Goal: Task Accomplishment & Management: Manage account settings

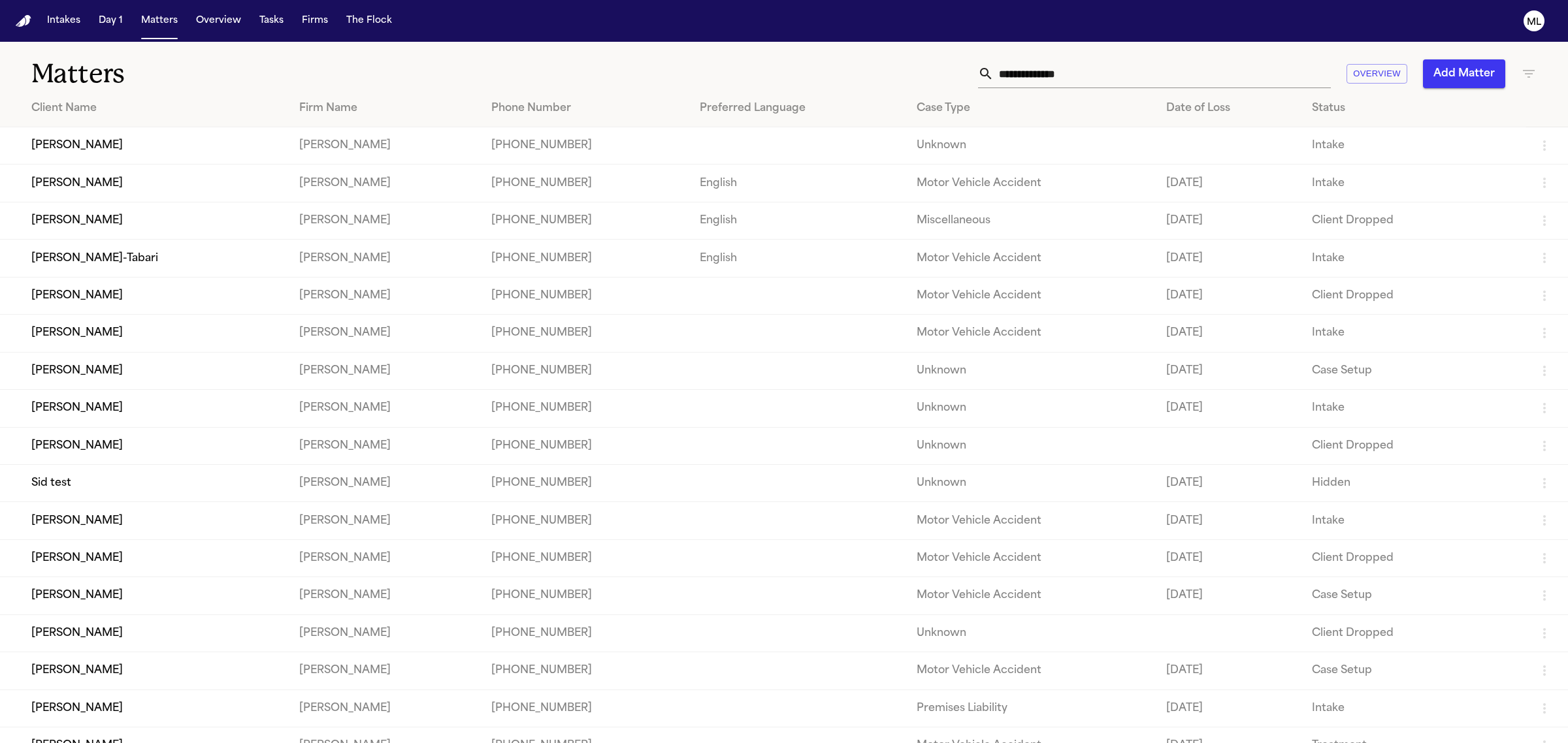
click at [1474, 74] on button "Add Matter" at bounding box center [1464, 73] width 82 height 29
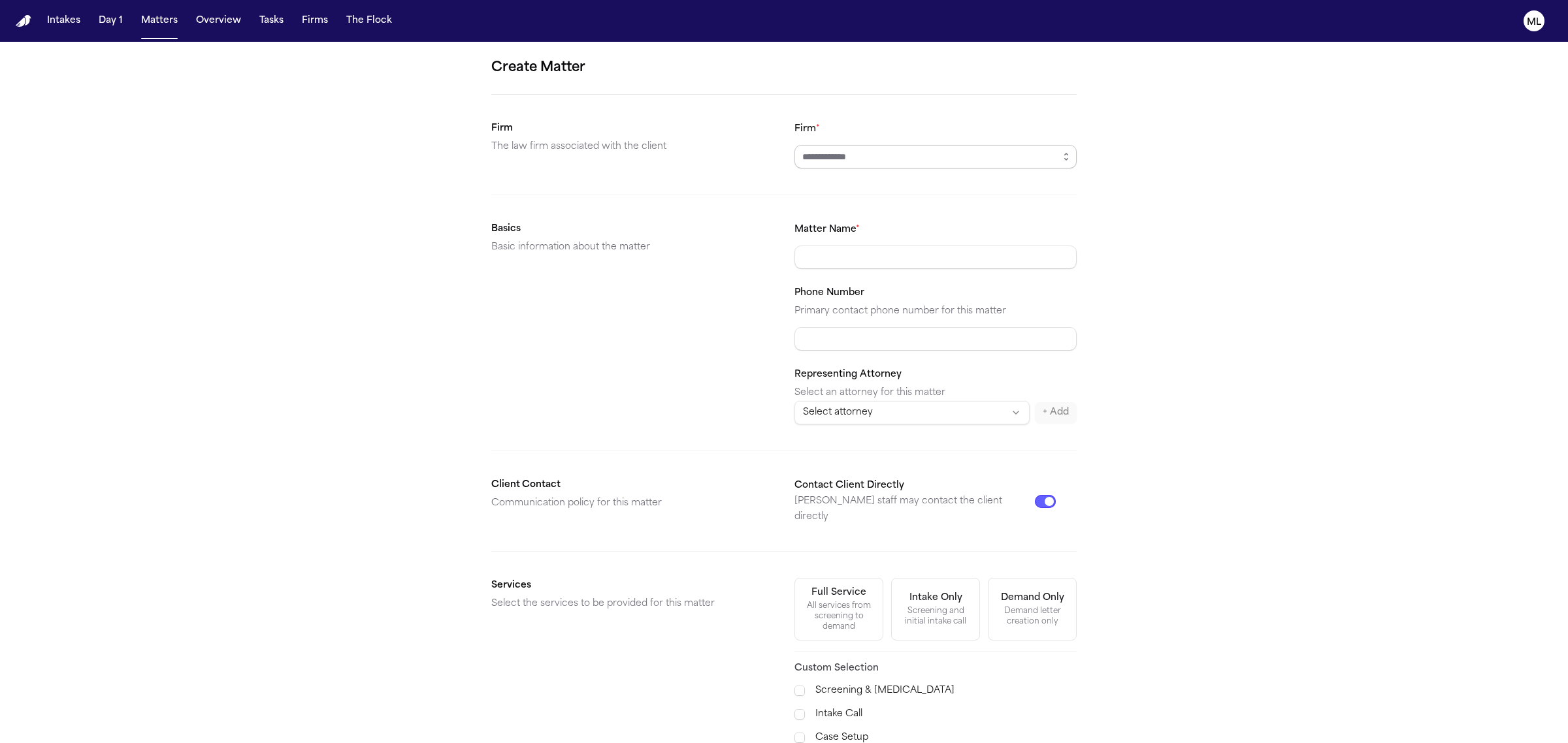
click at [931, 165] on input "Firm *" at bounding box center [936, 156] width 282 height 23
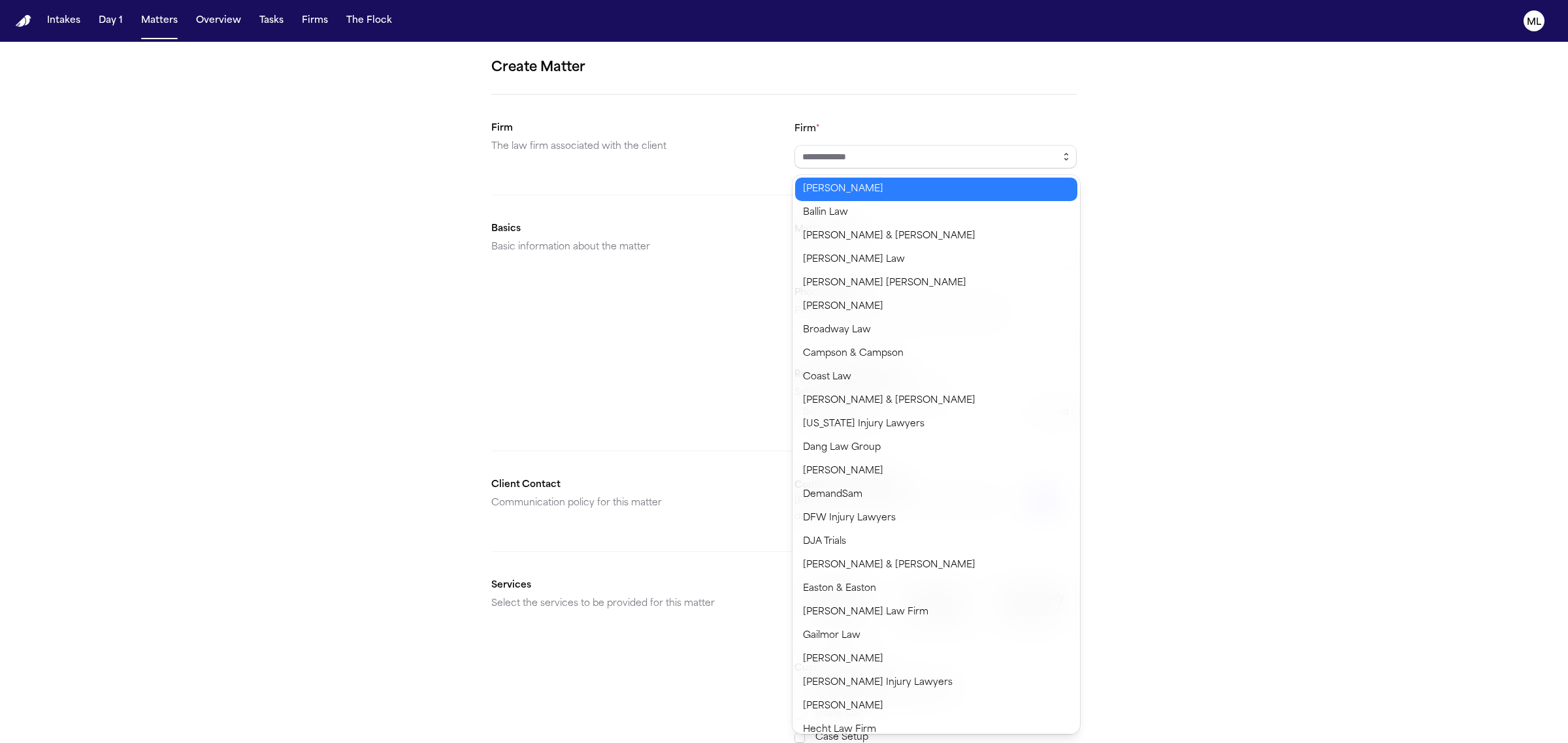
click at [1073, 155] on button "button" at bounding box center [1066, 156] width 21 height 23
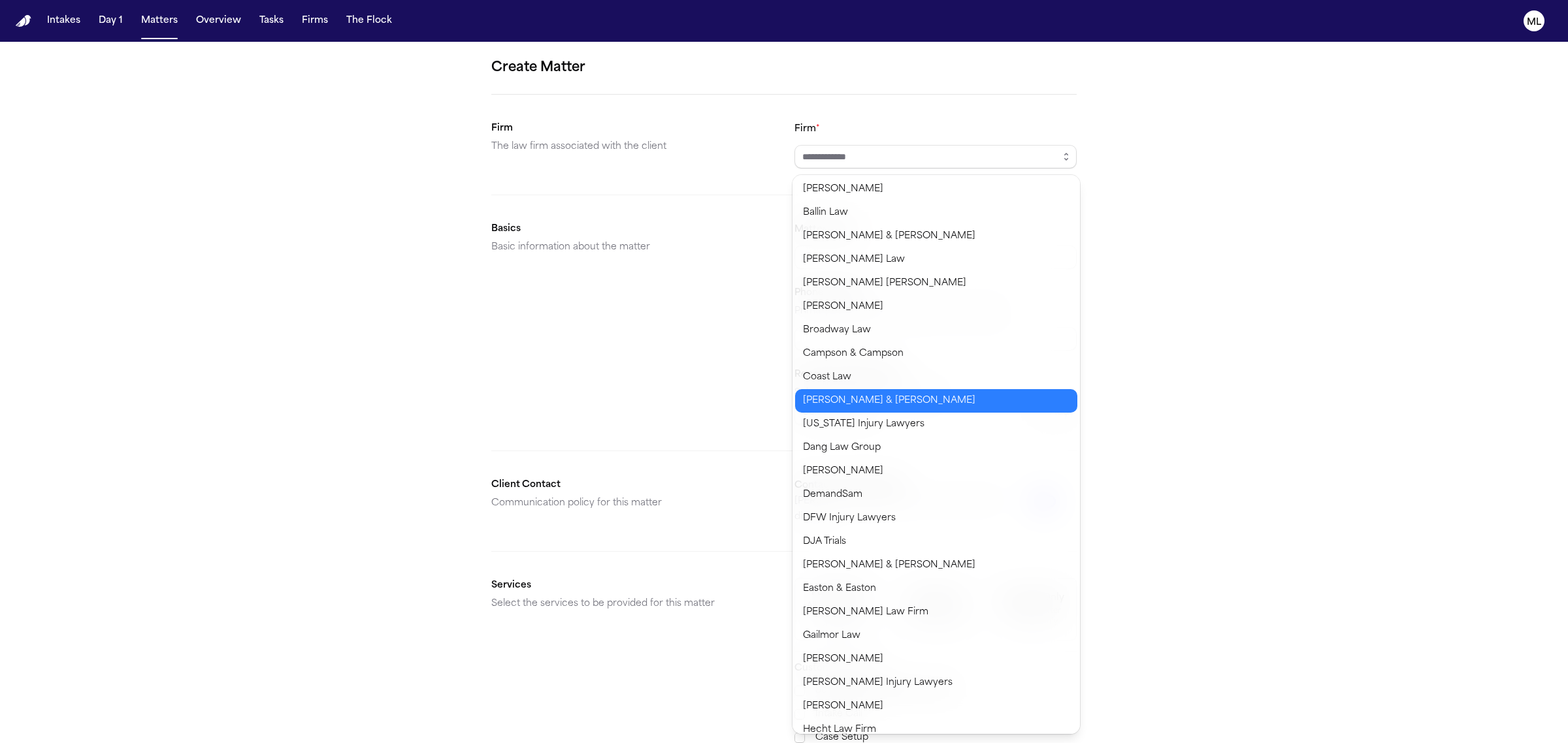
type input "**********"
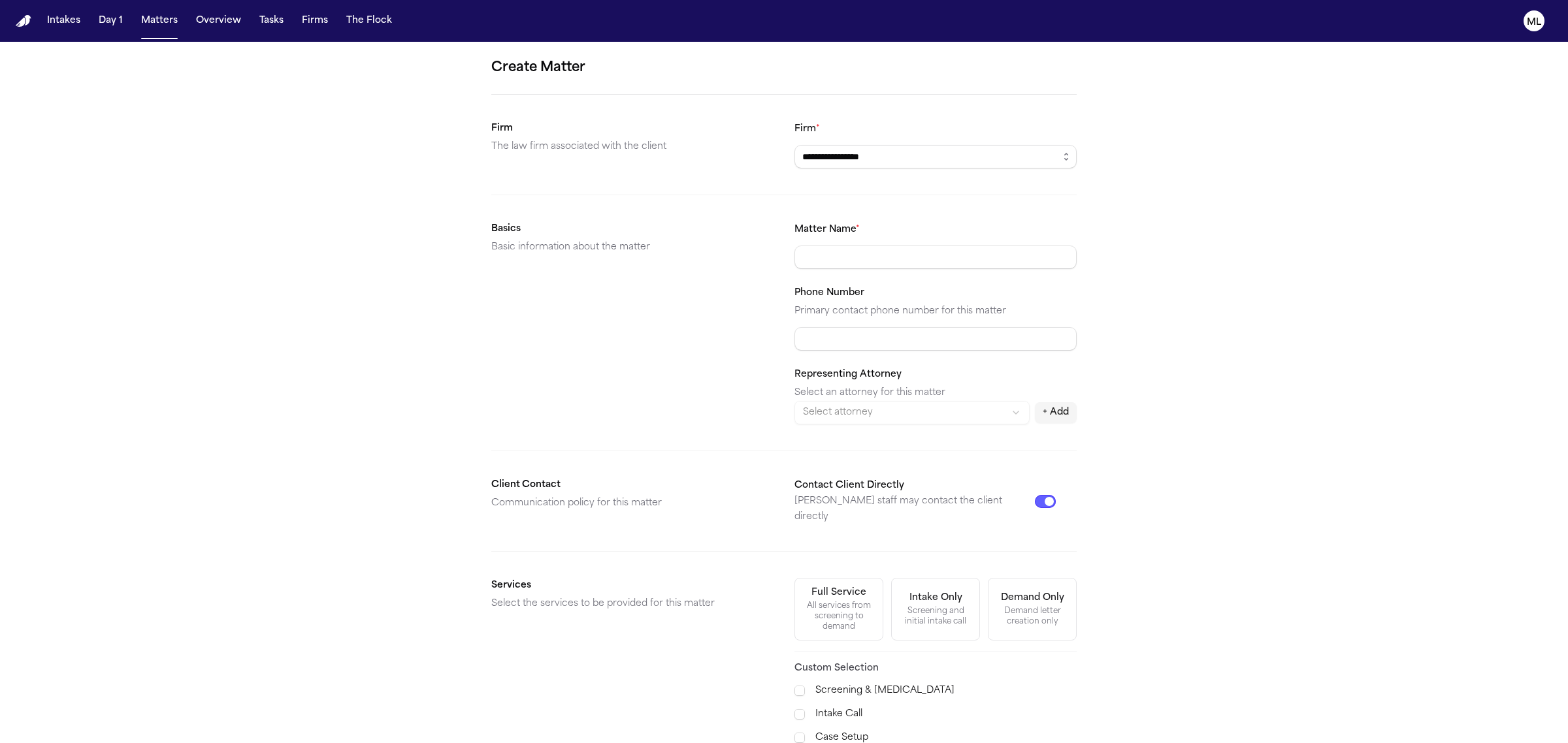
click at [915, 406] on body "**********" at bounding box center [784, 371] width 1568 height 743
click at [948, 253] on input "Matter Name *" at bounding box center [936, 257] width 282 height 23
paste input "**********"
click at [886, 346] on input "Phone Number" at bounding box center [936, 338] width 282 height 23
click at [844, 250] on input "**********" at bounding box center [936, 257] width 282 height 23
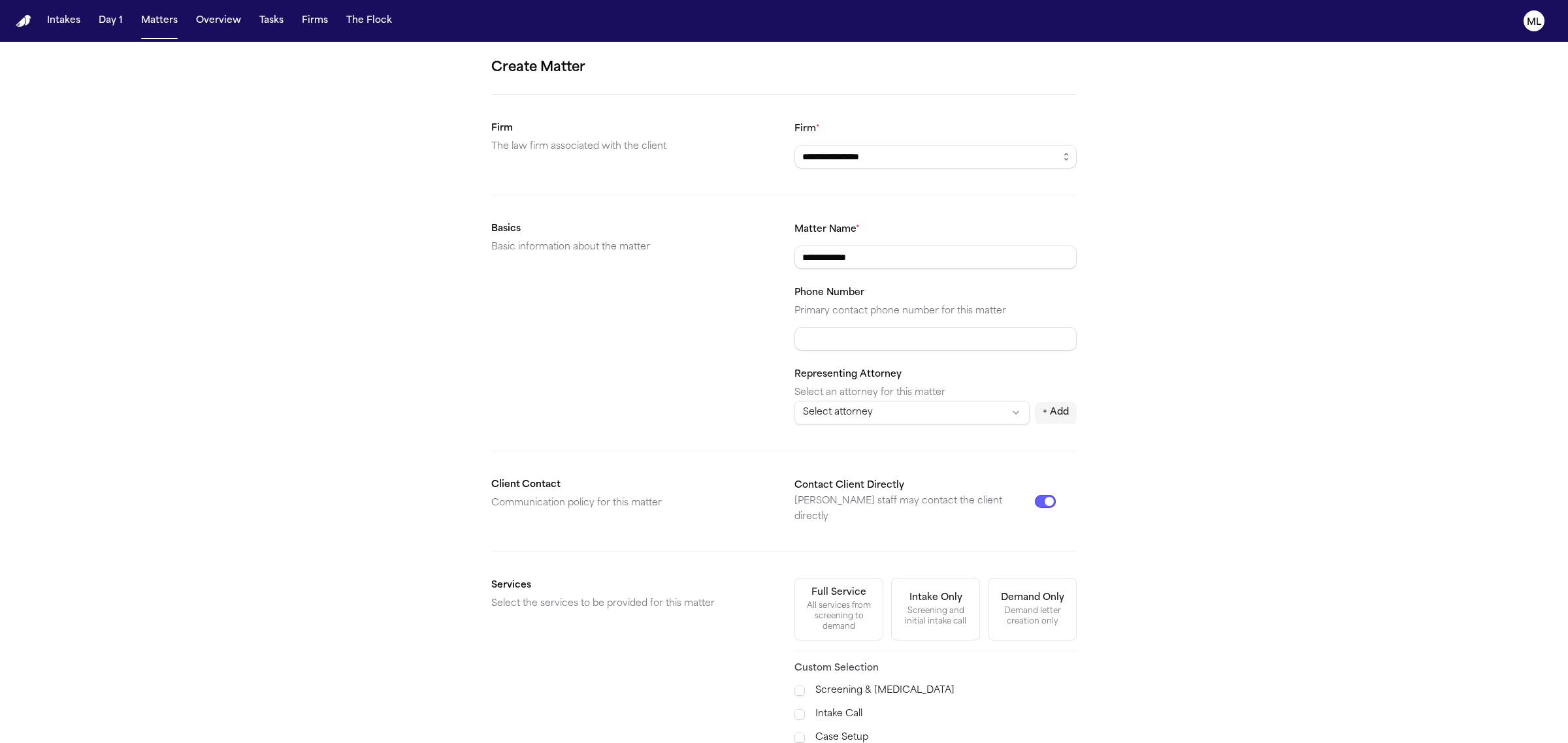
type input "**********"
click at [904, 419] on html "**********" at bounding box center [784, 371] width 1568 height 743
select select "********"
click at [951, 376] on div "Representing Attorney Select an attorney for this matter None **** + Add" at bounding box center [936, 395] width 282 height 58
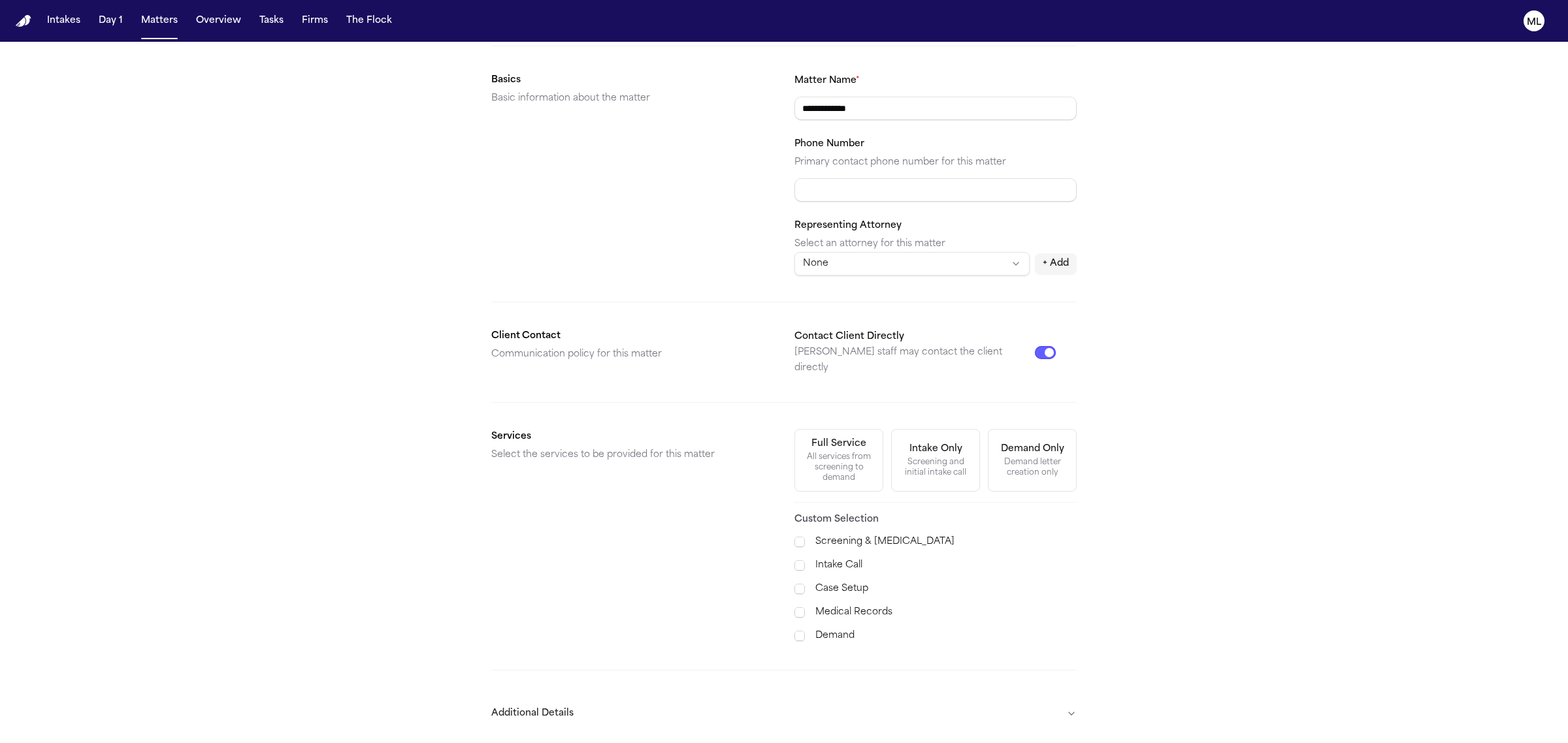
scroll to position [164, 0]
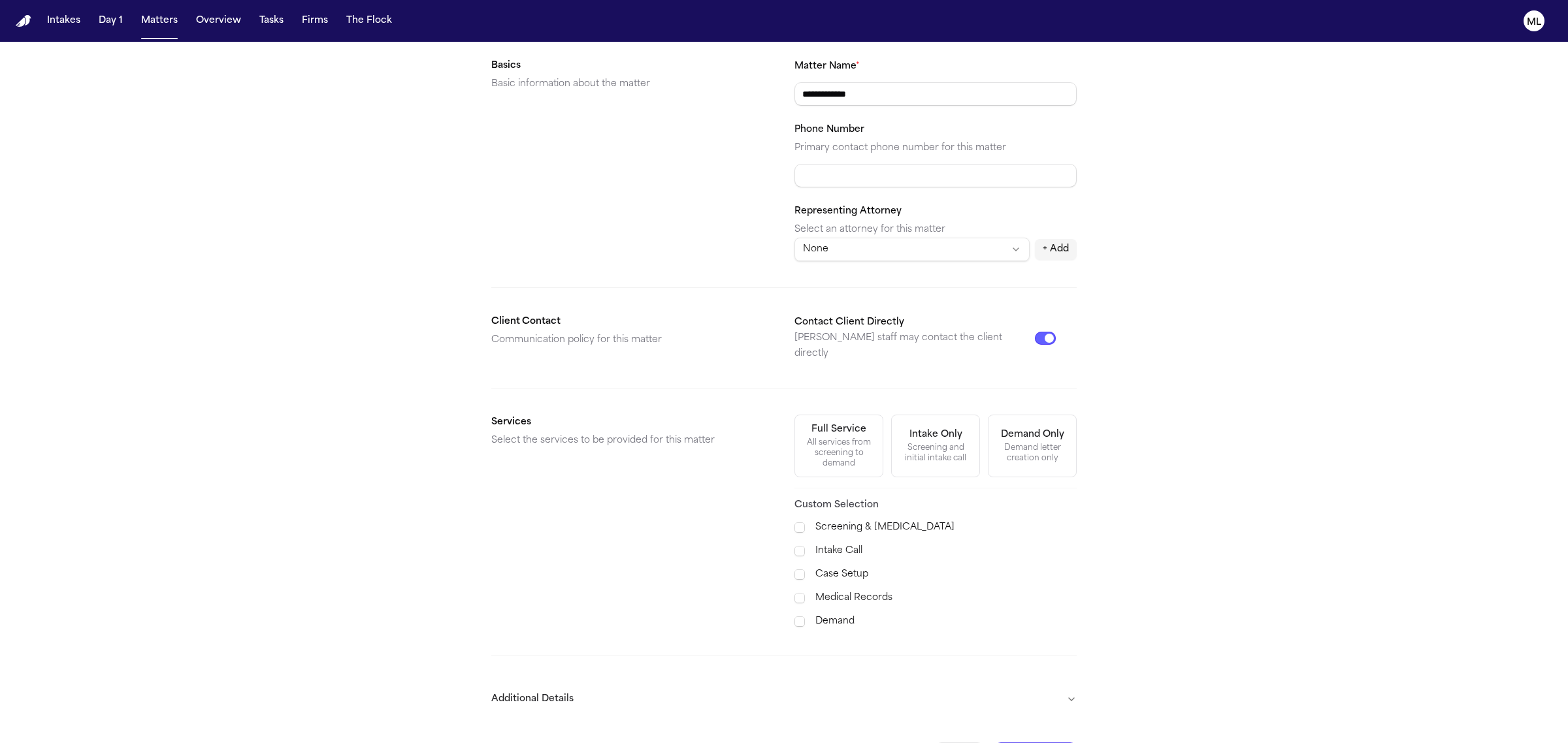
click at [1052, 332] on button "Contact Client Directly" at bounding box center [1045, 338] width 21 height 13
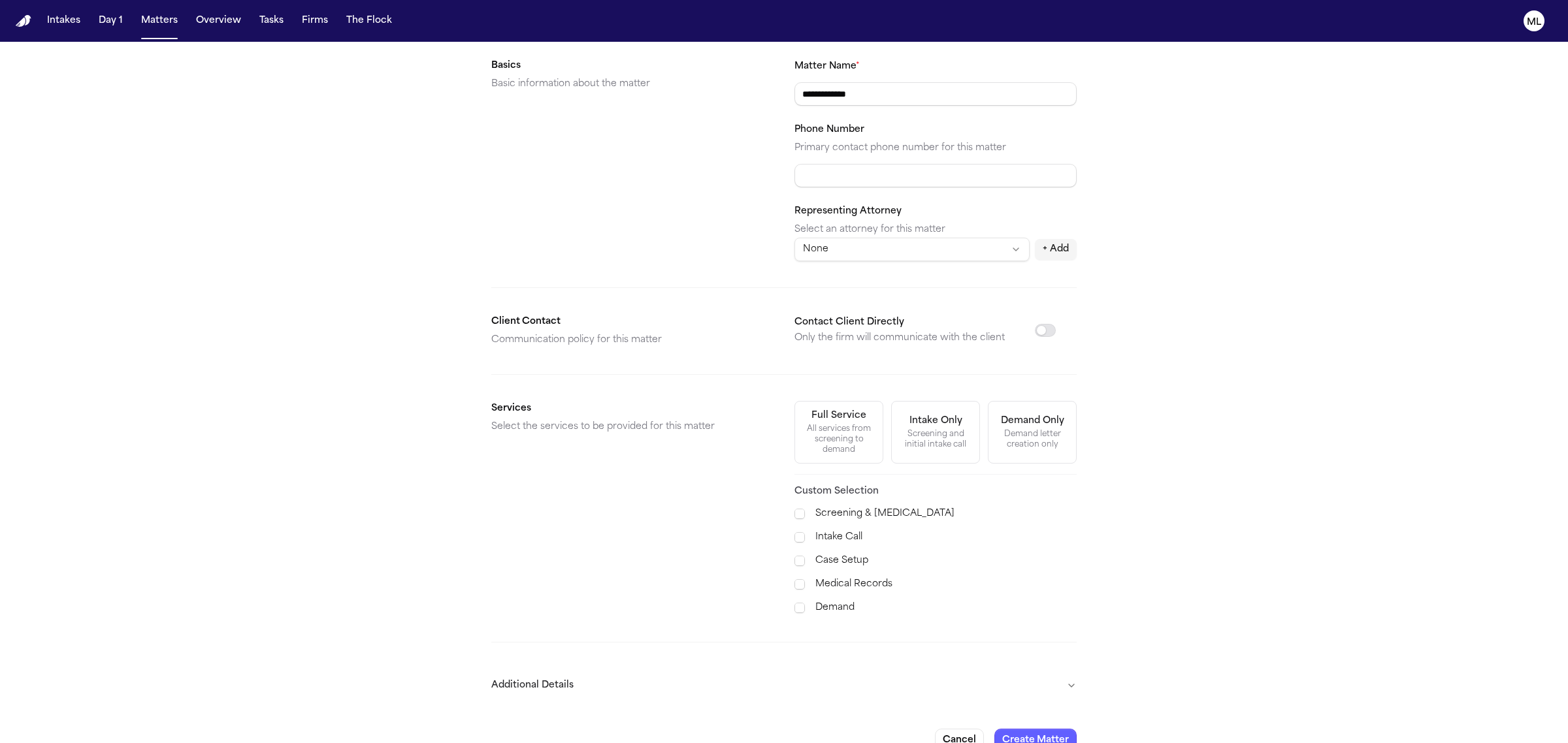
click at [857, 586] on label "Medical Records" at bounding box center [946, 584] width 261 height 15
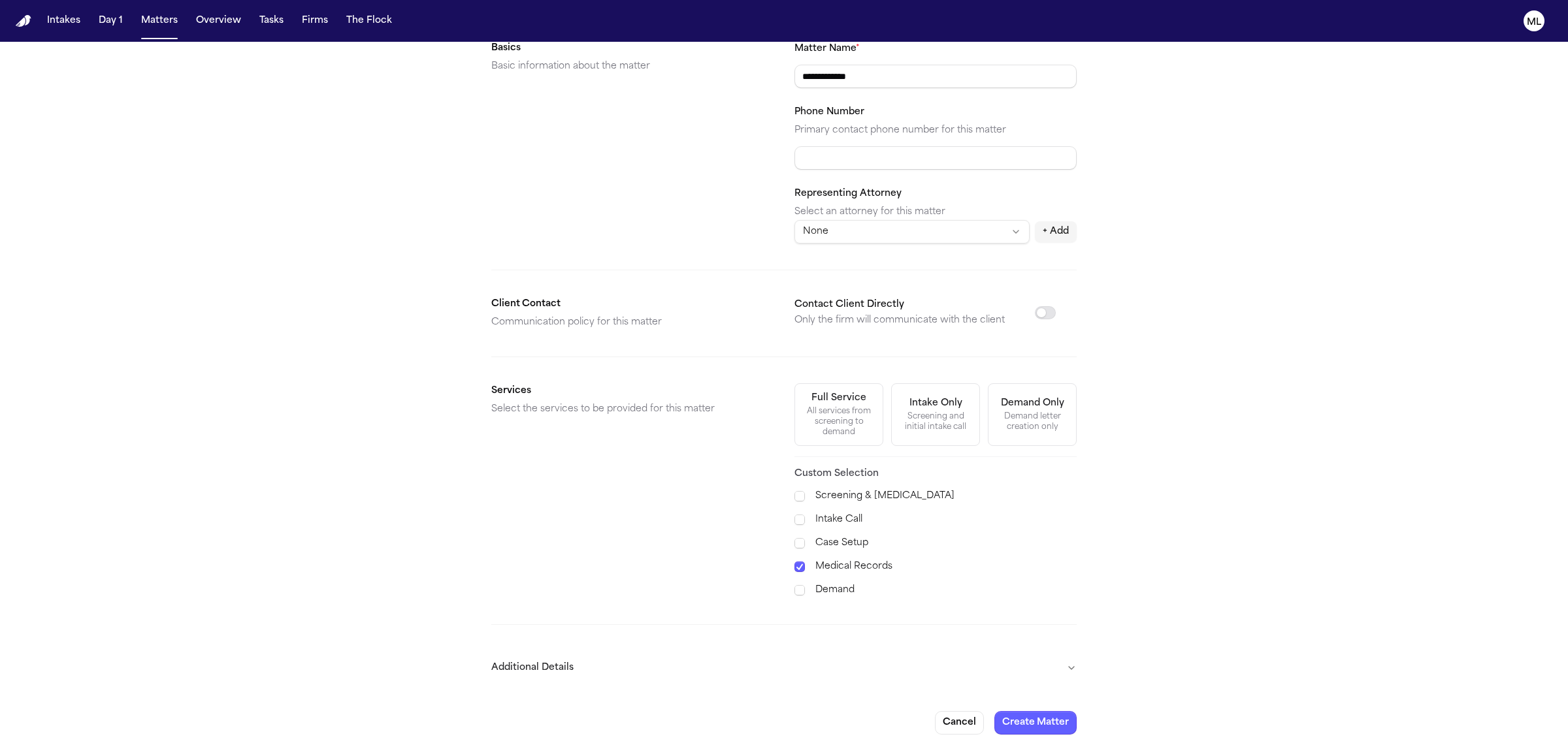
scroll to position [190, 0]
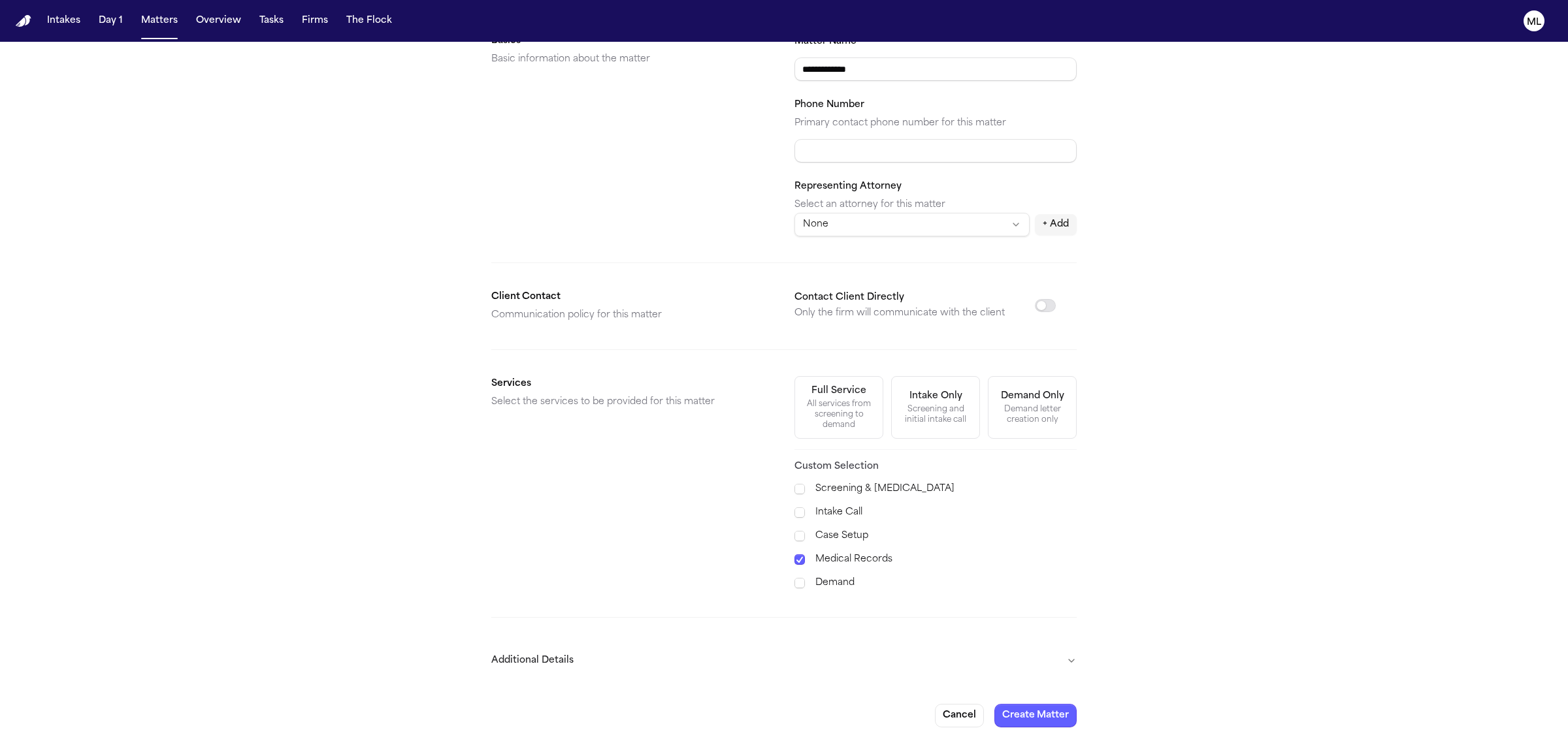
click at [1059, 663] on button "Additional Details" at bounding box center [784, 661] width 586 height 34
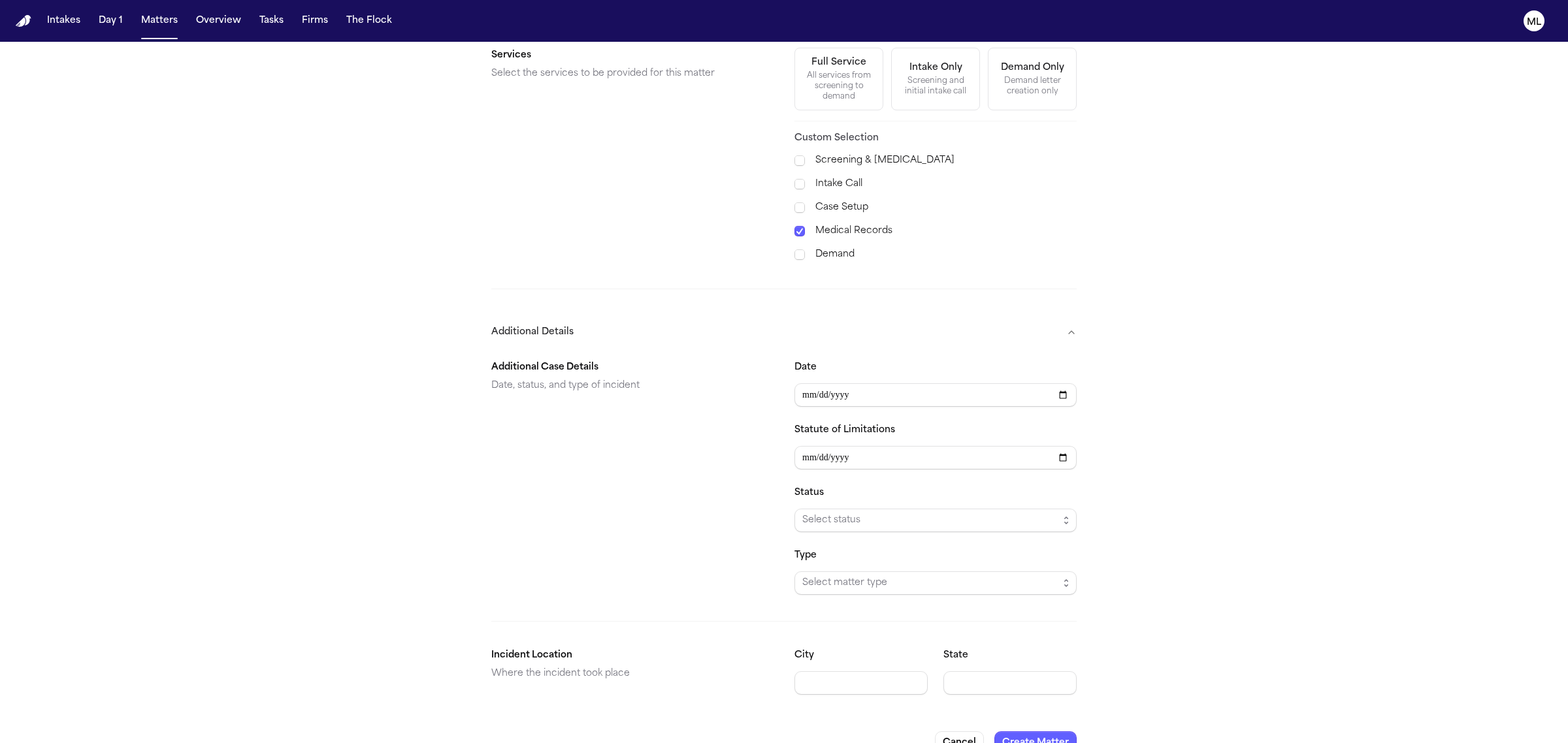
scroll to position [549, 0]
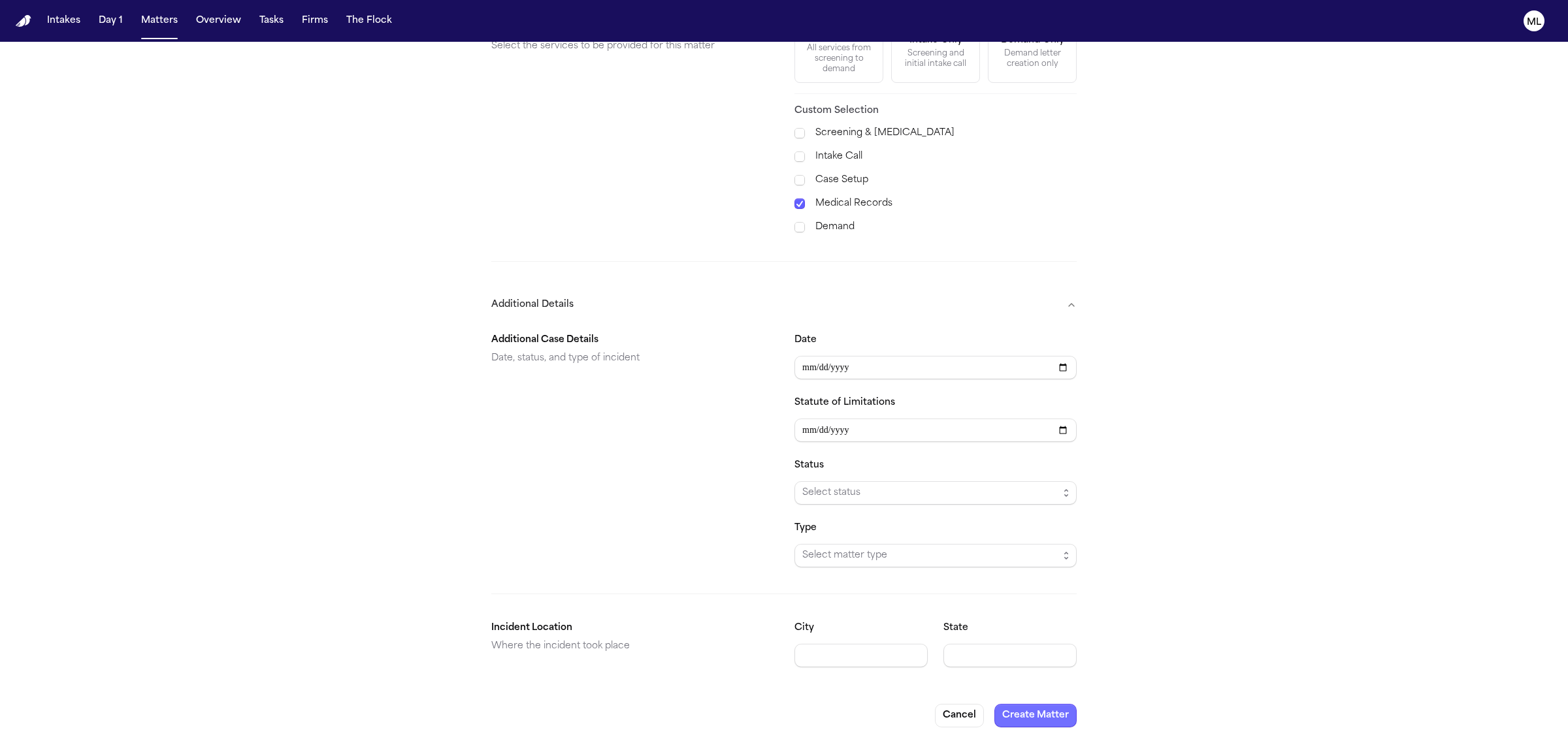
click at [1047, 714] on button "Create Matter" at bounding box center [1035, 716] width 82 height 23
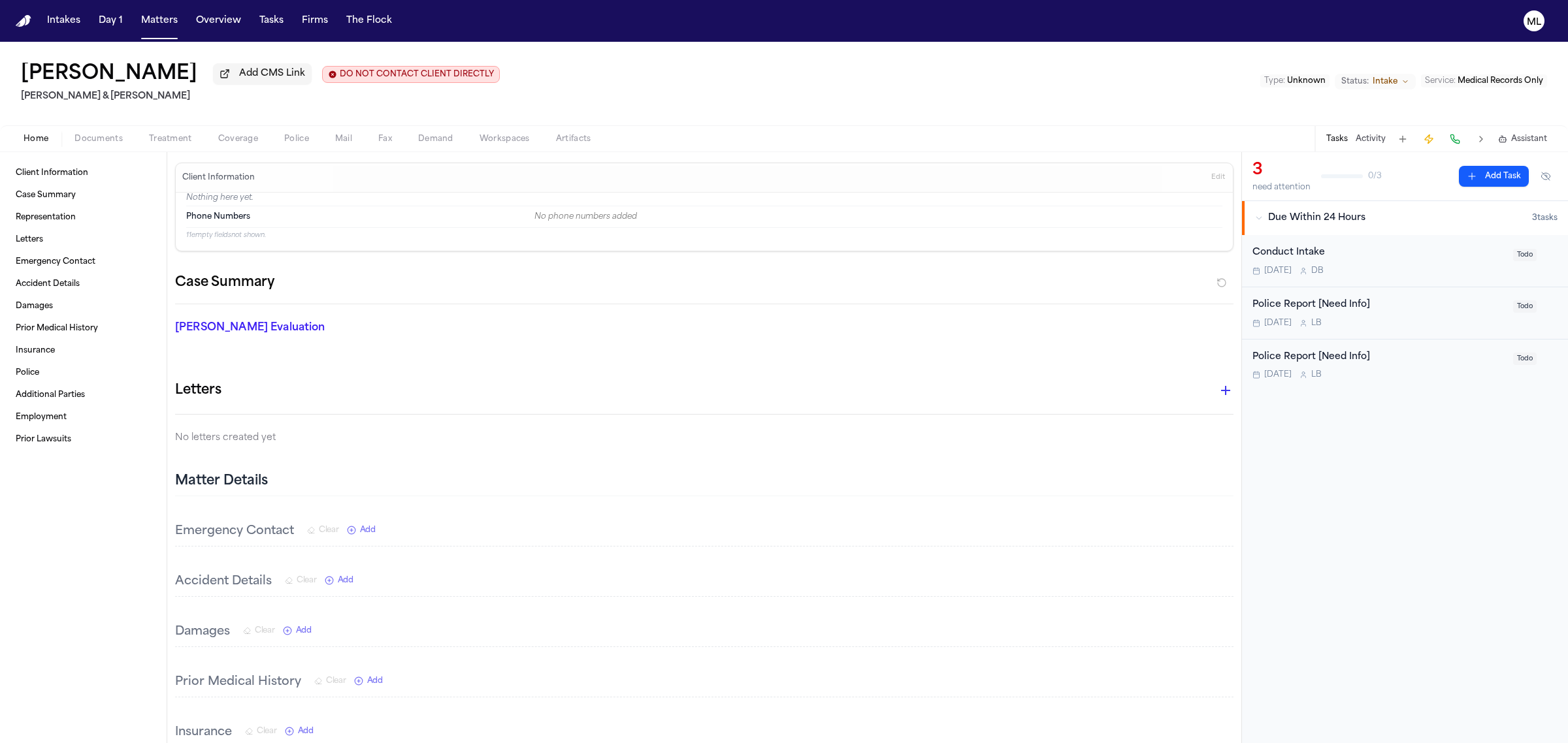
click at [1415, 252] on div "Conduct Intake" at bounding box center [1378, 253] width 253 height 15
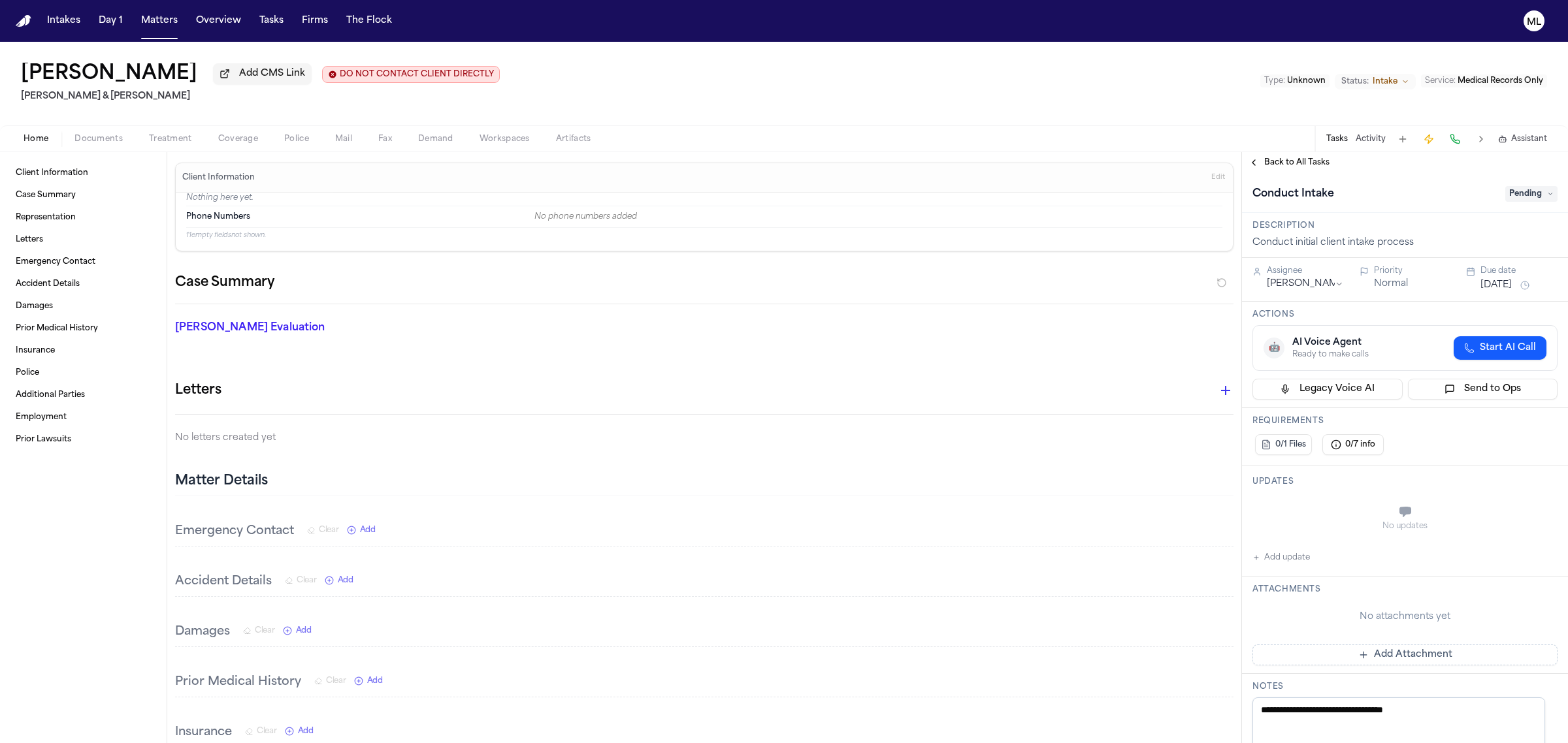
click at [1507, 196] on span "Pending" at bounding box center [1531, 194] width 52 height 15
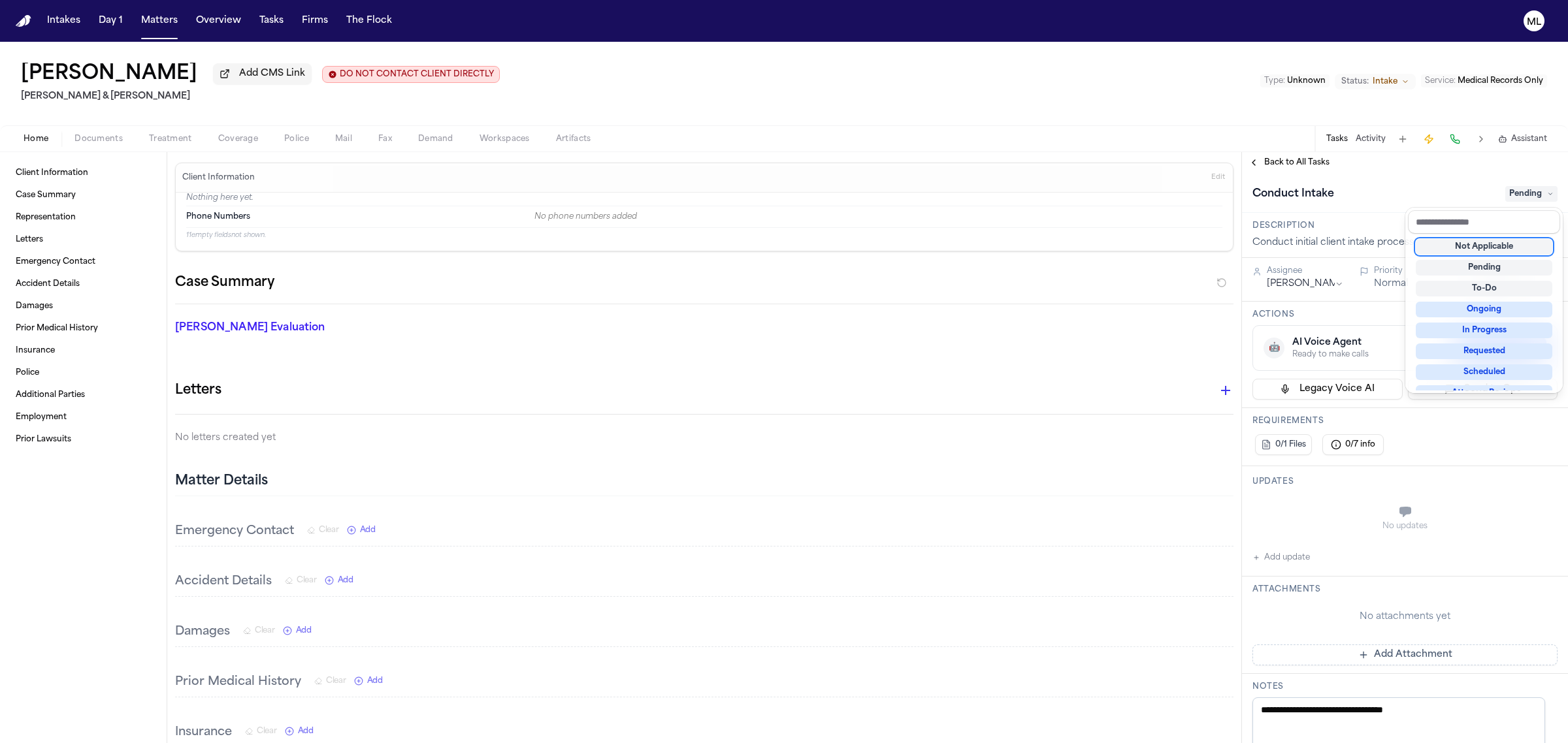
click at [1487, 242] on div "Not Applicable" at bounding box center [1484, 246] width 136 height 15
click at [1295, 159] on div "**********" at bounding box center [1405, 447] width 326 height 591
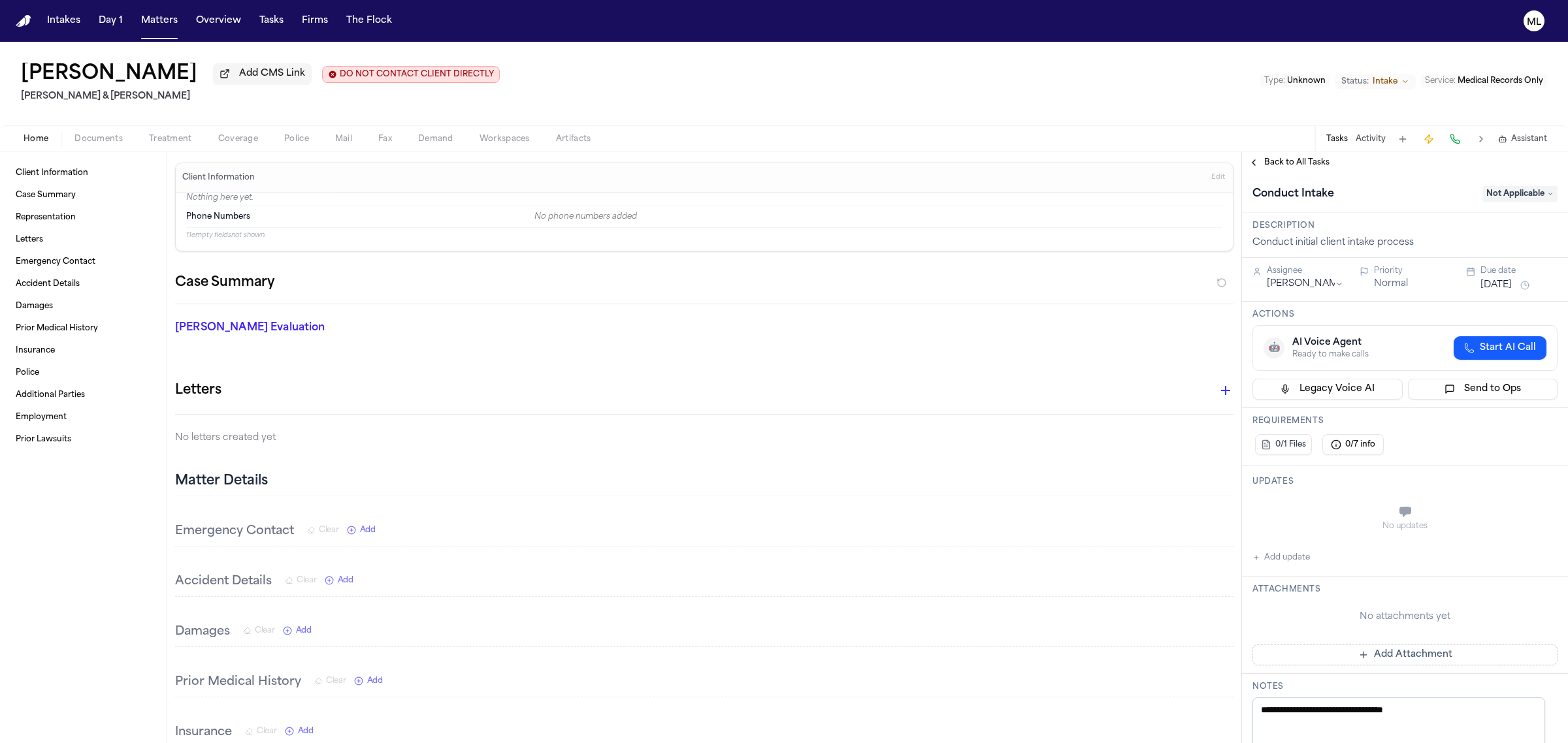
click at [1299, 161] on span "Back to All Tasks" at bounding box center [1297, 163] width 65 height 11
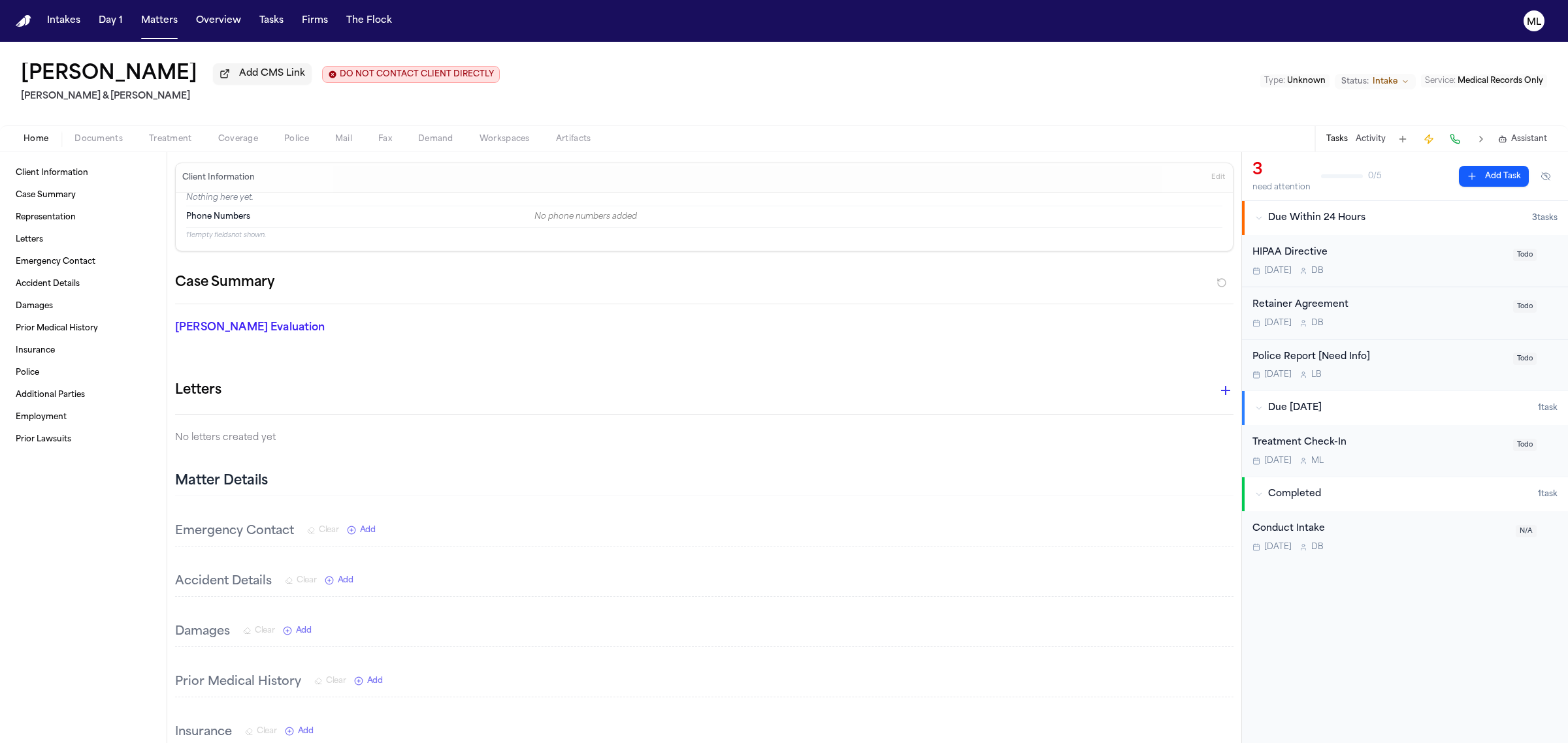
click at [1450, 266] on div "Today D B" at bounding box center [1378, 271] width 253 height 11
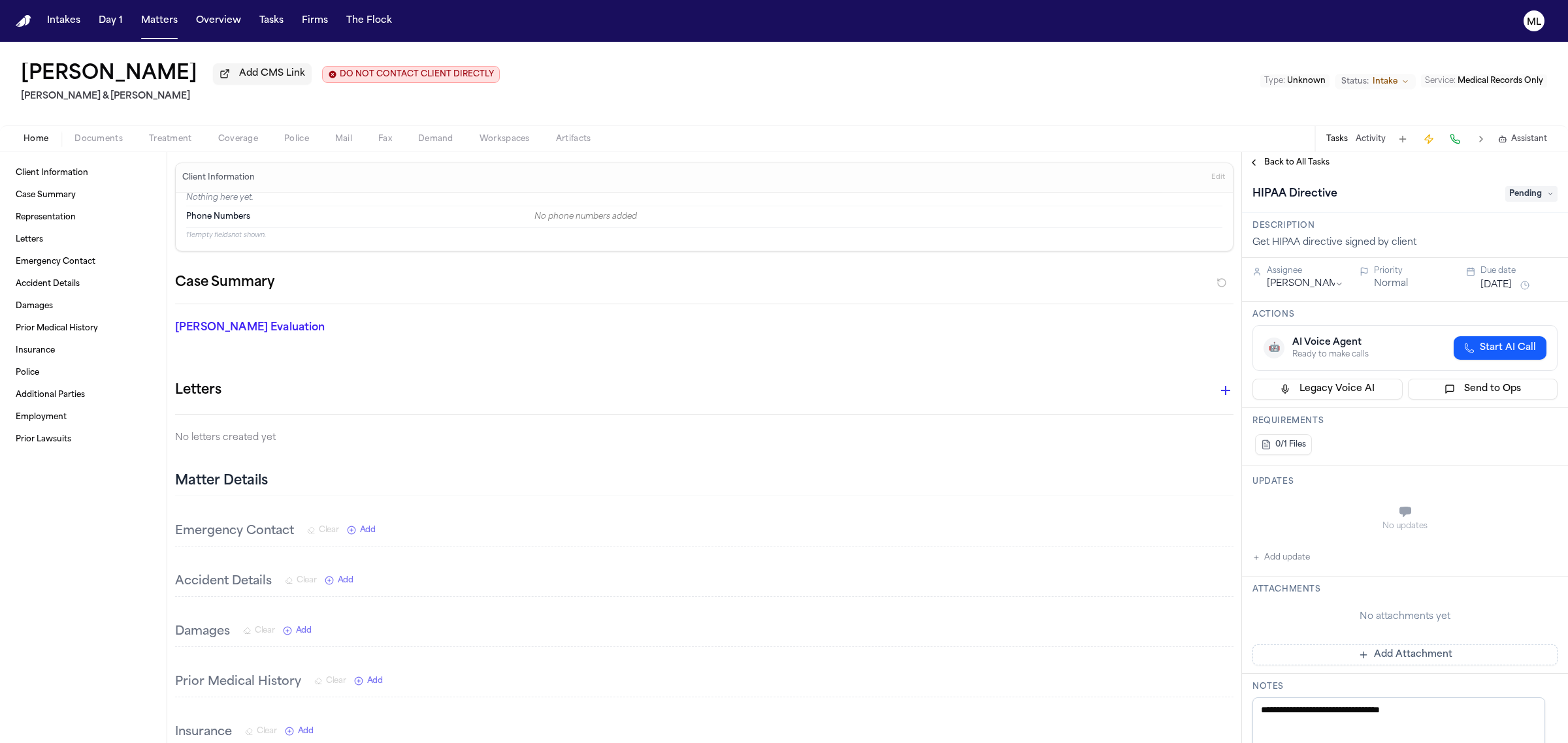
click at [1505, 187] on span "Pending" at bounding box center [1531, 194] width 52 height 15
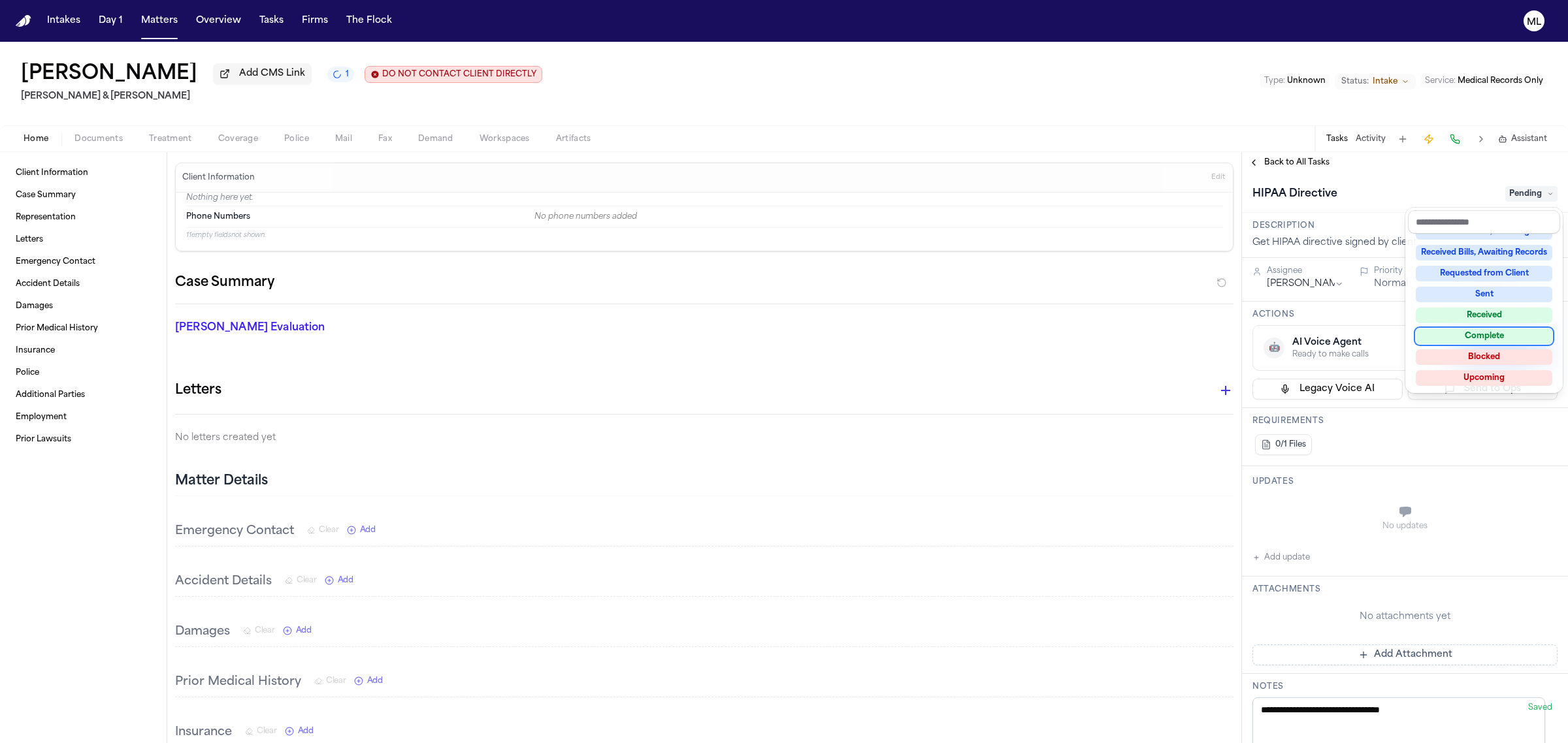
click at [1483, 328] on div "Complete" at bounding box center [1484, 336] width 136 height 15
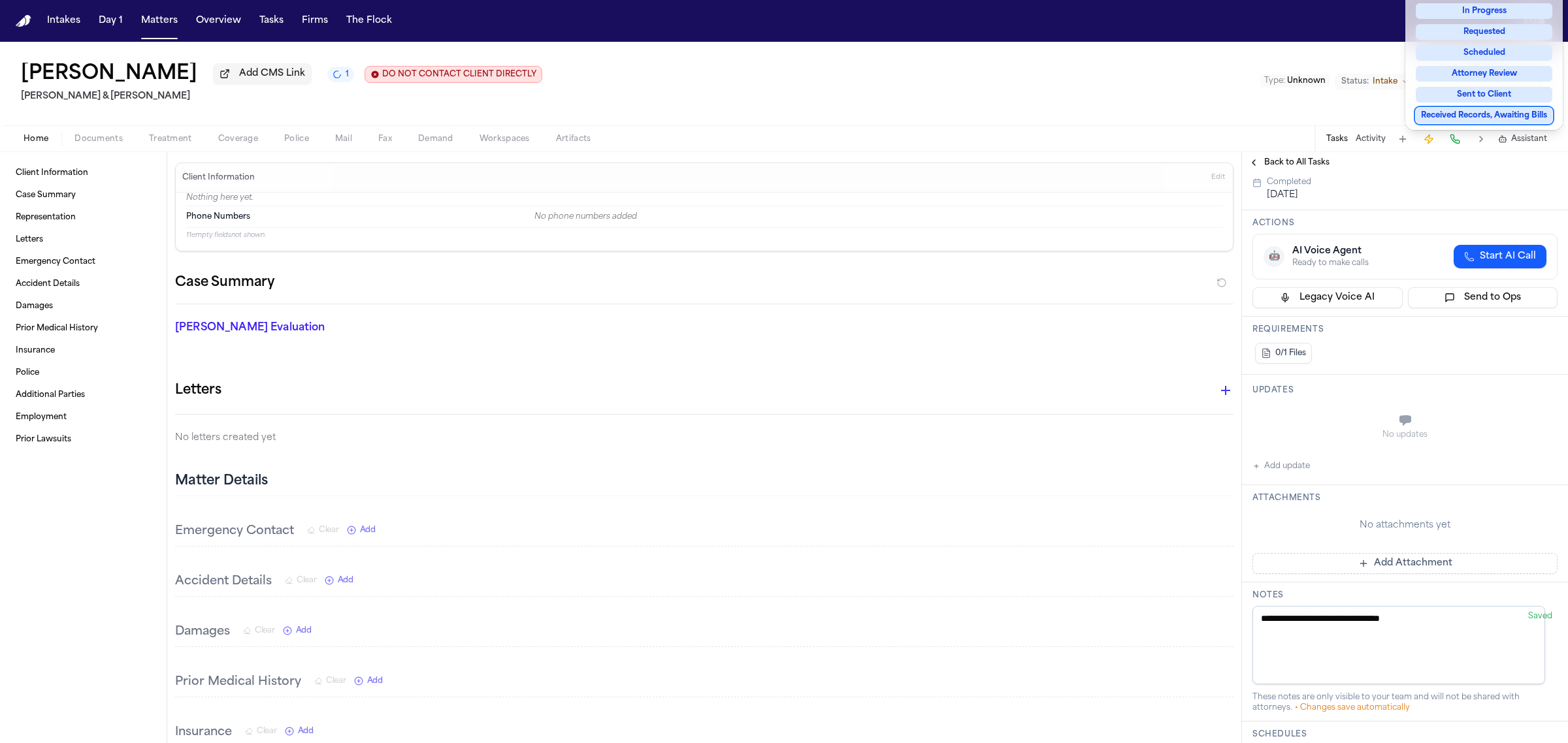
scroll to position [326, 0]
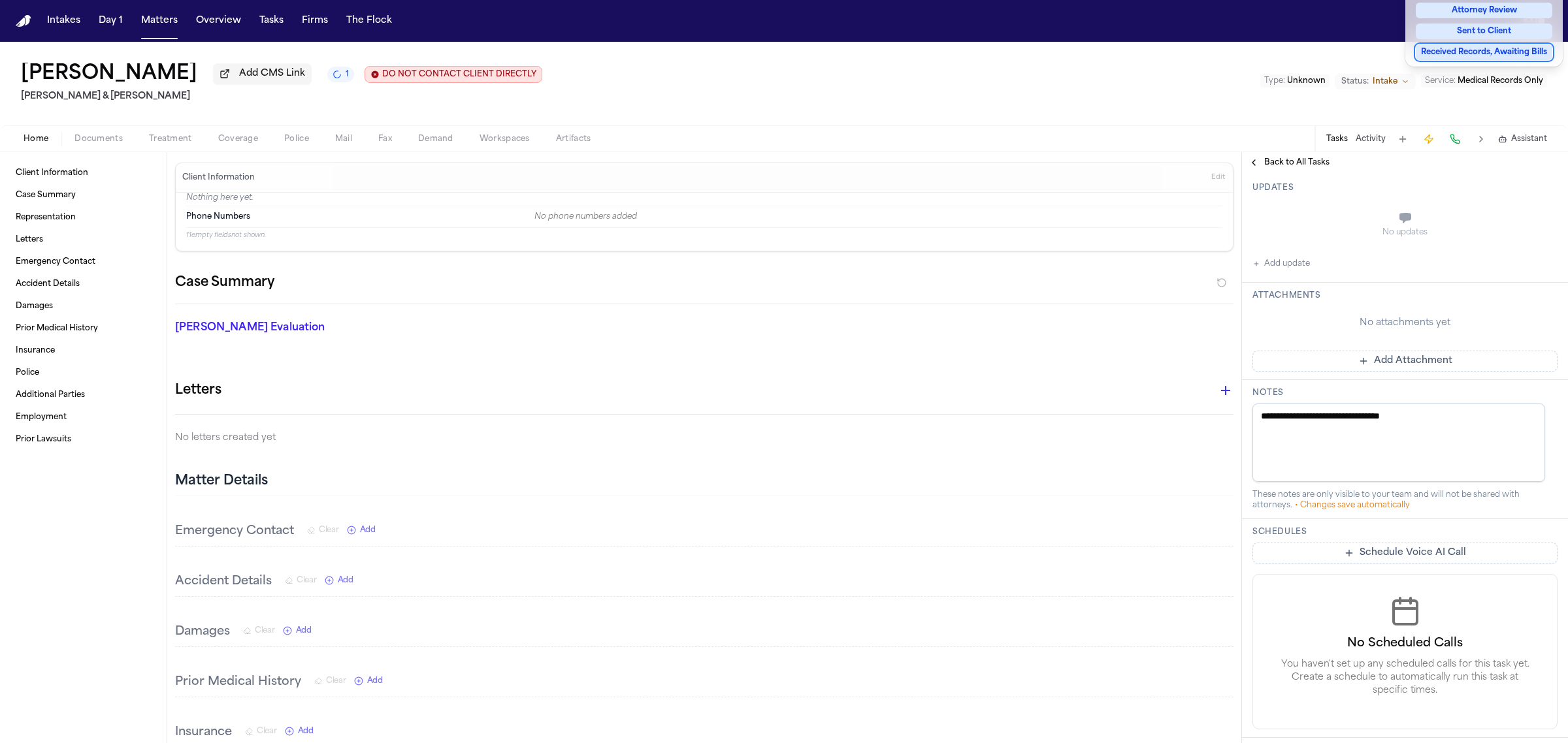
click at [1382, 351] on div "**********" at bounding box center [1405, 312] width 326 height 931
click at [1385, 358] on button "Add Attachment" at bounding box center [1404, 360] width 305 height 21
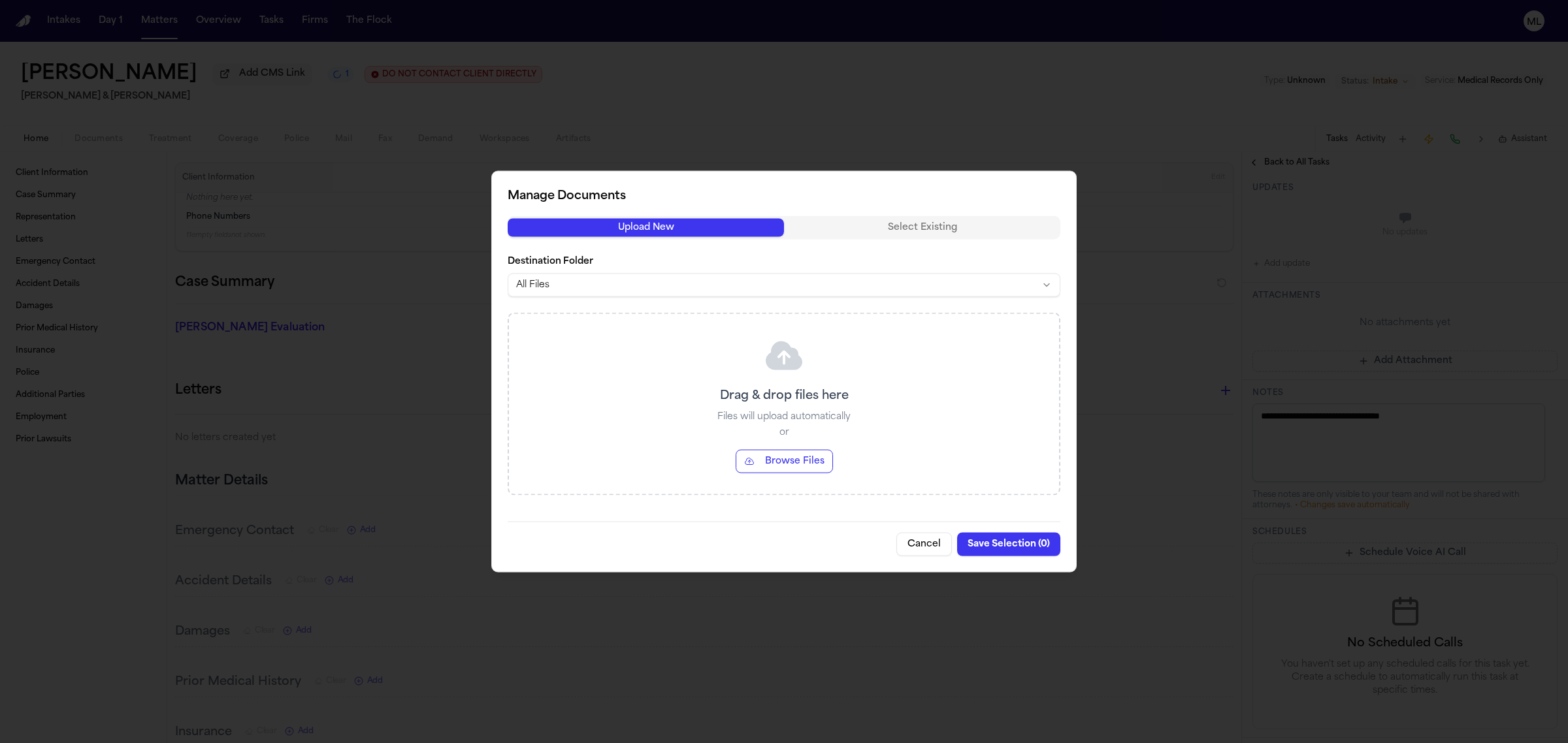
click at [795, 451] on button "Browse Files" at bounding box center [785, 461] width 97 height 23
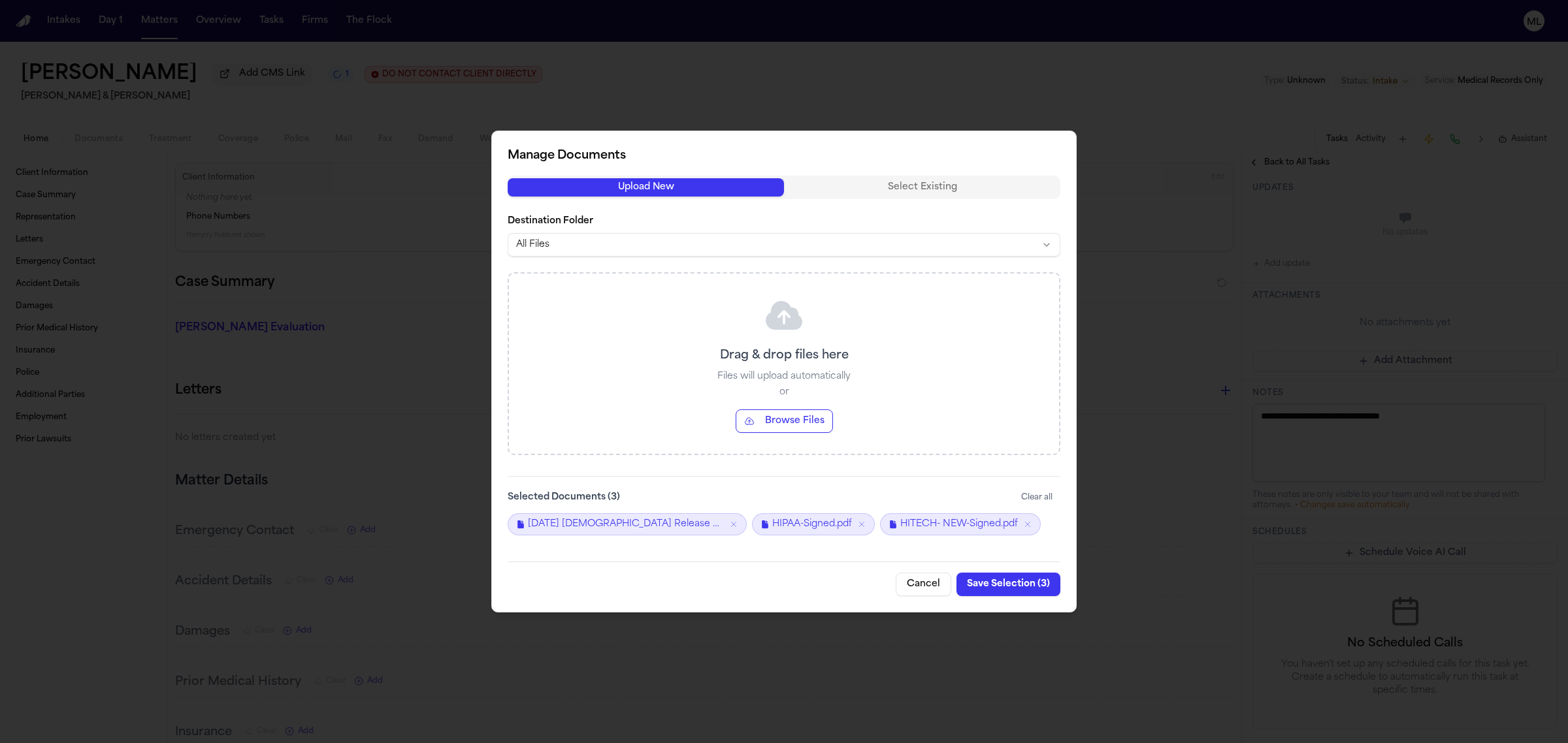
click at [1007, 591] on button "Save Selection ( 3 )" at bounding box center [1008, 584] width 104 height 23
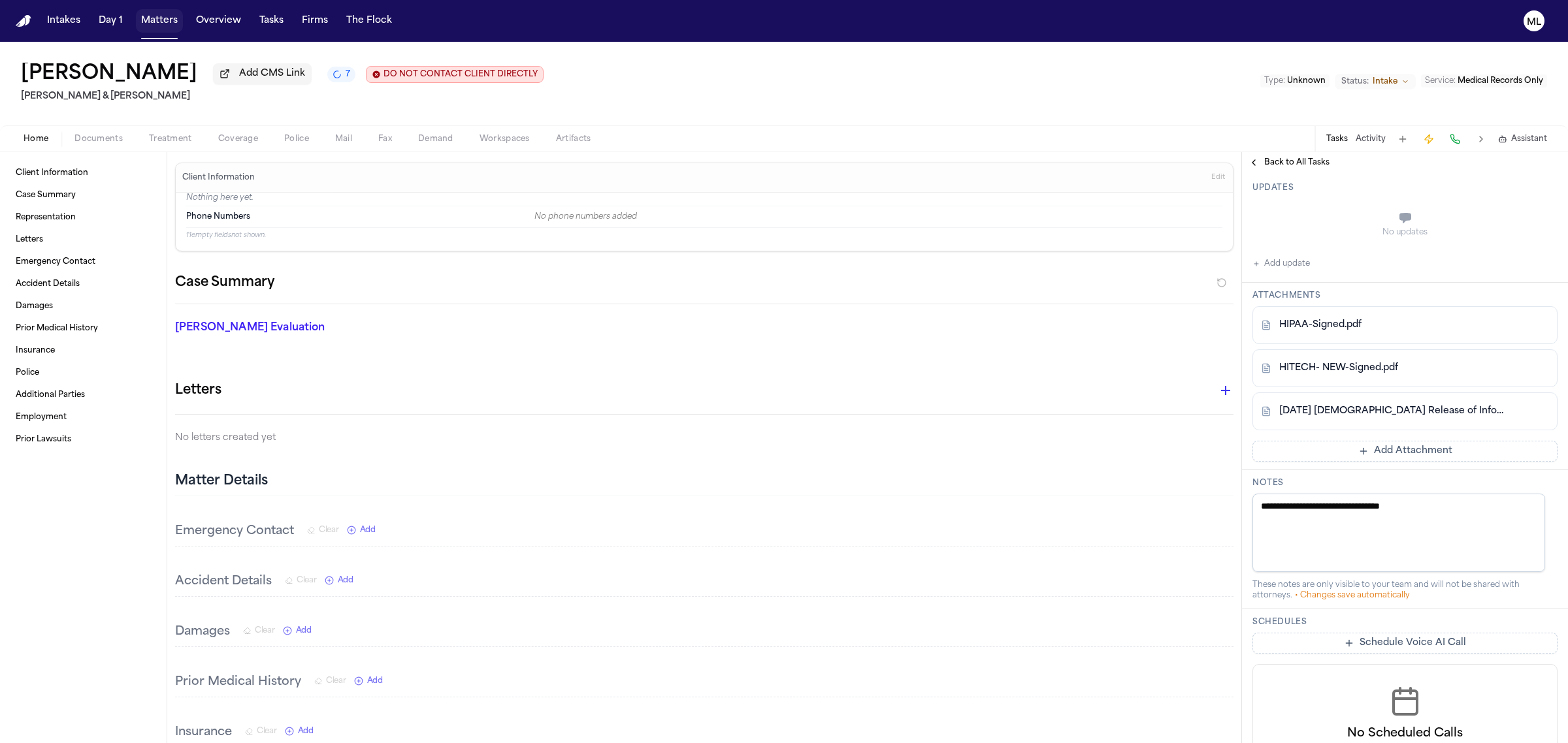
click at [160, 24] on button "Matters" at bounding box center [159, 21] width 47 height 23
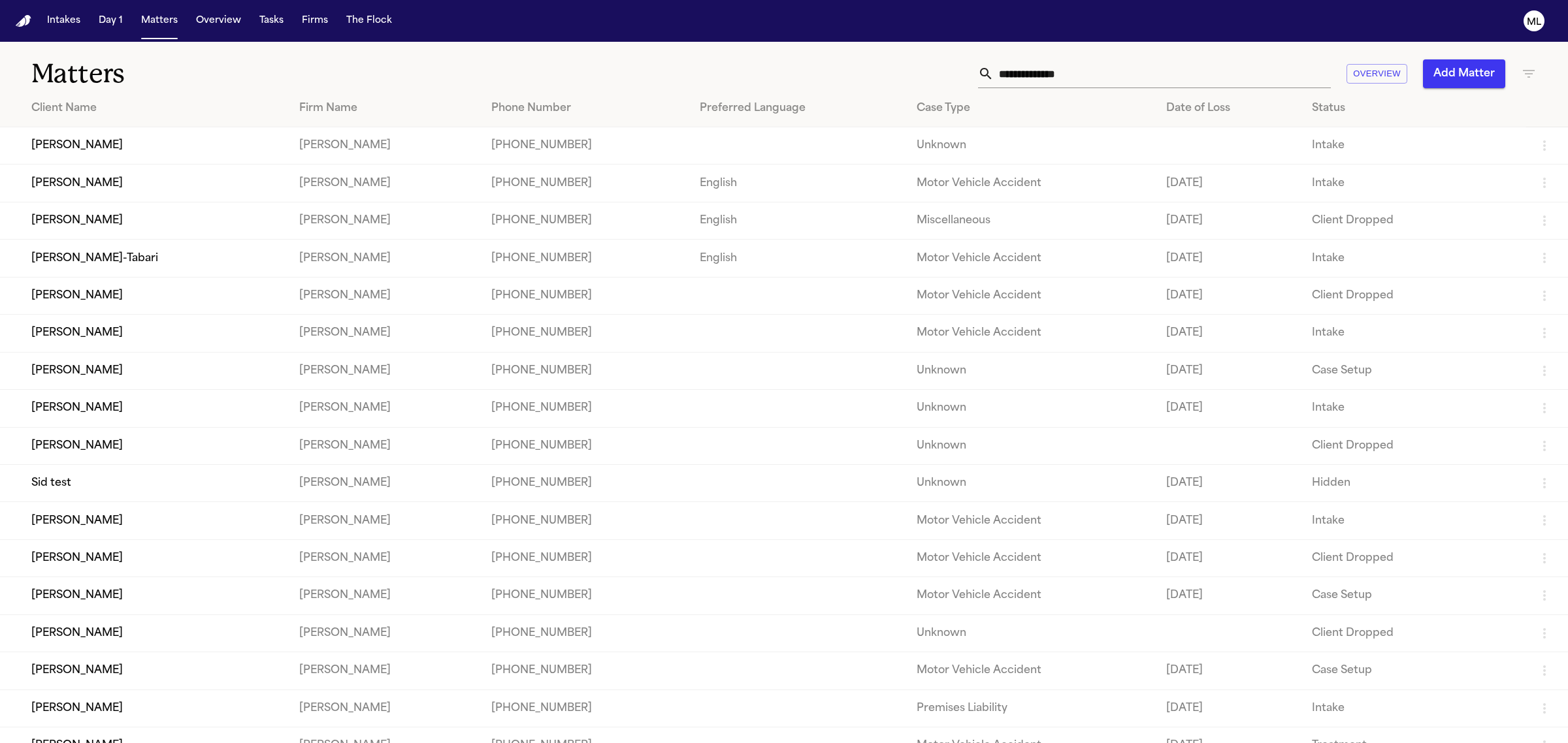
click at [1074, 61] on input "text" at bounding box center [1162, 73] width 337 height 29
type input "*******"
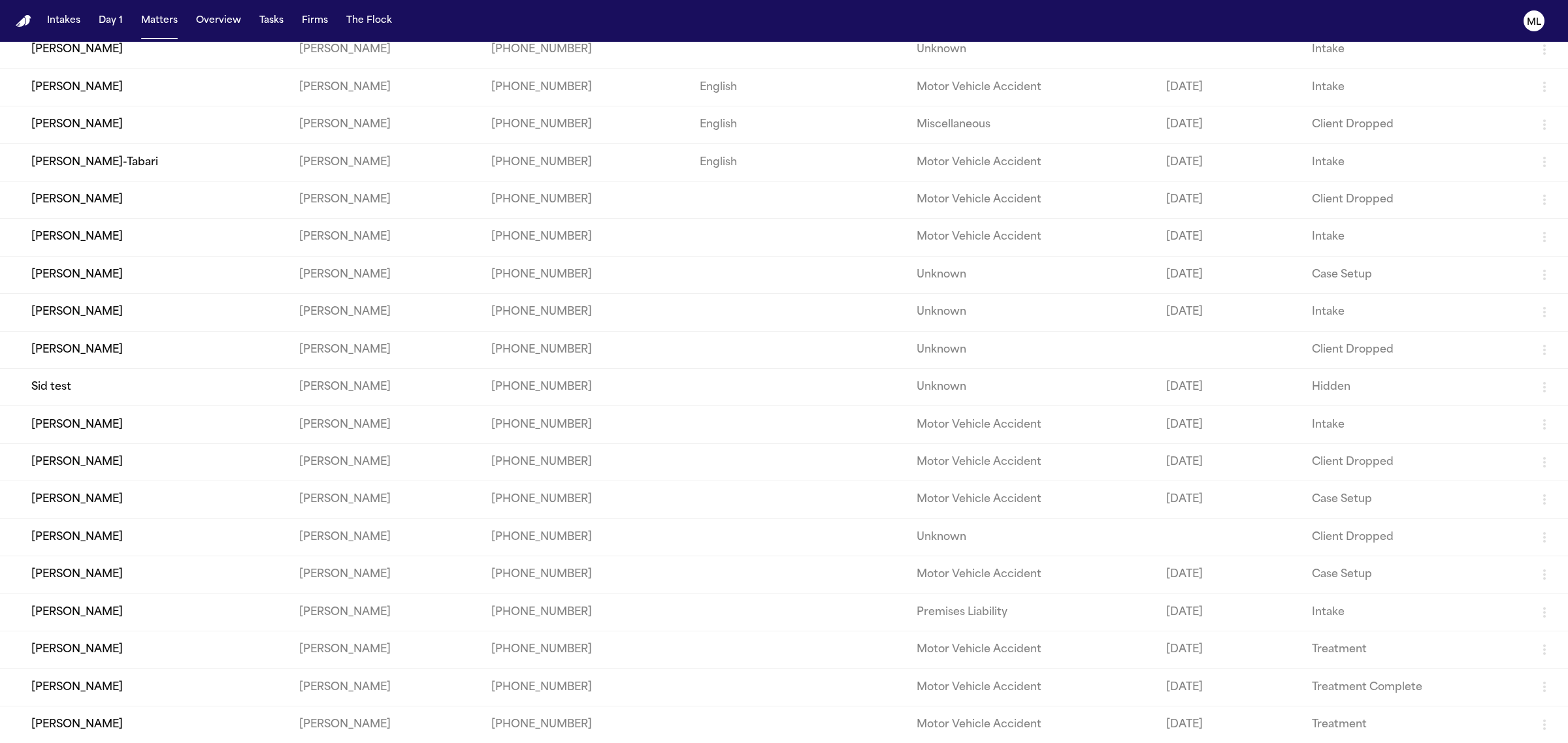
scroll to position [208, 0]
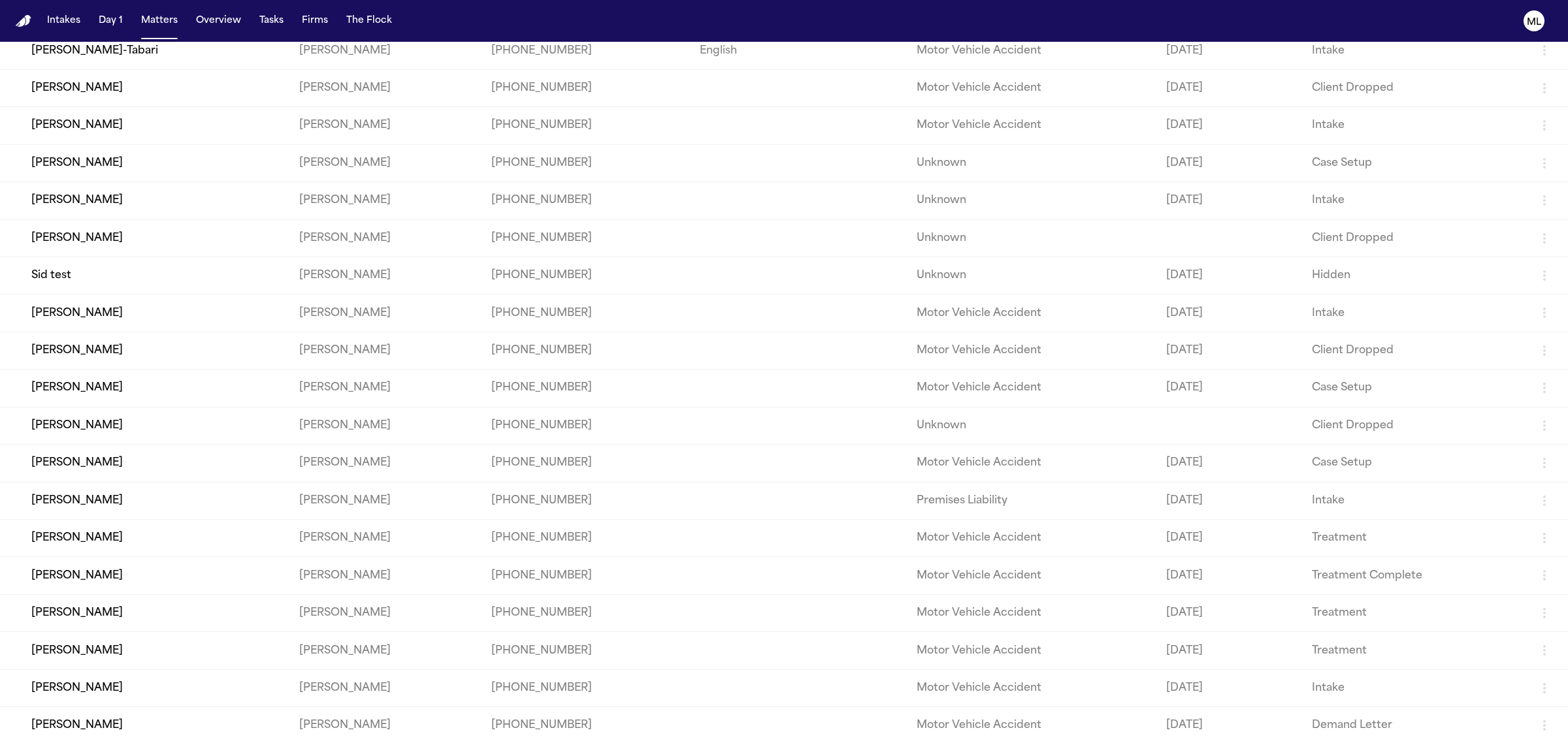
click at [1396, 691] on td "Intake" at bounding box center [1414, 688] width 225 height 37
click at [1274, 688] on td "[DATE]" at bounding box center [1229, 688] width 146 height 37
click at [41, 688] on td "[PERSON_NAME]" at bounding box center [144, 688] width 288 height 37
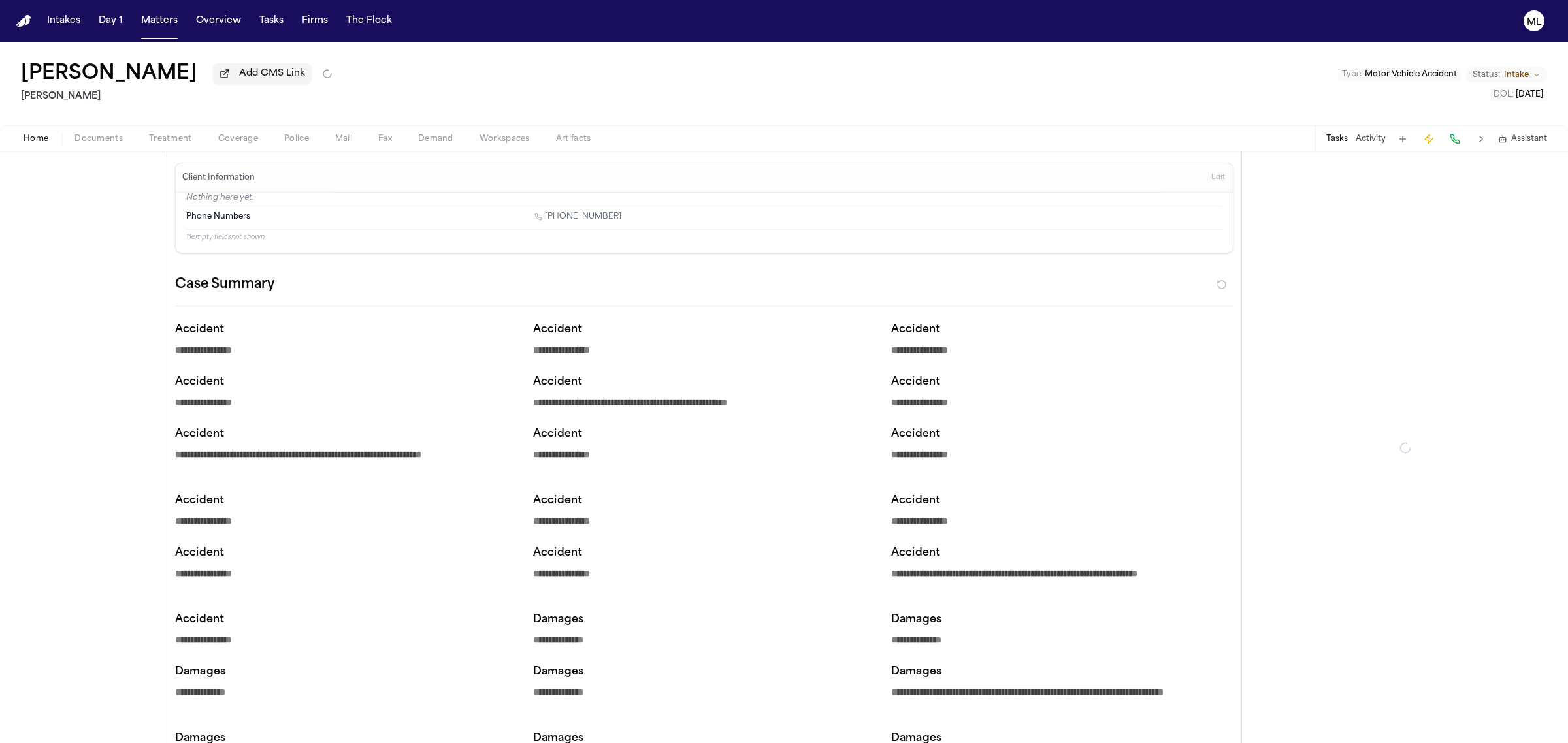
type textarea "*"
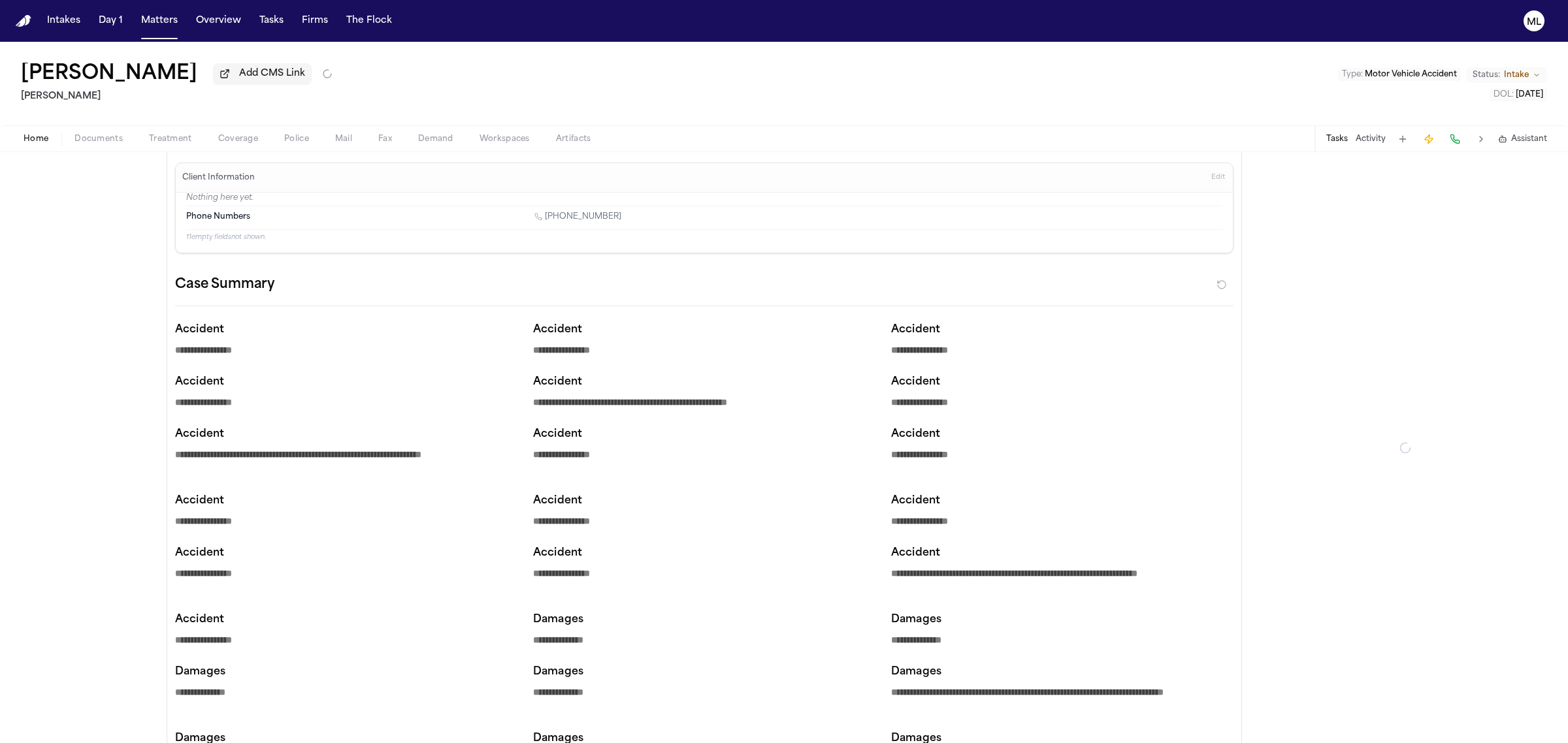
type textarea "*"
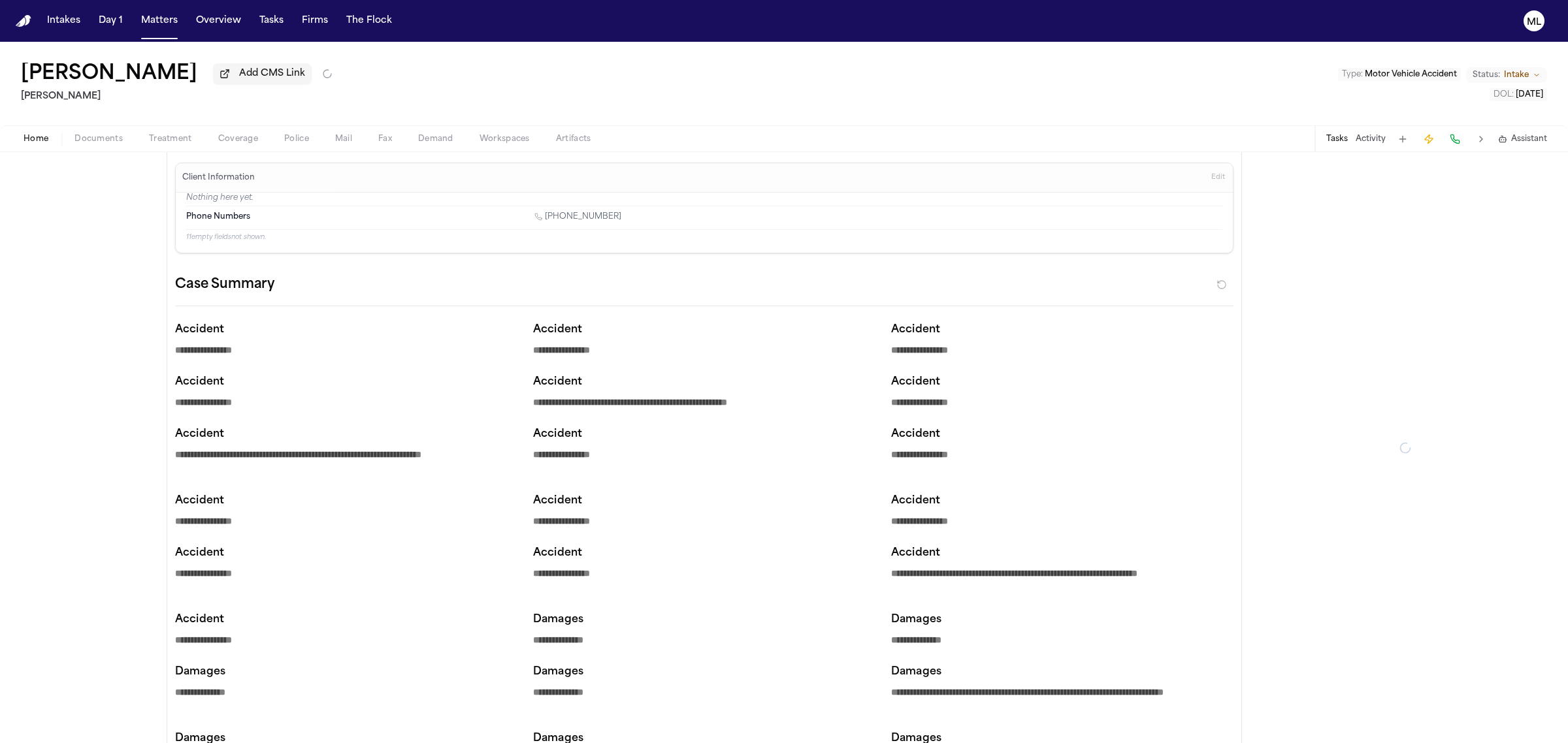
type textarea "*"
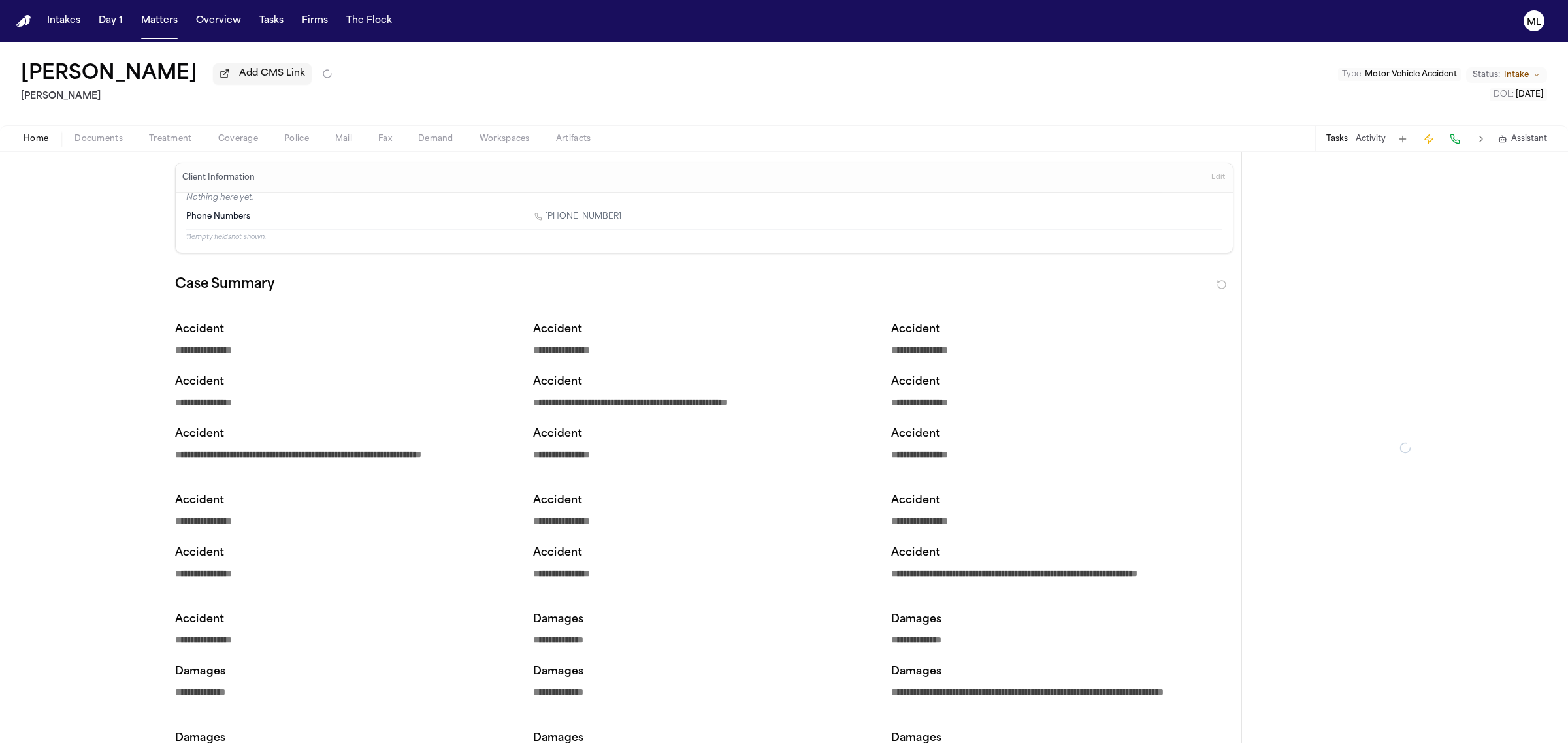
type textarea "*"
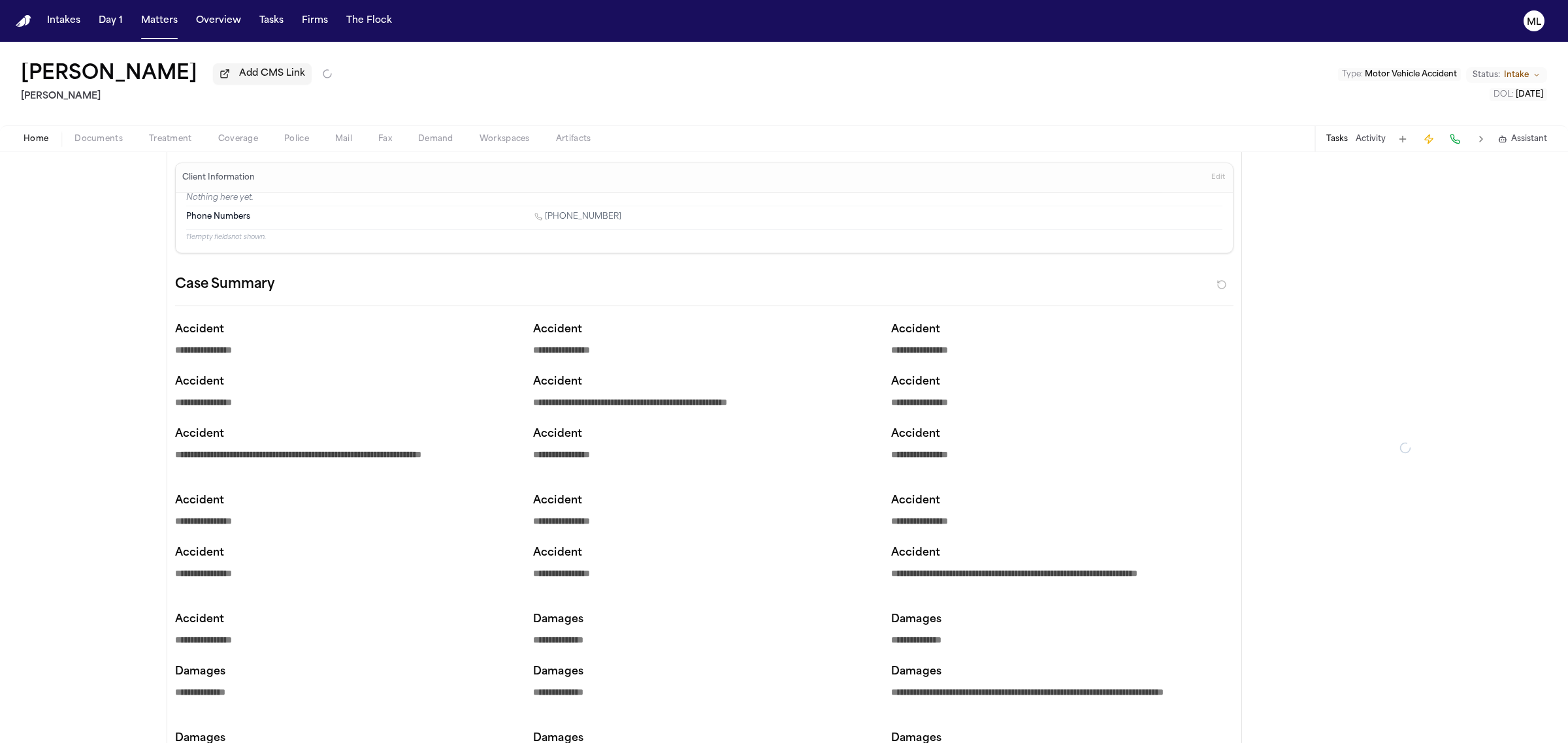
type textarea "*"
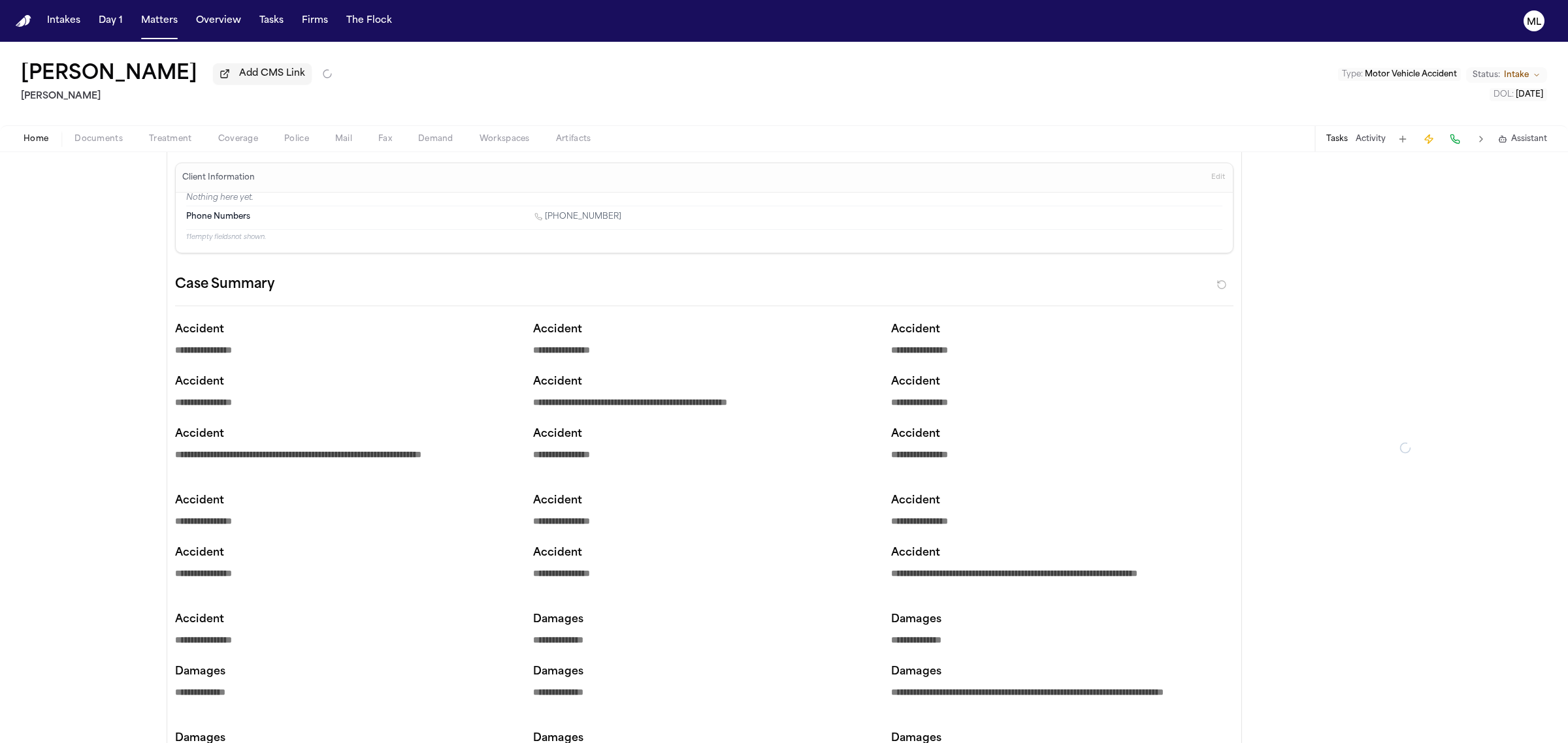
type textarea "*"
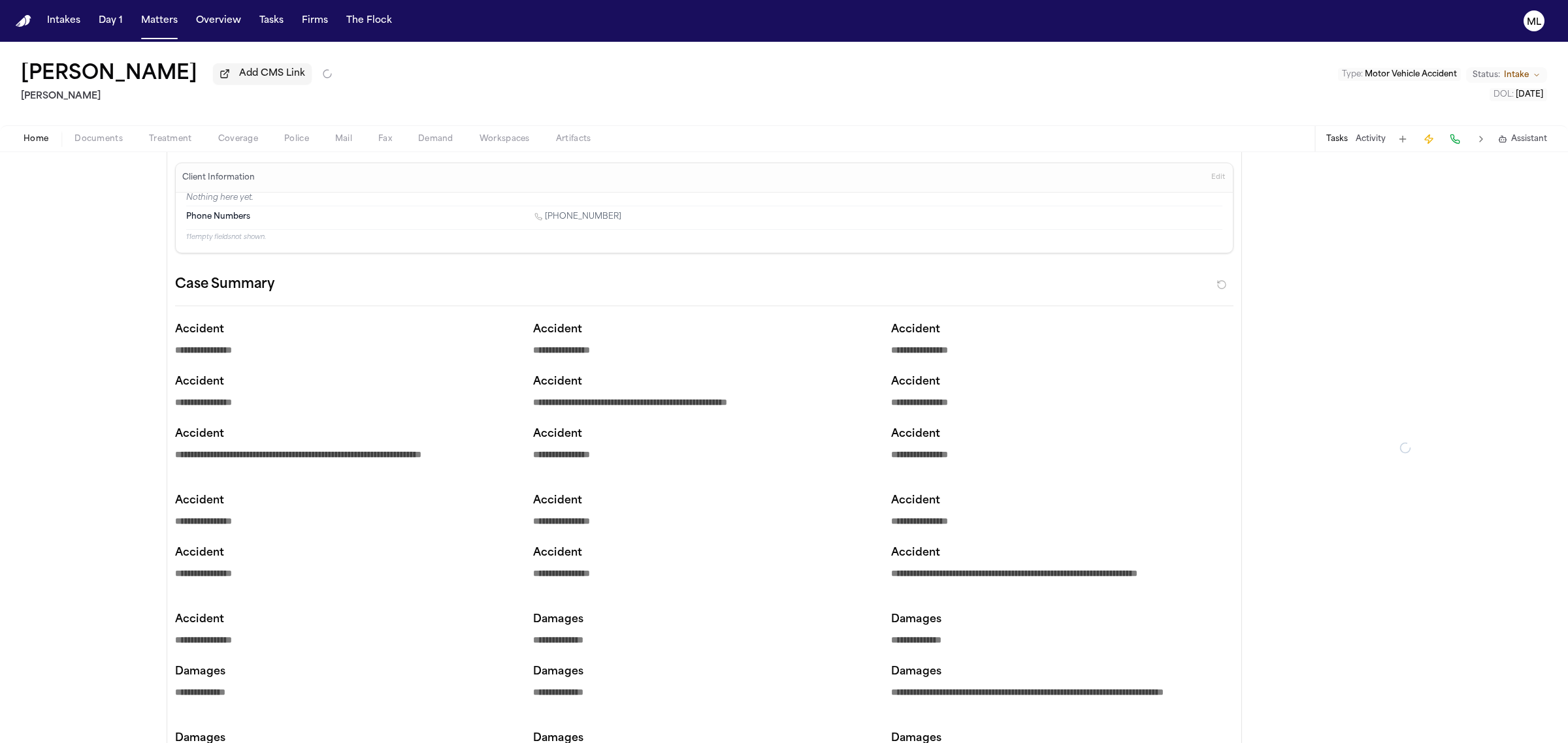
type textarea "*"
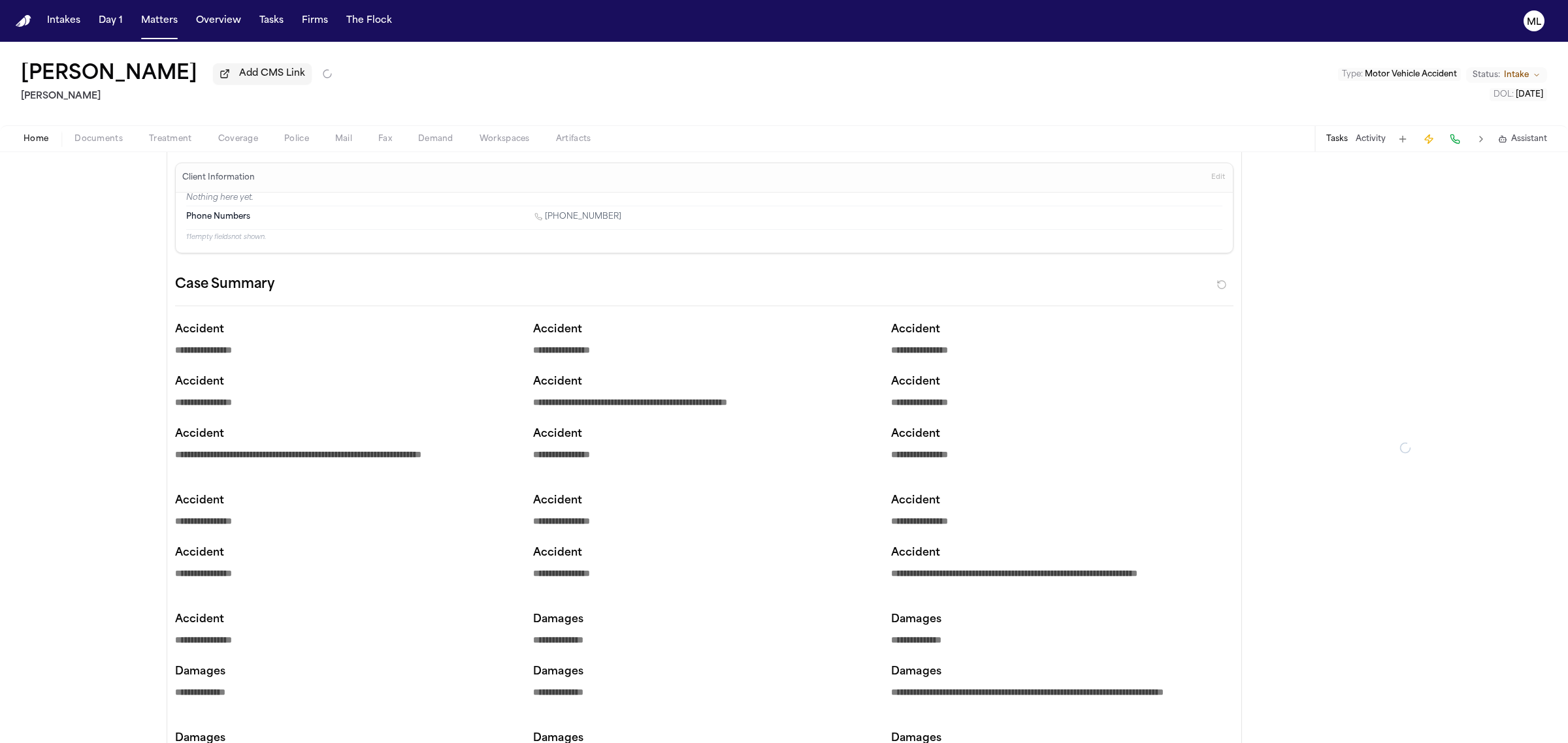
type textarea "*"
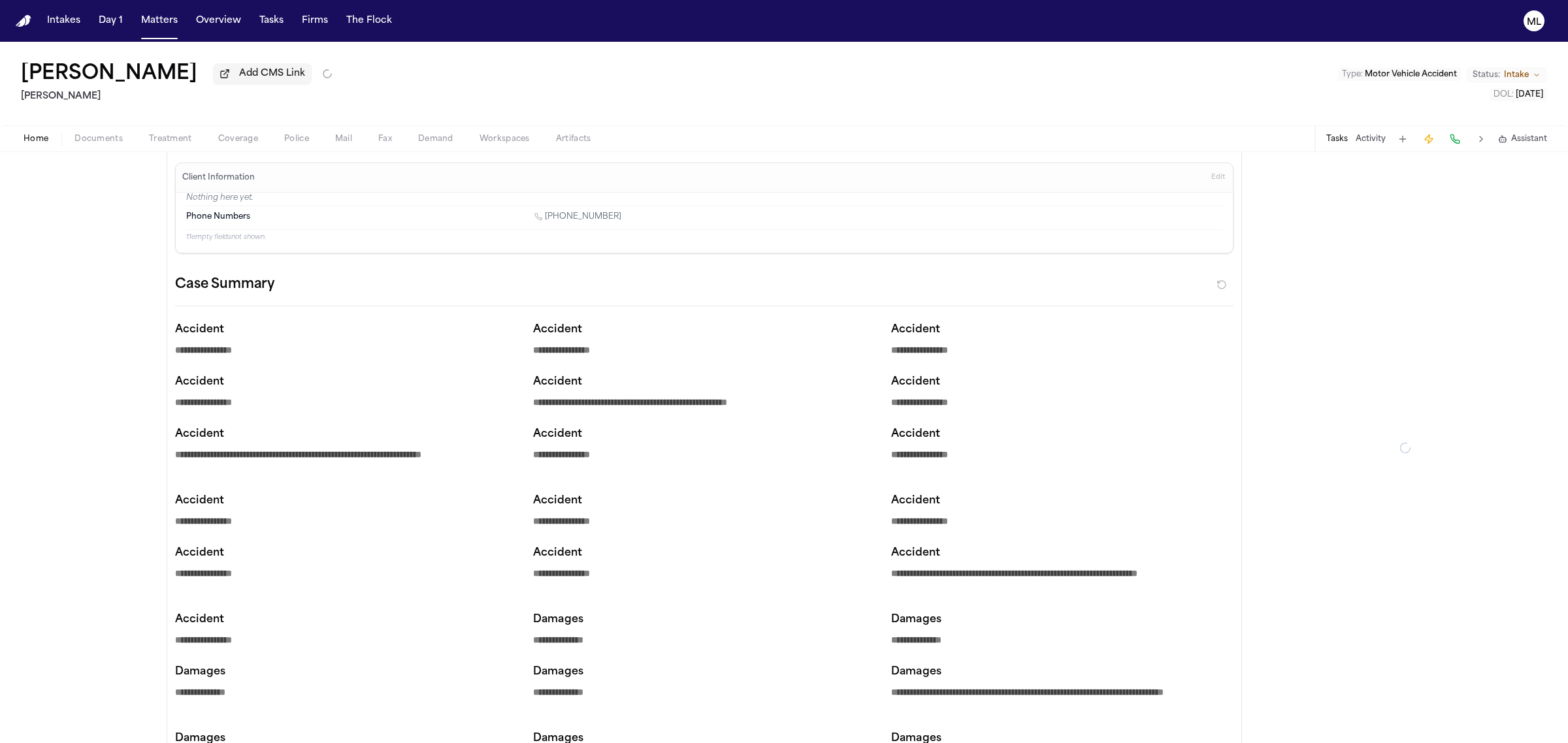
type textarea "*"
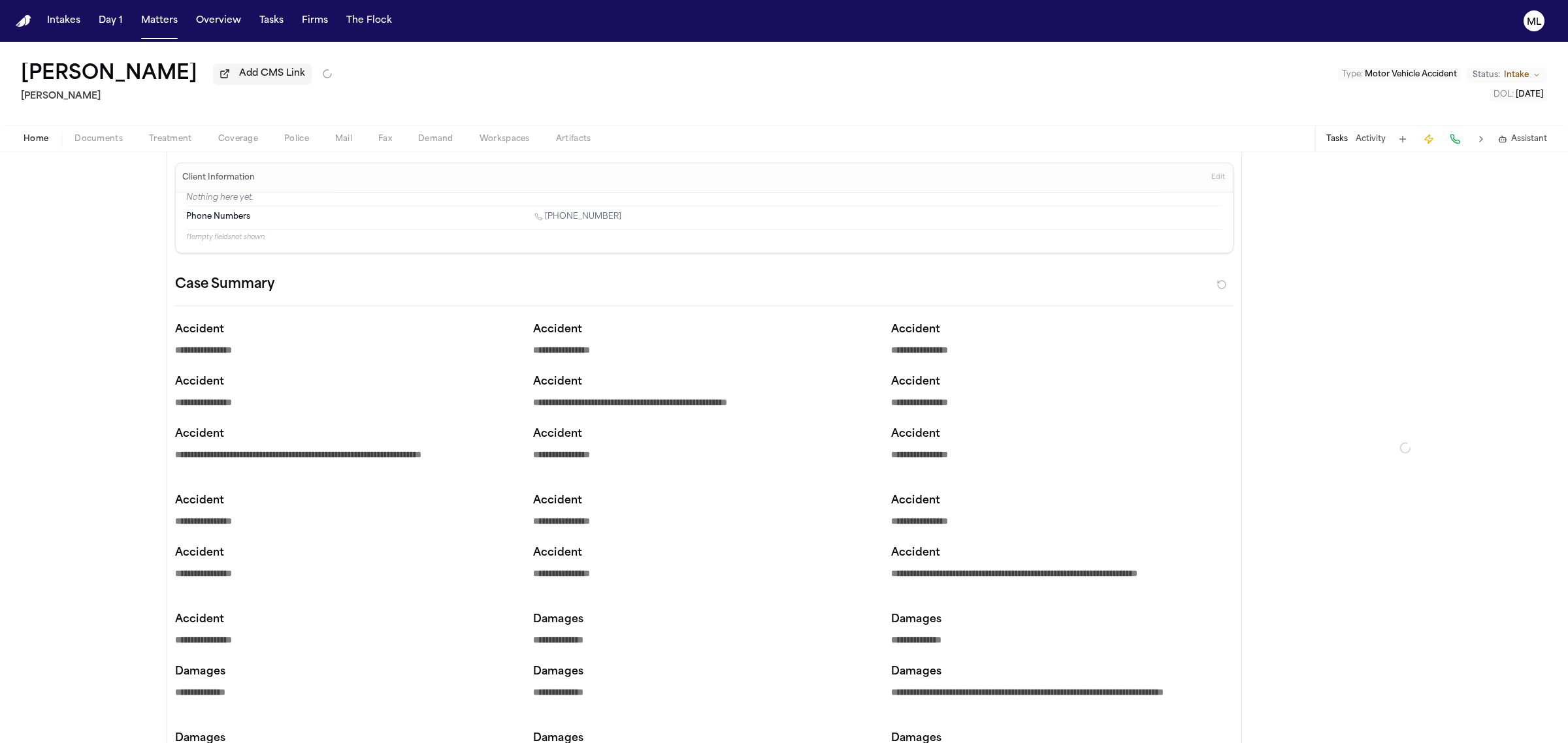
type textarea "*"
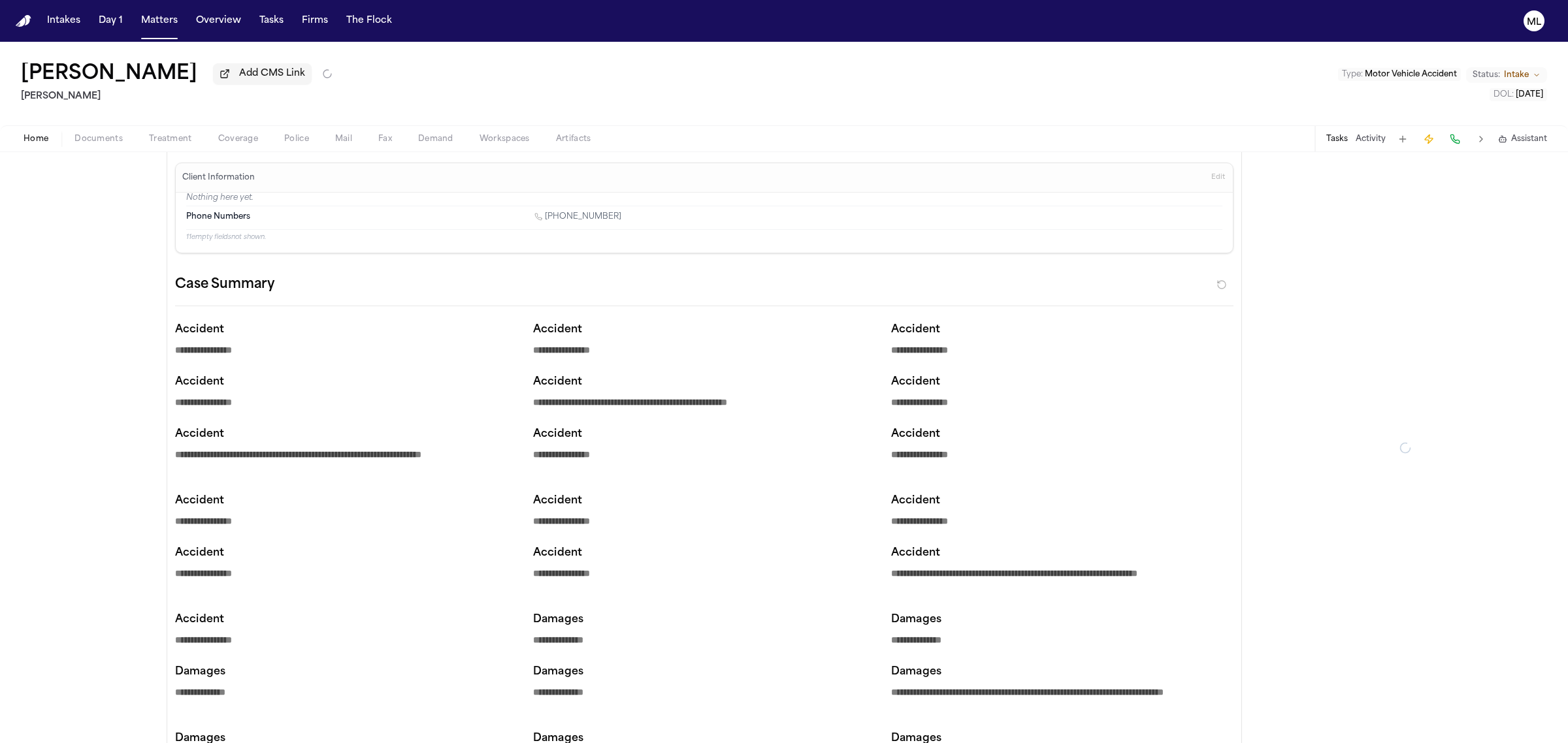
type textarea "*"
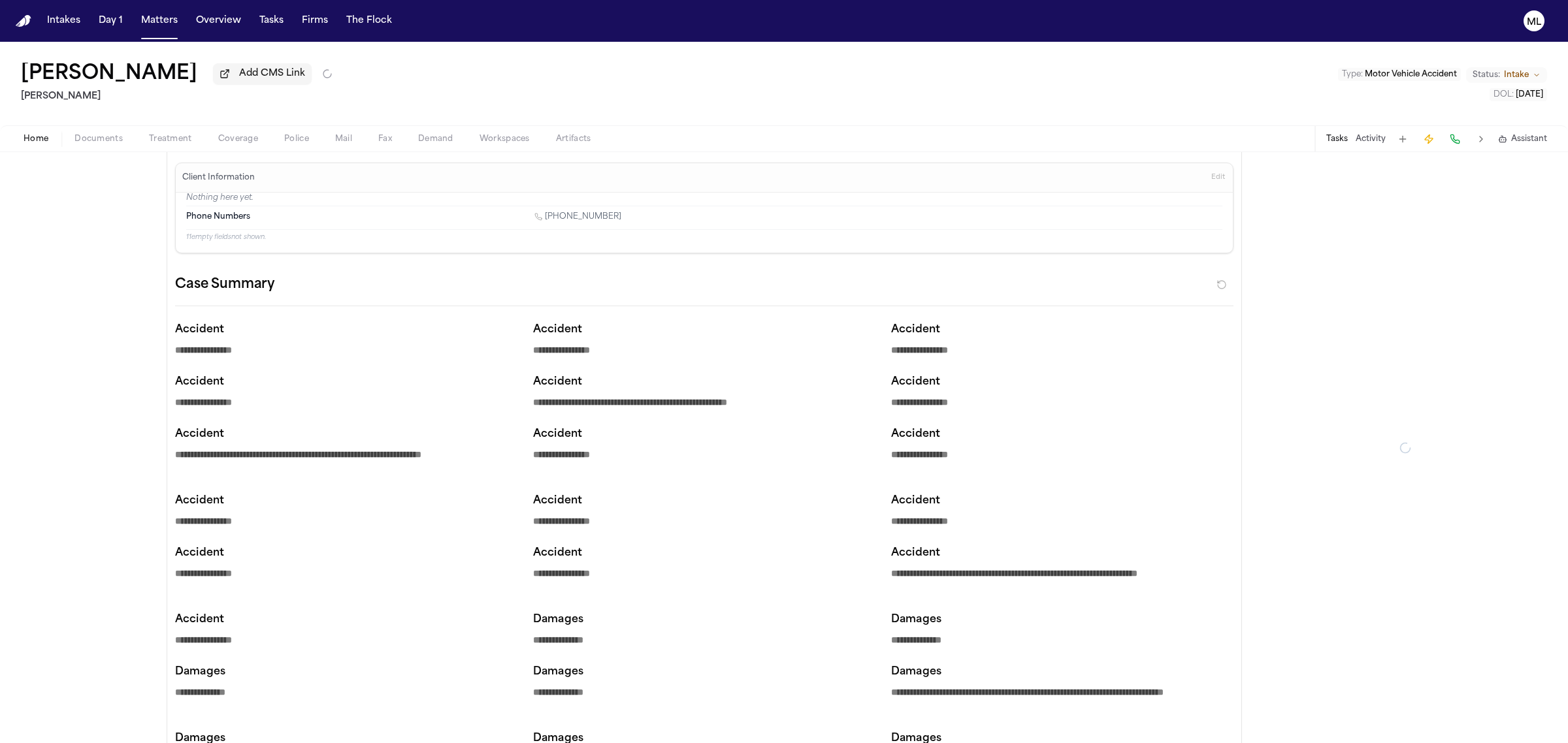
type textarea "*"
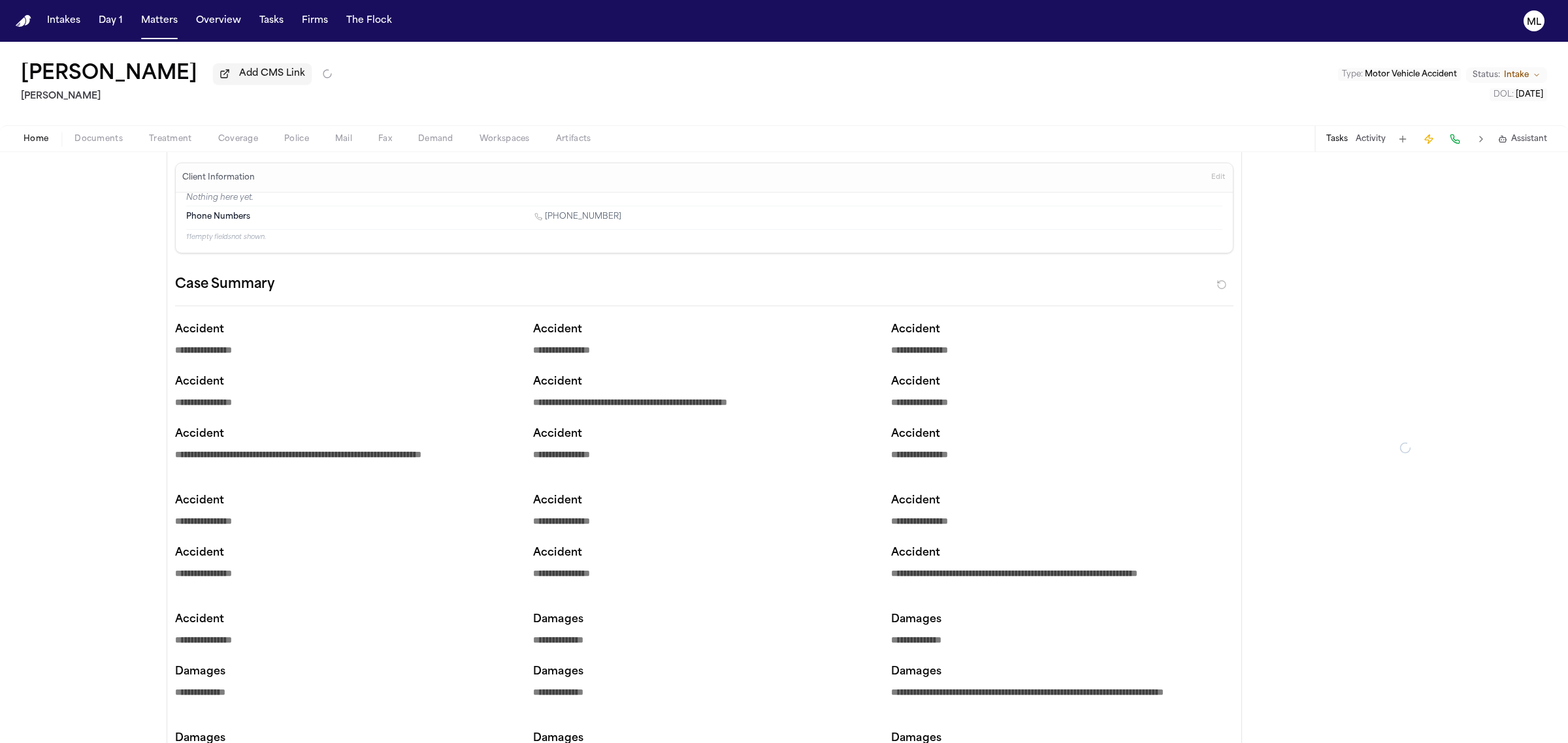
type textarea "*"
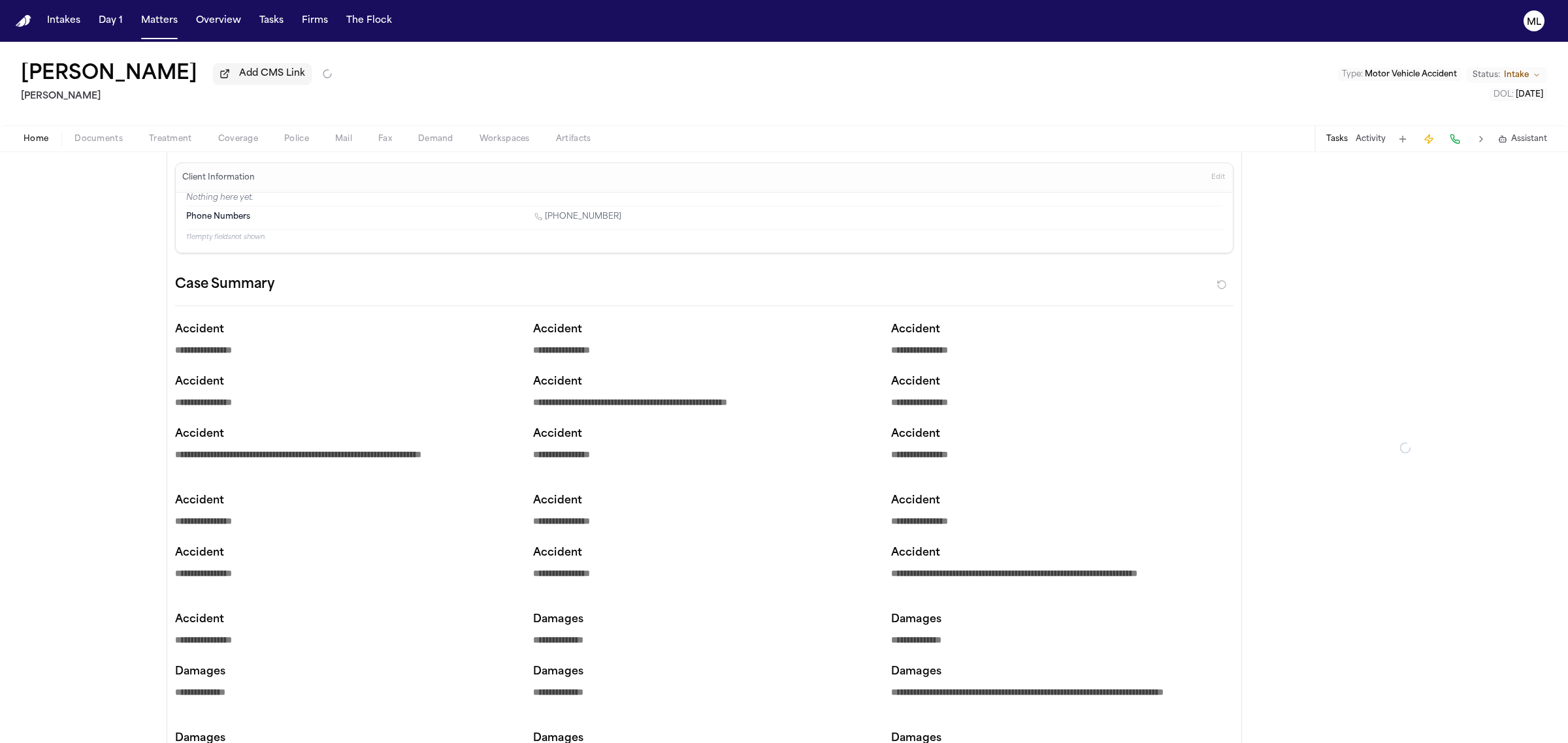
type textarea "*"
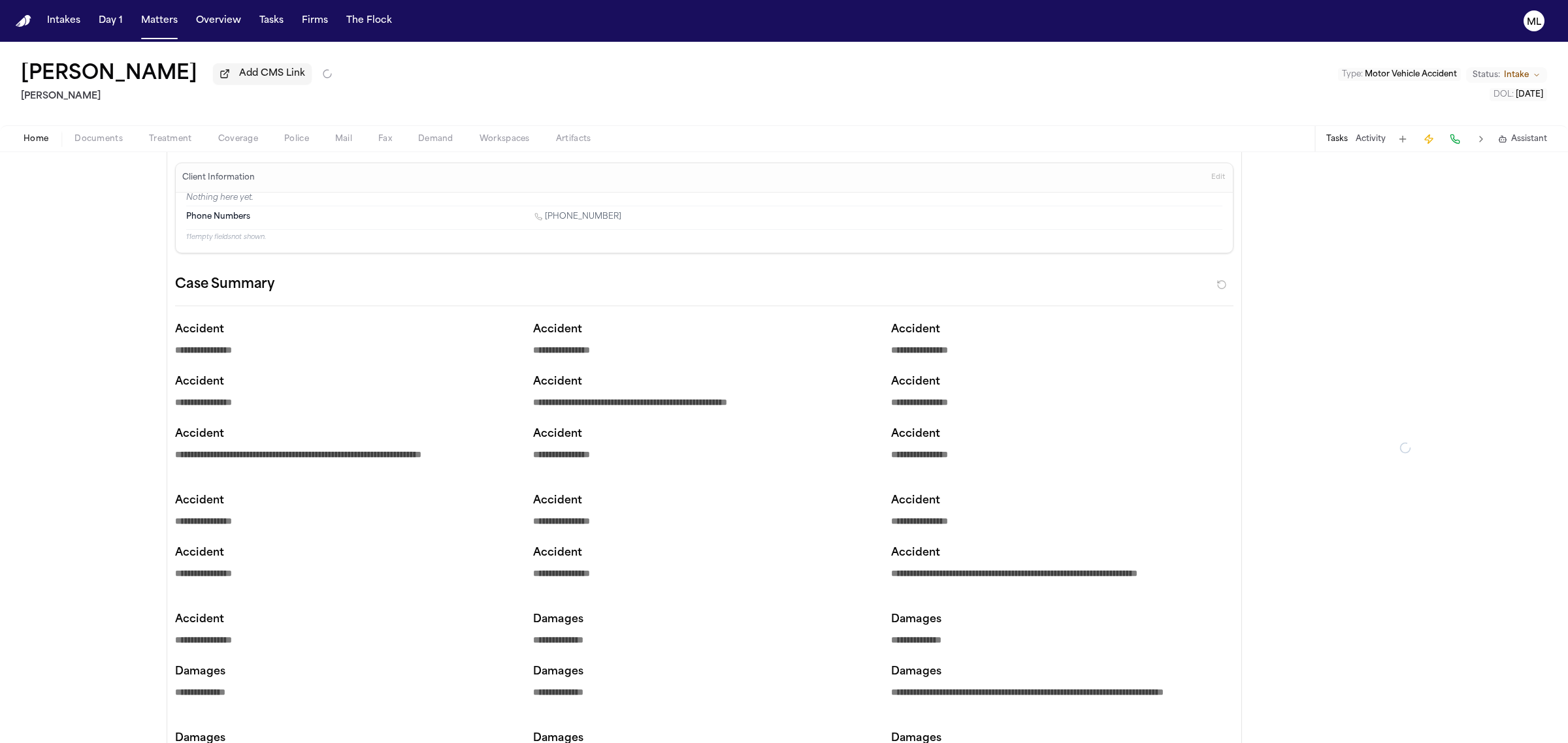
type textarea "*"
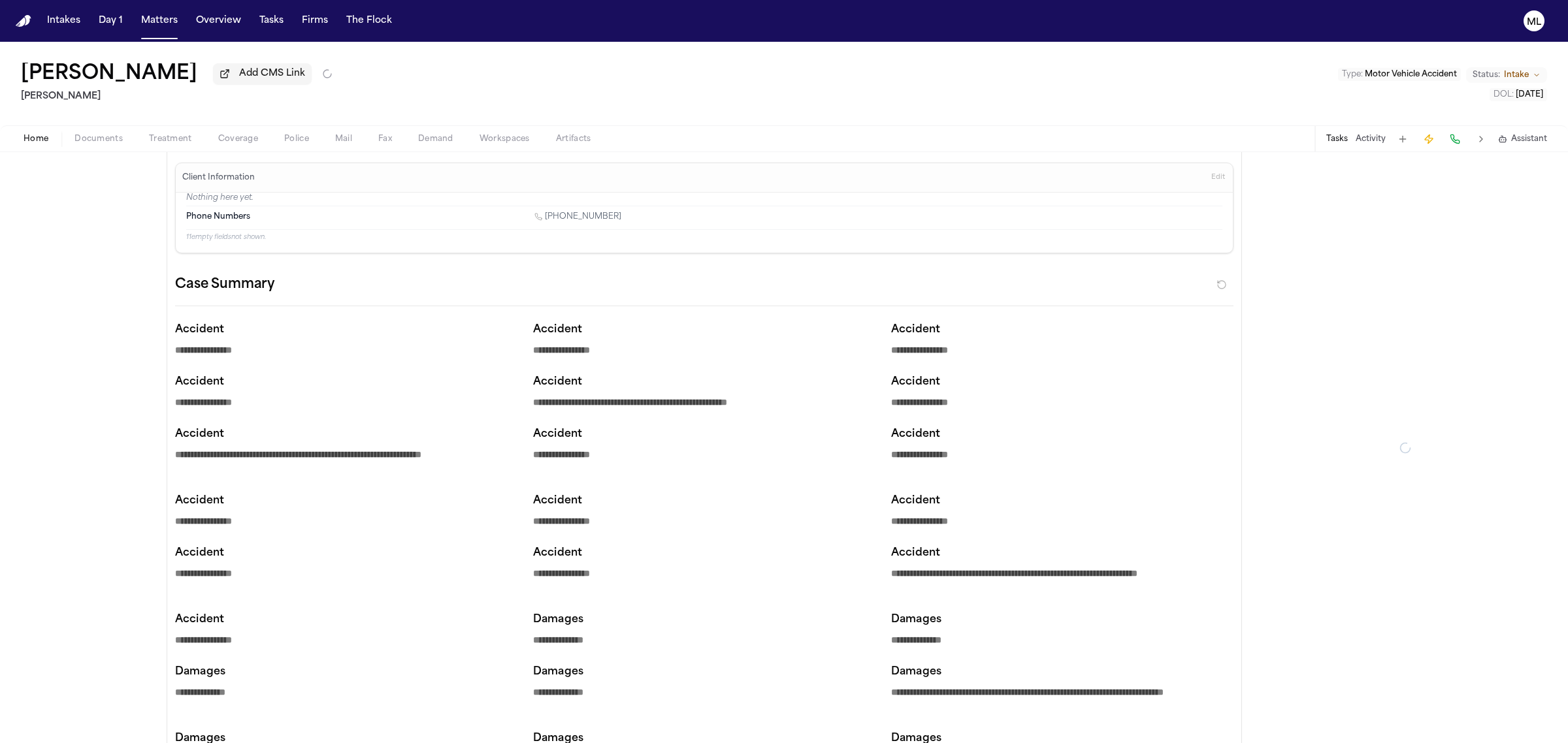
type textarea "*"
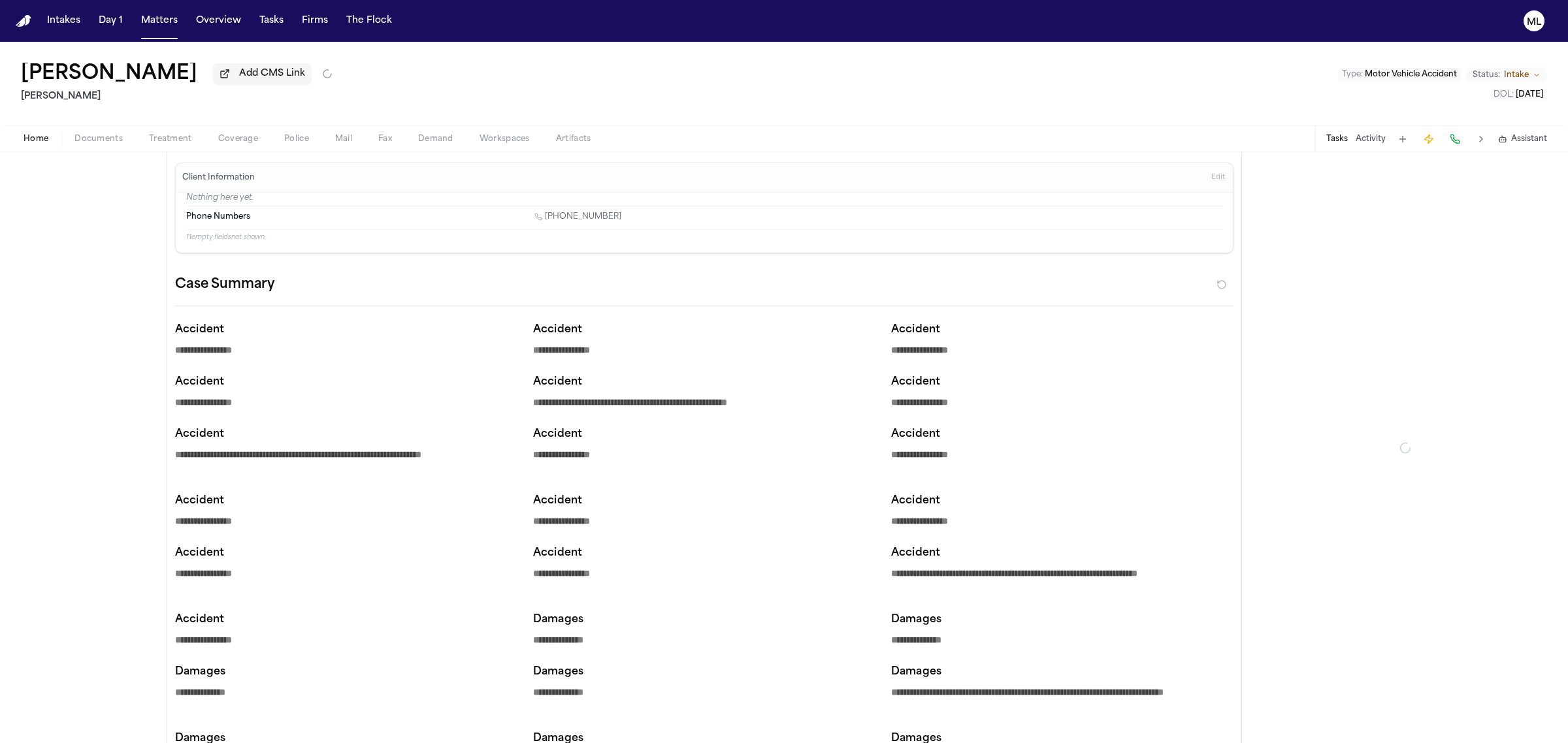
type textarea "*"
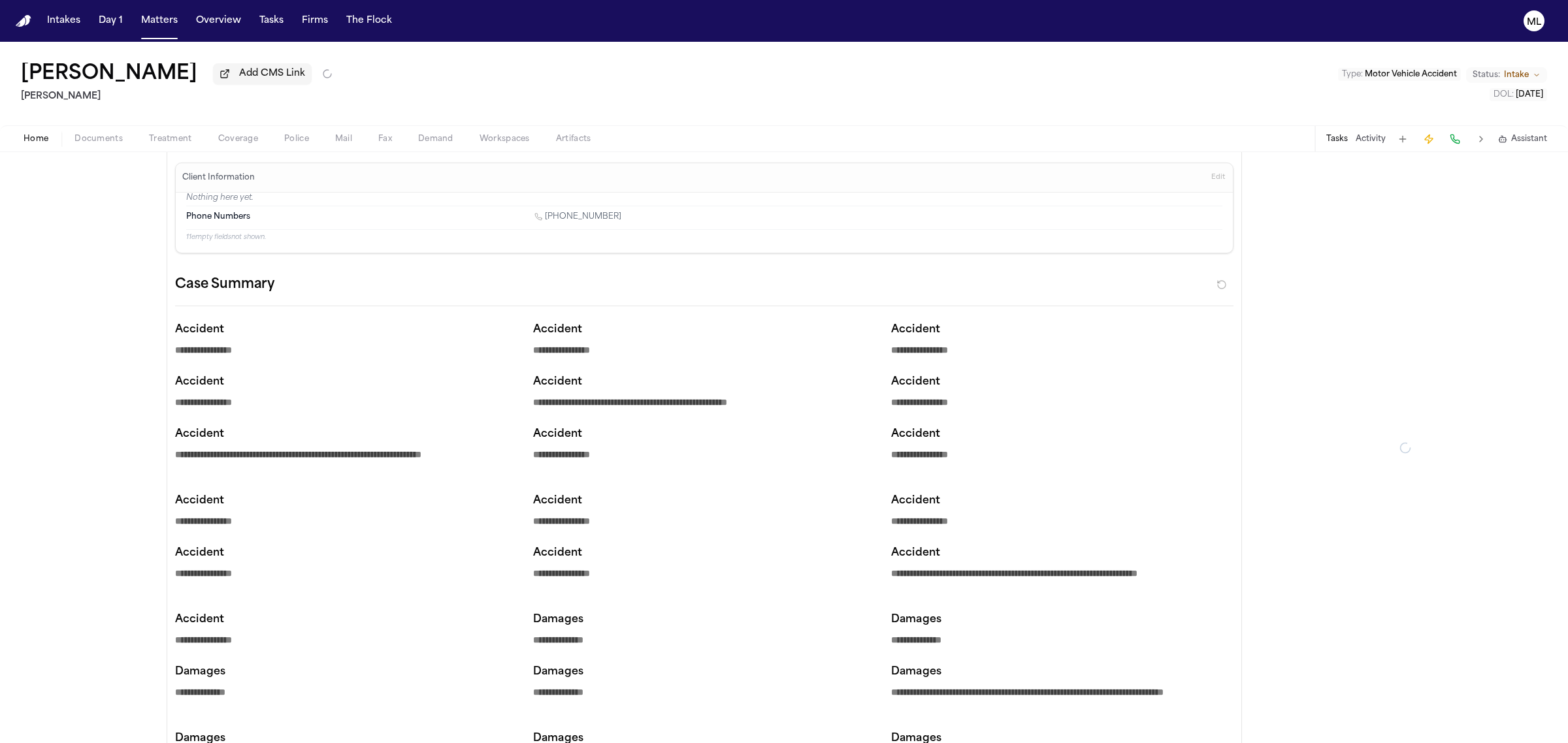
type textarea "*"
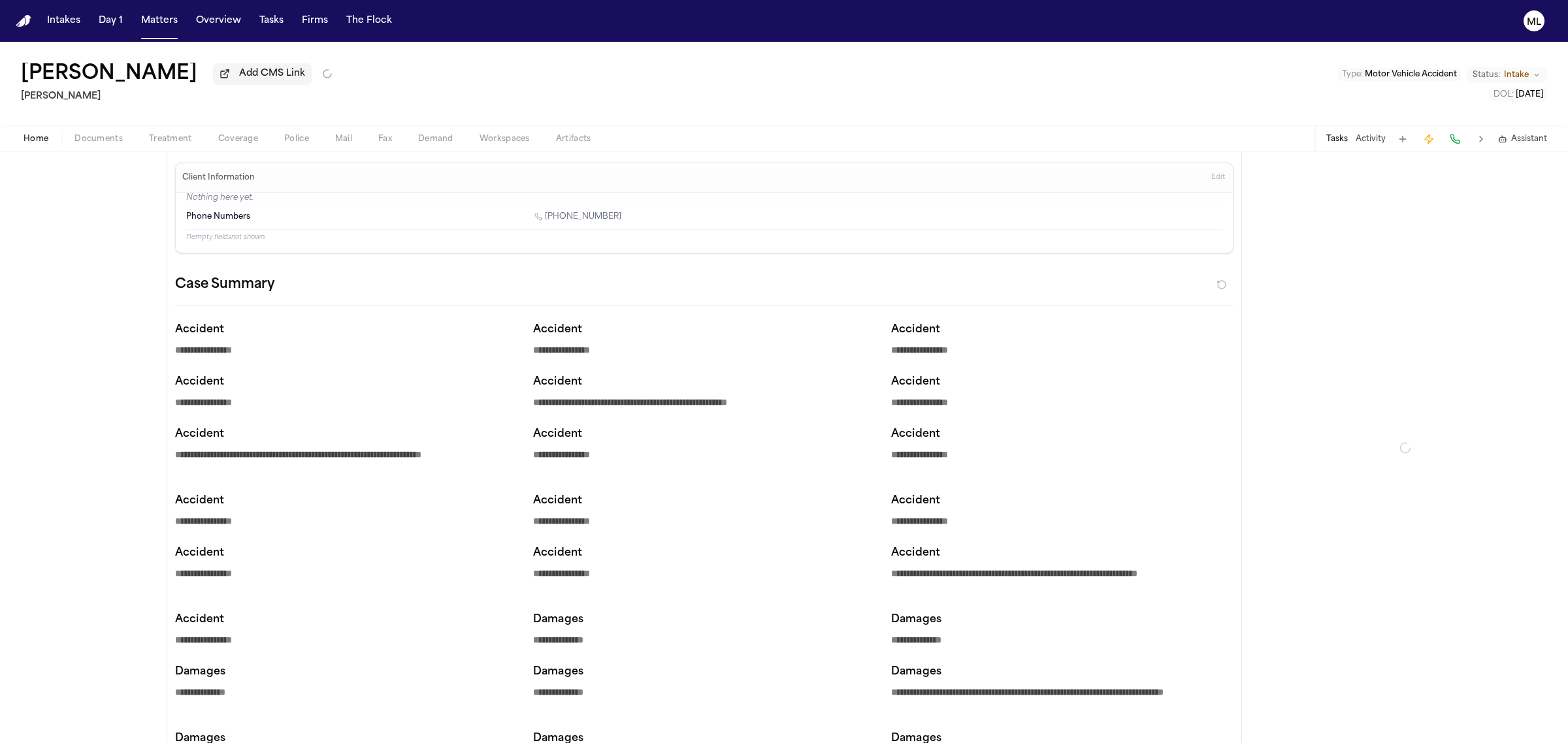
type textarea "*"
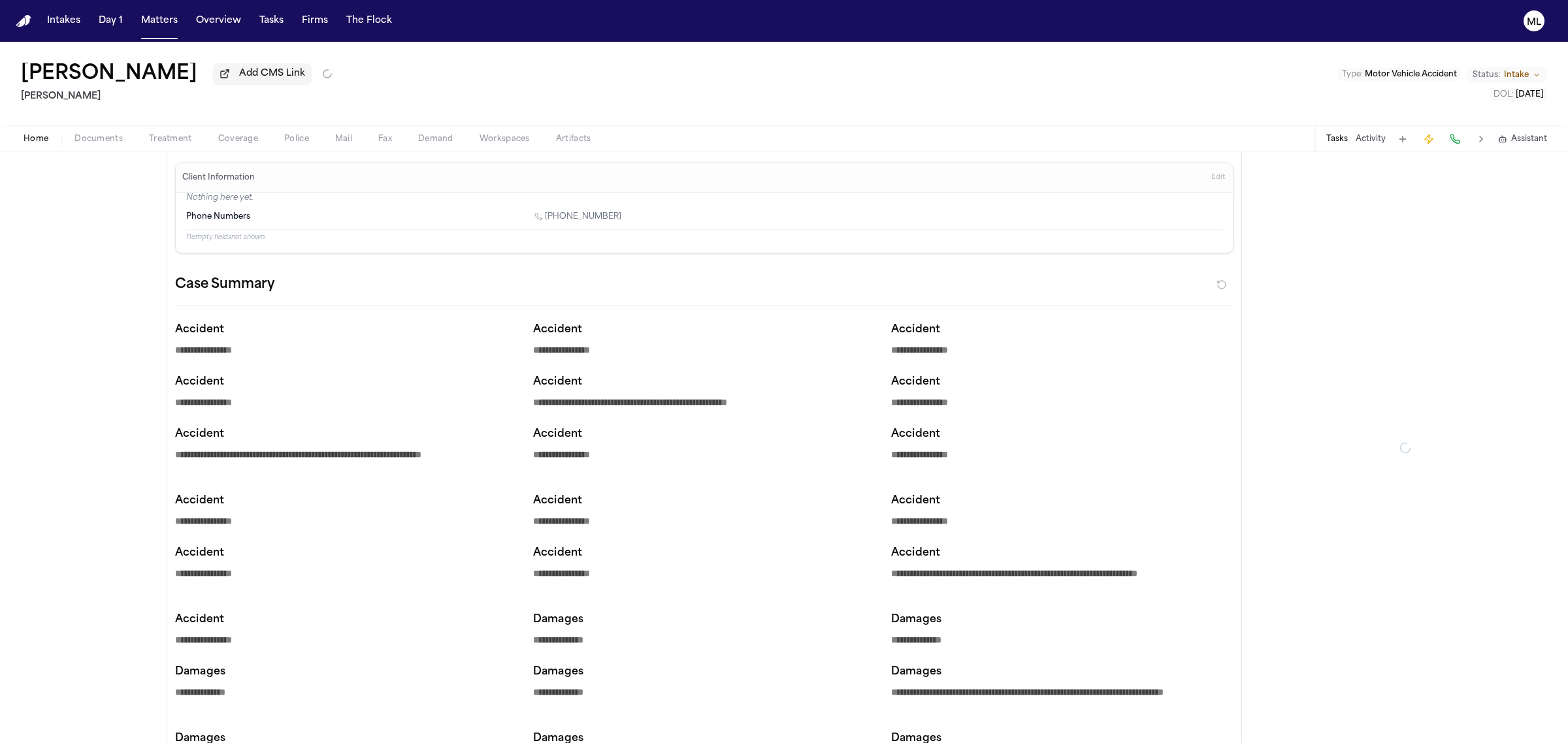
type textarea "*"
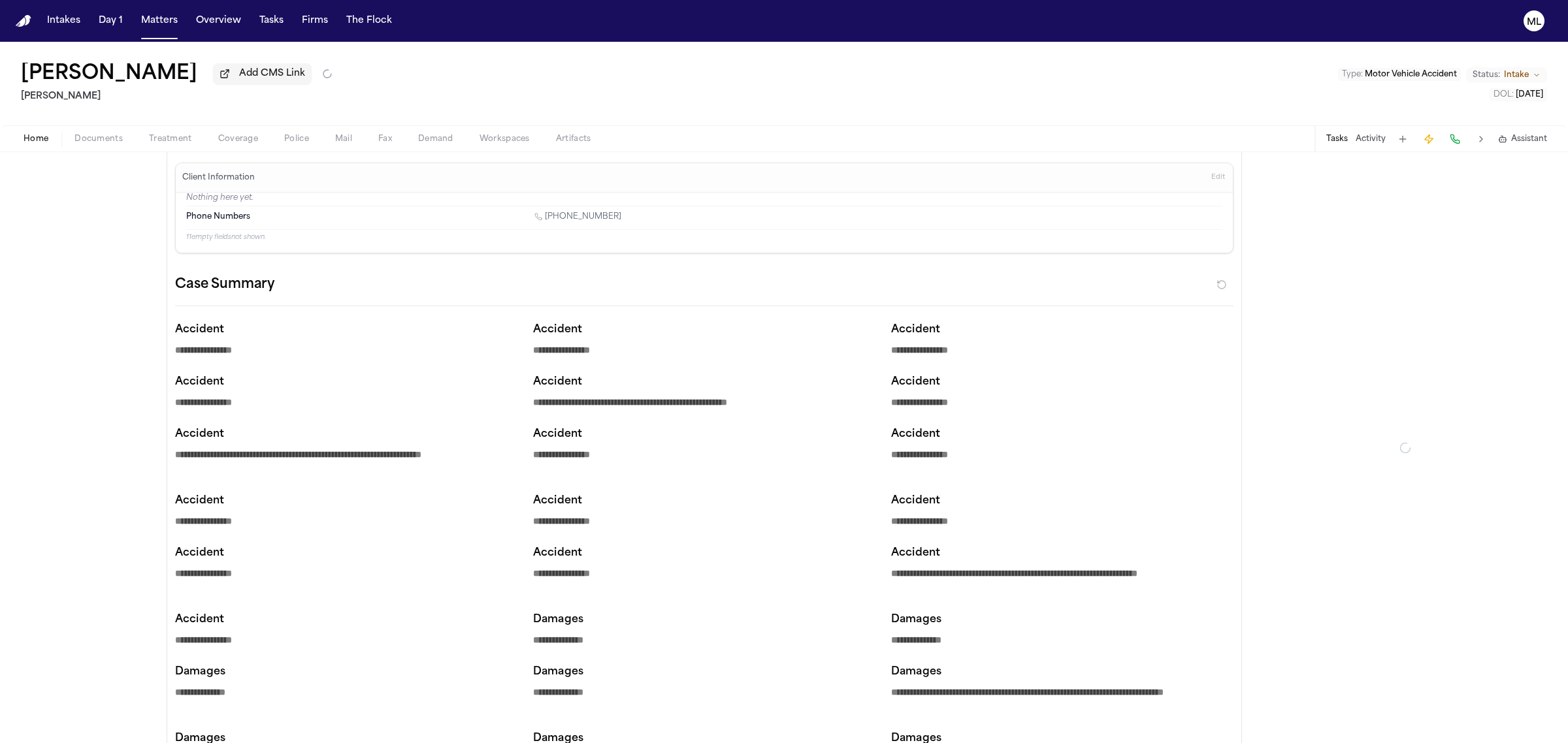
type textarea "*"
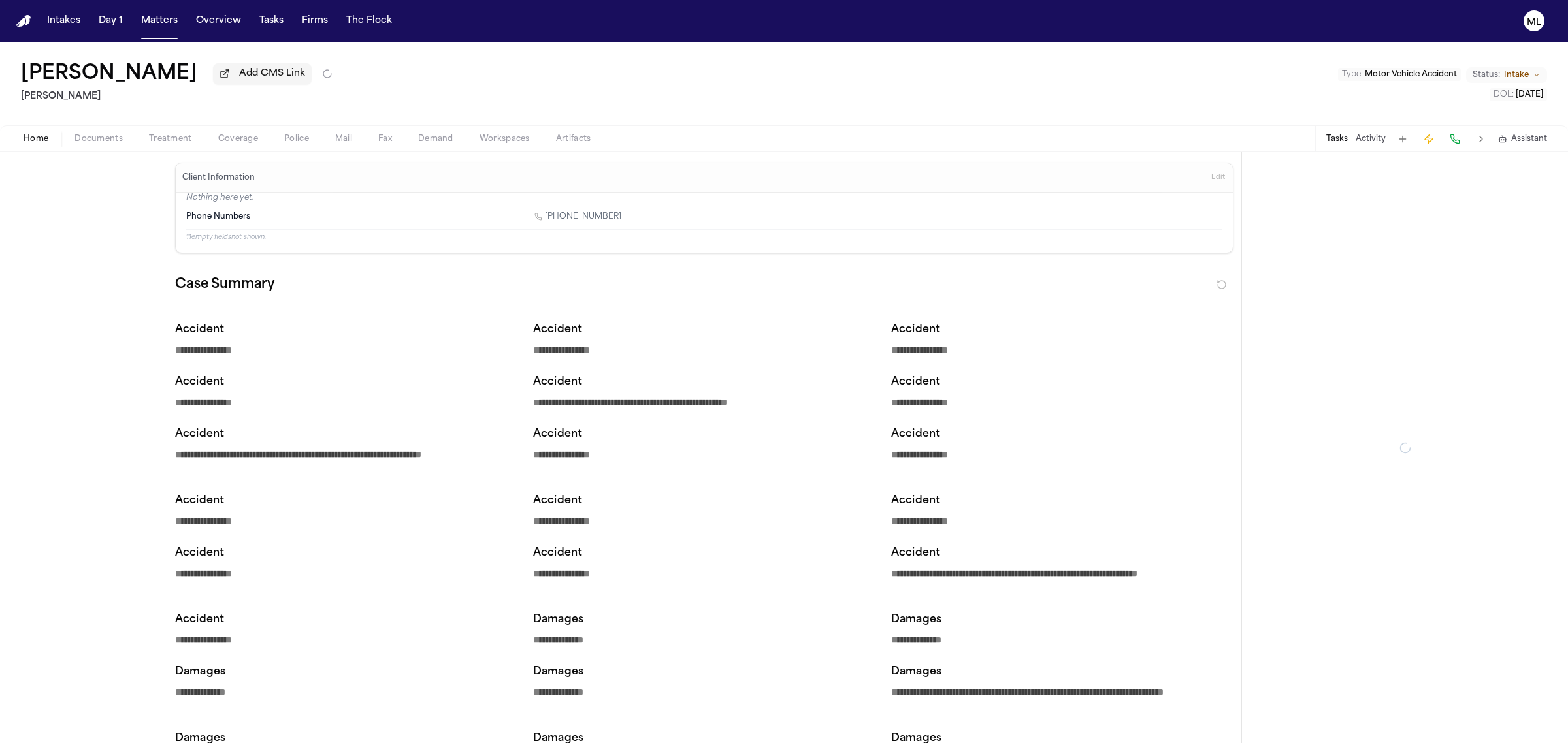
type textarea "*"
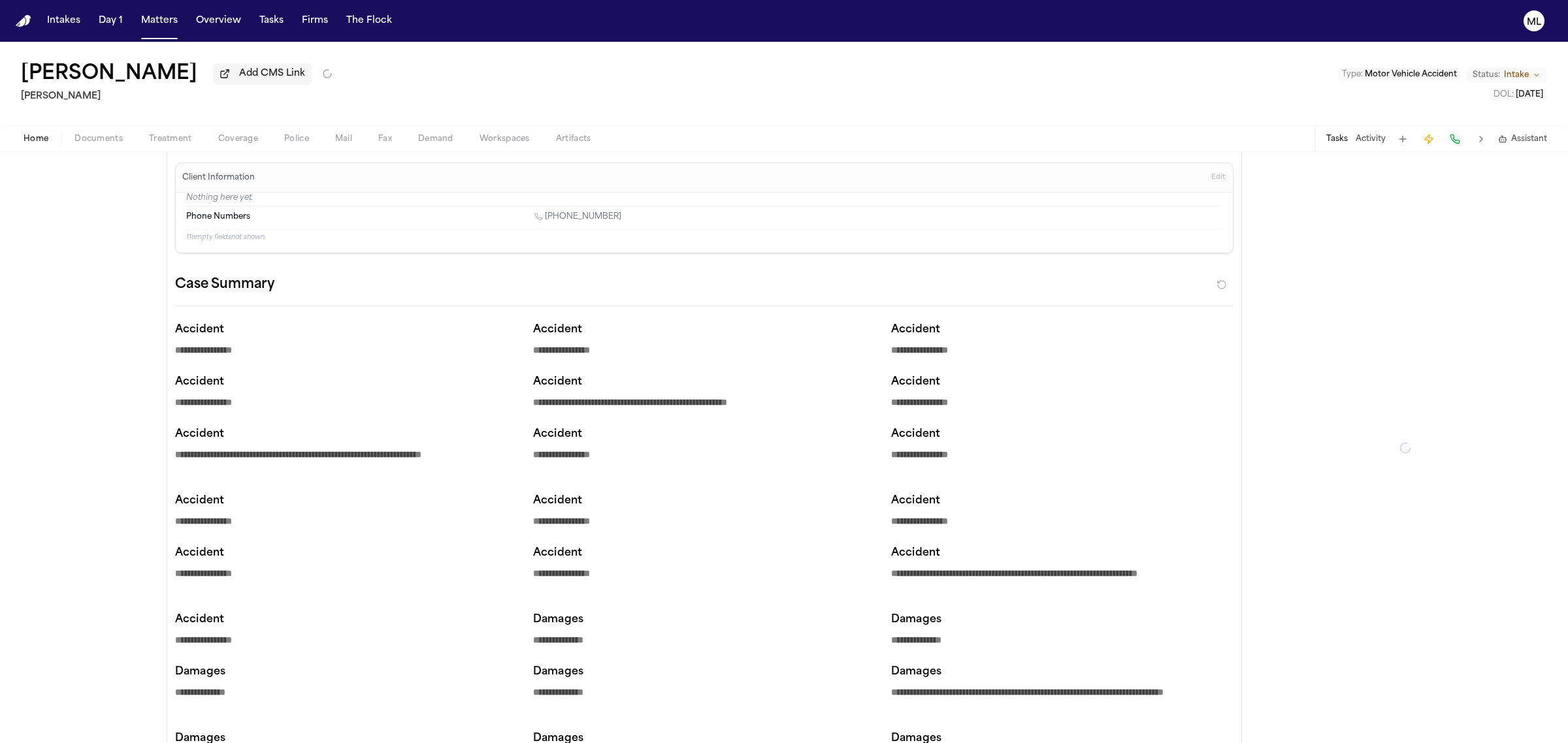
type textarea "*"
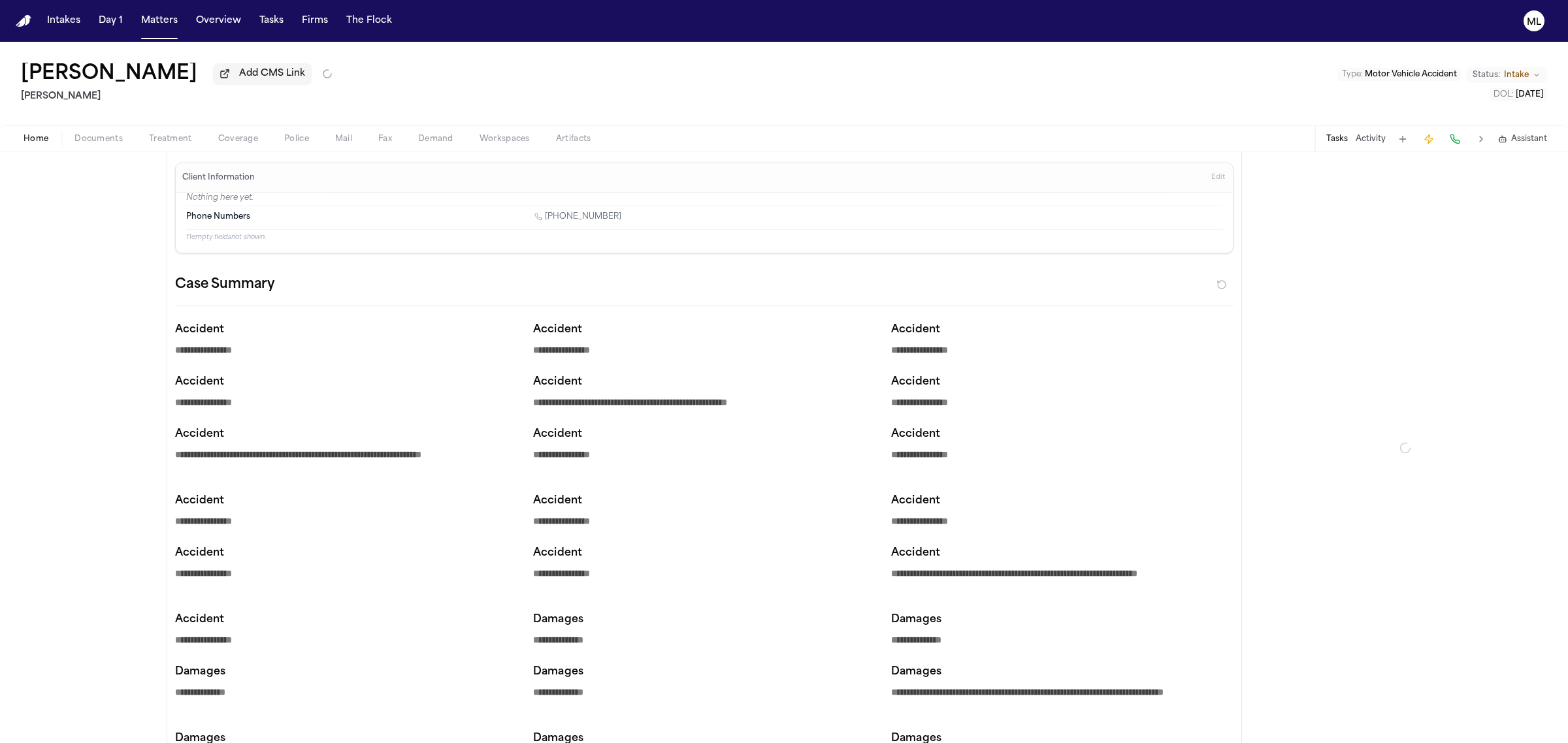
type textarea "*"
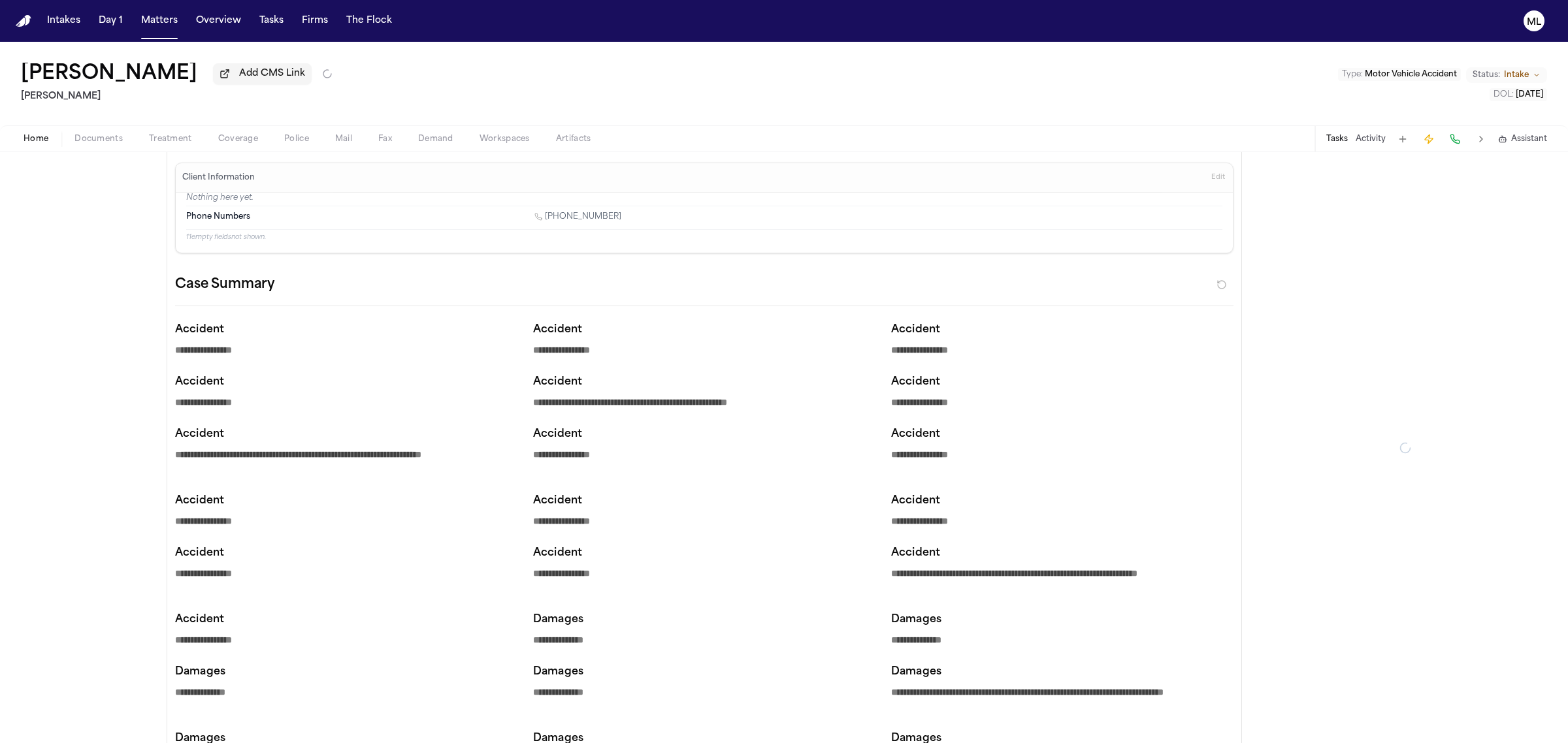
type textarea "*"
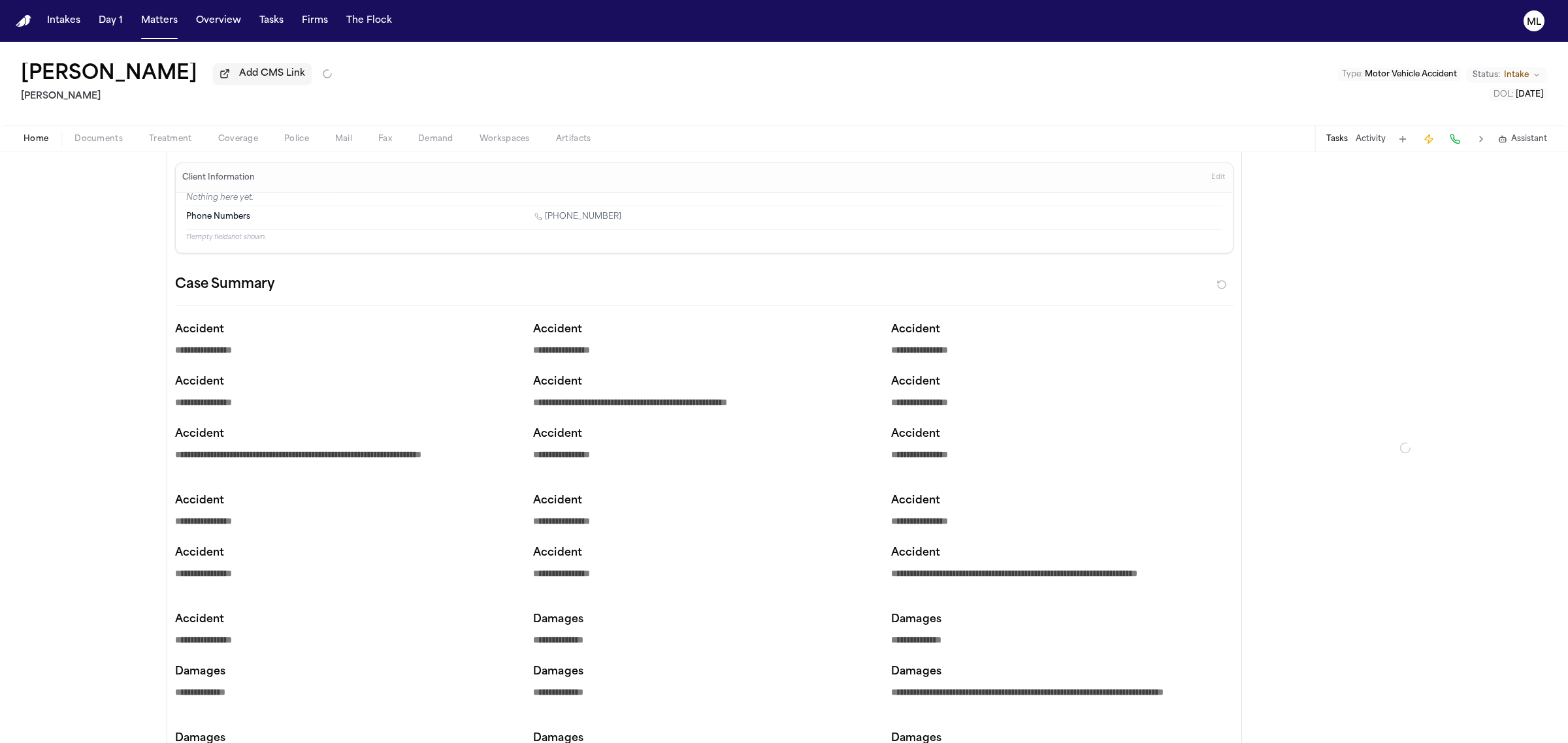
type textarea "*"
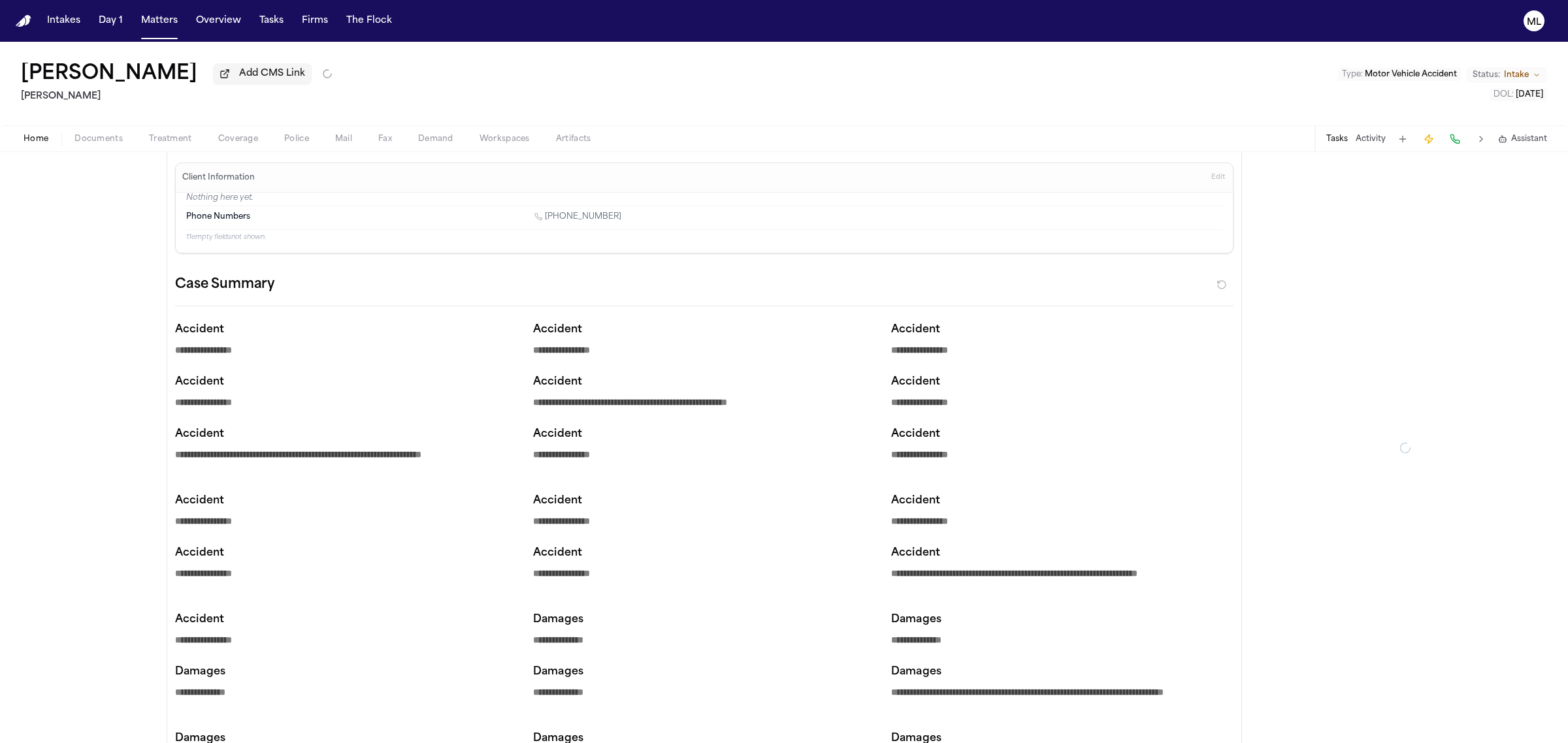
type textarea "*"
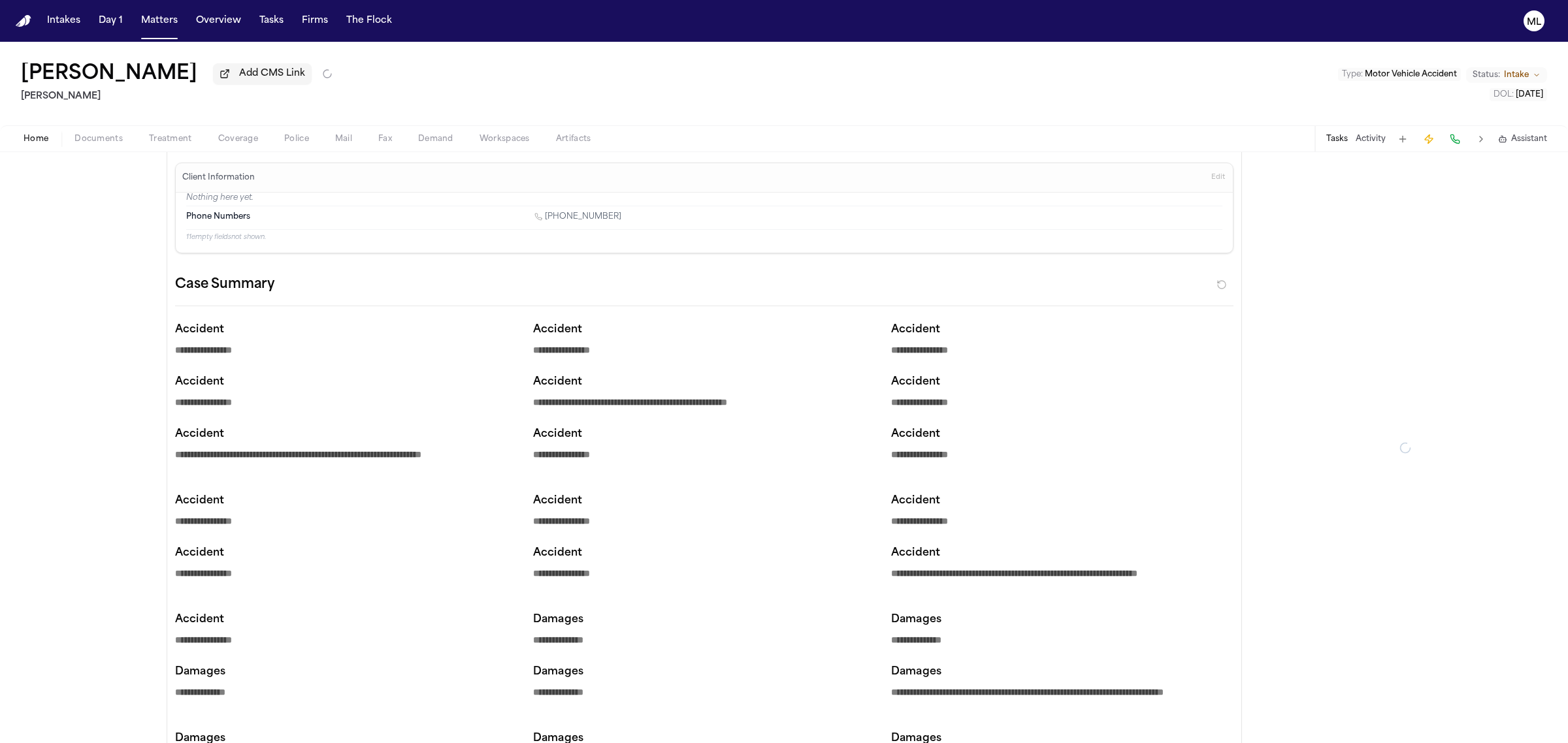
type textarea "*"
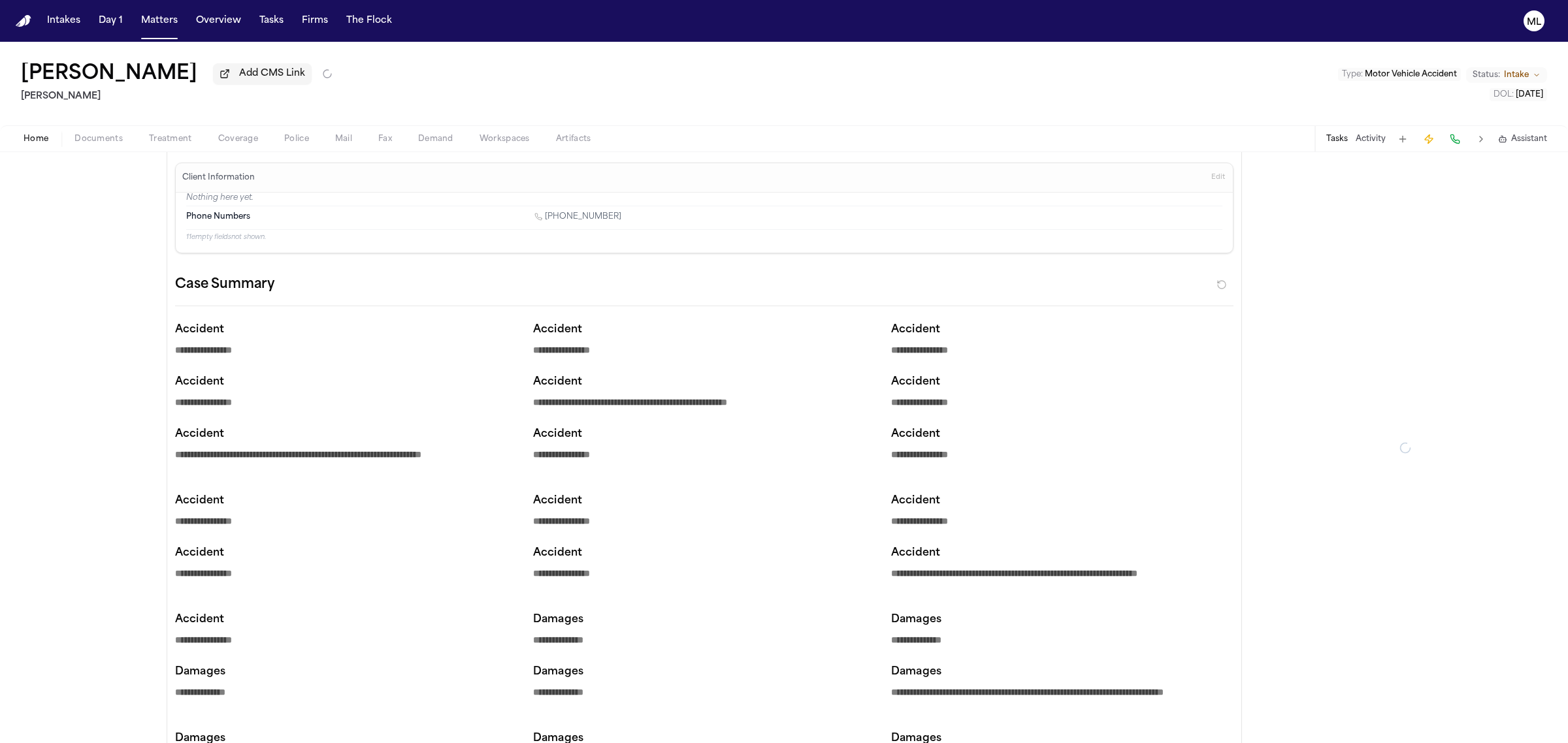
type textarea "*"
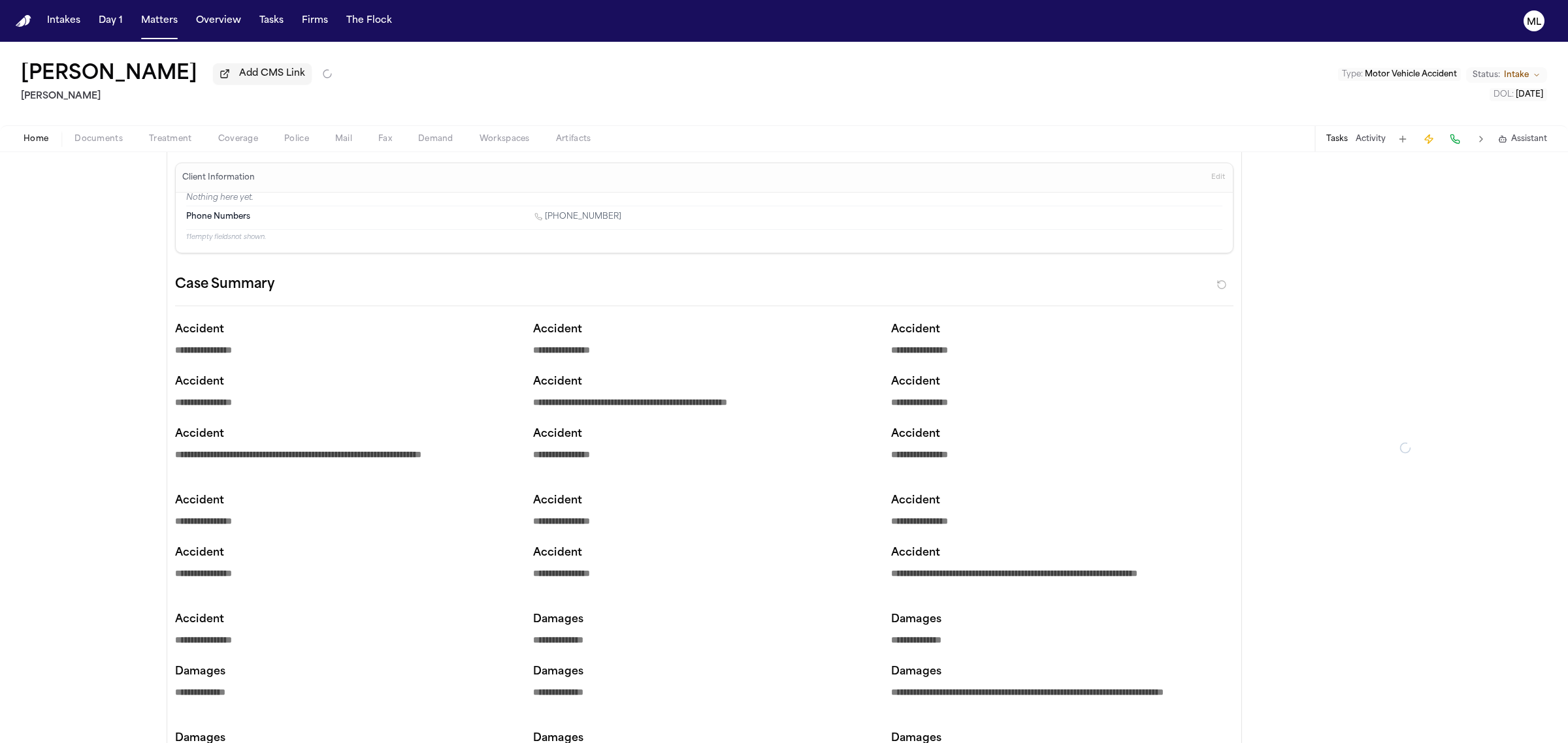
type textarea "*"
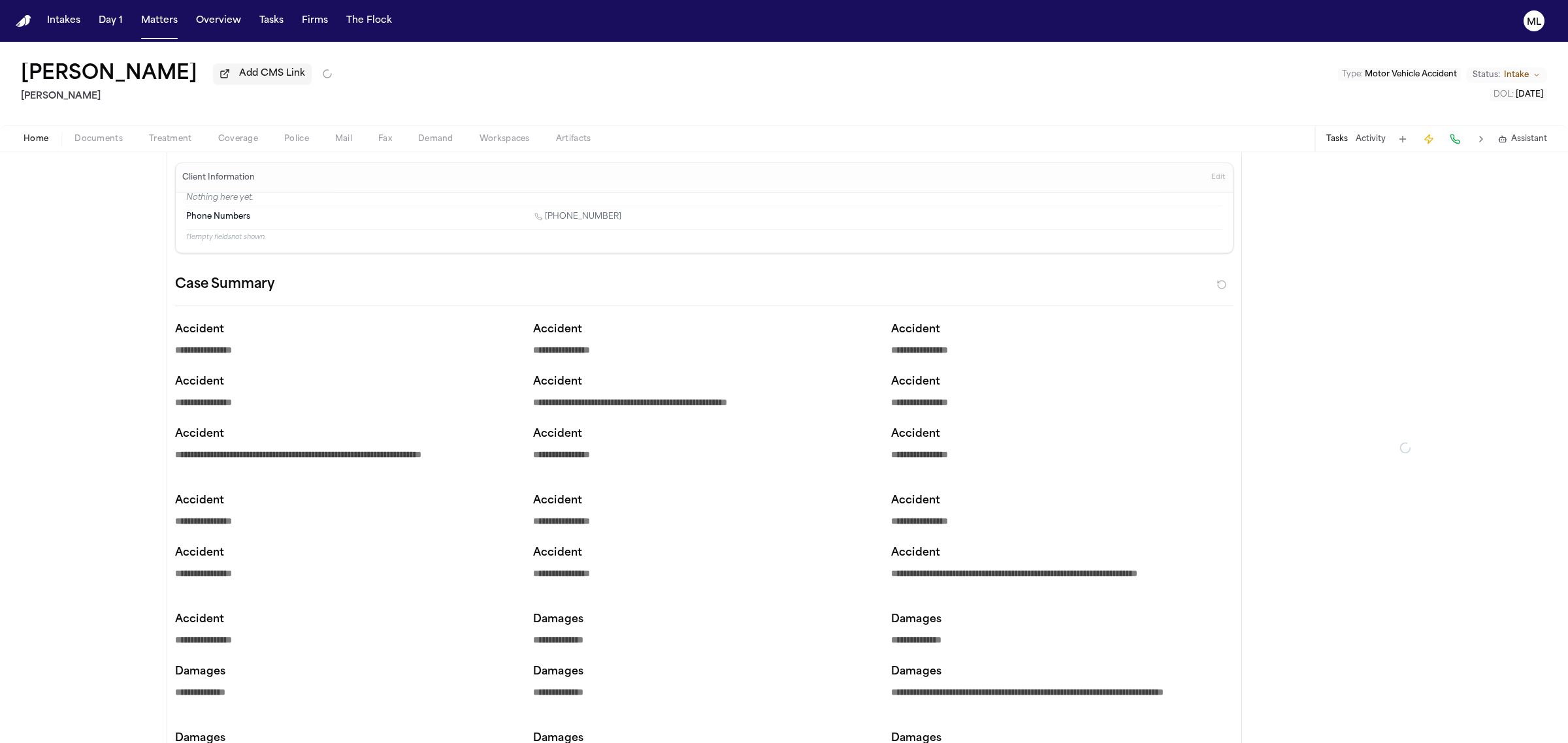
type textarea "*"
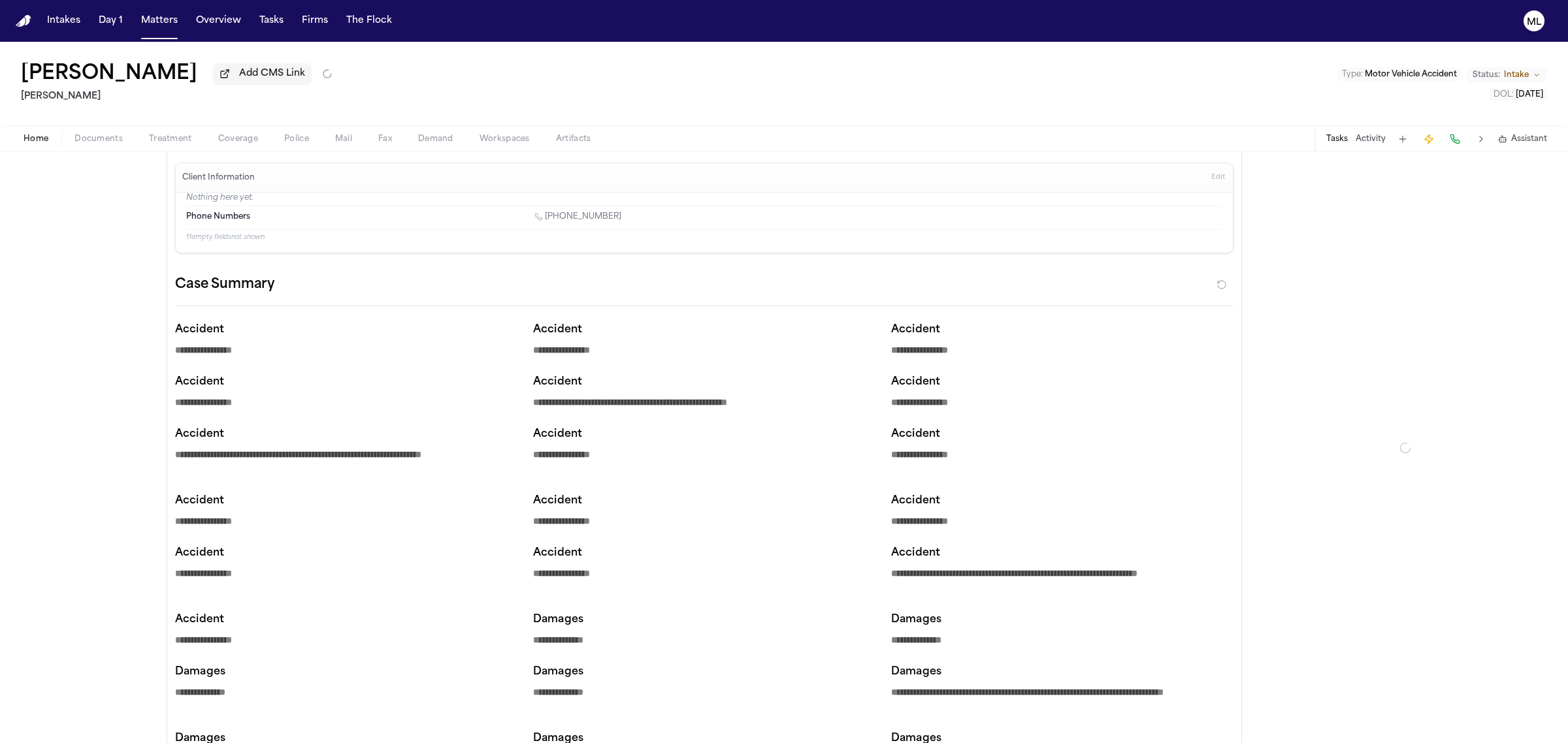
type textarea "*"
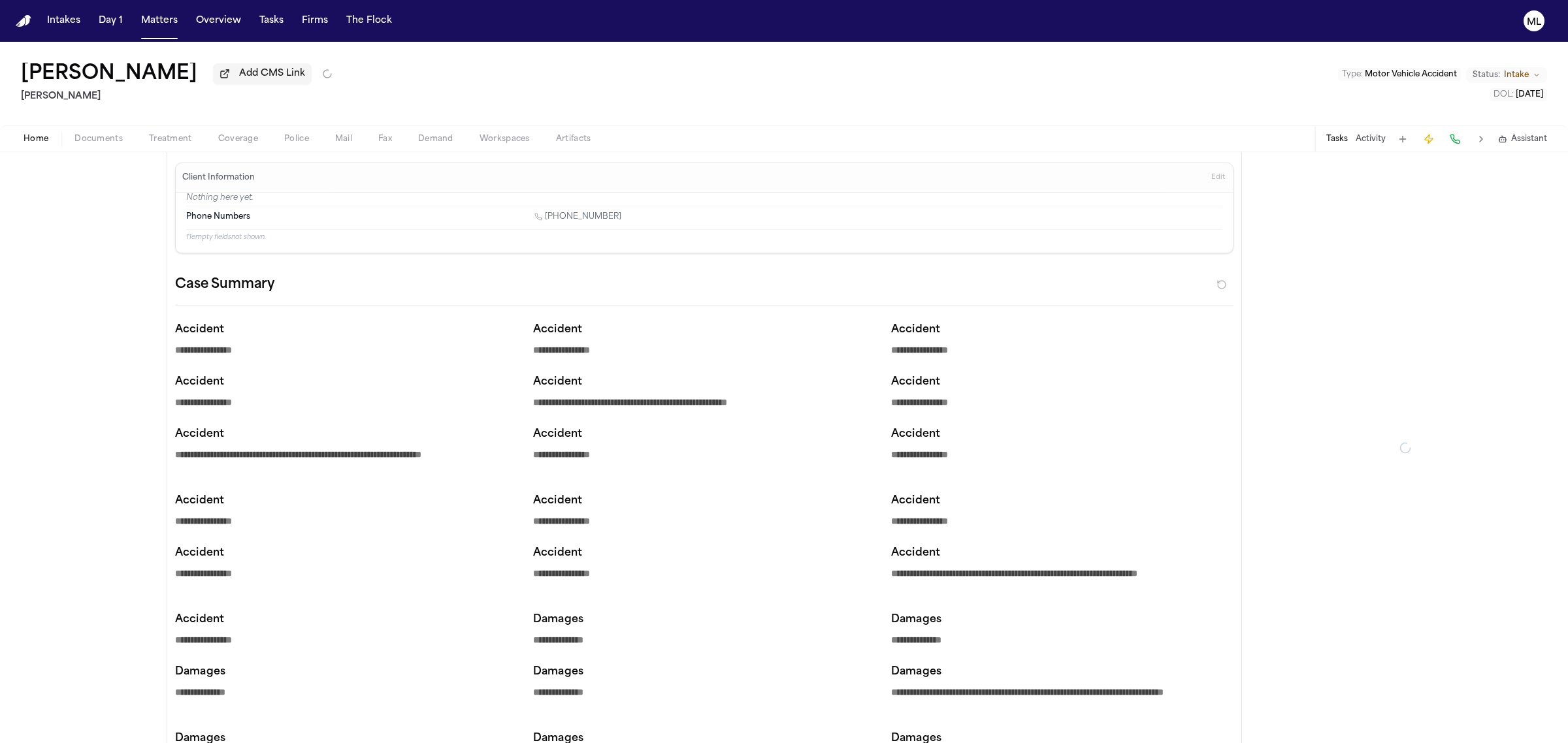
type textarea "*"
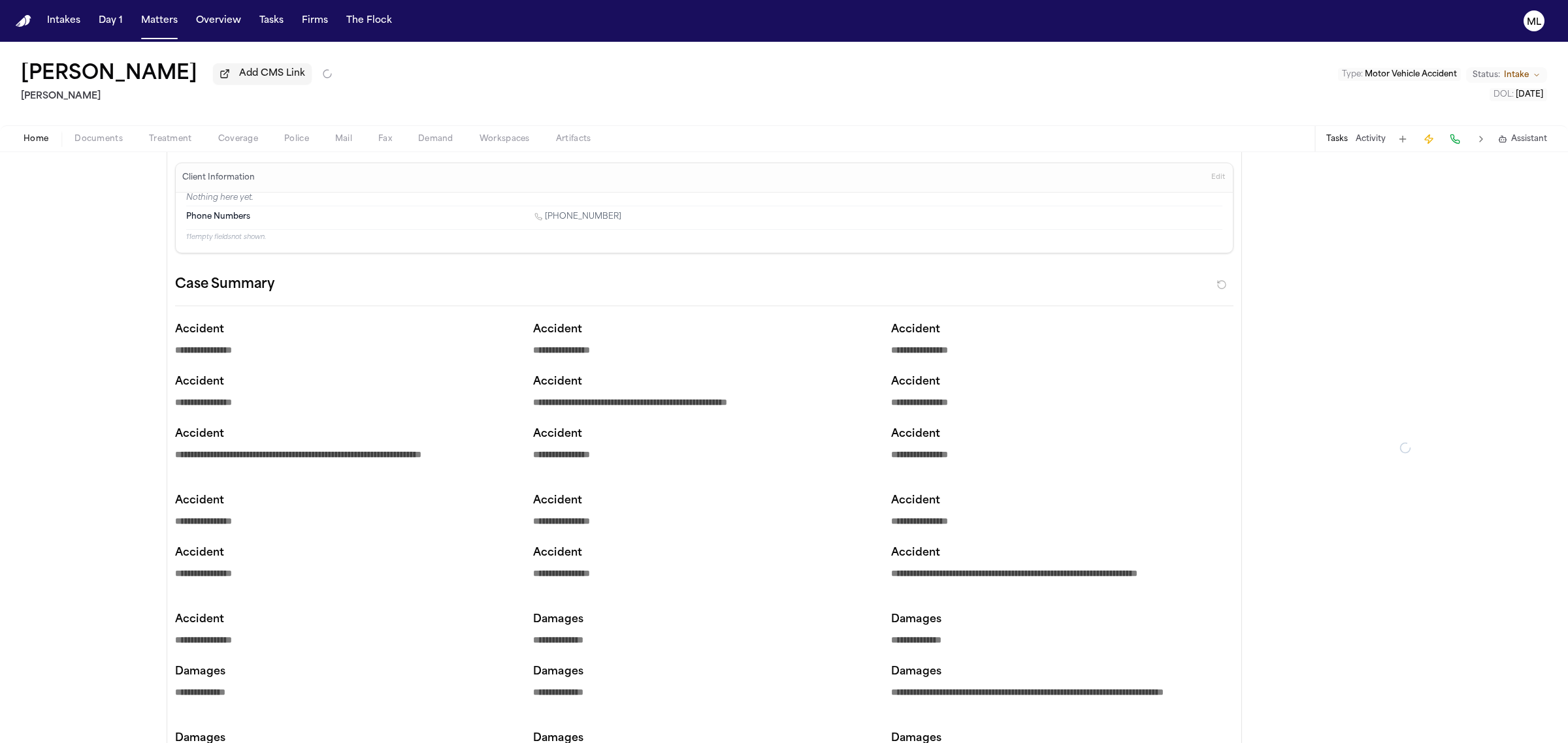
type textarea "*"
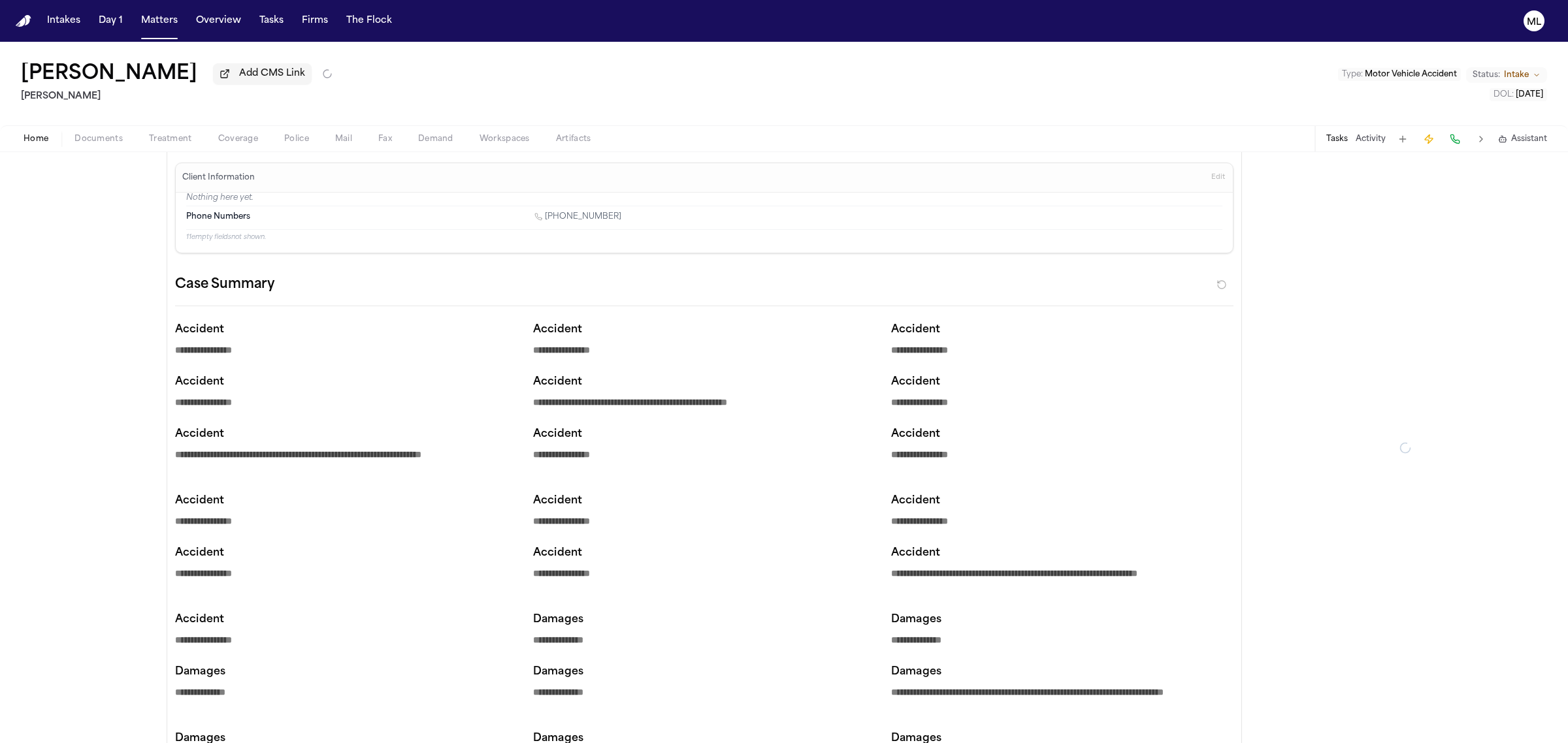
type textarea "*"
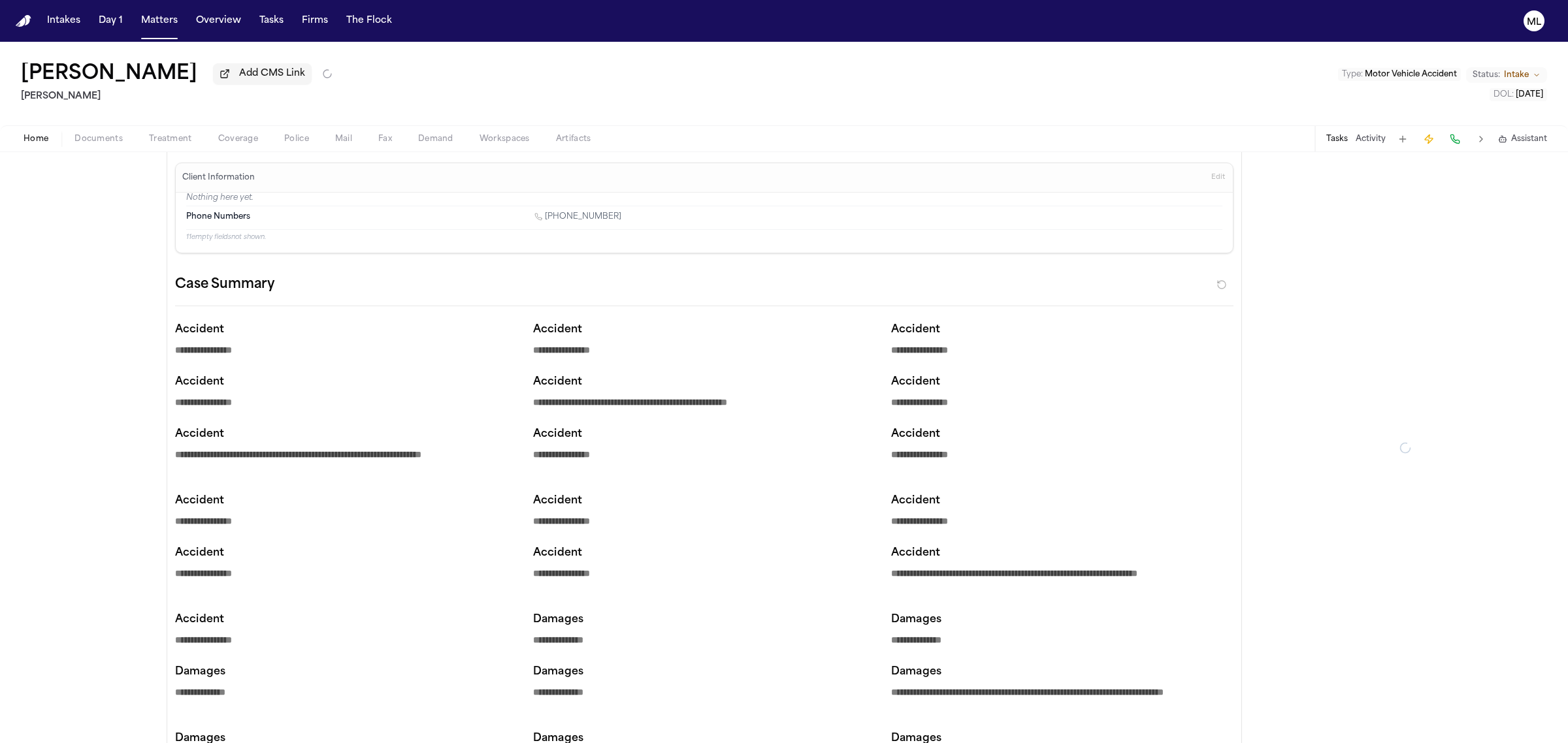
type textarea "*"
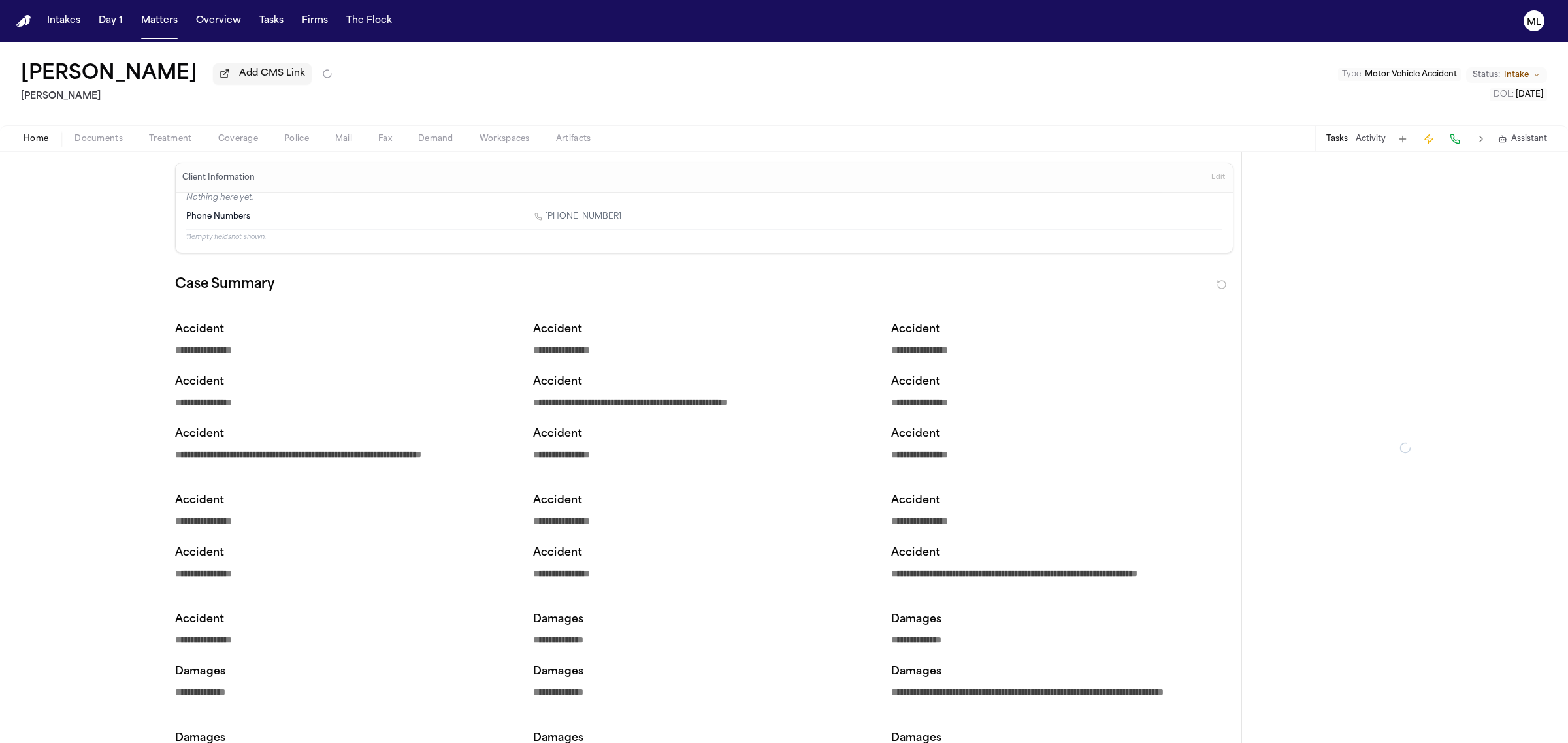
type textarea "*"
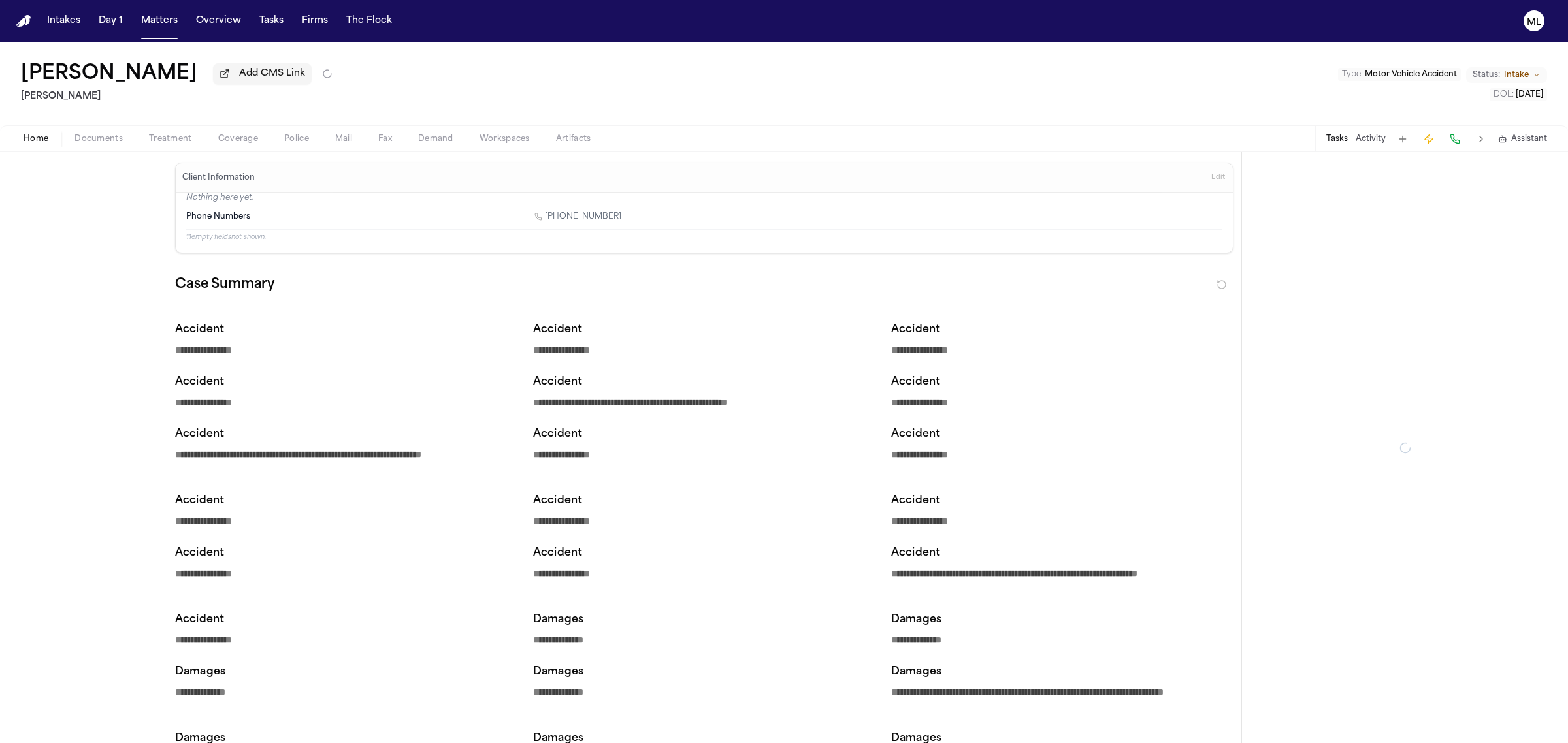
type textarea "*"
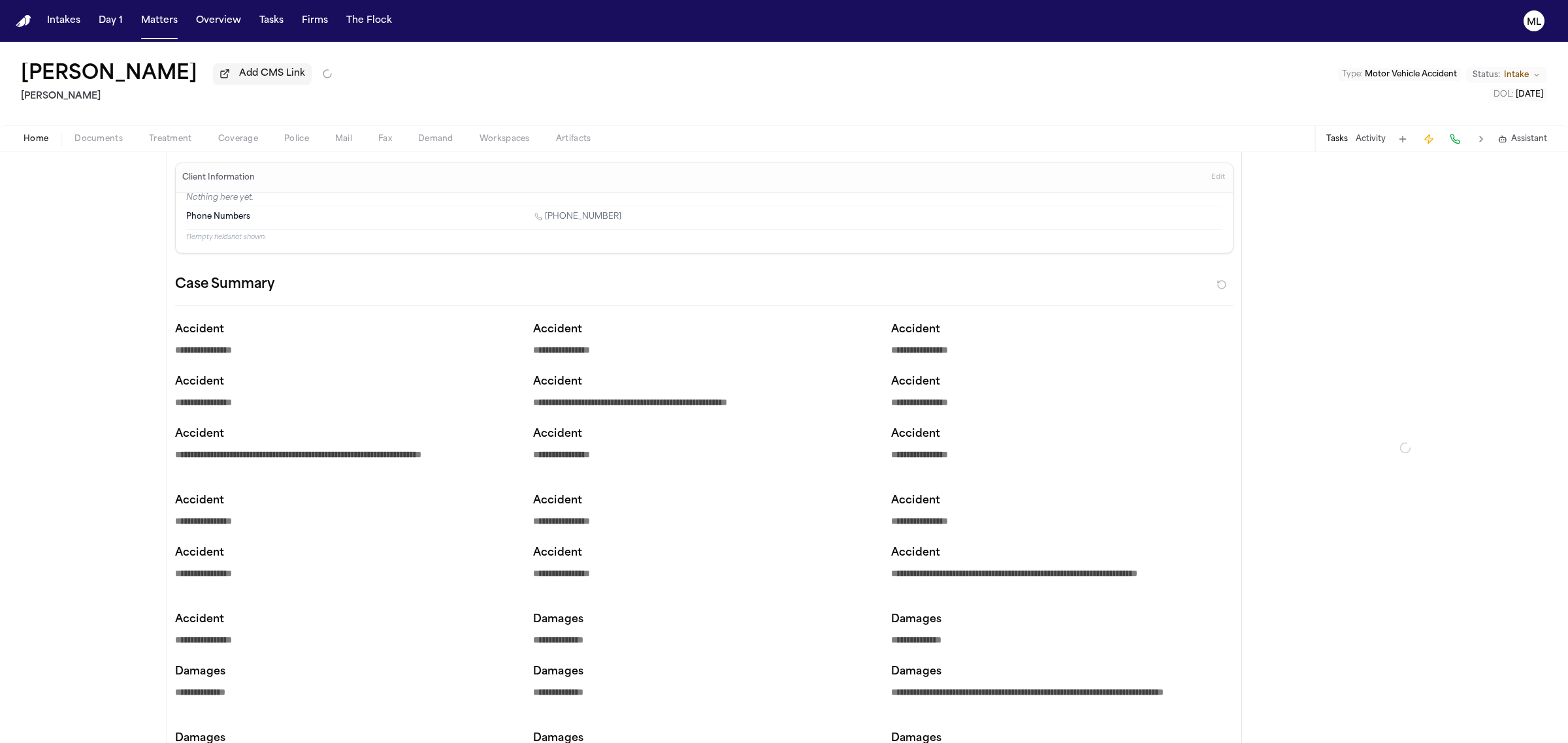
type textarea "*"
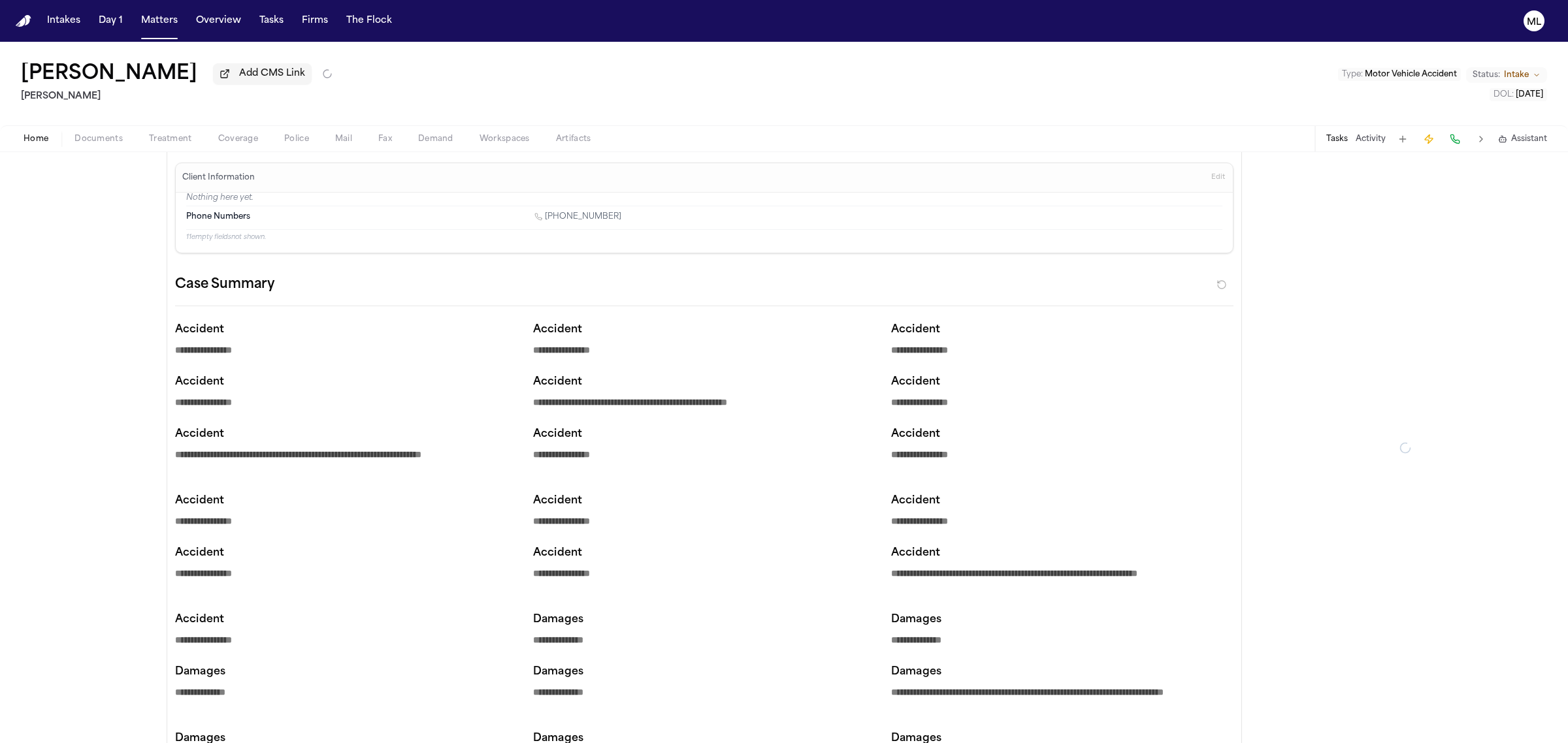
type textarea "*"
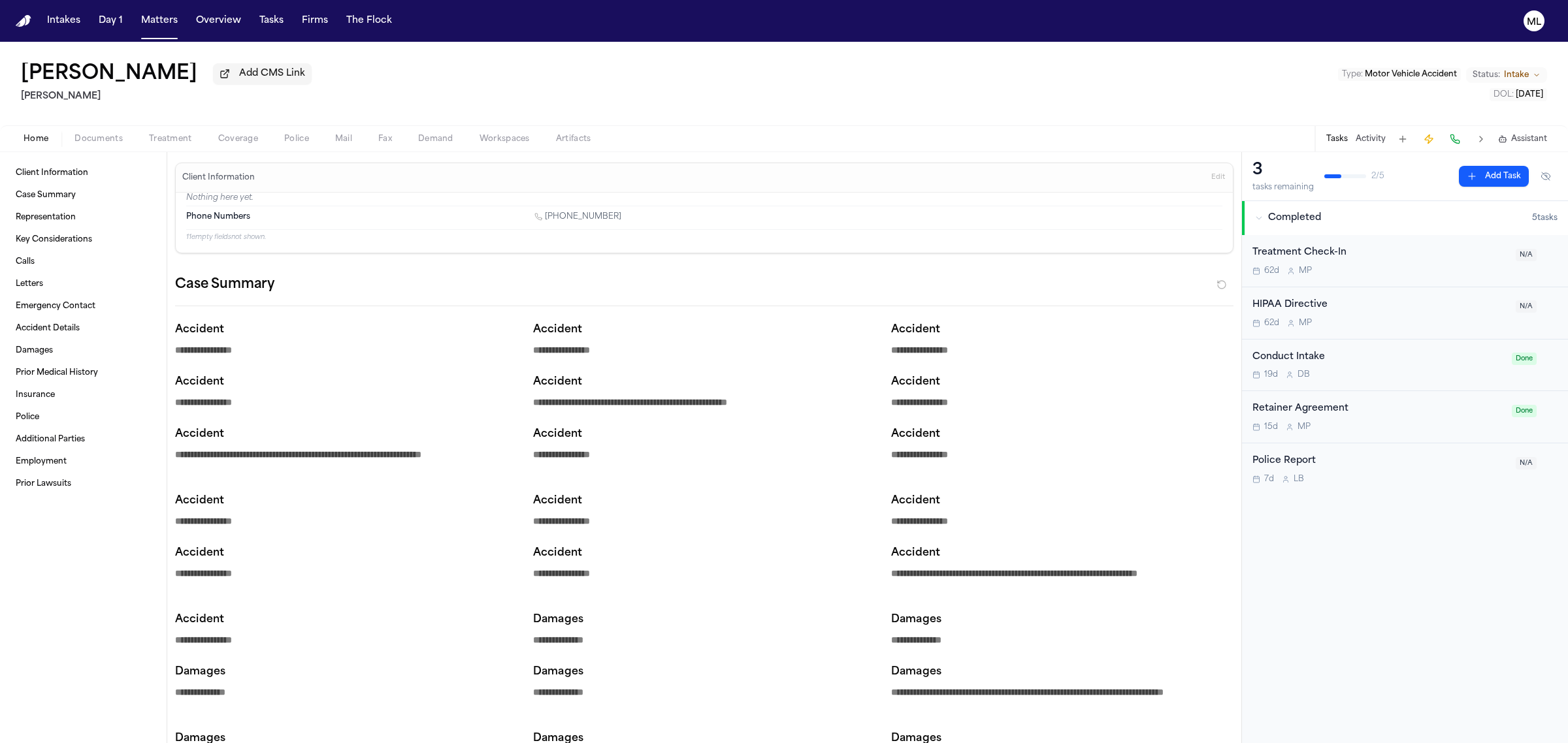
click at [1513, 76] on span "Intake" at bounding box center [1516, 75] width 25 height 11
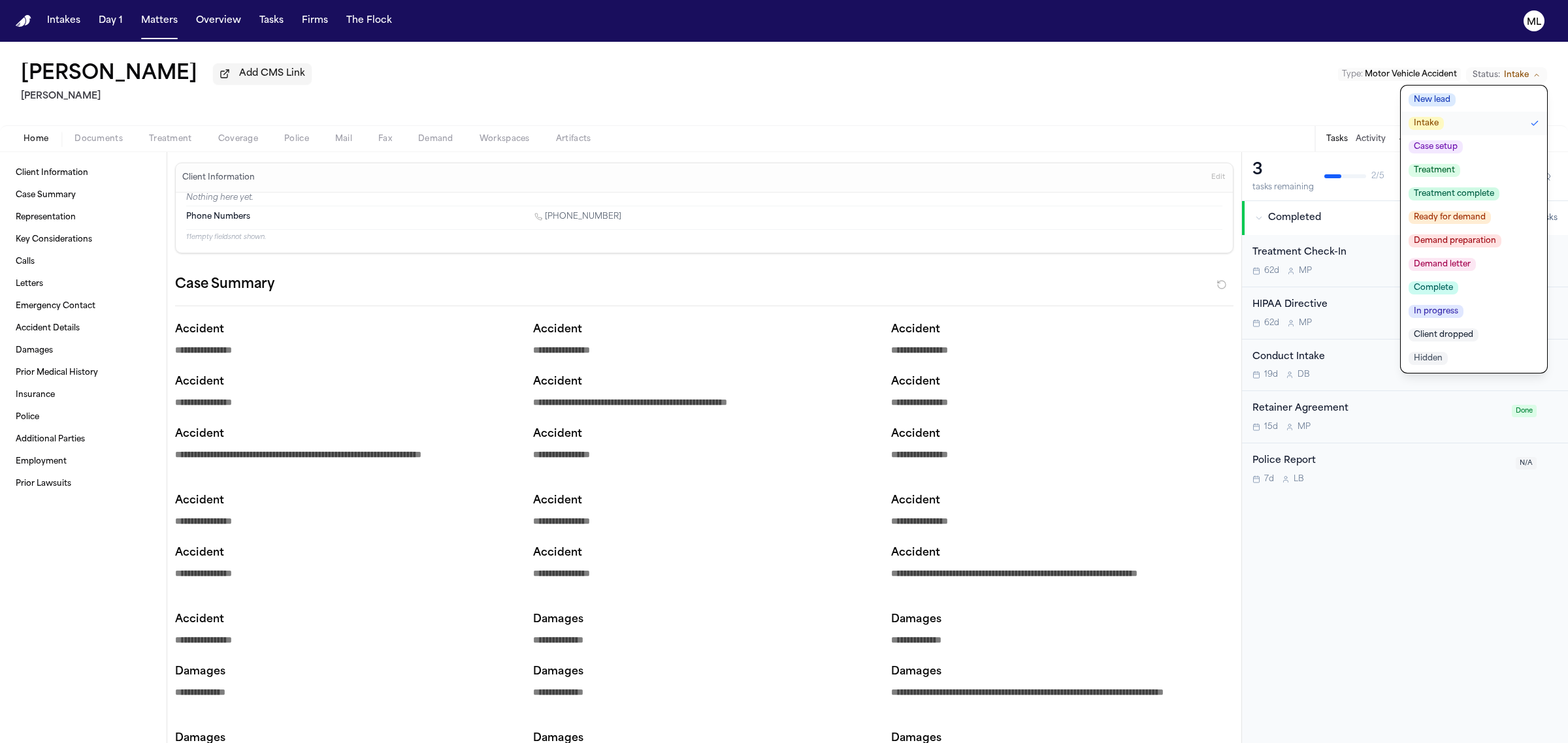
click at [1444, 330] on span "Client dropped" at bounding box center [1443, 335] width 70 height 13
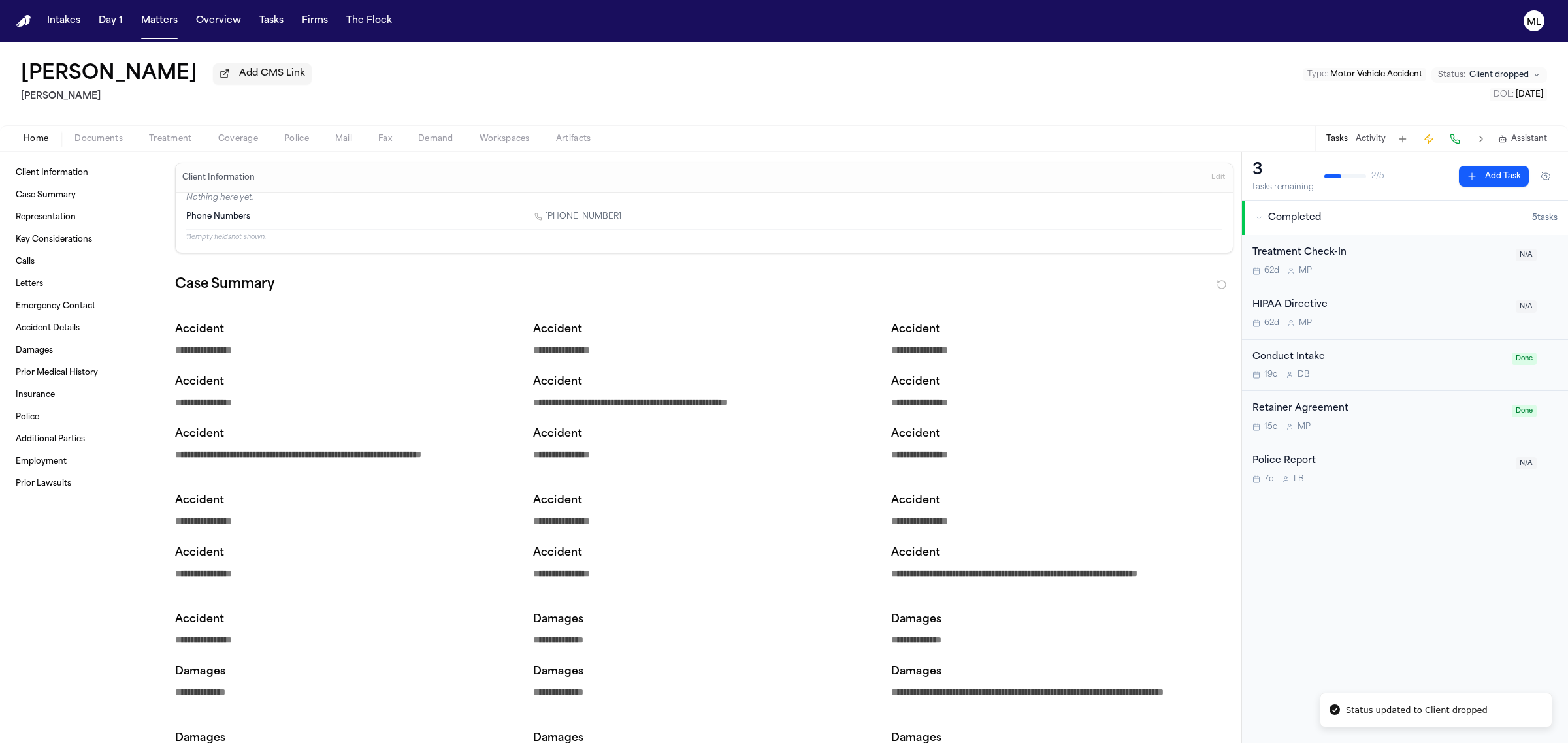
click at [1395, 243] on div "Treatment Check-In 62d M P N/A" at bounding box center [1405, 261] width 326 height 52
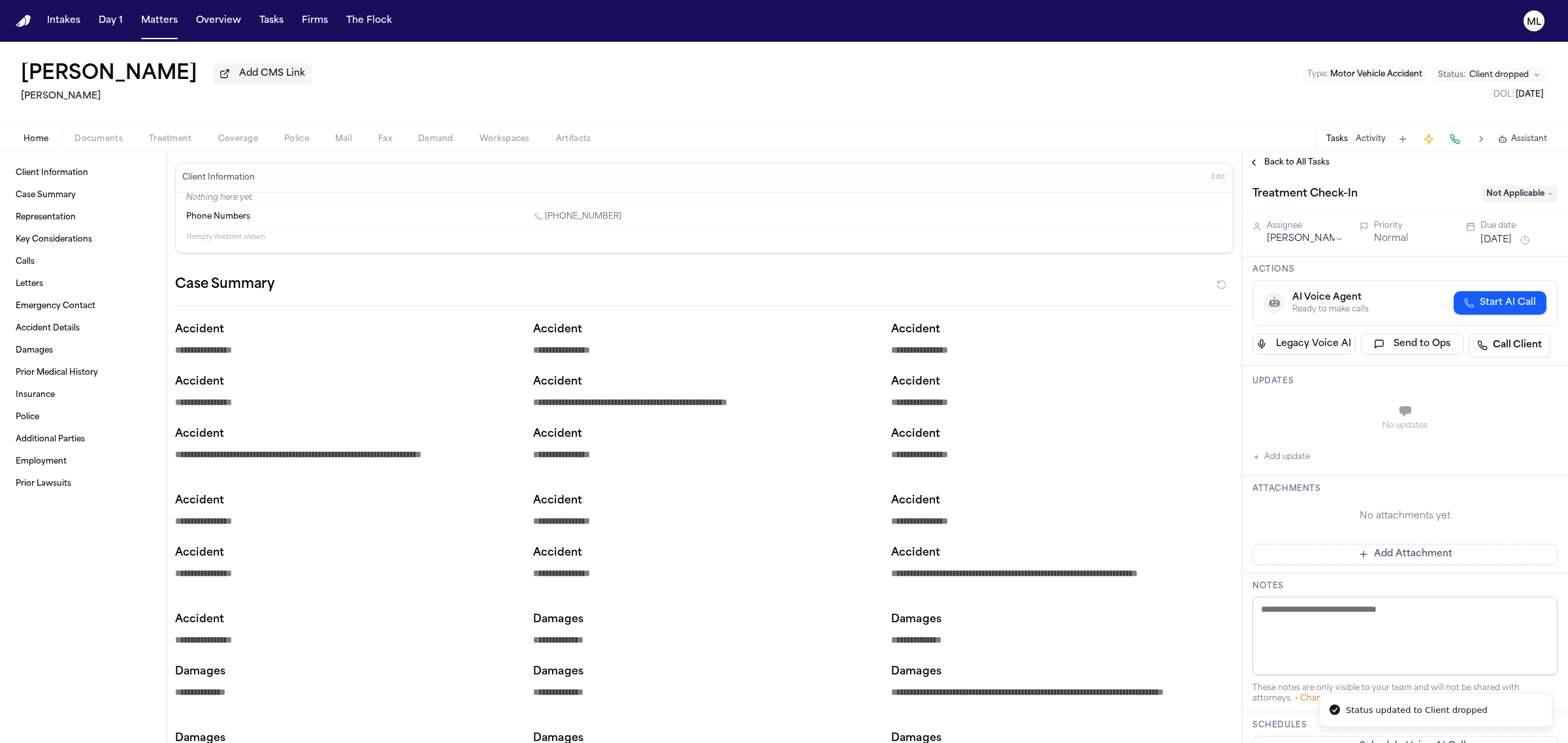
click at [1275, 454] on button "Add update" at bounding box center [1281, 457] width 57 height 15
click at [1292, 404] on textarea "Add your update" at bounding box center [1413, 413] width 279 height 26
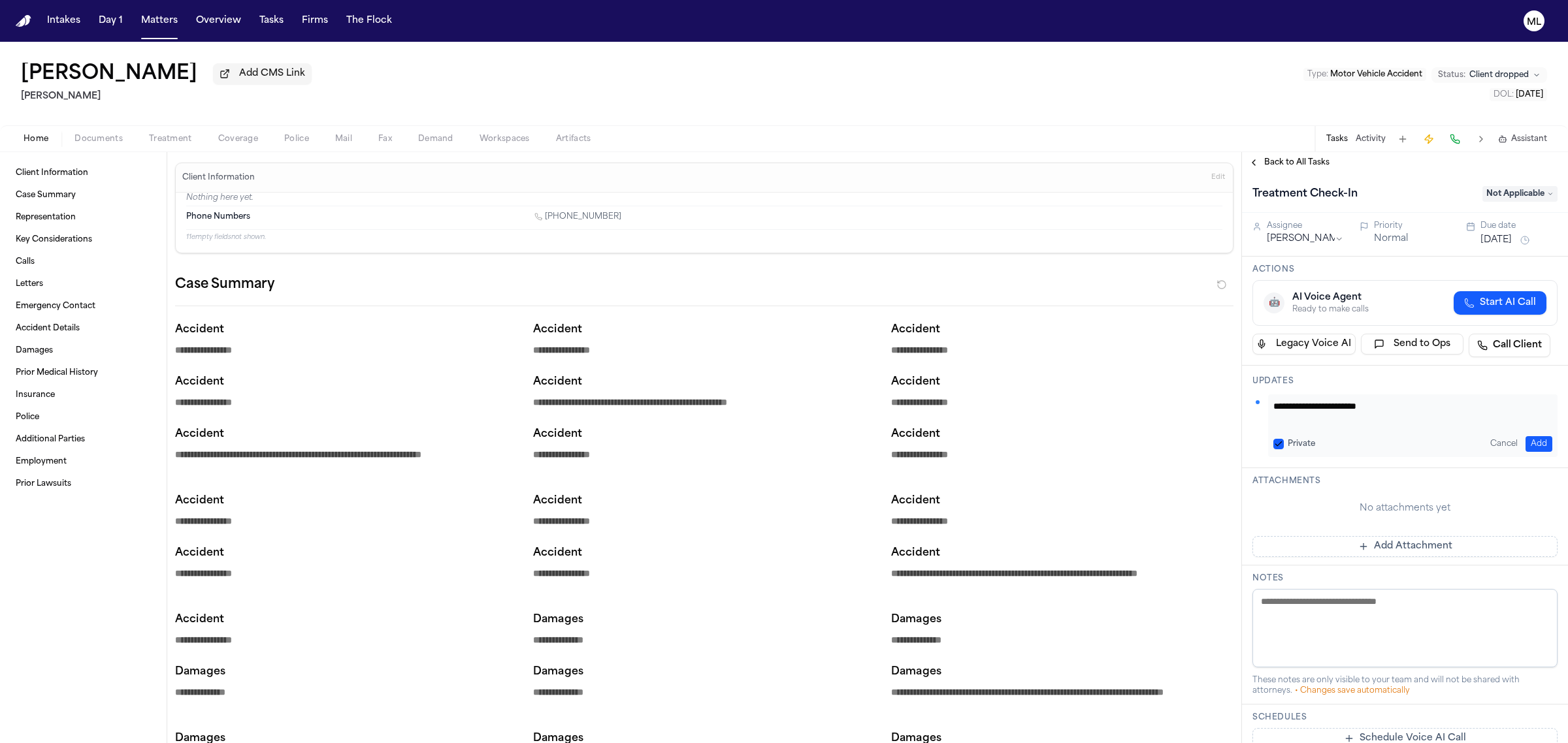
click at [1532, 436] on button "Add" at bounding box center [1539, 443] width 27 height 15
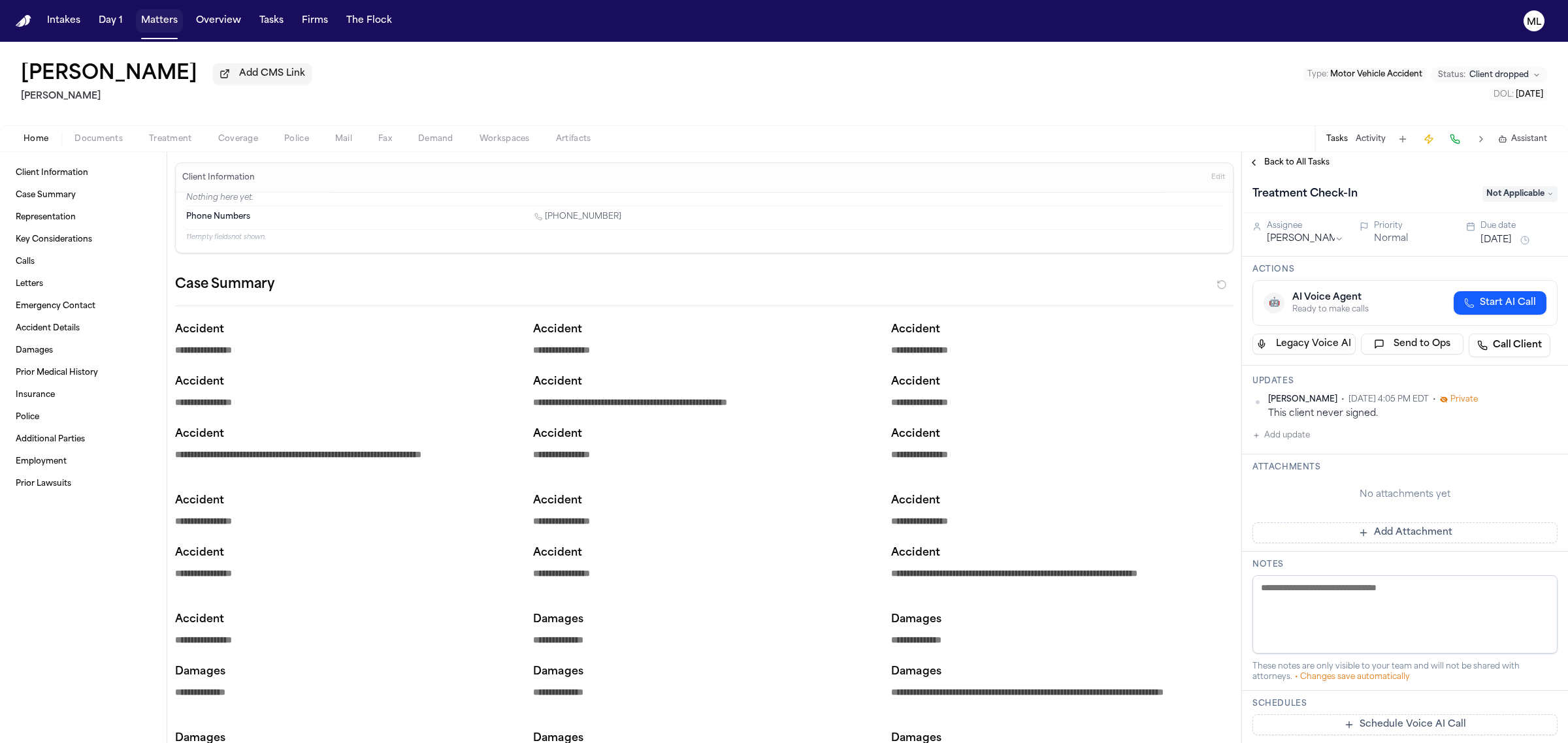
click at [159, 23] on button "Matters" at bounding box center [159, 21] width 47 height 23
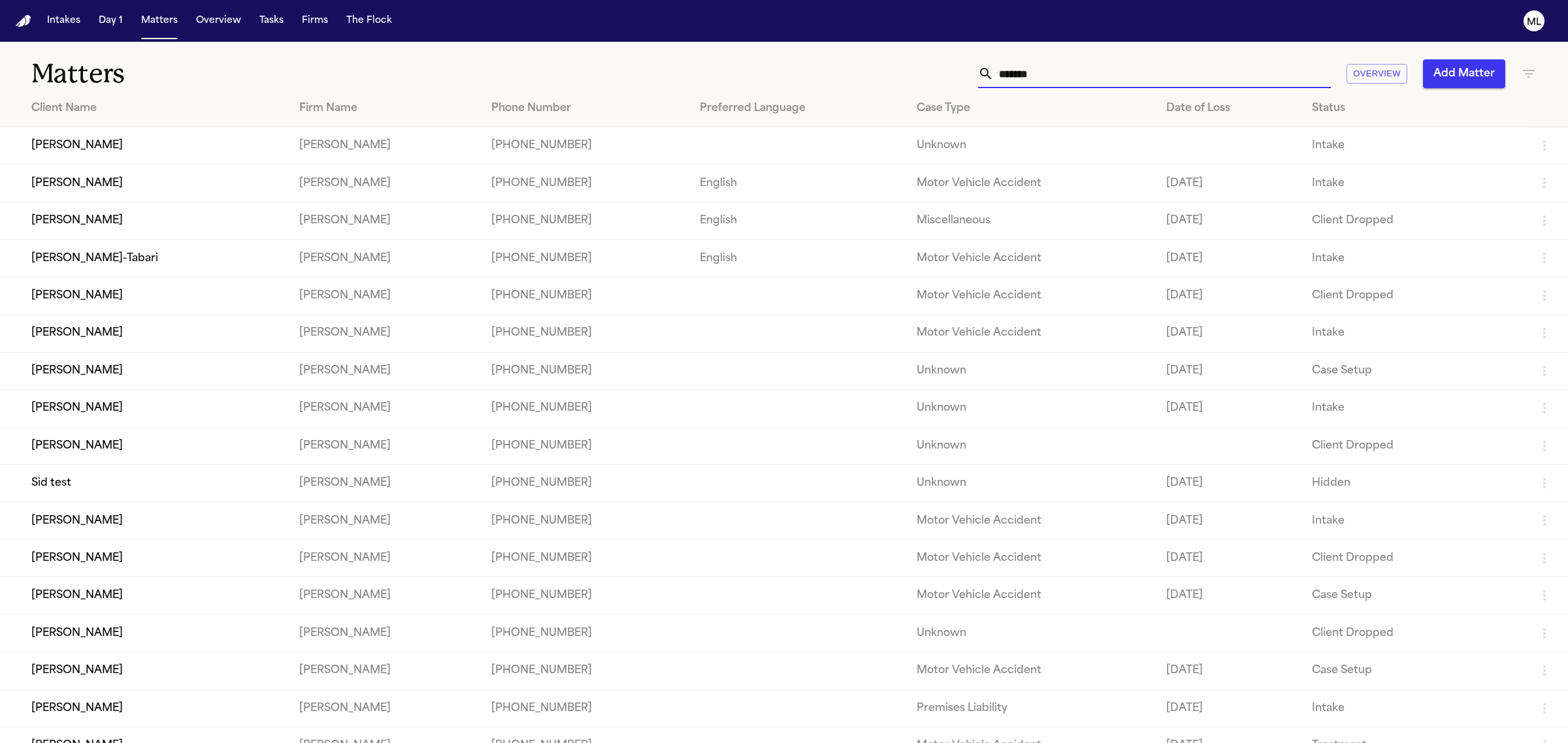
click at [1079, 67] on input "*******" at bounding box center [1162, 73] width 337 height 29
drag, startPoint x: 1068, startPoint y: 70, endPoint x: 959, endPoint y: 63, distance: 109.2
click at [964, 79] on div "******* Overview Add Matter" at bounding box center [1010, 73] width 1054 height 29
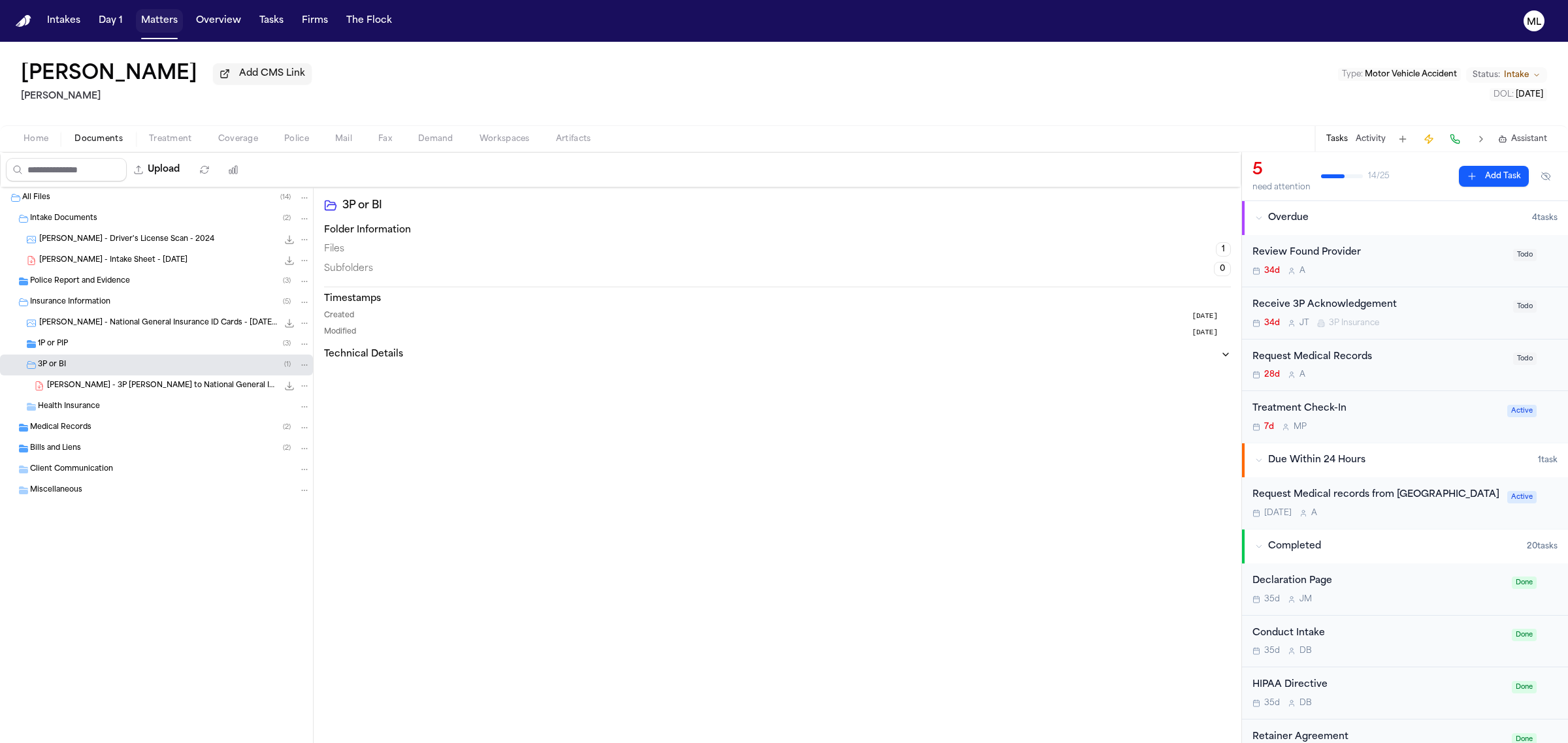
click at [160, 19] on button "Matters" at bounding box center [159, 21] width 47 height 23
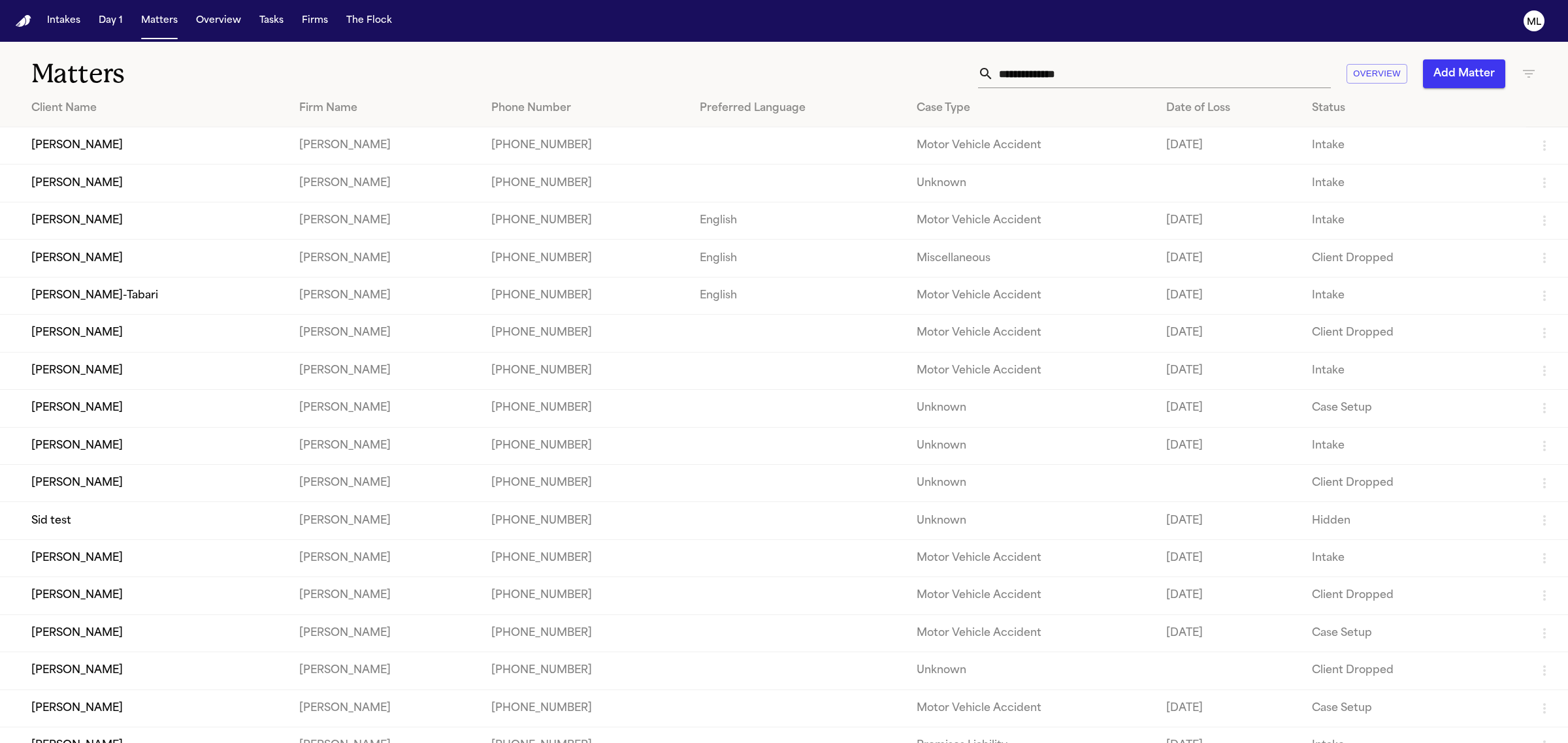
click at [1020, 76] on input "text" at bounding box center [1162, 73] width 337 height 29
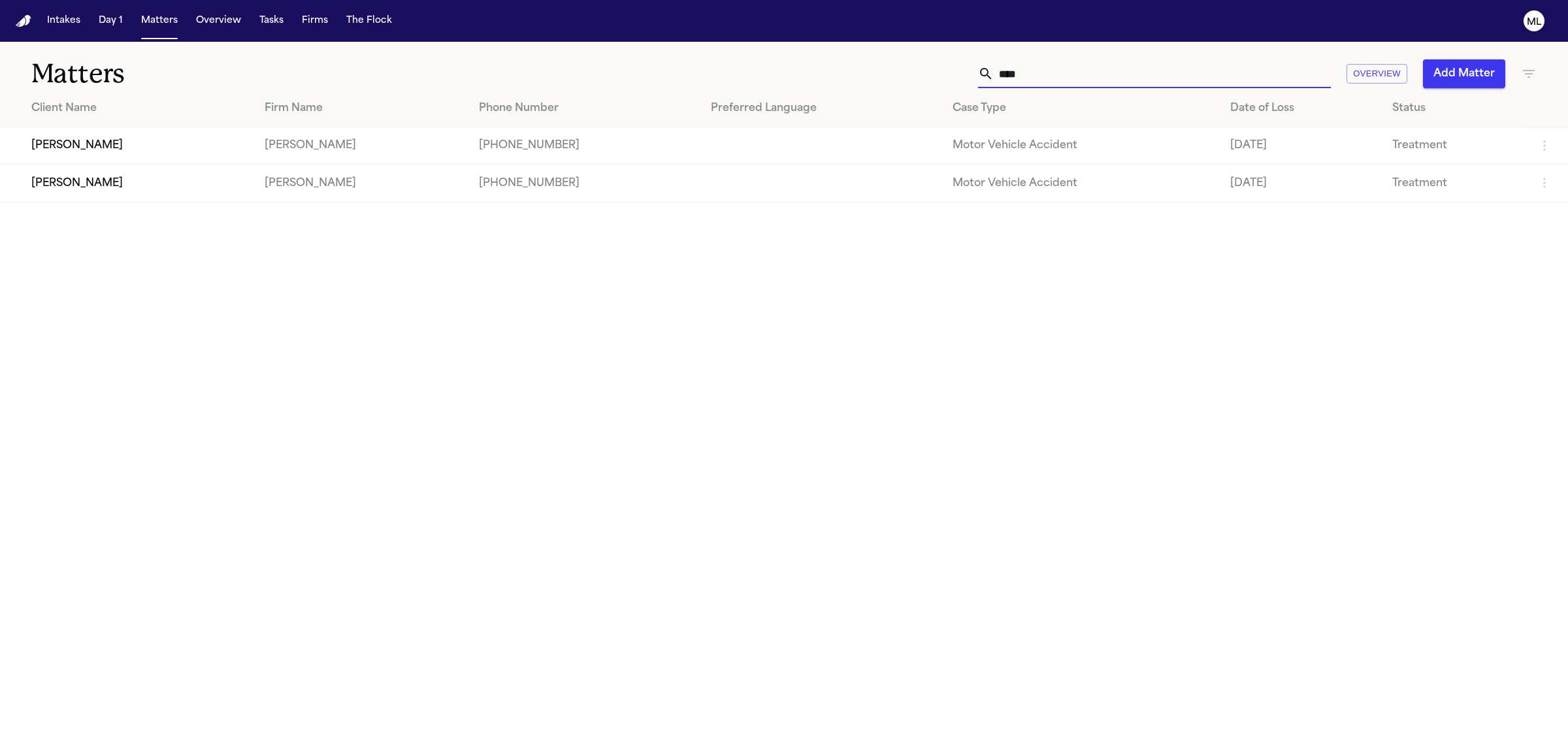
type input "****"
click at [468, 197] on td "[PHONE_NUMBER]" at bounding box center [584, 184] width 232 height 37
click at [97, 178] on td "[PERSON_NAME]" at bounding box center [127, 184] width 254 height 37
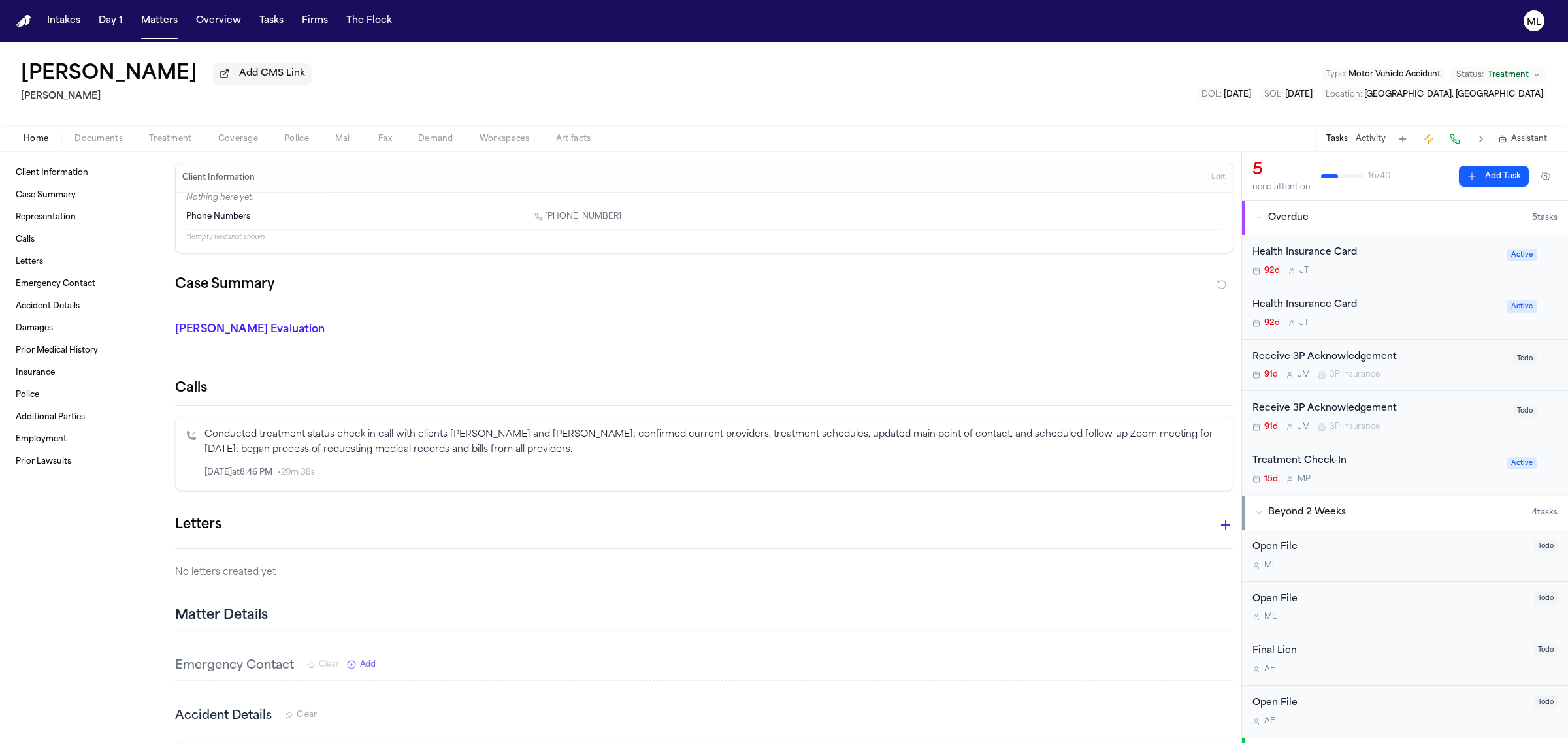
click at [100, 132] on button "Documents" at bounding box center [99, 139] width 75 height 15
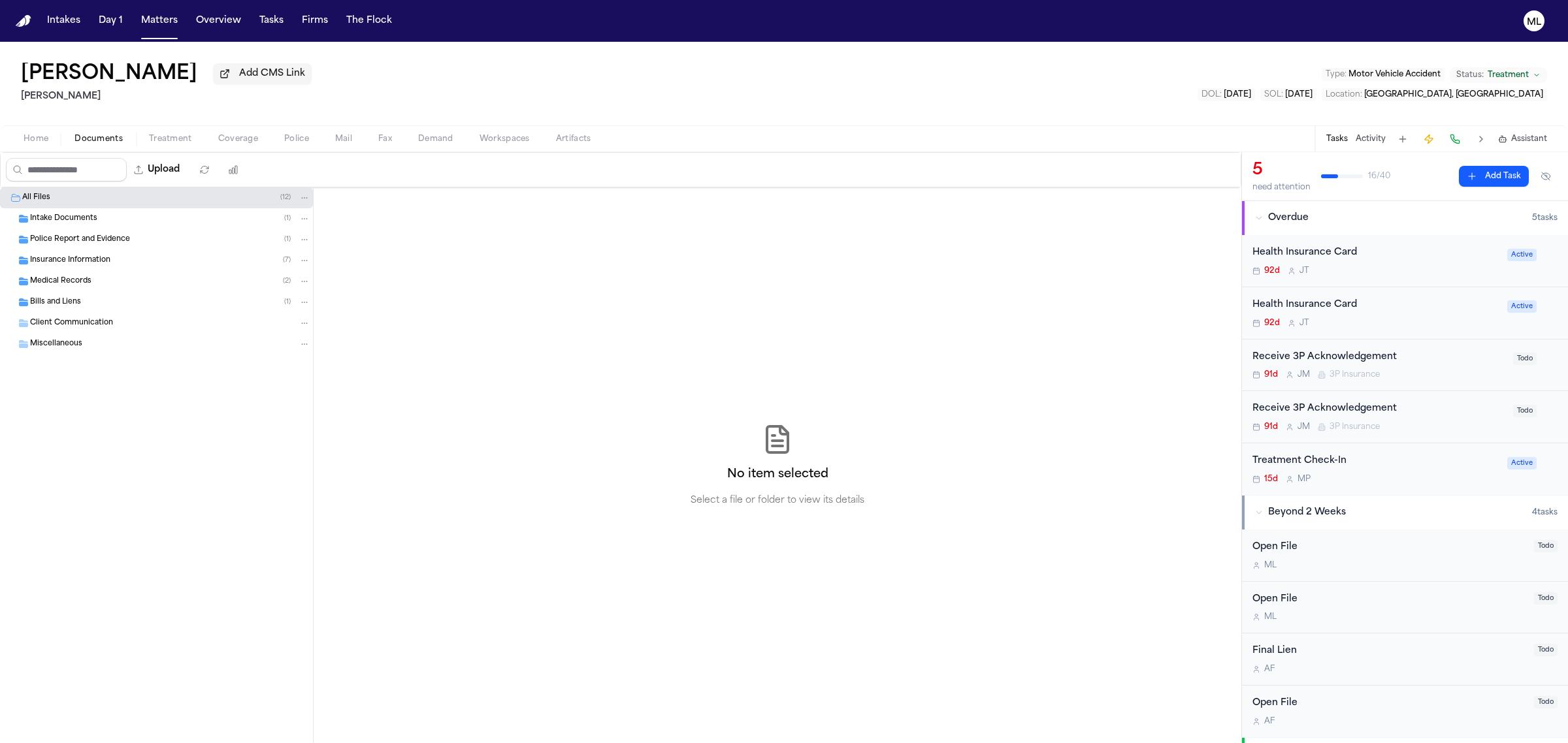
click at [100, 261] on span "Insurance Information" at bounding box center [70, 261] width 80 height 11
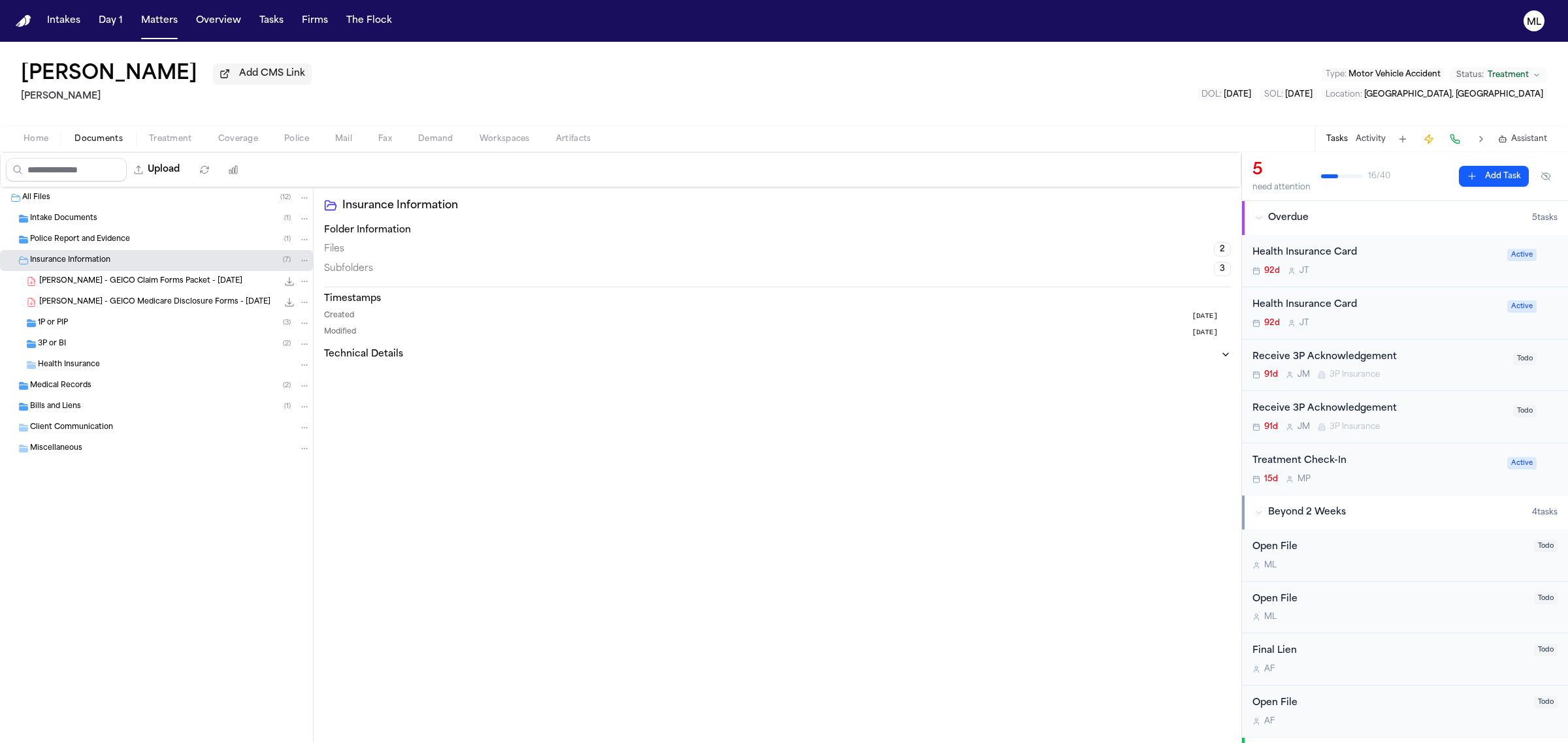
click at [72, 214] on span "Intake Documents" at bounding box center [63, 219] width 67 height 11
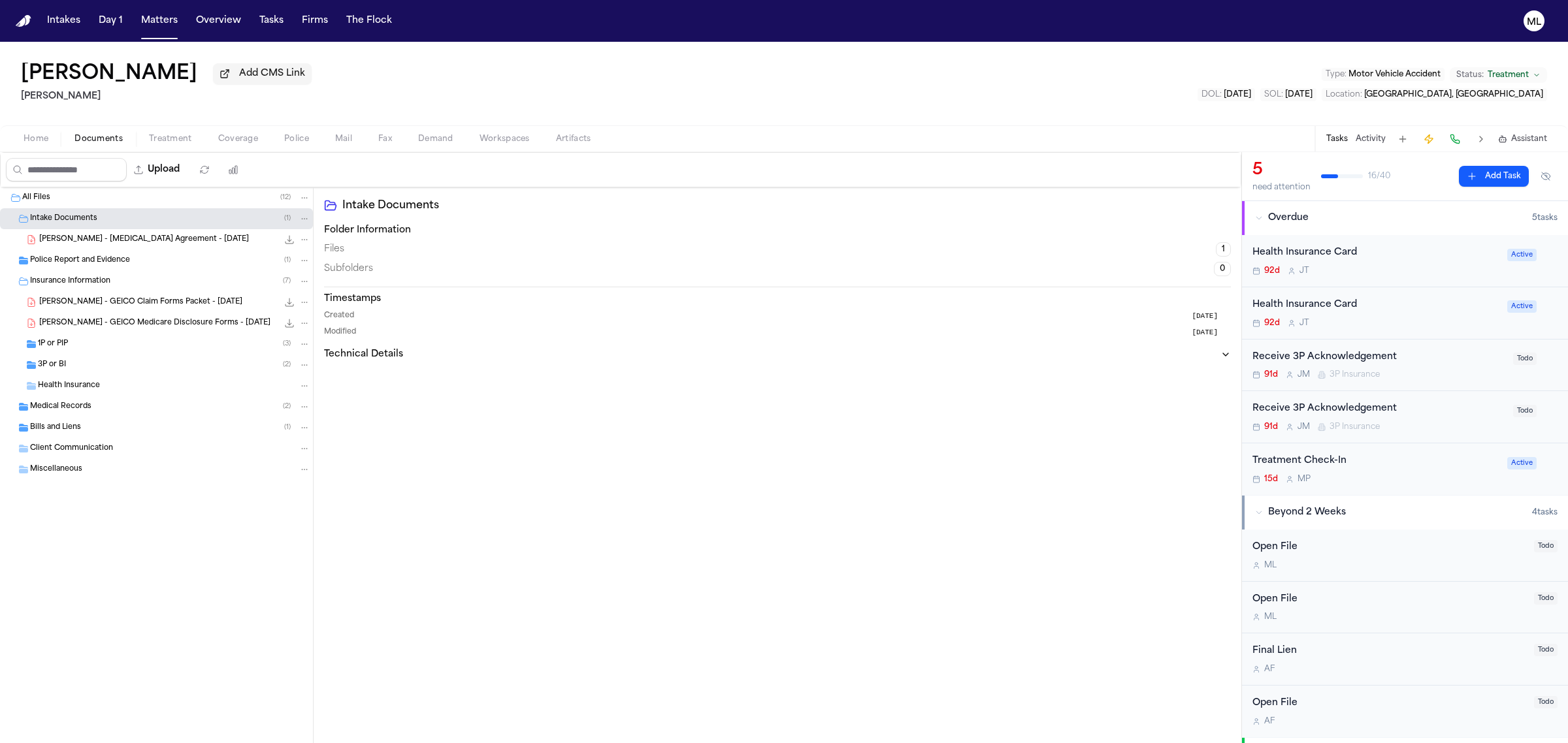
click at [1422, 473] on div "Treatment Check-In 15d M P" at bounding box center [1376, 469] width 247 height 31
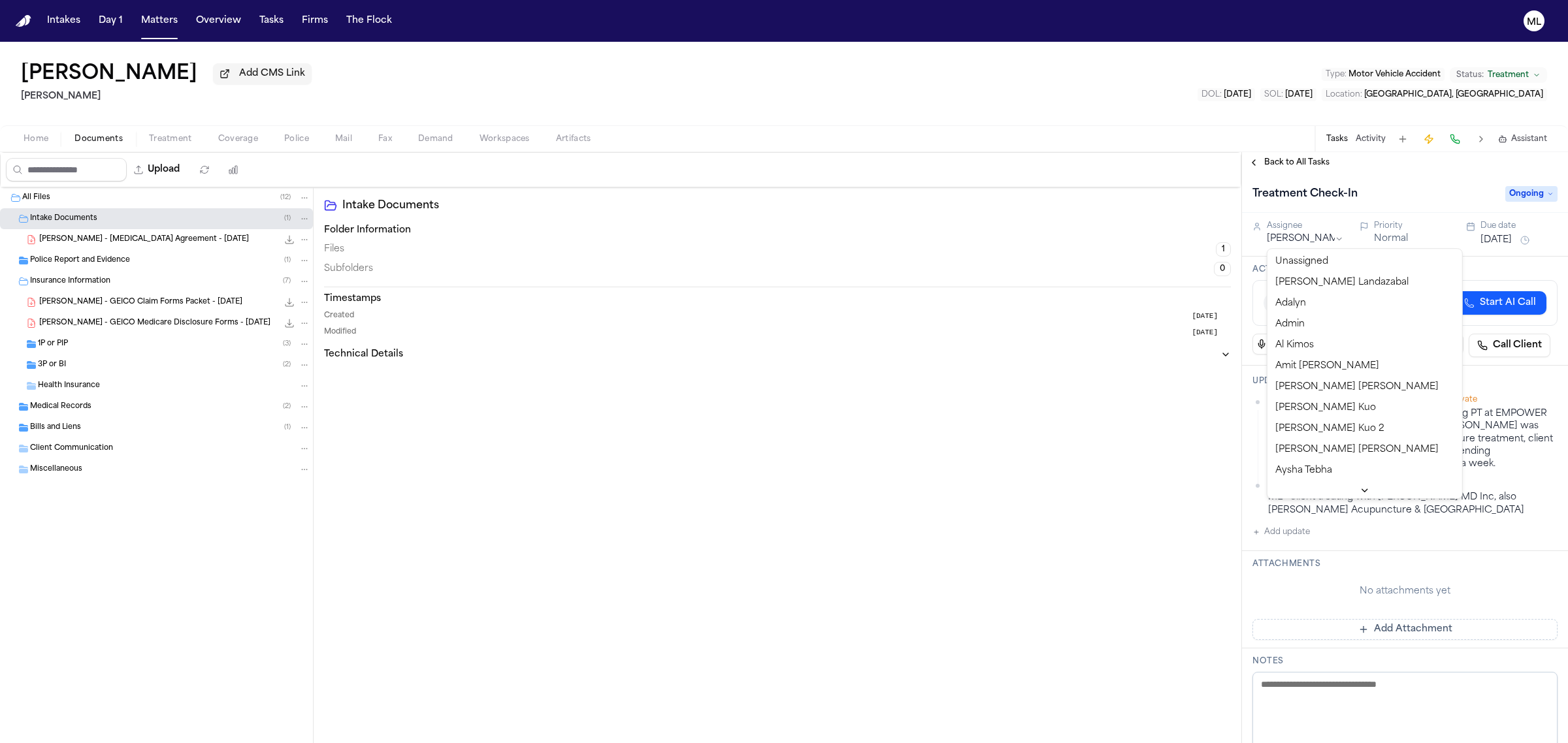
click at [1302, 237] on html "Intakes Day 1 Matters Overview Tasks Firms The Flock ML Alma Rubio Add CMS Link…" at bounding box center [784, 371] width 1568 height 743
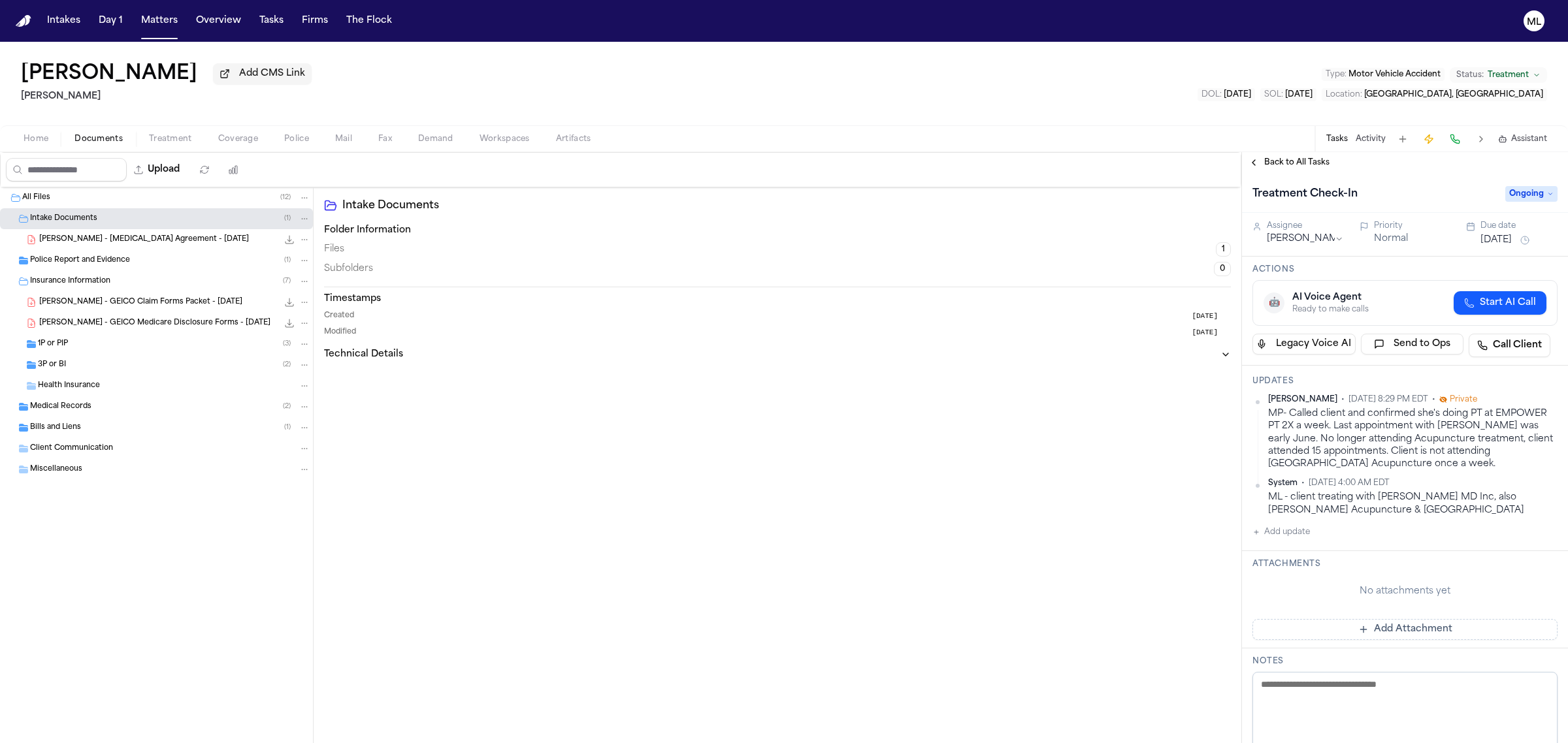
click at [1294, 533] on button "Add update" at bounding box center [1281, 532] width 57 height 15
click at [1294, 533] on textarea "Add your update" at bounding box center [1413, 542] width 279 height 26
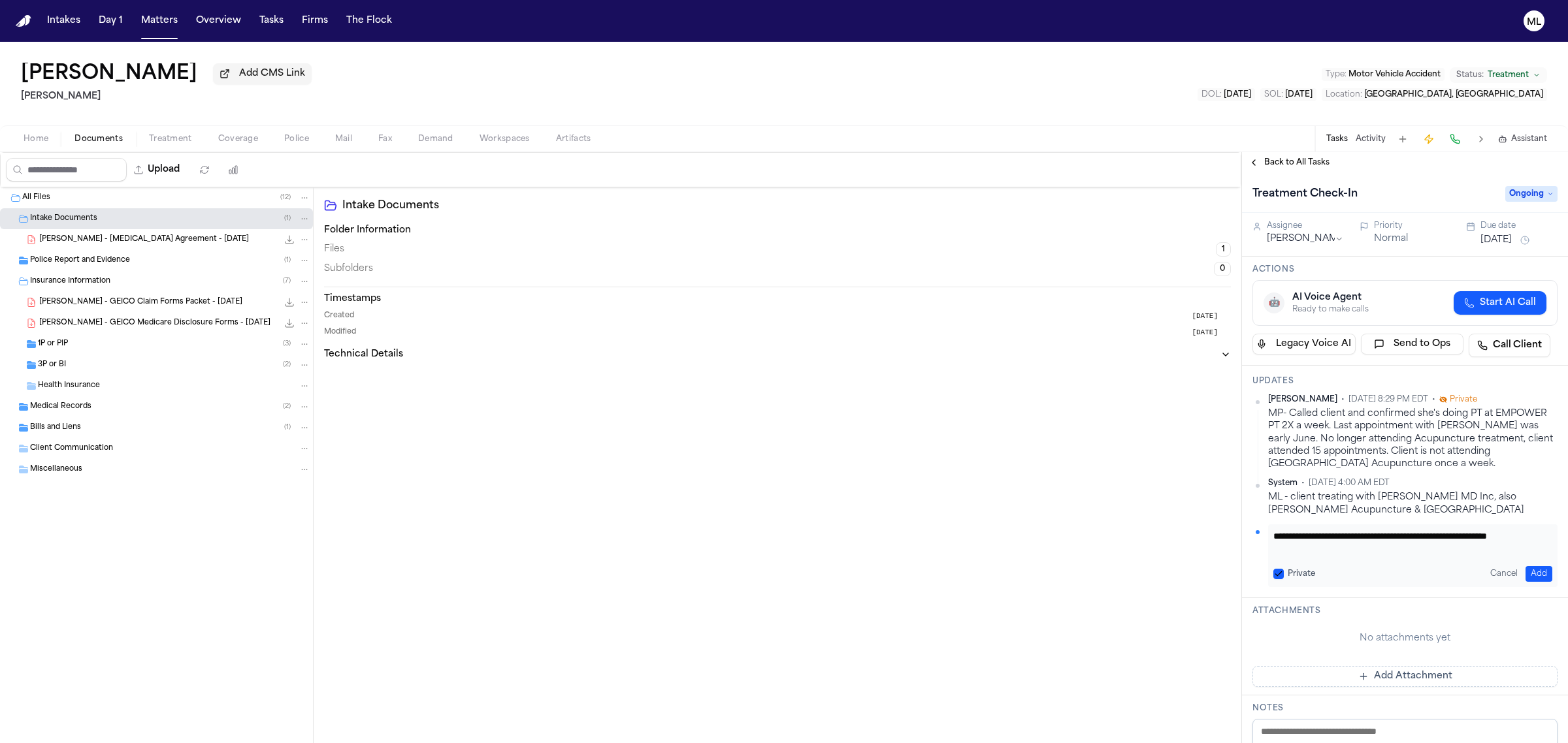
drag, startPoint x: 1539, startPoint y: 532, endPoint x: 1273, endPoint y: 521, distance: 266.2
click at [1273, 521] on div "**********" at bounding box center [1404, 491] width 305 height 193
type textarea "**********"
click at [1535, 576] on button "Add" at bounding box center [1539, 573] width 27 height 15
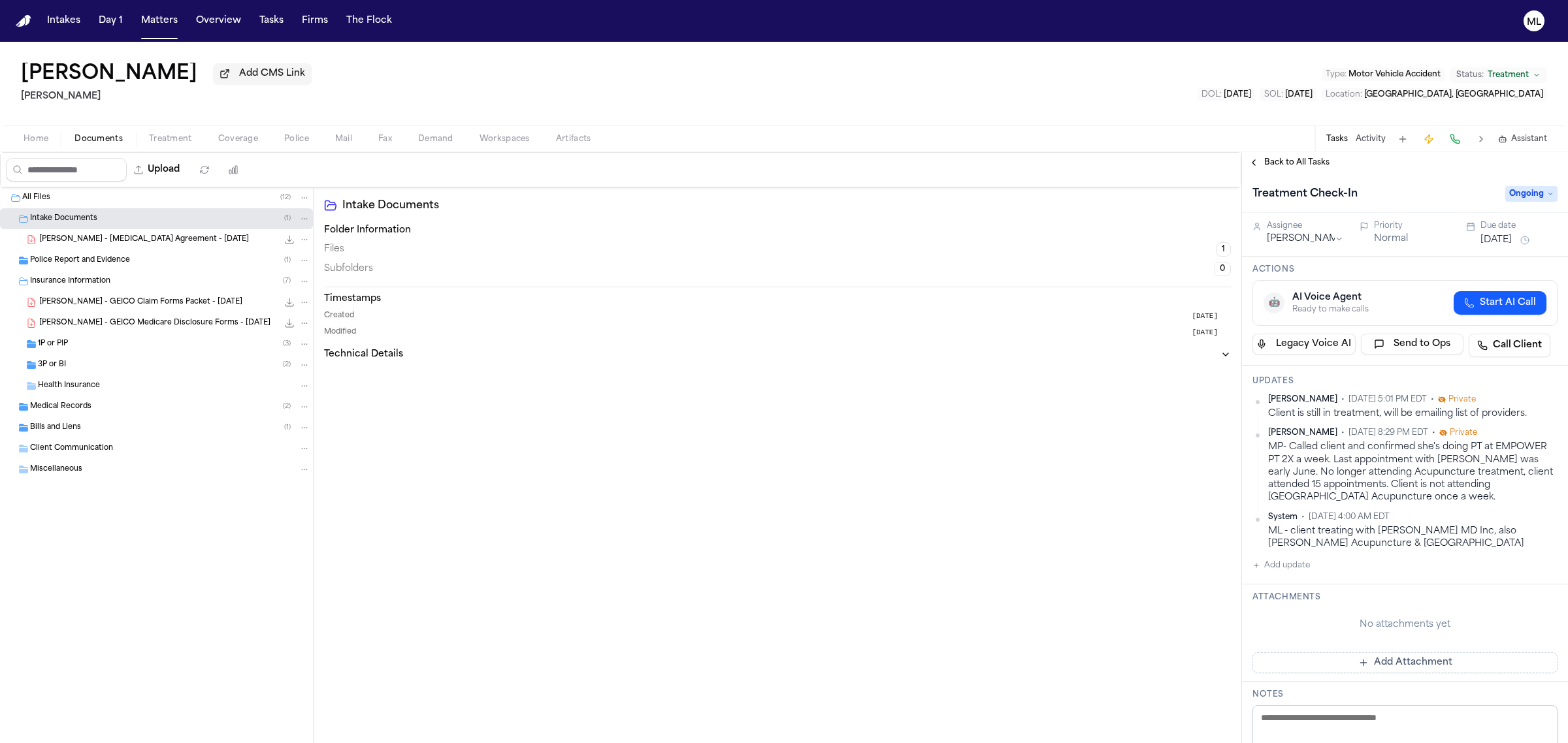
click at [1493, 238] on button "Aug 25, 2025" at bounding box center [1496, 240] width 31 height 13
click at [1466, 393] on button "23" at bounding box center [1465, 397] width 21 height 21
click at [1292, 161] on span "Back to All Tasks" at bounding box center [1297, 163] width 65 height 11
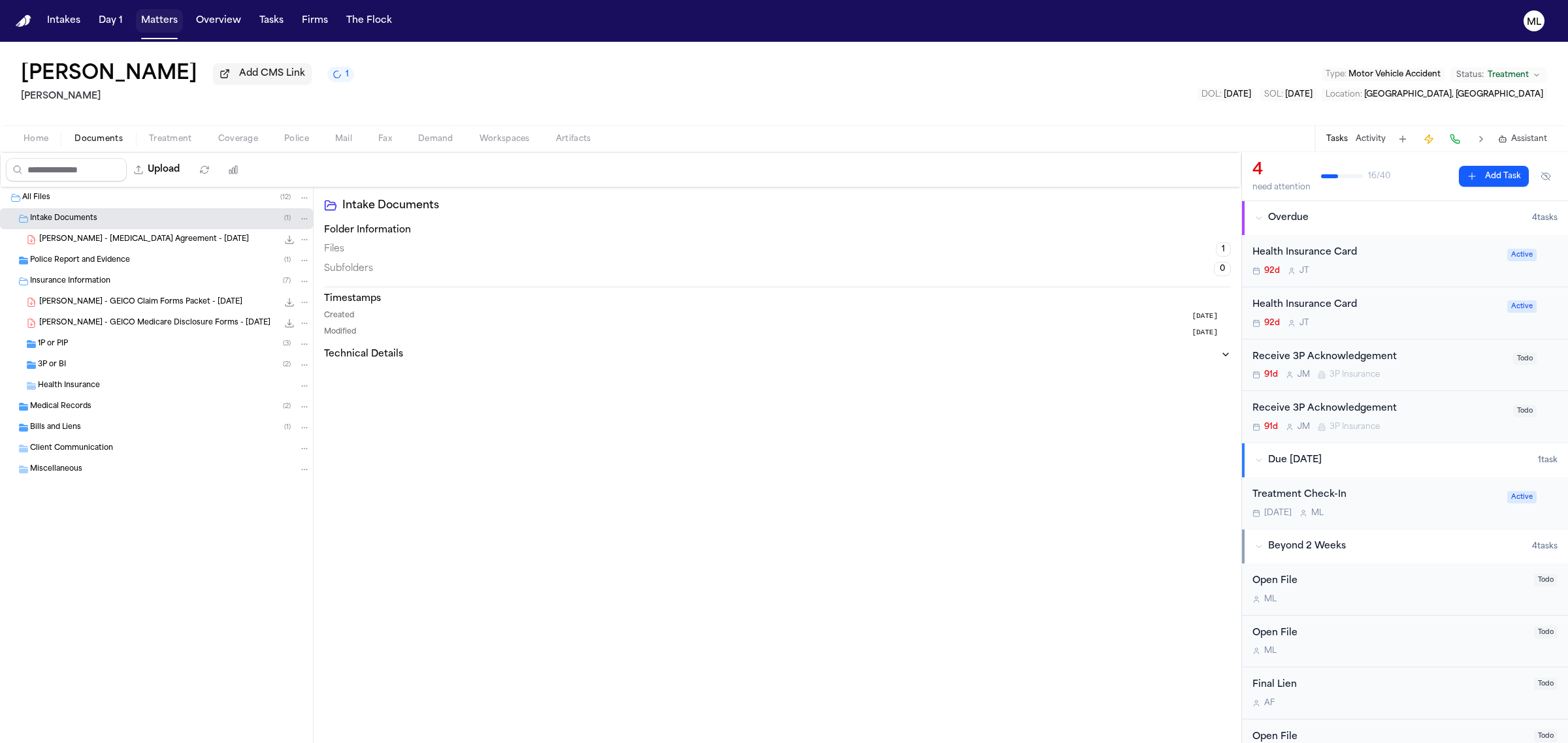
click at [157, 16] on button "Matters" at bounding box center [159, 21] width 47 height 23
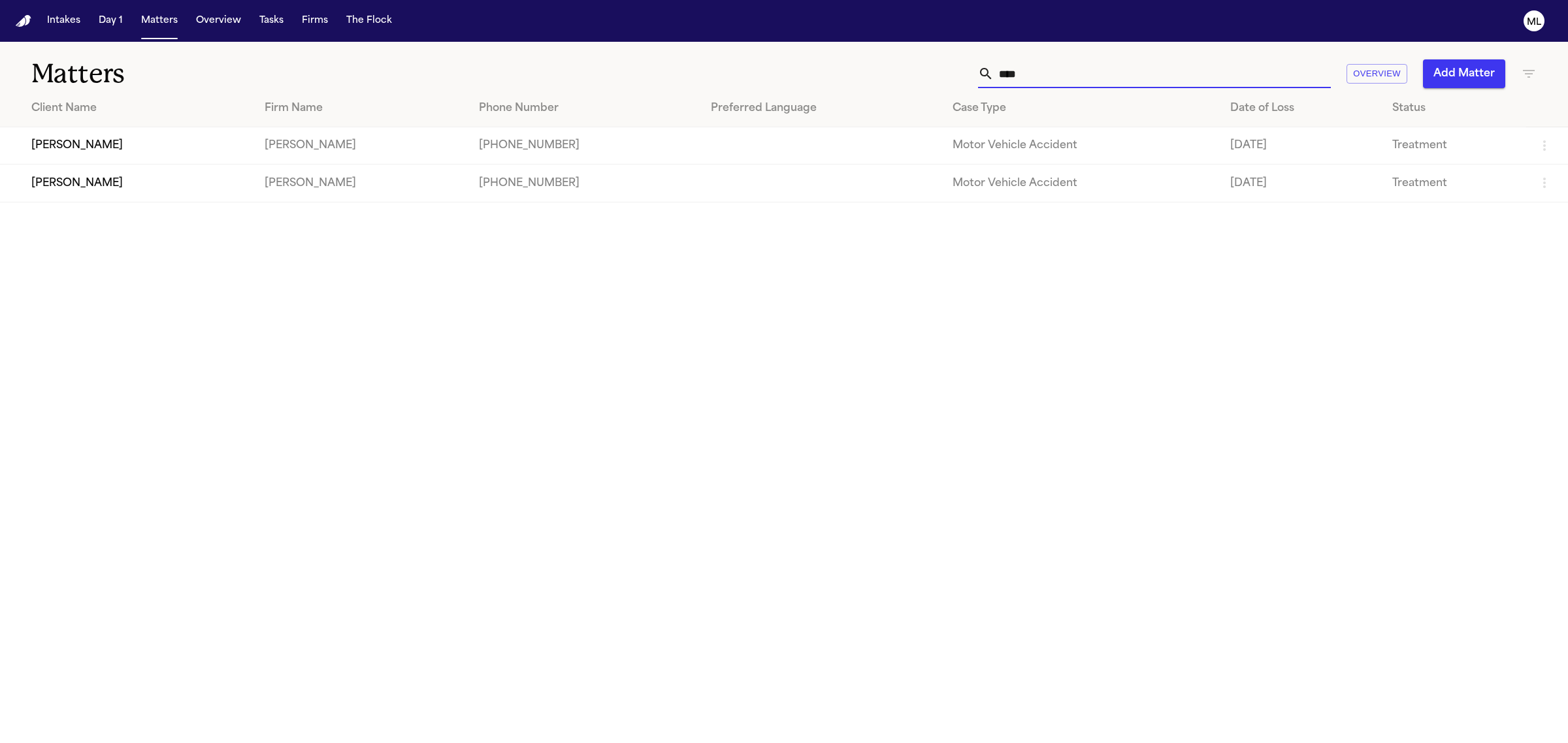
drag, startPoint x: 1056, startPoint y: 78, endPoint x: 934, endPoint y: 71, distance: 122.2
click at [934, 71] on div "**** Overview Add Matter" at bounding box center [1010, 73] width 1054 height 29
click at [148, 138] on td "[PERSON_NAME]" at bounding box center [127, 146] width 254 height 37
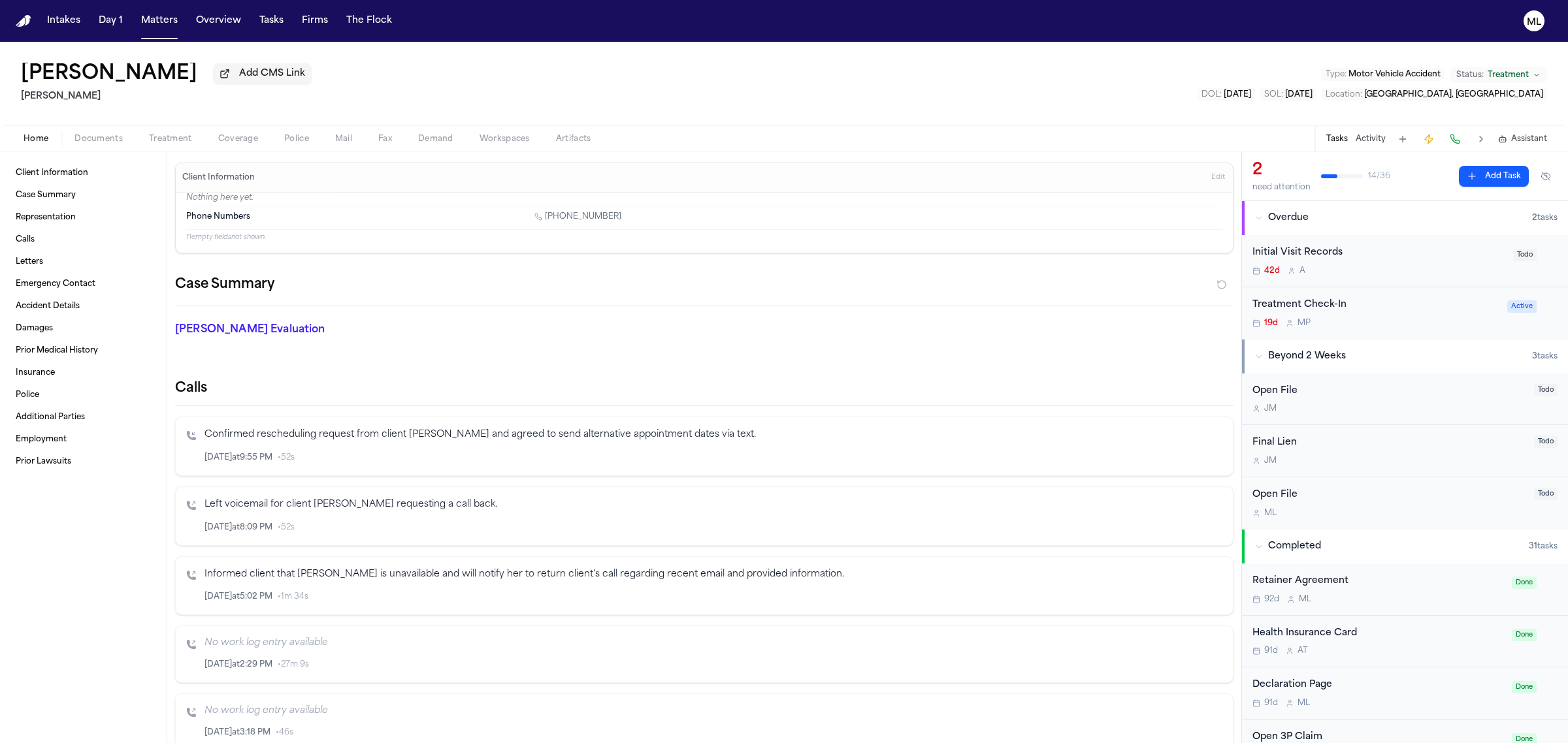
click at [1428, 316] on div "Treatment Check-In 19d M P" at bounding box center [1376, 313] width 247 height 31
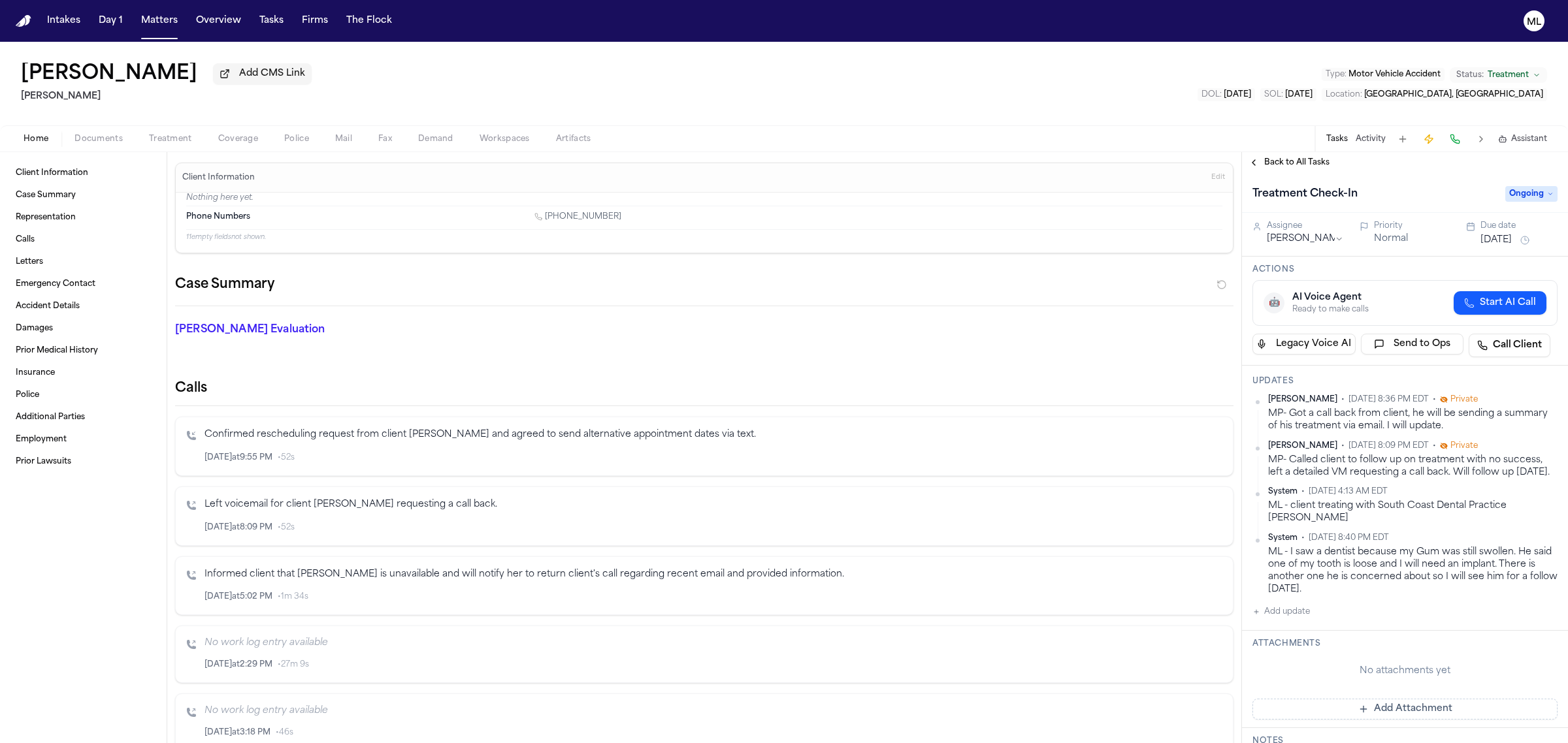
click at [1282, 620] on button "Add update" at bounding box center [1281, 611] width 57 height 15
click at [1298, 636] on textarea "Add your update" at bounding box center [1413, 622] width 279 height 26
paste textarea "**********"
type textarea "**********"
click at [1532, 661] on button "Add" at bounding box center [1539, 653] width 27 height 15
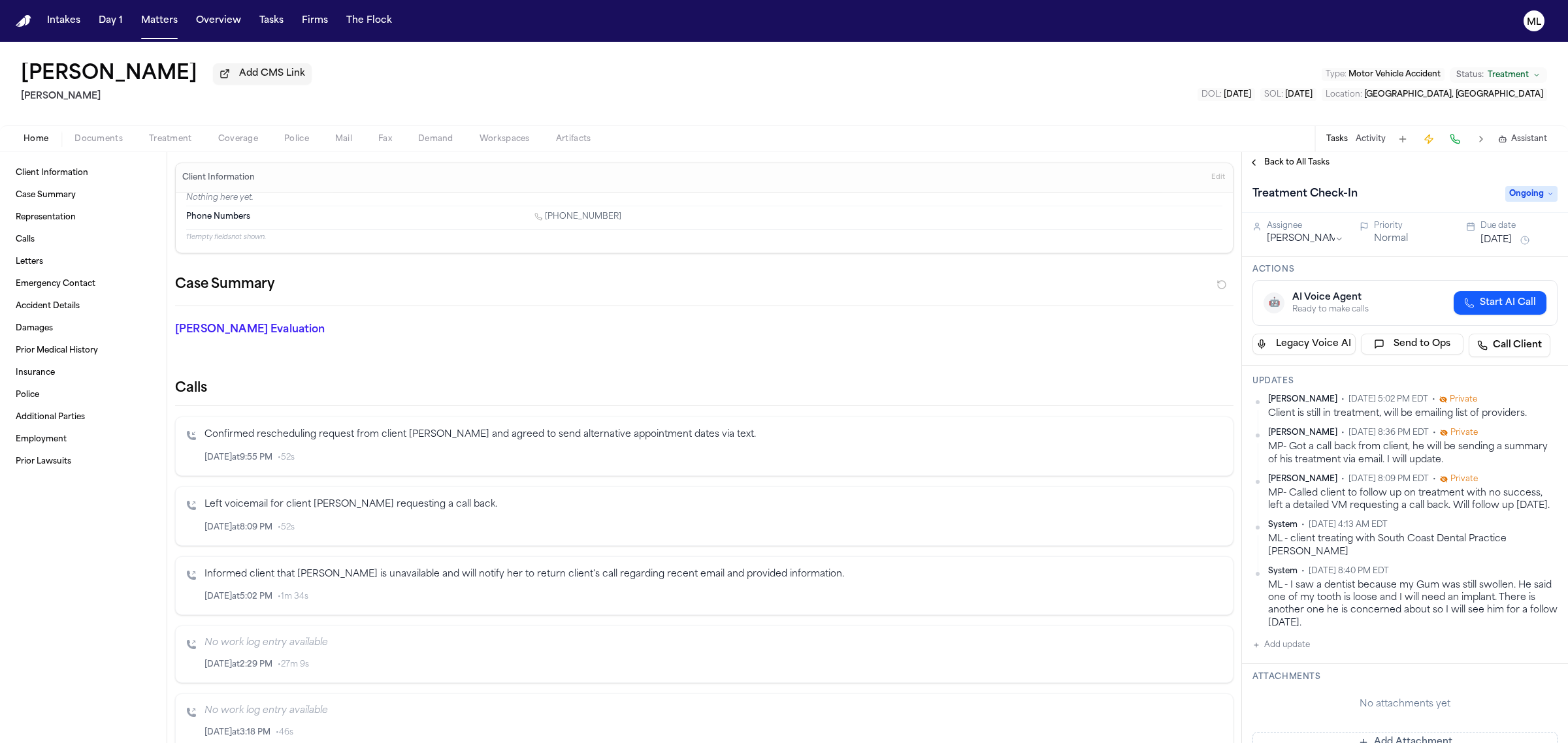
click at [1294, 240] on html "Intakes Day 1 Matters Overview Tasks Firms The Flock ML Alejandro Rubio Add CMS…" at bounding box center [784, 371] width 1568 height 743
click at [1491, 236] on button "Aug 21, 2025" at bounding box center [1496, 240] width 31 height 13
click at [1468, 389] on button "23" at bounding box center [1465, 397] width 21 height 21
click at [1278, 166] on span "Back to All Tasks" at bounding box center [1297, 163] width 65 height 11
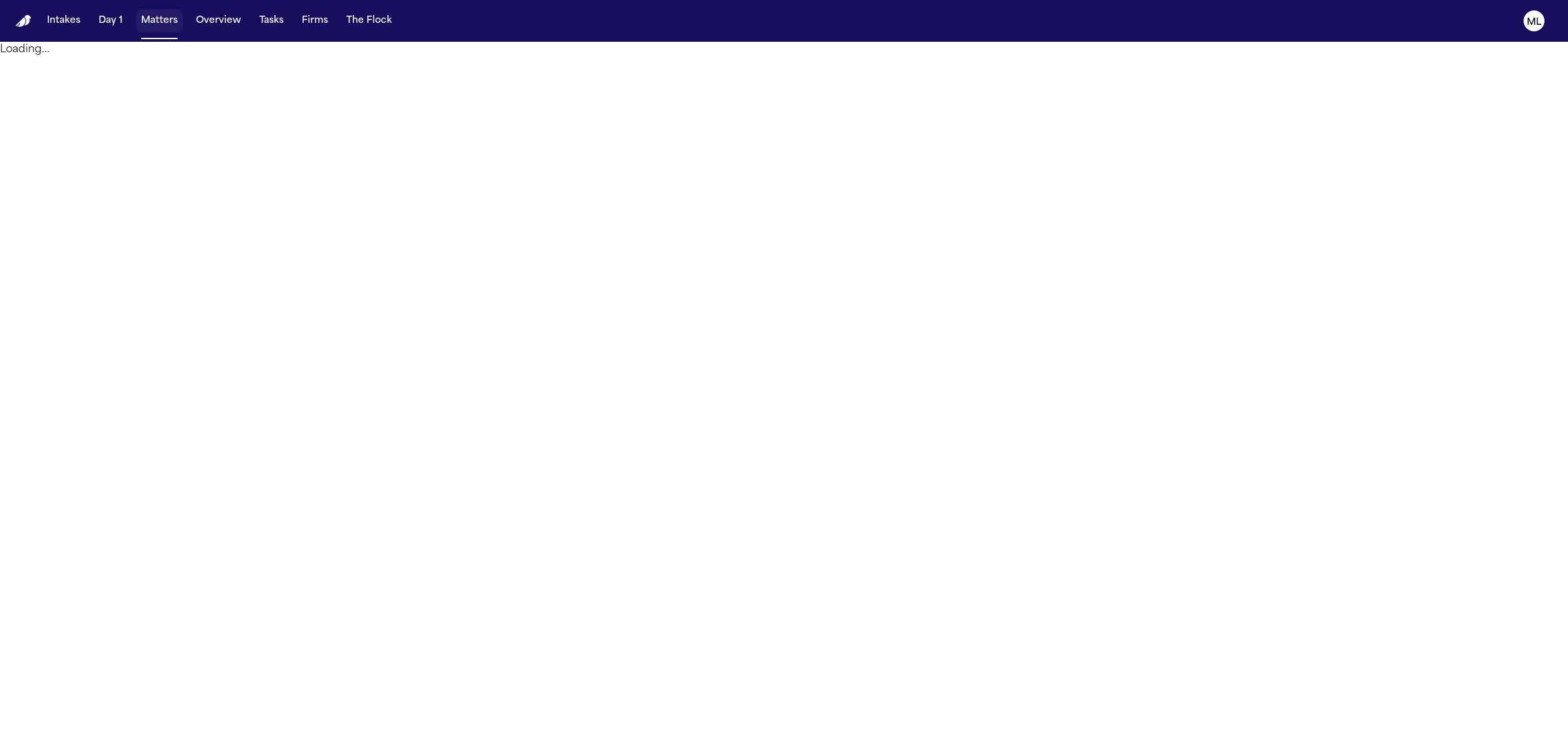
click at [159, 17] on button "Matters" at bounding box center [159, 21] width 47 height 23
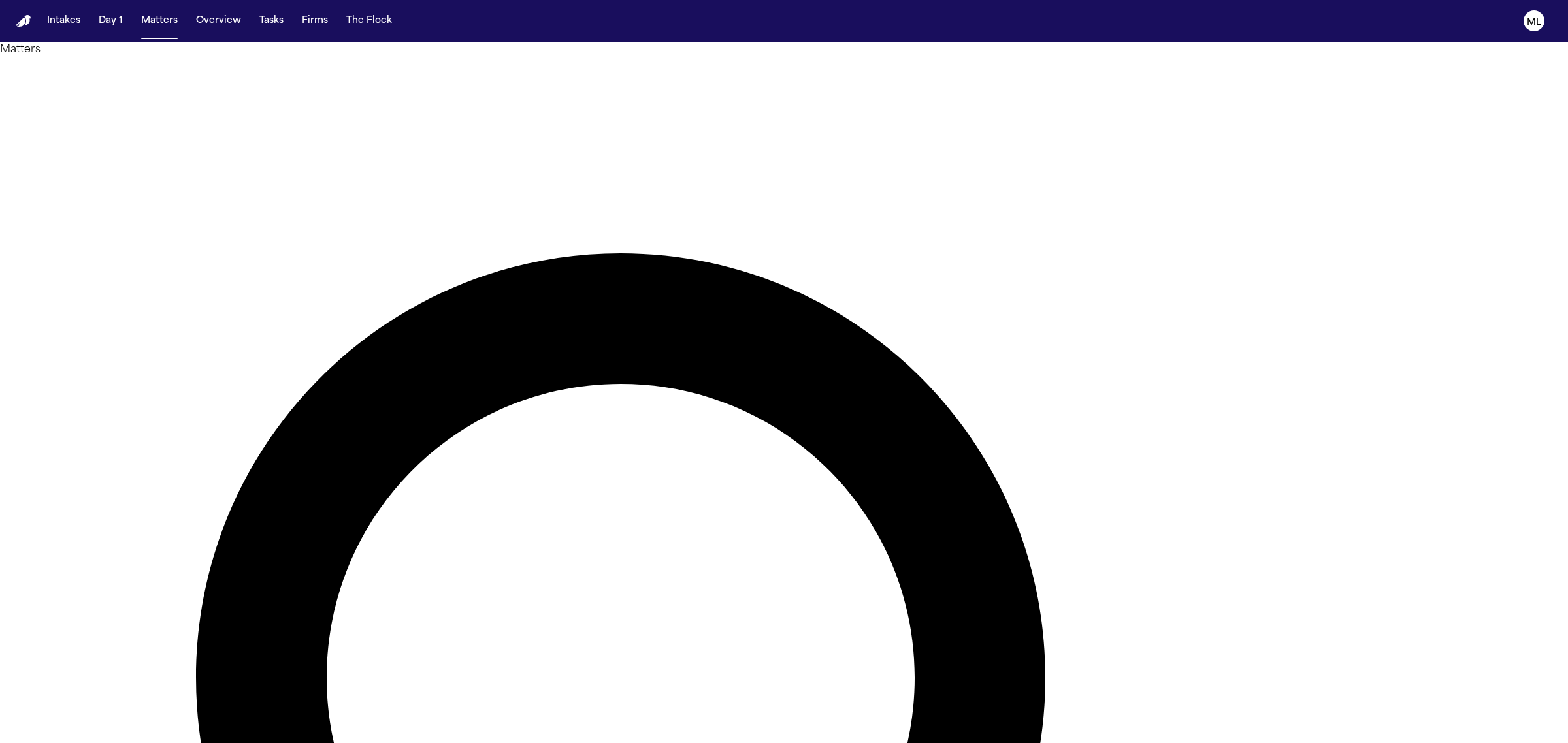
type input "*****"
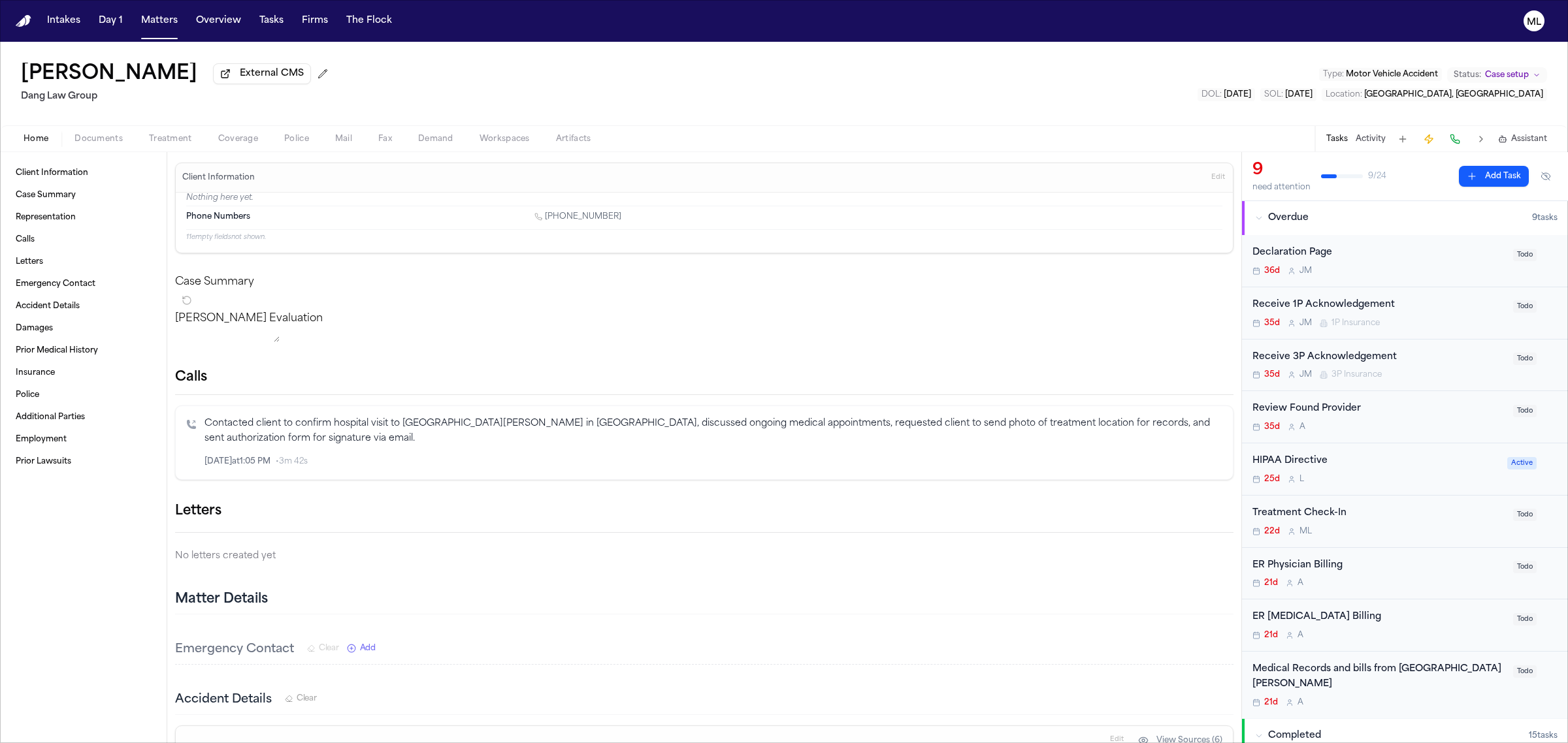
click at [1466, 523] on div "Treatment Check-In 22d M L" at bounding box center [1378, 521] width 253 height 31
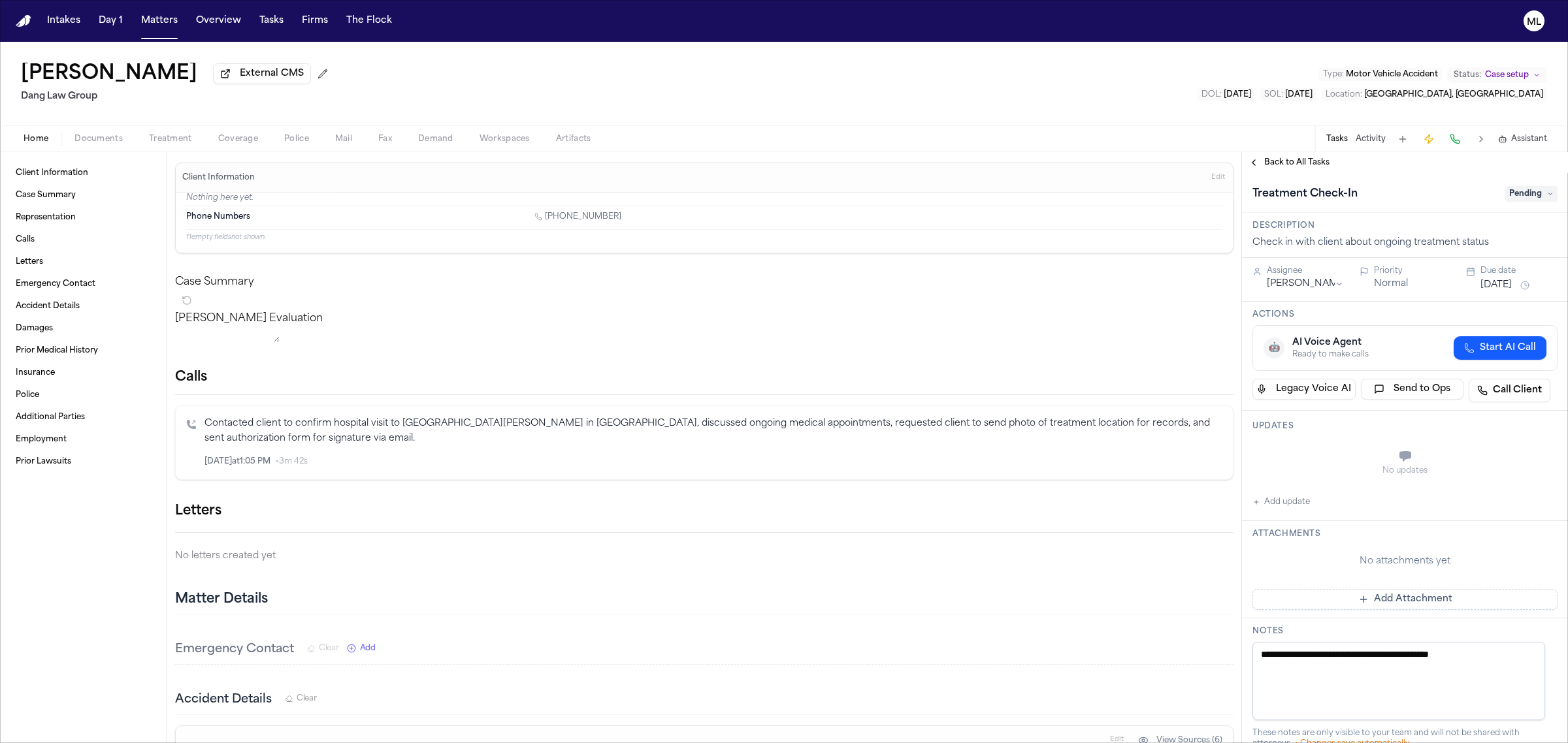
click at [1296, 498] on button "Add update" at bounding box center [1281, 502] width 57 height 15
click at [1310, 456] on textarea "Add your update" at bounding box center [1413, 457] width 279 height 26
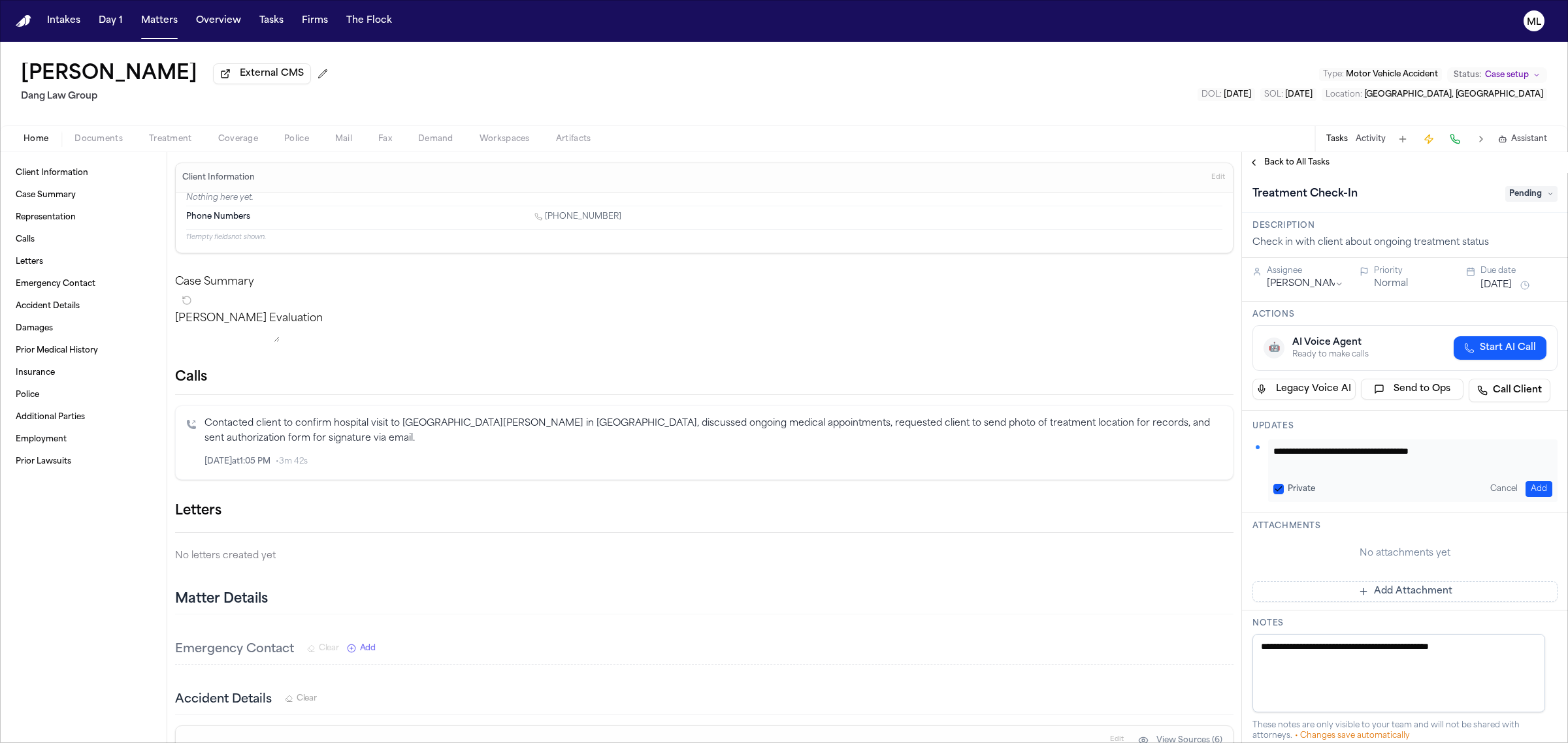
type textarea "**********"
click at [1489, 286] on button "[DATE]" at bounding box center [1496, 286] width 31 height 13
click at [1471, 439] on button "23" at bounding box center [1465, 441] width 21 height 21
click at [1376, 456] on textarea "**********" at bounding box center [1406, 457] width 266 height 26
click at [1525, 489] on button "Add" at bounding box center [1539, 489] width 27 height 15
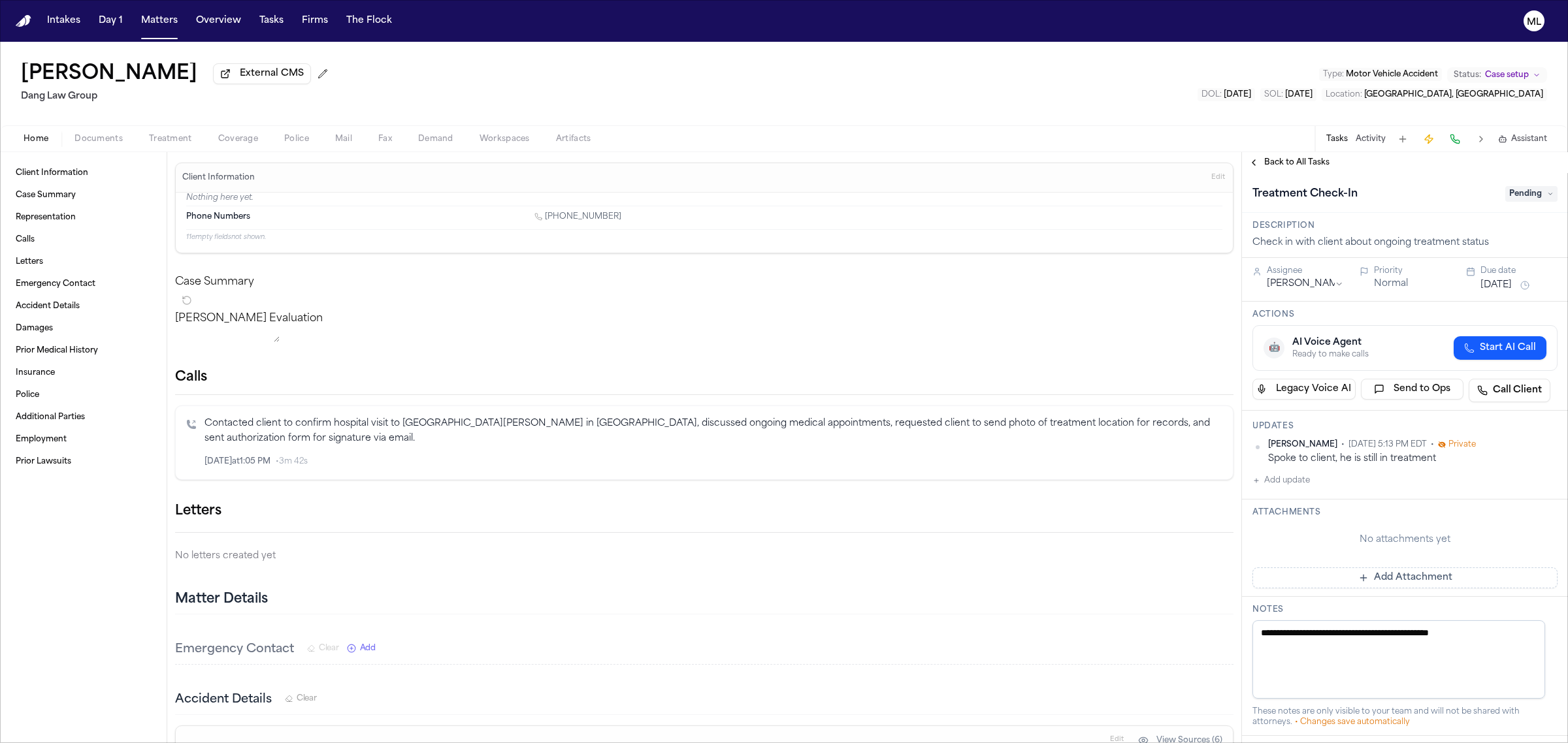
click at [1281, 166] on span "Back to All Tasks" at bounding box center [1297, 163] width 65 height 11
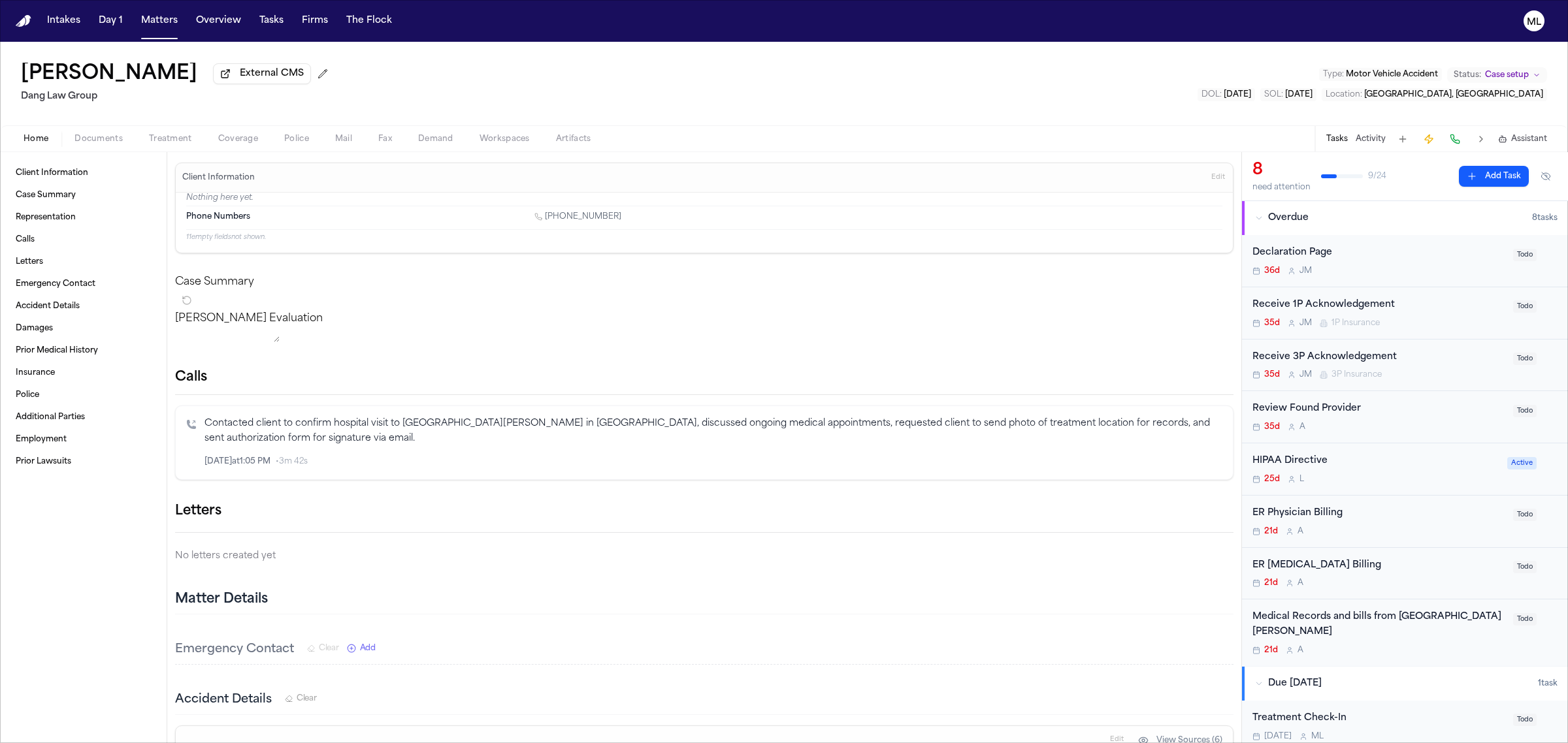
click at [1451, 474] on div "25d L" at bounding box center [1376, 479] width 247 height 11
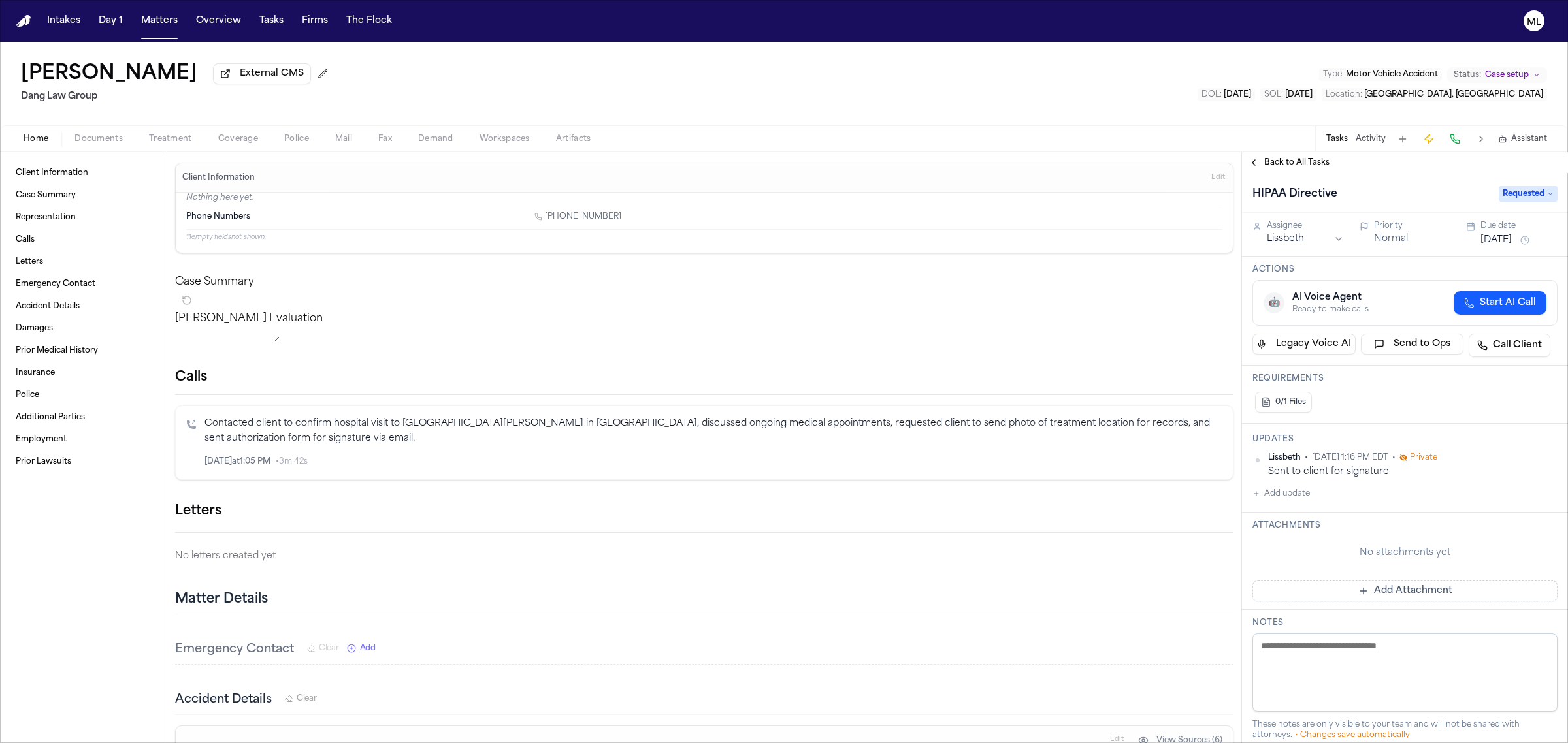
click at [1514, 192] on span "Requested" at bounding box center [1528, 194] width 59 height 15
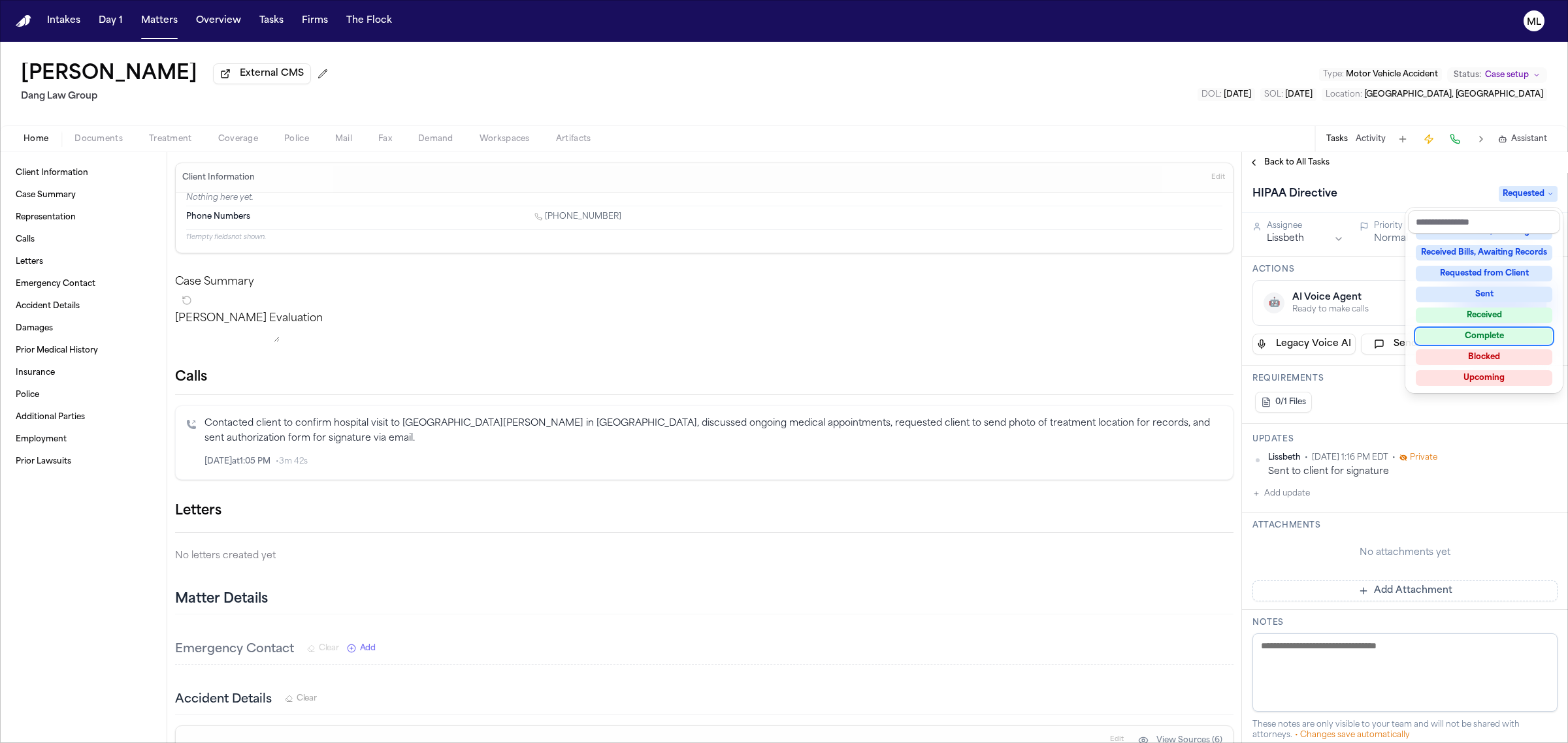
click at [1497, 341] on div "Complete" at bounding box center [1484, 336] width 136 height 15
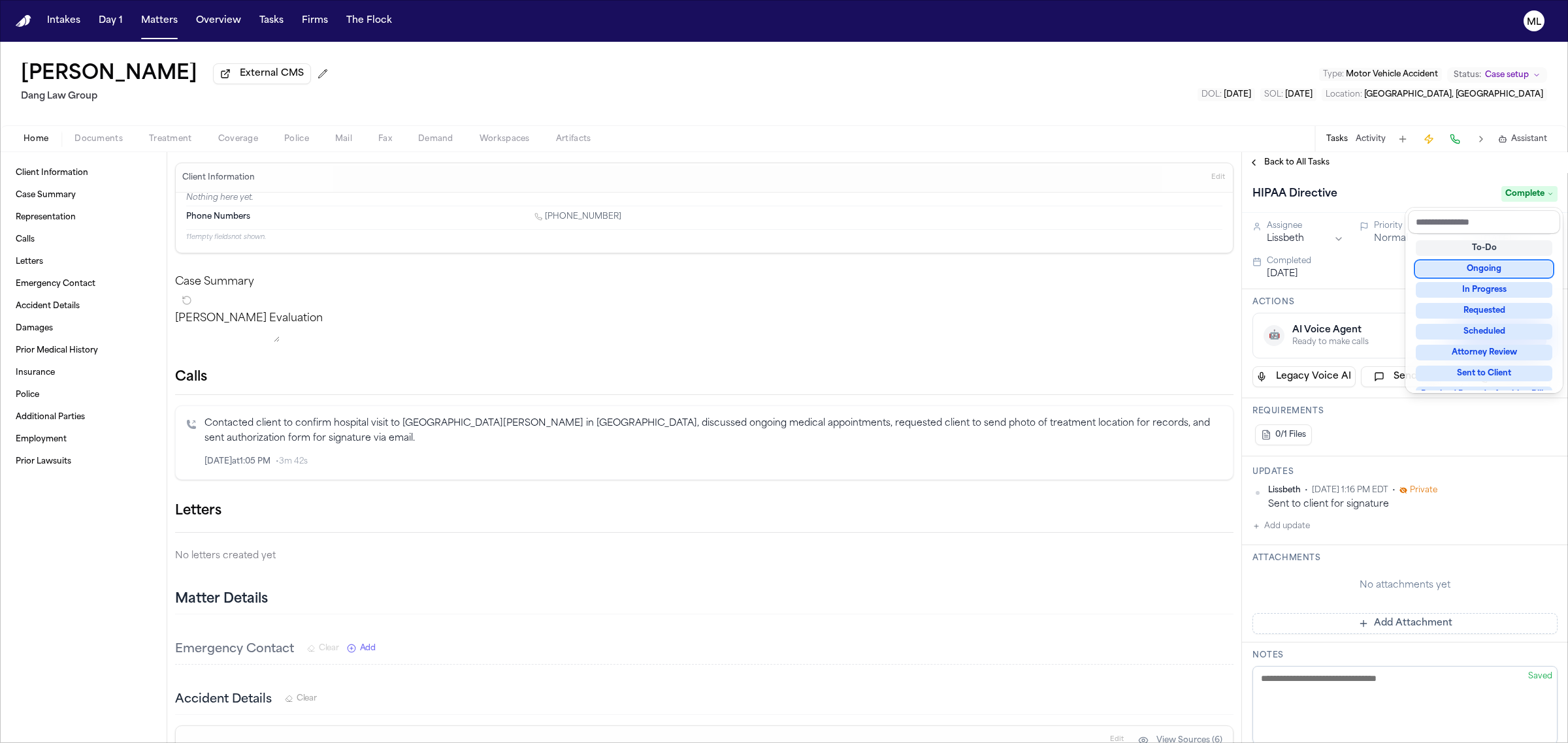
click at [1288, 154] on div "Back to All Tasks HIPAA Directive Complete Assignee Lissbeth Priority Normal Du…" at bounding box center [1405, 447] width 326 height 591
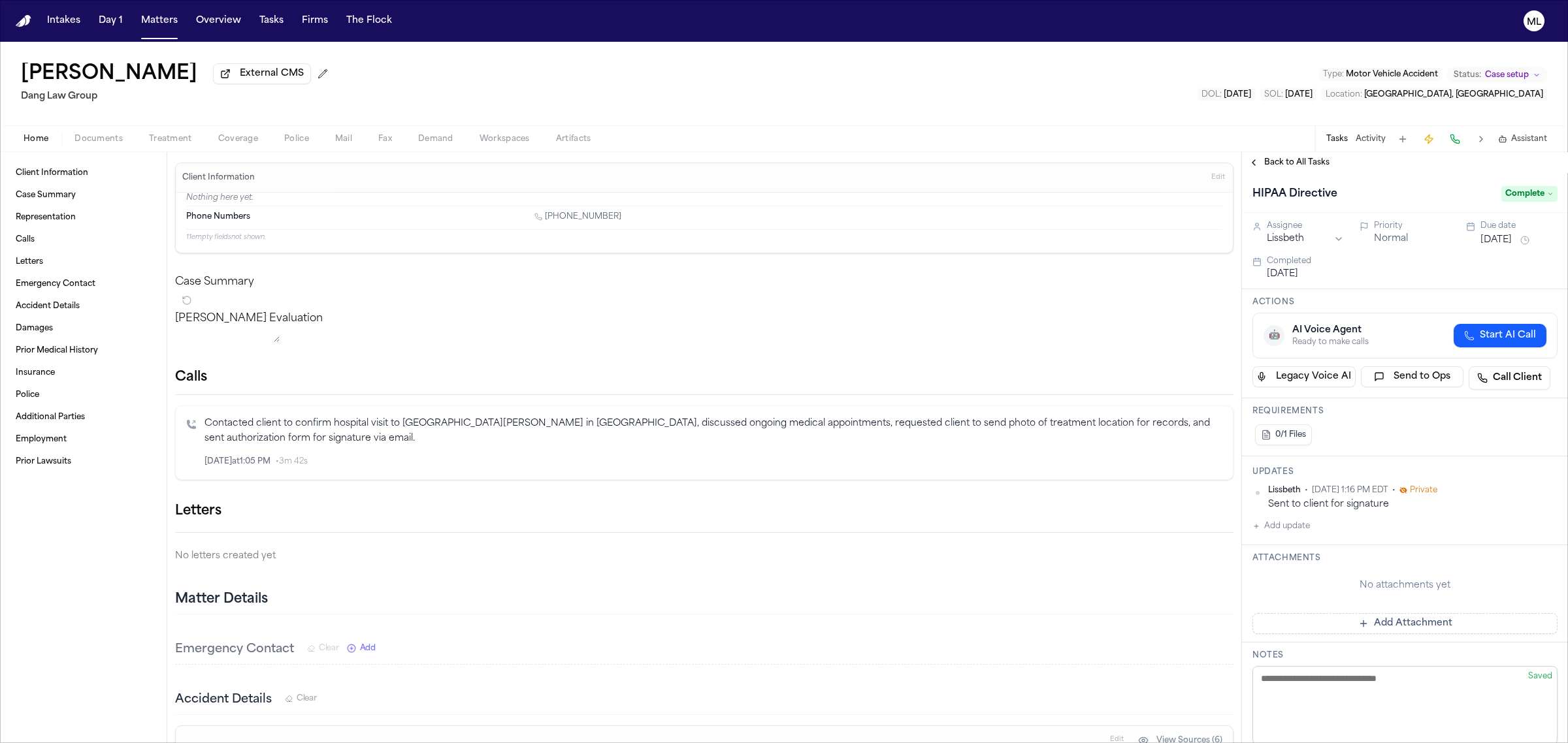
click at [1298, 164] on span "Back to All Tasks" at bounding box center [1297, 163] width 65 height 11
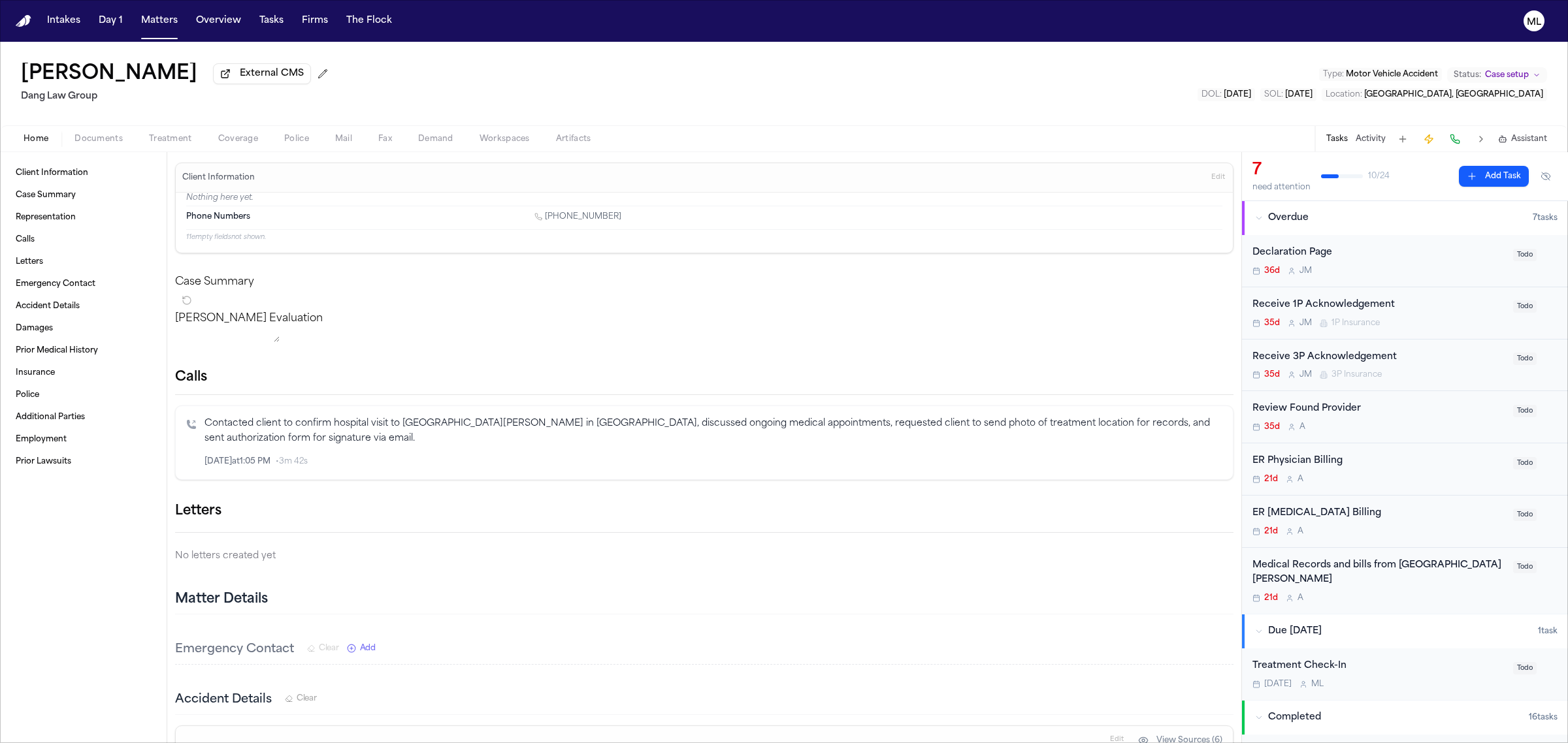
click at [1442, 585] on div "Medical Records and bills from [GEOGRAPHIC_DATA][PERSON_NAME]" at bounding box center [1378, 573] width 253 height 30
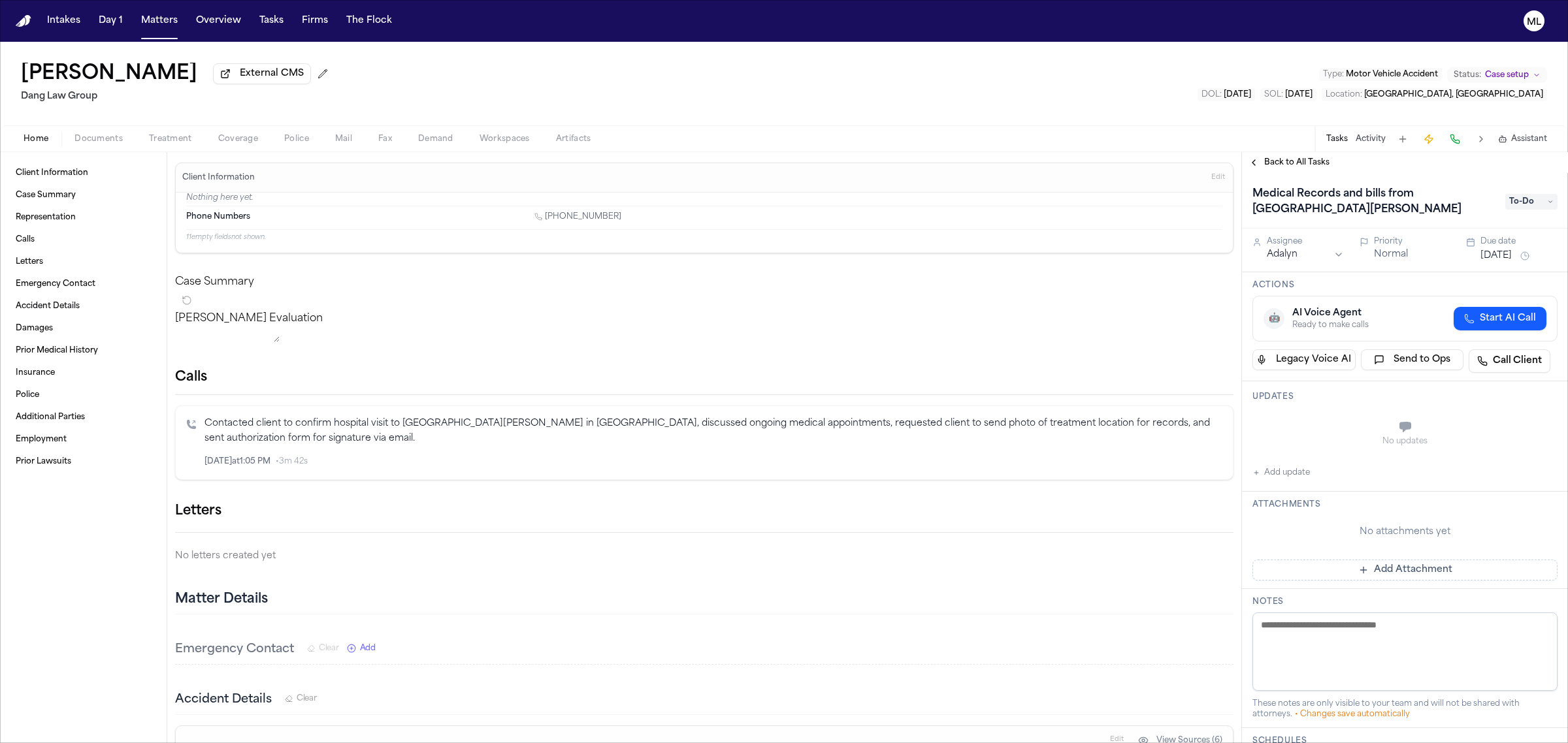
click at [1497, 256] on button "[DATE]" at bounding box center [1496, 256] width 31 height 13
click at [1515, 364] on button "11" at bounding box center [1507, 358] width 21 height 21
click at [1298, 167] on span "Back to All Tasks" at bounding box center [1297, 163] width 65 height 11
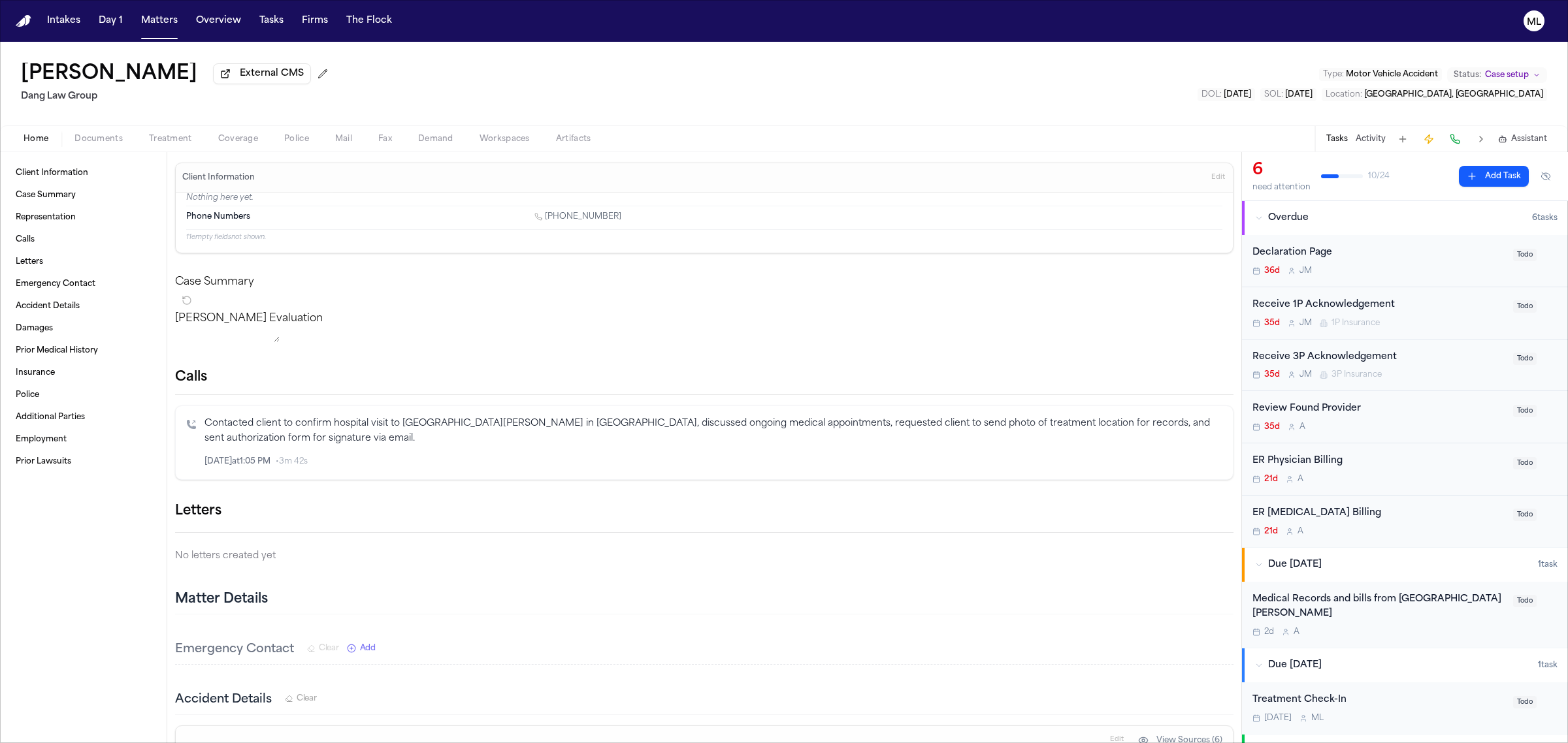
click at [1434, 467] on div "ER Physician Billing" at bounding box center [1378, 461] width 253 height 15
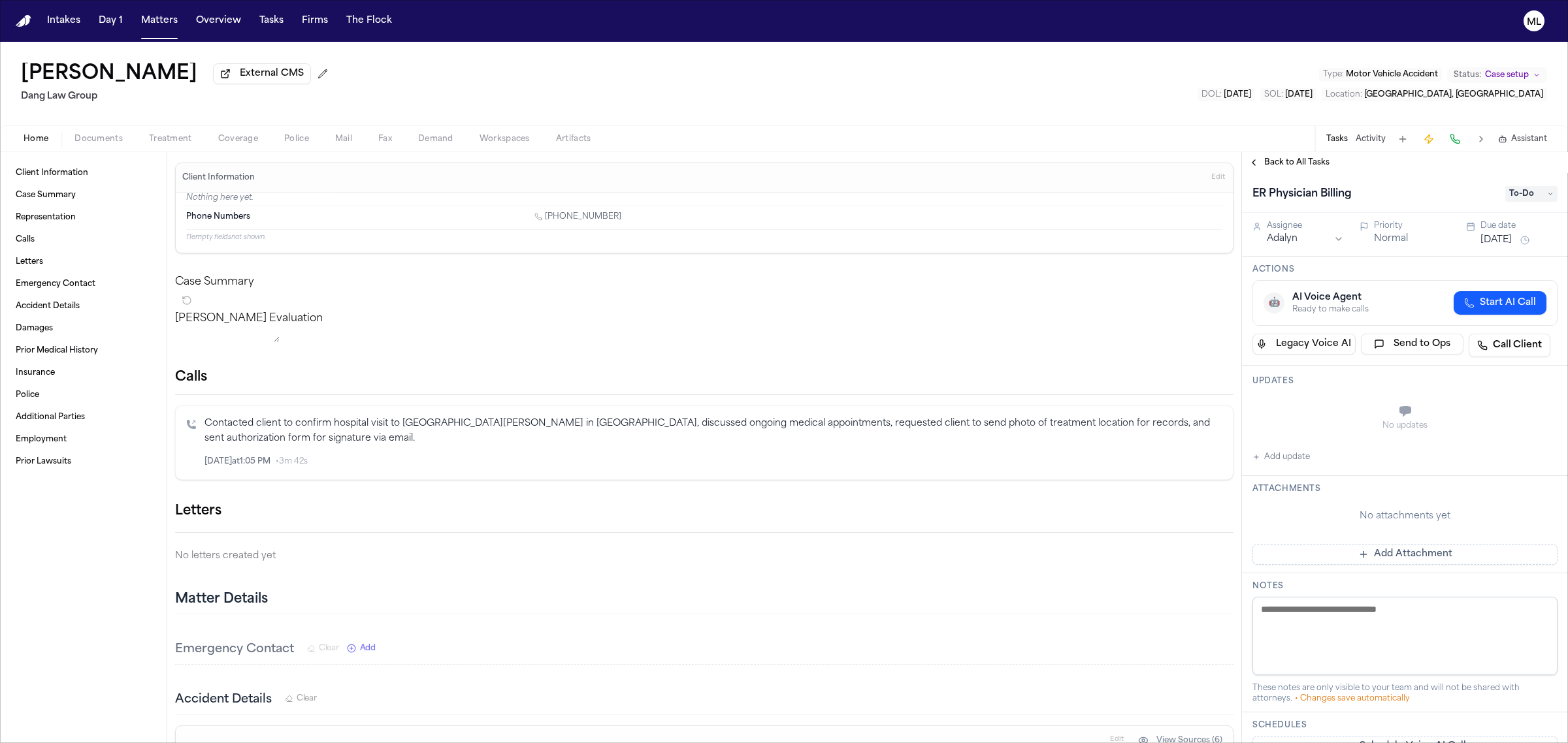
click at [1491, 242] on button "[DATE]" at bounding box center [1496, 240] width 31 height 13
click at [1511, 343] on button "11" at bounding box center [1507, 343] width 21 height 21
click at [1300, 165] on span "Back to All Tasks" at bounding box center [1297, 163] width 65 height 11
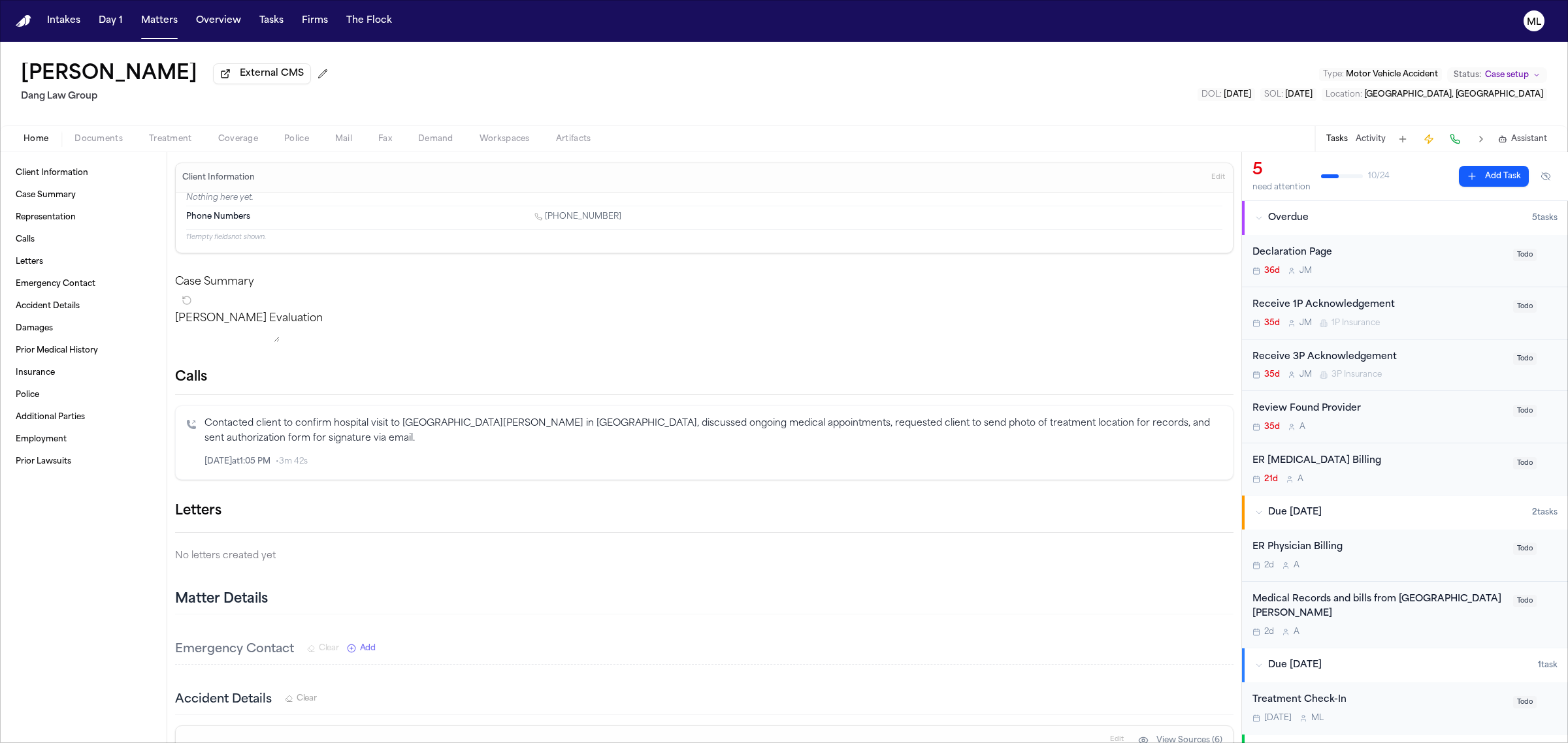
click at [1448, 481] on div "21d A" at bounding box center [1378, 479] width 253 height 11
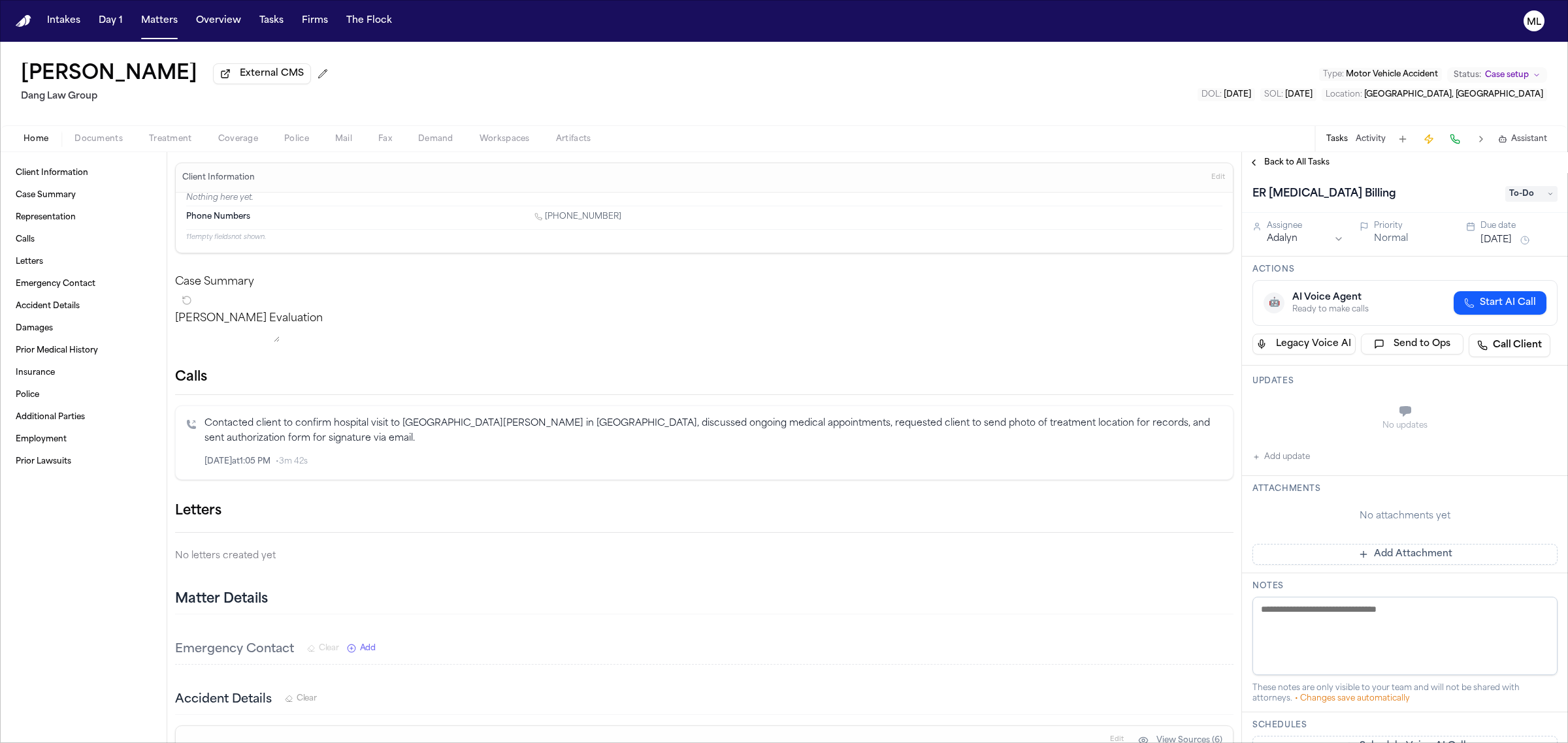
click at [1482, 234] on button "[DATE]" at bounding box center [1496, 240] width 31 height 13
click at [1508, 342] on button "11" at bounding box center [1507, 343] width 21 height 21
click at [1305, 166] on span "Back to All Tasks" at bounding box center [1297, 163] width 65 height 11
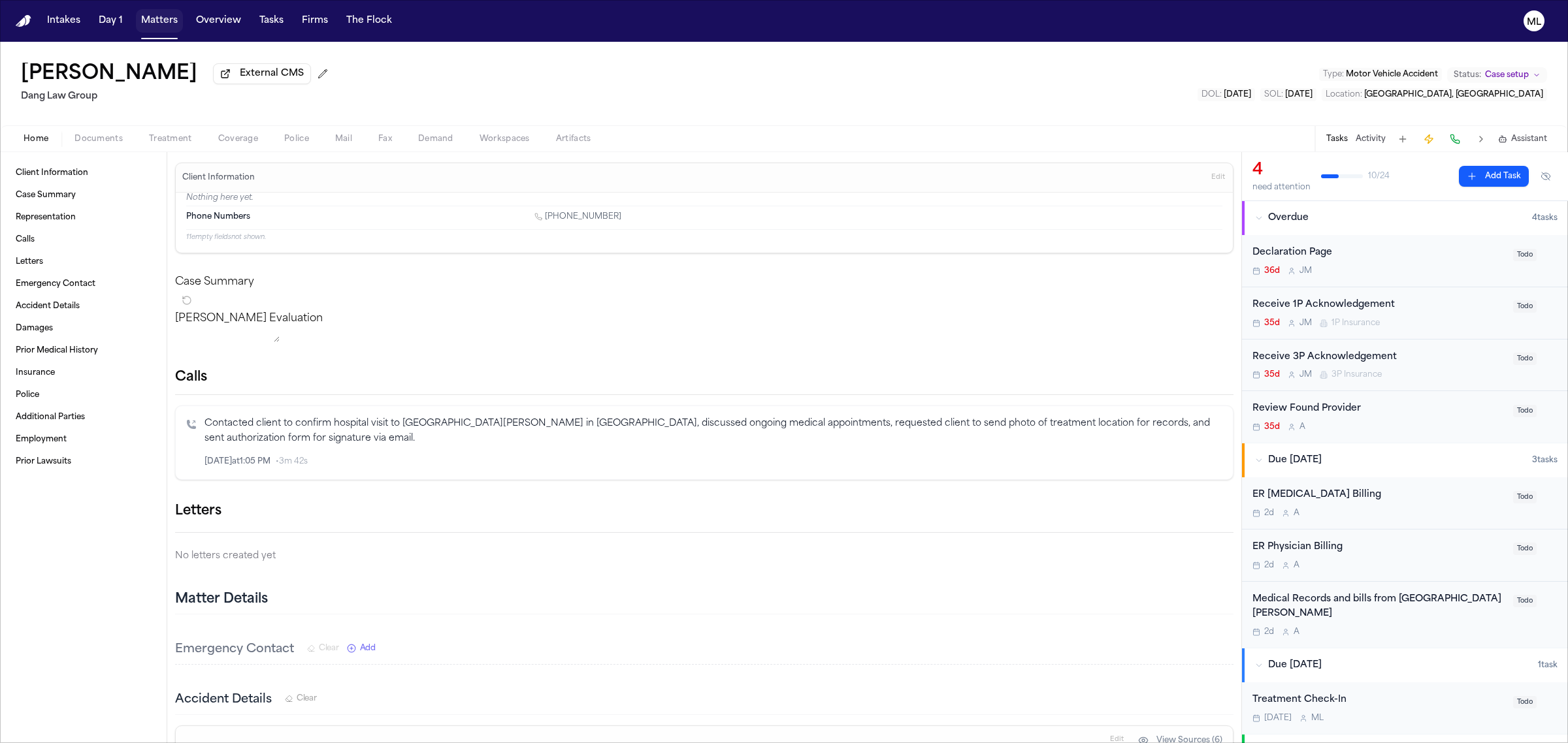
click at [159, 23] on button "Matters" at bounding box center [159, 21] width 47 height 23
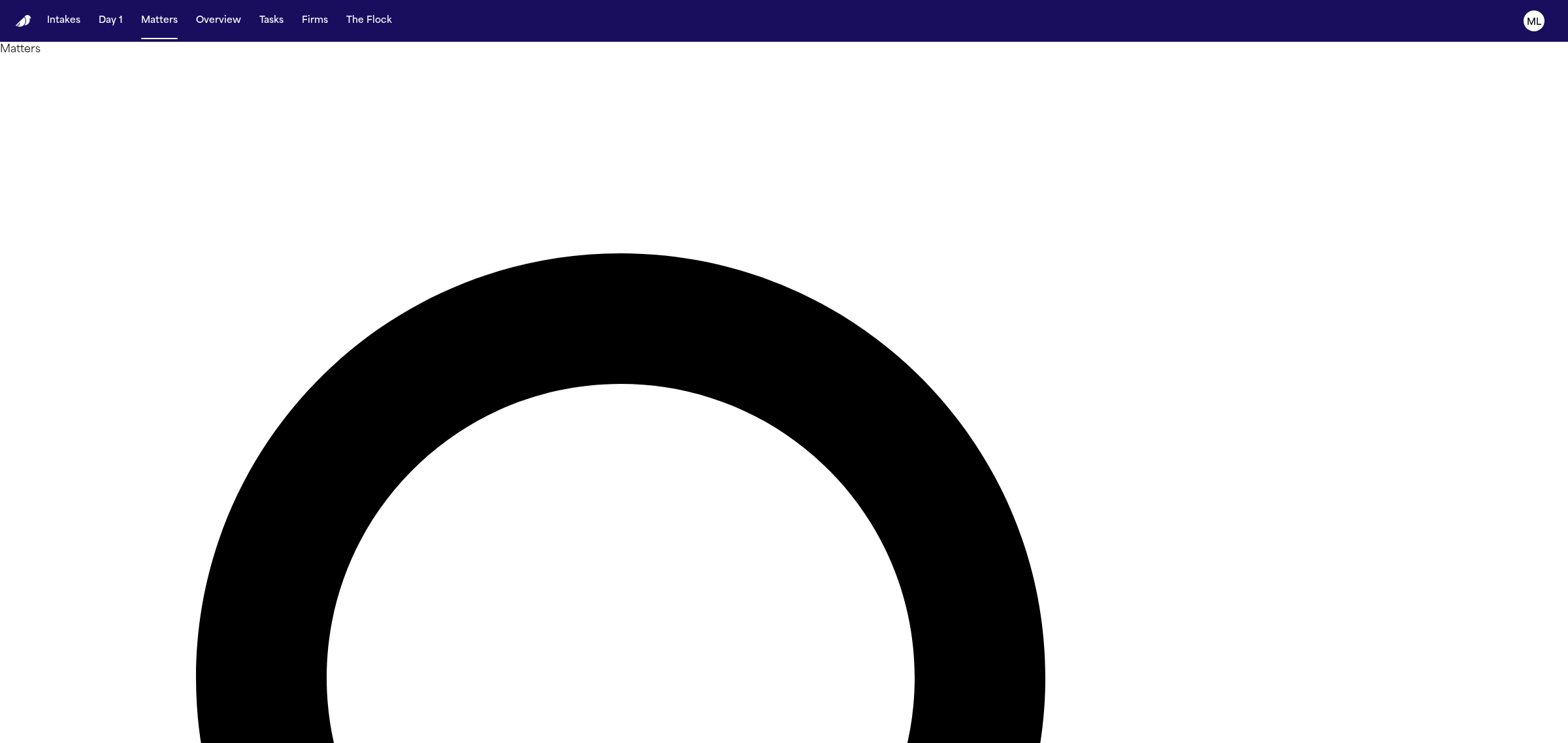
drag, startPoint x: 1052, startPoint y: 76, endPoint x: 960, endPoint y: 85, distance: 92.4
type input "*******"
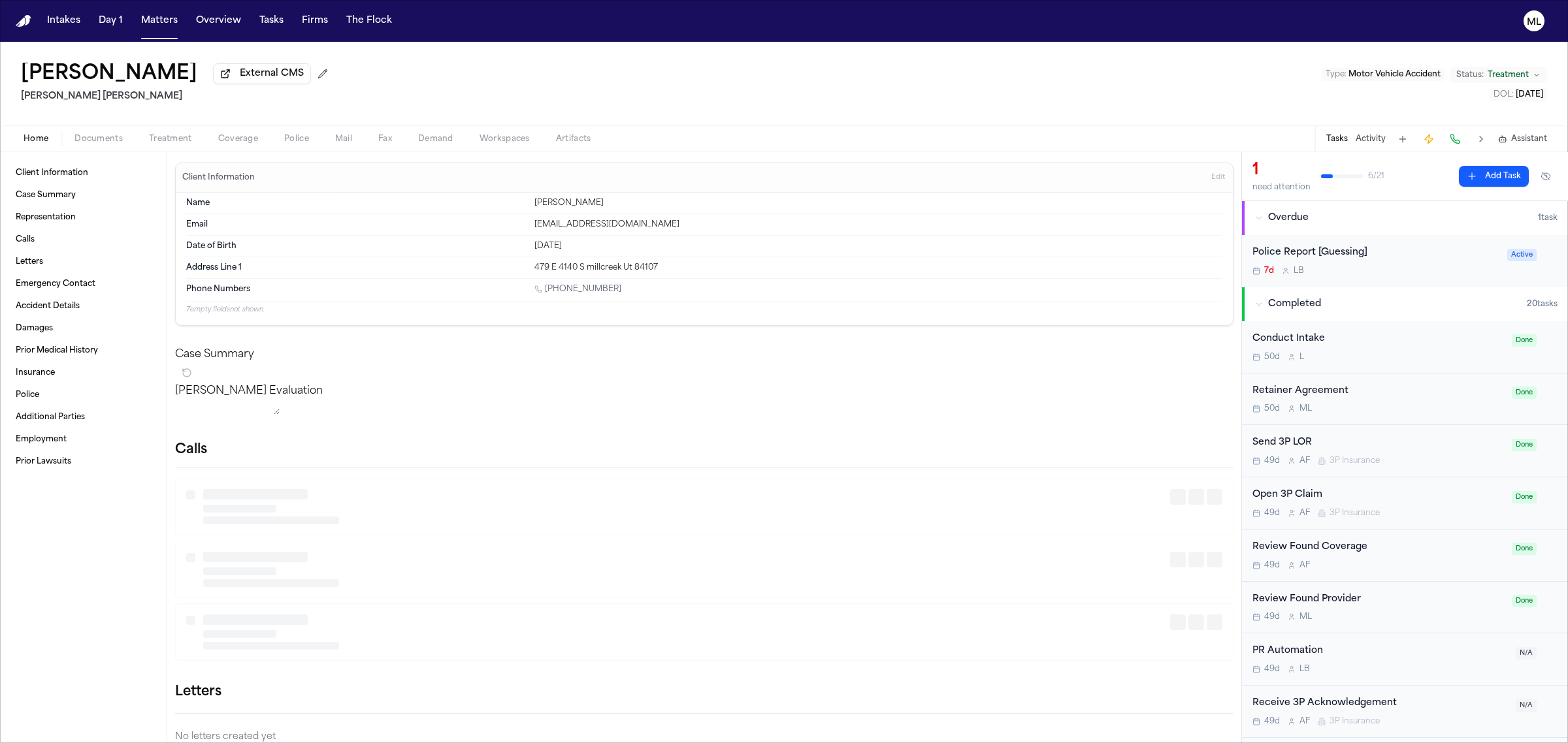
click at [1501, 76] on span "Treatment" at bounding box center [1509, 75] width 41 height 11
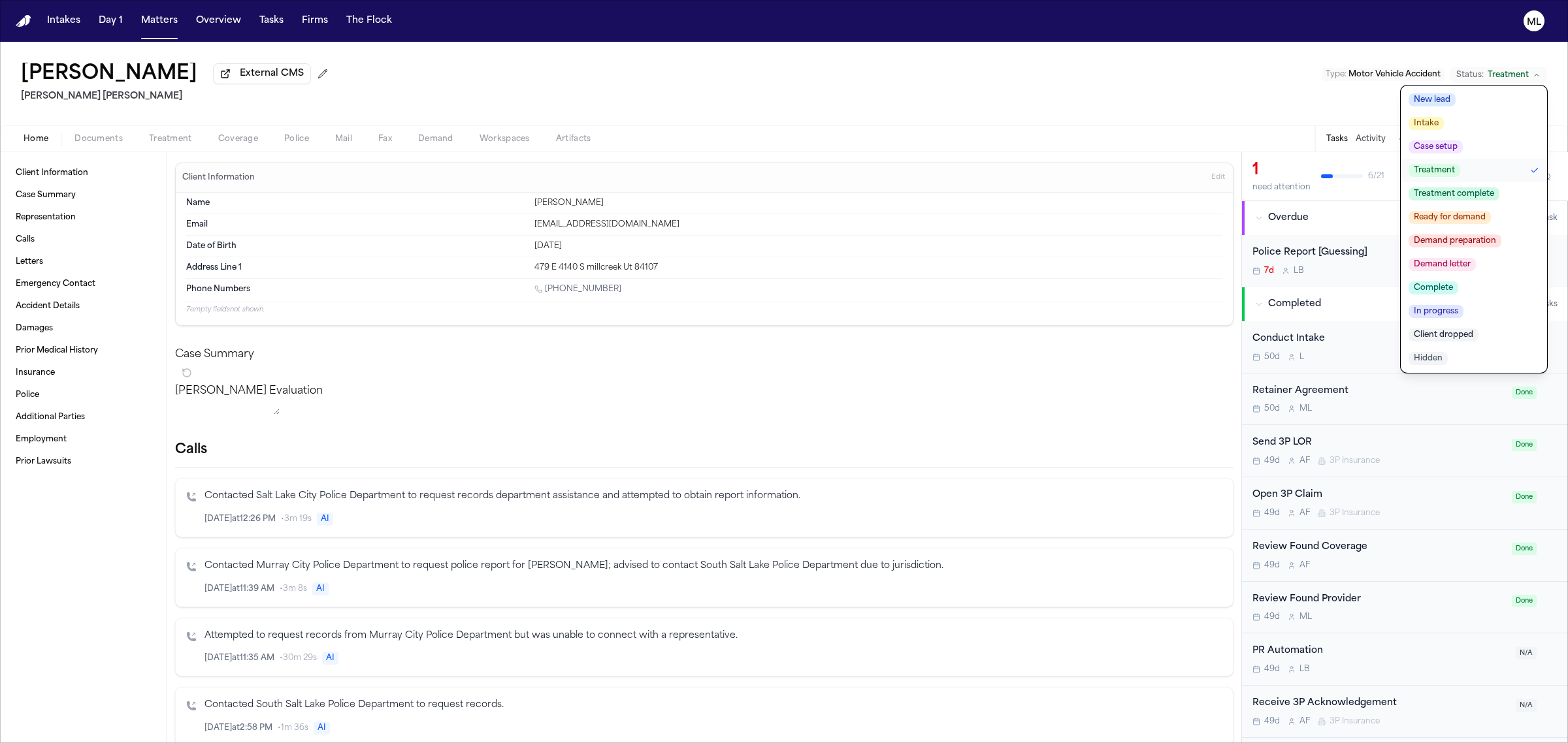
click at [1452, 325] on button "Client dropped" at bounding box center [1473, 334] width 146 height 23
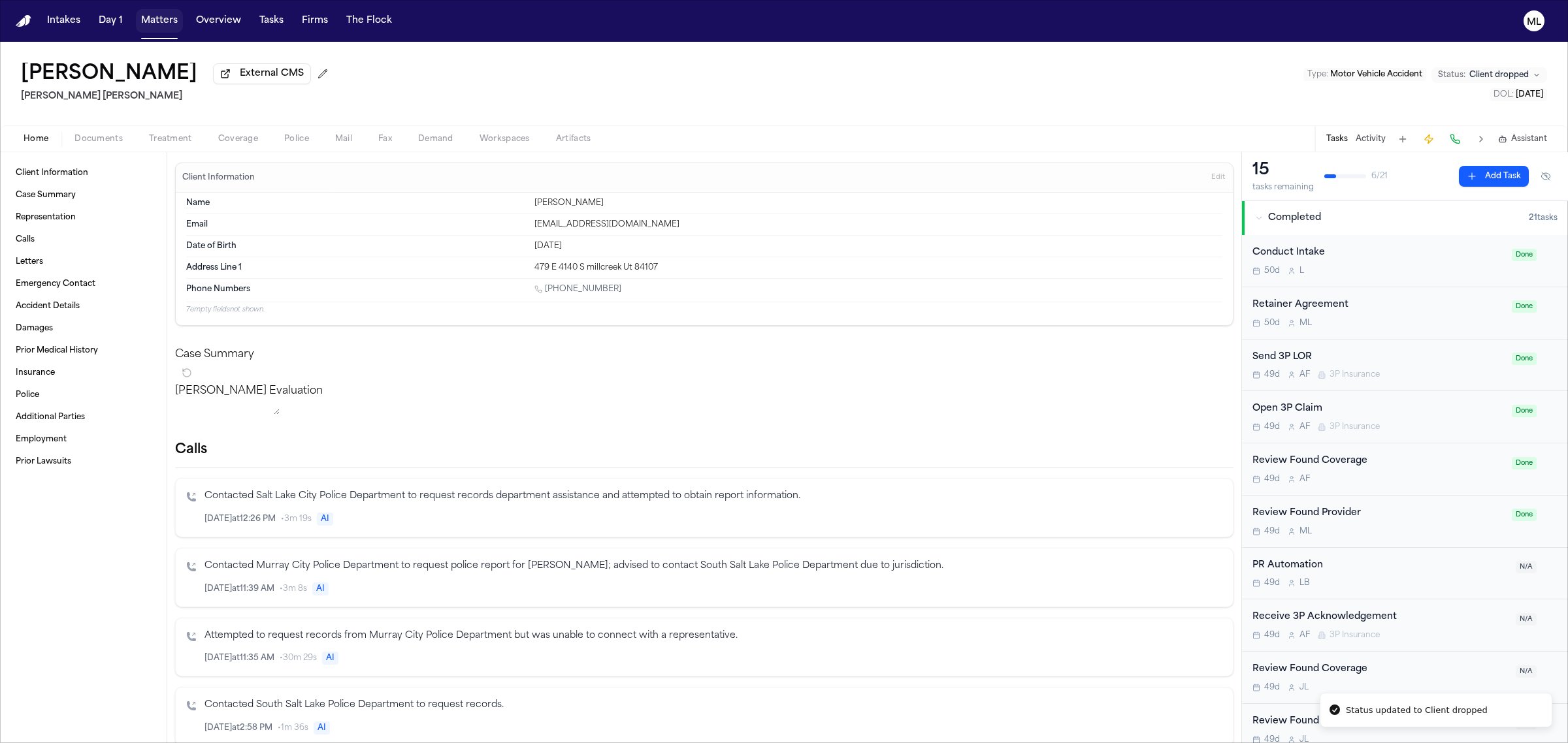
click at [161, 23] on button "Matters" at bounding box center [159, 21] width 47 height 23
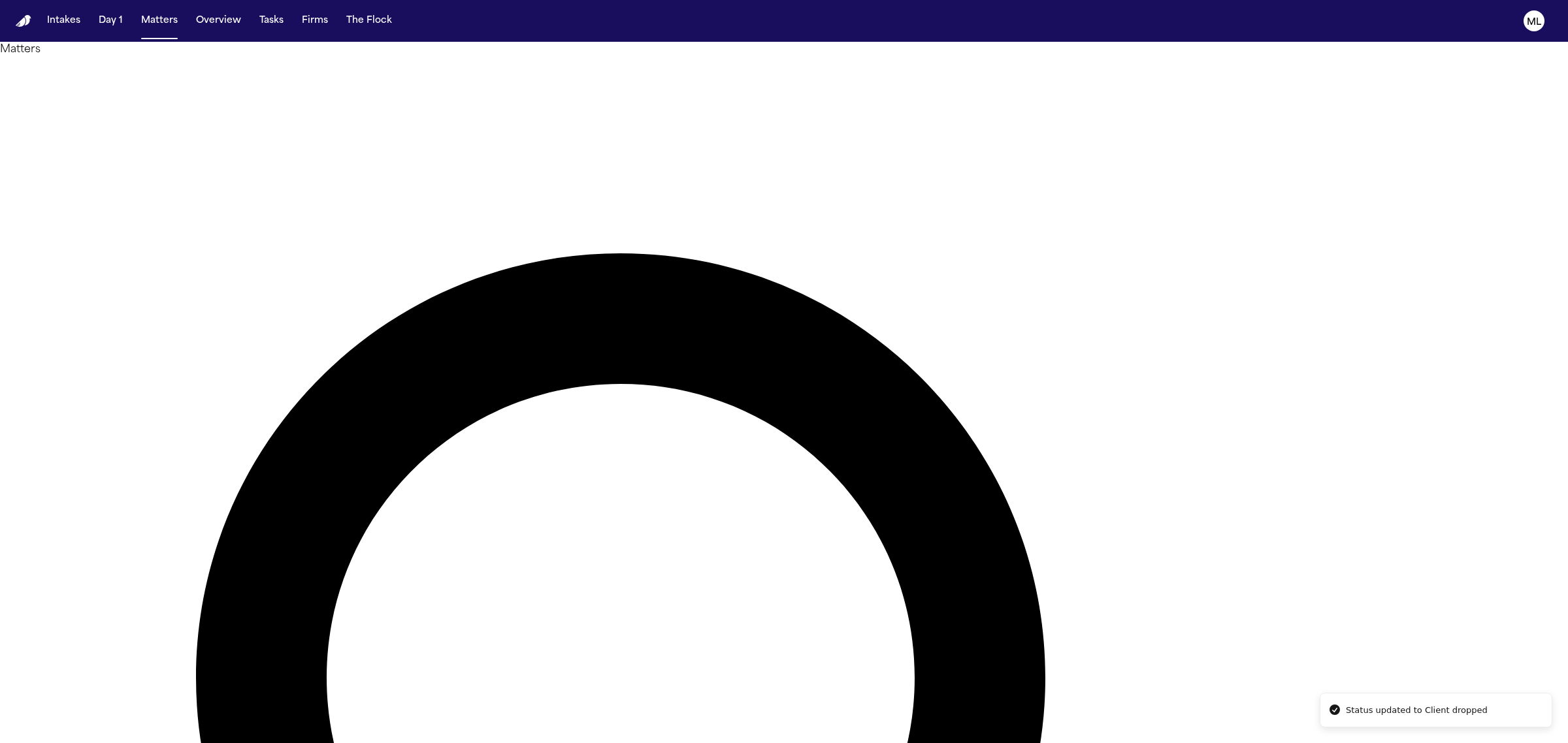
drag, startPoint x: 1046, startPoint y: 79, endPoint x: 932, endPoint y: 53, distance: 116.9
type input "*********"
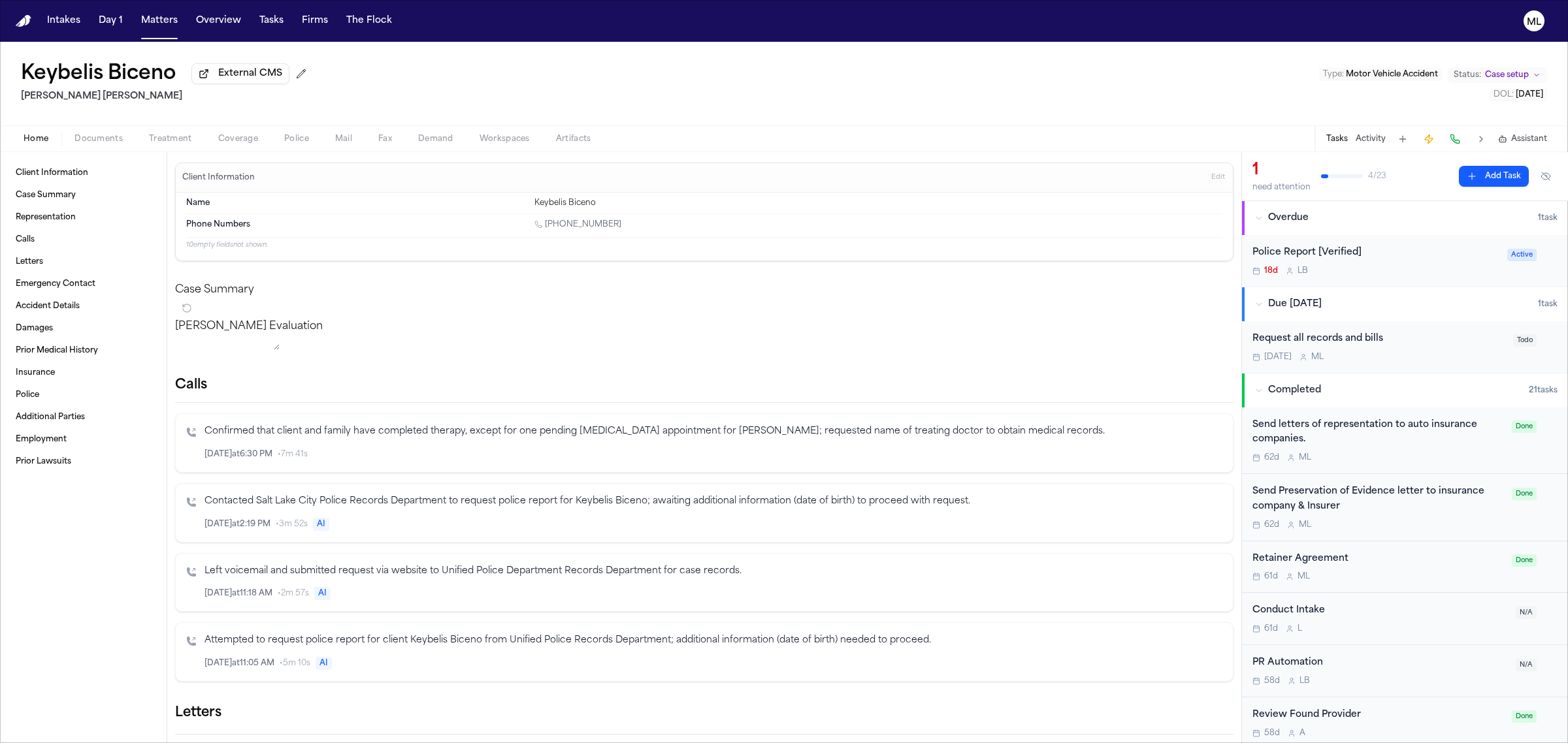
click at [1434, 352] on div "Sep 21 M L" at bounding box center [1378, 357] width 253 height 11
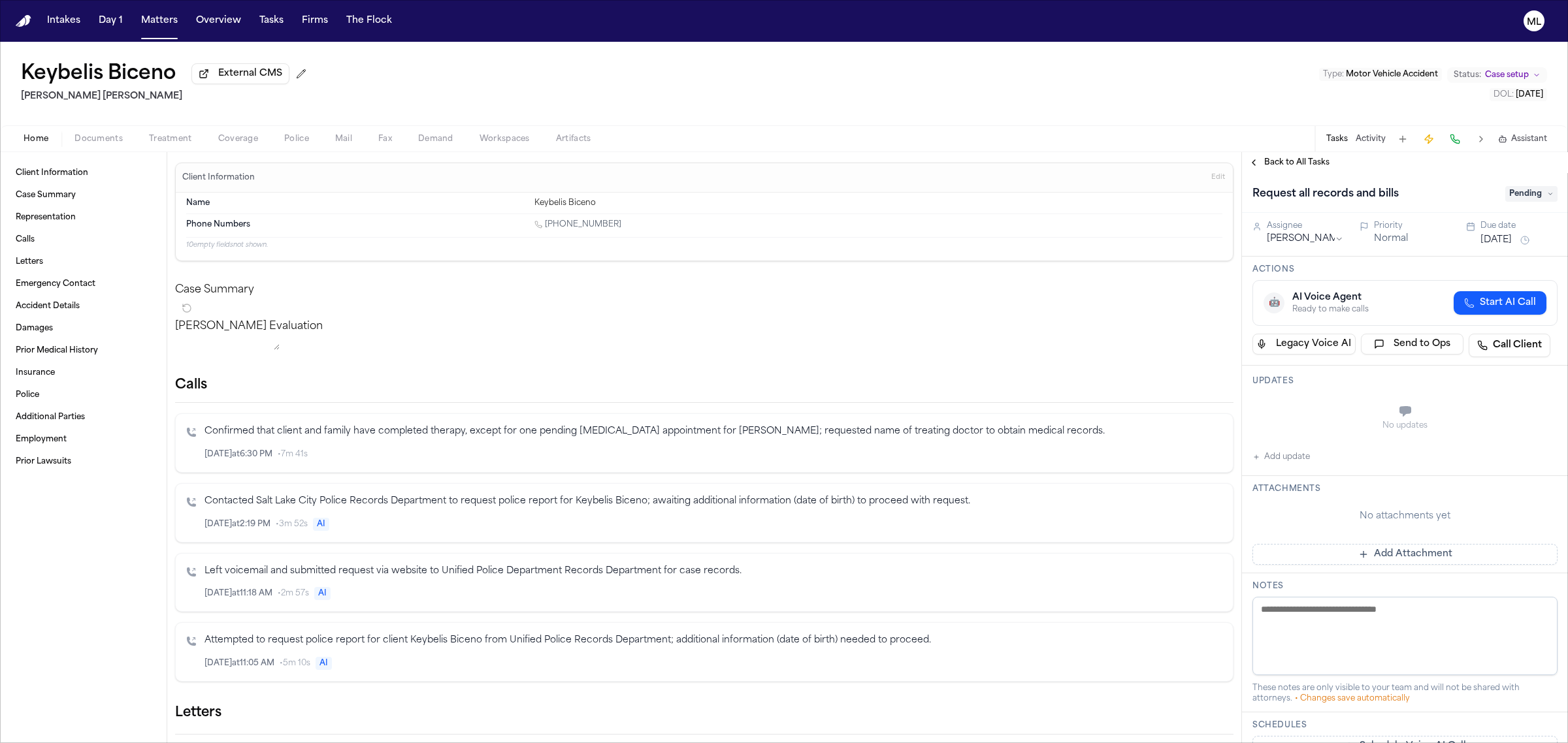
click at [1275, 166] on span "Back to All Tasks" at bounding box center [1297, 163] width 65 height 11
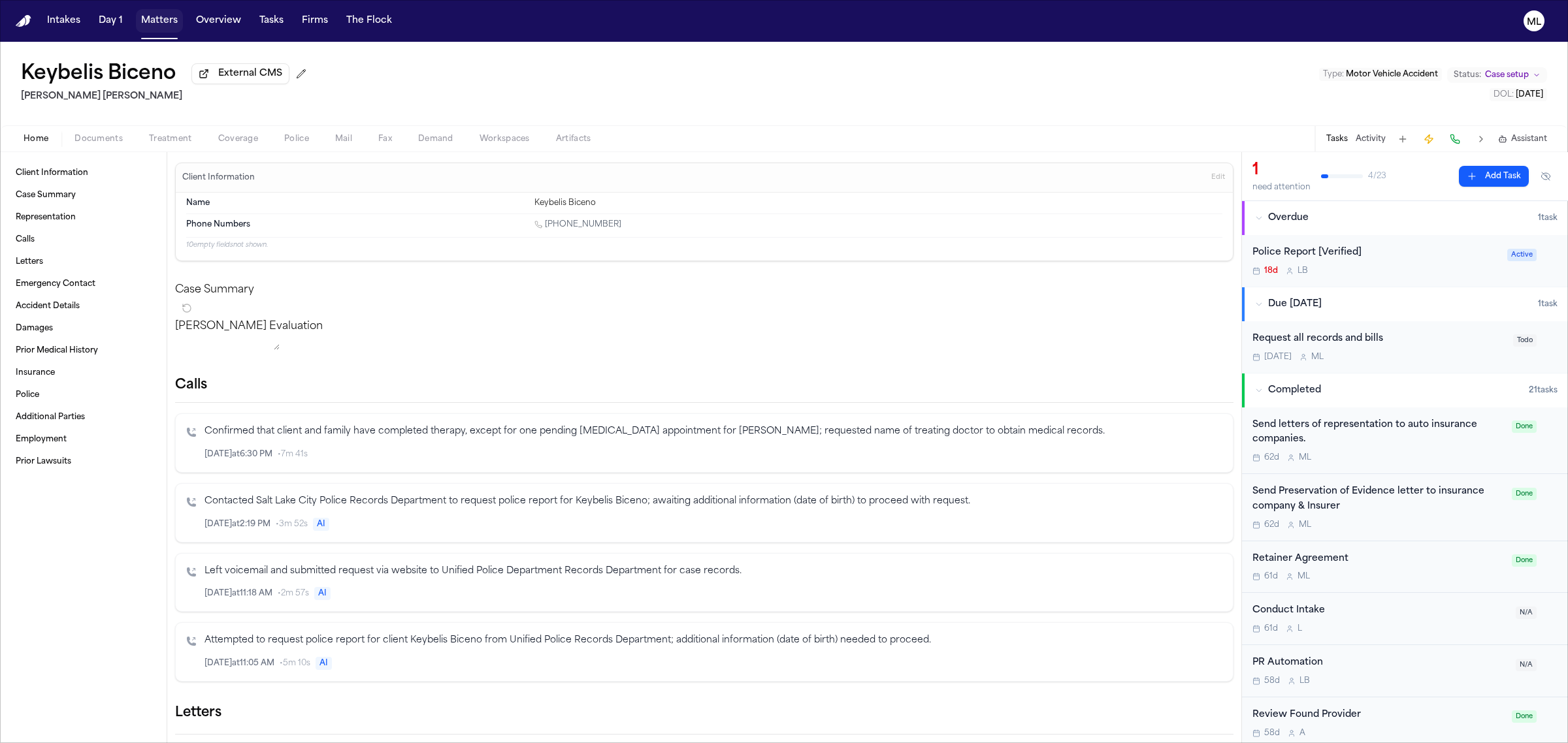
click at [157, 19] on button "Matters" at bounding box center [159, 21] width 47 height 23
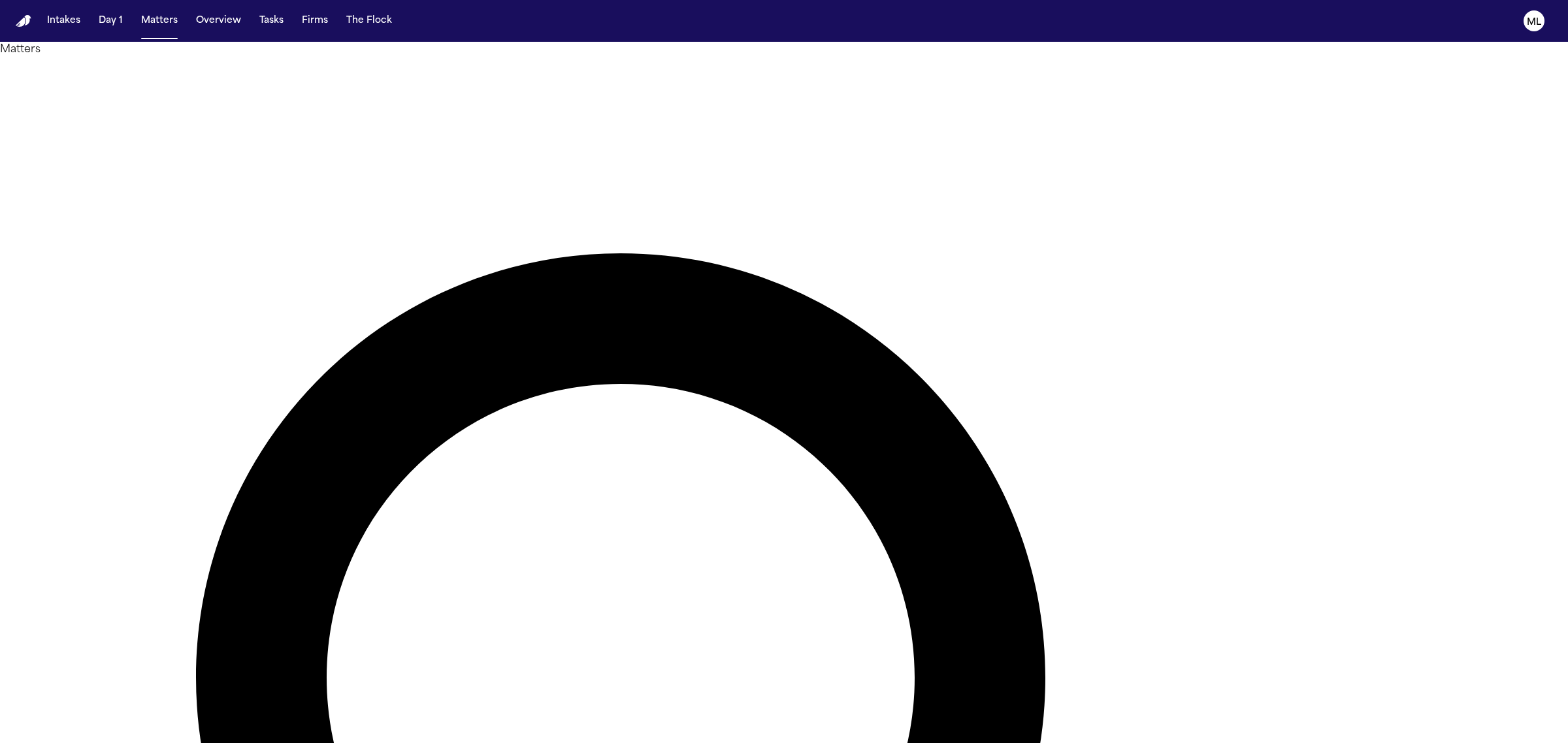
drag, startPoint x: 1096, startPoint y: 73, endPoint x: 971, endPoint y: 70, distance: 125.0
type input "*"
type input "*******"
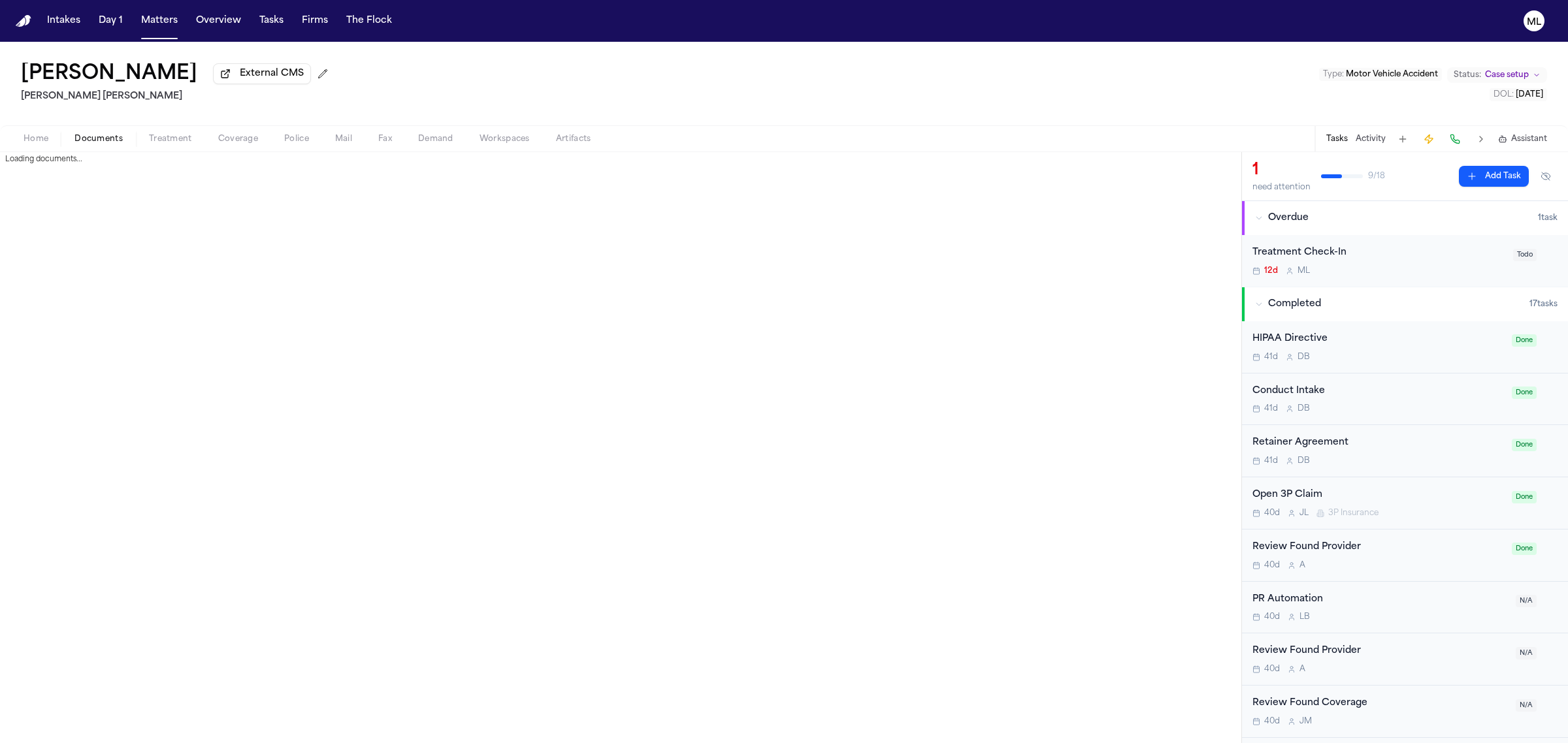
click at [108, 138] on span "Documents" at bounding box center [99, 140] width 48 height 11
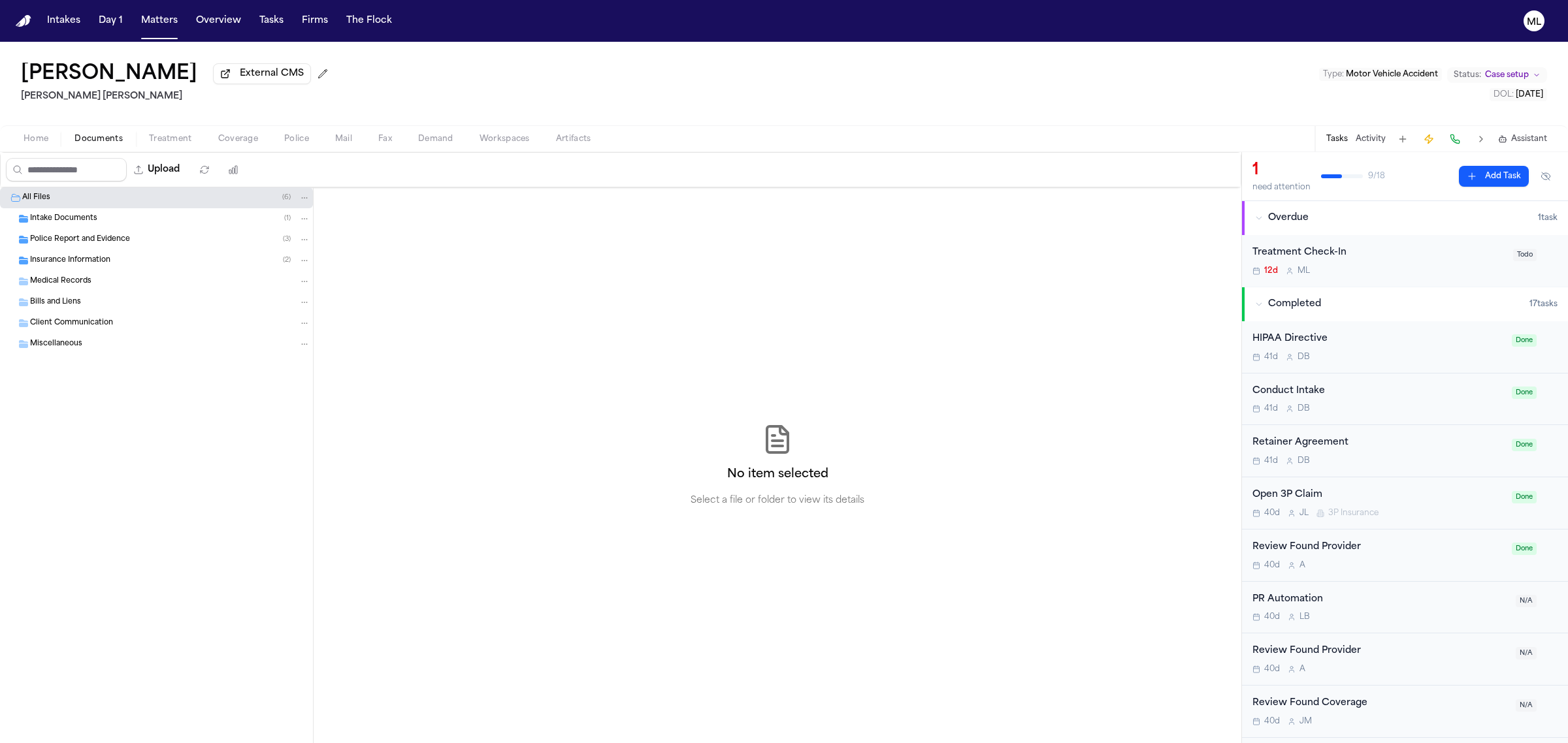
click at [103, 259] on span "Insurance Information" at bounding box center [70, 261] width 80 height 11
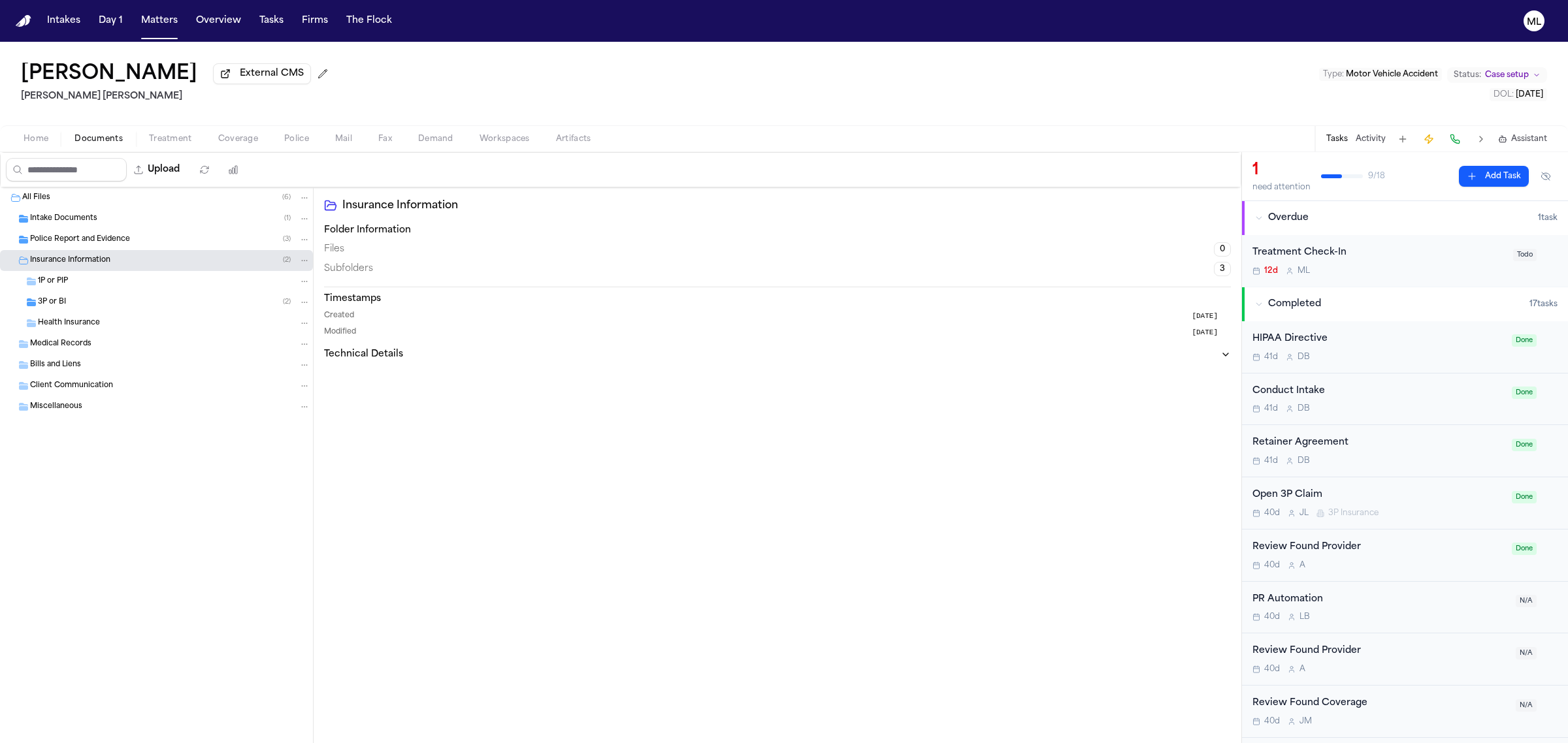
click at [100, 301] on div "3P or BI ( 2 )" at bounding box center [174, 302] width 272 height 12
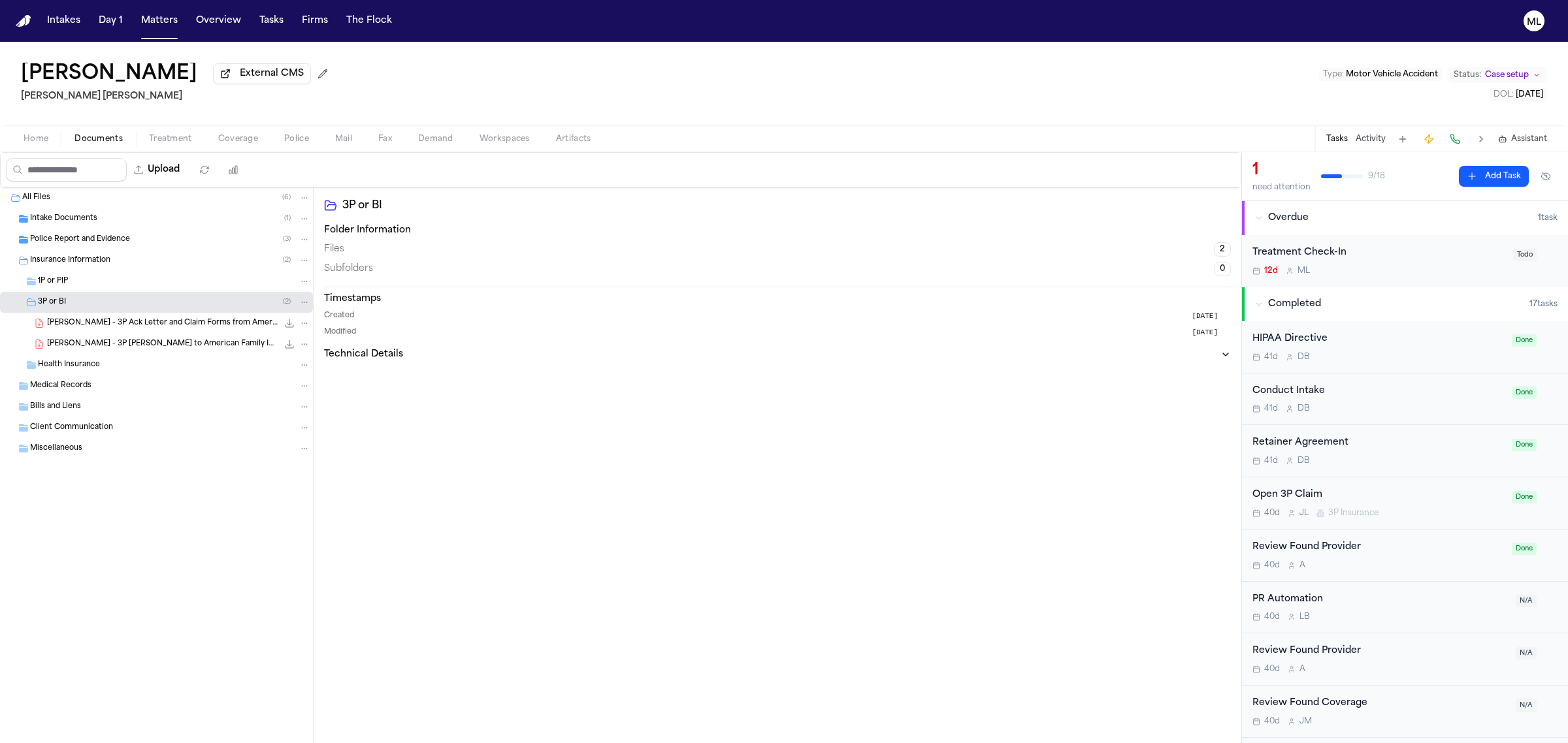
click at [1412, 283] on div "Treatment Check-In 12d M L Todo" at bounding box center [1405, 260] width 326 height 51
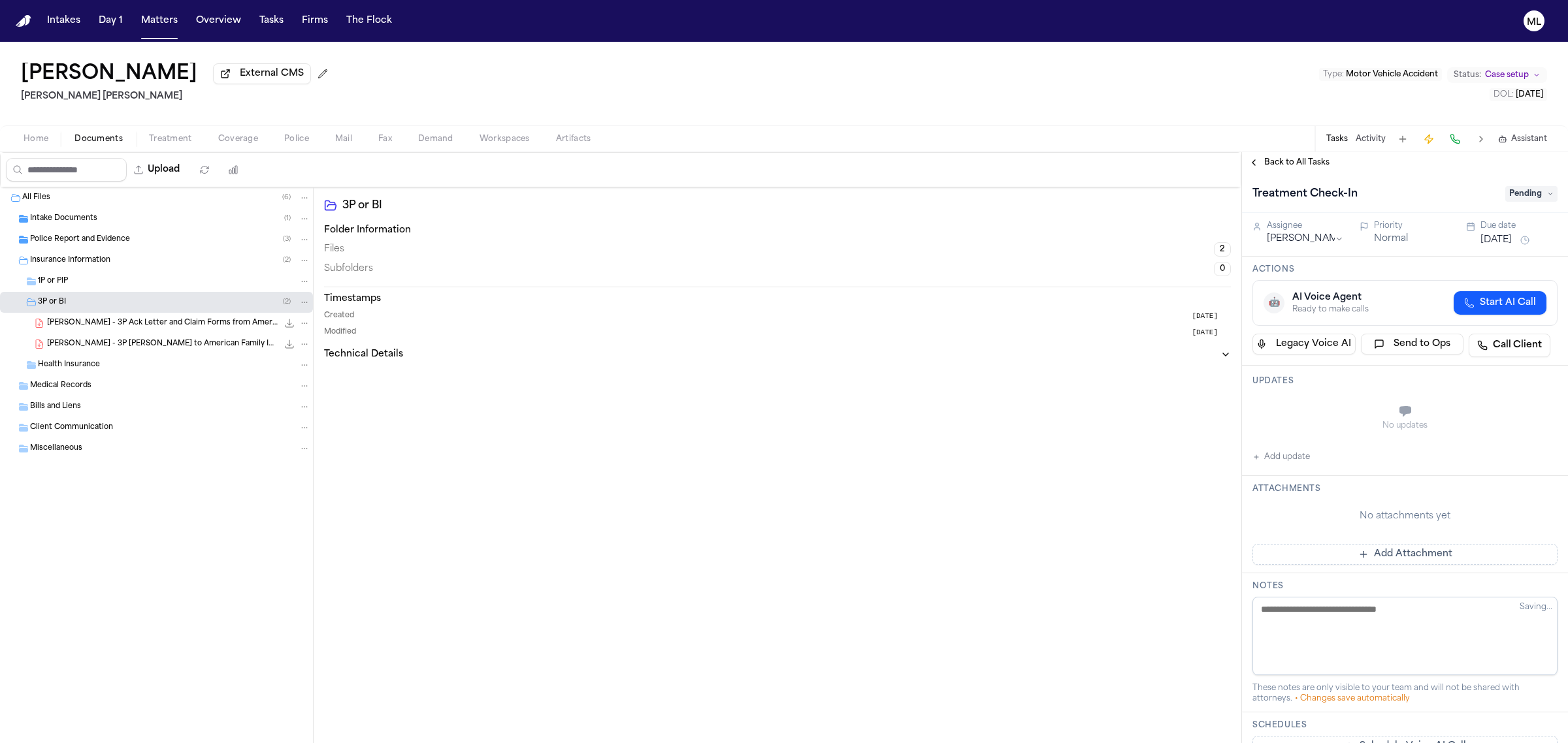
click at [1297, 453] on button "Add update" at bounding box center [1281, 457] width 57 height 15
click at [1312, 415] on textarea "Add your update" at bounding box center [1413, 413] width 279 height 26
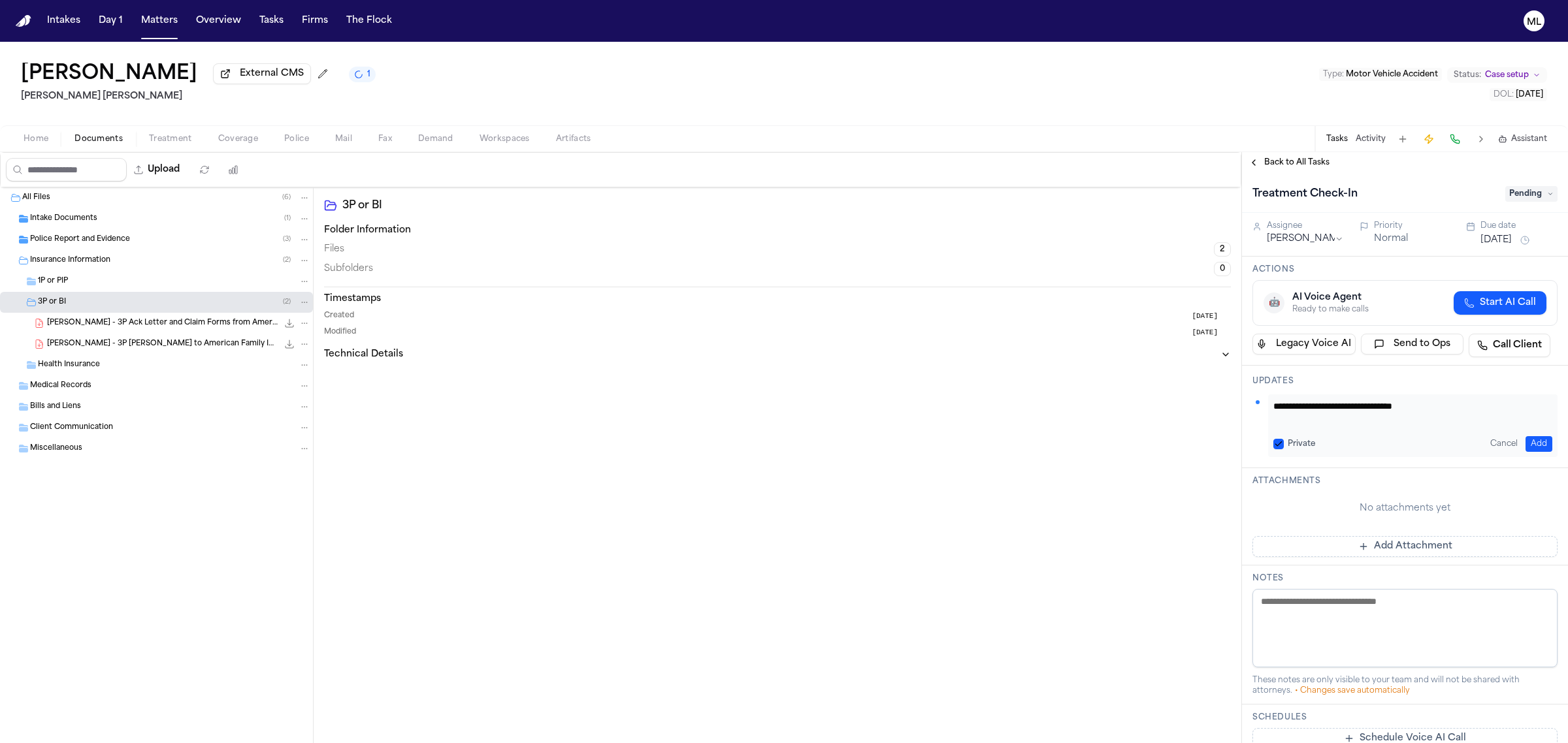
type textarea "**********"
click at [1499, 236] on button "[DATE]" at bounding box center [1496, 240] width 31 height 13
click at [1468, 373] on button "16" at bounding box center [1465, 370] width 21 height 21
click at [1297, 158] on span "Back to All Tasks" at bounding box center [1297, 163] width 65 height 11
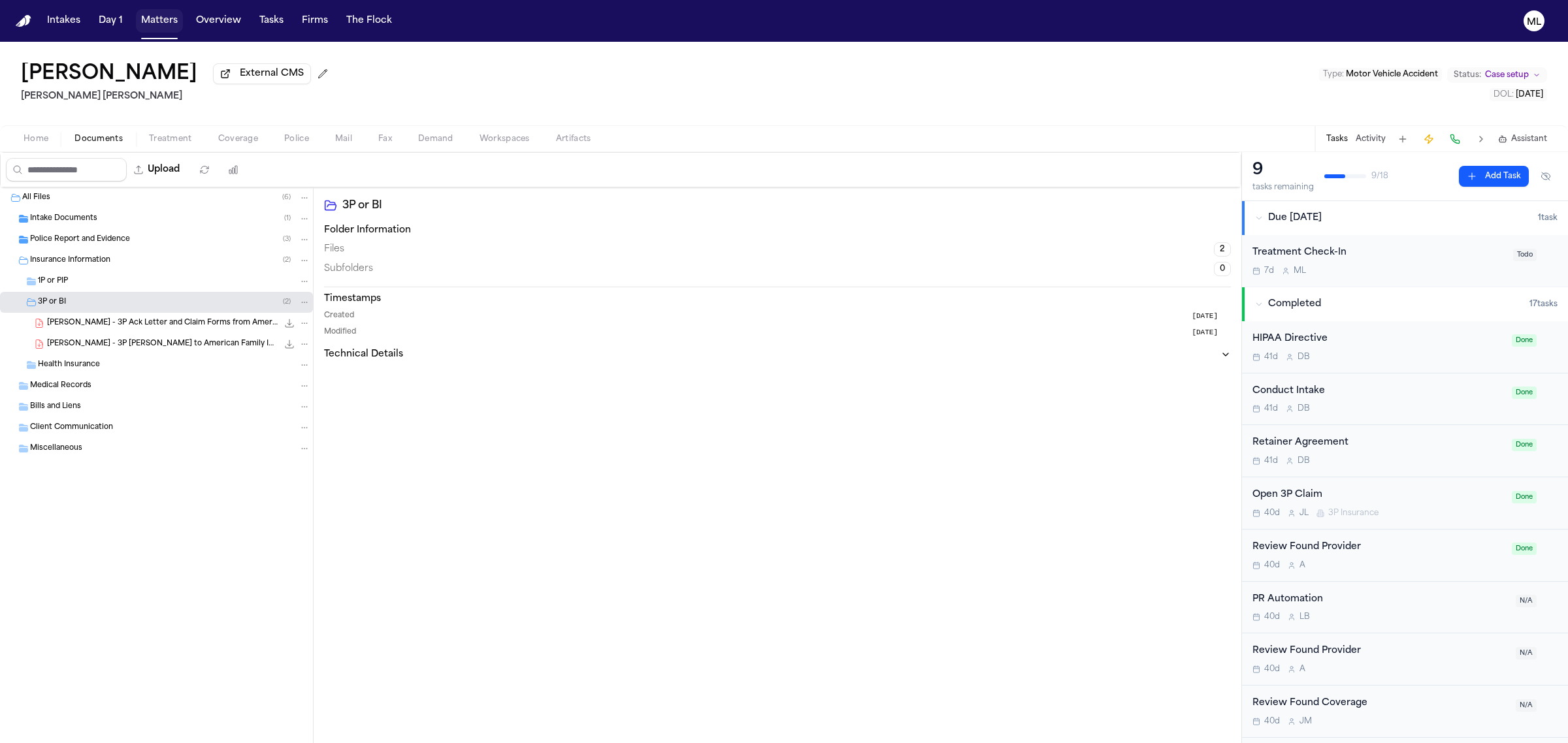
click at [161, 25] on button "Matters" at bounding box center [159, 21] width 47 height 23
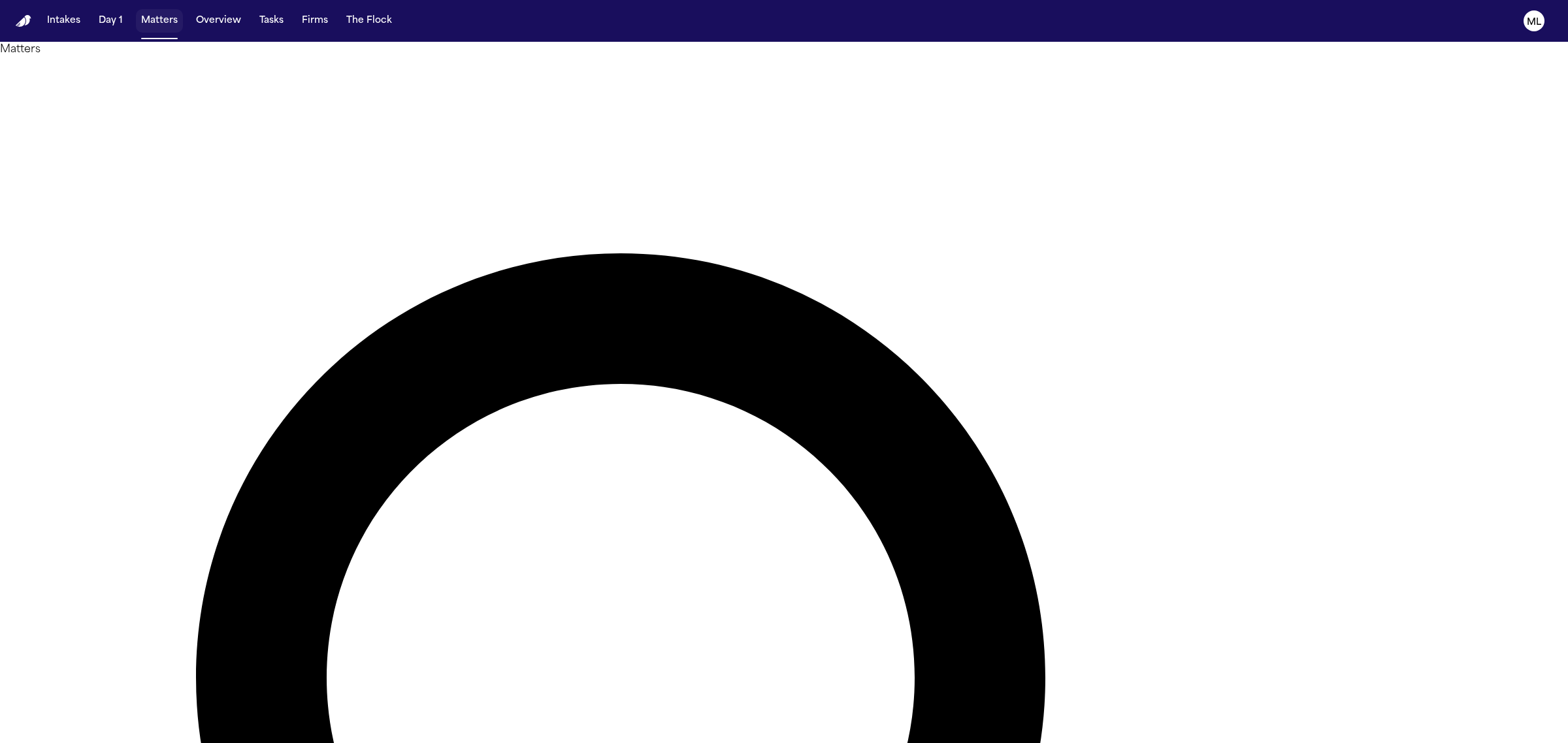
click at [158, 21] on button "Matters" at bounding box center [159, 21] width 47 height 23
drag, startPoint x: 1079, startPoint y: 83, endPoint x: 918, endPoint y: 65, distance: 162.0
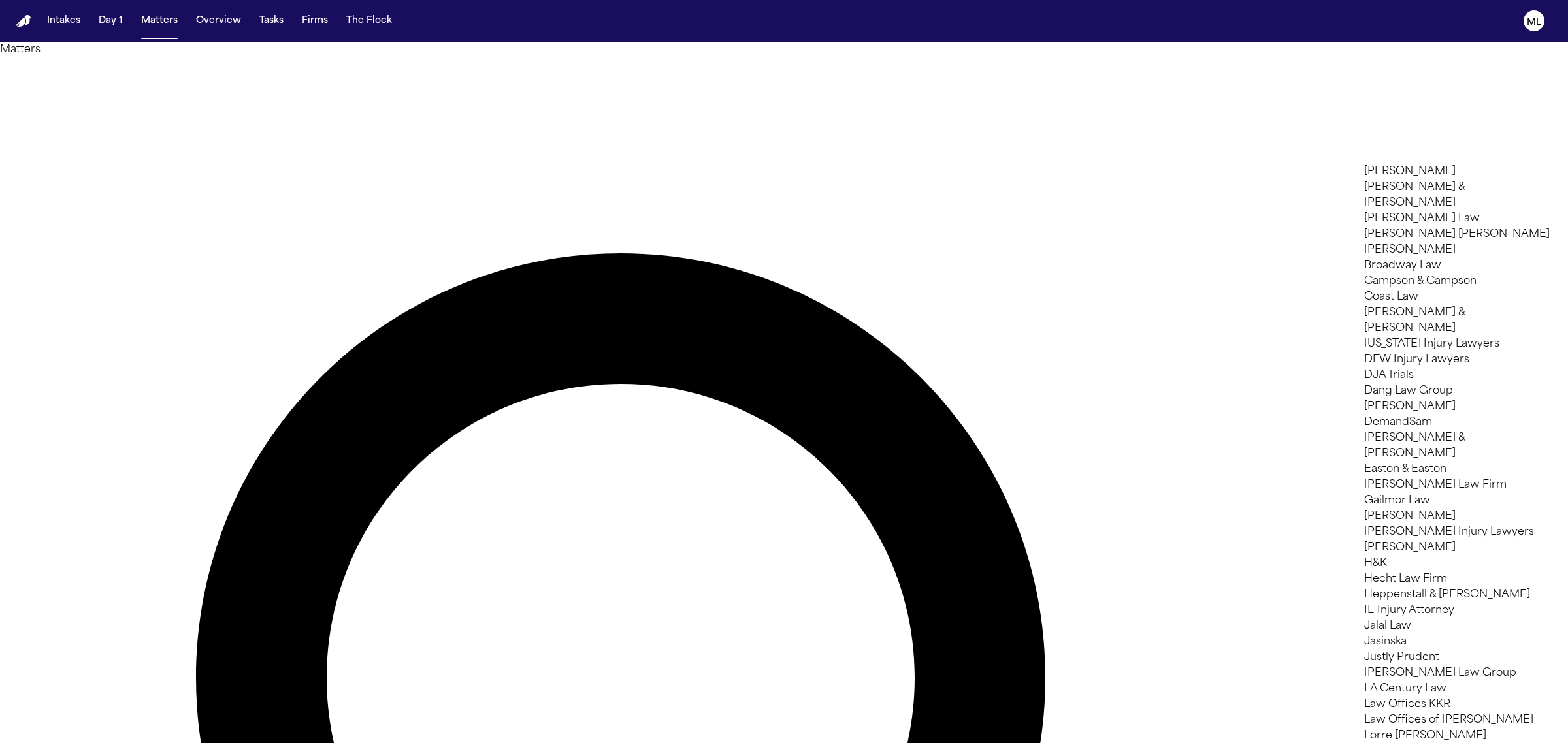
scroll to position [326, 0]
click at [1416, 509] on li "[PERSON_NAME]" at bounding box center [1457, 516] width 186 height 15
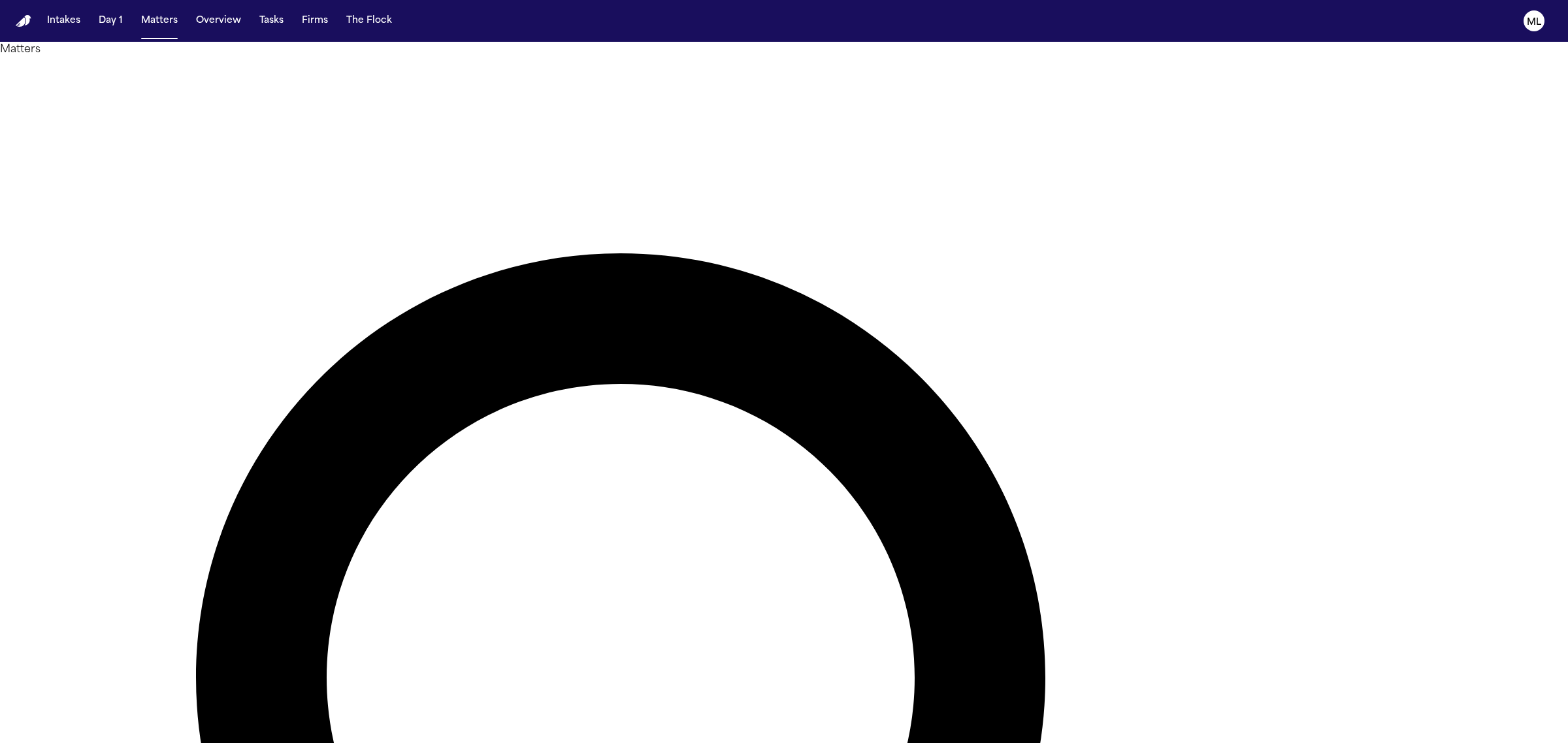
click at [631, 742] on div at bounding box center [784, 743] width 1568 height 0
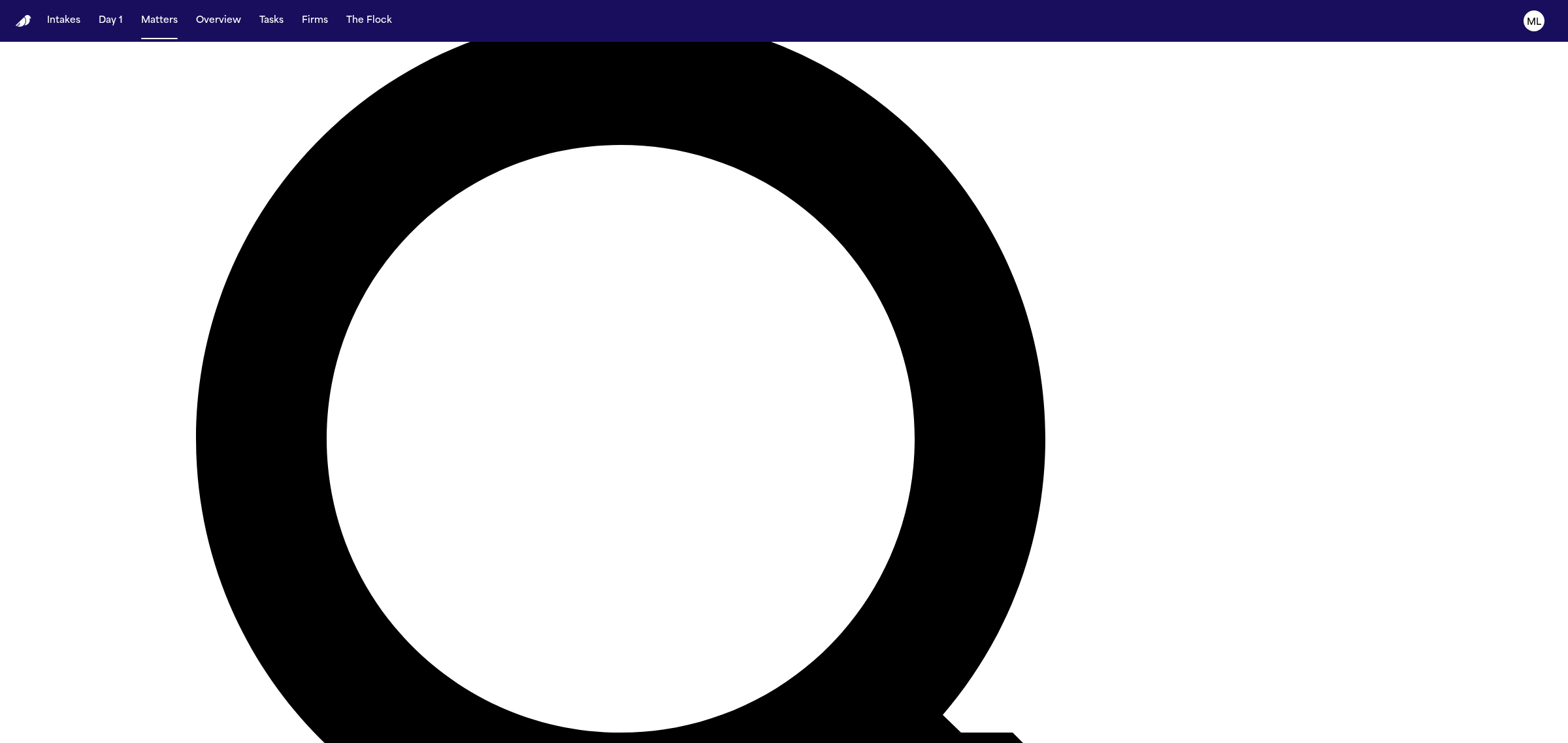
scroll to position [245, 0]
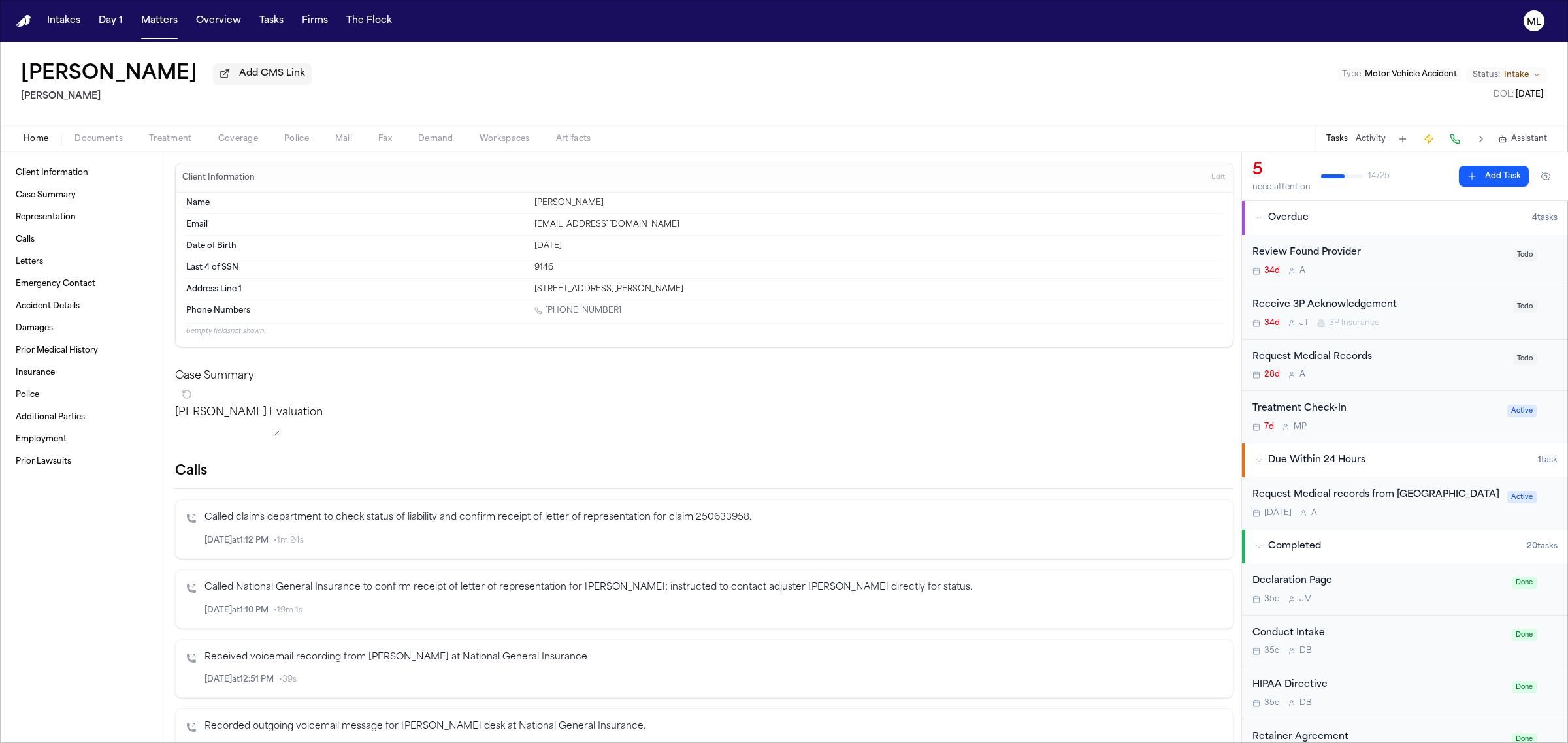
click at [1516, 72] on span "Intake" at bounding box center [1516, 75] width 25 height 11
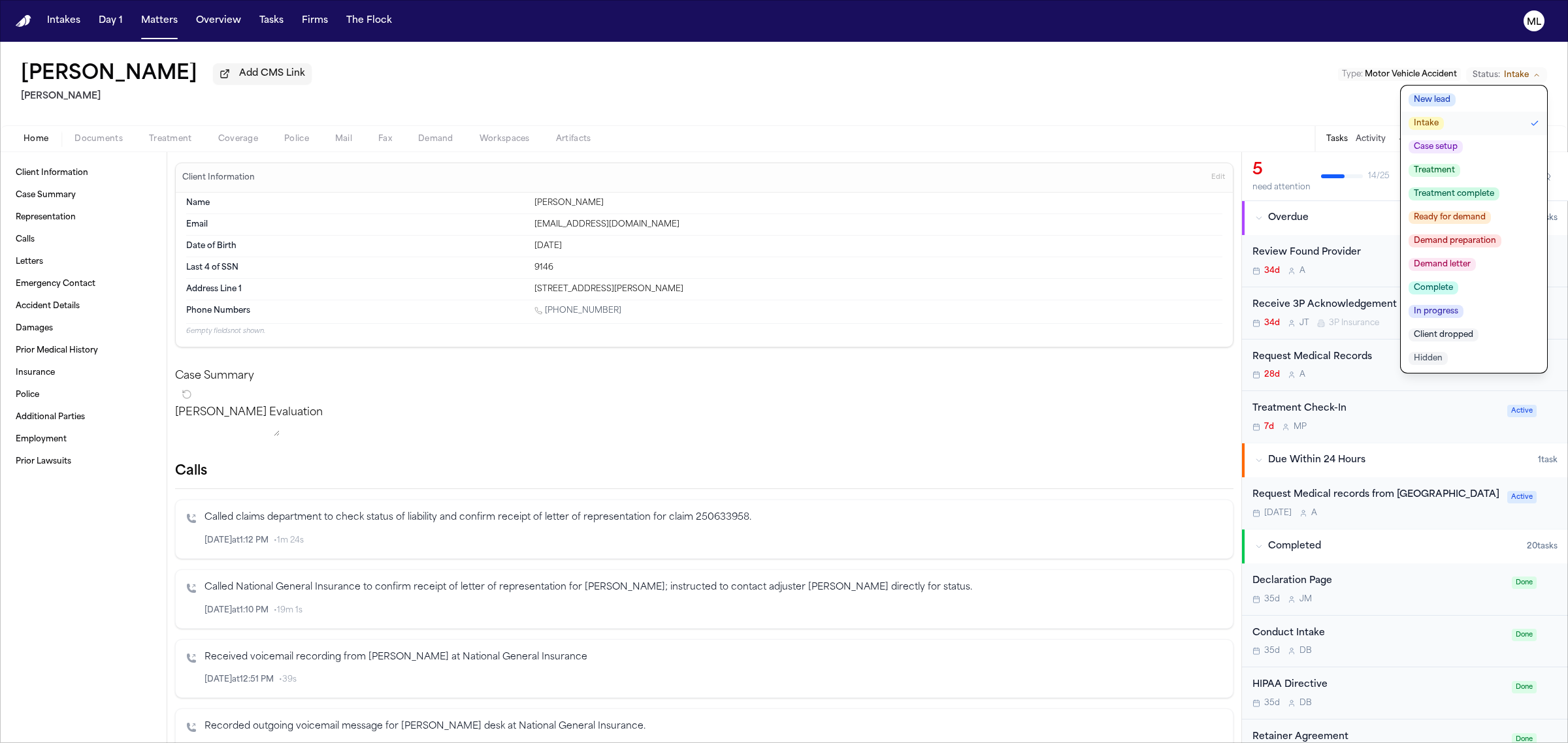
click at [1471, 166] on button "Treatment" at bounding box center [1473, 170] width 146 height 23
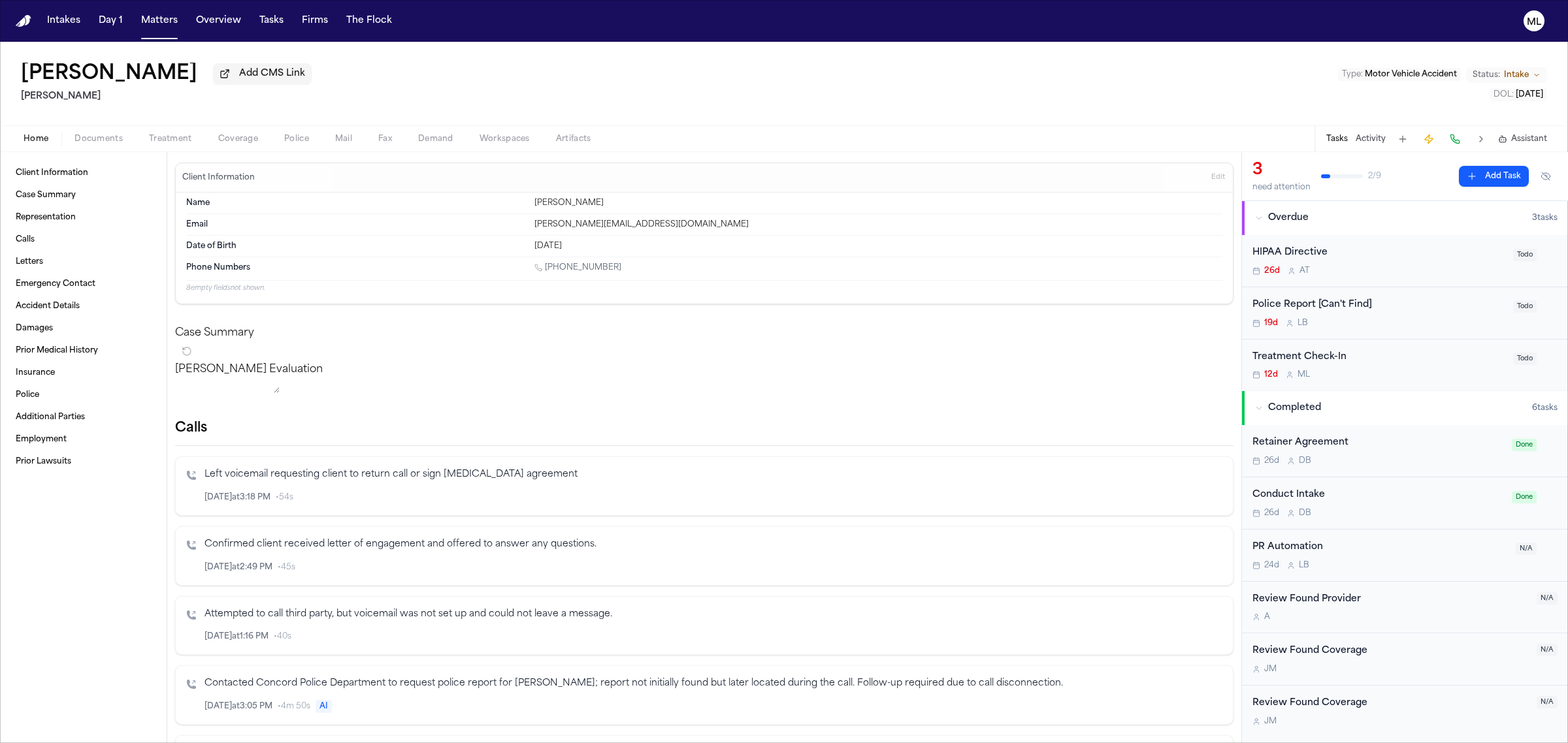
click at [1514, 72] on span "Intake" at bounding box center [1516, 75] width 25 height 11
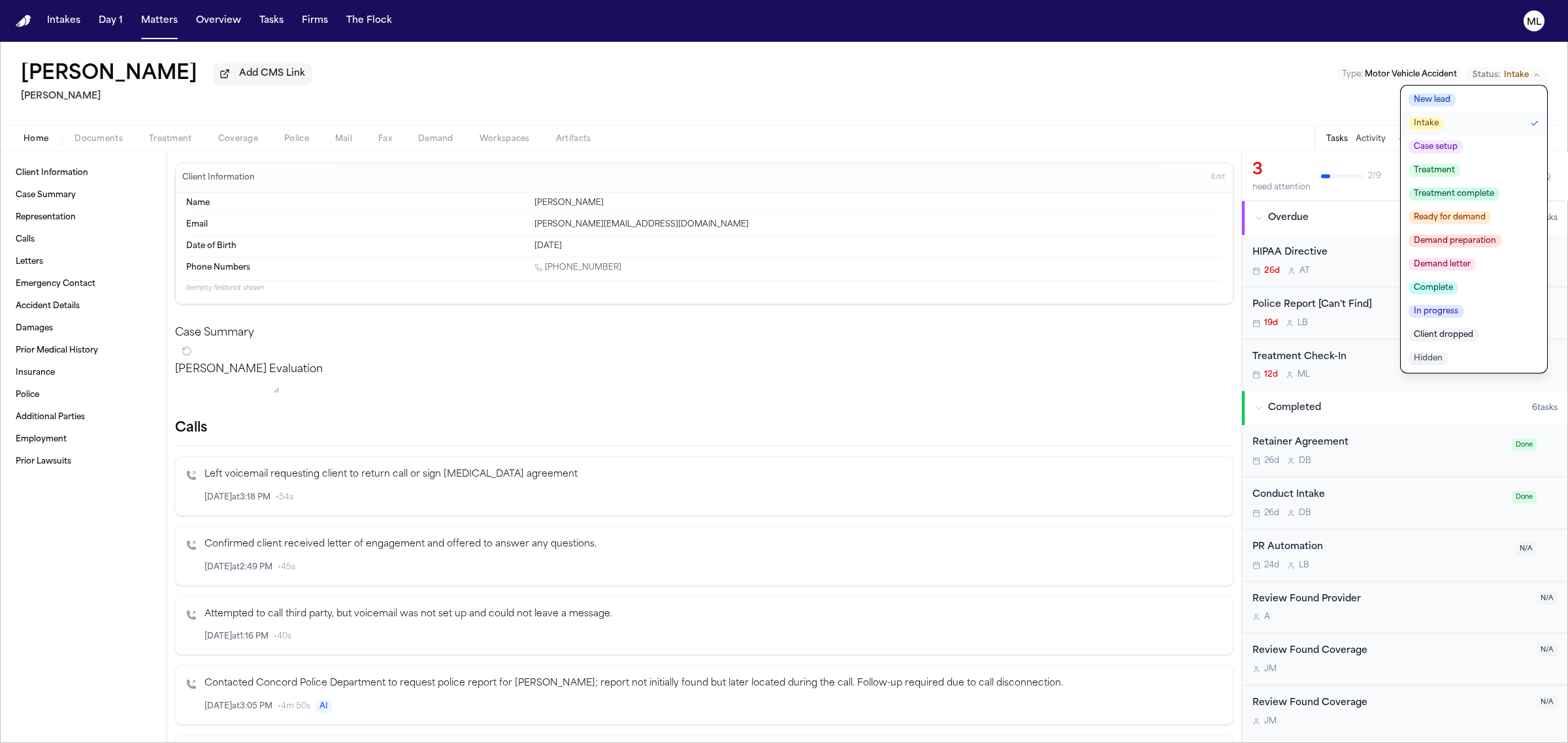
click at [1464, 98] on button "New lead" at bounding box center [1473, 99] width 146 height 23
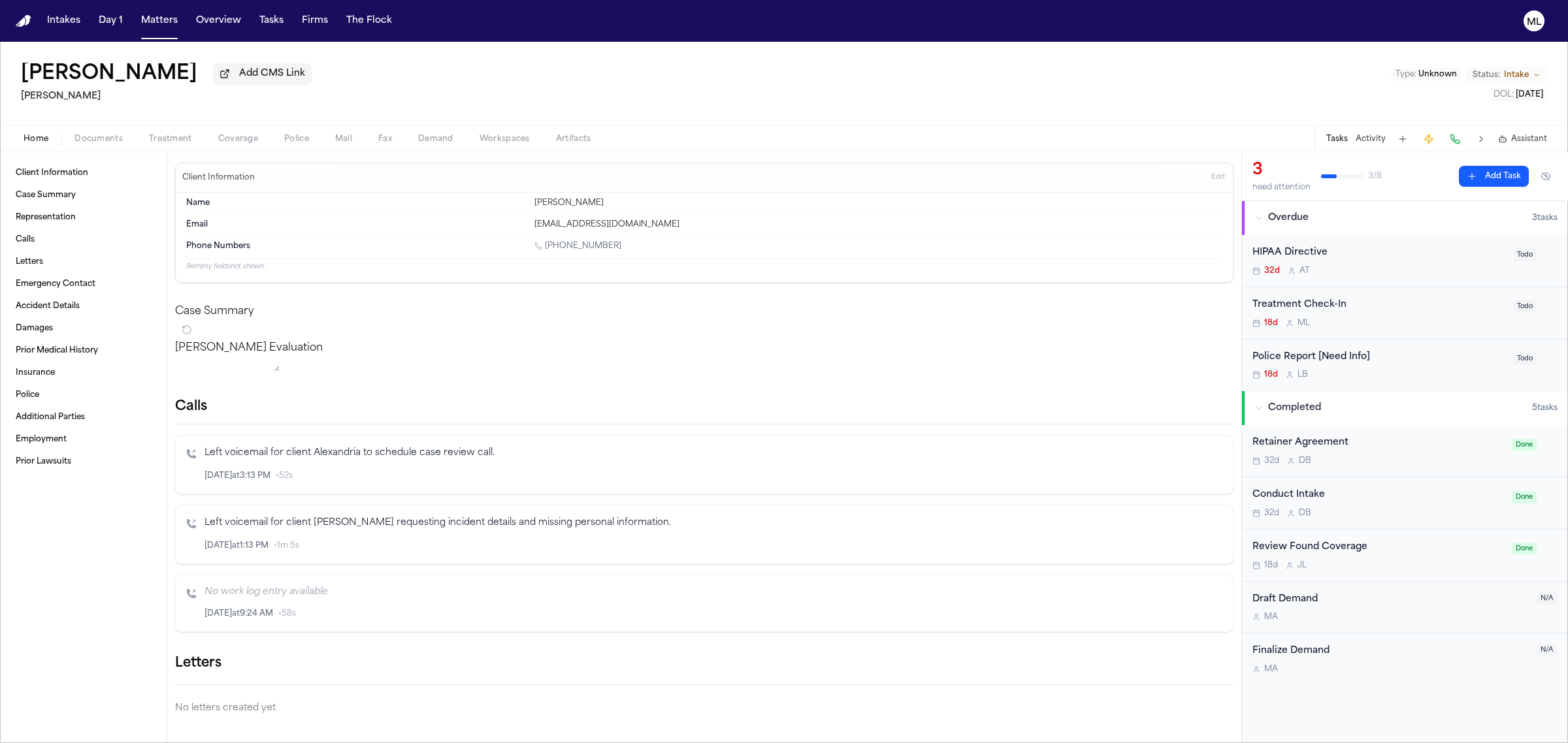
click at [1539, 75] on icon "Change status from Intake" at bounding box center [1537, 75] width 8 height 8
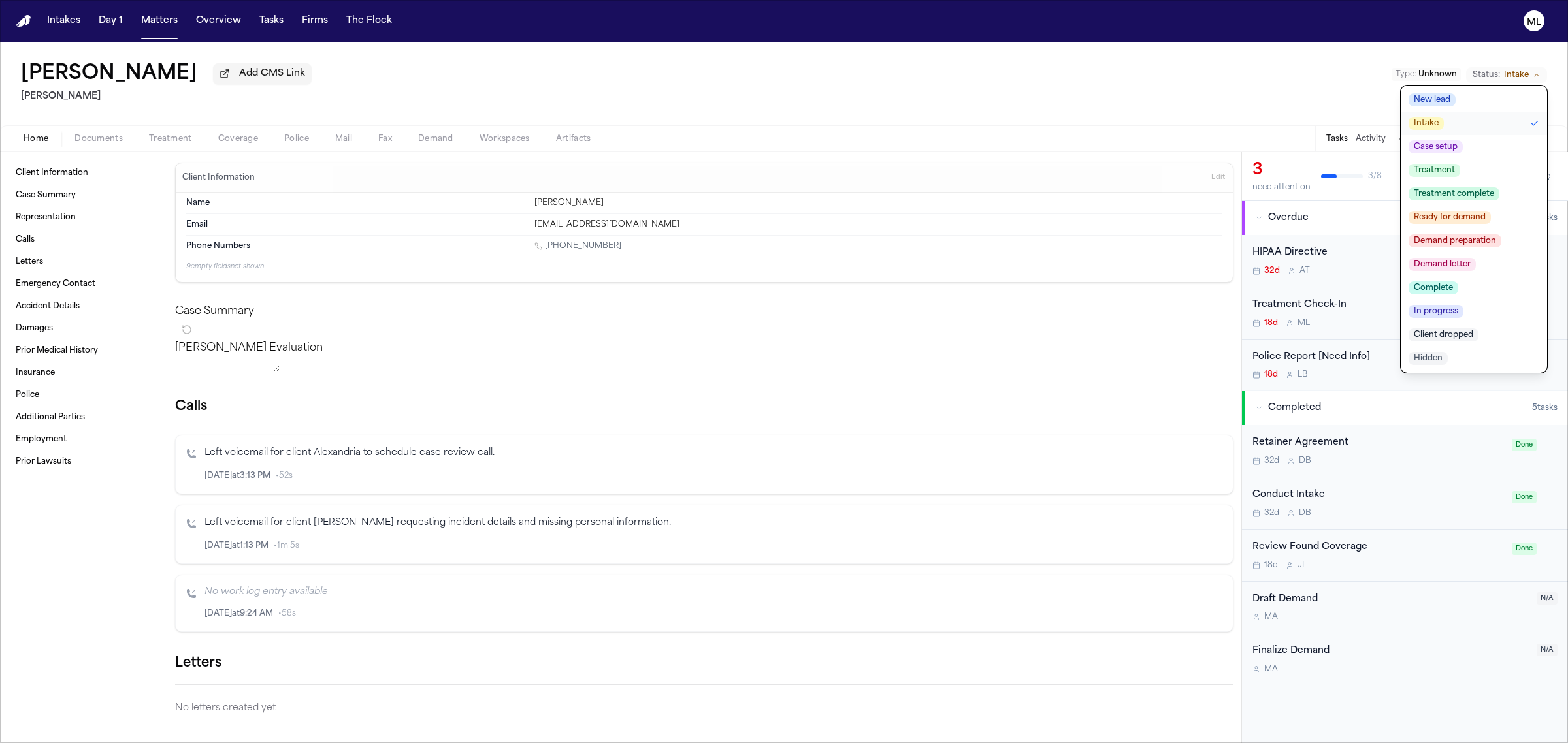
click at [1473, 99] on button "New lead" at bounding box center [1473, 99] width 146 height 23
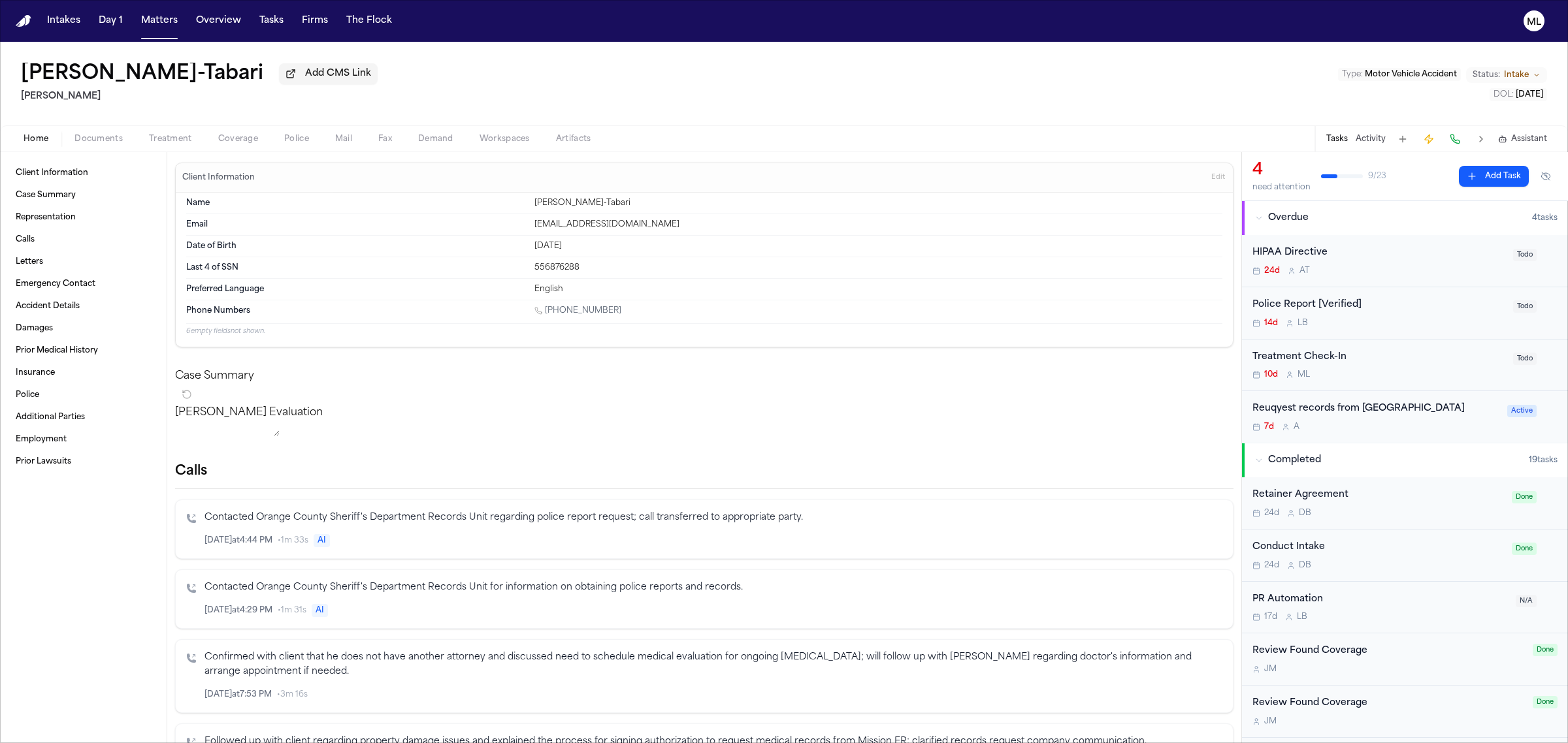
click at [118, 132] on button "Documents" at bounding box center [99, 139] width 75 height 15
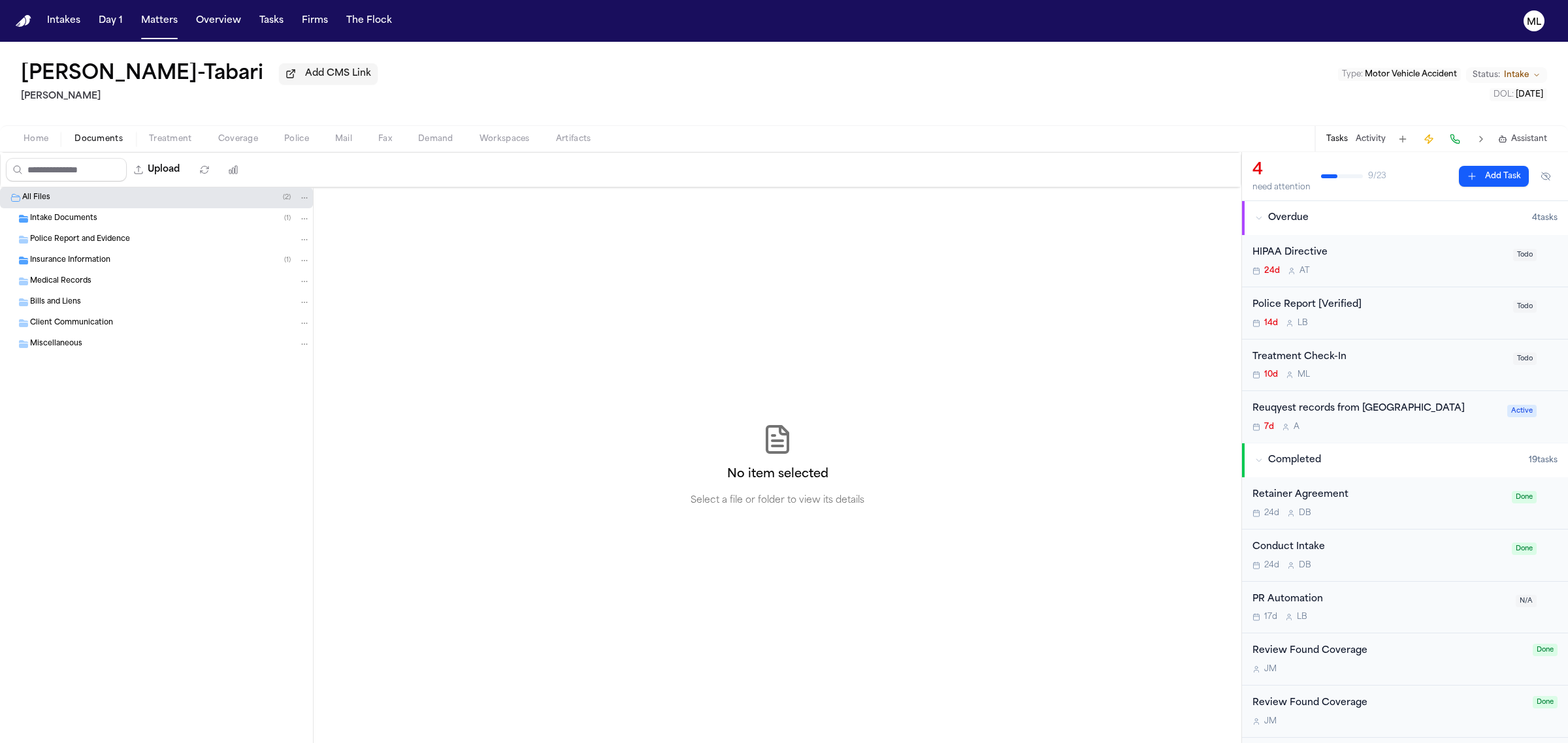
click at [85, 261] on span "Insurance Information" at bounding box center [70, 261] width 80 height 11
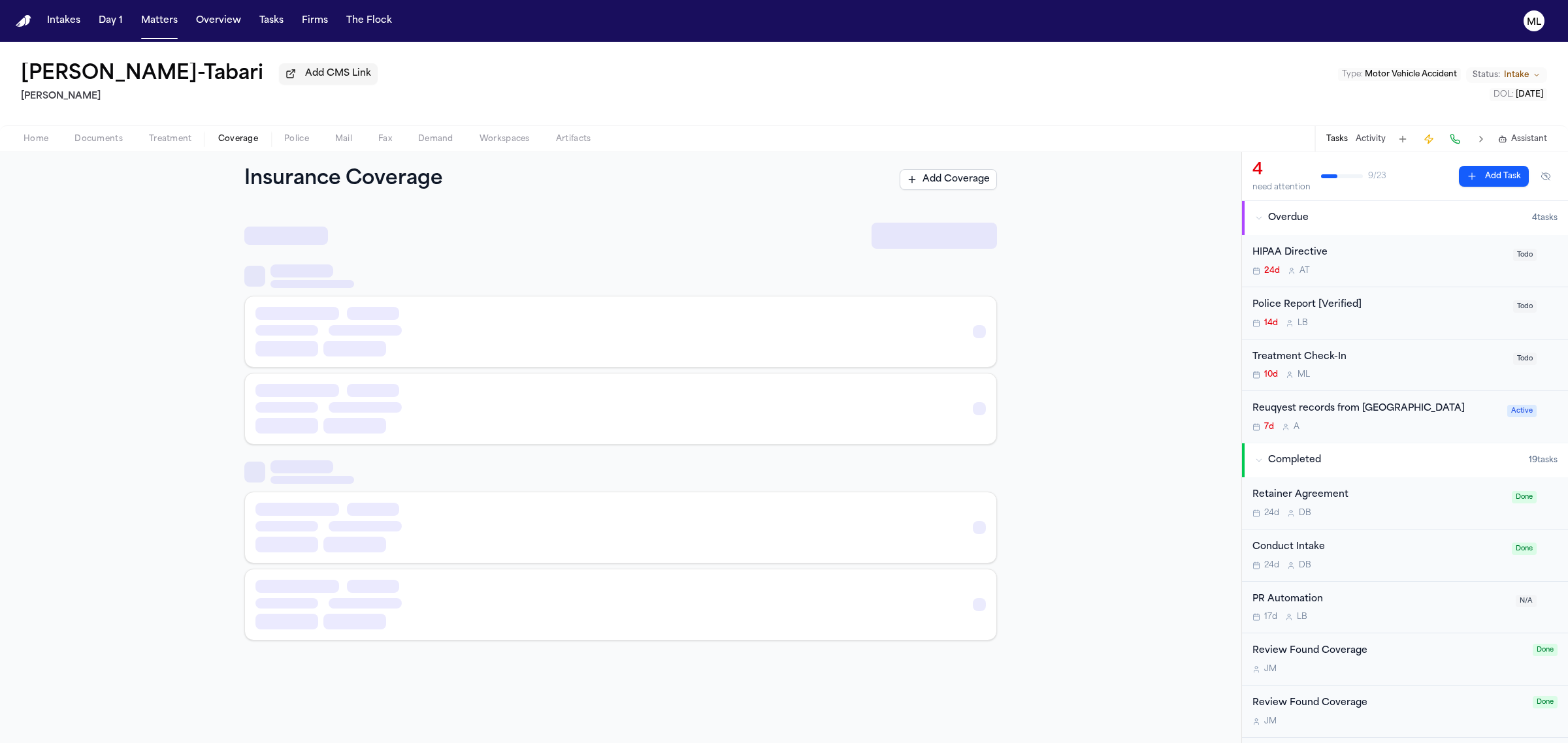
click at [211, 138] on button "Coverage" at bounding box center [238, 139] width 66 height 15
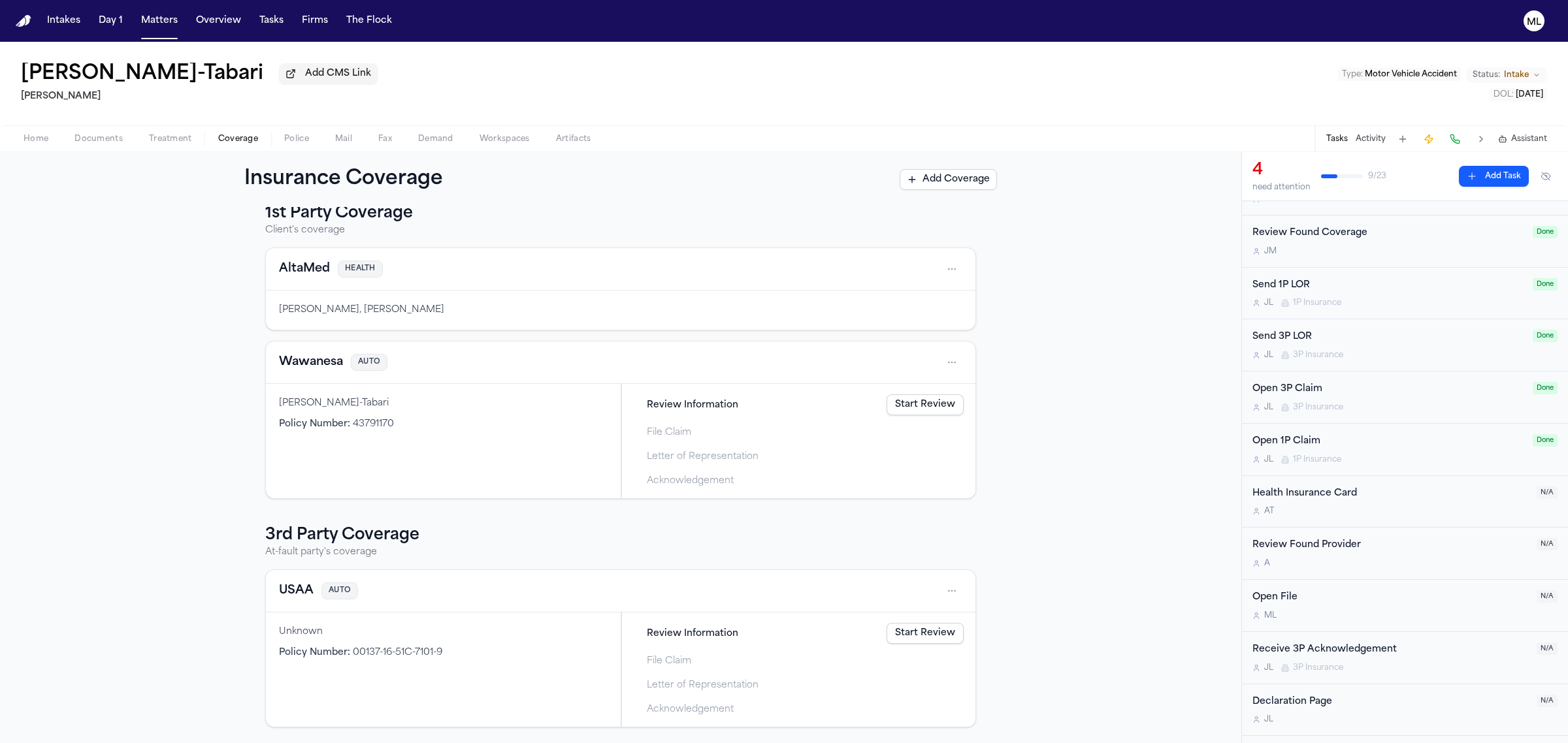
scroll to position [481, 0]
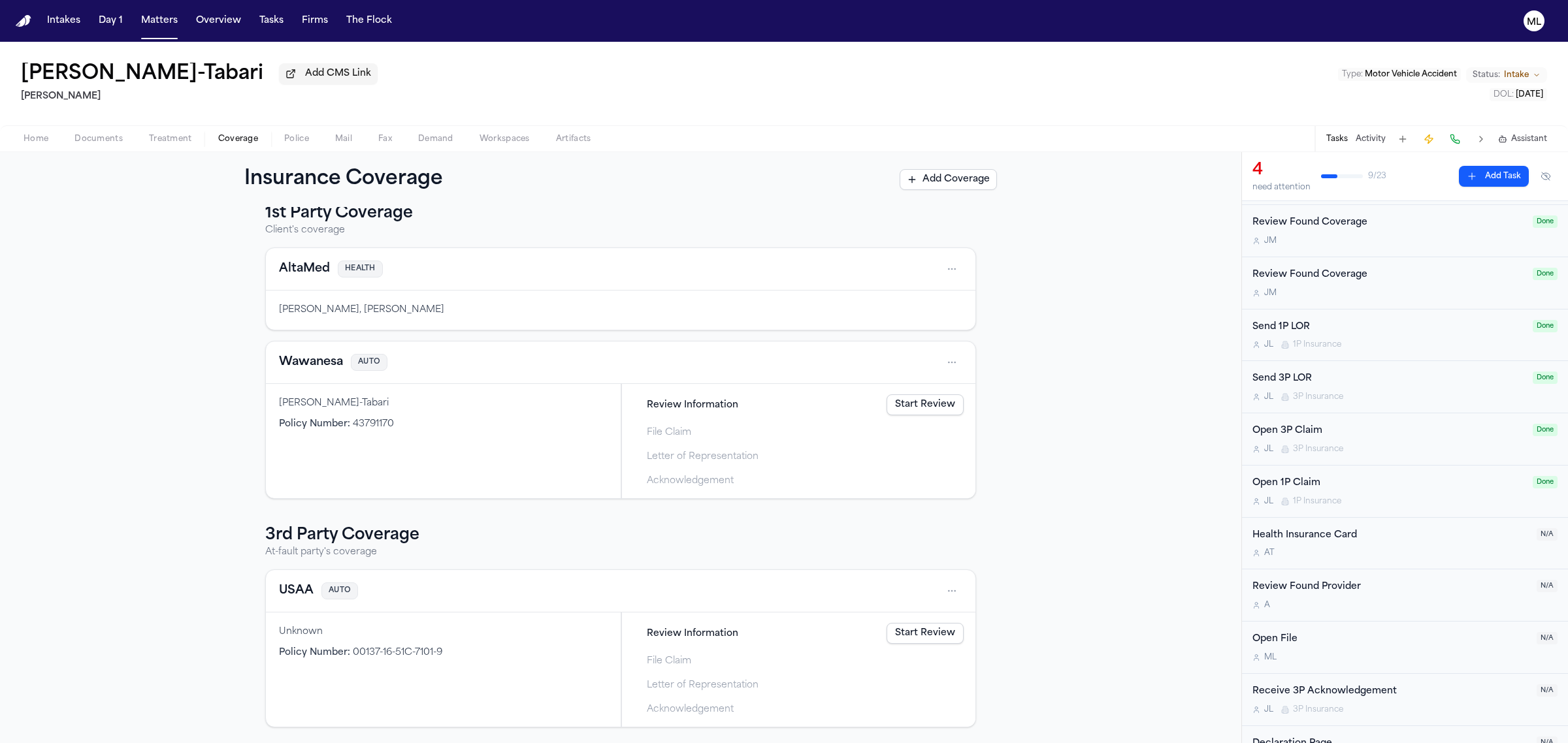
click at [1393, 394] on div "J L 3P Insurance" at bounding box center [1388, 397] width 272 height 11
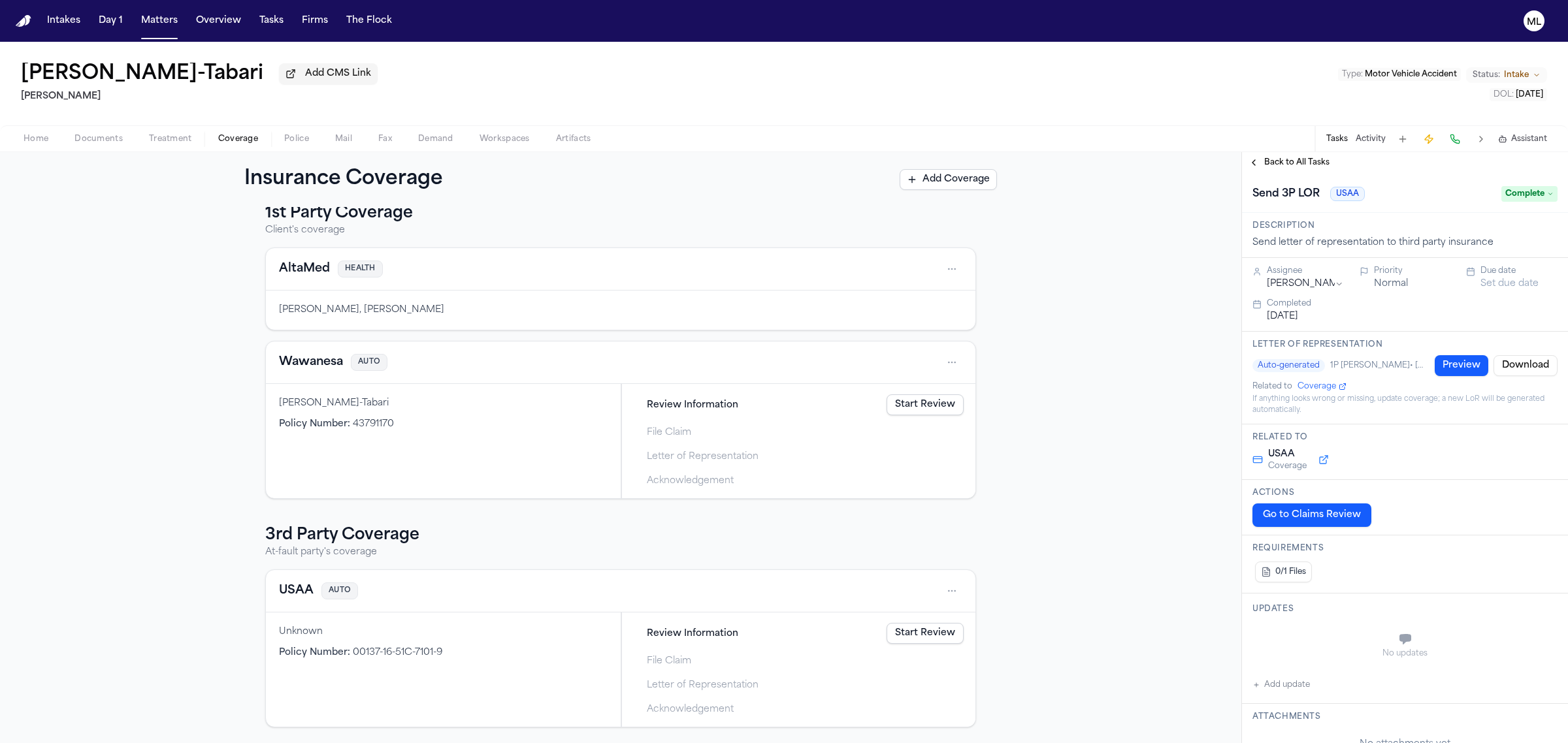
click at [1271, 155] on div "Back to All Tasks" at bounding box center [1405, 162] width 326 height 21
click at [1269, 158] on span "Back to All Tasks" at bounding box center [1297, 163] width 65 height 11
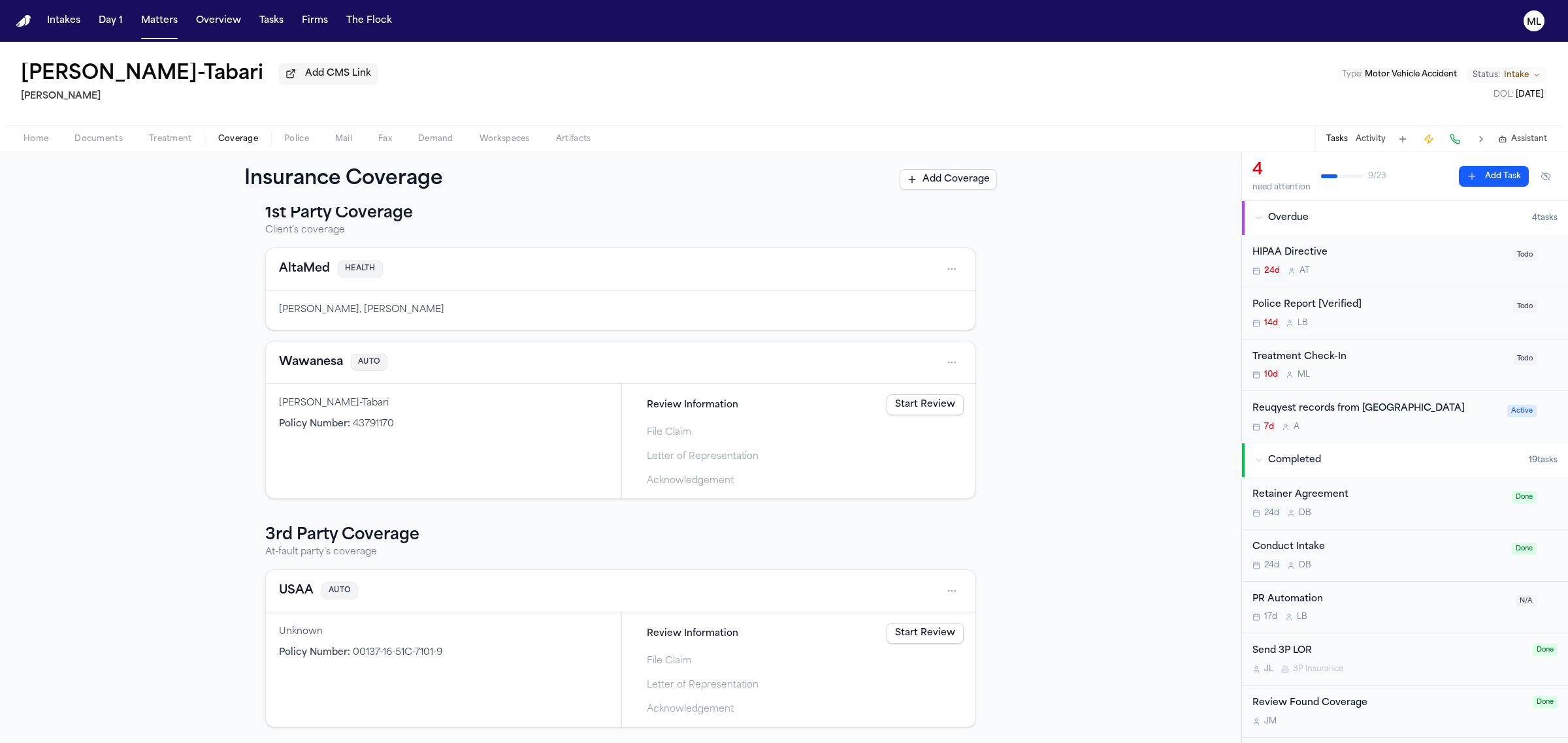
click at [92, 285] on div "1st Party Coverage Client's coverage AltaMed HEALTH Shashram Khazaii-Tabari, Sh…" at bounding box center [620, 475] width 1241 height 536
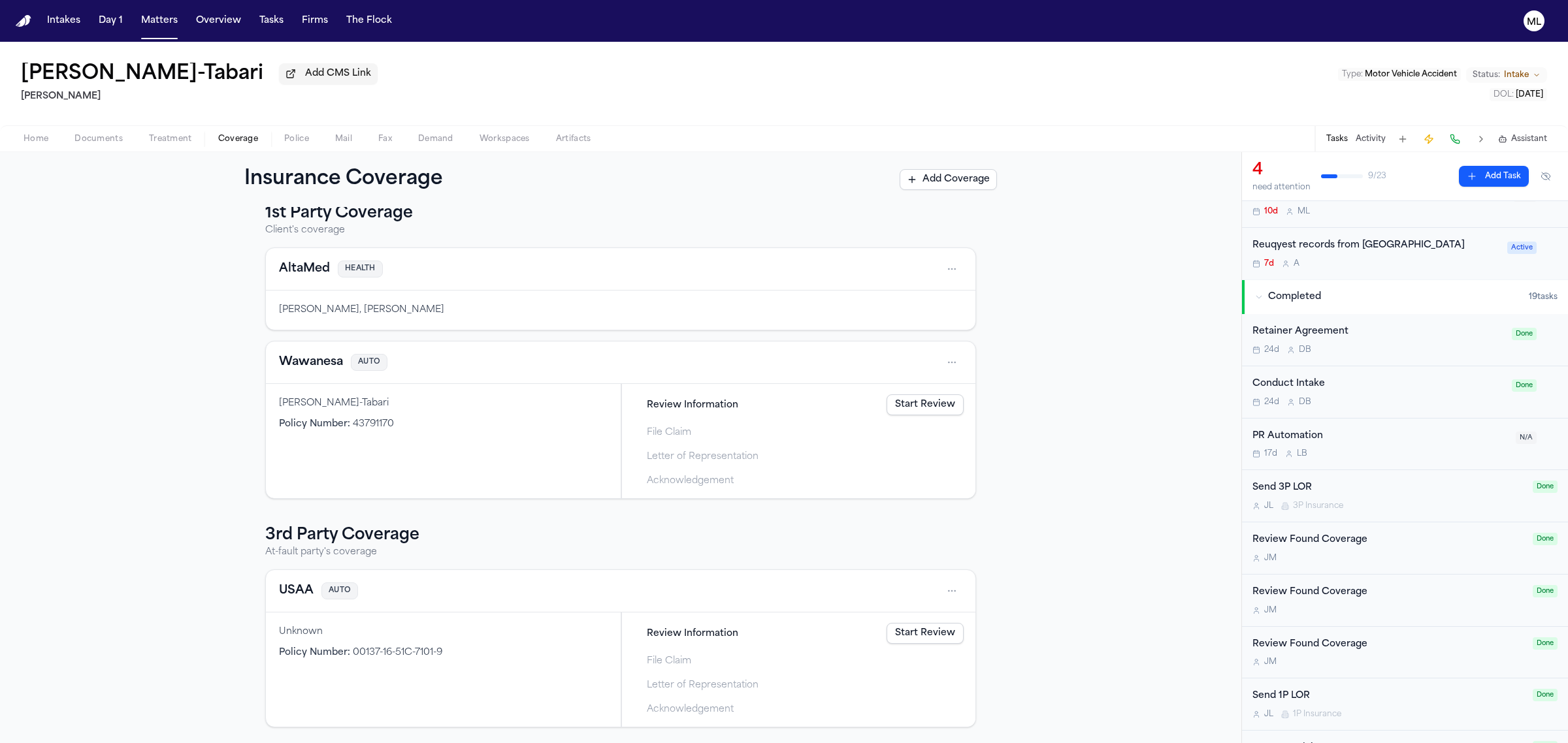
scroll to position [245, 0]
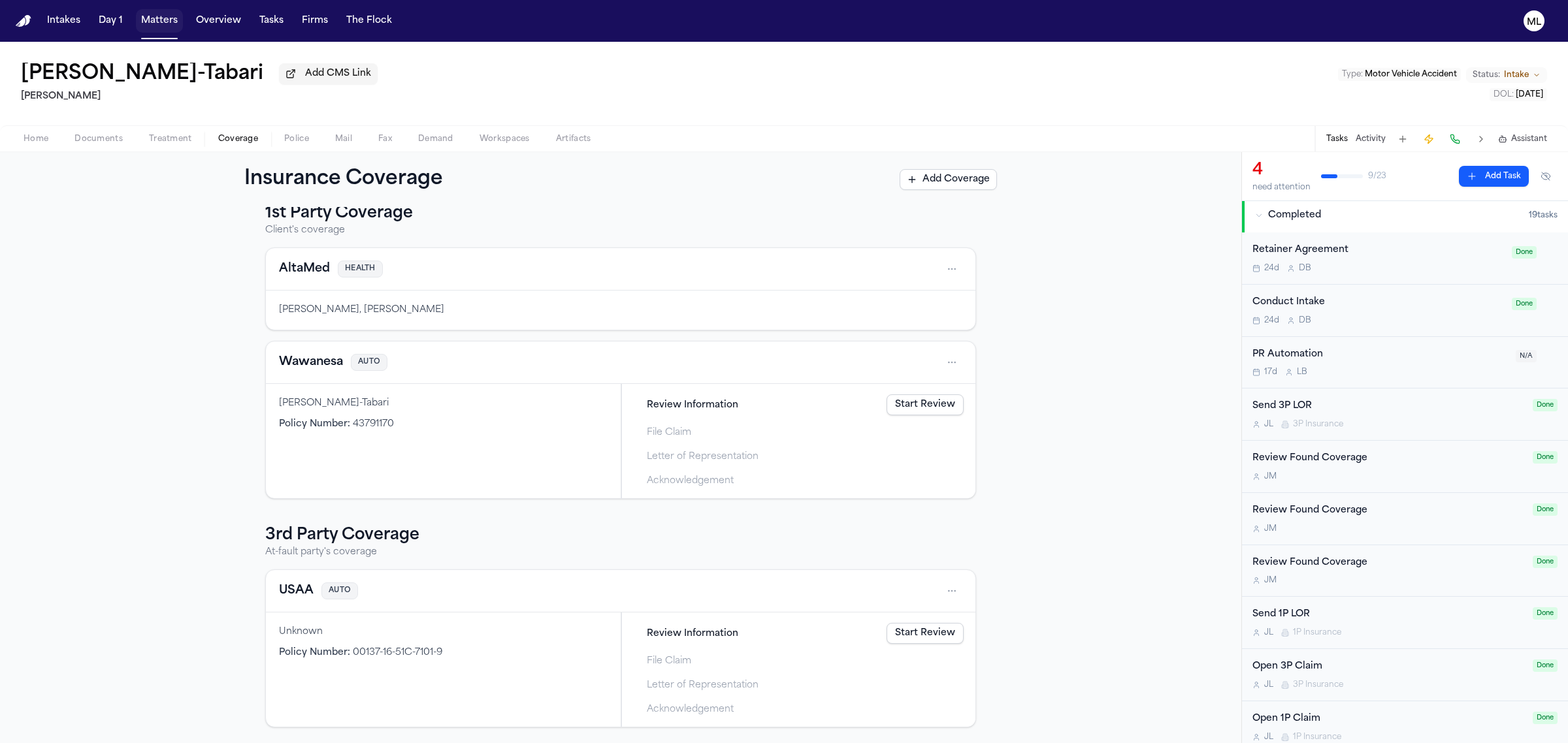
click at [161, 21] on button "Matters" at bounding box center [159, 21] width 47 height 23
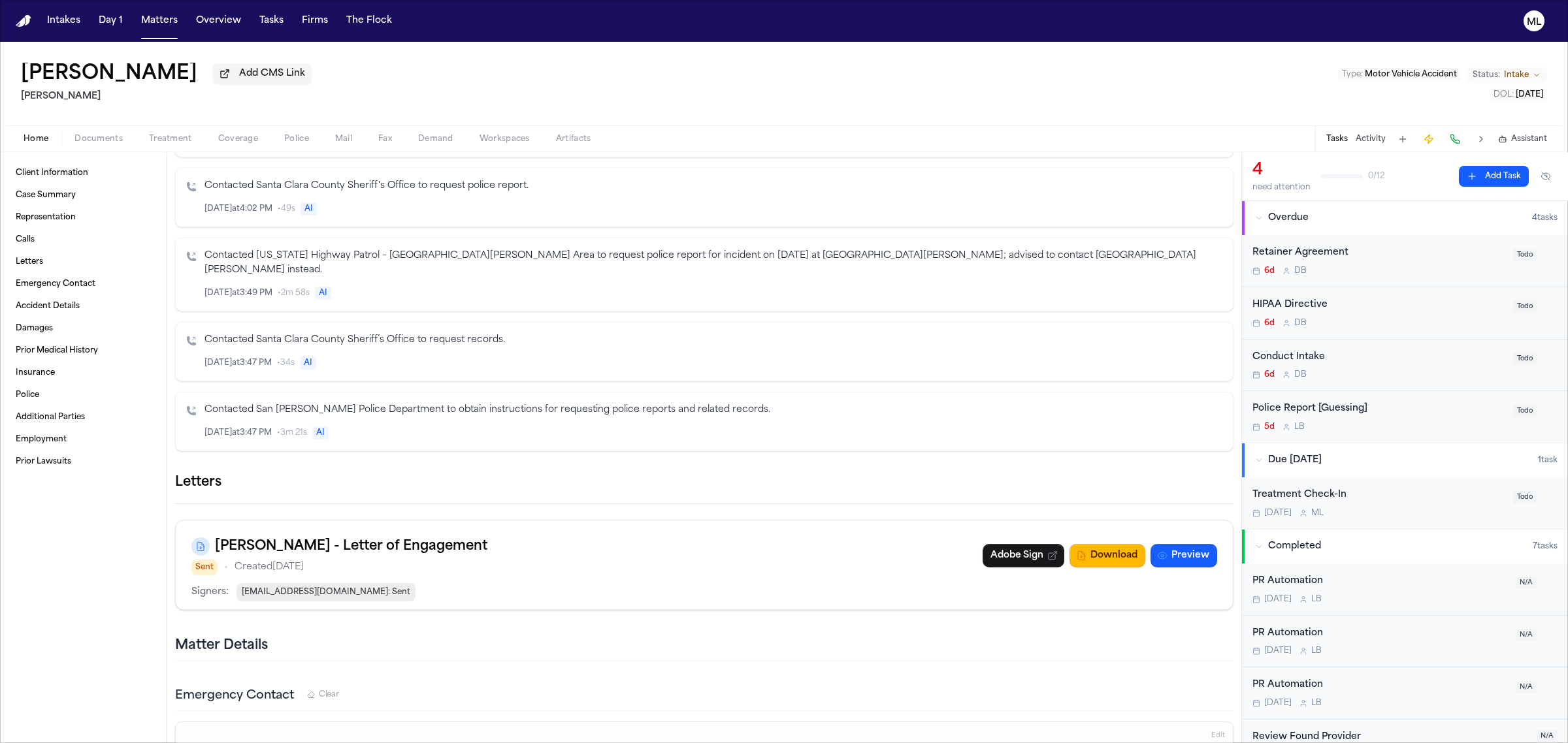
scroll to position [653, 0]
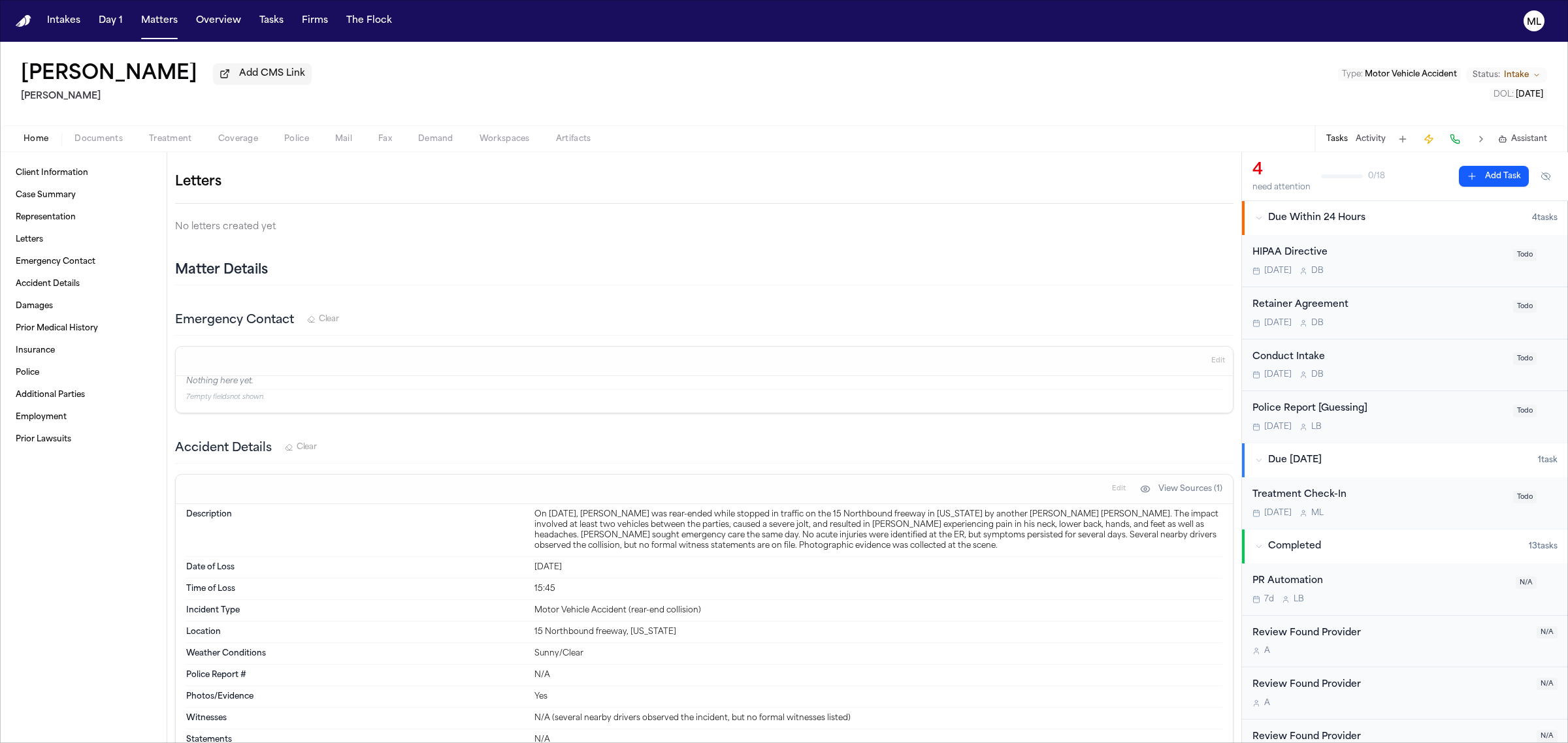
scroll to position [81, 0]
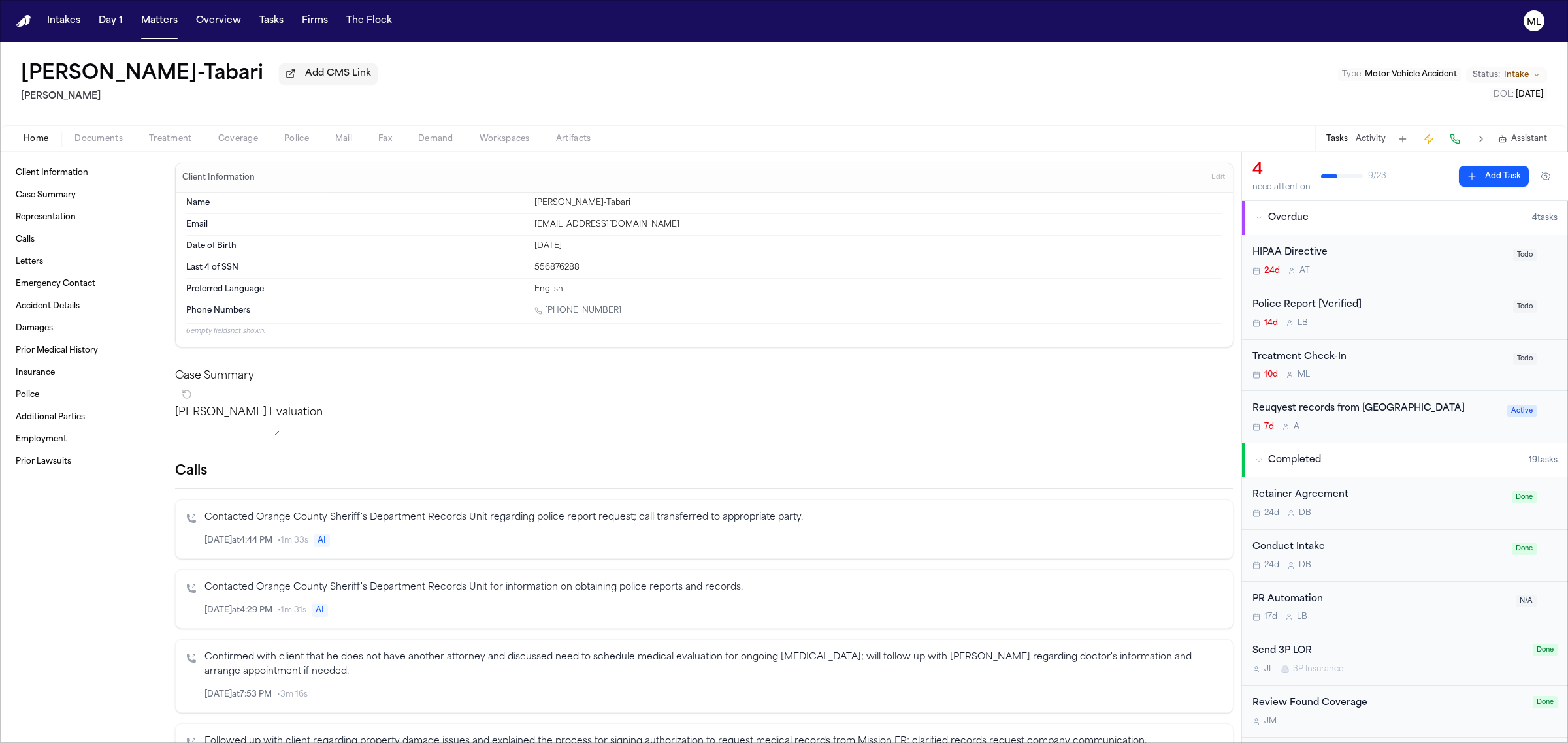
drag, startPoint x: 262, startPoint y: 75, endPoint x: 16, endPoint y: 66, distance: 246.2
click at [16, 66] on div "Shashram Khazaii-Tabari Add CMS Link Gammill Type : Motor Vehicle Accident Stat…" at bounding box center [784, 83] width 1568 height 83
copy h1 "[PERSON_NAME]-Tabari"
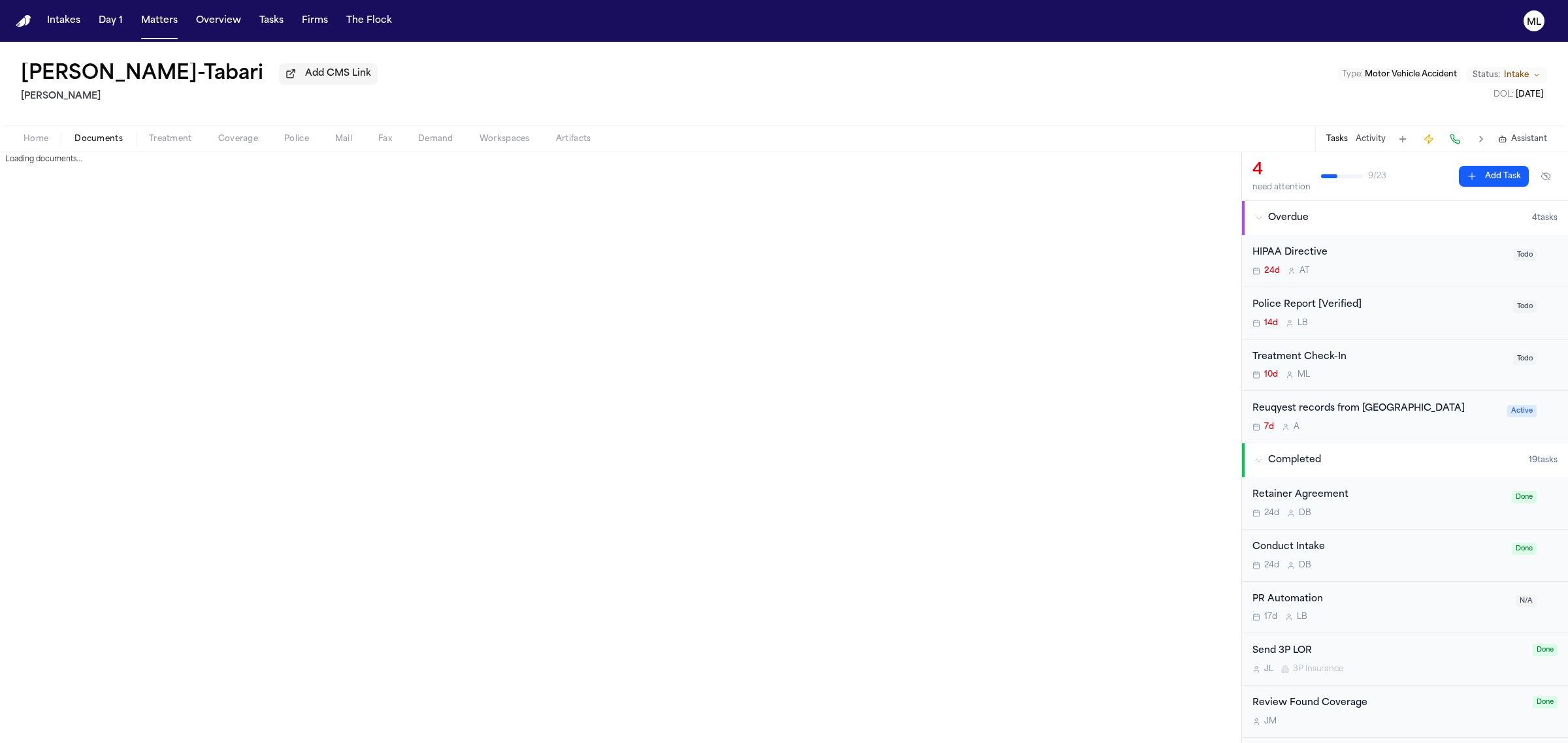
click at [116, 134] on span "Documents" at bounding box center [99, 140] width 48 height 11
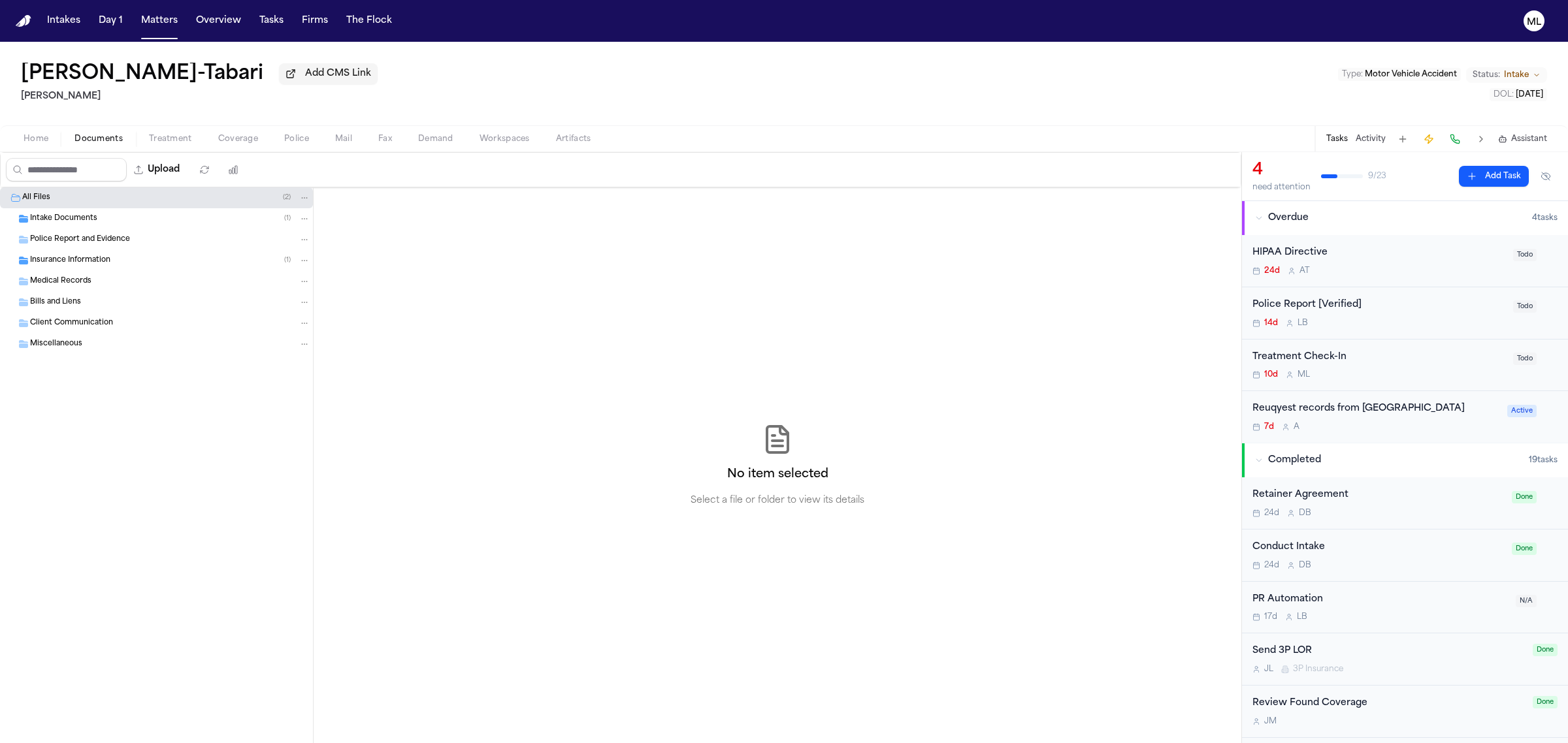
click at [102, 224] on div "Intake Documents ( 1 )" at bounding box center [170, 219] width 280 height 12
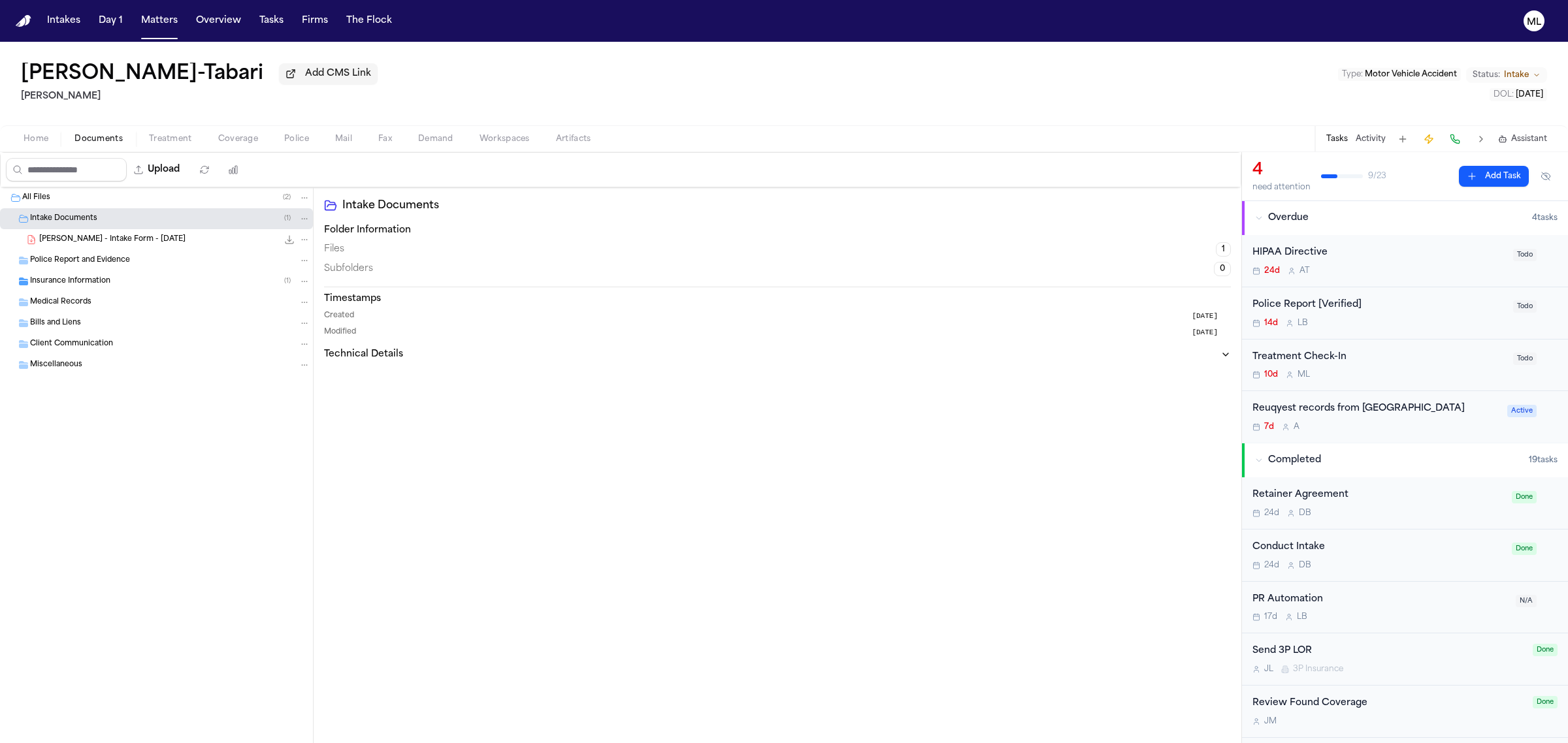
click at [90, 283] on span "Insurance Information" at bounding box center [70, 282] width 80 height 11
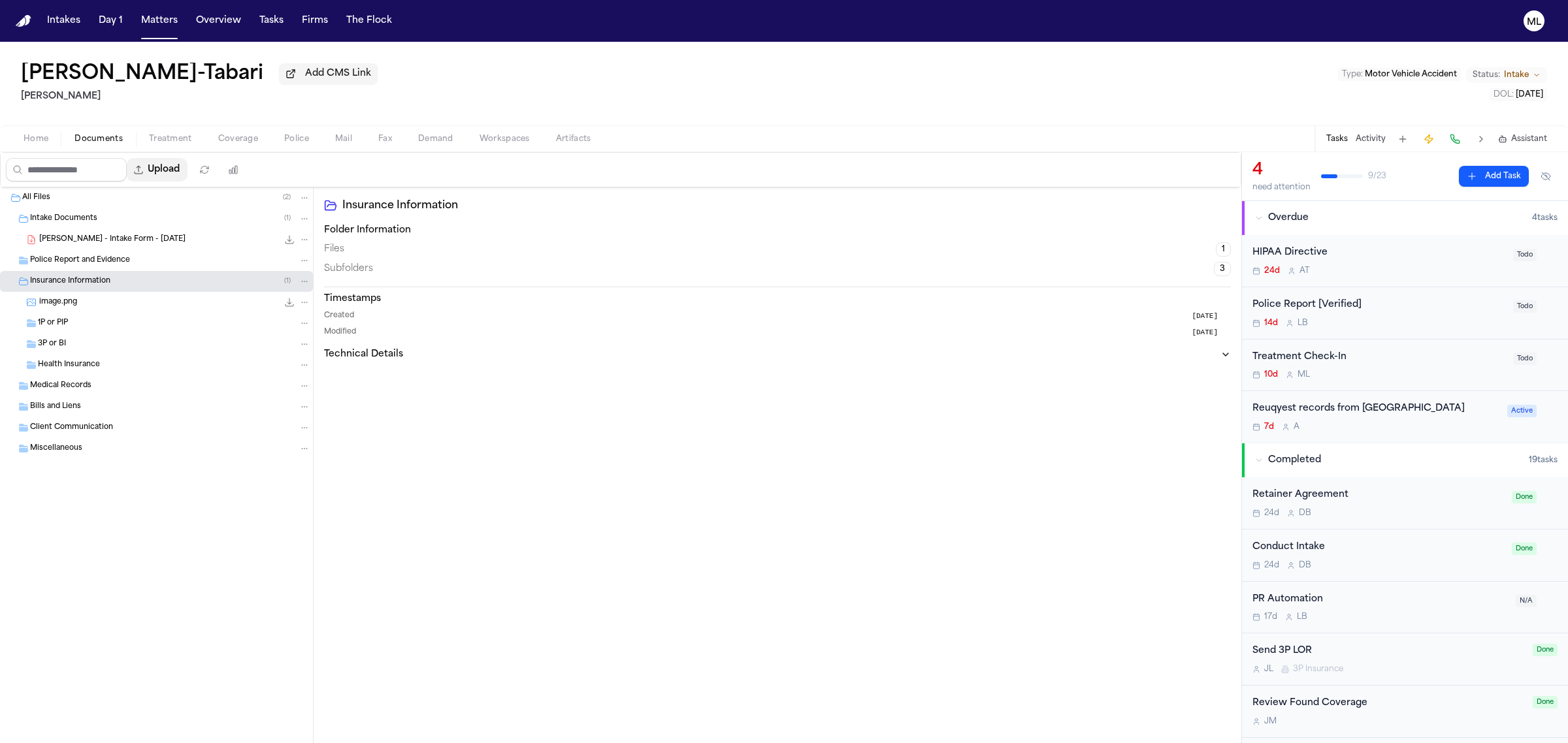
click at [172, 166] on button "Upload" at bounding box center [157, 170] width 61 height 23
select select "**********"
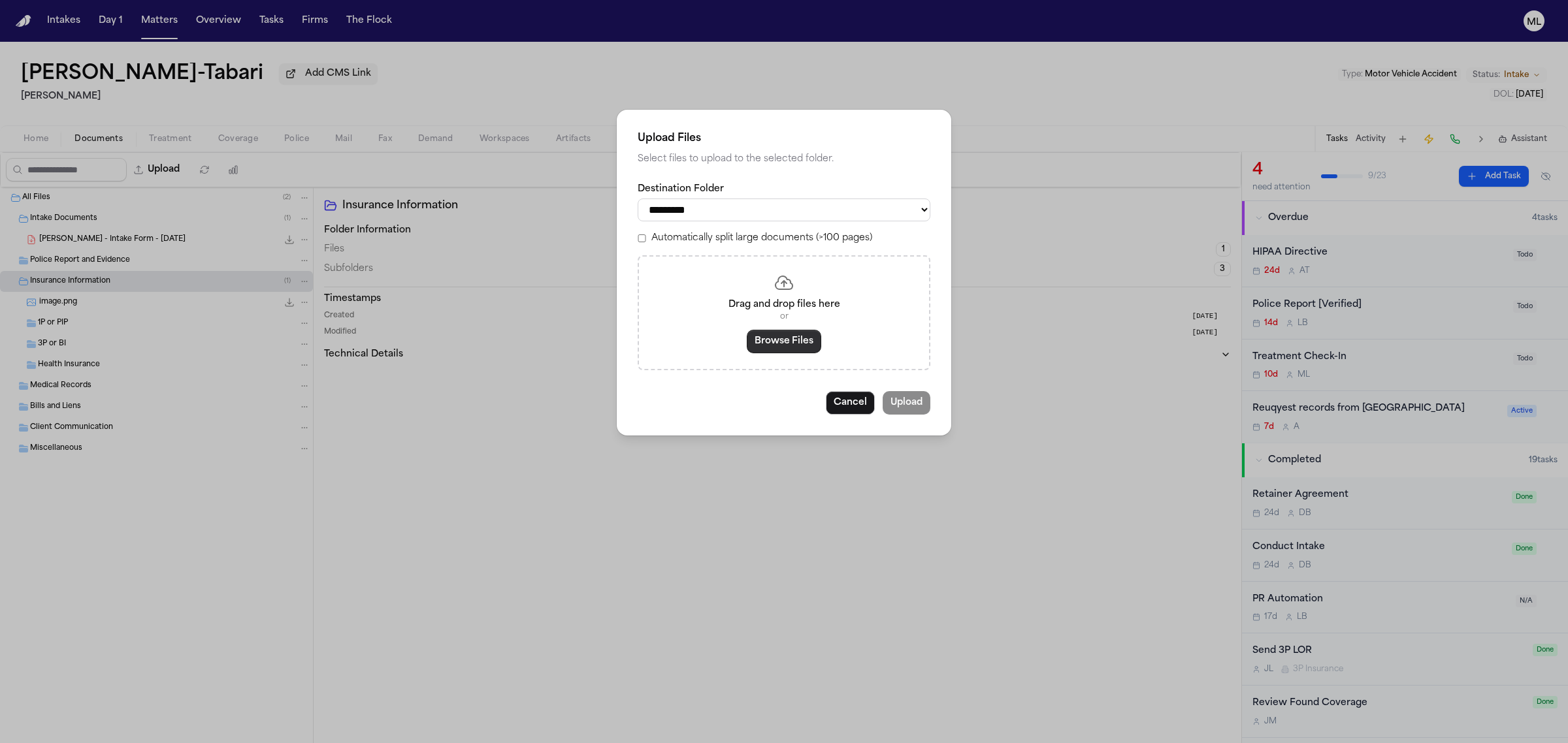
click at [767, 344] on button "Browse Files" at bounding box center [784, 341] width 75 height 23
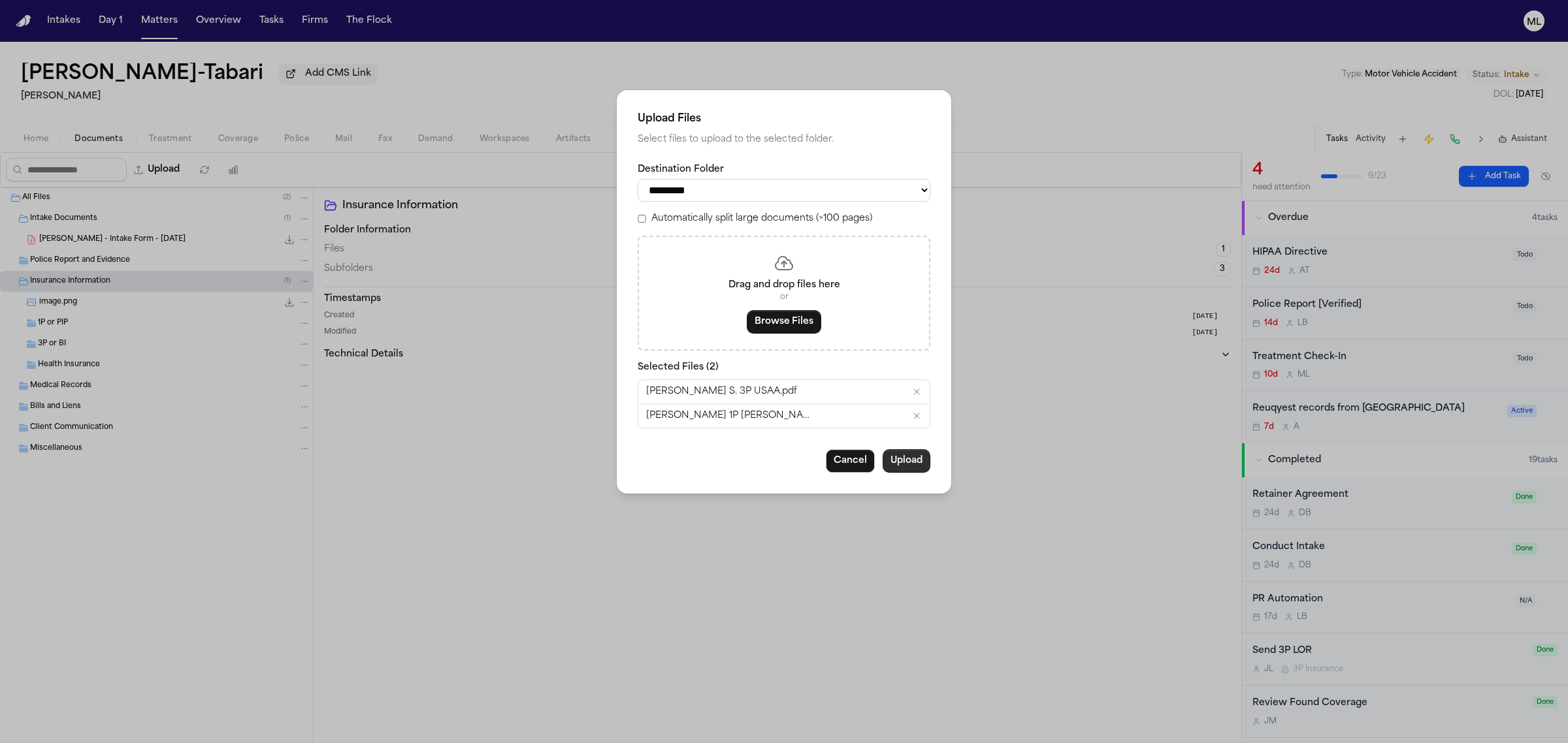
click at [918, 457] on button "Upload" at bounding box center [906, 461] width 47 height 23
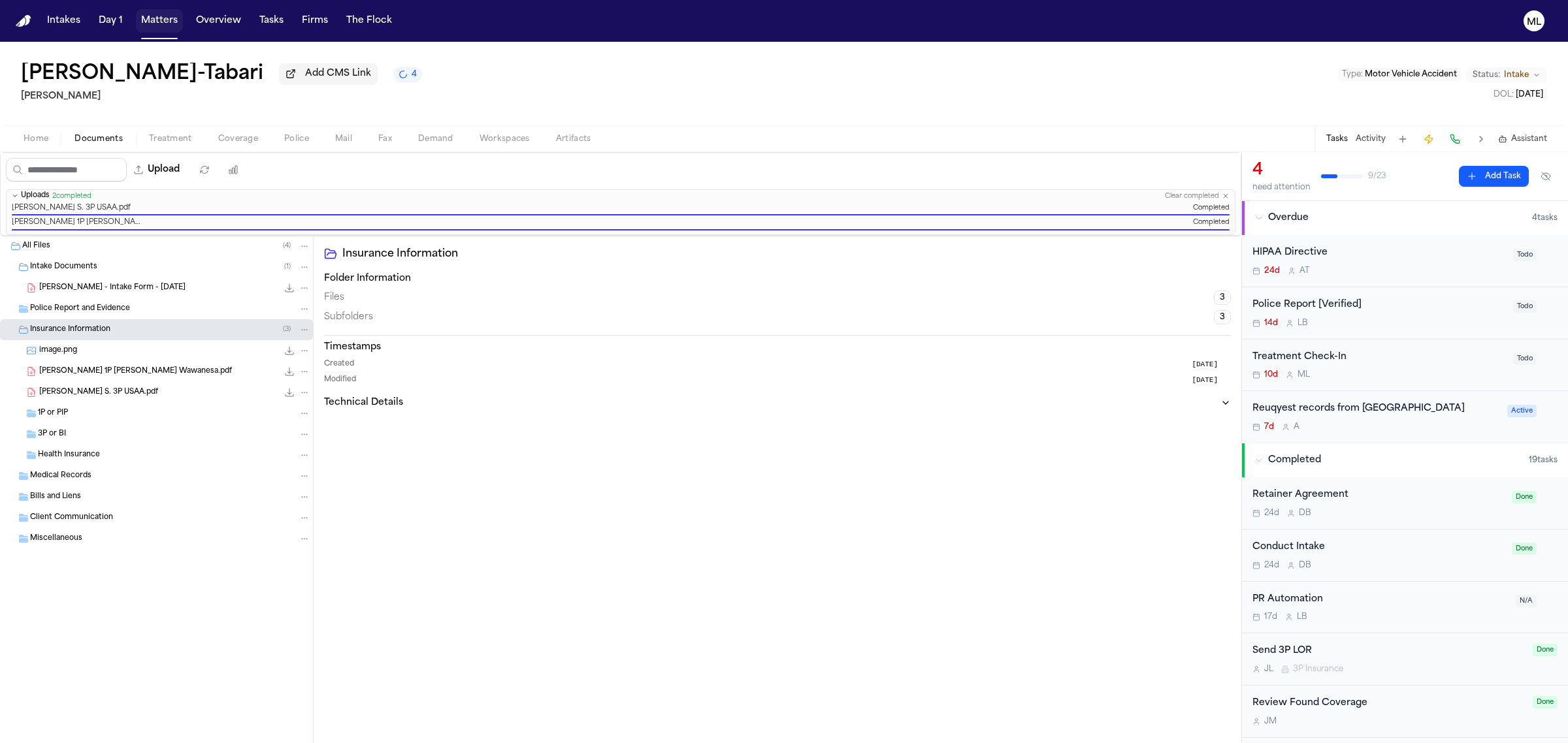
click at [152, 25] on button "Matters" at bounding box center [159, 21] width 47 height 23
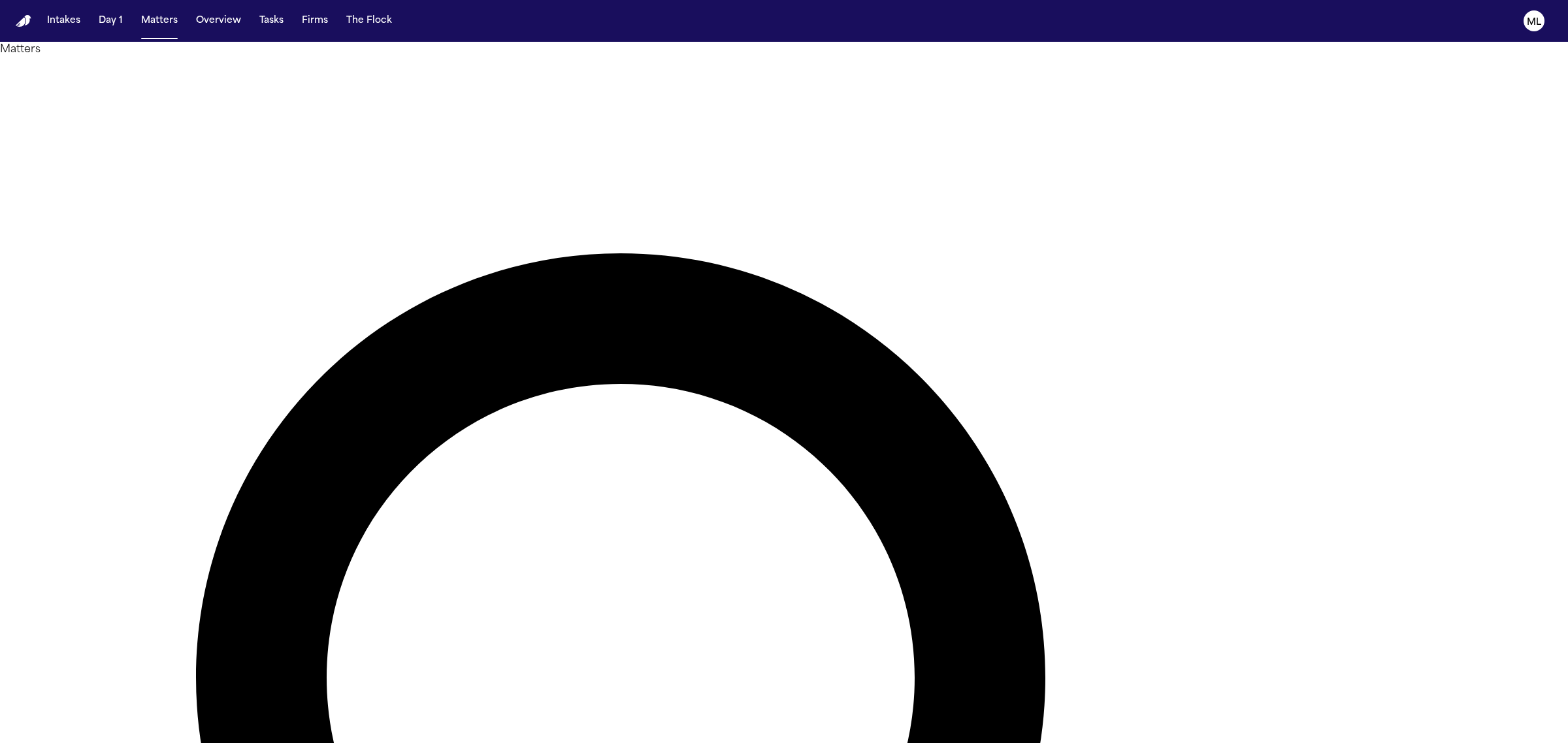
type input "********"
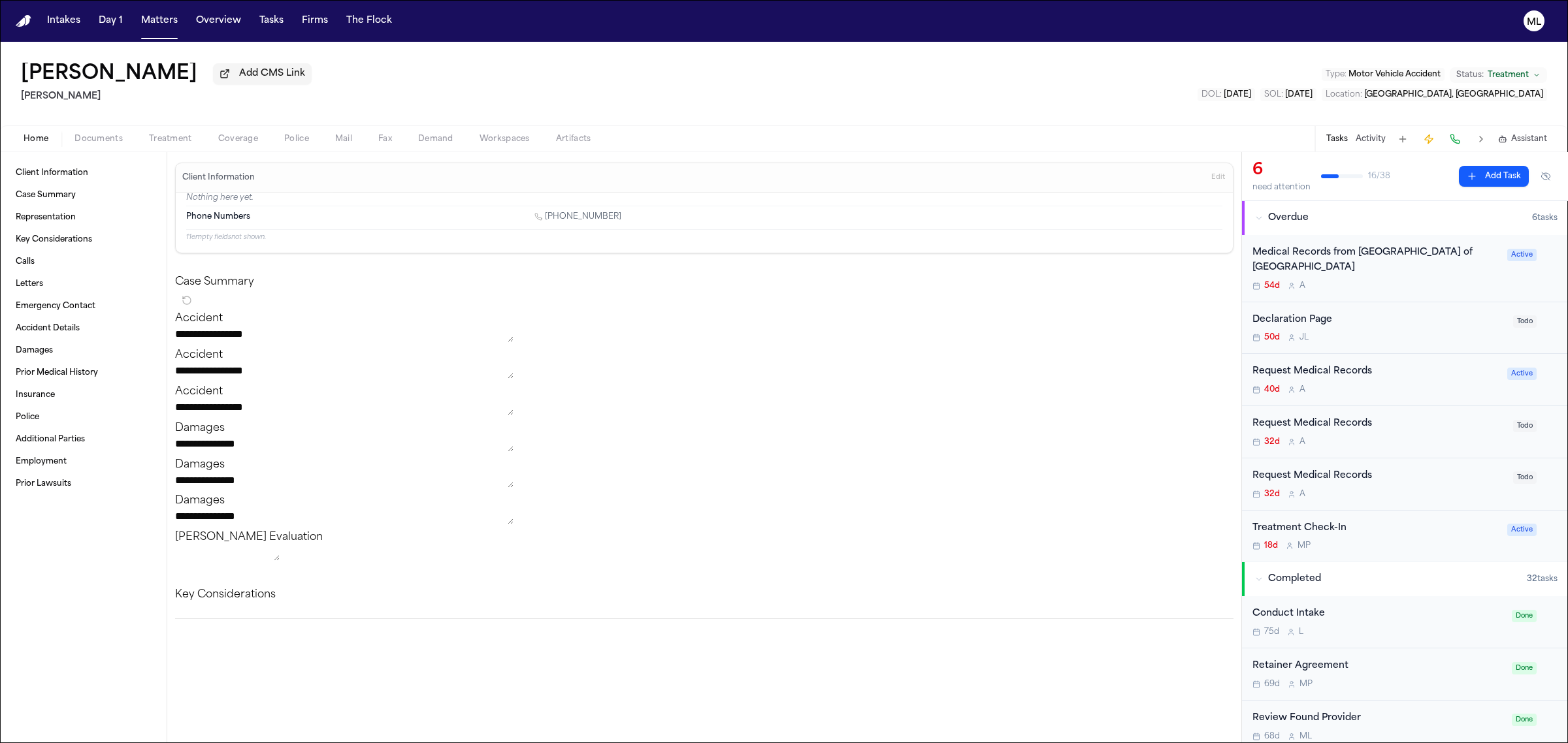
click at [1438, 547] on div "18d M P" at bounding box center [1376, 546] width 247 height 11
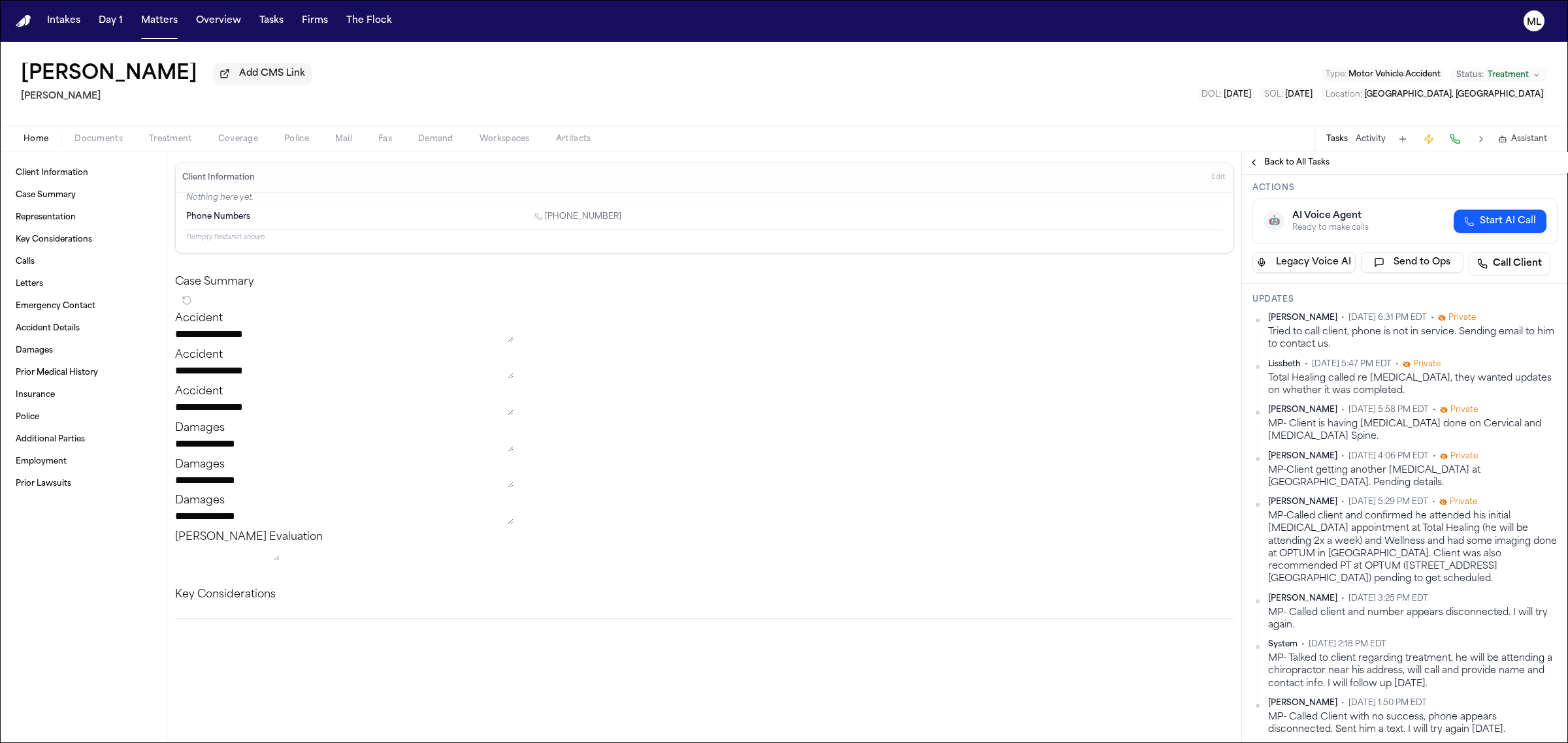
scroll to position [164, 0]
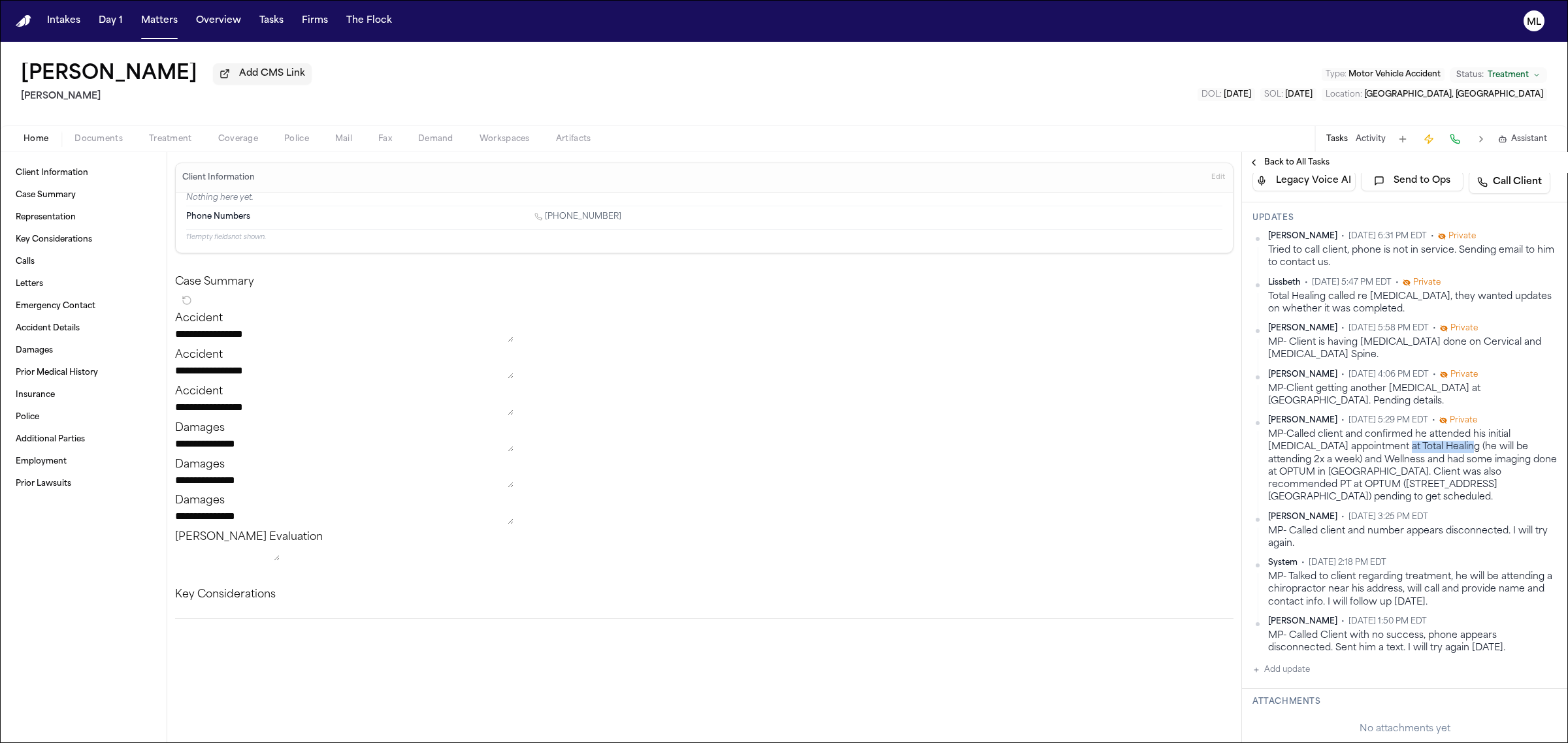
drag, startPoint x: 1458, startPoint y: 435, endPoint x: 1396, endPoint y: 433, distance: 62.0
click at [1396, 433] on div "MP-Called client and confirmed he attended his initial chiropractic appointment…" at bounding box center [1412, 466] width 289 height 75
copy div "Total Healing"
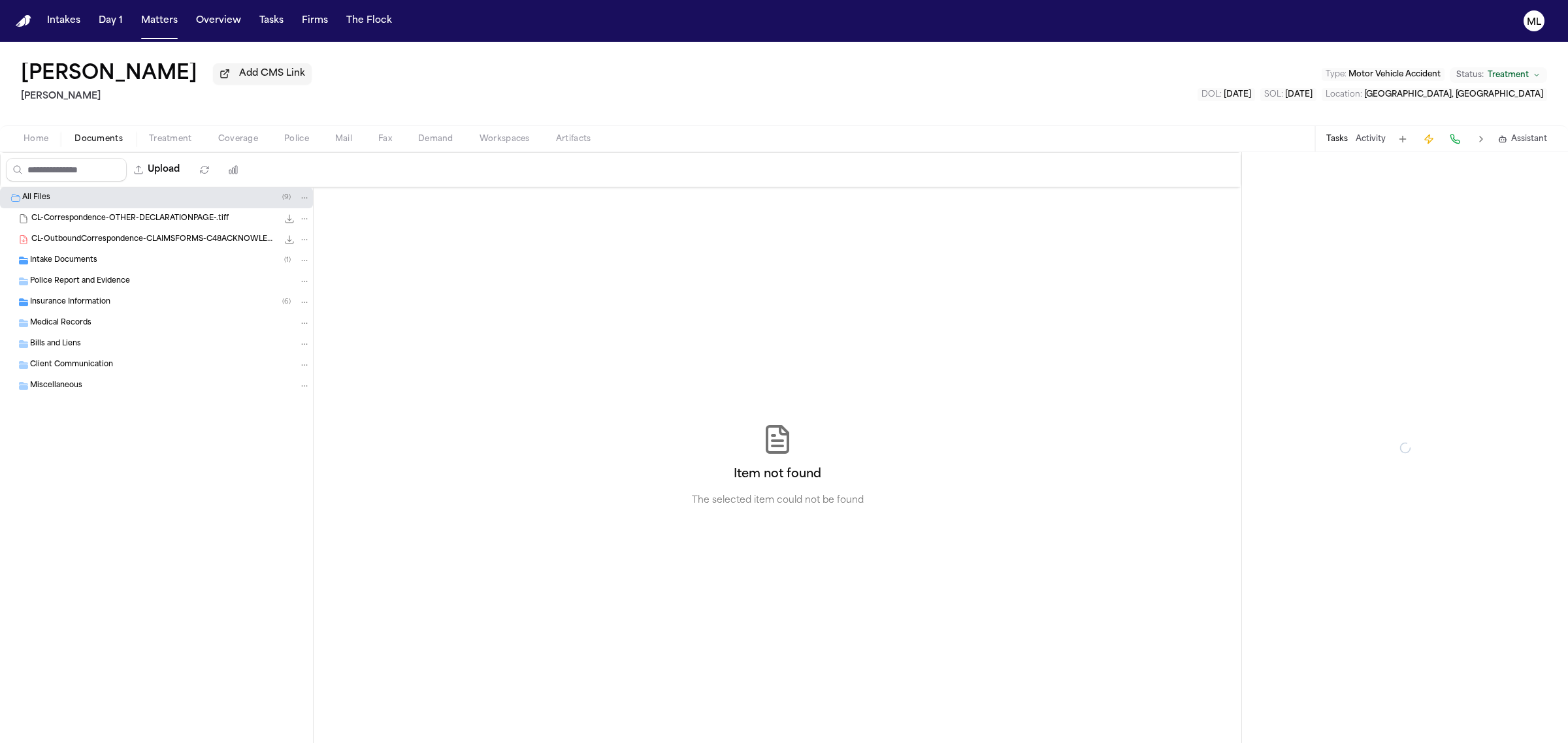
click at [110, 135] on span "Documents" at bounding box center [99, 140] width 48 height 11
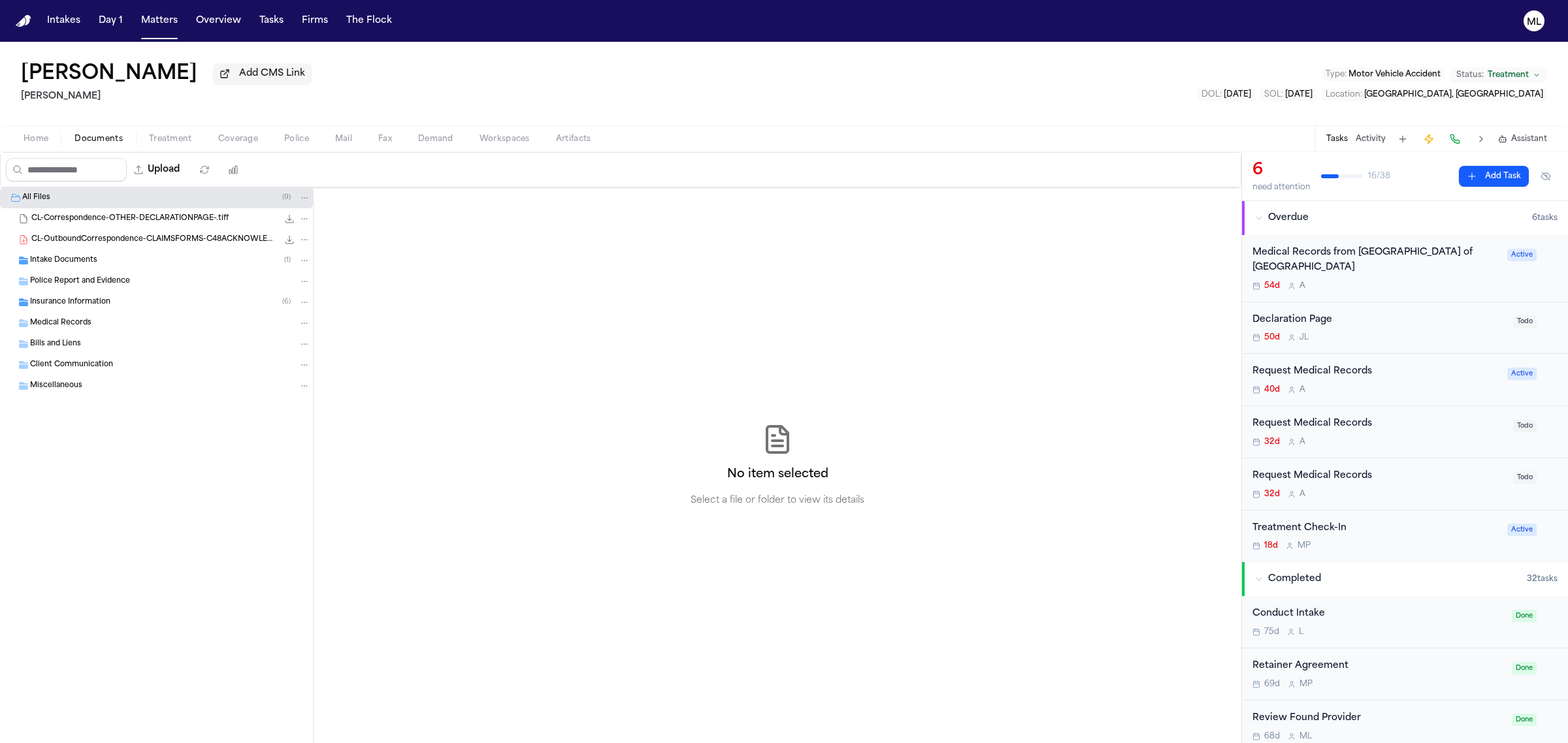
click at [88, 258] on span "Intake Documents" at bounding box center [63, 261] width 67 height 11
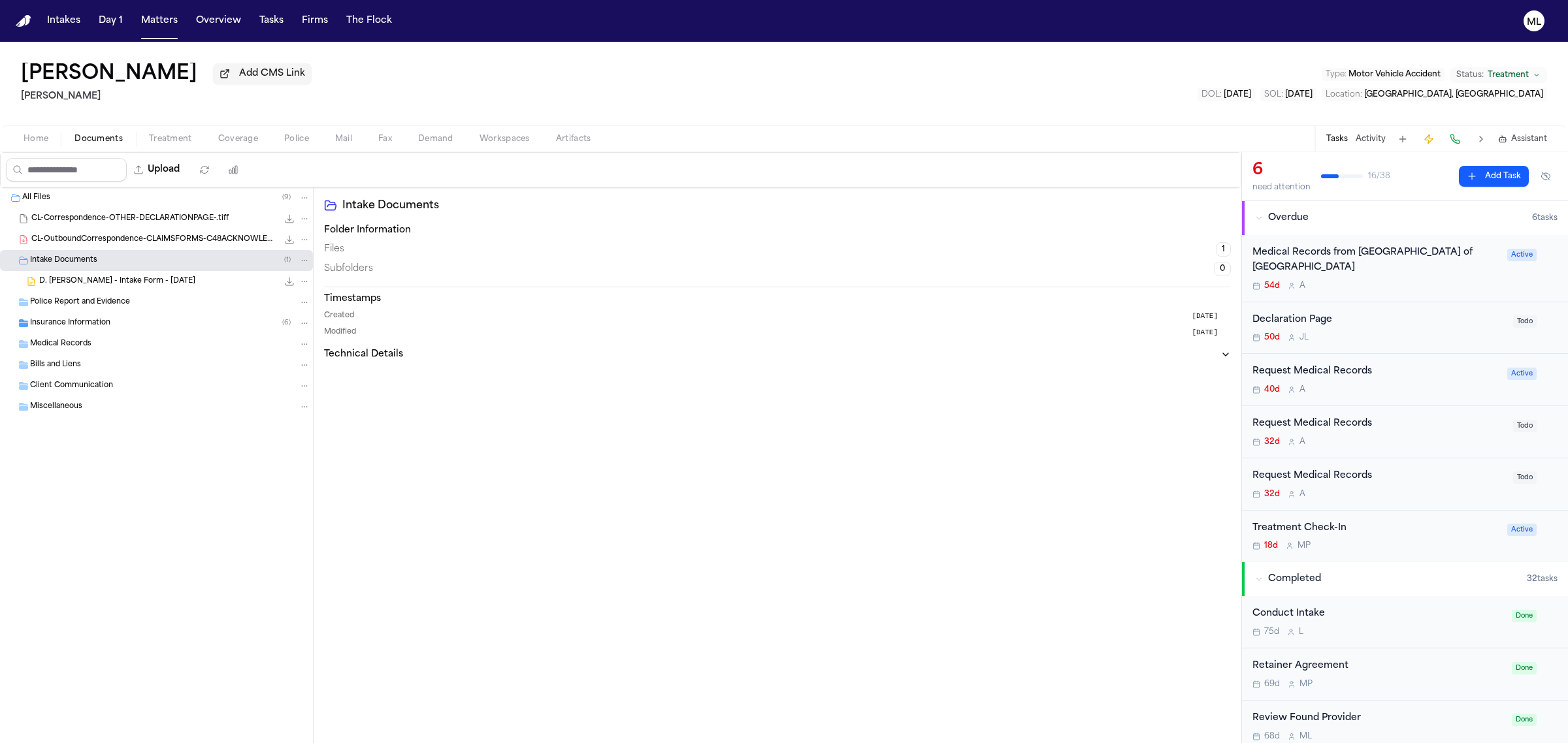
click at [109, 283] on span "D. Gil Medina - Intake Form - 6.26.25" at bounding box center [118, 282] width 156 height 11
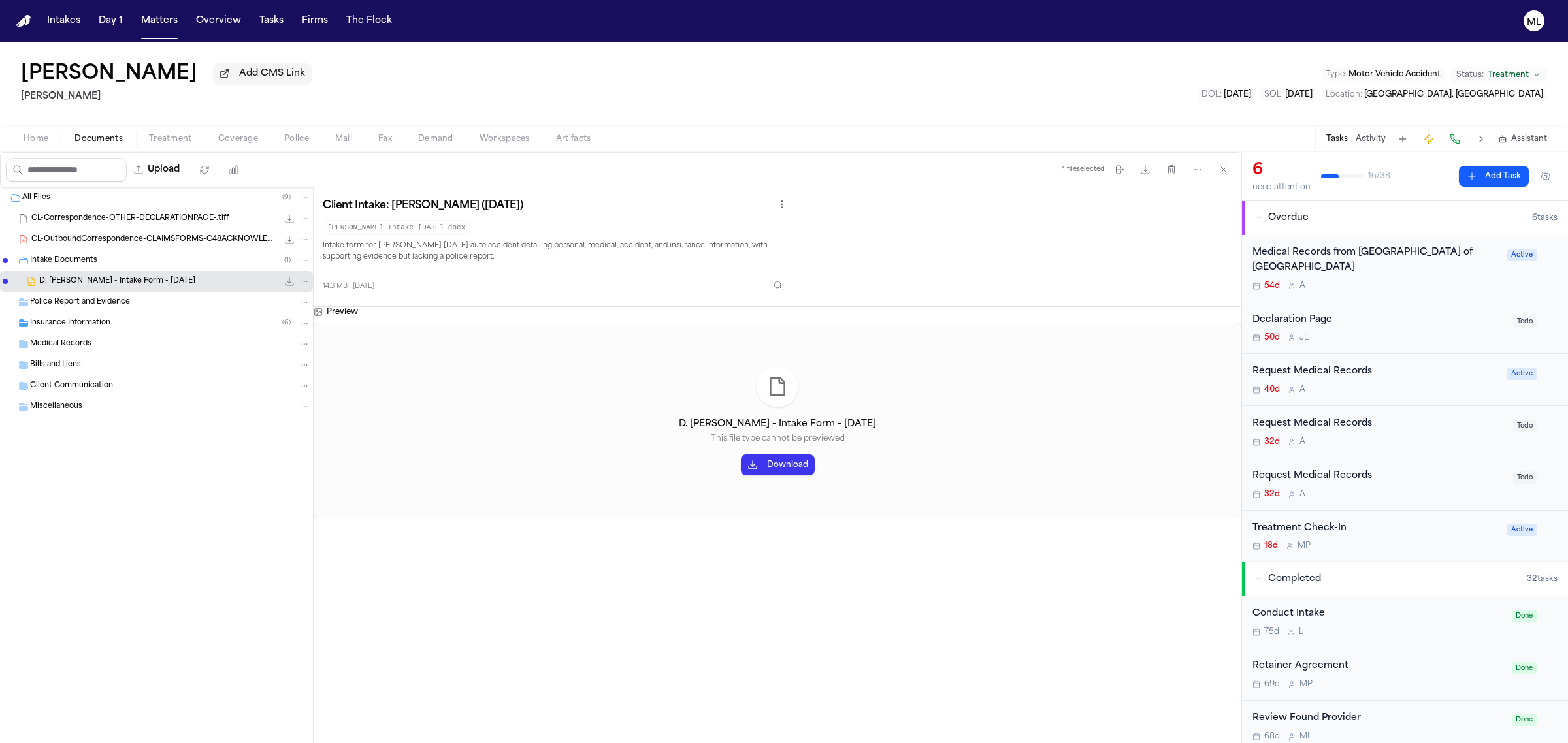
click at [777, 478] on div "D. Gil Medina - Intake Form - 6.26.25 This file type cannot be previewed Downlo…" at bounding box center [777, 420] width 928 height 196
click at [781, 480] on div "D. Gil Medina - Intake Form - 6.26.25 This file type cannot be previewed Downlo…" at bounding box center [777, 420] width 928 height 196
click at [781, 467] on button "Download" at bounding box center [777, 465] width 74 height 21
click at [112, 324] on div "Insurance Information ( 6 )" at bounding box center [170, 323] width 280 height 12
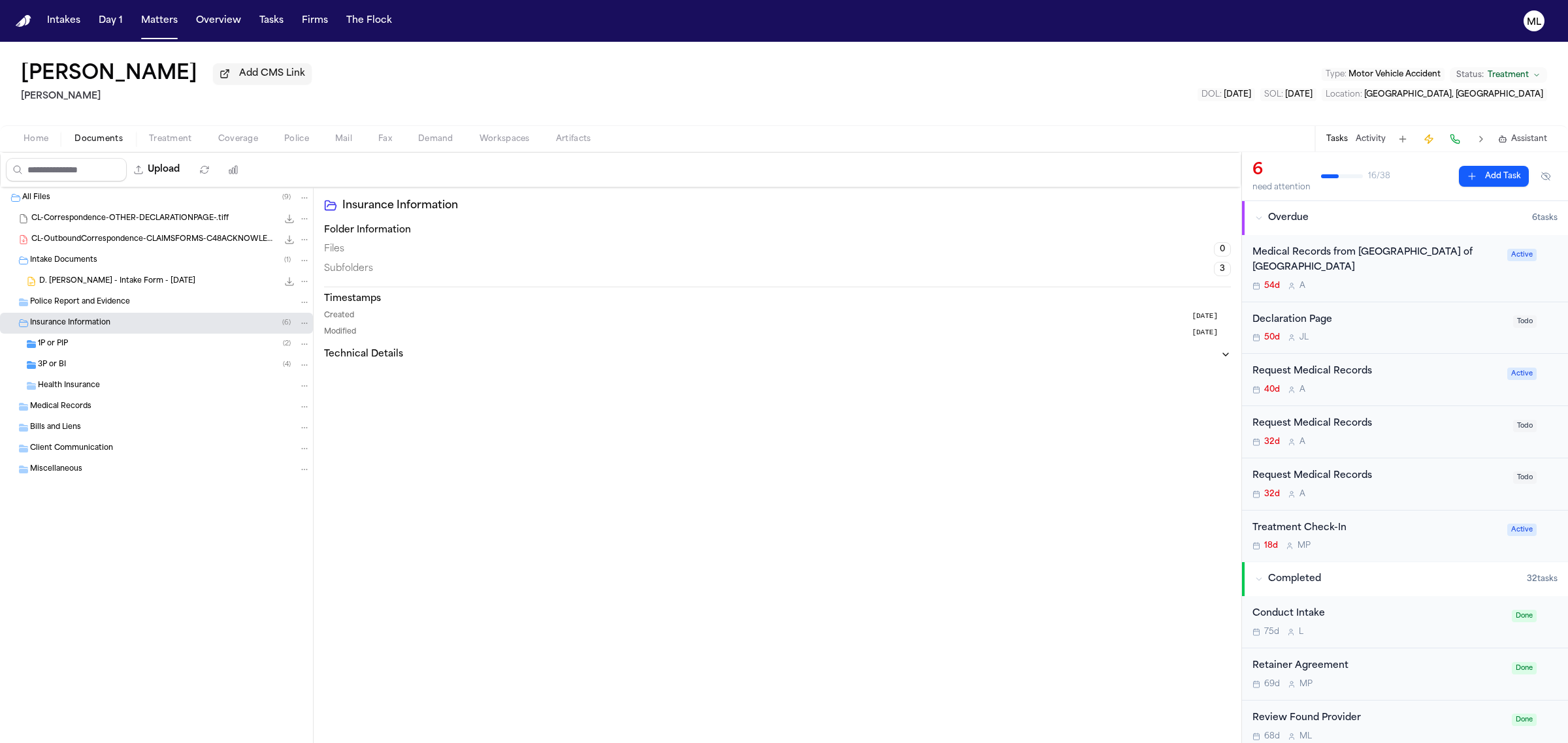
click at [138, 348] on div "1P or PIP ( 2 )" at bounding box center [174, 344] width 272 height 12
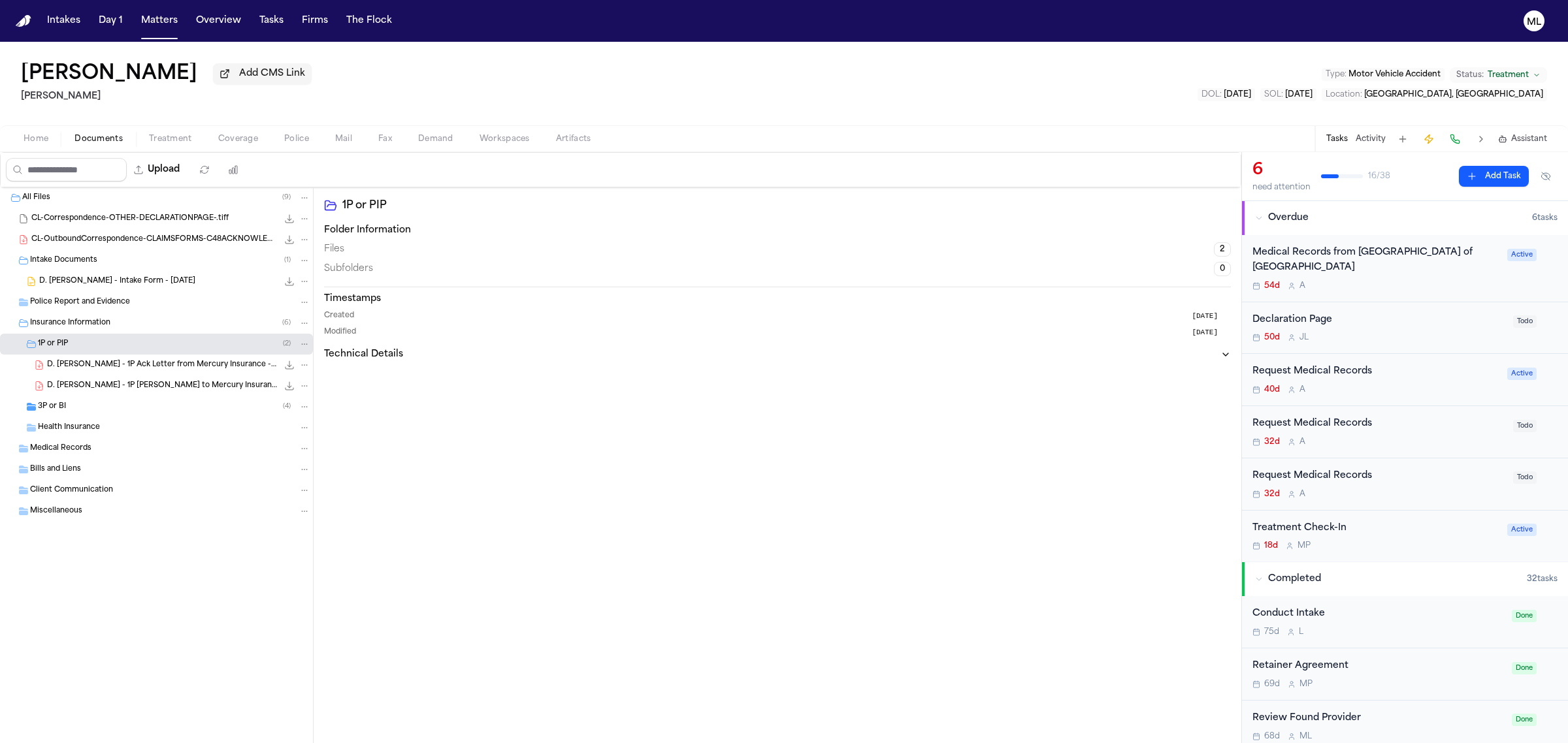
click at [121, 405] on div "3P or BI ( 4 )" at bounding box center [174, 407] width 272 height 12
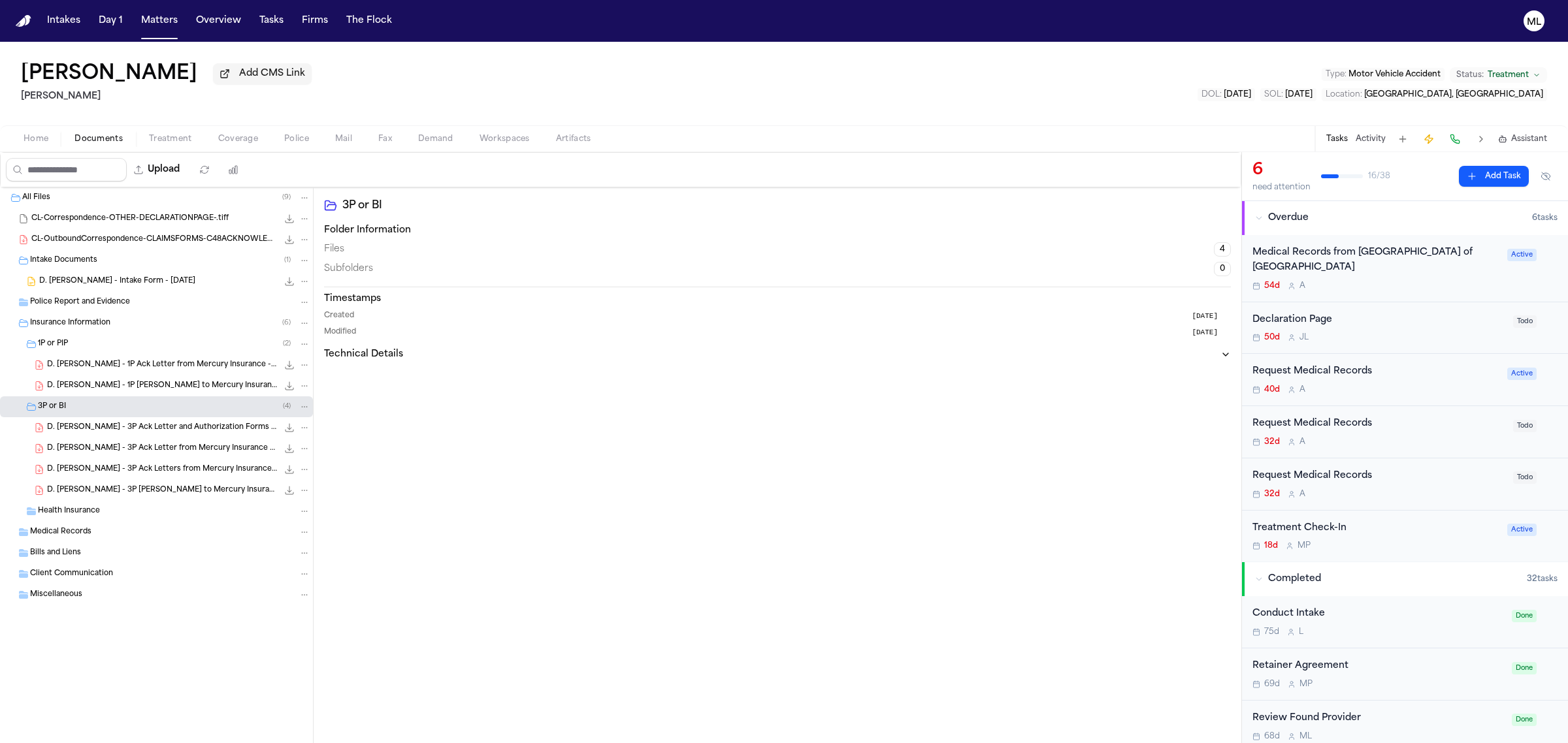
click at [184, 454] on span "D. Gil Medina - 3P Ack Letter from Mercury Insurance - 7.7.25" at bounding box center [162, 449] width 230 height 11
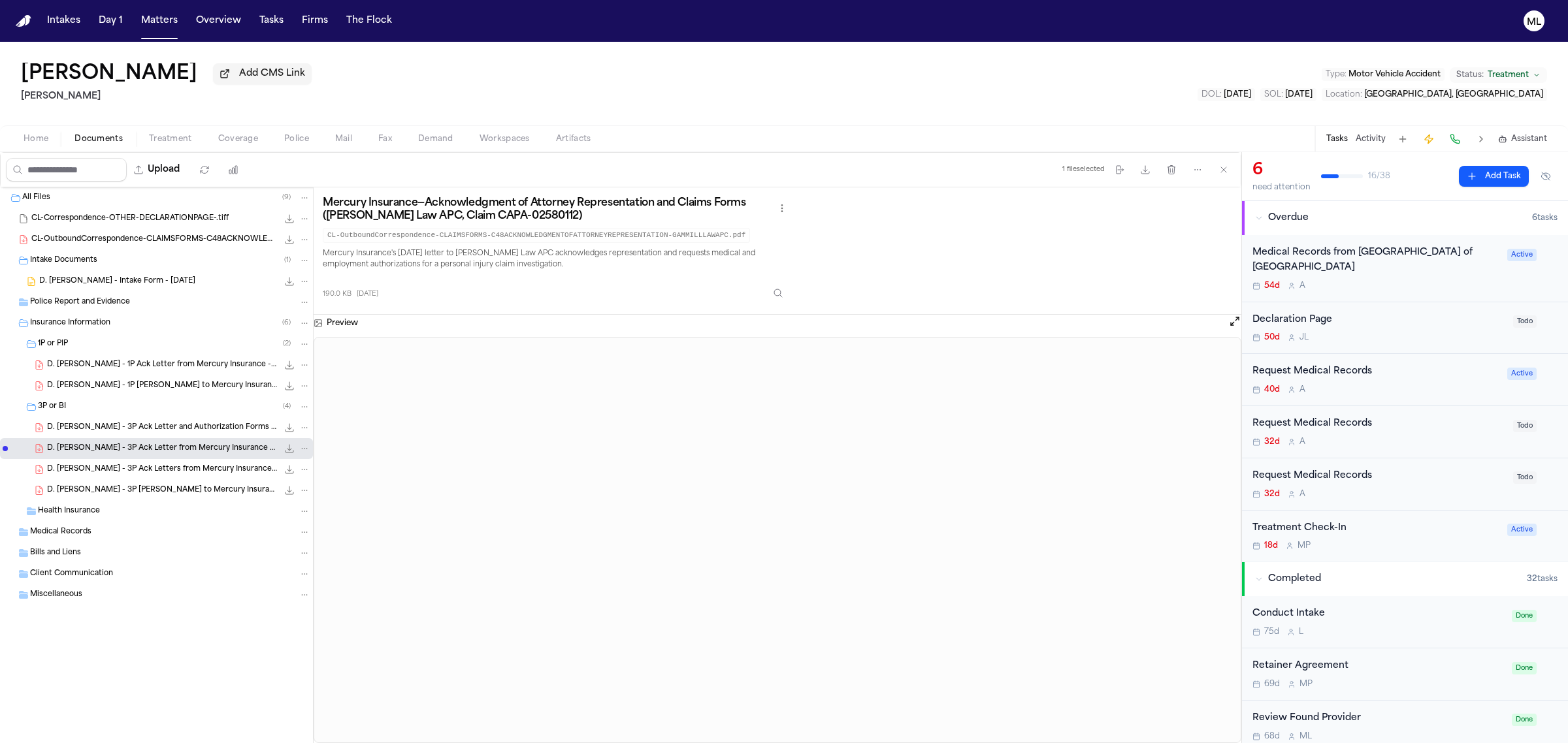
click at [219, 472] on span "D. Gil Medina - 3P Ack Letters from Mercury Insurance / California Automobile I…" at bounding box center [162, 470] width 230 height 11
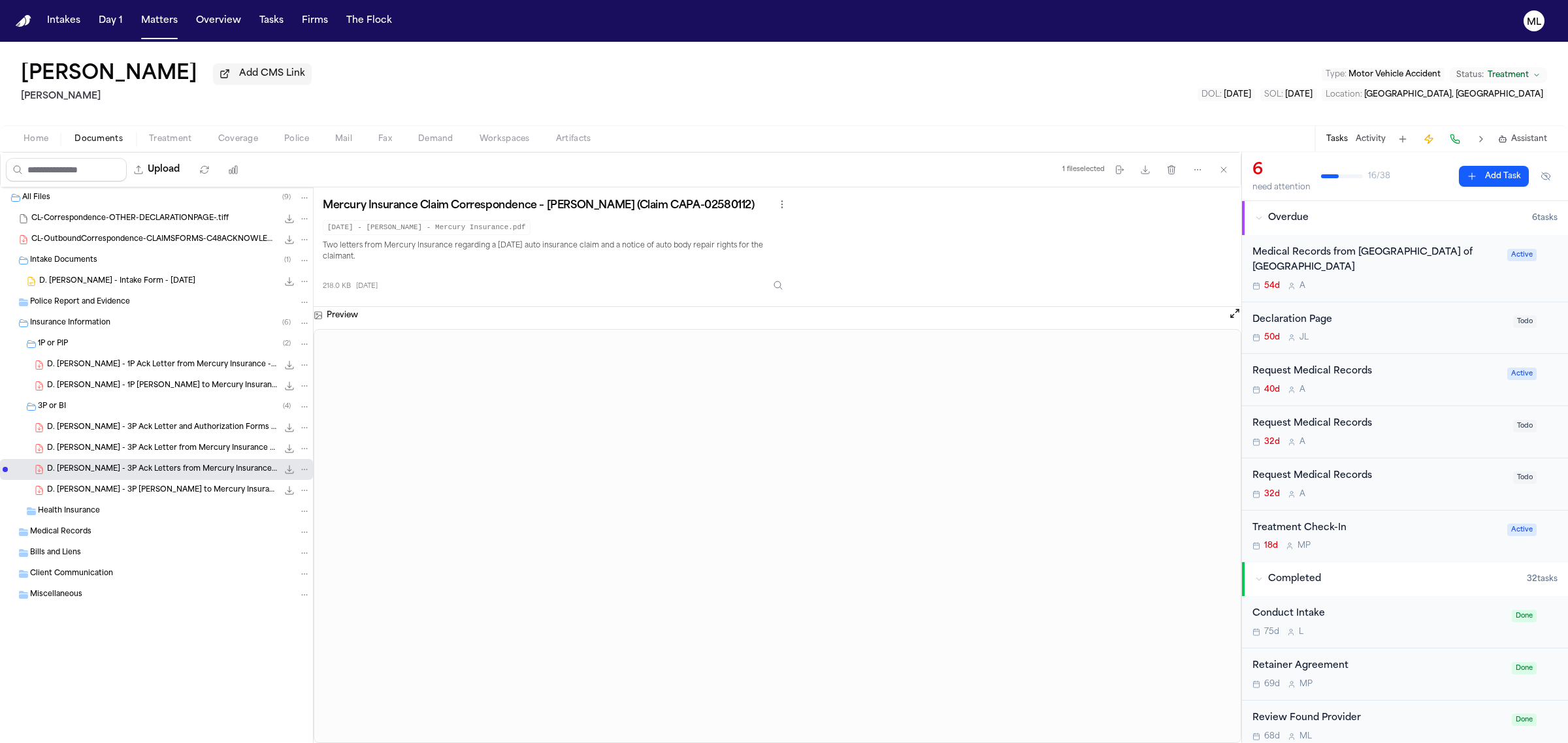
click at [147, 451] on span "D. Gil Medina - 3P Ack Letter from Mercury Insurance - 7.7.25" at bounding box center [162, 449] width 230 height 11
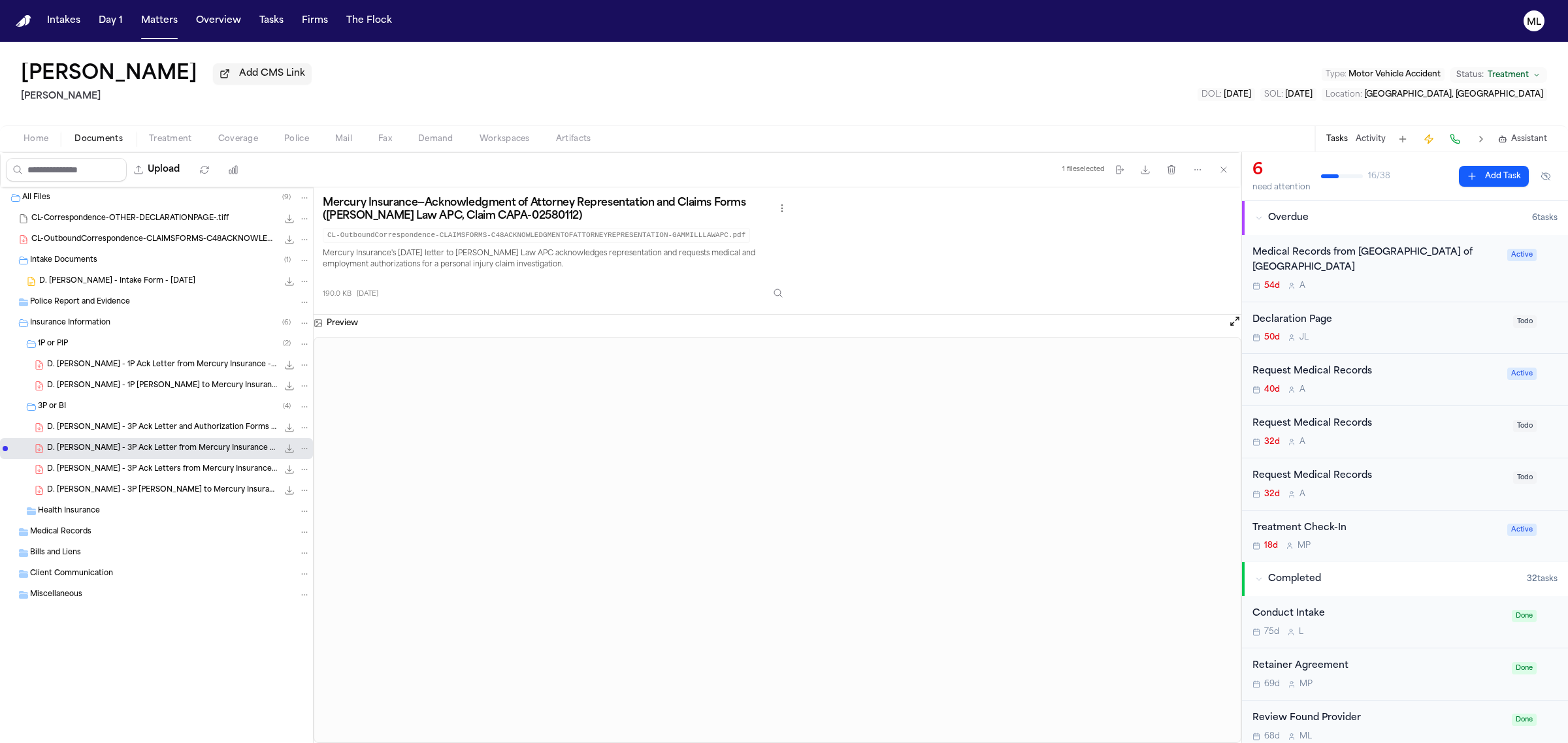
click at [183, 463] on div "D. Gil Medina - 3P Ack Letters from Mercury Insurance / California Automobile I…" at bounding box center [156, 469] width 313 height 21
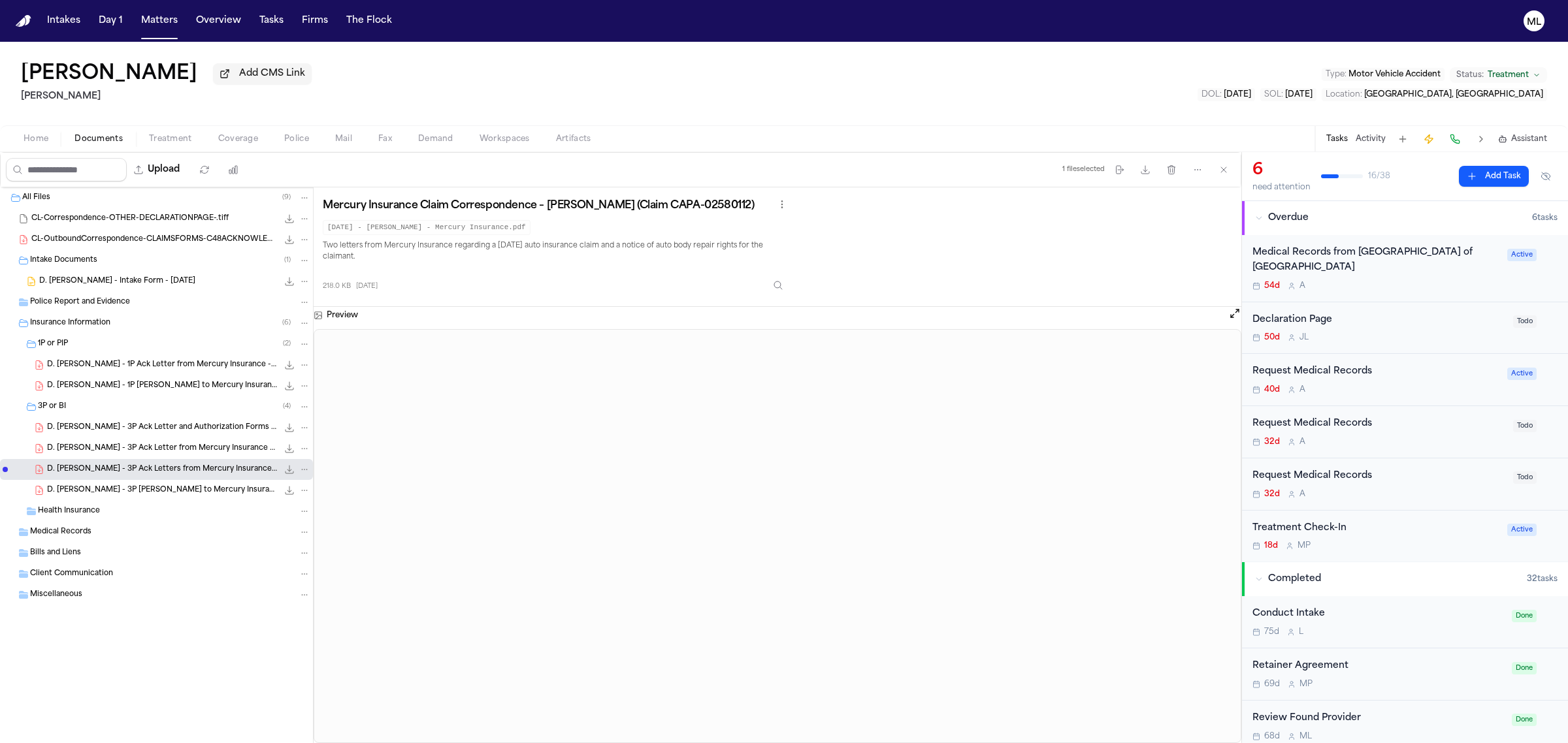
click at [1236, 316] on button "Open preview" at bounding box center [1235, 314] width 13 height 13
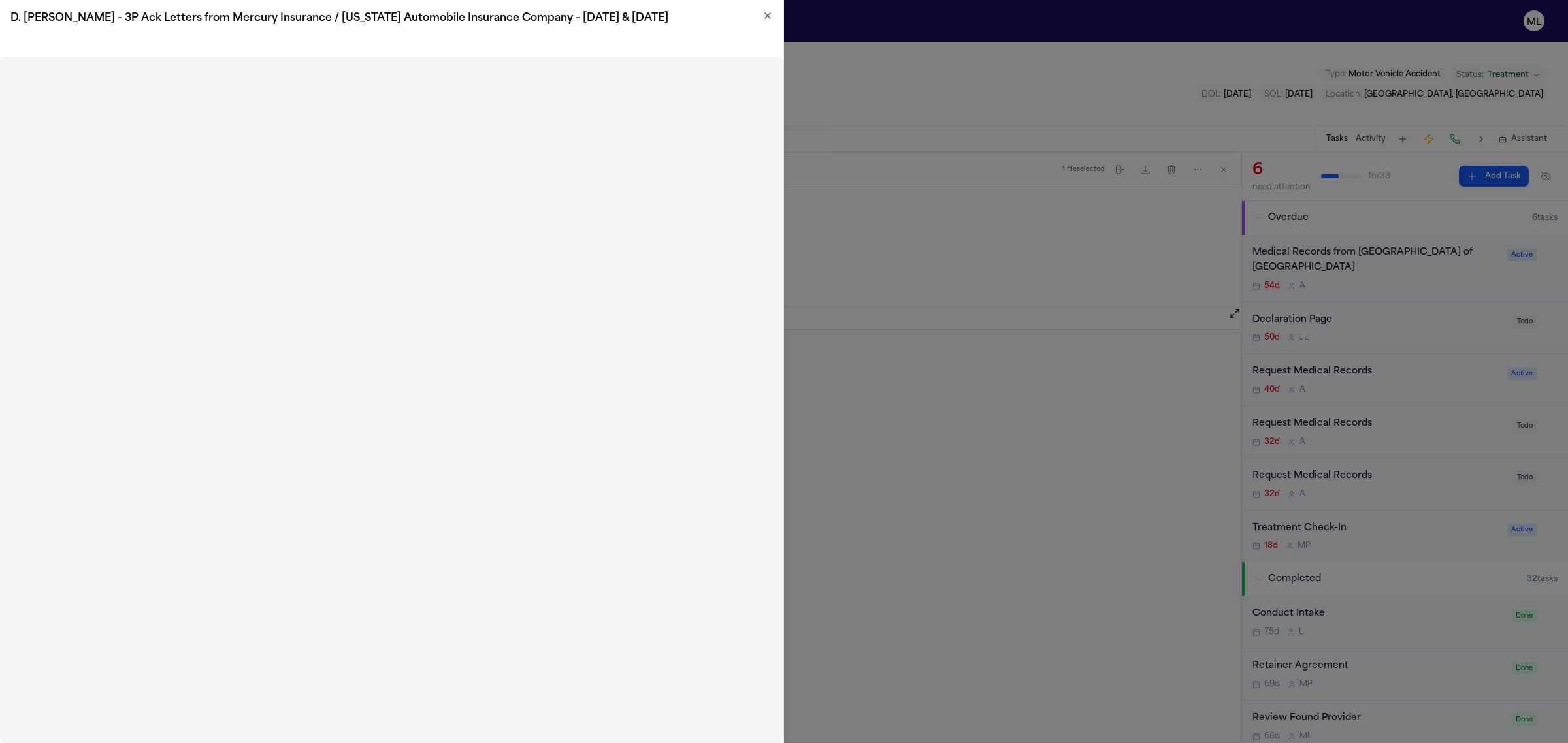
click at [767, 15] on icon "button" at bounding box center [768, 16] width 5 height 5
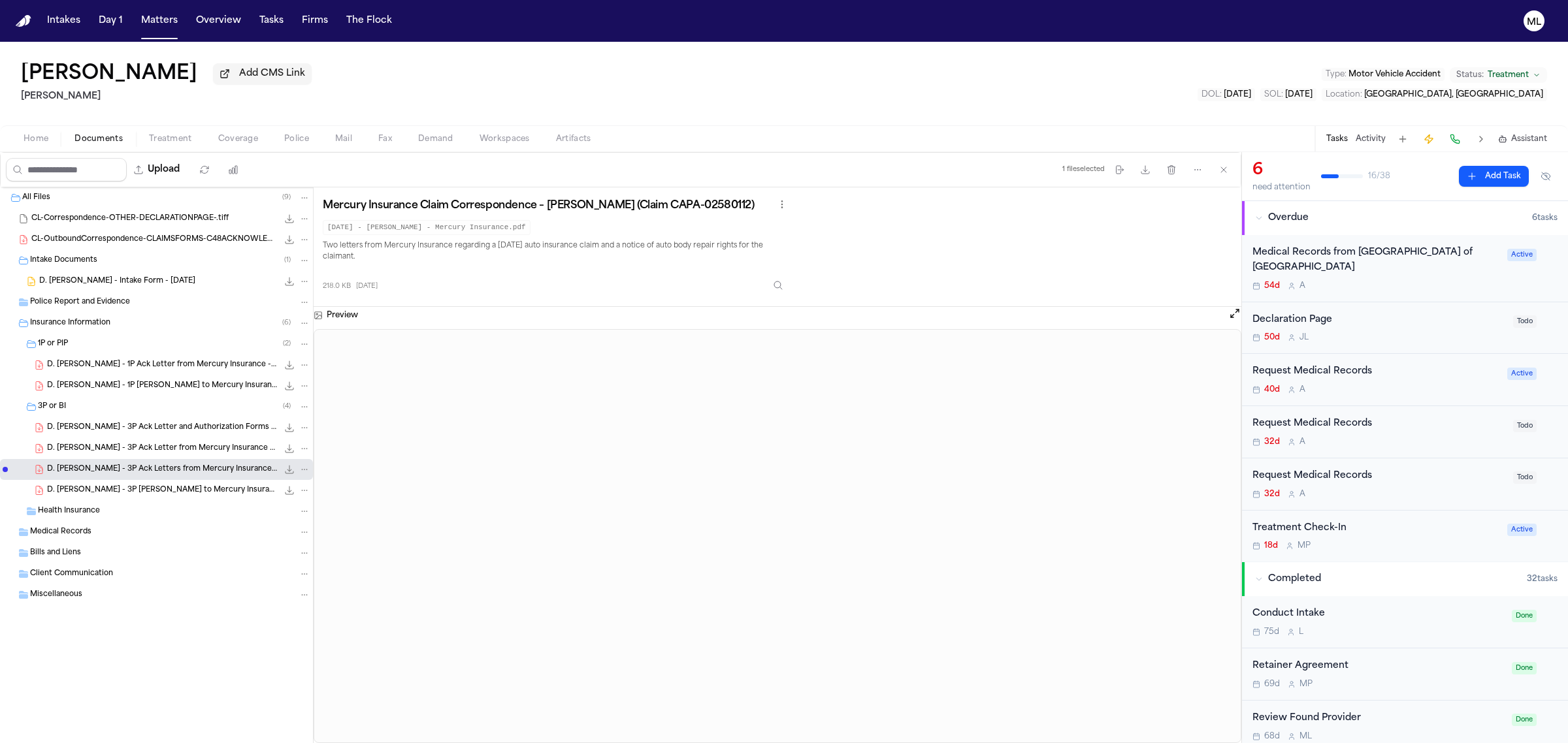
click at [1414, 559] on div "Treatment Check-In 18d M P Active" at bounding box center [1405, 536] width 326 height 51
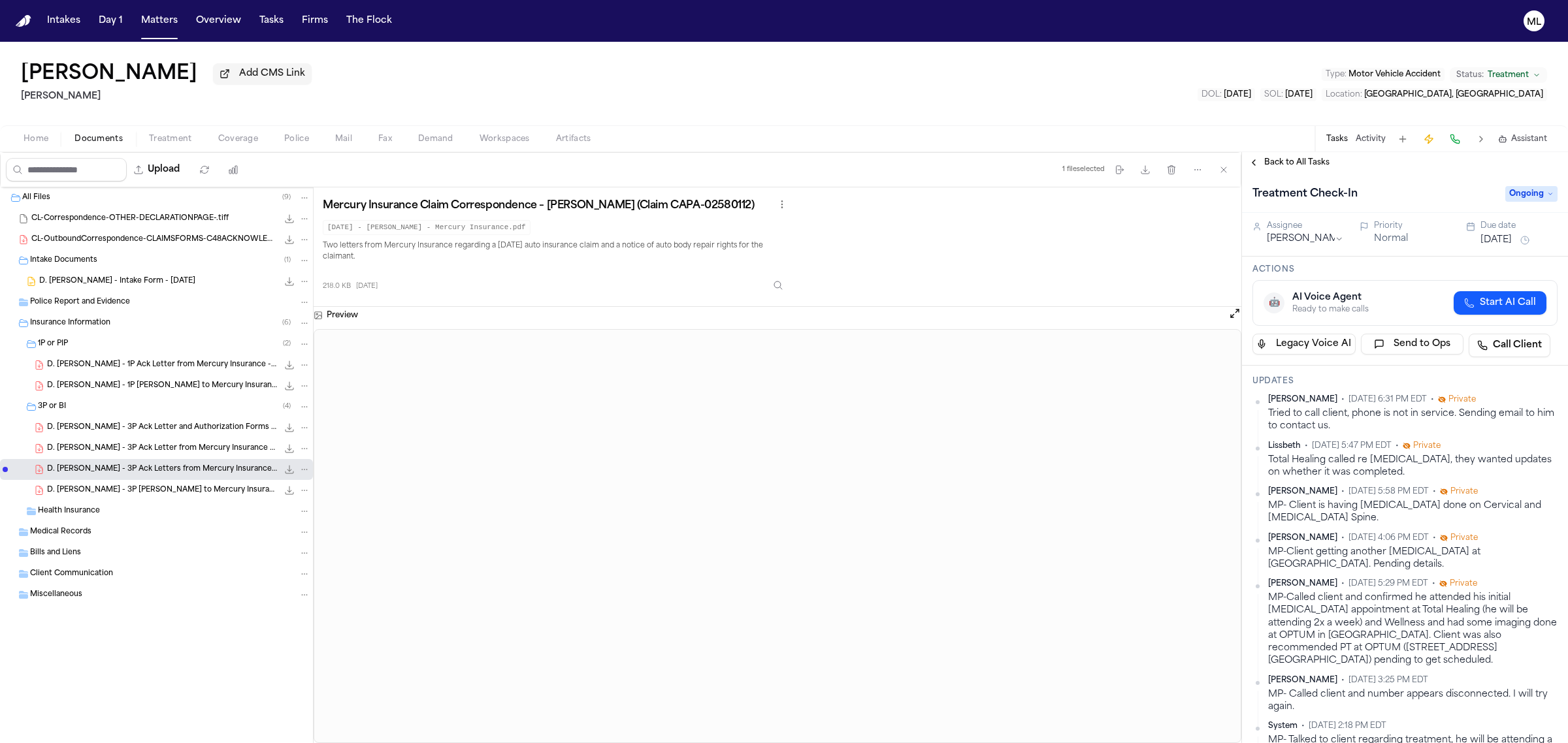
scroll to position [408, 0]
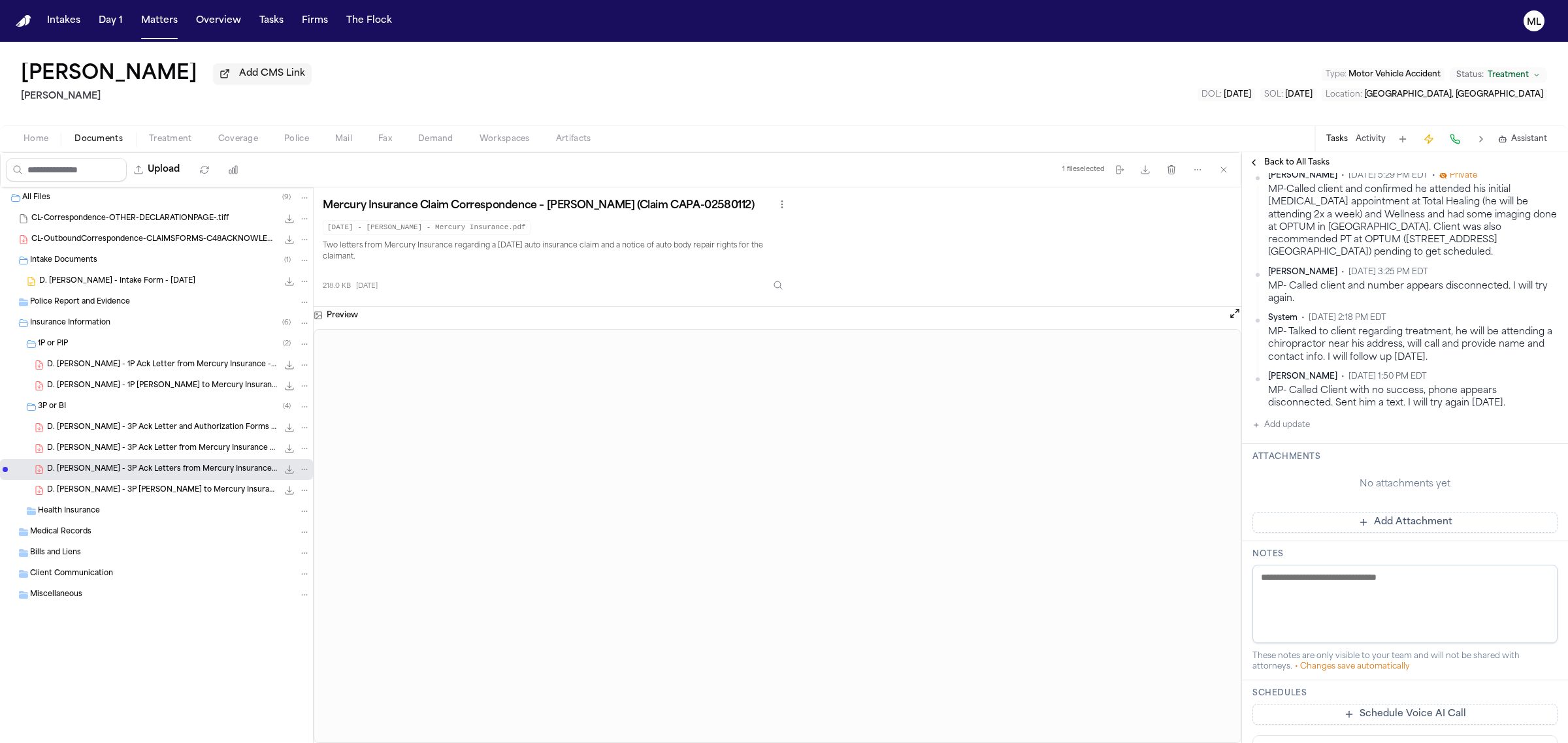
click at [1289, 417] on button "Add update" at bounding box center [1281, 425] width 57 height 15
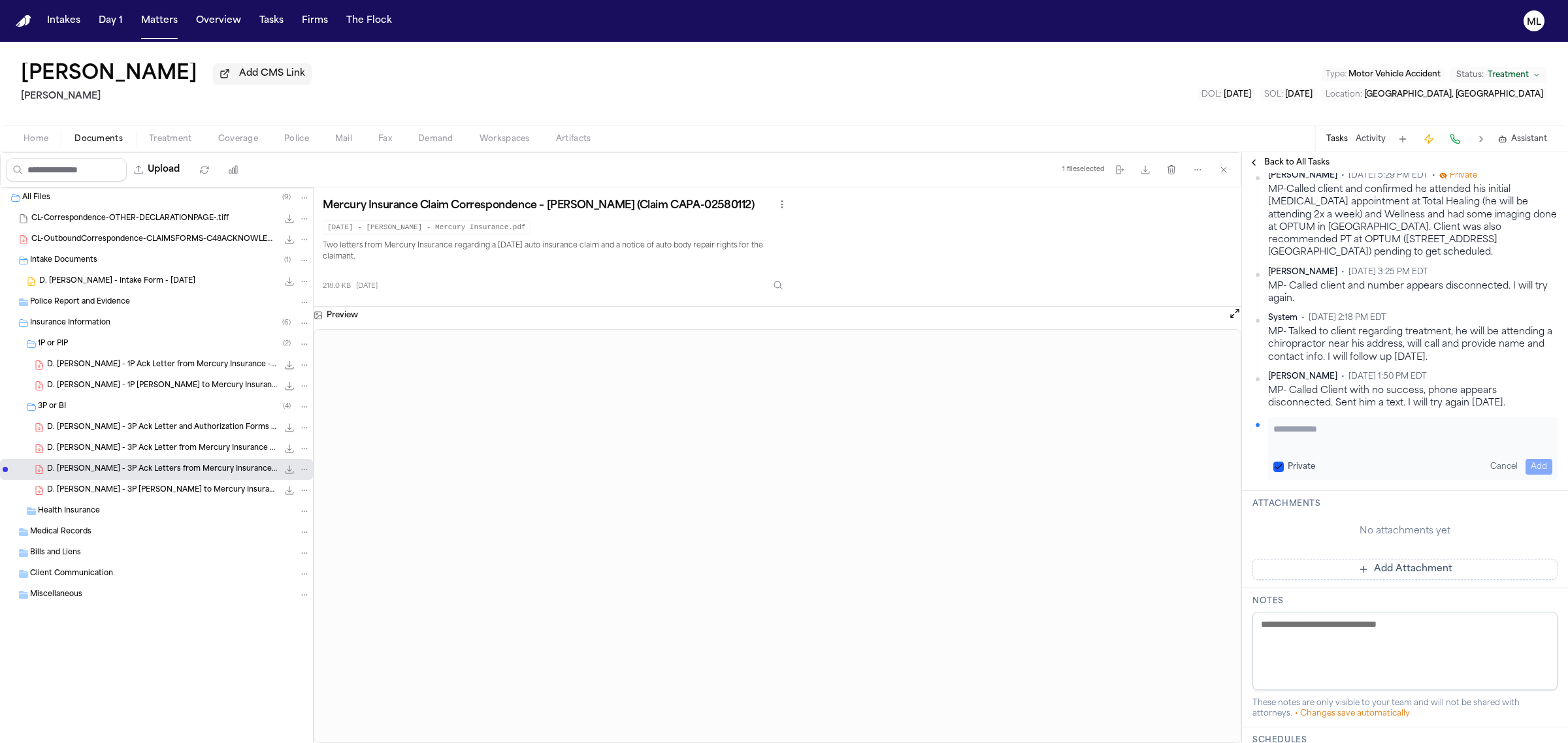
click at [1310, 432] on textarea "Add your update" at bounding box center [1413, 435] width 279 height 26
type textarea "**********"
click at [1530, 459] on button "Add" at bounding box center [1539, 467] width 27 height 15
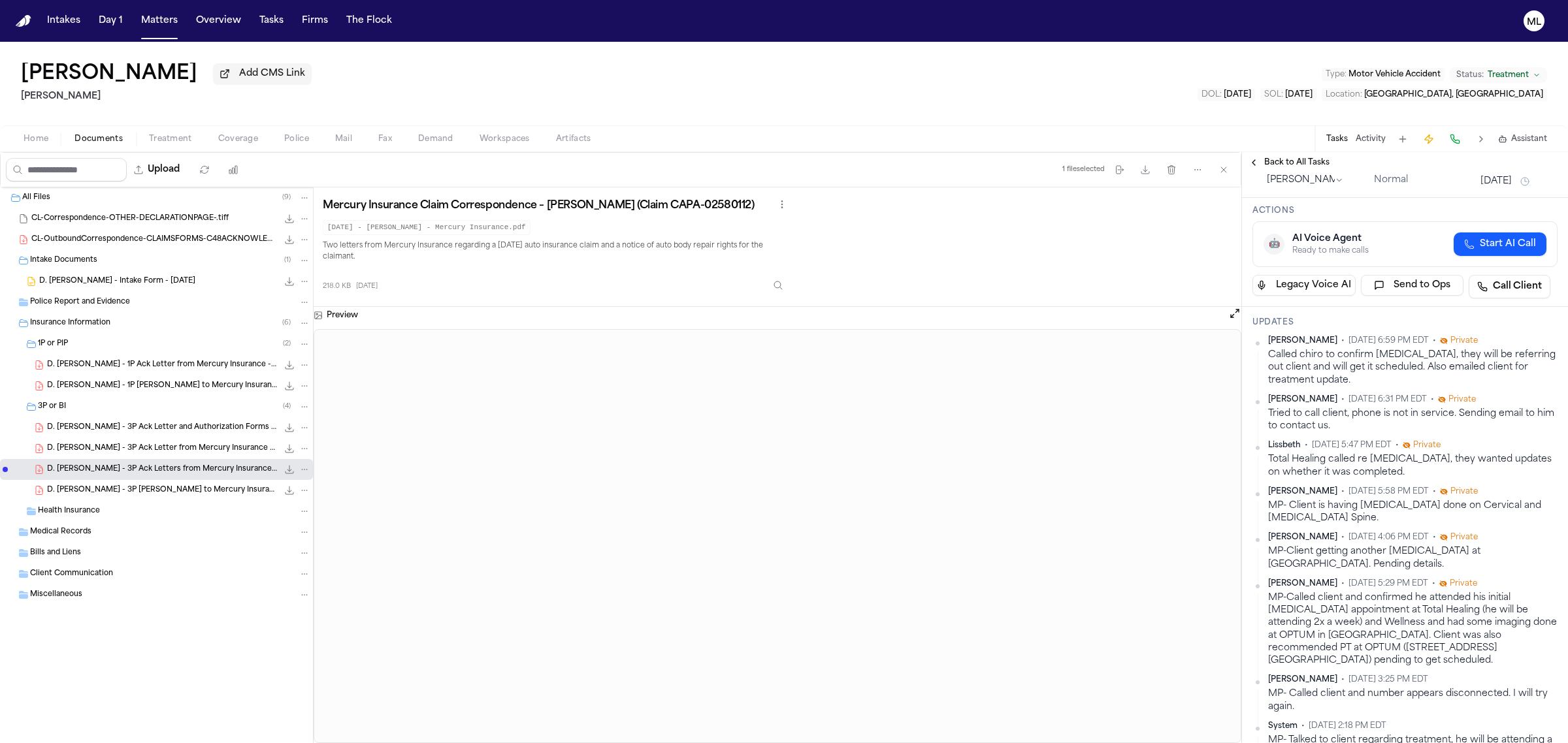
scroll to position [0, 0]
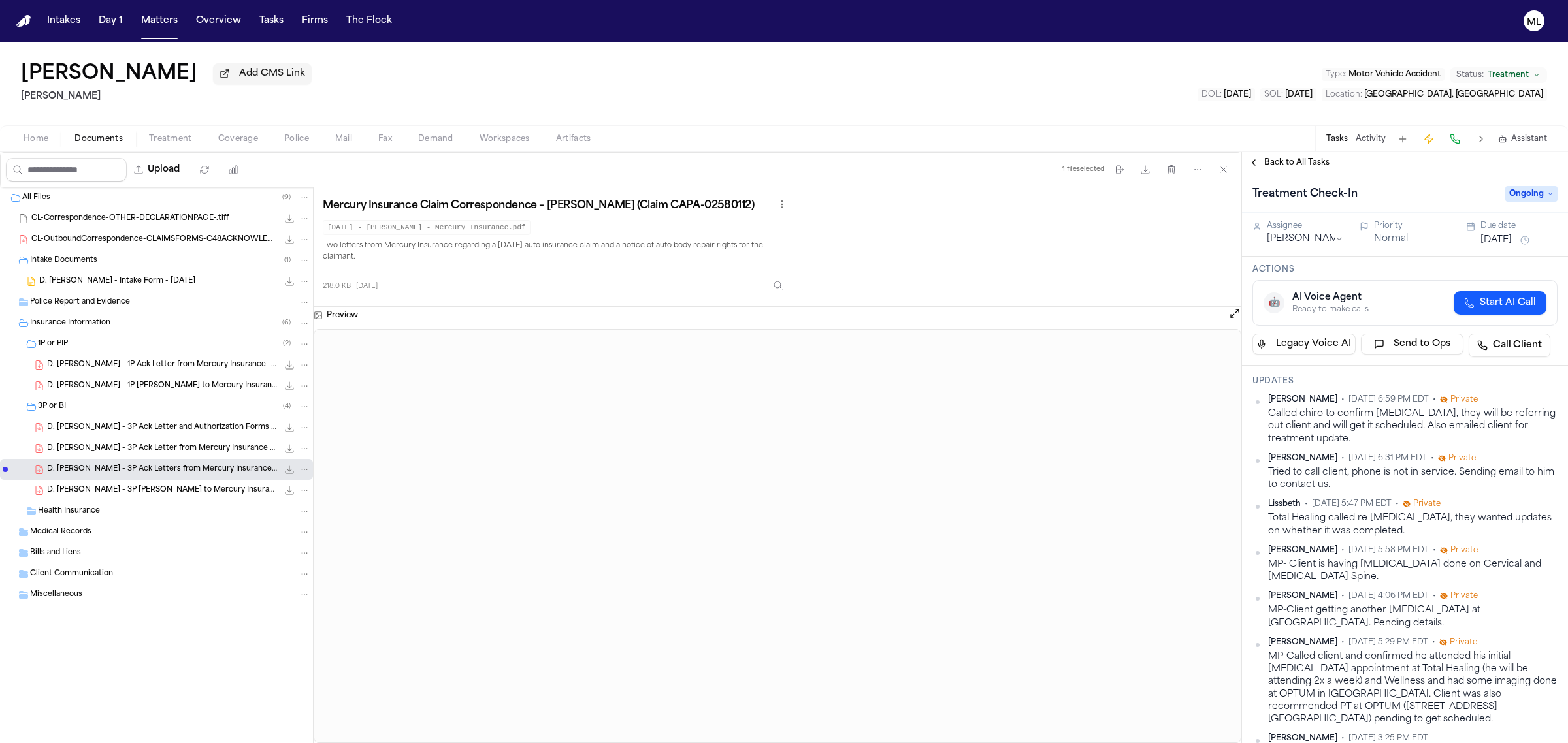
click at [1505, 238] on button "Aug 22, 2025" at bounding box center [1496, 240] width 31 height 13
click at [1436, 186] on div "Treatment Check-In" at bounding box center [1374, 194] width 245 height 21
click at [1311, 233] on html "Intakes Day 1 Matters Overview Tasks Firms The Flock ML Diego Gil Medina Add CM…" at bounding box center [784, 371] width 1568 height 743
click at [1508, 236] on button "Aug 22, 2025" at bounding box center [1496, 240] width 31 height 13
click at [1468, 393] on button "23" at bounding box center [1465, 397] width 21 height 21
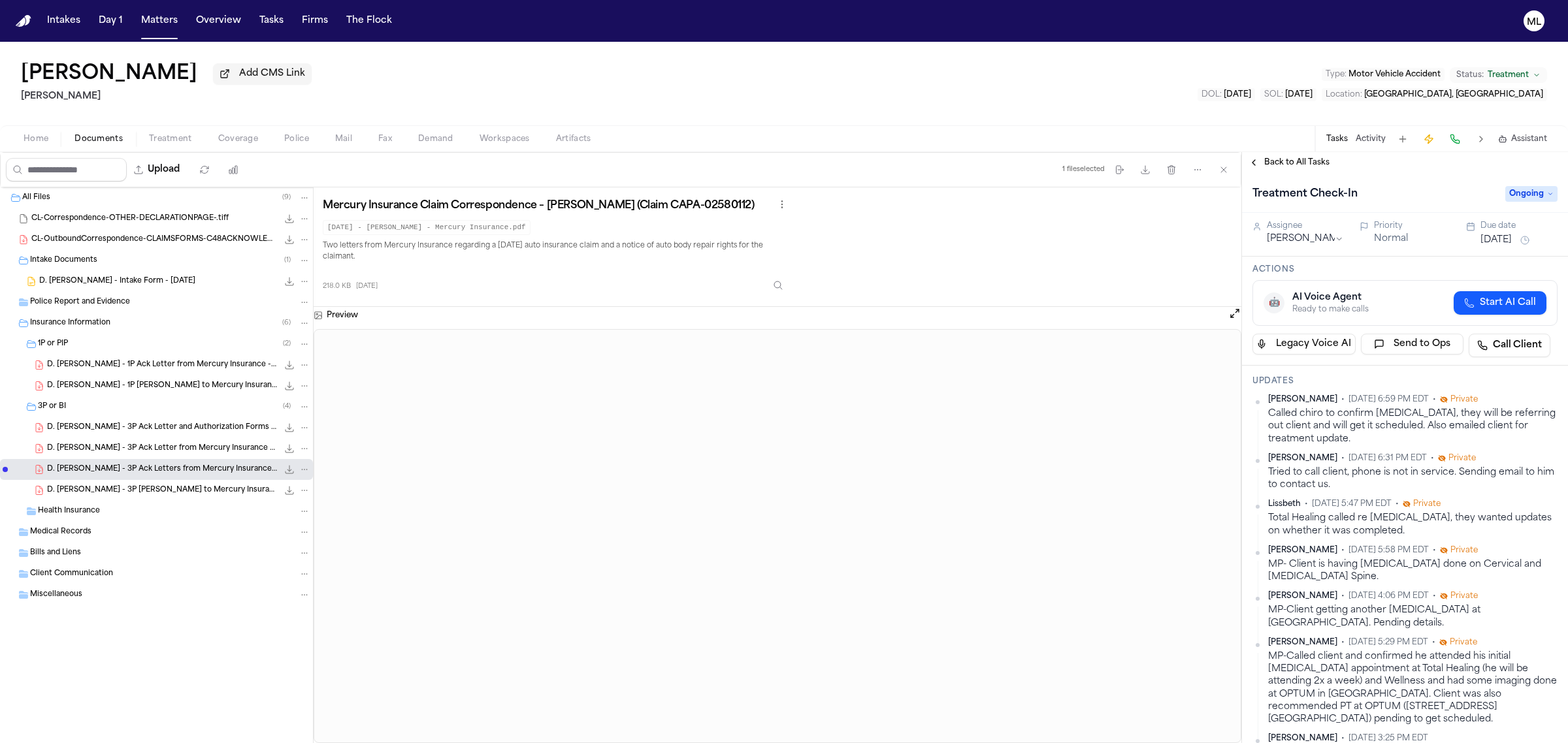
click at [1304, 165] on span "Back to All Tasks" at bounding box center [1297, 163] width 65 height 11
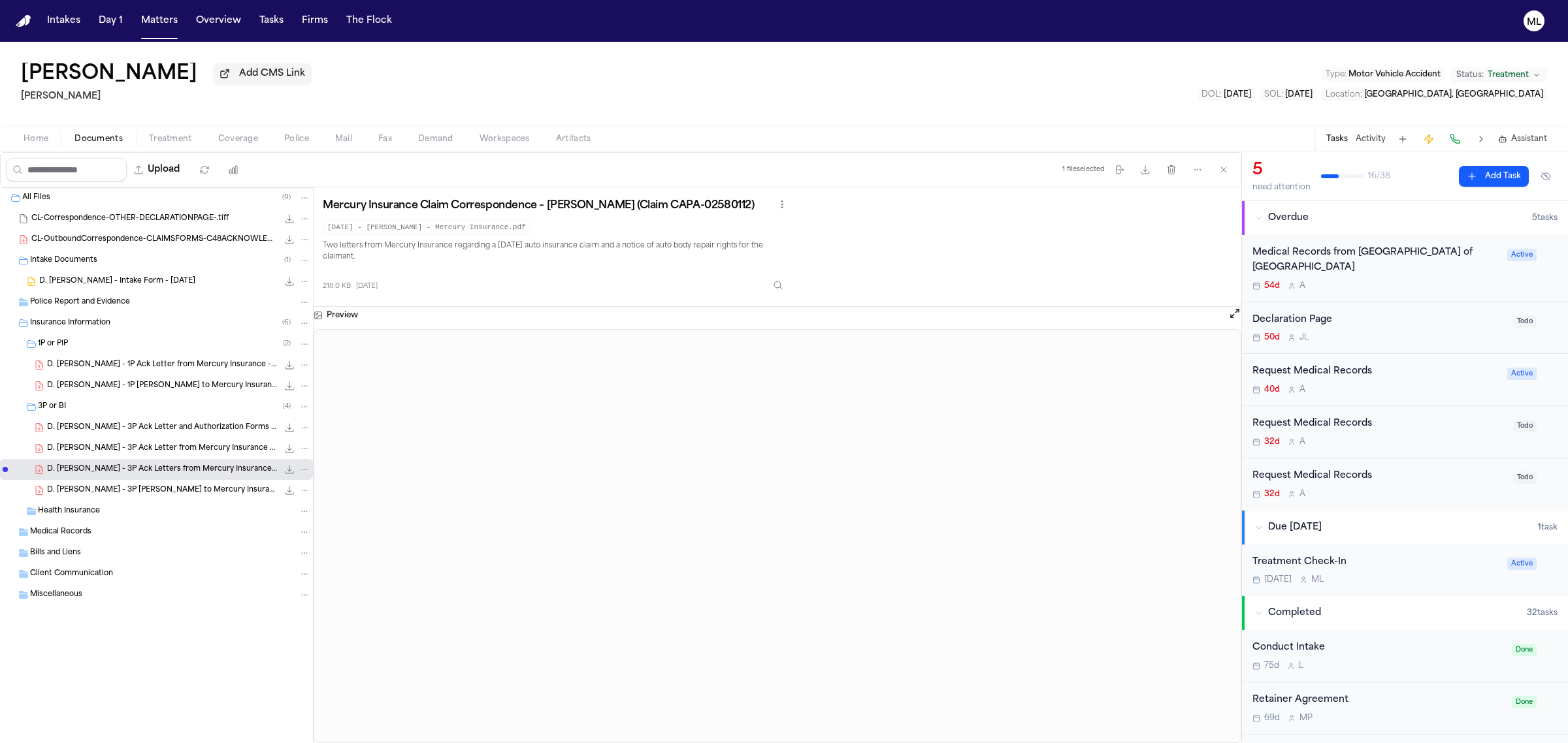
click at [1411, 387] on div "40d A" at bounding box center [1376, 390] width 247 height 11
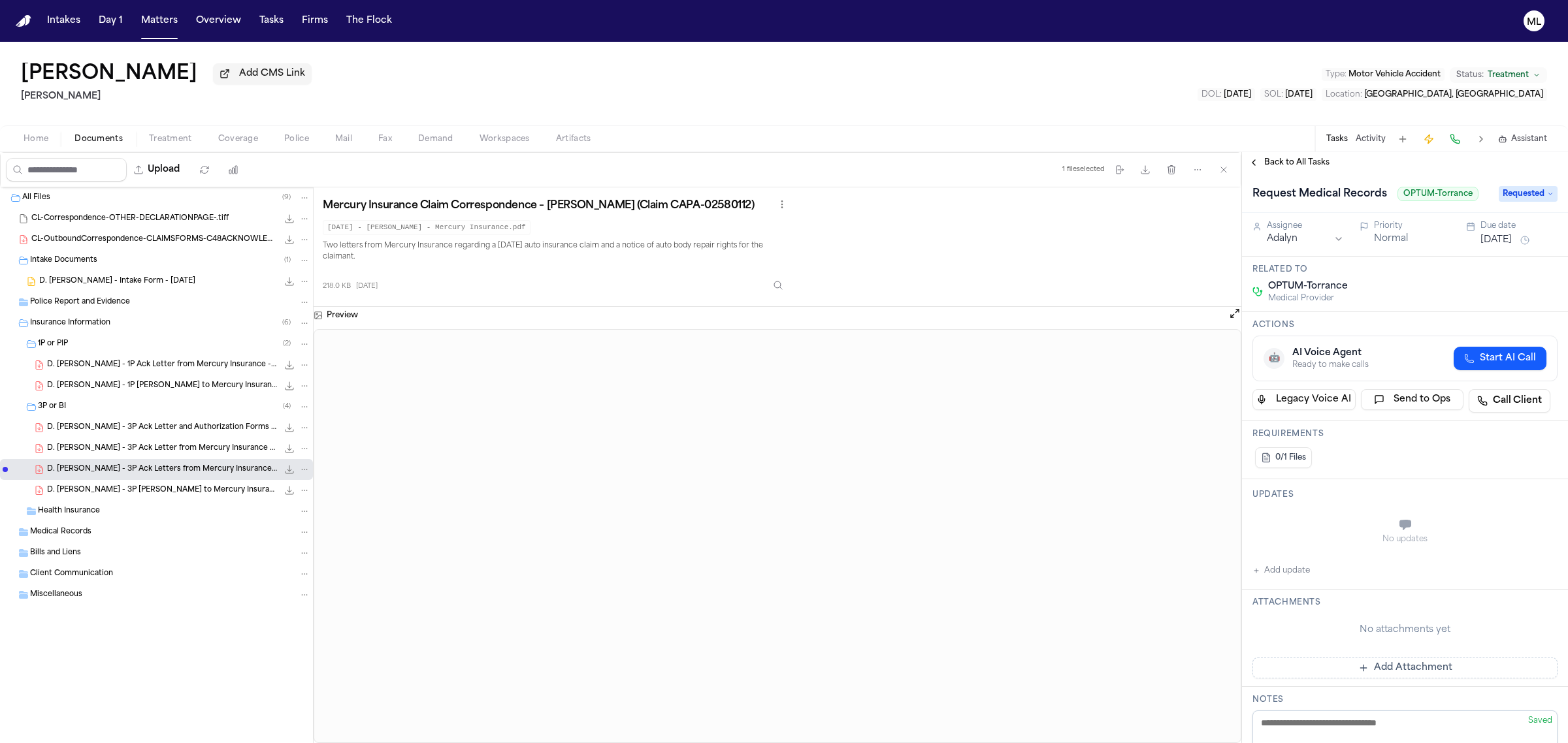
click at [1302, 167] on span "Back to All Tasks" at bounding box center [1297, 163] width 65 height 11
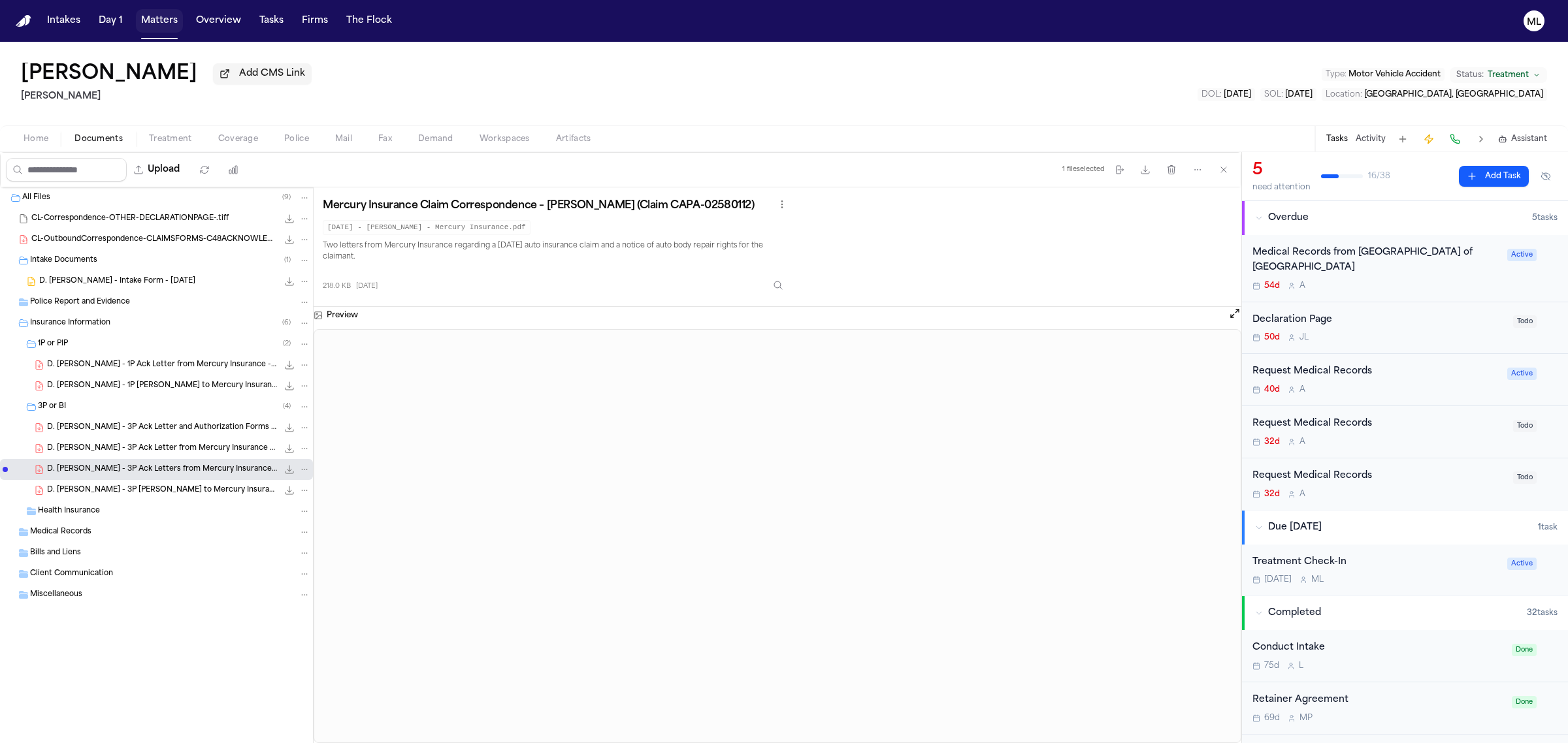
click at [157, 23] on button "Matters" at bounding box center [159, 21] width 47 height 23
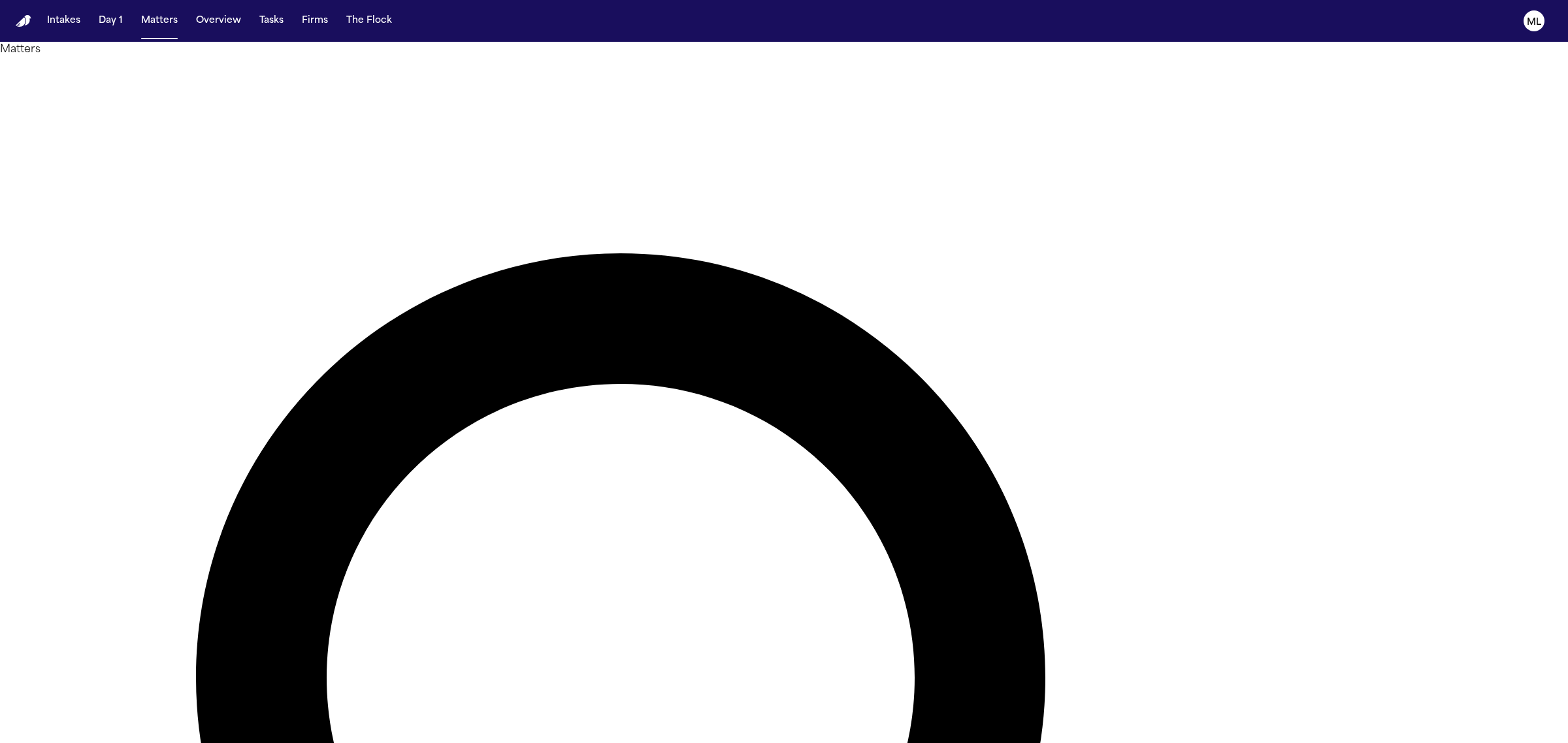
drag, startPoint x: 1054, startPoint y: 74, endPoint x: 1014, endPoint y: 74, distance: 40.0
type input "*"
type input "******"
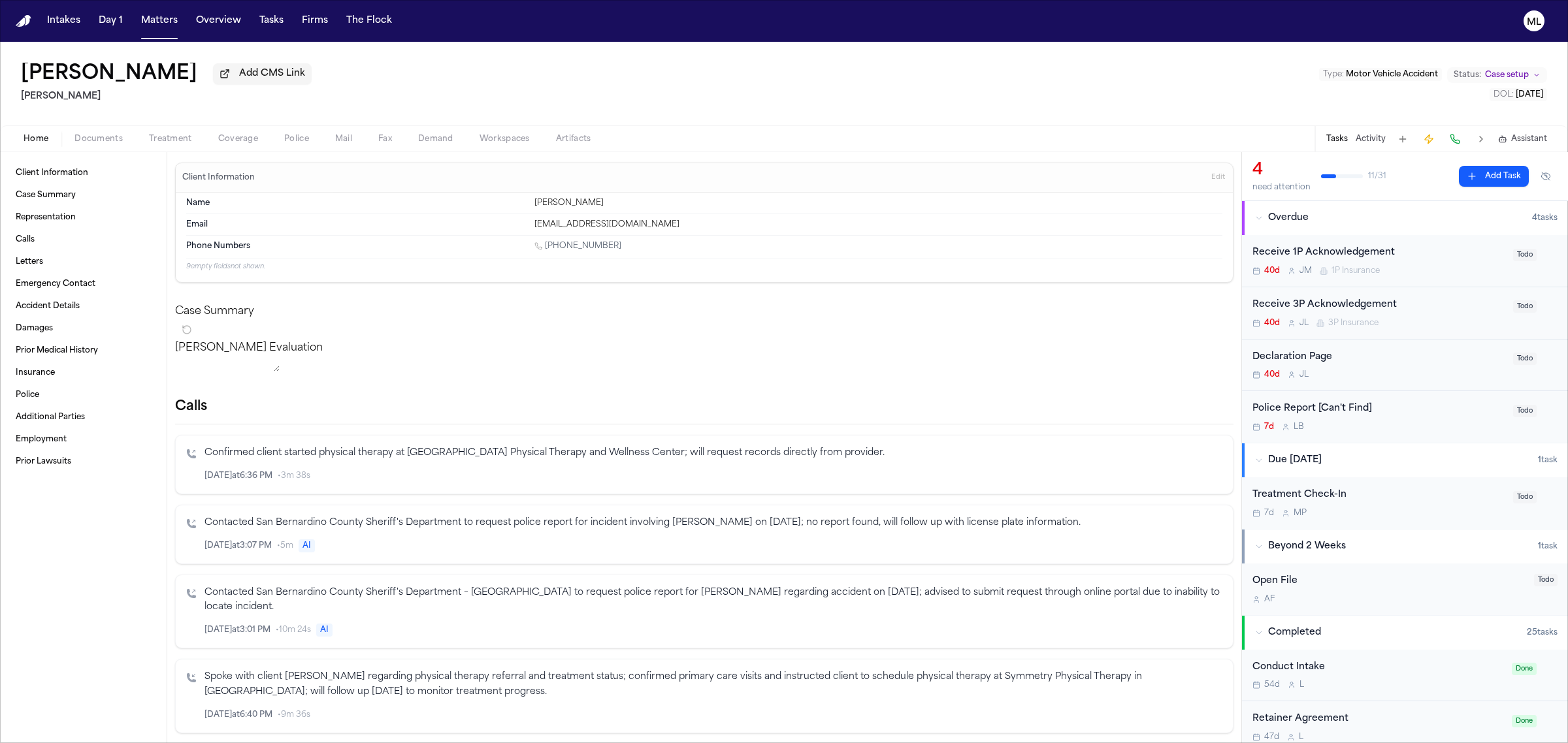
click at [1450, 521] on div "Treatment Check-In 7d M P Todo" at bounding box center [1405, 503] width 326 height 51
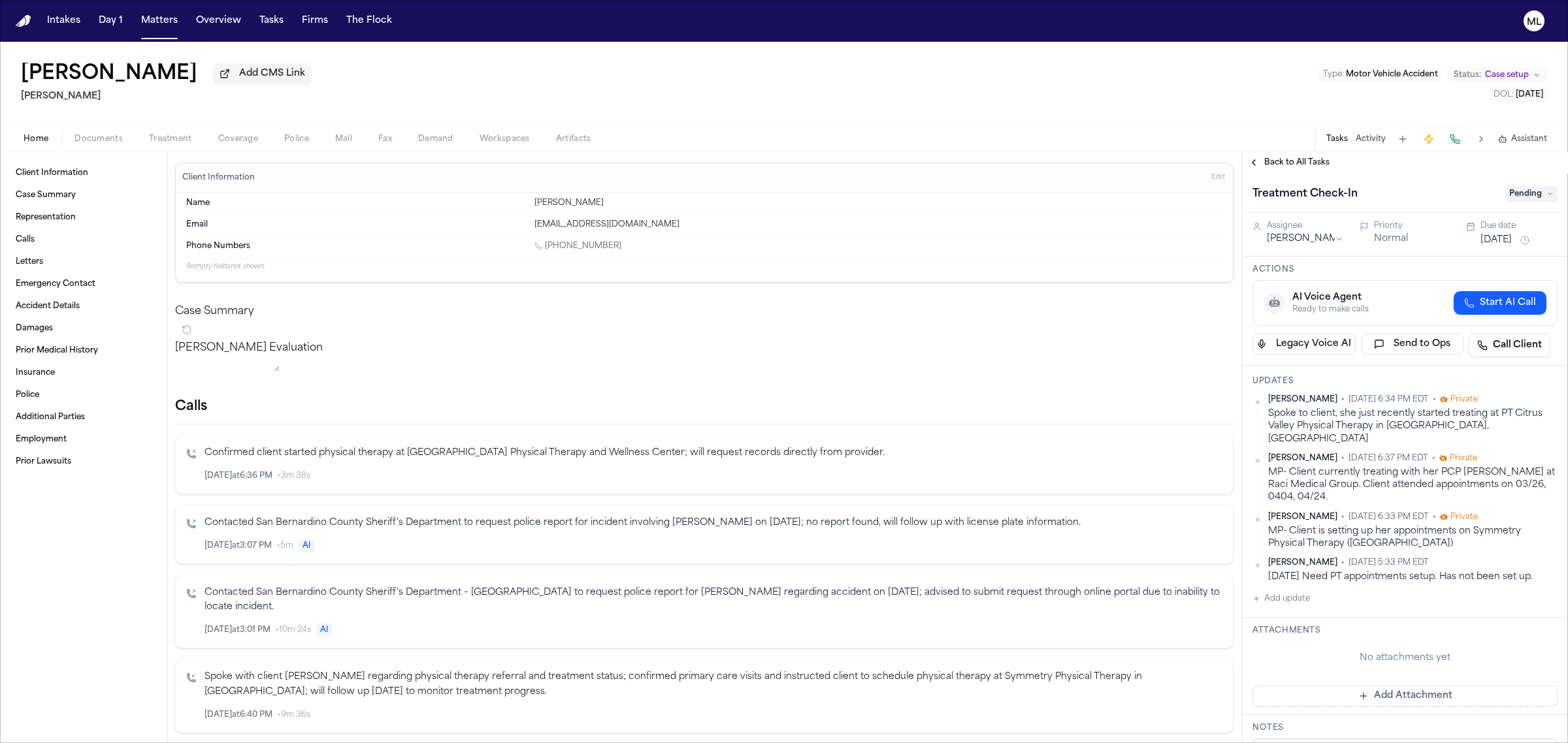
click at [1315, 234] on html "Intakes Day 1 Matters Overview Tasks Firms The Flock ML LUCERO HUERTA Add CMS L…" at bounding box center [784, 371] width 1568 height 743
click at [1285, 159] on span "Back to All Tasks" at bounding box center [1297, 163] width 65 height 11
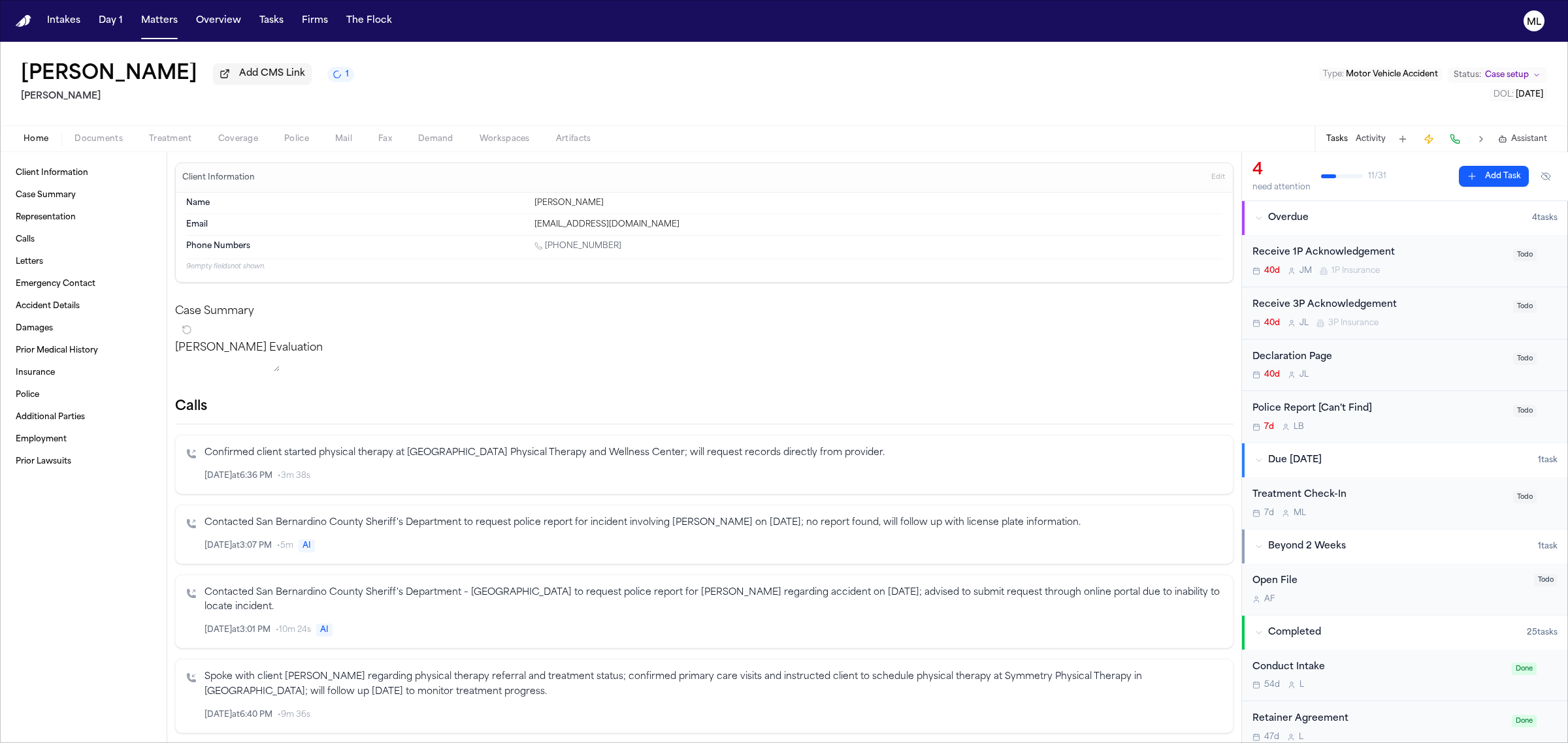
click at [106, 130] on div "Home Documents Treatment Coverage Police Mail Fax Demand Workspaces Artifacts T…" at bounding box center [784, 138] width 1568 height 26
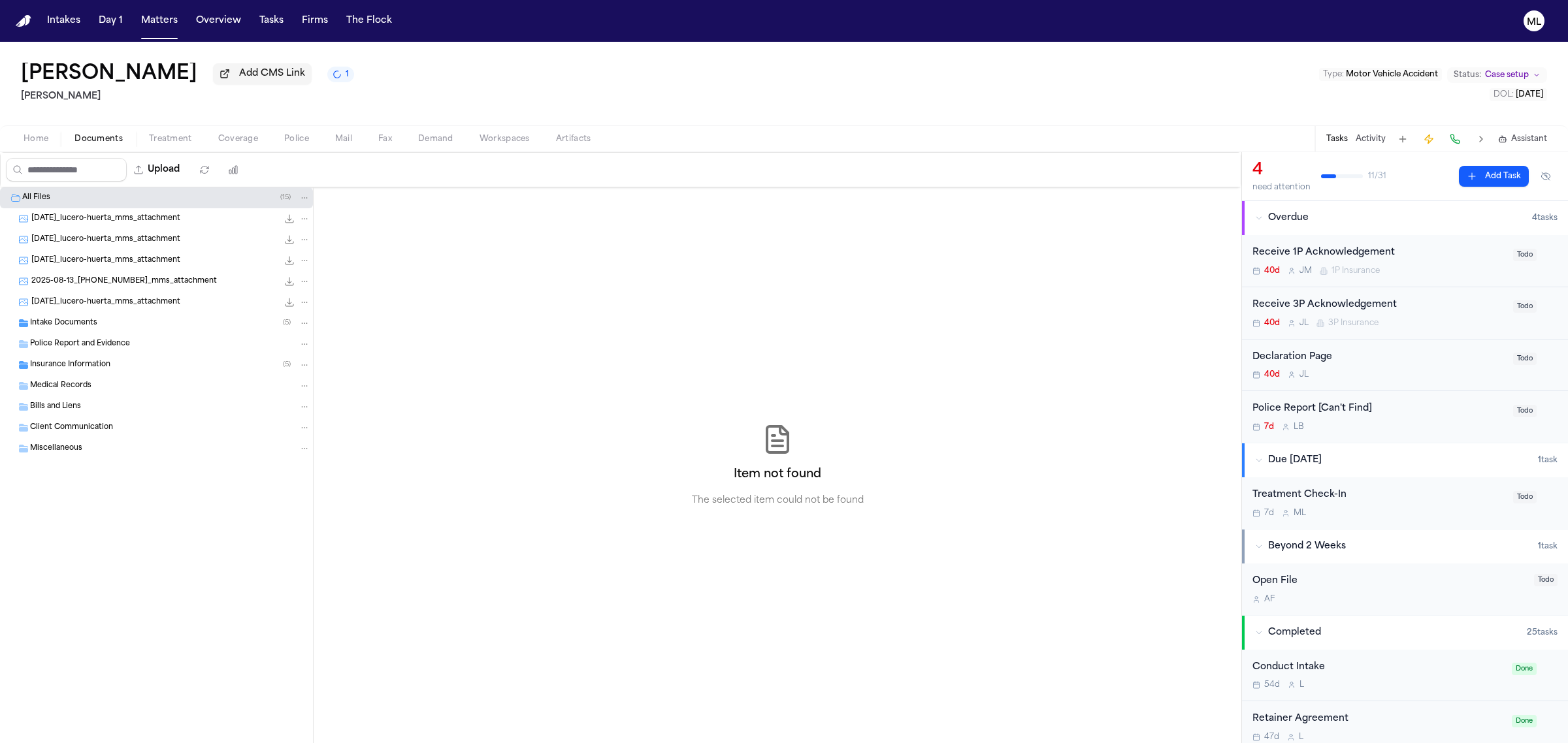
click at [92, 144] on span "Documents" at bounding box center [99, 140] width 48 height 11
click at [90, 360] on span "Insurance Information" at bounding box center [70, 365] width 80 height 11
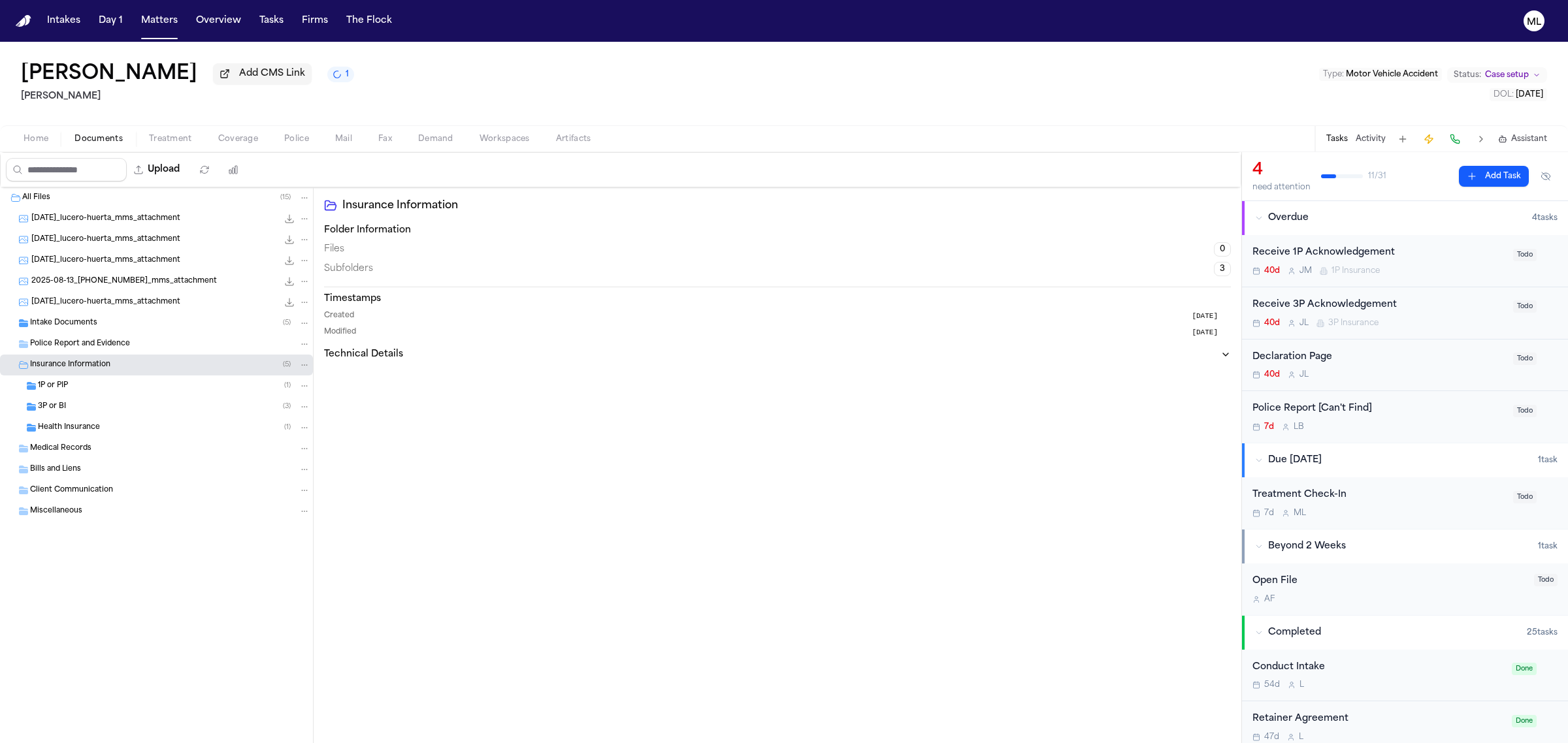
click at [93, 418] on div "Health Insurance ( 1 )" at bounding box center [156, 427] width 313 height 21
click at [96, 406] on div "3P or BI ( 3 )" at bounding box center [174, 407] width 272 height 12
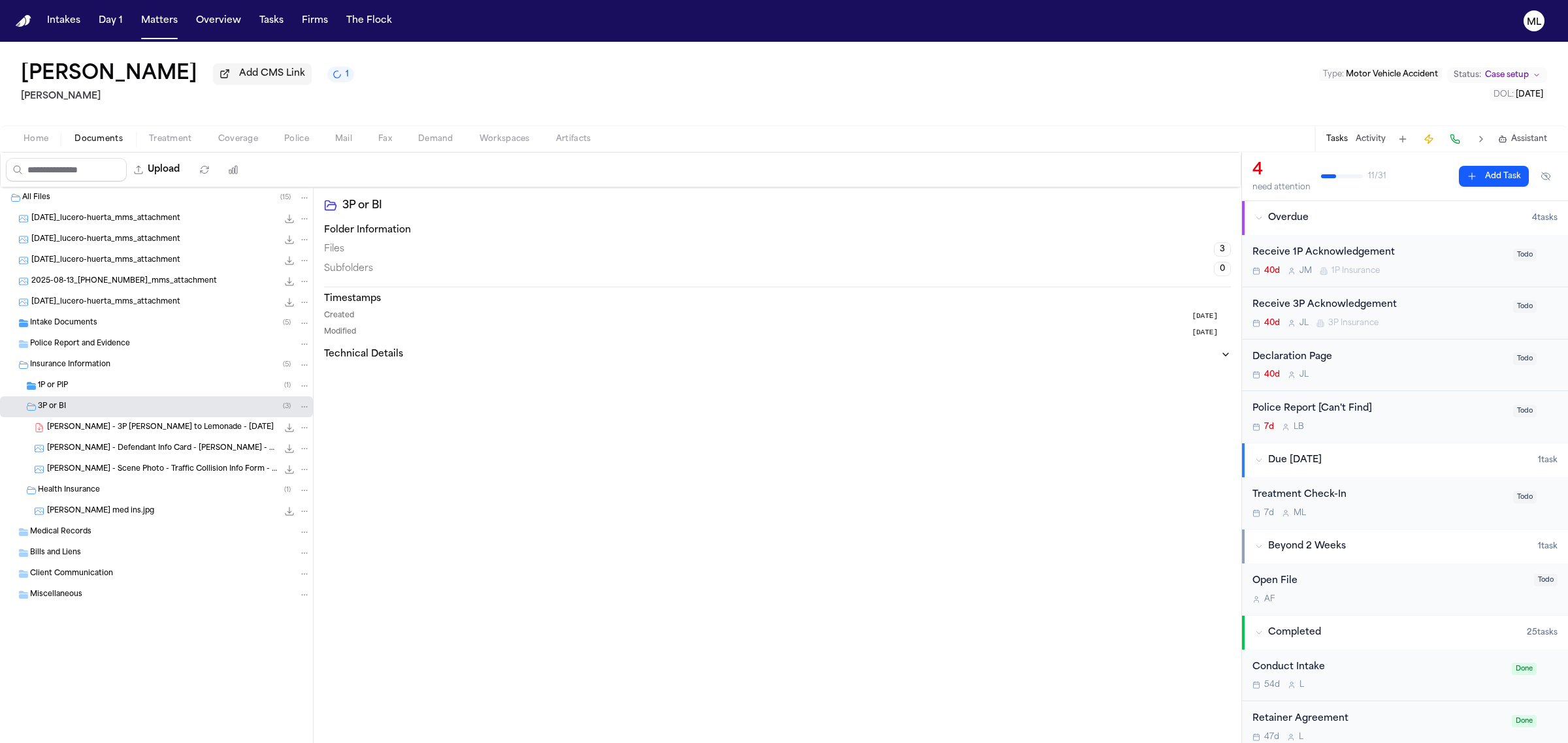
click at [128, 425] on span "L. Huerta - 3P LOR to Lemonade - 3.11.25" at bounding box center [160, 428] width 226 height 11
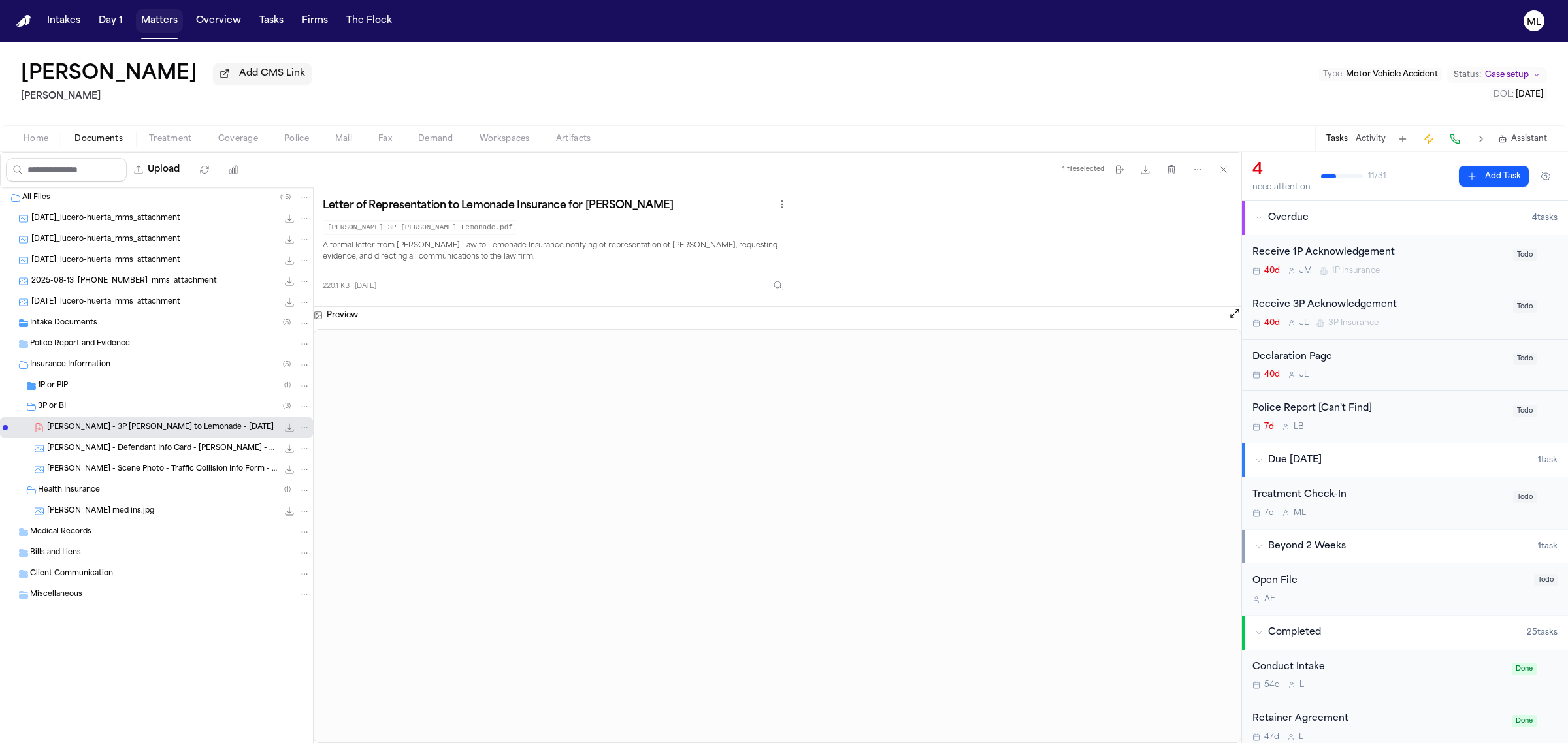
click at [158, 20] on button "Matters" at bounding box center [159, 21] width 47 height 23
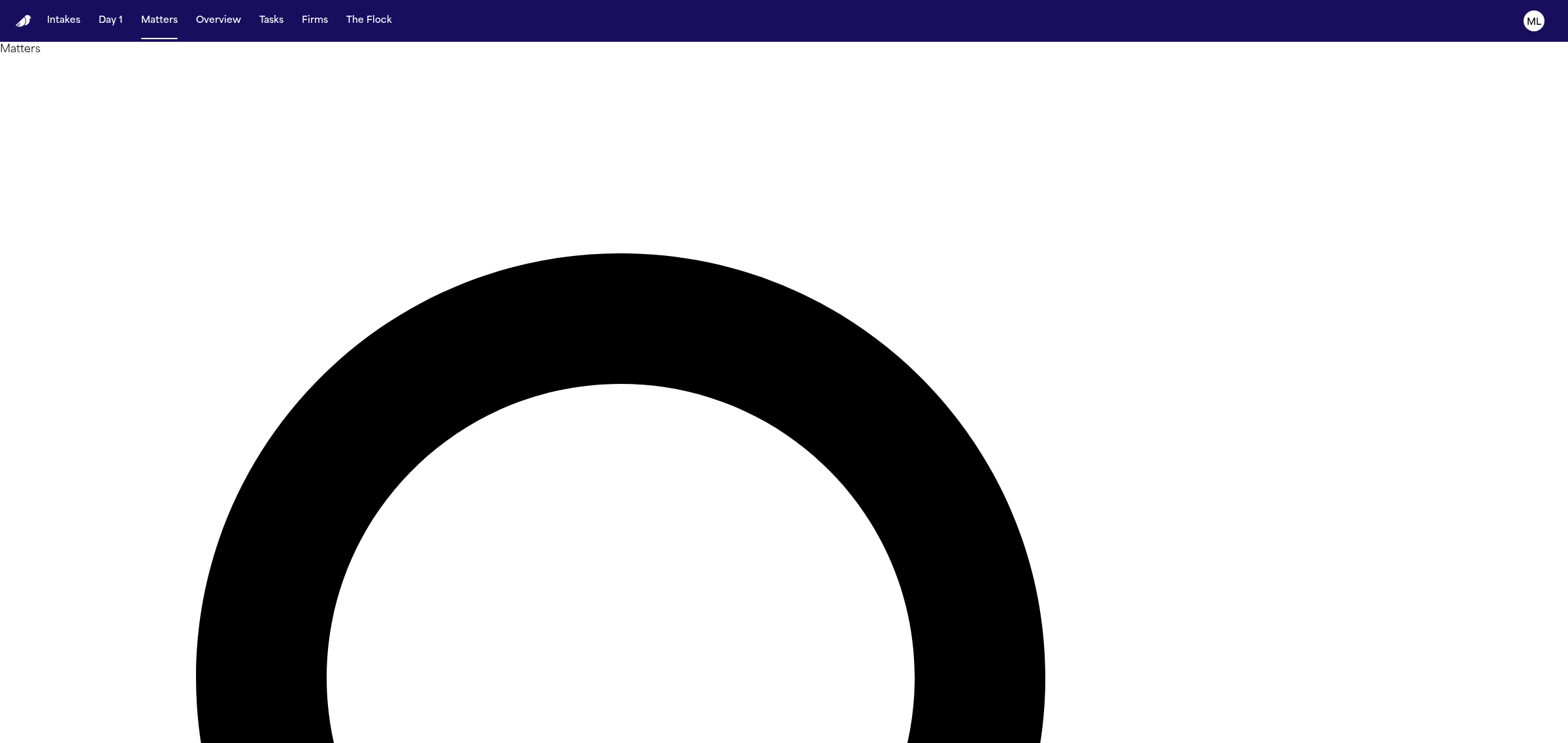
drag, startPoint x: 1066, startPoint y: 75, endPoint x: 972, endPoint y: 81, distance: 94.2
type input "*****"
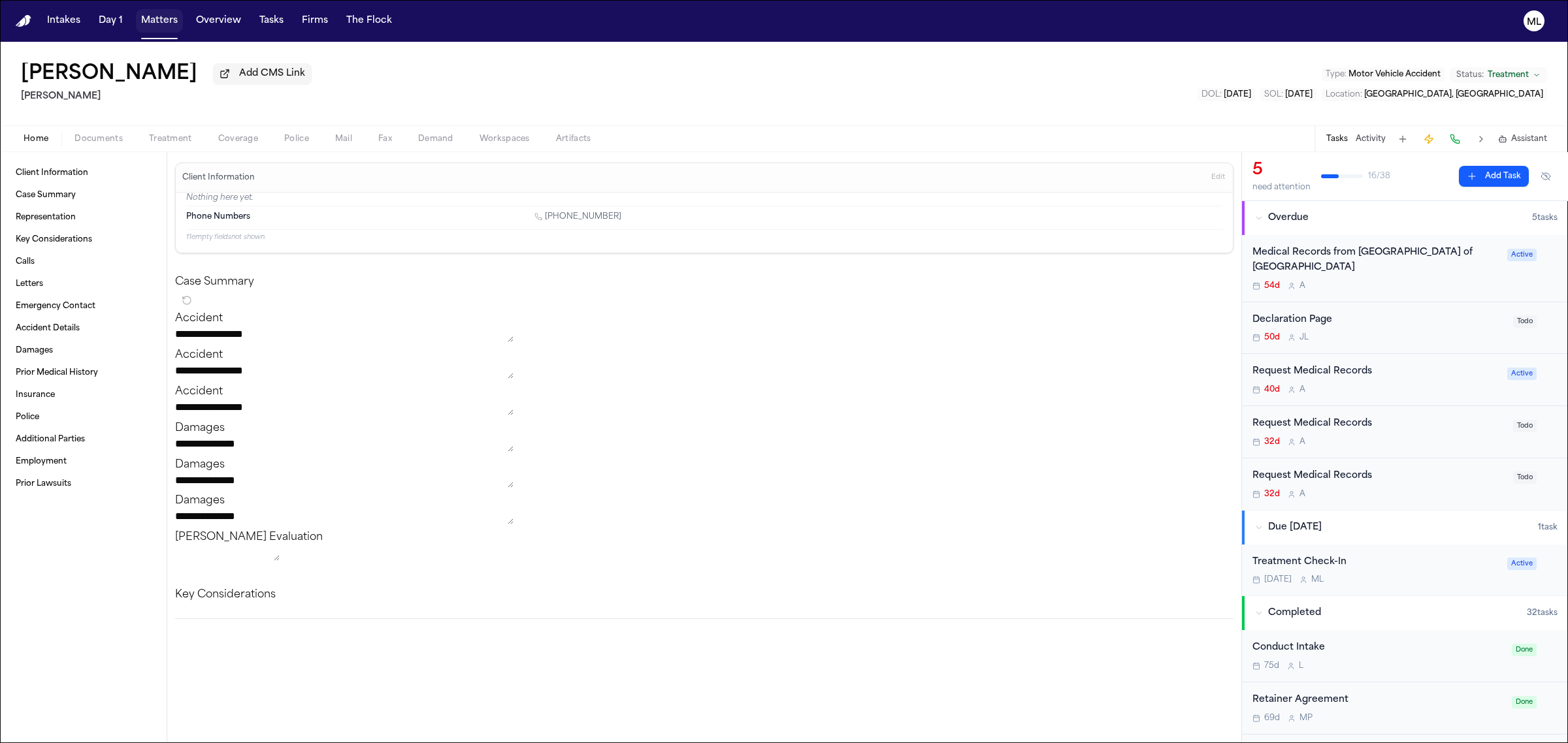
click at [164, 19] on button "Matters" at bounding box center [159, 21] width 47 height 23
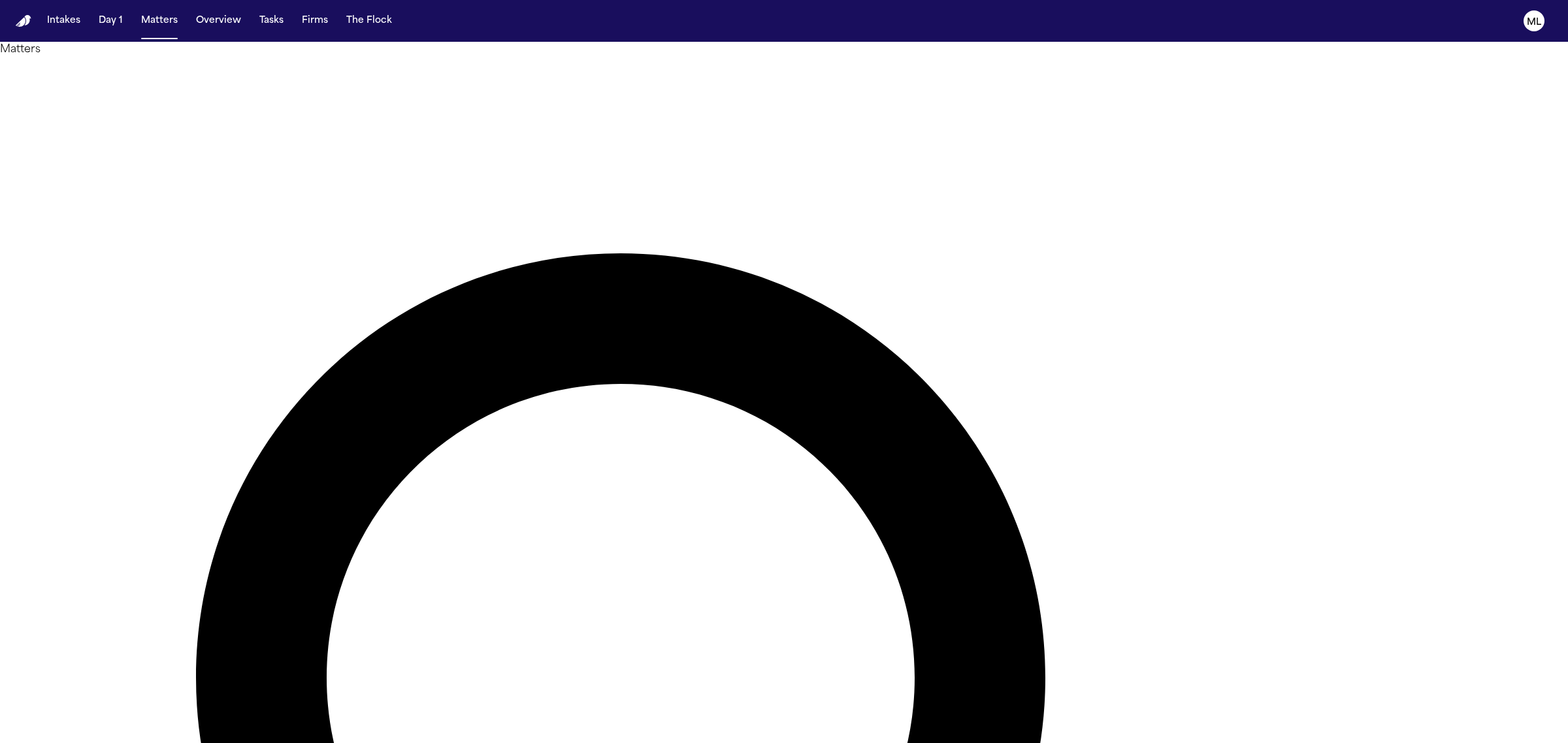
drag, startPoint x: 1066, startPoint y: 79, endPoint x: 902, endPoint y: 80, distance: 164.0
type input "******"
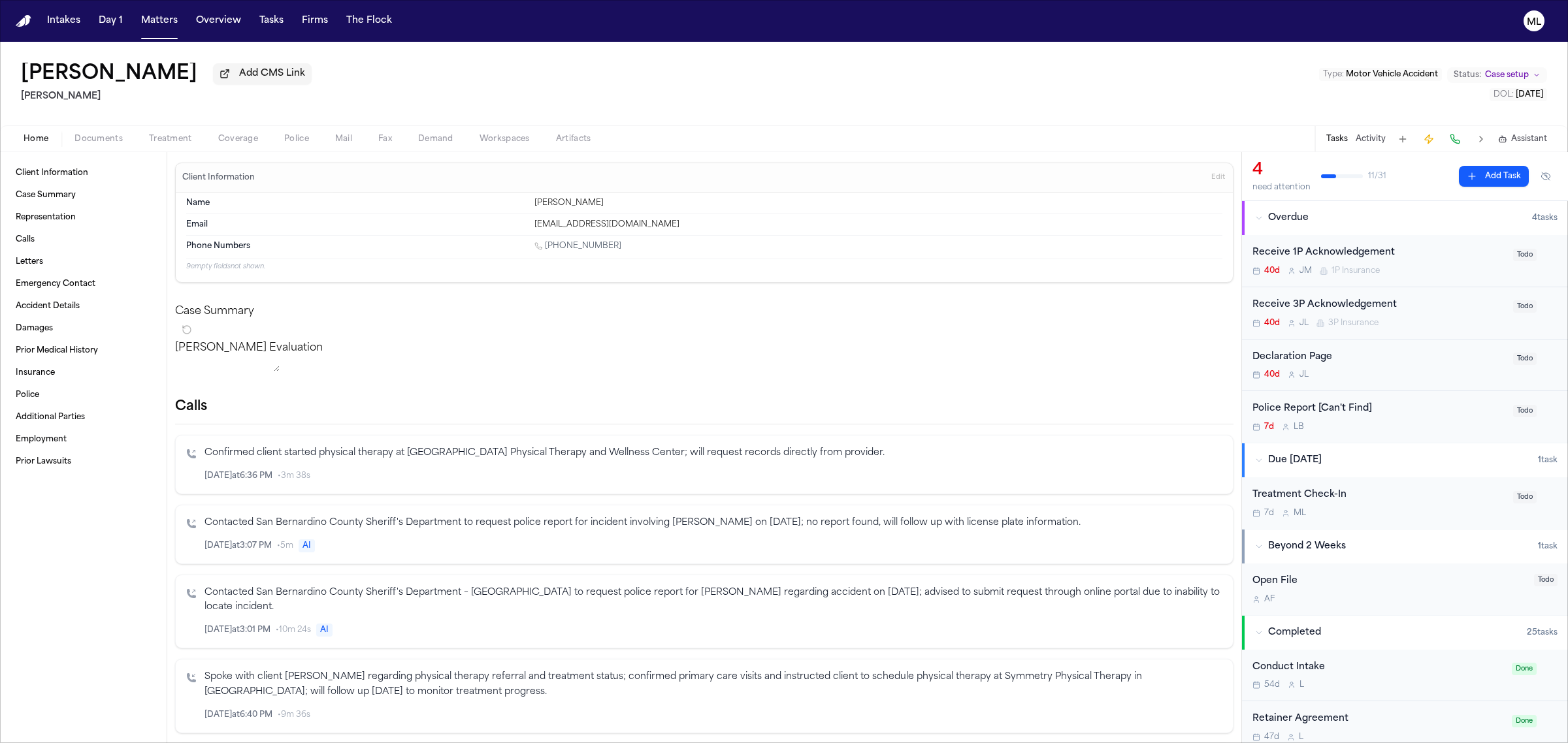
click at [1420, 311] on div "Receive 3P Acknowledgement" at bounding box center [1378, 305] width 253 height 15
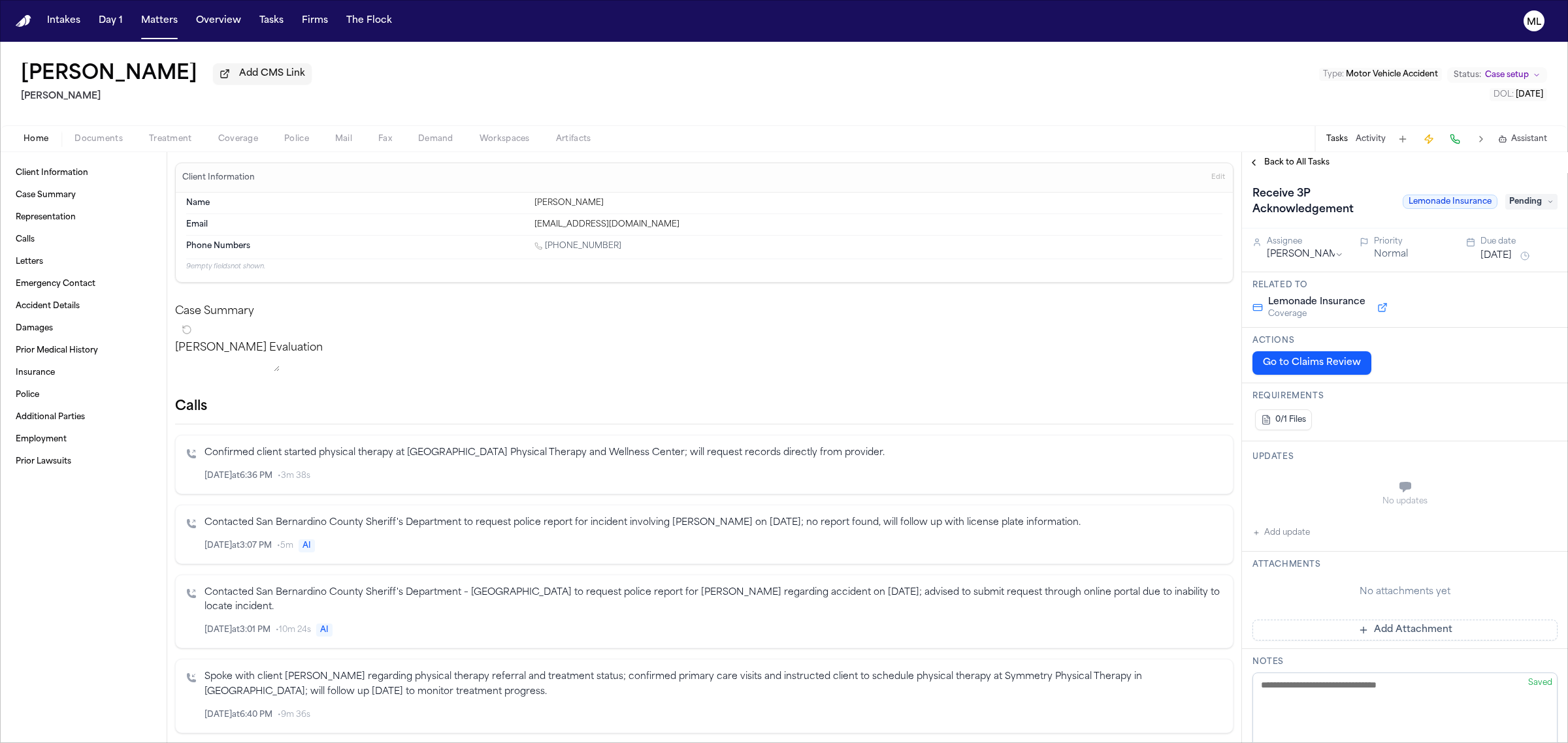
click at [1280, 537] on button "Add update" at bounding box center [1281, 533] width 57 height 15
click at [1292, 467] on div "Updates Private Cancel Add" at bounding box center [1405, 493] width 326 height 103
click at [1337, 489] on textarea "Add your update" at bounding box center [1413, 488] width 279 height 26
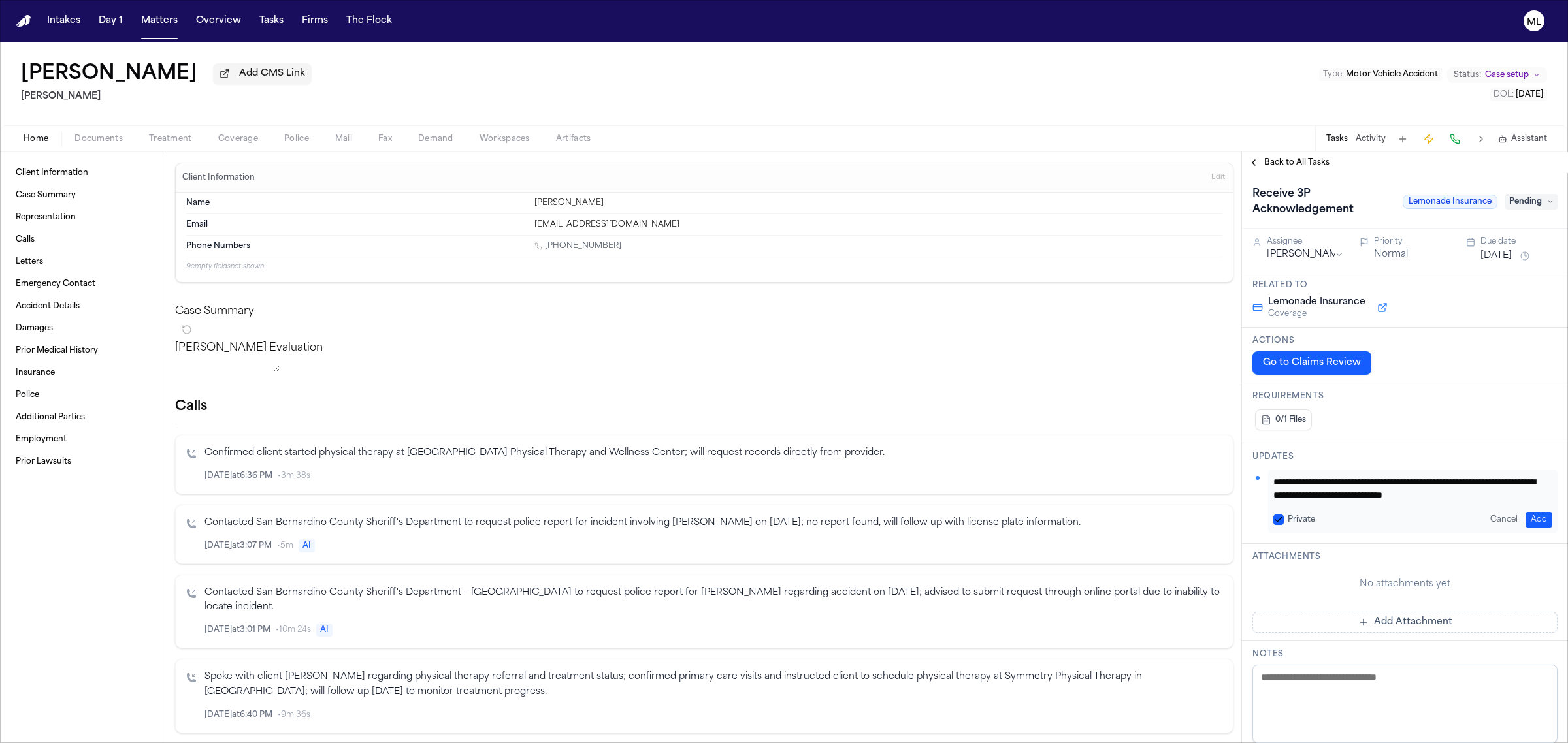
scroll to position [11, 0]
type textarea "**********"
click at [1495, 253] on button "Jul 31, 2025" at bounding box center [1496, 256] width 31 height 13
click at [1536, 356] on button "12" at bounding box center [1528, 358] width 21 height 21
click at [1324, 256] on html "Intakes Day 1 Matters Overview Tasks Firms The Flock ML LUCERO HUERTA Add CMS L…" at bounding box center [784, 371] width 1568 height 743
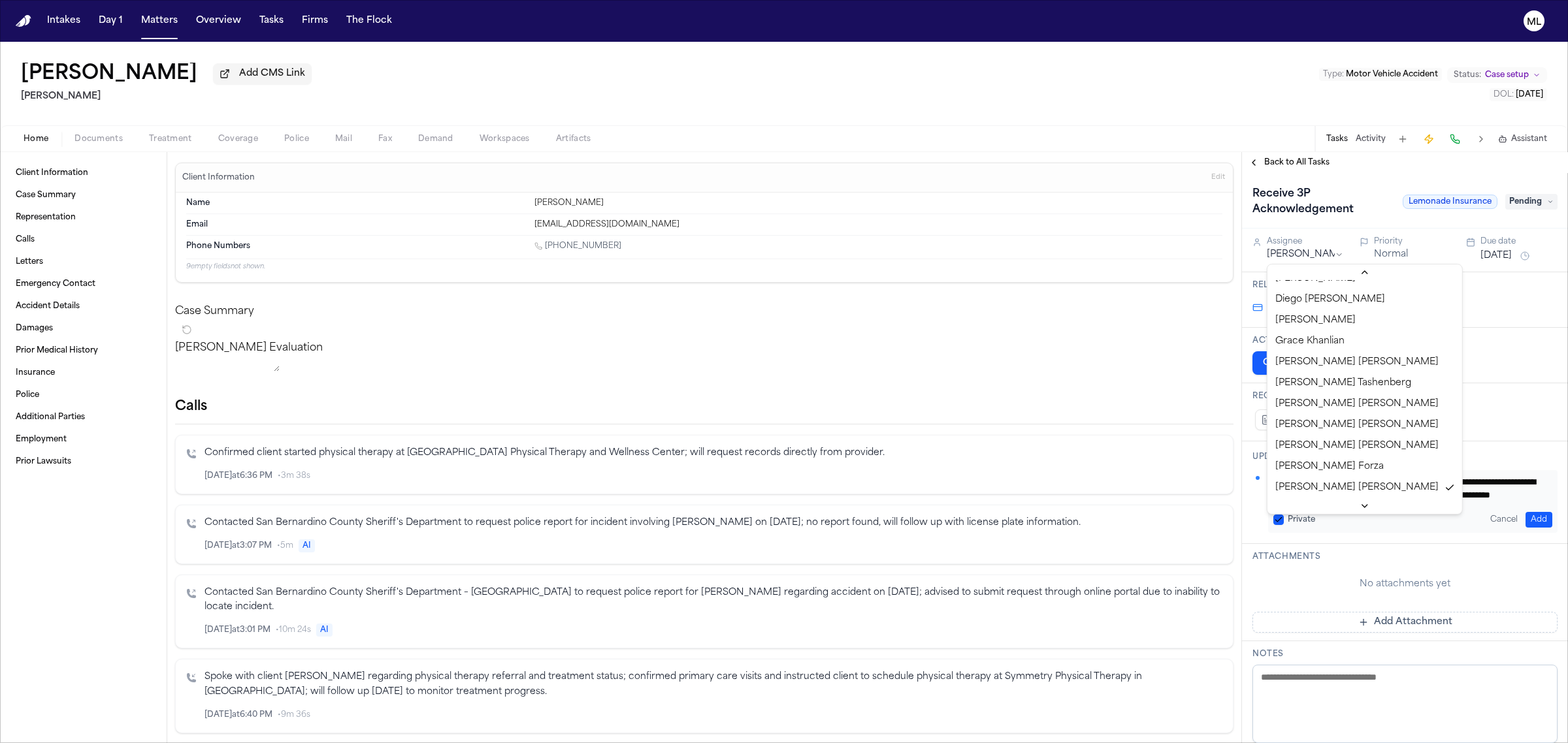
scroll to position [432, 0]
click at [1310, 253] on html "Intakes Day 1 Matters Overview Tasks Firms The Flock ML LUCERO HUERTA Add CMS L…" at bounding box center [784, 371] width 1568 height 743
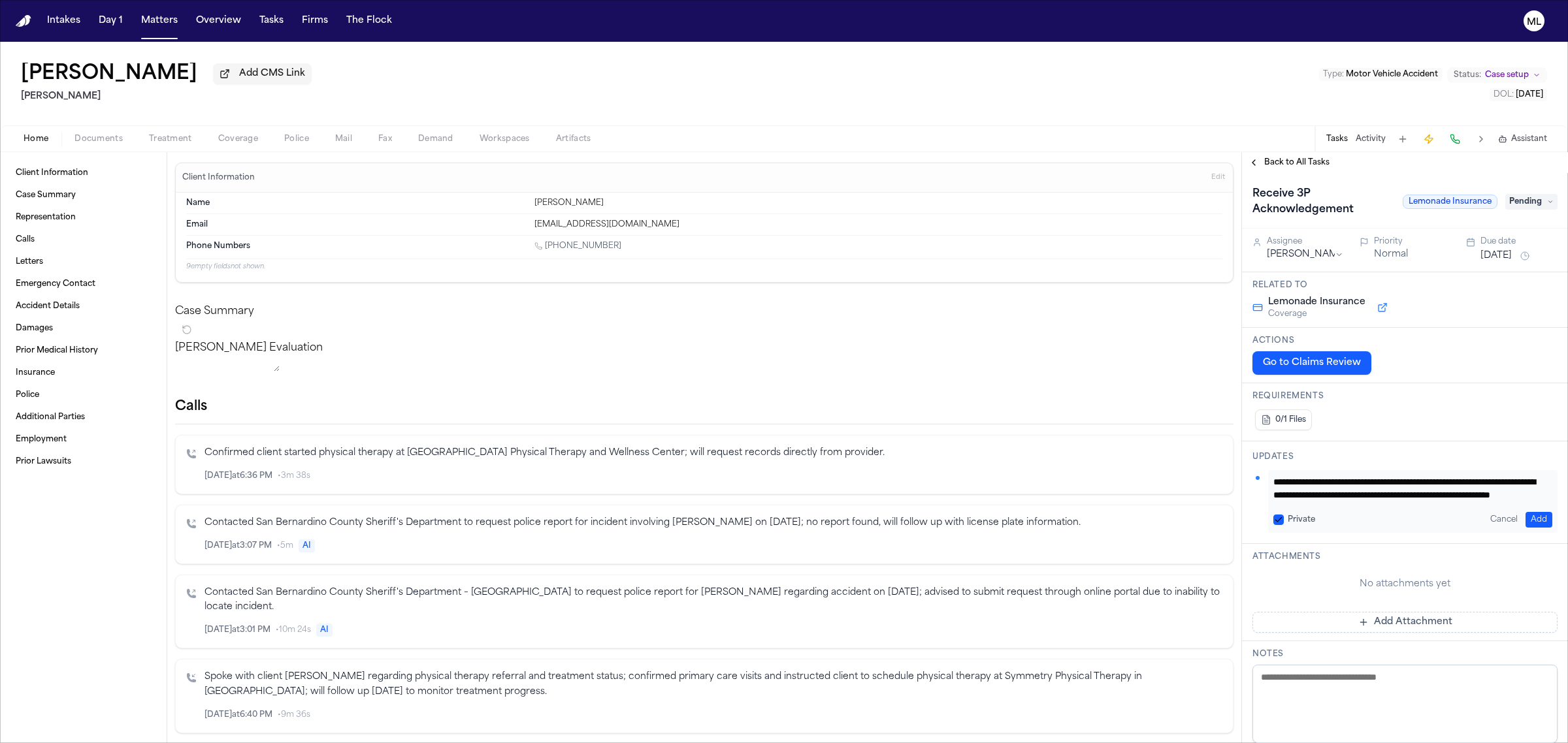
click at [1525, 519] on button "Add" at bounding box center [1539, 519] width 27 height 15
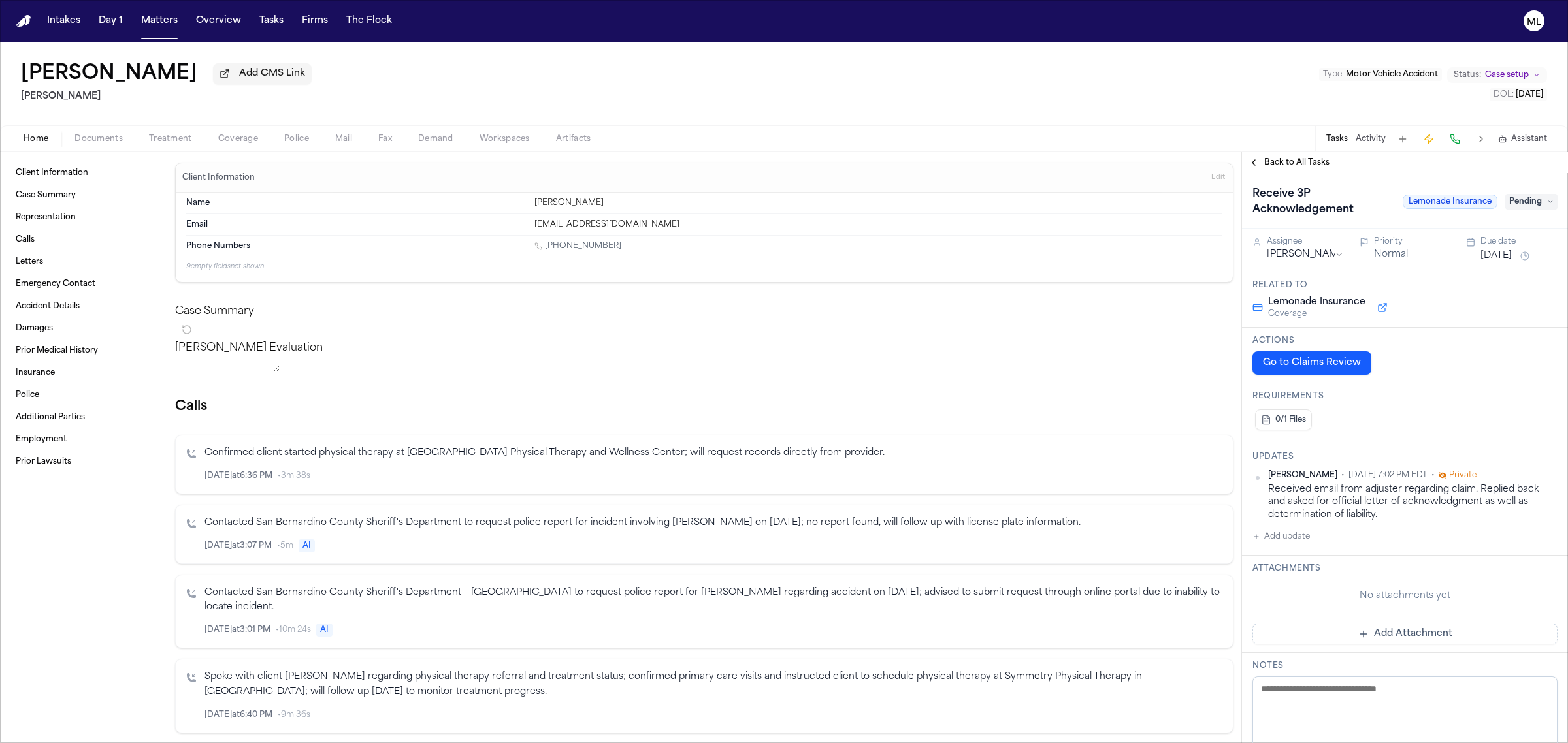
click at [1296, 165] on span "Back to All Tasks" at bounding box center [1297, 163] width 65 height 11
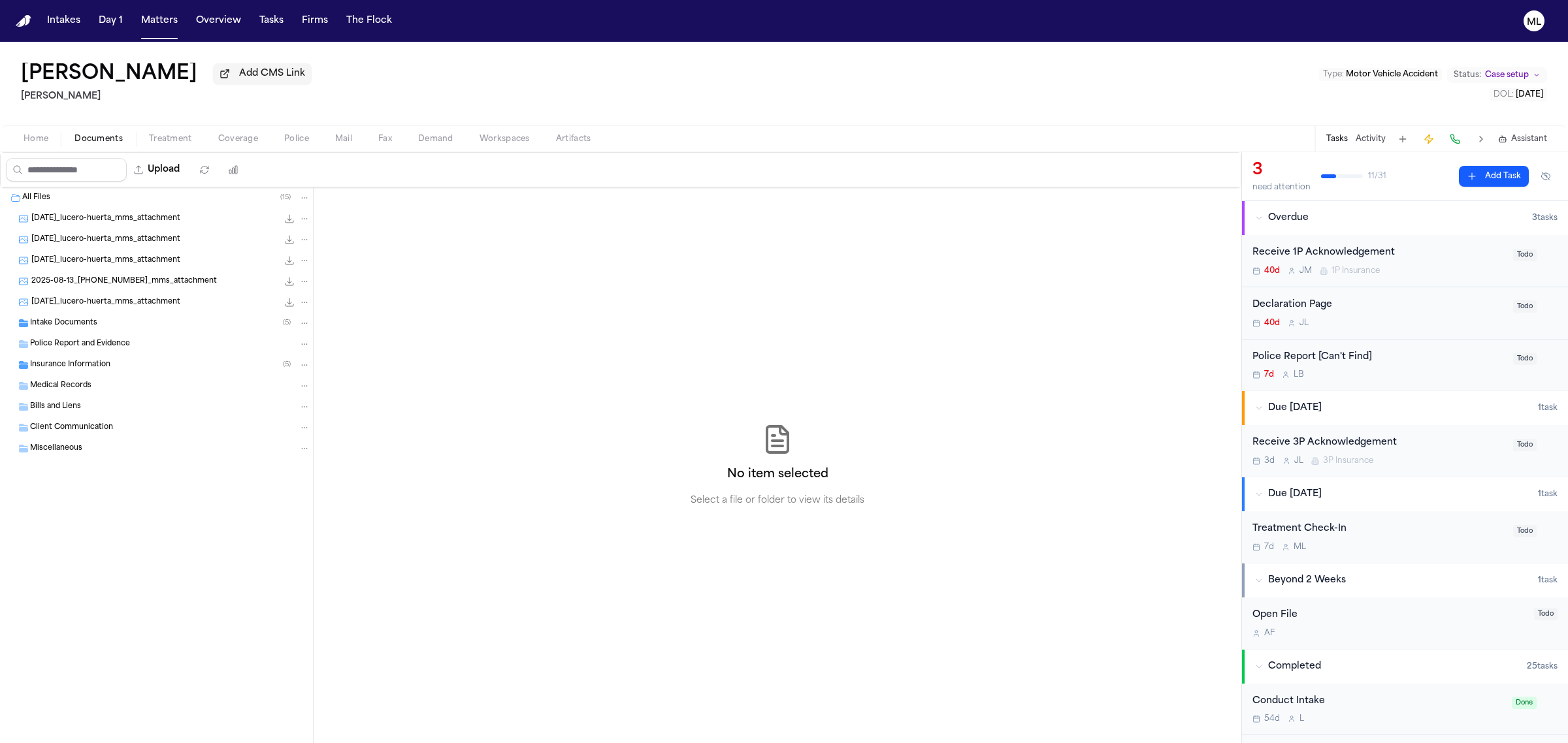
click at [106, 136] on span "Documents" at bounding box center [99, 140] width 48 height 11
click at [76, 359] on div "Insurance Information ( 5 )" at bounding box center [170, 365] width 280 height 12
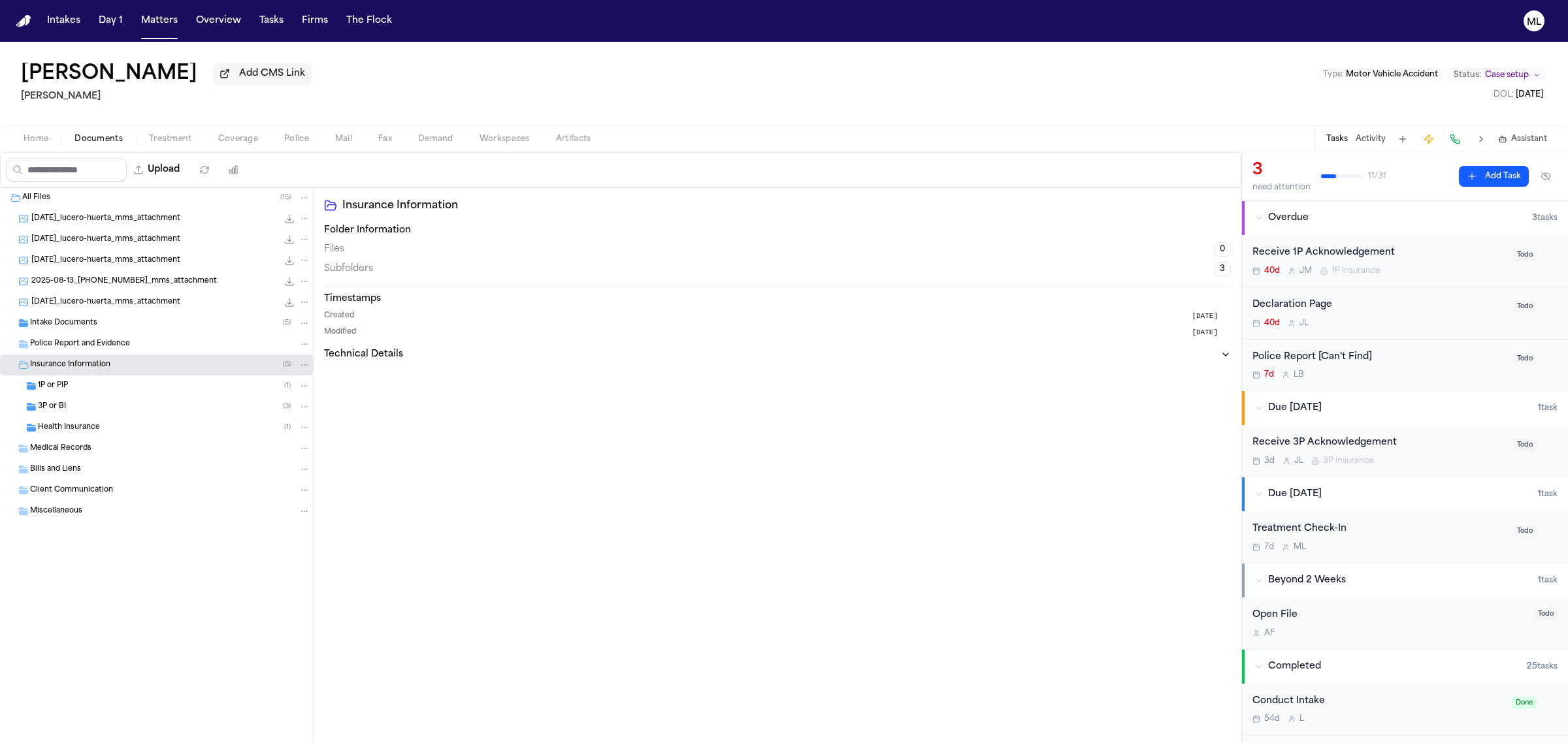
click at [89, 386] on div "1P or PIP ( 1 )" at bounding box center [174, 386] width 272 height 12
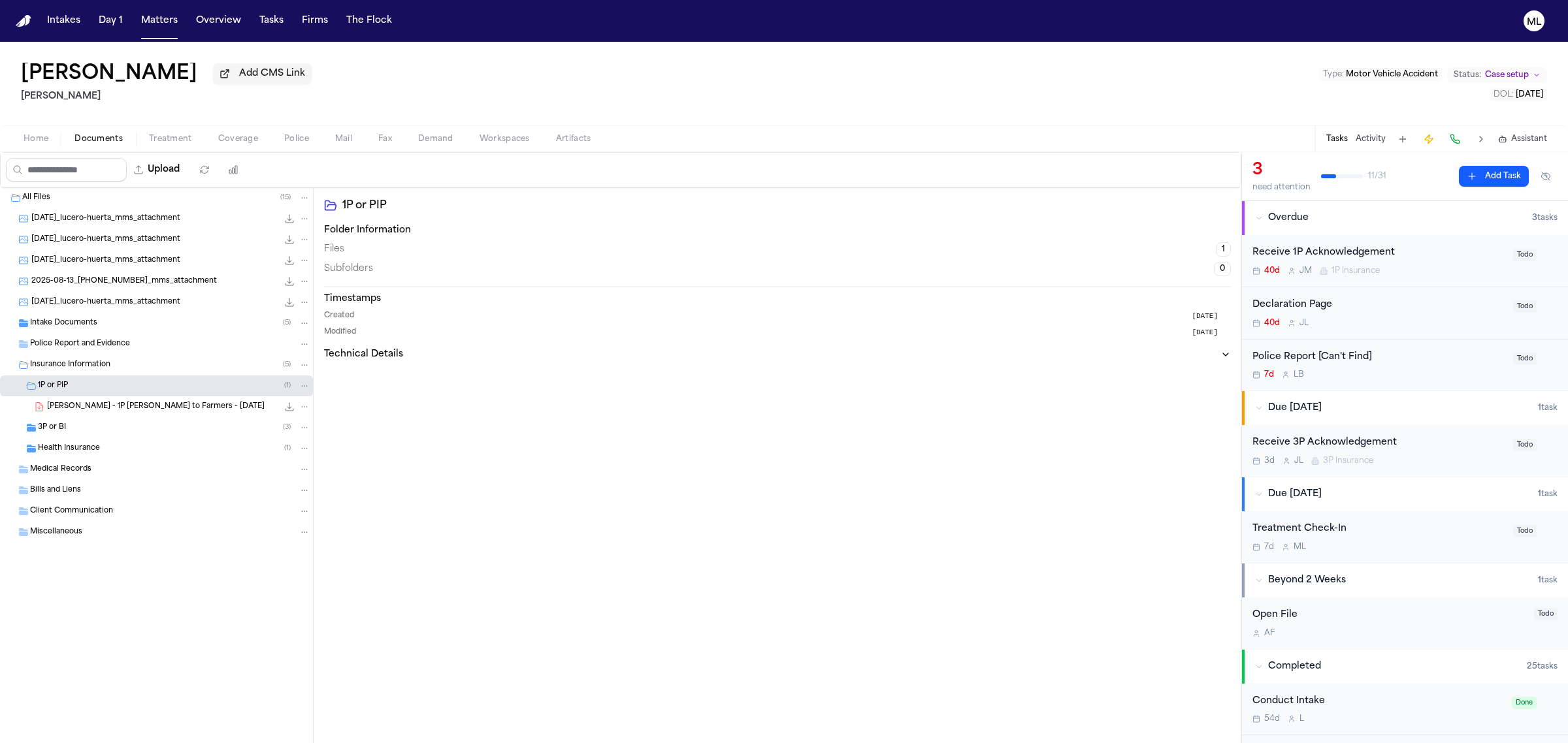
click at [156, 406] on span "L. Huerta - 1P LOR to Farmers - 7.24.25" at bounding box center [156, 407] width 218 height 11
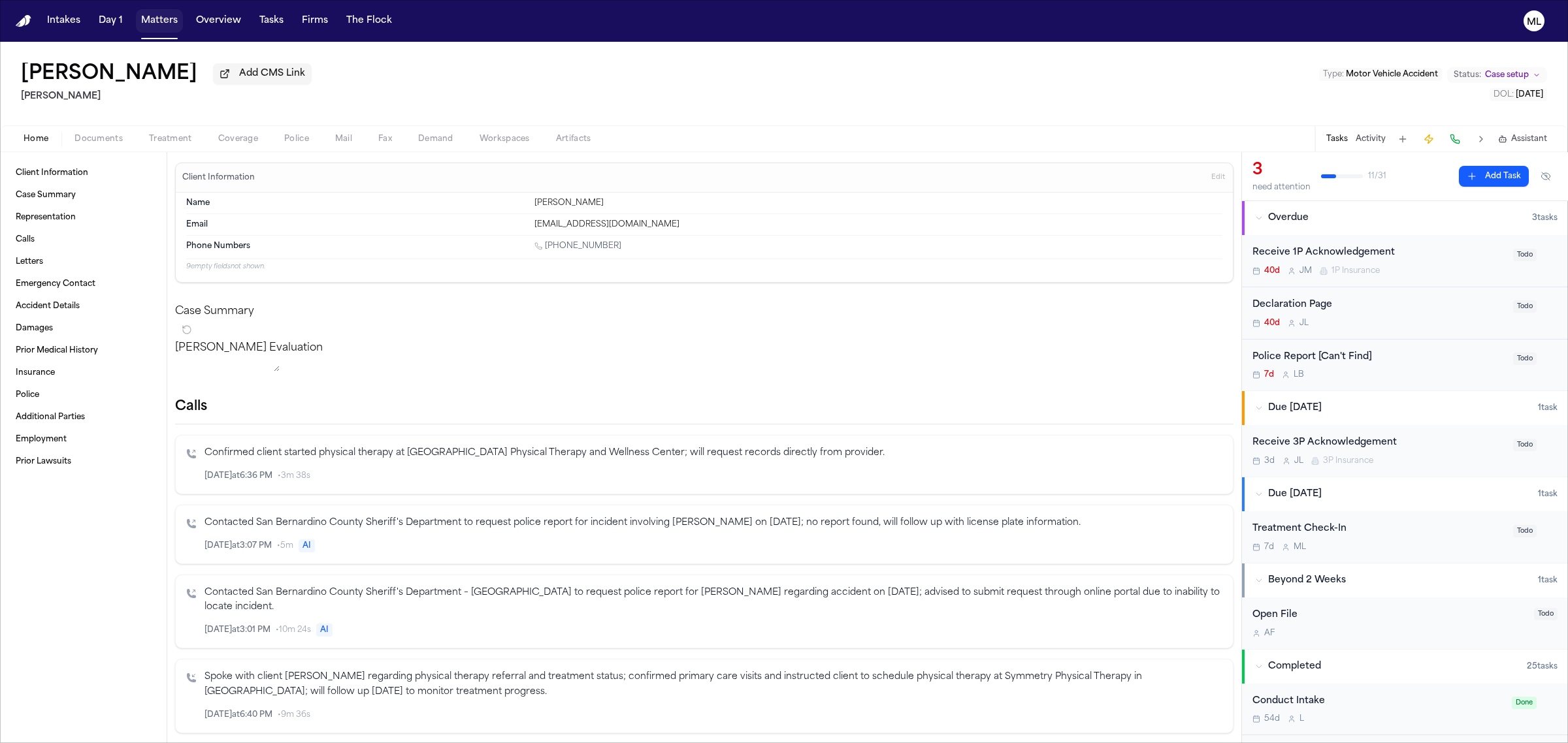
click at [162, 21] on button "Matters" at bounding box center [159, 21] width 47 height 23
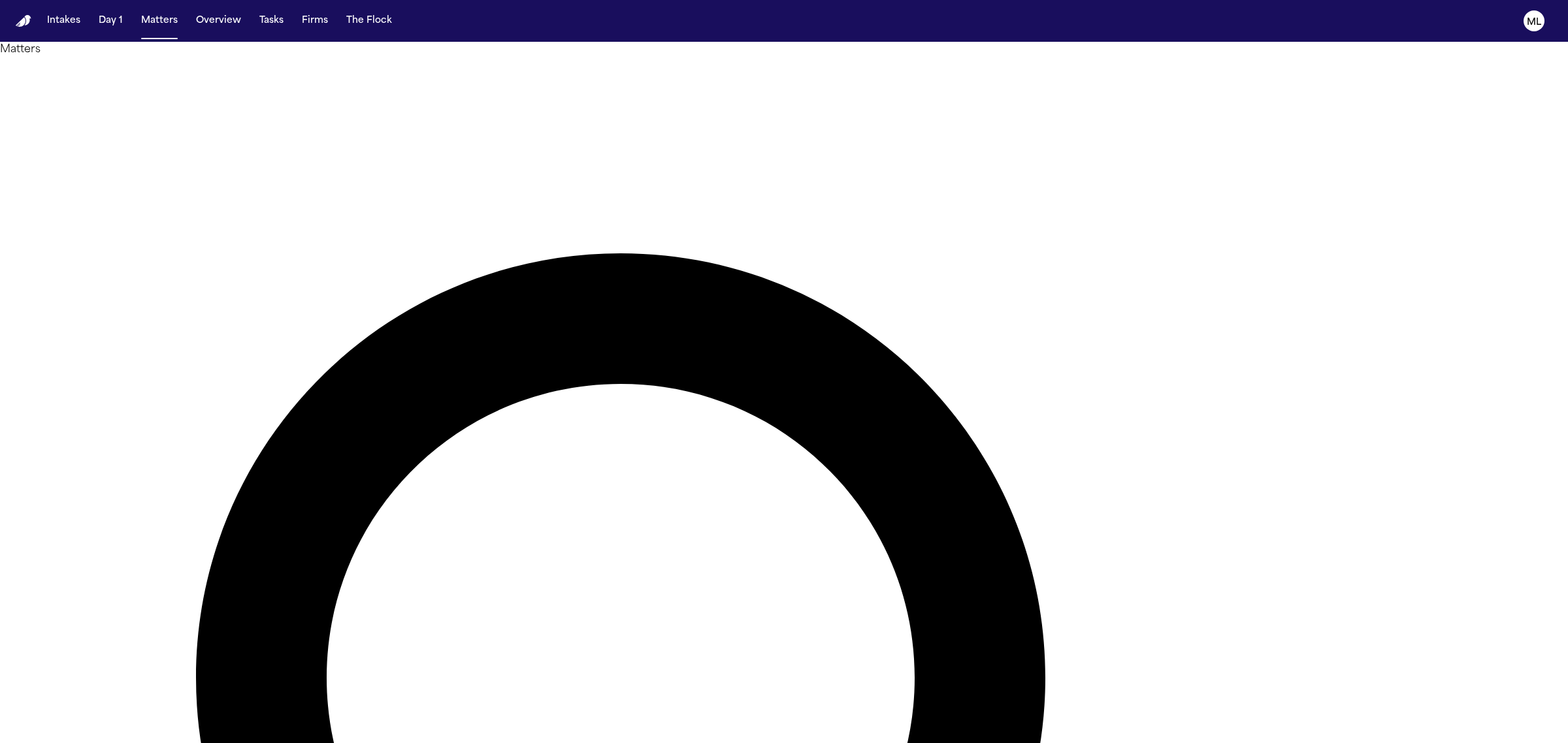
drag, startPoint x: 1083, startPoint y: 73, endPoint x: 957, endPoint y: 59, distance: 126.8
type input "******"
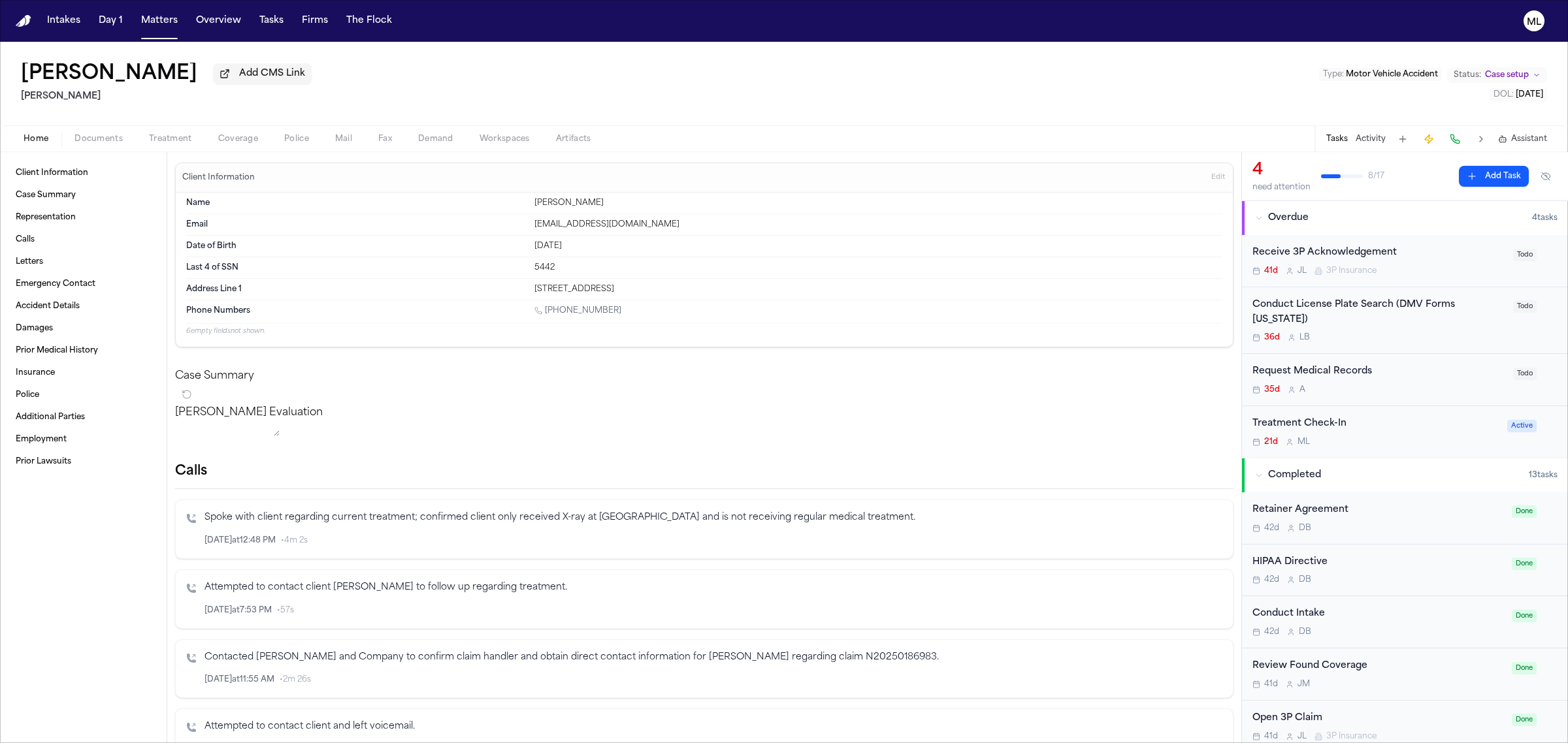
click at [1422, 441] on div "21d M L" at bounding box center [1376, 442] width 247 height 11
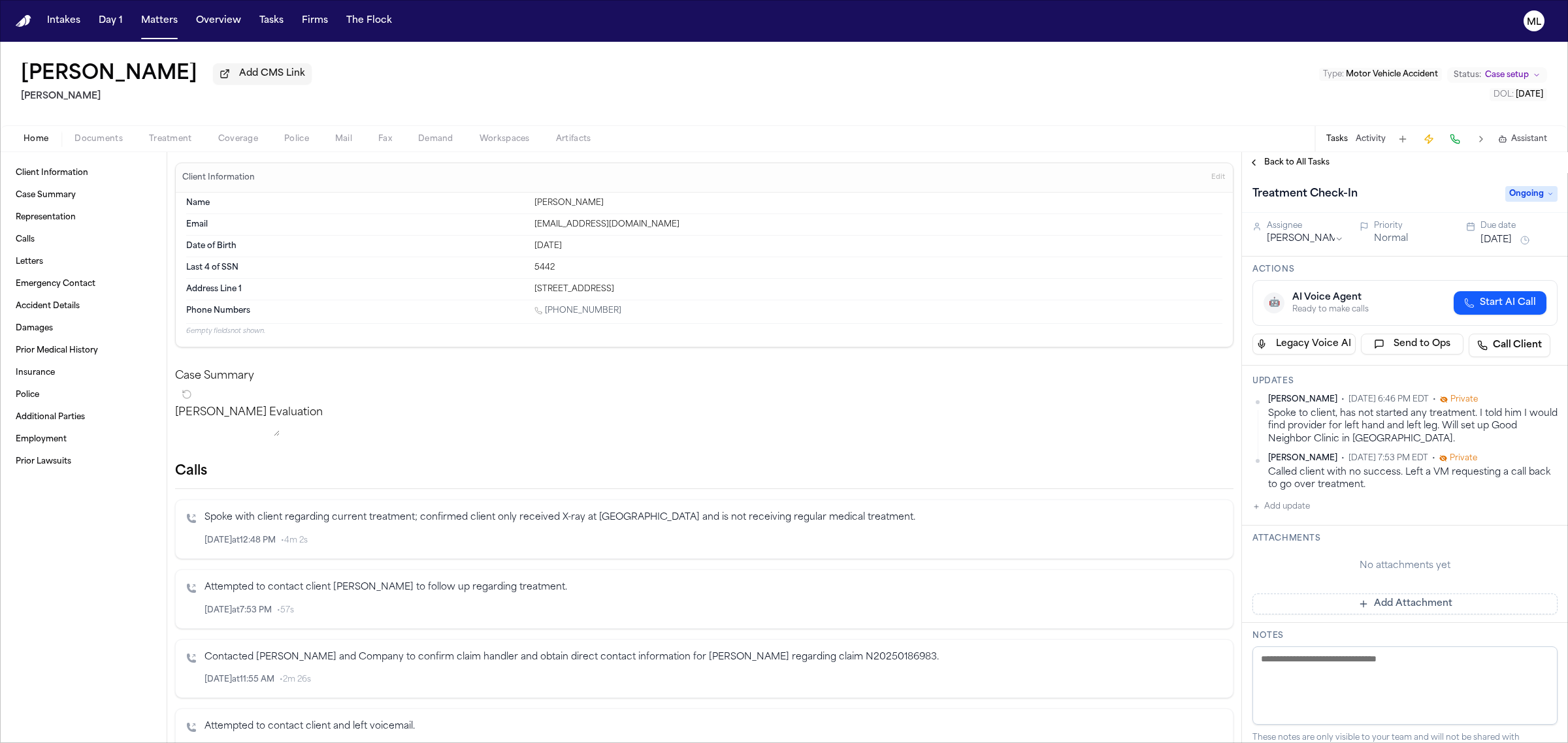
click at [108, 130] on div "Home Documents Treatment Coverage Police Mail Fax Demand Workspaces Artifacts T…" at bounding box center [784, 138] width 1568 height 26
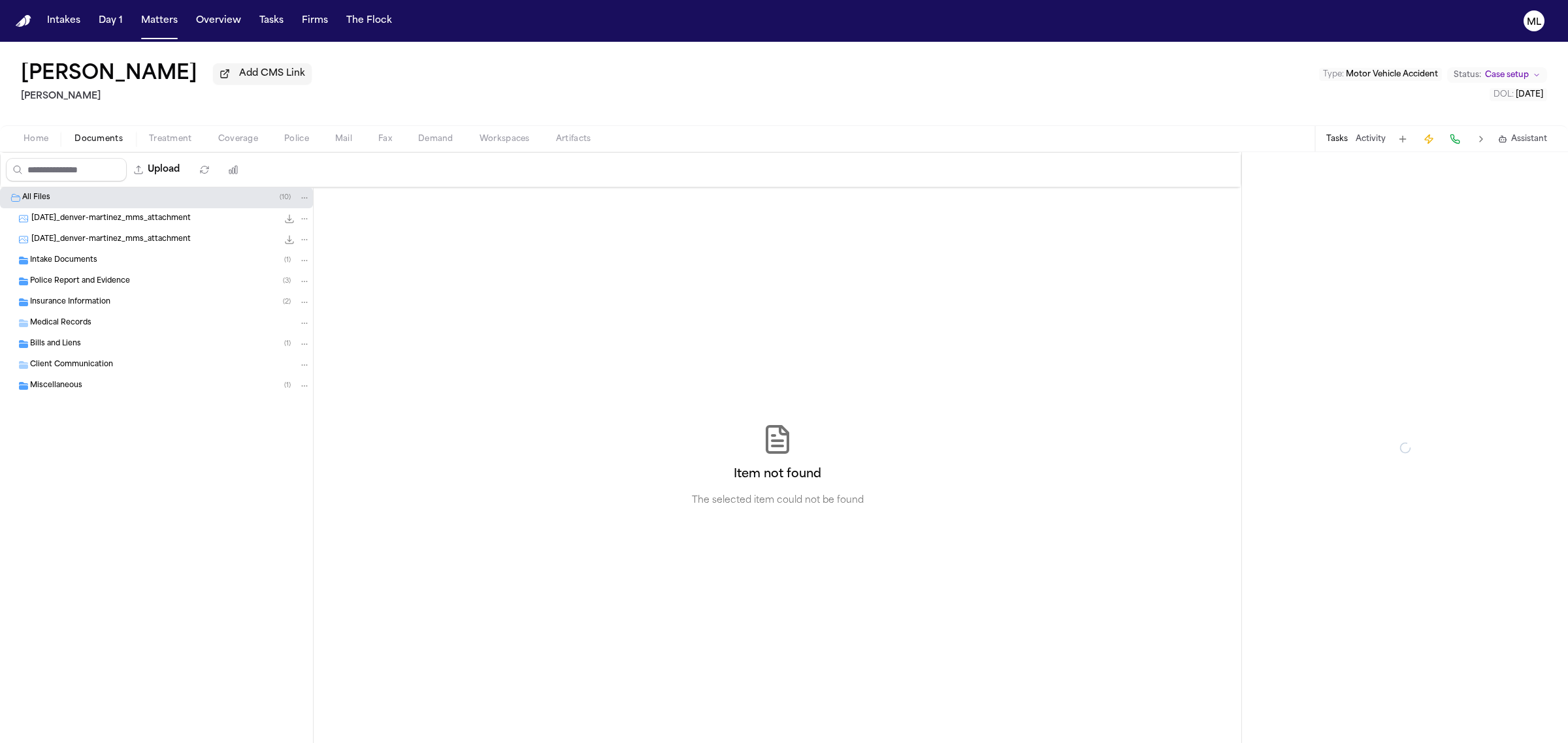
click at [108, 139] on span "Documents" at bounding box center [99, 140] width 48 height 11
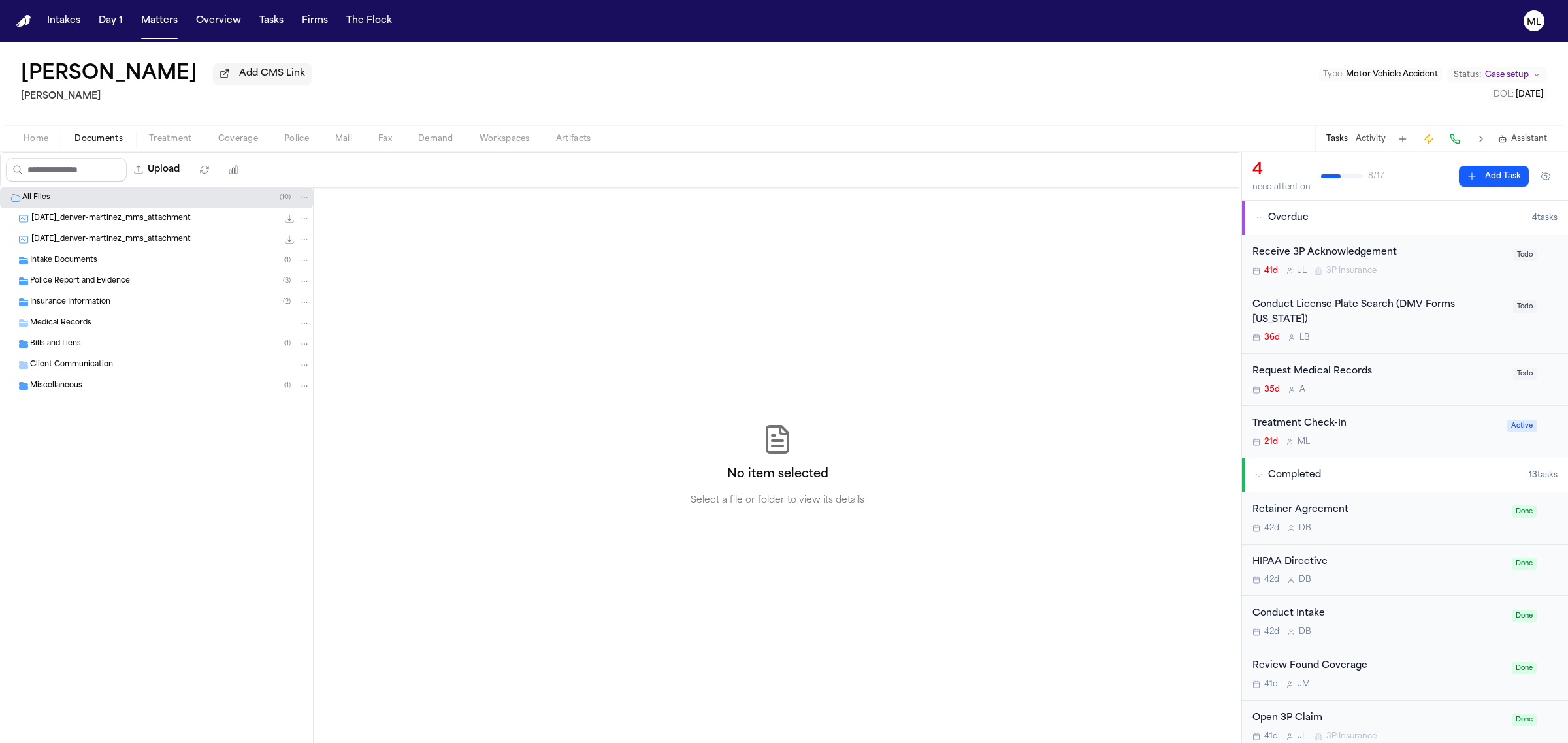
click at [79, 300] on span "Insurance Information" at bounding box center [70, 302] width 80 height 11
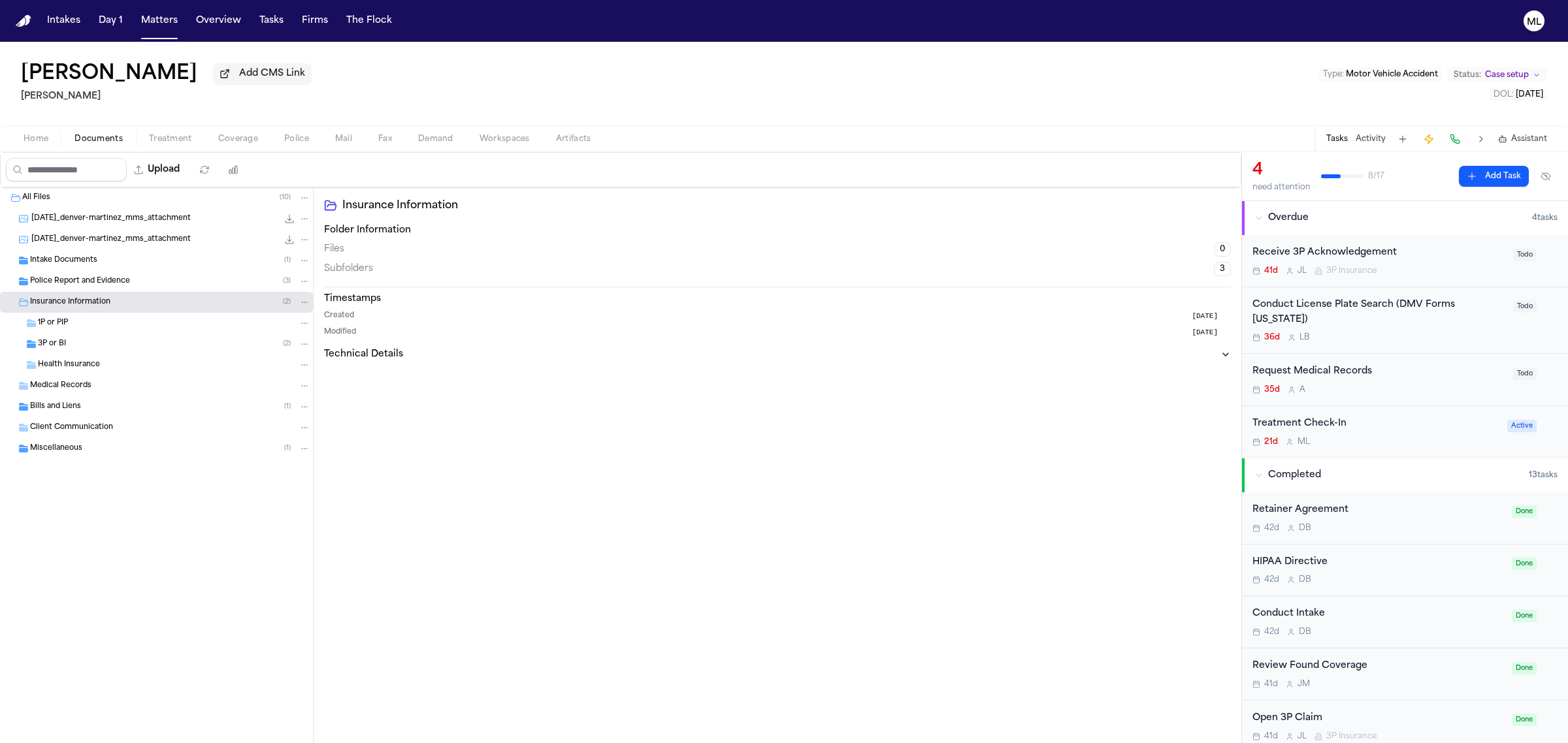
click at [85, 340] on div "3P or BI ( 2 )" at bounding box center [174, 344] width 272 height 12
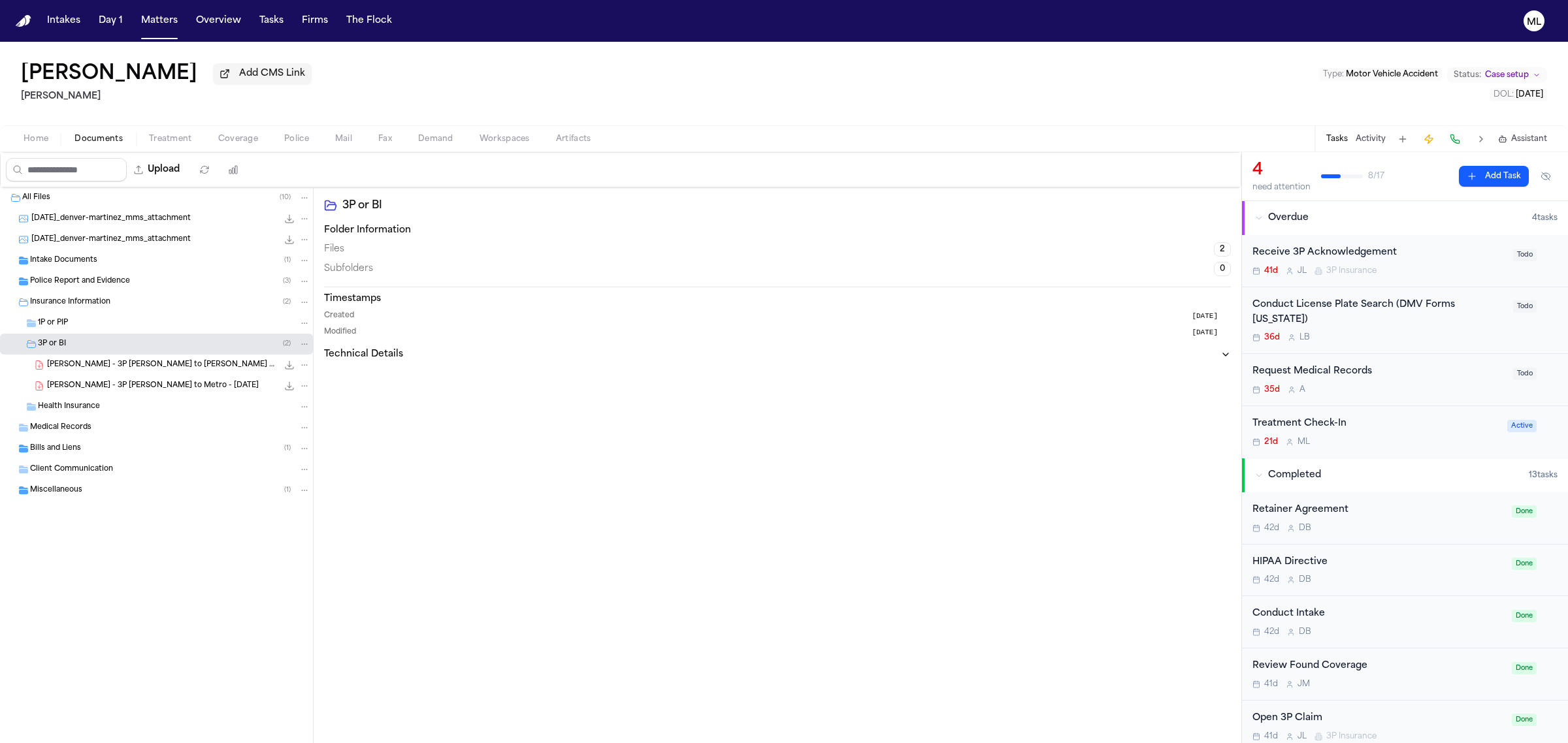
click at [175, 390] on span "D. Martinez - 3P LOR to Metro - 8.4.25" at bounding box center [152, 386] width 212 height 11
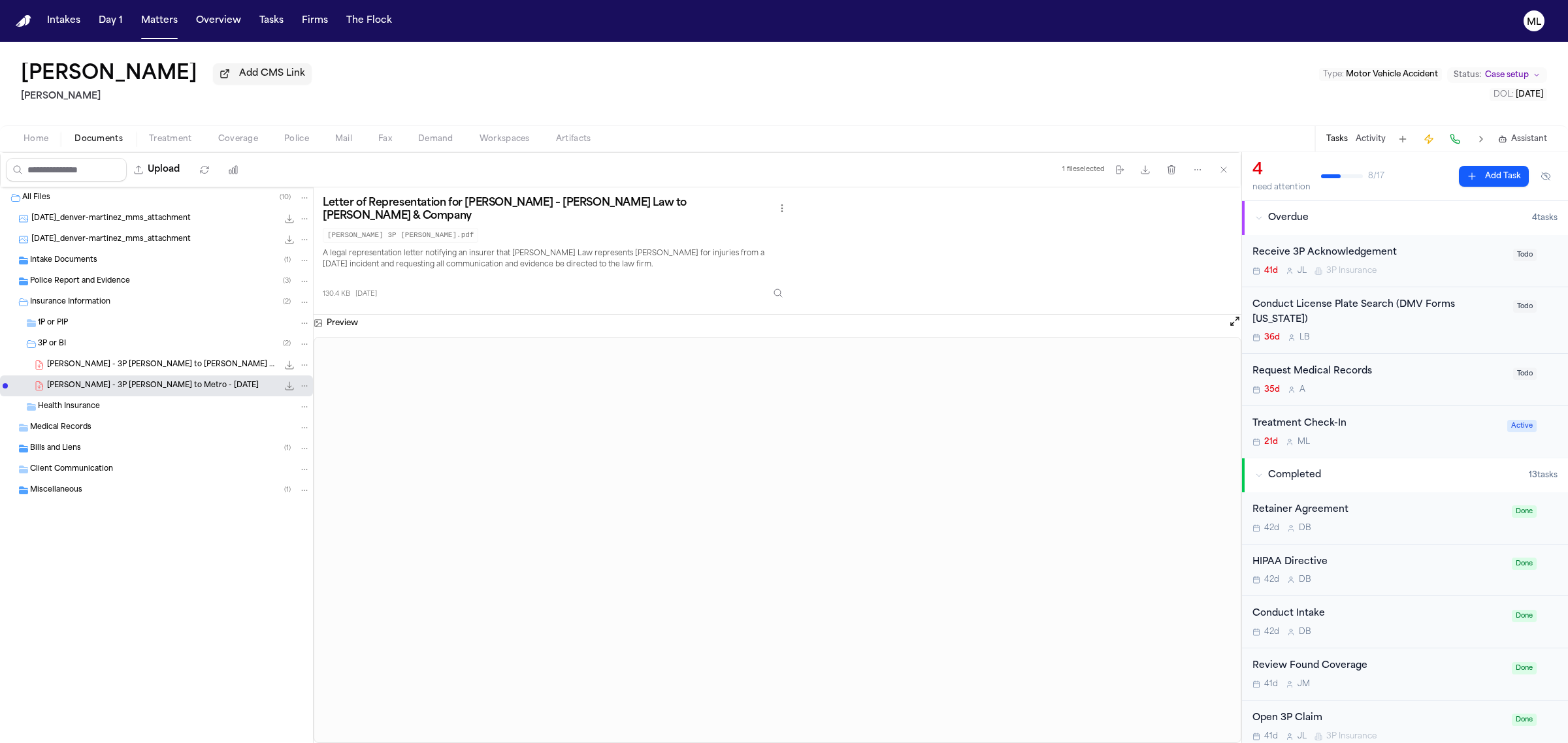
click at [175, 369] on span "D. Martinez - 3P LOR to Carl Warren & Company (TPA for Metro) - 3.14.25" at bounding box center [162, 365] width 230 height 11
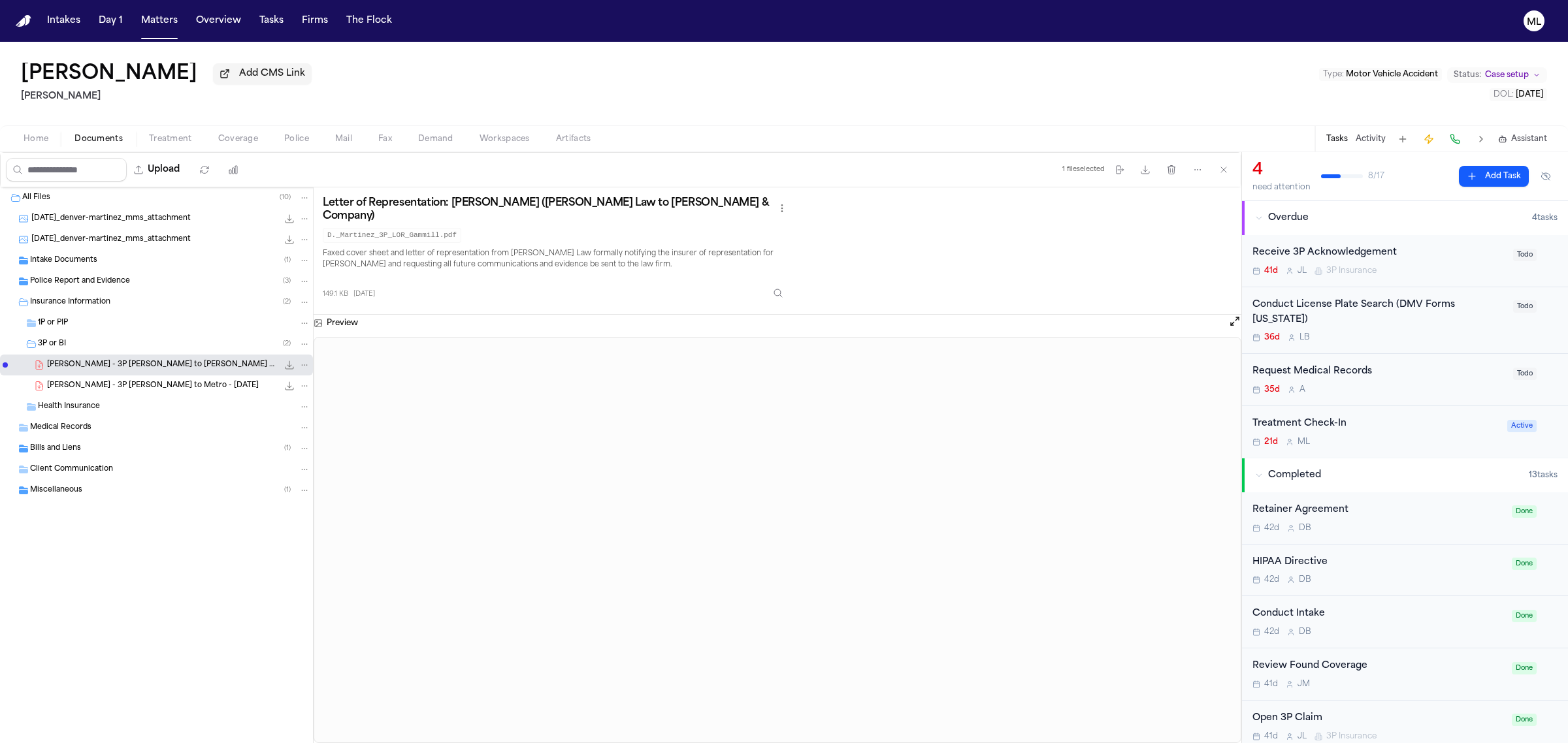
click at [1425, 438] on div "21d M L" at bounding box center [1376, 442] width 247 height 11
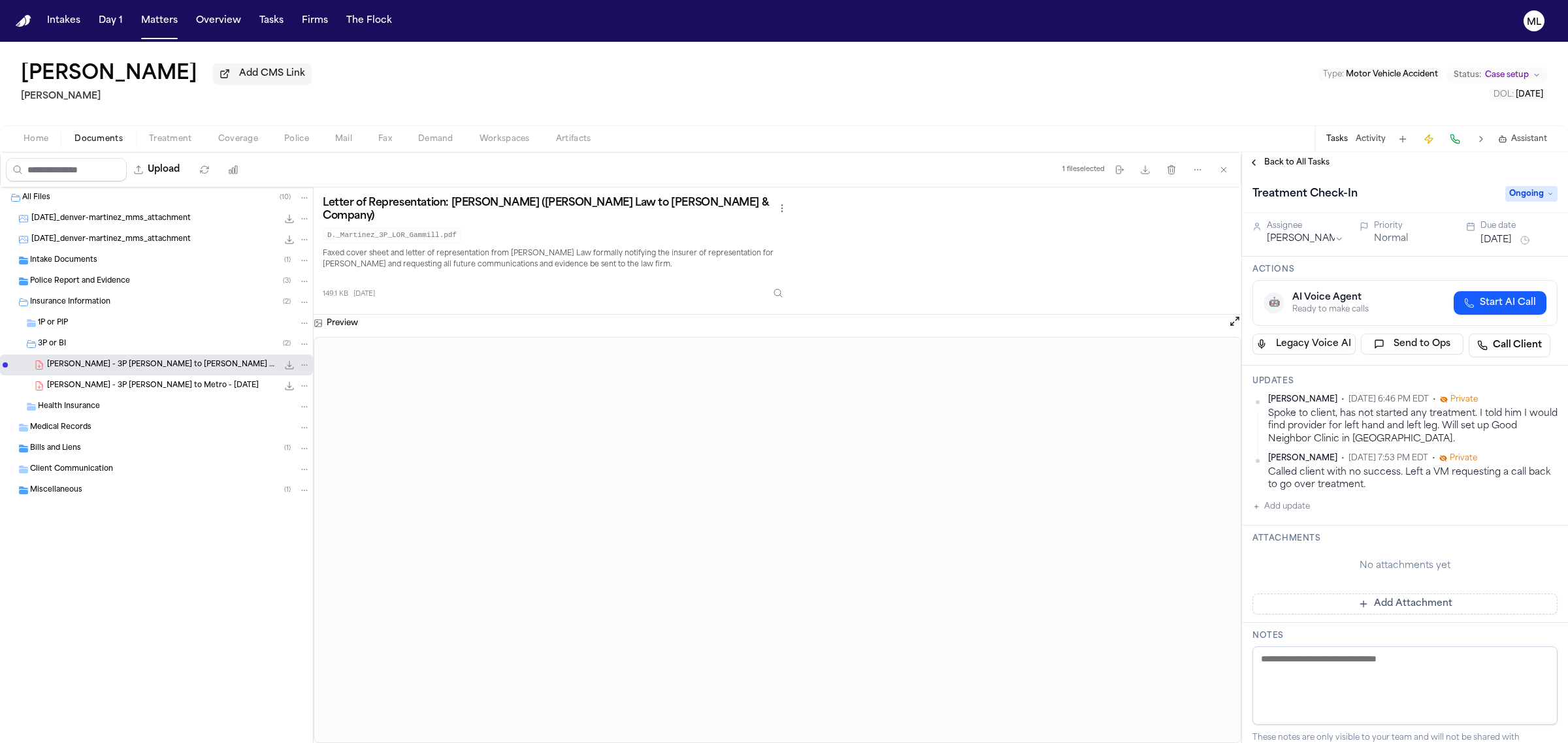
click at [1499, 237] on button "Aug 19, 2025" at bounding box center [1496, 240] width 31 height 13
click at [1509, 338] on button "11" at bounding box center [1507, 343] width 21 height 21
click at [1294, 158] on span "Back to All Tasks" at bounding box center [1297, 163] width 65 height 11
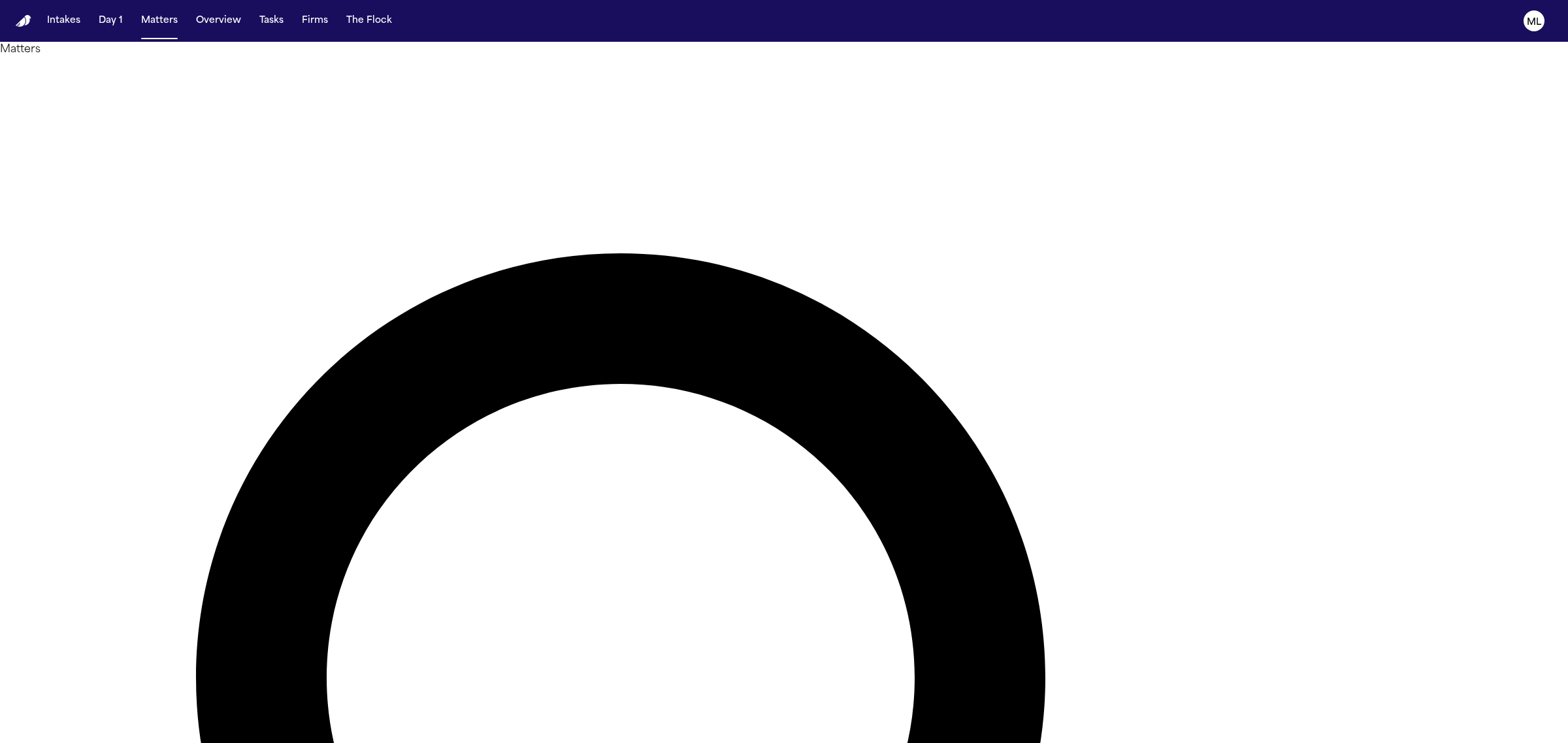
drag, startPoint x: 1063, startPoint y: 65, endPoint x: 978, endPoint y: 67, distance: 85.0
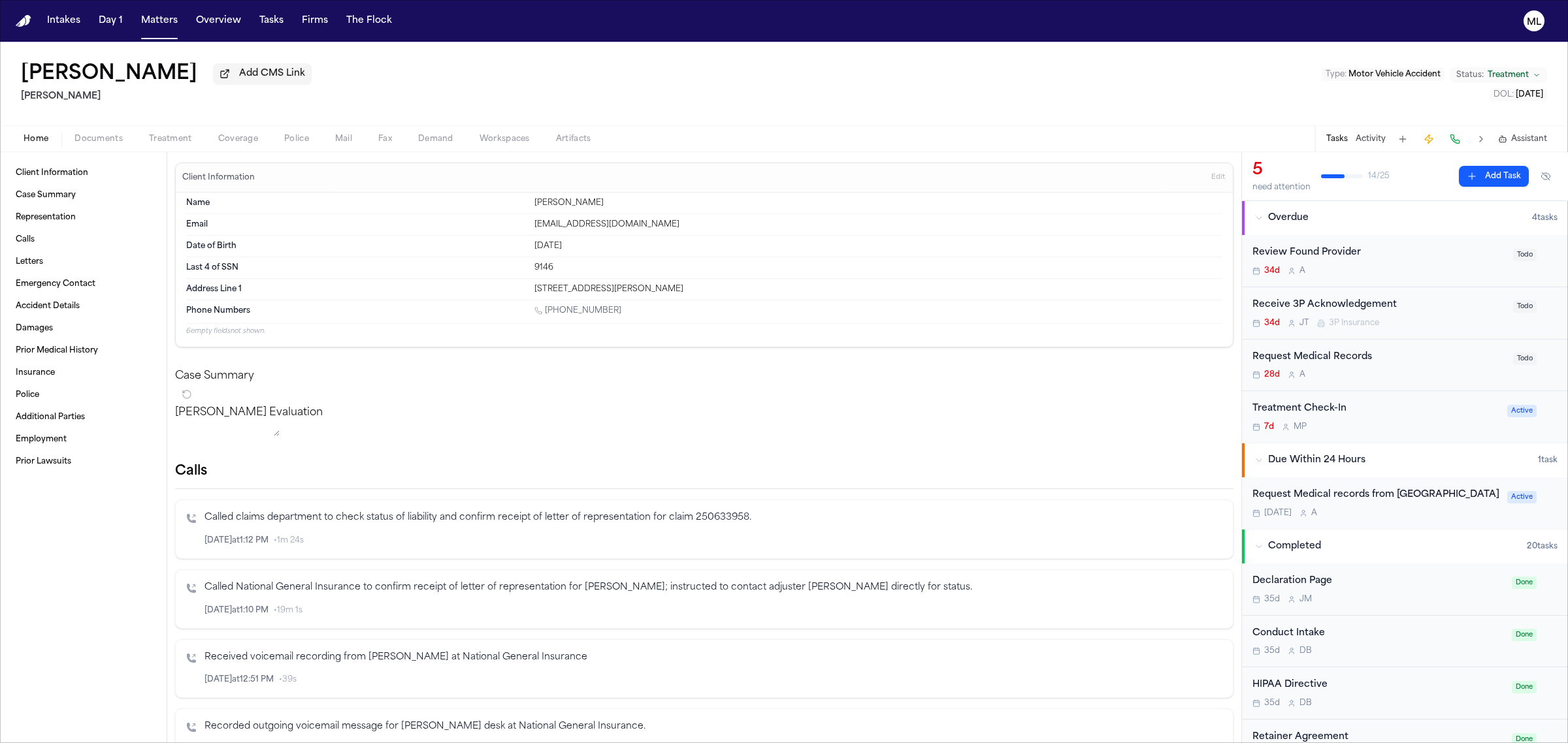
click at [1418, 425] on div "7d M P" at bounding box center [1376, 427] width 247 height 11
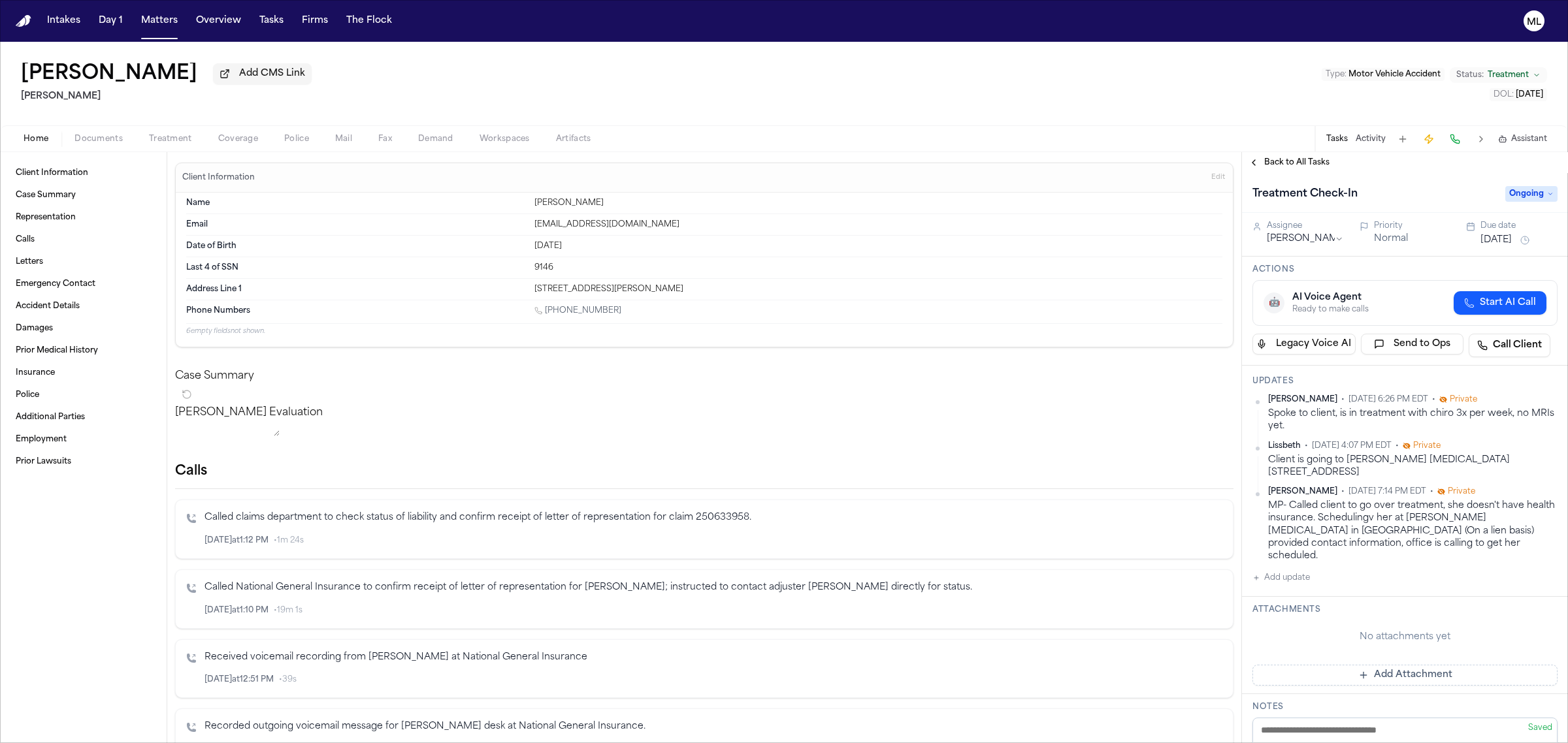
click at [1493, 232] on div "Sep 2, 2025" at bounding box center [1519, 240] width 77 height 15
click at [1484, 237] on button "Sep 2, 2025" at bounding box center [1496, 240] width 31 height 13
click at [1511, 342] on button "11" at bounding box center [1507, 343] width 21 height 21
click at [1301, 162] on span "Back to All Tasks" at bounding box center [1297, 163] width 65 height 11
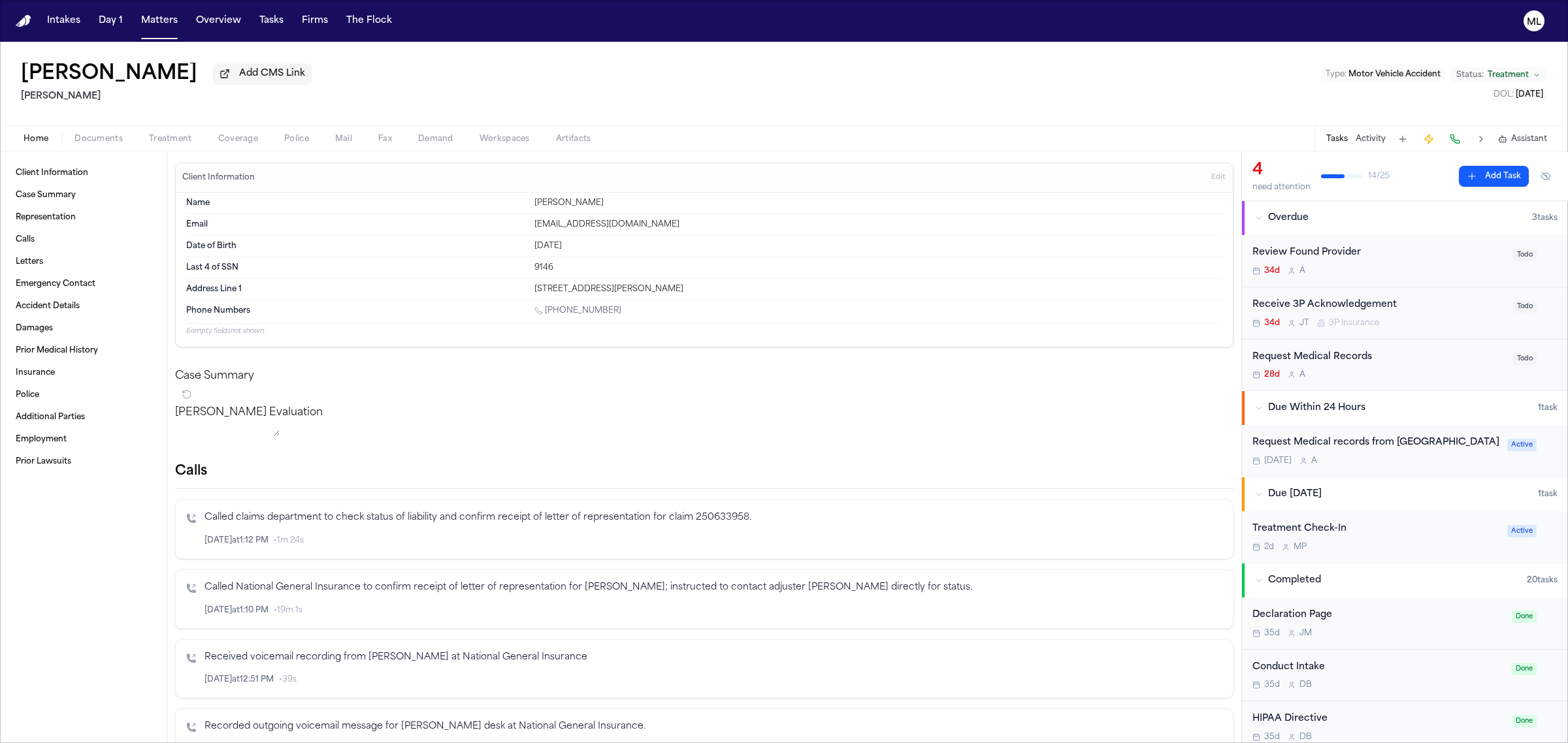
click at [161, 128] on div "Home Documents Treatment Coverage Police Mail Fax Demand Workspaces Artifacts T…" at bounding box center [784, 138] width 1568 height 26
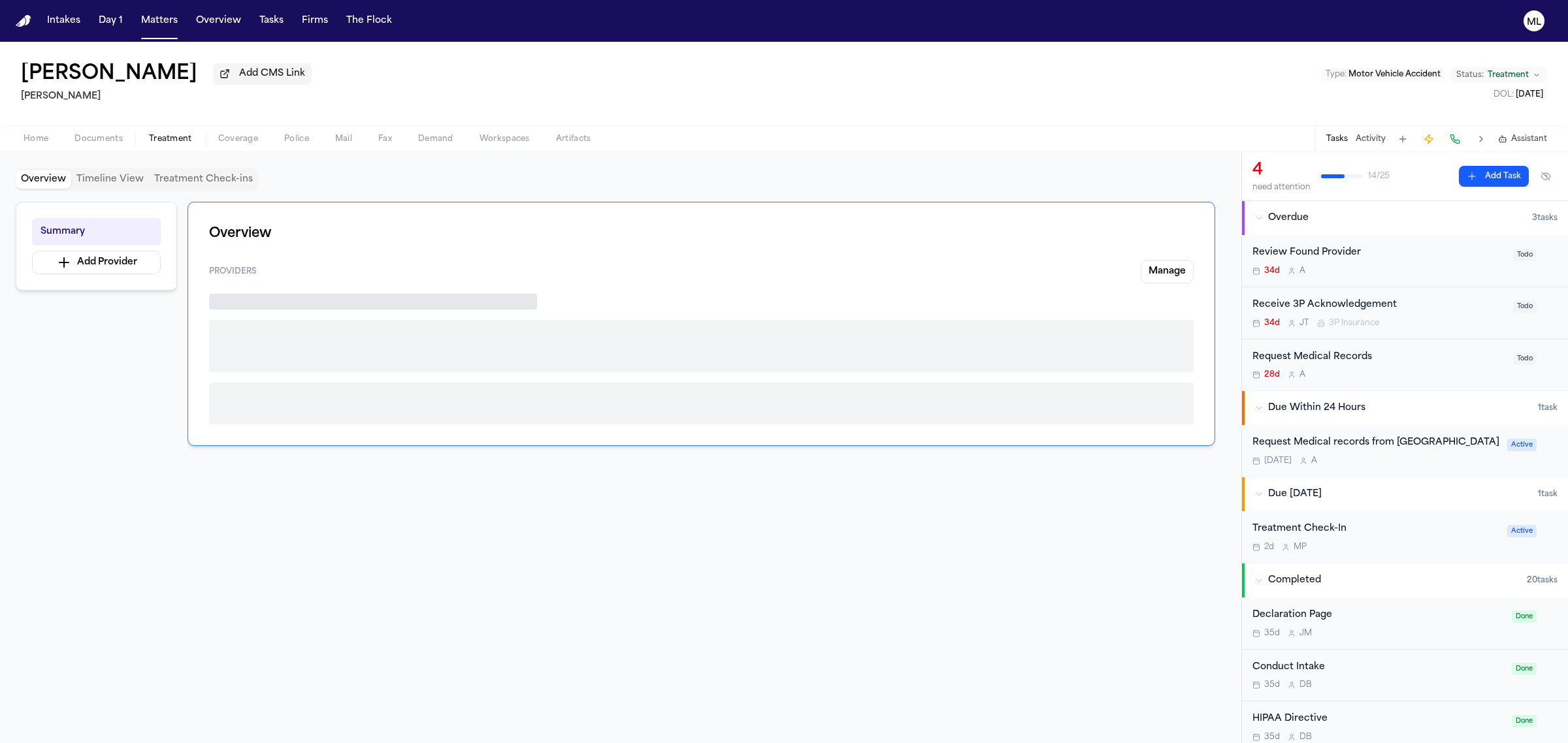
click at [164, 136] on span "Treatment" at bounding box center [170, 140] width 43 height 11
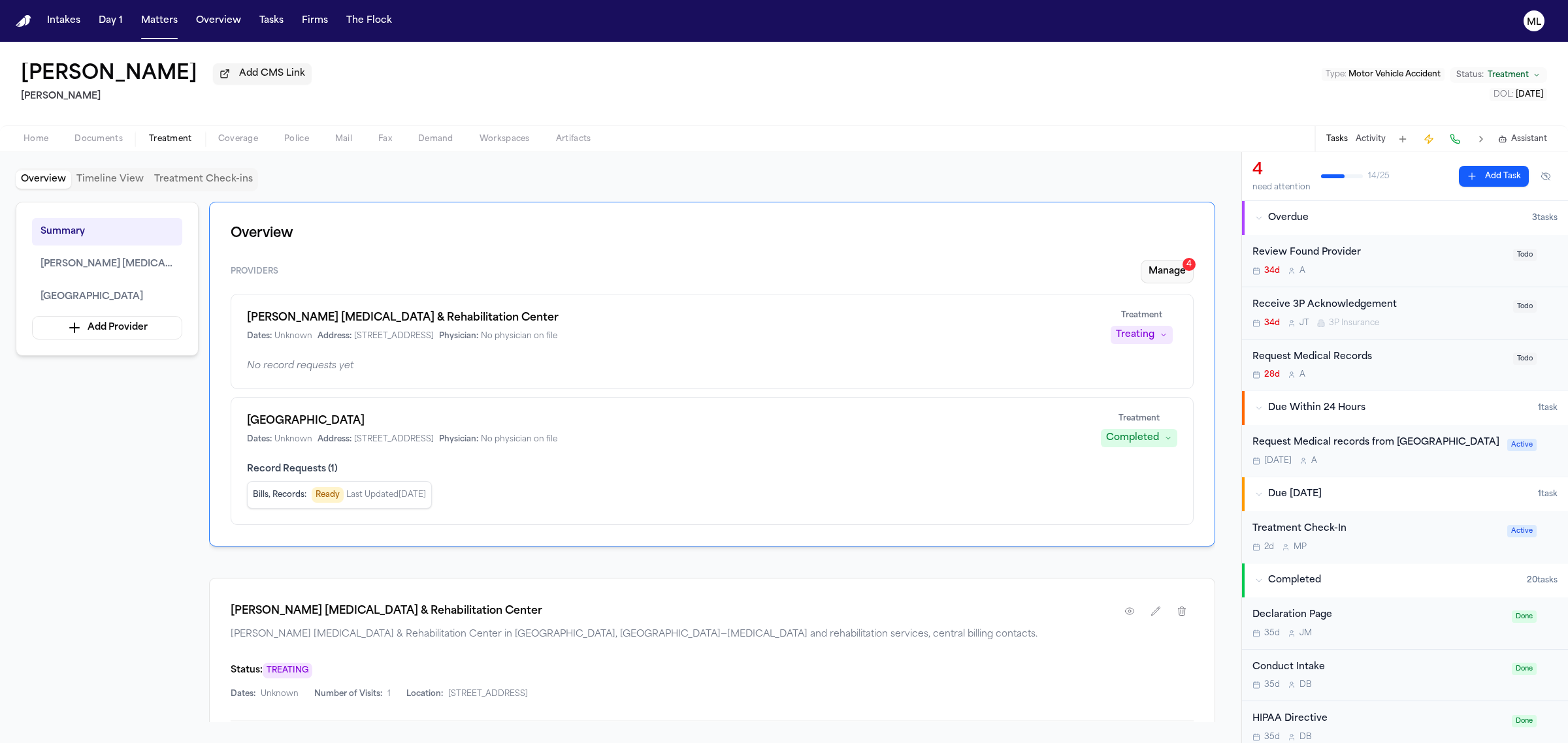
click at [1163, 271] on button "Manage 4" at bounding box center [1167, 271] width 53 height 23
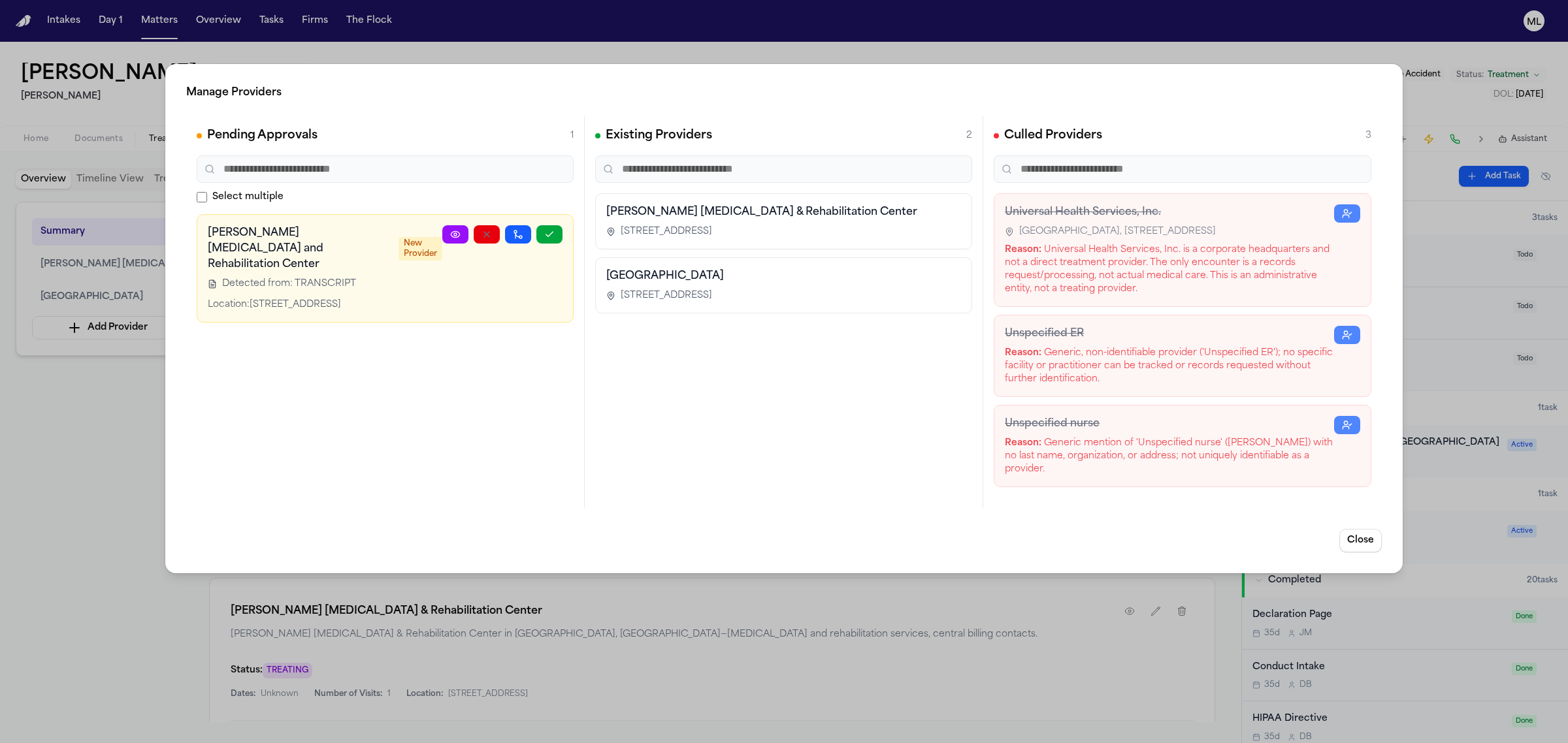
click at [701, 228] on span "1426 S 324th St, Suite B115, Federal Way, WA 98003" at bounding box center [666, 232] width 91 height 13
click at [539, 234] on button "button" at bounding box center [549, 234] width 26 height 18
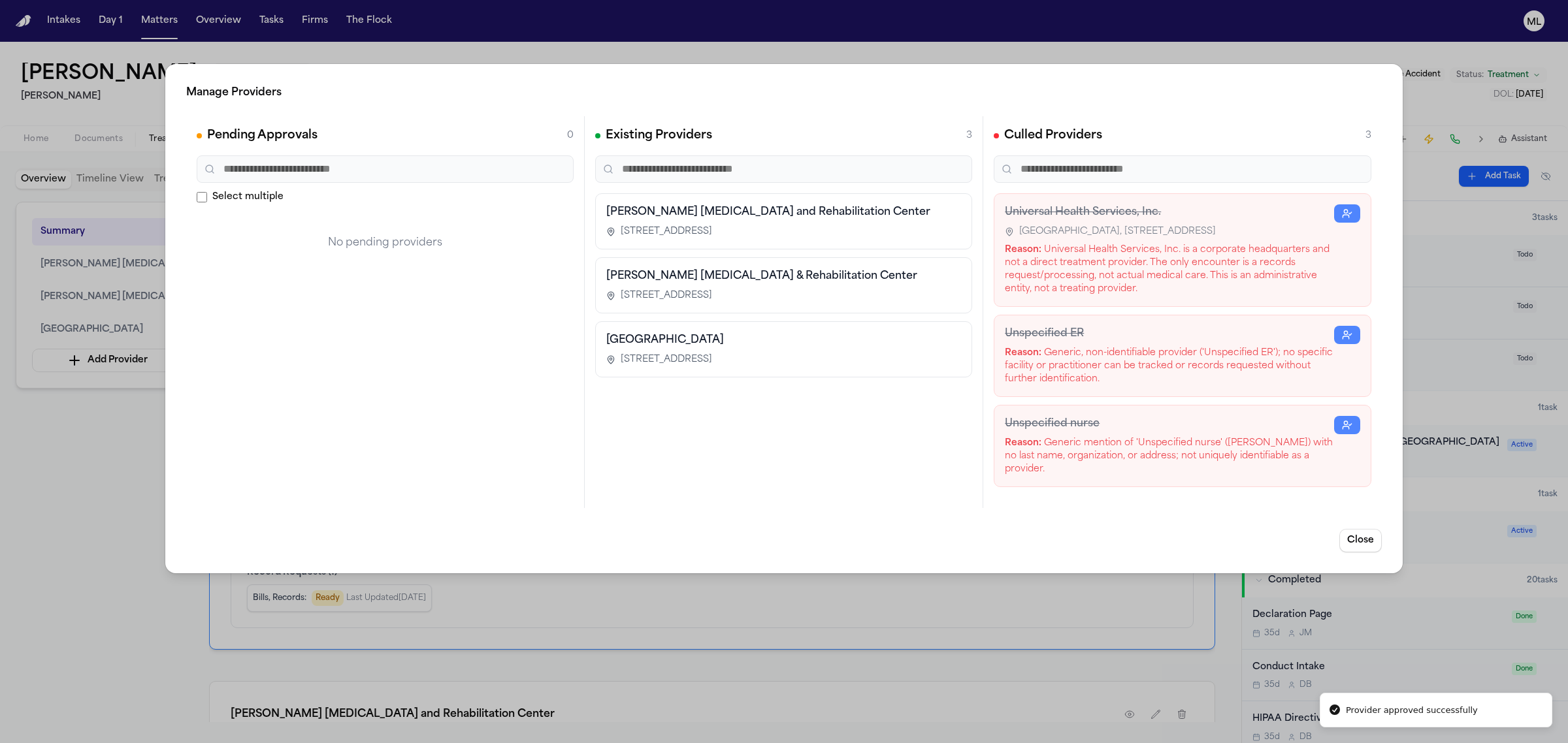
click at [704, 53] on div "Manage Providers Pending Approvals 0 Select multiple No pending providers Exist…" at bounding box center [784, 371] width 1568 height 743
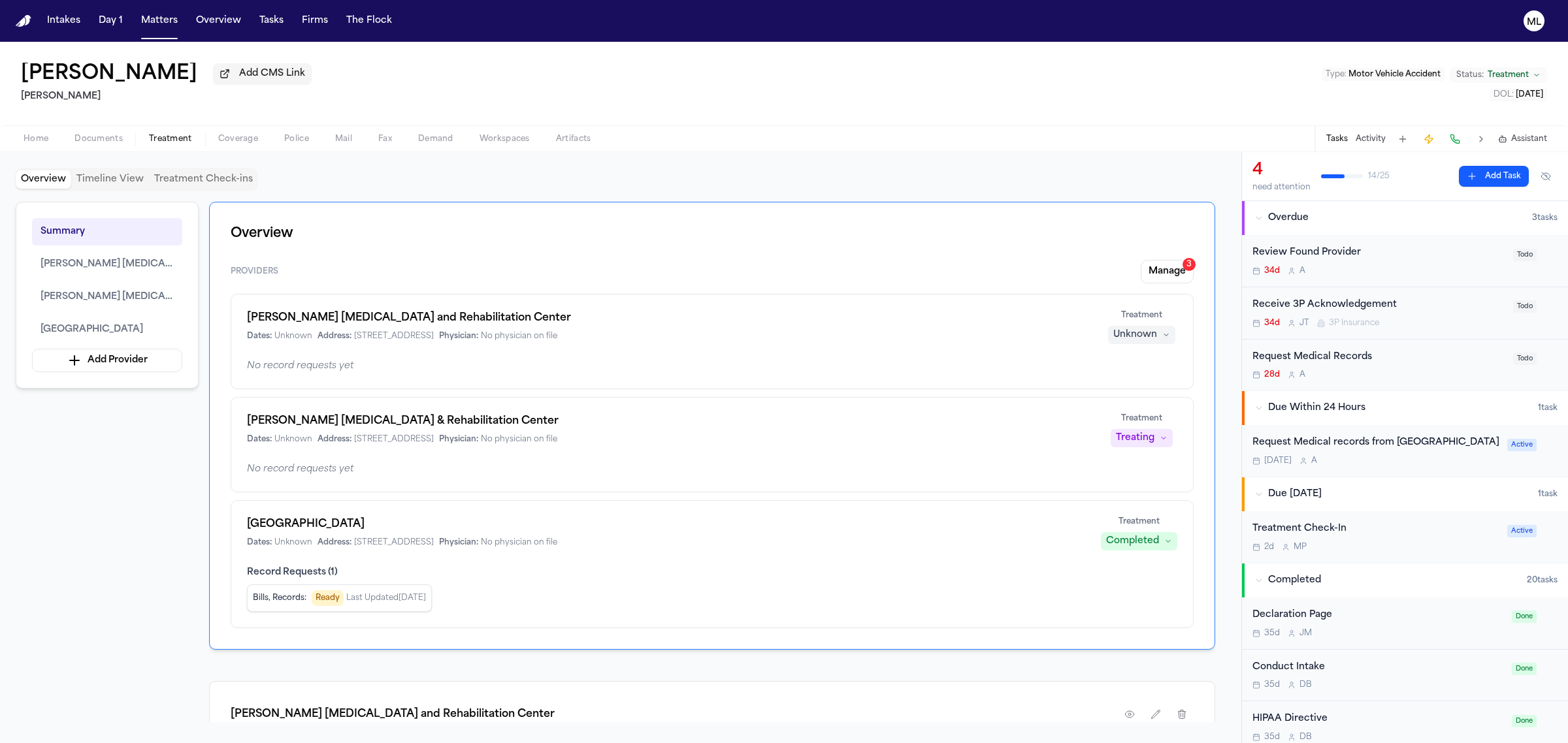
click at [1428, 256] on div "Review Found Provider" at bounding box center [1378, 253] width 253 height 15
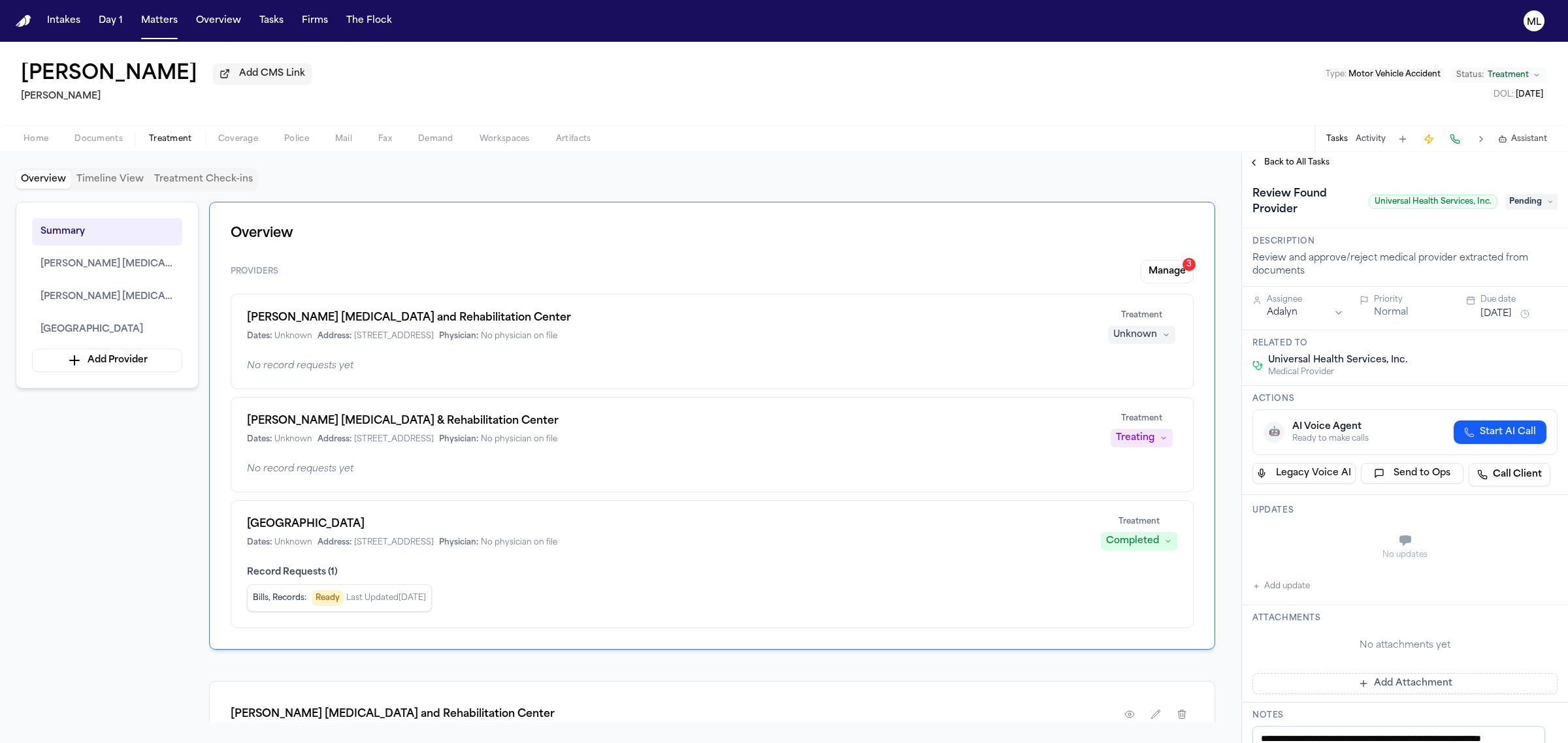
click at [1524, 203] on span "Pending" at bounding box center [1531, 202] width 52 height 15
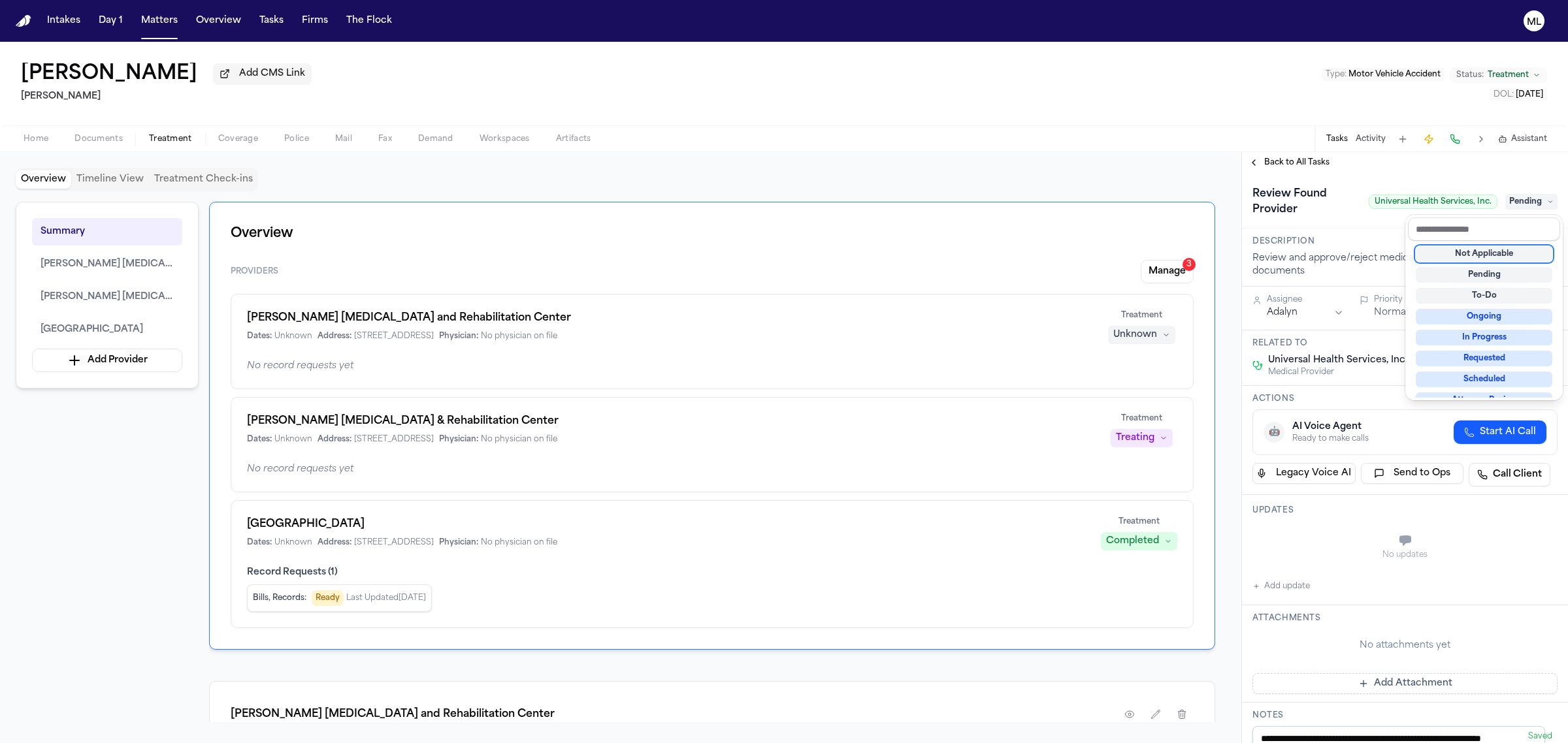
click at [1495, 249] on div "Not Applicable" at bounding box center [1484, 254] width 136 height 15
click at [1261, 160] on div "**********" at bounding box center [1405, 447] width 326 height 591
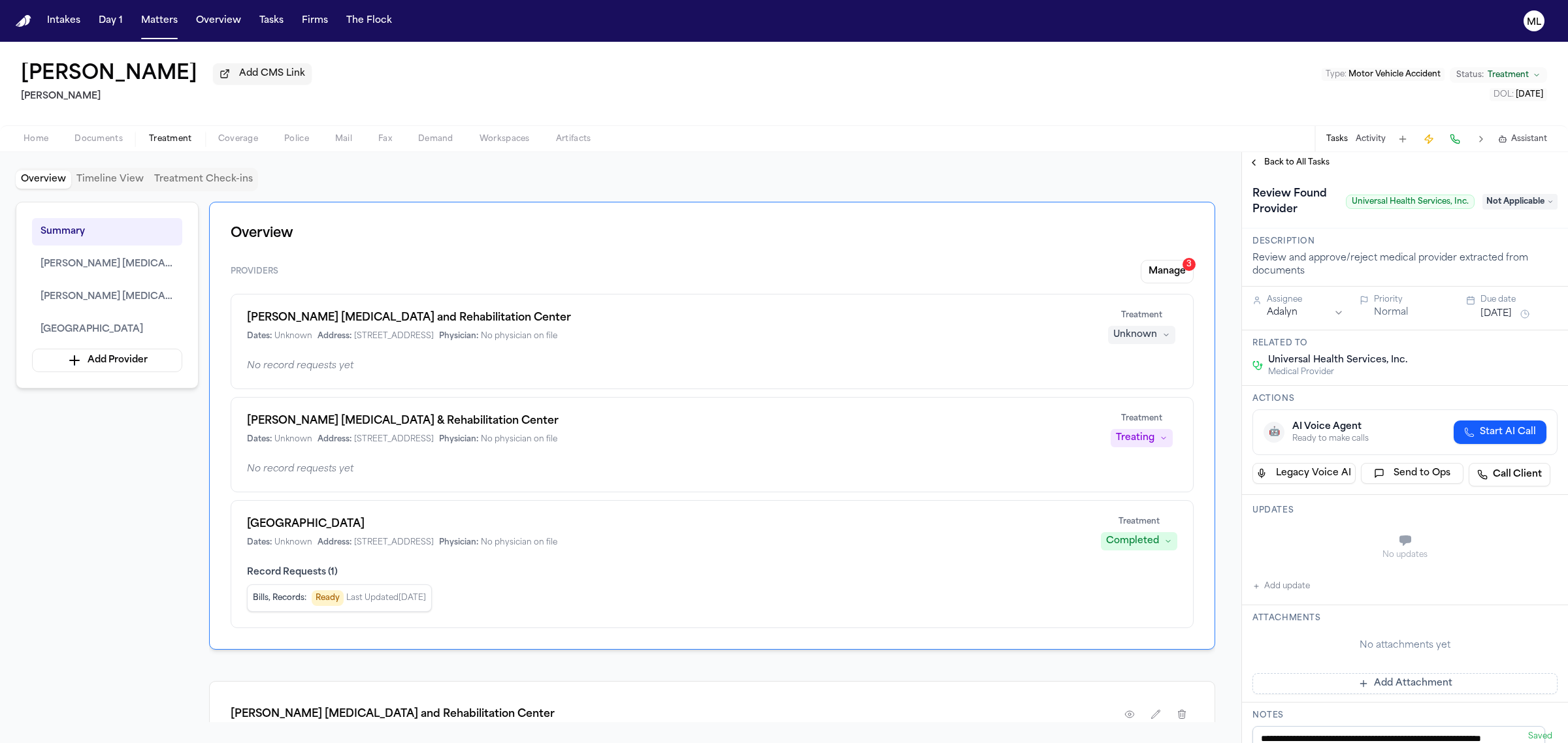
click at [1268, 162] on span "Back to All Tasks" at bounding box center [1297, 163] width 65 height 11
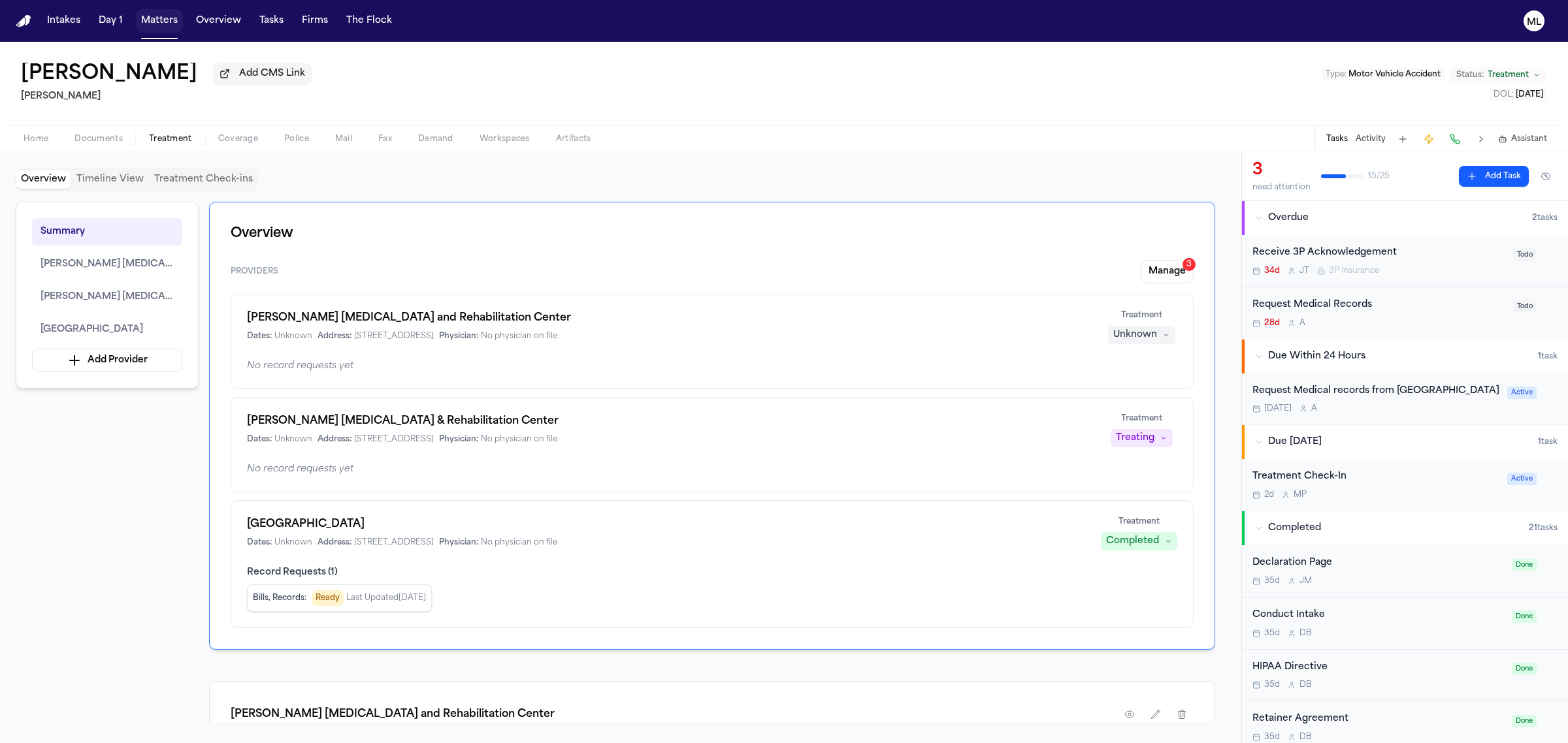
click at [167, 26] on button "Matters" at bounding box center [159, 21] width 47 height 23
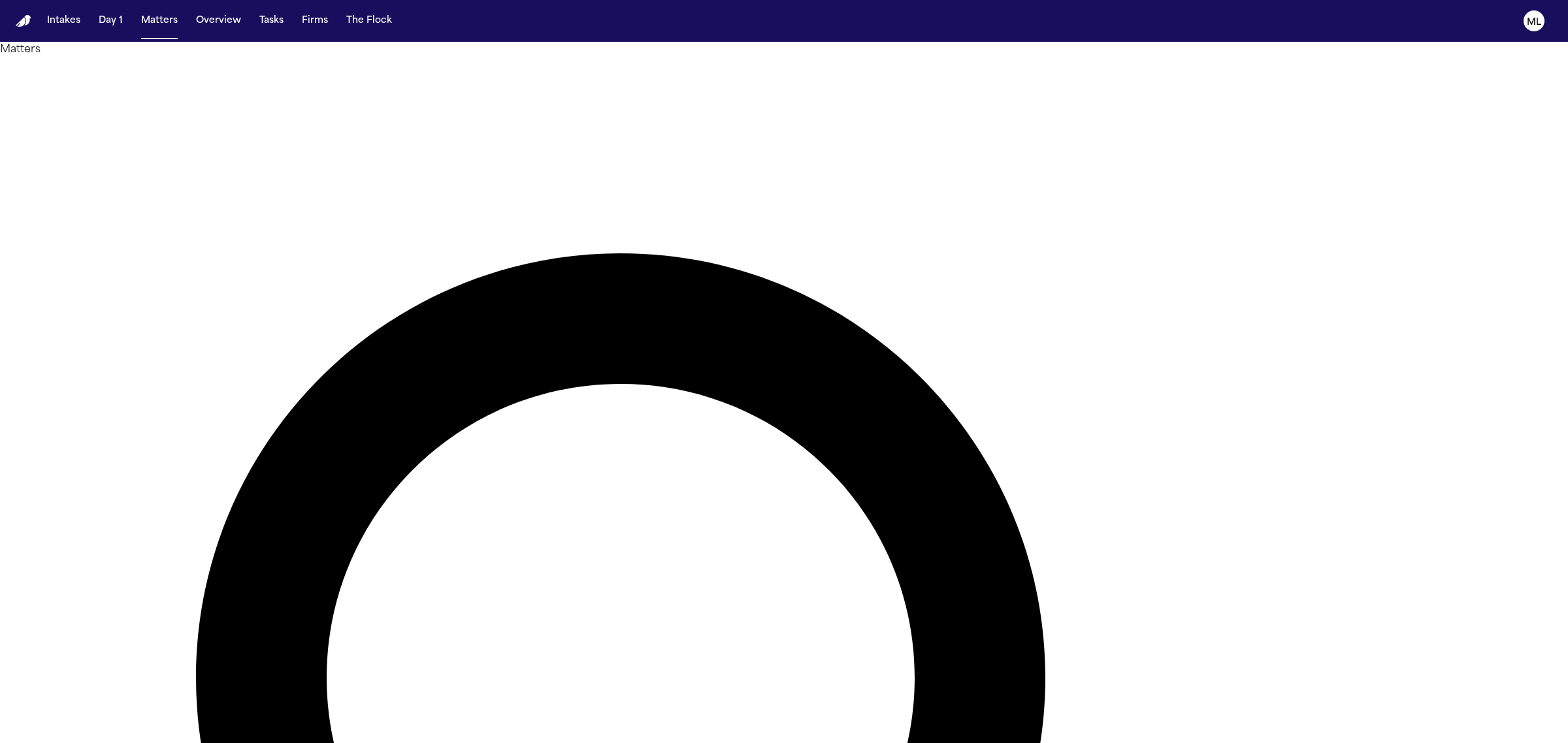
drag, startPoint x: 1163, startPoint y: 82, endPoint x: 1152, endPoint y: 74, distance: 13.6
type input "****"
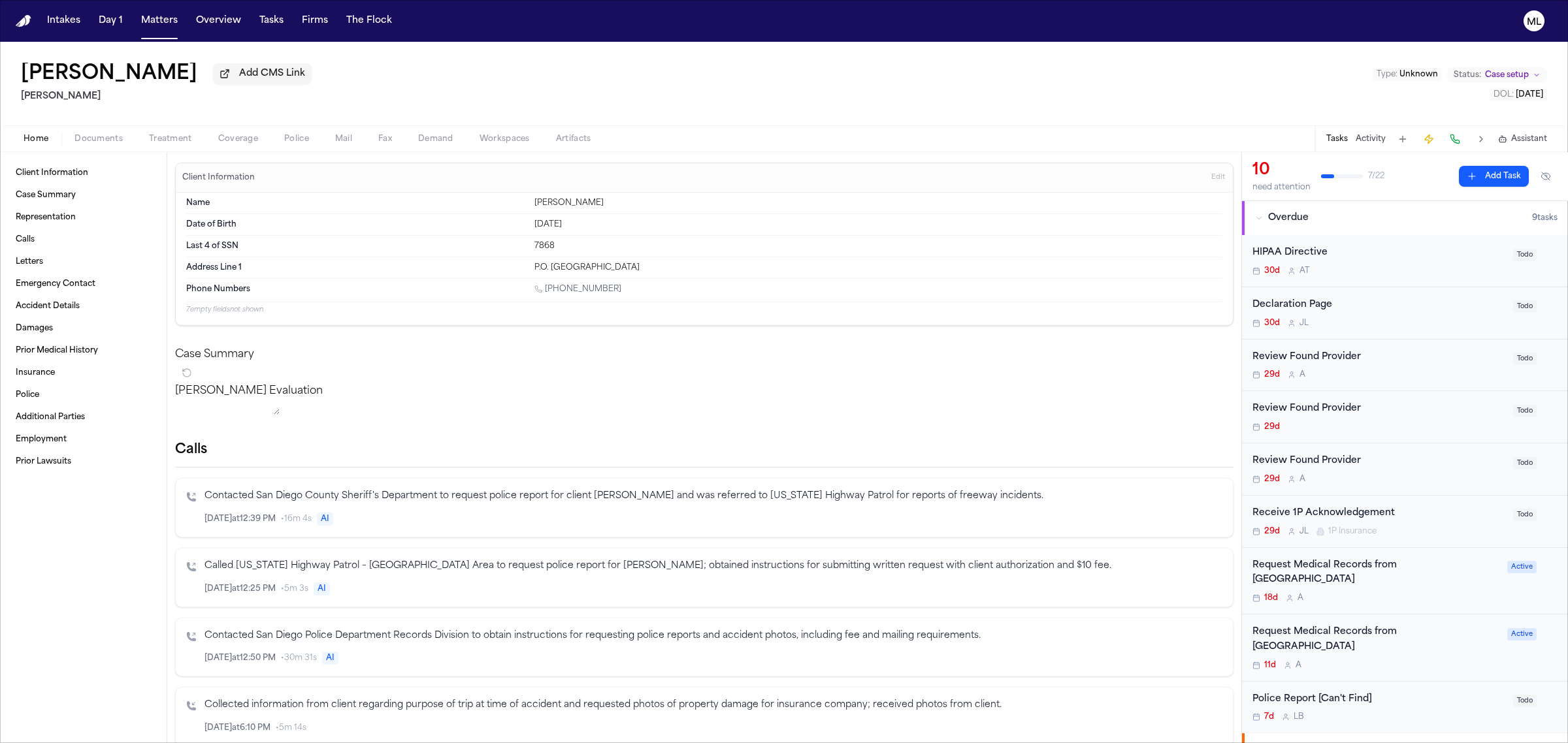
click at [121, 136] on span "Documents" at bounding box center [99, 140] width 48 height 11
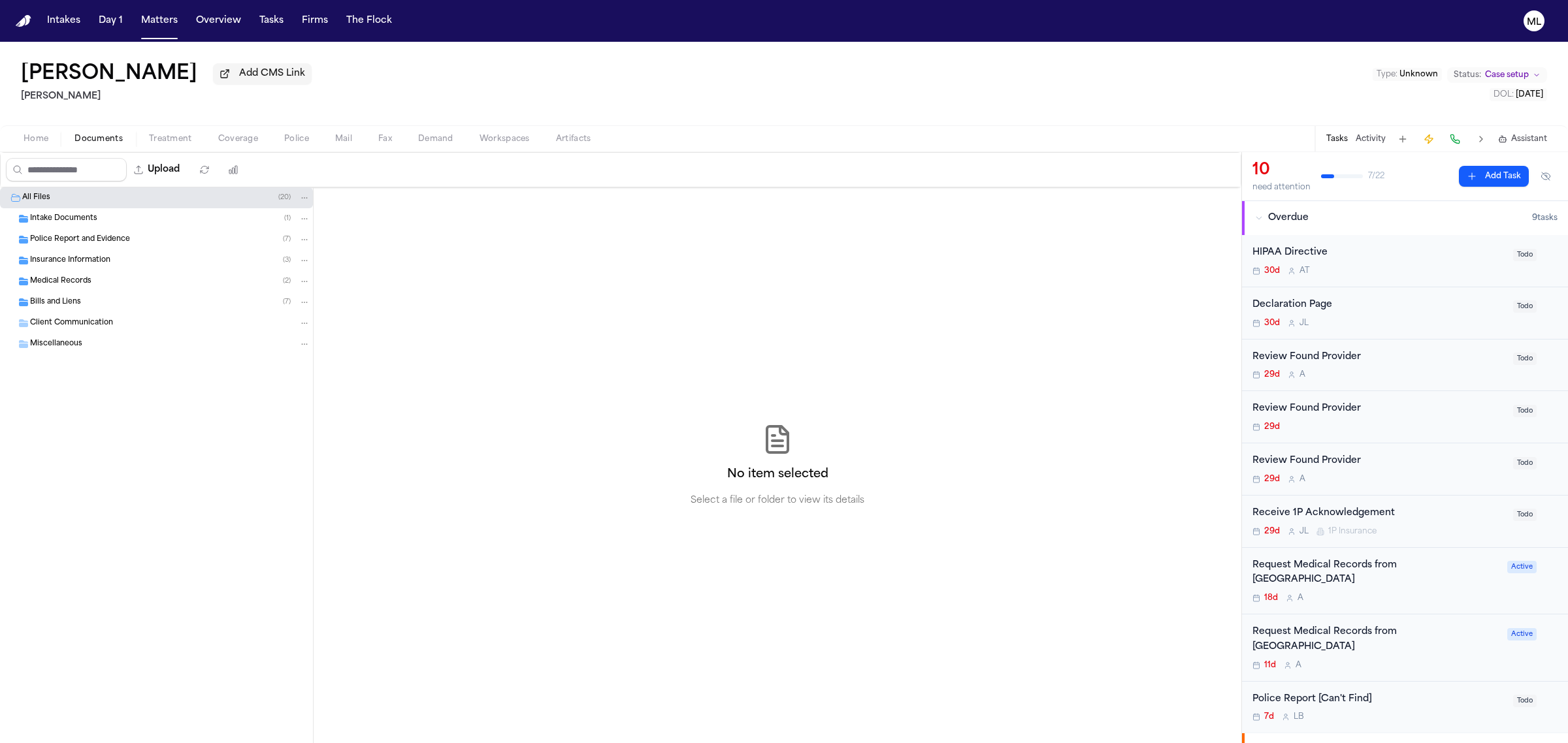
click at [118, 259] on div "Insurance Information ( 3 )" at bounding box center [170, 261] width 280 height 12
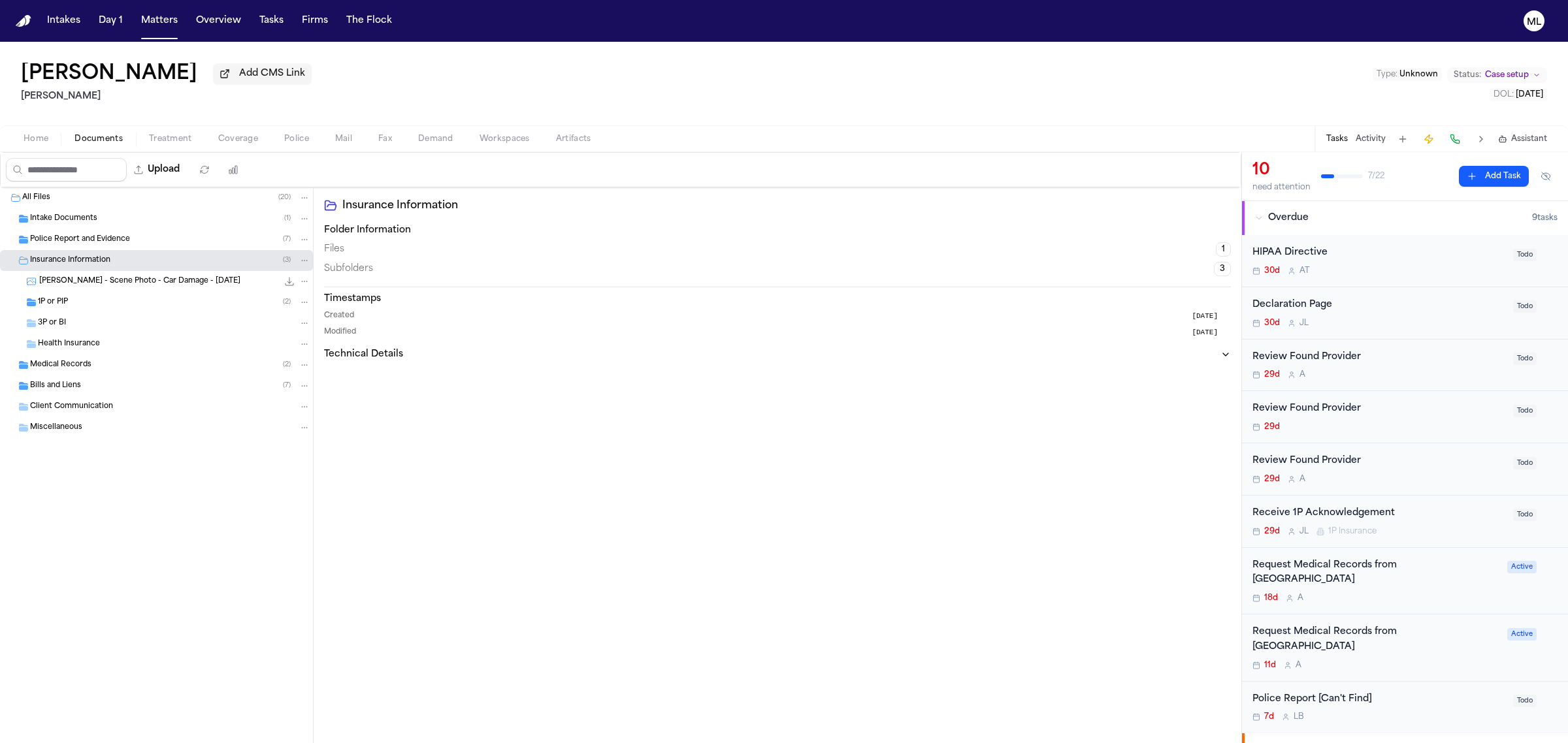
click at [118, 299] on div "1P or PIP ( 2 )" at bounding box center [174, 302] width 272 height 12
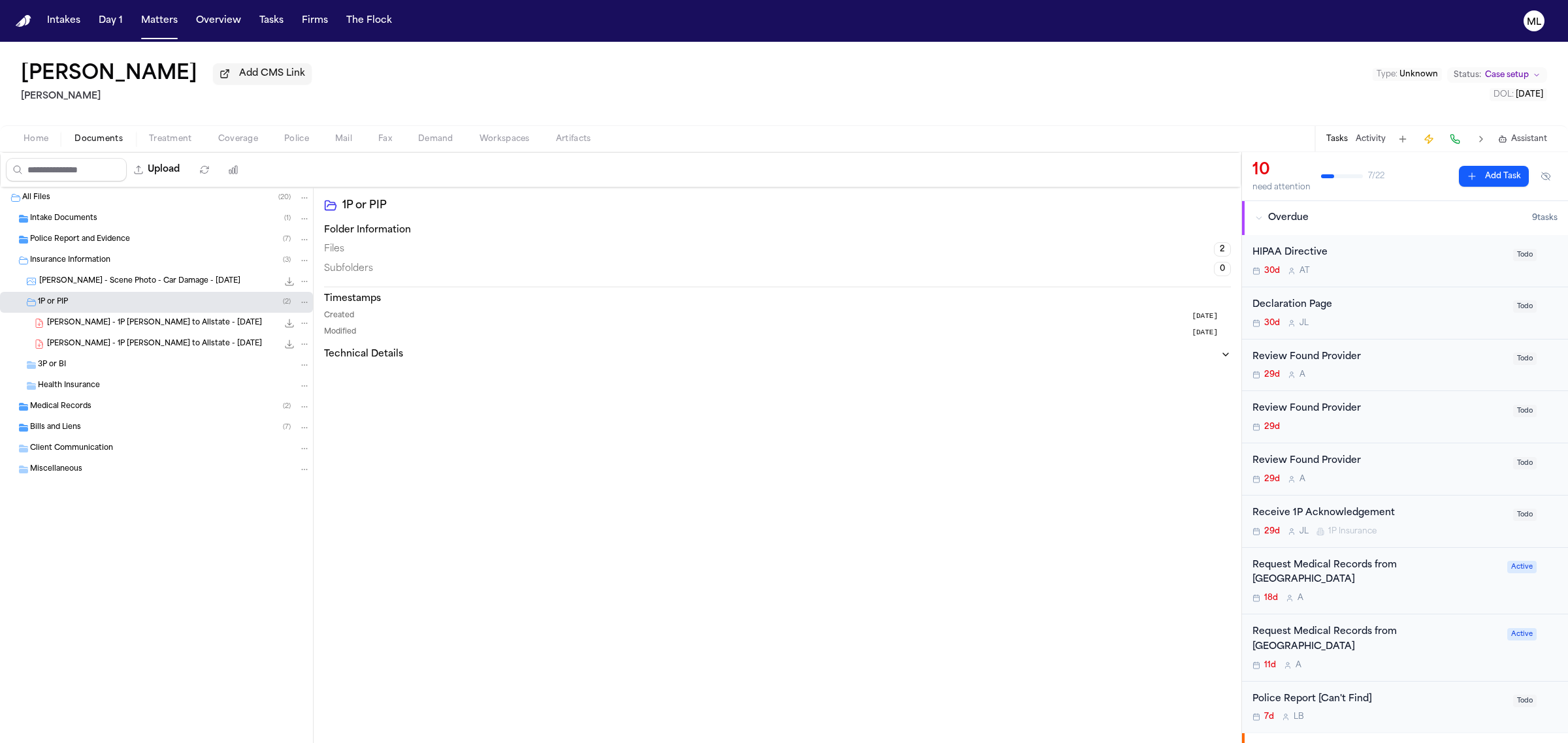
click at [128, 316] on div "B. Knowles - 1P LOR to Allstate - 8.11.25 103.4 KB • PDF" at bounding box center [156, 323] width 313 height 21
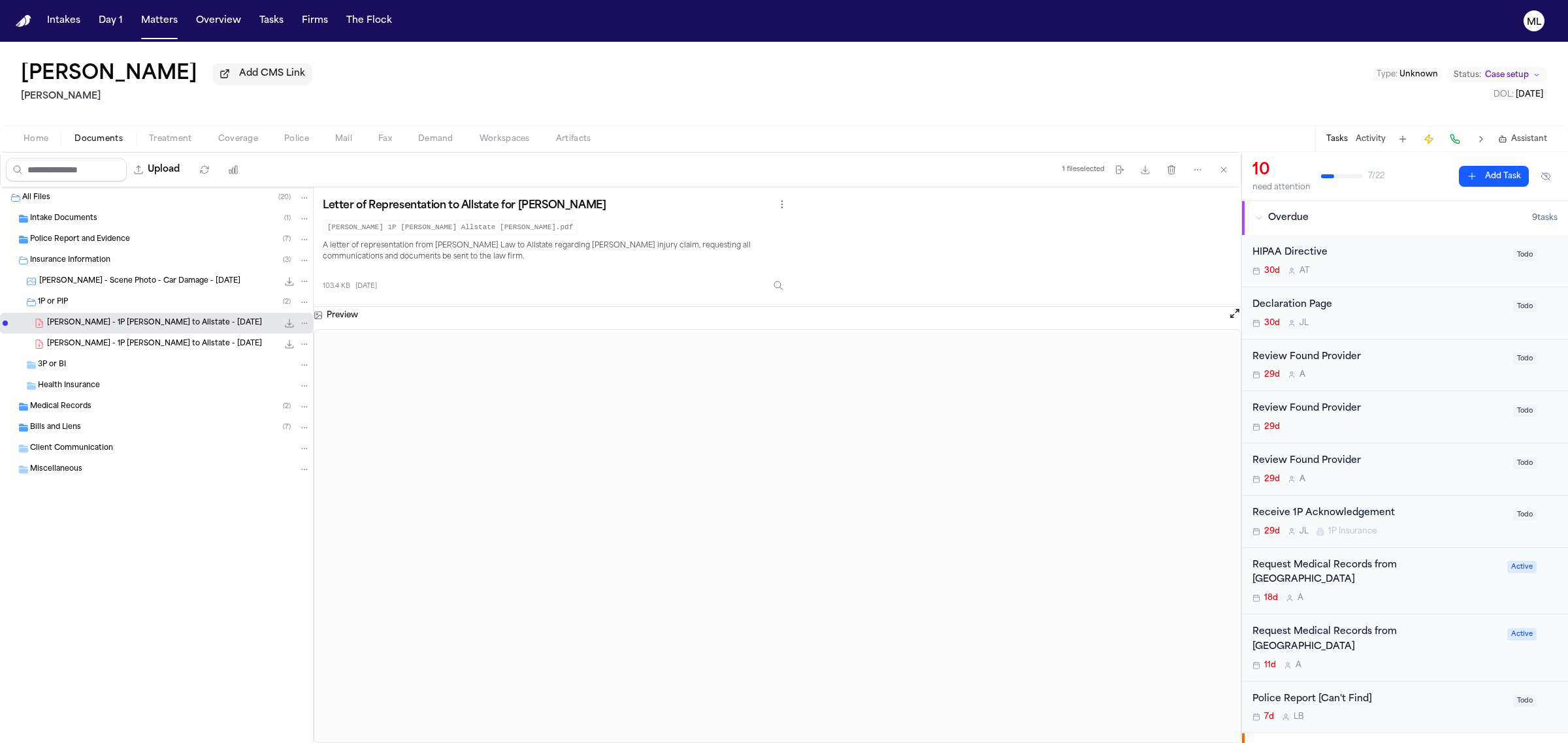
click at [114, 237] on span "Police Report and Evidence" at bounding box center [80, 240] width 100 height 11
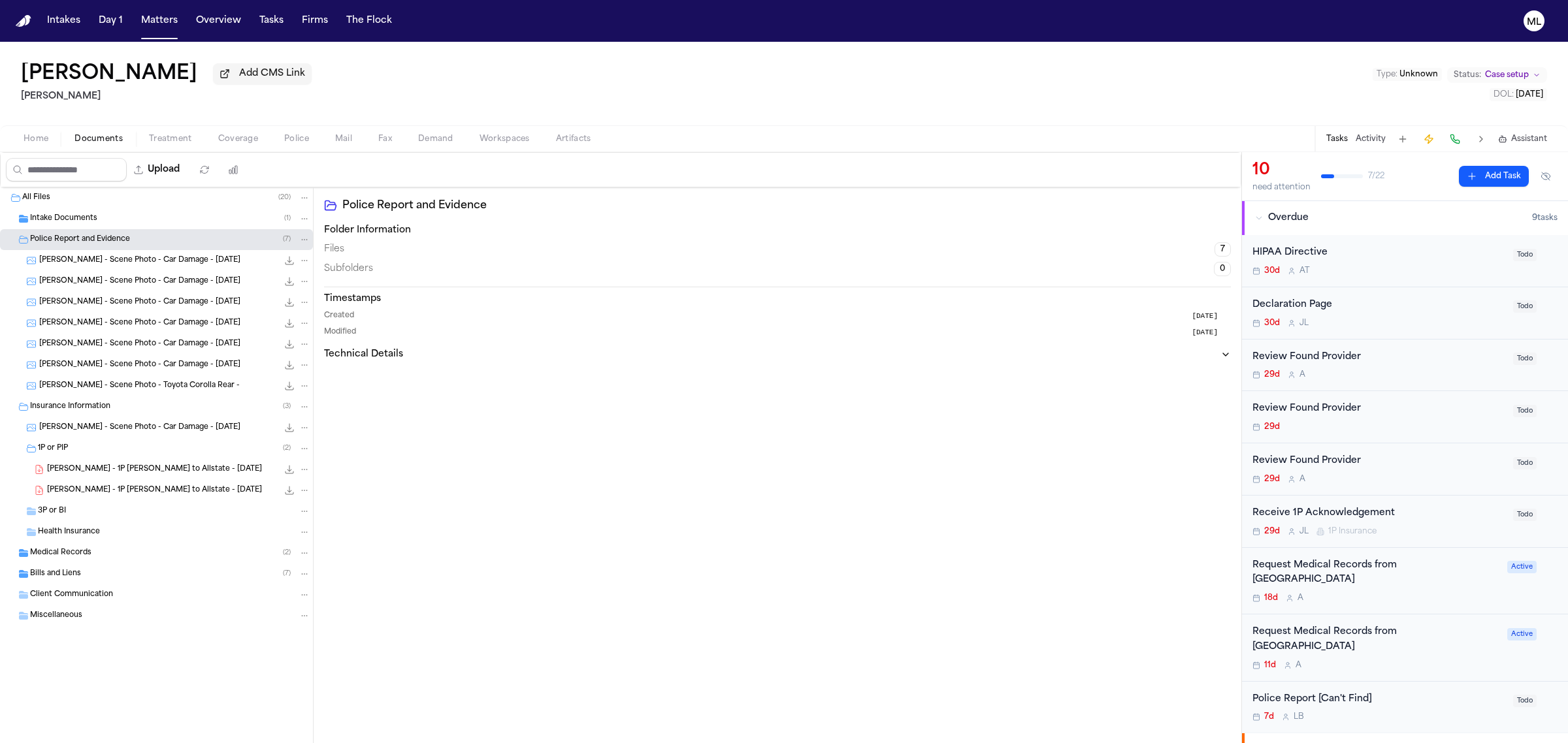
click at [224, 138] on span "Coverage" at bounding box center [238, 140] width 40 height 11
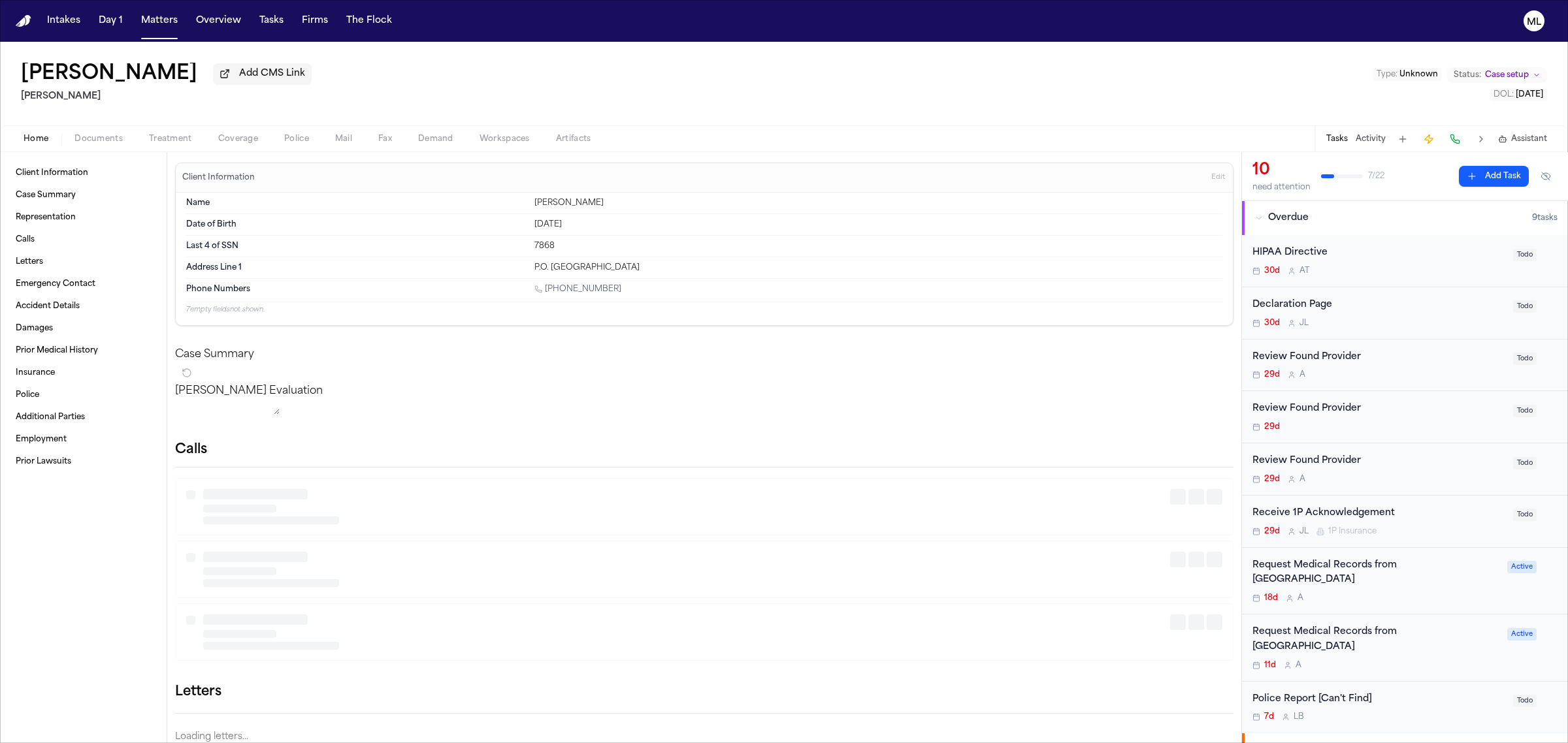
click at [39, 134] on span "Home" at bounding box center [35, 140] width 25 height 11
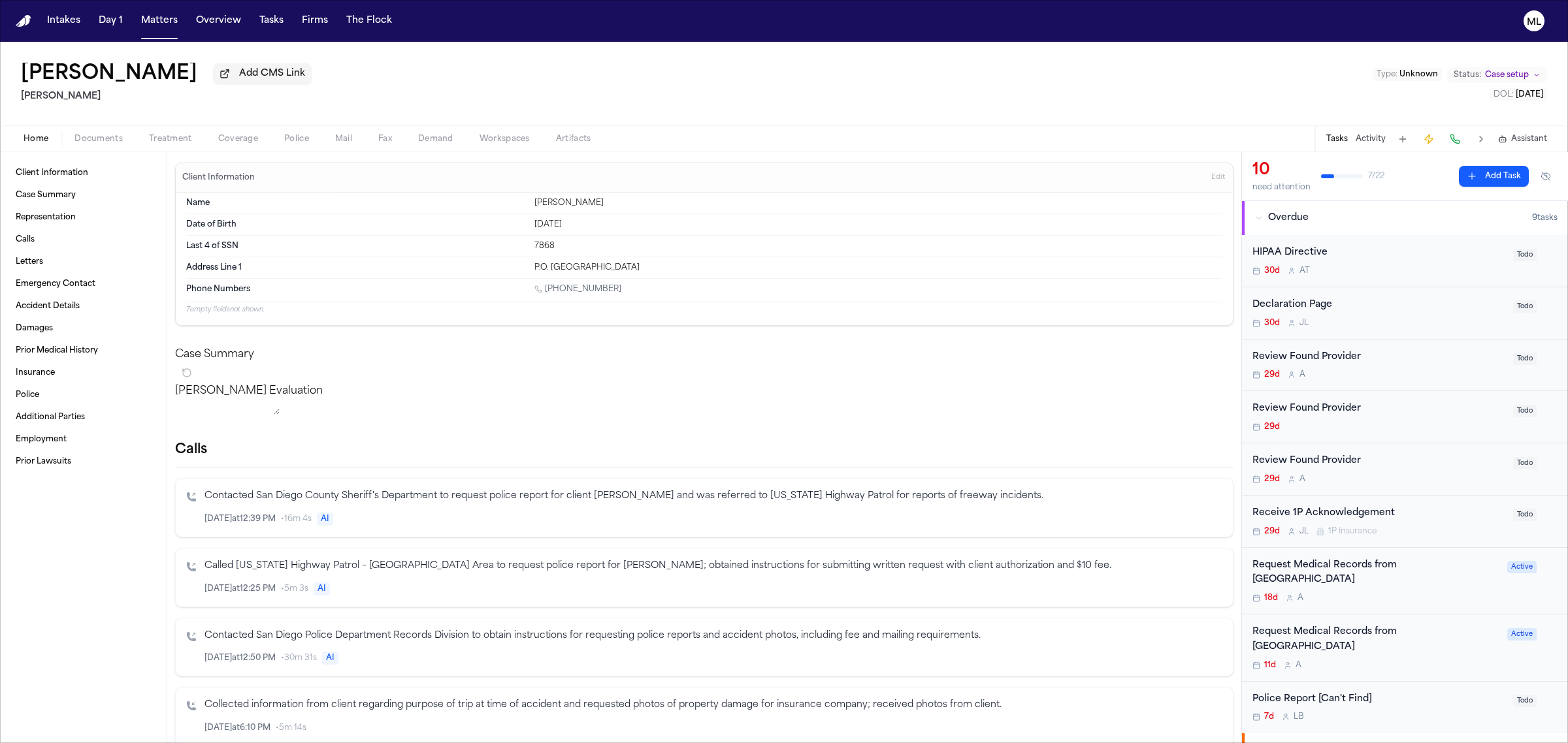
click at [97, 147] on div "Home Documents Treatment Coverage Police Mail Fax Demand Workspaces Artifacts T…" at bounding box center [784, 138] width 1568 height 26
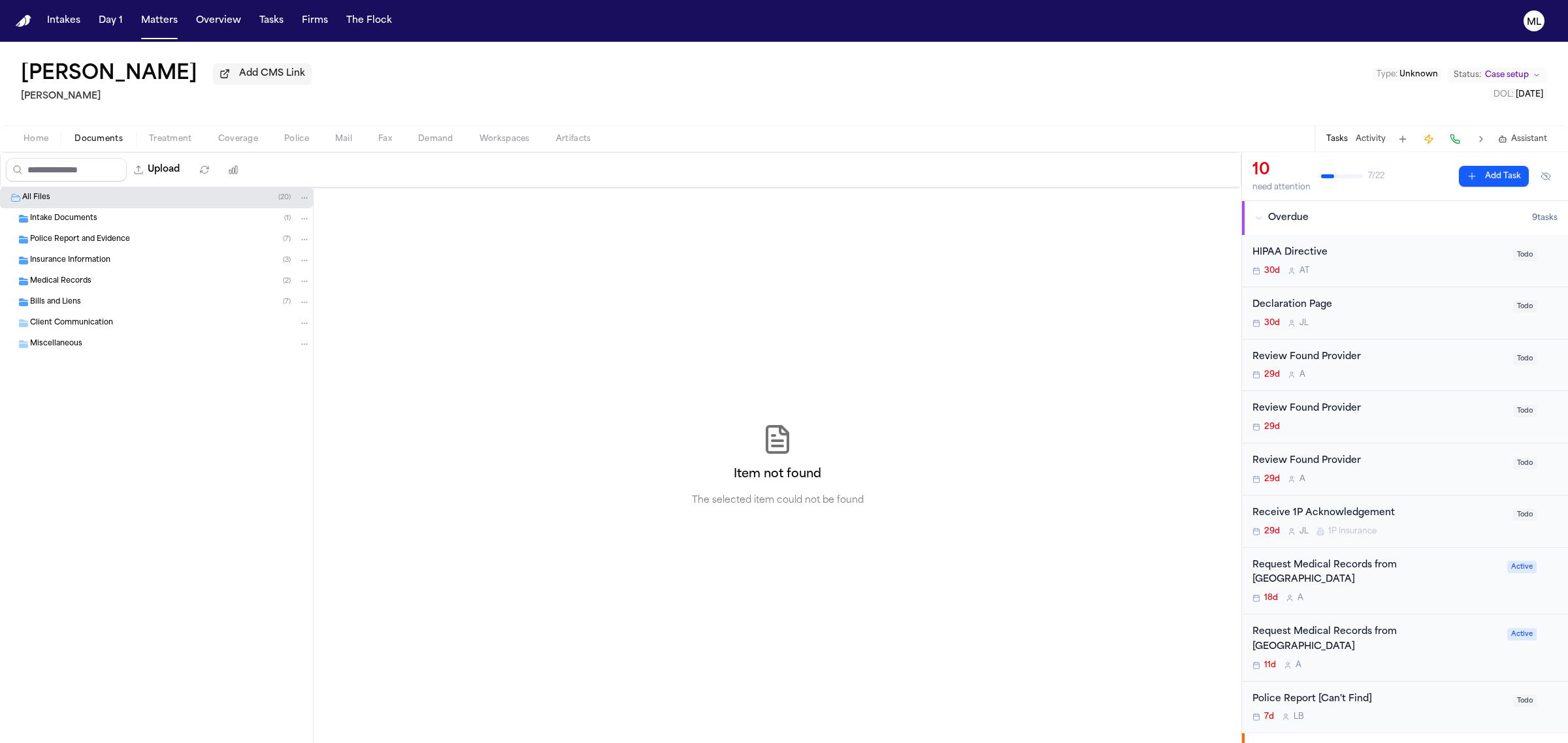
click at [100, 144] on span "Documents" at bounding box center [99, 140] width 48 height 11
click at [88, 282] on span "Medical Records" at bounding box center [61, 282] width 61 height 11
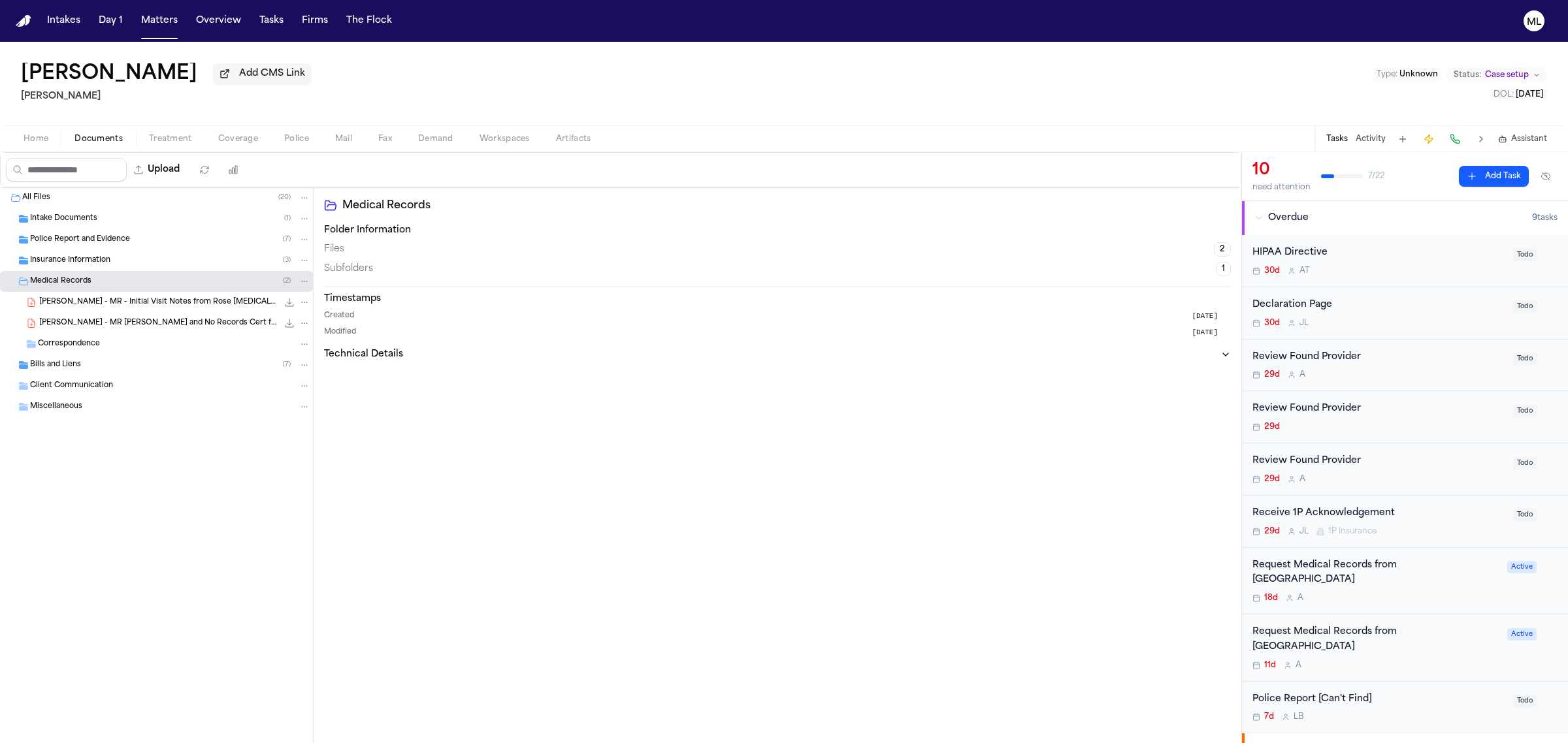
click at [116, 273] on div "Medical Records ( 2 )" at bounding box center [156, 281] width 313 height 21
click at [118, 266] on div "Insurance Information ( 3 )" at bounding box center [170, 261] width 280 height 12
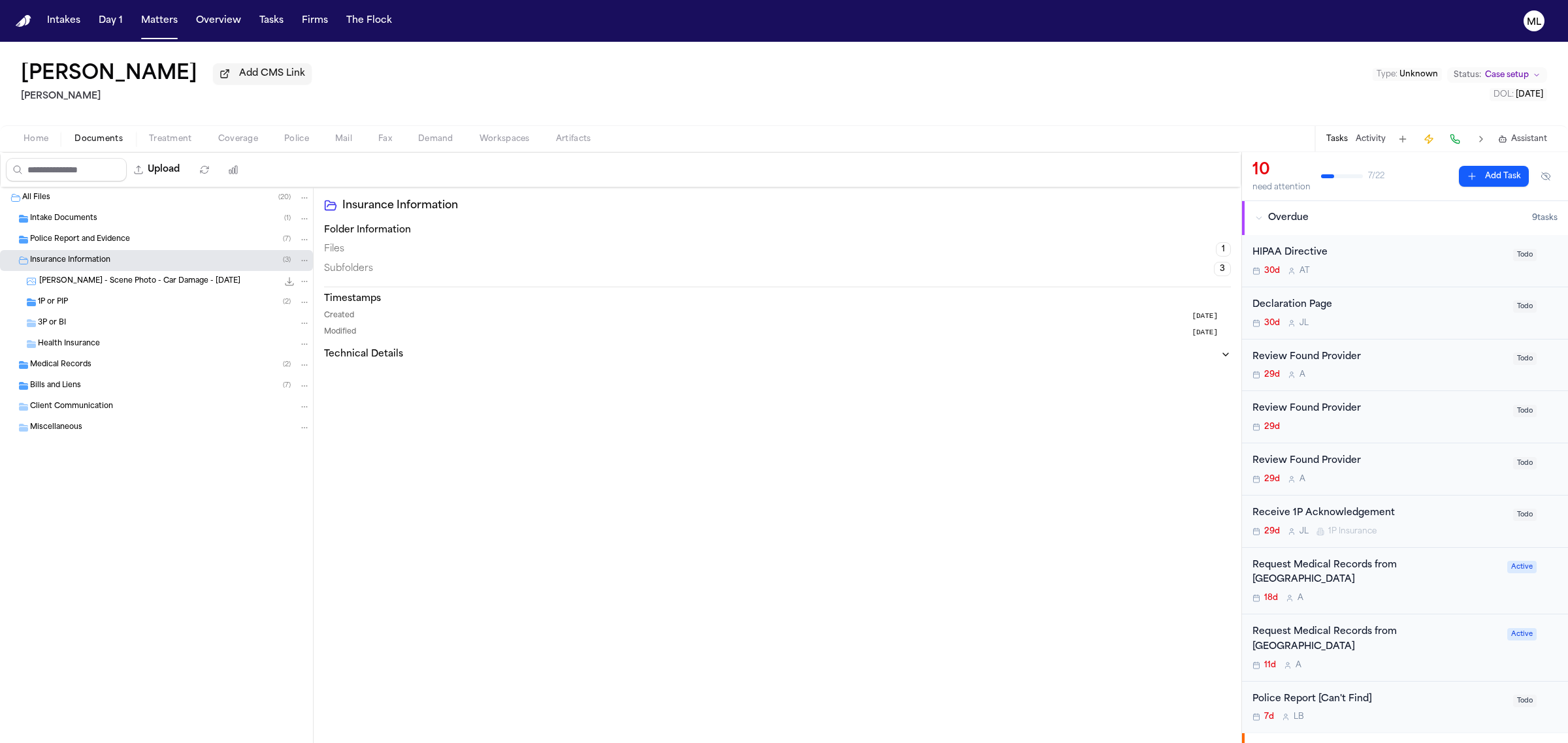
click at [113, 302] on div "1P or PIP ( 2 )" at bounding box center [174, 302] width 272 height 12
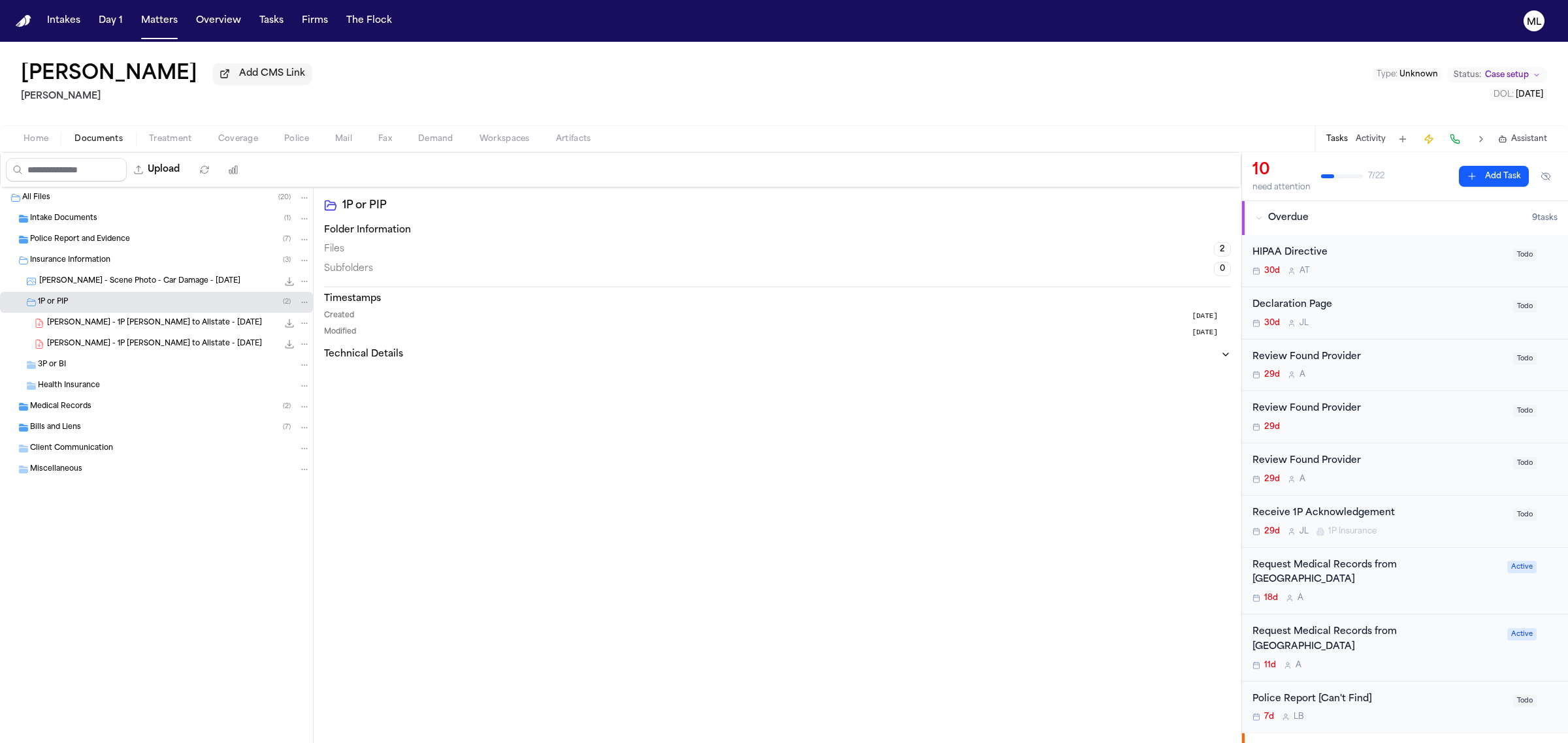
click at [119, 342] on span "B. Knowles - 1P LOR to Allstate - 8.11.25" at bounding box center [154, 344] width 215 height 11
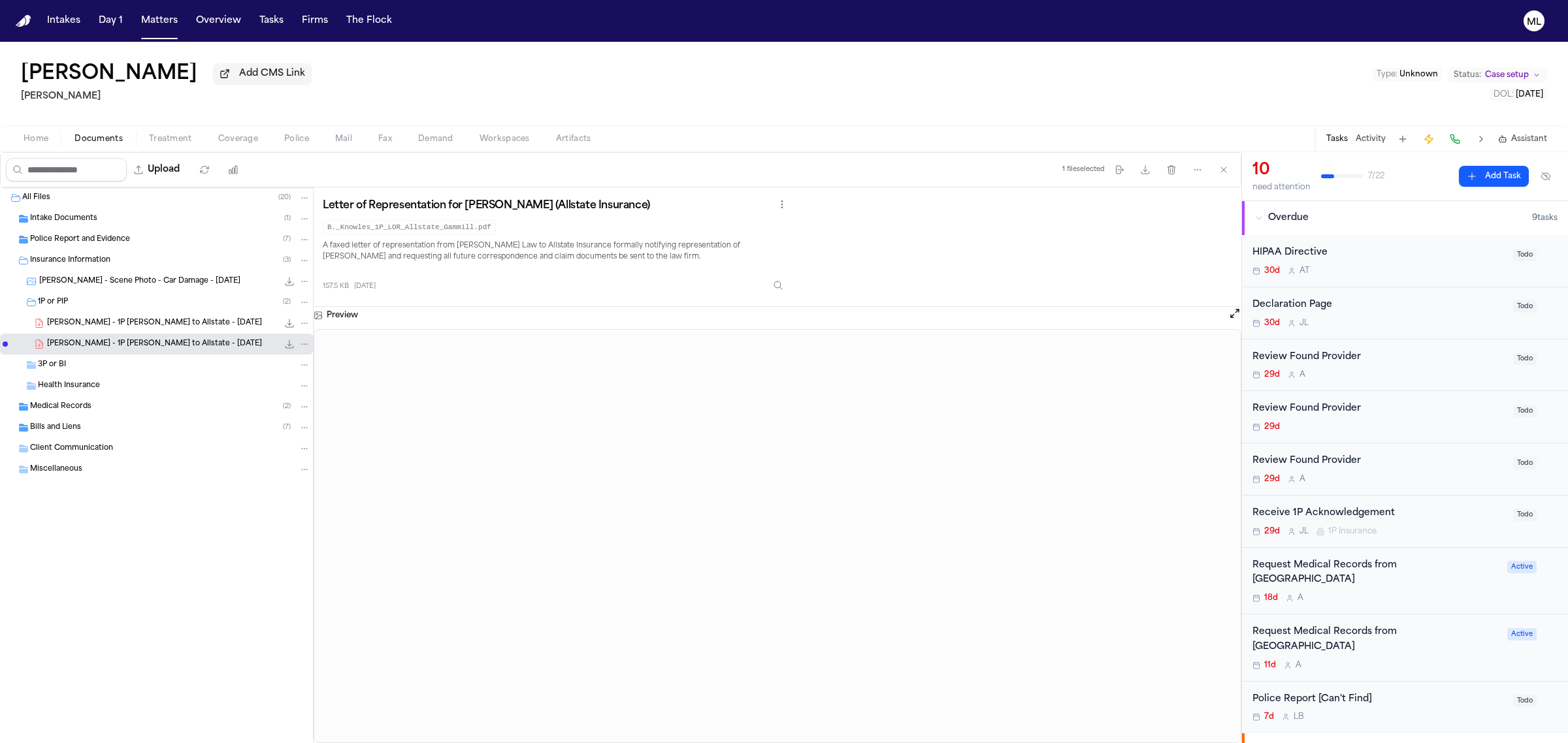
click at [116, 324] on span "B. Knowles - 1P LOR to Allstate - 8.11.25" at bounding box center [154, 323] width 215 height 11
click at [162, 20] on button "Matters" at bounding box center [159, 21] width 47 height 23
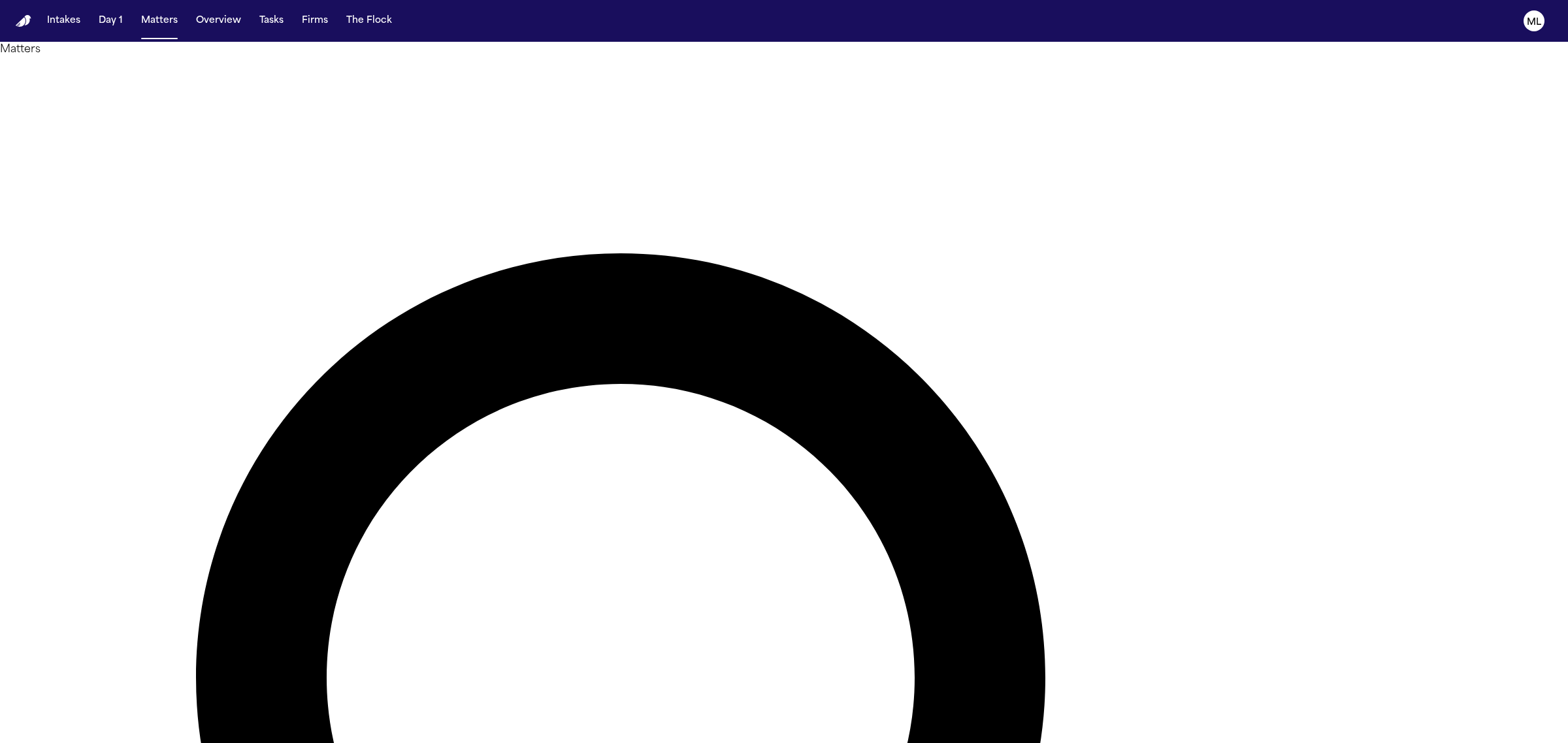
drag, startPoint x: 1056, startPoint y: 80, endPoint x: 976, endPoint y: 77, distance: 80.1
type input "*******"
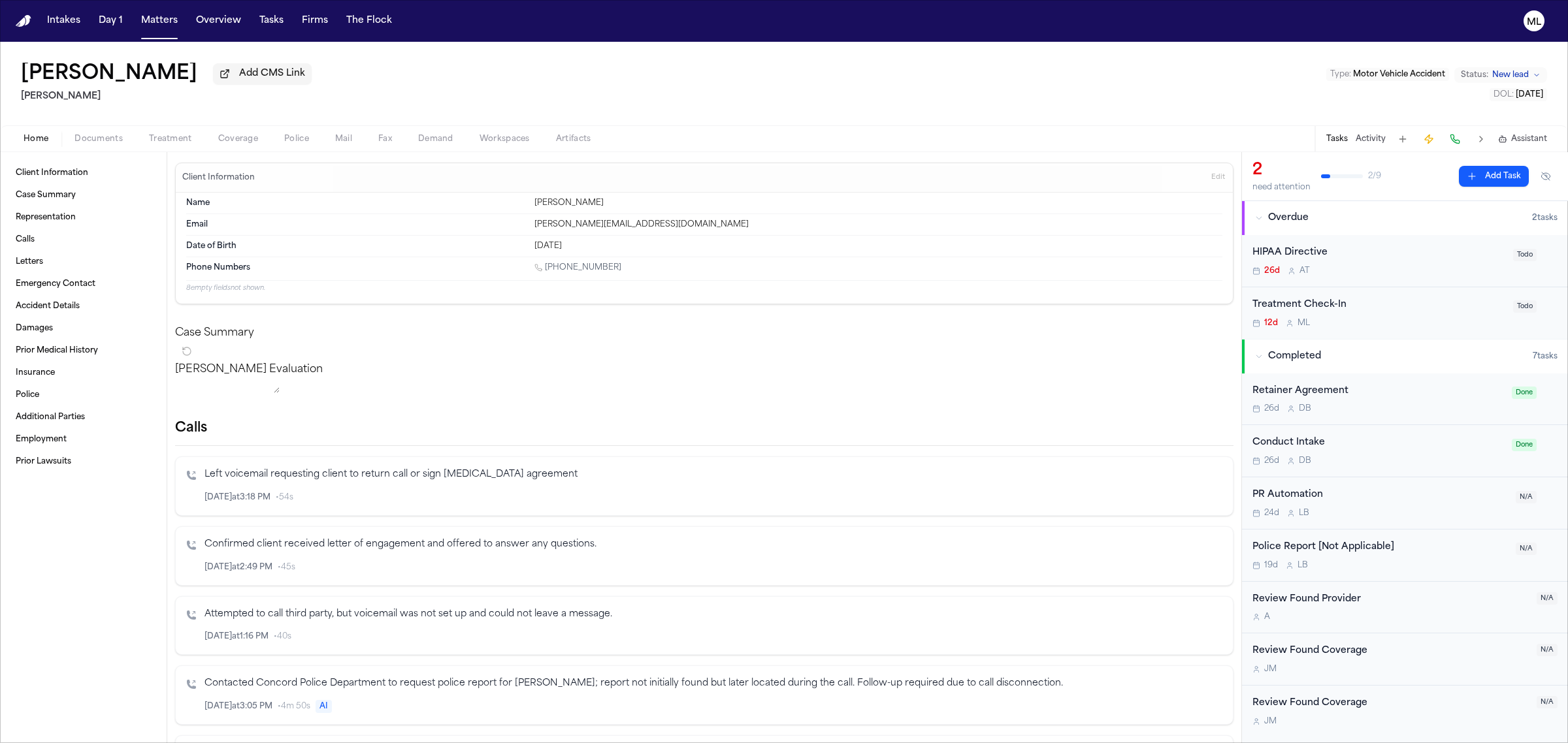
click at [1526, 75] on span "New lead" at bounding box center [1510, 75] width 37 height 11
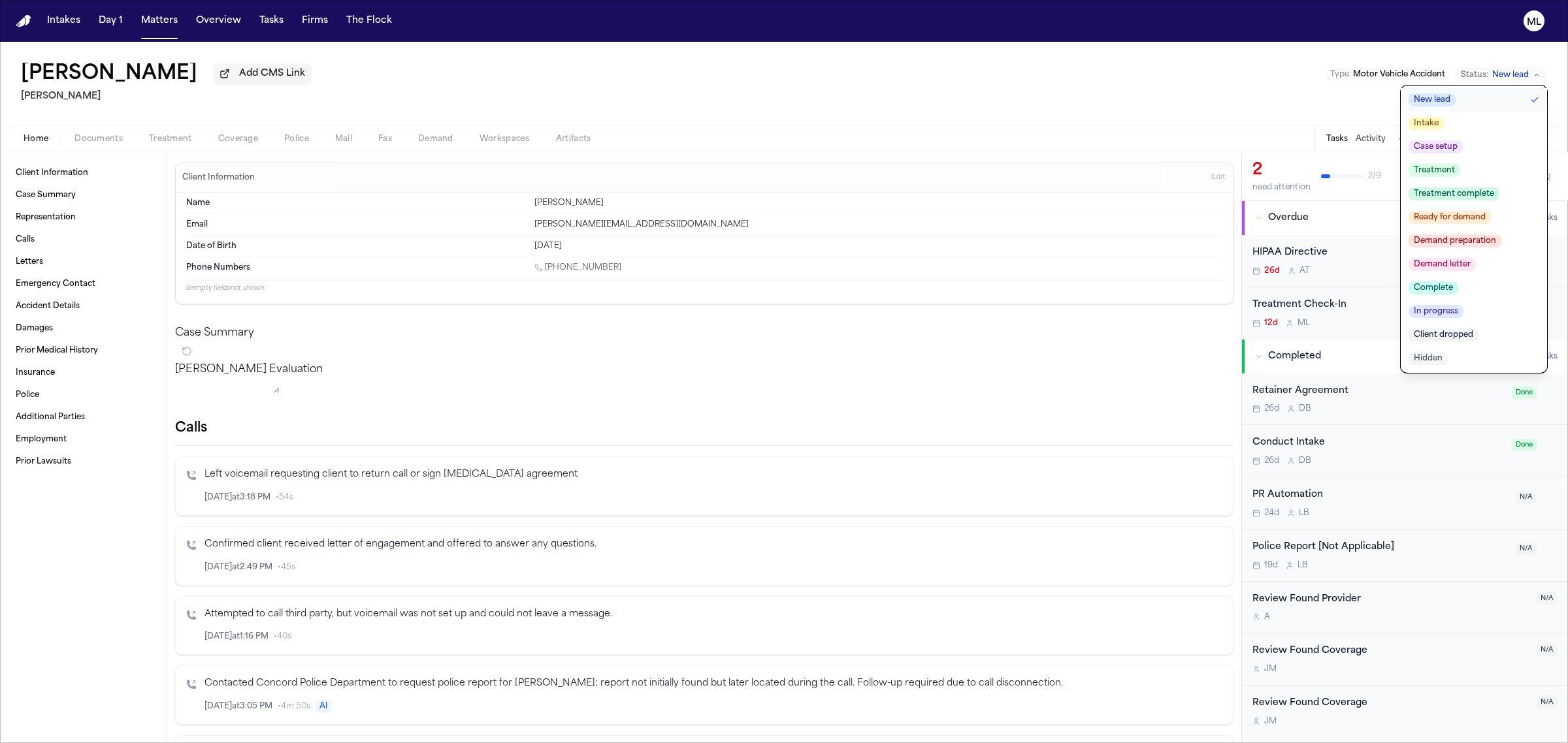
click at [1460, 139] on button "Case setup" at bounding box center [1473, 147] width 146 height 23
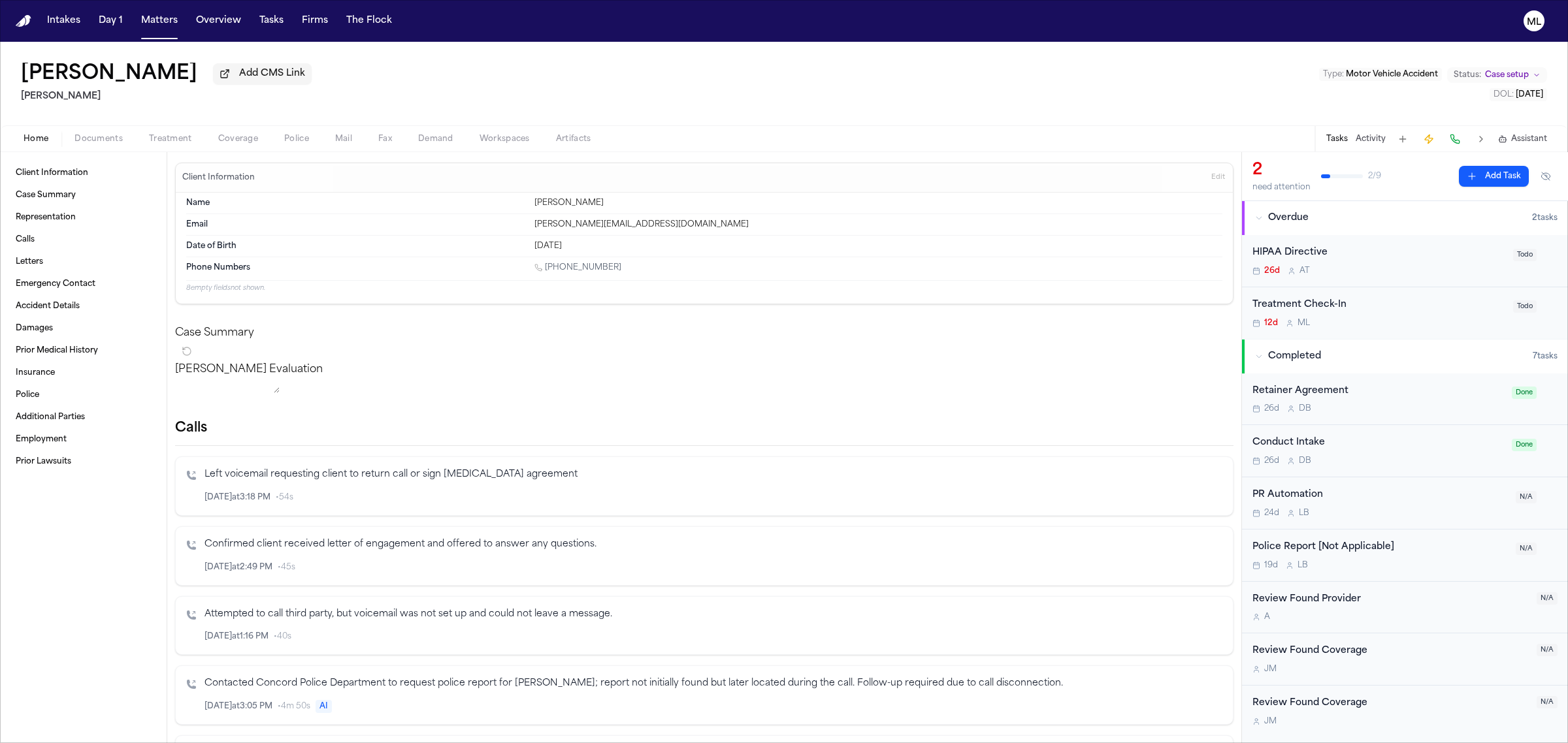
click at [99, 142] on span "Documents" at bounding box center [99, 140] width 48 height 11
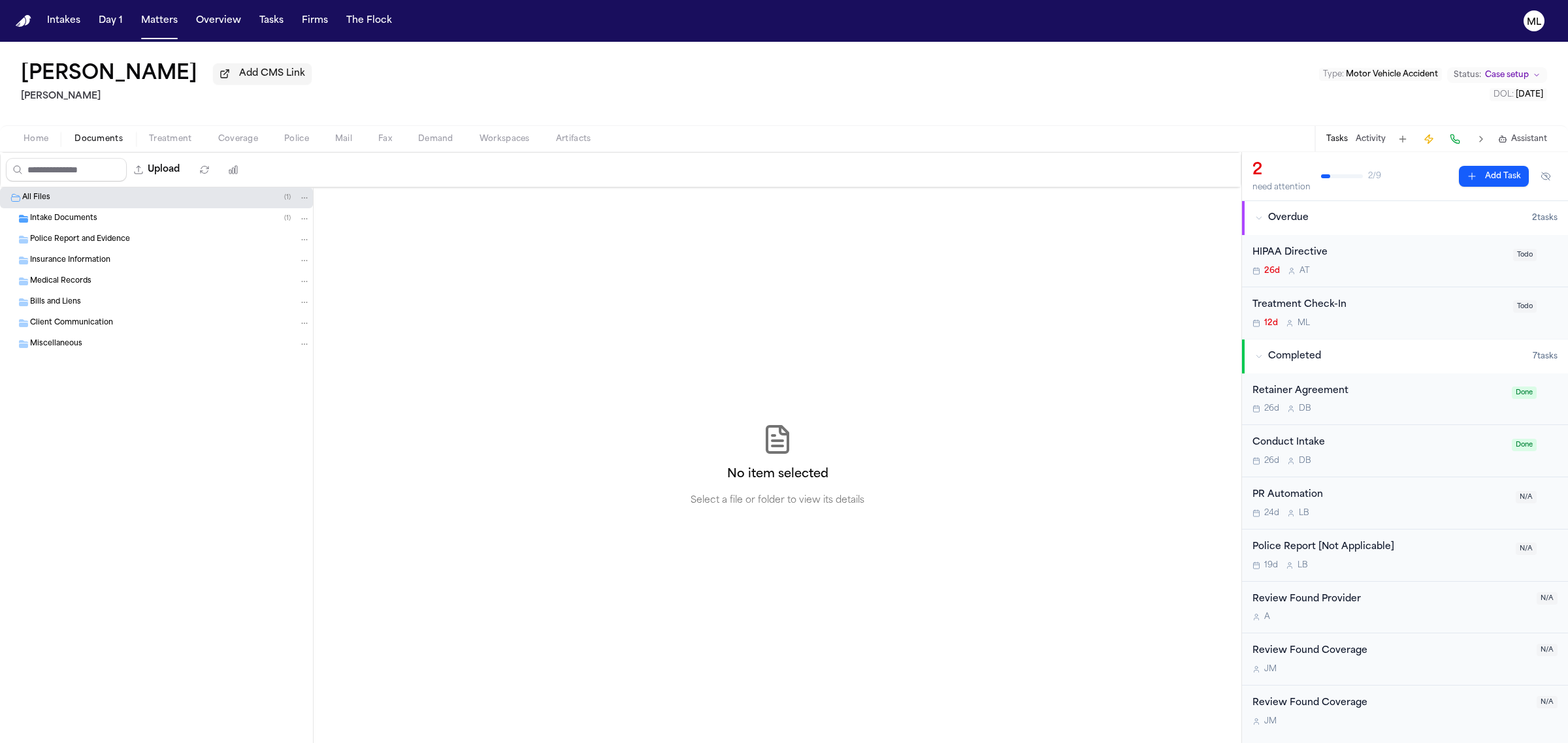
click at [140, 214] on div "Intake Documents ( 1 )" at bounding box center [170, 219] width 280 height 12
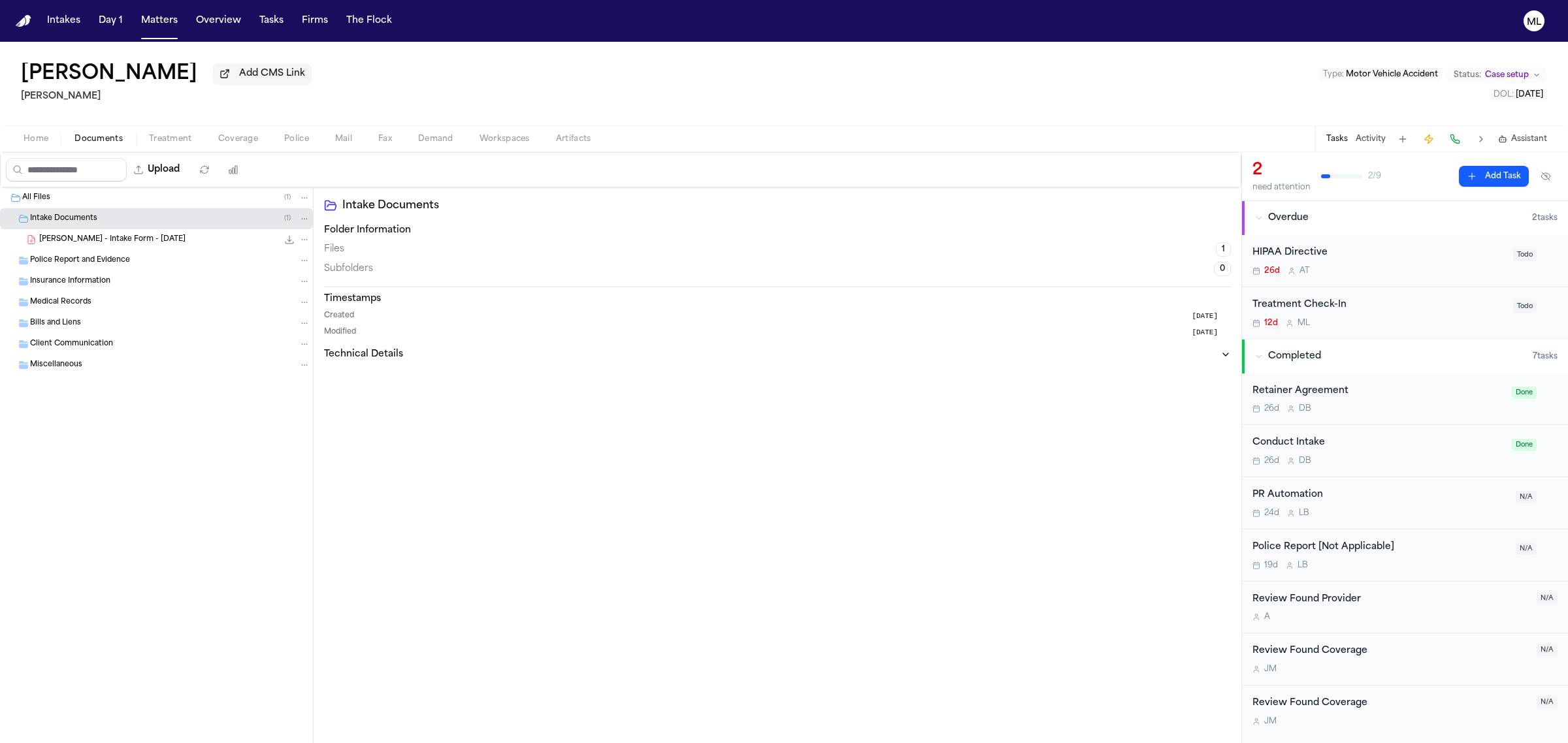
click at [140, 237] on span "A. Arriaga - Intake Form - 8.14.25" at bounding box center [112, 240] width 146 height 11
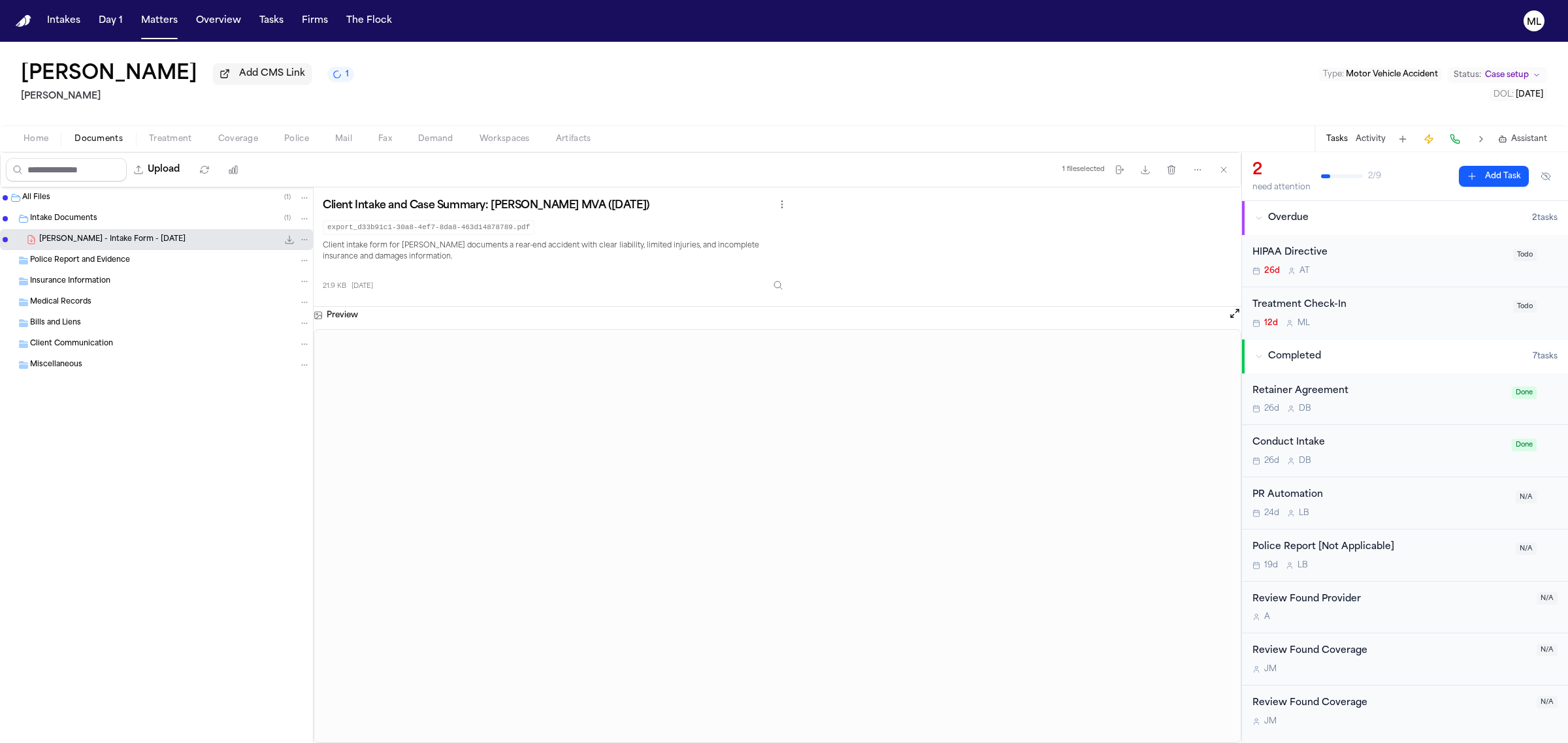
click at [49, 135] on button "Home" at bounding box center [36, 139] width 51 height 15
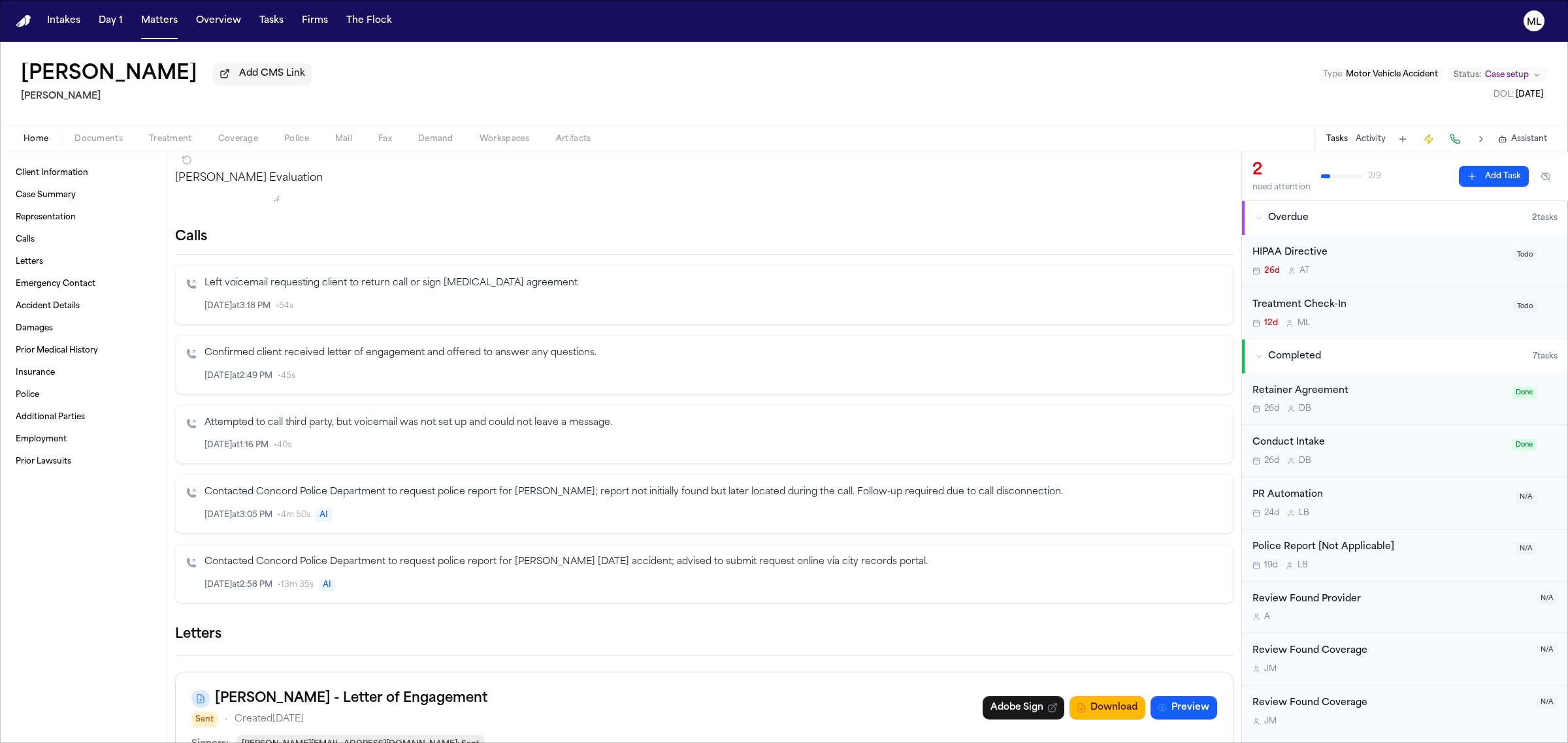
scroll to position [164, 0]
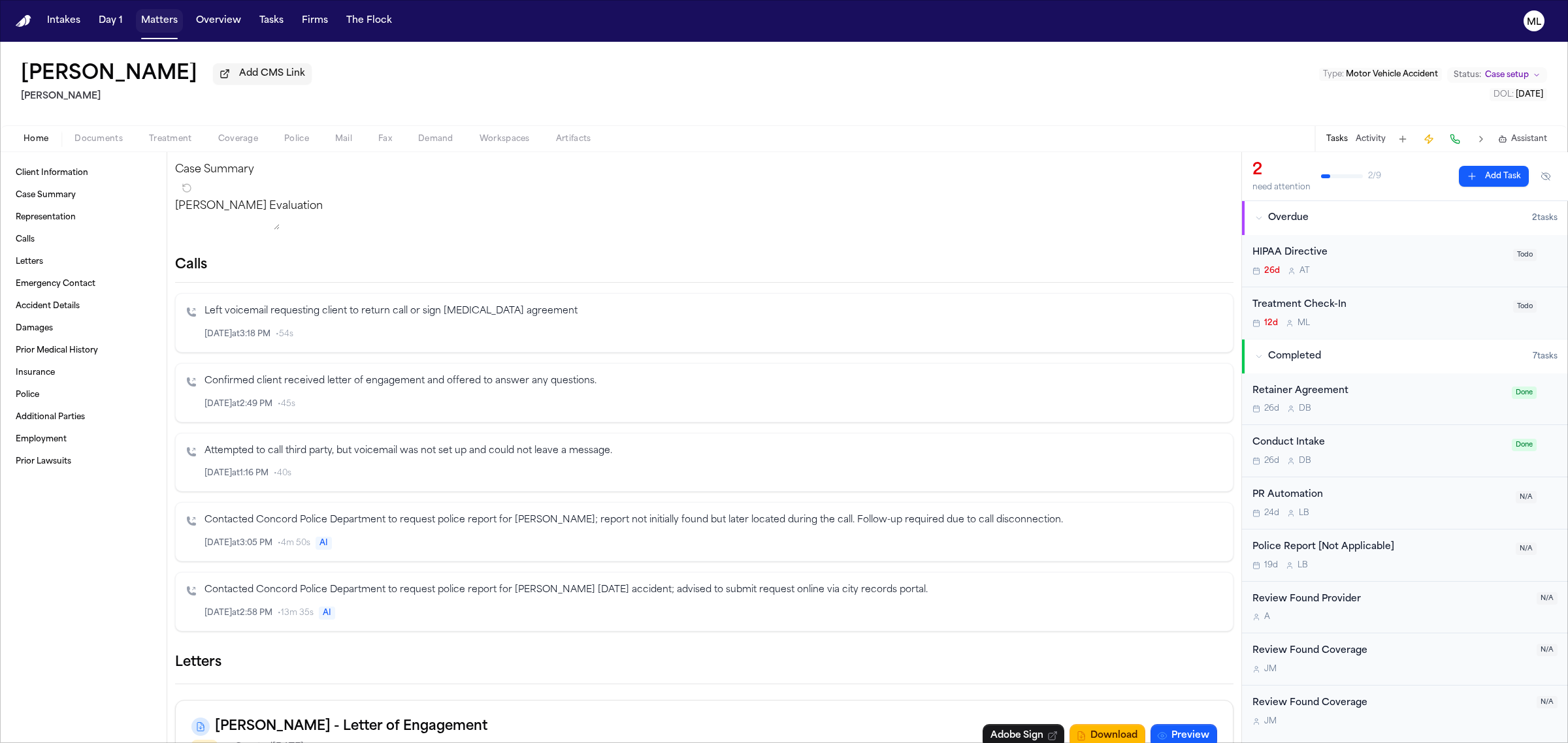
click at [148, 14] on button "Matters" at bounding box center [159, 21] width 47 height 23
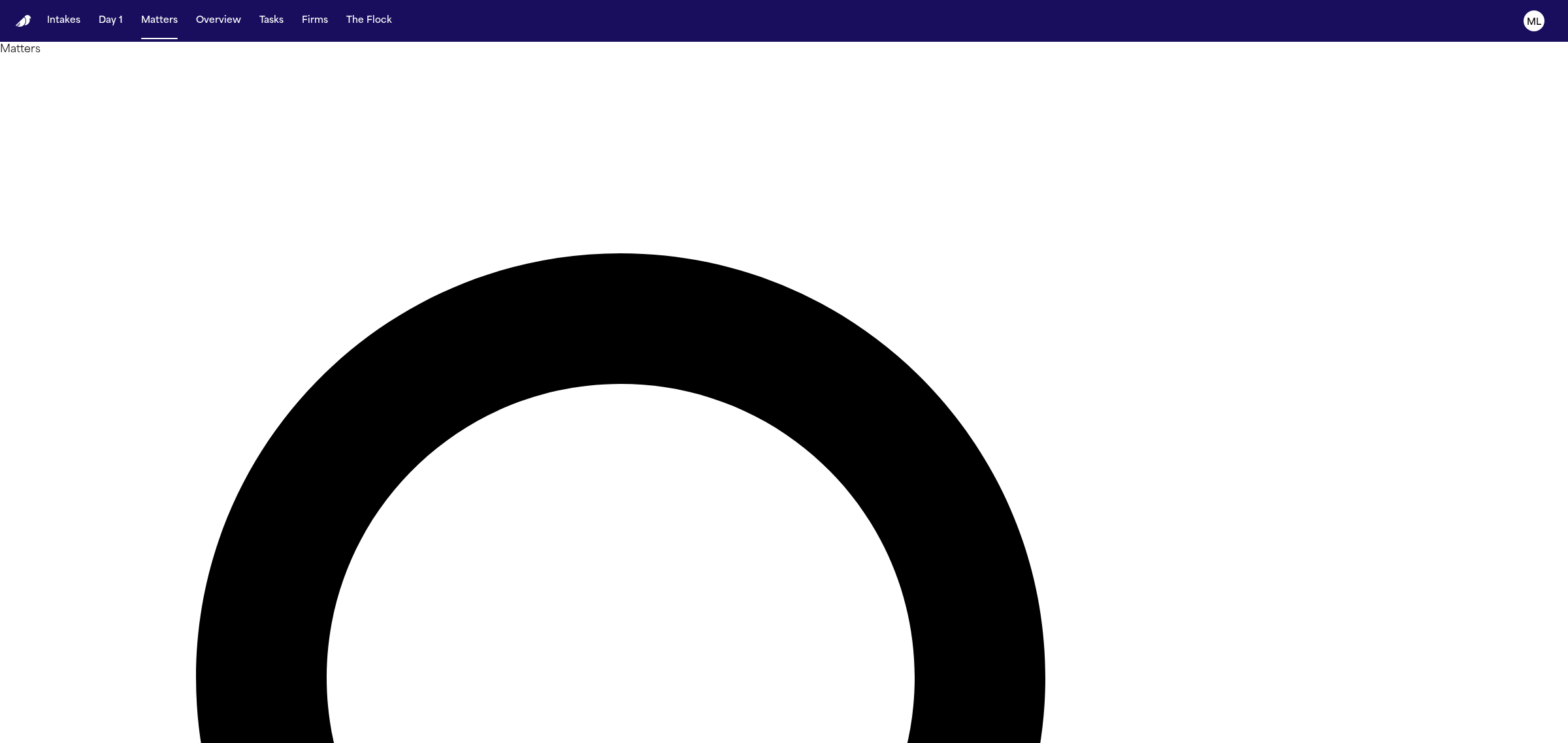
drag, startPoint x: 1059, startPoint y: 77, endPoint x: 984, endPoint y: 76, distance: 75.0
type input "***"
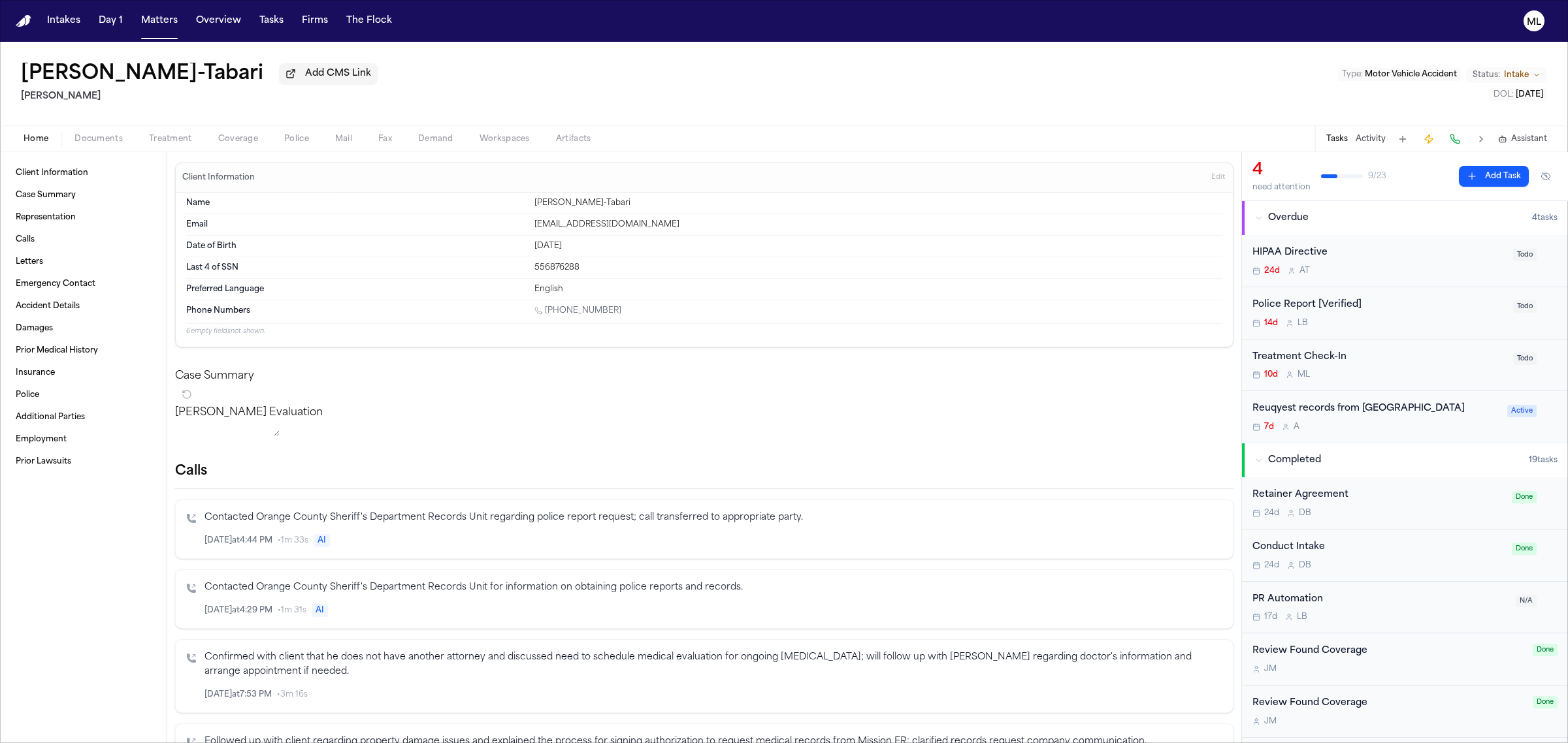
click at [1401, 356] on div "Treatment Check-In" at bounding box center [1378, 357] width 253 height 15
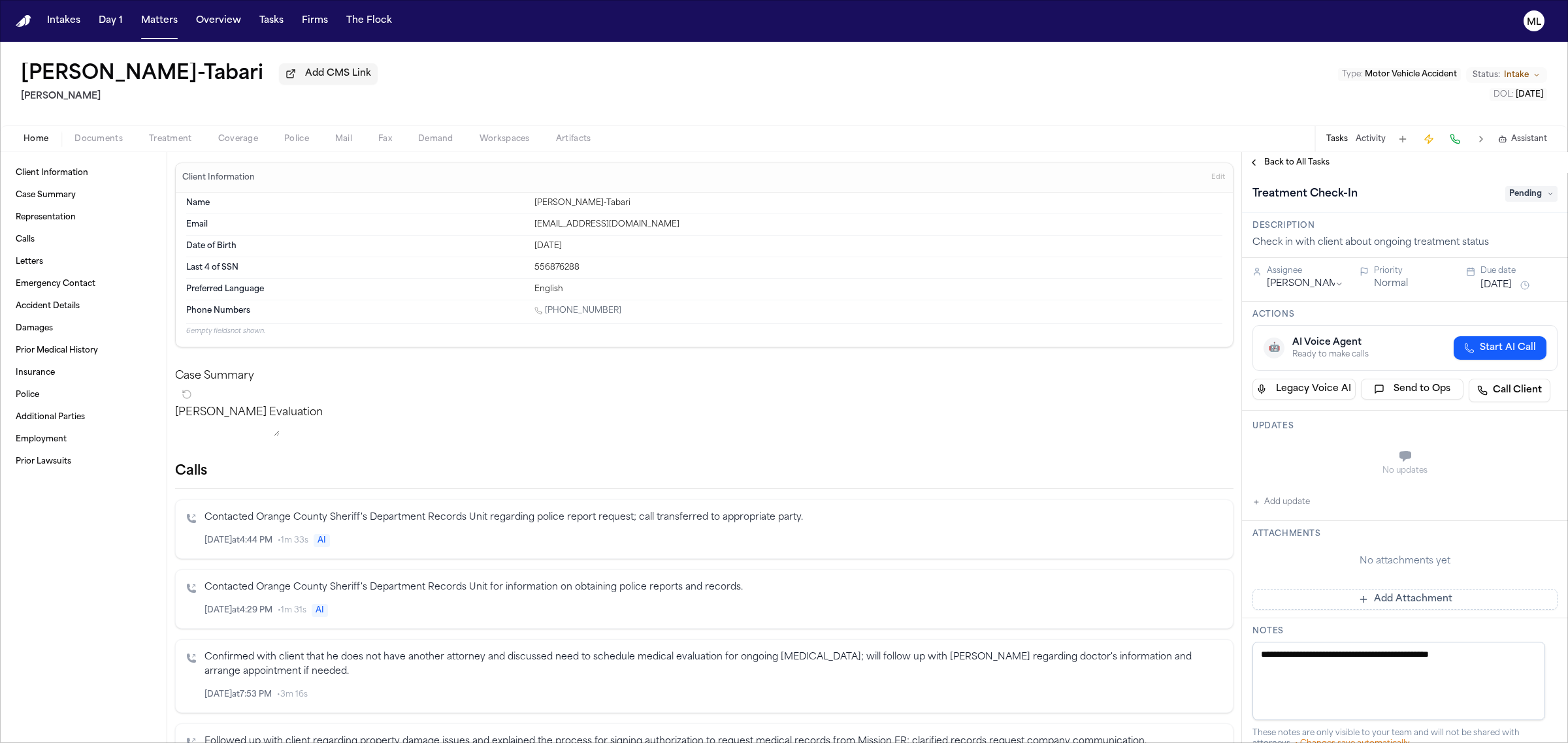
click at [1282, 164] on span "Back to All Tasks" at bounding box center [1297, 163] width 65 height 11
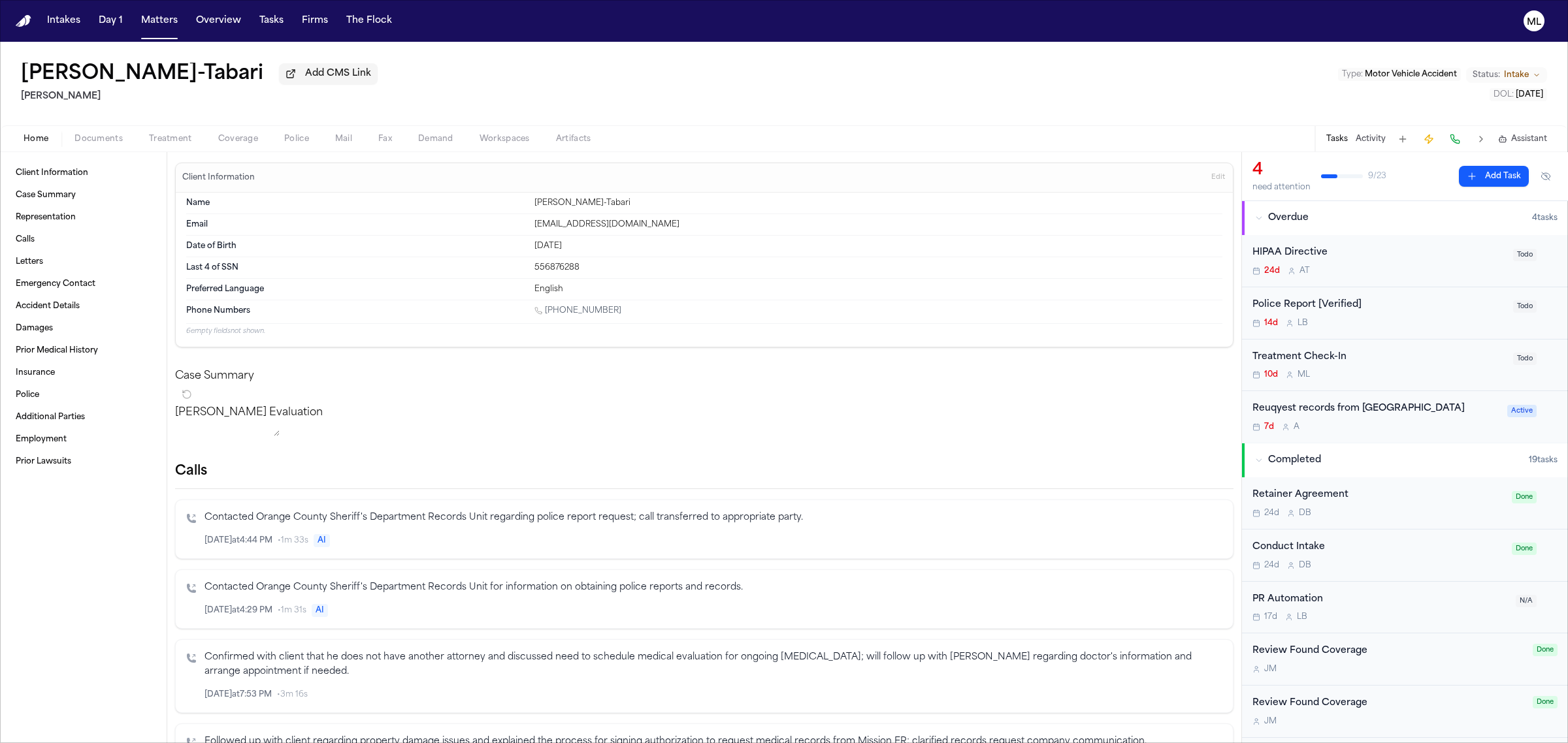
click at [112, 132] on button "Documents" at bounding box center [99, 139] width 75 height 15
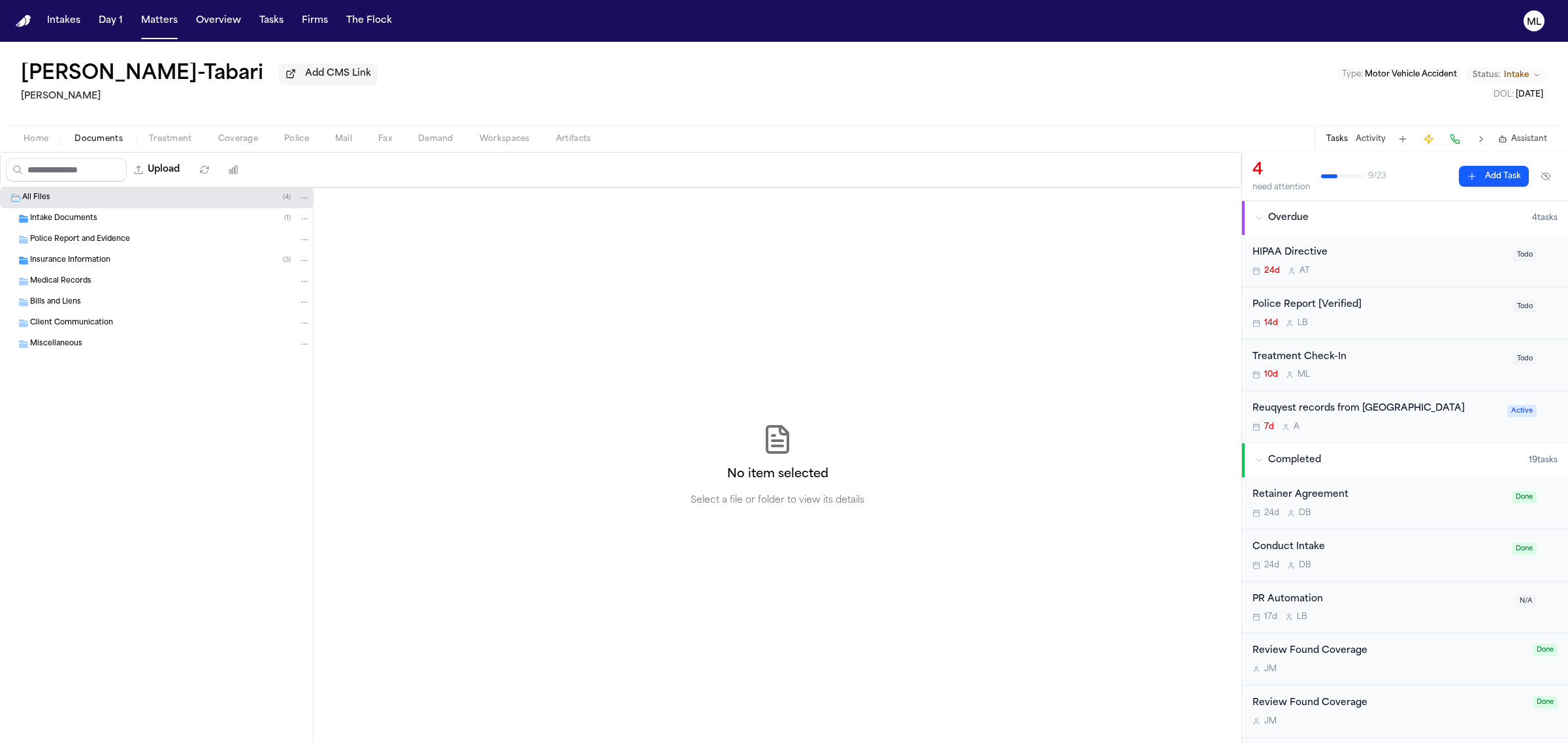
click at [89, 261] on span "Insurance Information" at bounding box center [70, 261] width 80 height 11
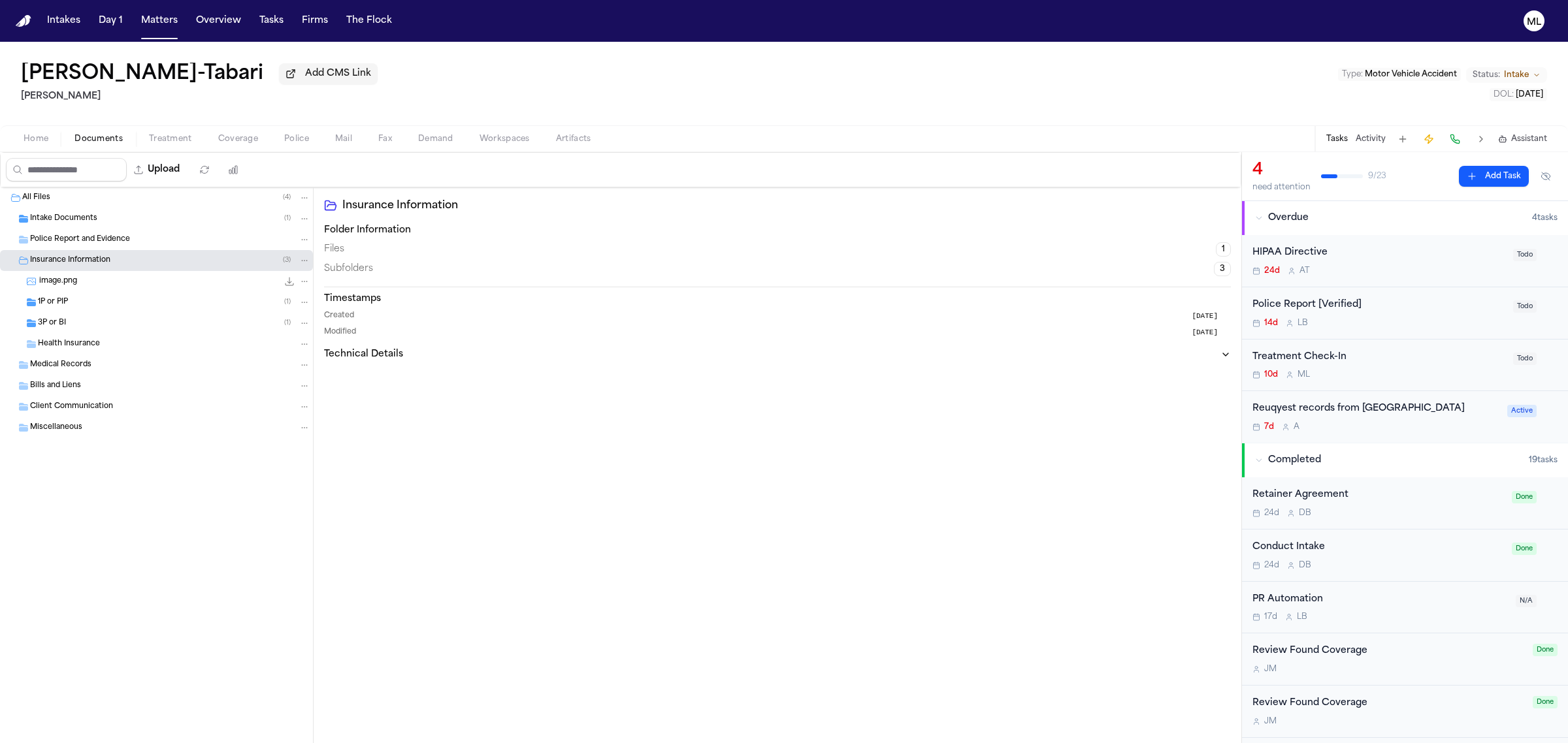
click at [85, 304] on div "1P or PIP ( 1 )" at bounding box center [174, 302] width 272 height 12
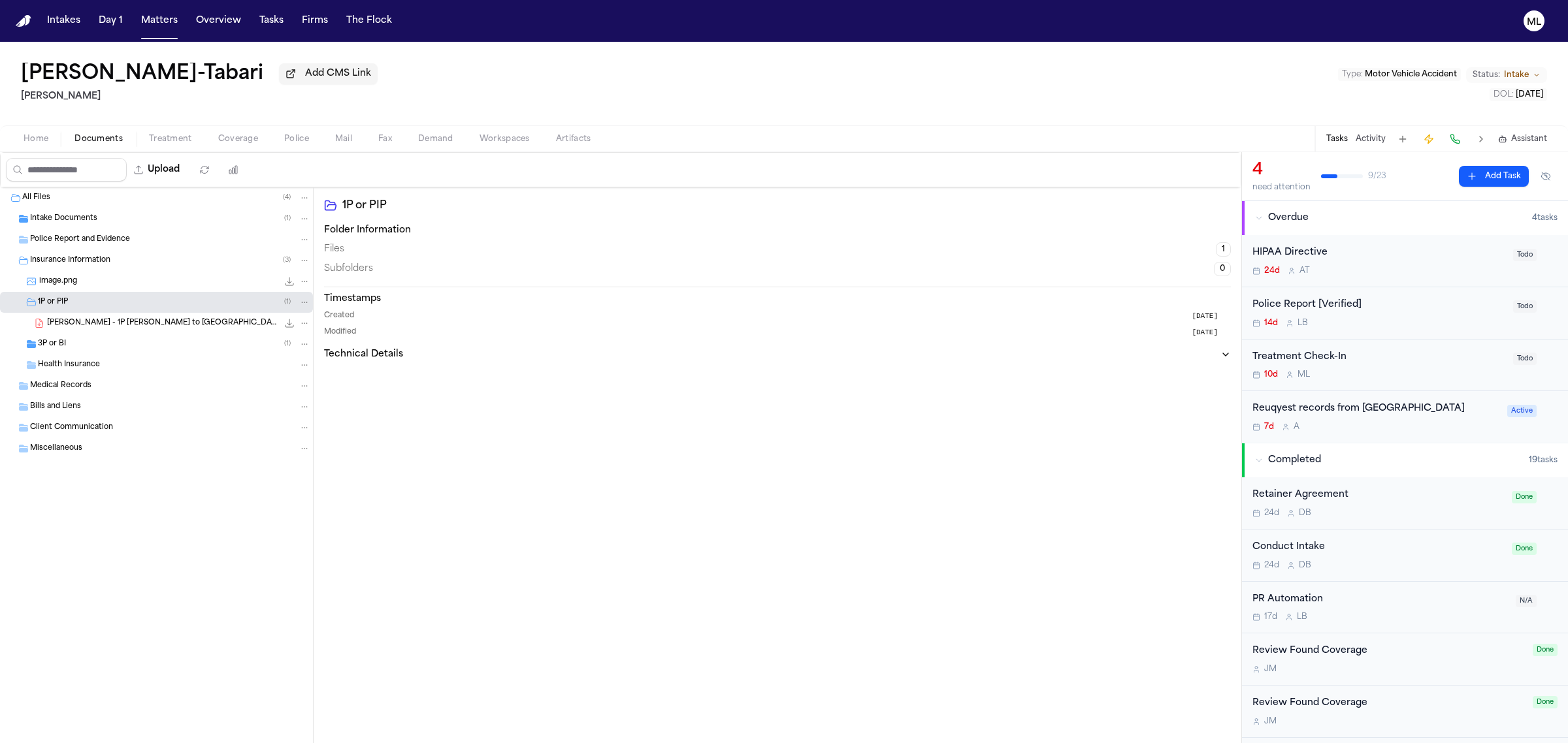
click at [85, 338] on div "3P or BI ( 1 )" at bounding box center [156, 344] width 313 height 21
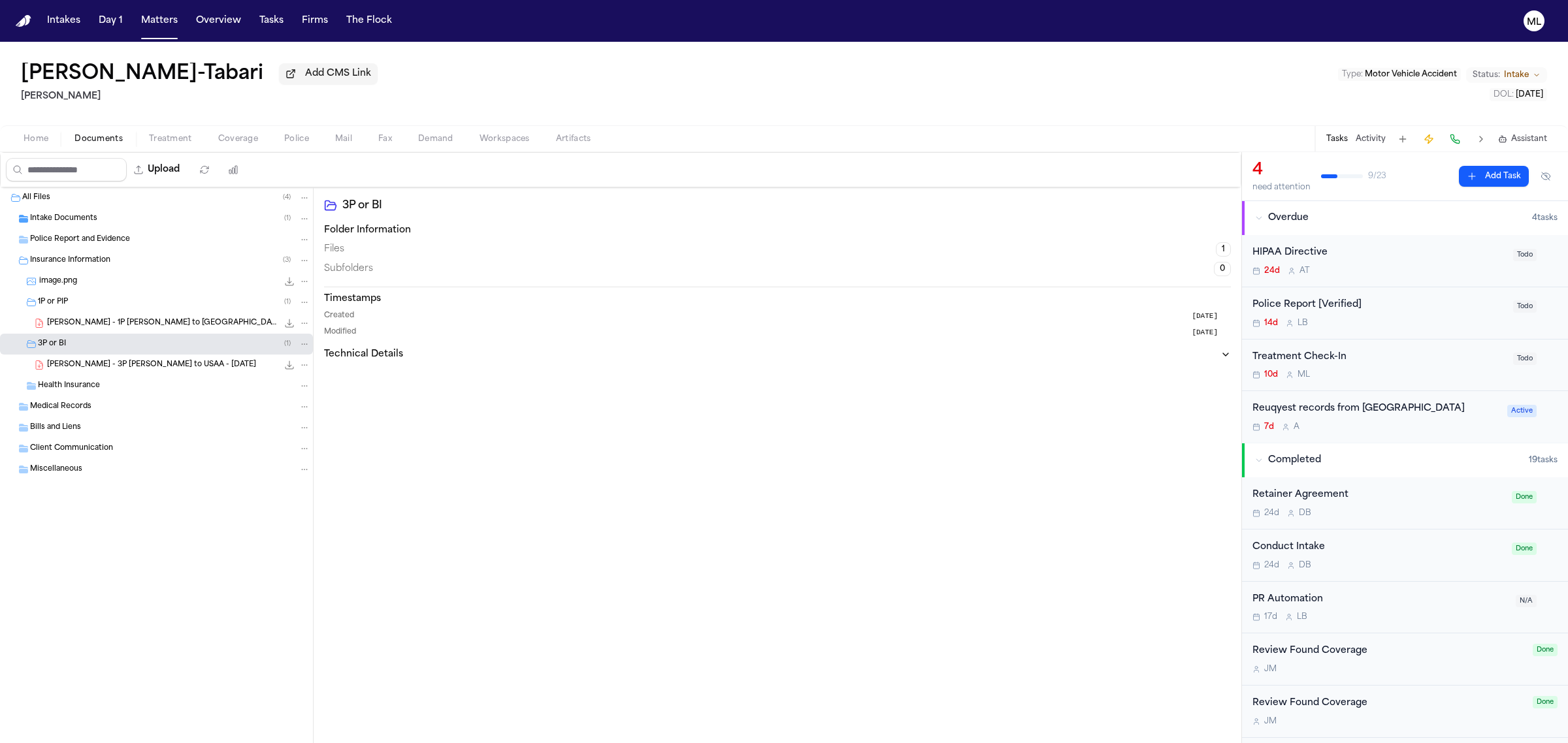
click at [1517, 72] on span "Intake" at bounding box center [1516, 75] width 25 height 11
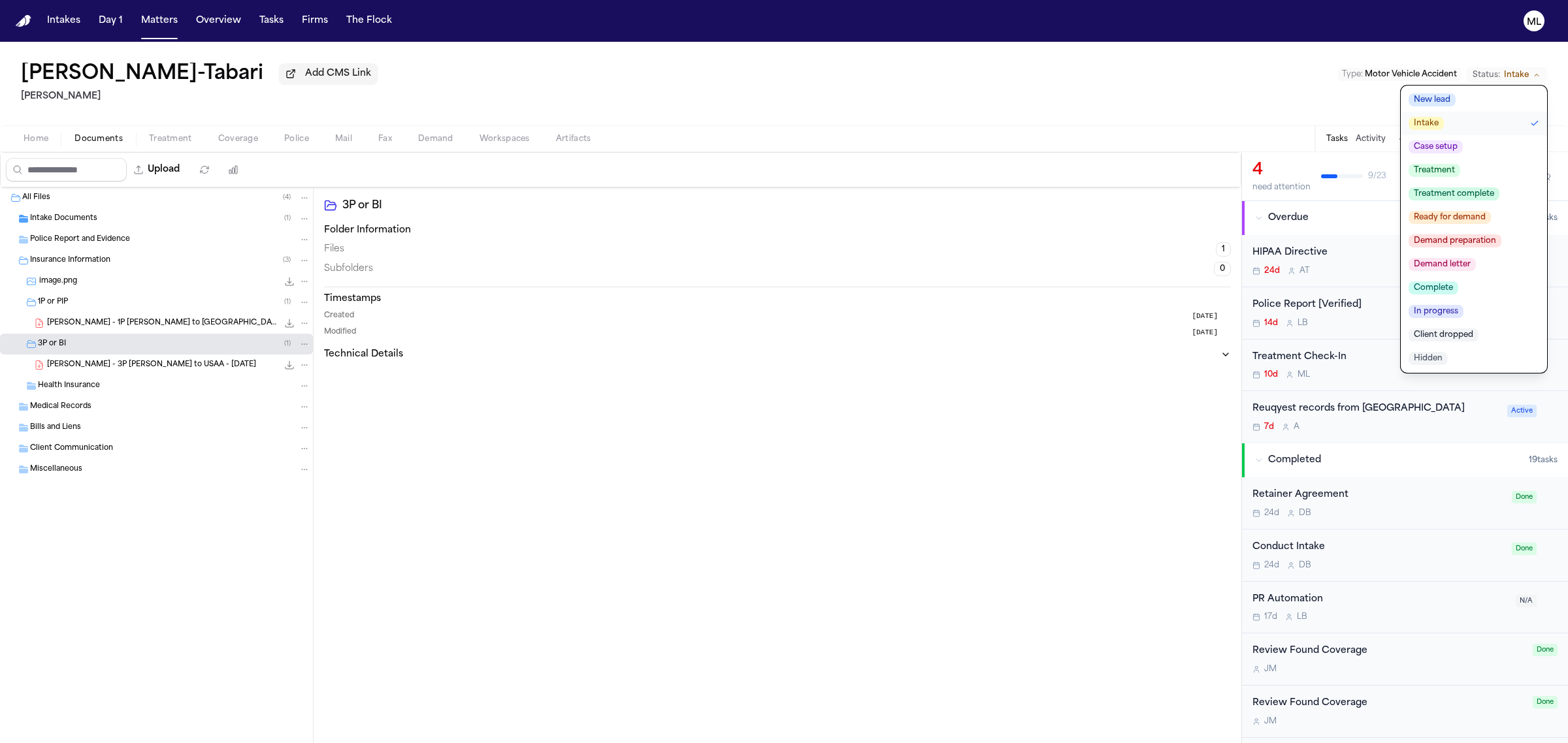
click at [1459, 330] on span "Client dropped" at bounding box center [1443, 335] width 70 height 13
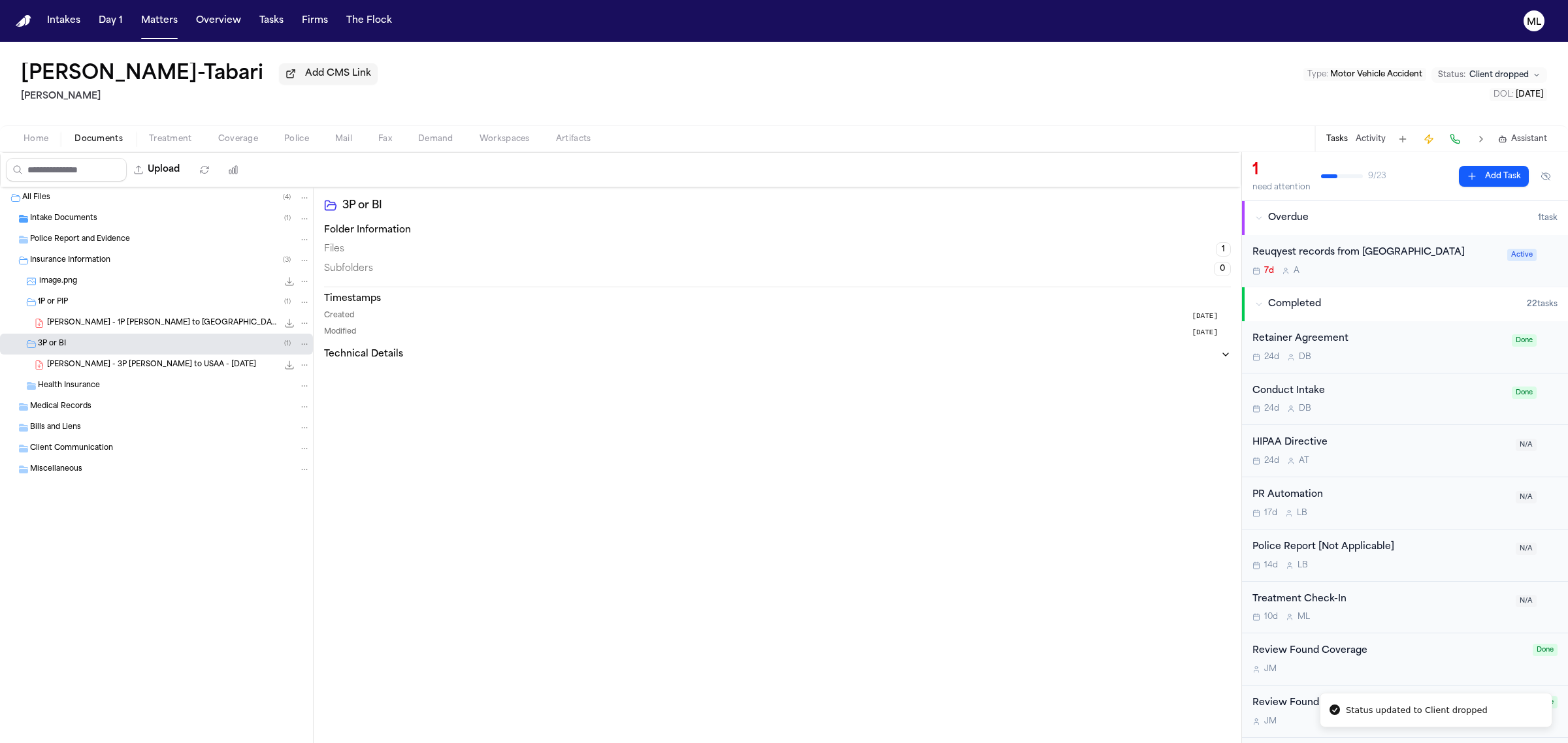
click at [162, 31] on button "Matters" at bounding box center [159, 21] width 47 height 23
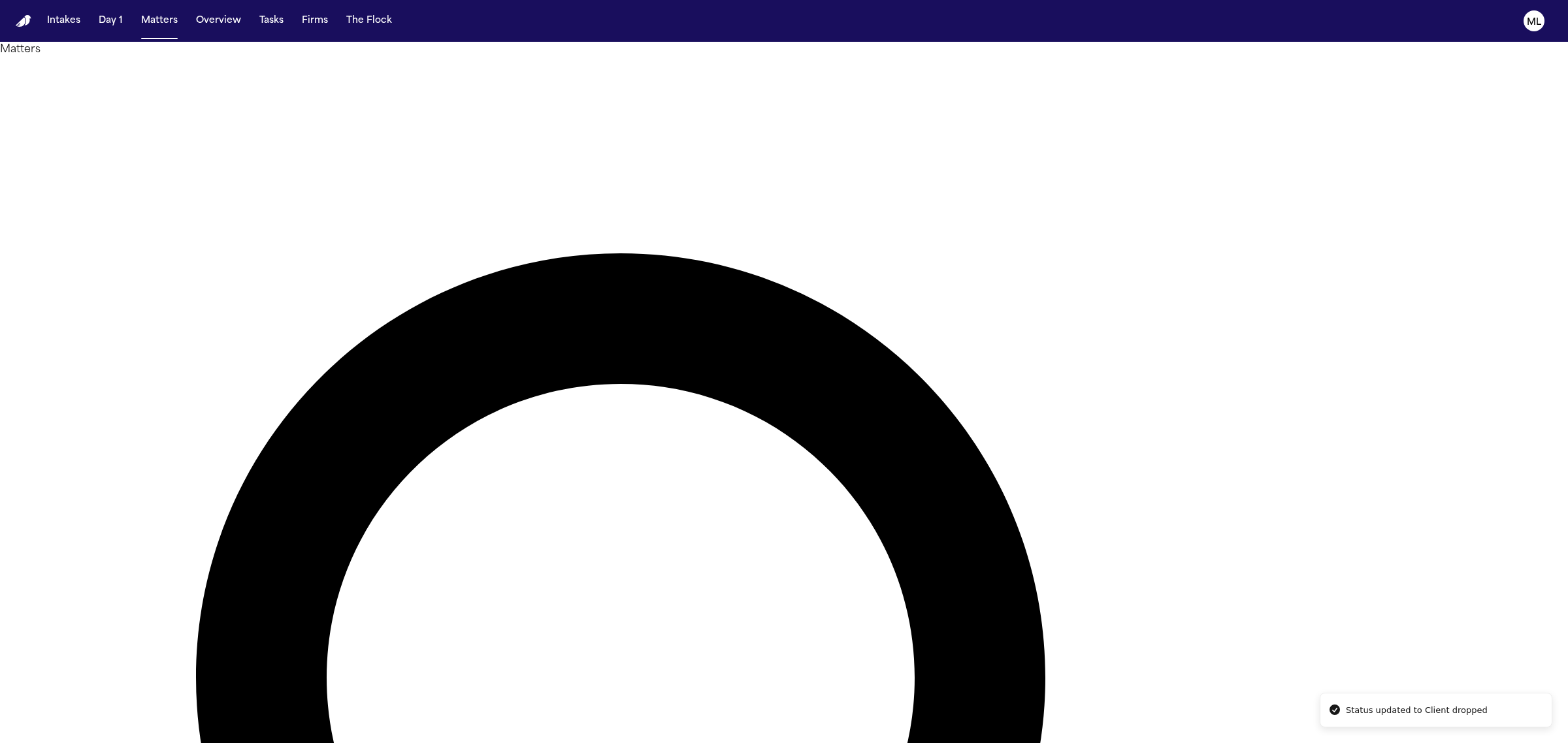
type input "*"
type input "****"
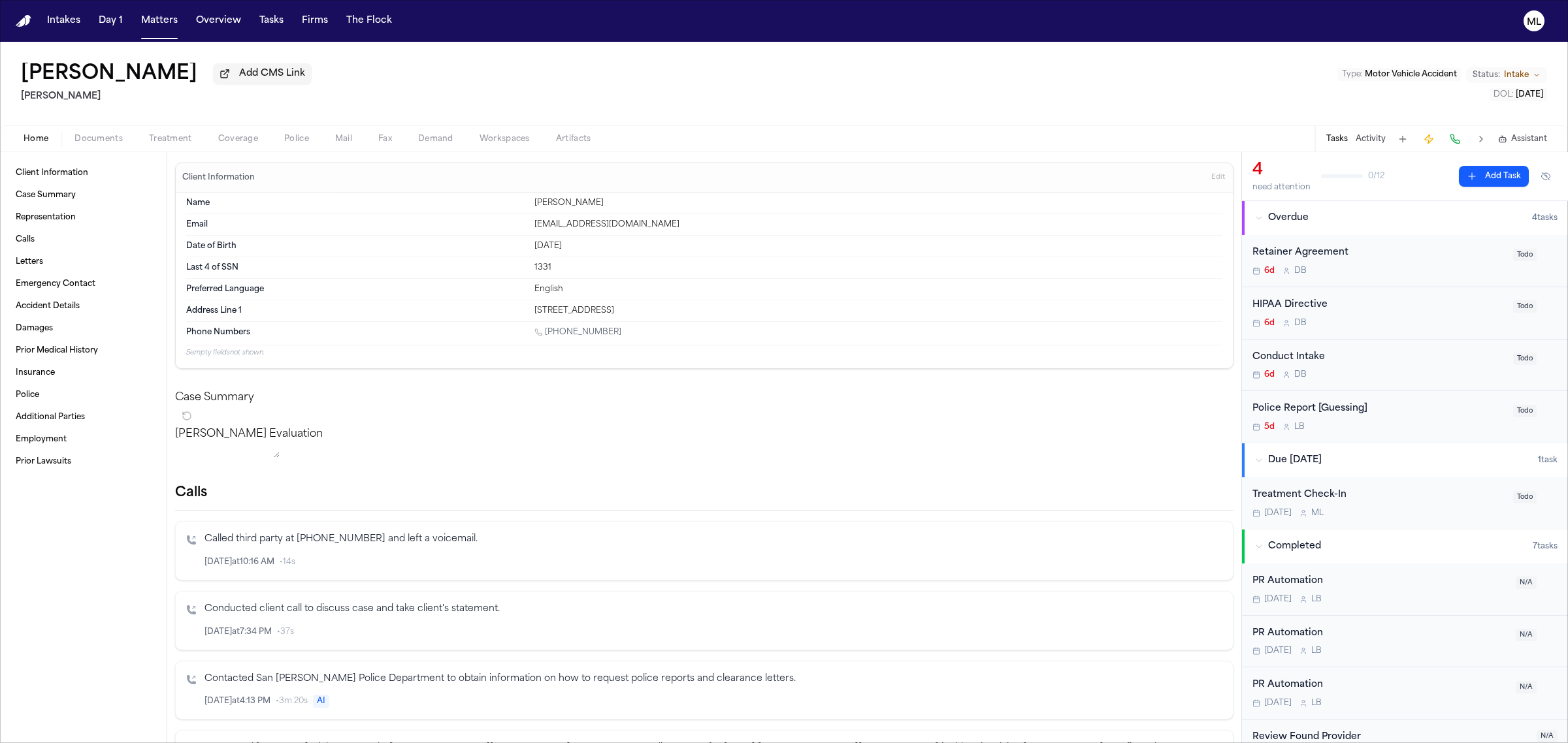
click at [112, 121] on div "JADE DAMINO Add CMS Link Gammill Type : Motor Vehicle Accident Status: Intake D…" at bounding box center [784, 83] width 1568 height 83
click at [106, 132] on button "Documents" at bounding box center [99, 139] width 75 height 15
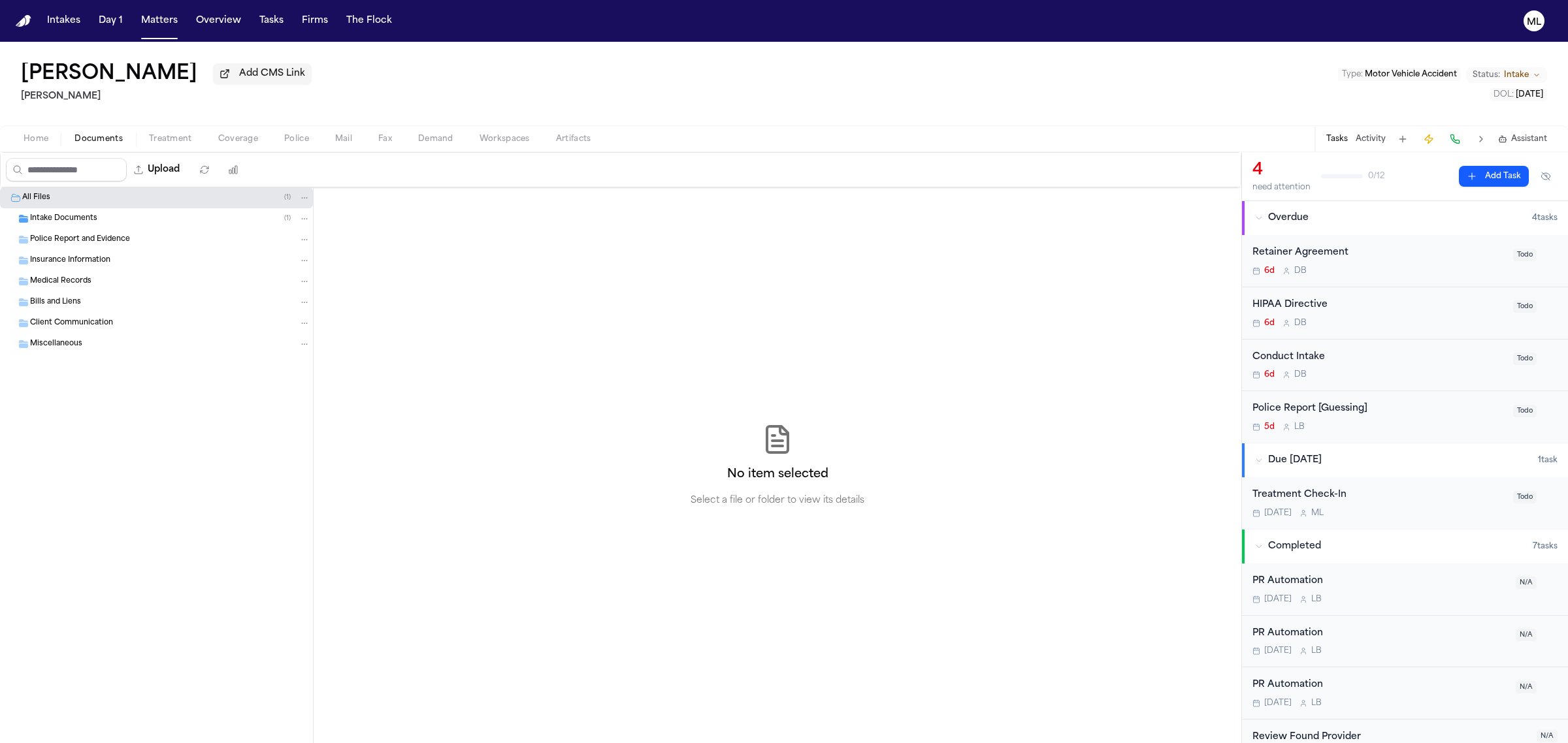
click at [106, 210] on div "Intake Documents ( 1 )" at bounding box center [156, 218] width 313 height 21
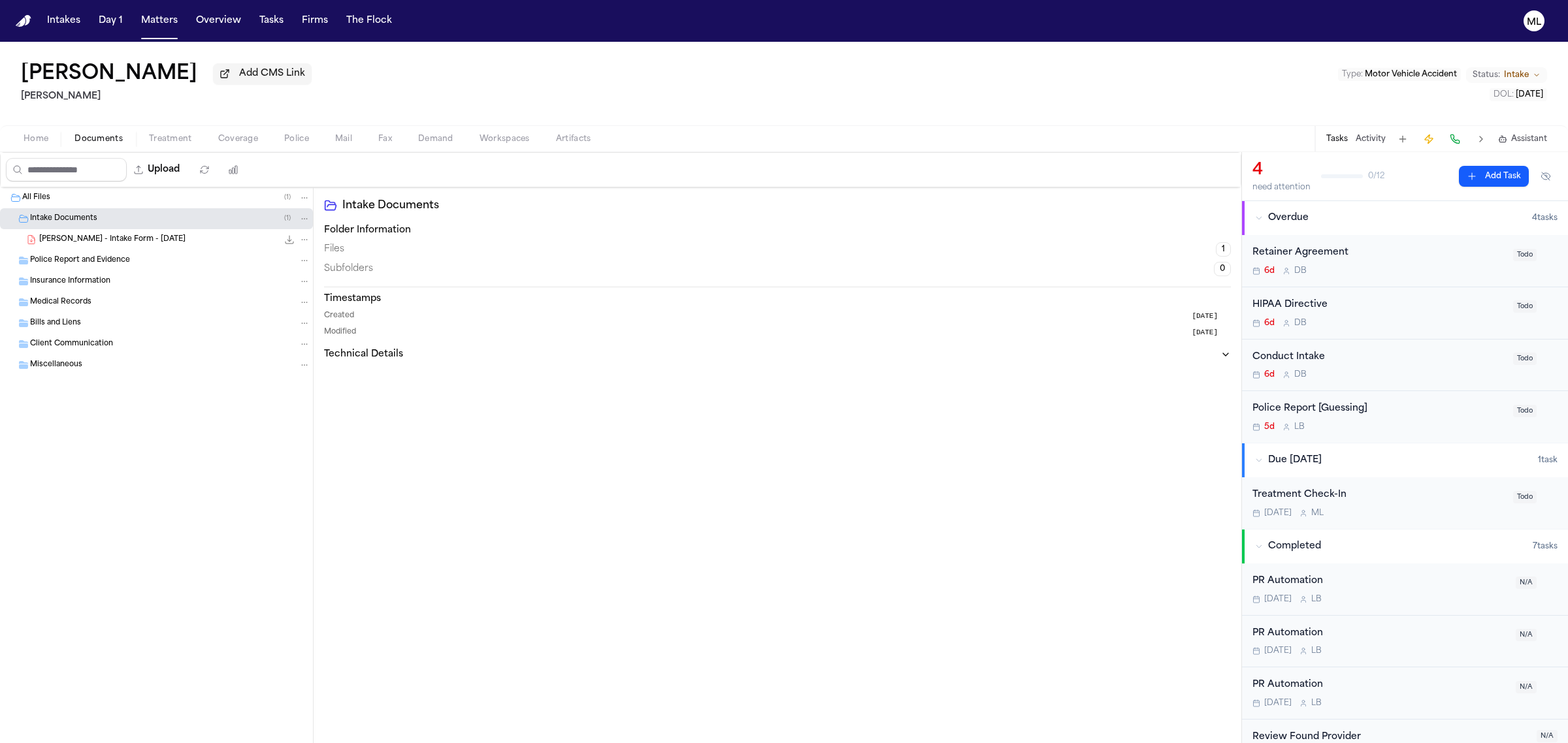
click at [112, 237] on span "J. Damino - Intake Form - 9.3.25" at bounding box center [112, 240] width 146 height 11
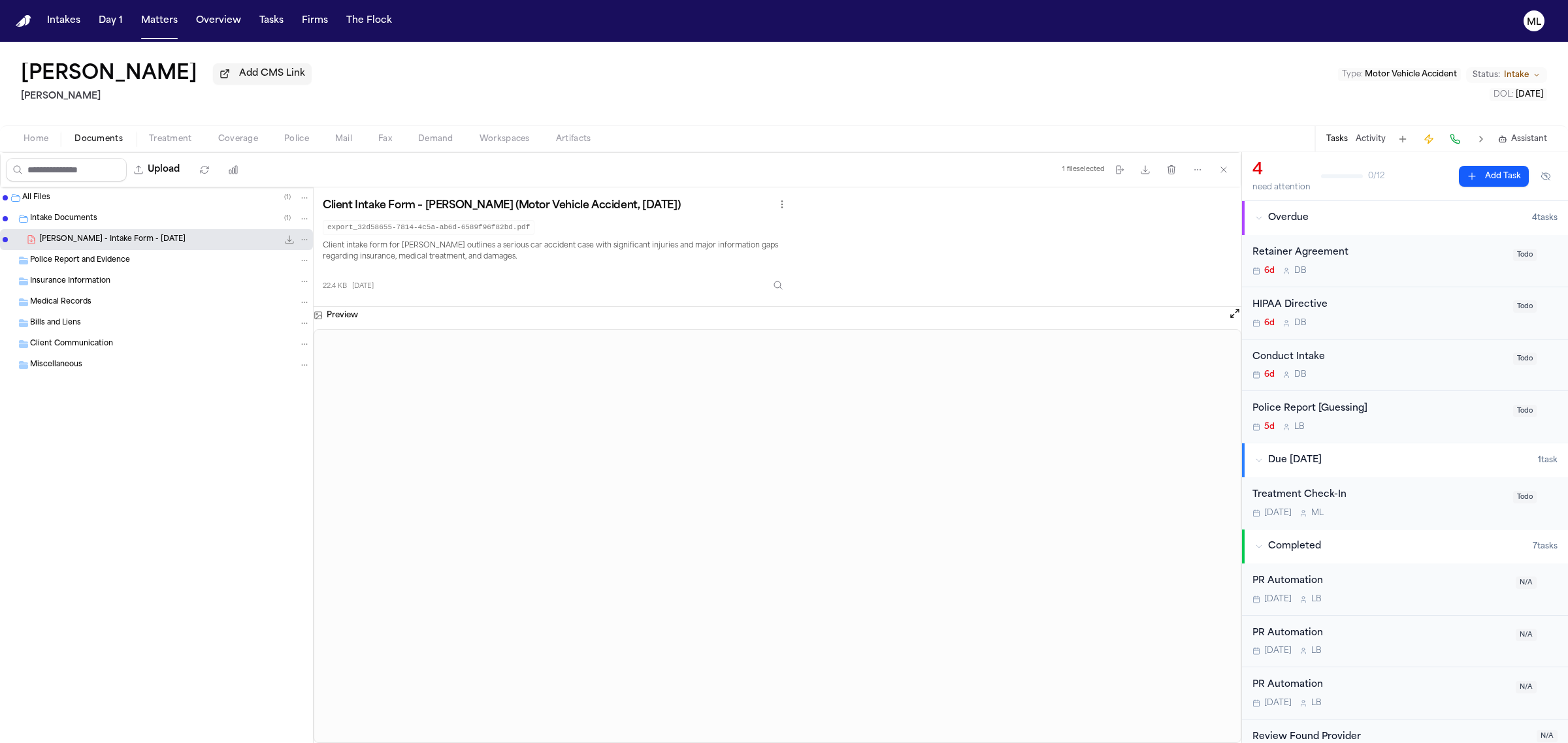
click at [1229, 316] on button "Open preview" at bounding box center [1235, 314] width 13 height 13
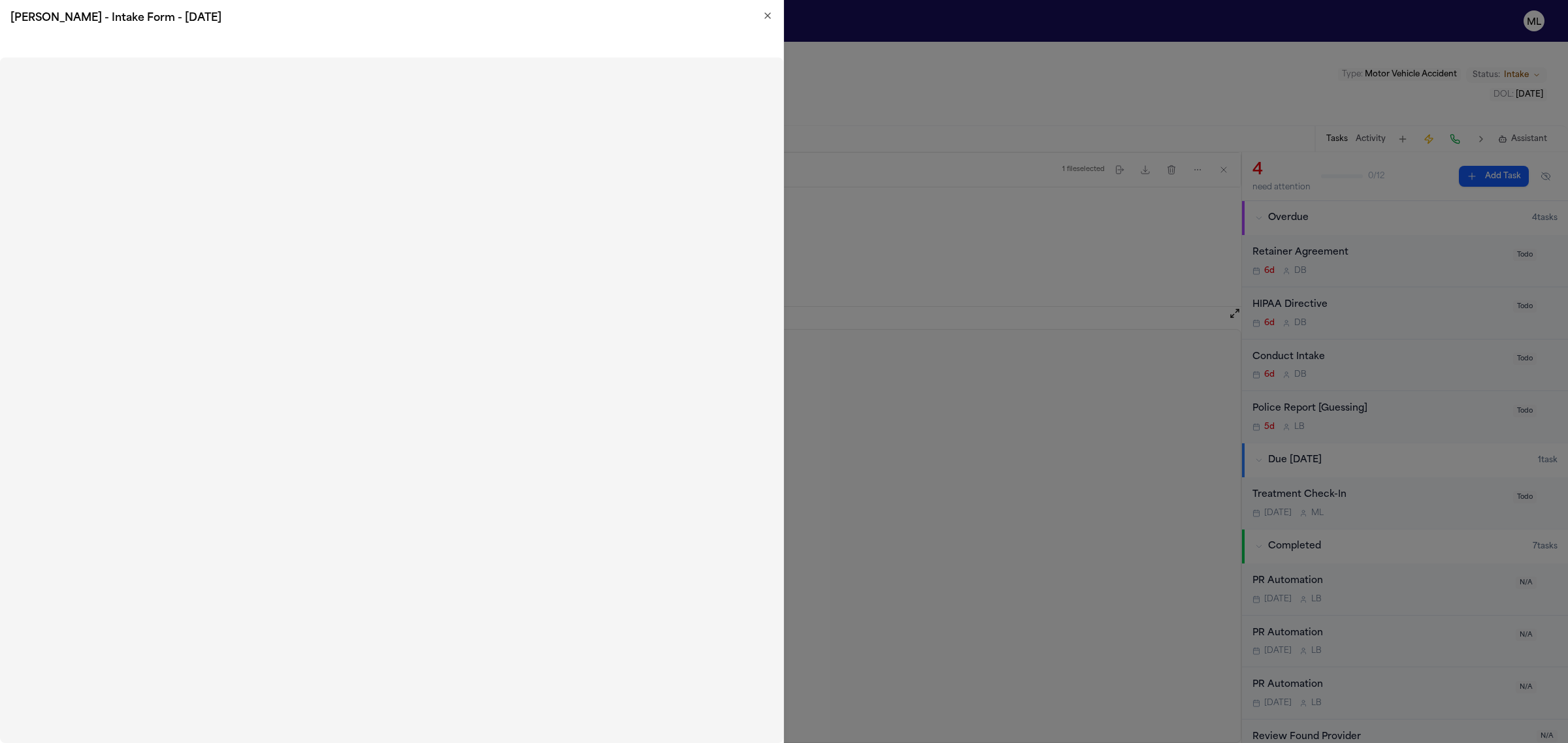
click at [769, 16] on icon "button" at bounding box center [768, 16] width 11 height 11
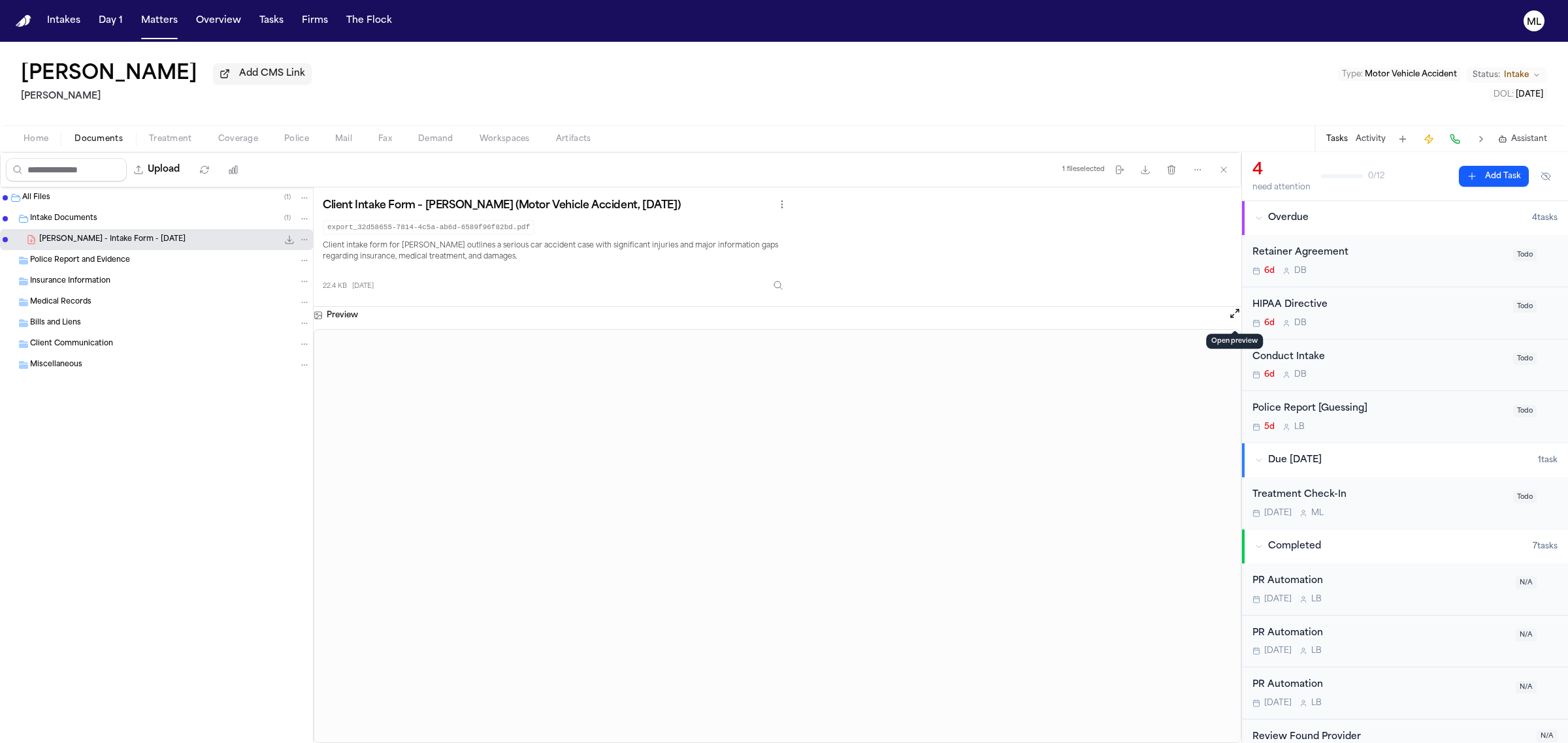
click at [43, 140] on span "Home" at bounding box center [35, 140] width 25 height 11
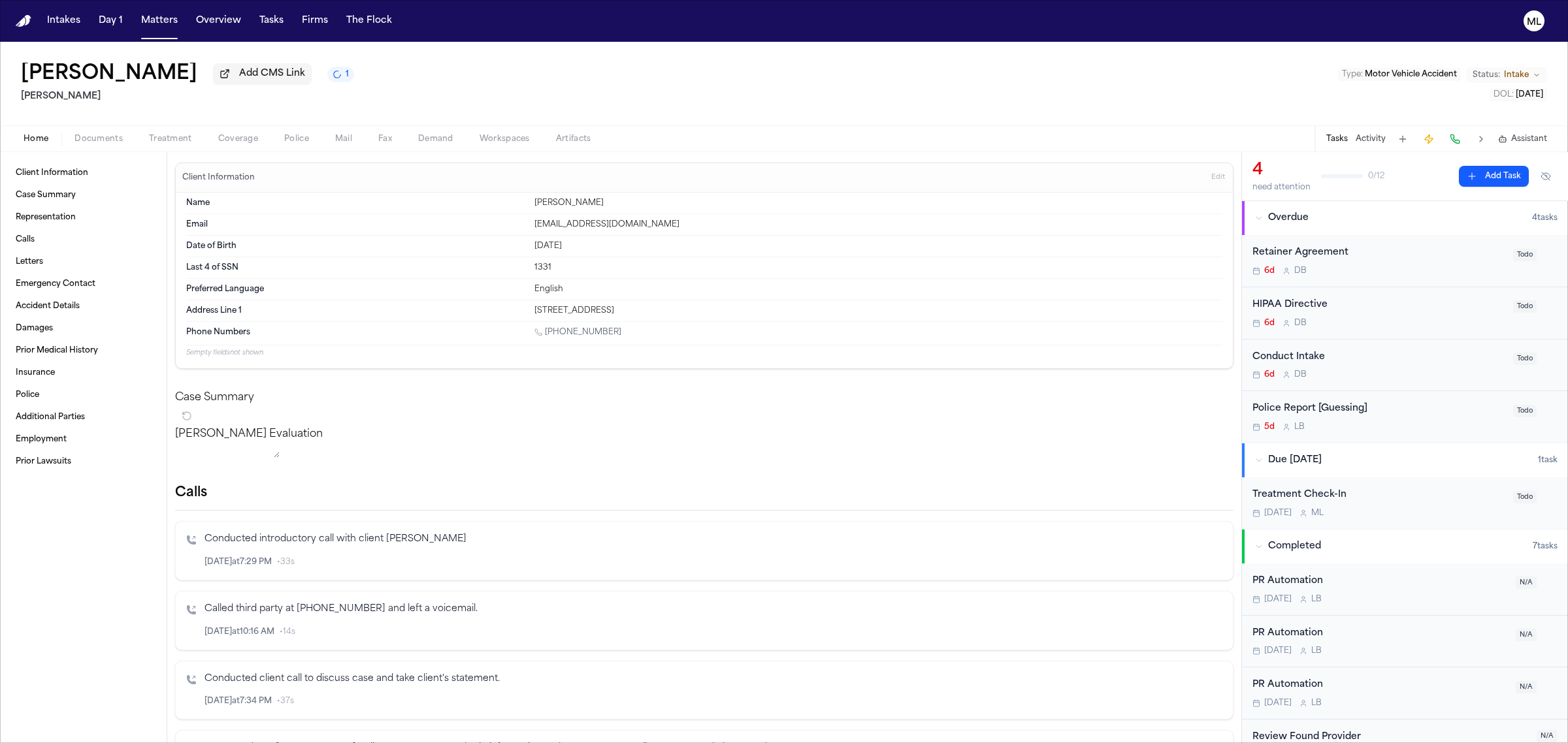
click at [98, 132] on button "Documents" at bounding box center [99, 139] width 75 height 15
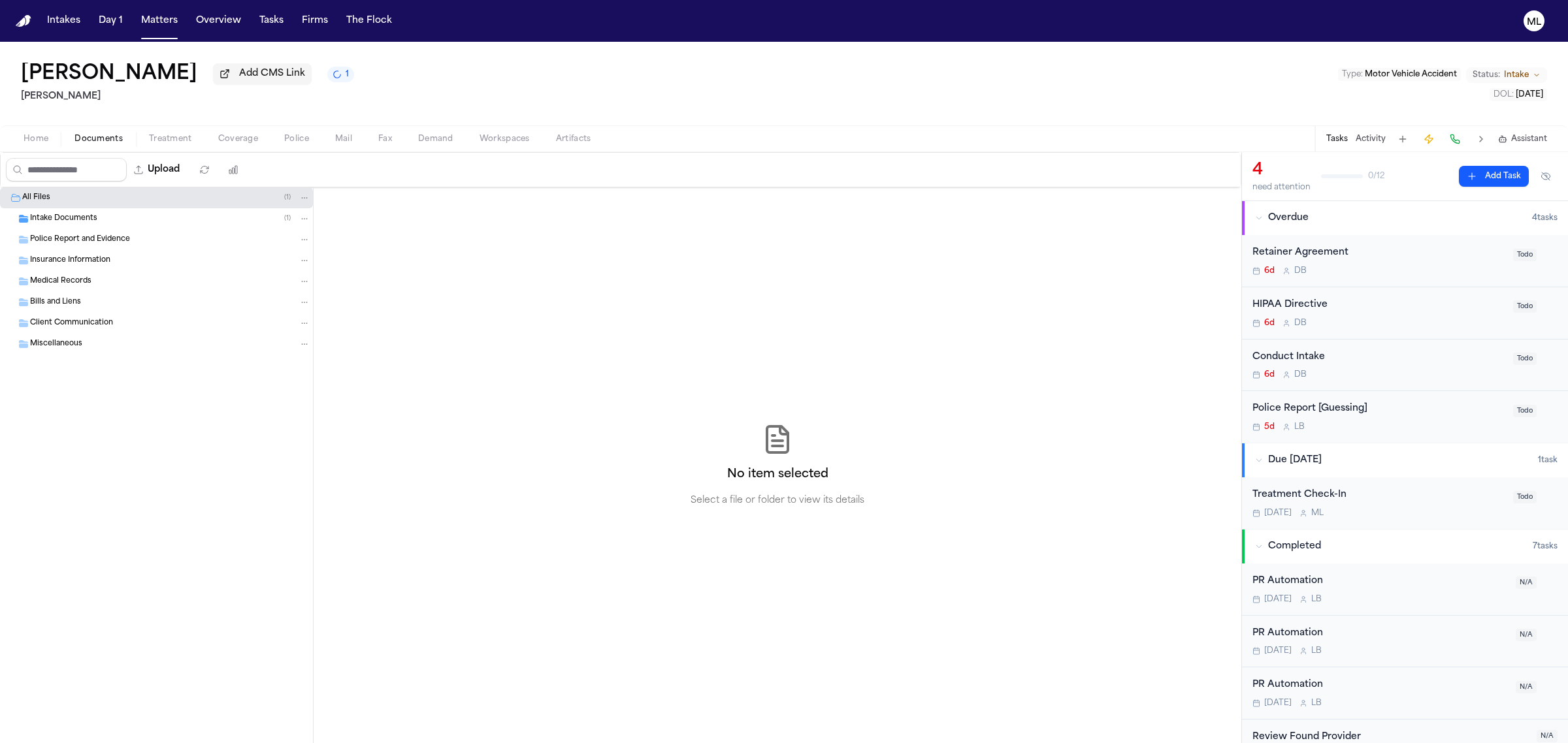
click at [81, 218] on span "Intake Documents" at bounding box center [63, 219] width 67 height 11
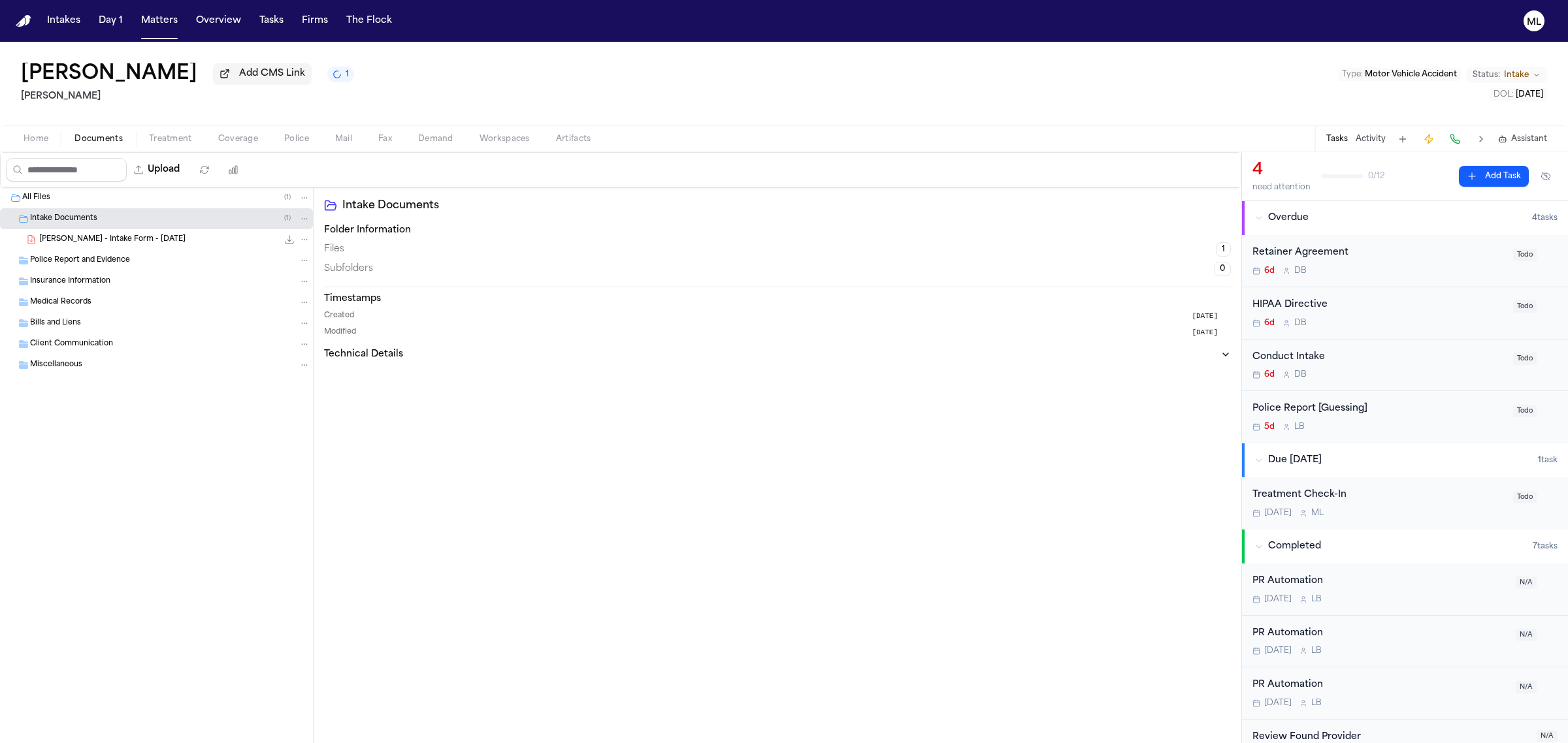
click at [1398, 409] on div "Police Report [Guessing]" at bounding box center [1378, 409] width 253 height 15
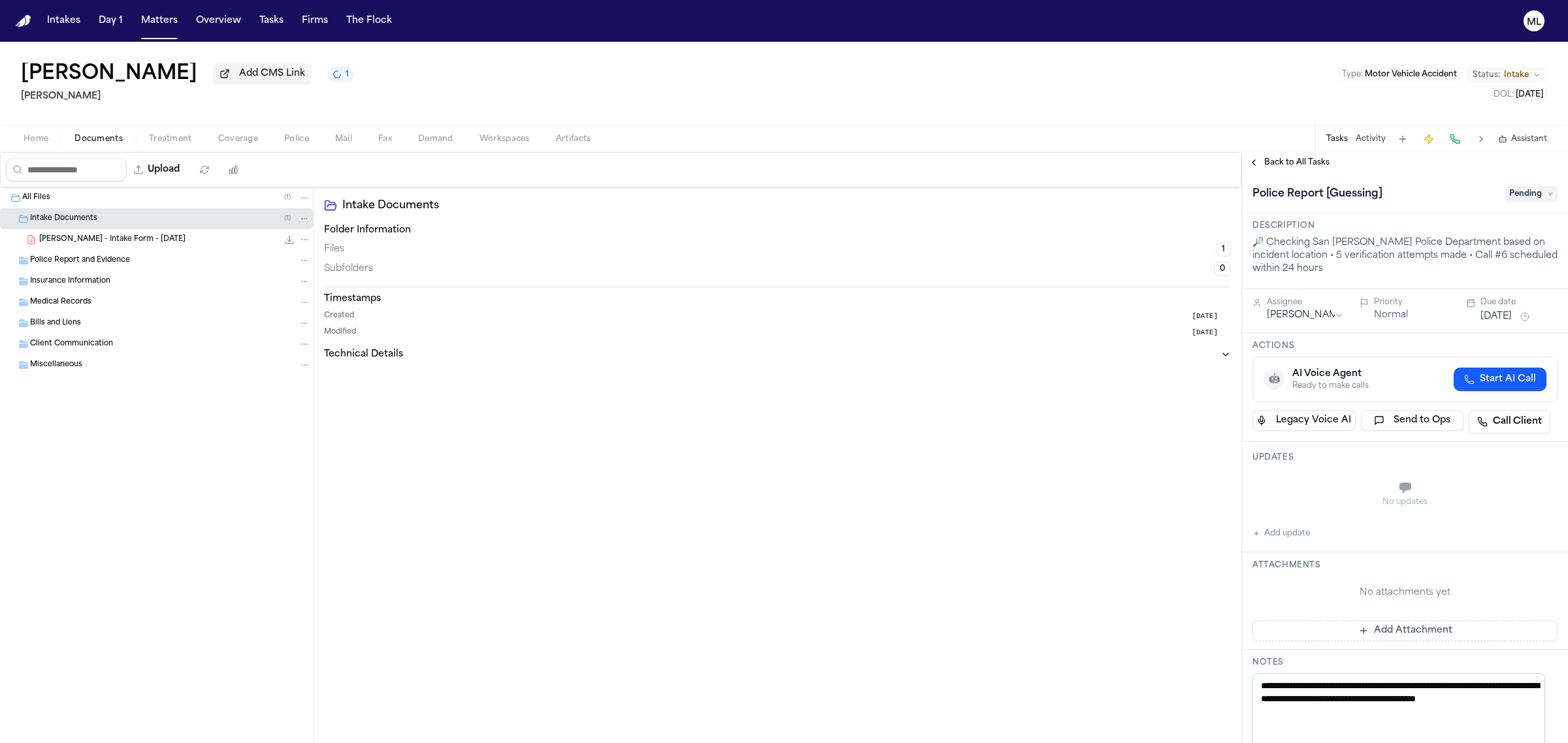
click at [1304, 161] on span "Back to All Tasks" at bounding box center [1297, 163] width 65 height 11
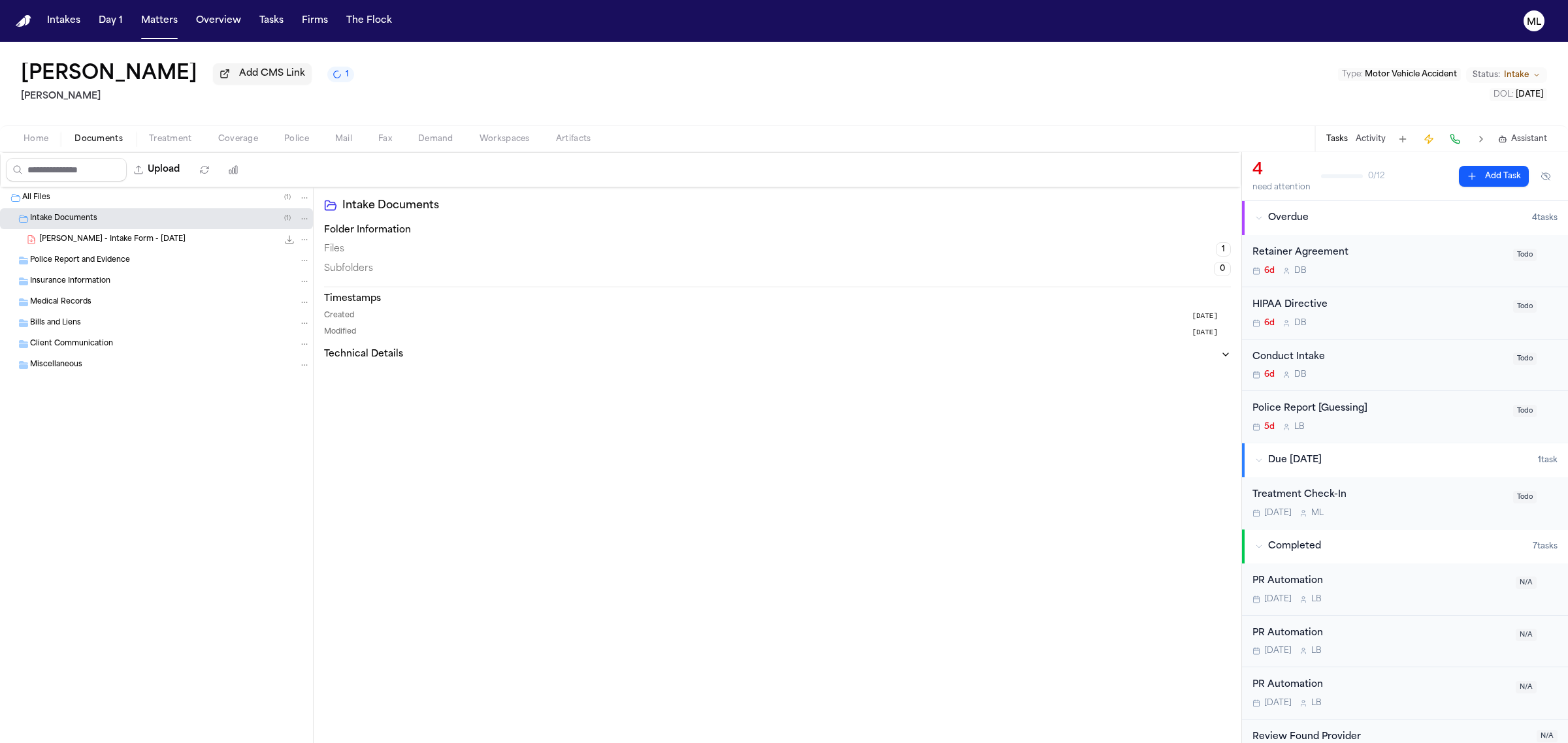
click at [1394, 255] on div "Retainer Agreement" at bounding box center [1378, 253] width 253 height 15
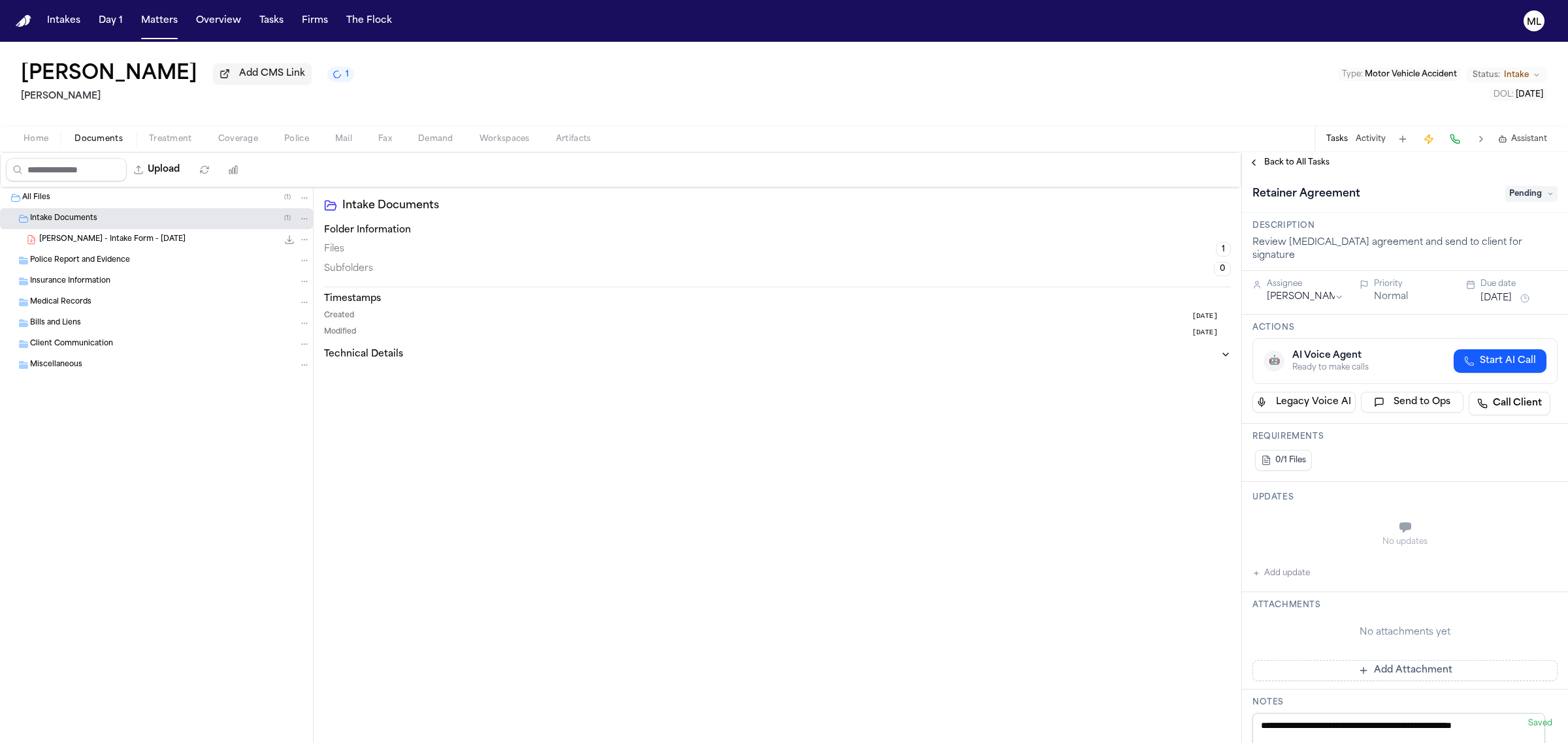
click at [34, 134] on span "Home" at bounding box center [35, 140] width 25 height 11
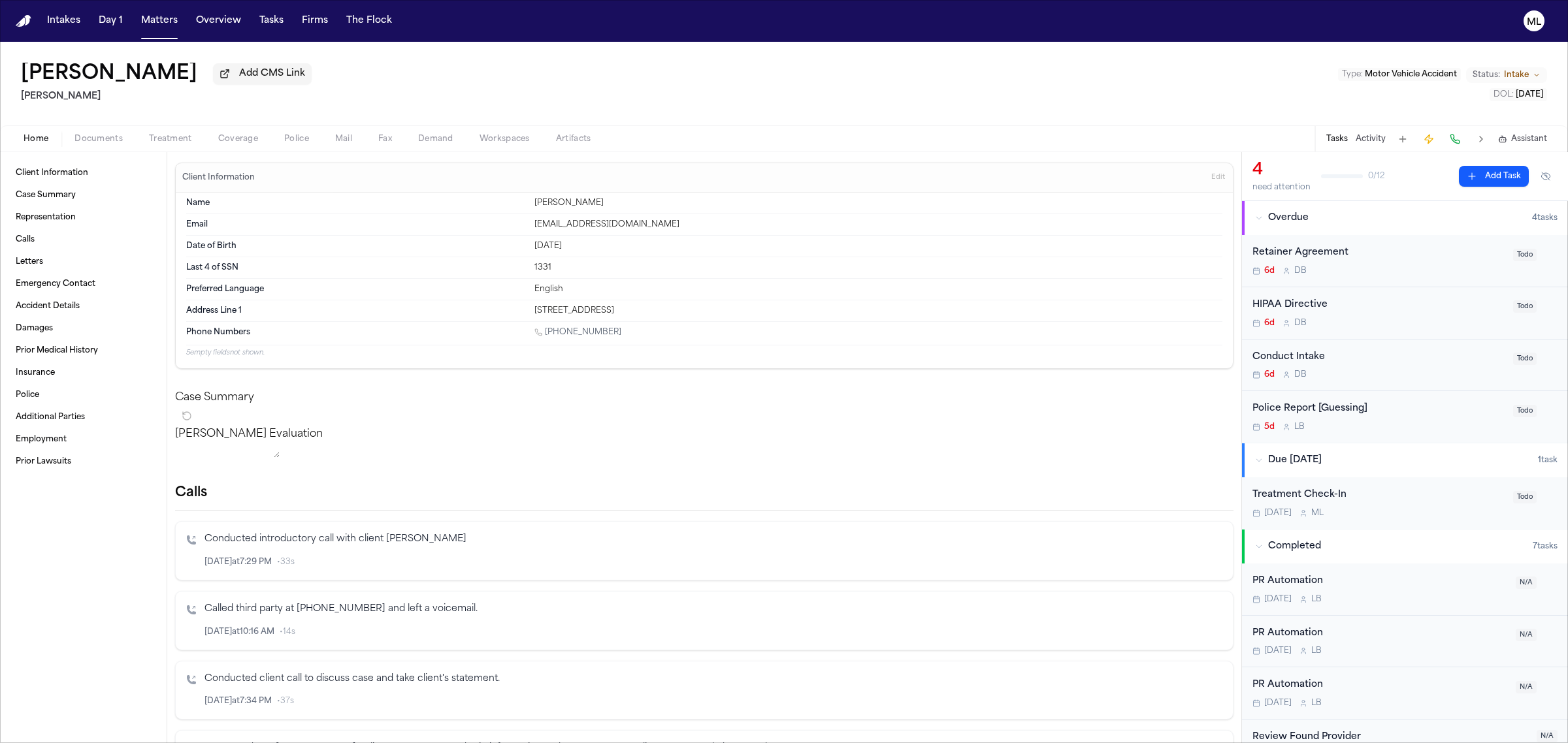
click at [1380, 366] on div "Conduct Intake 6d D B" at bounding box center [1378, 365] width 253 height 31
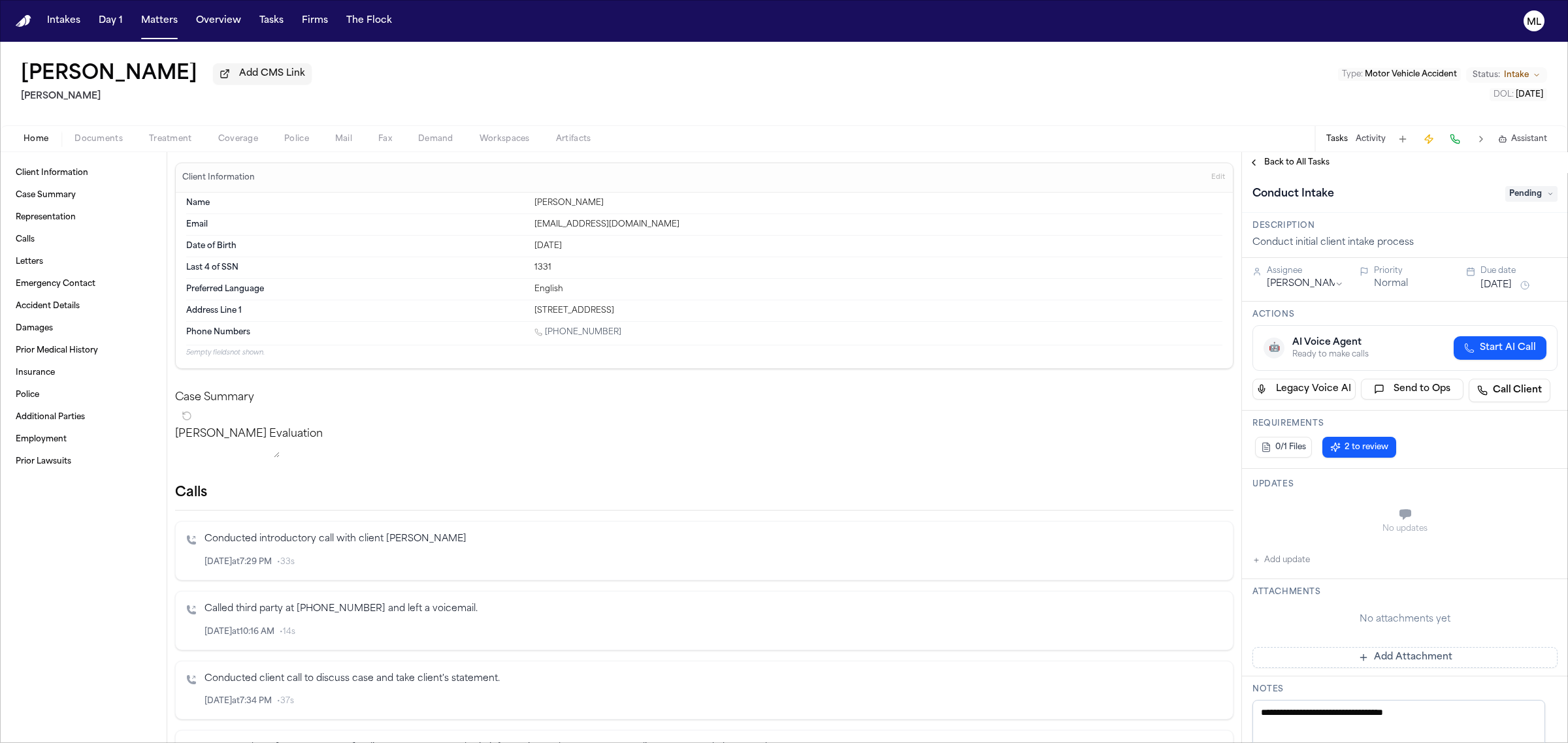
click at [1520, 190] on span "Pending" at bounding box center [1531, 194] width 52 height 15
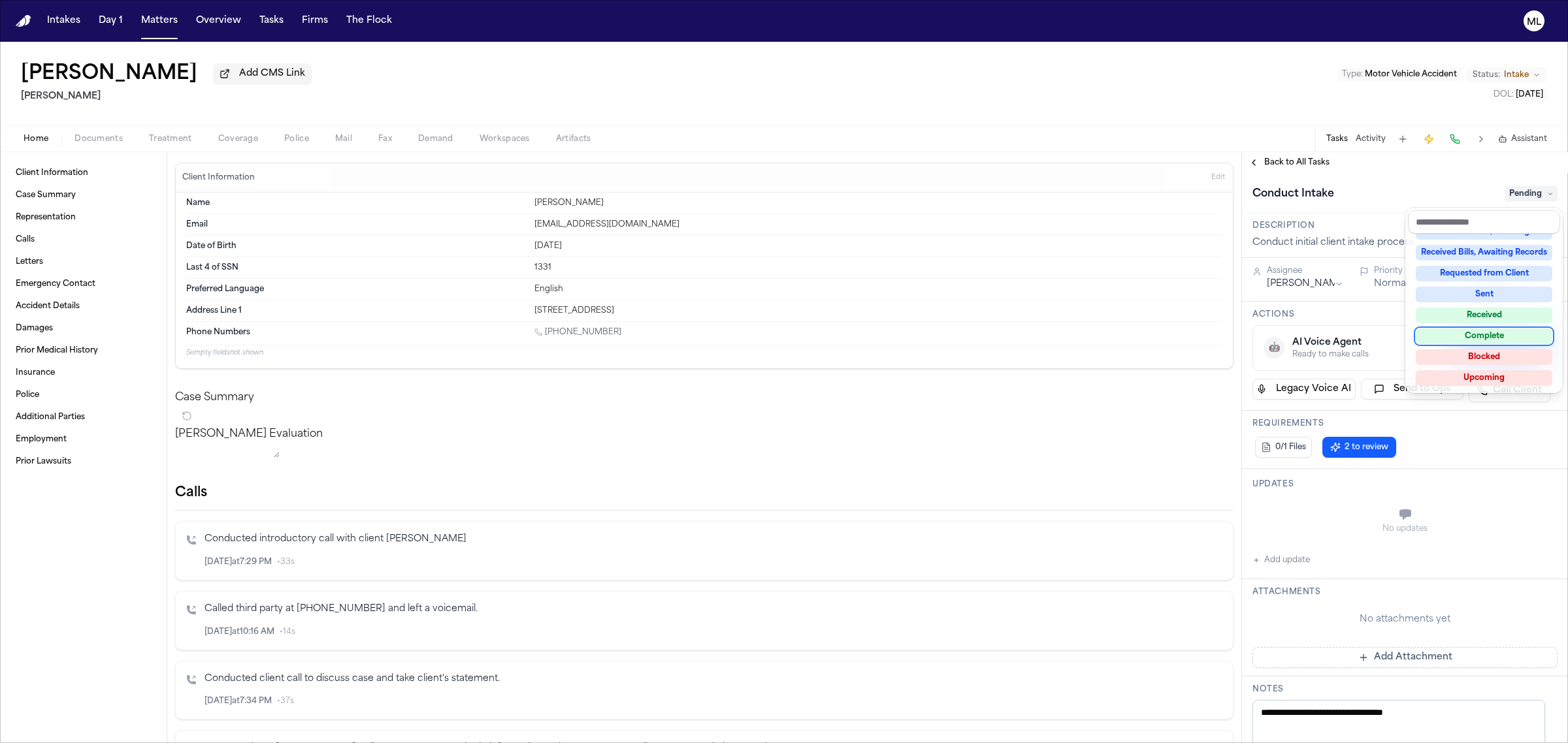
click at [1487, 332] on div "Complete" at bounding box center [1484, 336] width 136 height 15
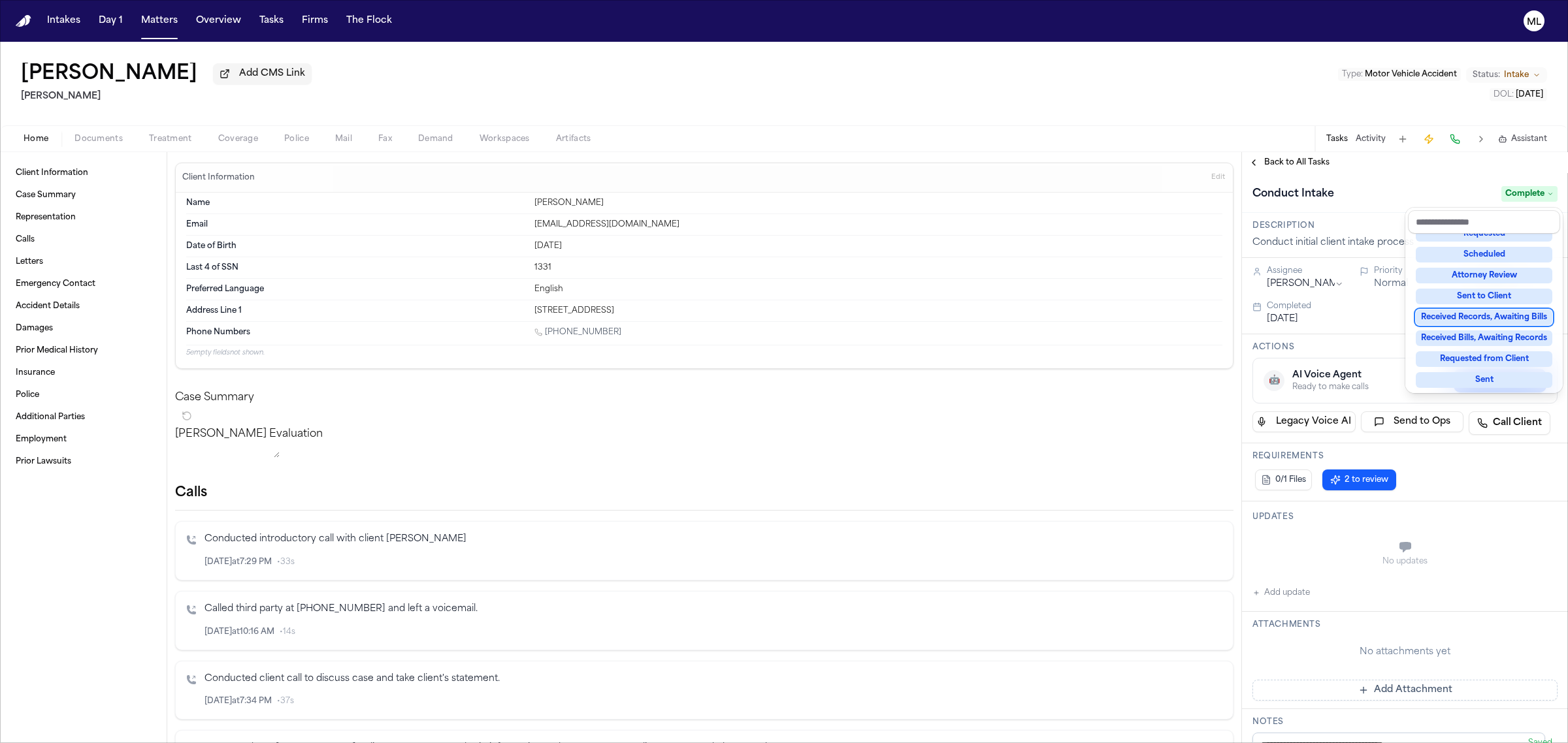
click at [1302, 164] on div "**********" at bounding box center [1405, 447] width 326 height 591
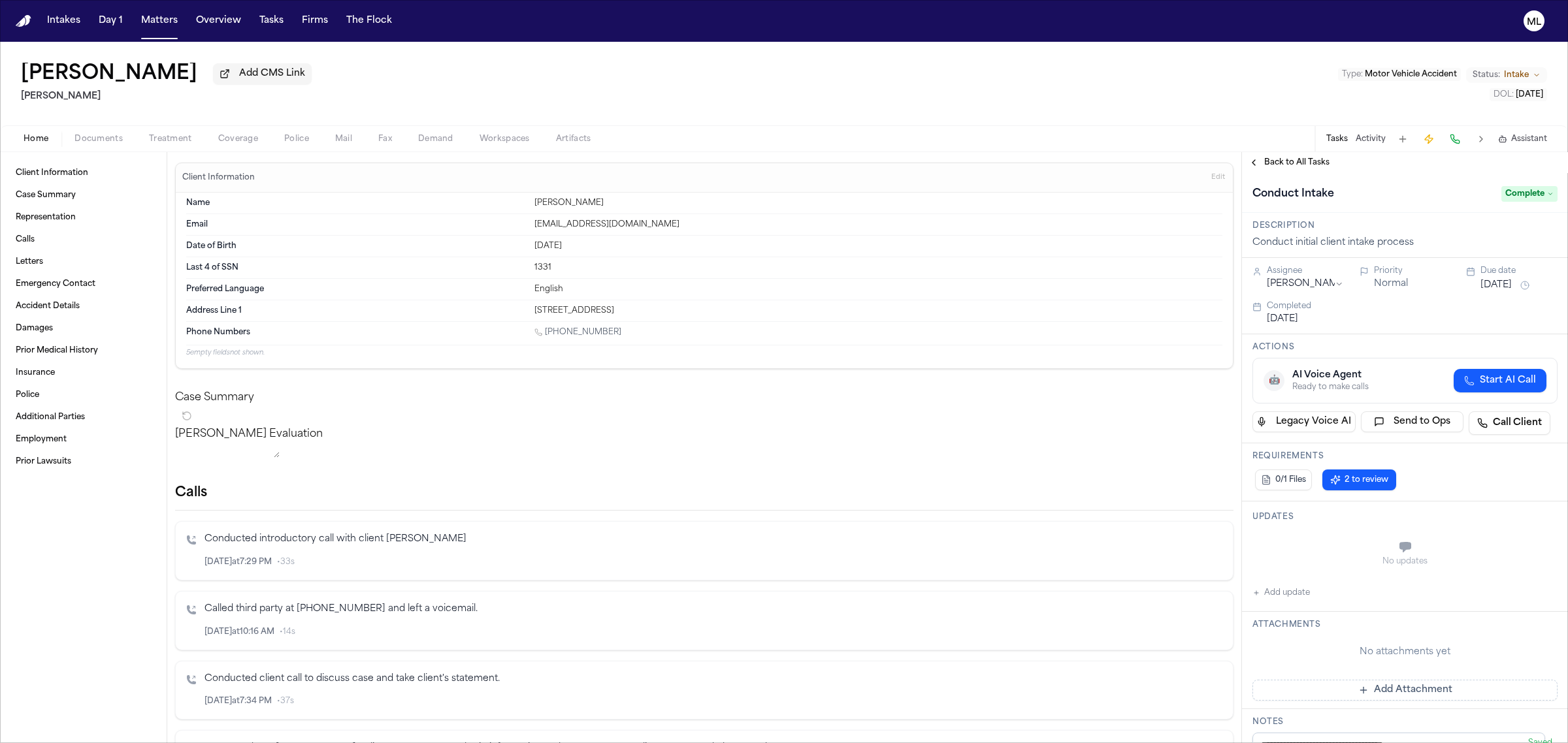
click at [1302, 164] on span "Back to All Tasks" at bounding box center [1297, 163] width 65 height 11
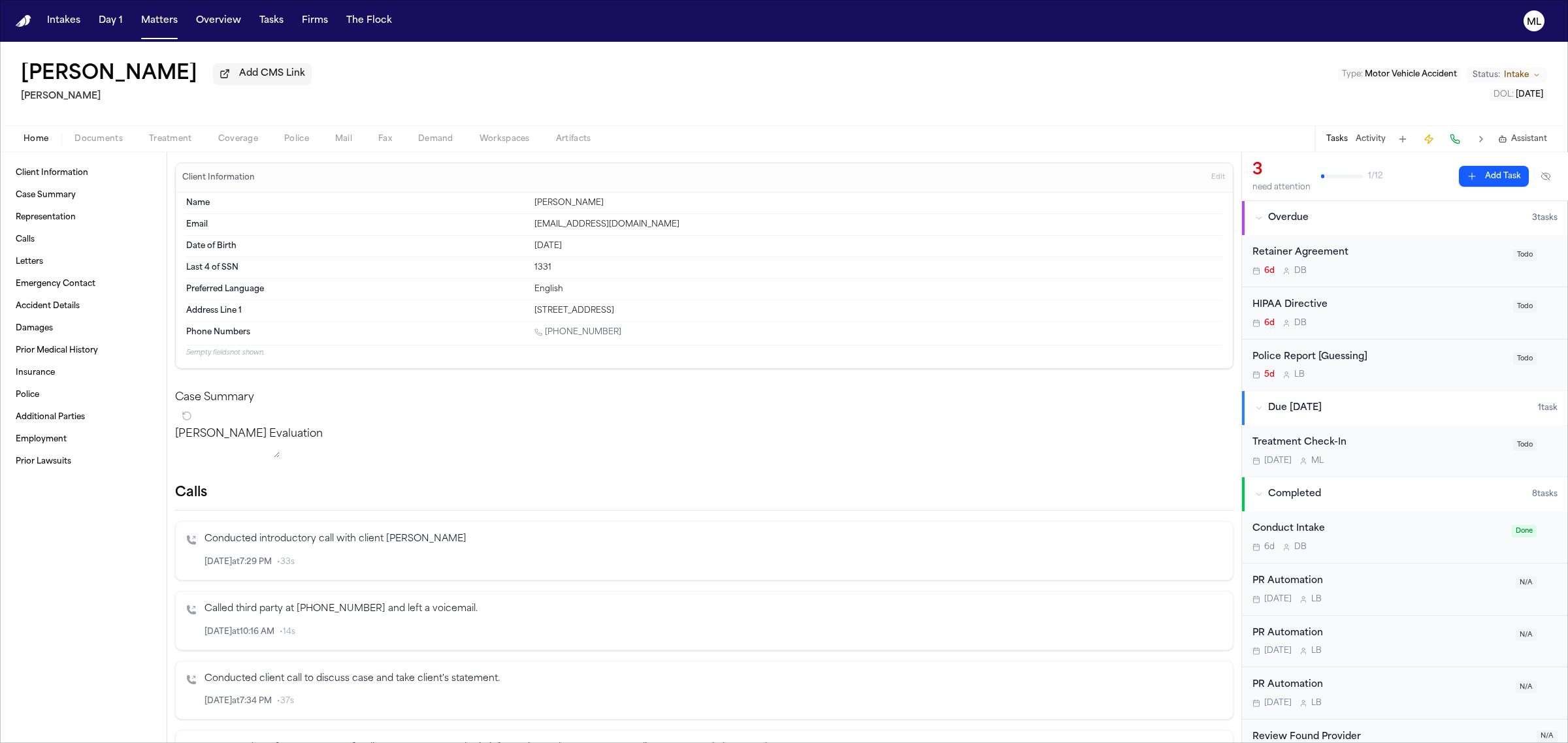
click at [1438, 325] on div "6d D B" at bounding box center [1378, 323] width 253 height 11
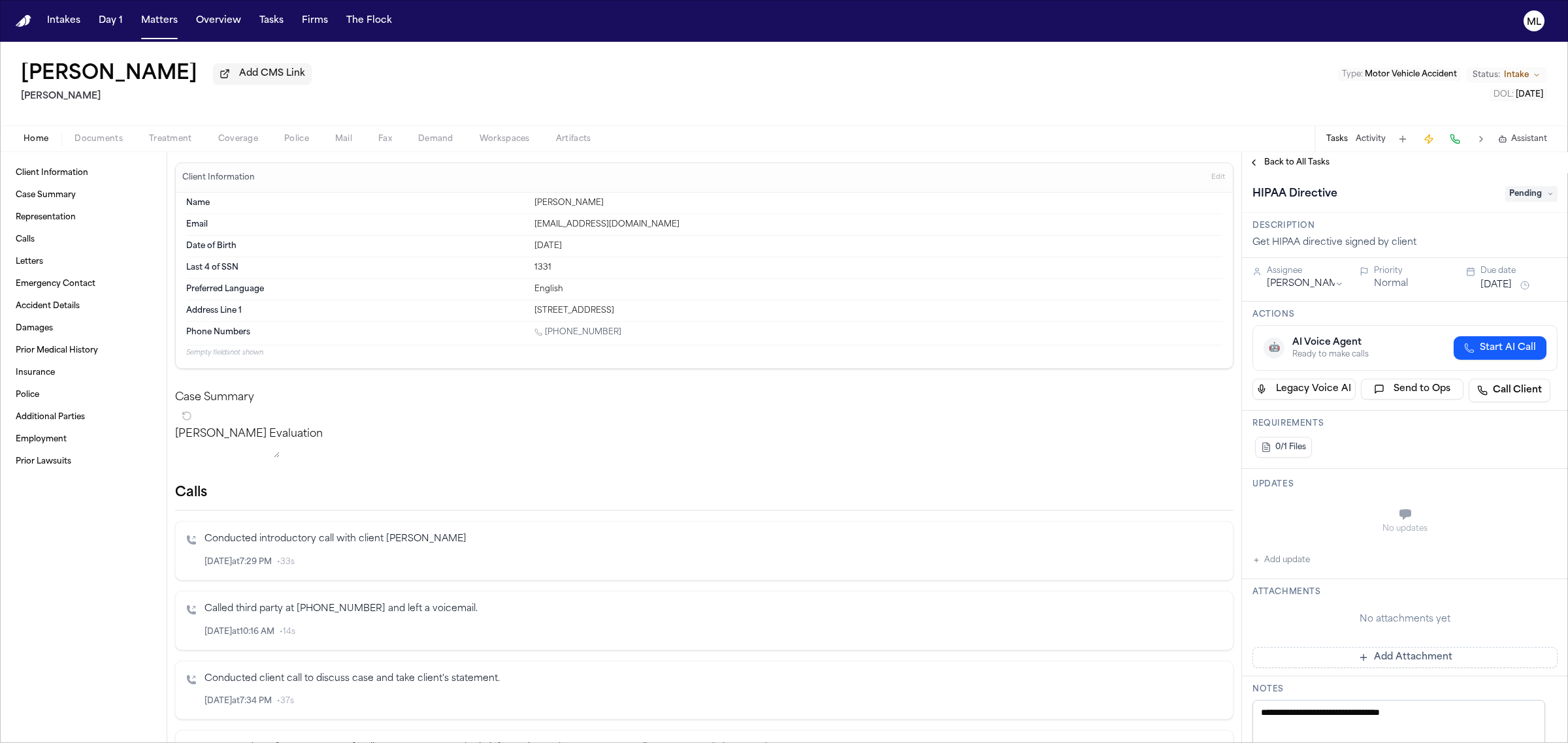
click at [1292, 160] on span "Back to All Tasks" at bounding box center [1297, 163] width 65 height 11
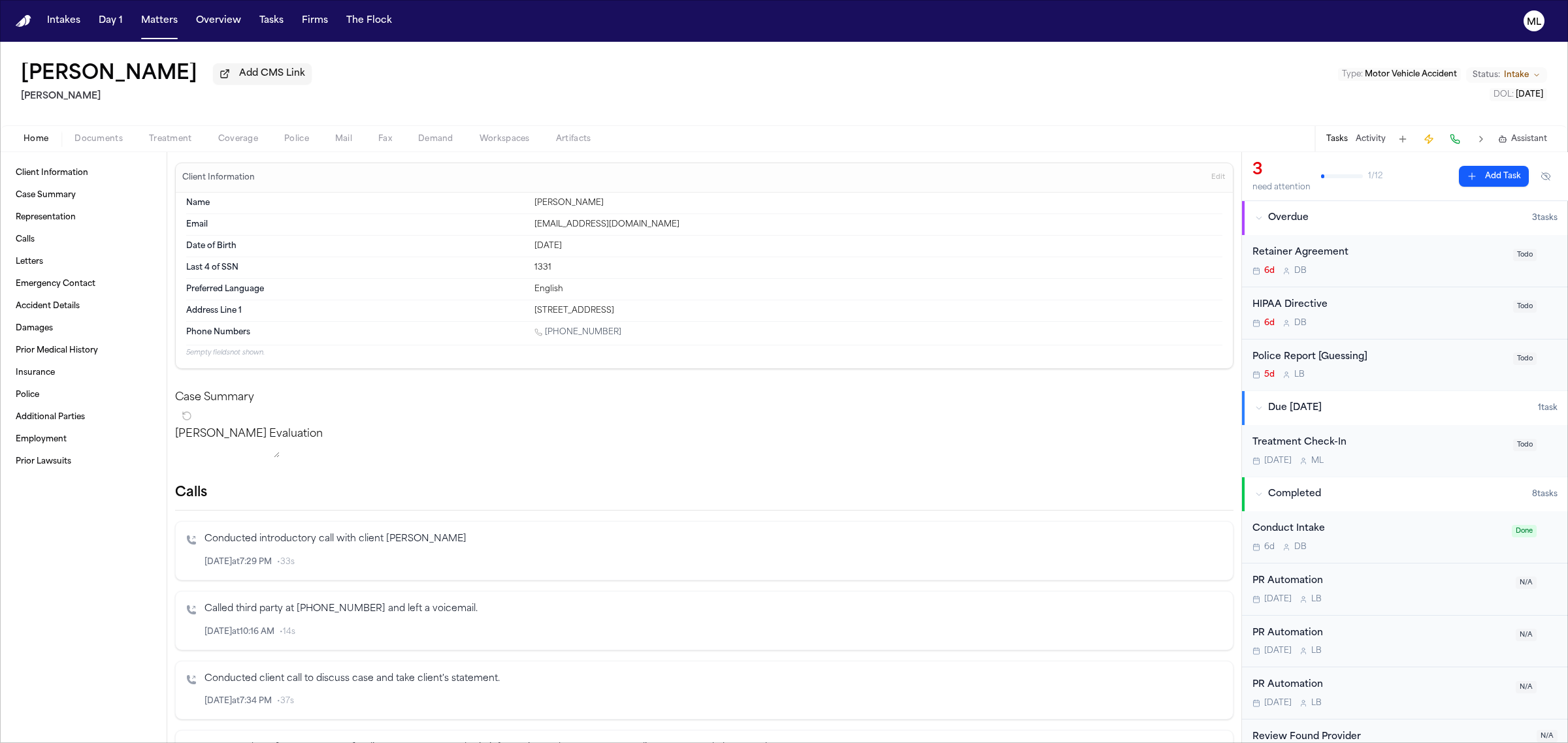
click at [1382, 264] on div "Retainer Agreement 6d D B" at bounding box center [1378, 261] width 253 height 31
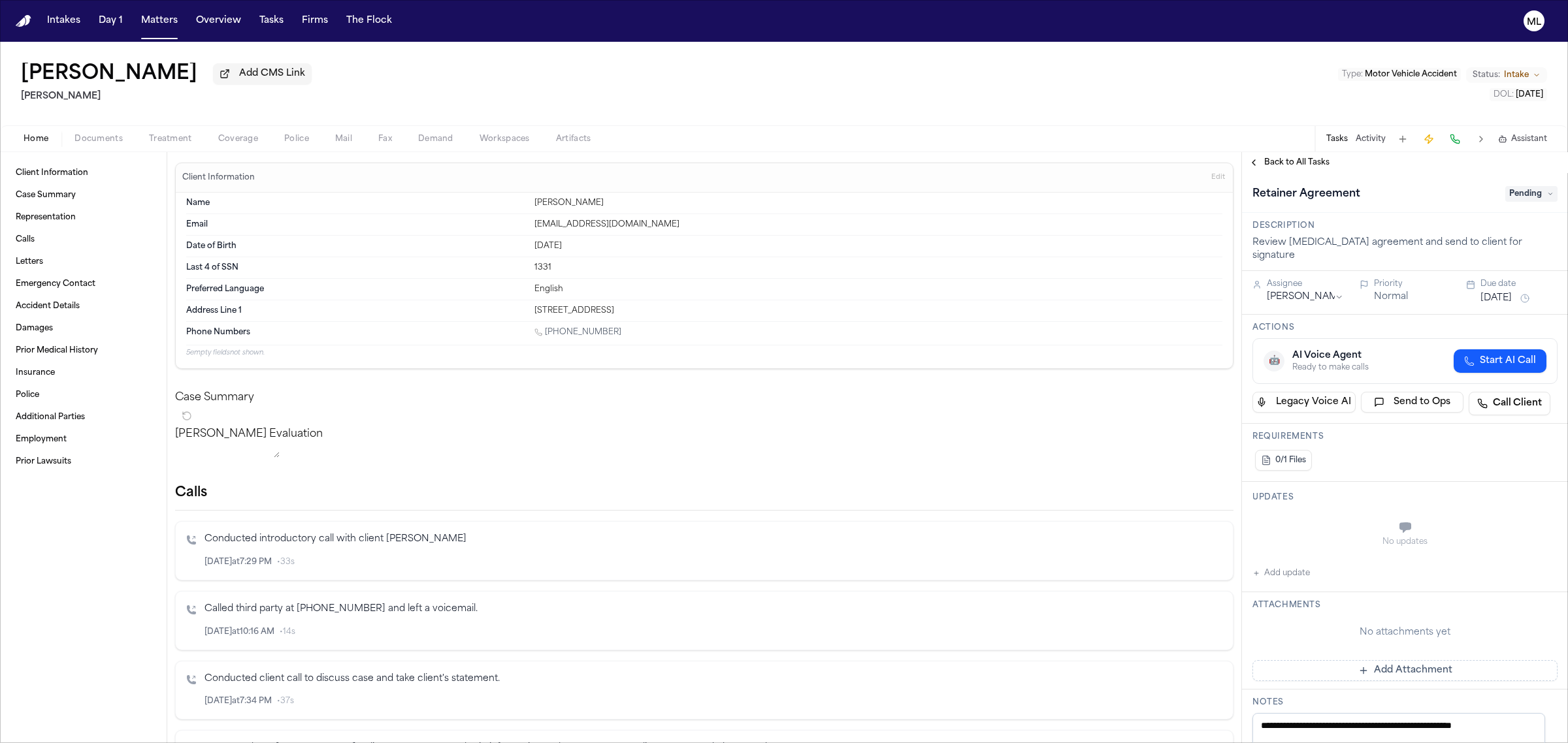
click at [1518, 197] on span "Pending" at bounding box center [1531, 194] width 52 height 15
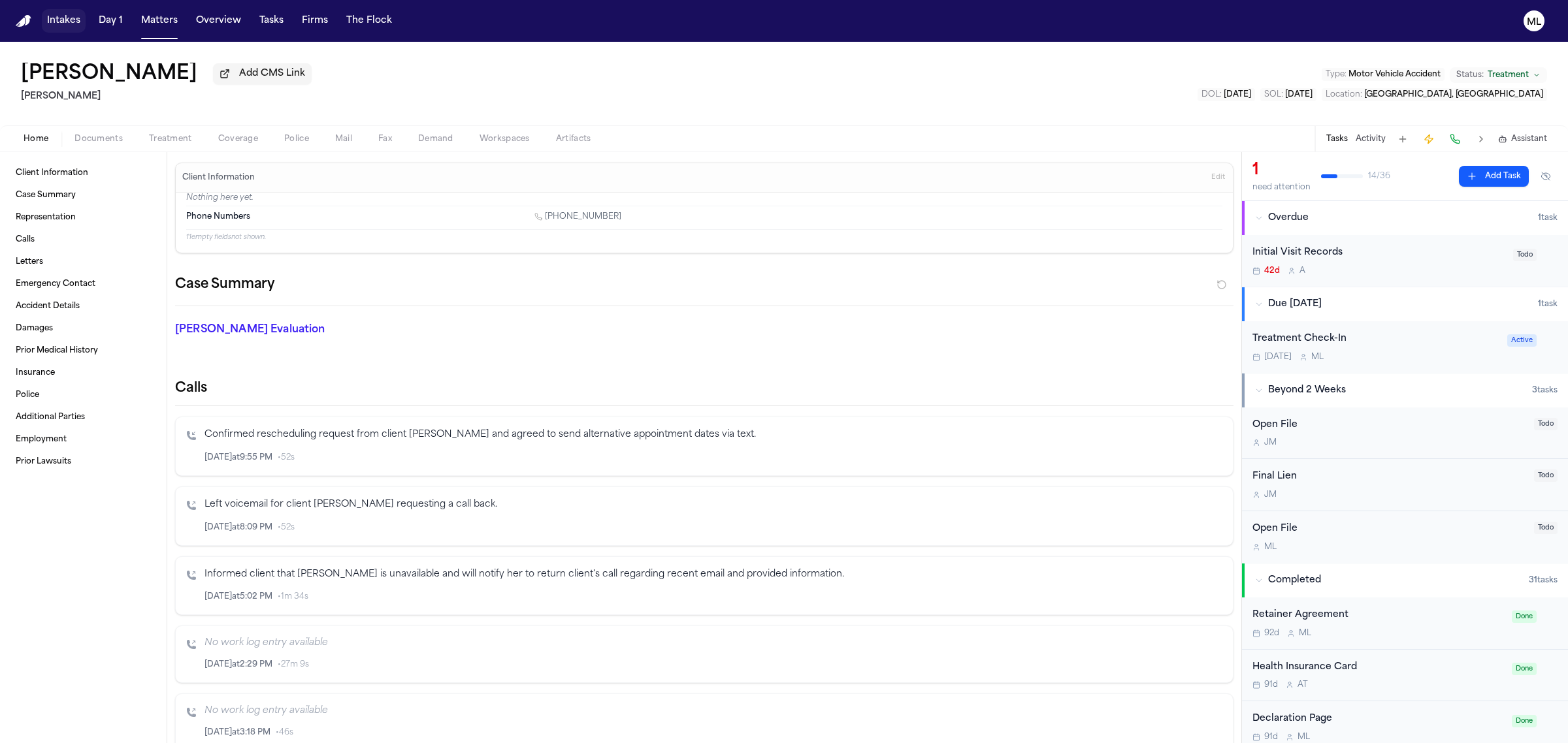
click at [69, 16] on button "Intakes" at bounding box center [64, 21] width 44 height 23
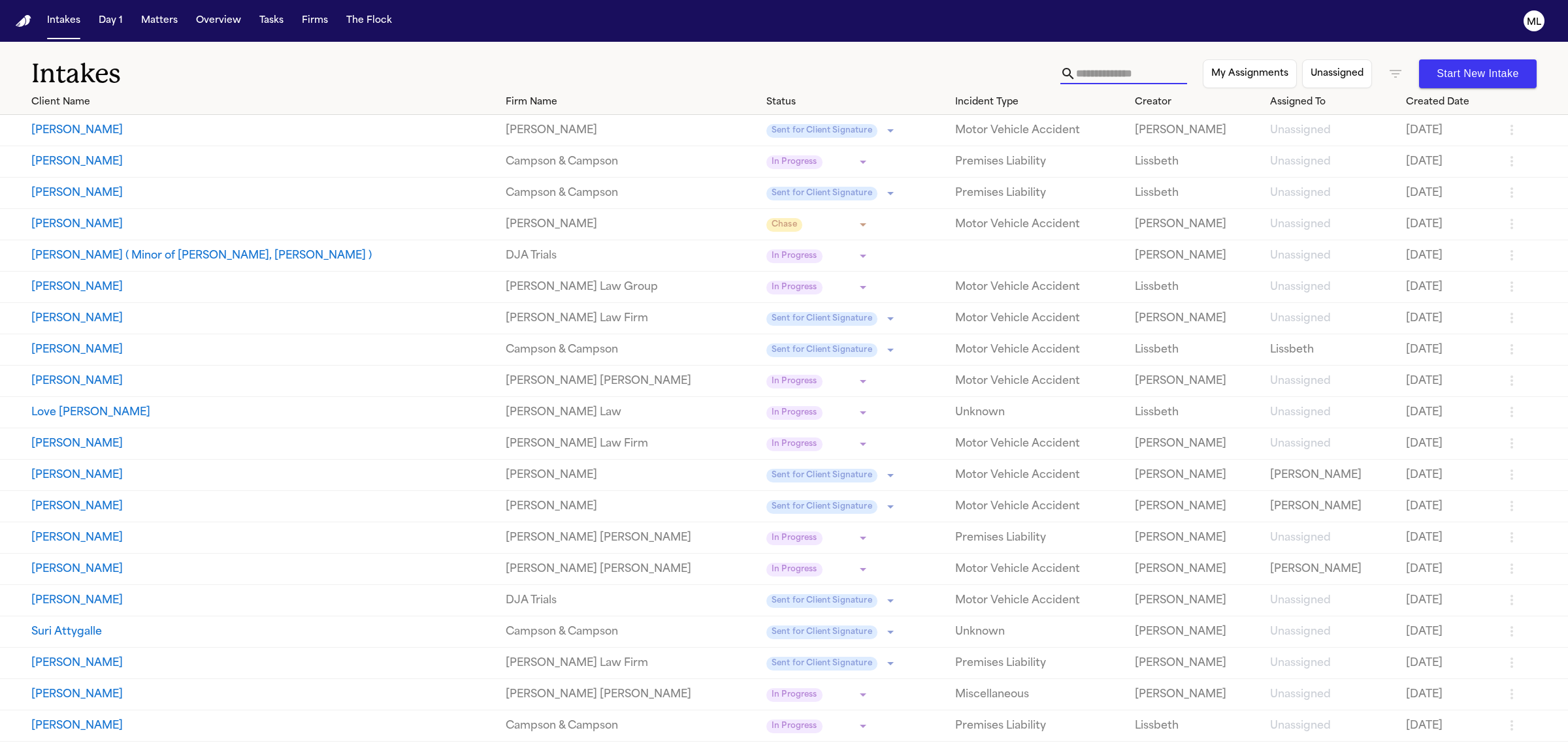
click at [1101, 79] on input "text" at bounding box center [1131, 73] width 111 height 21
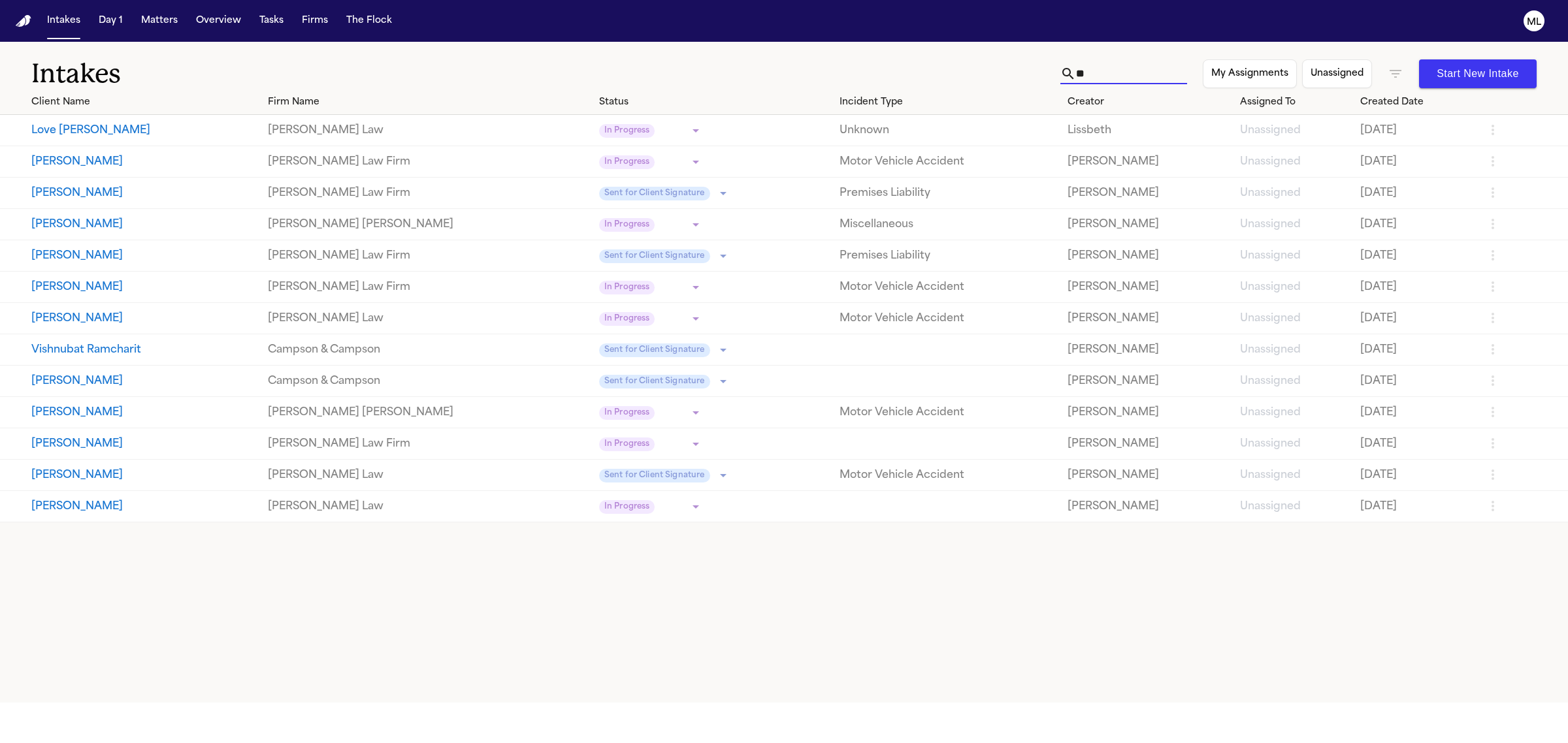
type input "*"
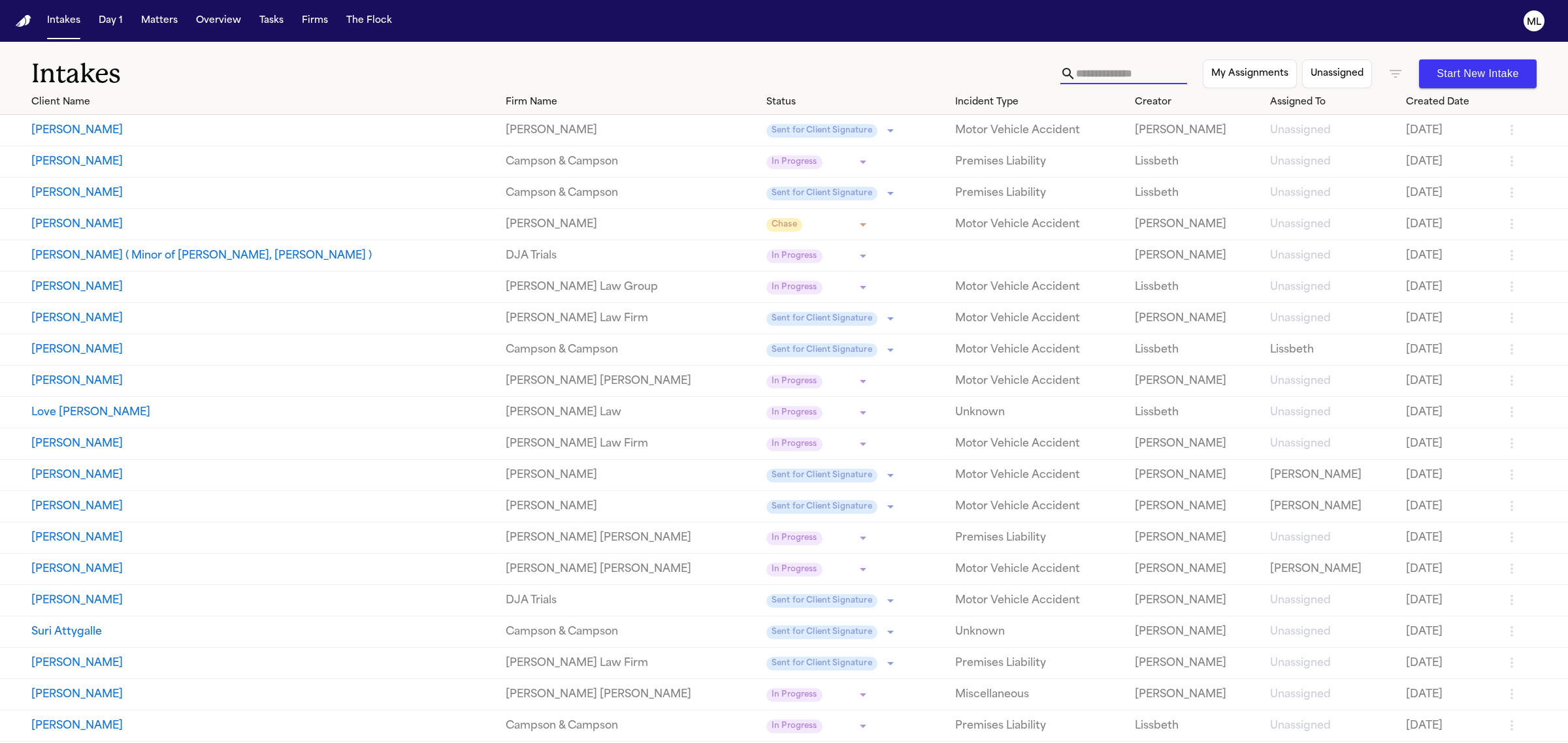
click at [1393, 69] on icon "button" at bounding box center [1395, 73] width 15 height 15
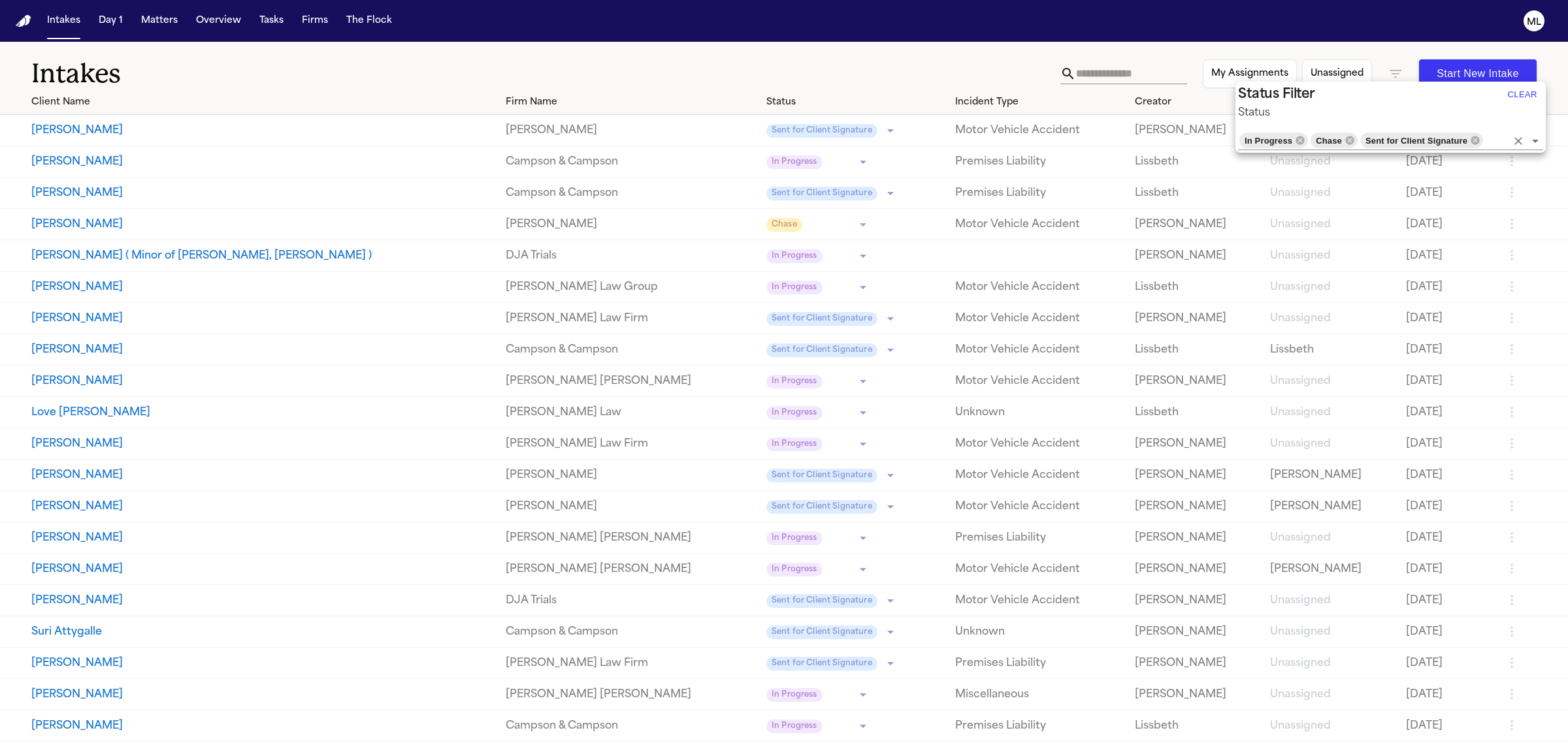
click at [1524, 97] on button "Clear" at bounding box center [1522, 94] width 42 height 21
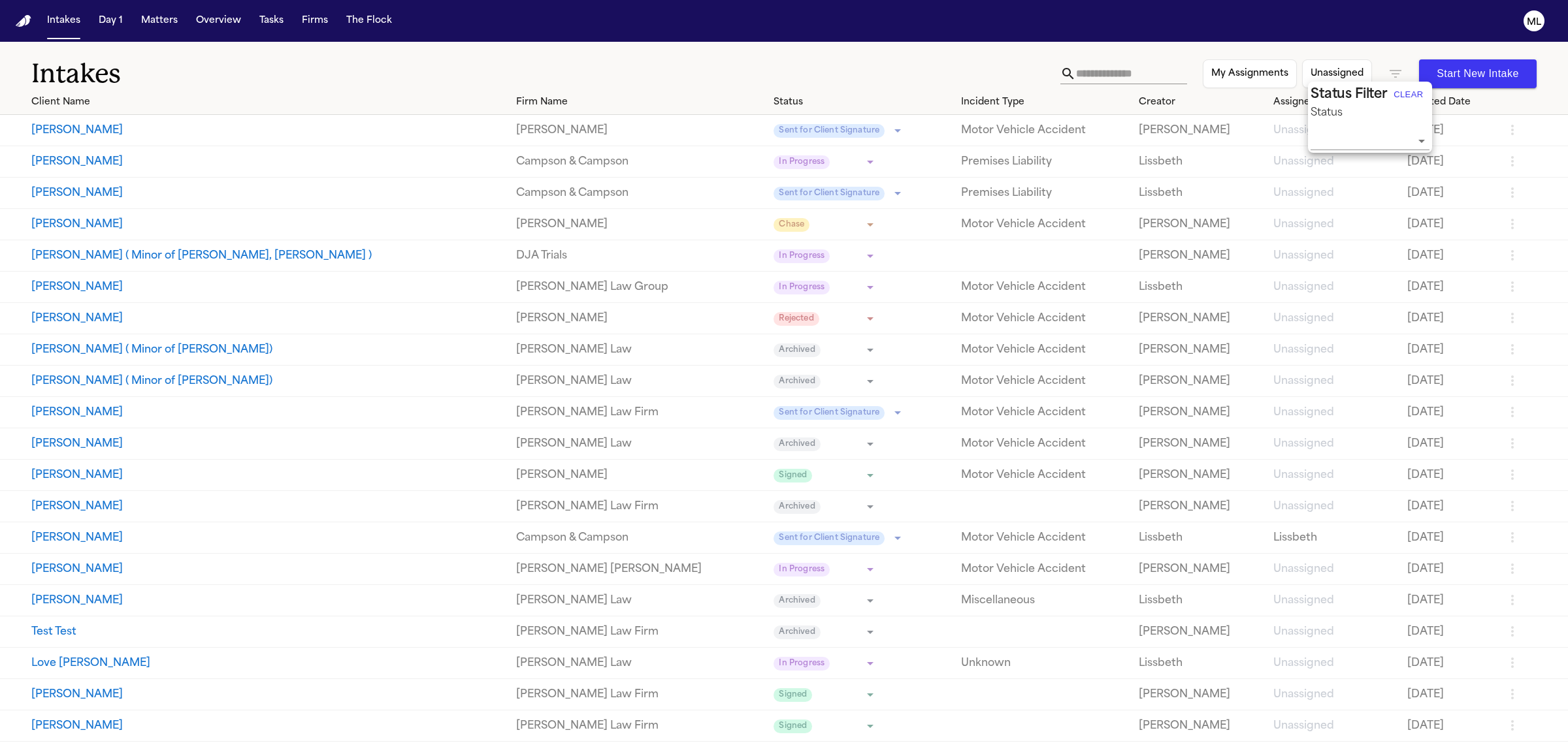
click at [1341, 135] on input "Status" at bounding box center [1360, 140] width 100 height 18
click at [1124, 70] on div at bounding box center [784, 371] width 1568 height 743
click at [1125, 69] on input "text" at bounding box center [1131, 73] width 111 height 21
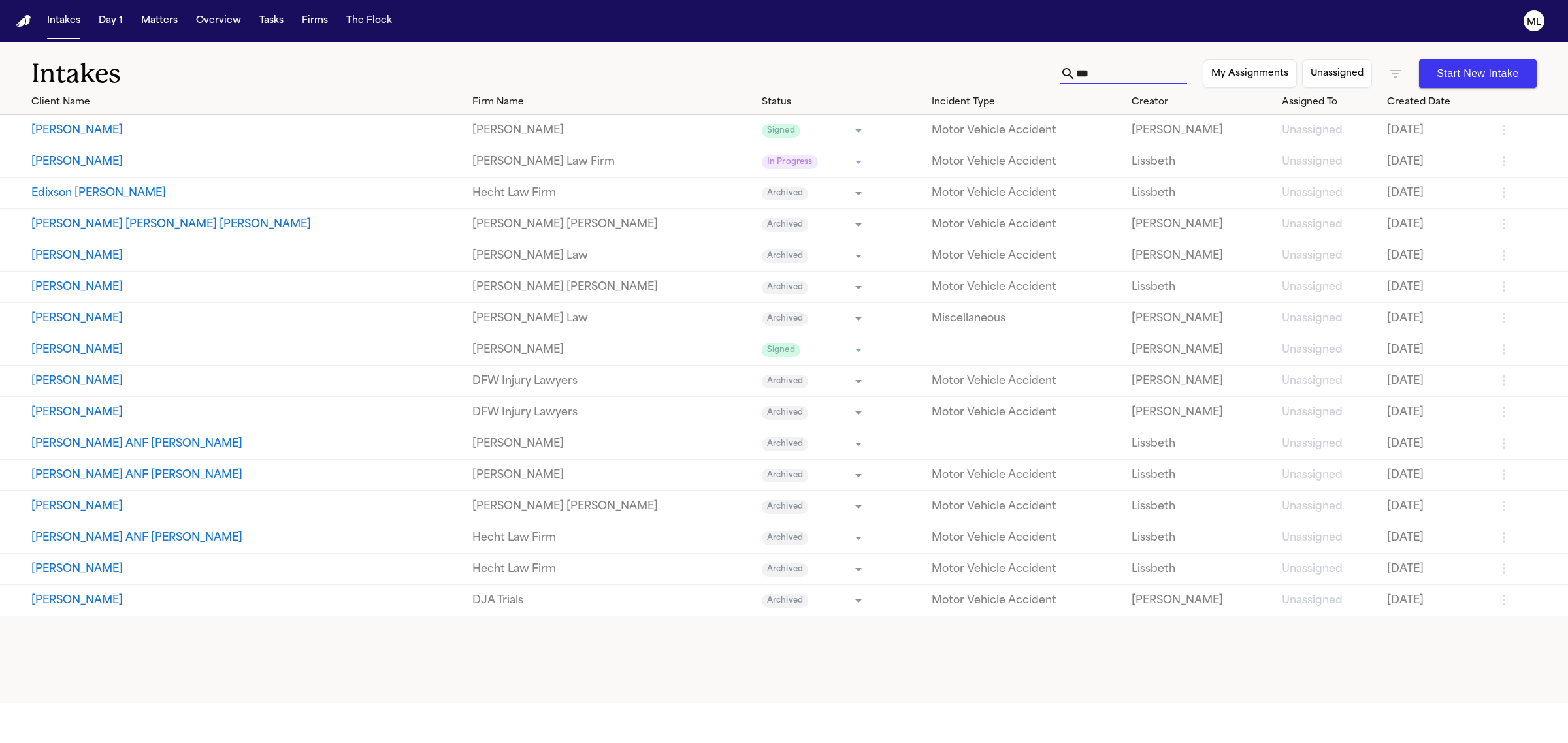
type input "***"
click at [92, 126] on button "[PERSON_NAME]" at bounding box center [246, 130] width 431 height 15
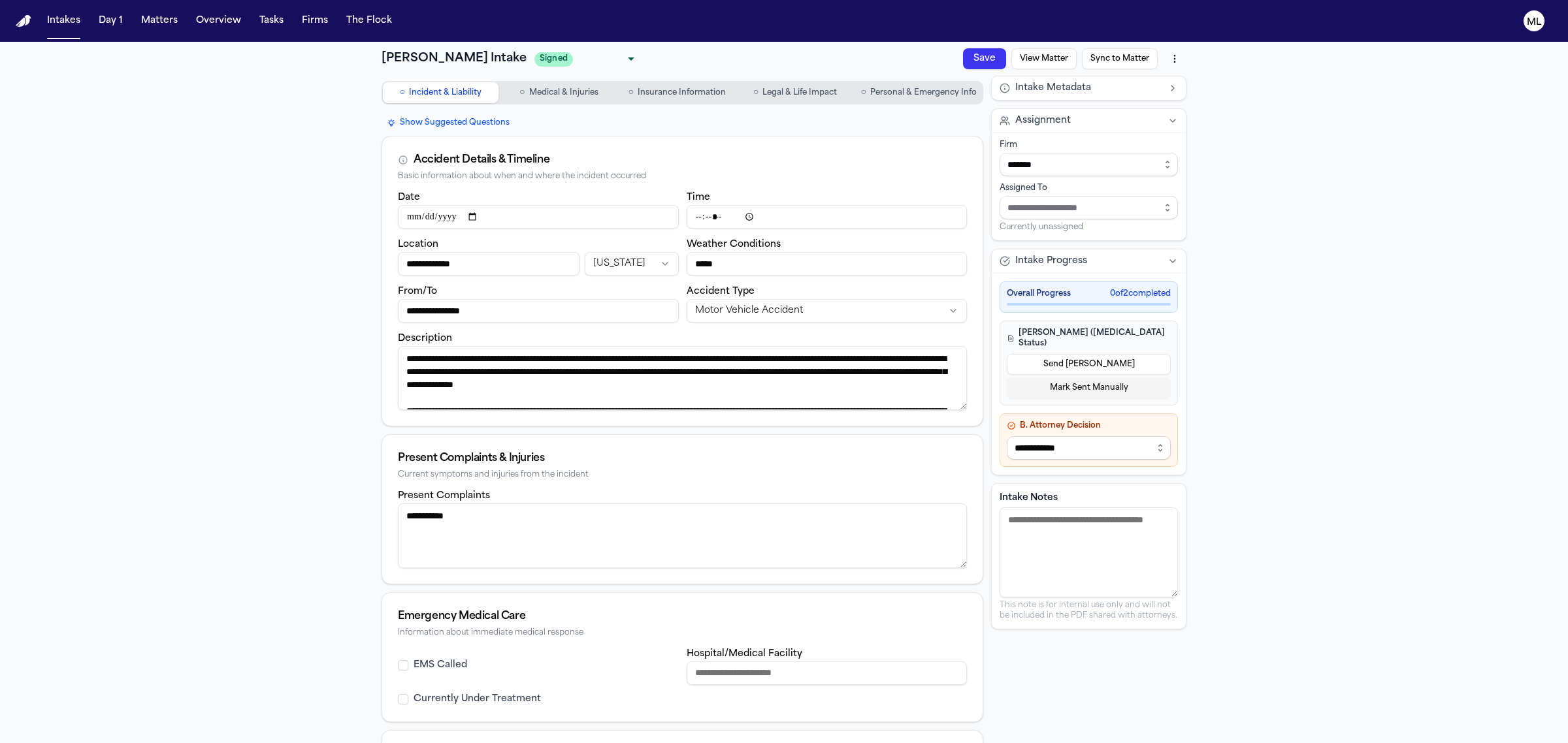
click at [1168, 51] on html "**********" at bounding box center [784, 371] width 1568 height 743
click at [1053, 108] on div "Download PDF (9/9/2025, 12:44:12 PM)" at bounding box center [1076, 108] width 173 height 21
click at [1102, 53] on button "Sync to Matter" at bounding box center [1119, 58] width 75 height 21
click at [154, 24] on button "Matters" at bounding box center [159, 21] width 47 height 23
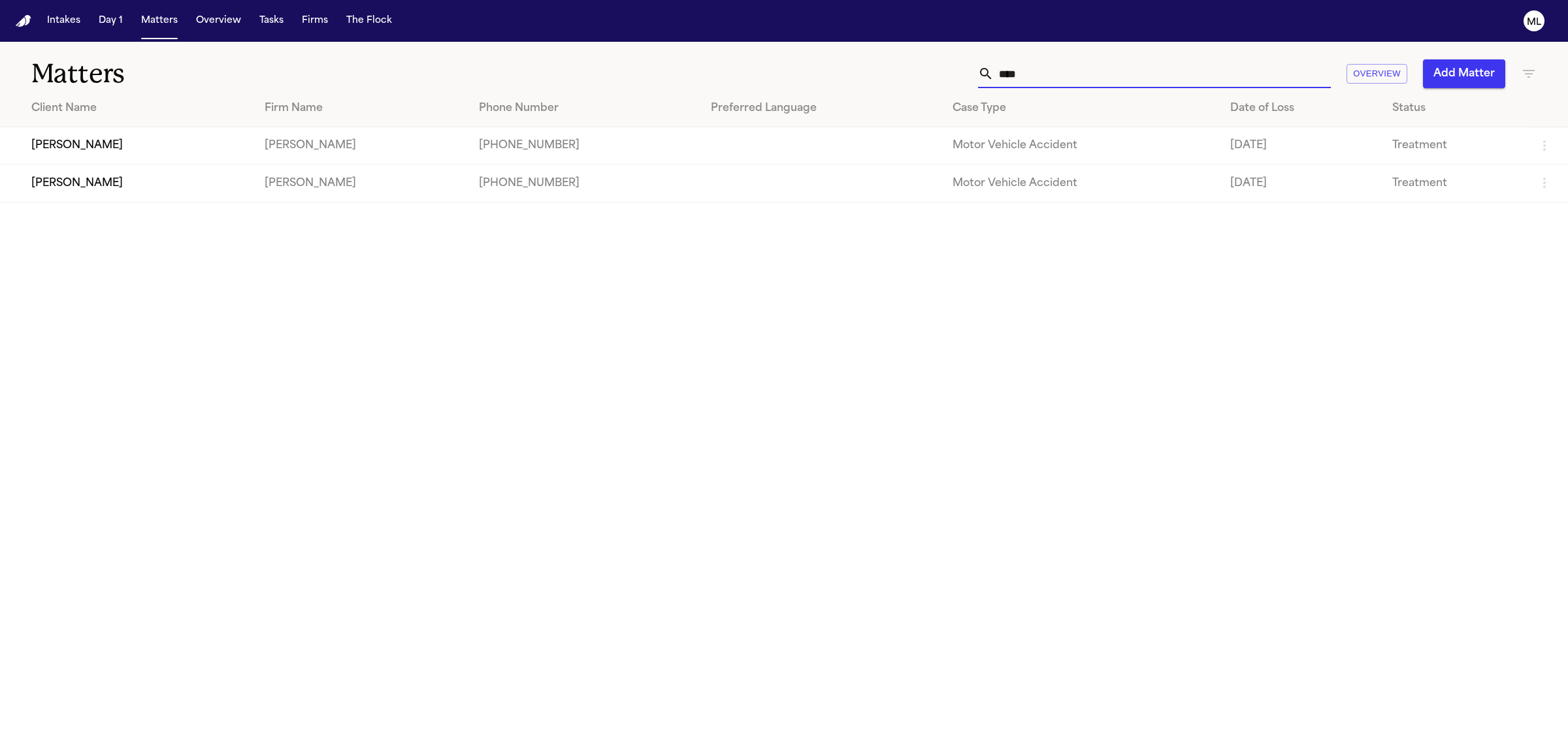
drag, startPoint x: 1072, startPoint y: 78, endPoint x: 934, endPoint y: 72, distance: 138.1
click at [934, 72] on div "**** Overview Add Matter" at bounding box center [1010, 73] width 1054 height 29
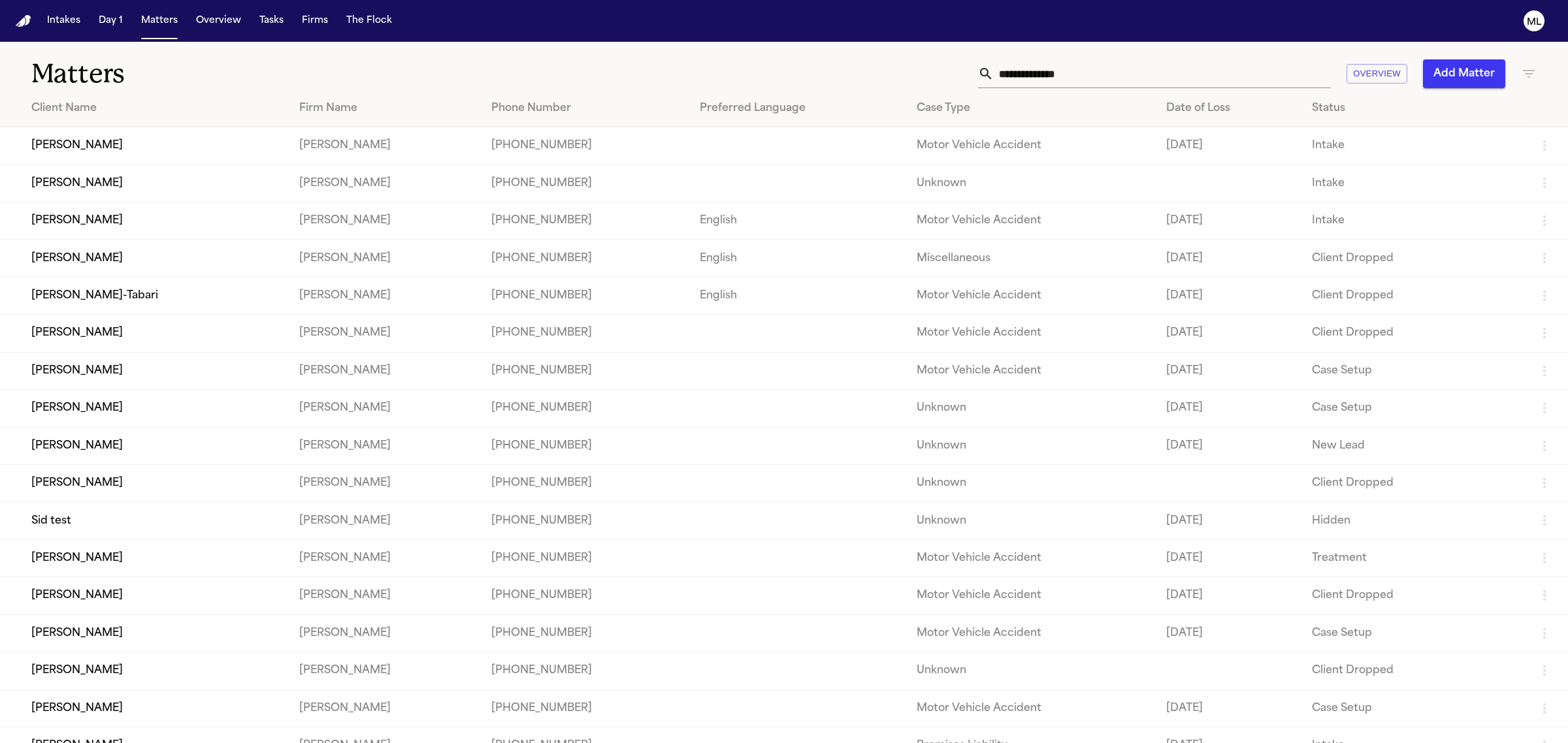
click at [689, 140] on td at bounding box center [797, 146] width 217 height 37
click at [57, 152] on td "[PERSON_NAME]" at bounding box center [144, 146] width 288 height 37
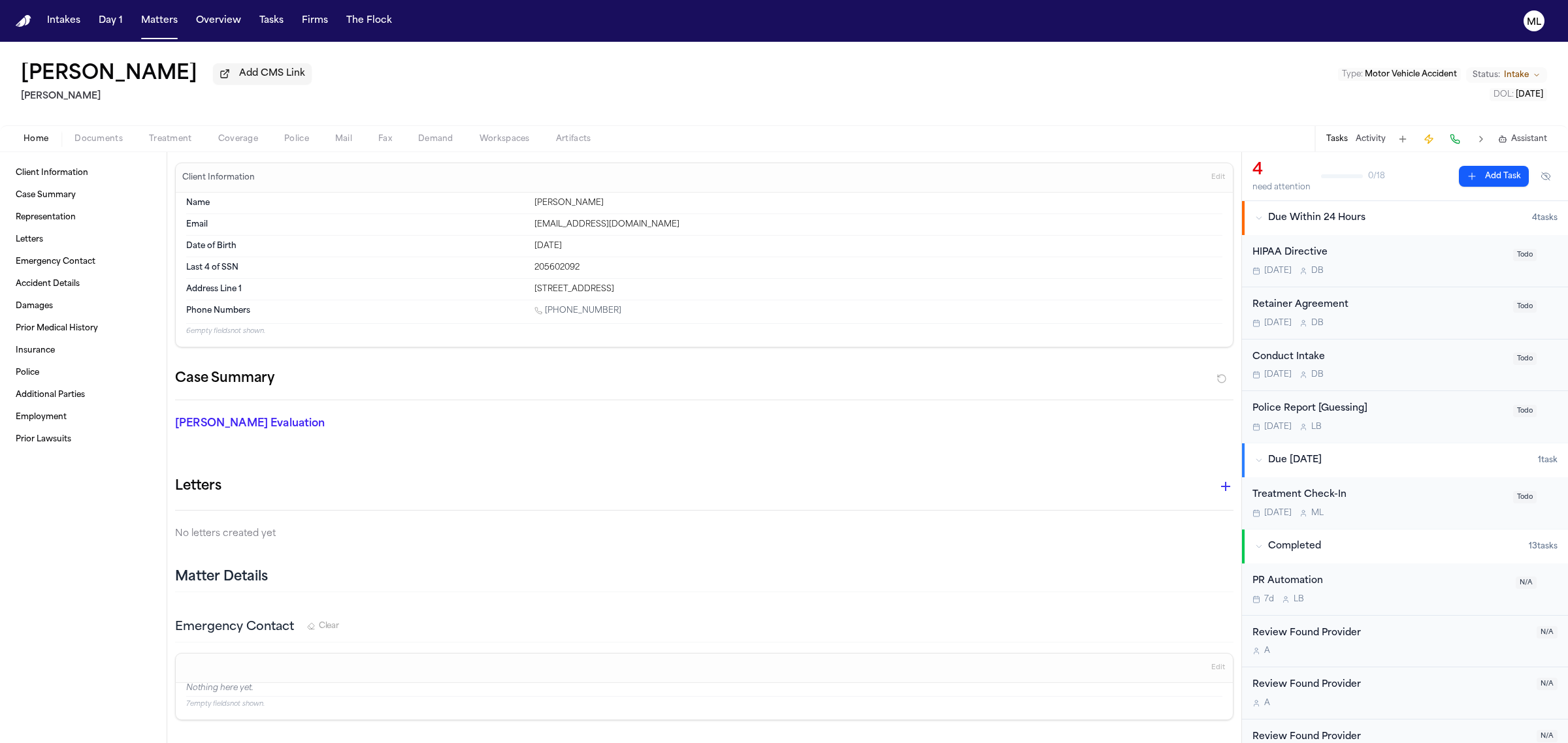
click at [1517, 75] on span "Intake" at bounding box center [1516, 75] width 25 height 11
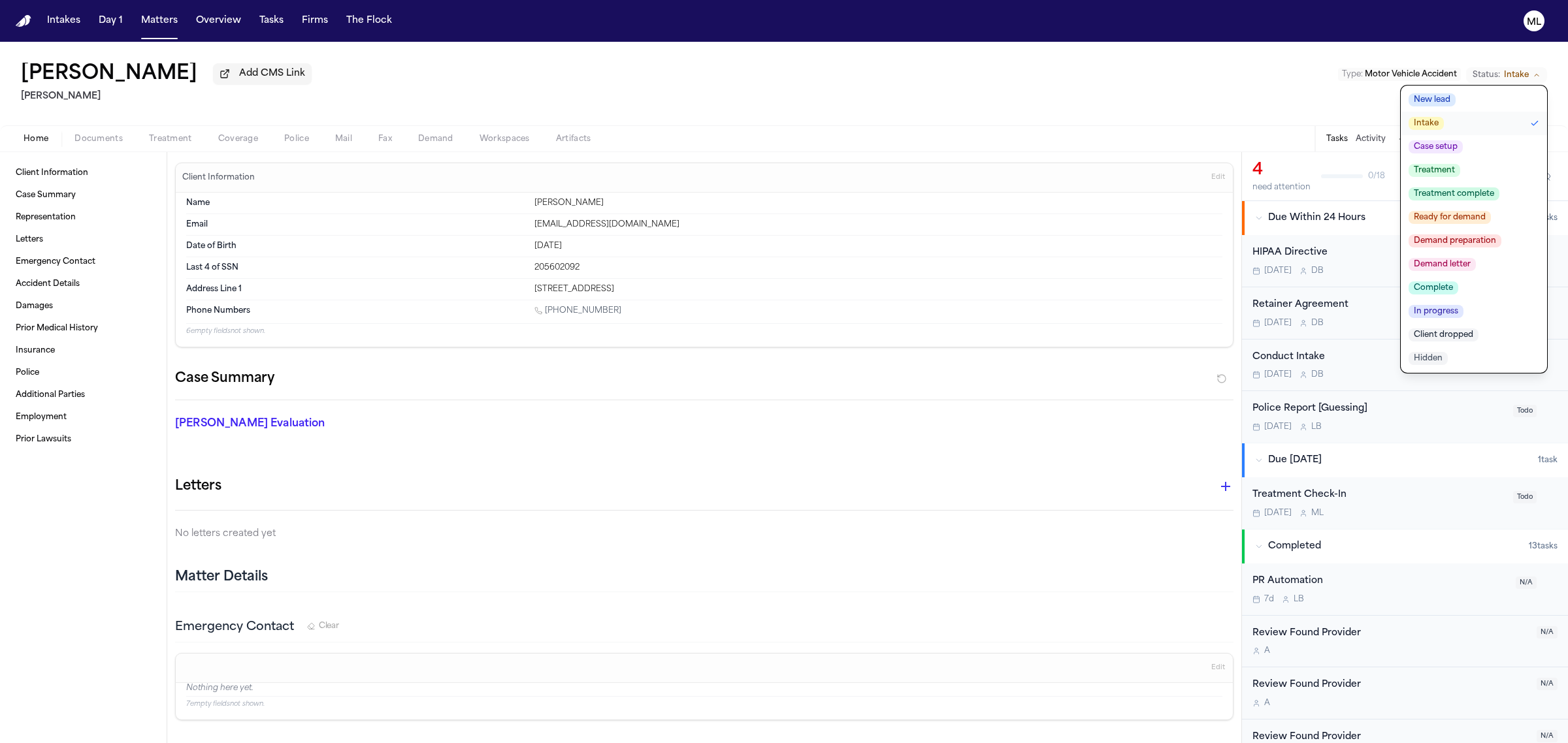
click at [1444, 96] on span "New lead" at bounding box center [1432, 100] width 47 height 13
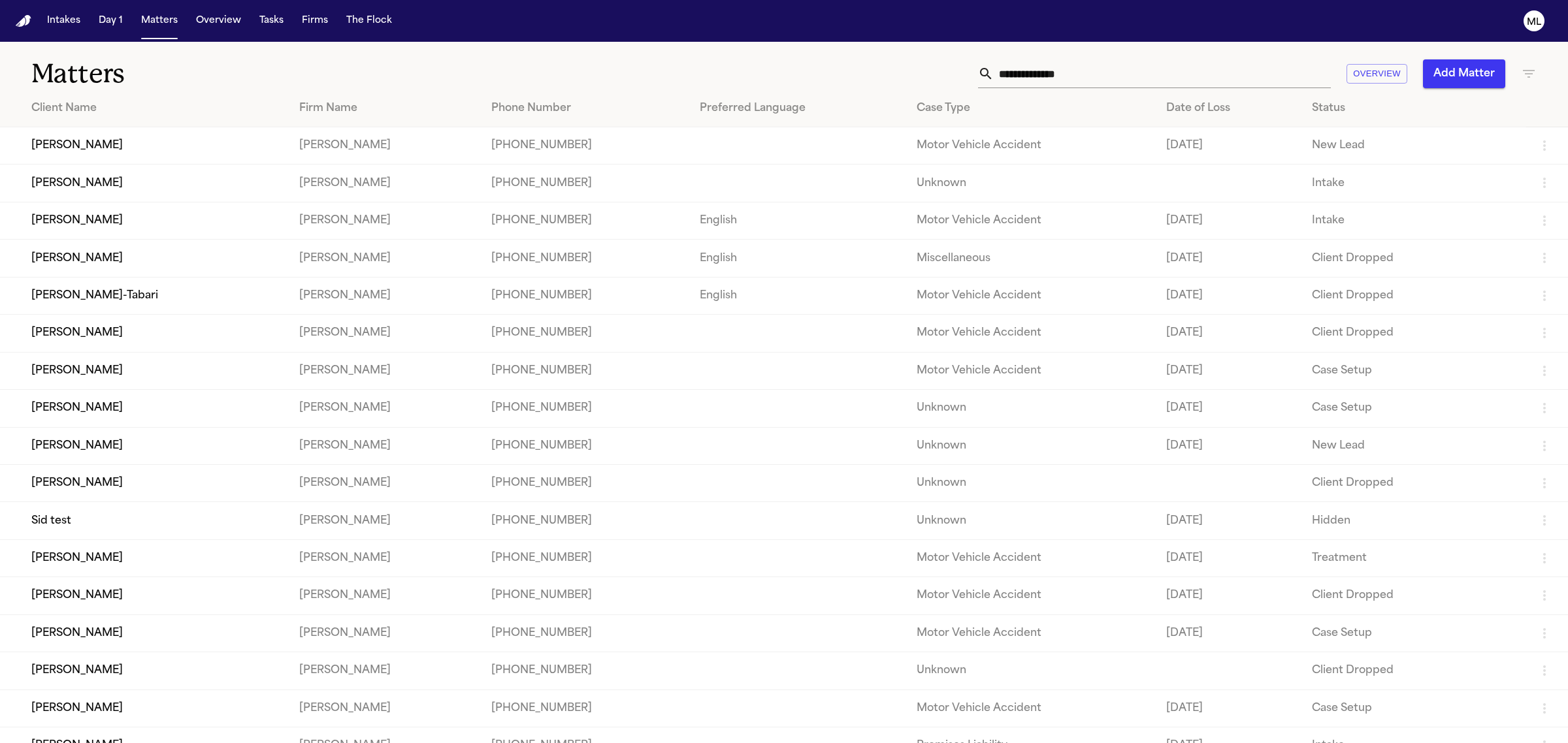
click at [631, 187] on td "[PHONE_NUMBER]" at bounding box center [585, 184] width 208 height 37
click at [92, 180] on td "[PERSON_NAME]" at bounding box center [144, 184] width 288 height 37
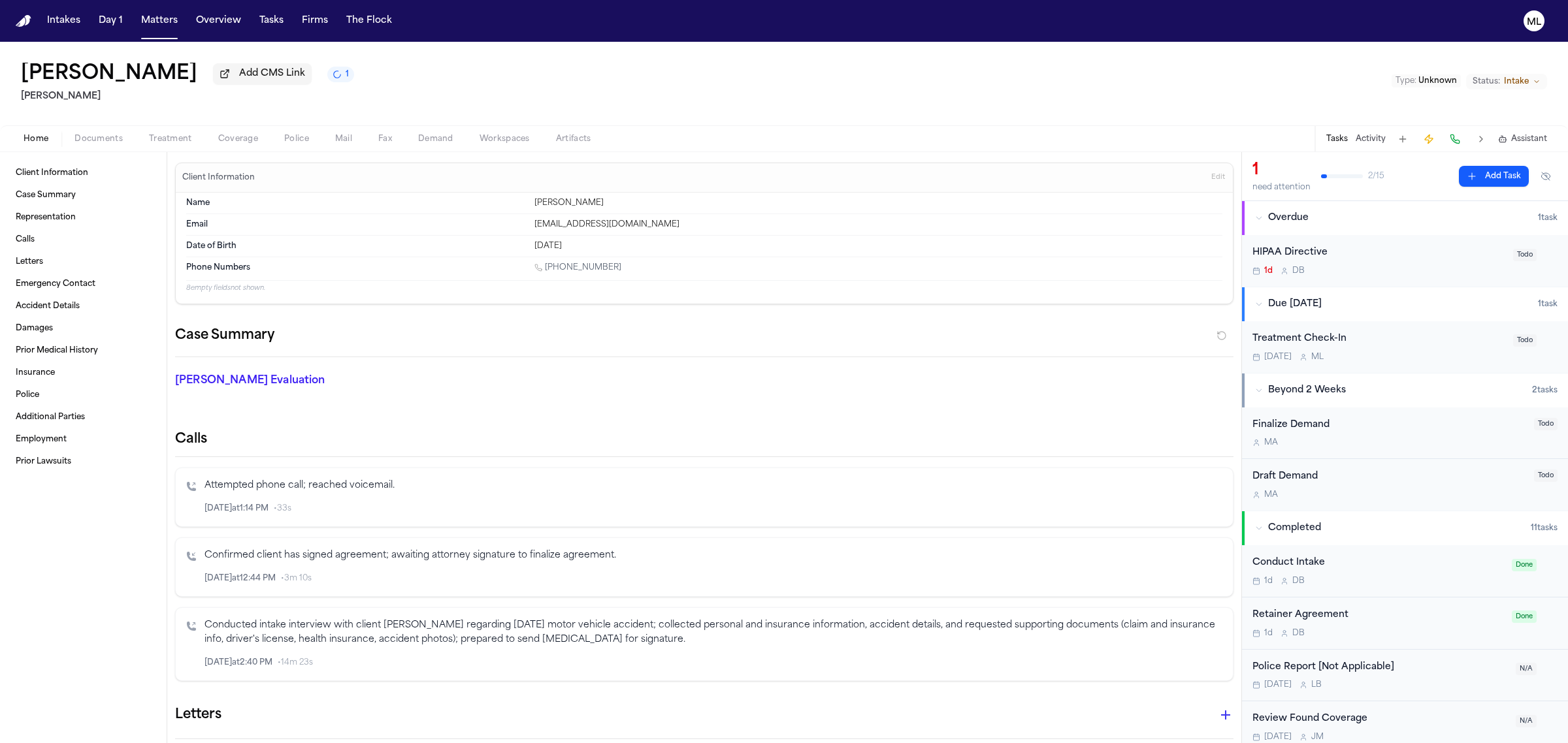
click at [1521, 85] on span "Intake" at bounding box center [1516, 81] width 25 height 11
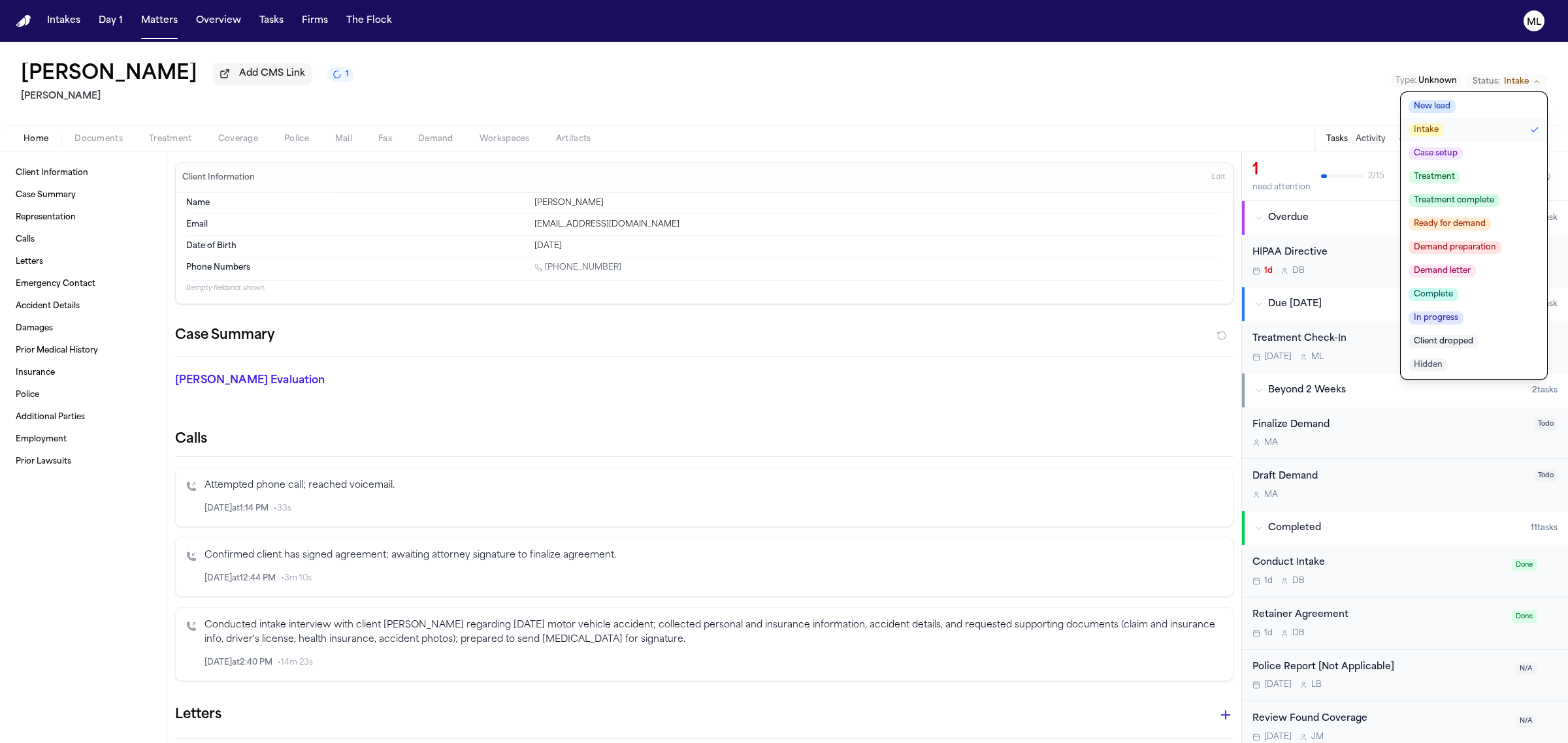
click at [1466, 146] on button "Case setup" at bounding box center [1473, 153] width 146 height 23
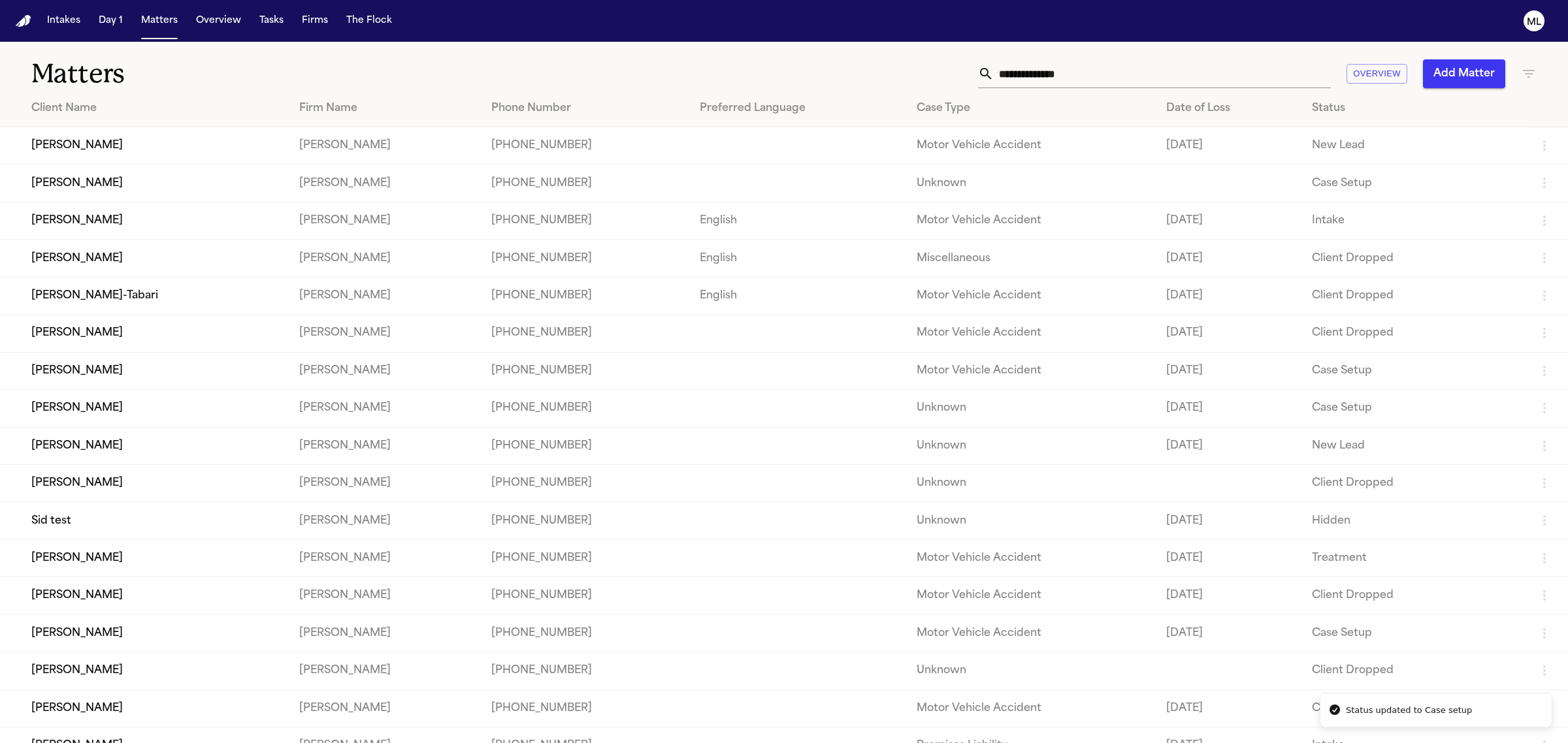
click at [266, 222] on td "[PERSON_NAME]" at bounding box center [144, 220] width 288 height 37
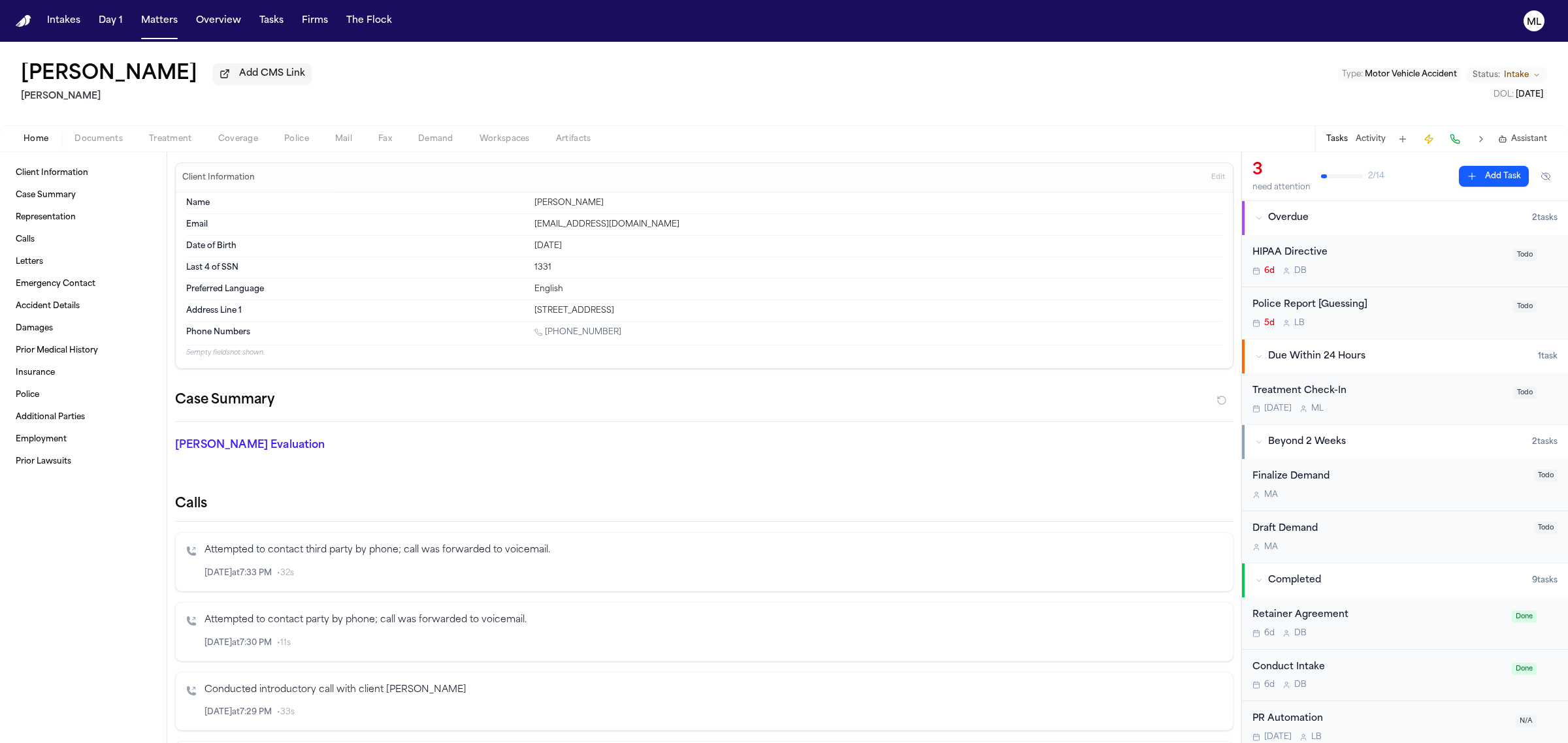
click at [1510, 73] on span "Intake" at bounding box center [1516, 75] width 25 height 11
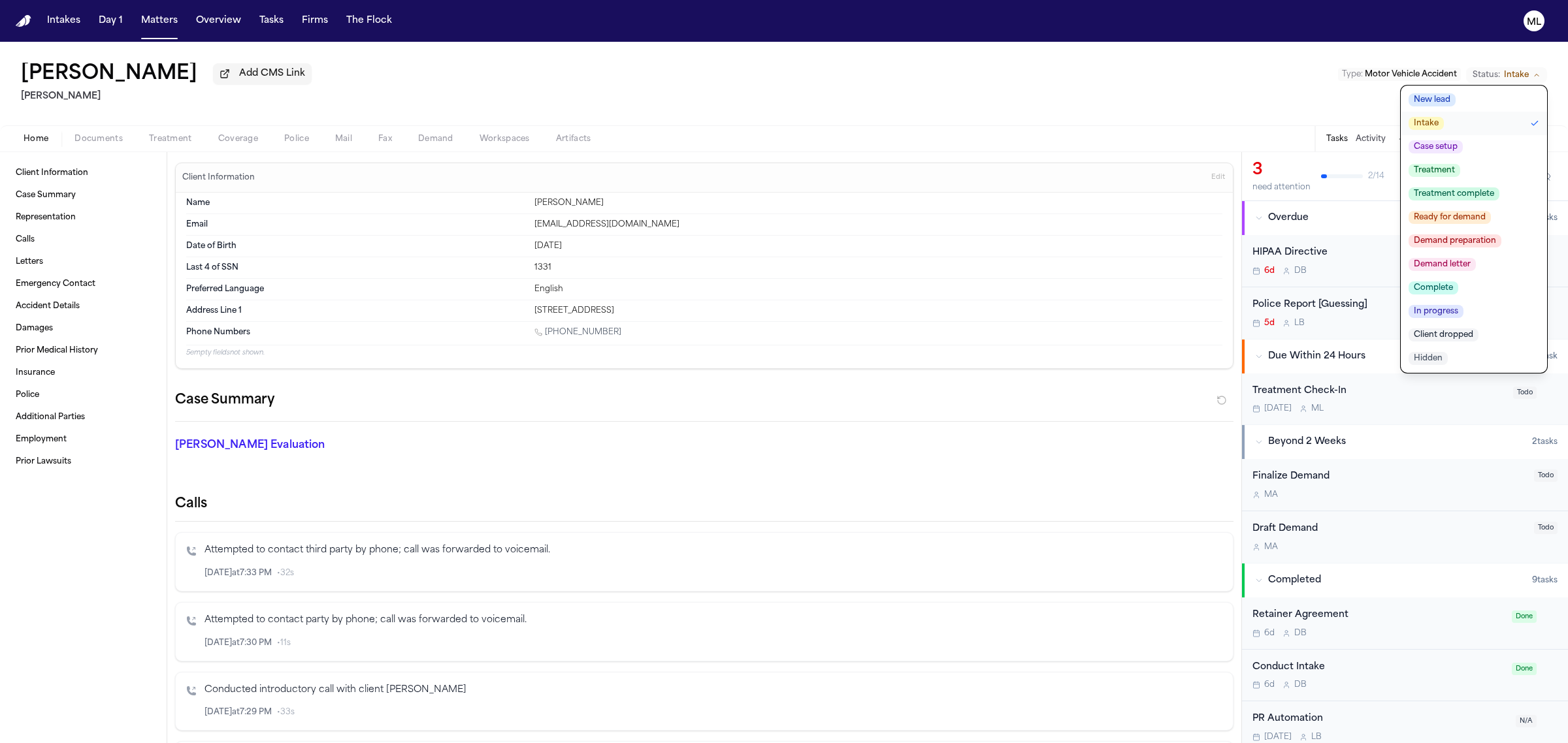
click at [1475, 139] on button "Case setup" at bounding box center [1473, 147] width 146 height 23
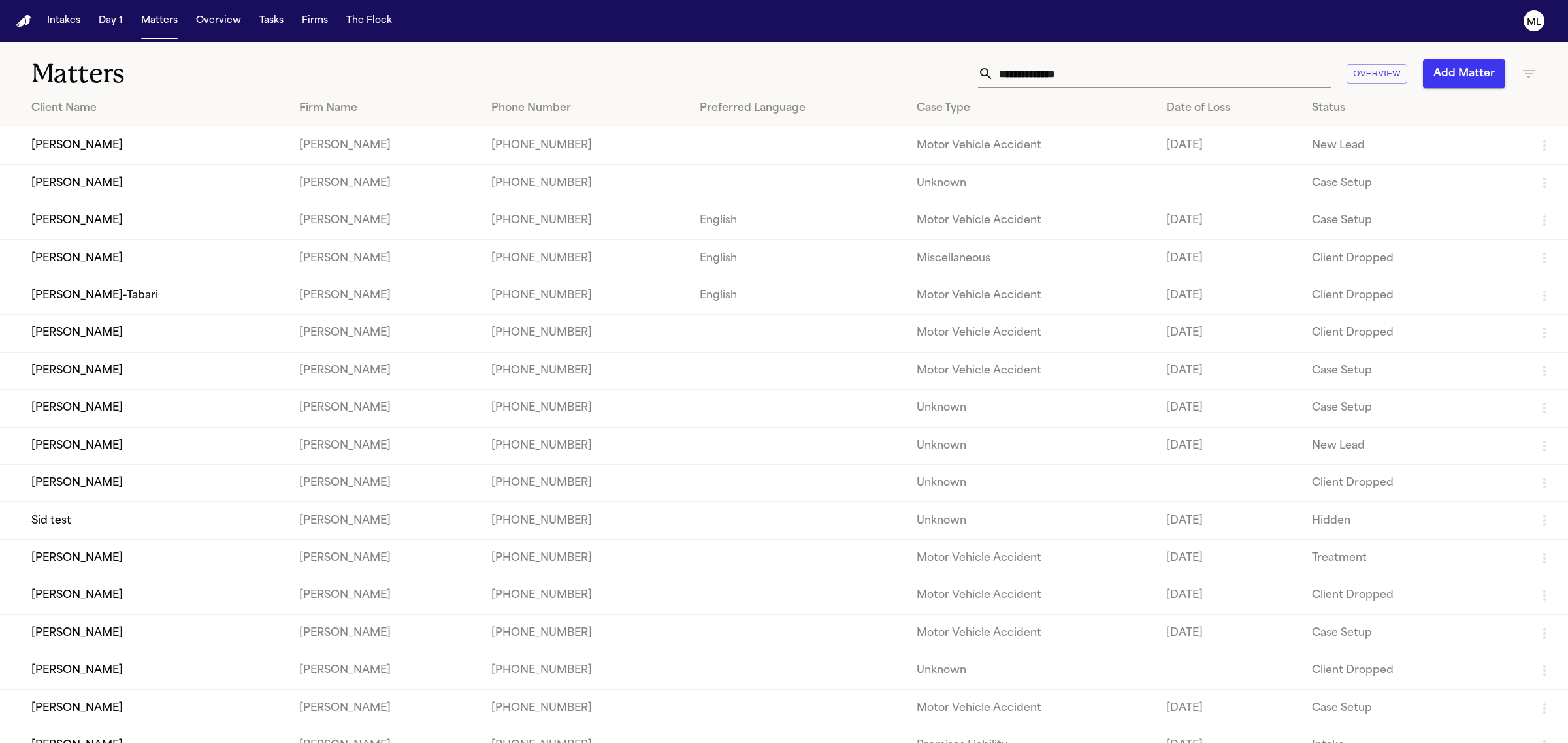
click at [1036, 370] on td "Motor Vehicle Accident" at bounding box center [1031, 370] width 250 height 37
click at [138, 377] on td "[PERSON_NAME]" at bounding box center [144, 370] width 288 height 37
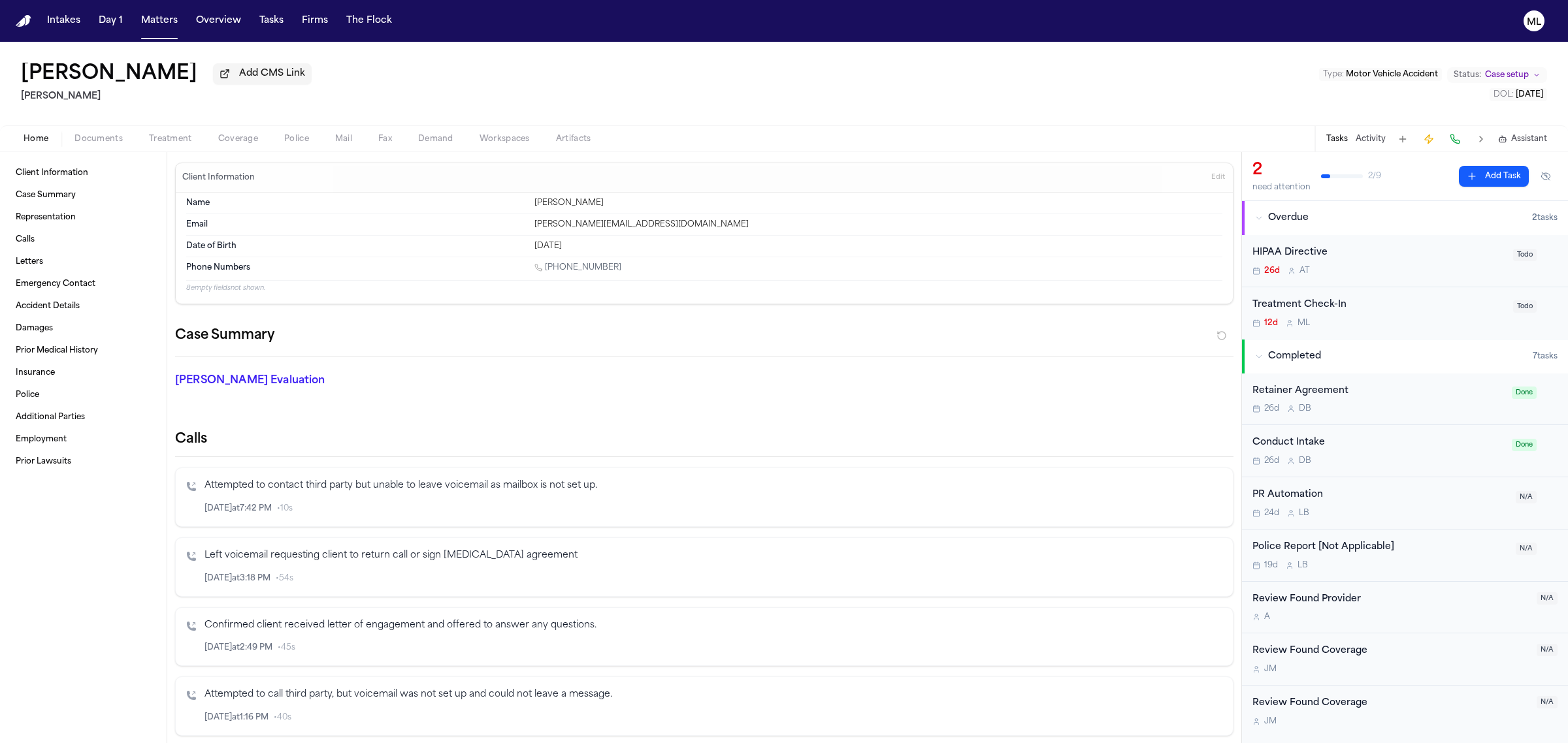
click at [1490, 75] on span "Case setup" at bounding box center [1507, 75] width 44 height 11
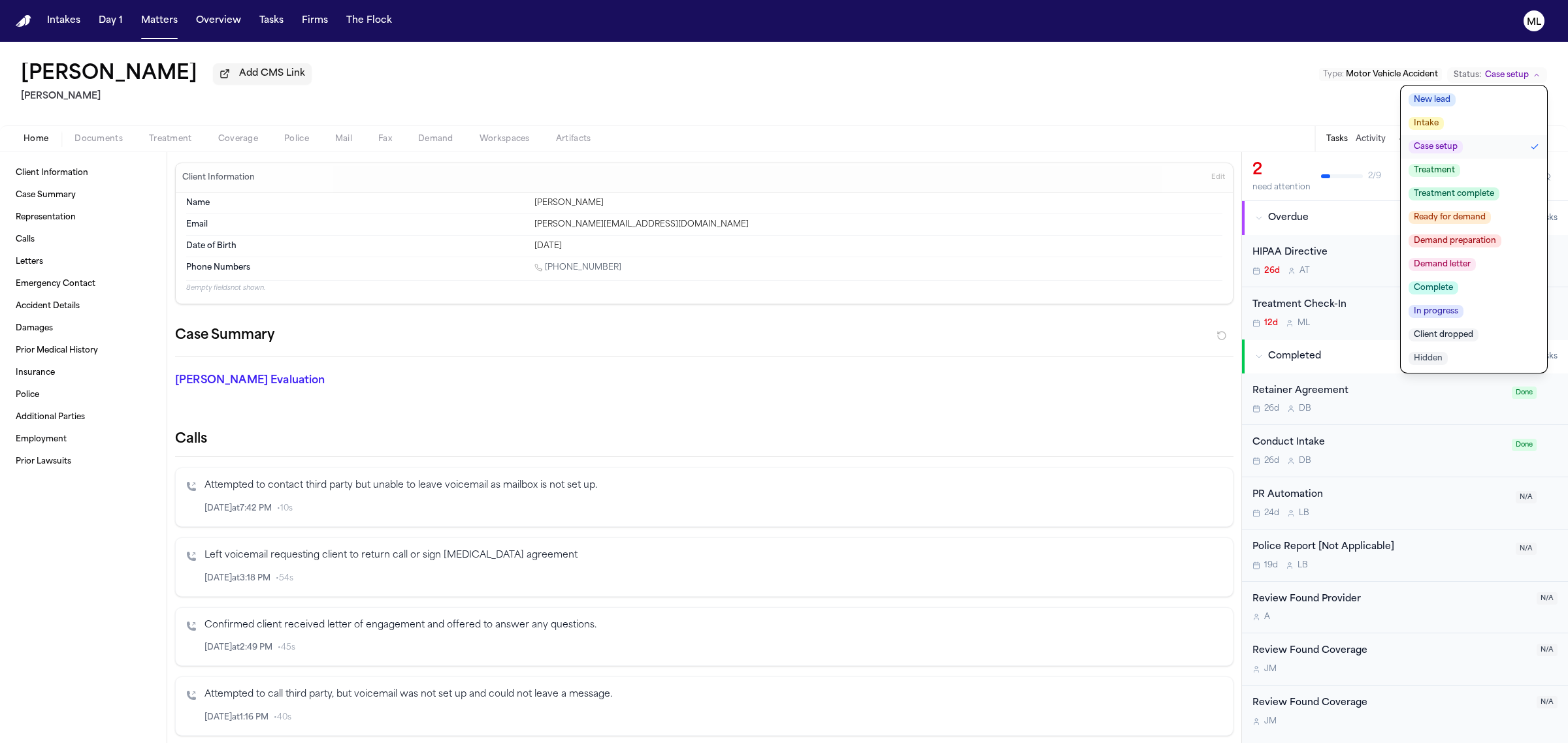
click at [1442, 103] on span "New lead" at bounding box center [1432, 100] width 47 height 13
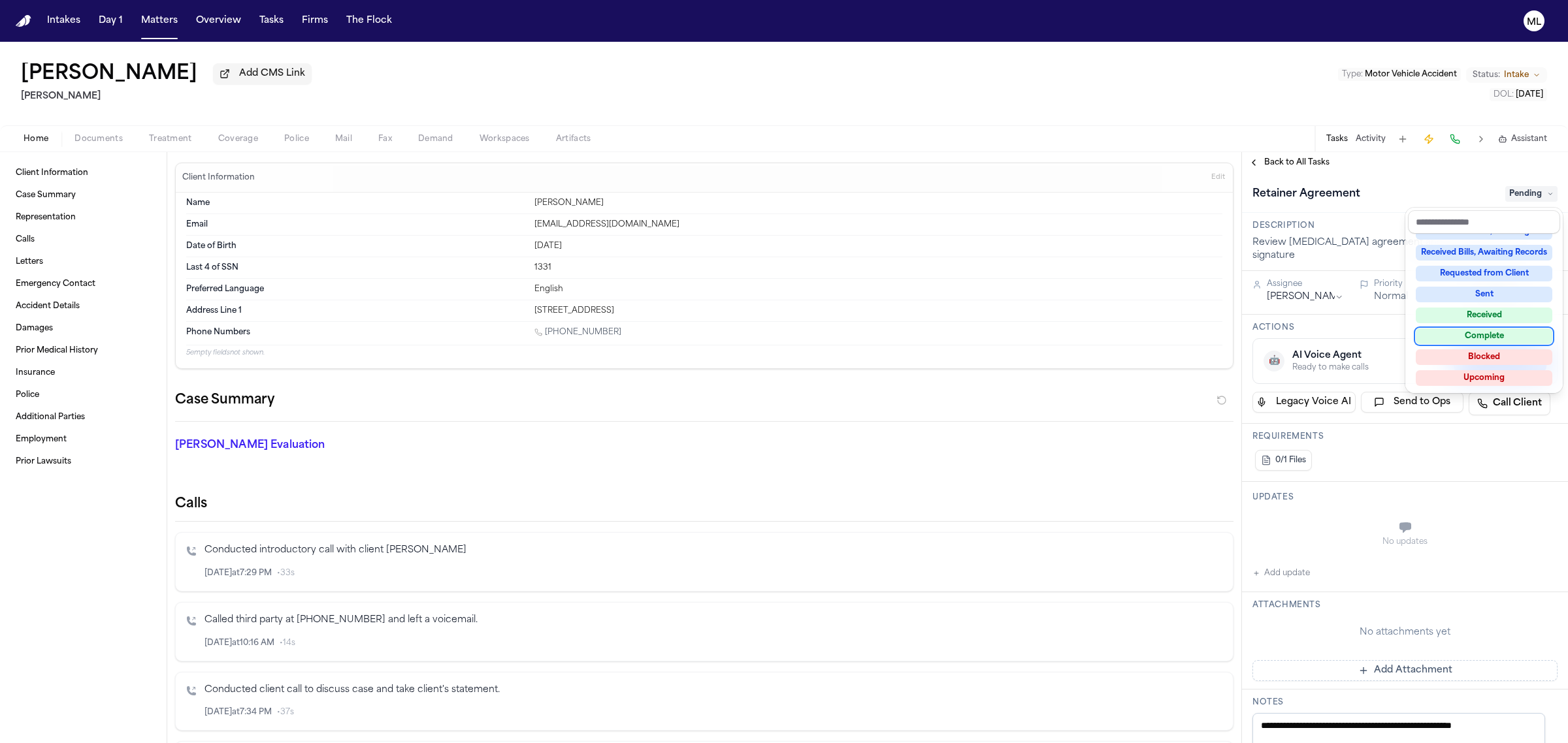
click at [1485, 333] on div "Complete" at bounding box center [1484, 336] width 136 height 15
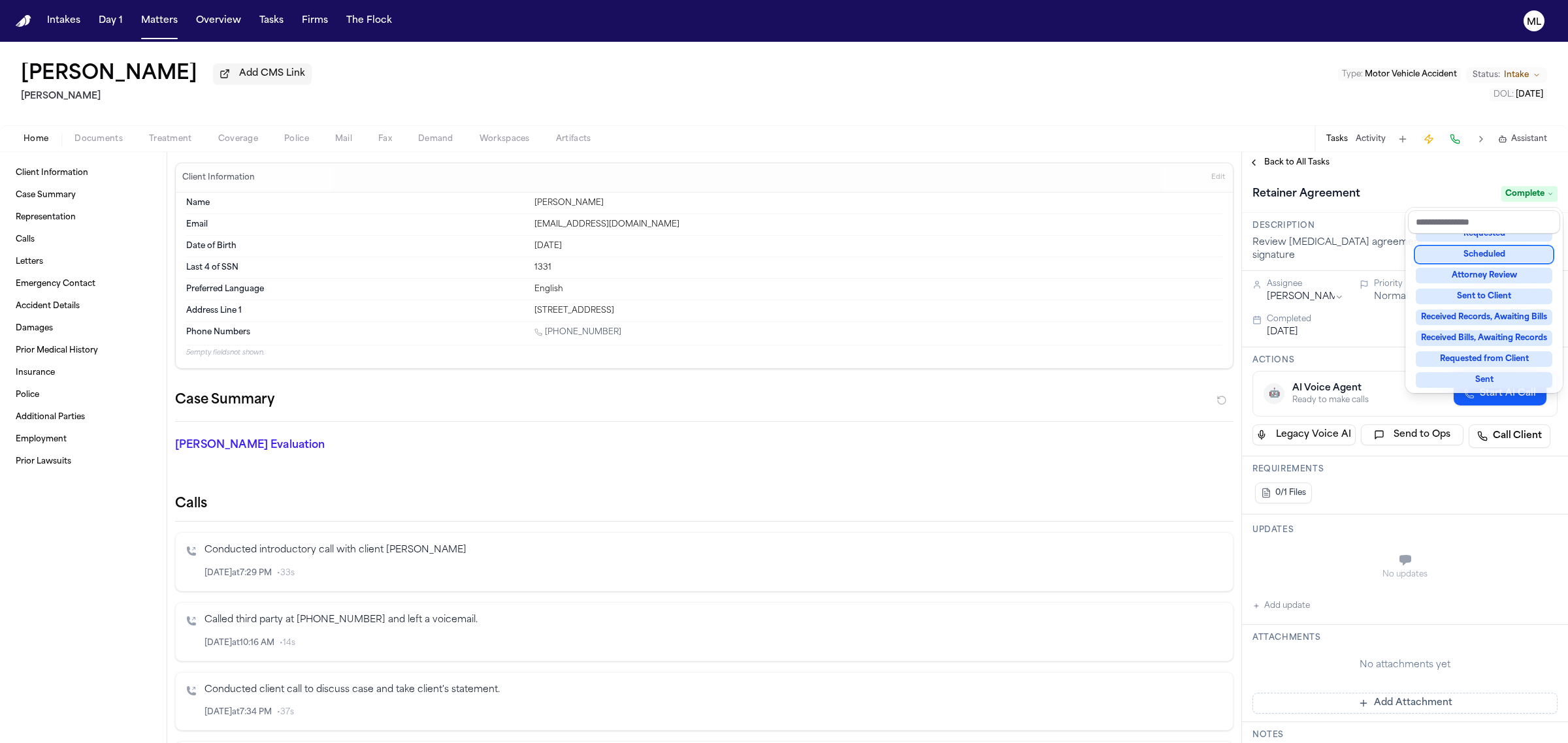
click at [1320, 170] on div "**********" at bounding box center [1405, 447] width 326 height 591
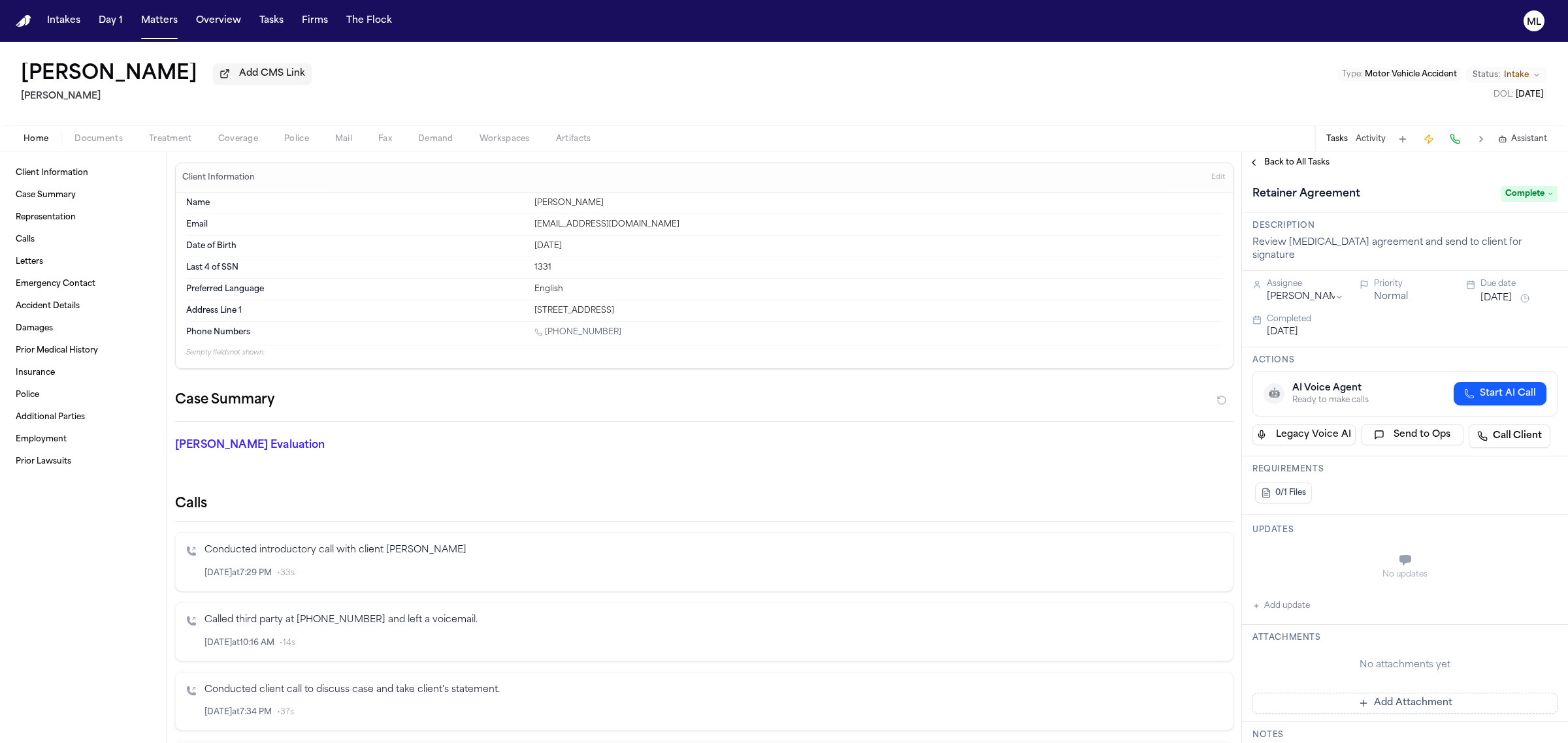
click at [1312, 166] on span "Back to All Tasks" at bounding box center [1297, 163] width 65 height 11
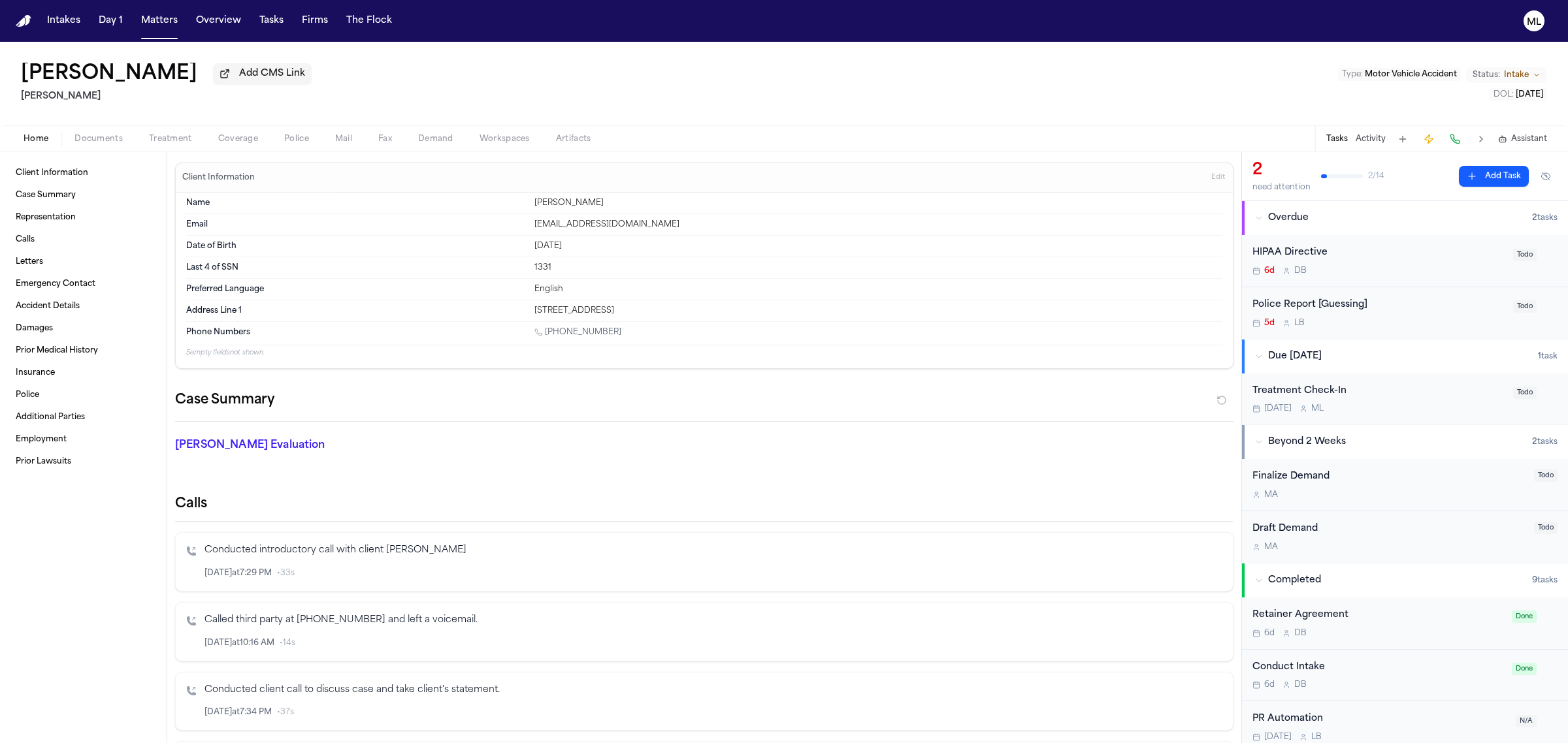
click at [1431, 416] on div "Treatment Check-In [DATE] M L Todo" at bounding box center [1405, 399] width 326 height 51
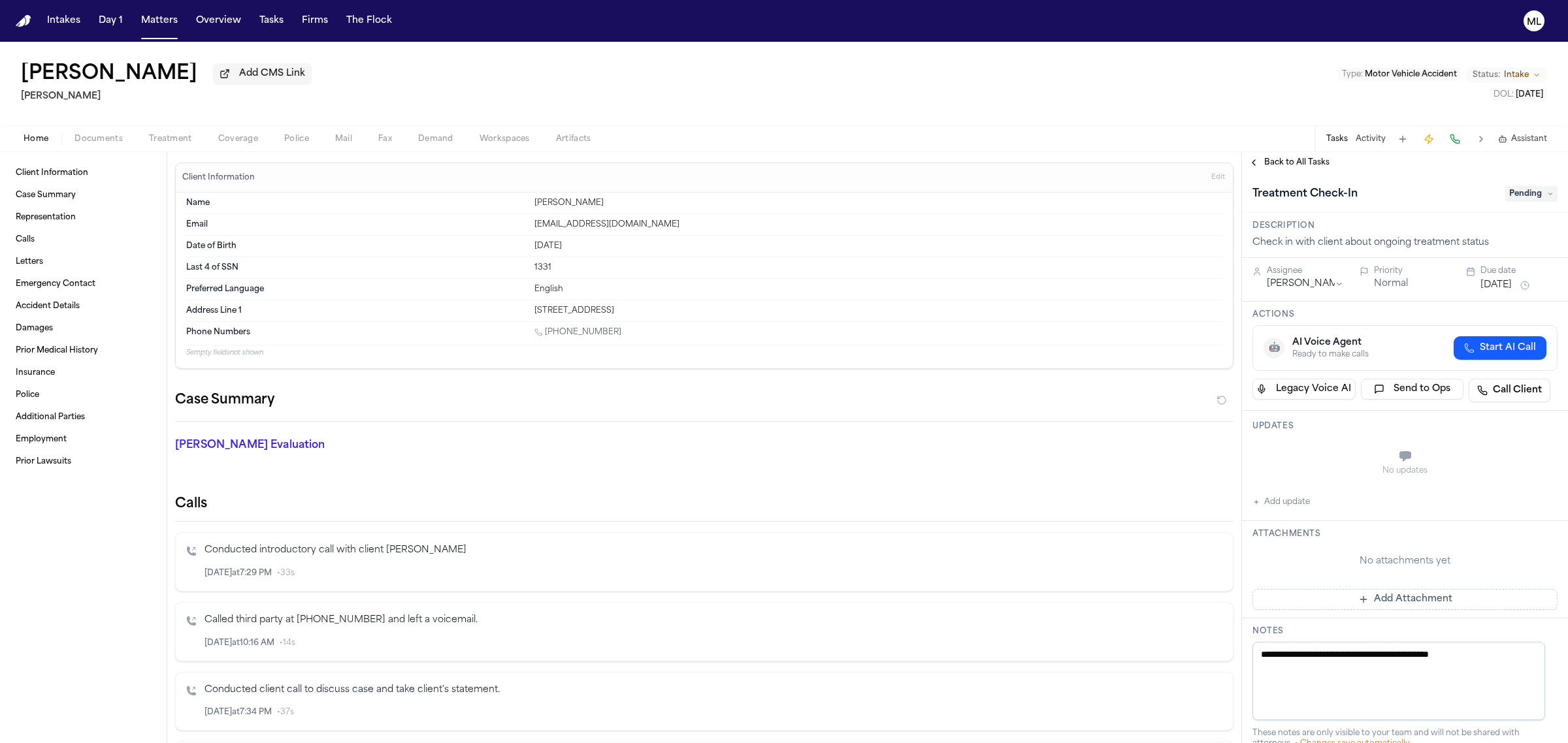
click at [1490, 284] on button "[DATE]" at bounding box center [1496, 286] width 31 height 13
click at [1489, 389] on button "10" at bounding box center [1486, 387] width 21 height 21
click at [1294, 470] on div "No updates" at bounding box center [1404, 471] width 305 height 11
click at [1295, 497] on button "Add update" at bounding box center [1281, 502] width 57 height 15
click at [1295, 448] on textarea "Add your update" at bounding box center [1413, 457] width 279 height 26
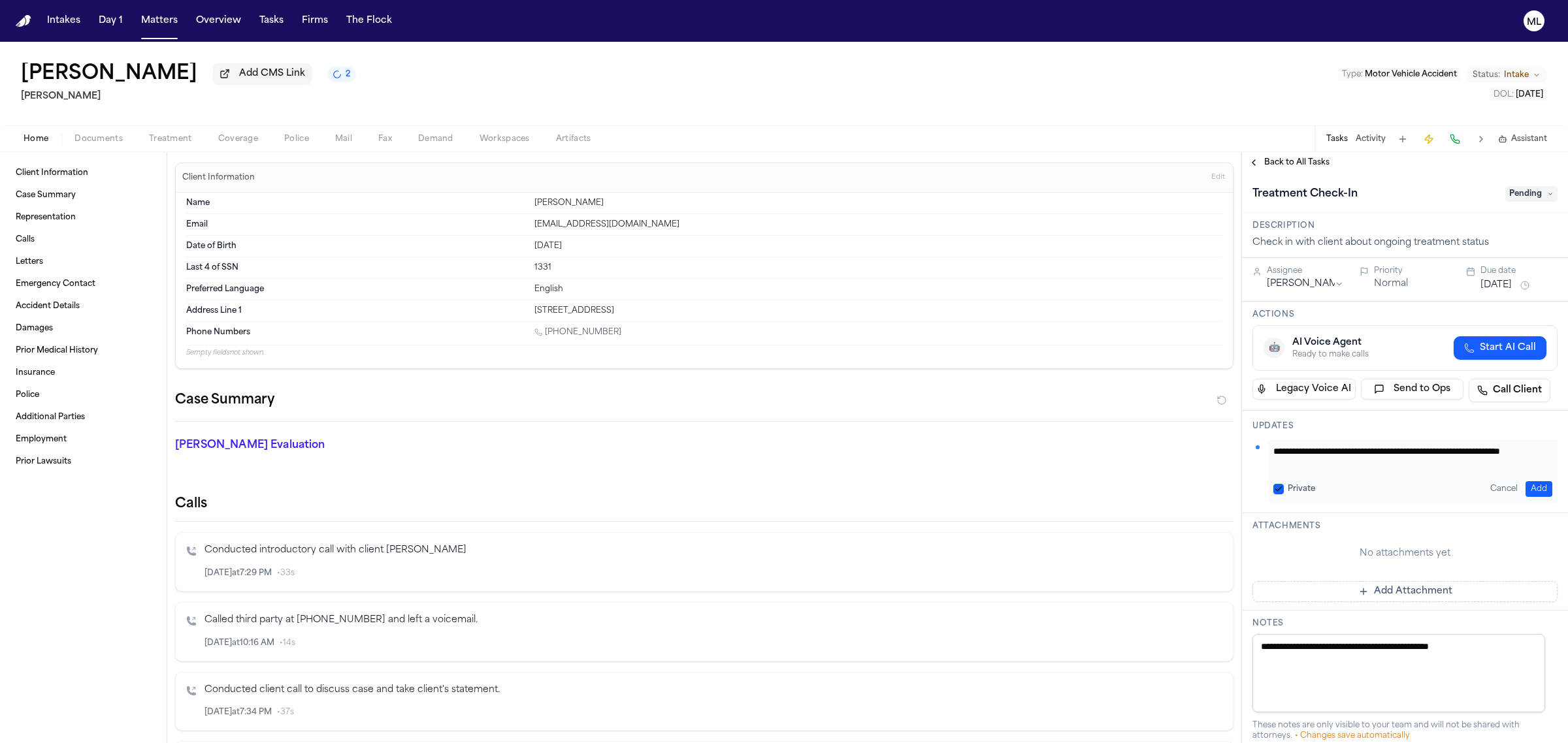
type textarea "**********"
click at [1525, 487] on button "Add" at bounding box center [1539, 489] width 27 height 15
click at [166, 12] on button "Matters" at bounding box center [159, 21] width 47 height 23
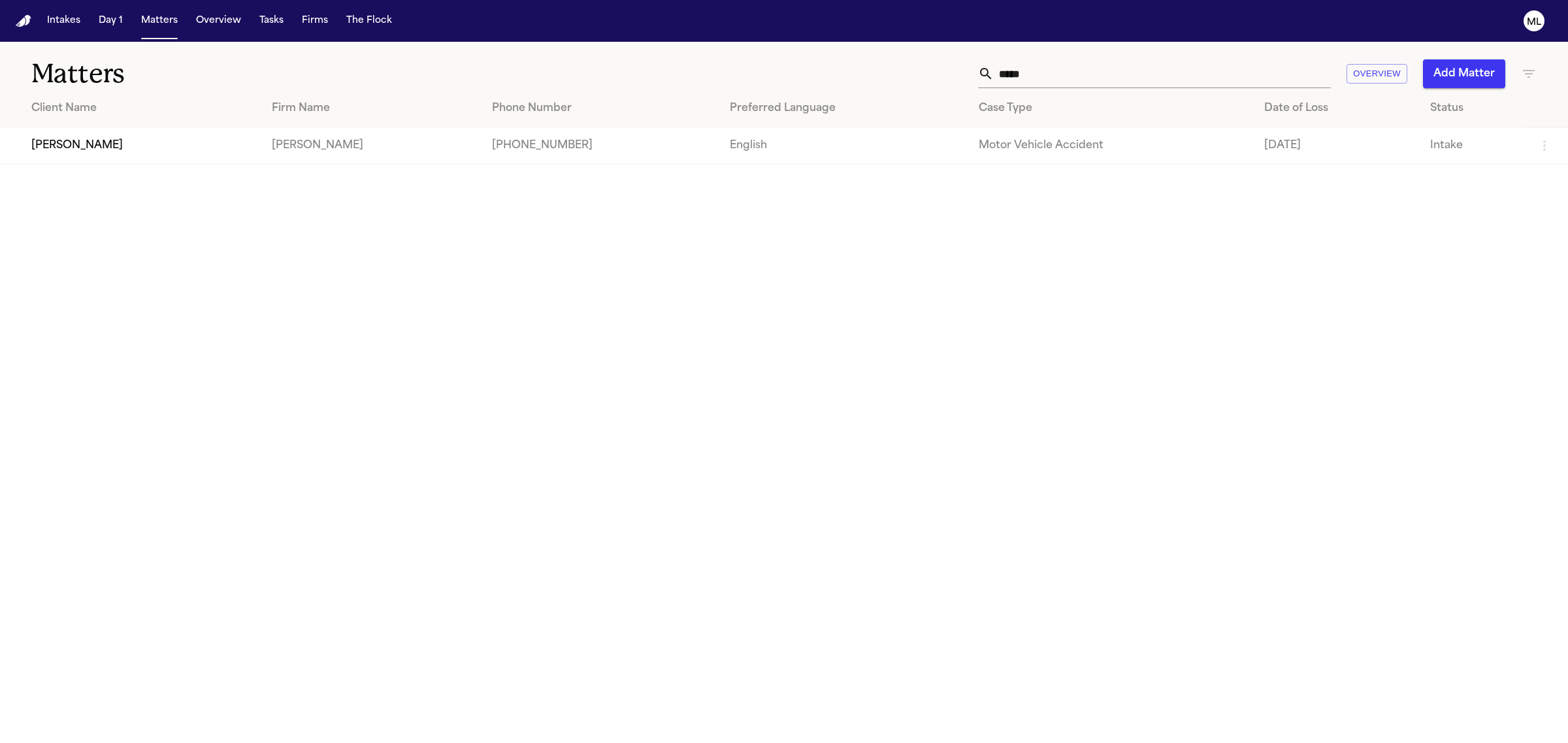
drag, startPoint x: 1047, startPoint y: 57, endPoint x: 991, endPoint y: 63, distance: 56.3
click at [991, 63] on div "Matters **** Overview Add Matter" at bounding box center [784, 66] width 1568 height 48
drag, startPoint x: 1005, startPoint y: 75, endPoint x: 994, endPoint y: 73, distance: 11.2
click at [994, 73] on input "****" at bounding box center [1162, 73] width 337 height 29
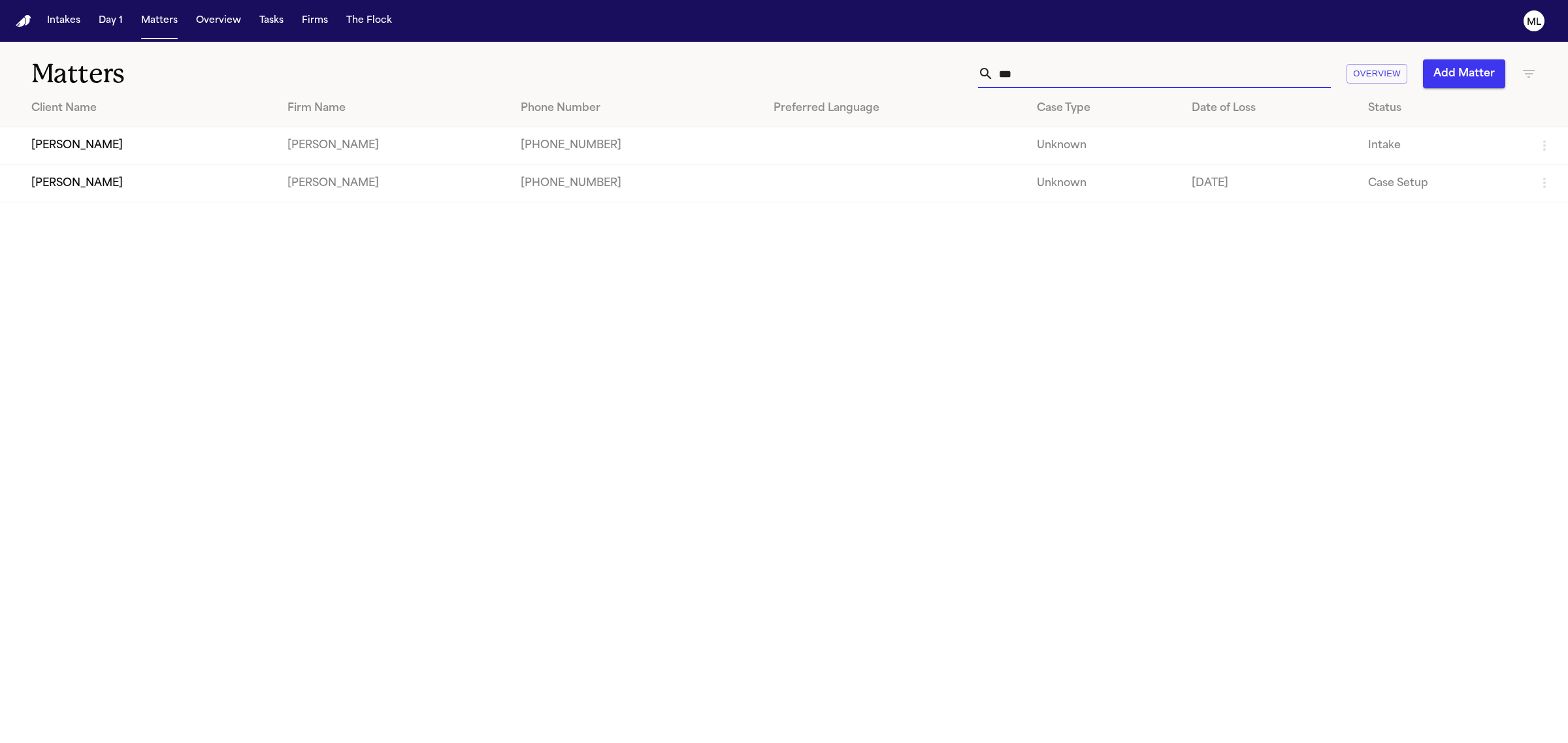
type input "***"
click at [226, 140] on td "[PERSON_NAME]" at bounding box center [138, 146] width 277 height 37
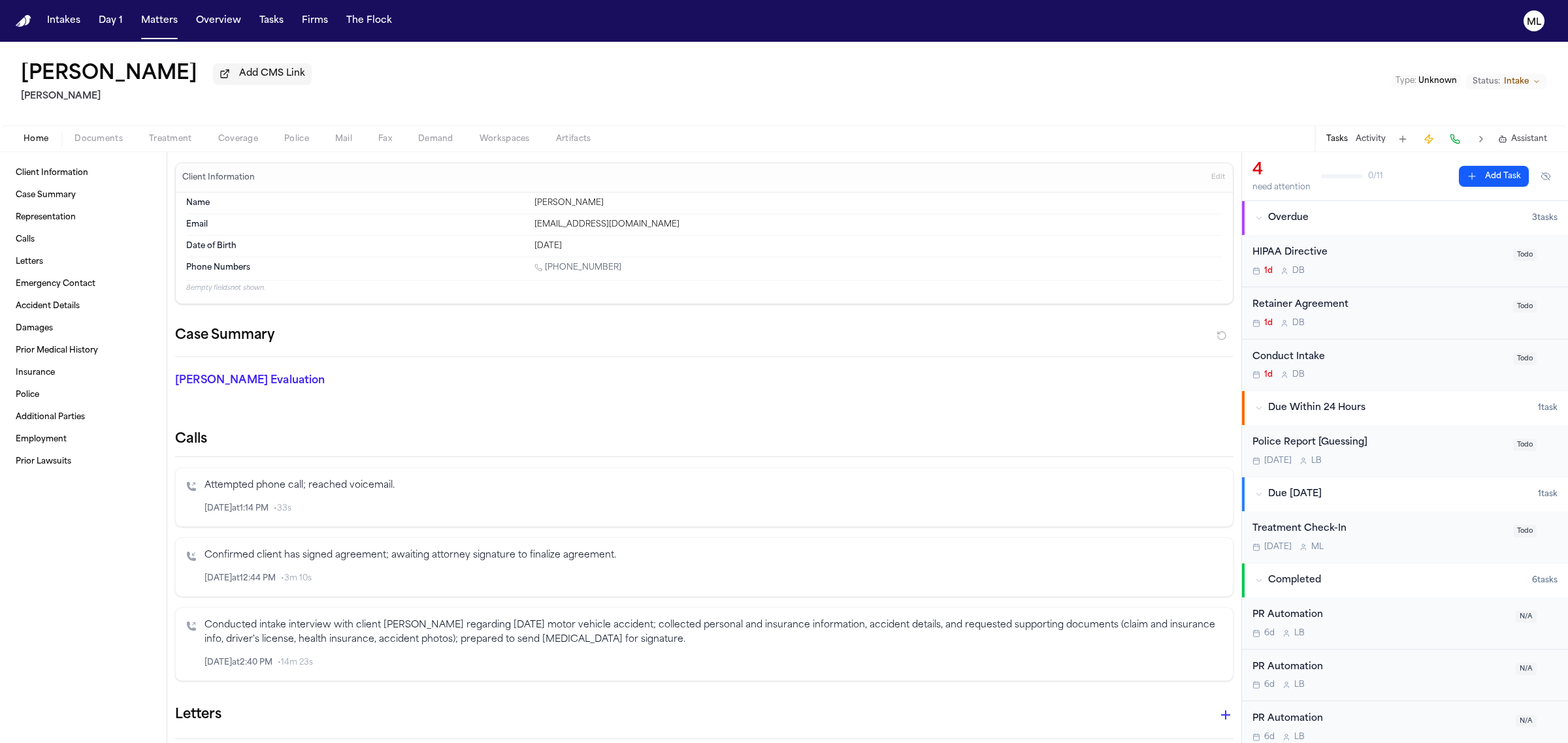
click at [108, 141] on span "Documents" at bounding box center [99, 140] width 48 height 11
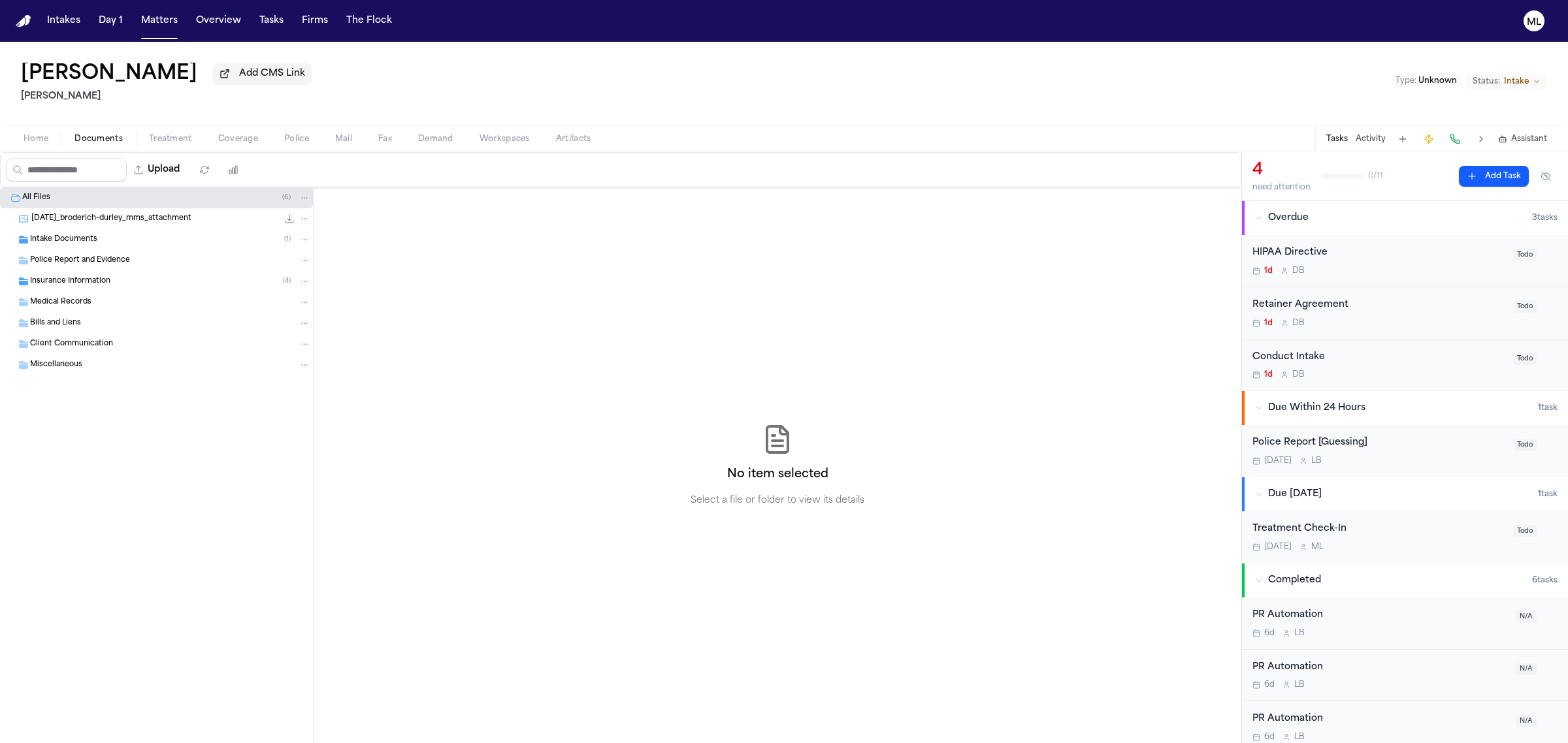
click at [83, 240] on span "Intake Documents" at bounding box center [63, 240] width 67 height 11
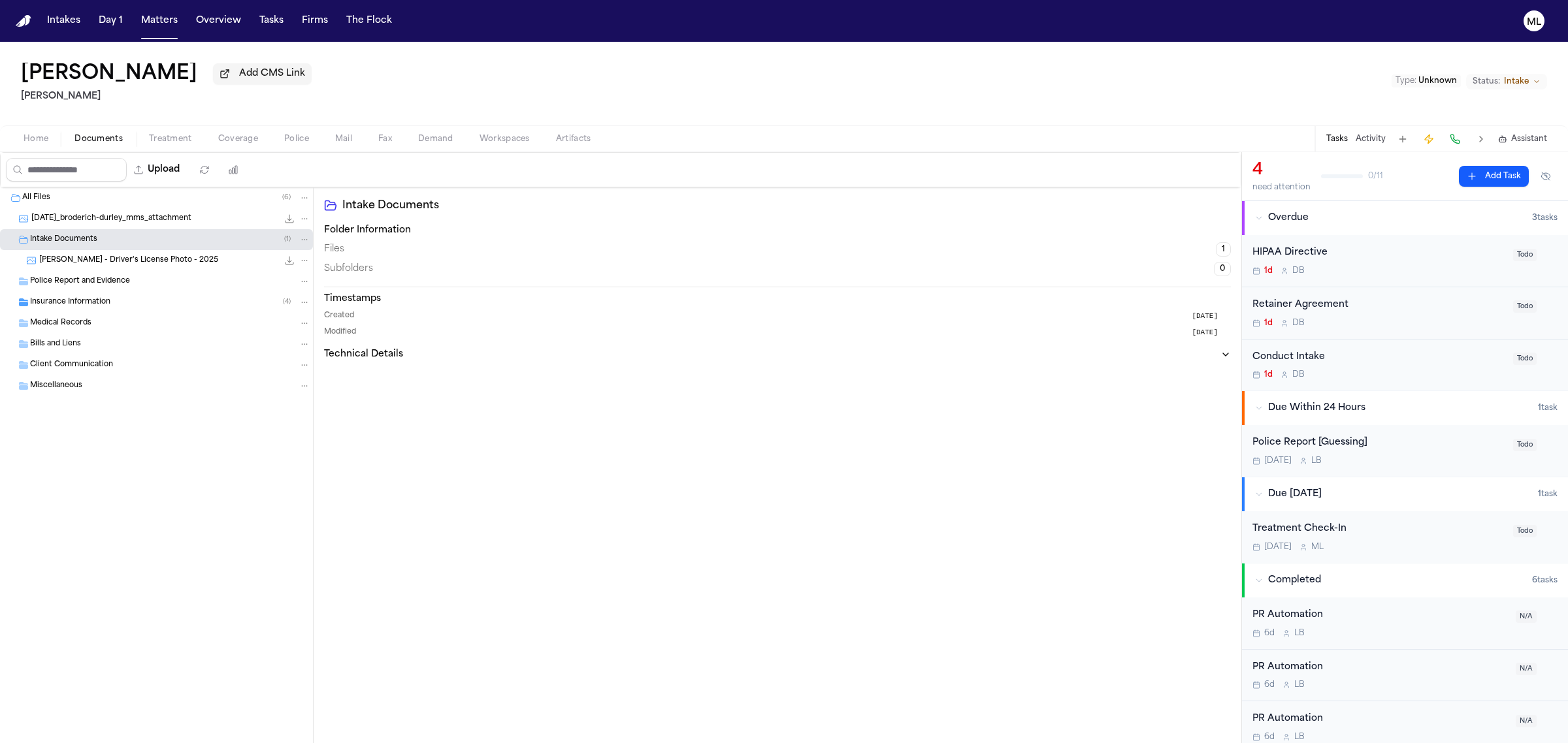
click at [116, 263] on span "[PERSON_NAME] - Driver's License Photo - 2025" at bounding box center [129, 261] width 179 height 11
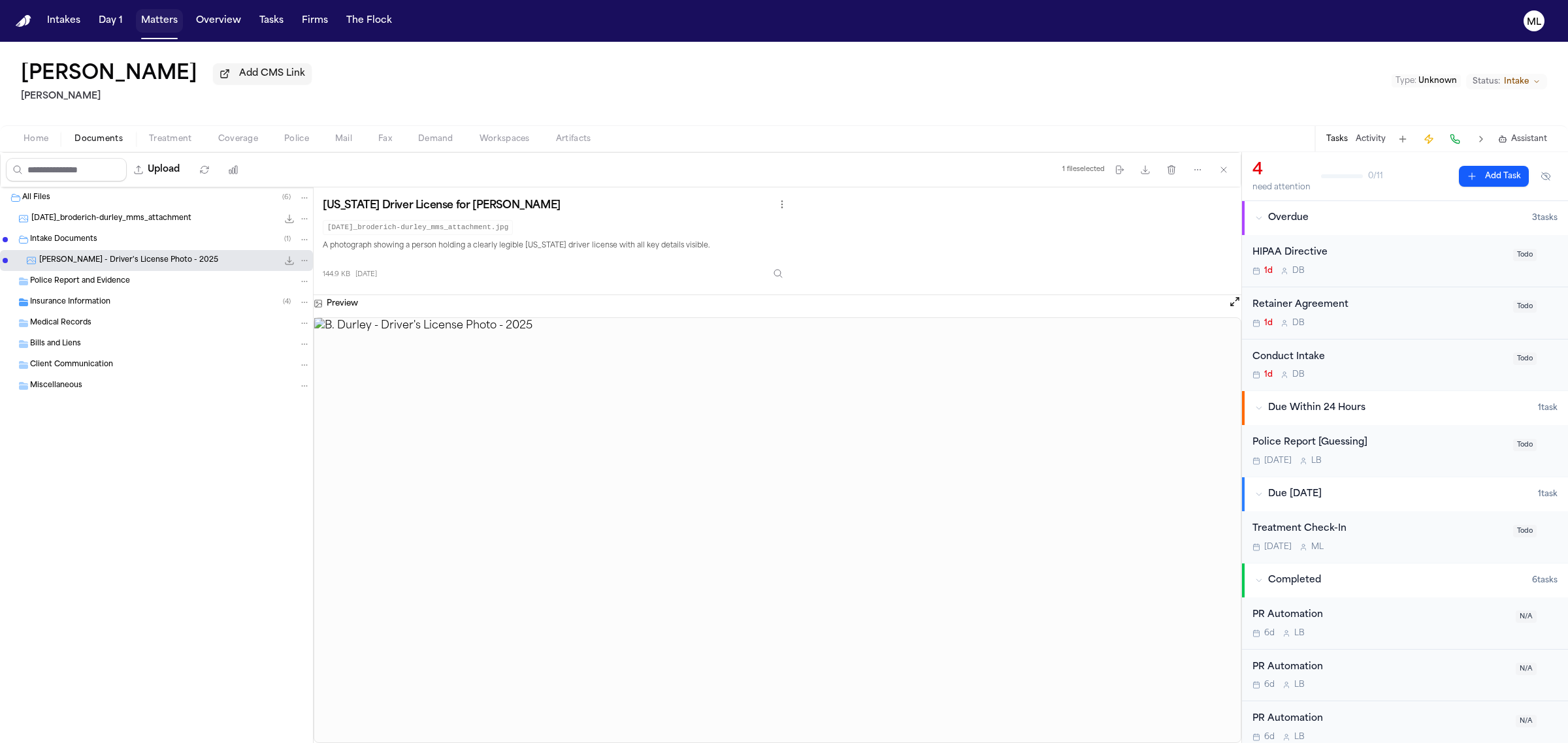
click at [156, 17] on button "Matters" at bounding box center [159, 21] width 47 height 23
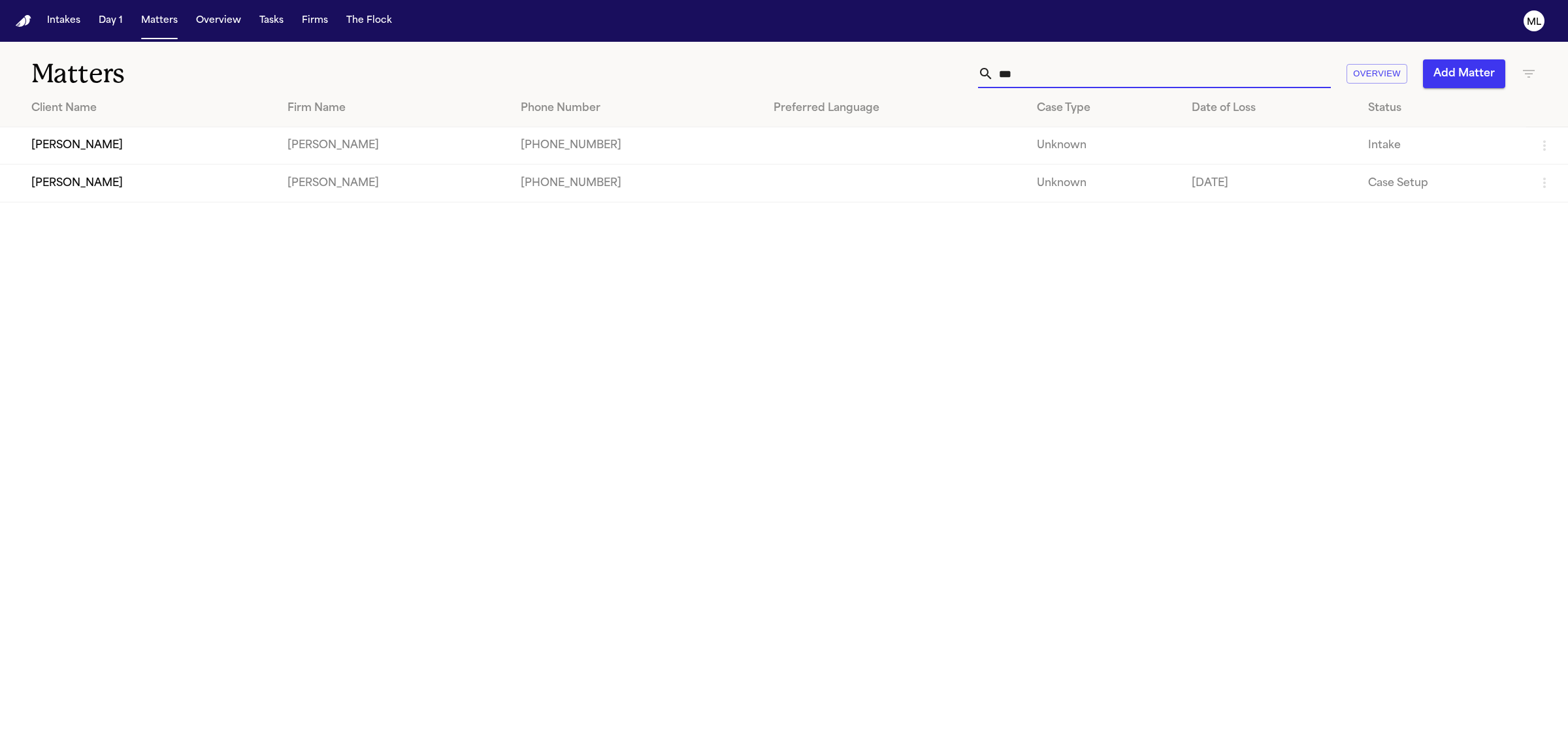
drag, startPoint x: 1109, startPoint y: 73, endPoint x: 907, endPoint y: 69, distance: 202.0
click at [907, 69] on div "*** Overview Add Matter" at bounding box center [1010, 73] width 1054 height 29
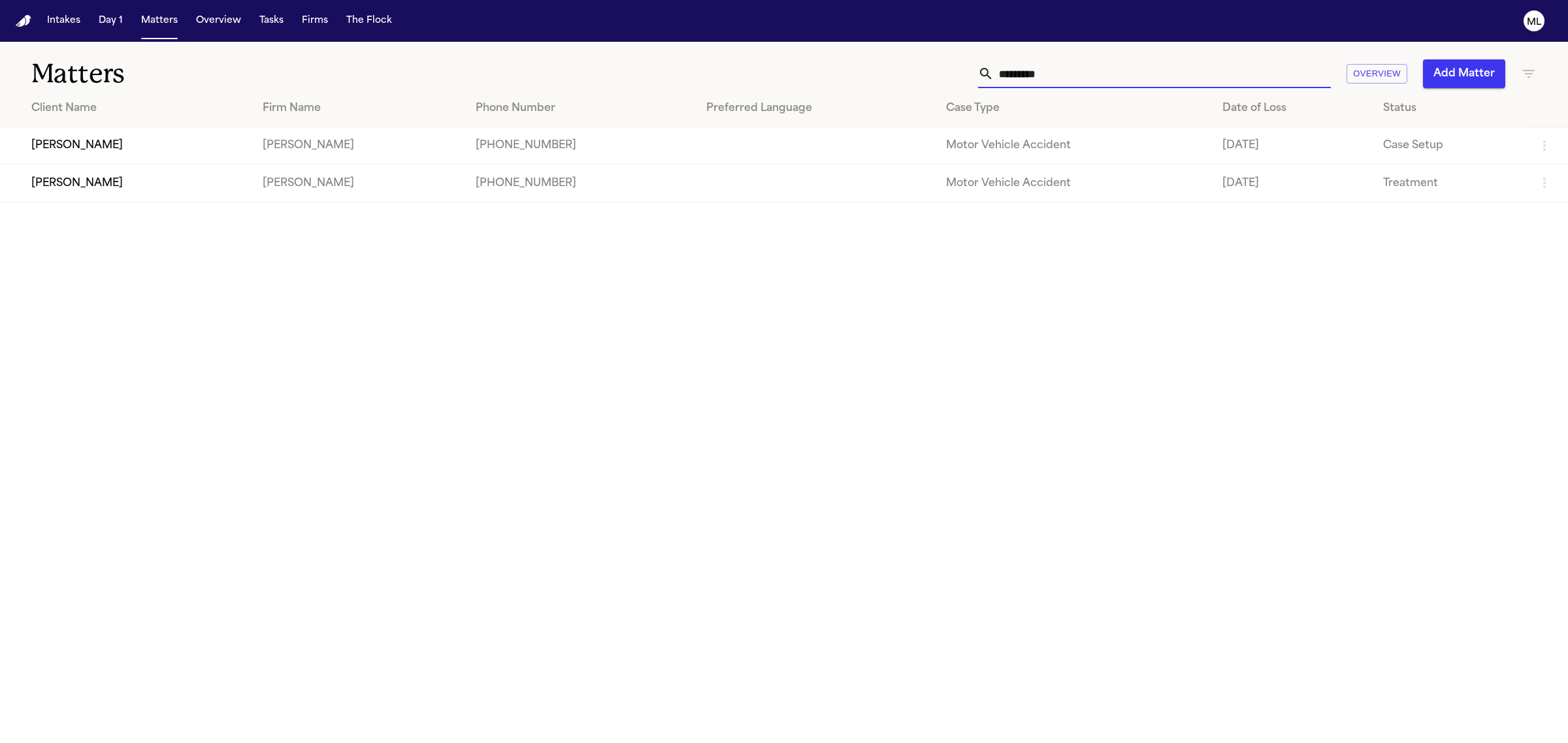
type input "*********"
click at [190, 132] on td "[PERSON_NAME]" at bounding box center [126, 146] width 252 height 37
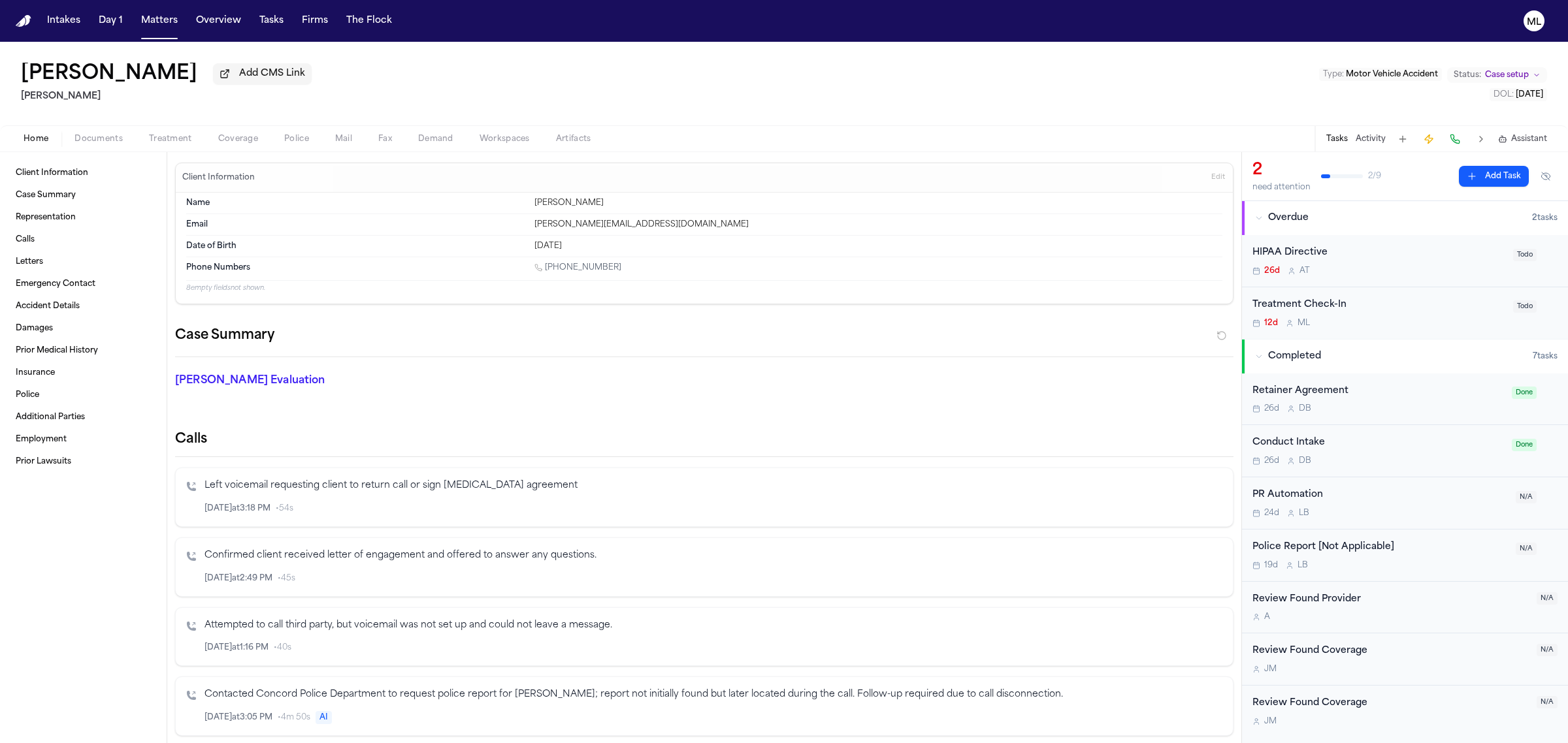
drag, startPoint x: 644, startPoint y: 268, endPoint x: 562, endPoint y: 269, distance: 82.0
click at [548, 271] on div "[PHONE_NUMBER]" at bounding box center [878, 268] width 688 height 13
copy link "925) 459-4854"
click at [159, 28] on button "Matters" at bounding box center [159, 21] width 47 height 23
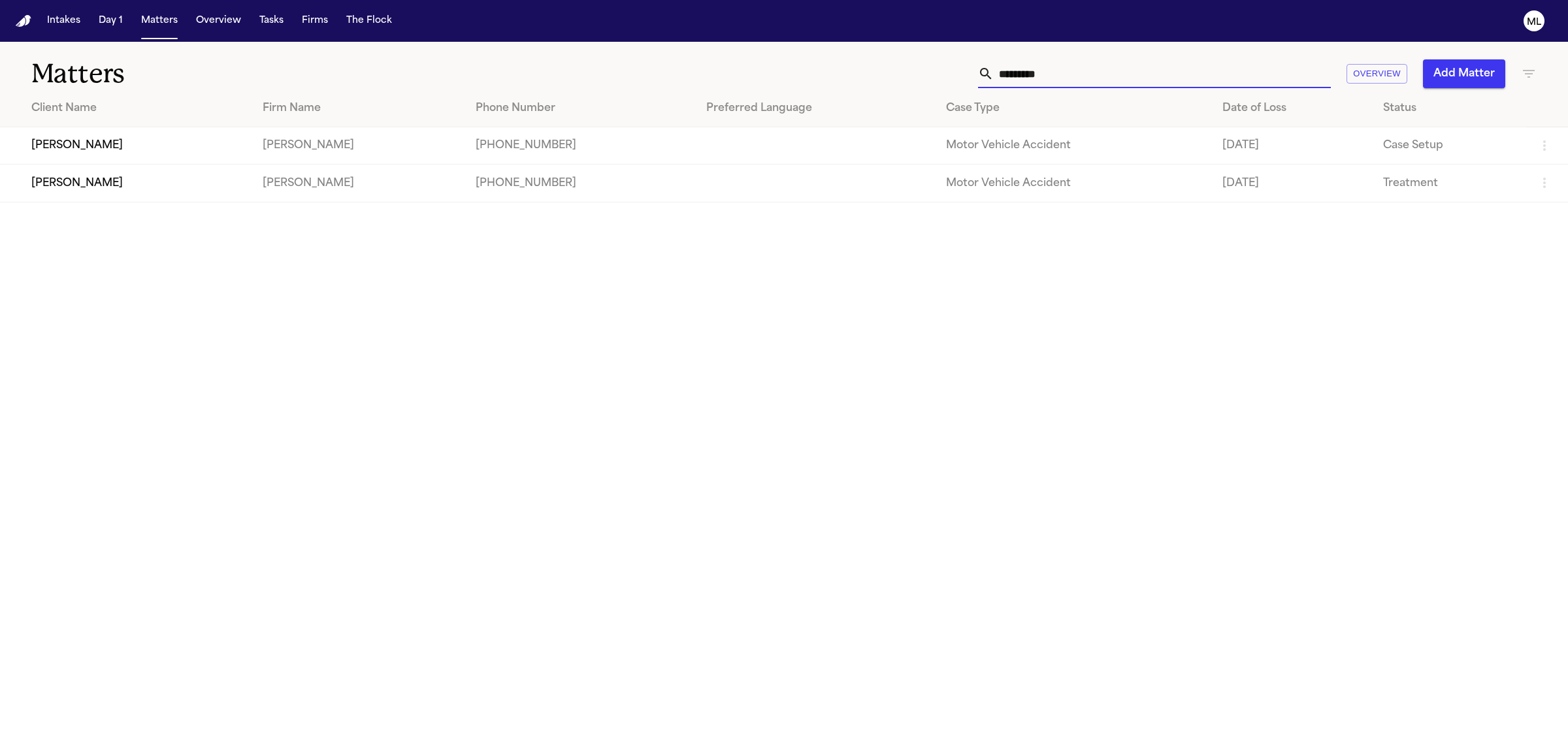
drag, startPoint x: 1062, startPoint y: 73, endPoint x: 974, endPoint y: 63, distance: 88.6
click at [975, 64] on div "********* Overview Add Matter" at bounding box center [1010, 73] width 1054 height 29
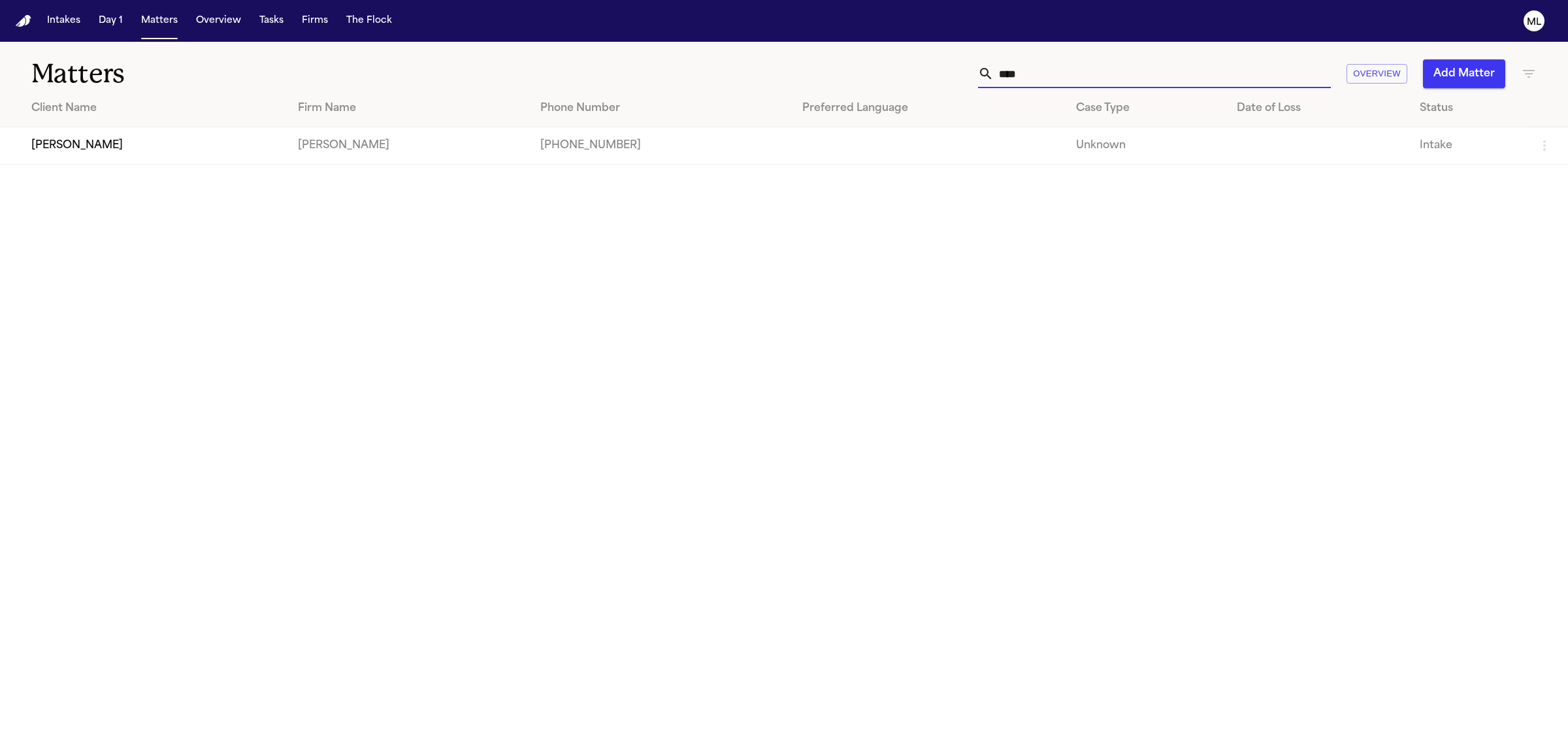
type input "****"
click at [234, 148] on td "[PERSON_NAME]" at bounding box center [144, 146] width 287 height 37
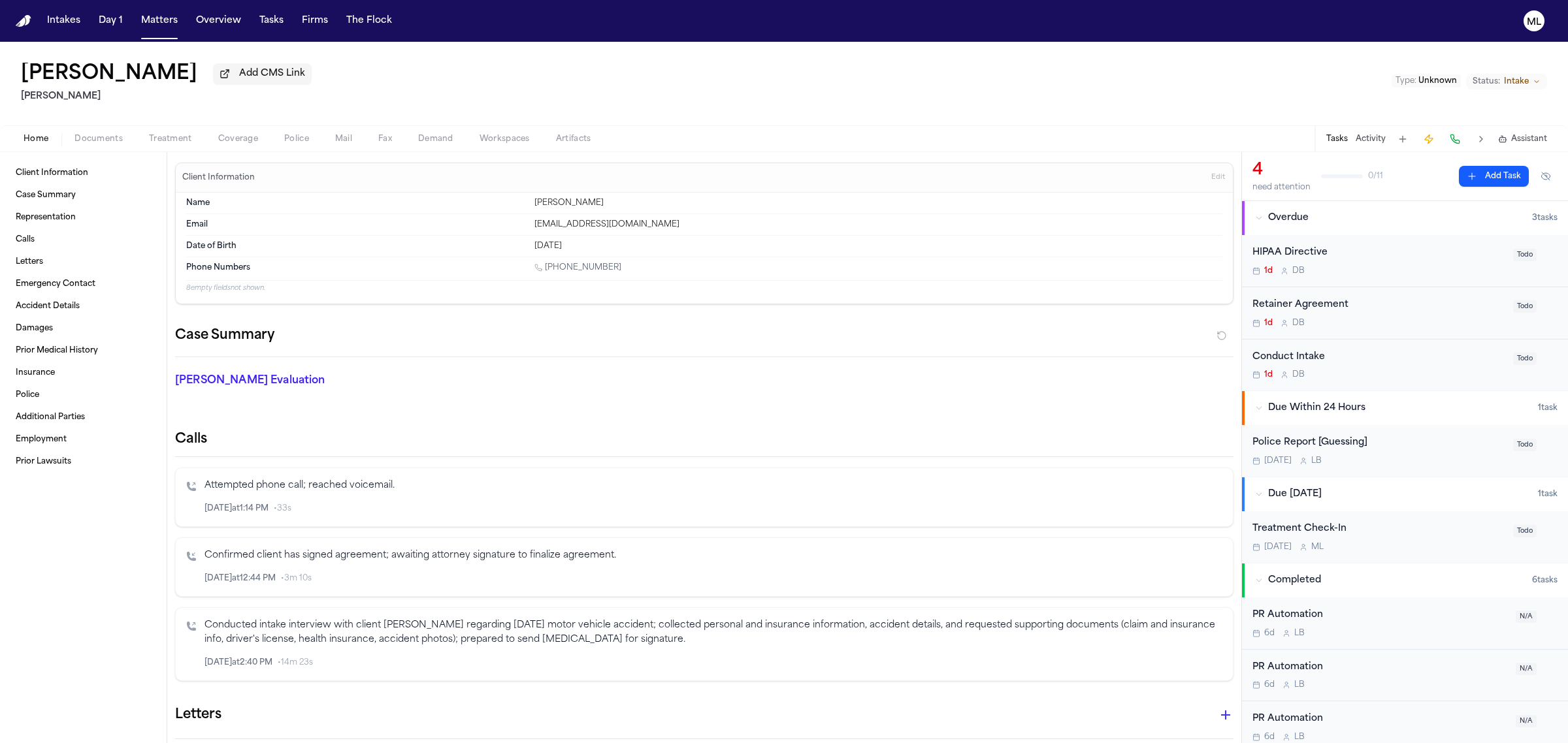
click at [95, 129] on div "Home Documents Treatment Coverage Police Mail Fax Demand Workspaces Artifacts T…" at bounding box center [784, 138] width 1568 height 26
click at [95, 134] on span "Documents" at bounding box center [99, 140] width 48 height 11
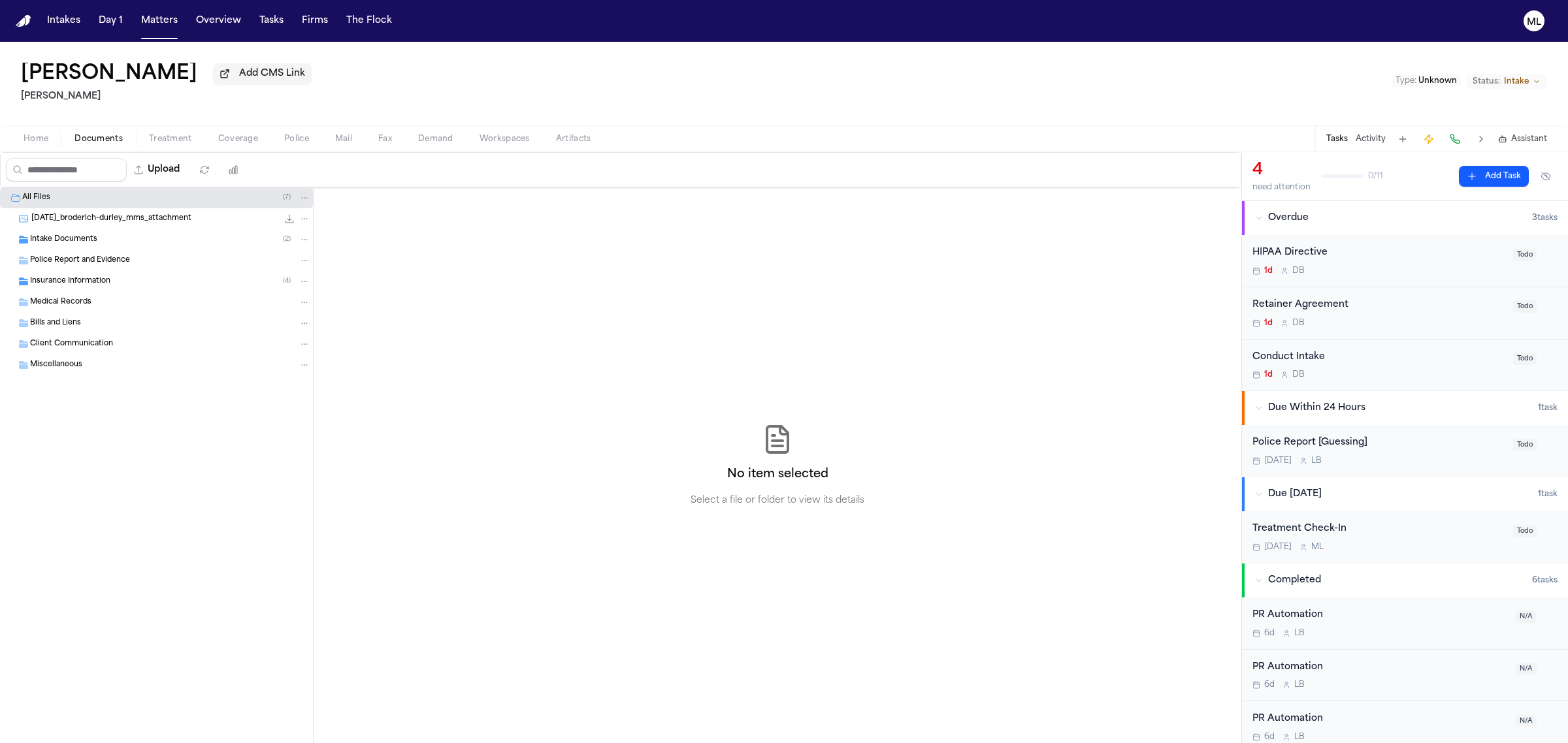
click at [88, 236] on span "Intake Documents" at bounding box center [63, 240] width 67 height 11
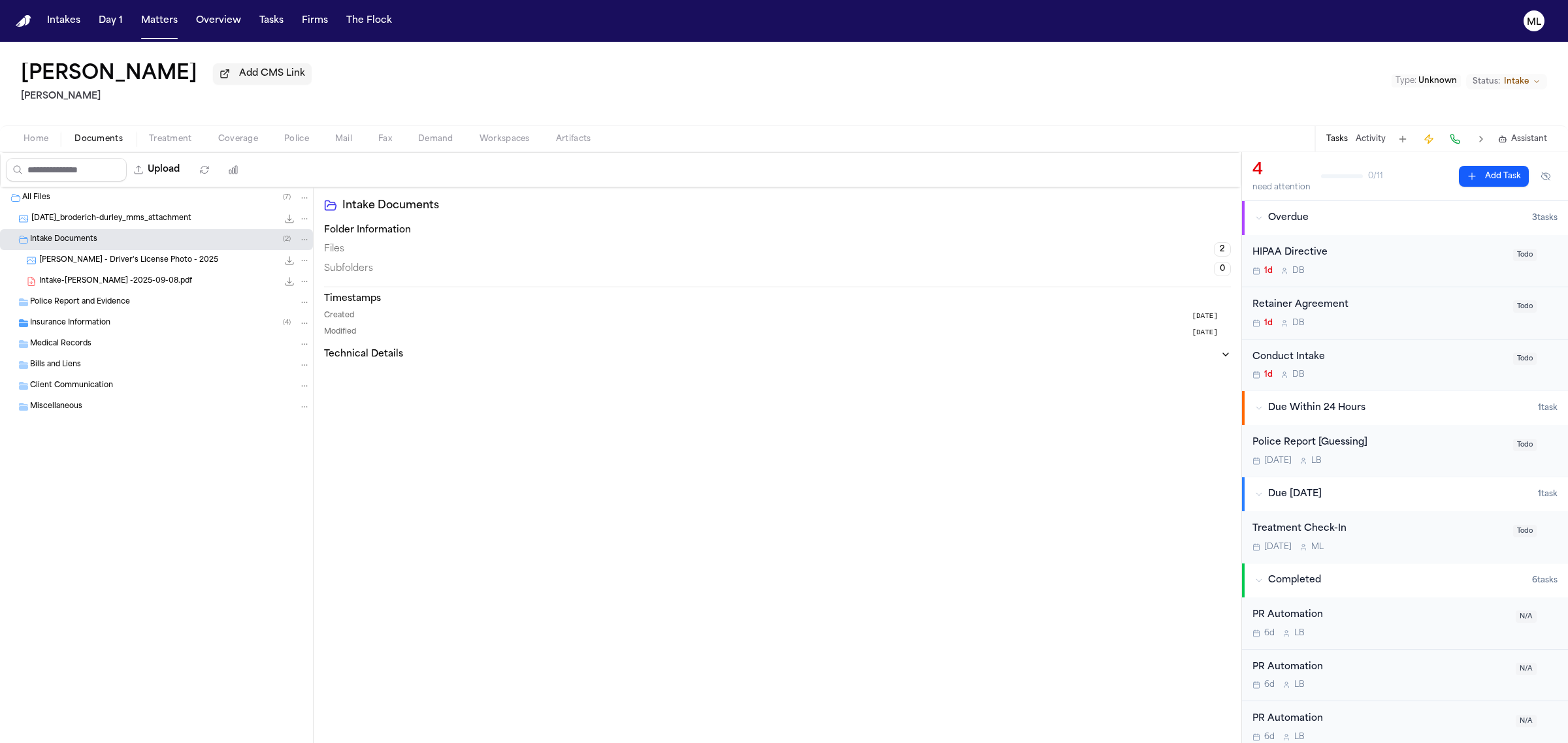
click at [95, 280] on span "Intake-[PERSON_NAME] -2025-09-08.pdf" at bounding box center [116, 282] width 153 height 11
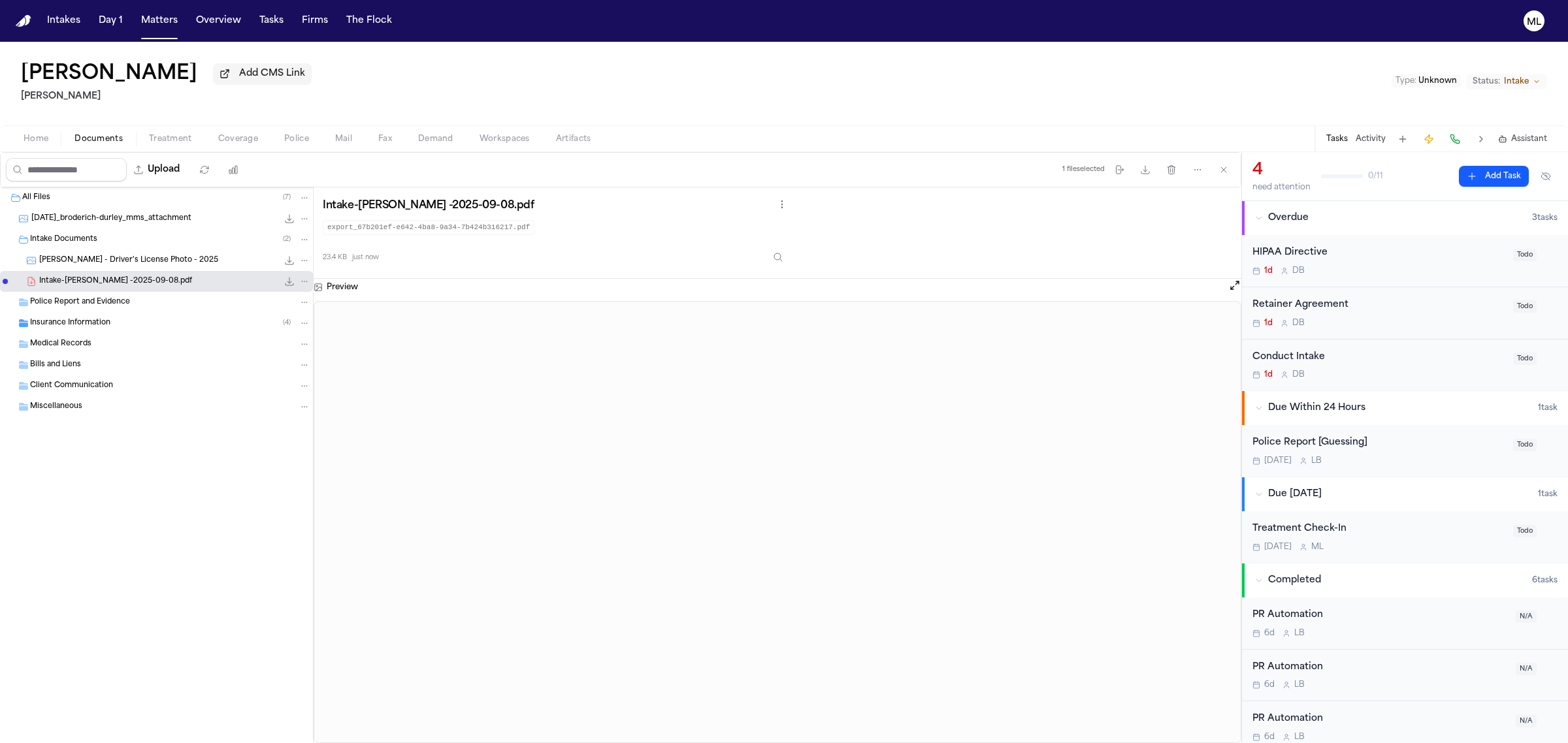
click at [141, 249] on div "Intake Documents ( 2 )" at bounding box center [156, 239] width 313 height 21
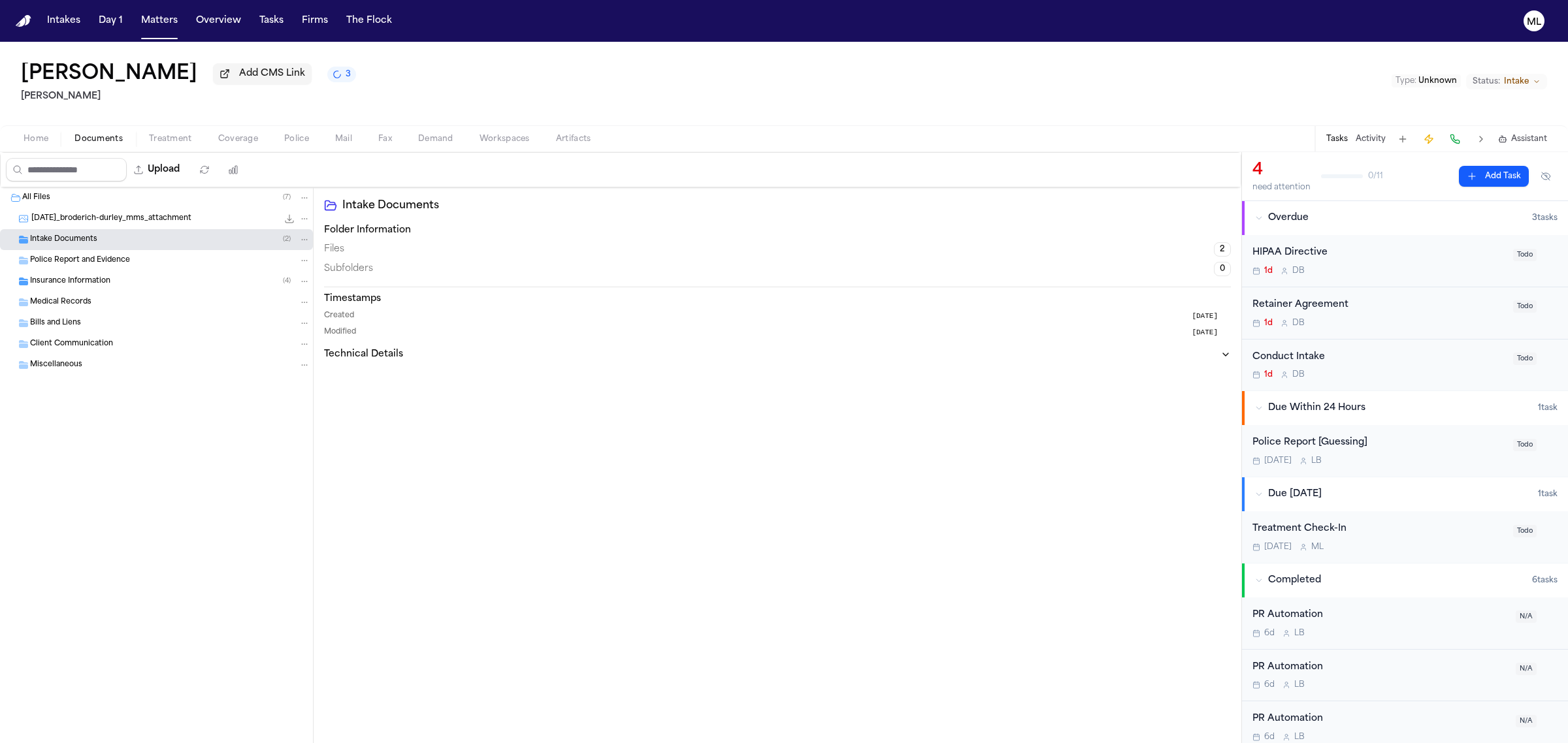
click at [131, 259] on div "Police Report and Evidence" at bounding box center [170, 261] width 280 height 12
click at [128, 240] on div "Intake Documents ( 2 )" at bounding box center [170, 240] width 280 height 12
click at [125, 254] on div "[PERSON_NAME] - Driver's License Photo - 2025 144.9 KB • JPG" at bounding box center [156, 260] width 313 height 21
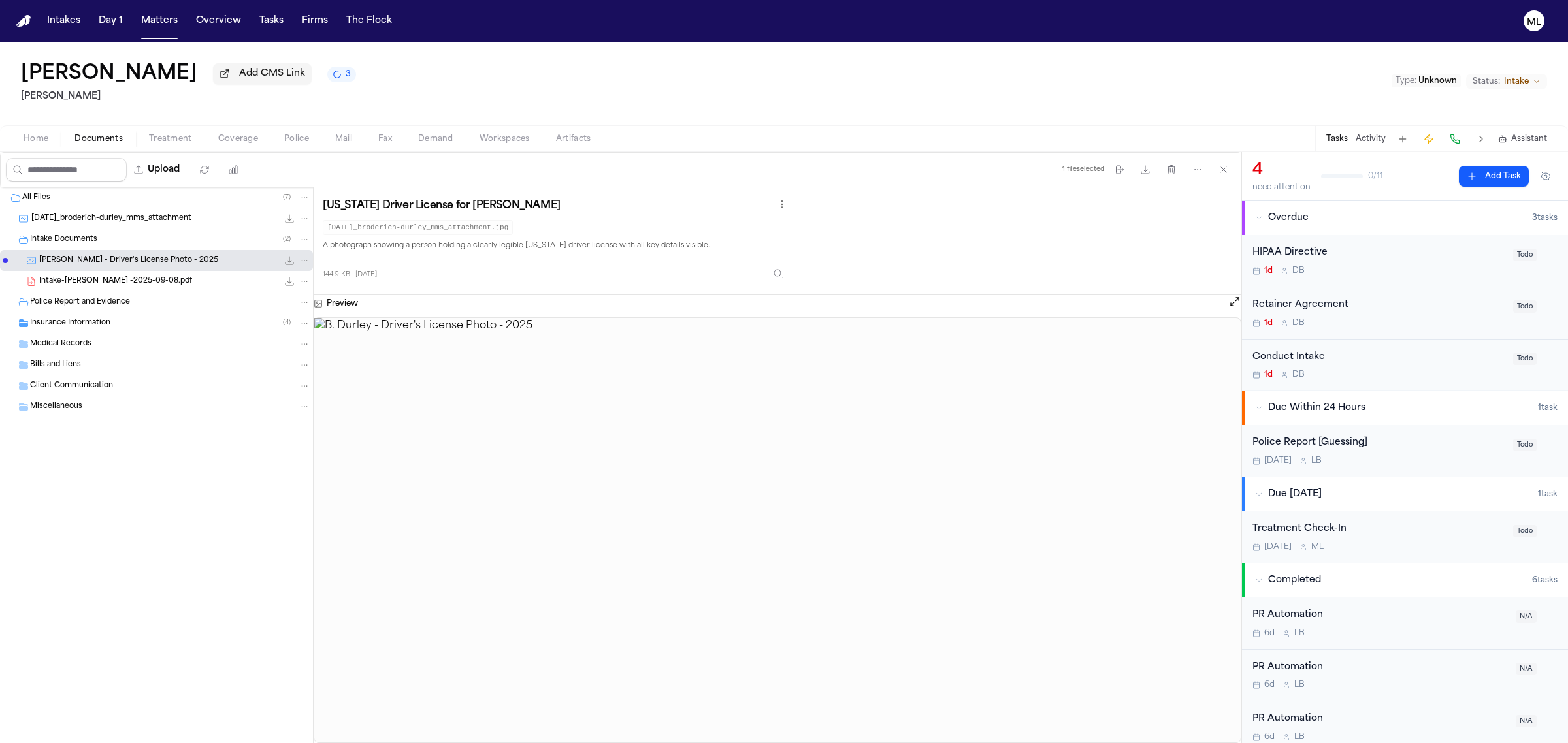
click at [100, 332] on div "Insurance Information ( 4 )" at bounding box center [156, 323] width 313 height 21
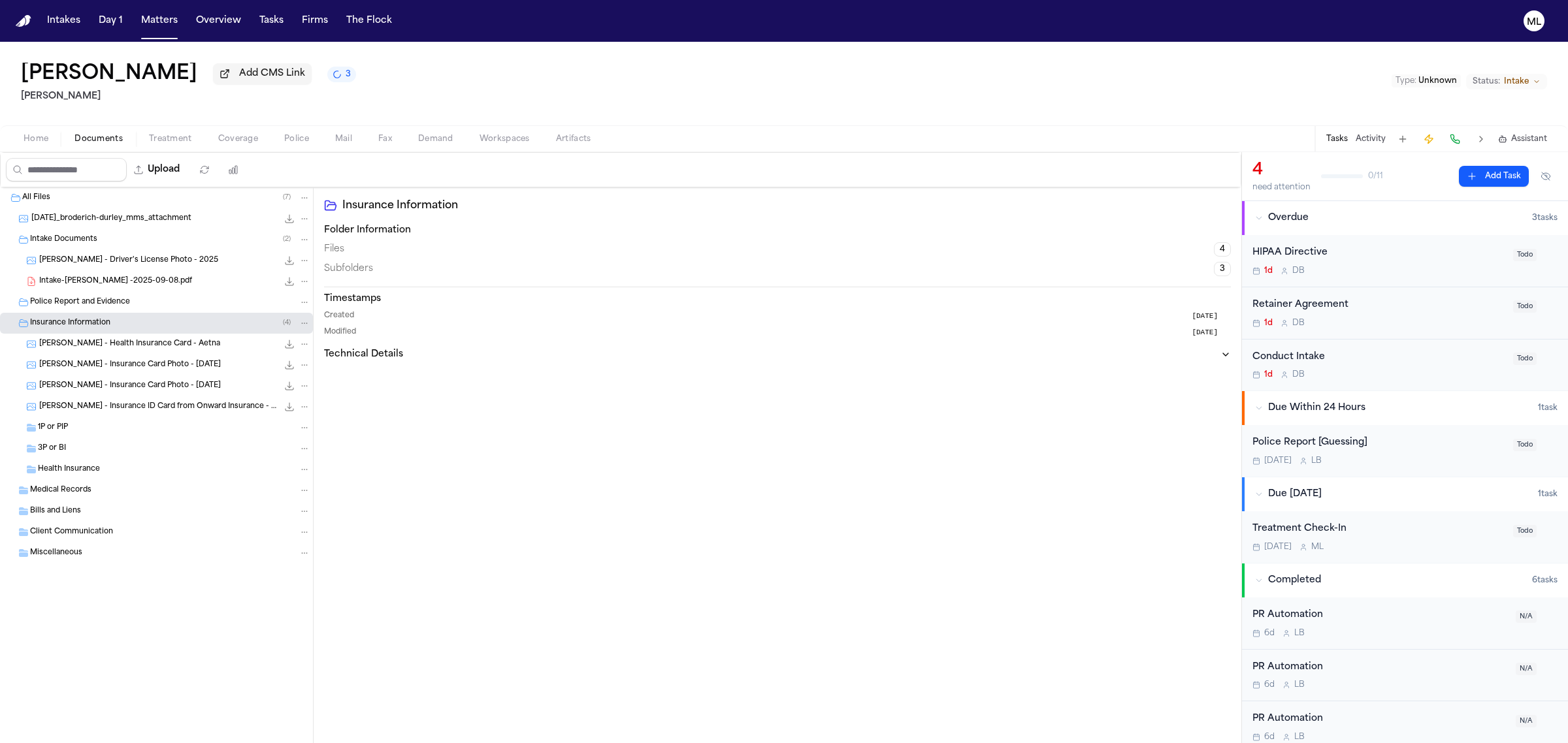
click at [139, 345] on span "[PERSON_NAME] - Health Insurance Card - Aetna" at bounding box center [130, 344] width 181 height 11
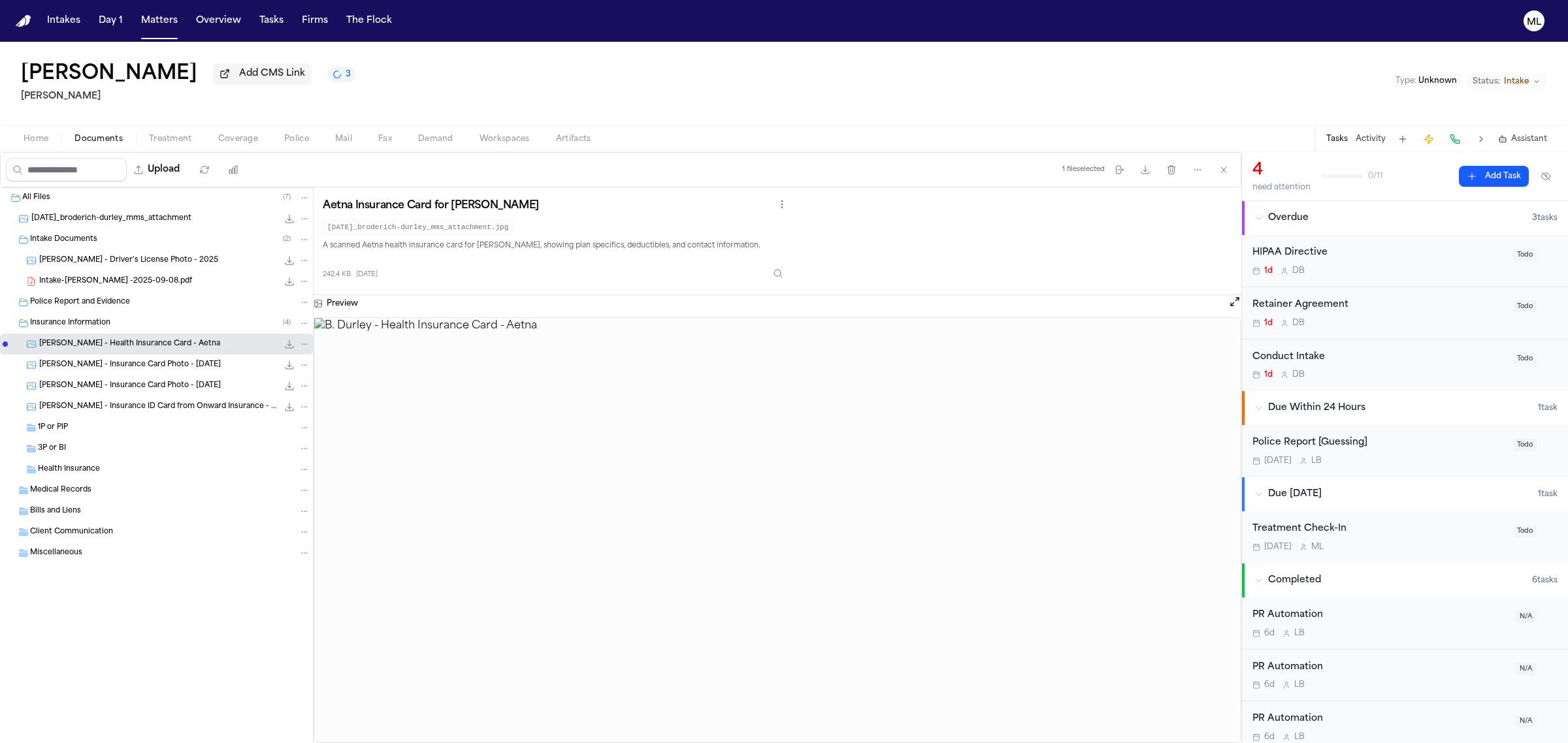
click at [122, 278] on span "Intake-[PERSON_NAME] -2025-09-08.pdf" at bounding box center [116, 282] width 153 height 11
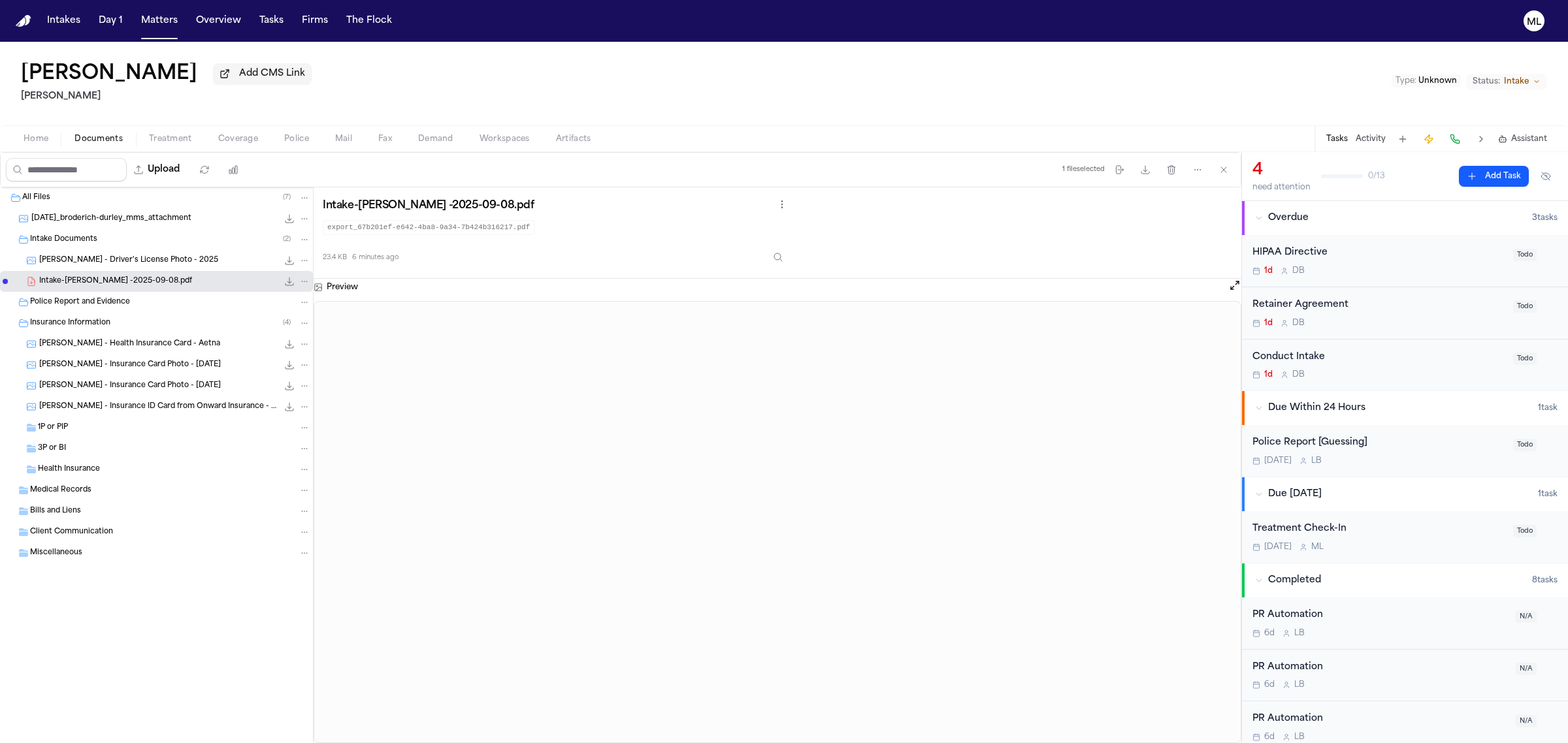
click at [1410, 312] on div "Retainer Agreement" at bounding box center [1378, 305] width 253 height 15
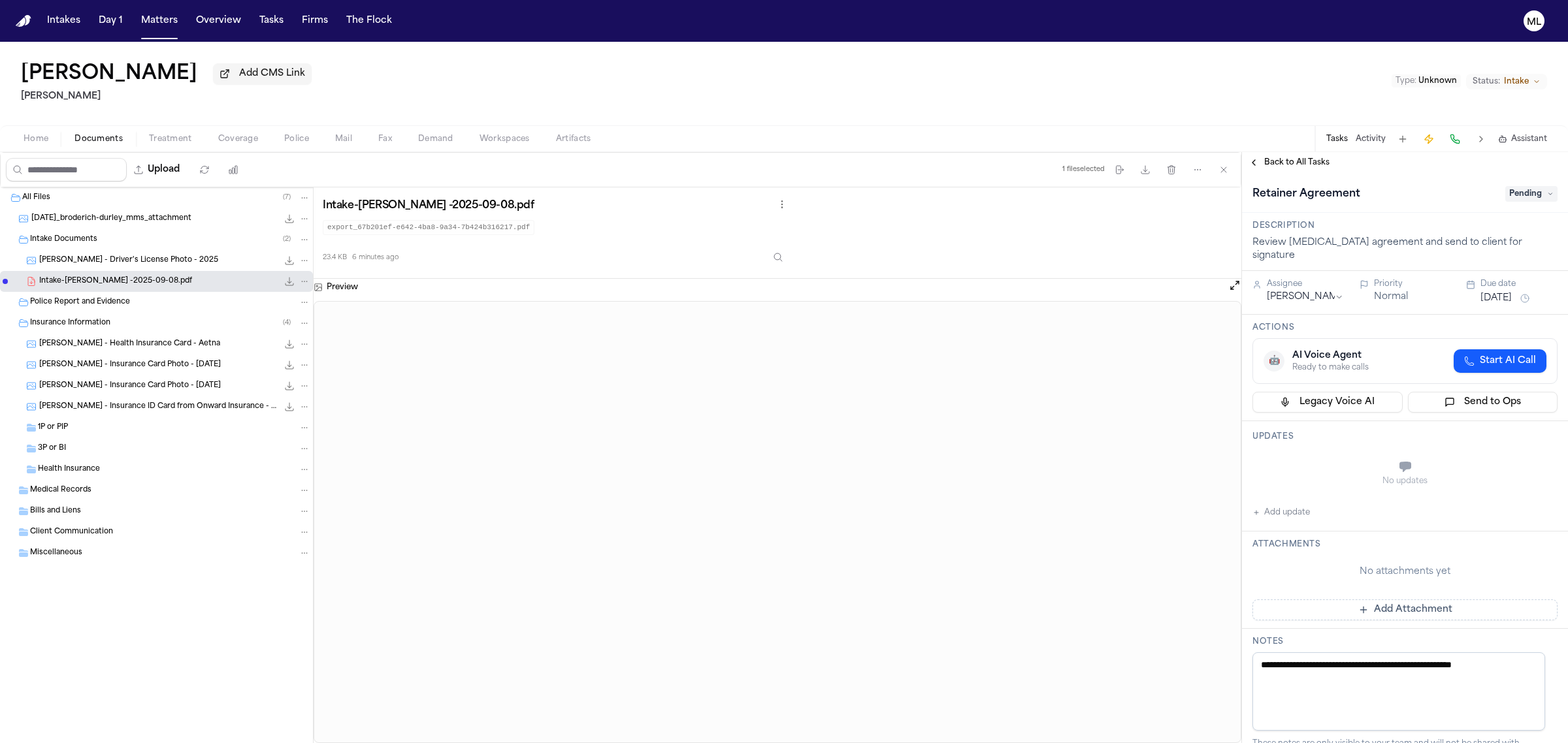
click at [1503, 185] on div "[MEDICAL_DATA] Agreement Pending" at bounding box center [1404, 194] width 305 height 21
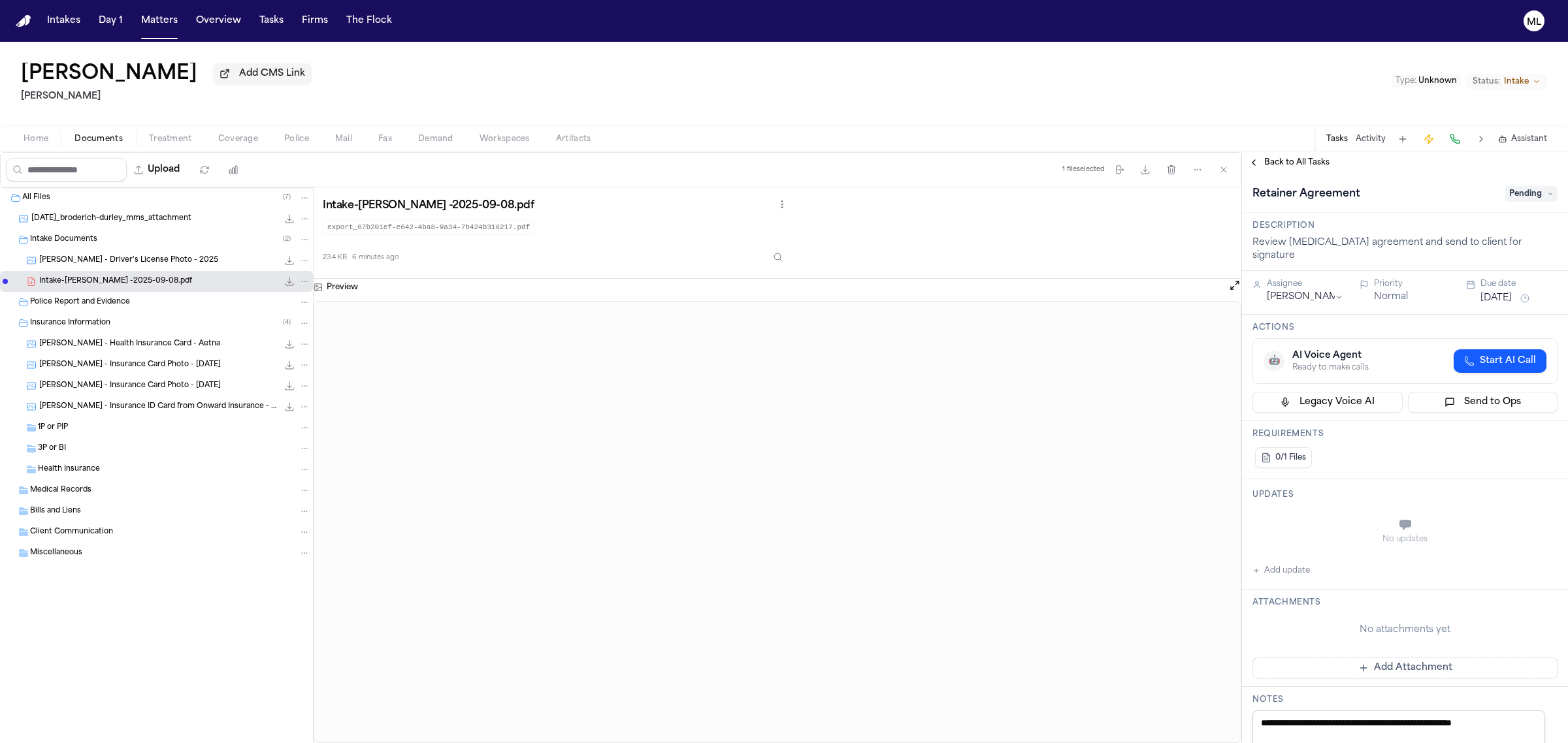
click at [1507, 196] on span "Pending" at bounding box center [1531, 194] width 52 height 15
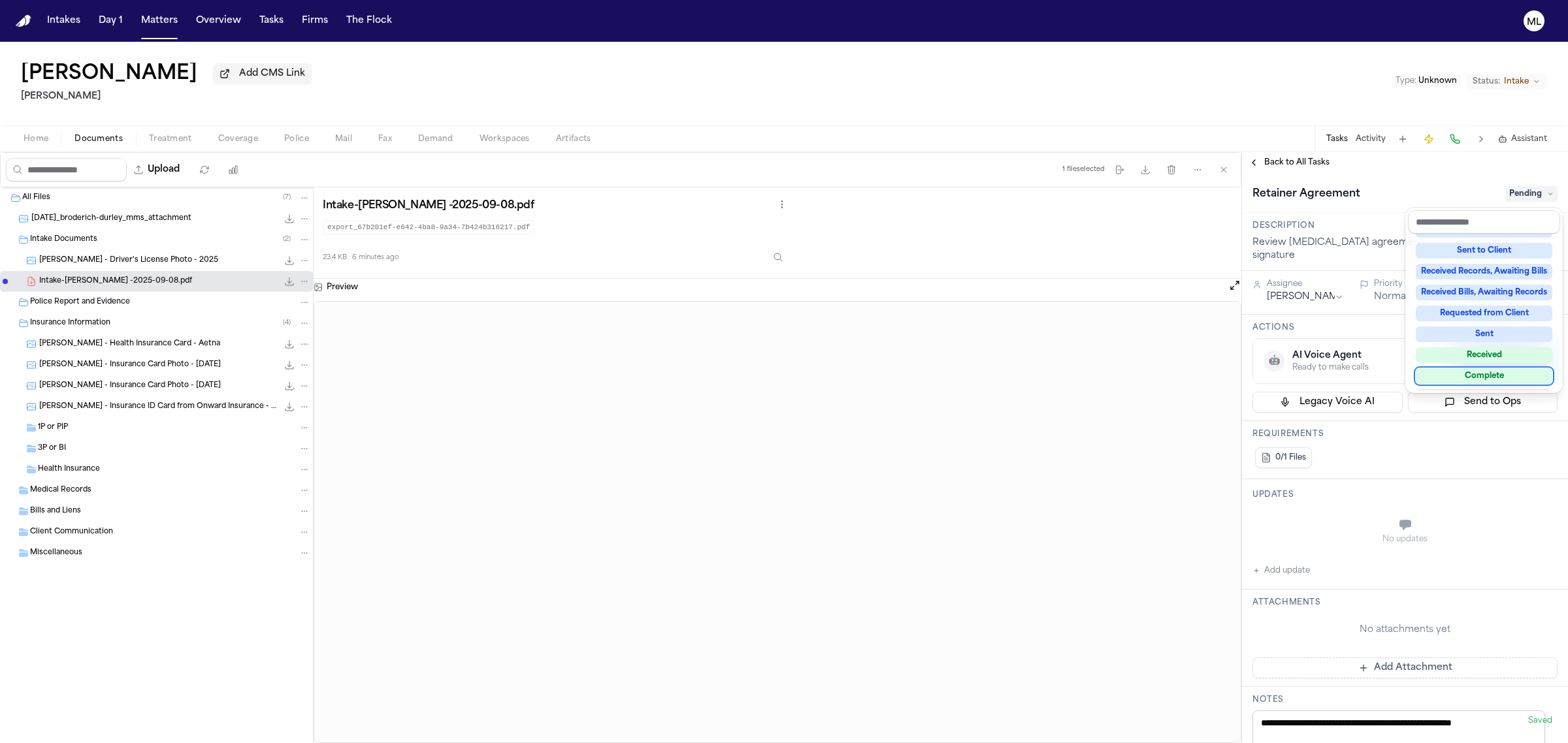
click at [1471, 369] on div "Complete" at bounding box center [1484, 376] width 136 height 15
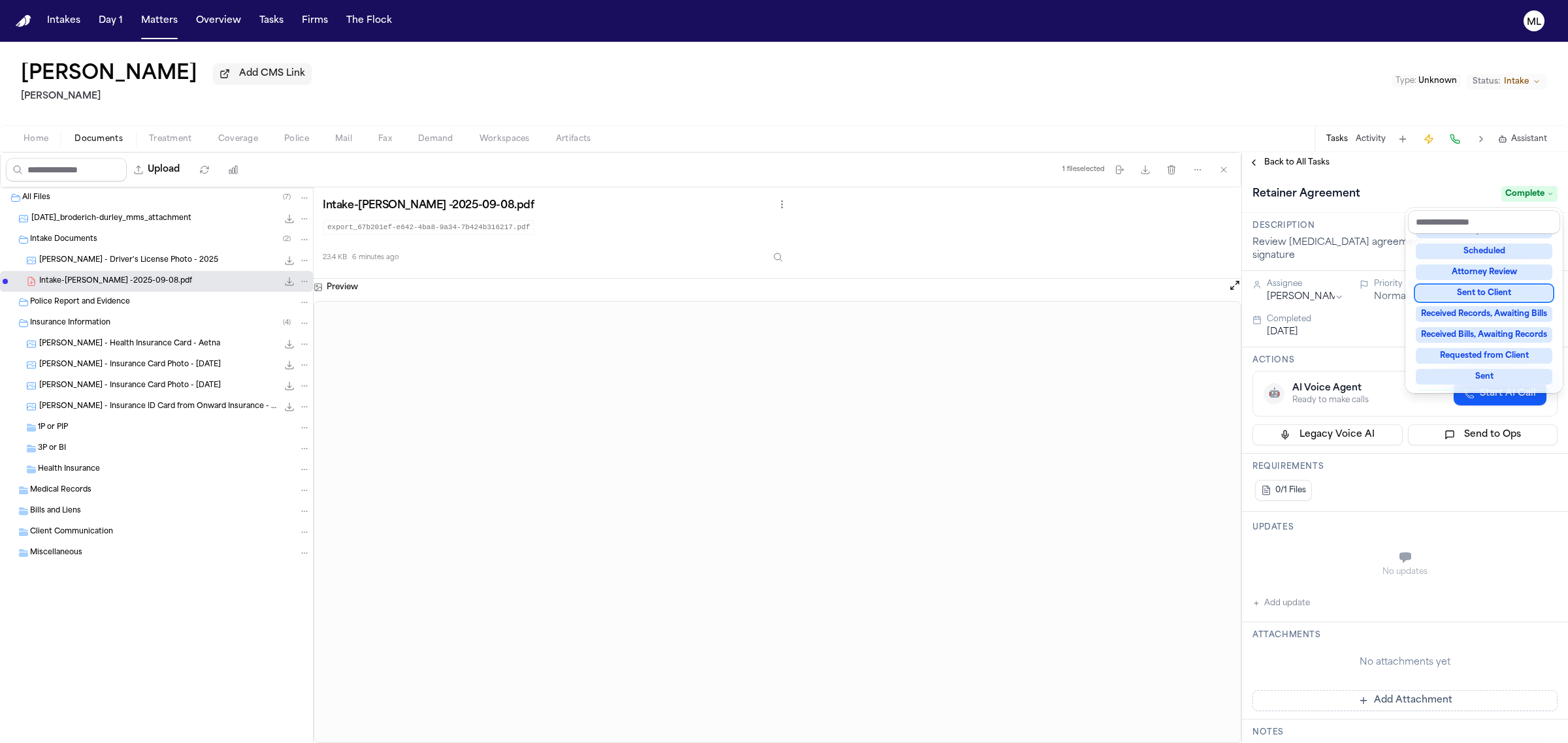
click at [1292, 158] on div "**********" at bounding box center [1405, 447] width 326 height 591
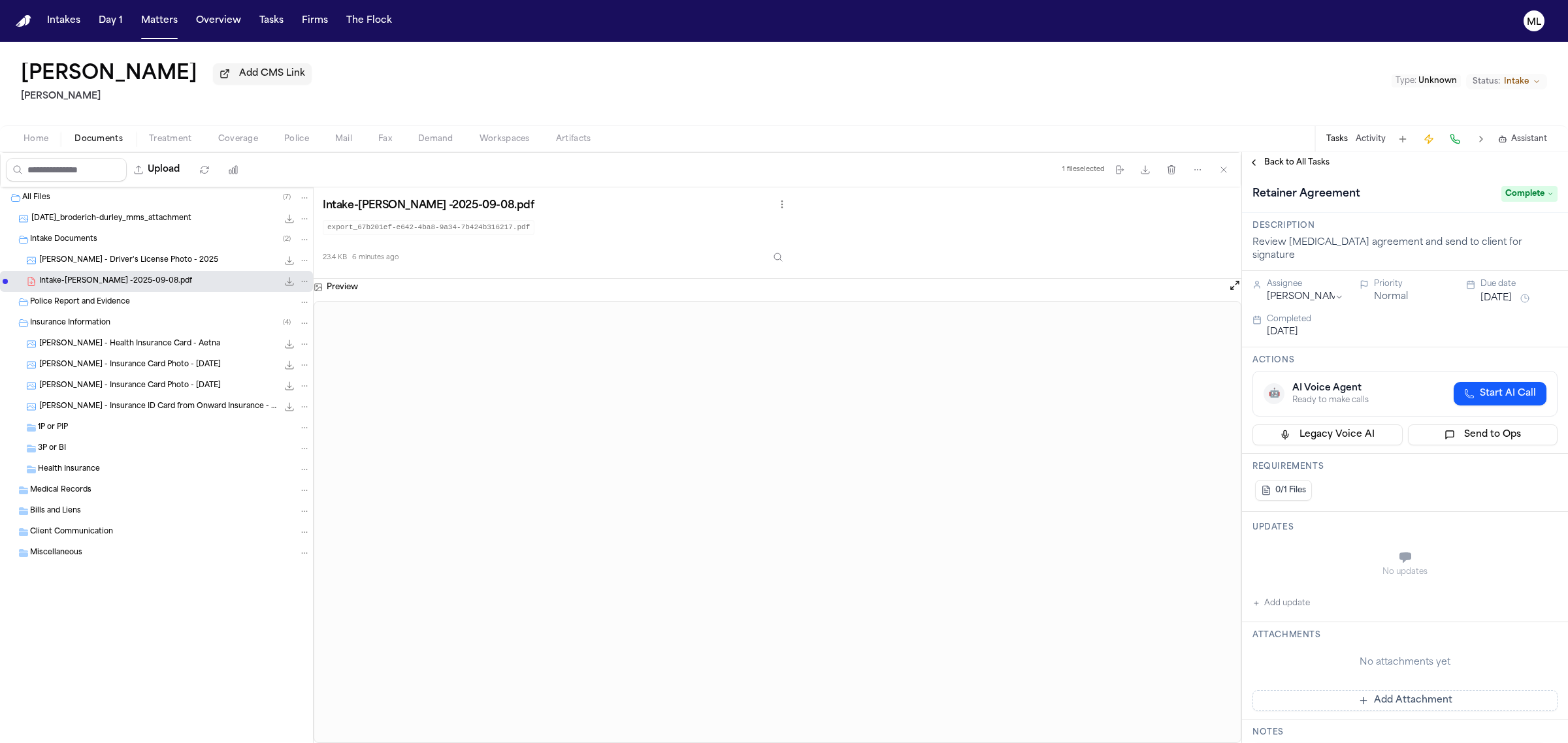
click at [1292, 158] on span "Back to All Tasks" at bounding box center [1297, 163] width 65 height 11
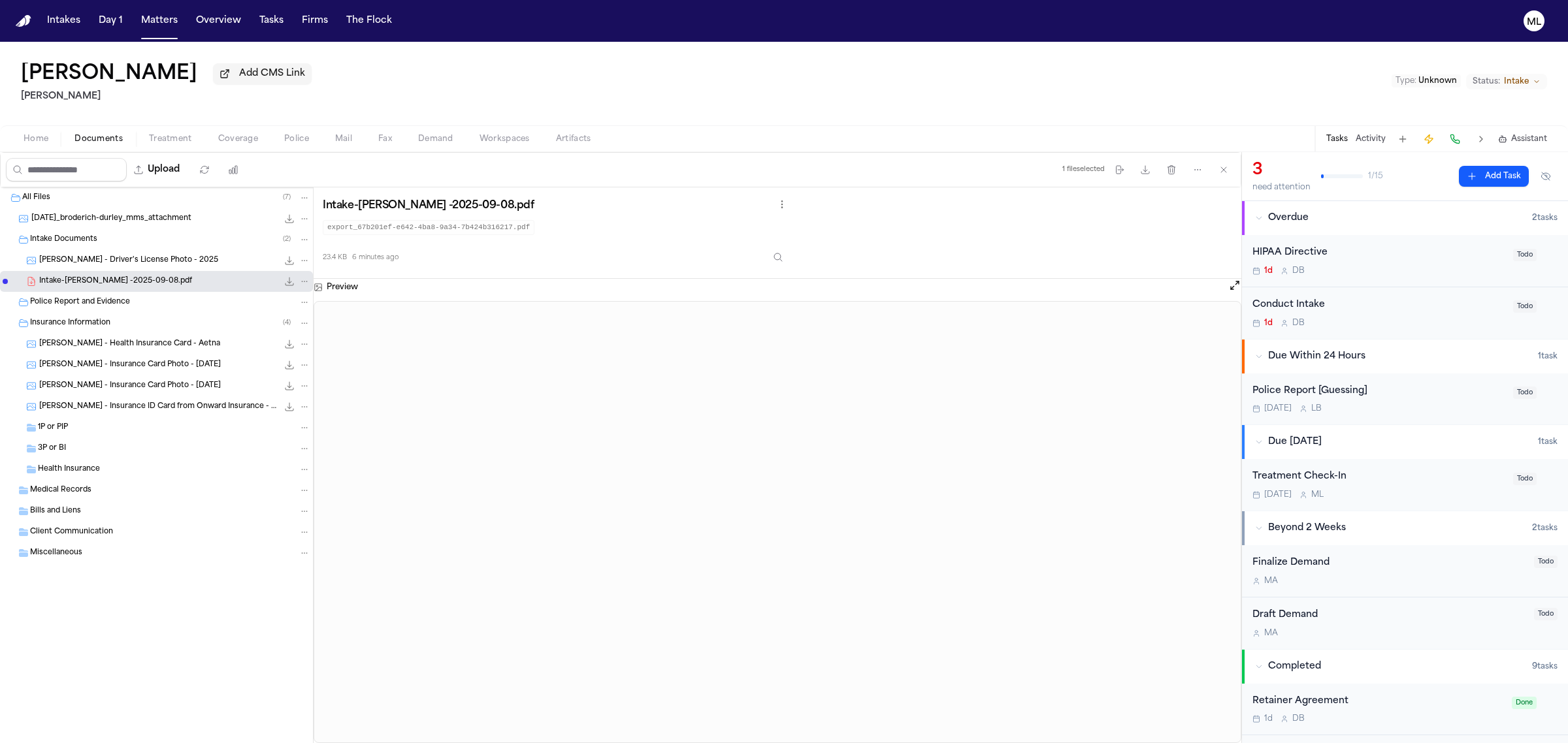
click at [97, 361] on span "[PERSON_NAME] - Insurance Card Photo - [DATE]" at bounding box center [130, 365] width 182 height 11
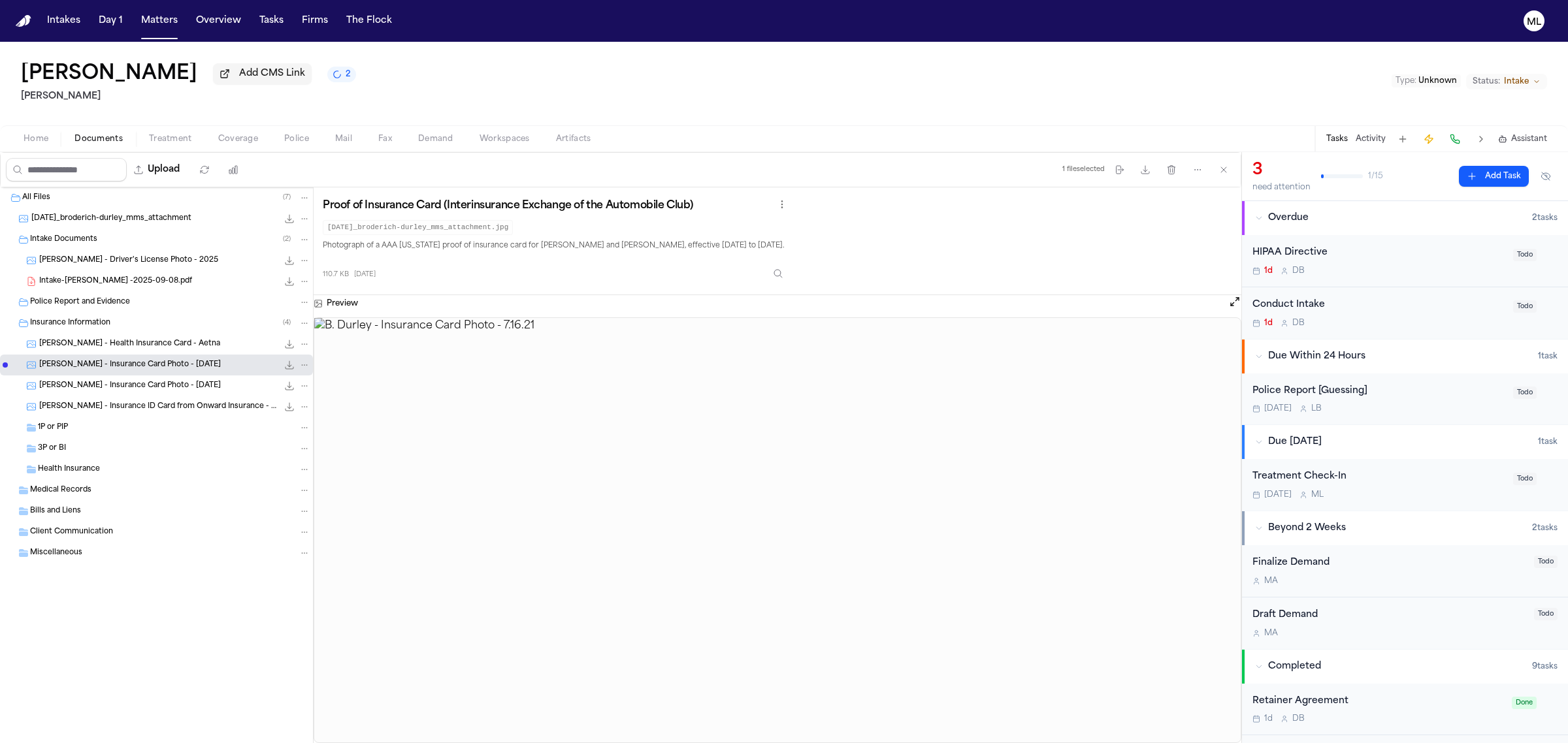
click at [158, 382] on span "[PERSON_NAME] - Insurance Card Photo - [DATE]" at bounding box center [130, 386] width 182 height 11
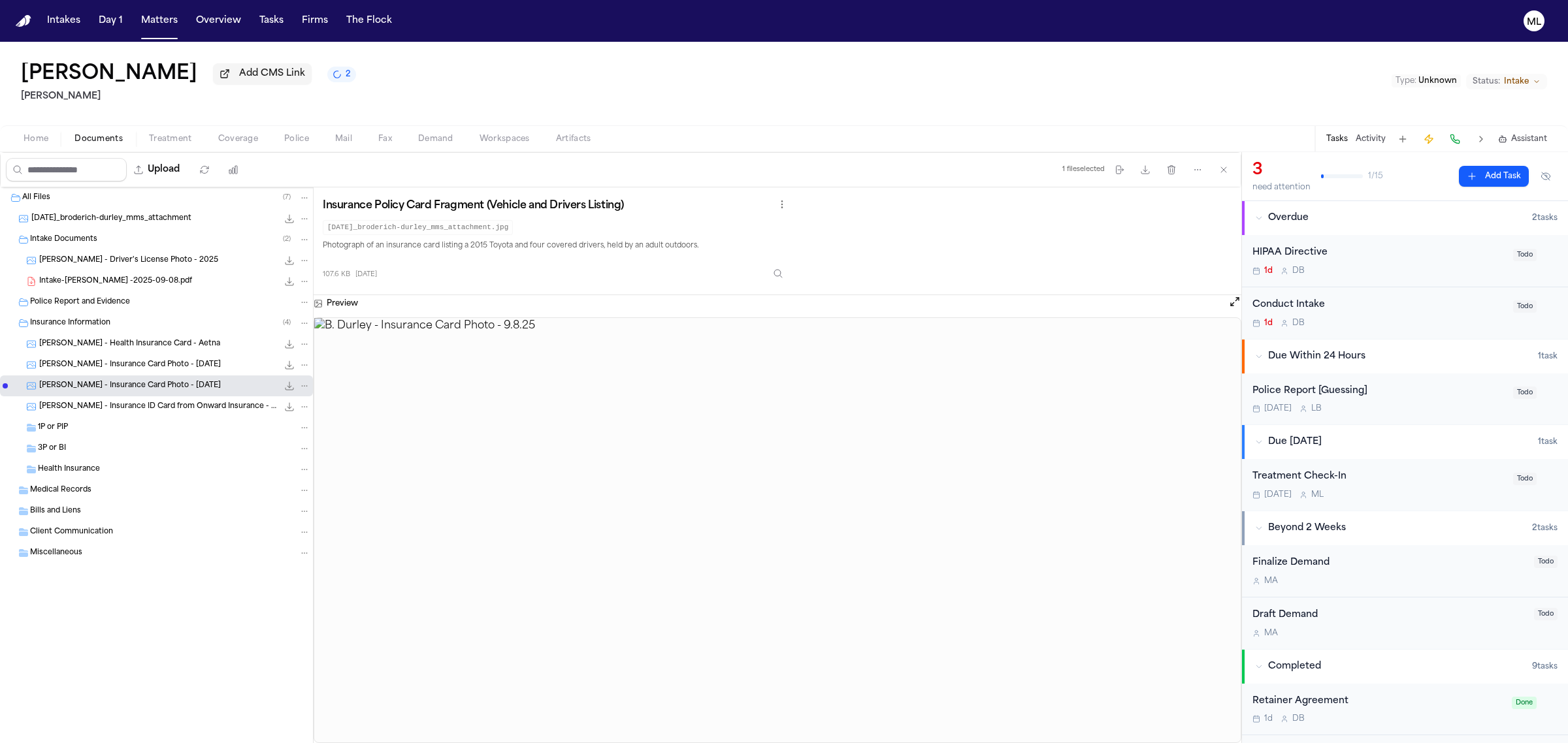
click at [168, 406] on span "[PERSON_NAME] - Insurance ID Card from Onward Insurance - [DATE] to [DATE]" at bounding box center [158, 407] width 238 height 11
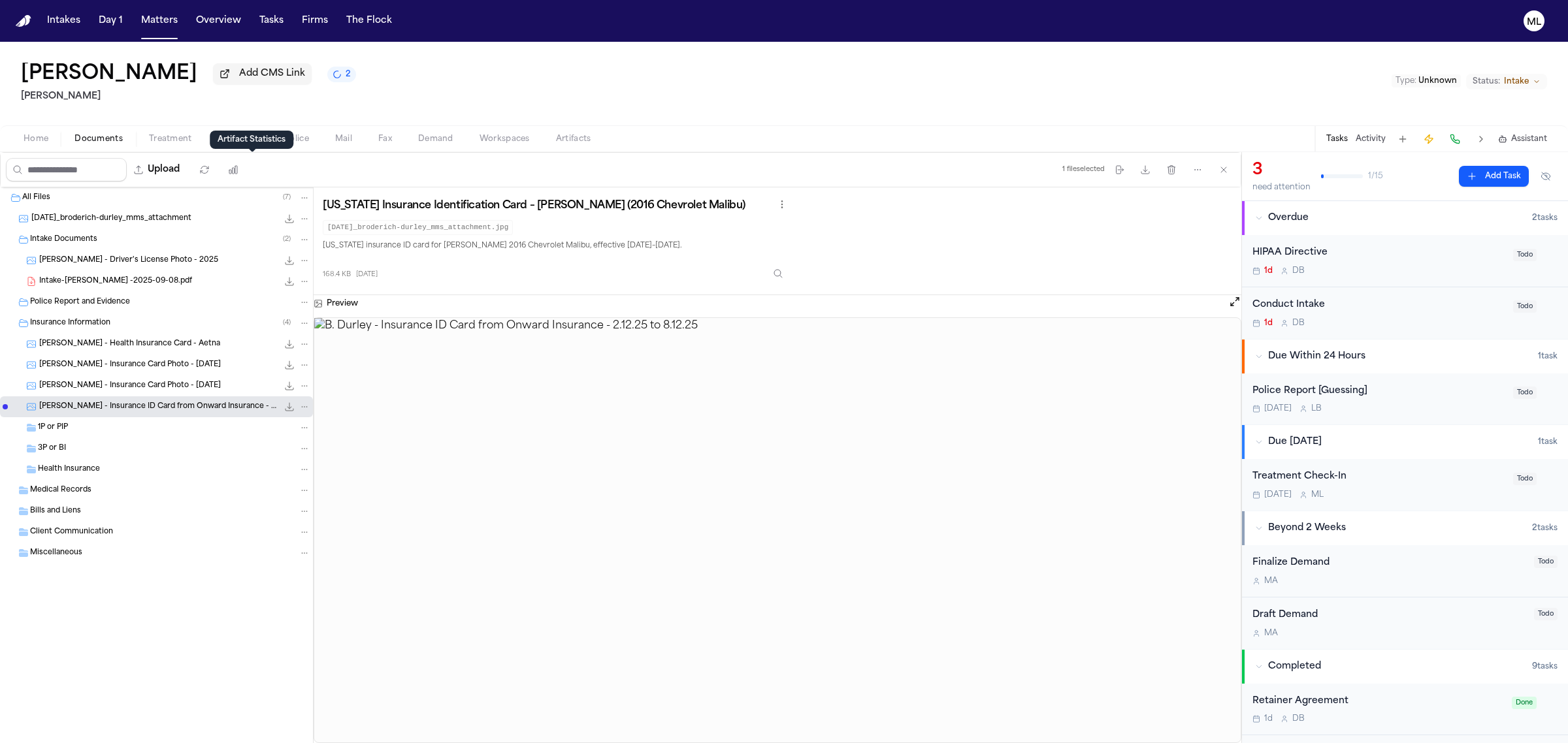
click at [258, 131] on div "Artifact Statistics Artifact Statistics" at bounding box center [251, 140] width 83 height 18
click at [1458, 403] on div "Police Report [Guessing] [DATE] L B" at bounding box center [1378, 399] width 253 height 31
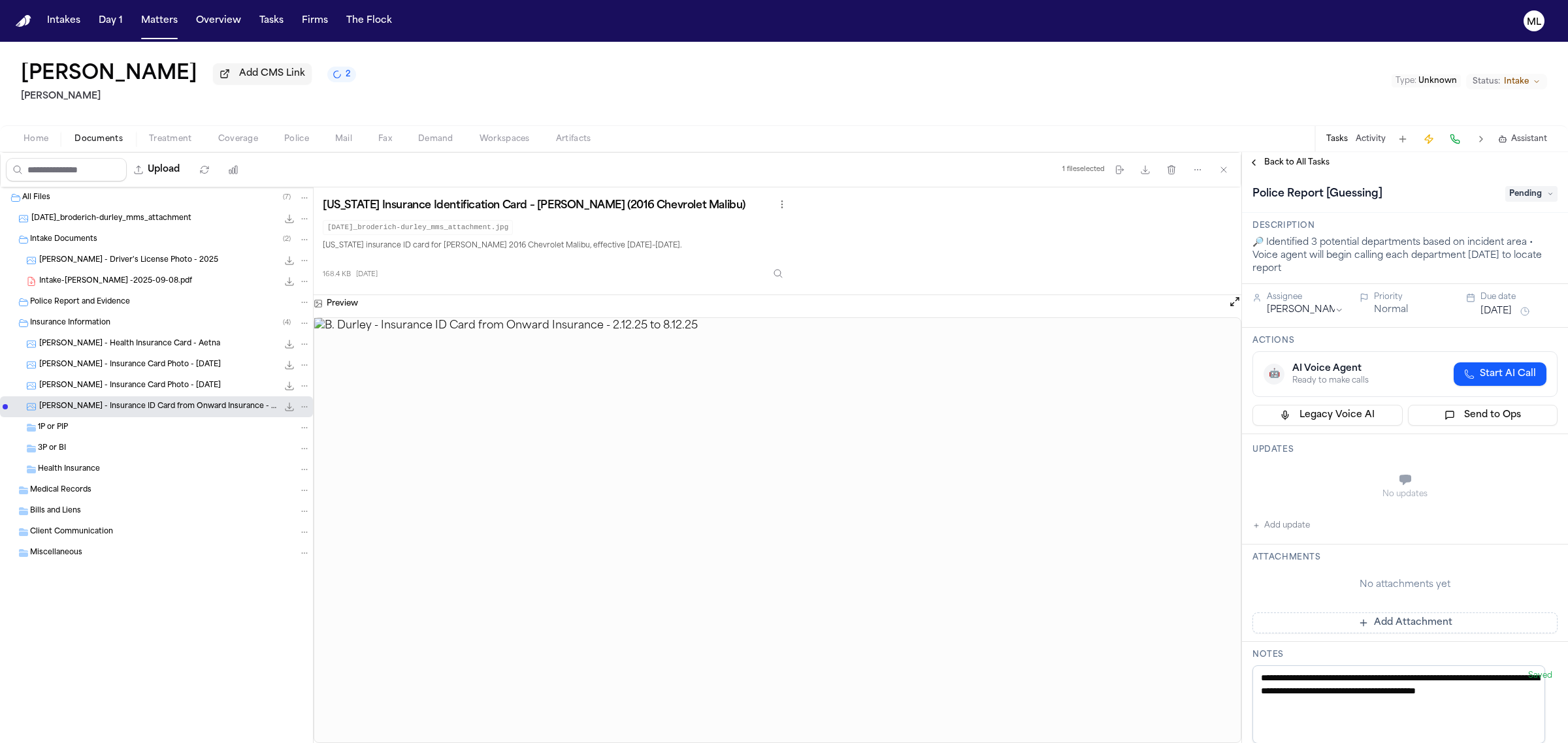
click at [144, 272] on div "Intake-[PERSON_NAME] -2025-09-08.pdf 23.4 KB • PDF" at bounding box center [156, 281] width 313 height 21
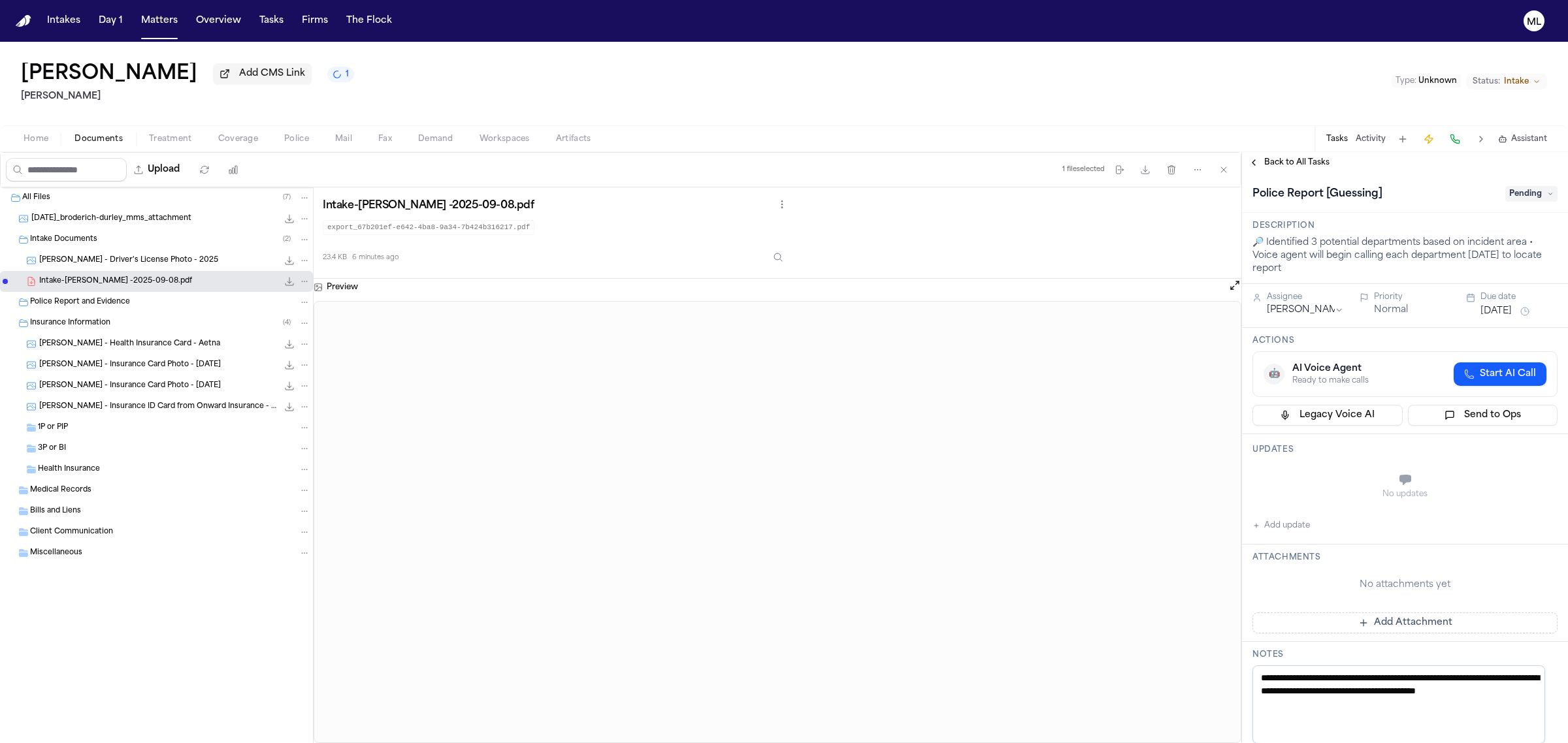
click at [1517, 185] on div "Police Report [Guessing] Pending" at bounding box center [1404, 194] width 305 height 21
click at [1514, 199] on span "Pending" at bounding box center [1531, 194] width 52 height 15
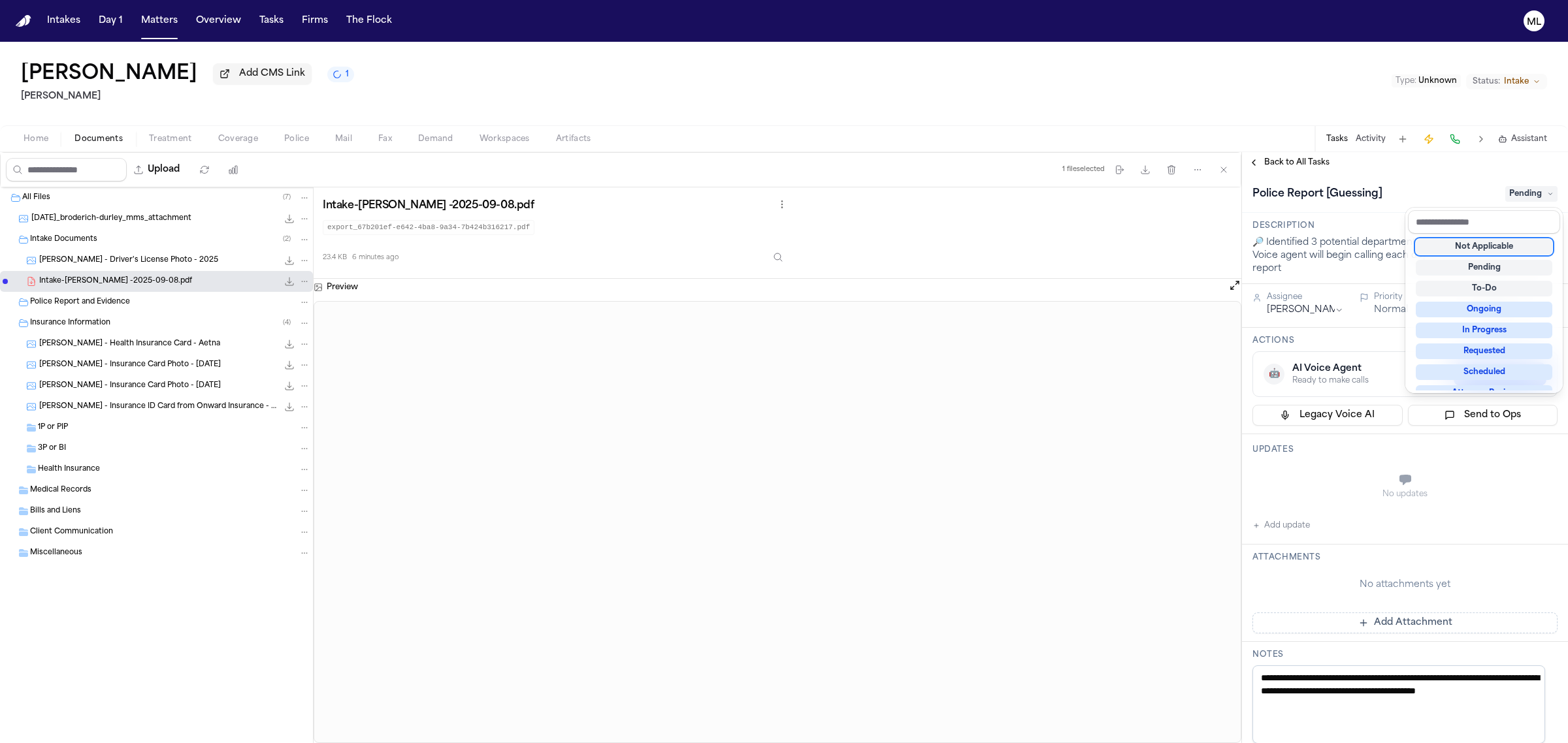
click at [1488, 250] on div "Not Applicable" at bounding box center [1484, 246] width 136 height 15
click at [1290, 154] on div "**********" at bounding box center [1405, 447] width 326 height 591
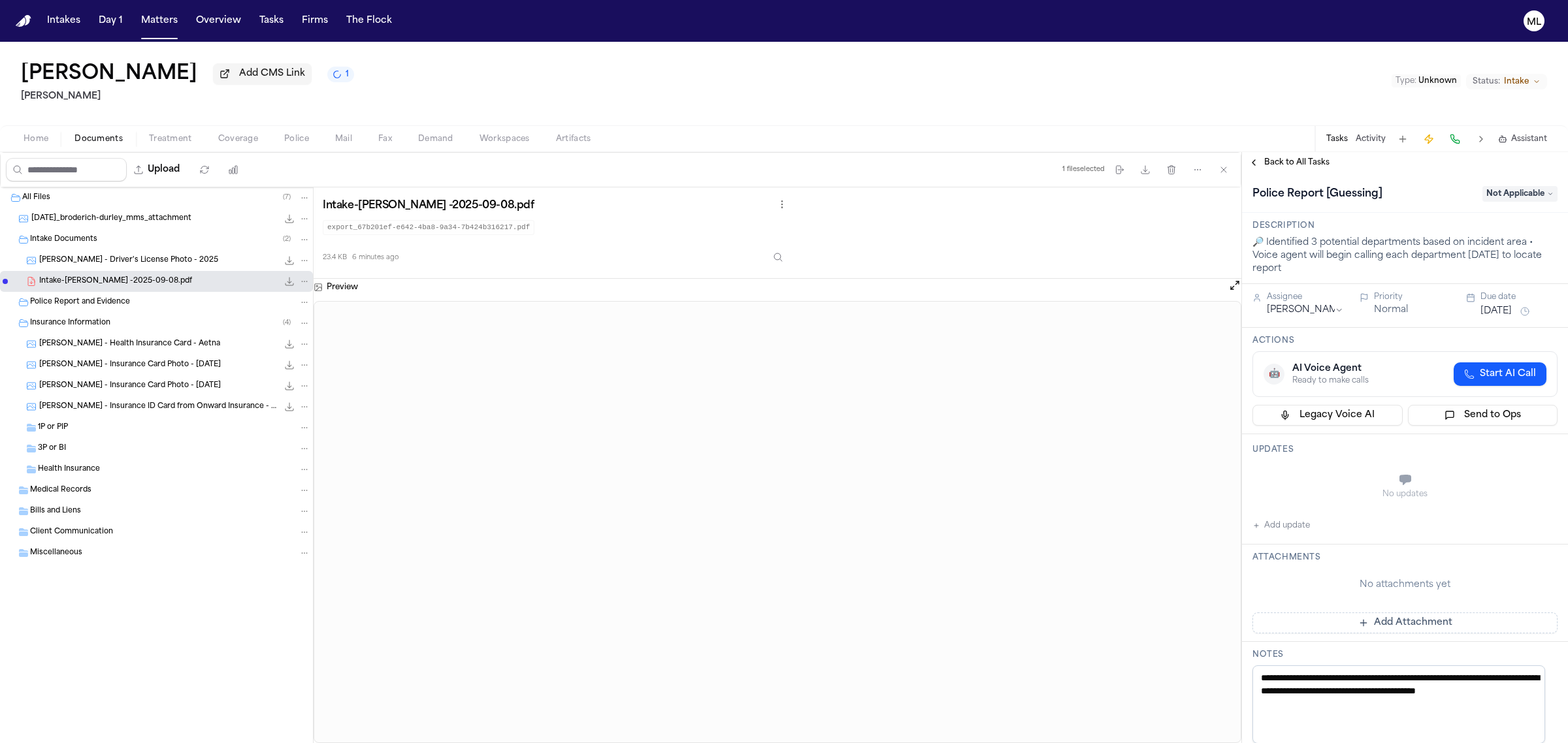
click at [1290, 159] on span "Back to All Tasks" at bounding box center [1297, 163] width 65 height 11
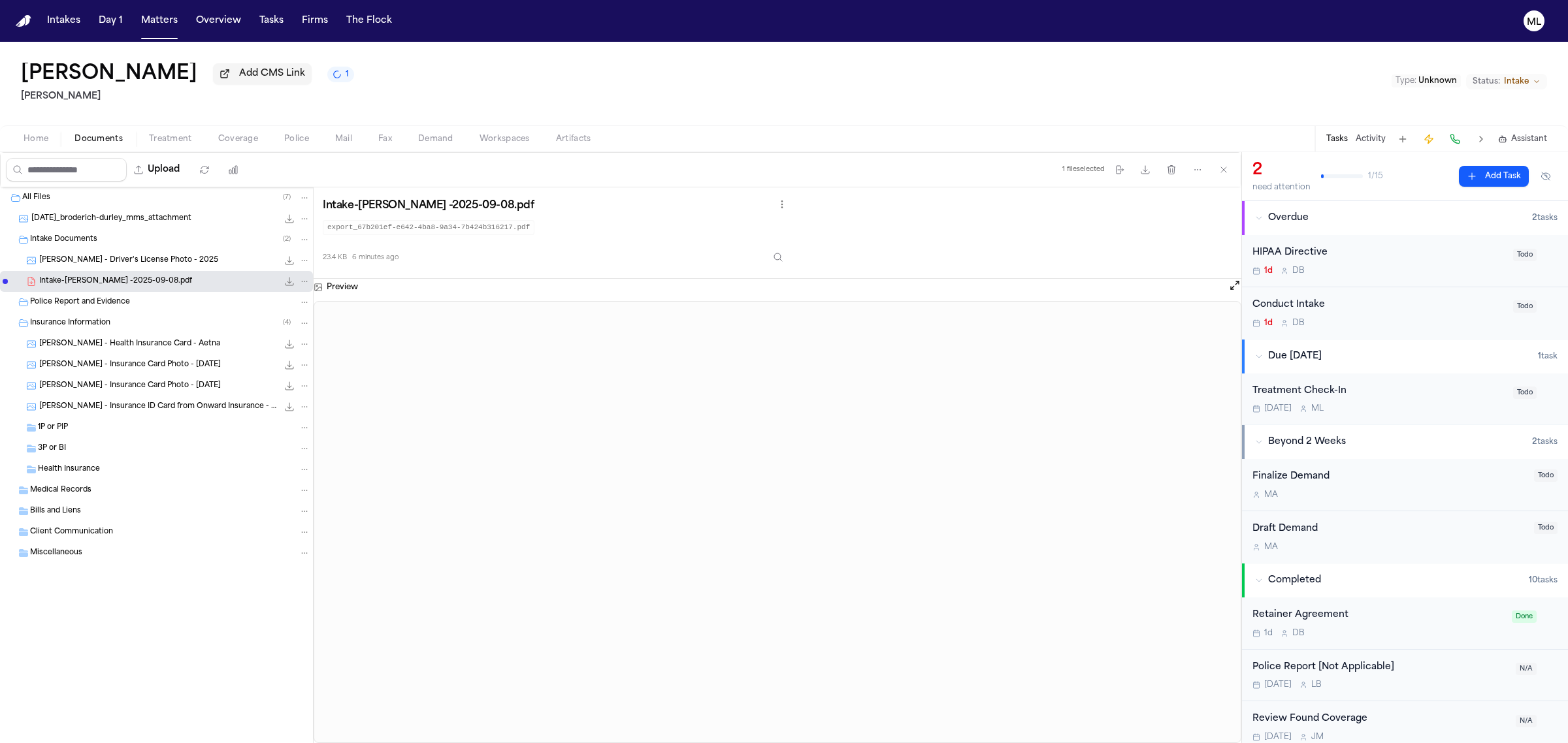
click at [1397, 312] on div "Conduct Intake" at bounding box center [1378, 305] width 253 height 15
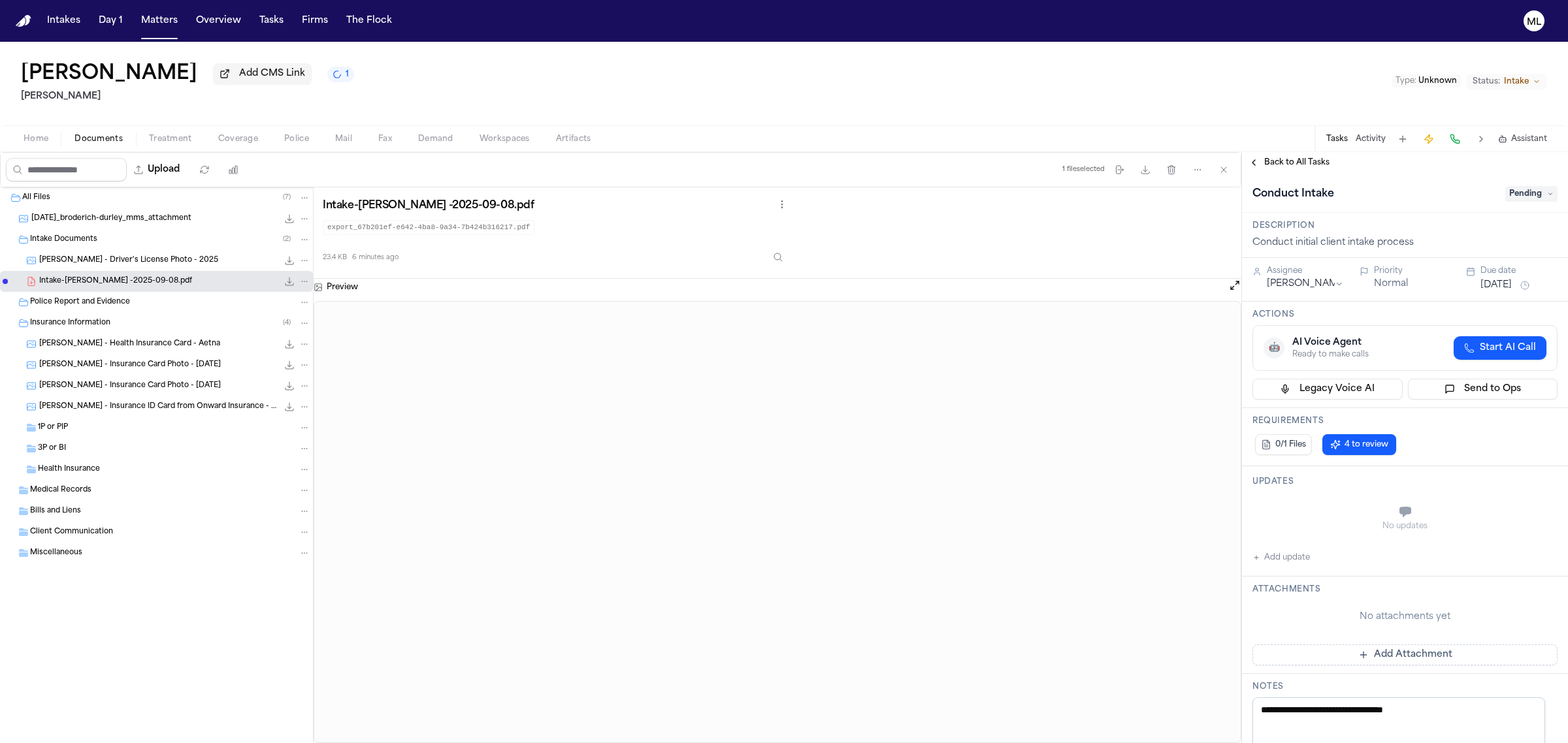
click at [1505, 196] on span "Pending" at bounding box center [1531, 194] width 52 height 15
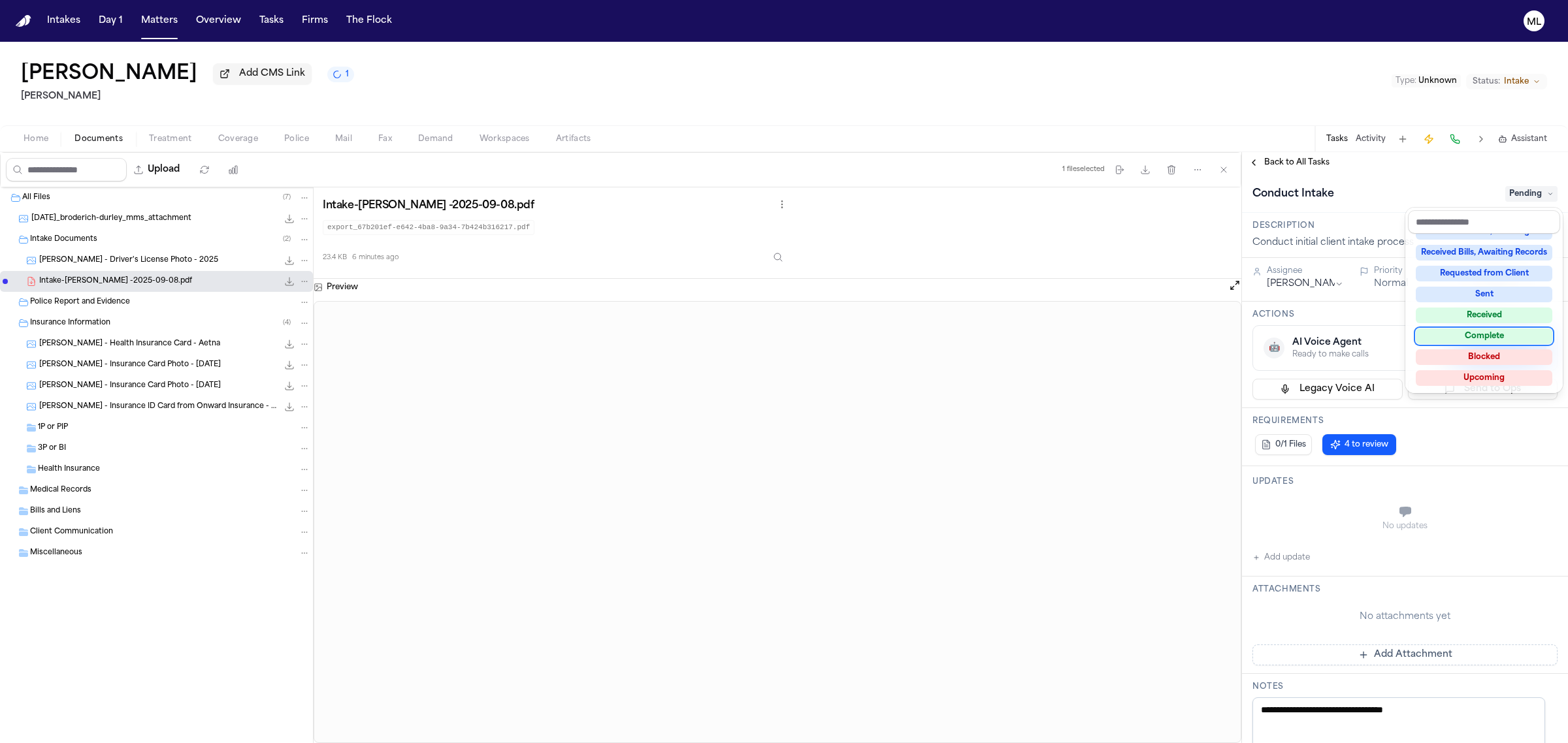
click at [1498, 332] on div "Complete" at bounding box center [1484, 336] width 136 height 15
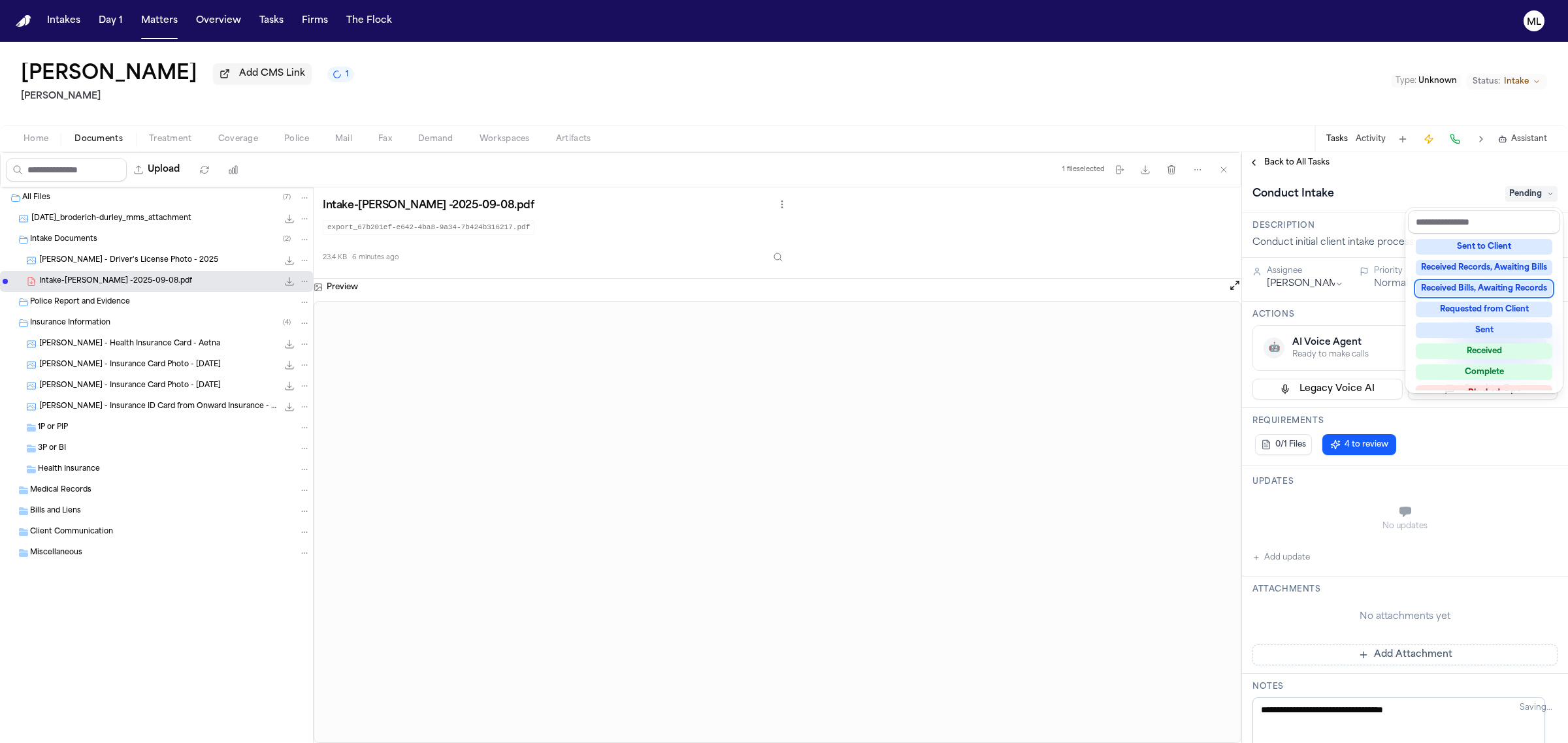
click at [1301, 160] on div "**********" at bounding box center [1405, 447] width 326 height 591
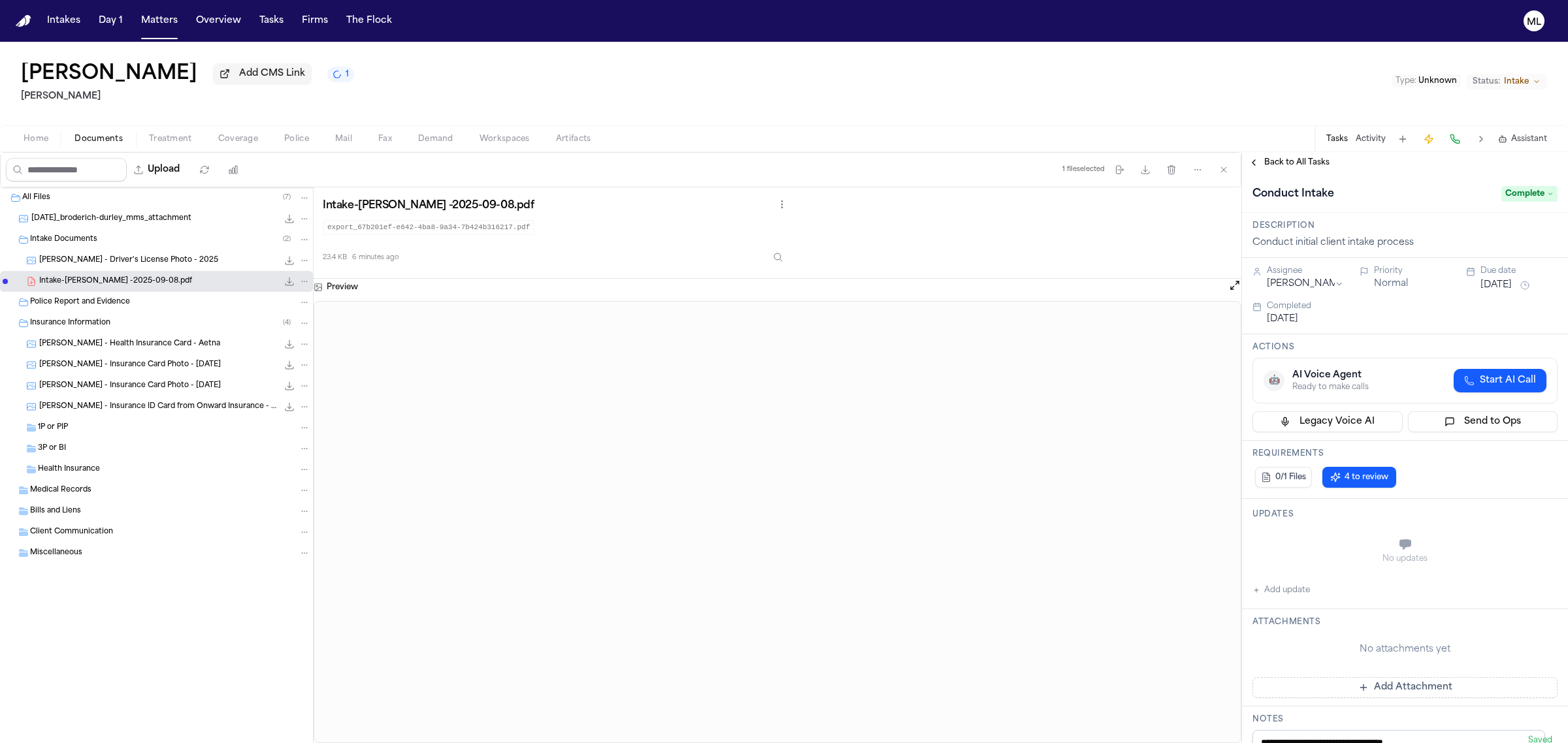
click at [1301, 160] on span "Back to All Tasks" at bounding box center [1297, 163] width 65 height 11
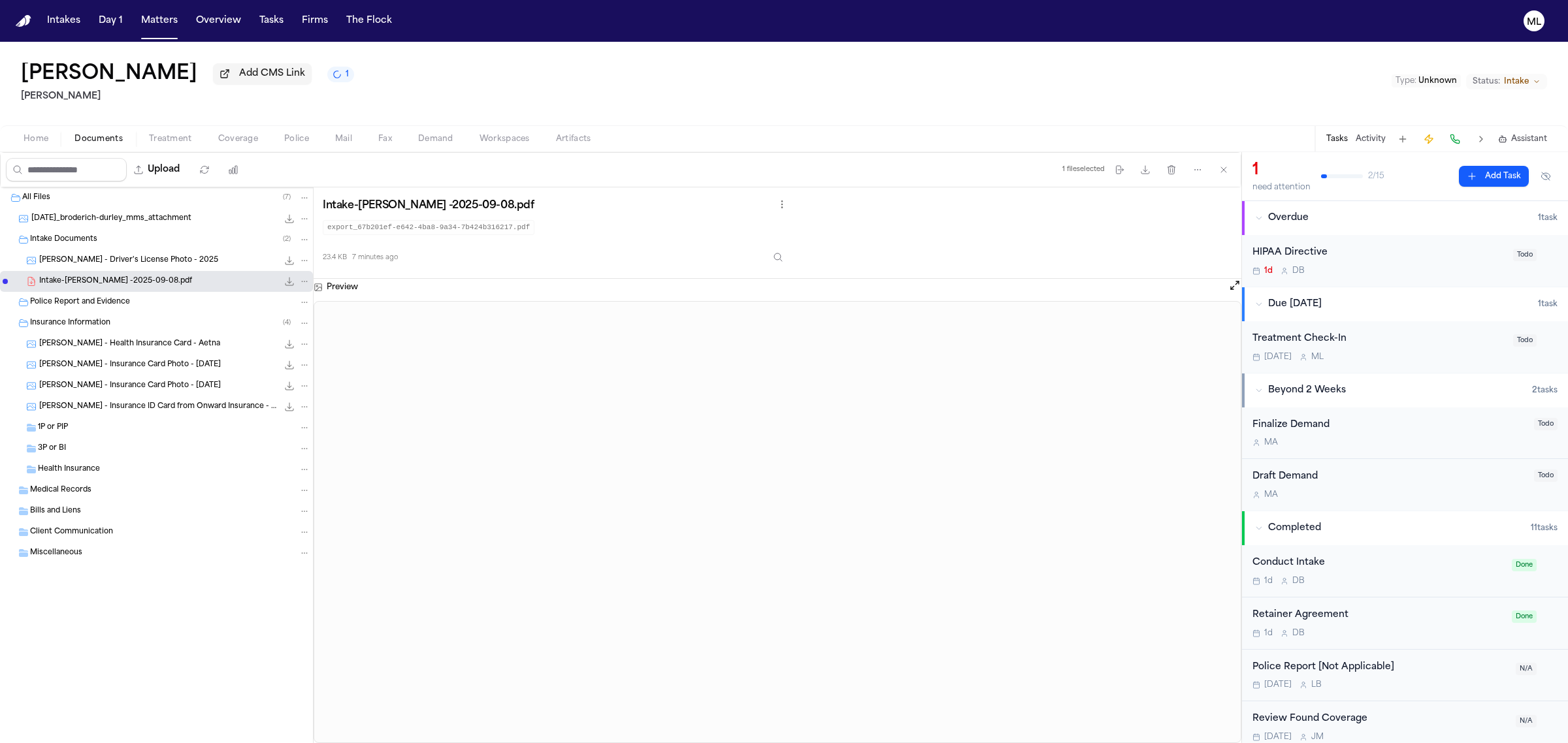
click at [1448, 264] on div "HIPAA Directive 1d D B" at bounding box center [1378, 261] width 253 height 31
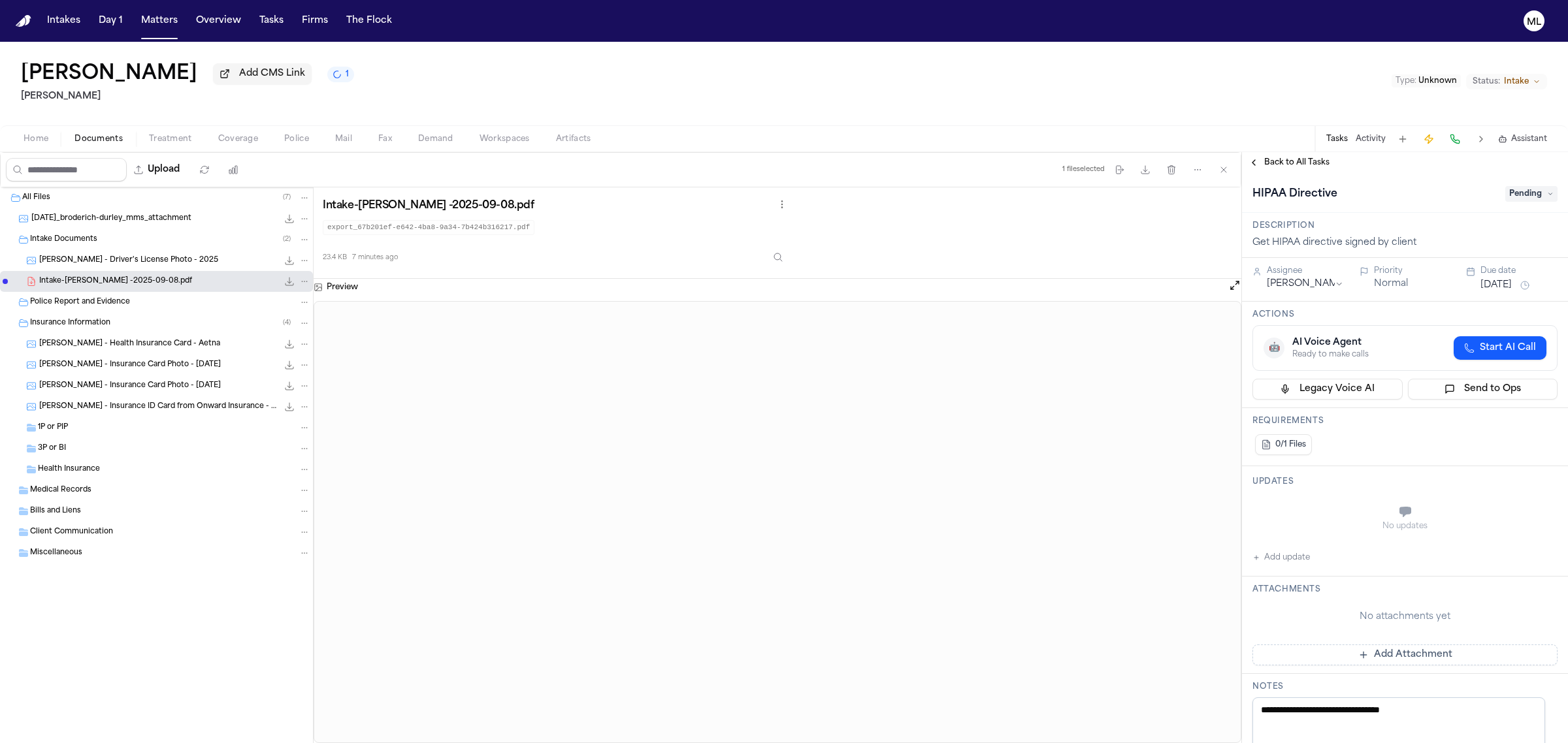
click at [1304, 162] on span "Back to All Tasks" at bounding box center [1297, 163] width 65 height 11
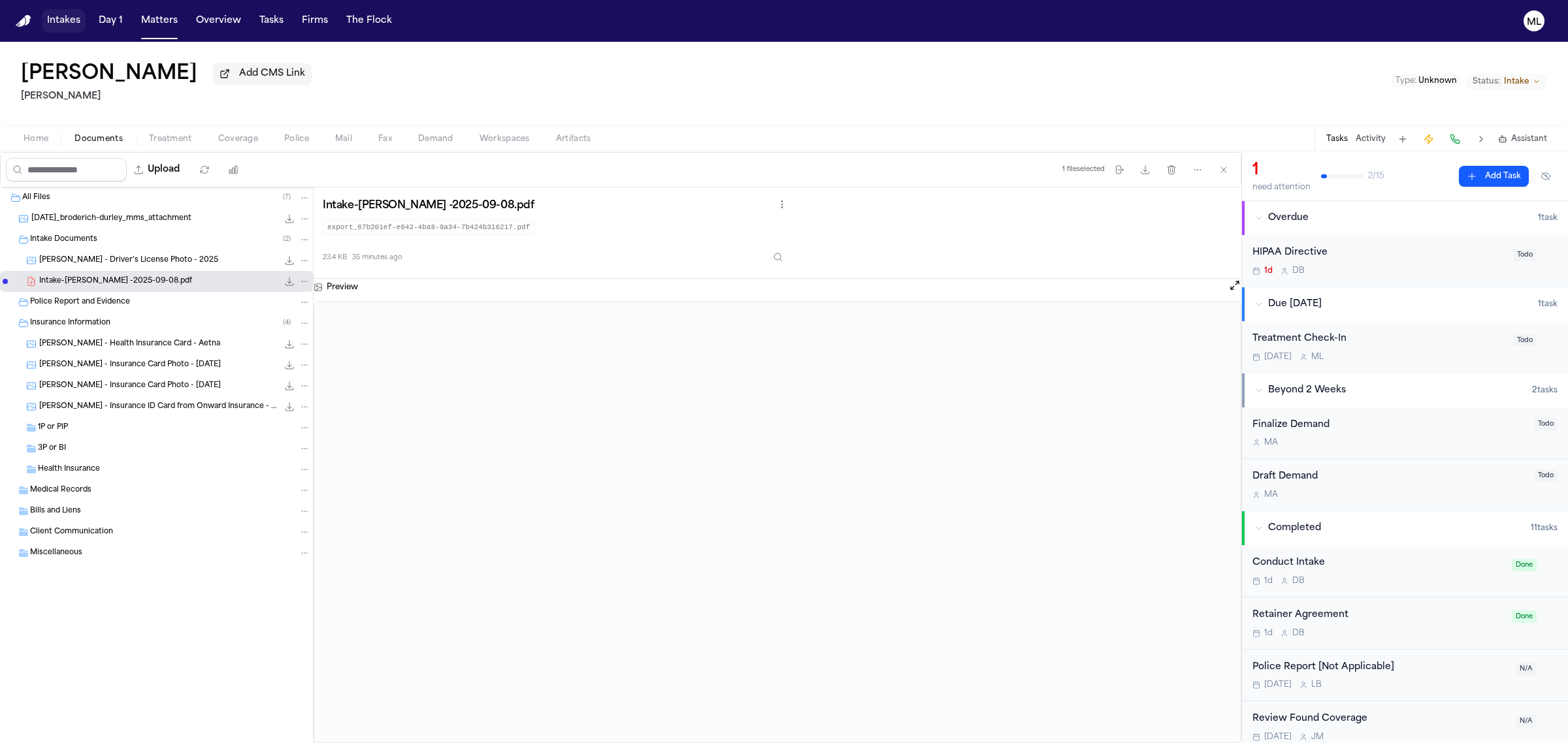
click at [83, 13] on button "Intakes" at bounding box center [64, 21] width 44 height 23
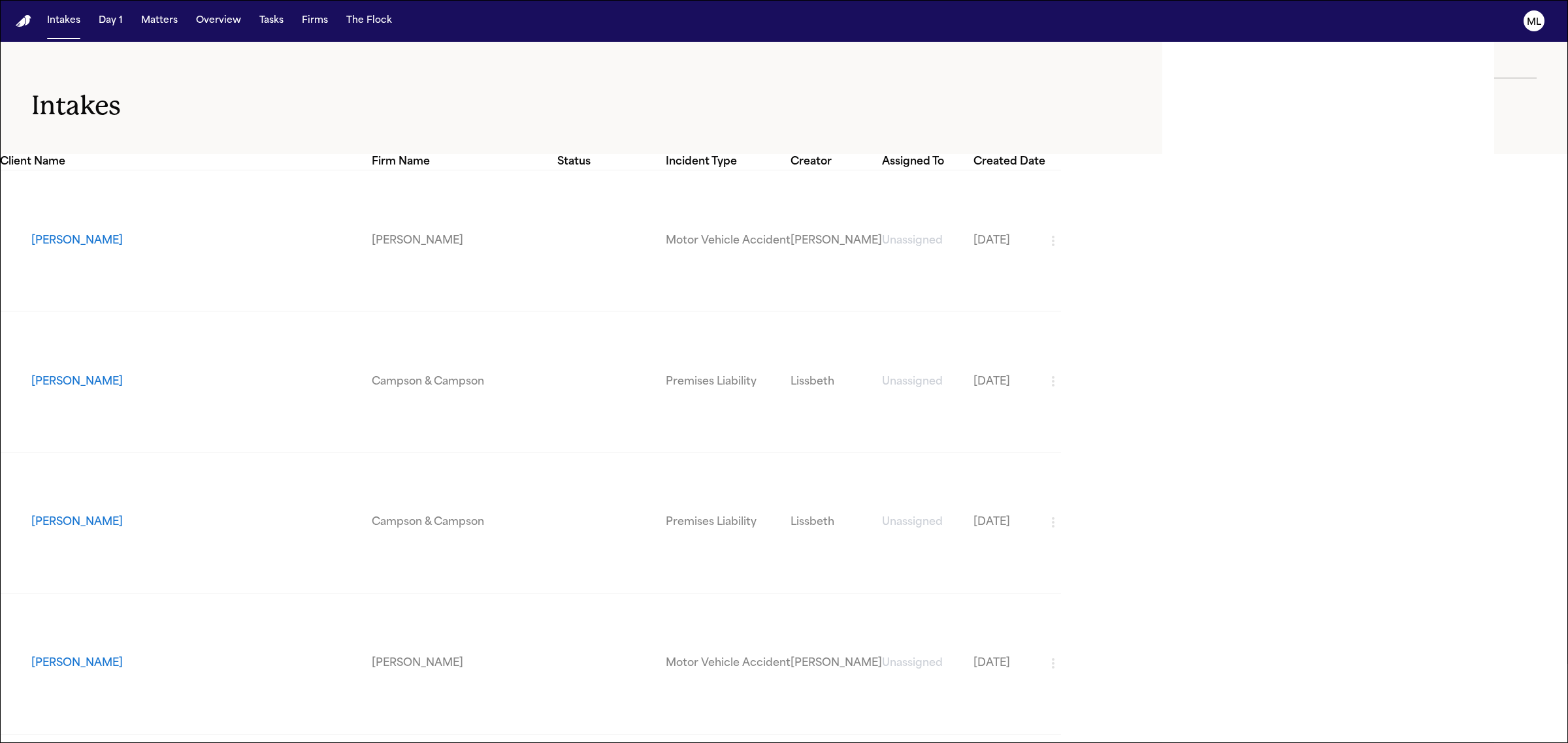
click at [1278, 109] on icon "button" at bounding box center [1269, 117] width 15 height 15
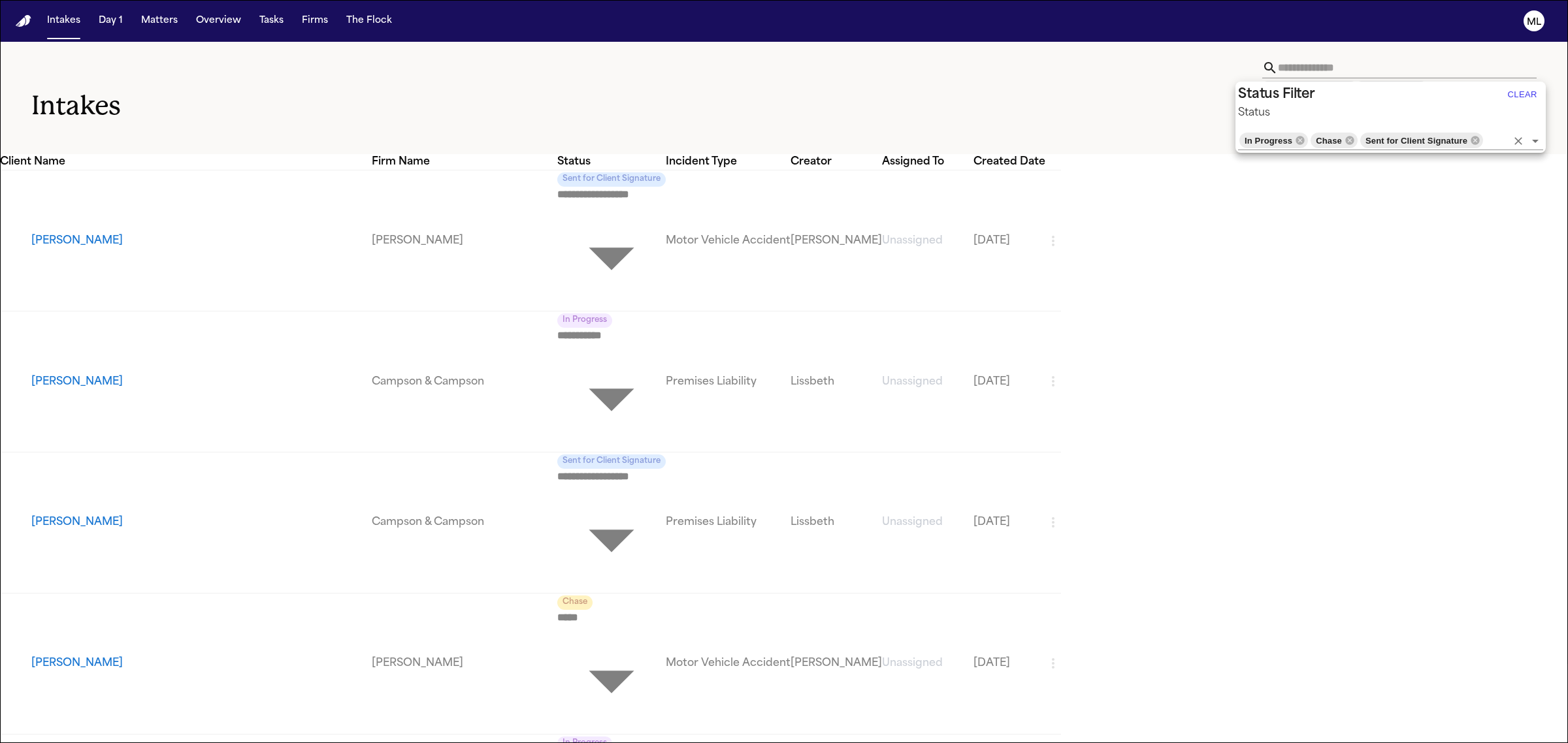
click at [1525, 135] on icon "Clear" at bounding box center [1519, 142] width 13 height 13
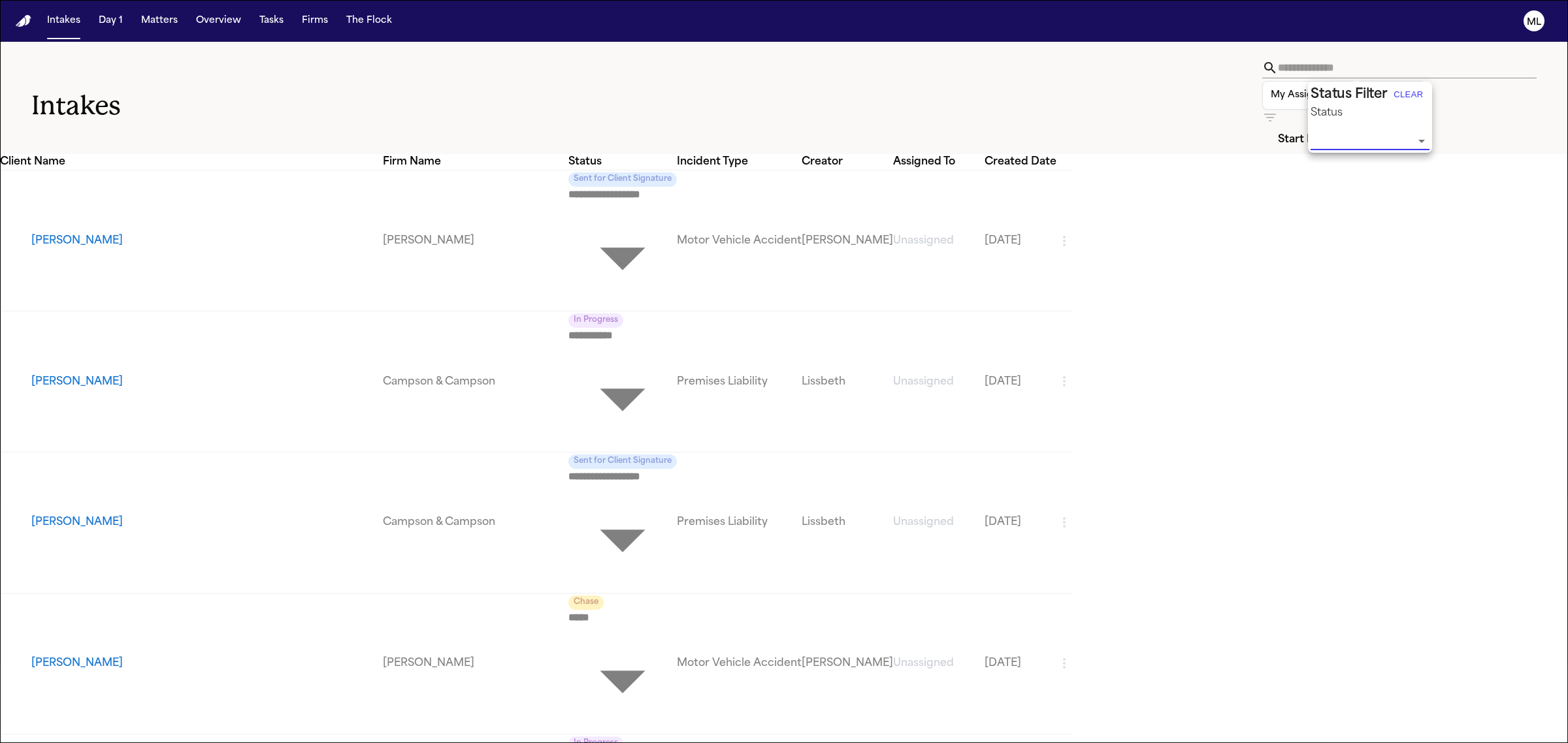
click at [1118, 64] on div at bounding box center [784, 371] width 1568 height 743
click at [1278, 69] on input "text" at bounding box center [1407, 67] width 258 height 21
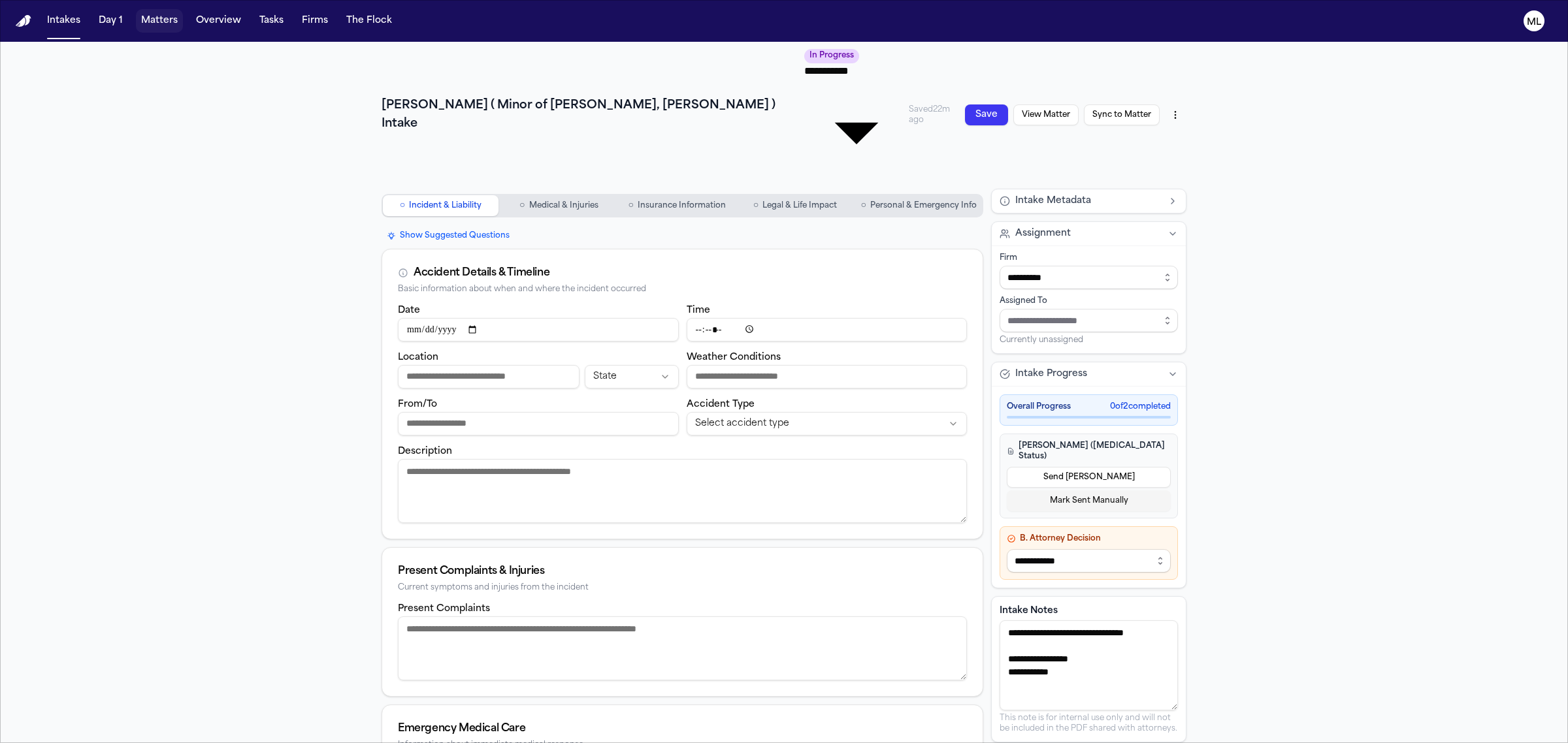
click at [158, 26] on button "Matters" at bounding box center [159, 21] width 47 height 23
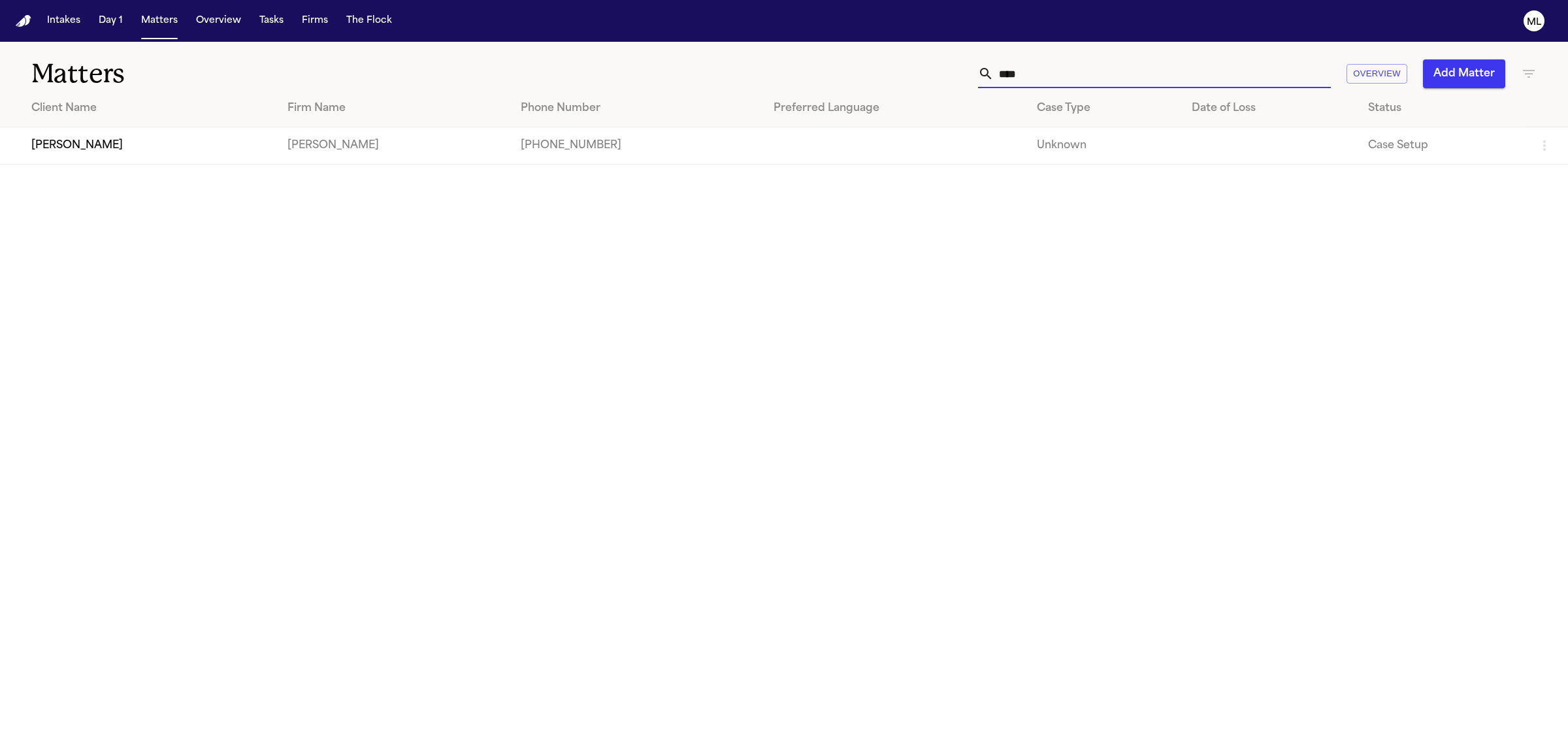
drag, startPoint x: 1064, startPoint y: 63, endPoint x: 956, endPoint y: 63, distance: 108.0
click at [956, 63] on div "**** Overview Add Matter" at bounding box center [1010, 73] width 1054 height 29
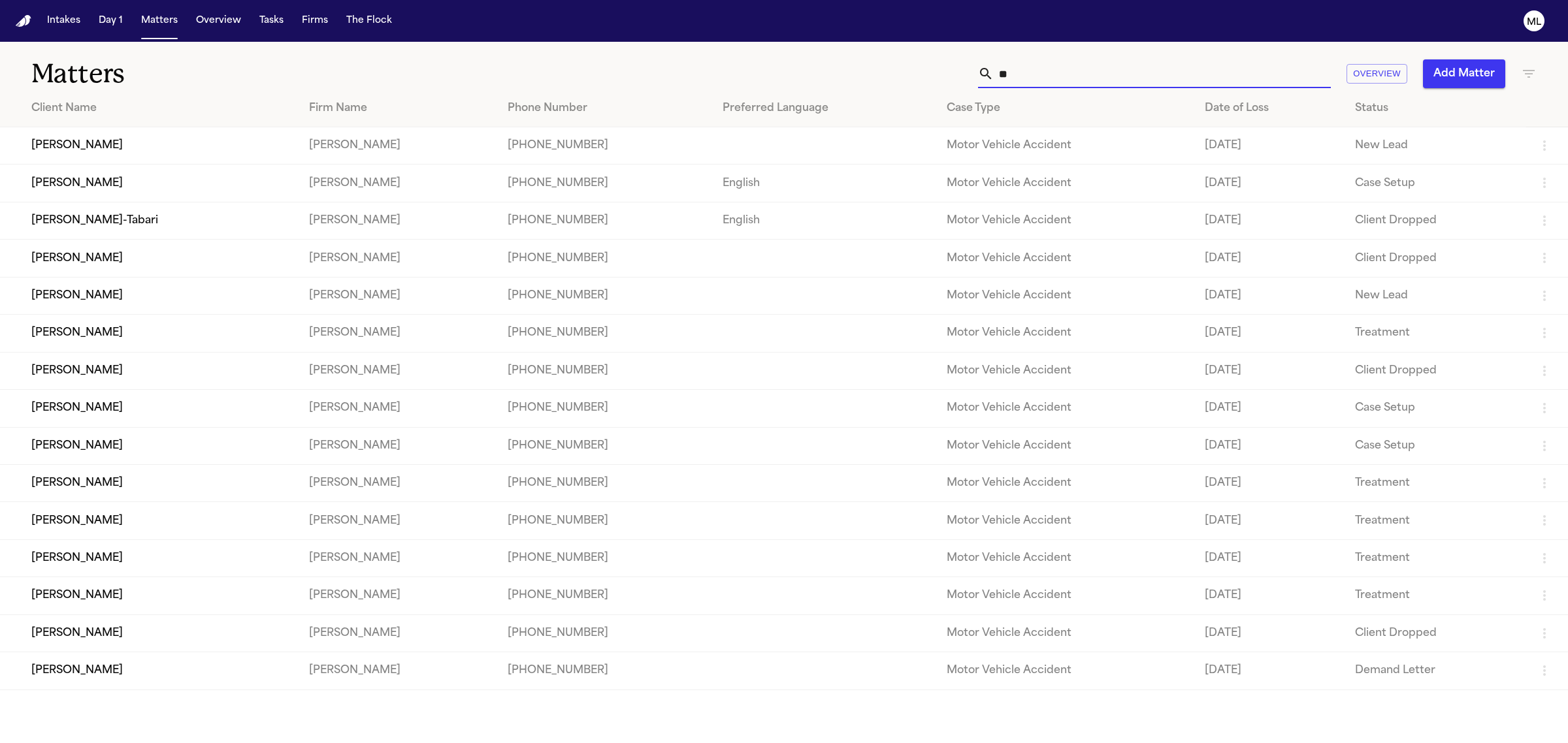
type input "*"
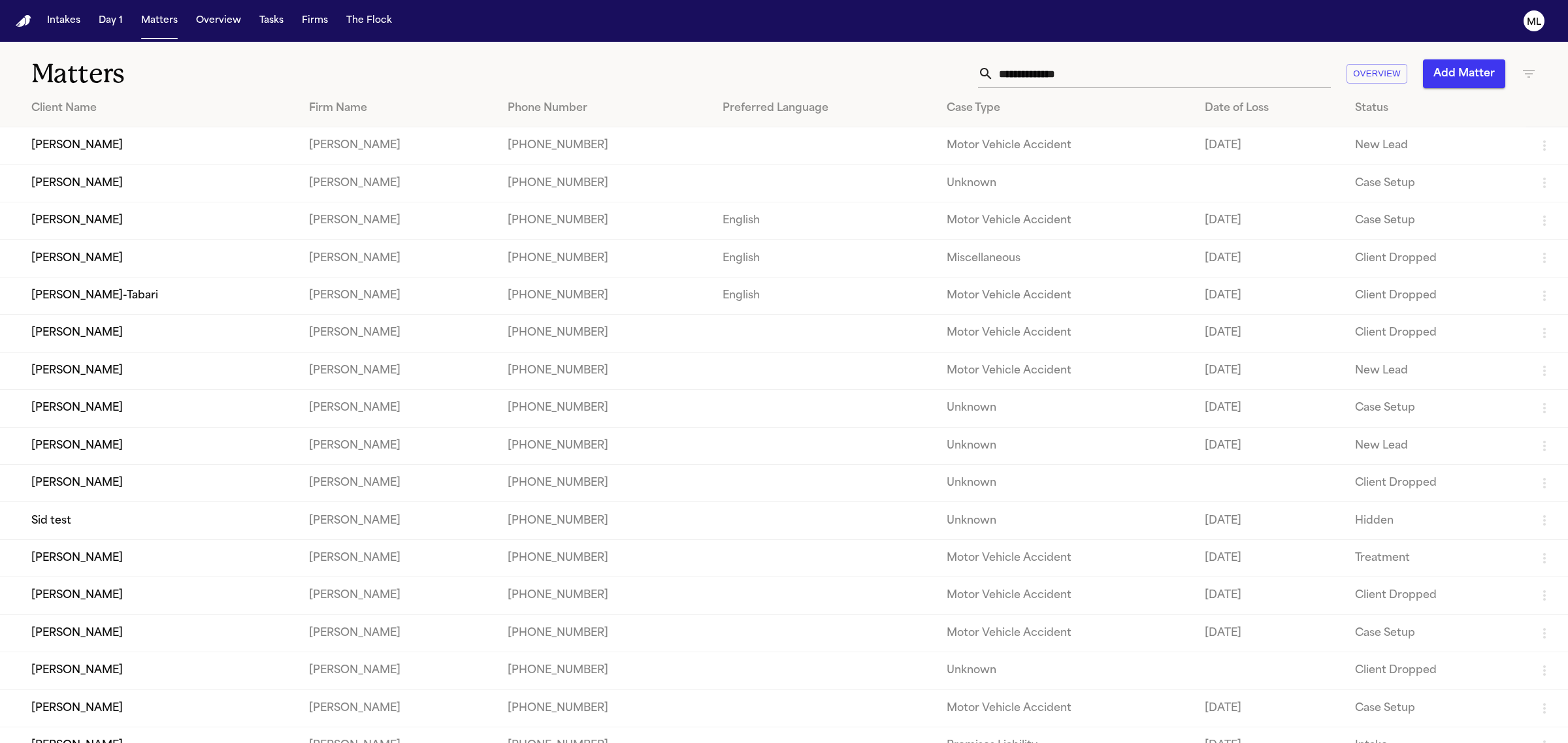
click at [1522, 73] on icon "button" at bounding box center [1528, 73] width 15 height 15
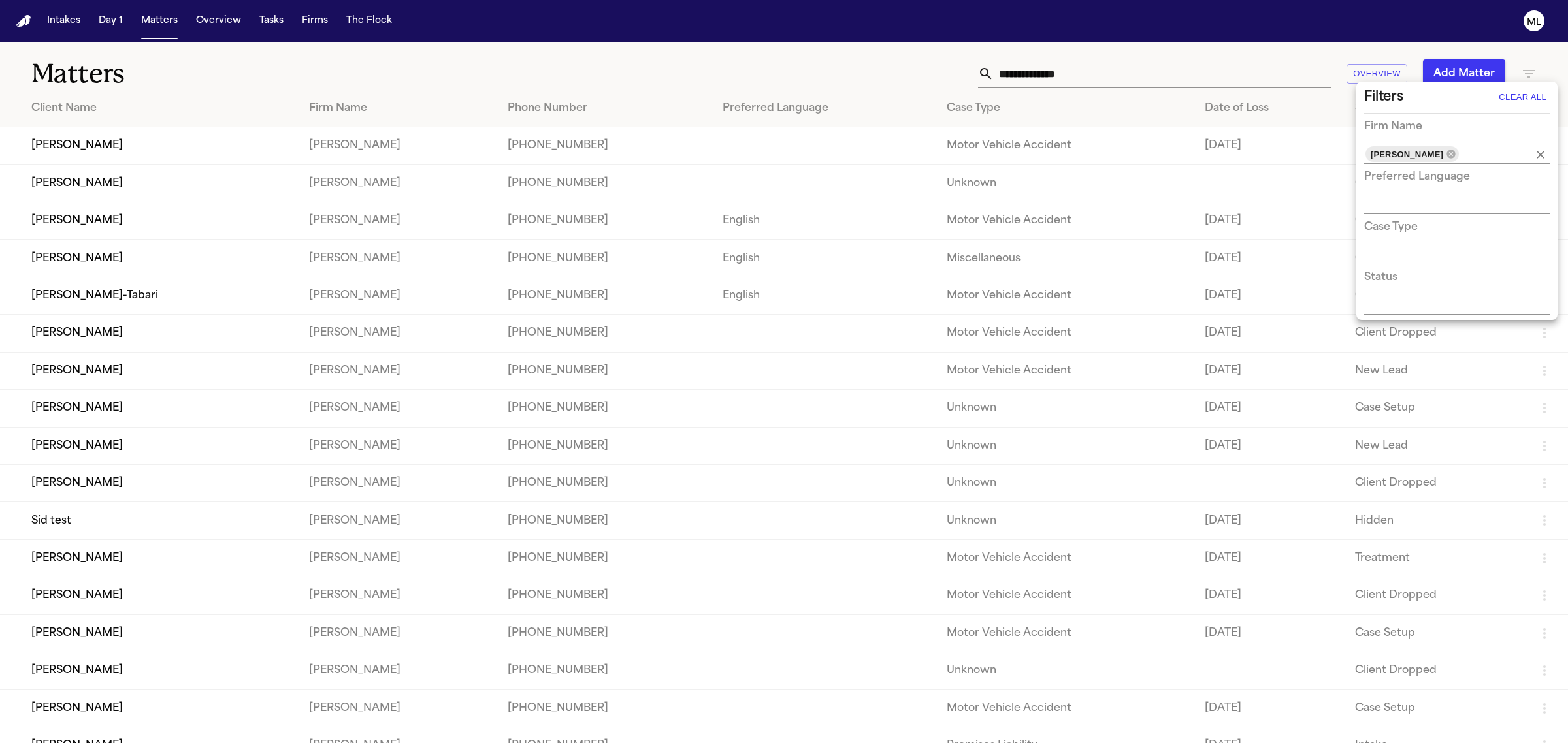
click at [1418, 156] on div "[PERSON_NAME]" at bounding box center [1412, 154] width 93 height 15
click at [1446, 154] on icon at bounding box center [1450, 154] width 9 height 9
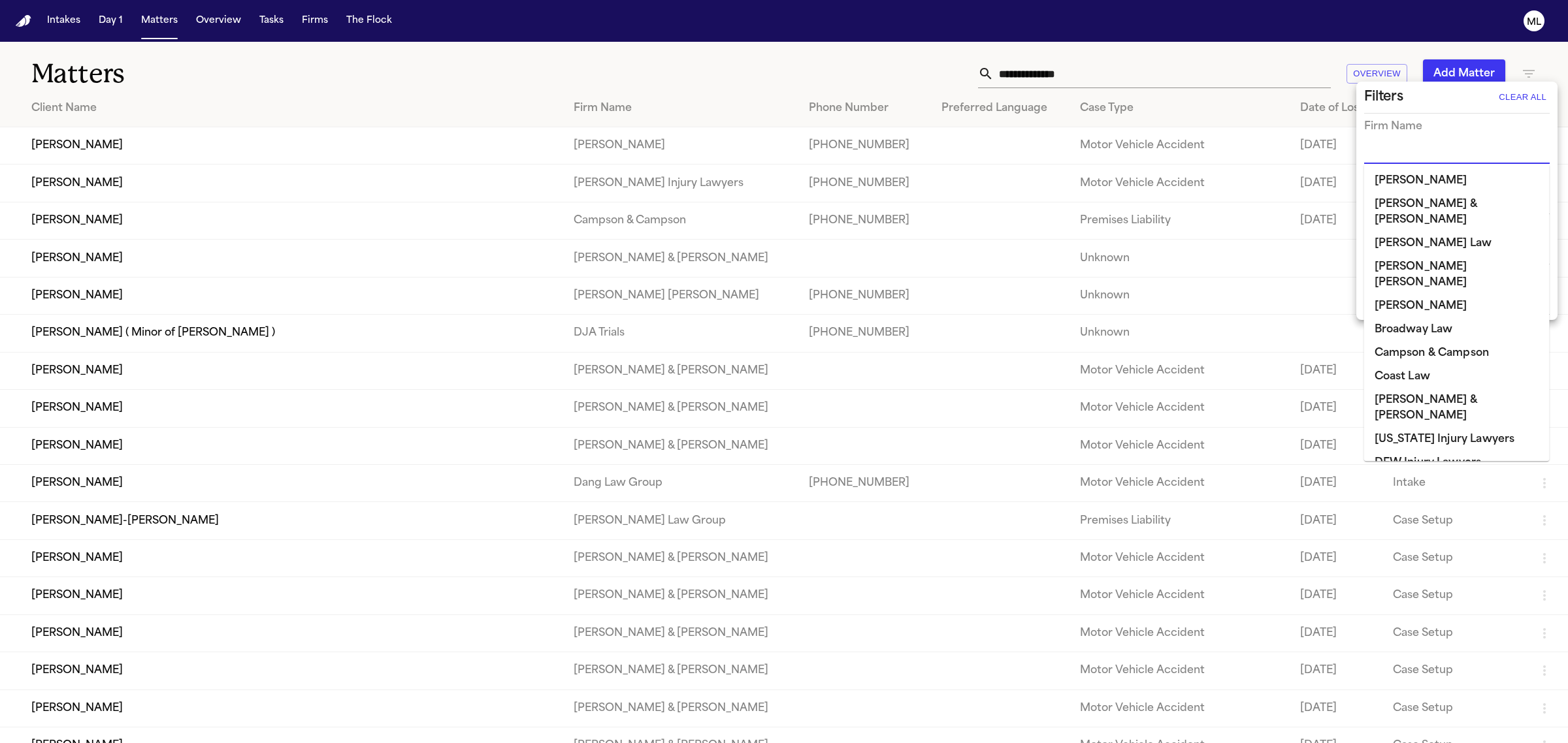
click at [1409, 152] on input "text" at bounding box center [1447, 154] width 166 height 18
click at [1412, 475] on li "DJA Trials" at bounding box center [1457, 486] width 186 height 23
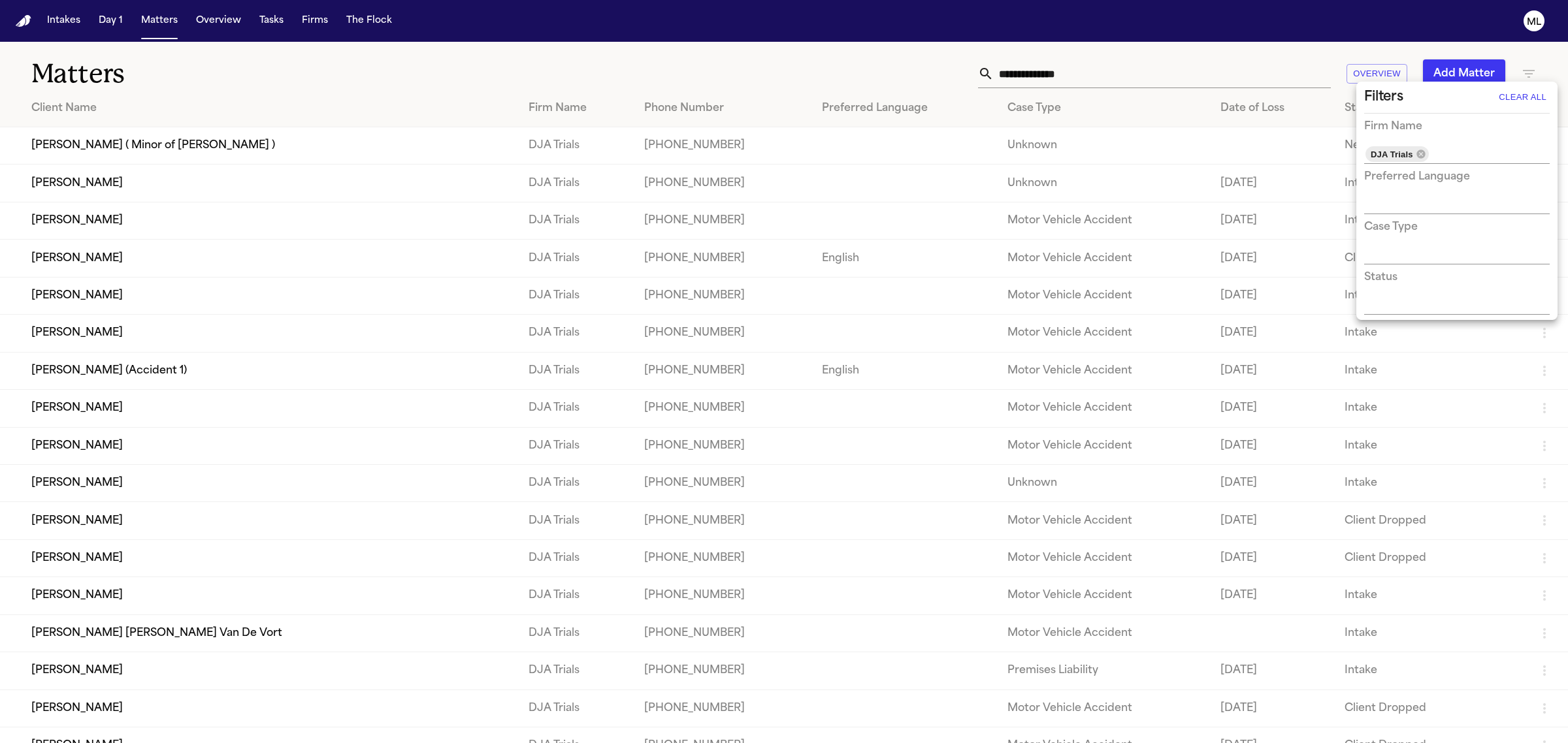
click at [85, 220] on div at bounding box center [784, 371] width 1568 height 743
click at [85, 220] on td "[PERSON_NAME]" at bounding box center [259, 220] width 518 height 37
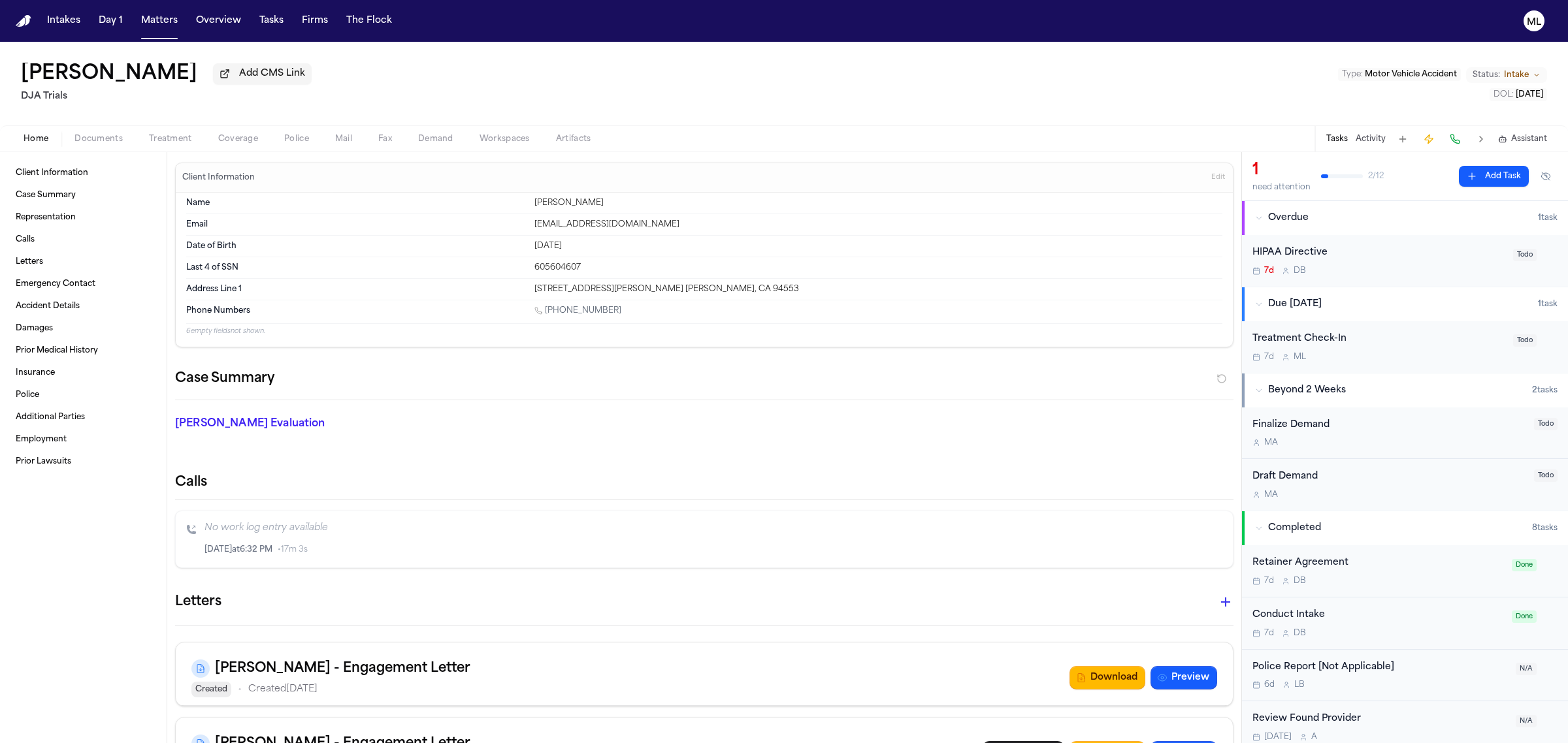
click at [106, 146] on span "button" at bounding box center [99, 146] width 64 height 1
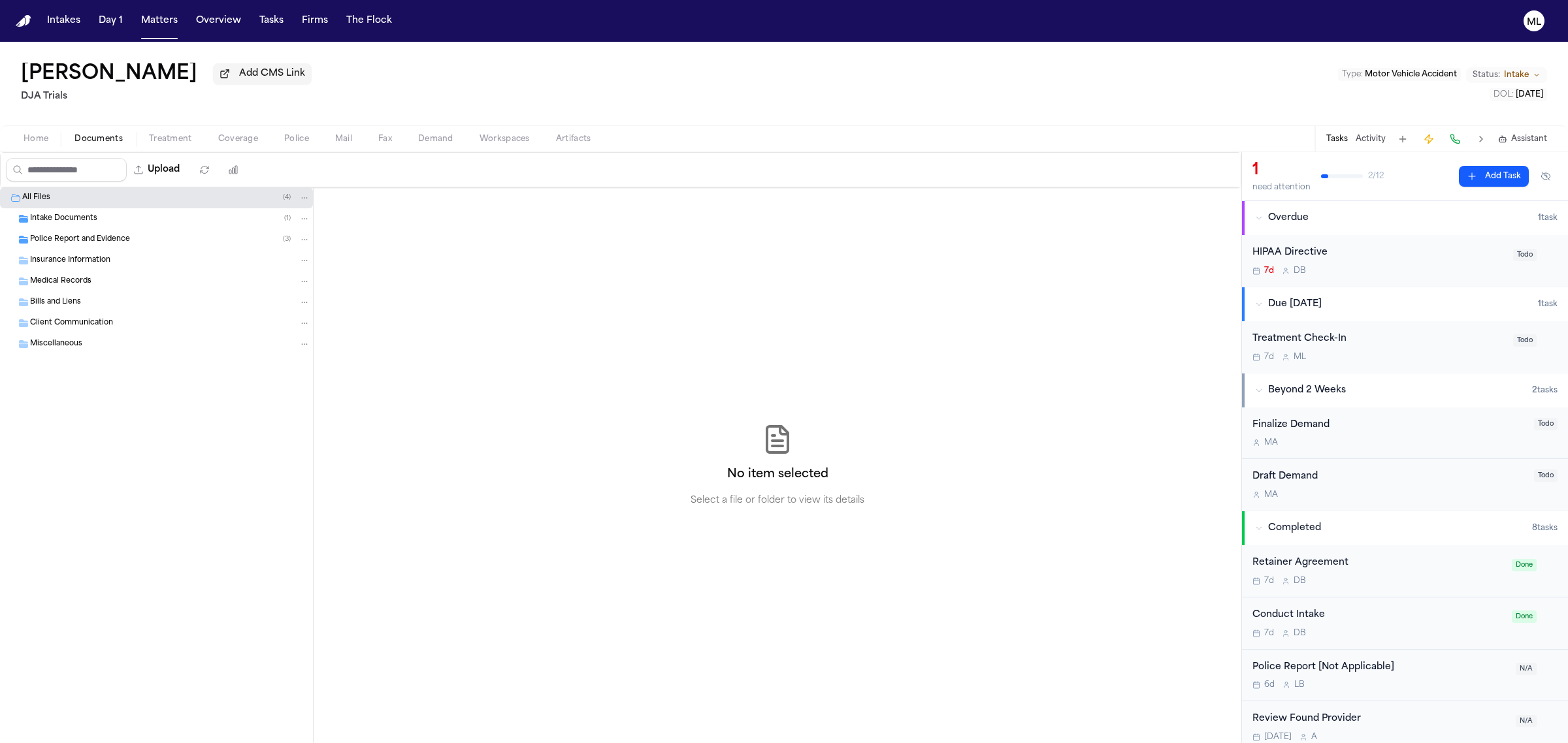
click at [80, 213] on div "Intake Documents ( 1 )" at bounding box center [170, 219] width 280 height 12
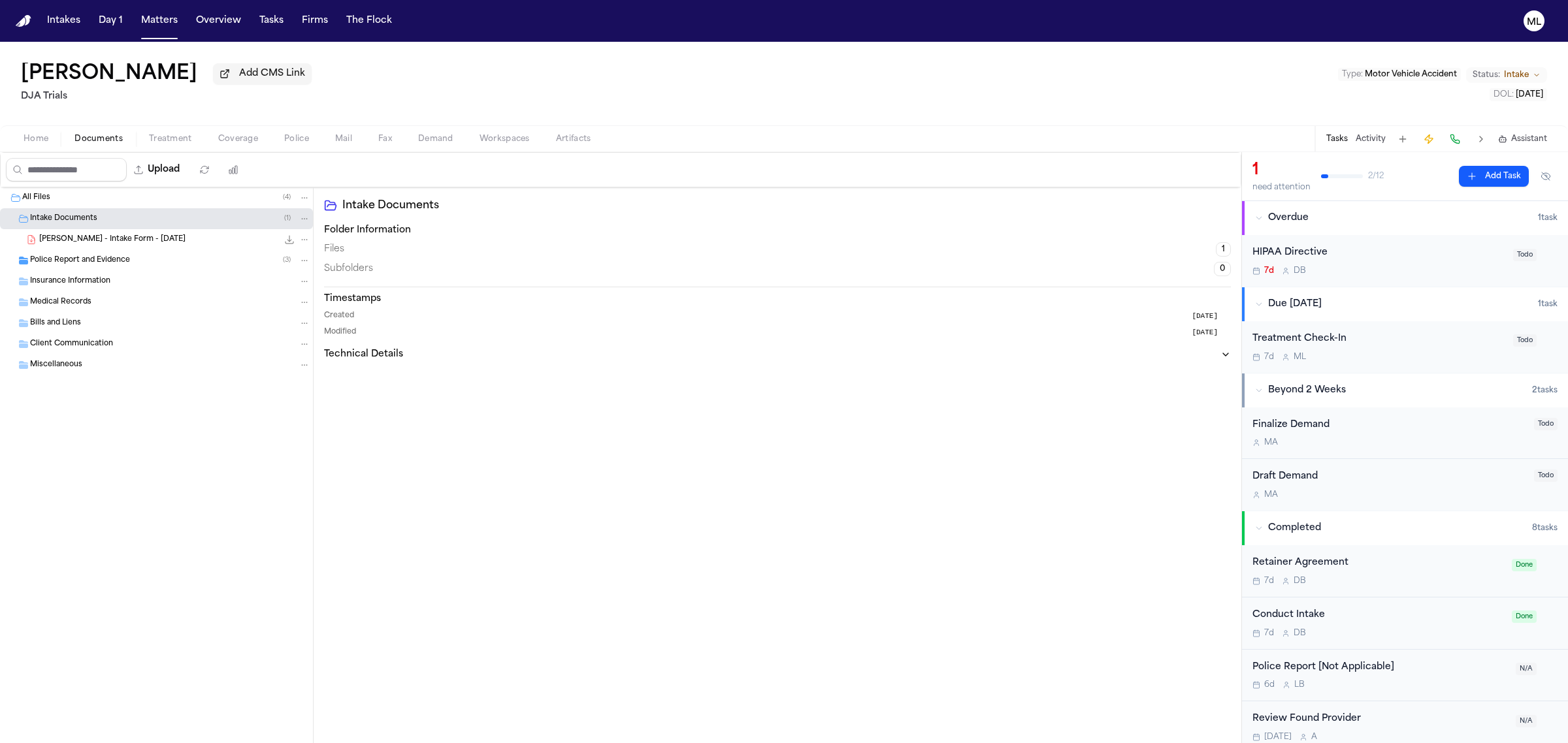
click at [91, 236] on span "[PERSON_NAME] - Intake Form - [DATE]" at bounding box center [112, 240] width 146 height 11
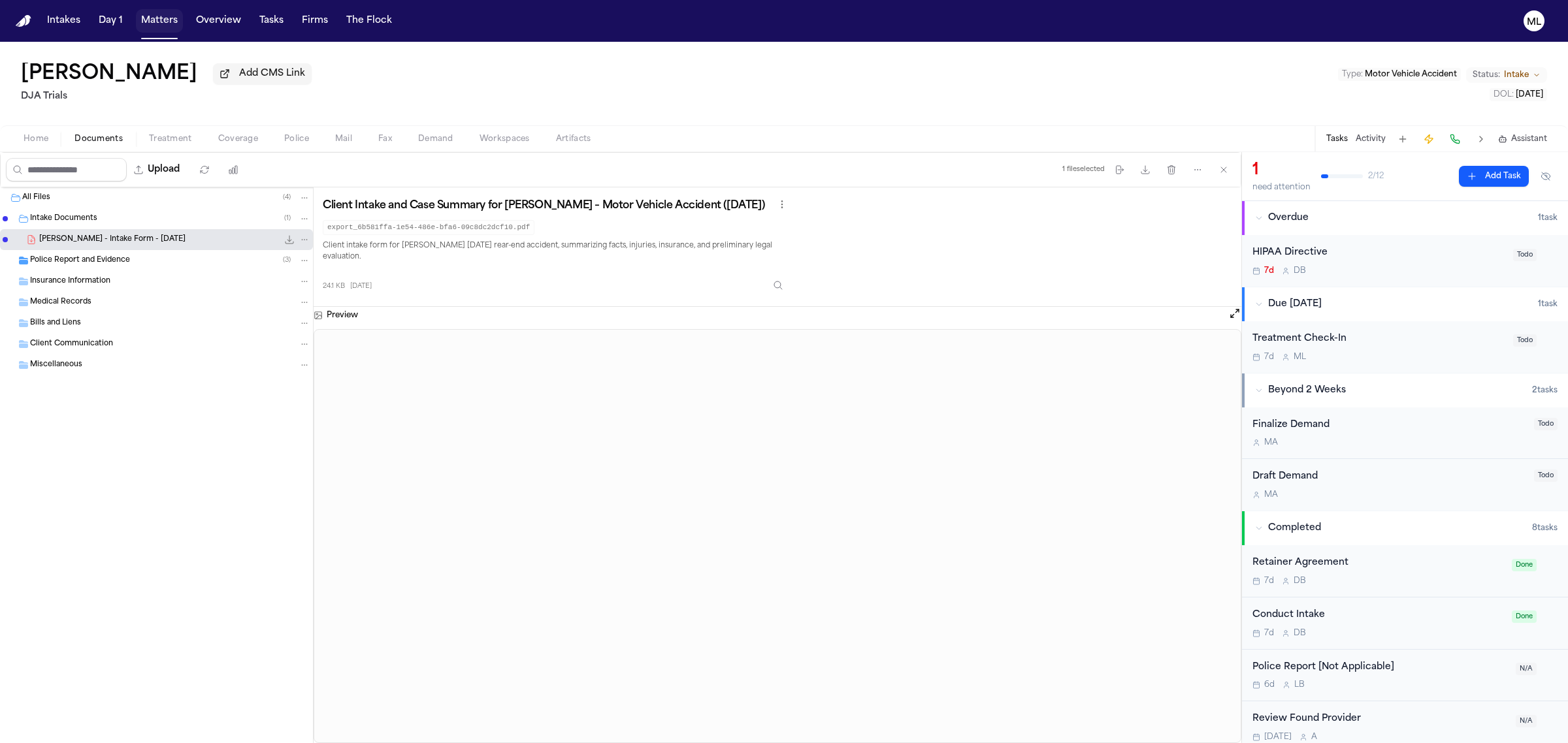
click at [155, 21] on button "Matters" at bounding box center [159, 21] width 47 height 23
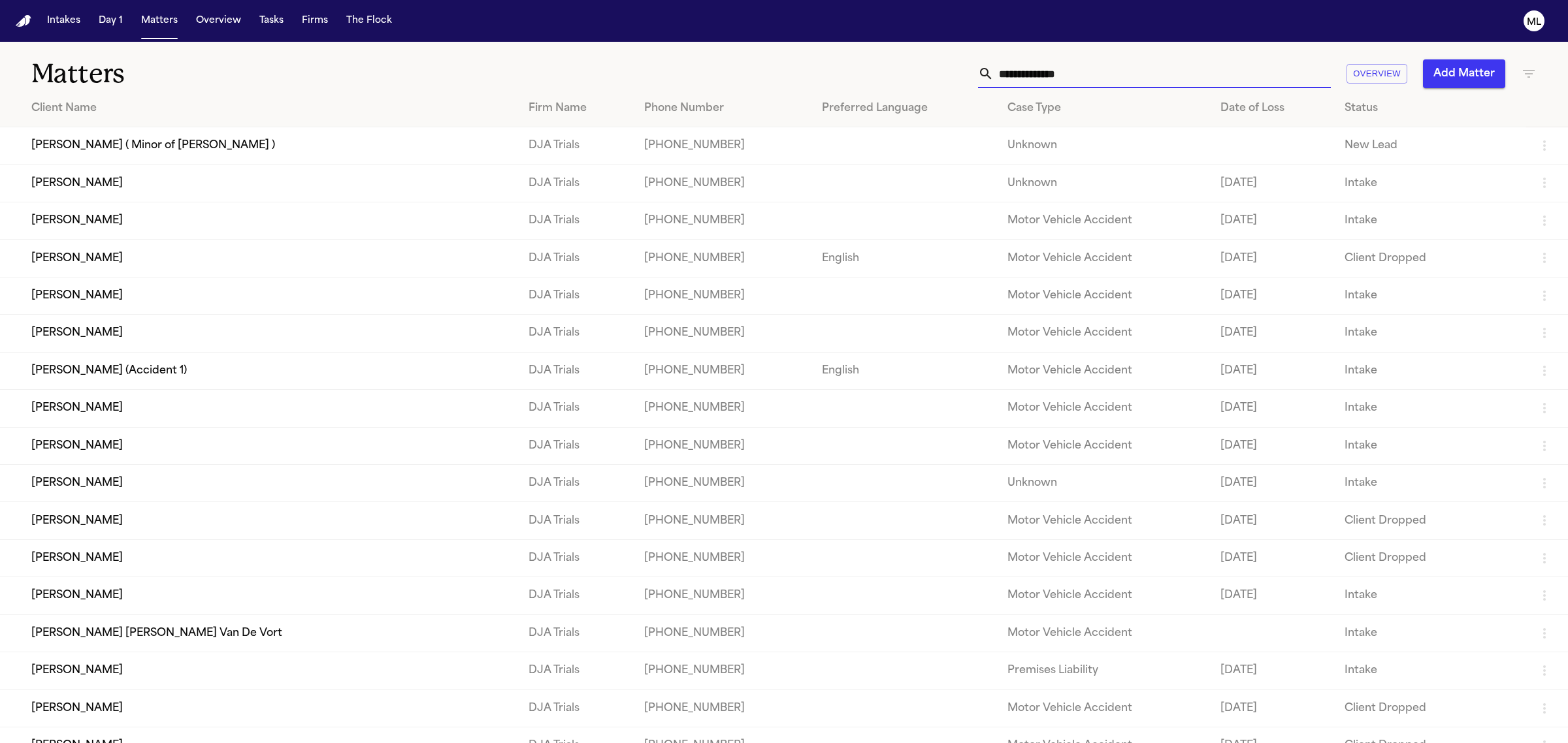
drag, startPoint x: 1127, startPoint y: 72, endPoint x: 1116, endPoint y: 72, distance: 11.0
click at [1116, 72] on input "text" at bounding box center [1162, 73] width 337 height 29
click at [116, 298] on td "[PERSON_NAME]" at bounding box center [259, 296] width 518 height 37
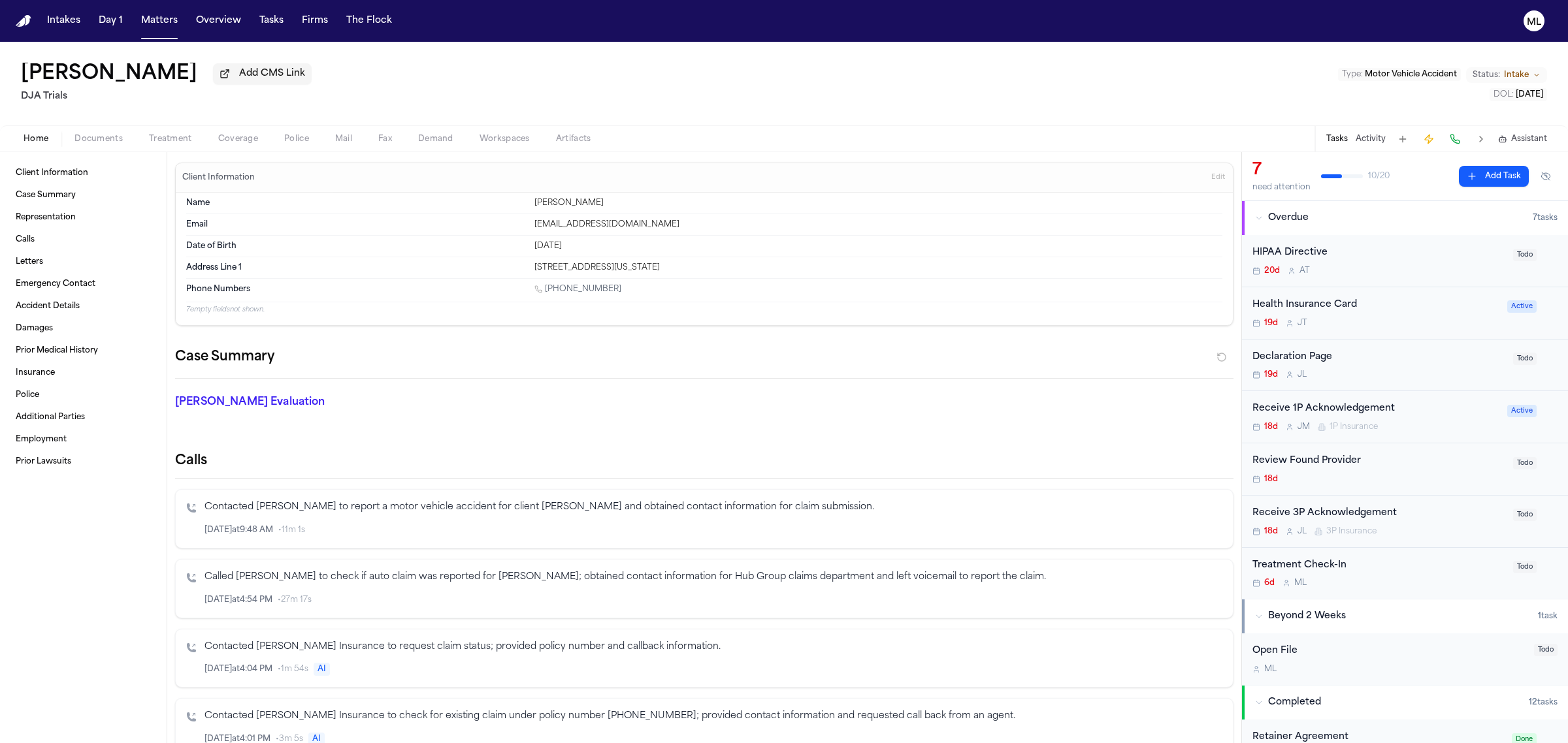
click at [95, 142] on span "Documents" at bounding box center [99, 140] width 48 height 11
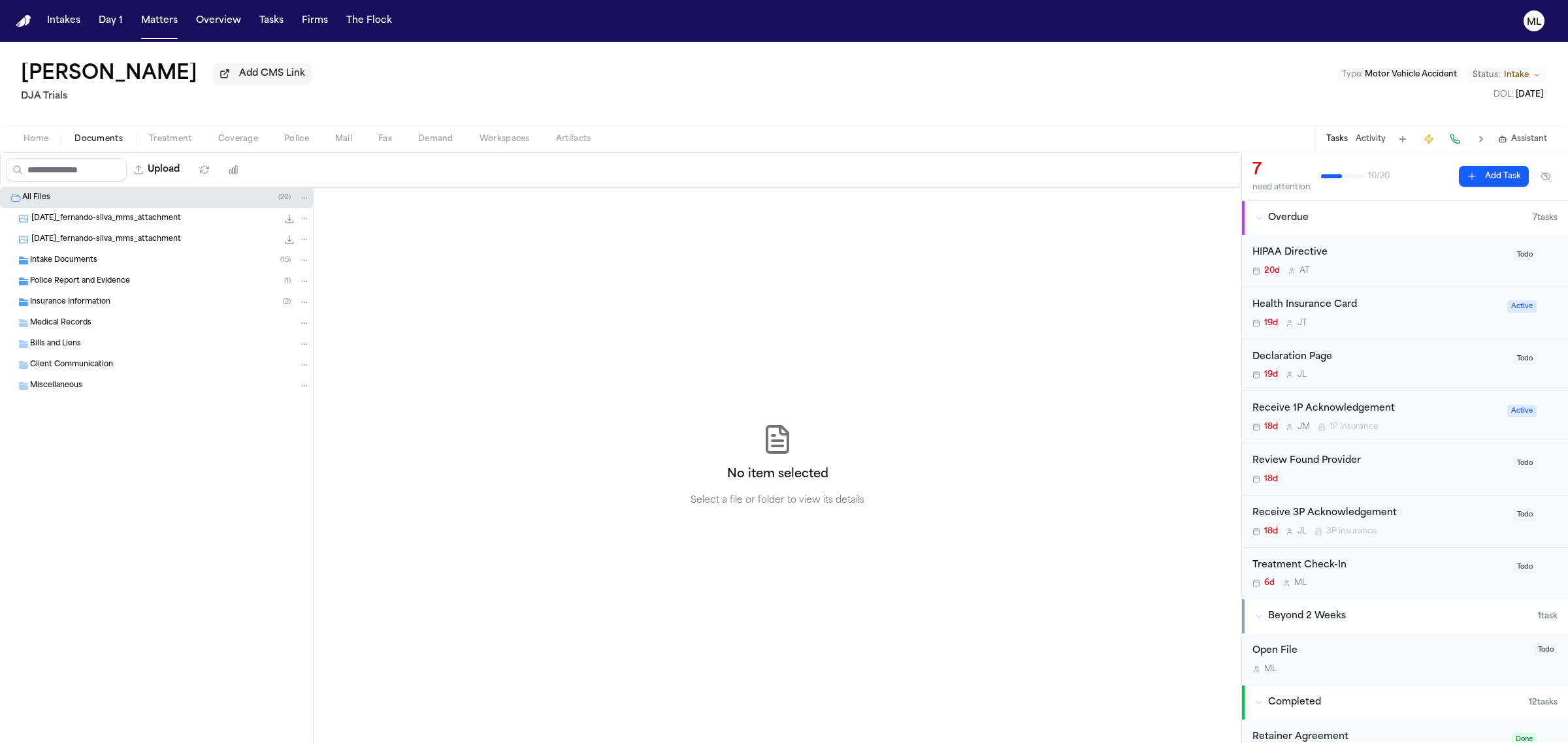
click at [112, 263] on div "Intake Documents ( 15 )" at bounding box center [170, 261] width 280 height 12
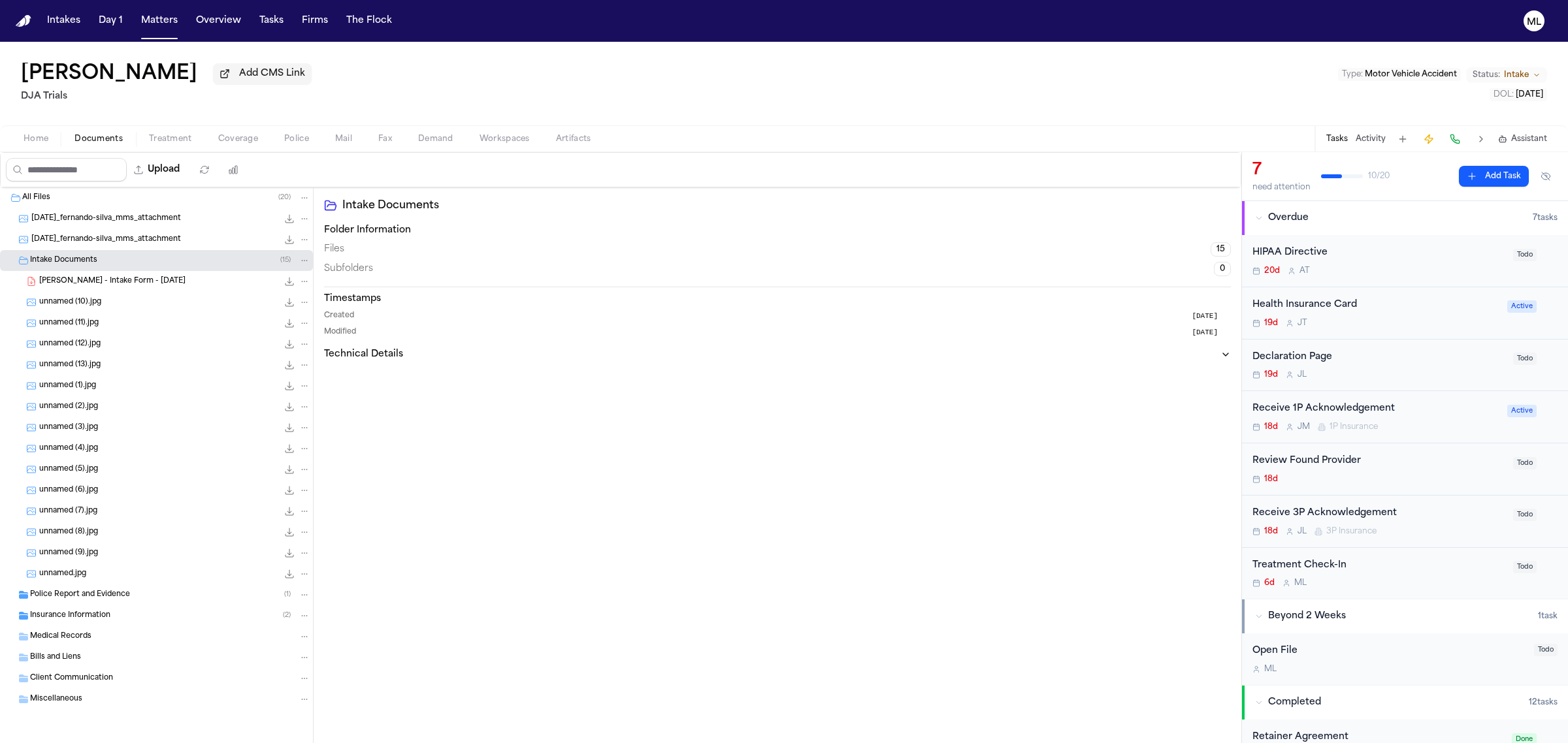
click at [122, 278] on span "F. Silva - Intake Form - 8.20.25" at bounding box center [112, 282] width 146 height 11
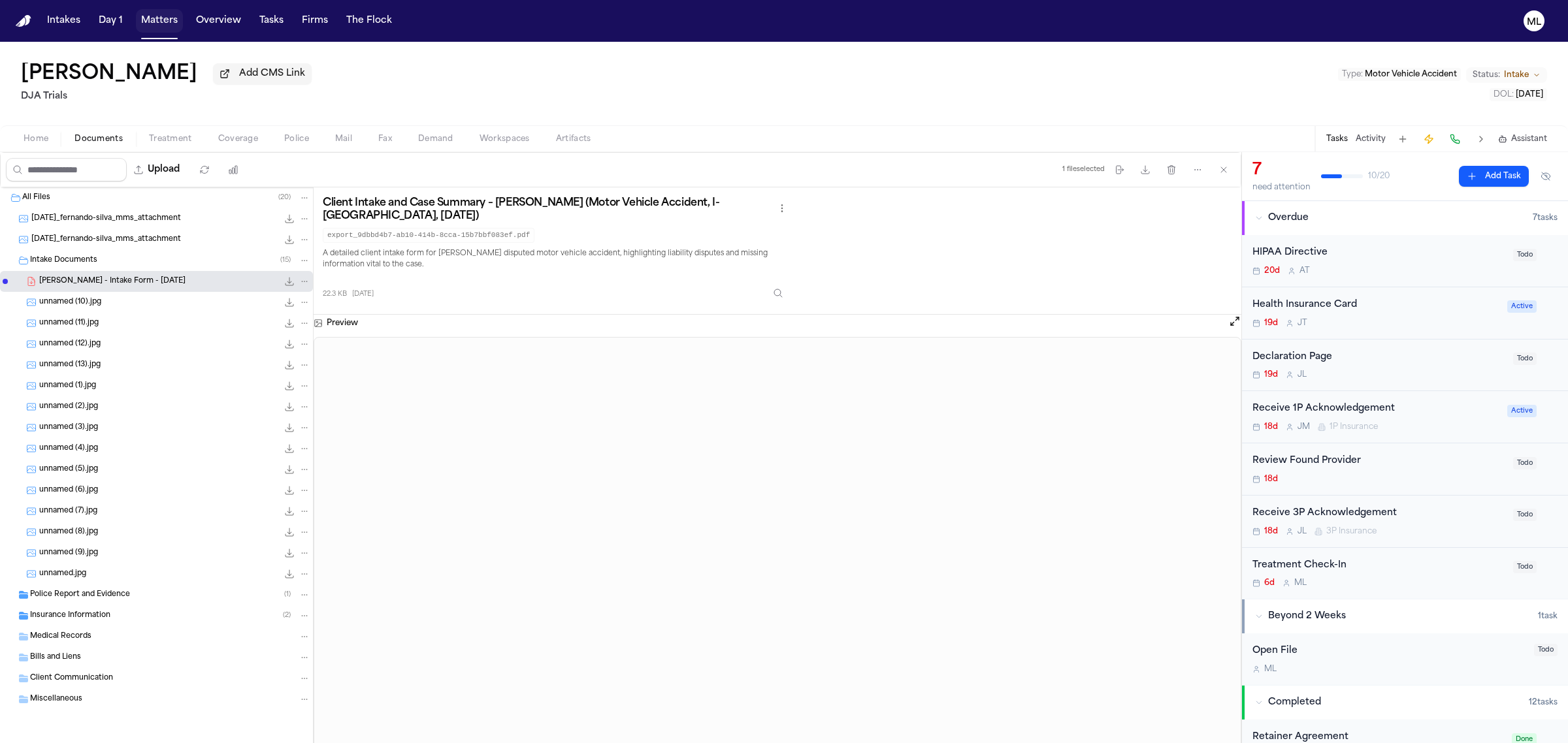
drag, startPoint x: 157, startPoint y: 17, endPoint x: 242, endPoint y: 34, distance: 86.7
click at [156, 17] on button "Matters" at bounding box center [159, 21] width 47 height 23
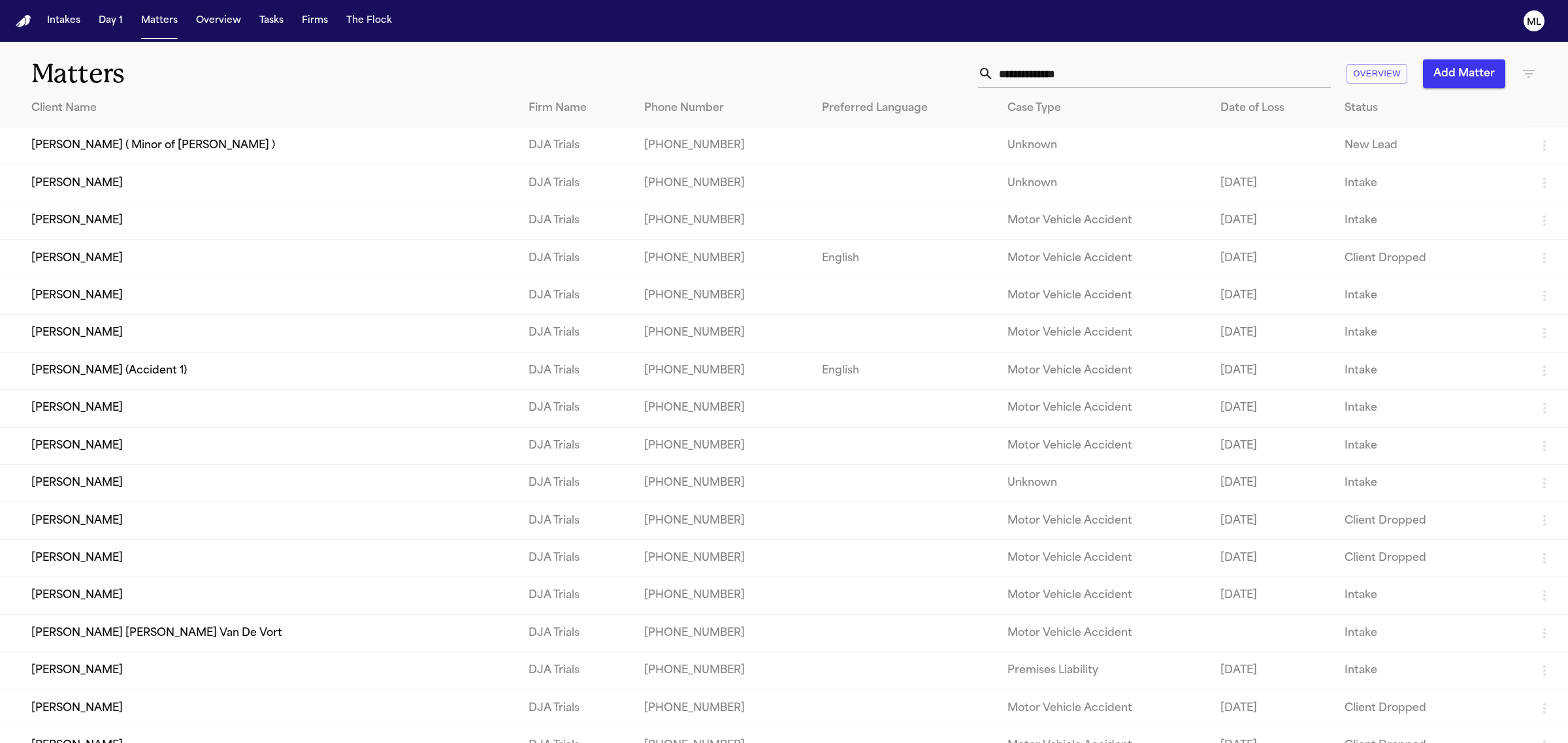
click at [1121, 71] on input "text" at bounding box center [1162, 73] width 337 height 29
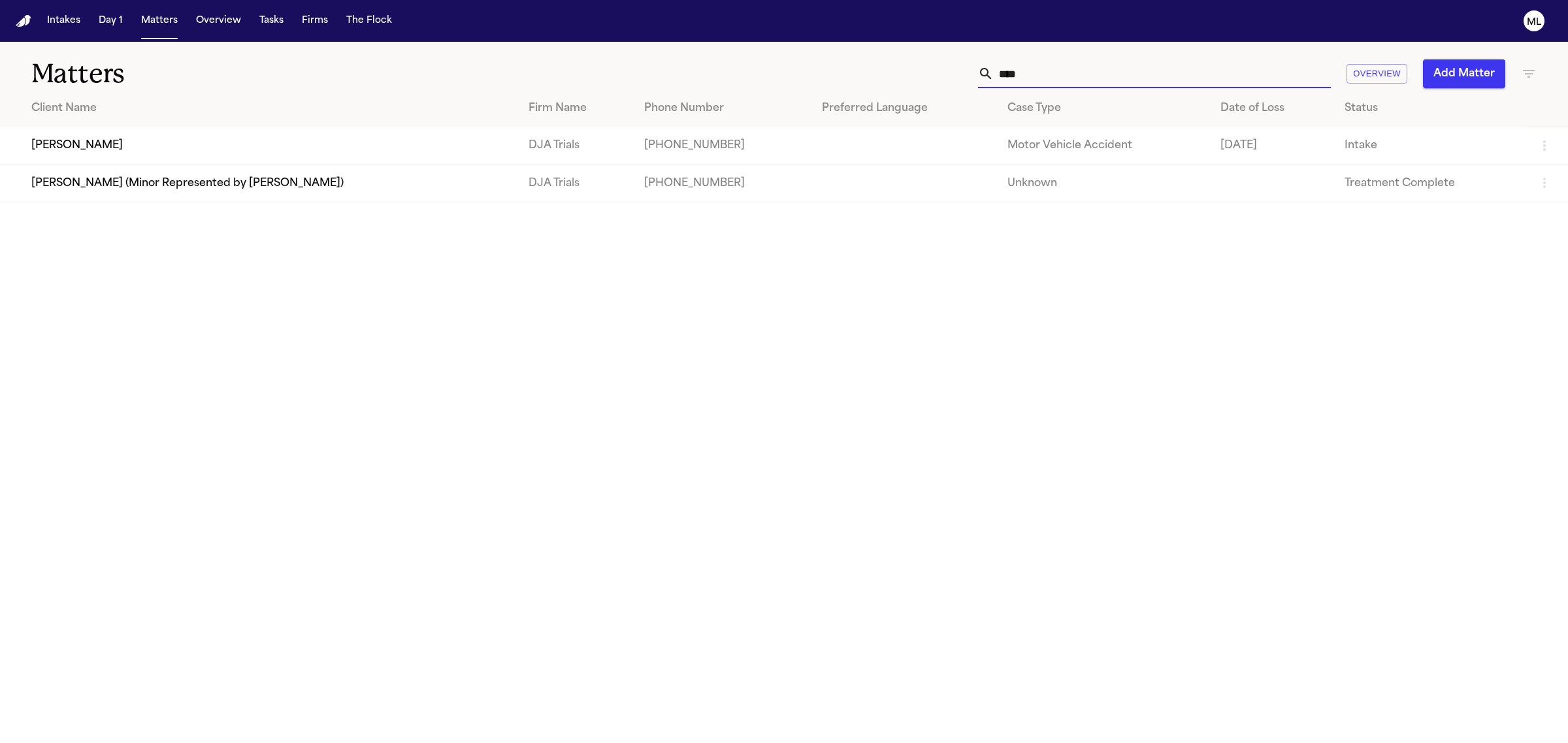
type input "****"
click at [240, 138] on td "[PERSON_NAME]" at bounding box center [259, 146] width 518 height 37
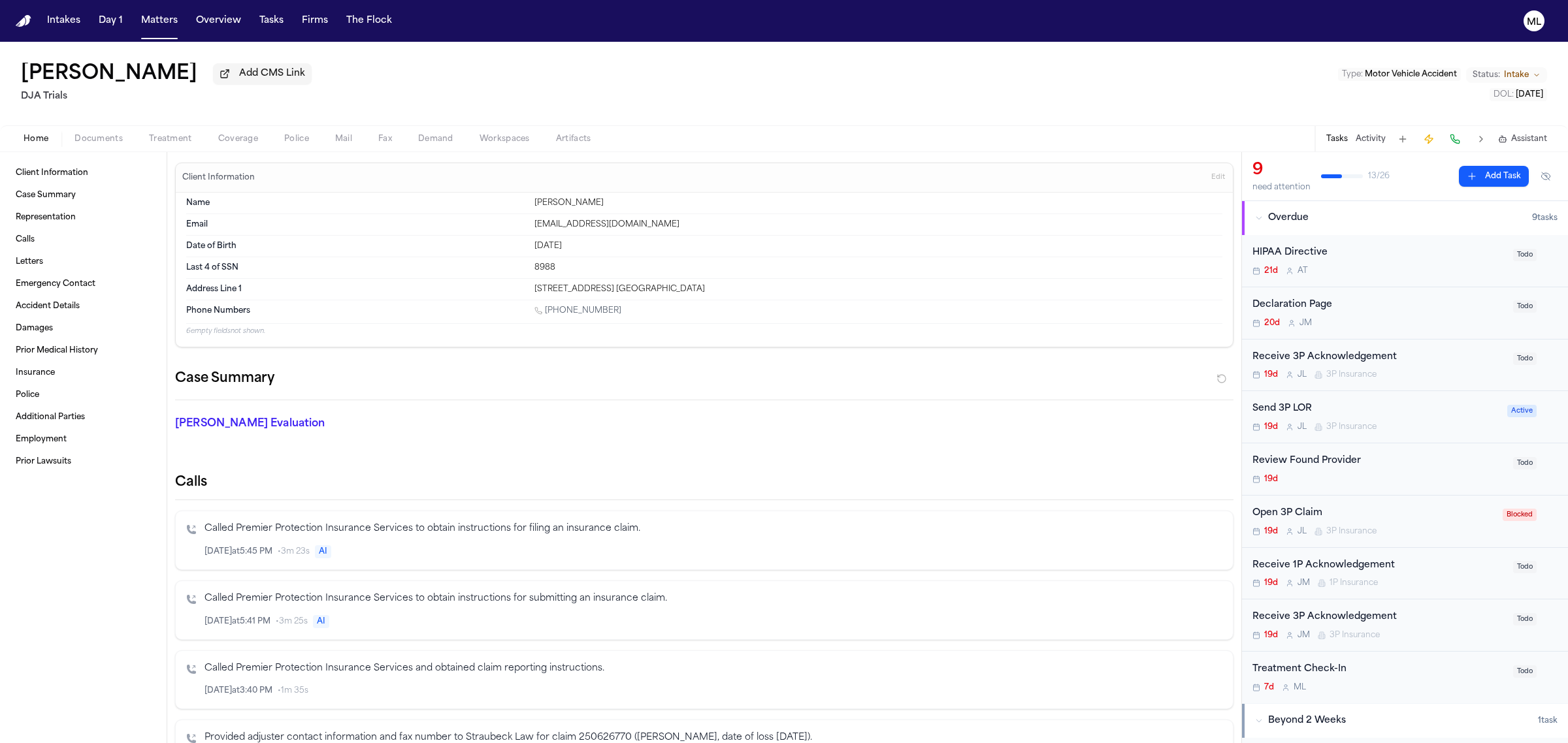
click at [88, 138] on span "Documents" at bounding box center [99, 140] width 48 height 11
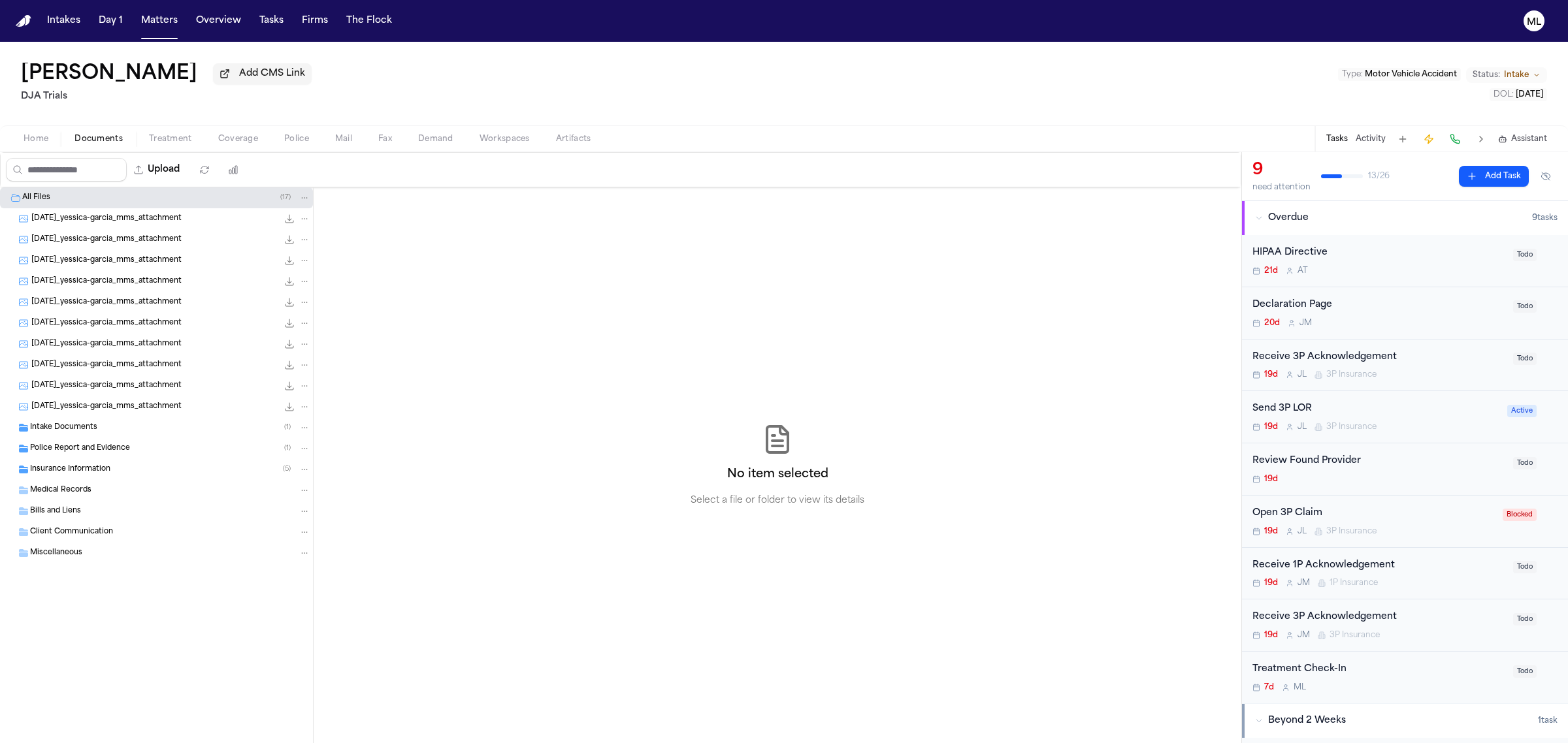
click at [80, 469] on span "Insurance Information" at bounding box center [70, 470] width 80 height 11
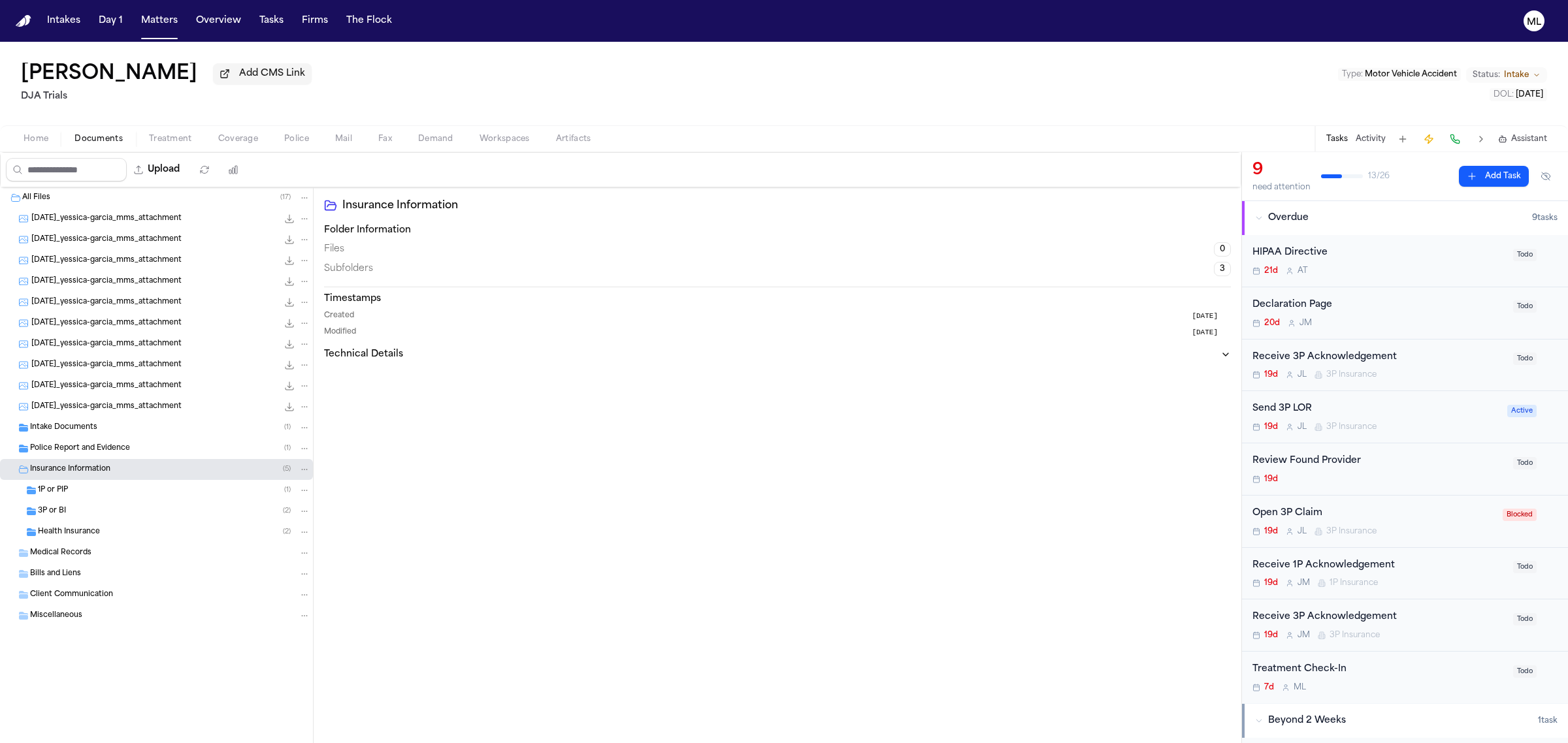
click at [89, 436] on div "Intake Documents ( 1 )" at bounding box center [156, 427] width 313 height 21
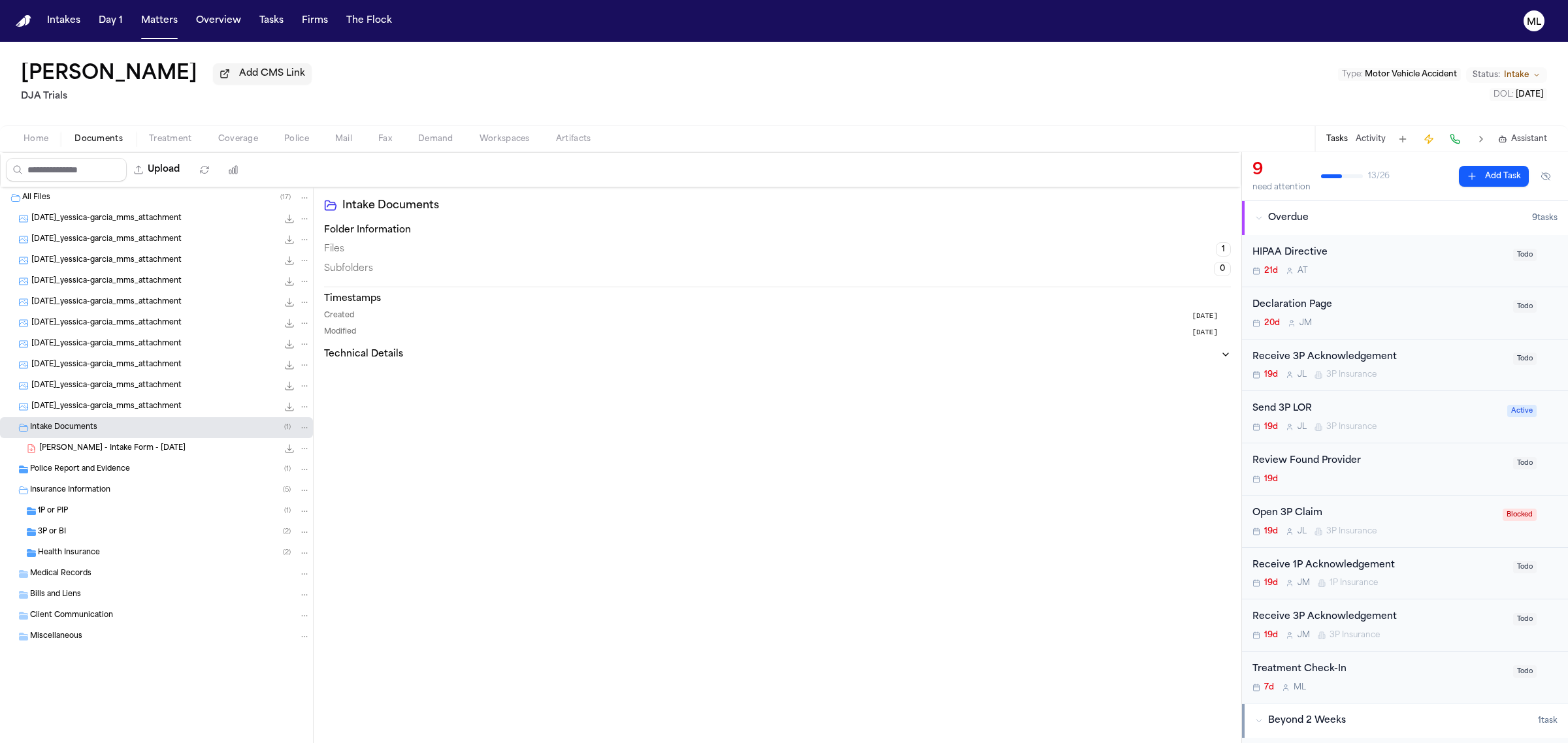
click at [122, 448] on span "Y. Garcia - Intake Form - 8.18.25" at bounding box center [112, 449] width 146 height 11
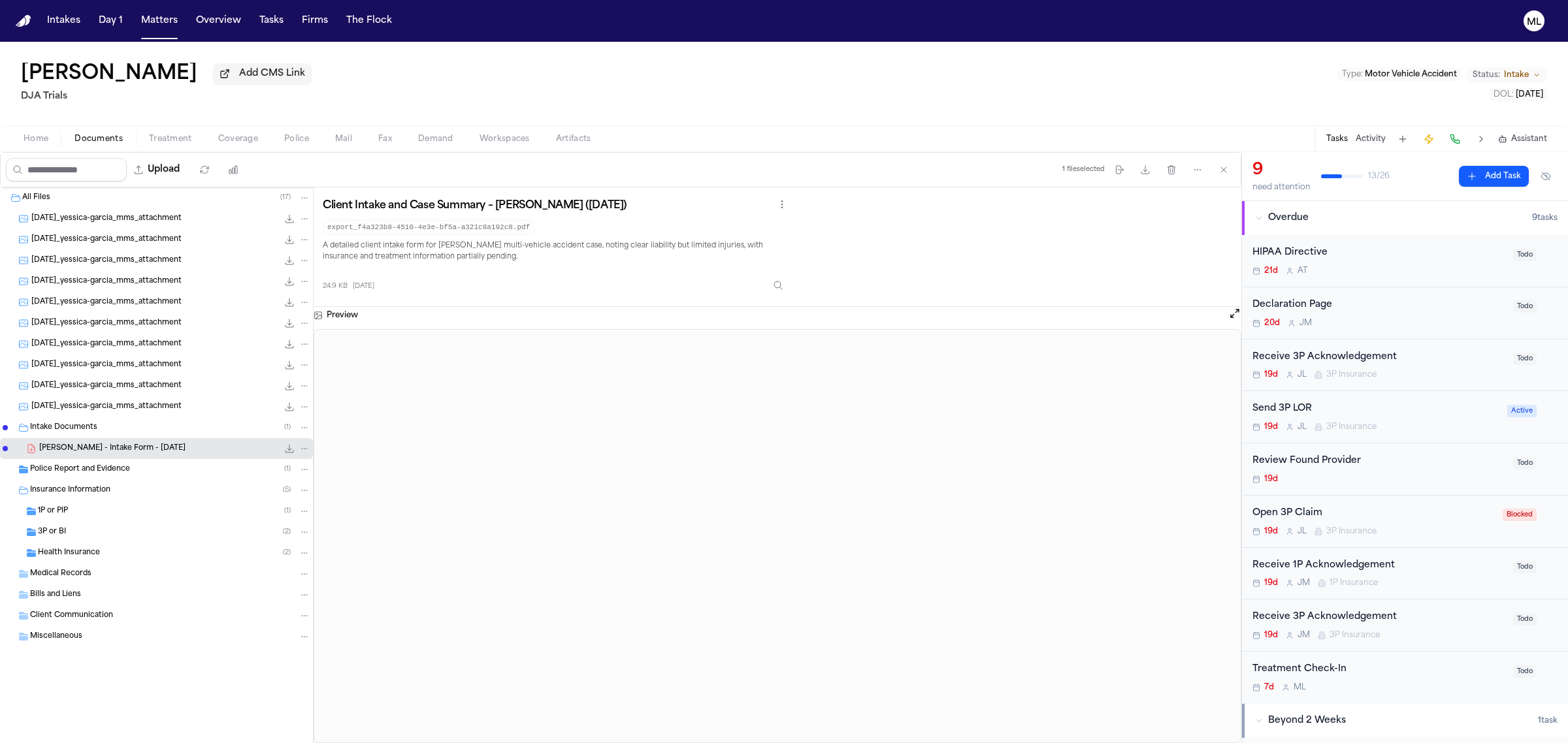
click at [82, 521] on div "1P or PIP ( 1 )" at bounding box center [156, 511] width 313 height 21
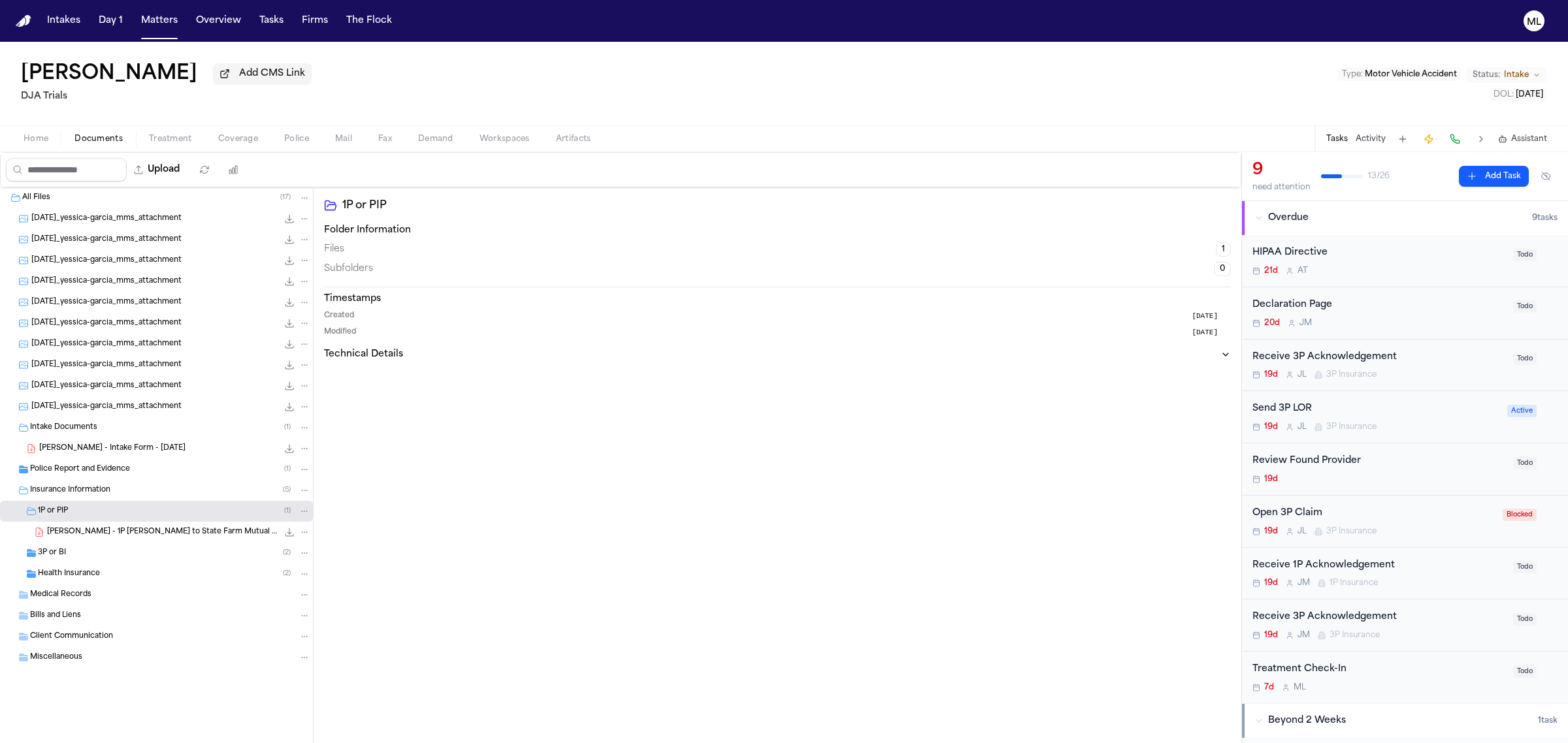
click at [87, 543] on div "3P or BI ( 2 )" at bounding box center [156, 553] width 313 height 21
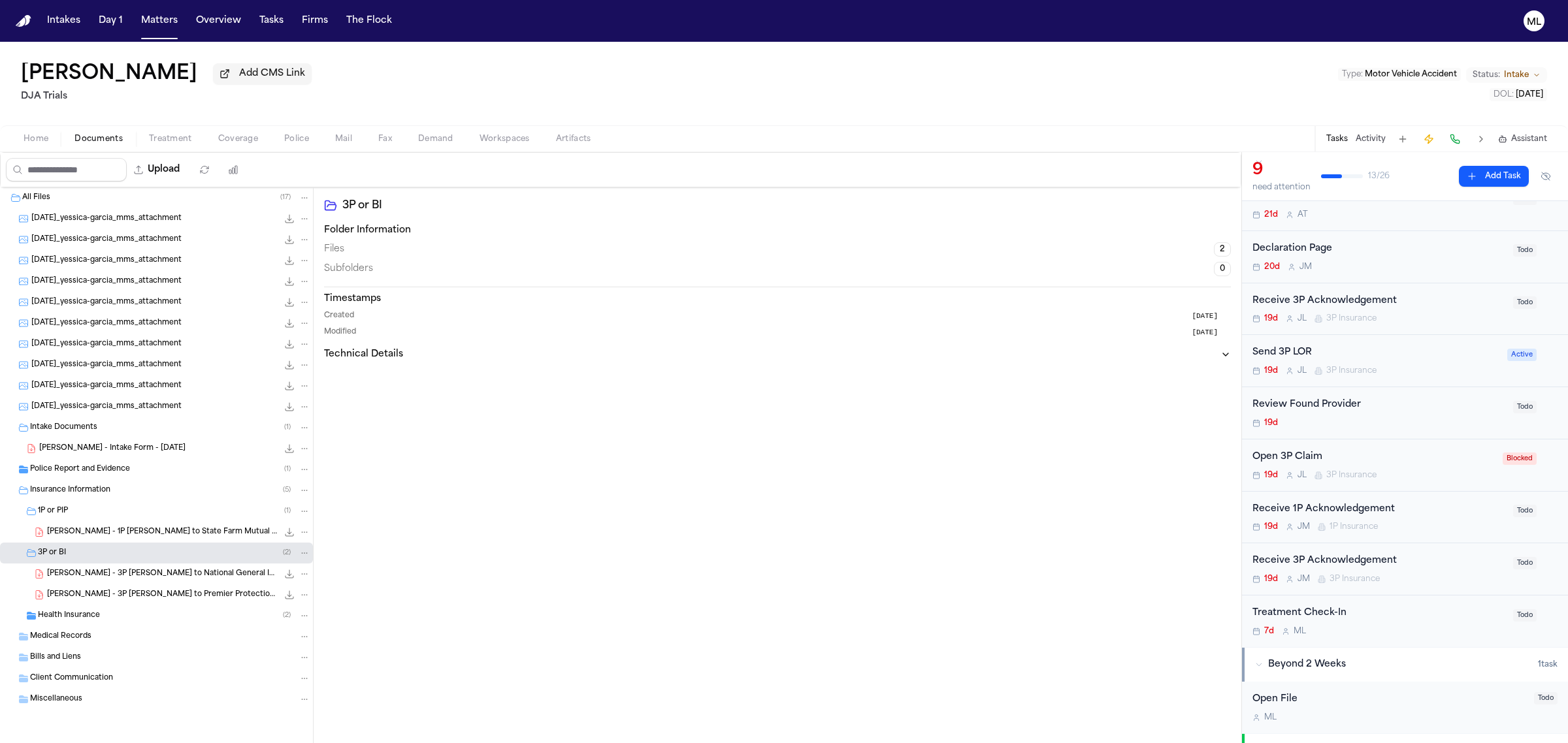
scroll to position [81, 0]
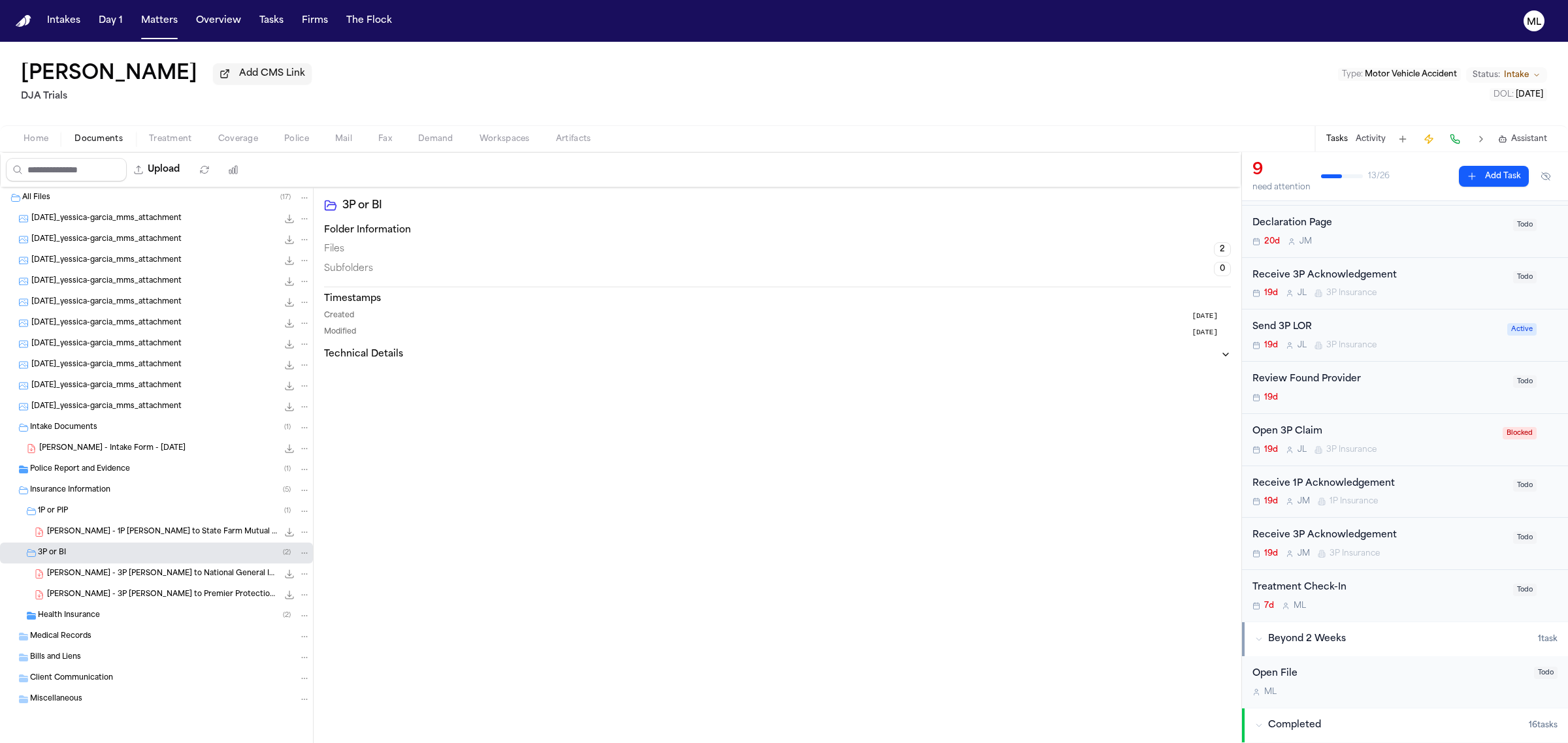
click at [1416, 598] on div "Treatment Check-In 7d M L" at bounding box center [1378, 596] width 253 height 31
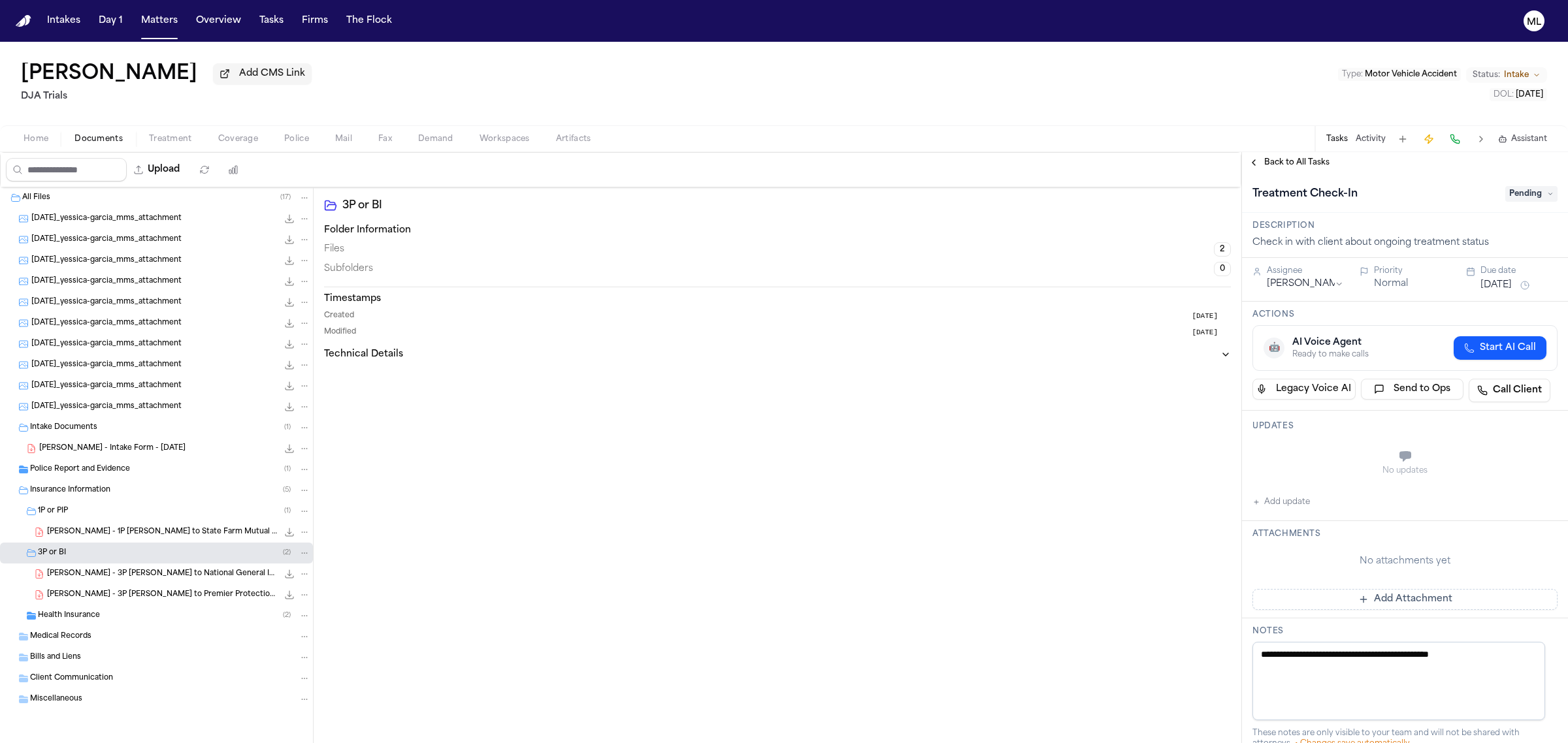
click at [1514, 188] on span "Pending" at bounding box center [1531, 194] width 52 height 15
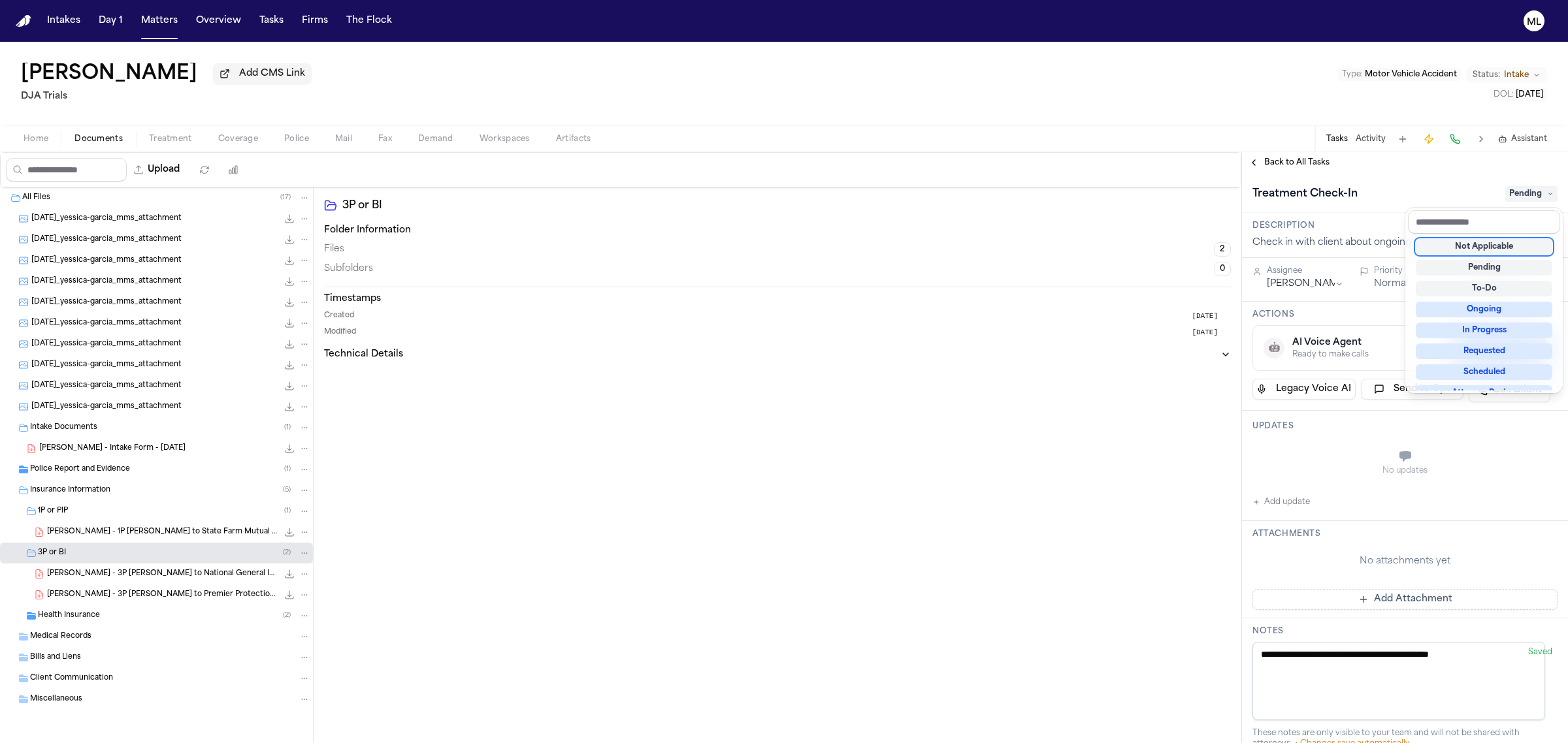
click at [1497, 239] on div "Not Applicable" at bounding box center [1484, 246] width 136 height 15
click at [1272, 162] on div "**********" at bounding box center [1405, 447] width 326 height 591
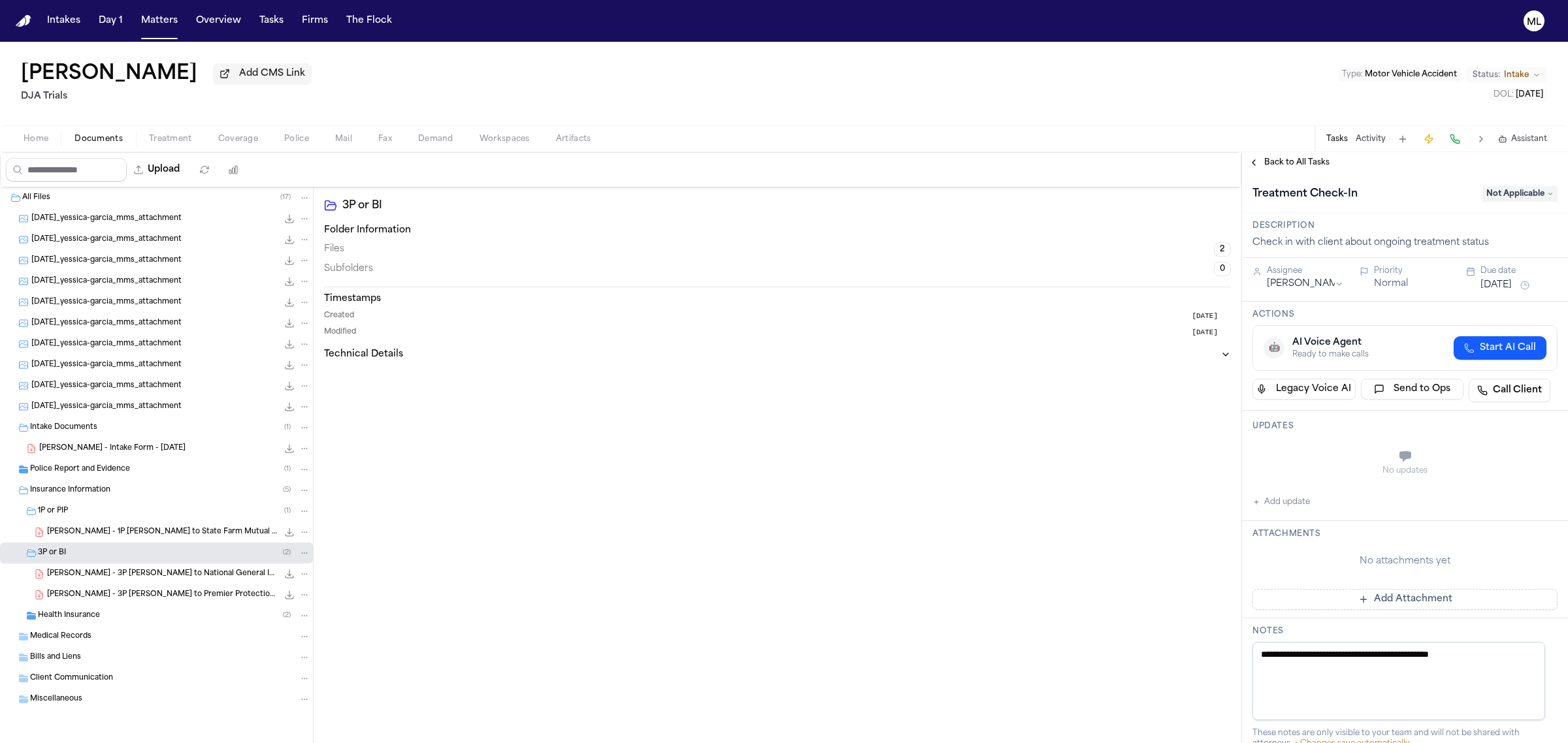
click at [1272, 162] on span "Back to All Tasks" at bounding box center [1297, 163] width 65 height 11
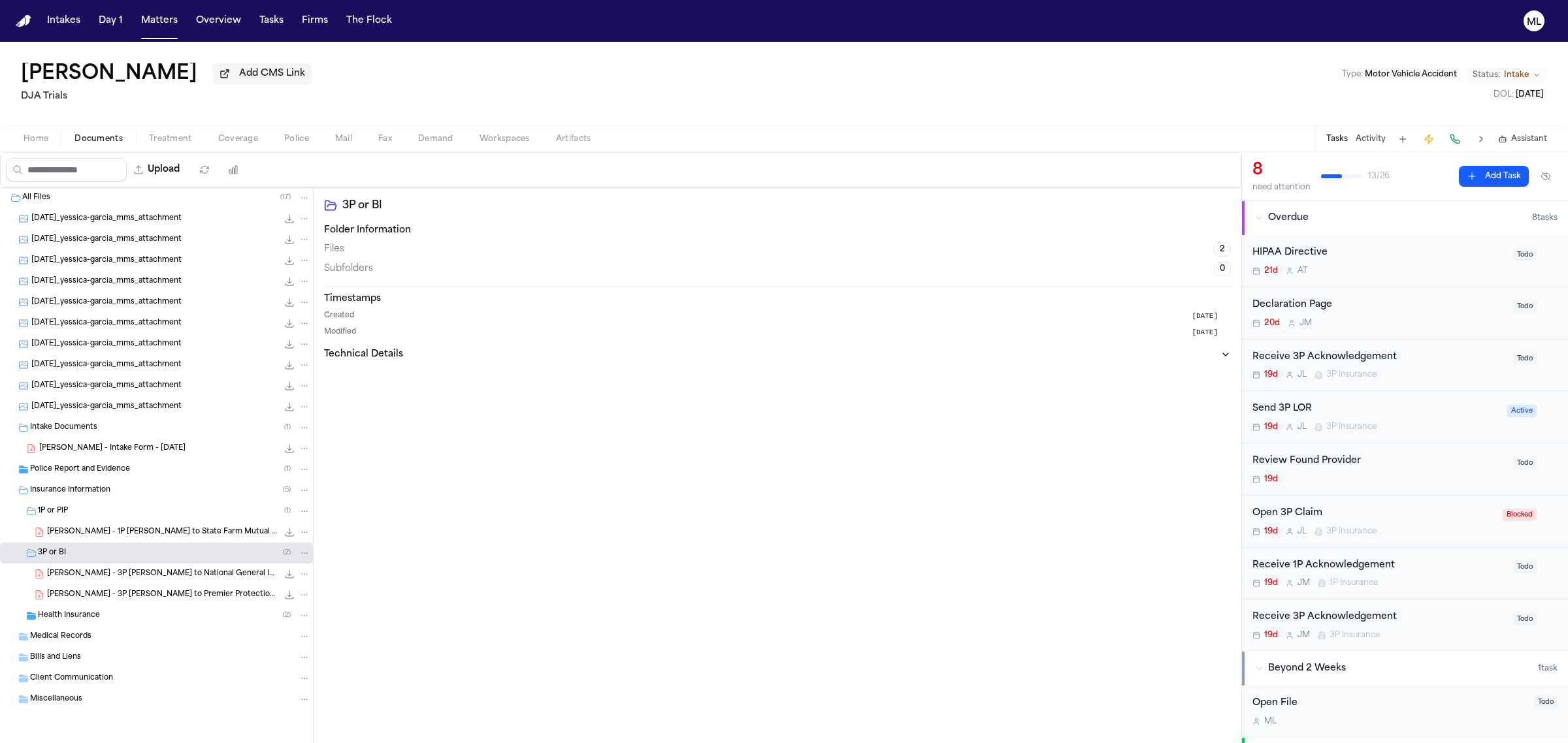
click at [213, 526] on div "Y. Garcia - 1P LOR to State Farm Mutual Automobile Insurance Company - 8.20.25 …" at bounding box center [178, 533] width 263 height 13
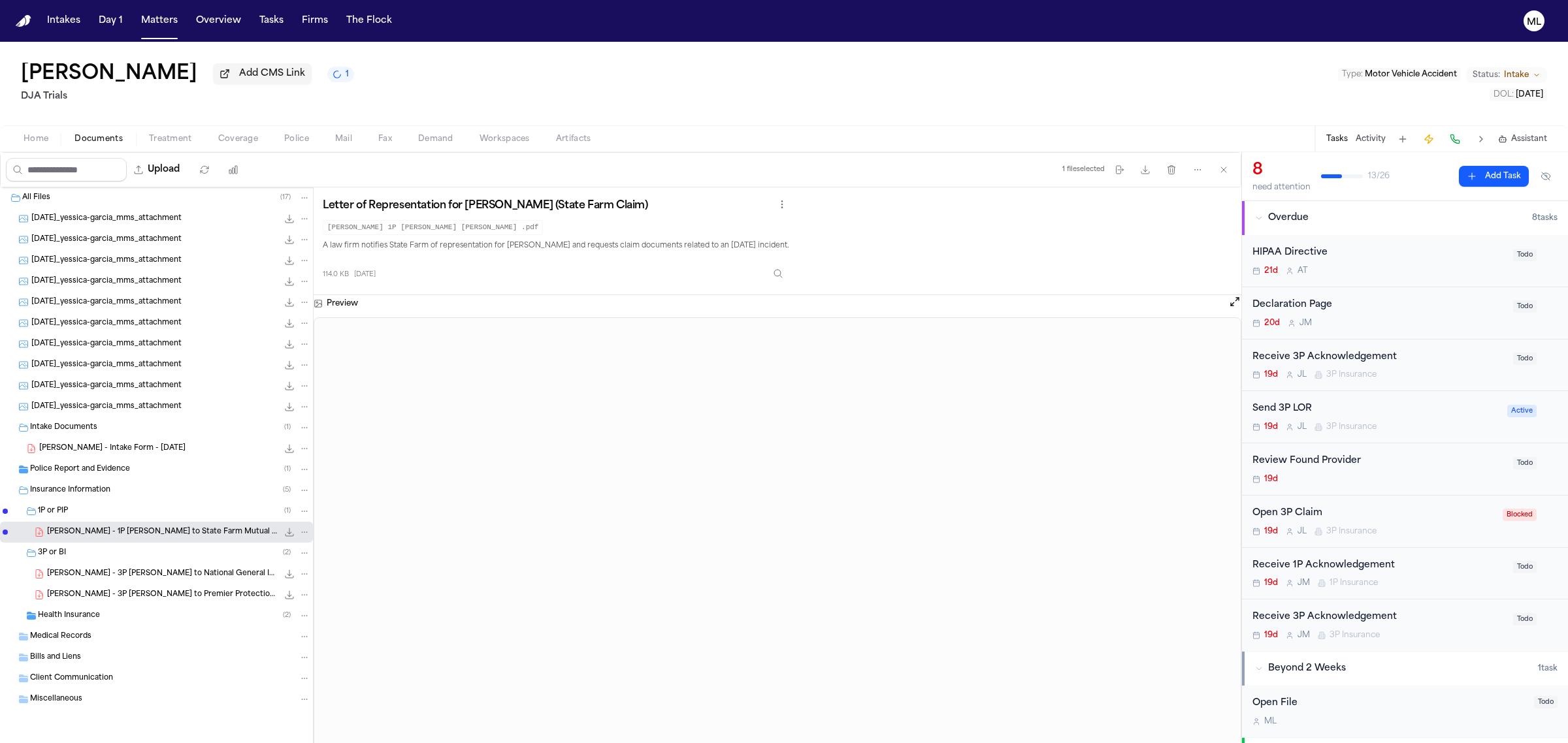
click at [177, 579] on span "Y. Garcia - 3P LOR to National General Insurance - 8.20.25" at bounding box center [162, 574] width 230 height 11
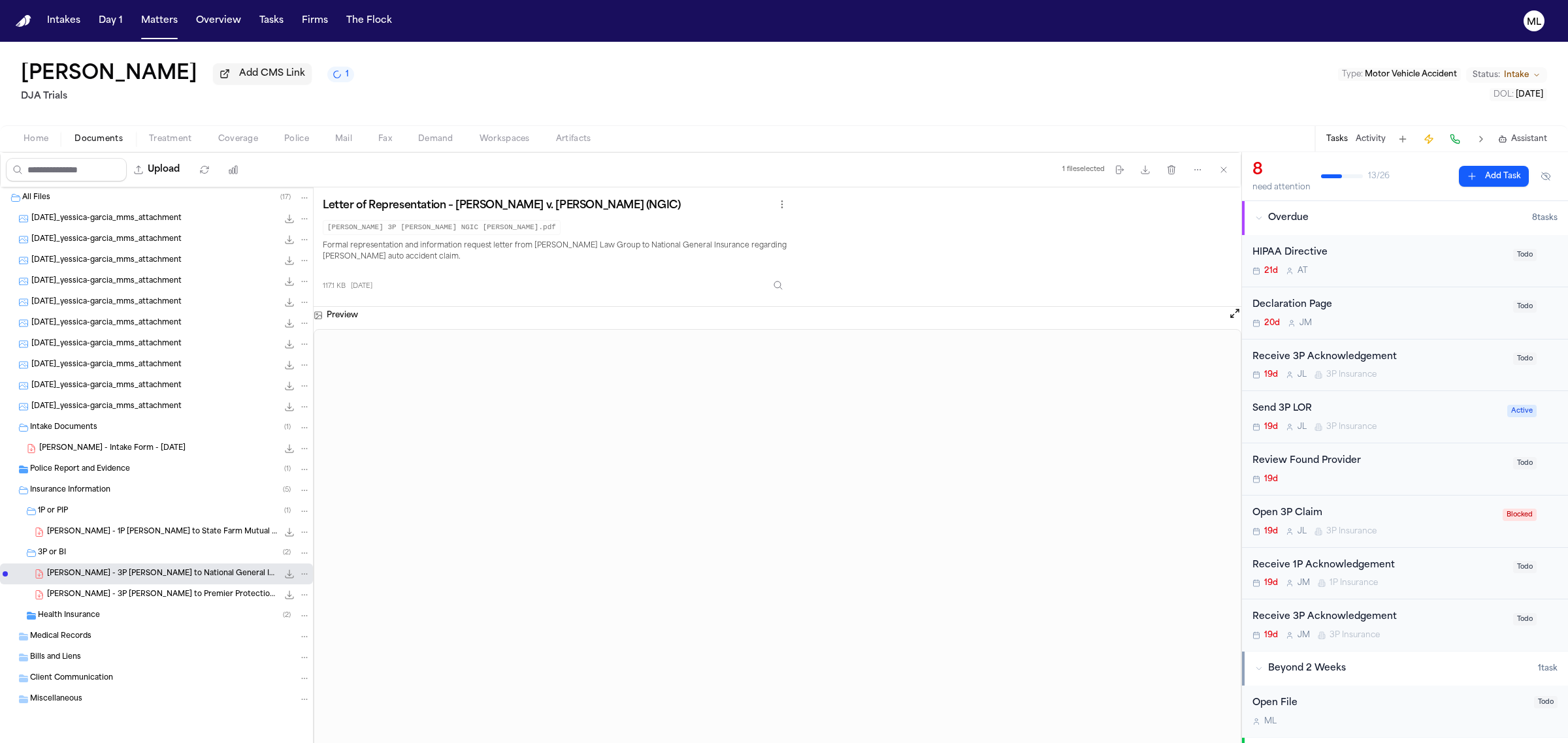
click at [120, 617] on div "Health Insurance ( 2 )" at bounding box center [174, 616] width 272 height 12
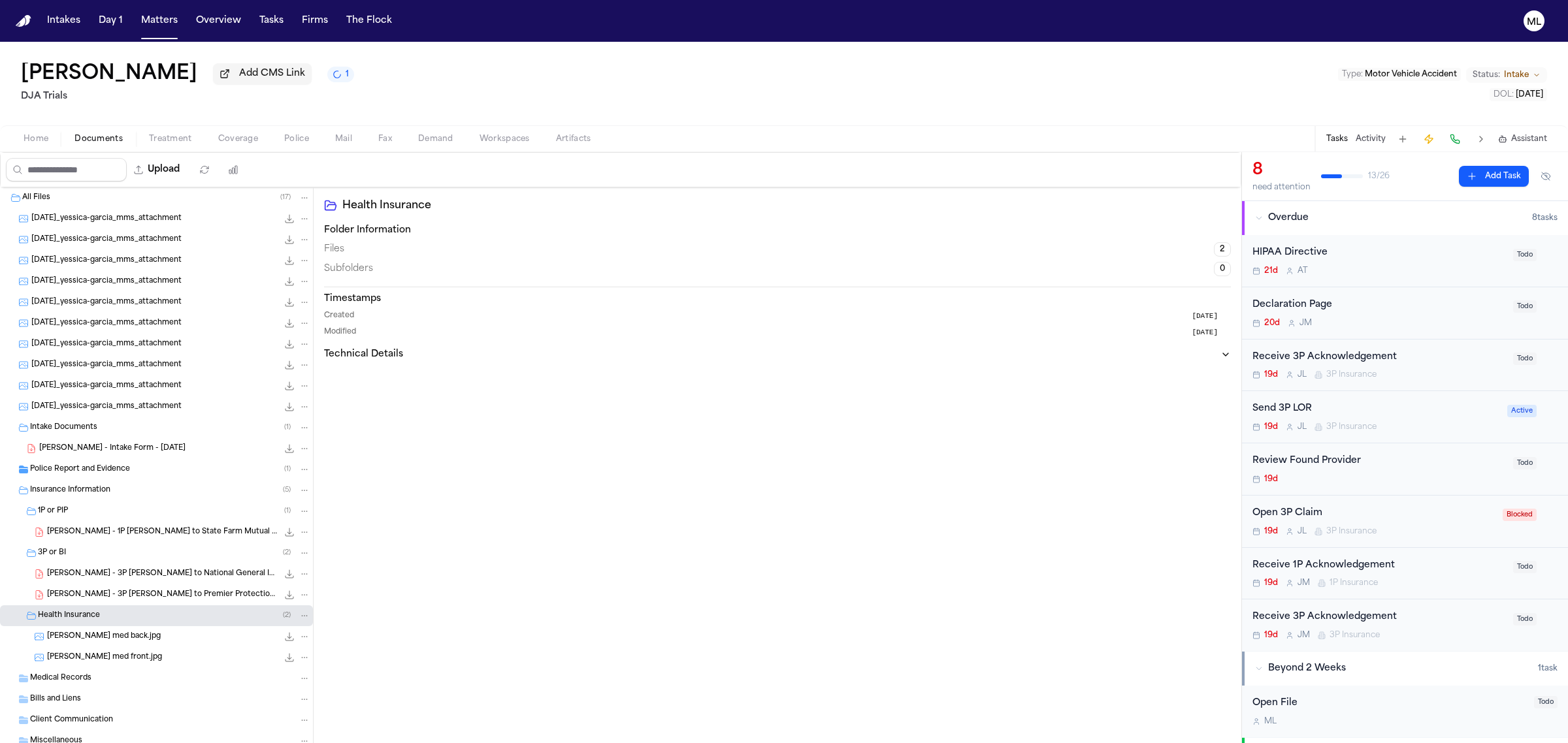
click at [132, 605] on div "Y. Garcia - 3P LOR to Premier Protection - 8.20.25 114.8 KB • PDF" at bounding box center [156, 595] width 313 height 21
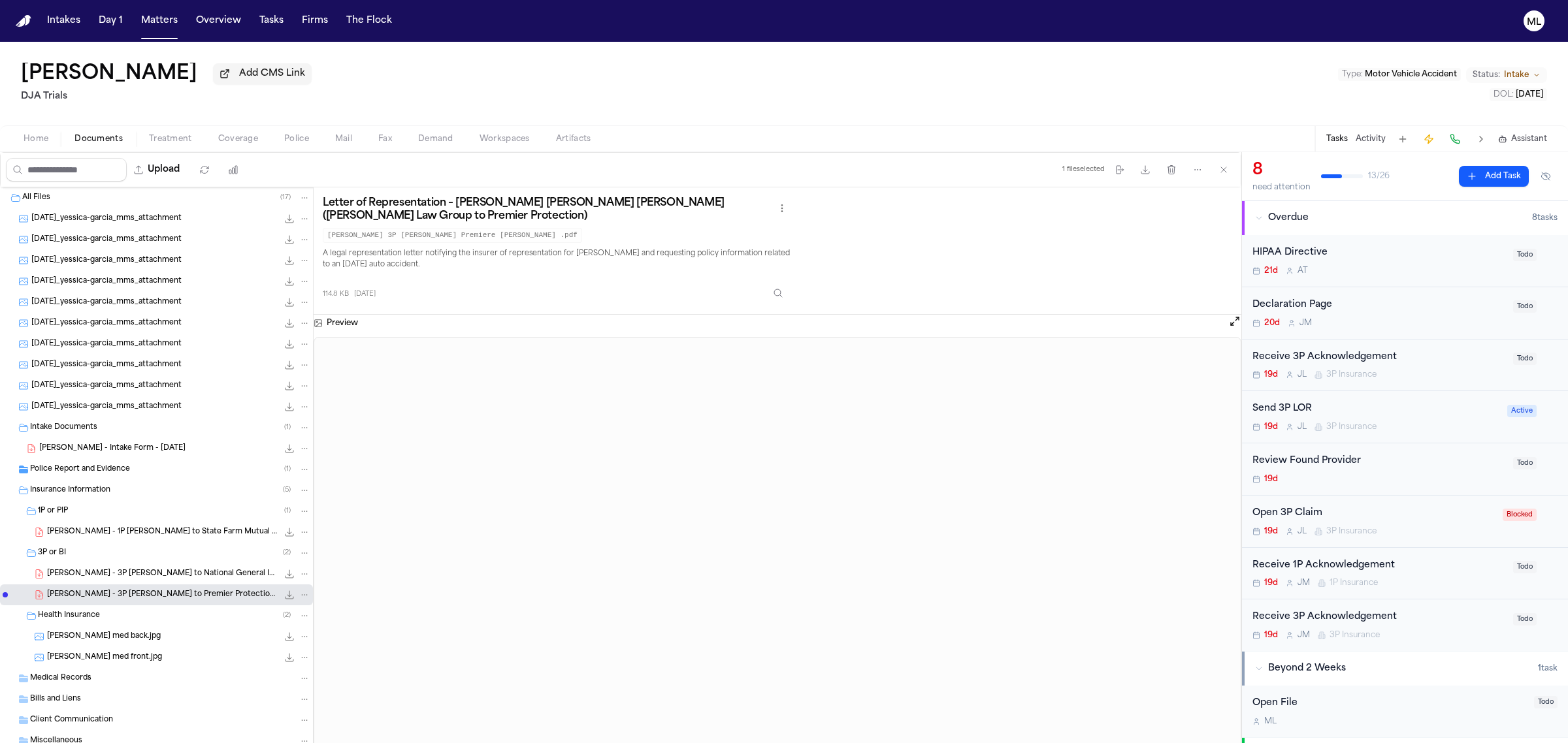
click at [95, 475] on span "Police Report and Evidence" at bounding box center [80, 470] width 100 height 11
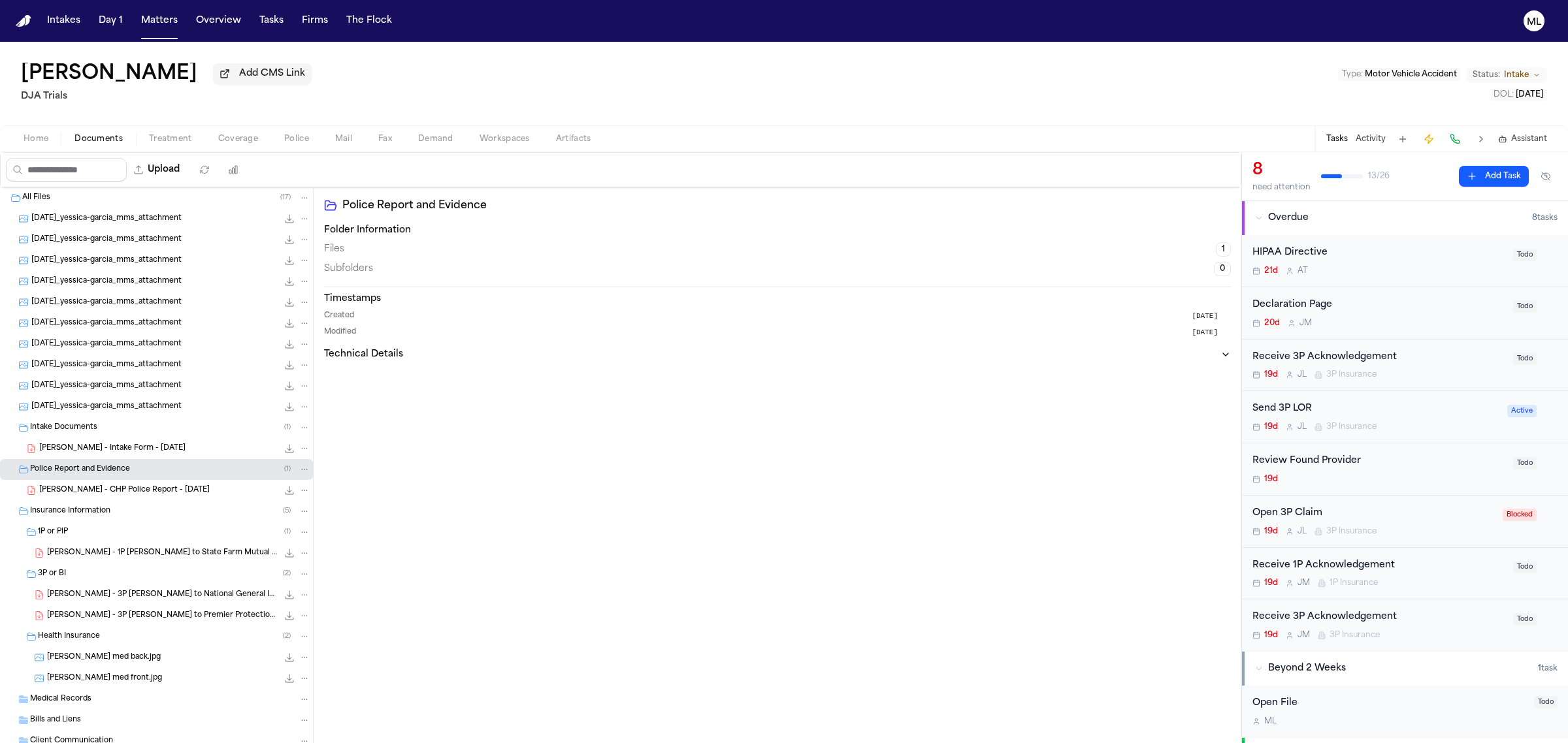
click at [286, 492] on icon "File: Y. Garcia - CHP Police Report - 8.3.25" at bounding box center [290, 491] width 9 height 9
click at [1455, 586] on div "19d J M 1P Insurance" at bounding box center [1378, 583] width 253 height 11
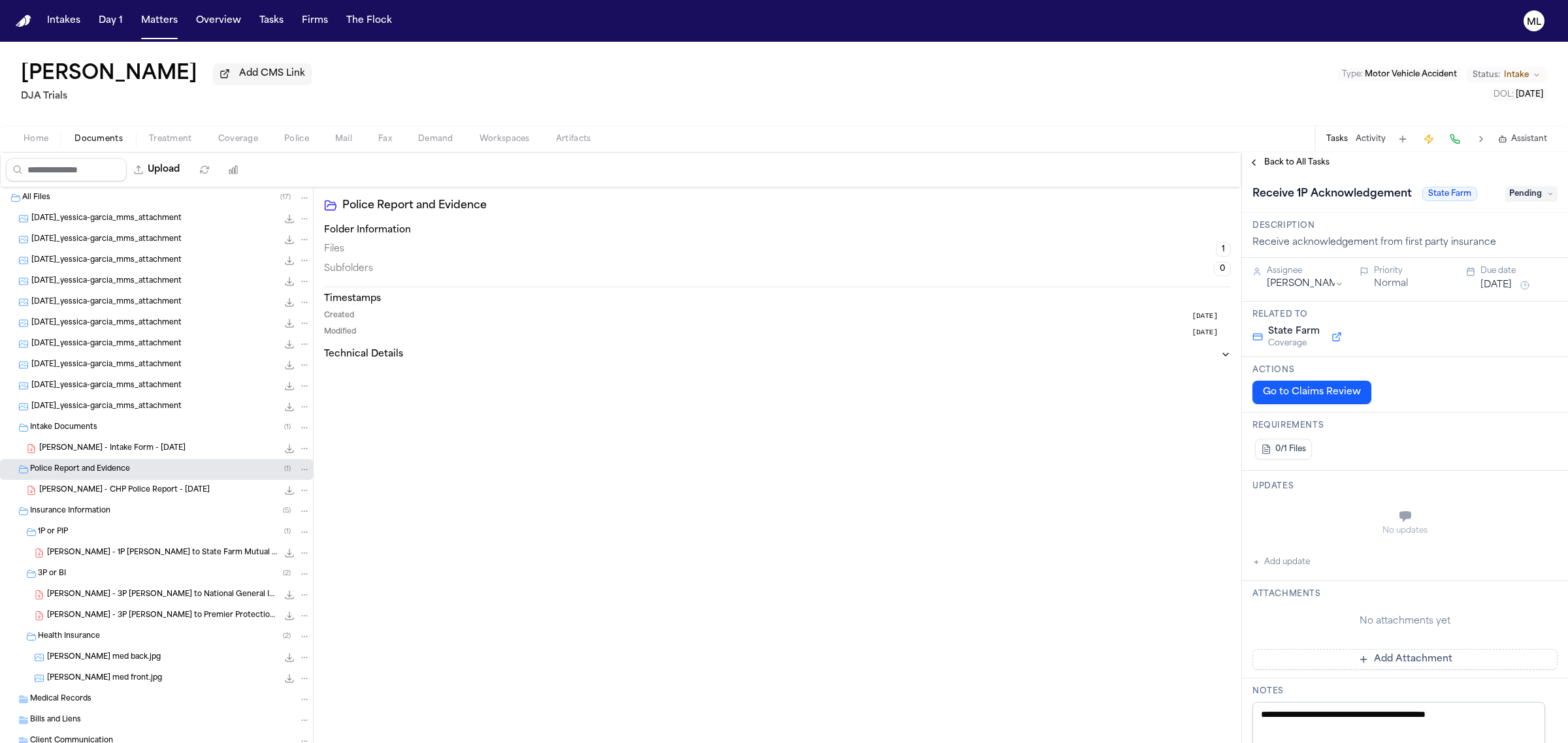
click at [1419, 658] on button "Add Attachment" at bounding box center [1404, 659] width 305 height 21
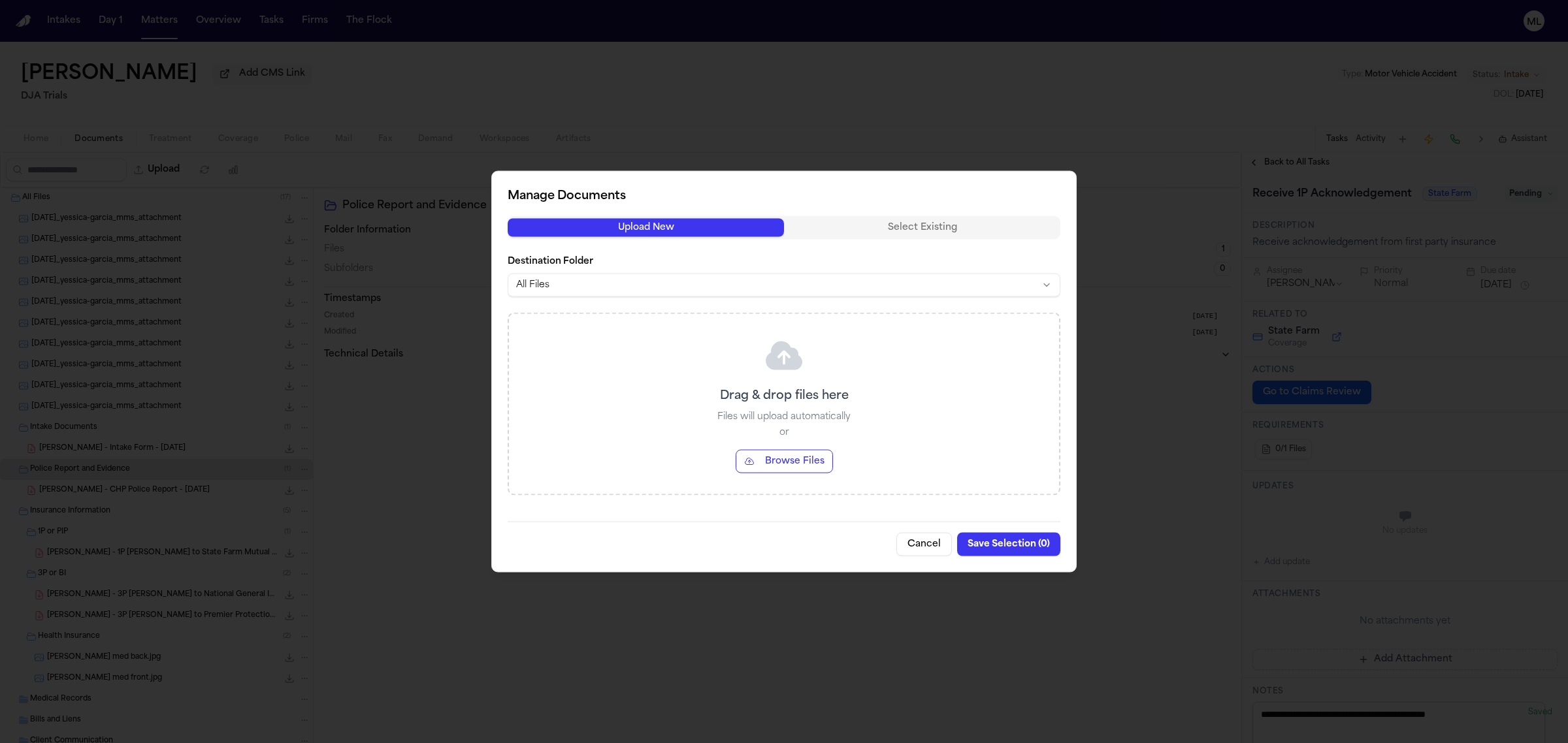
click at [803, 455] on button "Browse Files" at bounding box center [785, 461] width 97 height 23
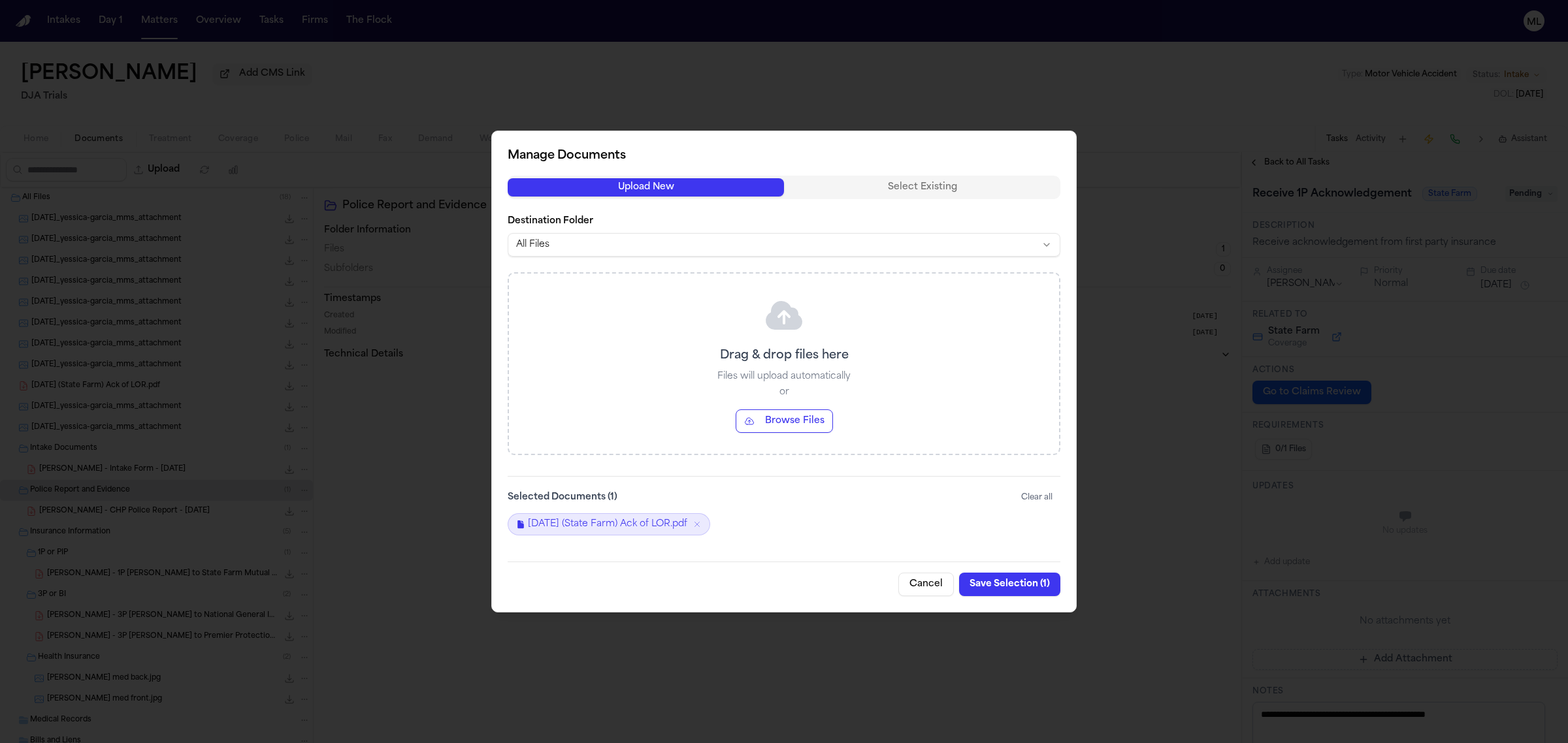
click at [1019, 586] on button "Save Selection ( 1 )" at bounding box center [1010, 584] width 102 height 23
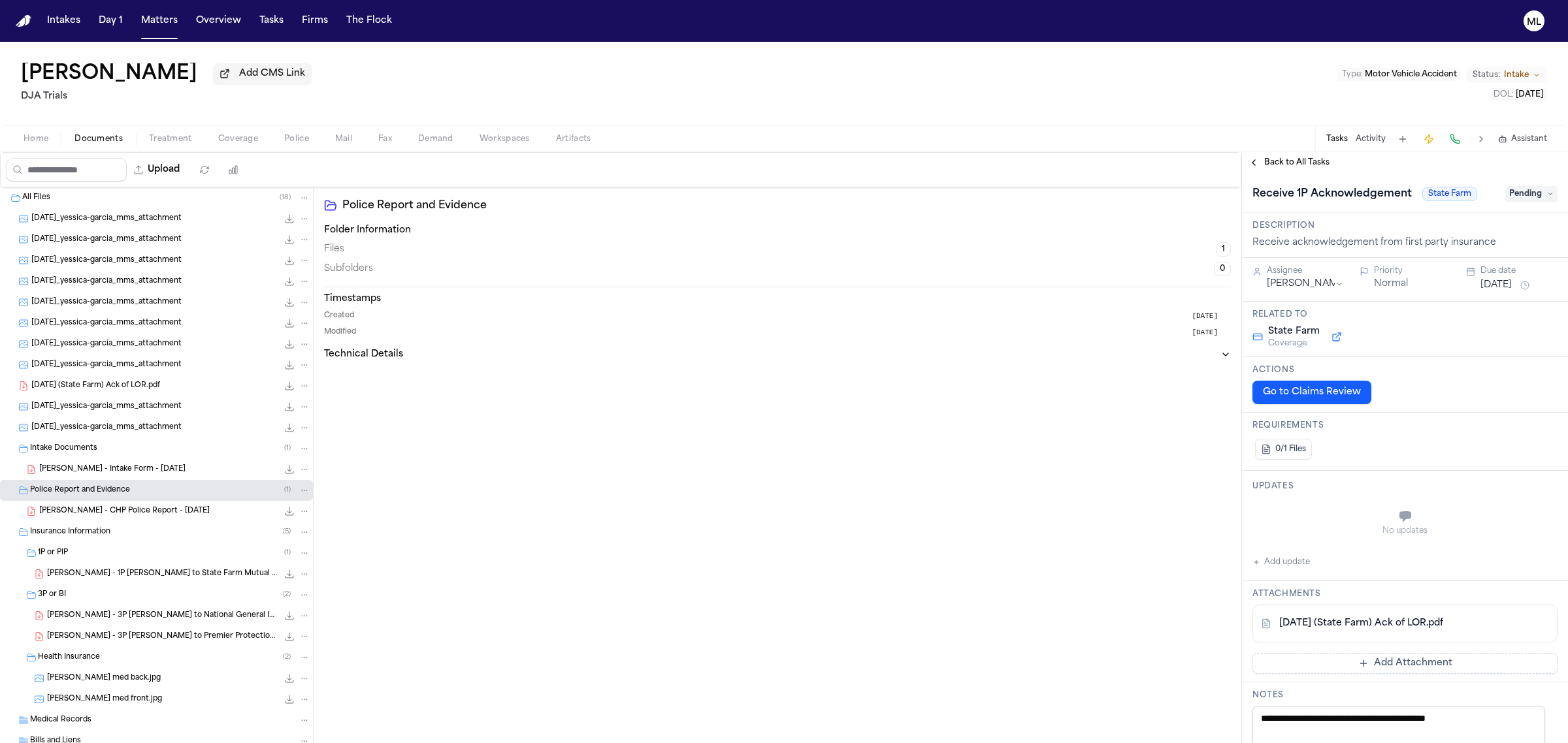
click at [1276, 162] on span "Back to All Tasks" at bounding box center [1297, 163] width 65 height 11
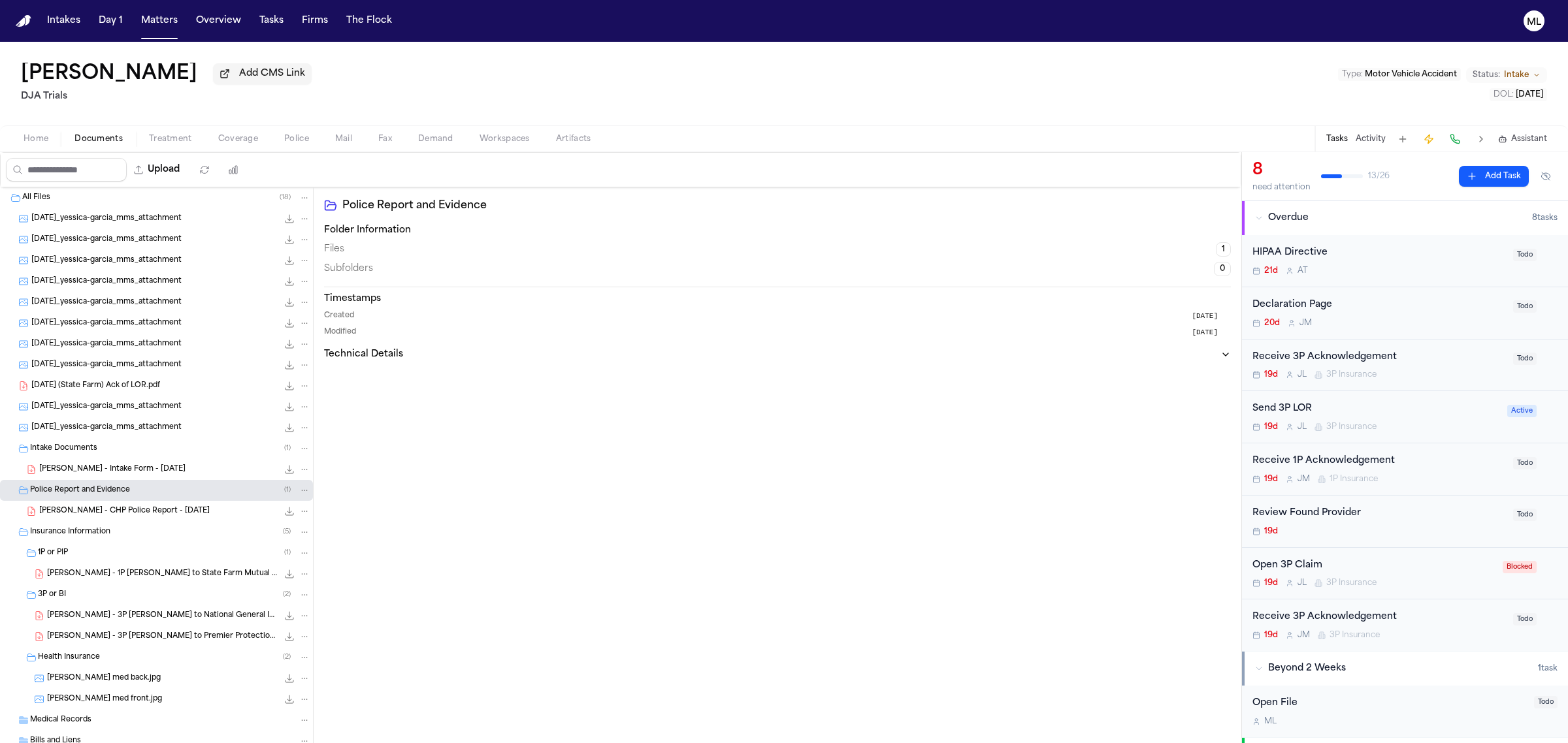
click at [1405, 311] on div "Declaration Page" at bounding box center [1378, 305] width 253 height 15
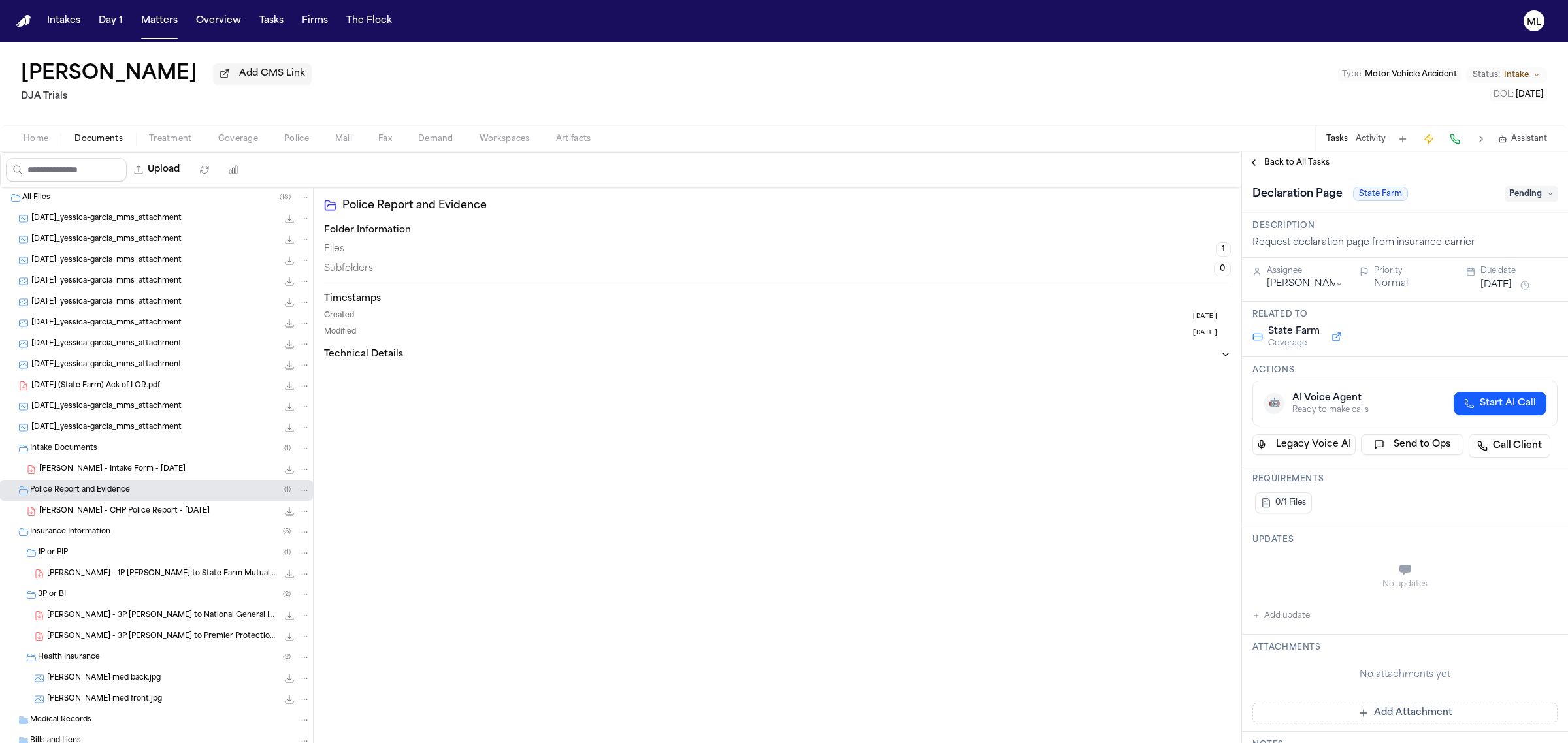
click at [1493, 282] on button "Aug 20, 2025" at bounding box center [1496, 286] width 31 height 13
click at [1506, 389] on button "11" at bounding box center [1507, 387] width 21 height 21
click at [1323, 285] on html "Intakes Day 1 Matters Overview Tasks Firms The Flock ML Yessica Garcia Add CMS …" at bounding box center [784, 371] width 1568 height 743
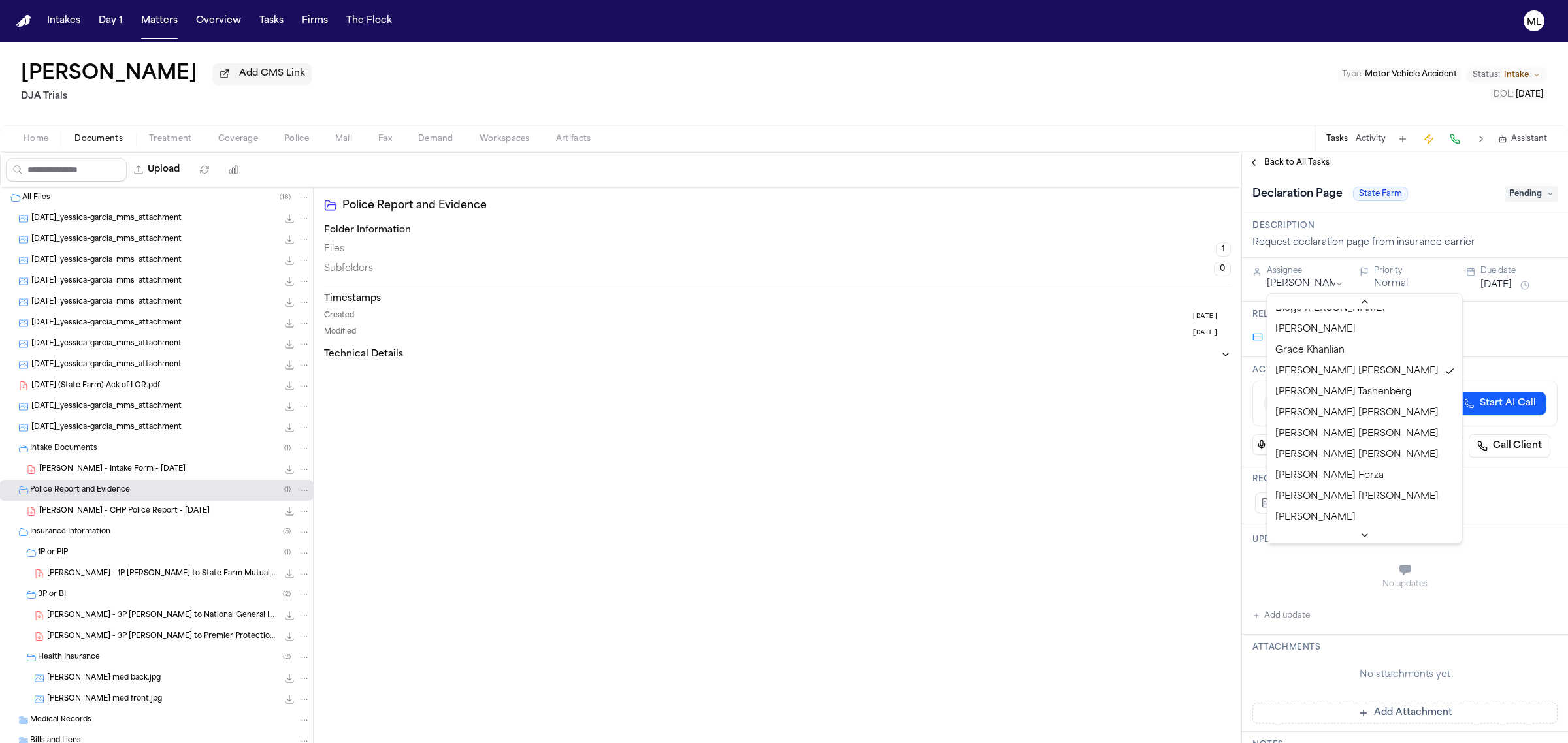
scroll to position [511, 0]
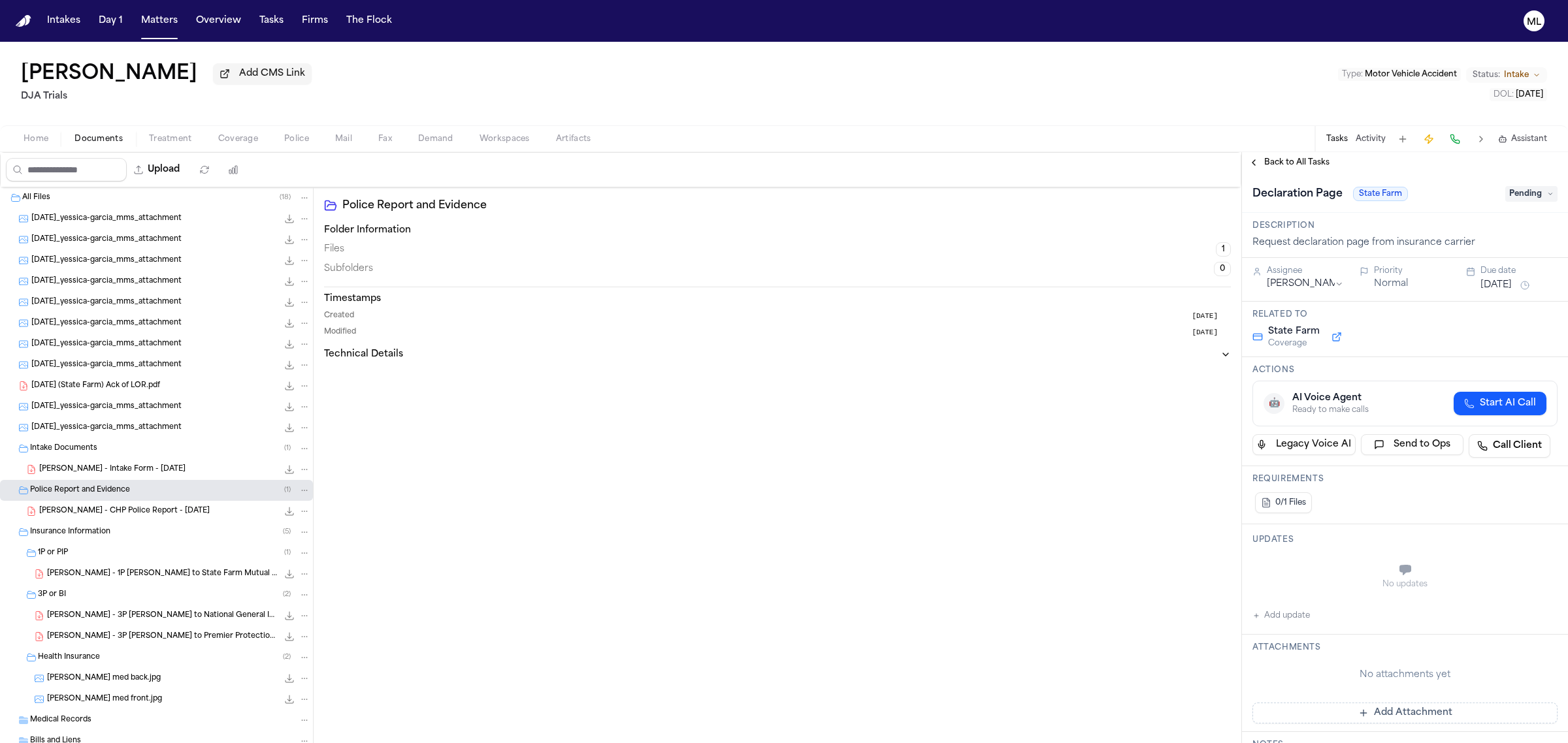
click at [1288, 165] on span "Back to All Tasks" at bounding box center [1297, 163] width 65 height 11
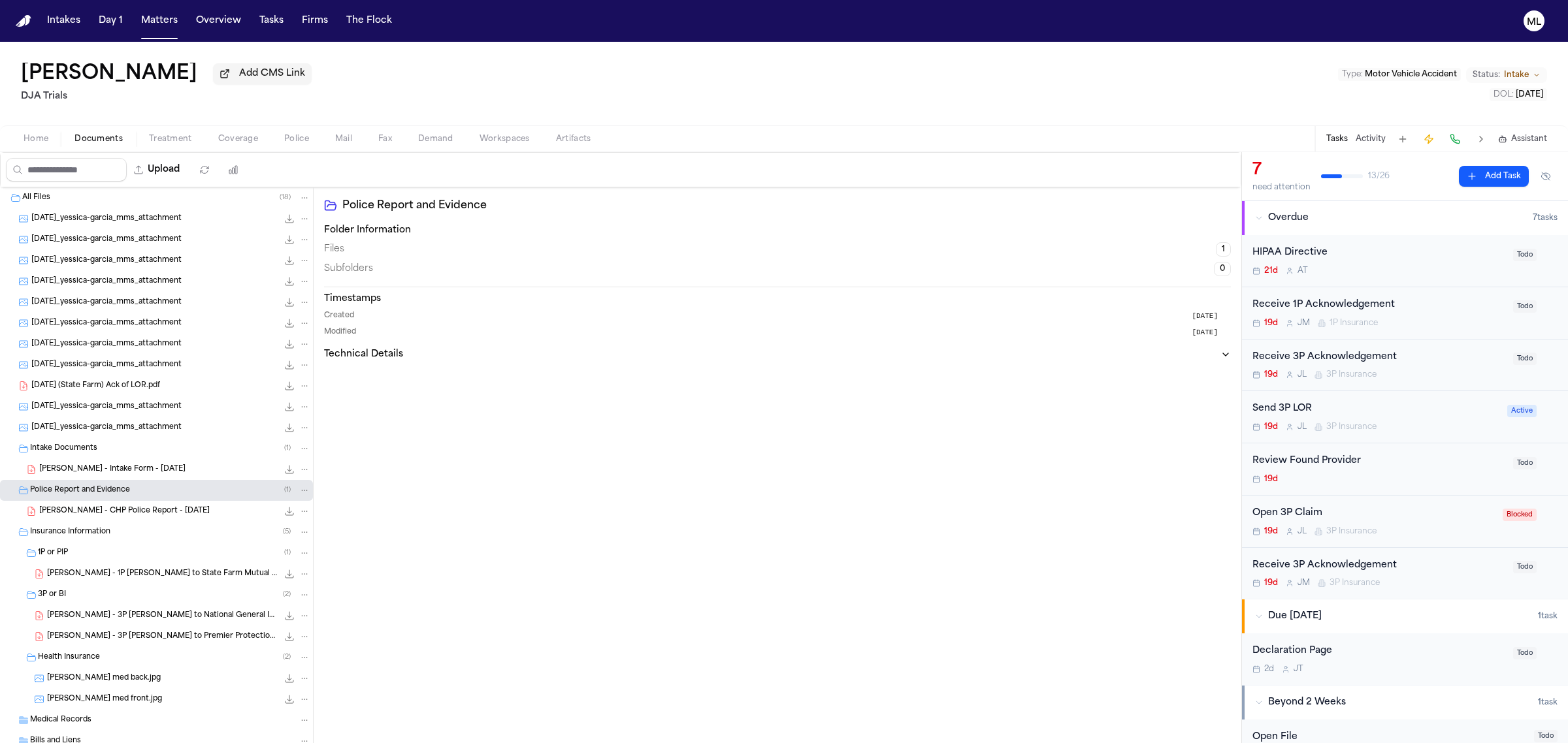
click at [1435, 318] on div "19d J M 1P Insurance" at bounding box center [1378, 323] width 253 height 11
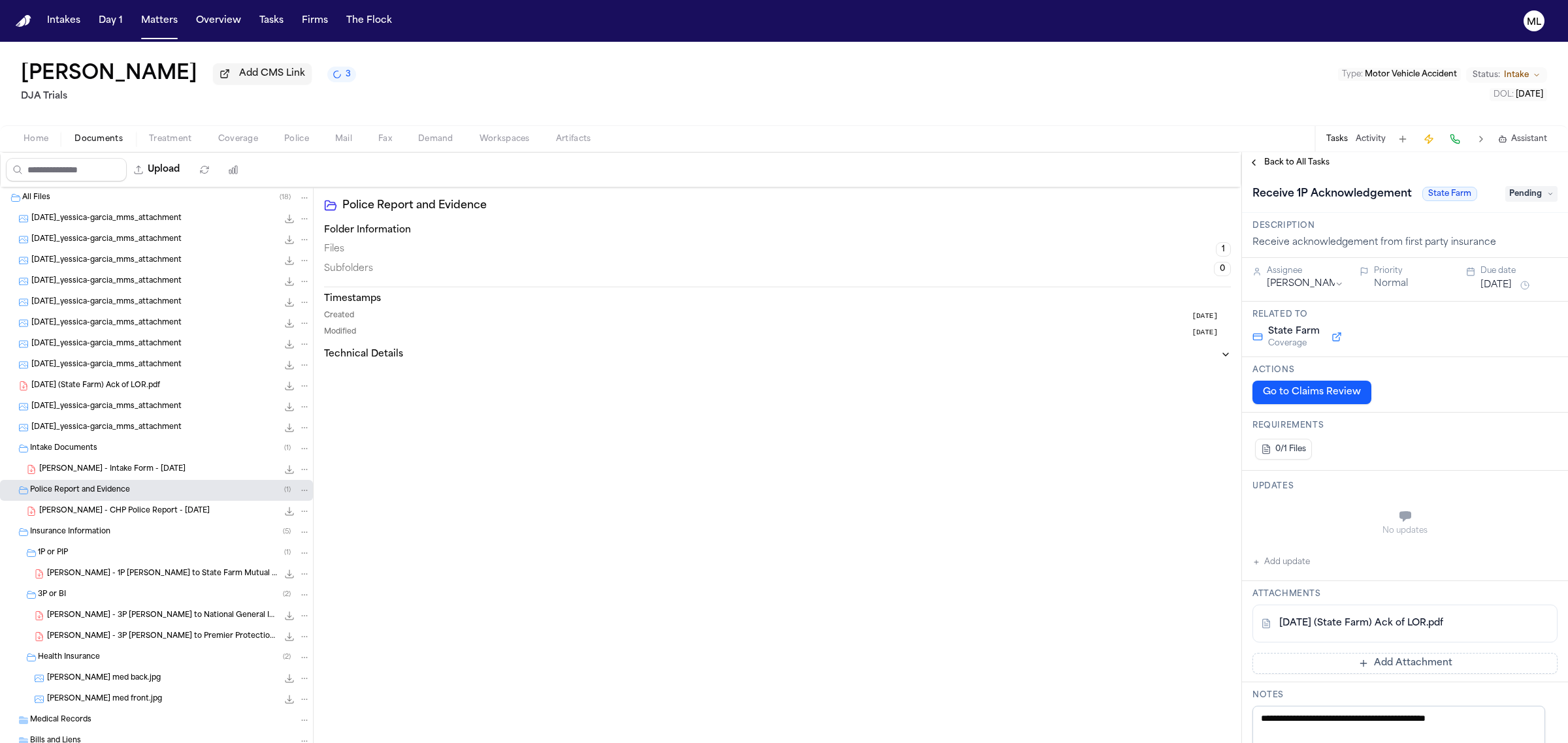
click at [1526, 192] on span "Pending" at bounding box center [1531, 194] width 52 height 15
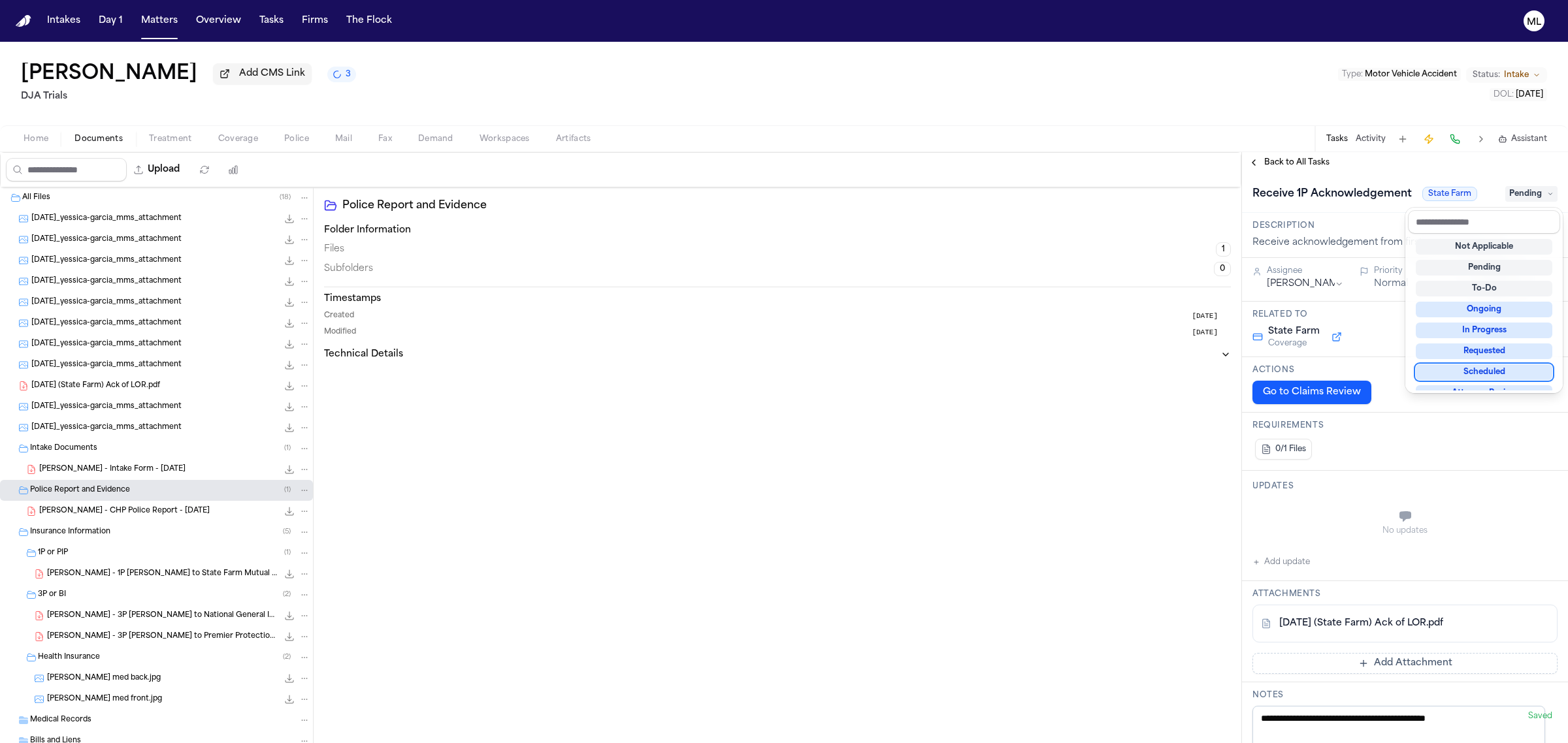
scroll to position [164, 0]
click at [1507, 369] on div "Complete" at bounding box center [1484, 376] width 136 height 15
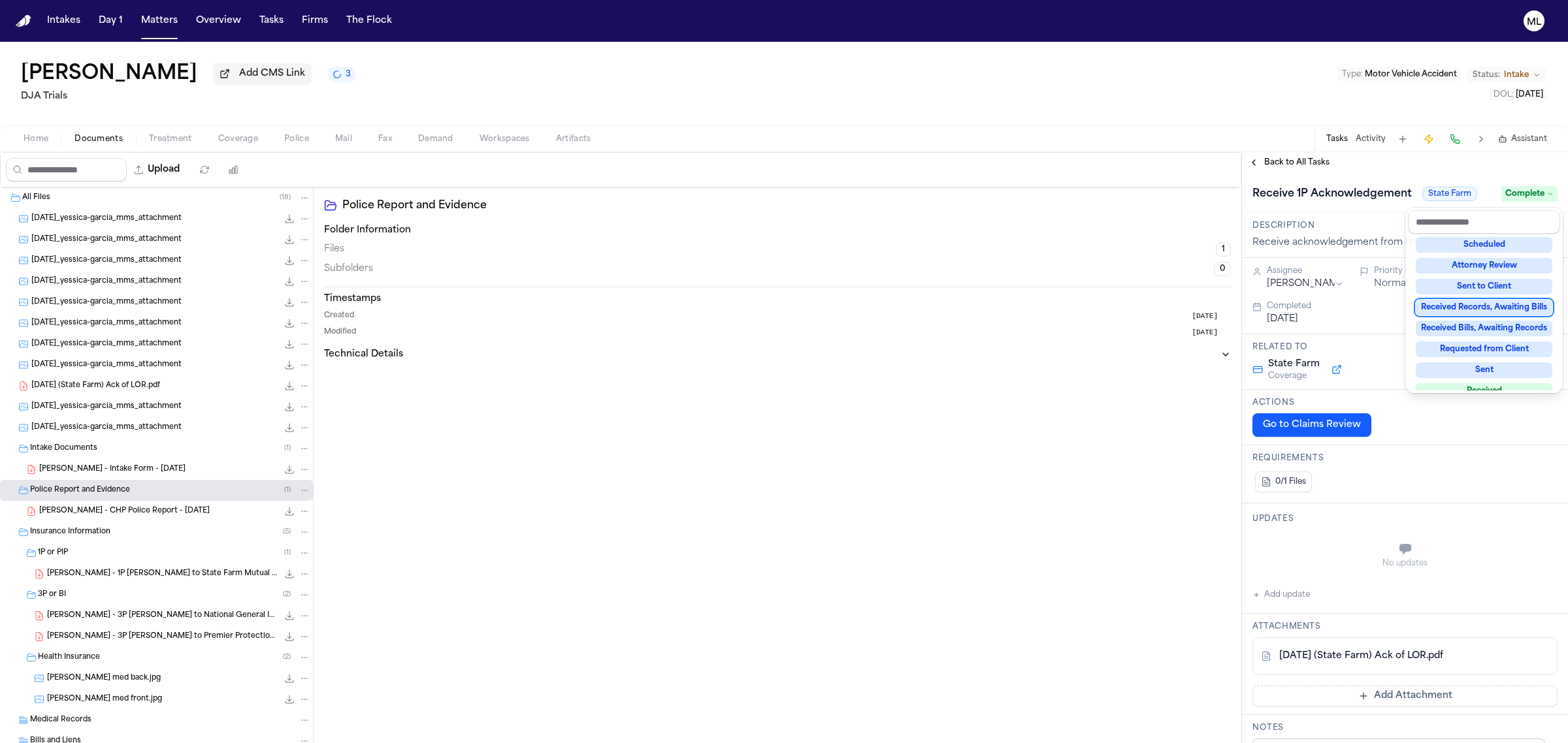
click at [1310, 157] on div "**********" at bounding box center [1405, 447] width 326 height 591
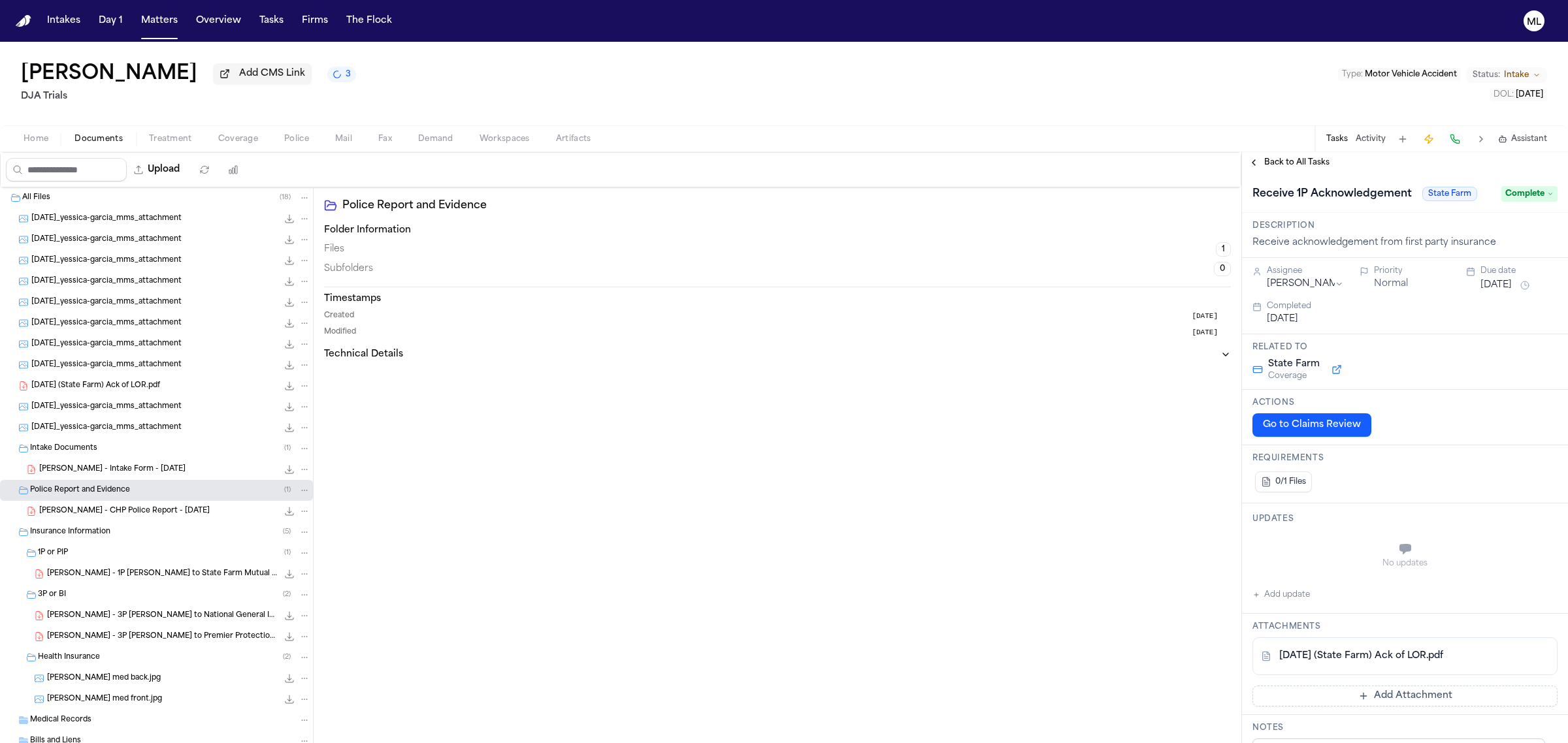
click at [1310, 158] on span "Back to All Tasks" at bounding box center [1297, 163] width 65 height 11
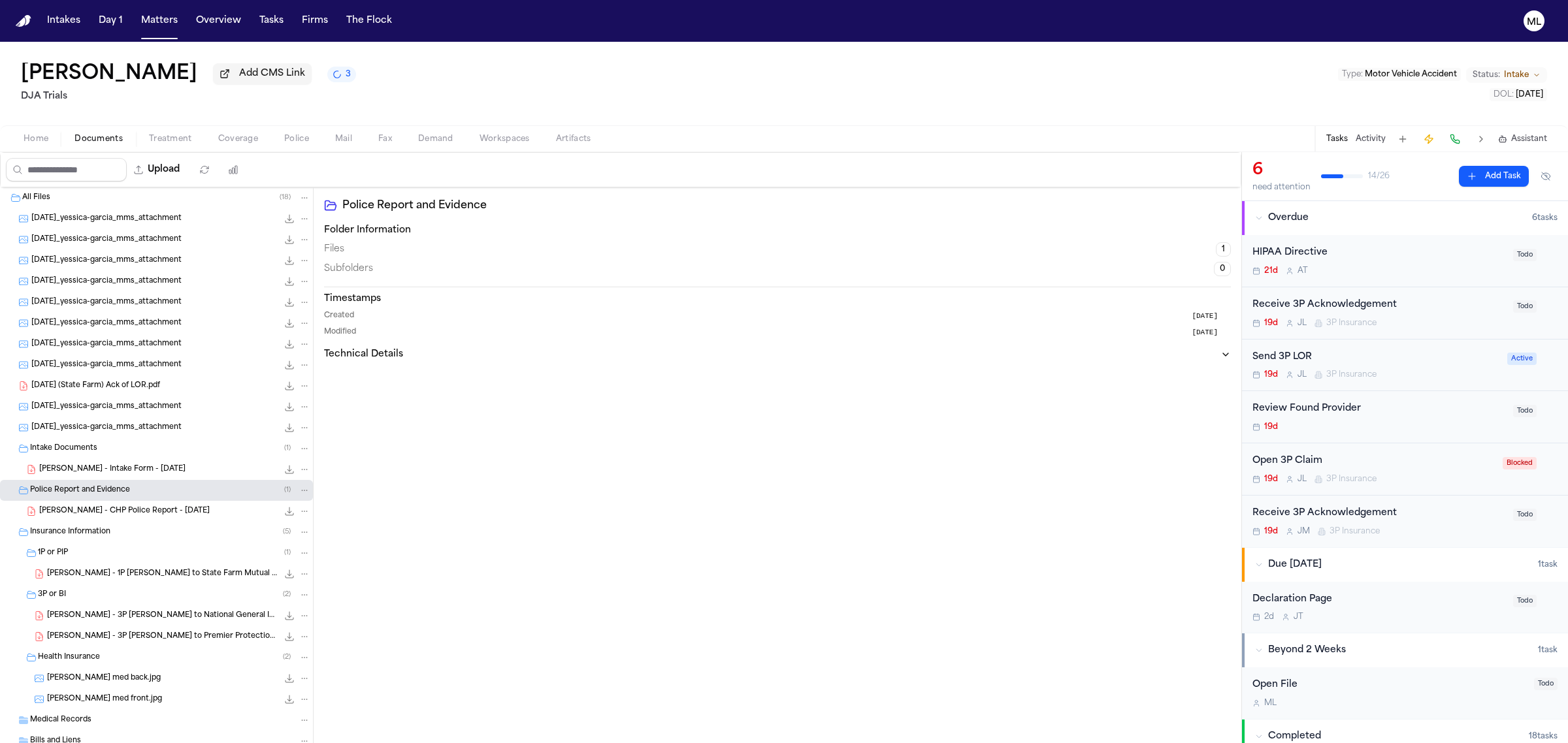
click at [1439, 318] on div "19d J L 3P Insurance" at bounding box center [1378, 323] width 253 height 11
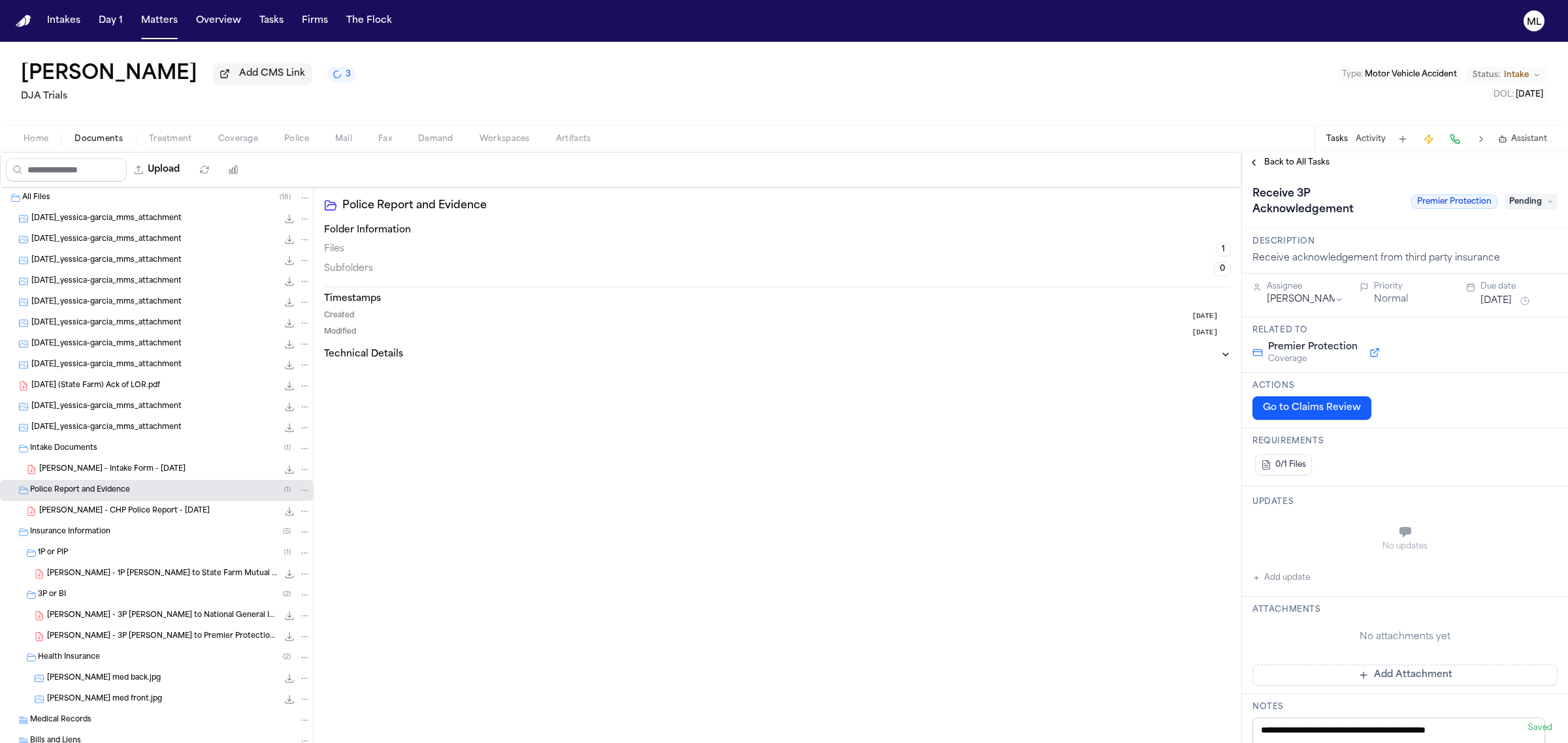
click at [1503, 301] on button "Aug 21, 2025" at bounding box center [1496, 301] width 31 height 13
drag, startPoint x: 1493, startPoint y: 404, endPoint x: 1475, endPoint y: 384, distance: 26.9
click at [1493, 404] on button "10" at bounding box center [1486, 403] width 21 height 21
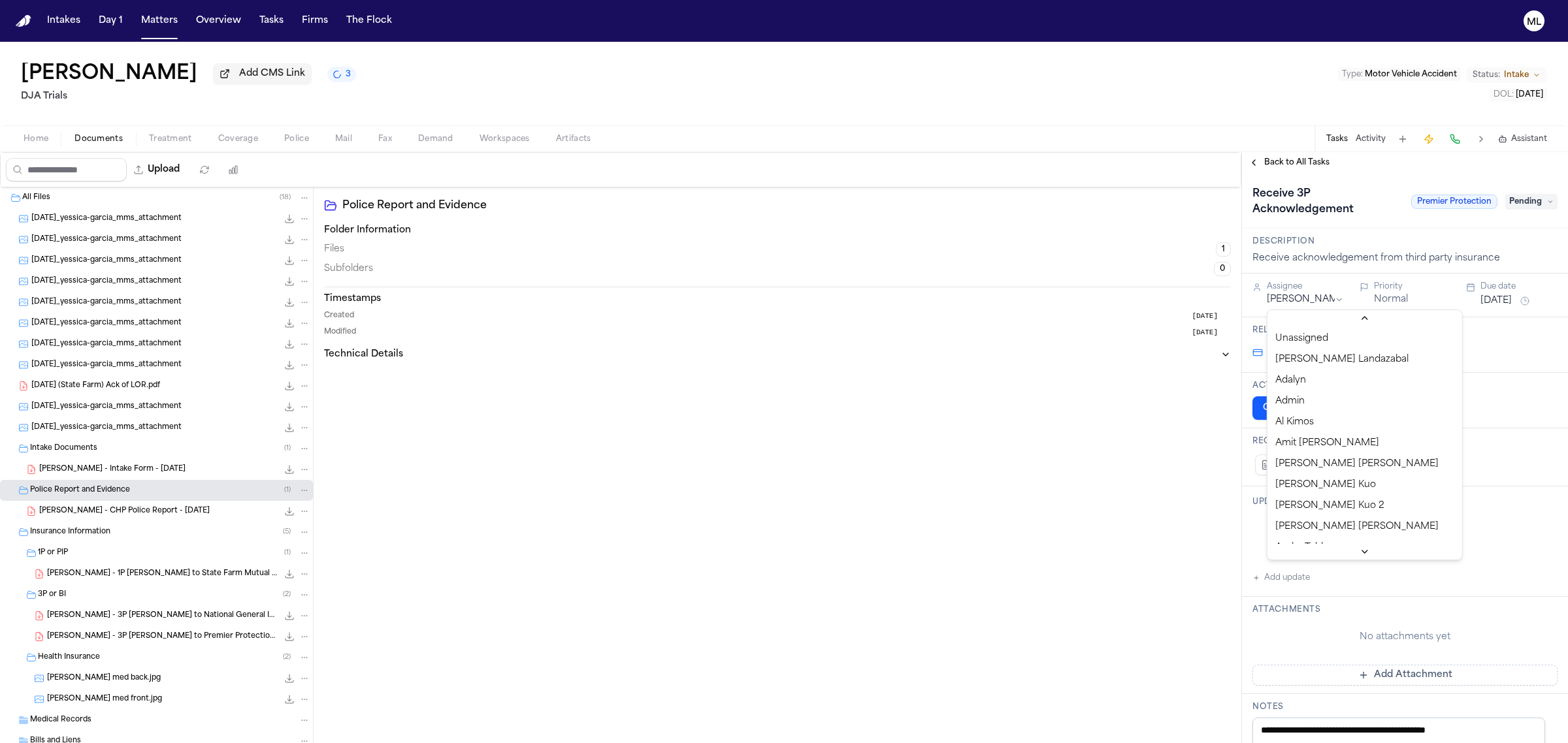
click at [1311, 304] on html "Intakes Day 1 Matters Overview Tasks Firms The Flock ML Yessica Garcia Add CMS …" at bounding box center [784, 371] width 1568 height 743
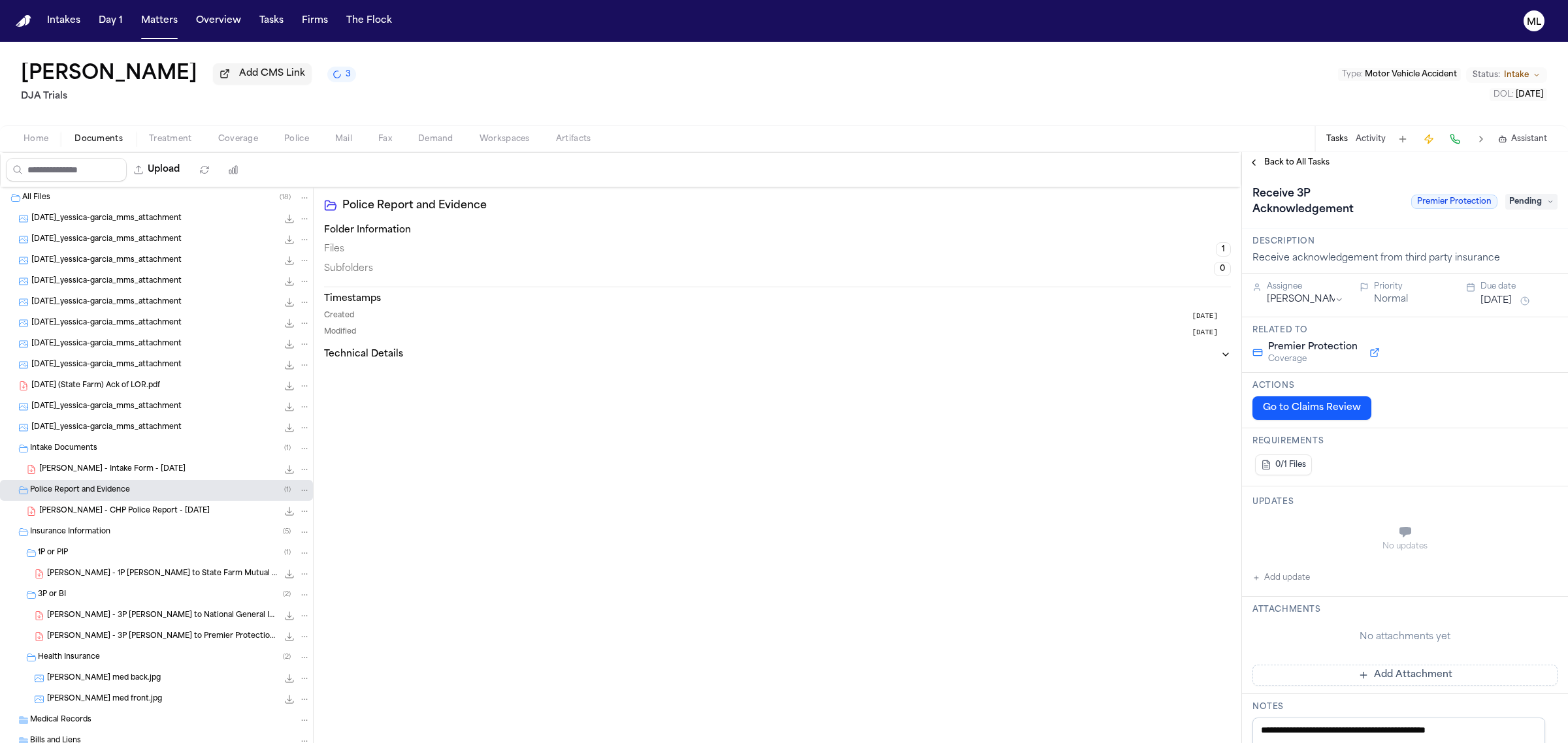
click at [1290, 174] on div "Receive 3P Acknowledgement Premier Protection Pending" at bounding box center [1405, 200] width 326 height 55
click at [1291, 168] on div "Back to All Tasks" at bounding box center [1405, 162] width 326 height 21
click at [1294, 161] on span "Back to All Tasks" at bounding box center [1297, 163] width 65 height 11
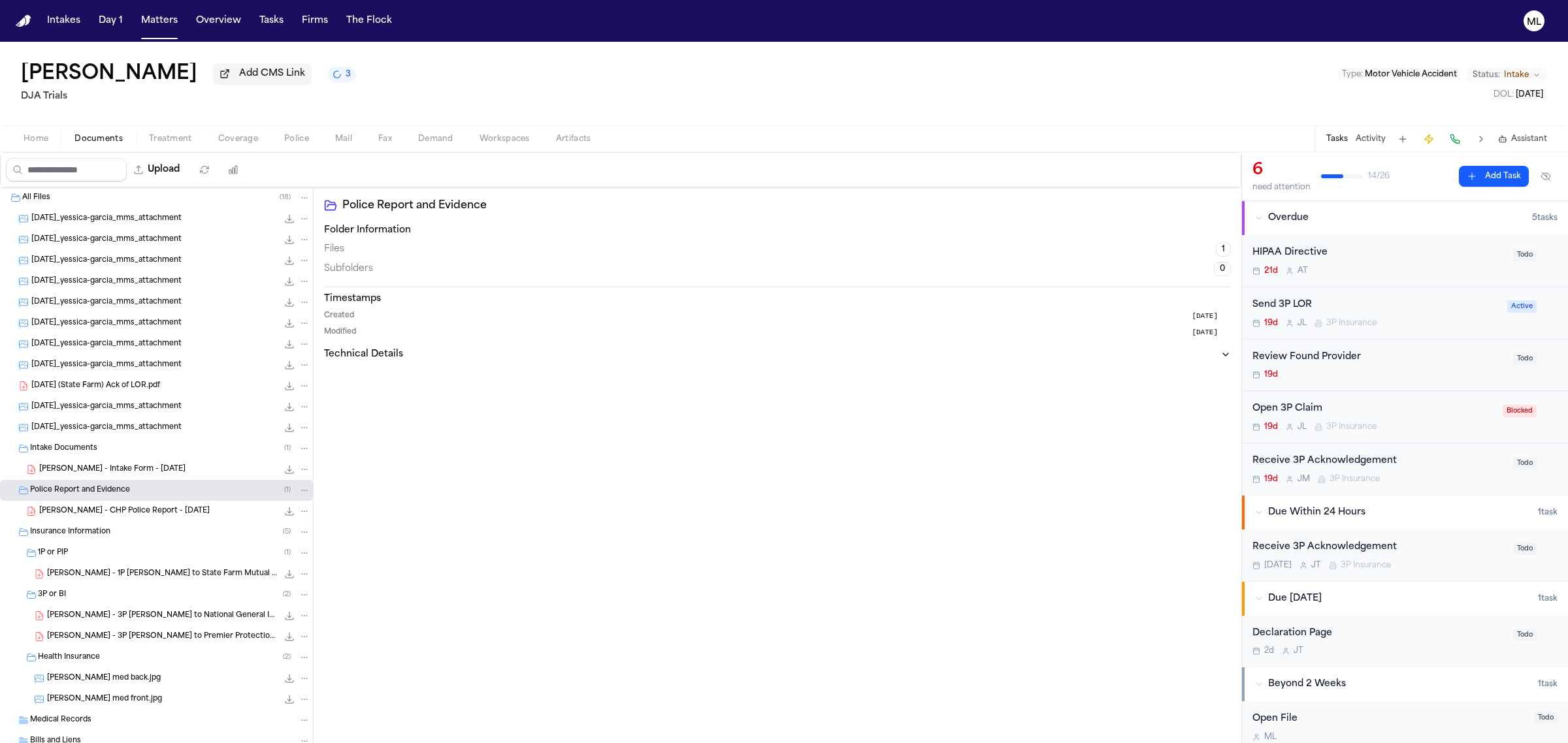
click at [1432, 308] on div "Send 3P LOR" at bounding box center [1376, 305] width 247 height 15
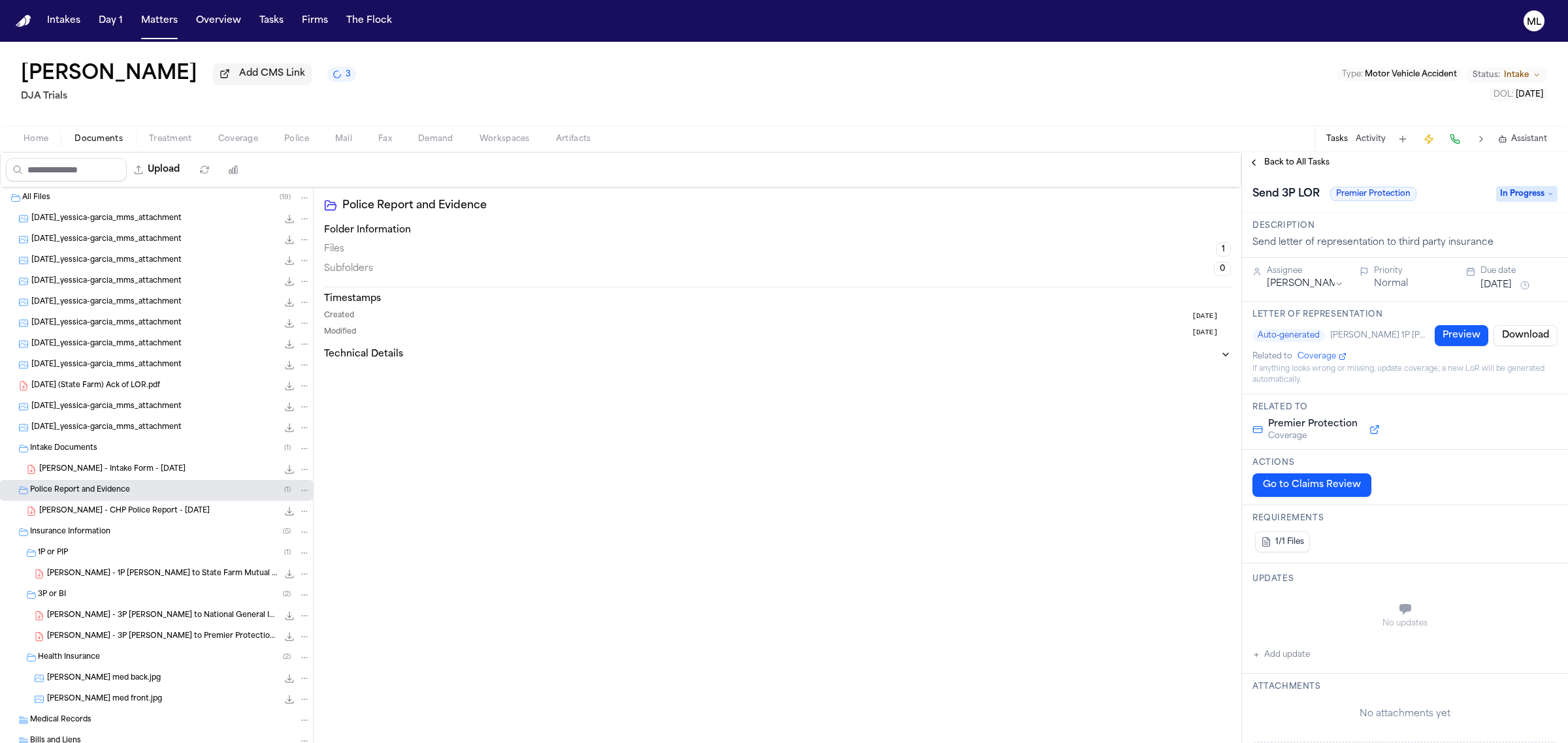
click at [1498, 194] on span "In Progress" at bounding box center [1527, 194] width 61 height 15
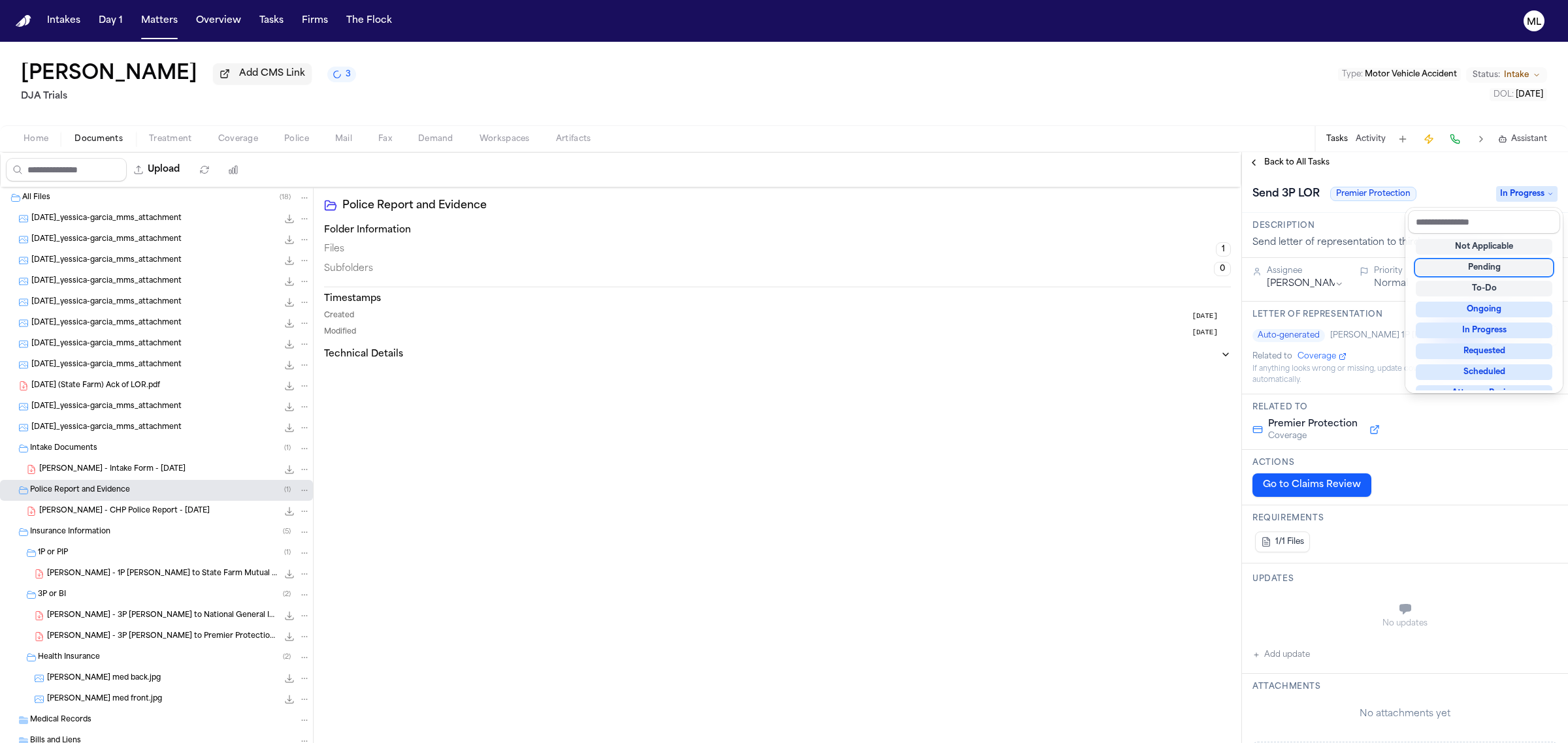
scroll to position [164, 0]
click at [1487, 374] on div "Complete" at bounding box center [1484, 376] width 136 height 15
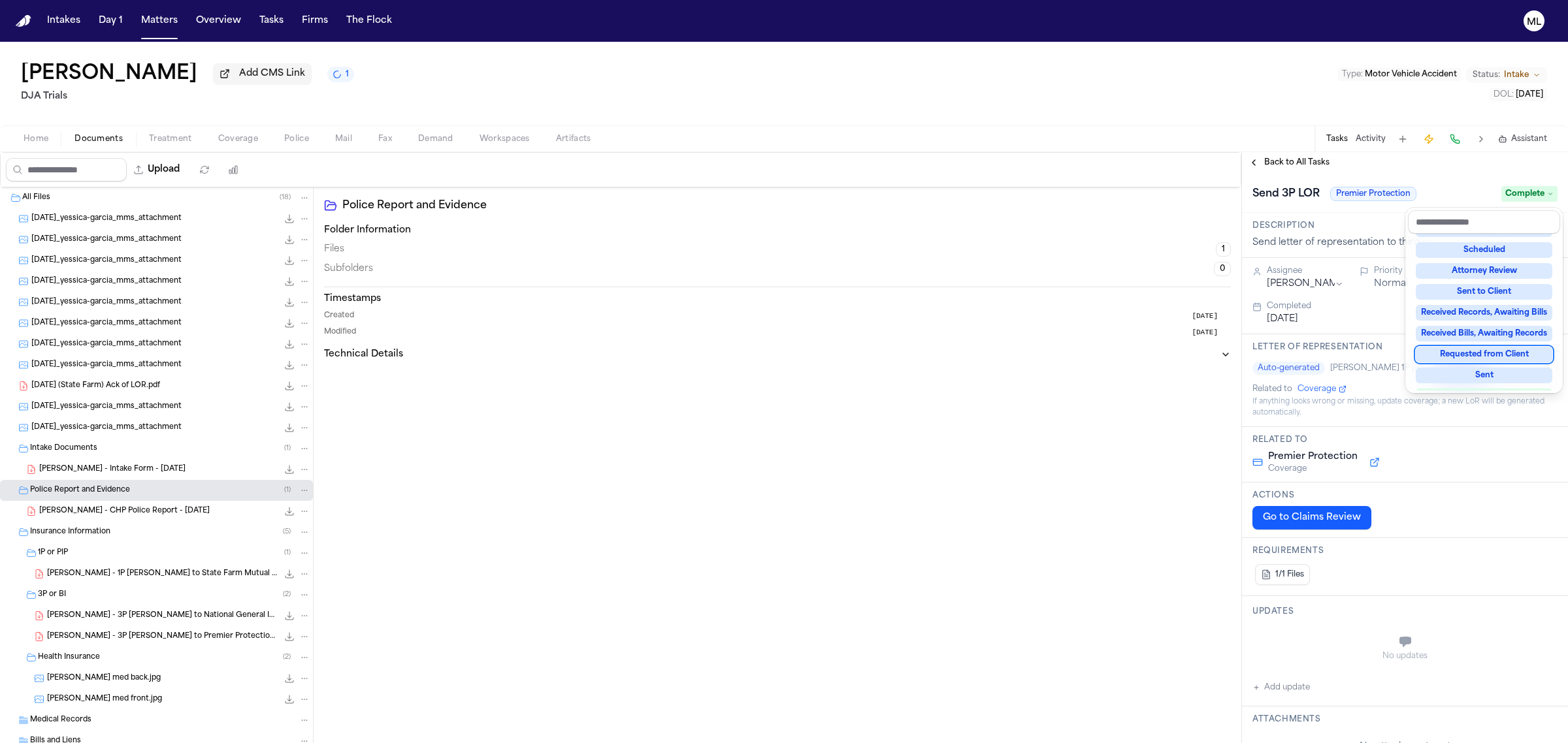
click at [1298, 159] on div "**********" at bounding box center [1405, 447] width 326 height 591
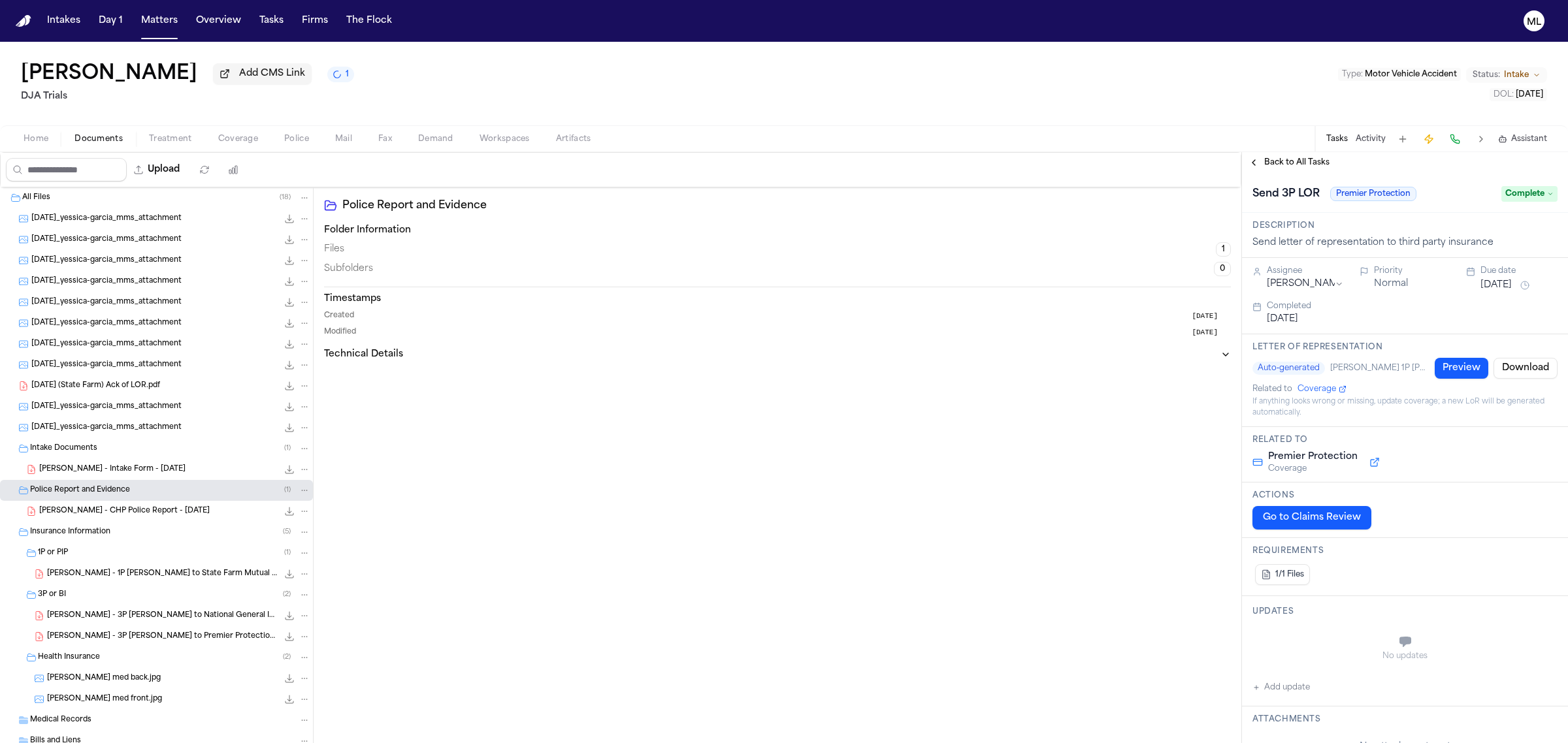
click at [1298, 159] on span "Back to All Tasks" at bounding box center [1297, 163] width 65 height 11
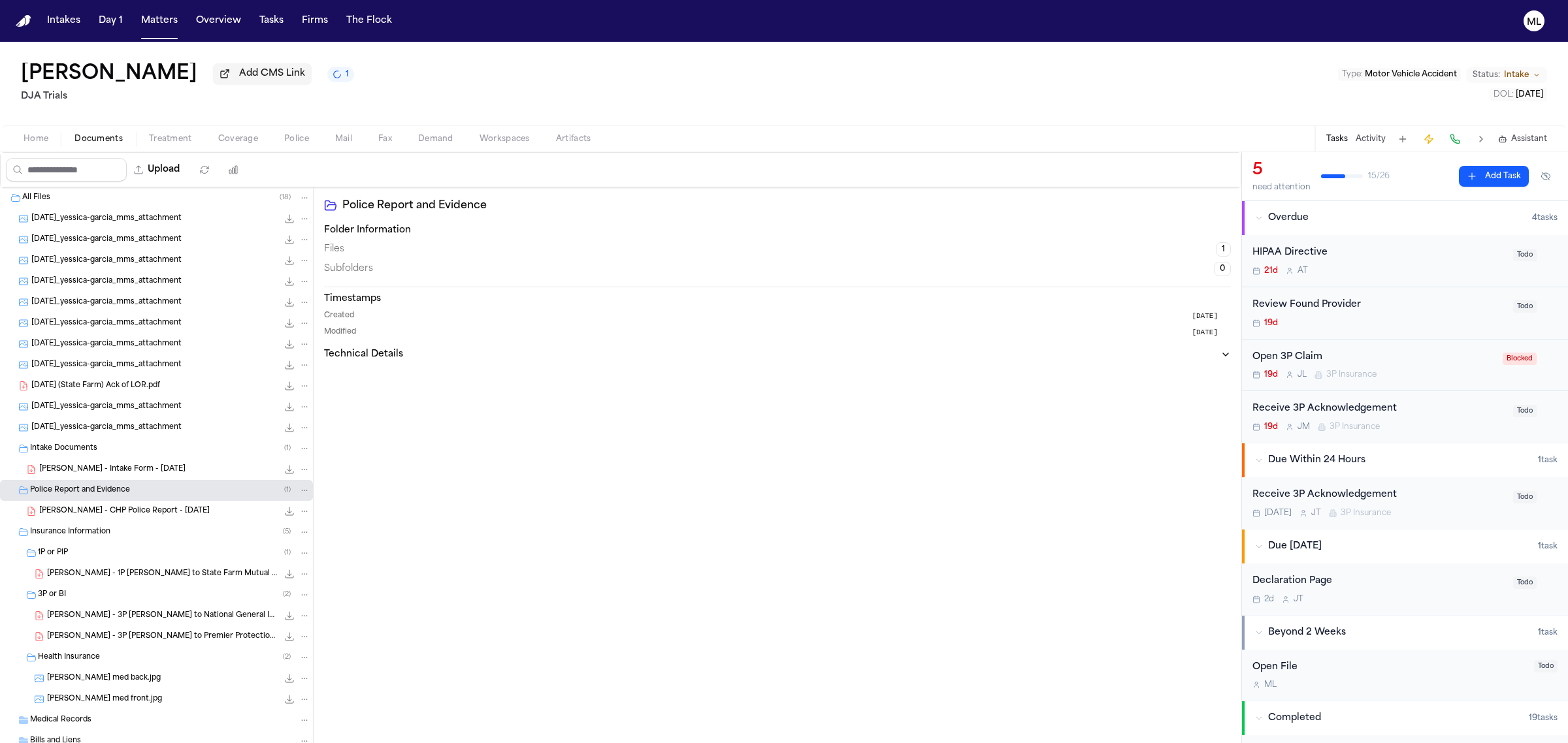
click at [1444, 350] on div "Open 3P Claim" at bounding box center [1373, 357] width 242 height 15
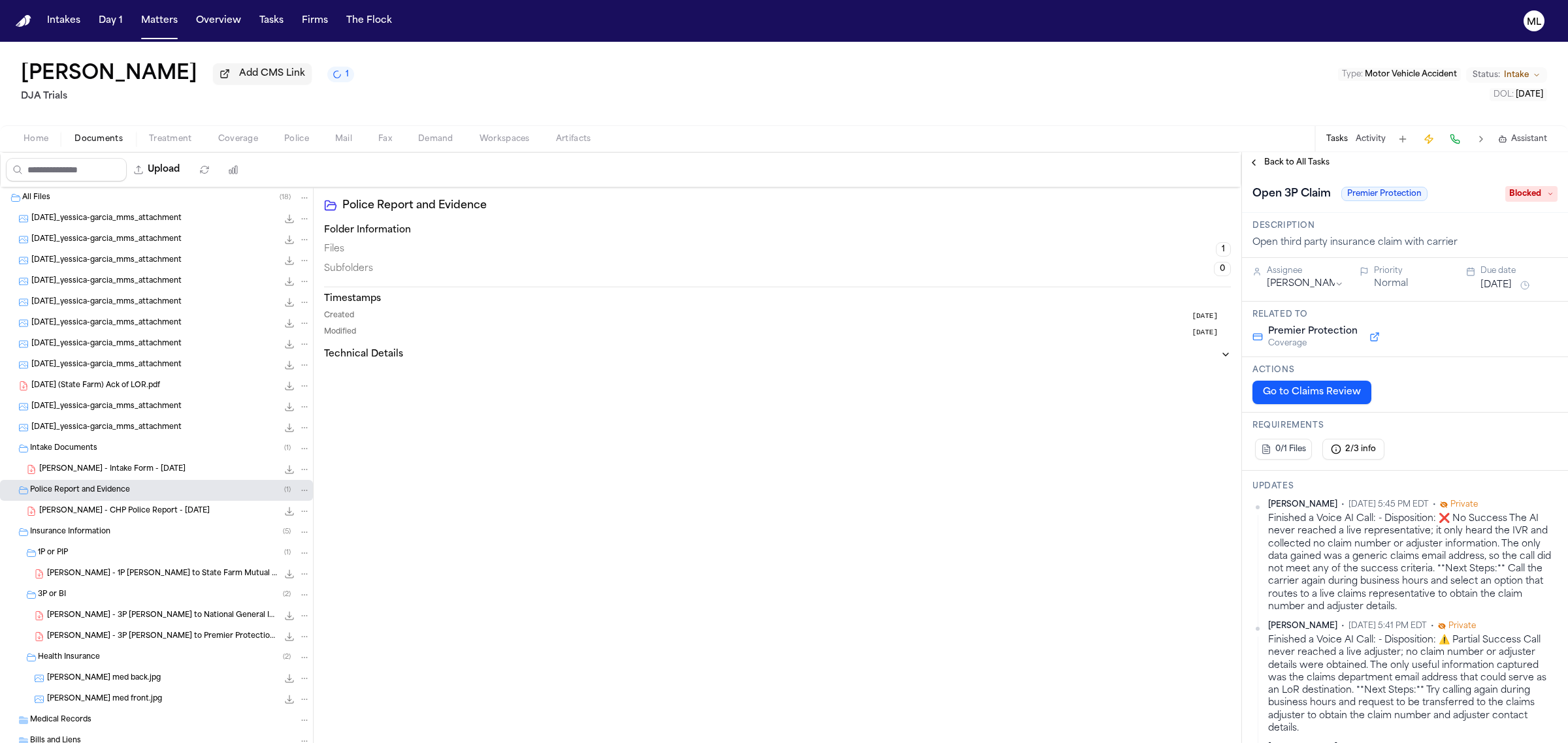
click at [1505, 190] on span "Blocked" at bounding box center [1531, 194] width 52 height 15
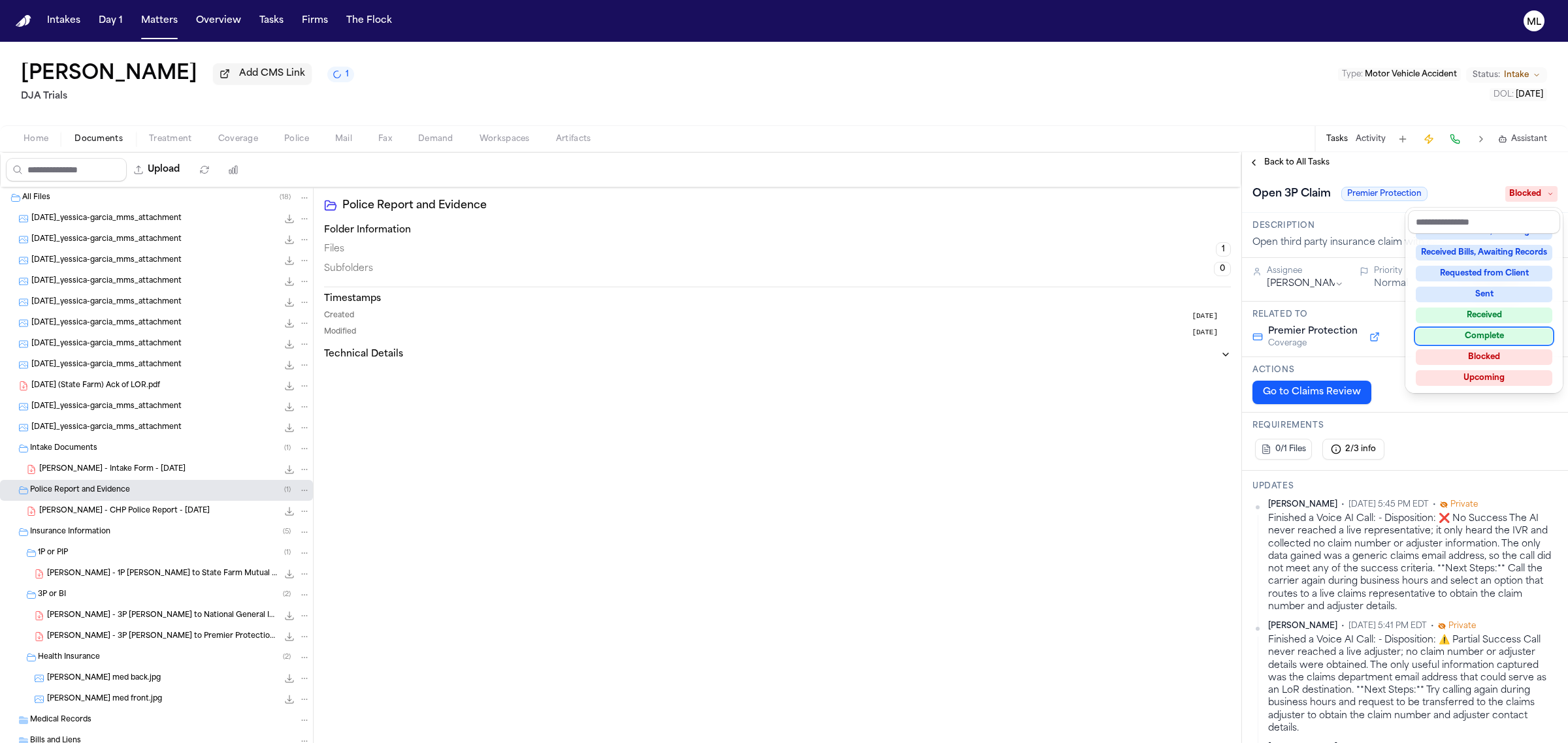
click at [1501, 331] on div "Complete" at bounding box center [1484, 336] width 136 height 15
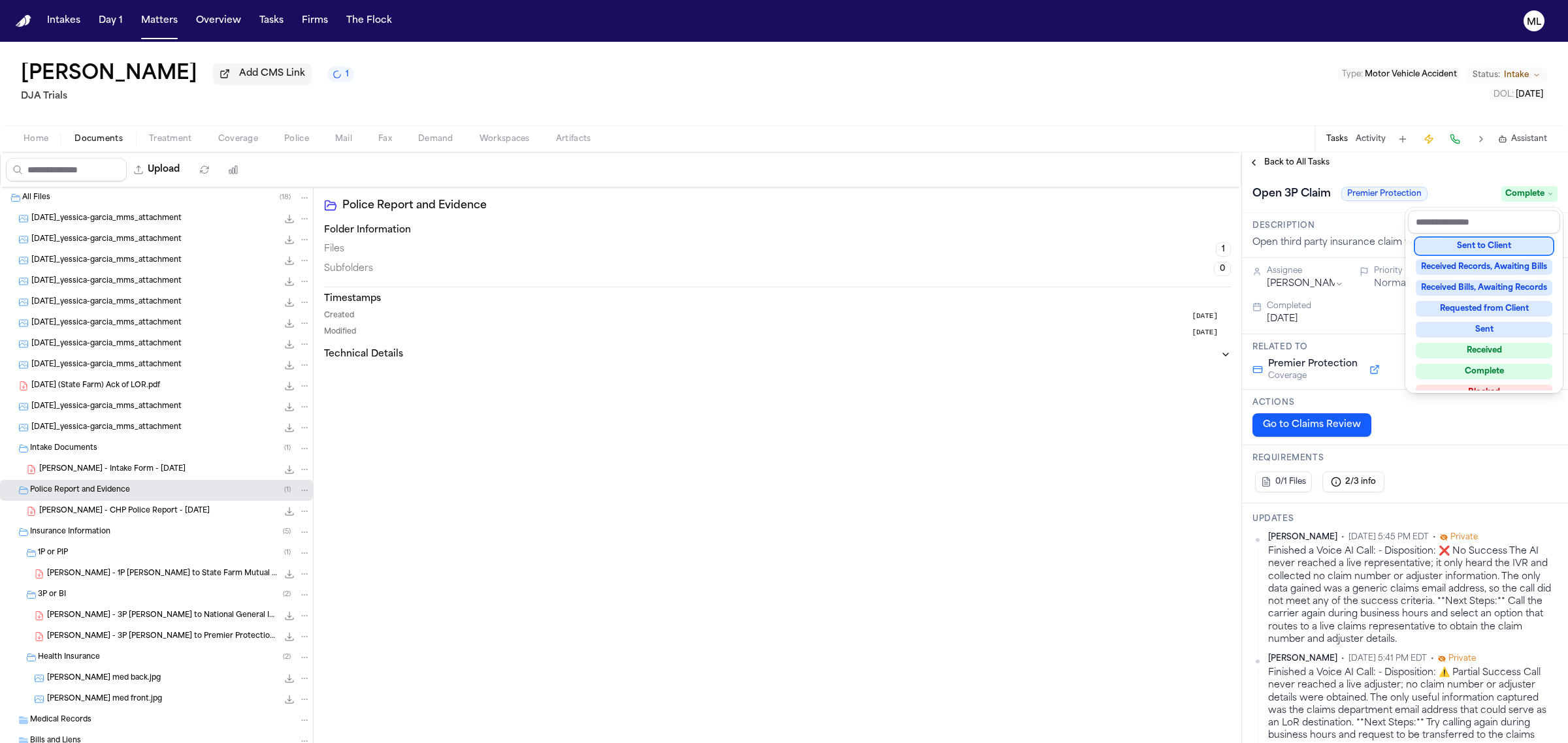
click at [1287, 160] on div "Back to All Tasks Open 3P Claim Premier Protection Complete Description Open th…" at bounding box center [1405, 447] width 326 height 591
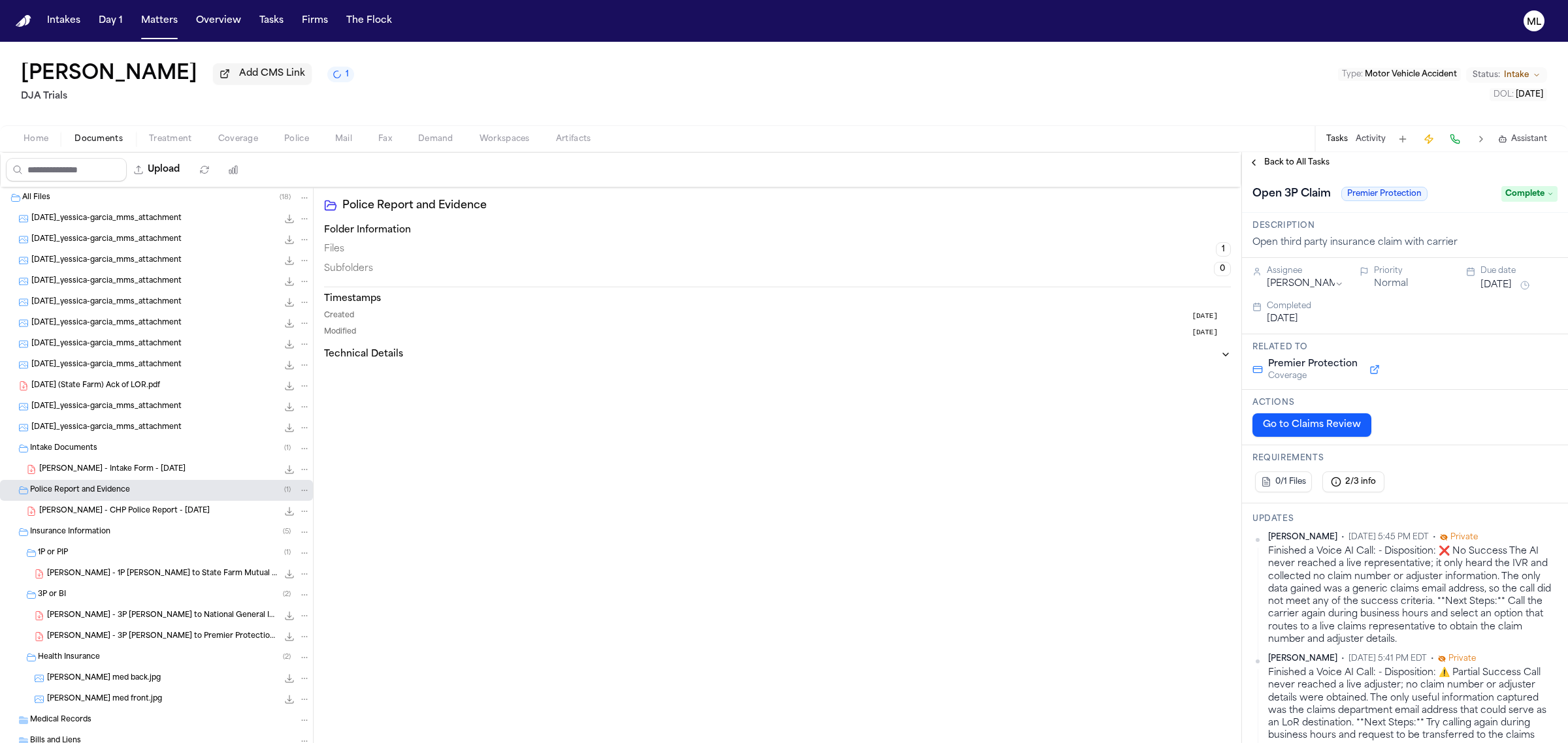
click at [1284, 168] on div "Back to All Tasks" at bounding box center [1405, 162] width 326 height 21
click at [1284, 162] on span "Back to All Tasks" at bounding box center [1297, 163] width 65 height 11
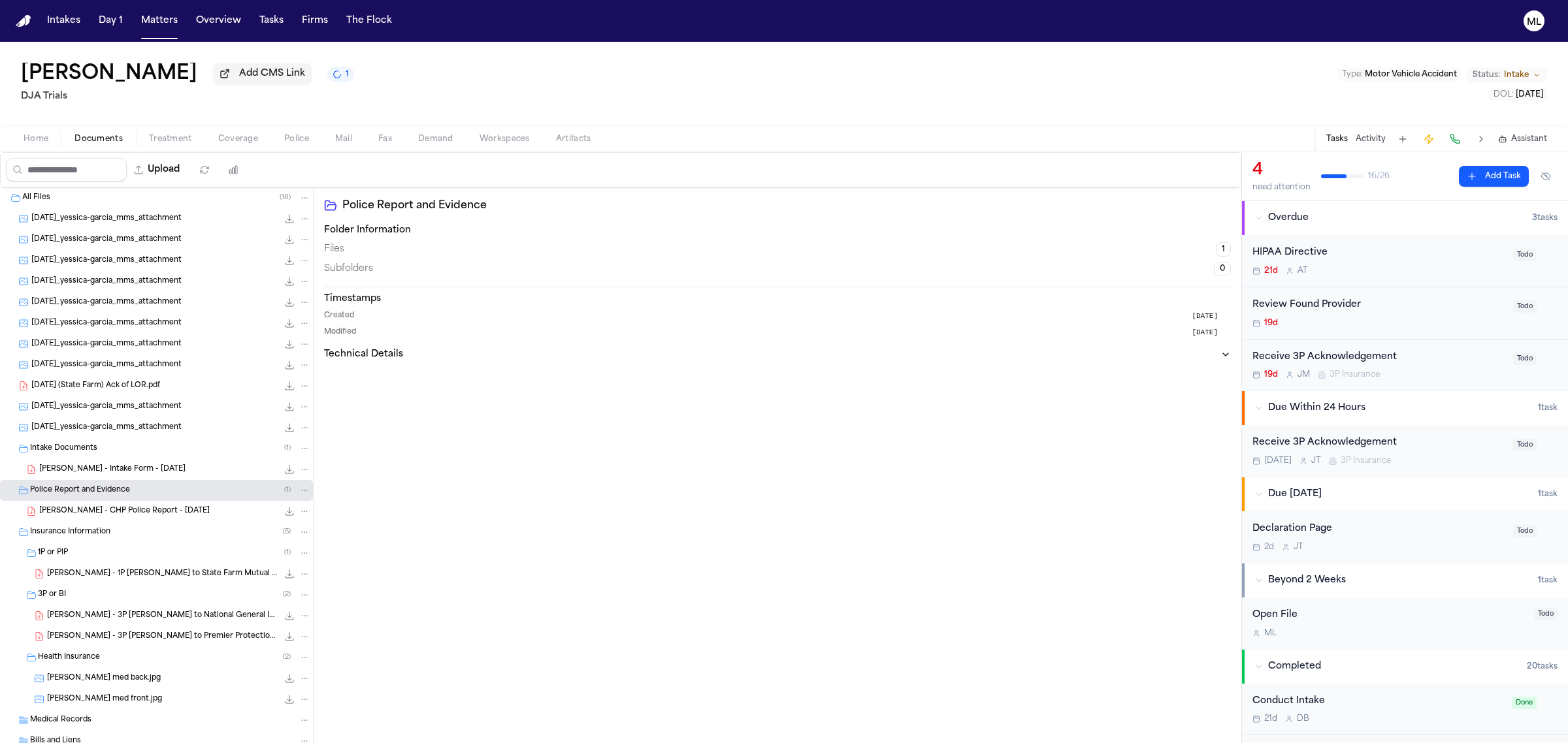
click at [1450, 362] on div "Receive 3P Acknowledgement" at bounding box center [1378, 357] width 253 height 15
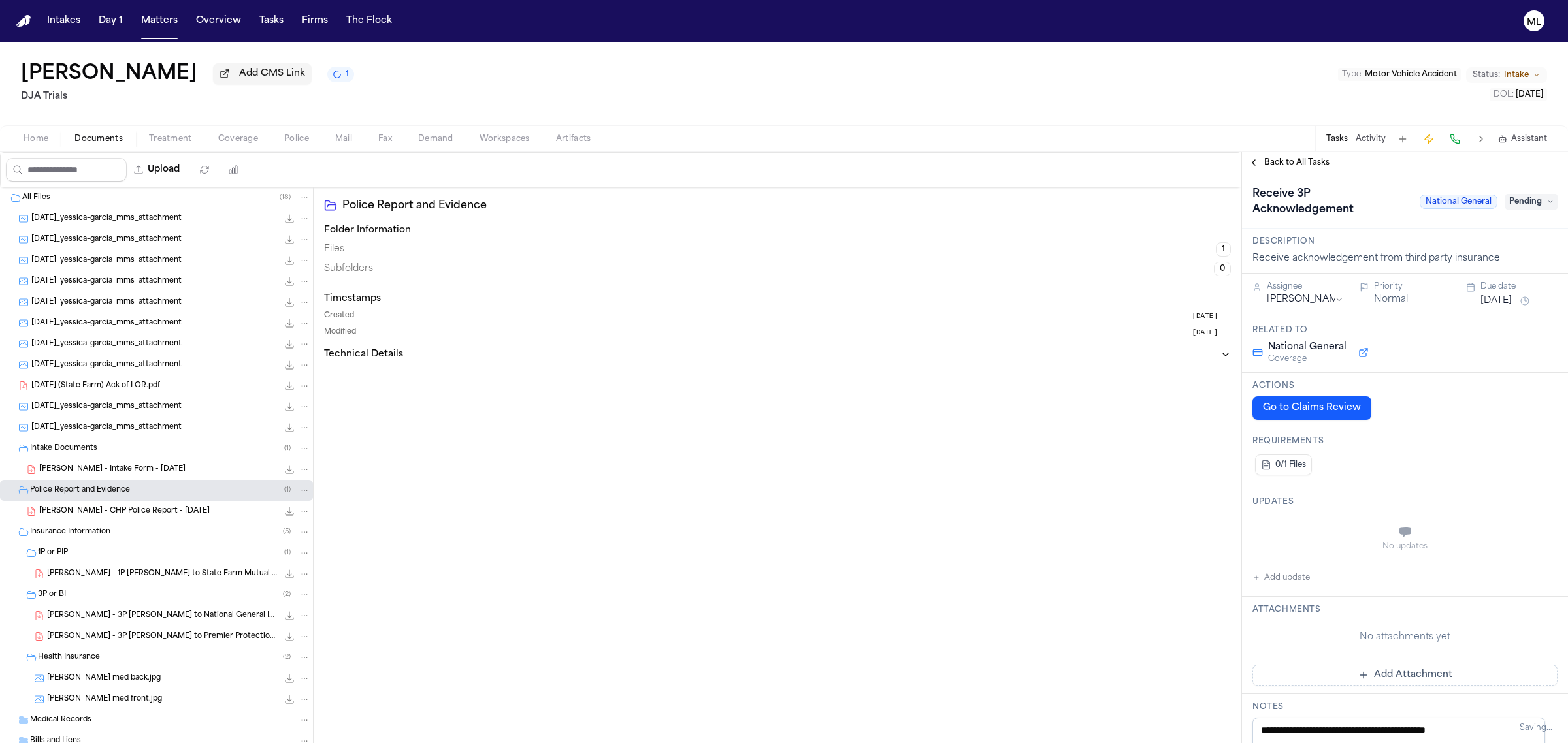
click at [1503, 294] on button "Aug 21, 2025" at bounding box center [1496, 301] width 31 height 13
click at [1490, 405] on button "10" at bounding box center [1486, 403] width 21 height 21
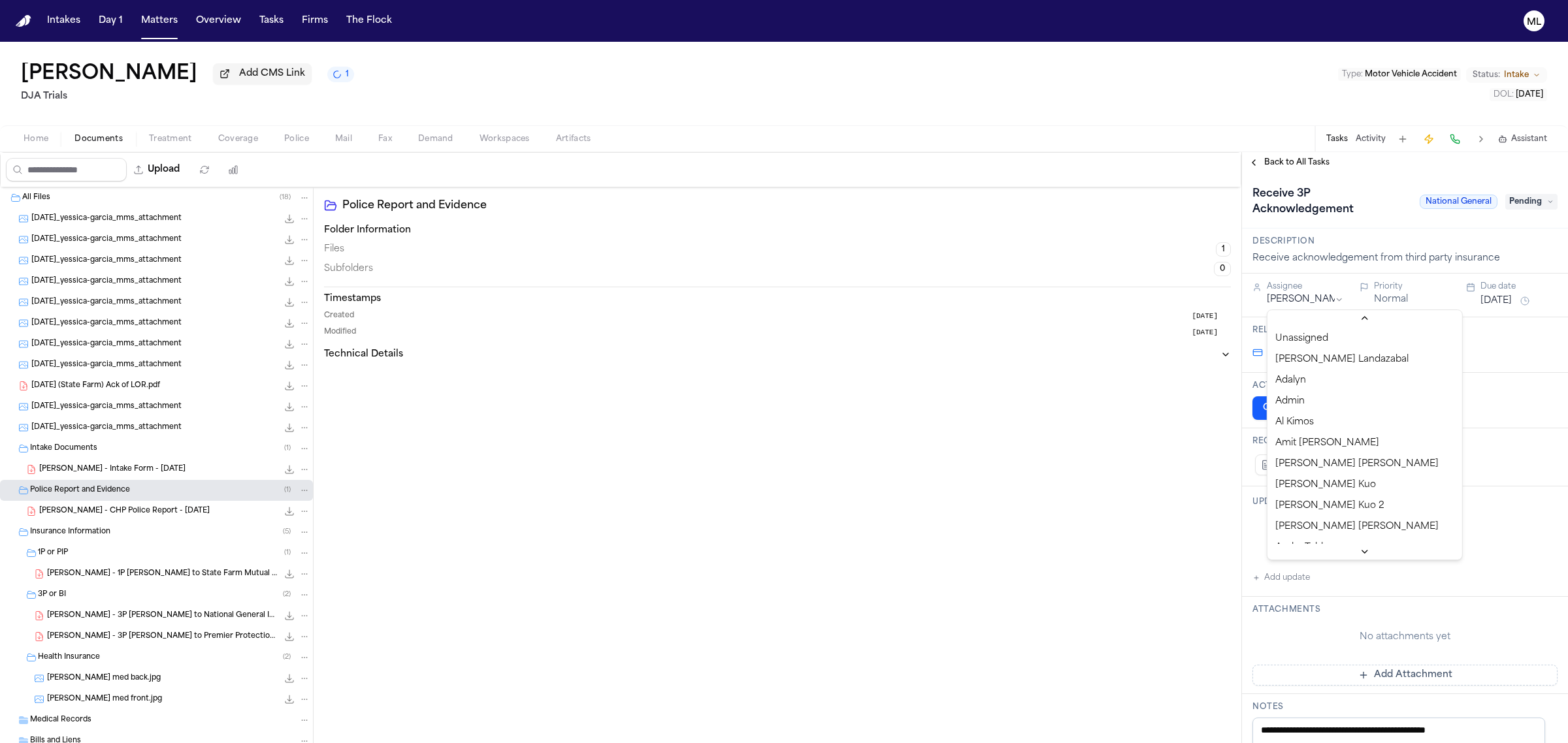
click at [1313, 300] on html "Intakes Day 1 Matters Overview Tasks Firms The Flock ML Yessica Garcia Add CMS …" at bounding box center [784, 371] width 1568 height 743
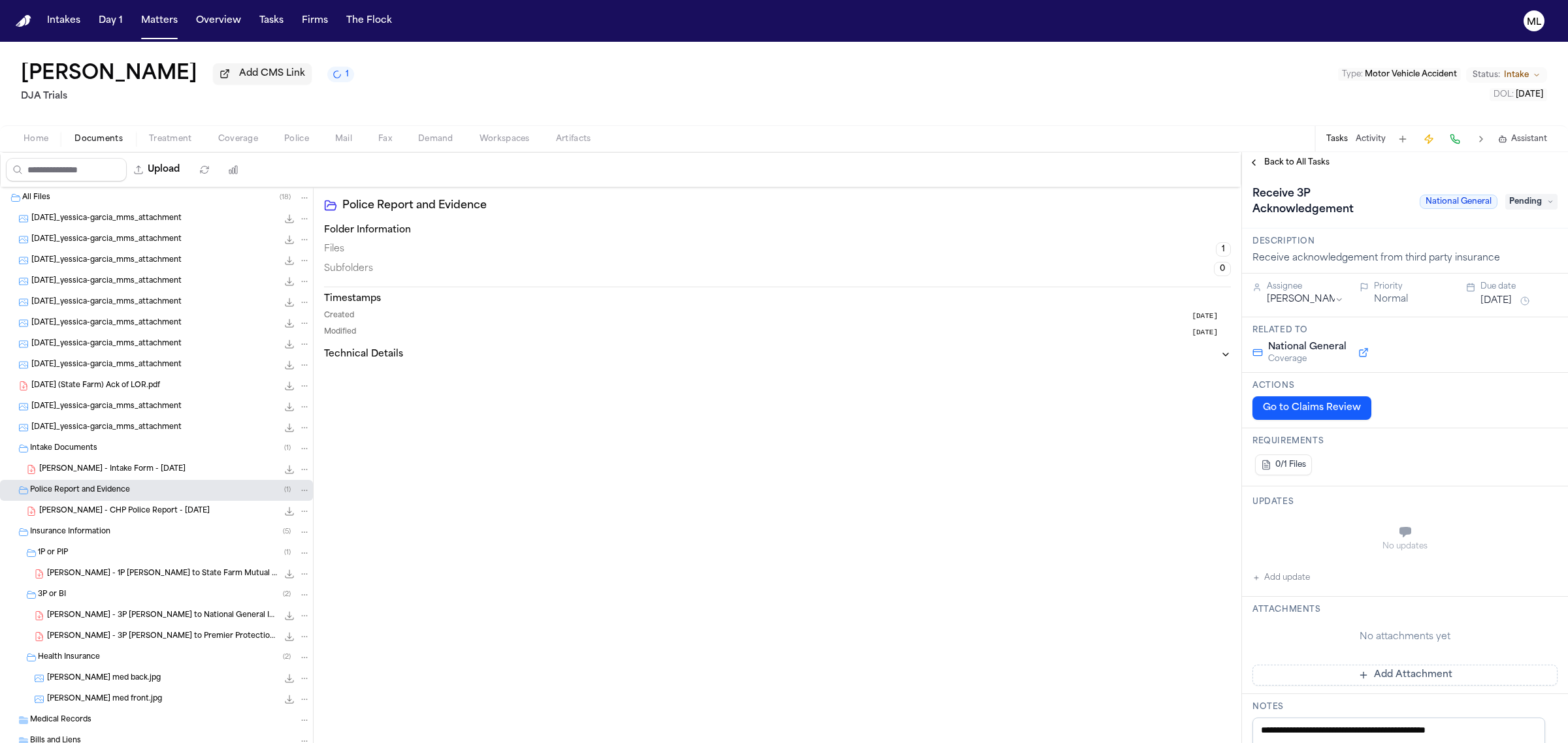
click at [1288, 166] on span "Back to All Tasks" at bounding box center [1297, 163] width 65 height 11
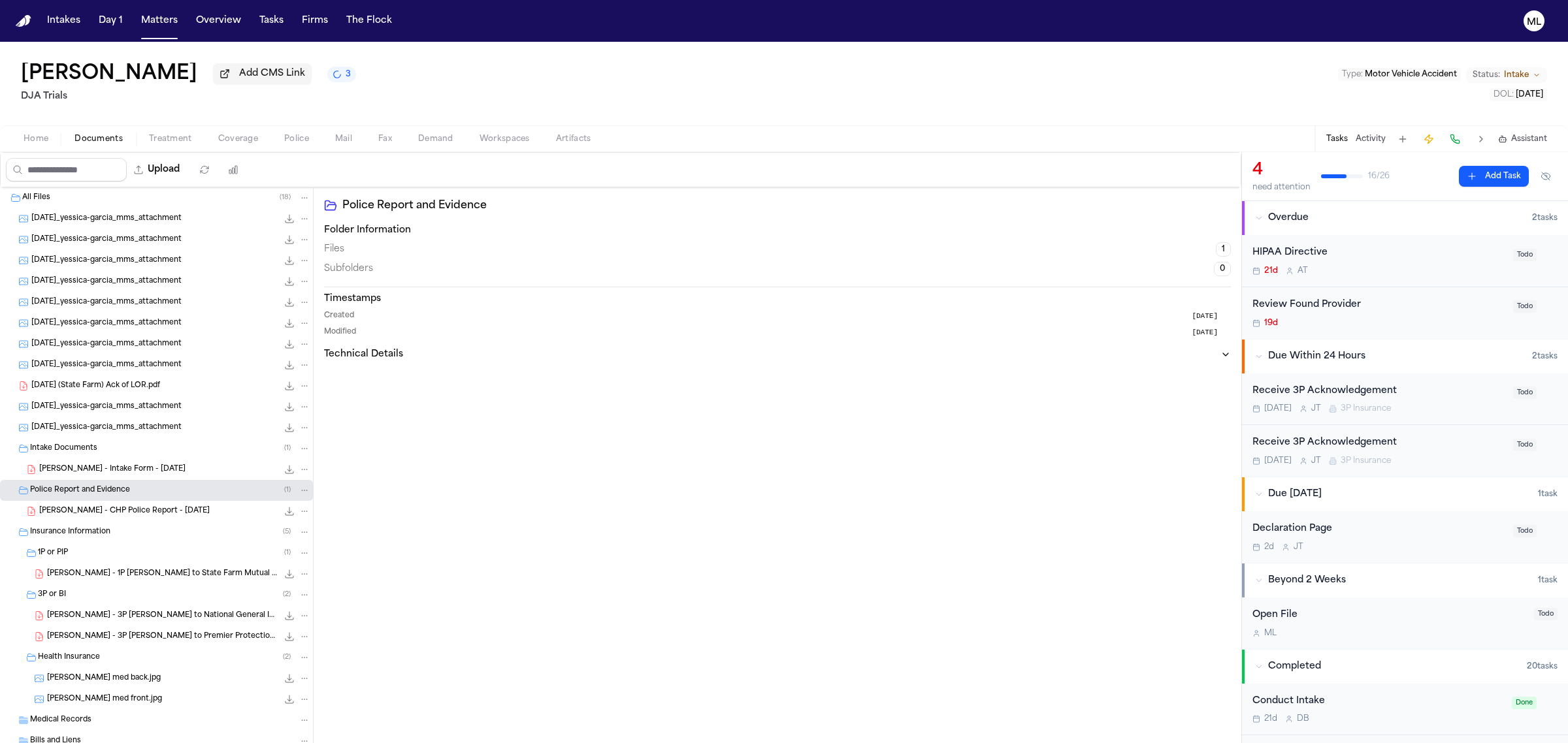
click at [1390, 338] on div "Review Found Provider 19d Todo" at bounding box center [1405, 312] width 326 height 51
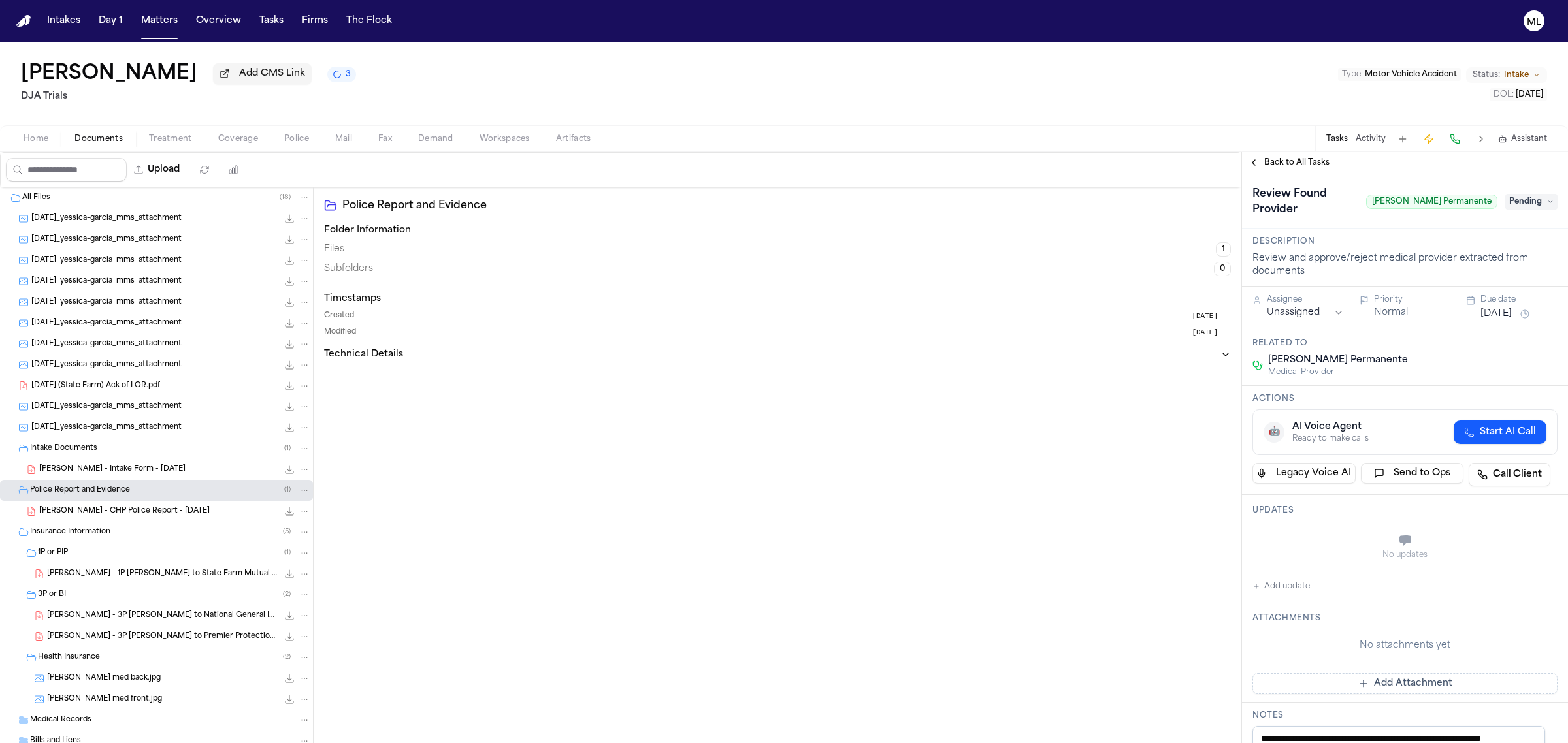
click at [1517, 194] on span "Pending" at bounding box center [1531, 202] width 52 height 15
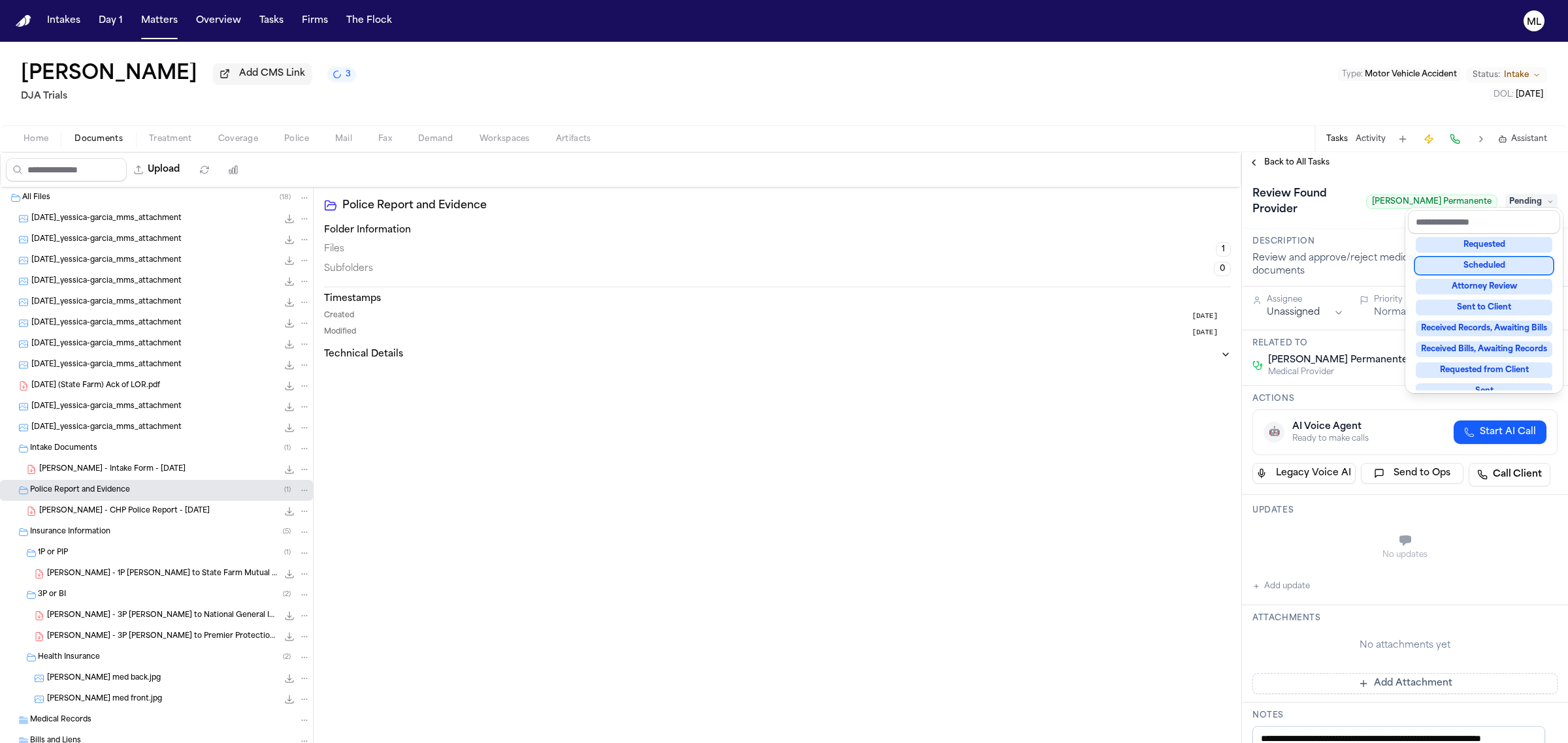
scroll to position [203, 0]
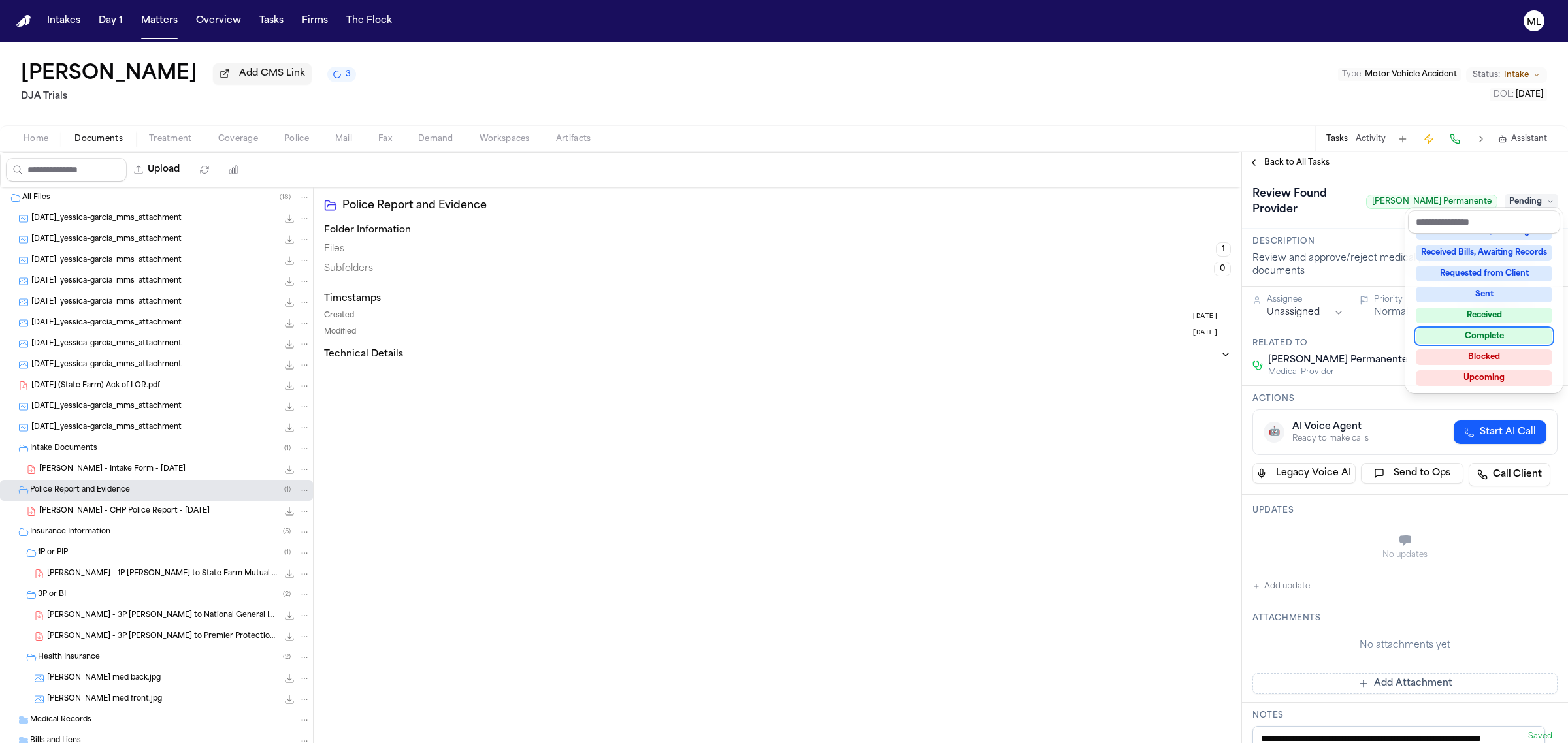
click at [1465, 335] on div "Complete" at bounding box center [1484, 336] width 136 height 15
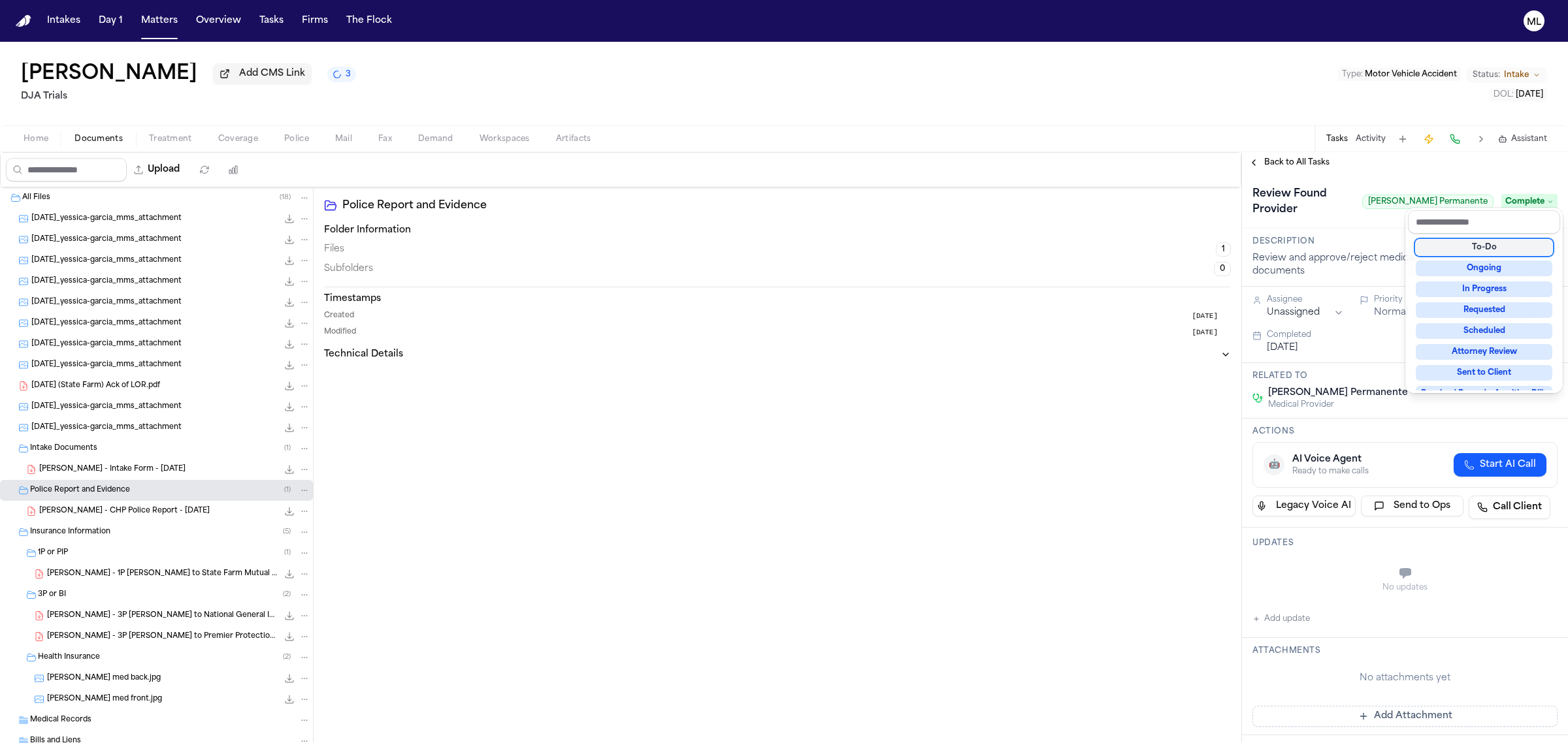
click at [1296, 160] on div "**********" at bounding box center [1405, 447] width 326 height 591
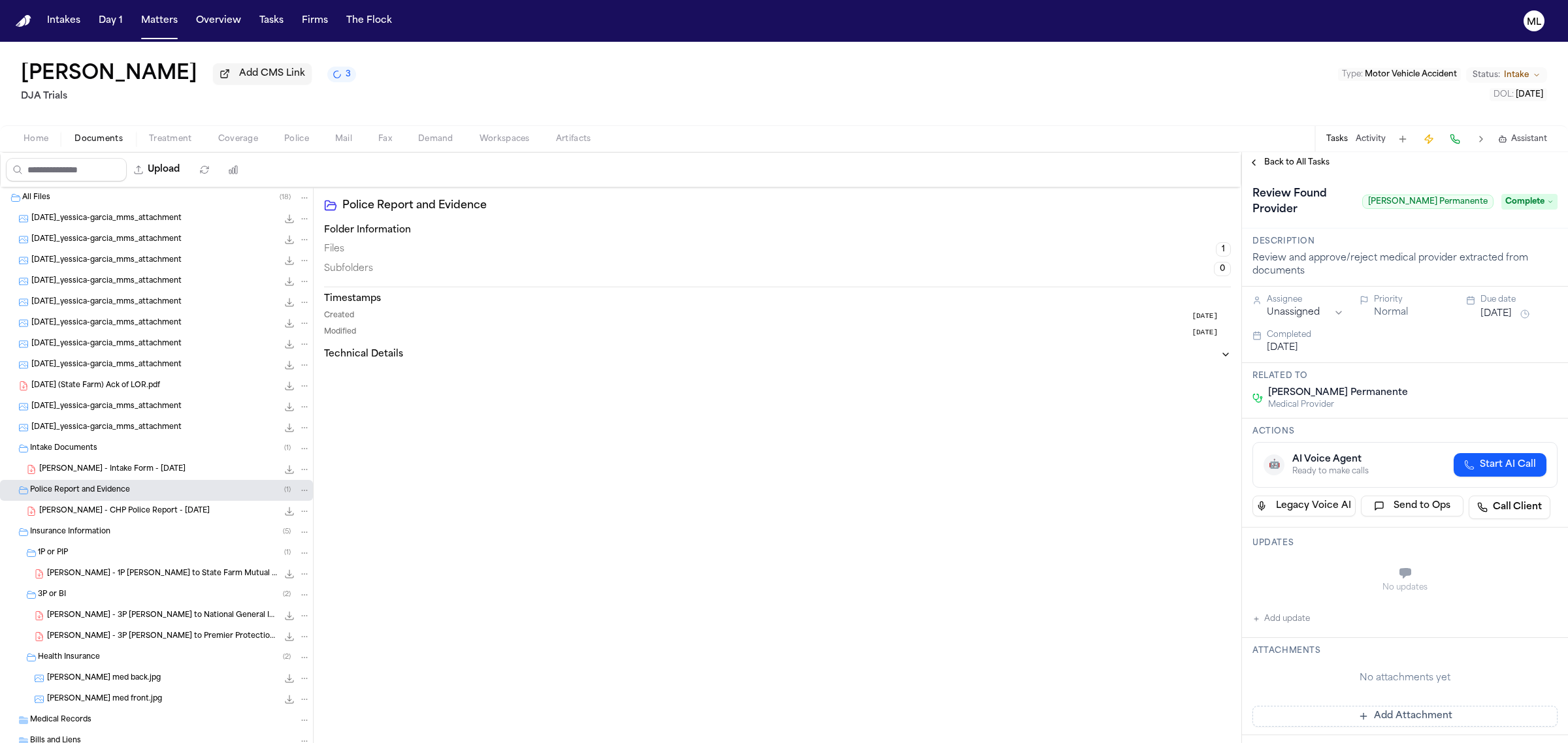
click at [1296, 160] on span "Back to All Tasks" at bounding box center [1297, 163] width 65 height 11
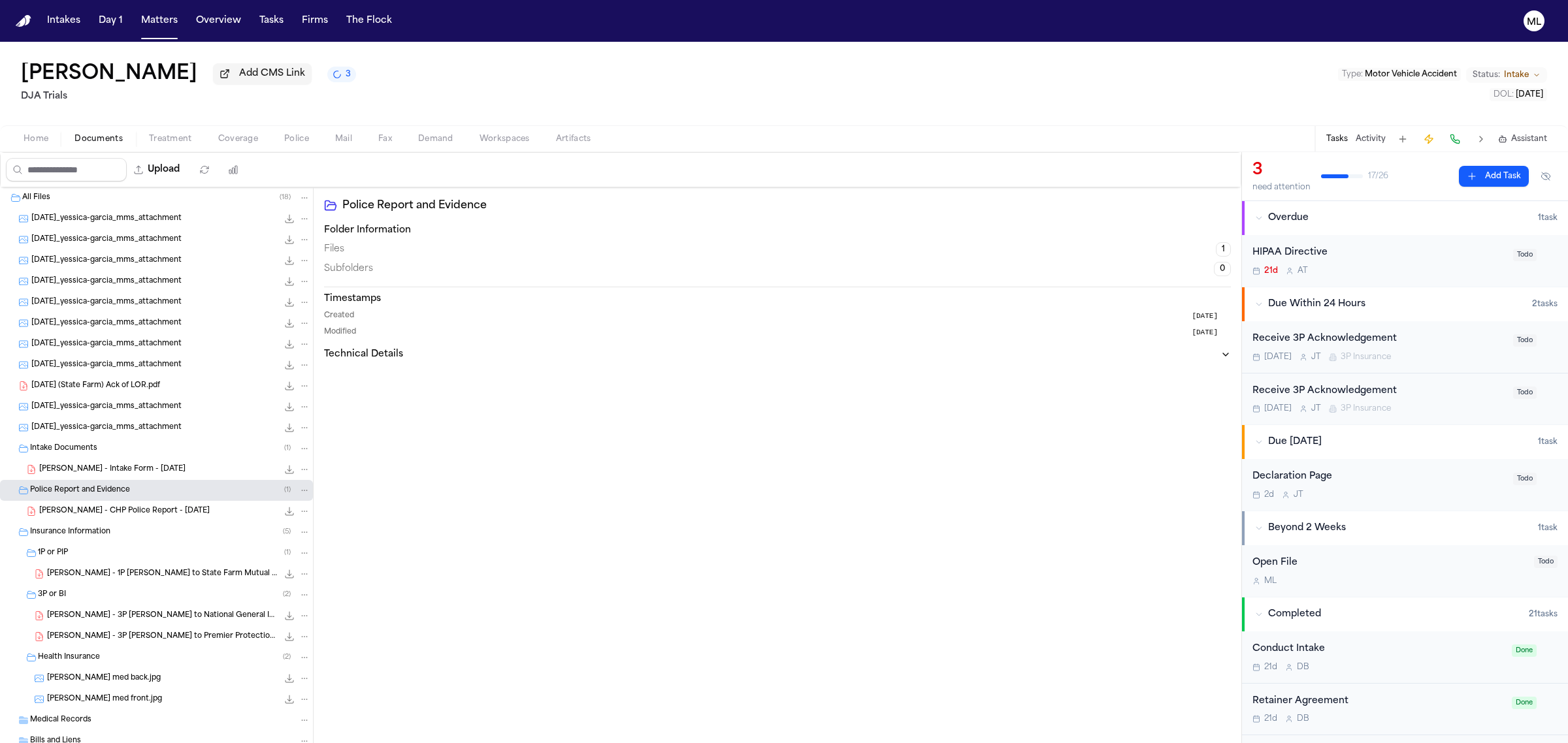
click at [116, 462] on div "Y. Garcia - Intake Form - 8.18.25 24.9 KB • PDF" at bounding box center [156, 469] width 313 height 21
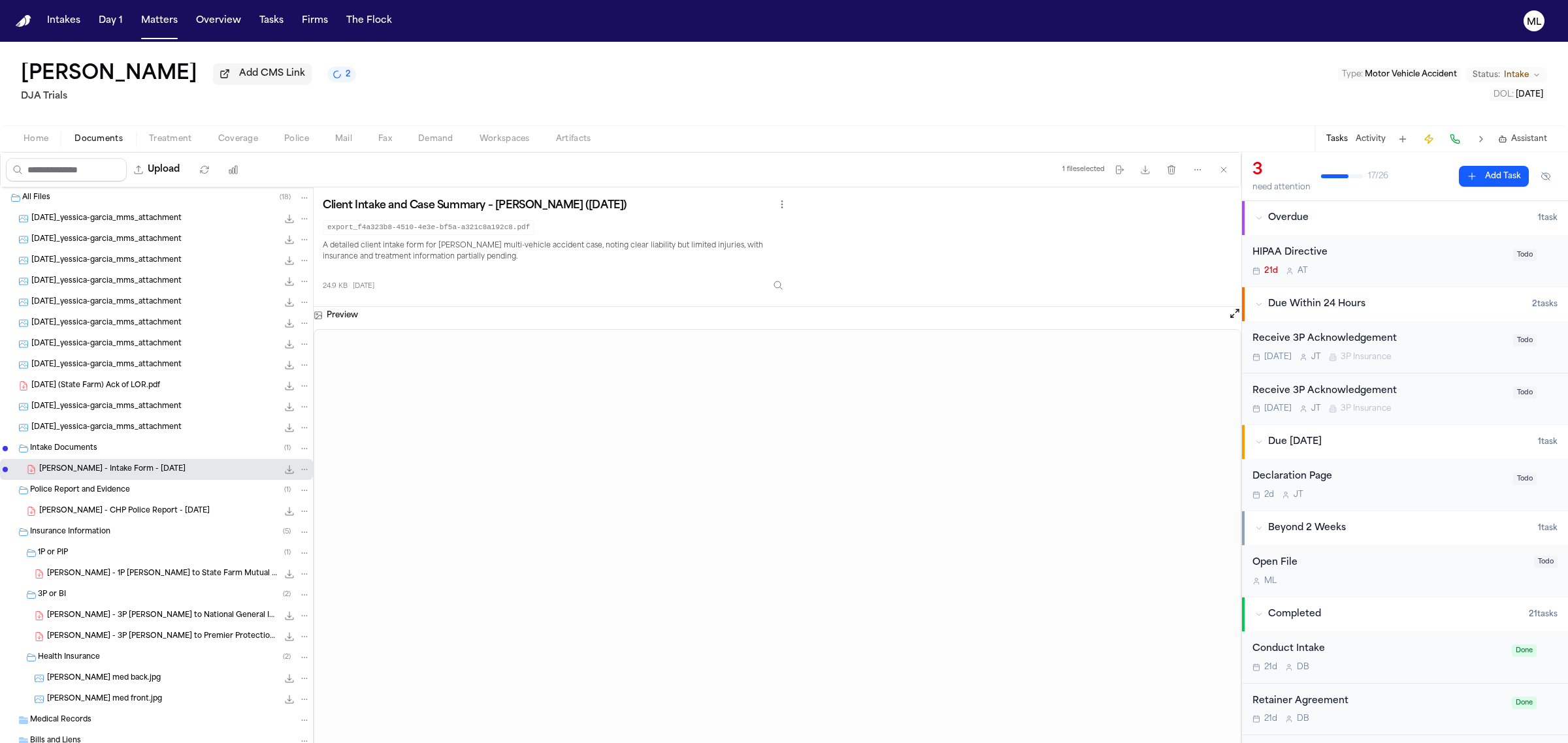
click at [1394, 256] on div "HIPAA Directive" at bounding box center [1378, 253] width 253 height 15
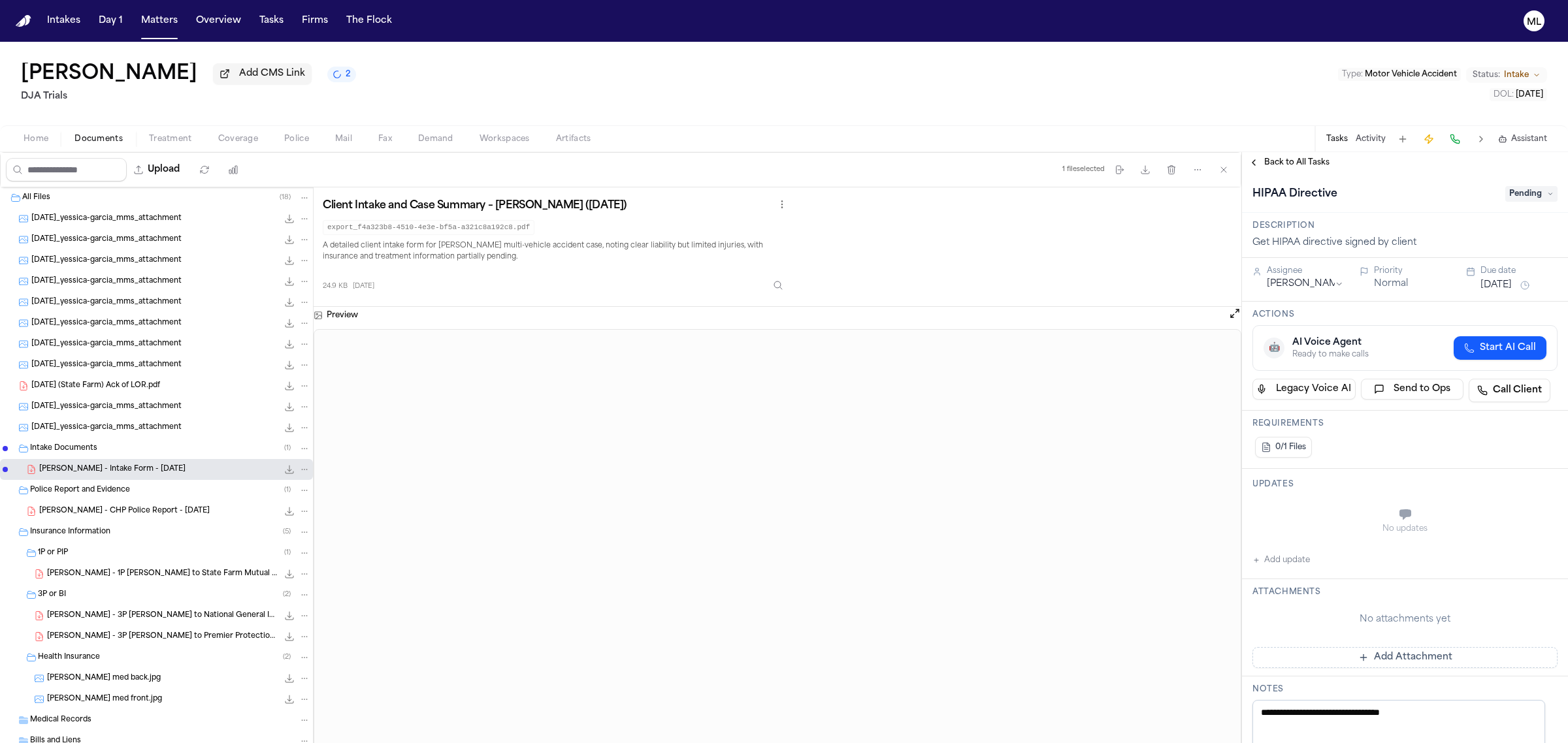
click at [1506, 192] on span "Pending" at bounding box center [1531, 194] width 52 height 15
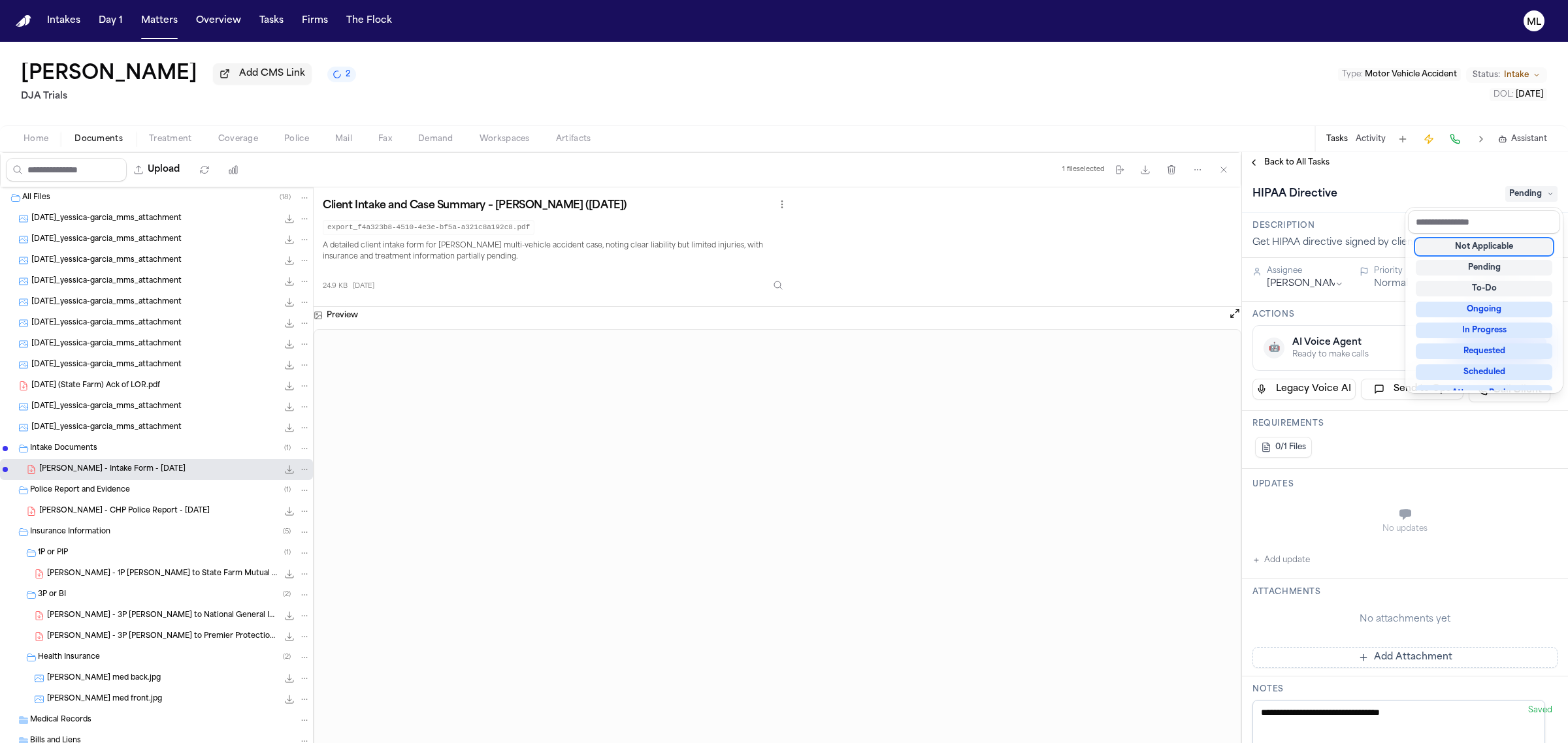
click at [1508, 246] on div "Not Applicable" at bounding box center [1484, 246] width 136 height 15
click at [1268, 162] on div "**********" at bounding box center [1405, 447] width 326 height 591
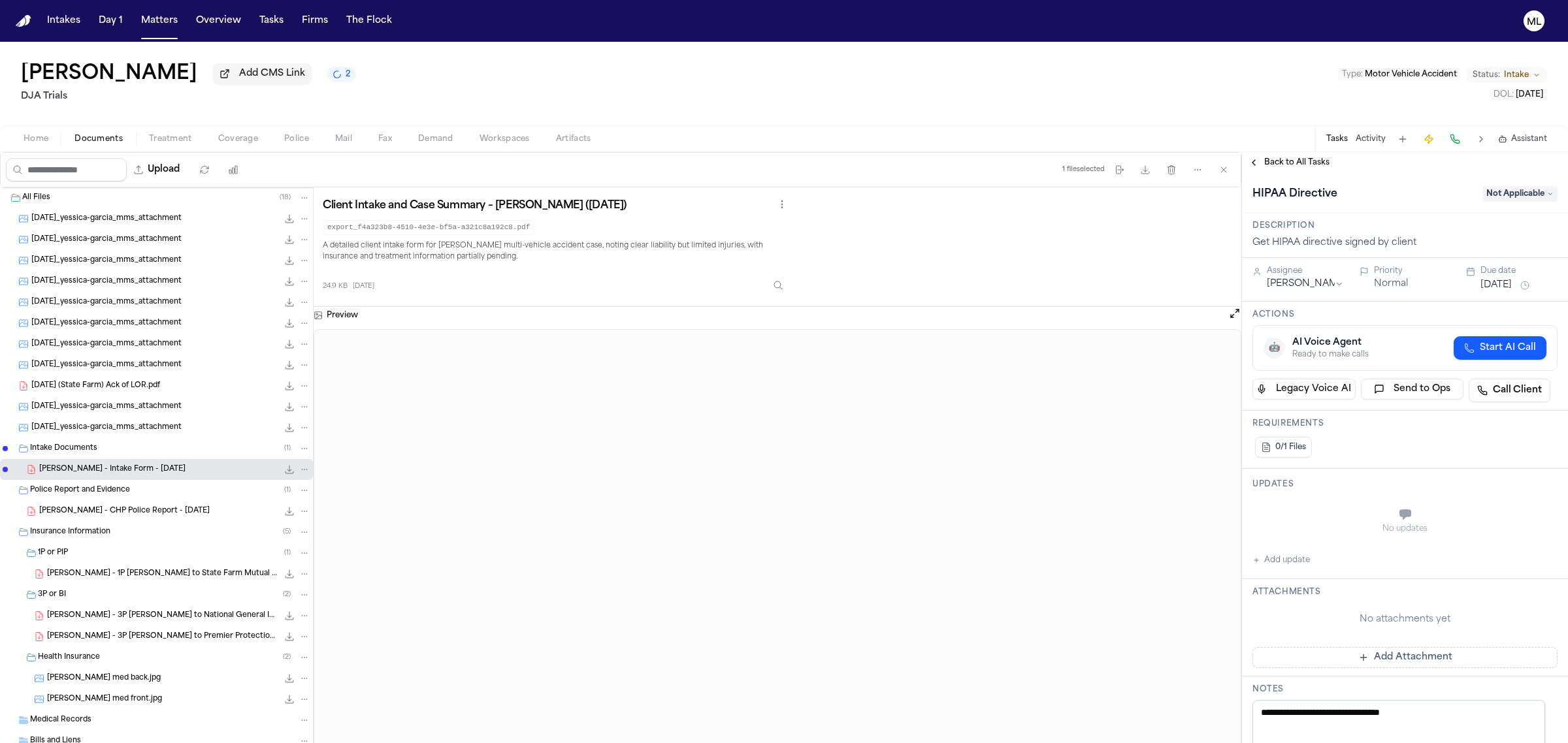
click at [1268, 162] on span "Back to All Tasks" at bounding box center [1297, 163] width 65 height 11
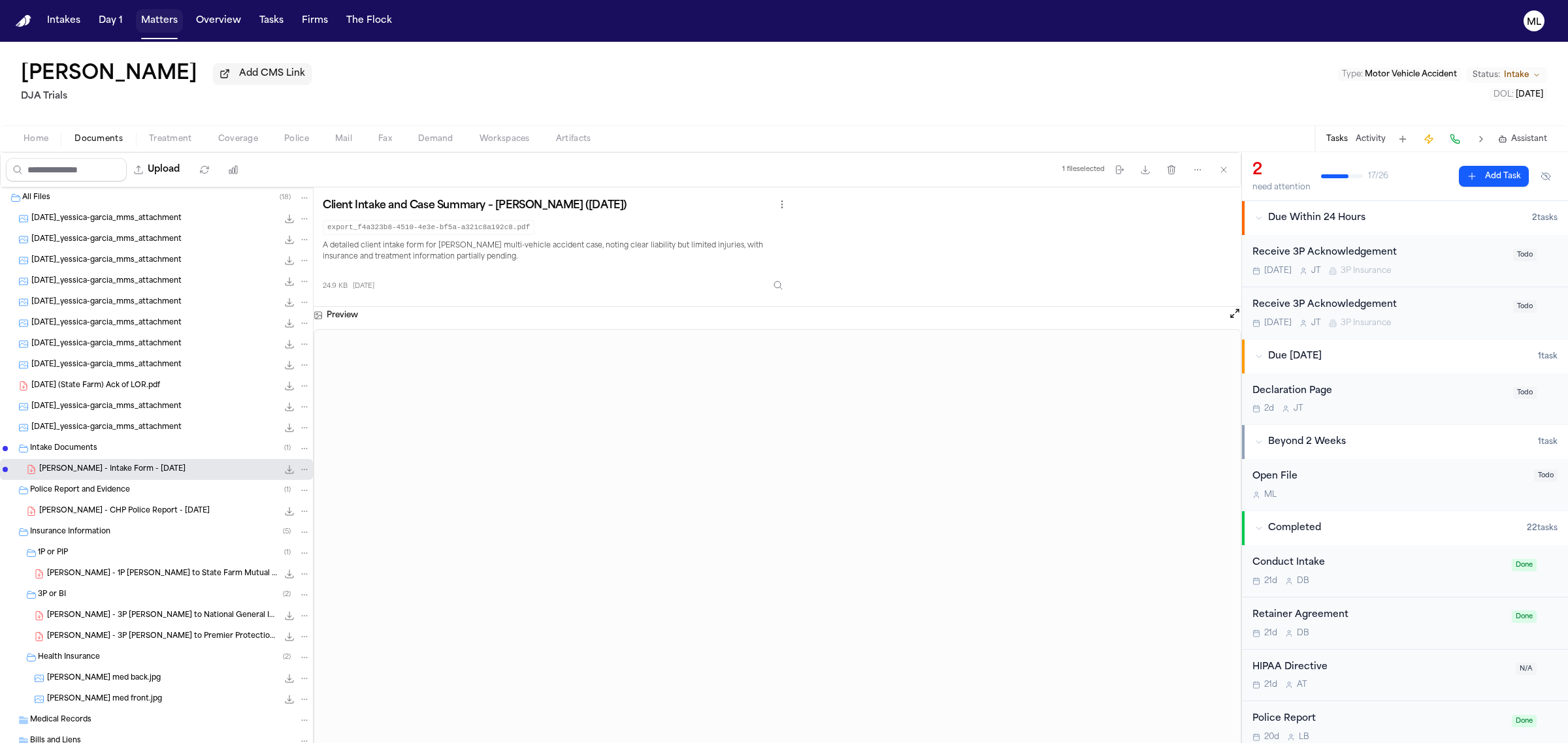
drag, startPoint x: 152, startPoint y: 19, endPoint x: 181, endPoint y: 23, distance: 29.3
click at [152, 19] on button "Matters" at bounding box center [159, 21] width 47 height 23
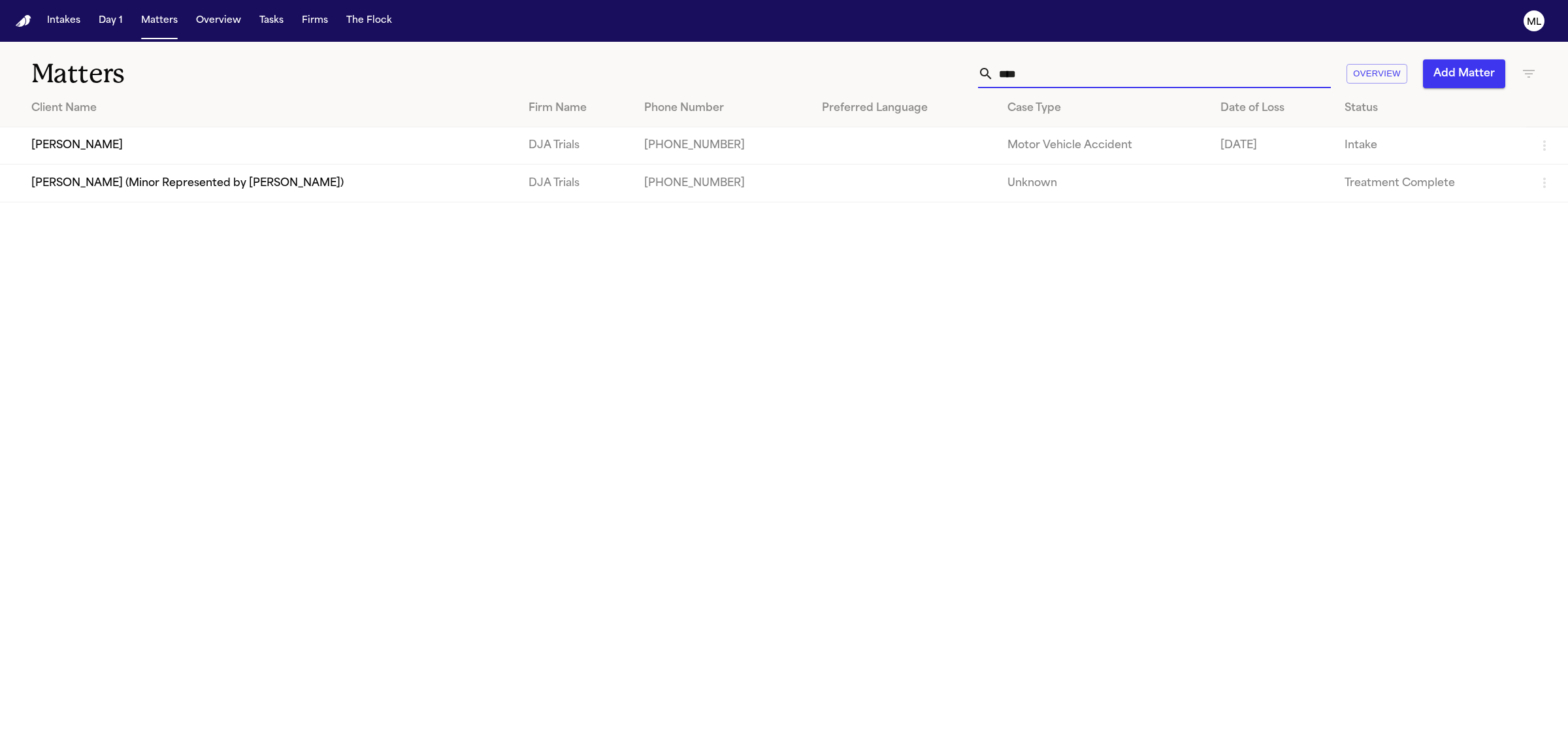
drag, startPoint x: 1124, startPoint y: 79, endPoint x: 926, endPoint y: 74, distance: 198.1
click at [926, 74] on div "**** Overview Add Matter" at bounding box center [1010, 73] width 1054 height 29
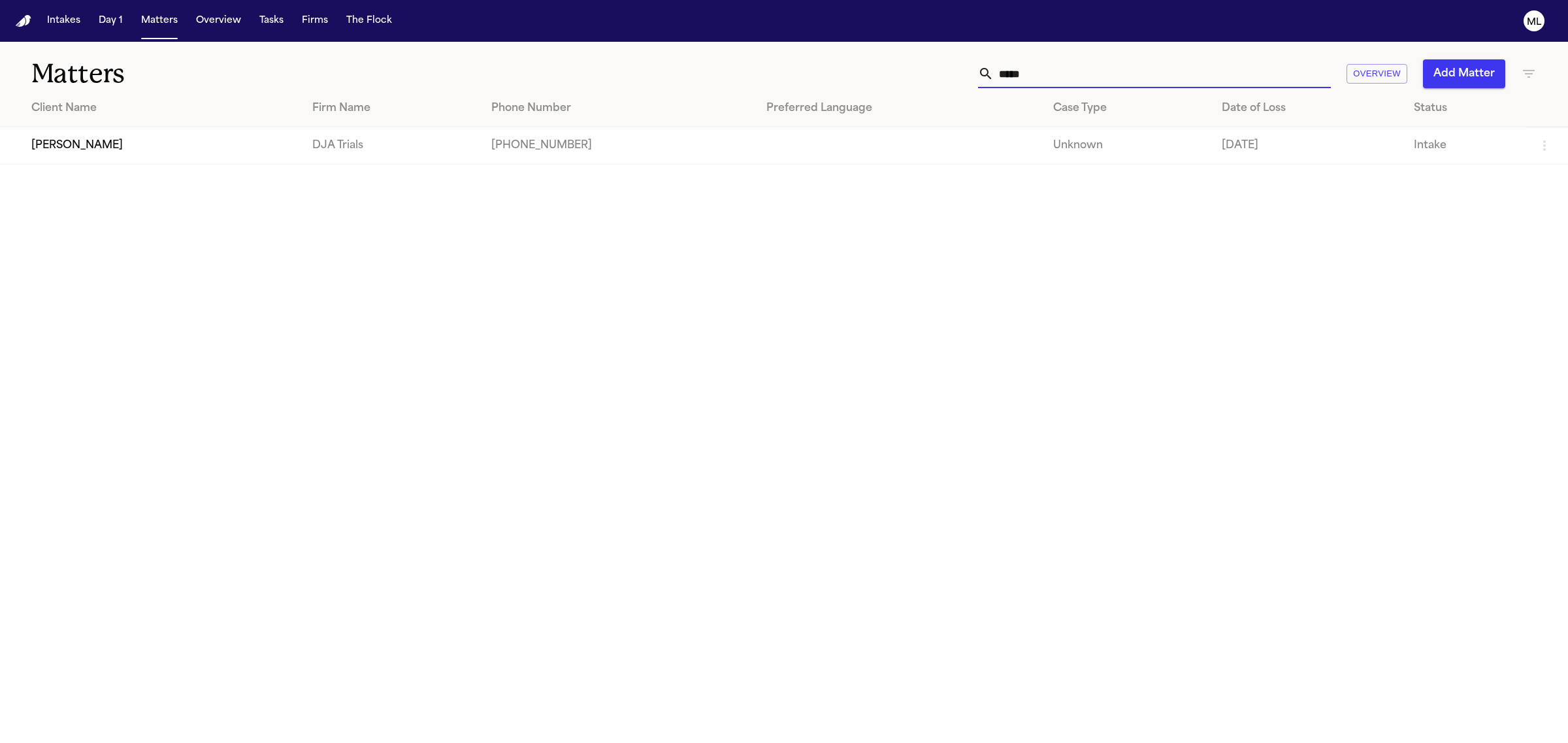
type input "*****"
click at [168, 145] on td "[PERSON_NAME]" at bounding box center [151, 146] width 302 height 37
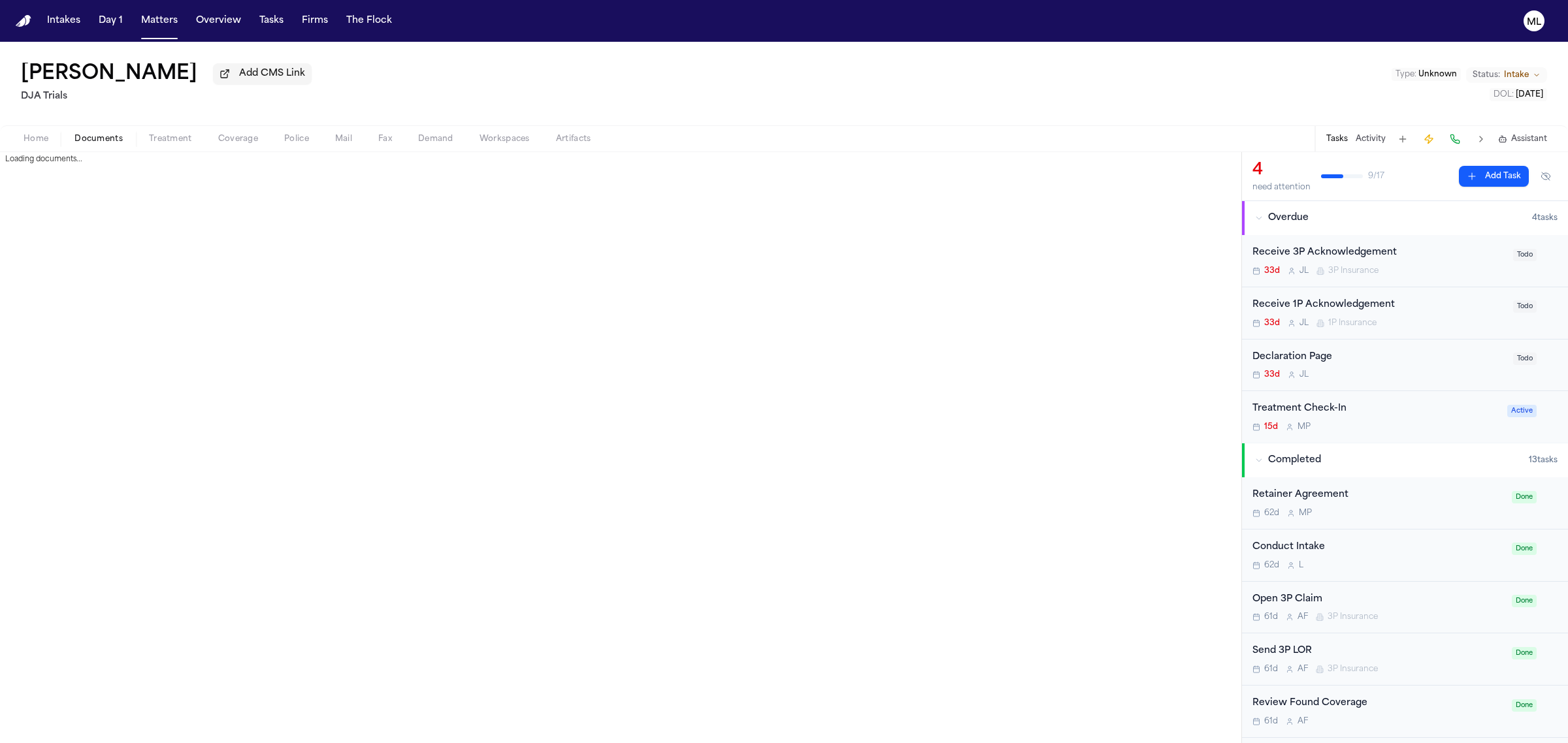
click at [100, 138] on span "Documents" at bounding box center [99, 140] width 48 height 11
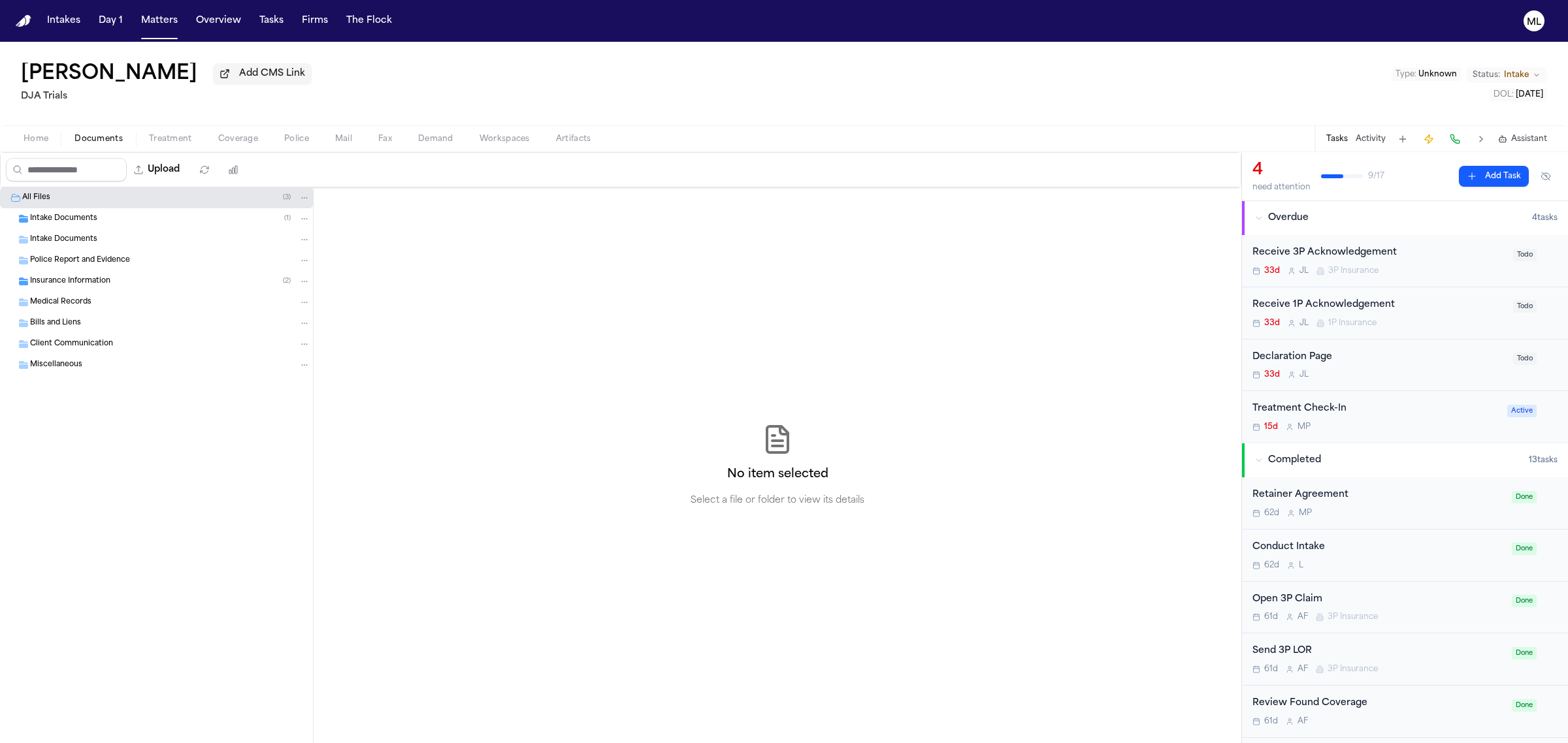
click at [100, 222] on div "Intake Documents ( 1 )" at bounding box center [170, 219] width 280 height 12
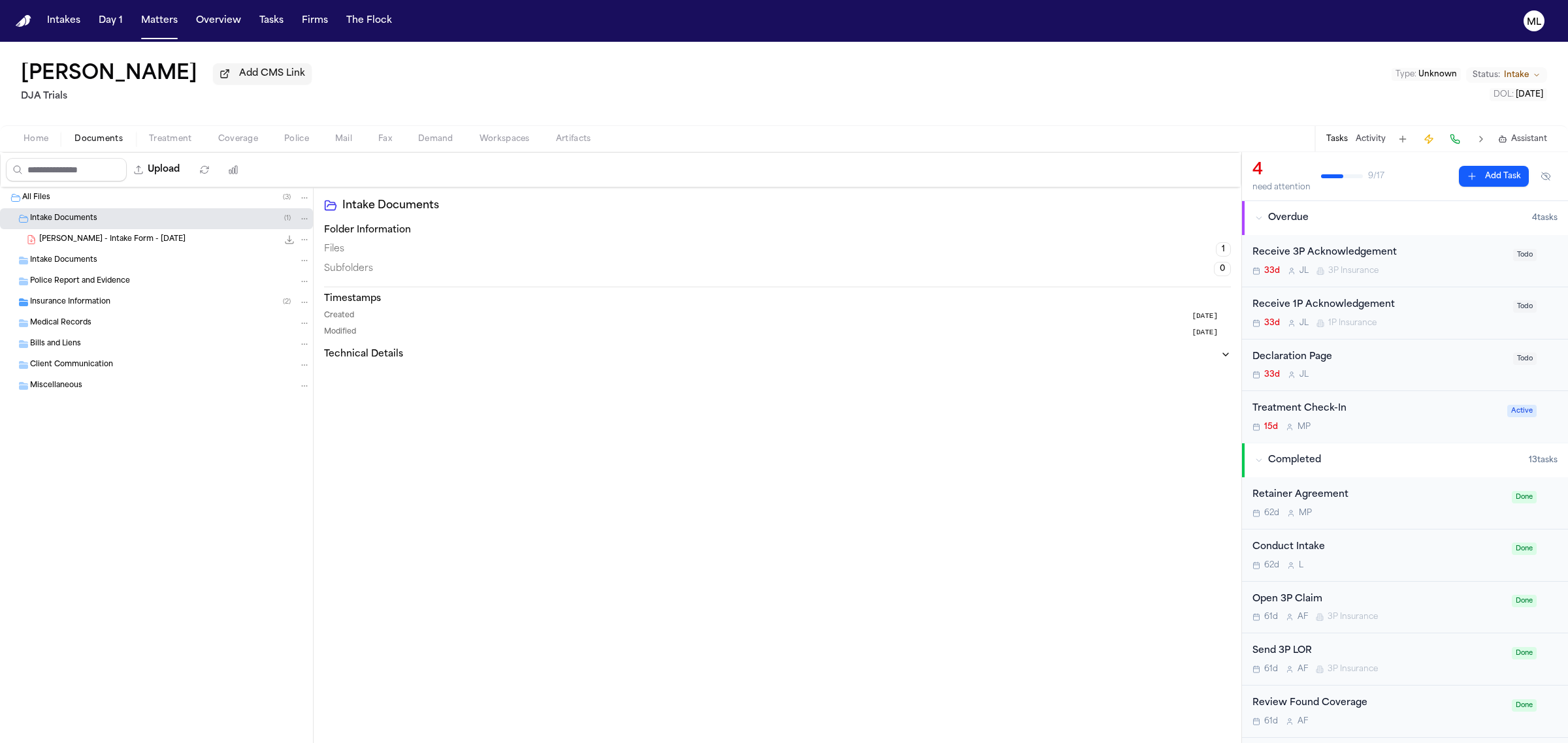
click at [106, 232] on div "S. Chavez - Intake Form - 7.3.25 21.5 KB • PDF" at bounding box center [156, 239] width 313 height 21
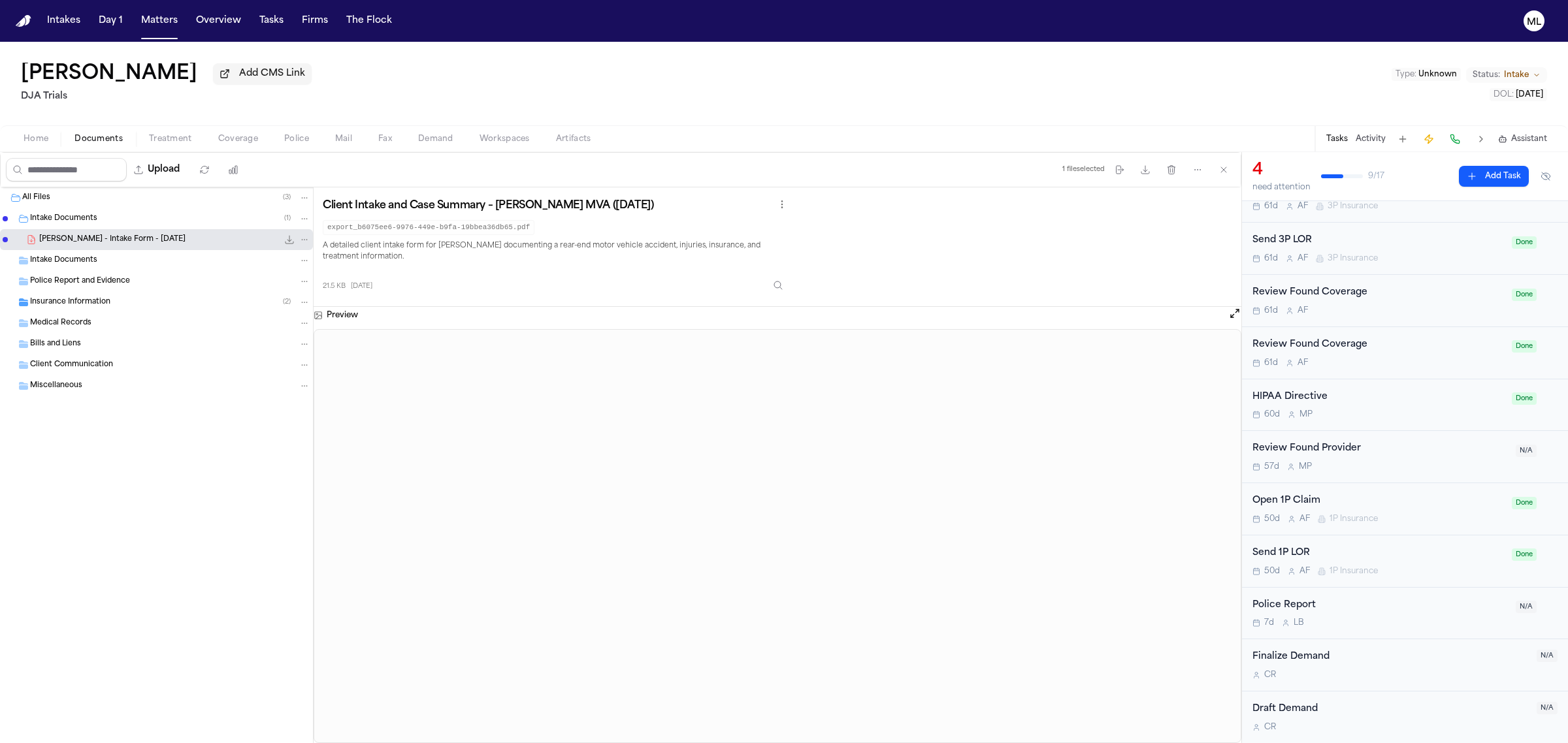
scroll to position [412, 0]
click at [162, 14] on button "Matters" at bounding box center [159, 21] width 47 height 23
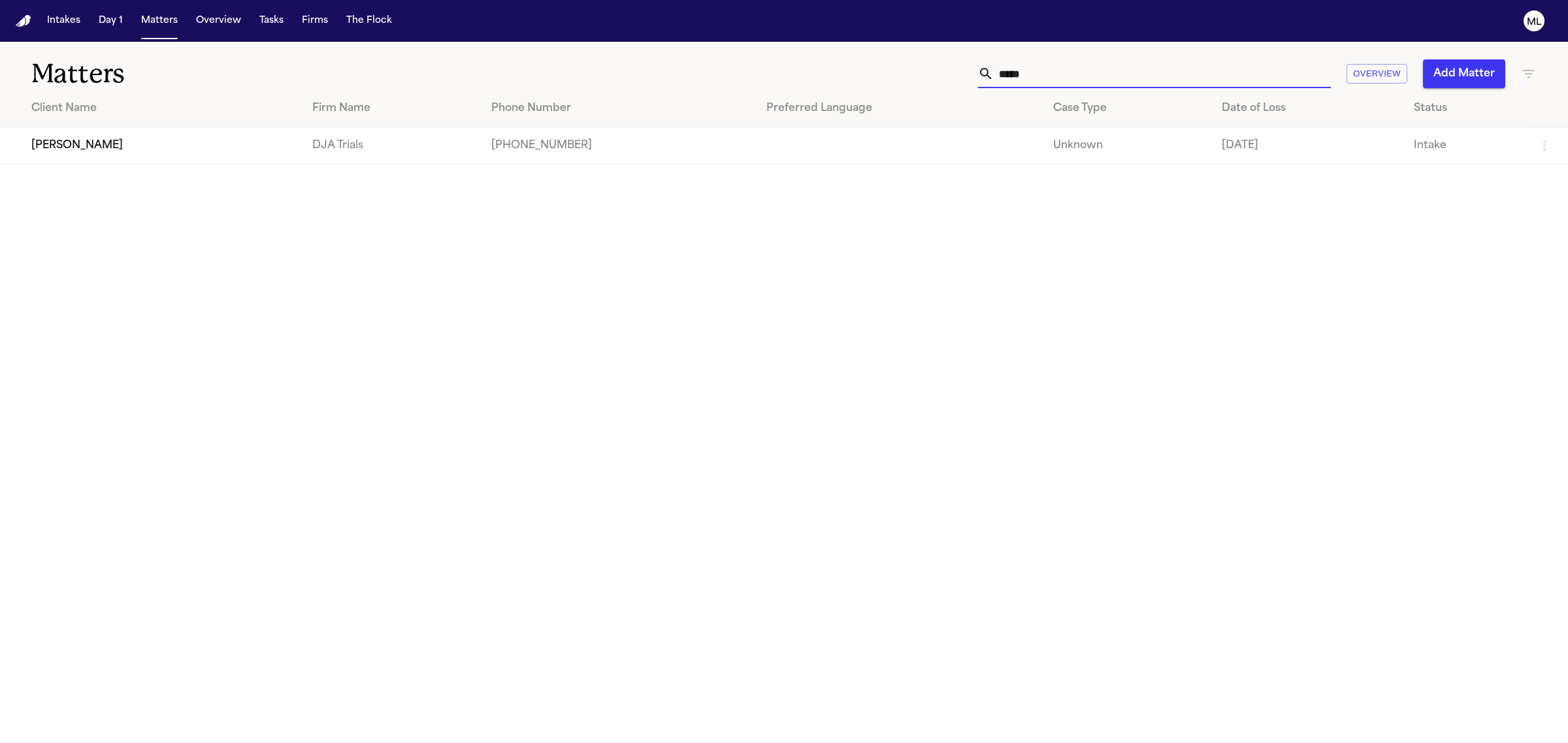
drag, startPoint x: 1050, startPoint y: 67, endPoint x: 960, endPoint y: 73, distance: 90.2
click at [960, 73] on div "***** Overview Add Matter" at bounding box center [1010, 73] width 1054 height 29
type input "*****"
click at [260, 208] on td "[PERSON_NAME]" at bounding box center [151, 220] width 302 height 37
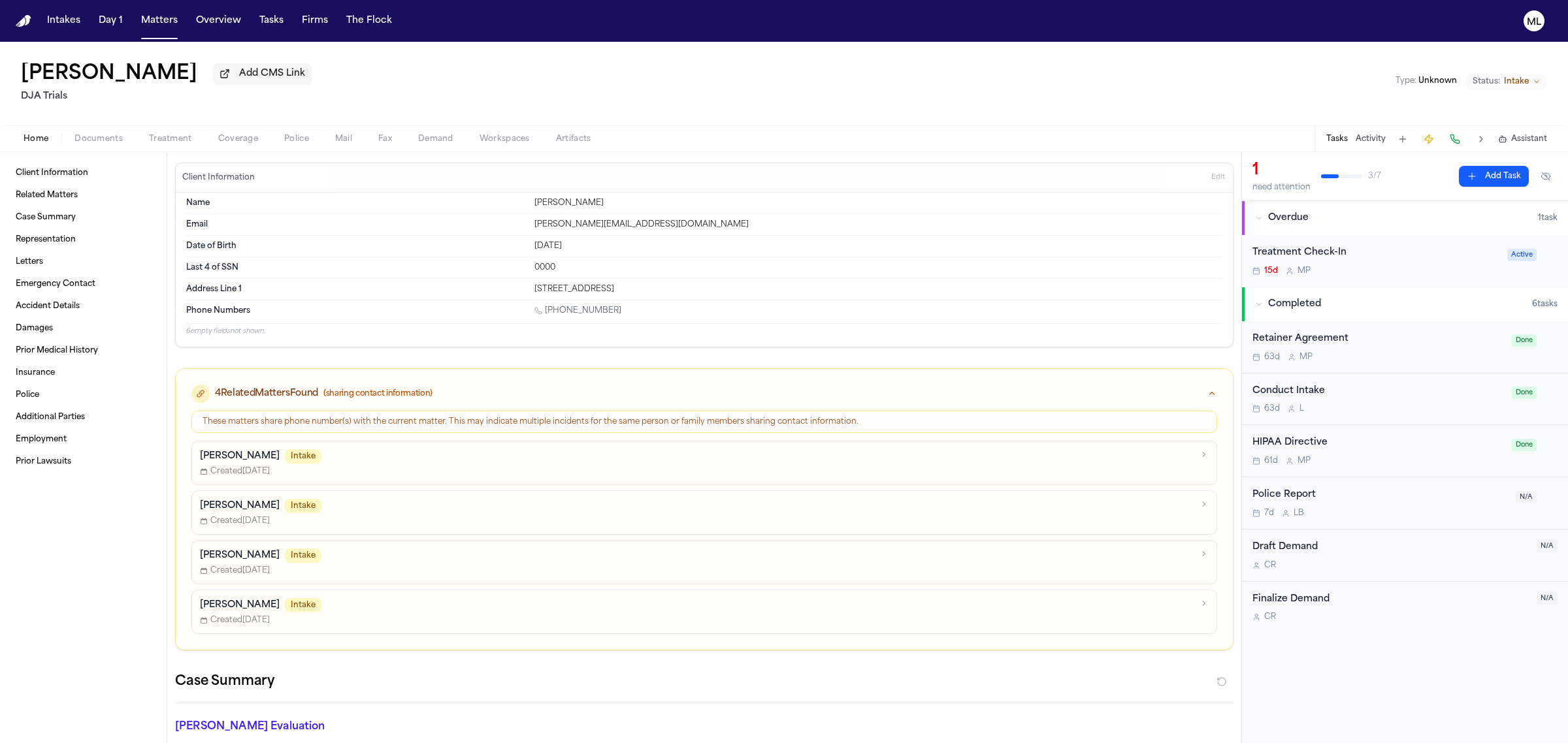
click at [1511, 75] on button "Status: Intake" at bounding box center [1506, 81] width 81 height 15
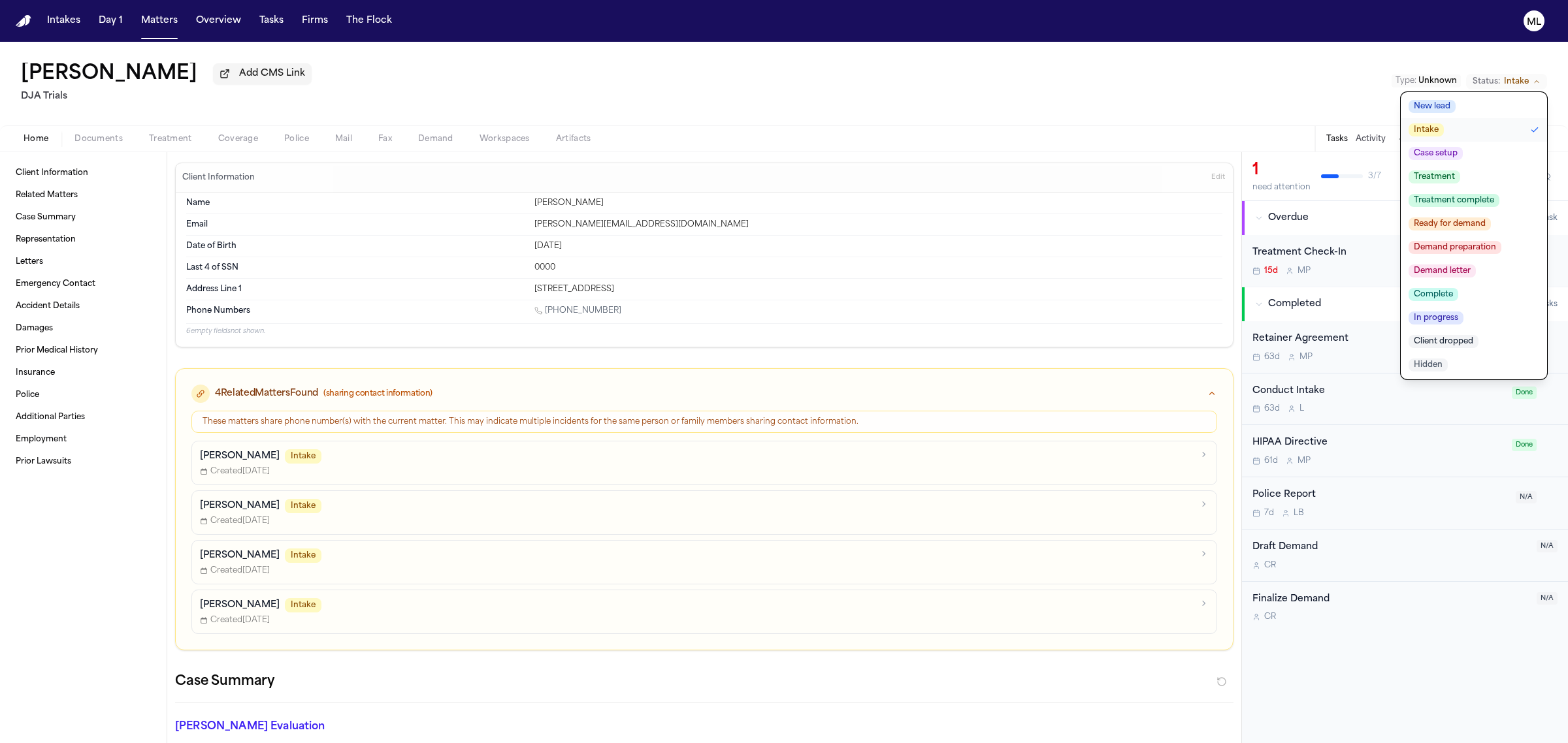
click at [1461, 168] on button "Treatment" at bounding box center [1473, 177] width 146 height 23
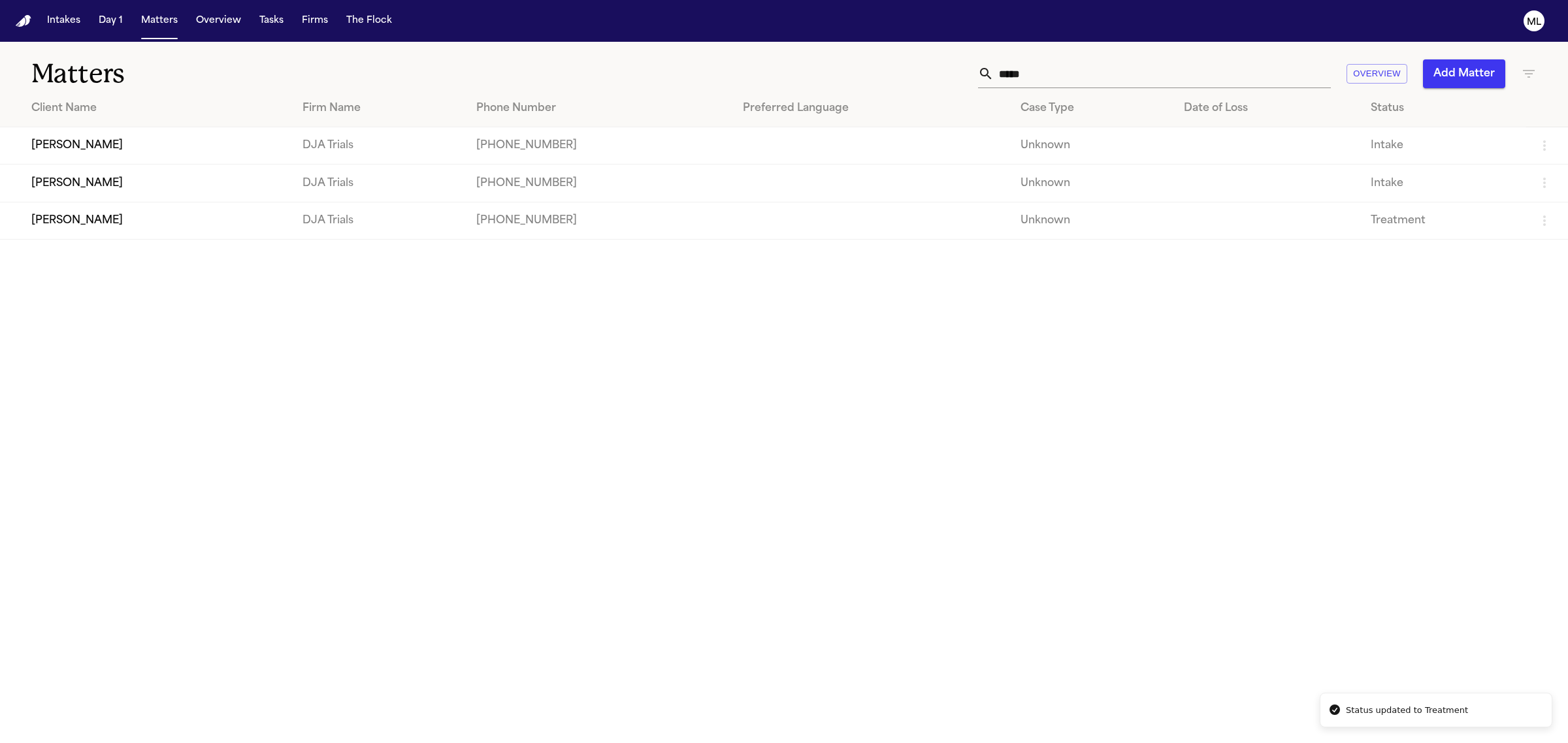
click at [152, 190] on td "[PERSON_NAME]" at bounding box center [146, 184] width 292 height 37
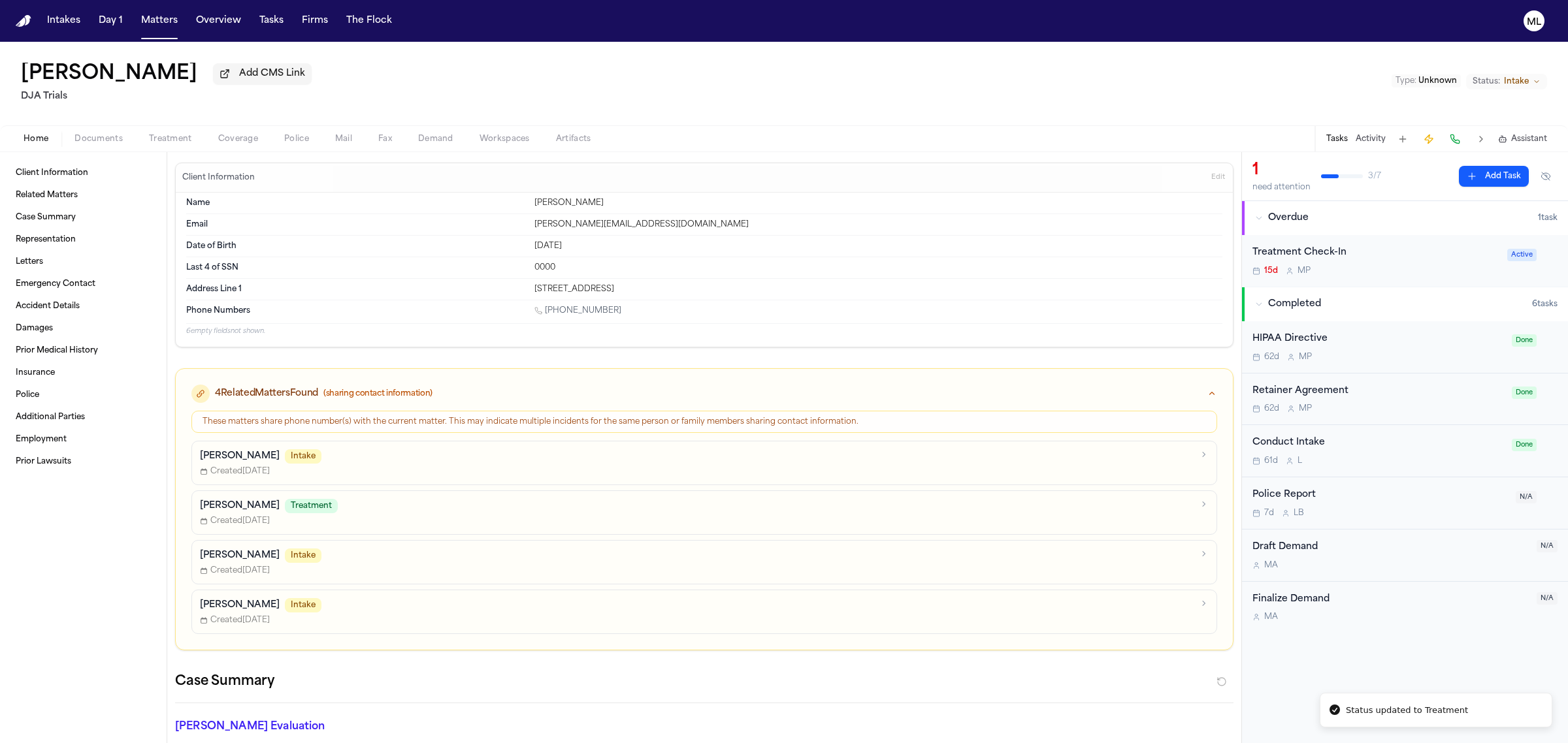
click at [1522, 74] on button "Status: Intake" at bounding box center [1506, 81] width 81 height 15
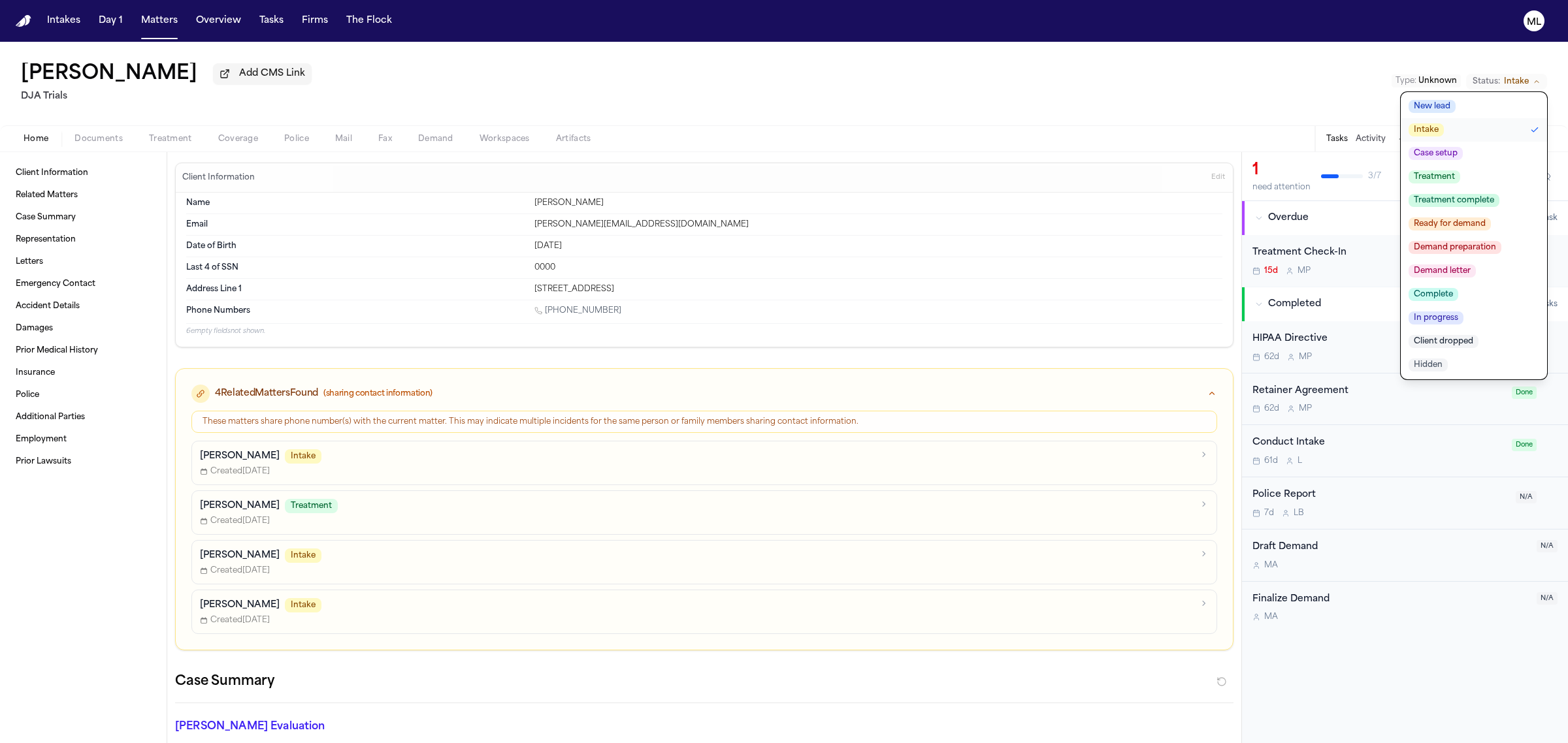
click at [1483, 168] on button "Treatment" at bounding box center [1473, 177] width 146 height 23
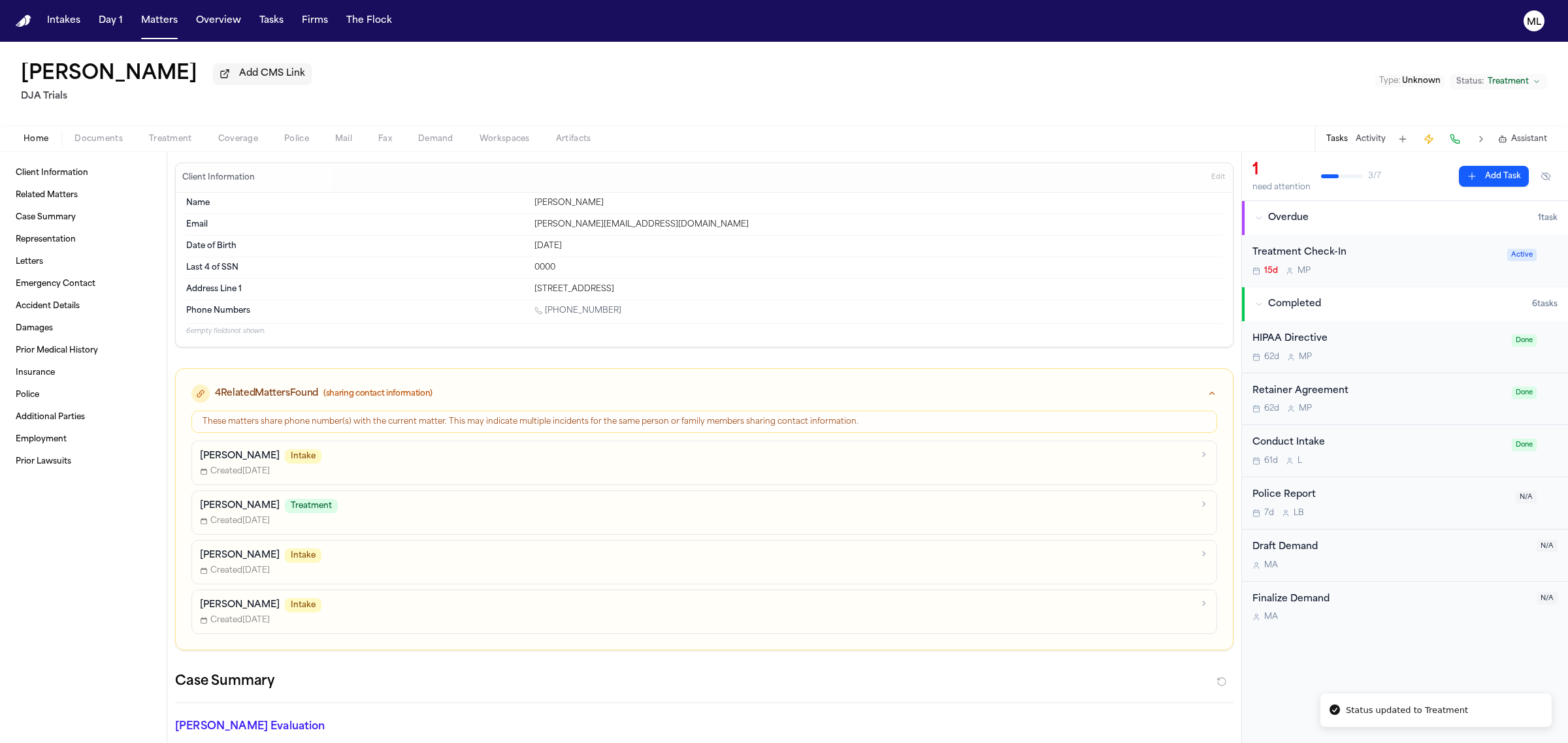
click at [1473, 262] on div "Treatment Check-In 15d M P" at bounding box center [1376, 261] width 247 height 31
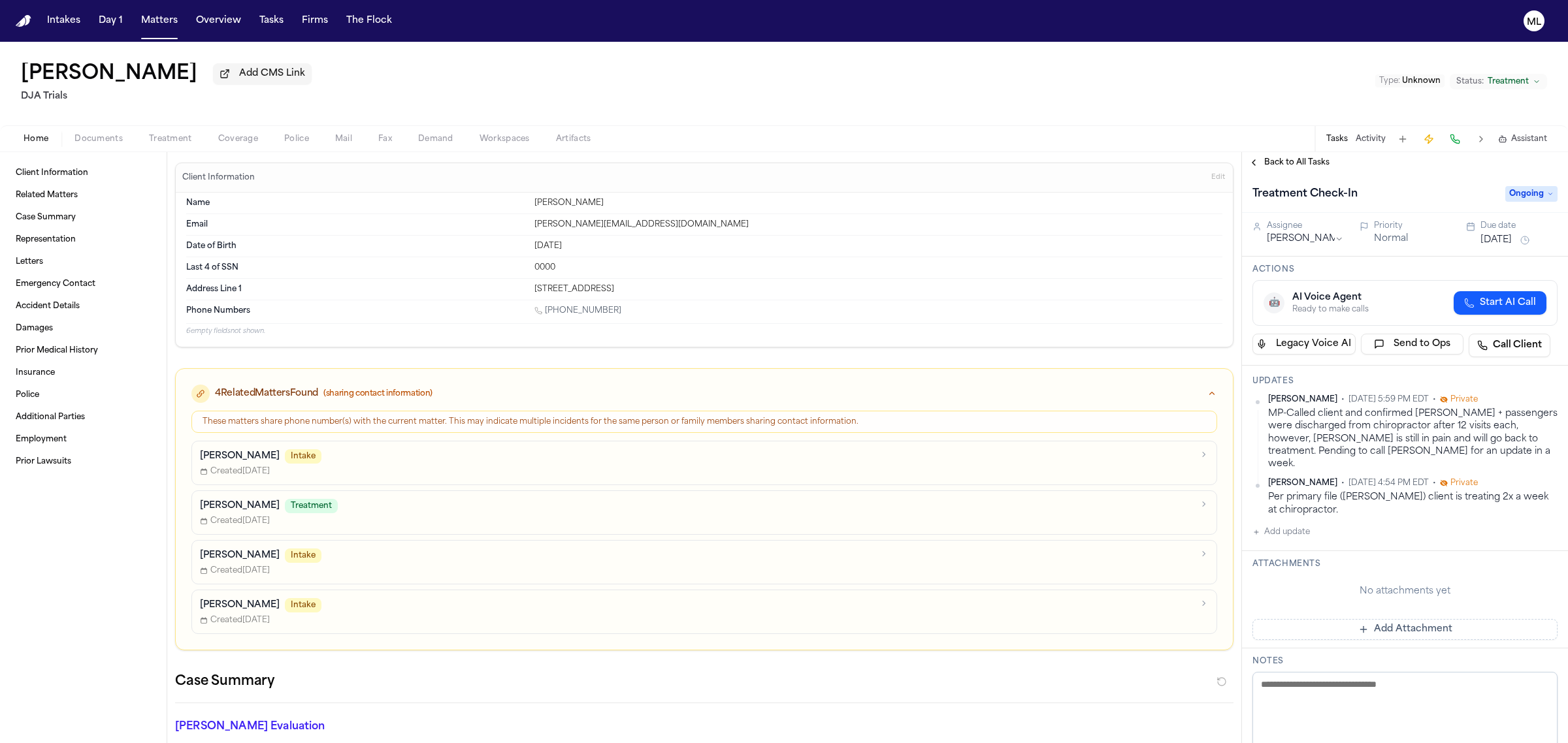
click at [1523, 196] on span "Ongoing" at bounding box center [1531, 194] width 52 height 15
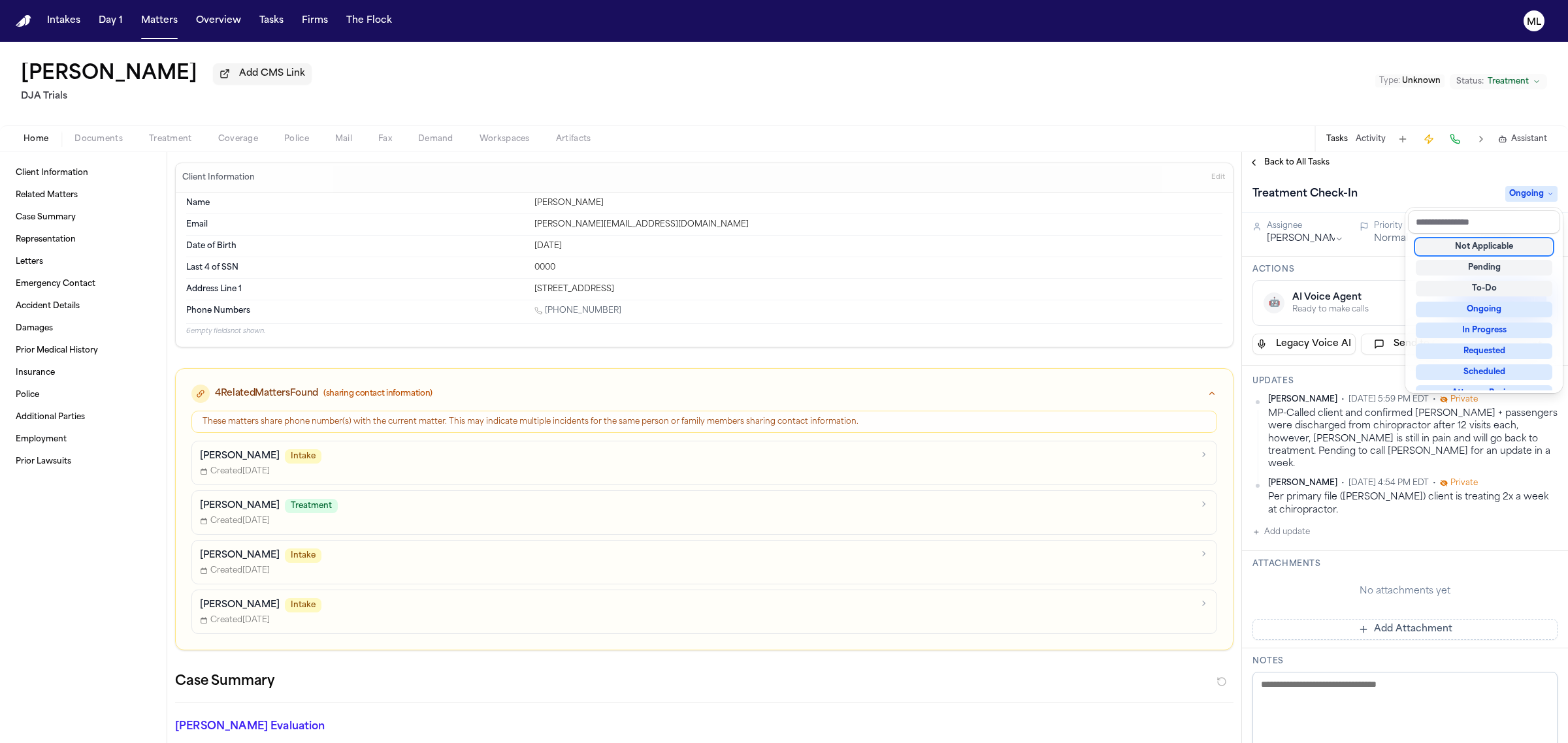
click at [1501, 239] on div "Not Applicable" at bounding box center [1484, 246] width 136 height 15
click at [1292, 155] on div "Back to All Tasks Treatment Check-In Not Applicable Assignee Michelle Pimienta …" at bounding box center [1405, 447] width 326 height 591
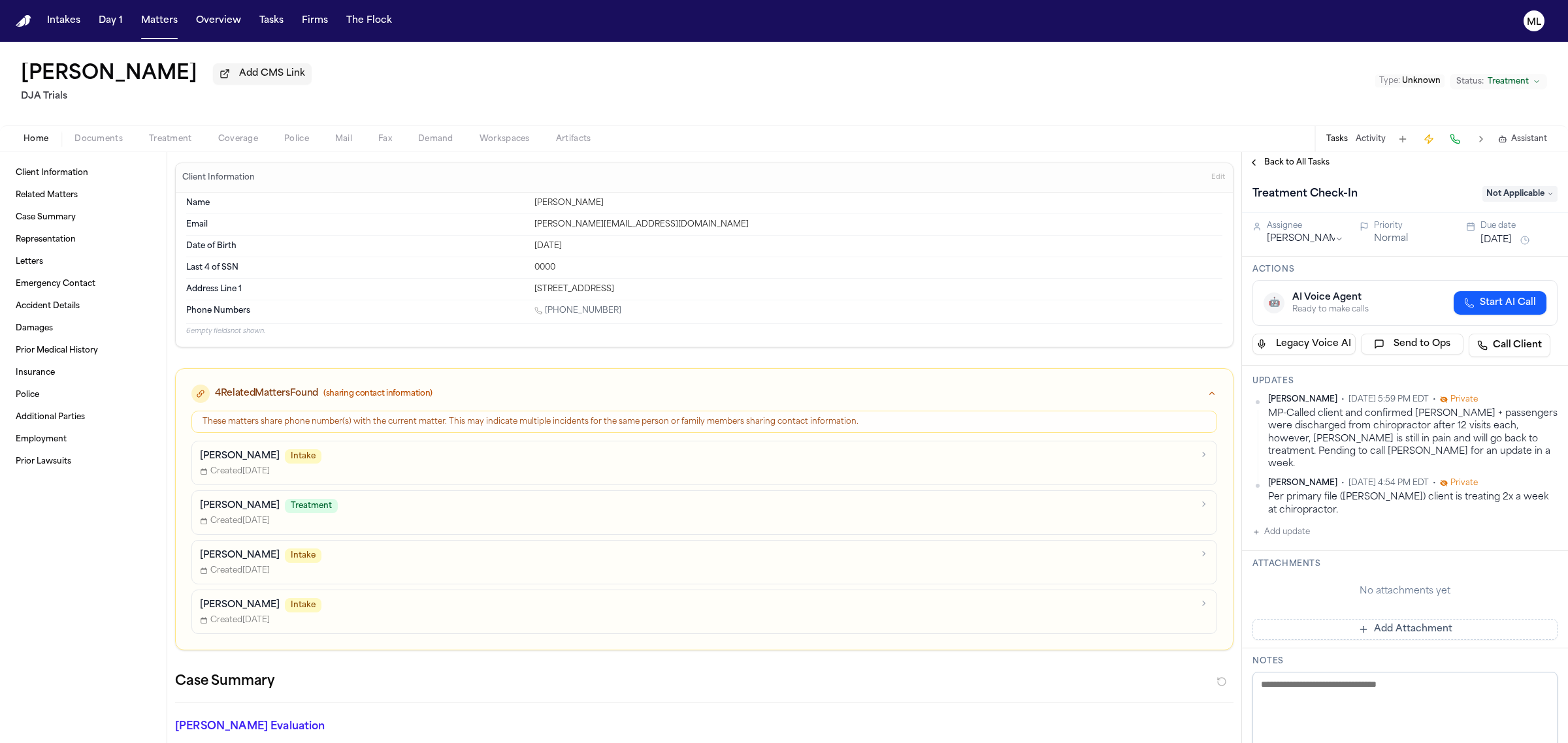
click at [1286, 159] on span "Back to All Tasks" at bounding box center [1297, 163] width 65 height 11
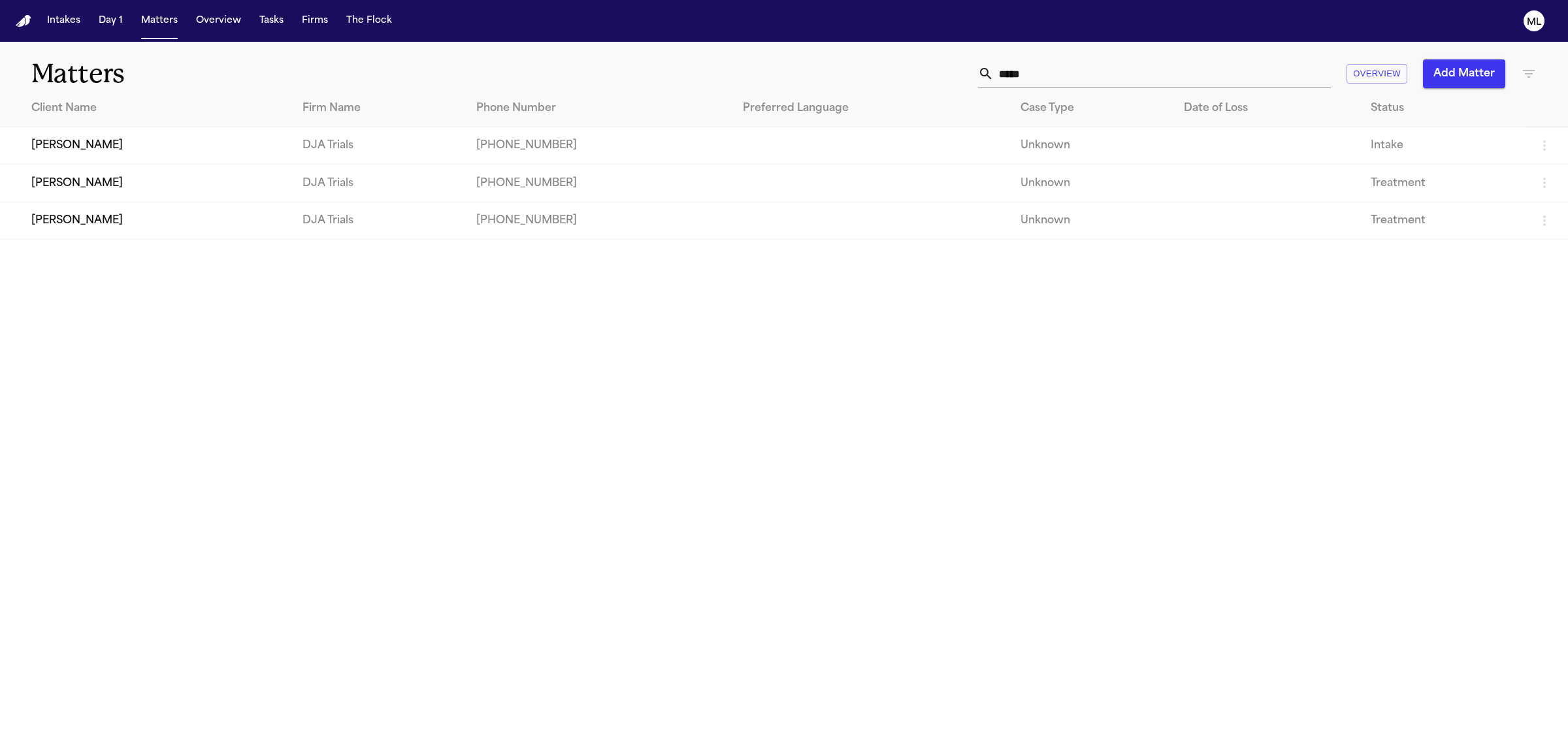
click at [178, 221] on td "[PERSON_NAME]" at bounding box center [146, 220] width 292 height 37
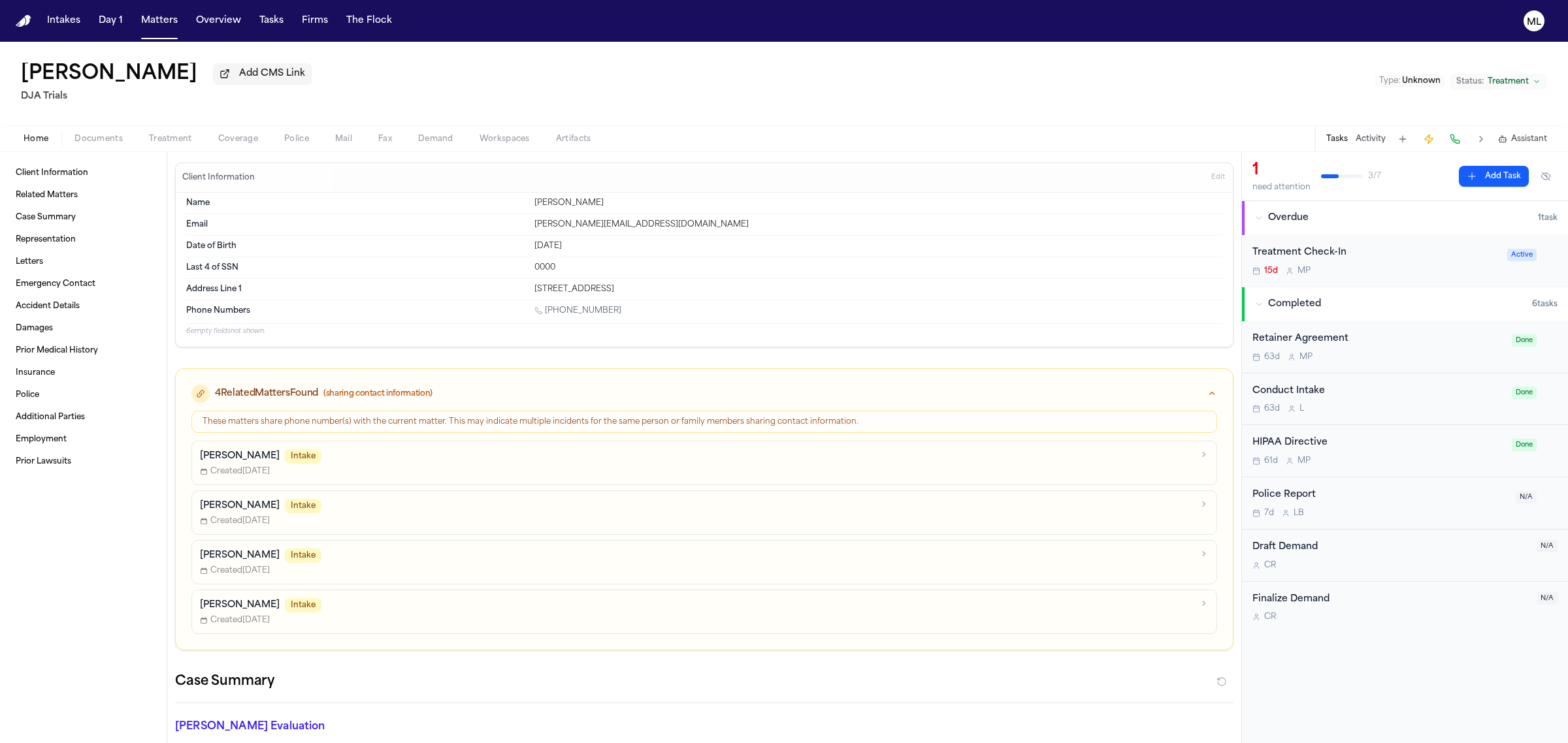
click at [1446, 263] on div "Treatment Check-In 15d M P" at bounding box center [1376, 261] width 247 height 31
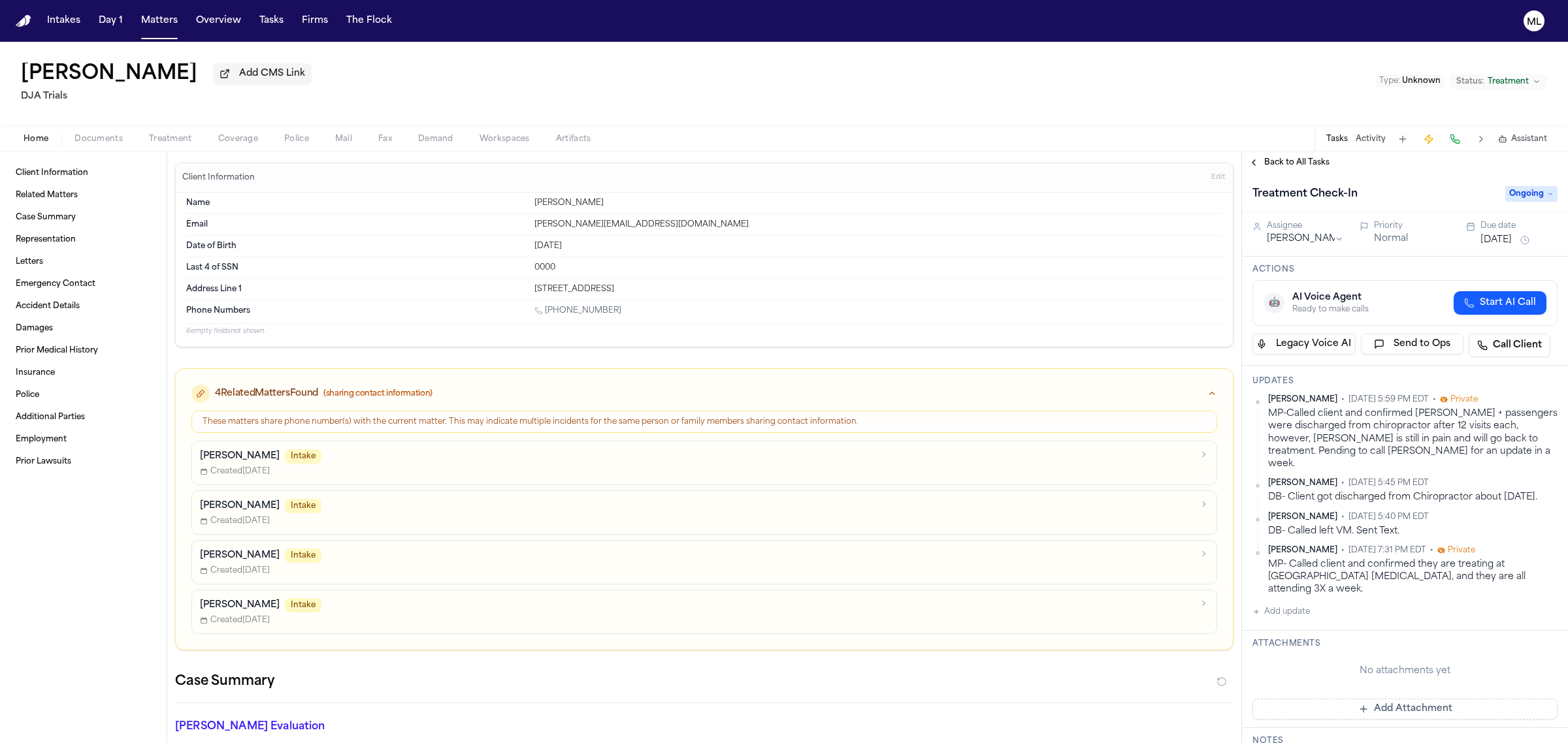
click at [1519, 191] on span "Ongoing" at bounding box center [1531, 194] width 52 height 15
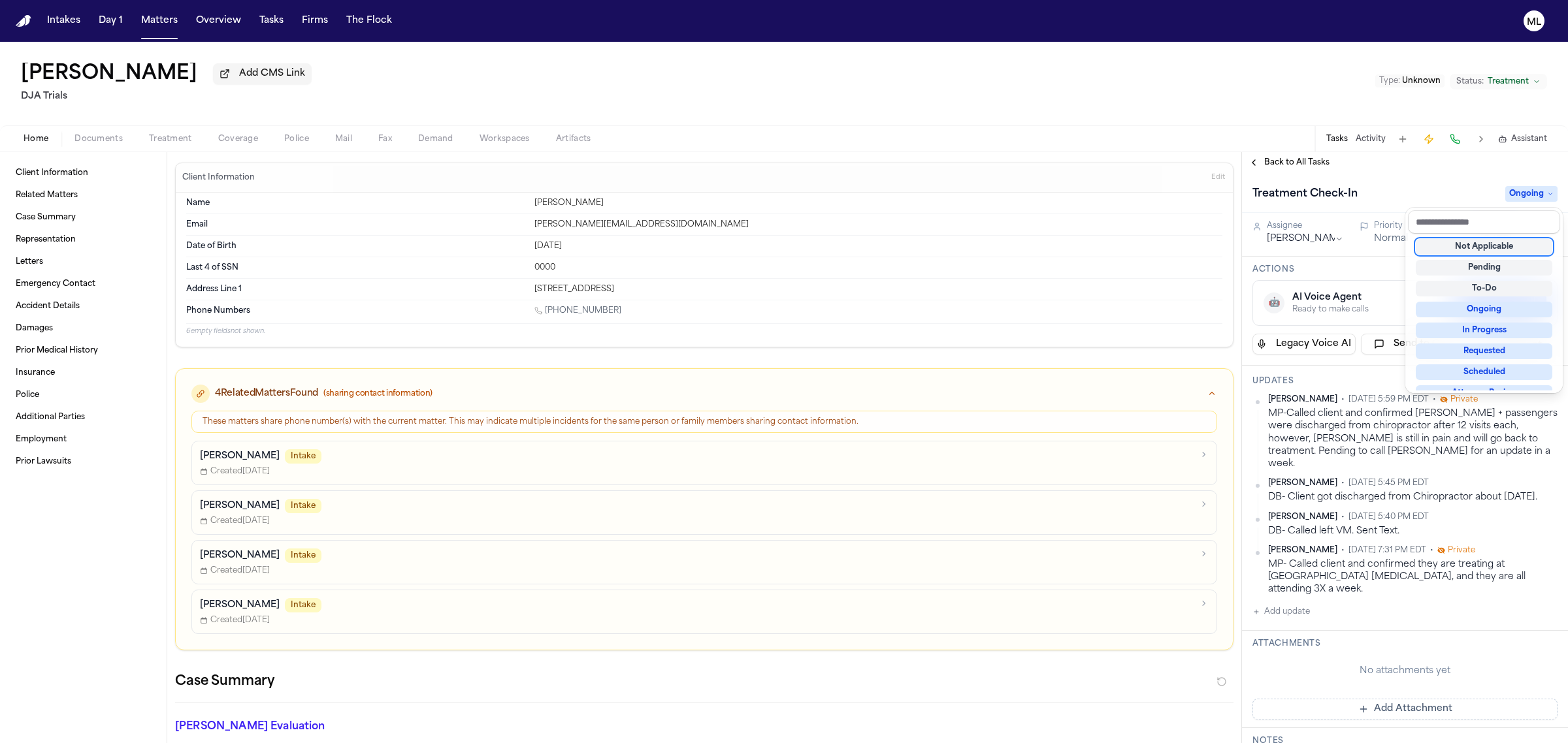
click at [1495, 244] on div "Not Applicable" at bounding box center [1484, 246] width 136 height 15
click at [1299, 158] on div "Back to All Tasks Treatment Check-In Not Applicable Assignee Michelle Pimienta …" at bounding box center [1405, 447] width 326 height 591
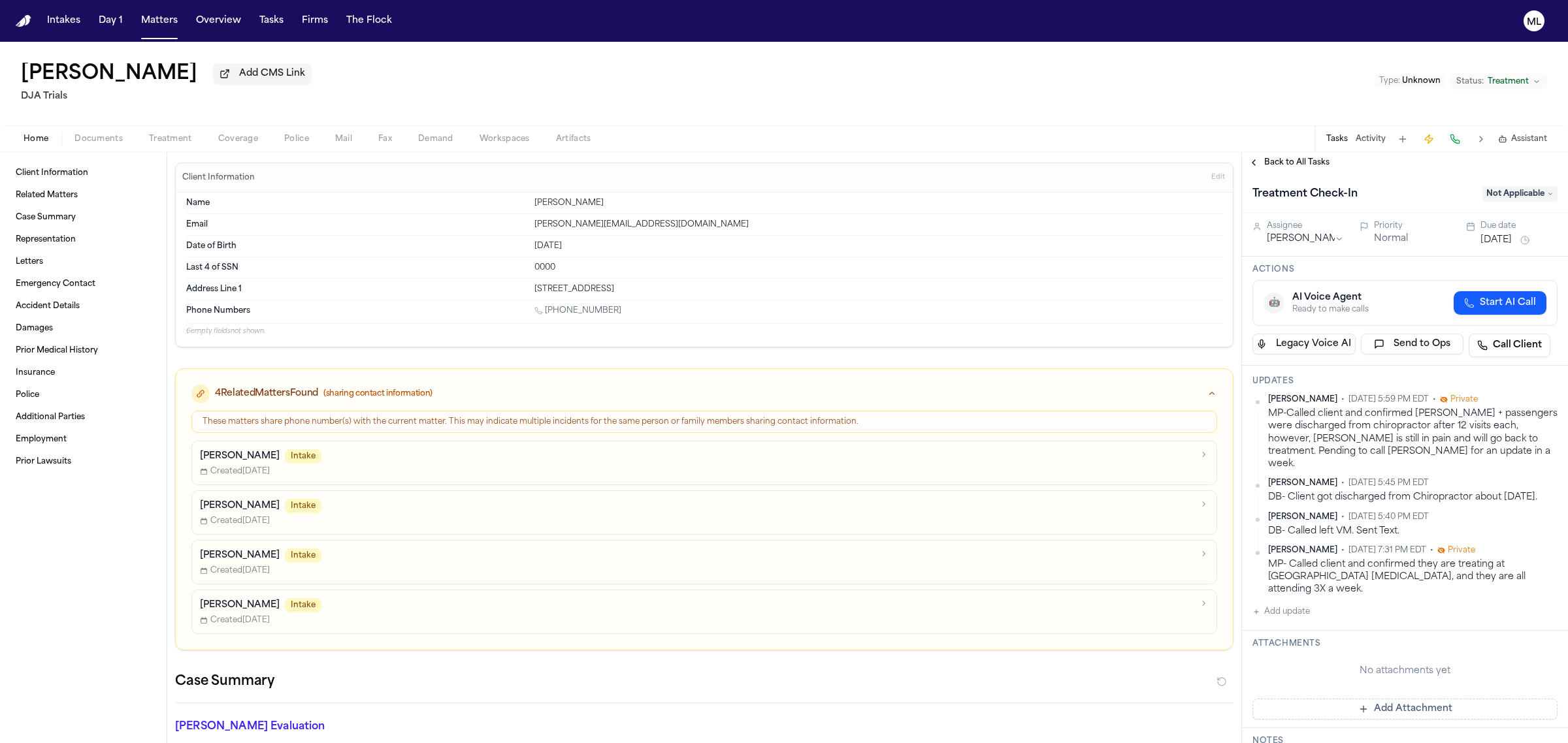
click at [1299, 158] on span "Back to All Tasks" at bounding box center [1297, 163] width 65 height 11
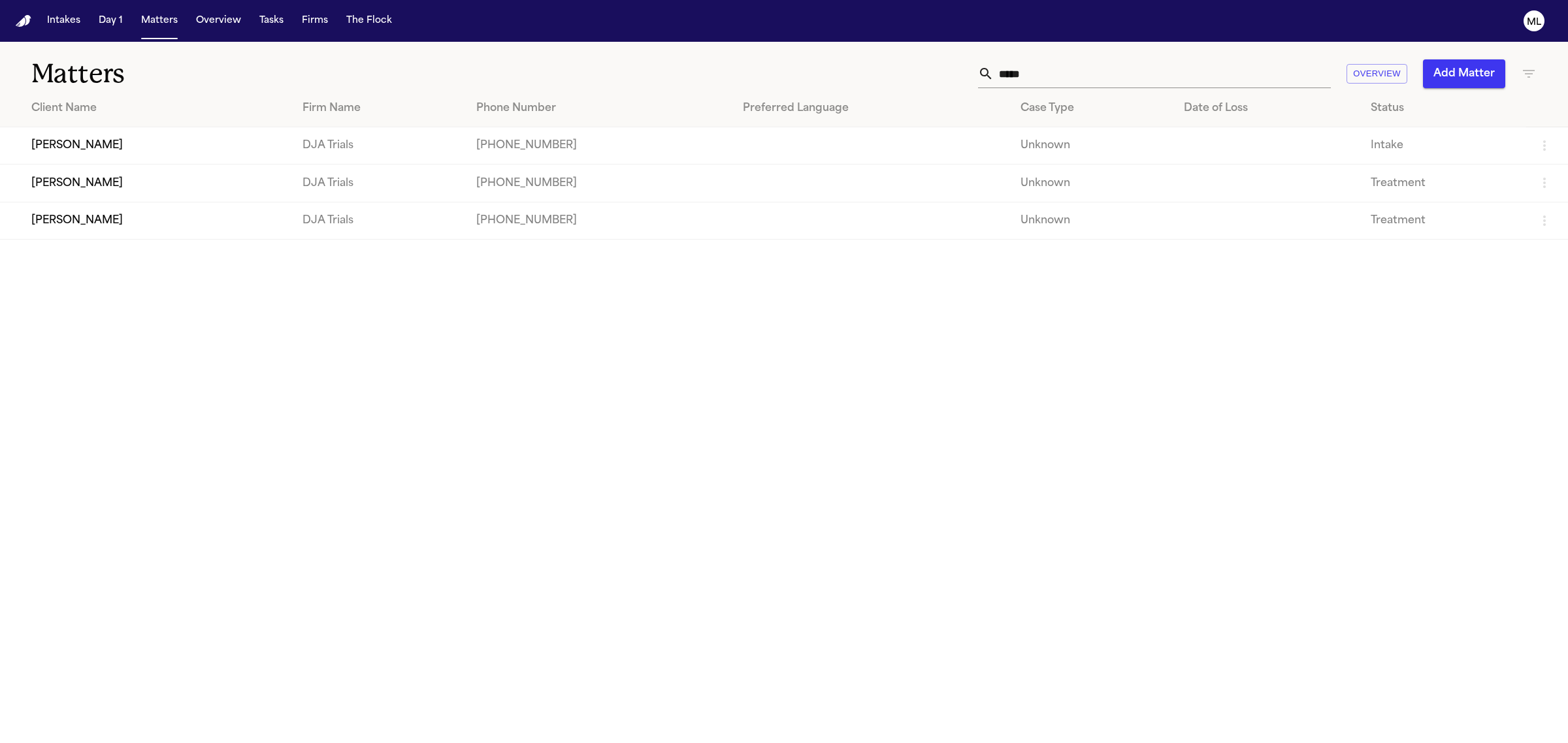
click at [292, 148] on td "DJA Trials" at bounding box center [378, 146] width 173 height 37
click at [789, 146] on td at bounding box center [871, 146] width 278 height 37
click at [316, 136] on td "DJA Trials" at bounding box center [378, 146] width 173 height 37
click at [65, 134] on td "[PERSON_NAME]" at bounding box center [146, 146] width 292 height 37
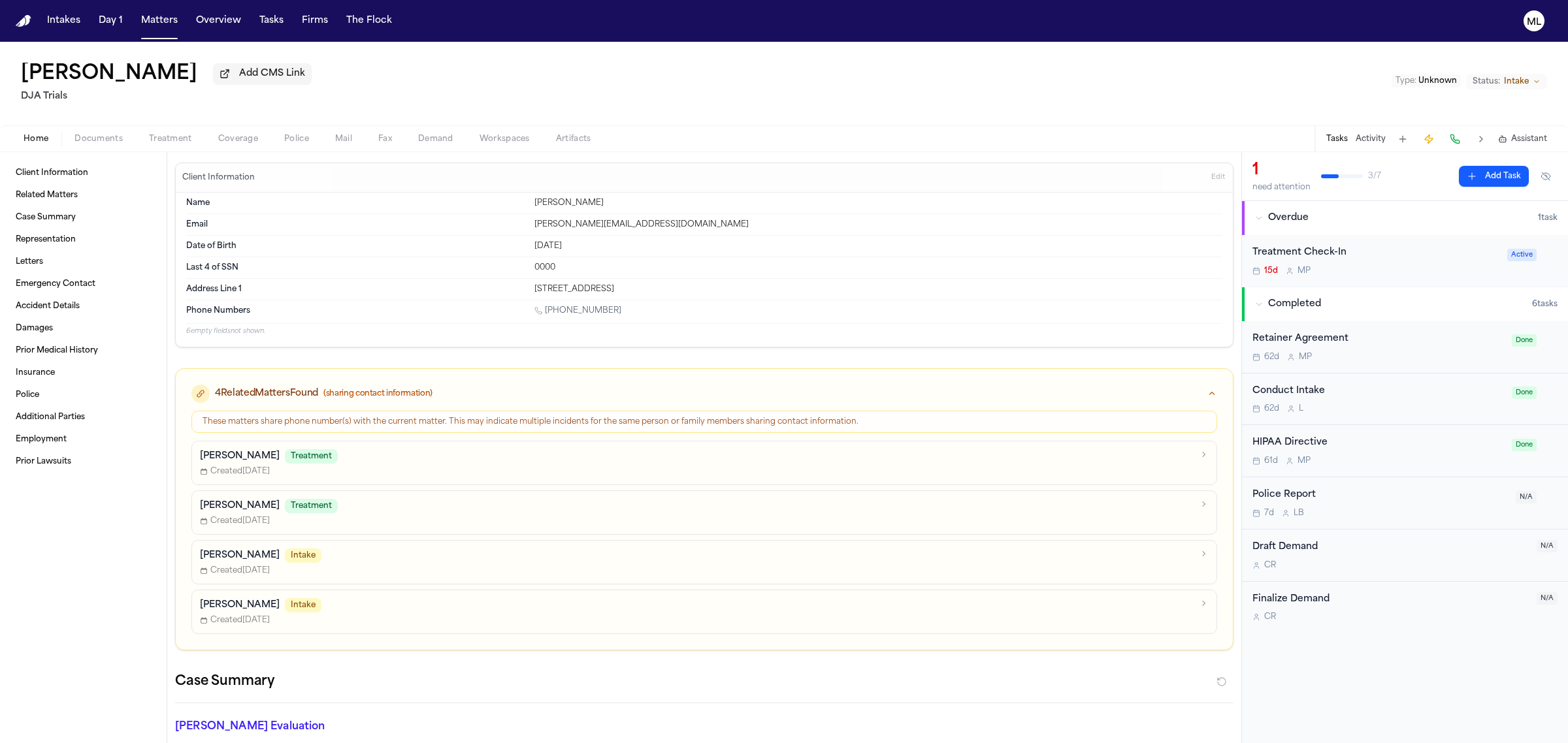
click at [1516, 79] on span "Intake" at bounding box center [1516, 81] width 25 height 11
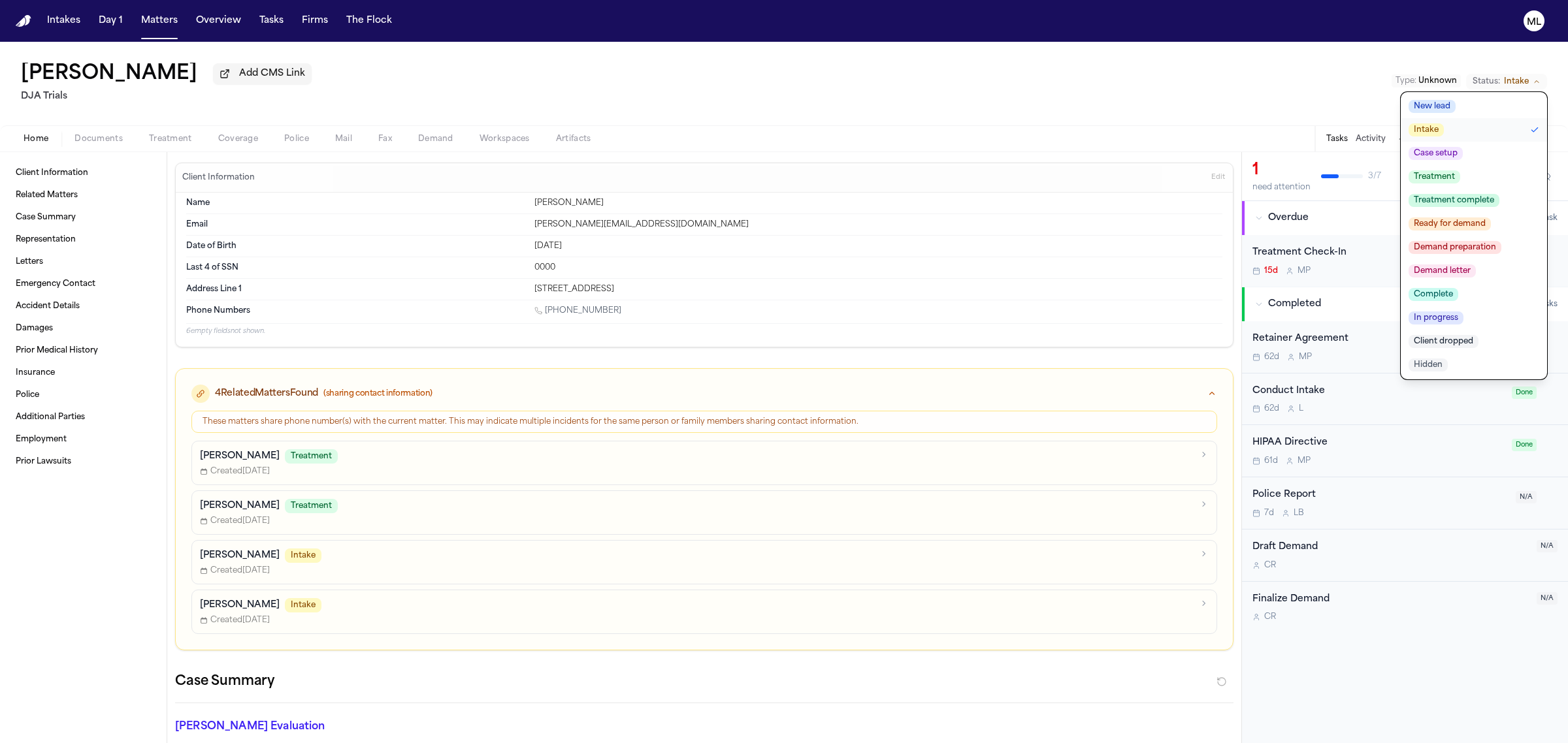
click at [1468, 170] on button "Treatment" at bounding box center [1473, 177] width 146 height 23
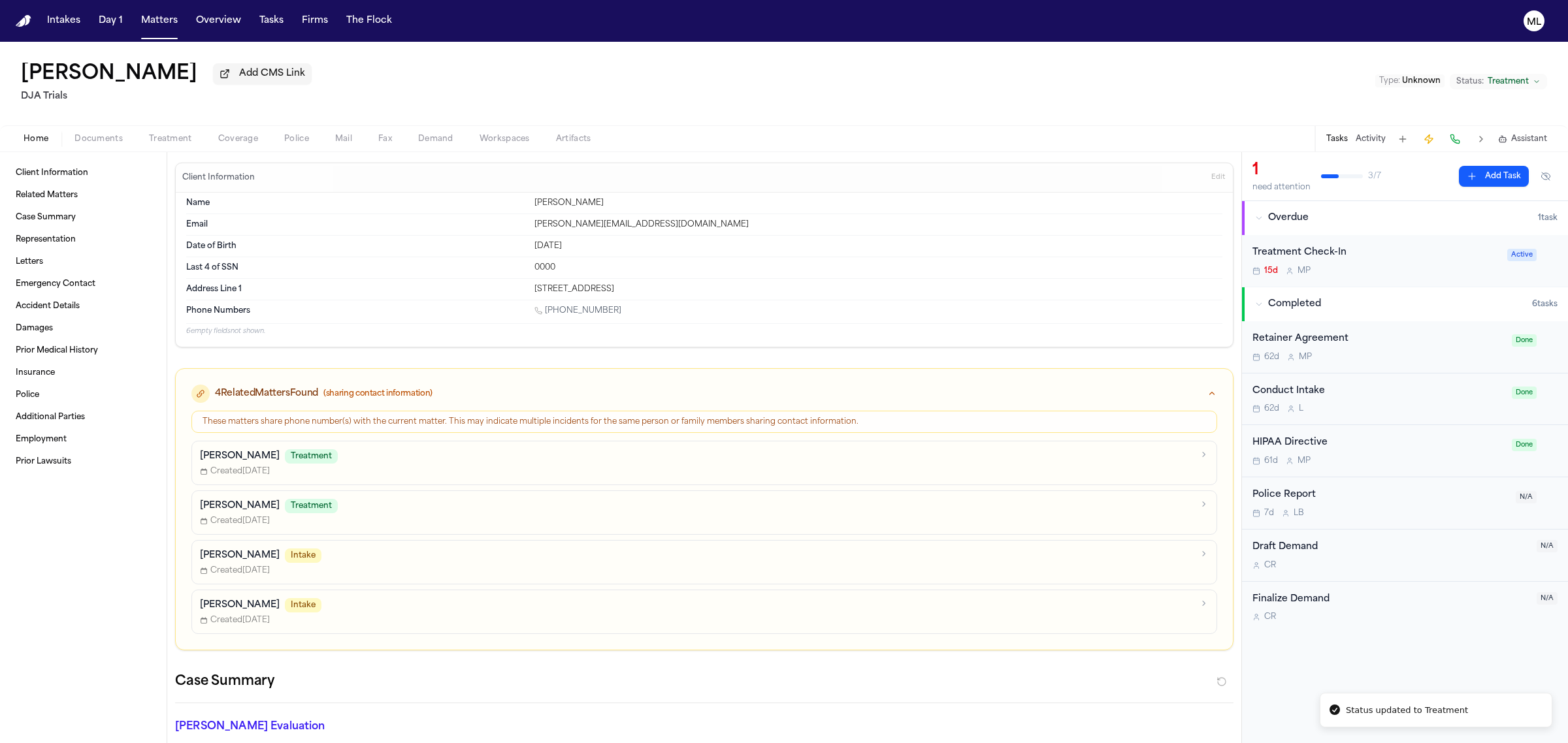
click at [1399, 256] on div "Treatment Check-In" at bounding box center [1376, 253] width 247 height 15
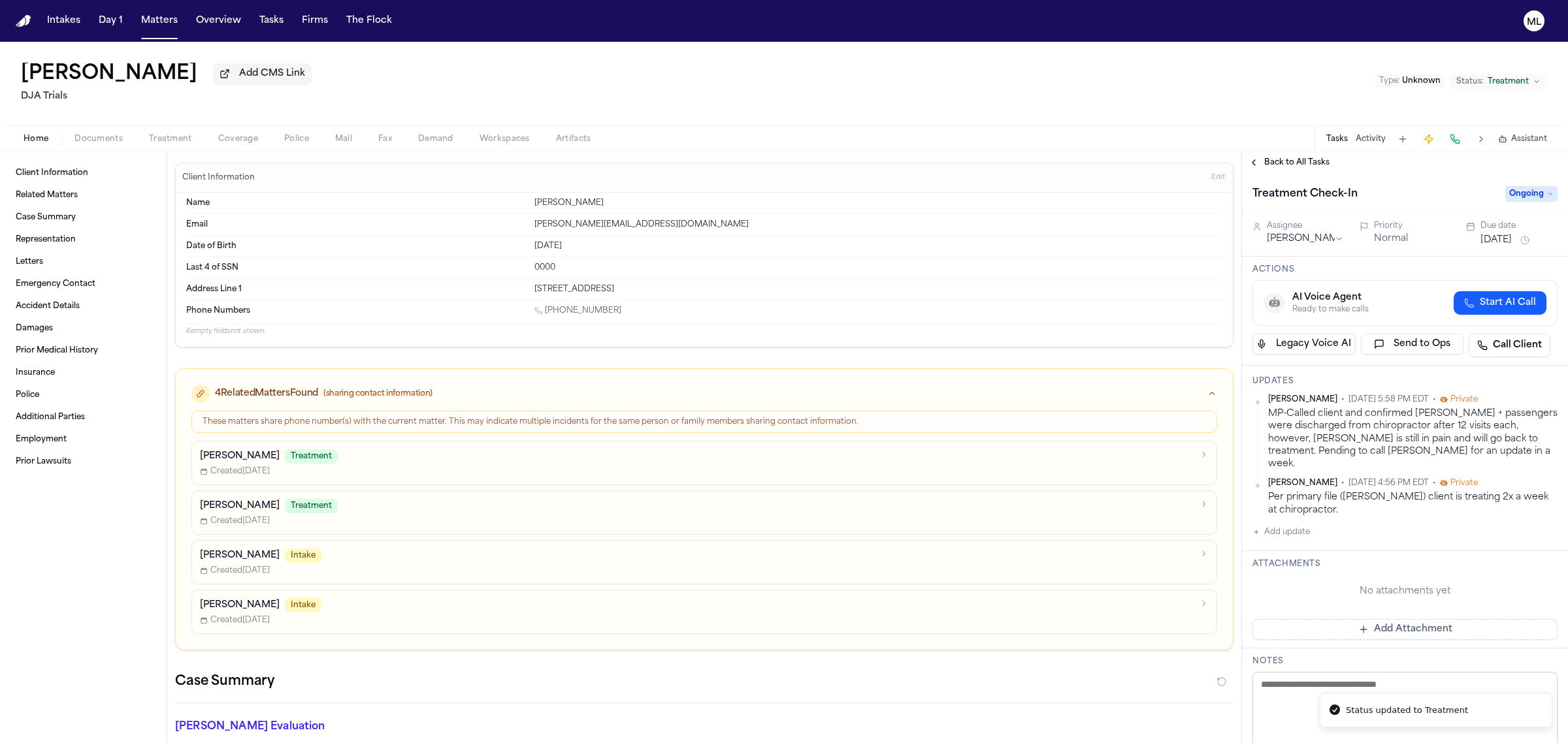
click at [1516, 193] on span "Ongoing" at bounding box center [1531, 194] width 52 height 15
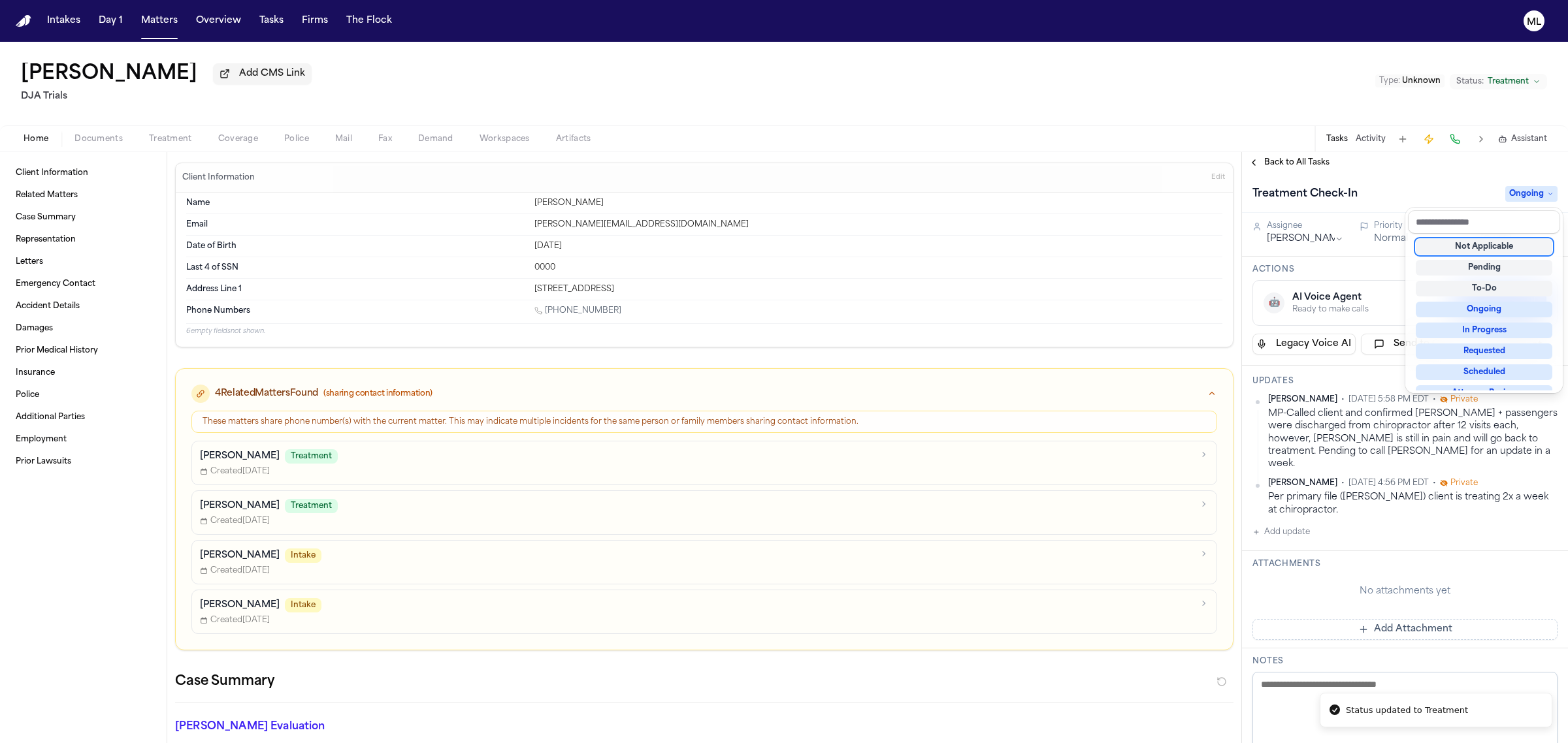
click at [1493, 247] on div "Not Applicable" at bounding box center [1484, 246] width 136 height 15
click at [1308, 166] on div "Back to All Tasks Treatment Check-In Not Applicable Assignee Michelle Pimienta …" at bounding box center [1405, 447] width 326 height 591
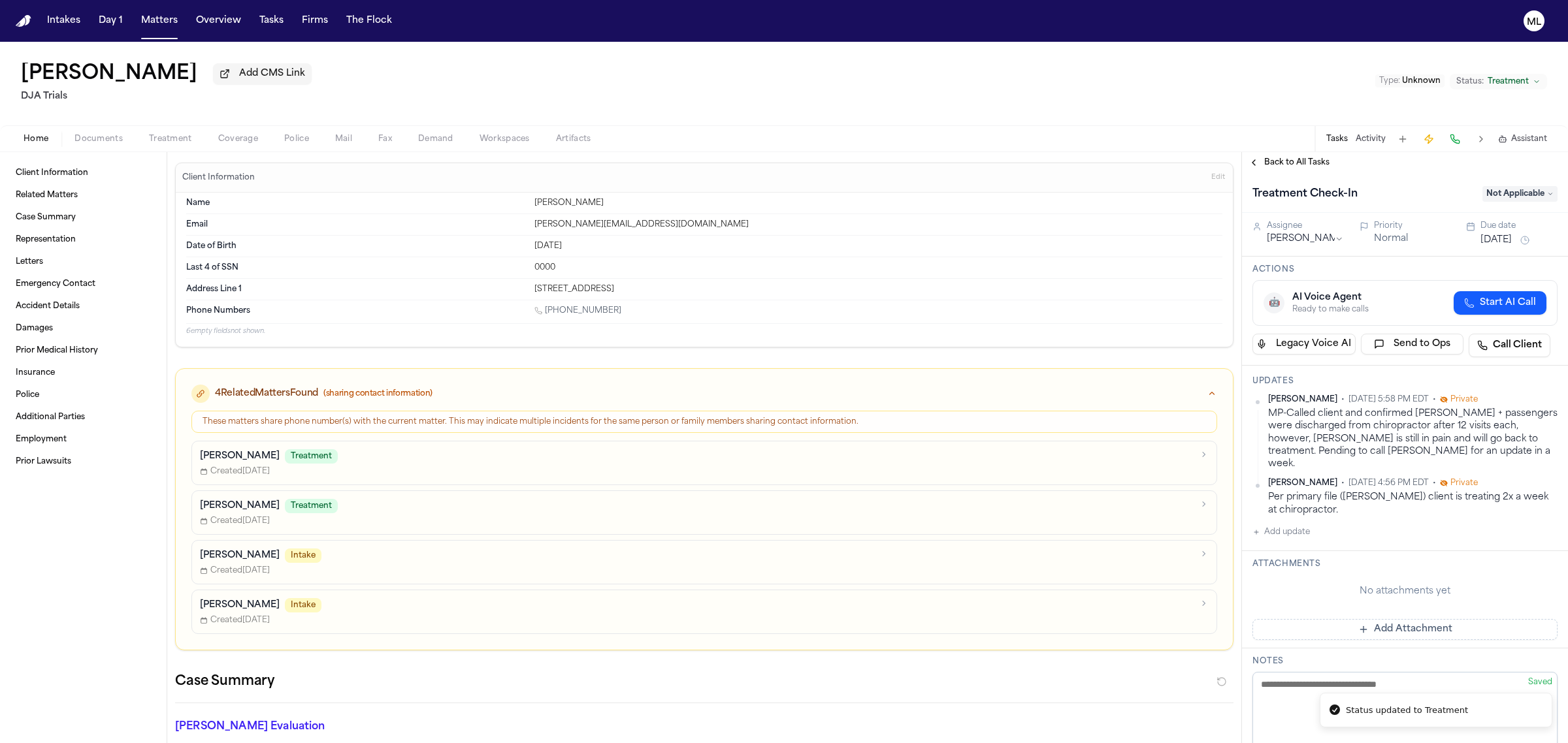
click at [1301, 158] on span "Back to All Tasks" at bounding box center [1297, 163] width 65 height 11
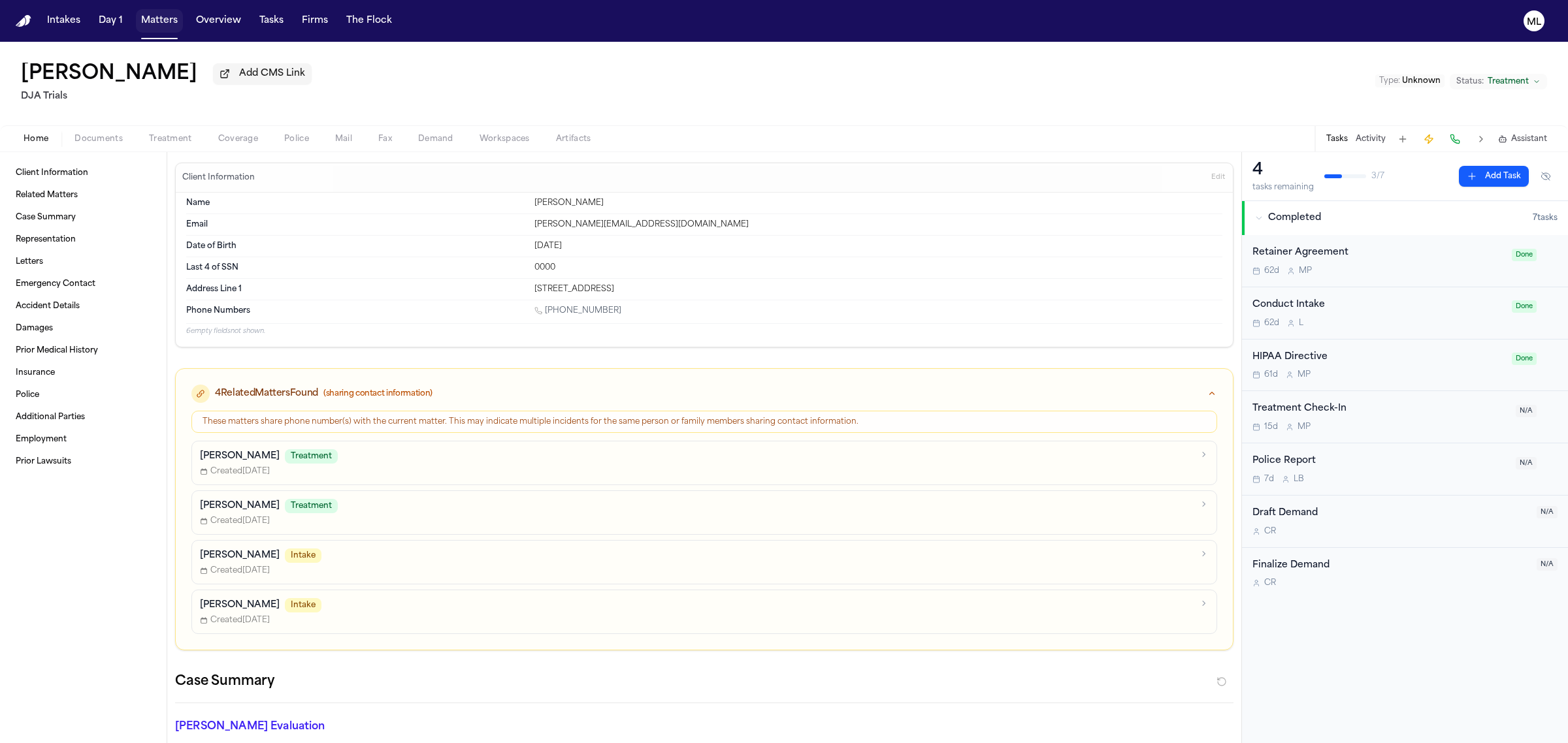
click at [151, 21] on button "Matters" at bounding box center [159, 21] width 47 height 23
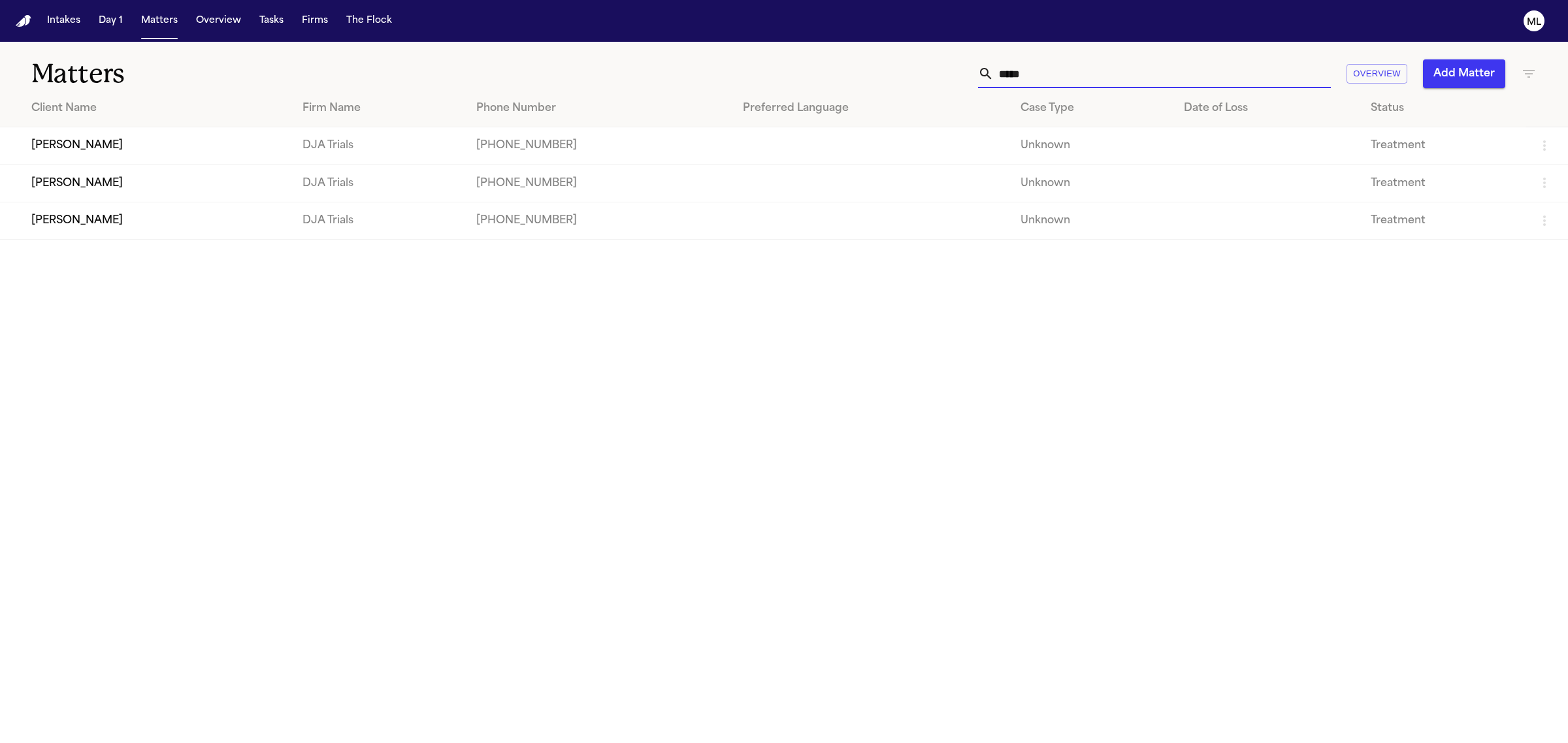
drag, startPoint x: 1064, startPoint y: 83, endPoint x: 964, endPoint y: 76, distance: 100.2
click at [964, 76] on div "***** Overview Add Matter" at bounding box center [1010, 73] width 1054 height 29
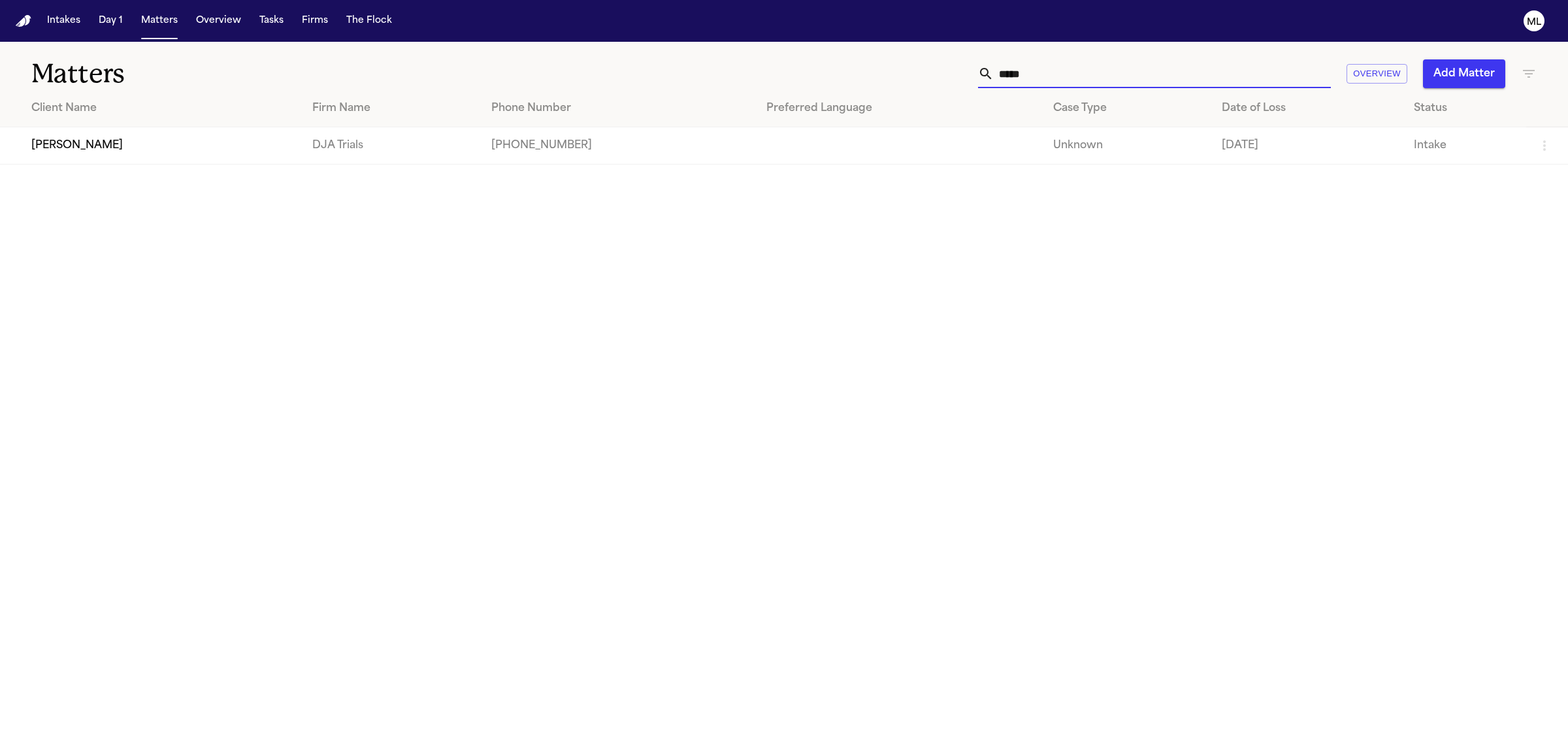
type input "*****"
click at [270, 145] on td "Sonia Chavez" at bounding box center [151, 146] width 302 height 37
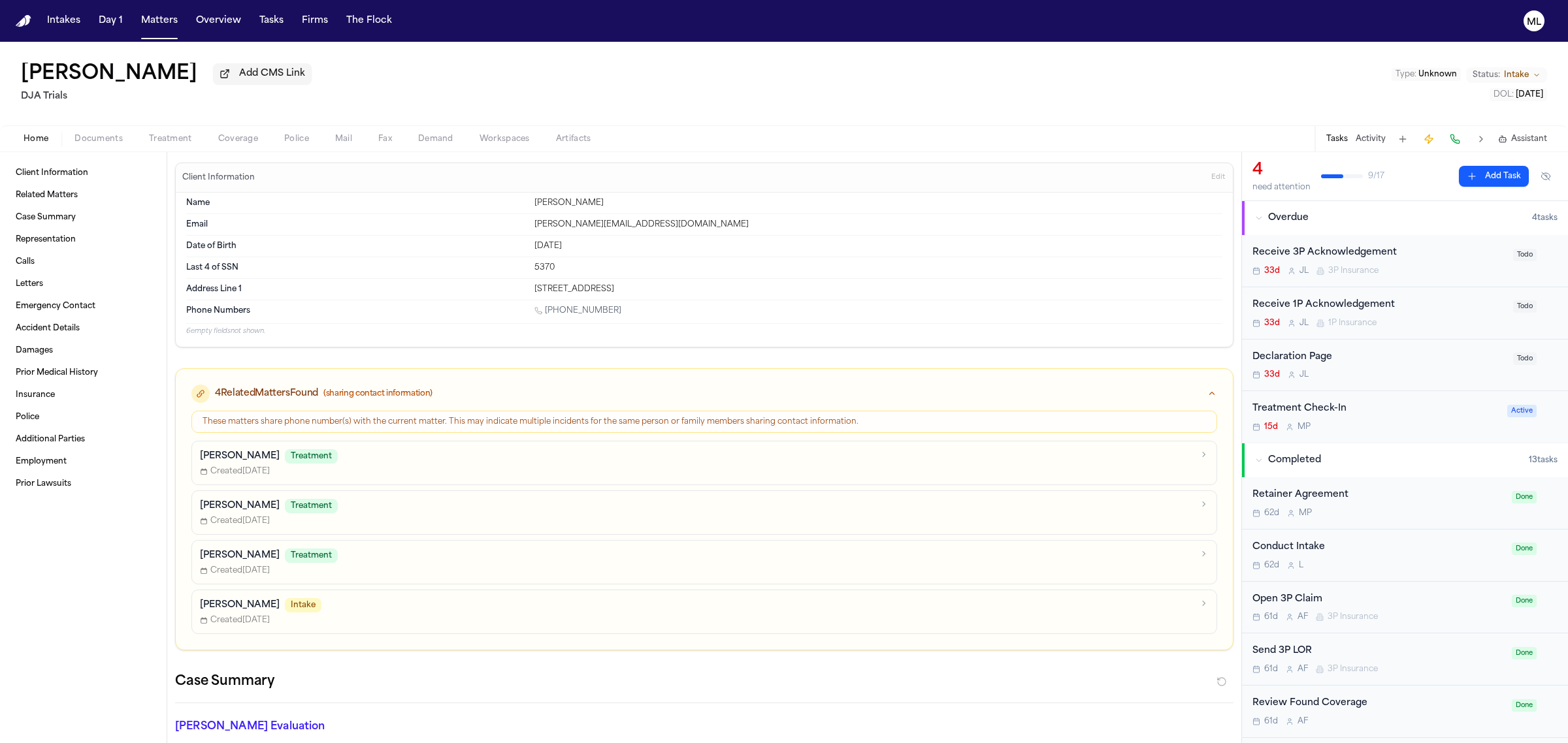
click at [1400, 436] on div "Treatment Check-In 15d M P Active" at bounding box center [1405, 417] width 326 height 51
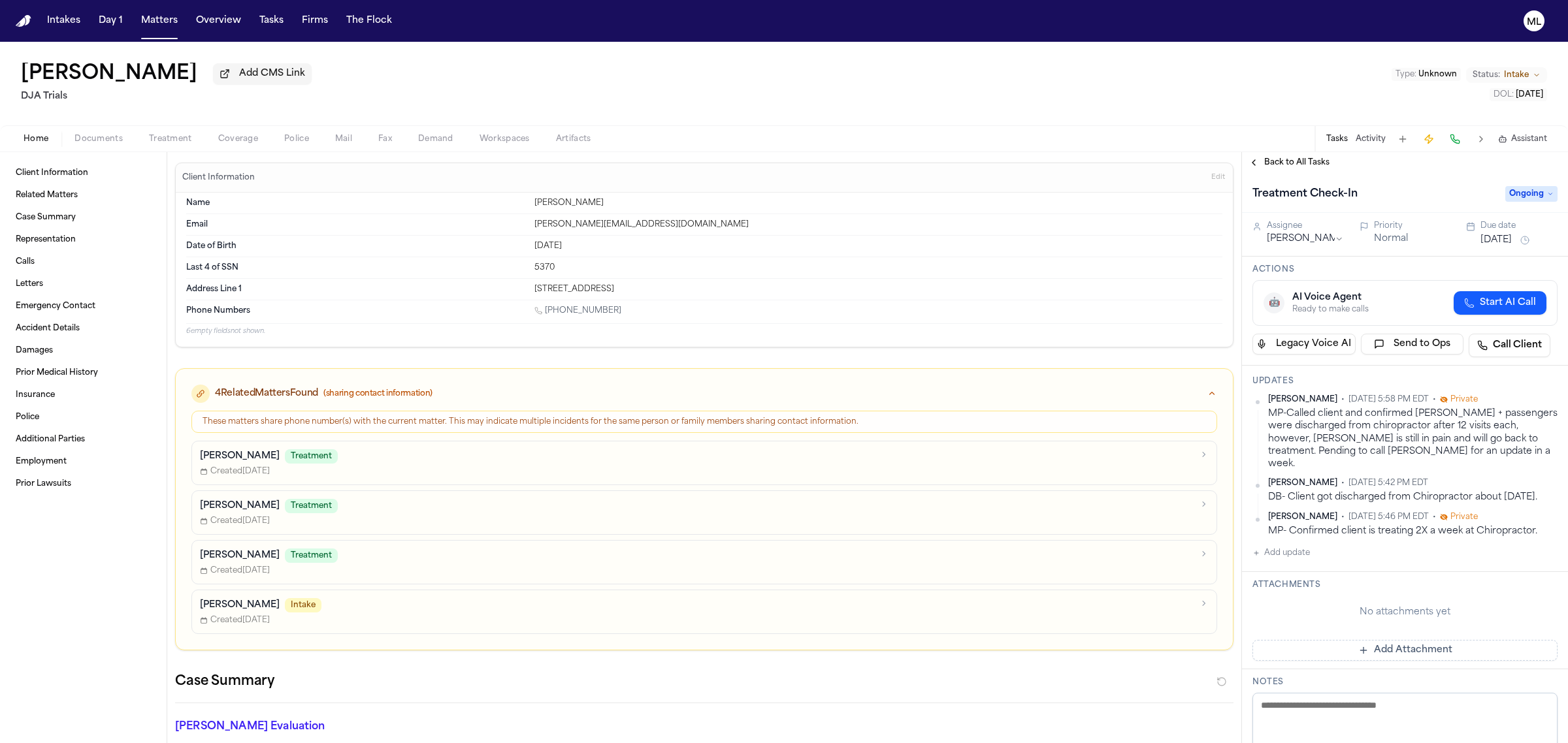
click at [1519, 196] on span "Ongoing" at bounding box center [1531, 194] width 52 height 15
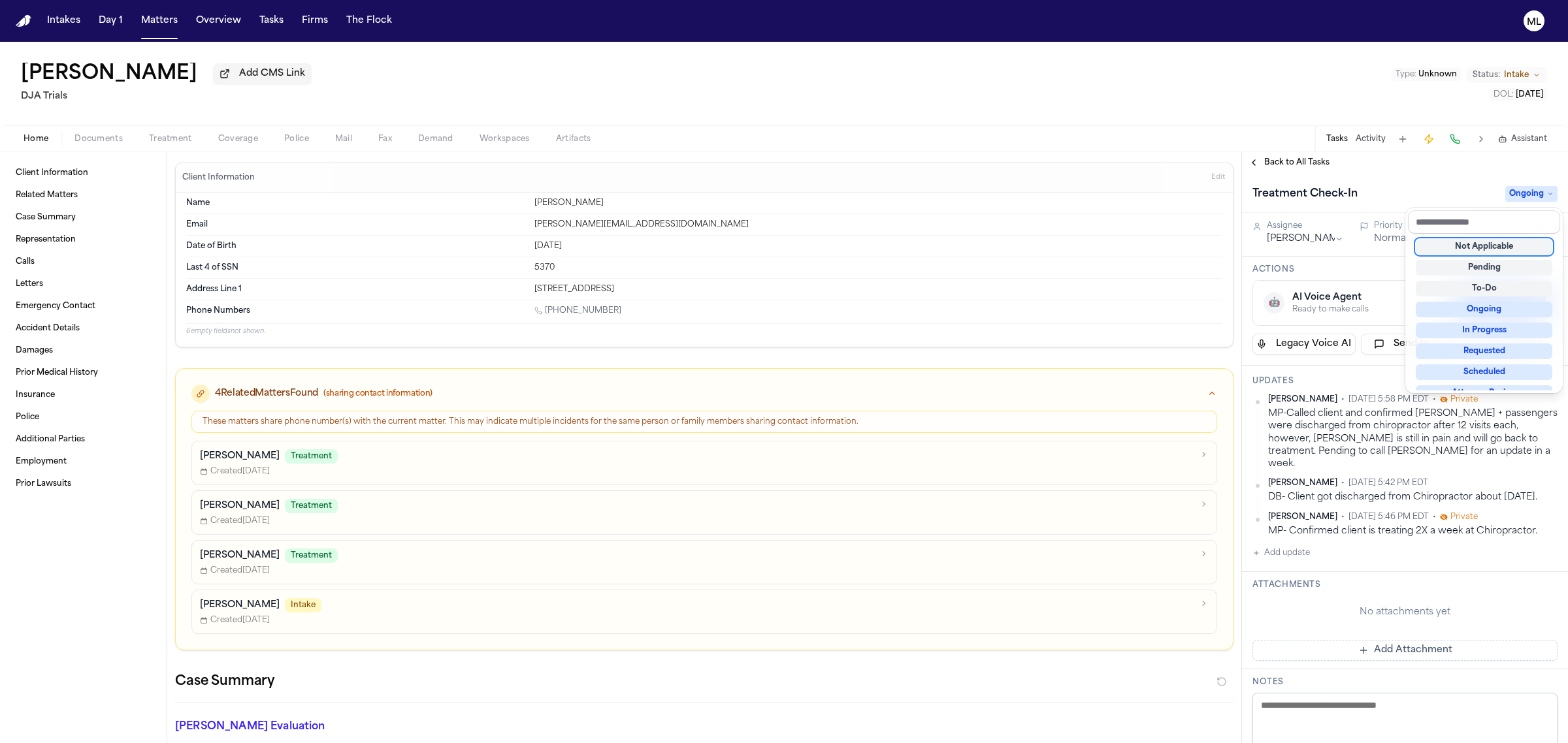
click at [1489, 242] on div "Not Applicable" at bounding box center [1484, 246] width 136 height 15
click at [1286, 159] on div "Back to All Tasks Treatment Check-In Not Applicable Assignee Michelle Pimienta …" at bounding box center [1405, 447] width 326 height 591
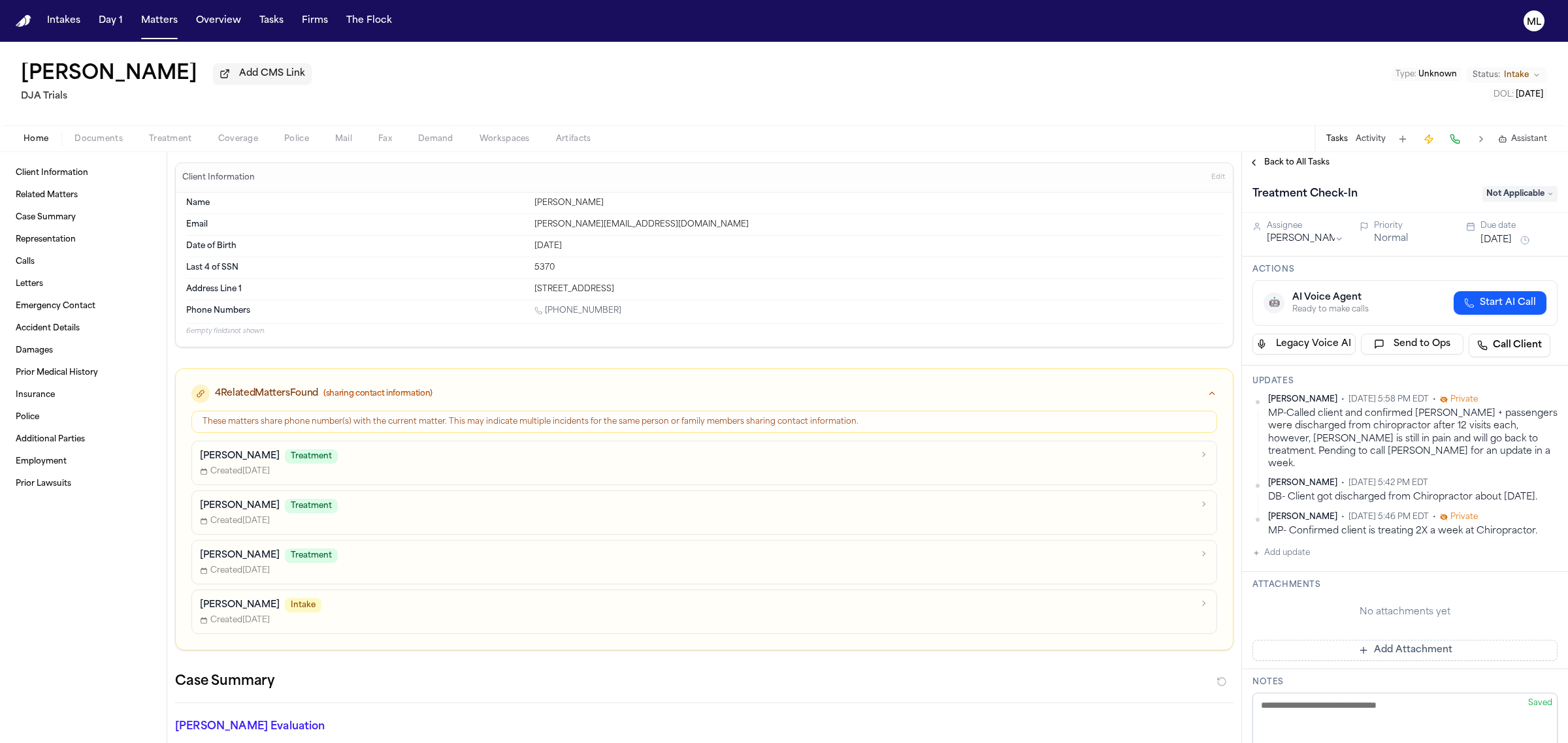
click at [1286, 159] on span "Back to All Tasks" at bounding box center [1297, 163] width 65 height 11
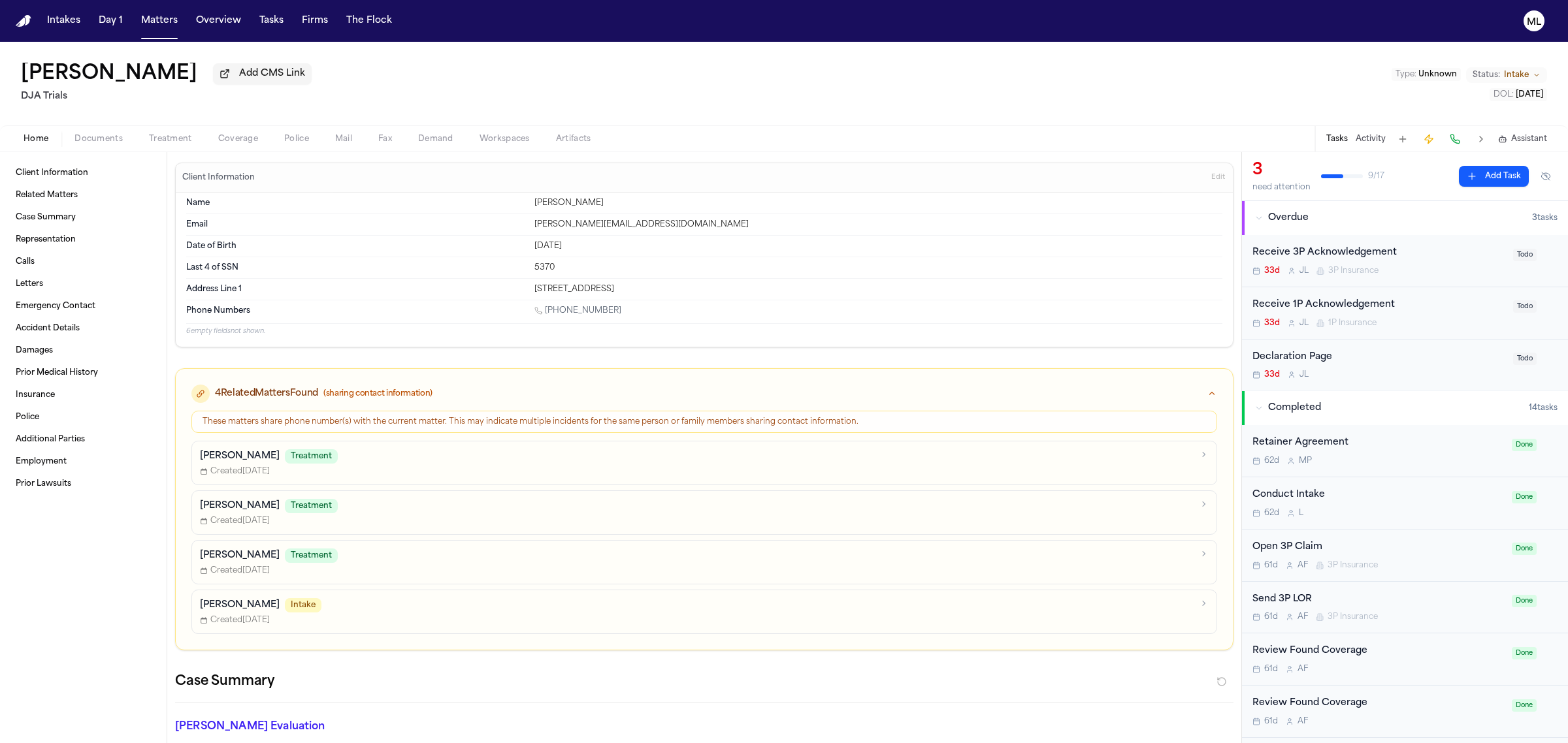
click at [1517, 75] on span "Intake" at bounding box center [1516, 75] width 25 height 11
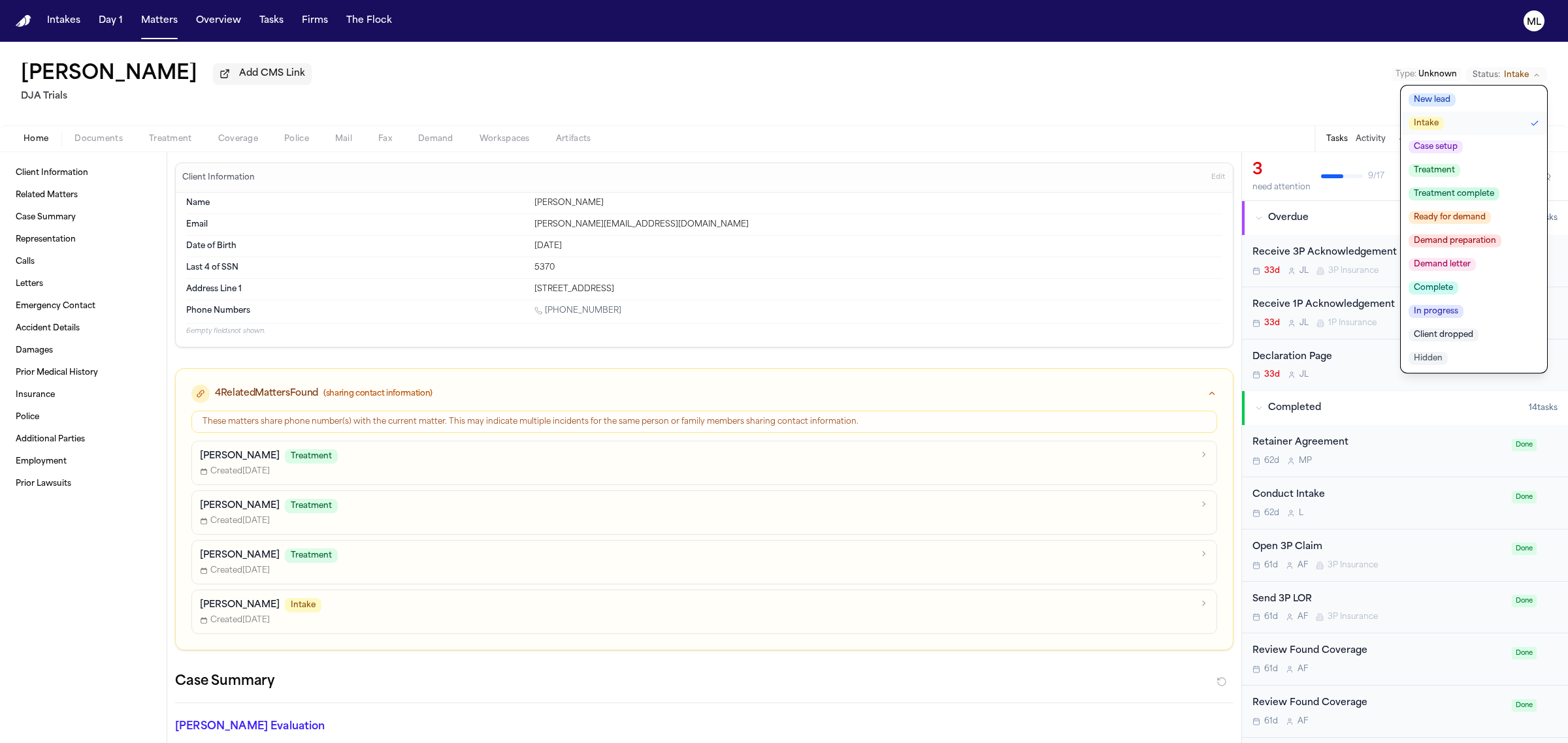
click at [1448, 170] on span "Treatment" at bounding box center [1434, 171] width 51 height 13
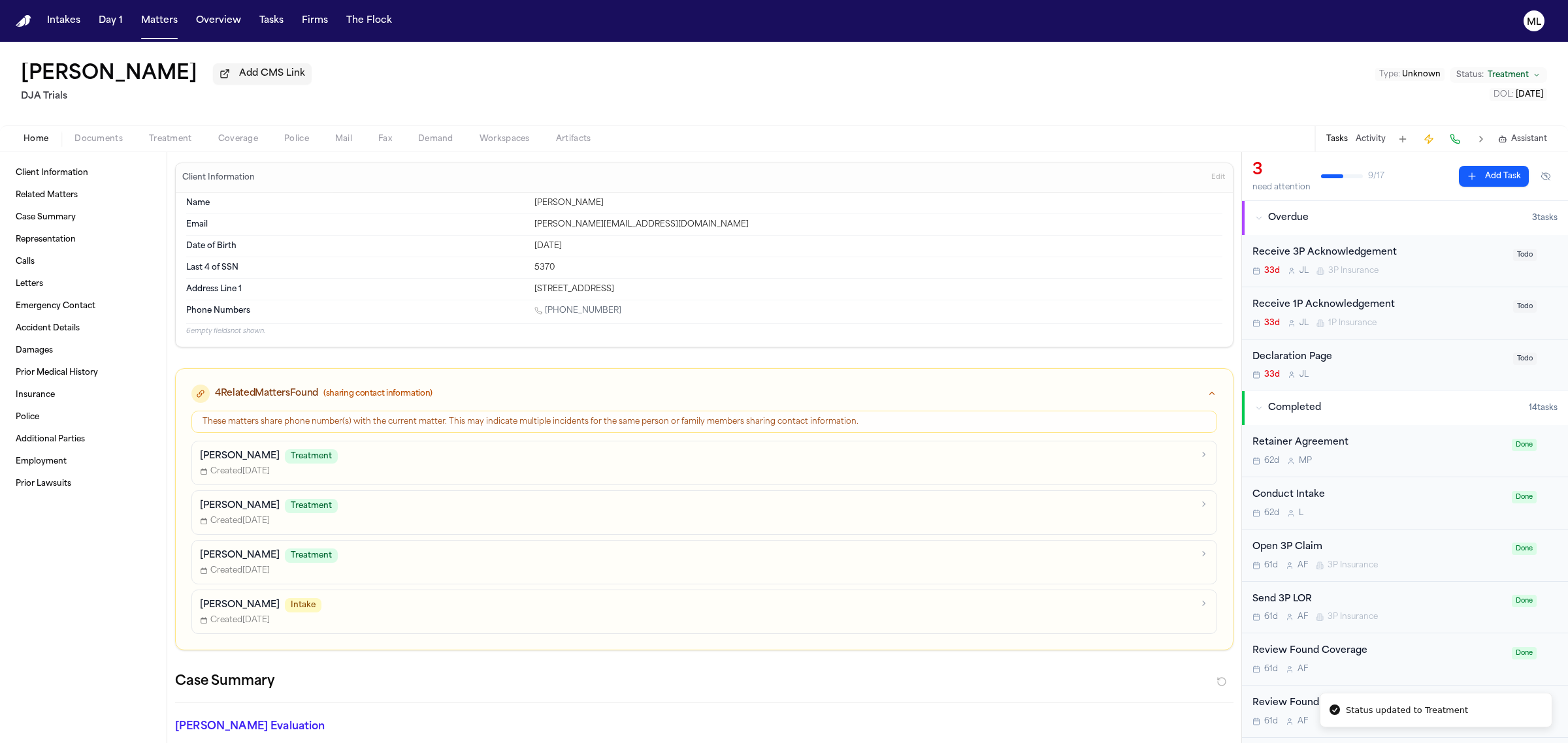
click at [113, 135] on span "Documents" at bounding box center [99, 140] width 48 height 11
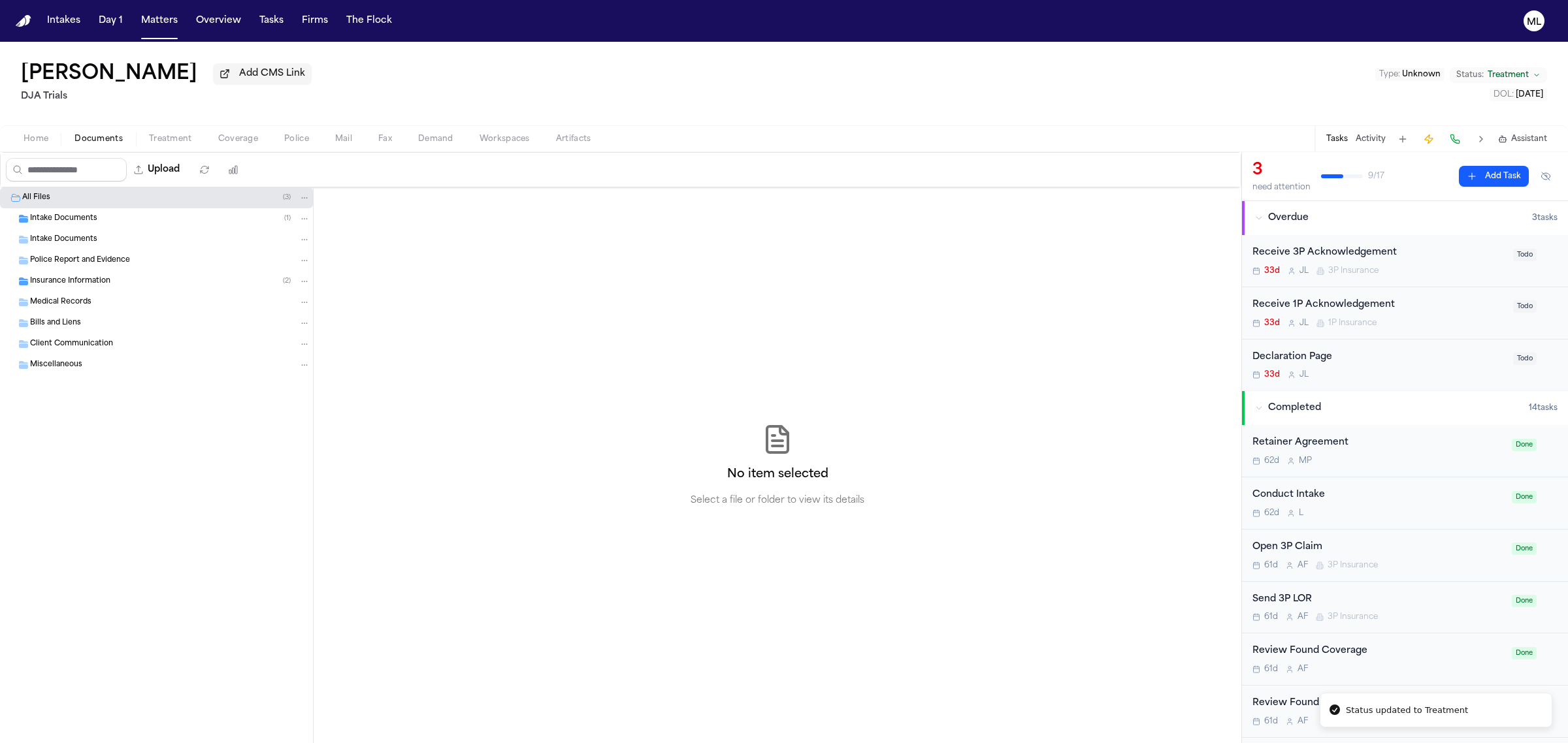
click at [97, 276] on span "Insurance Information" at bounding box center [70, 282] width 80 height 11
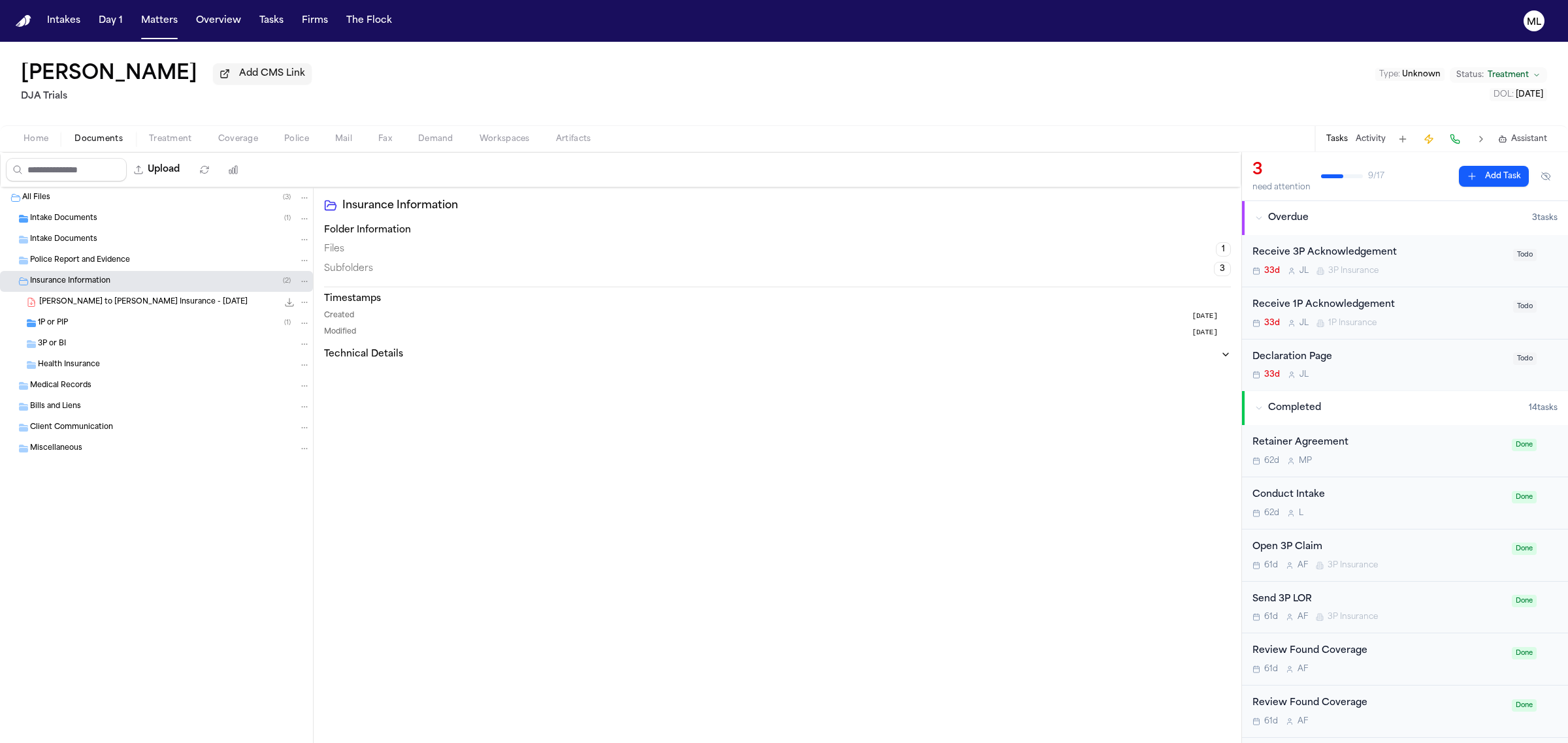
click at [95, 320] on div "1P or PIP ( 1 )" at bounding box center [174, 323] width 272 height 12
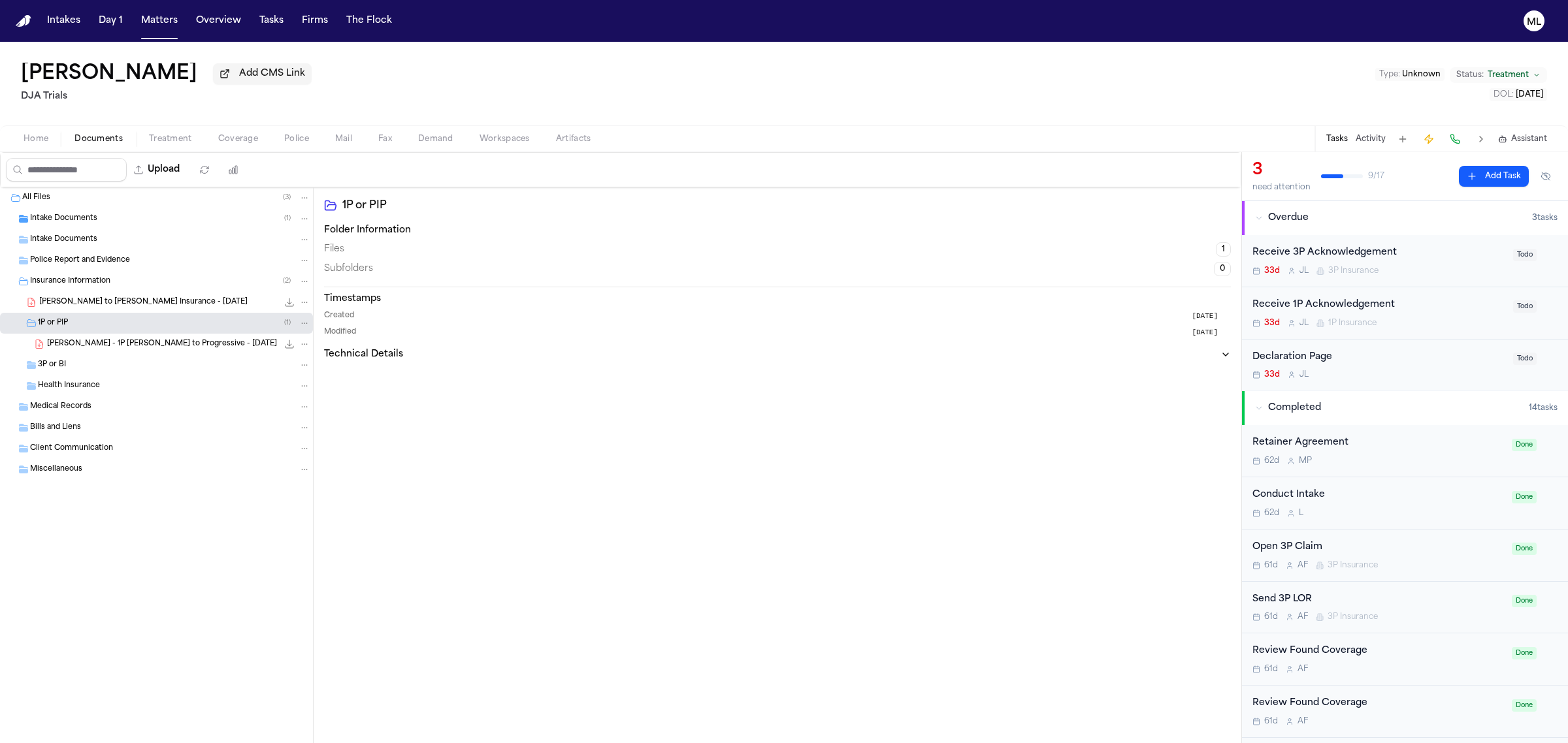
click at [78, 264] on span "Police Report and Evidence" at bounding box center [80, 261] width 100 height 11
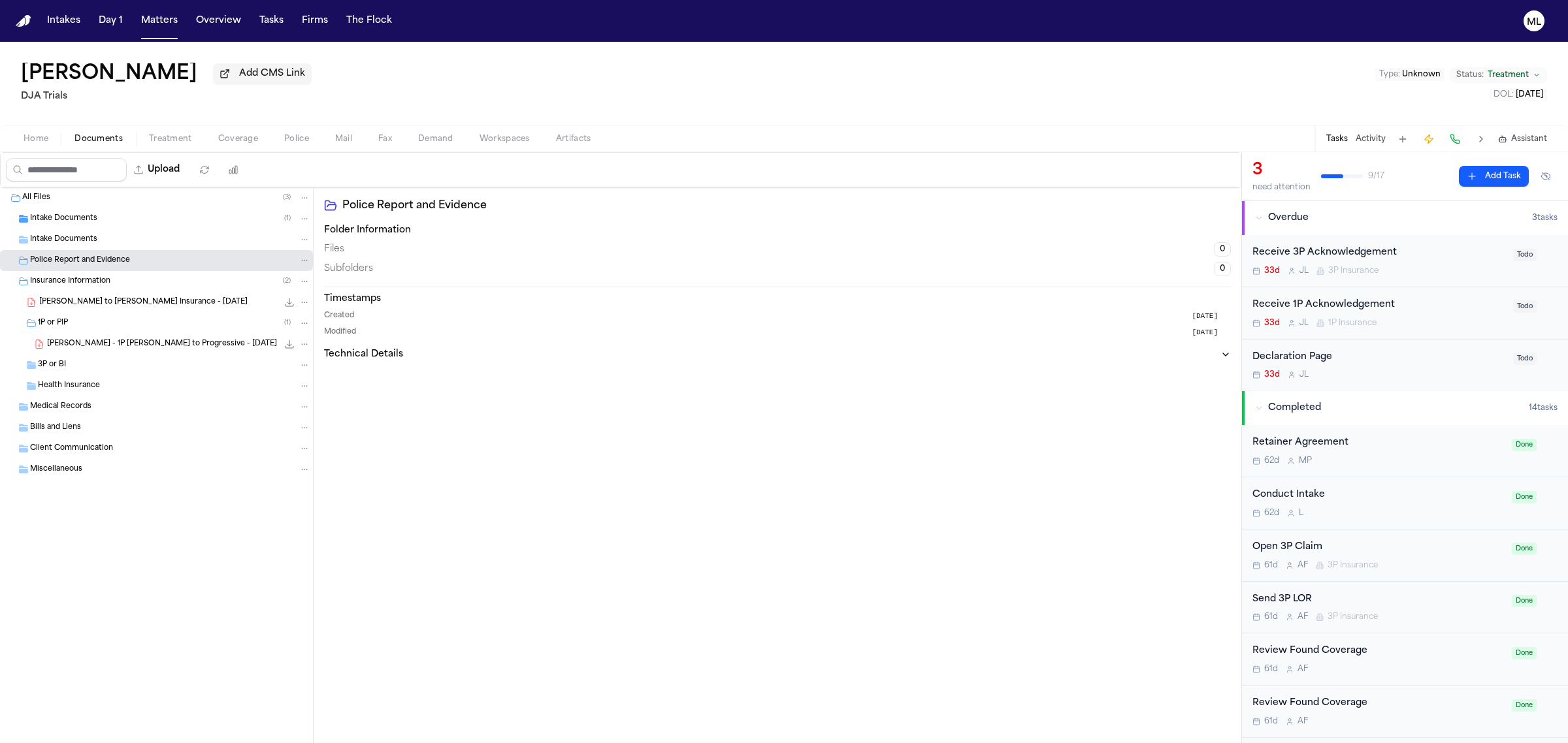
click at [77, 219] on span "Intake Documents" at bounding box center [63, 219] width 67 height 11
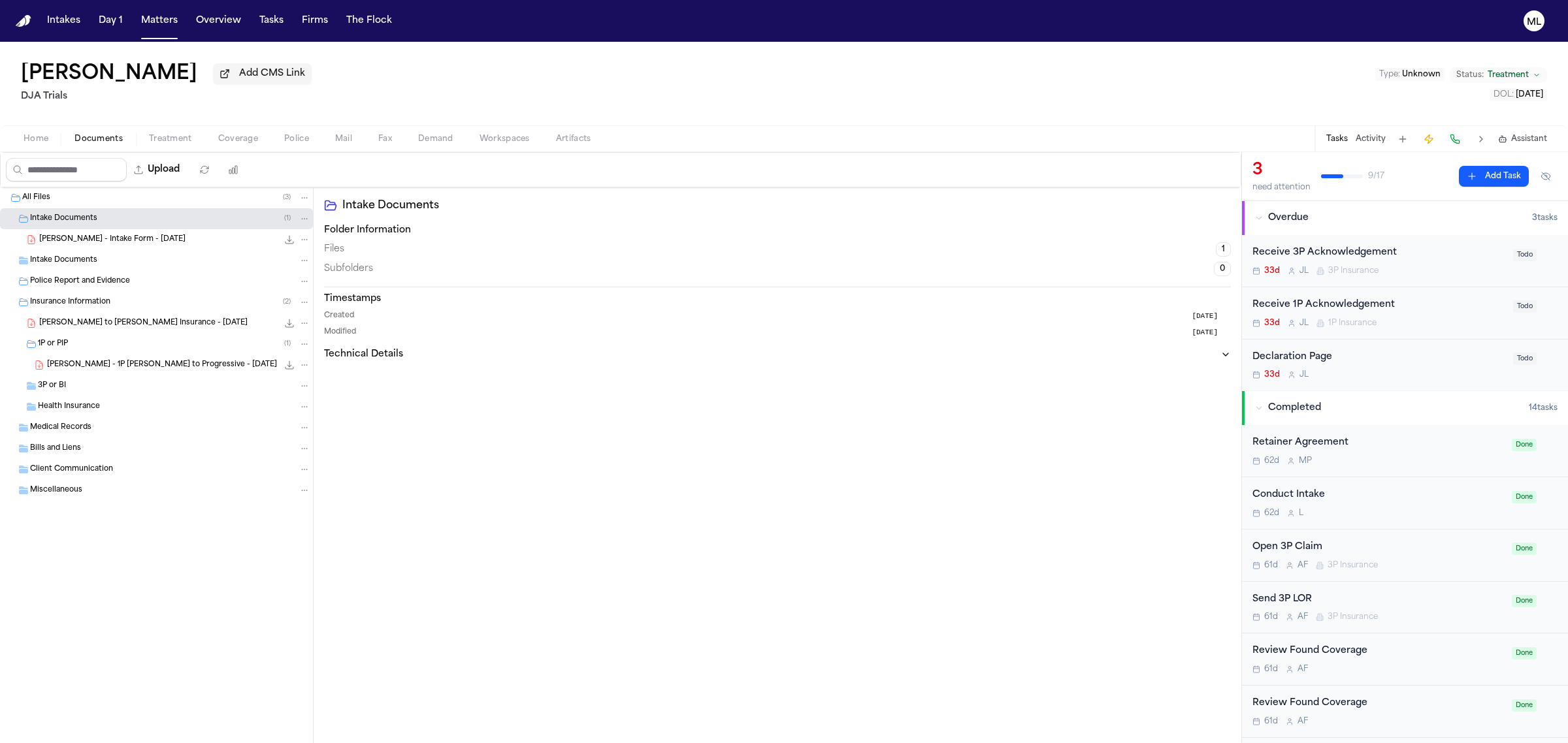
click at [115, 236] on span "S. Chavez - Intake Form - 7.3.25" at bounding box center [112, 240] width 146 height 11
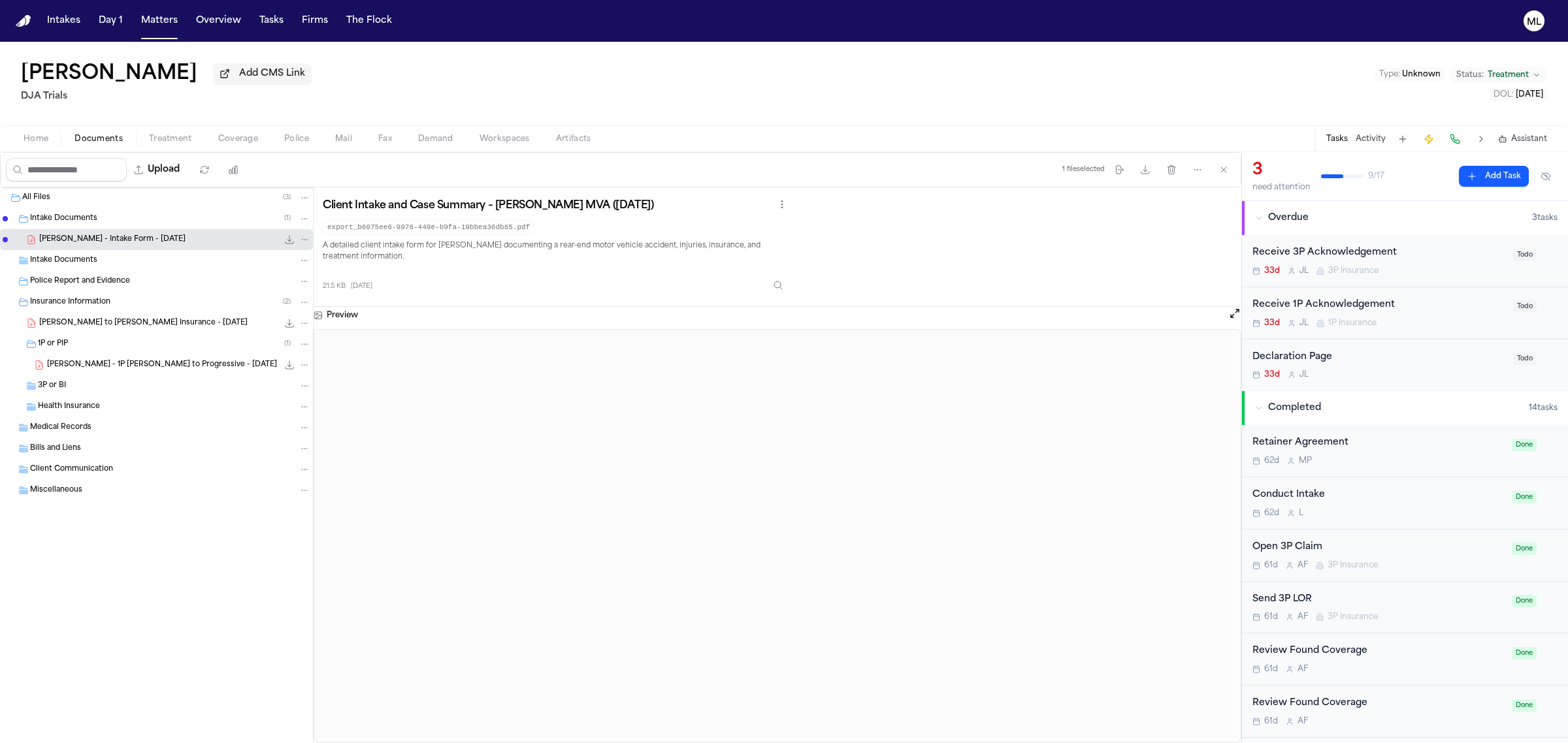
click at [154, 316] on div "S. Chavez - LOR to Kemper Insurance - 7.10.25 206.7 KB • PDF" at bounding box center [156, 323] width 313 height 21
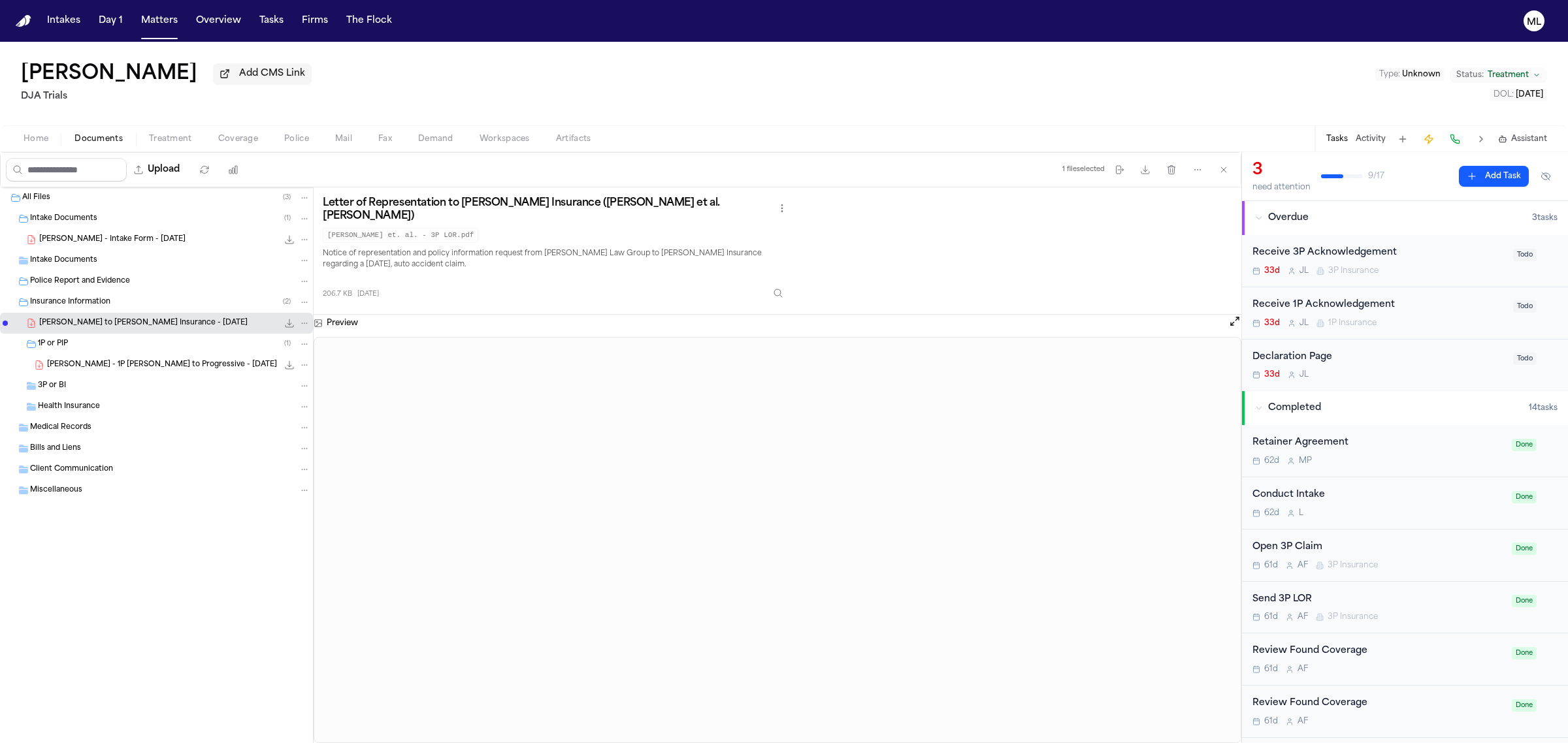
click at [129, 363] on span "S. Chavez - 1P LOR to Progressive - 7.10.25" at bounding box center [162, 365] width 230 height 11
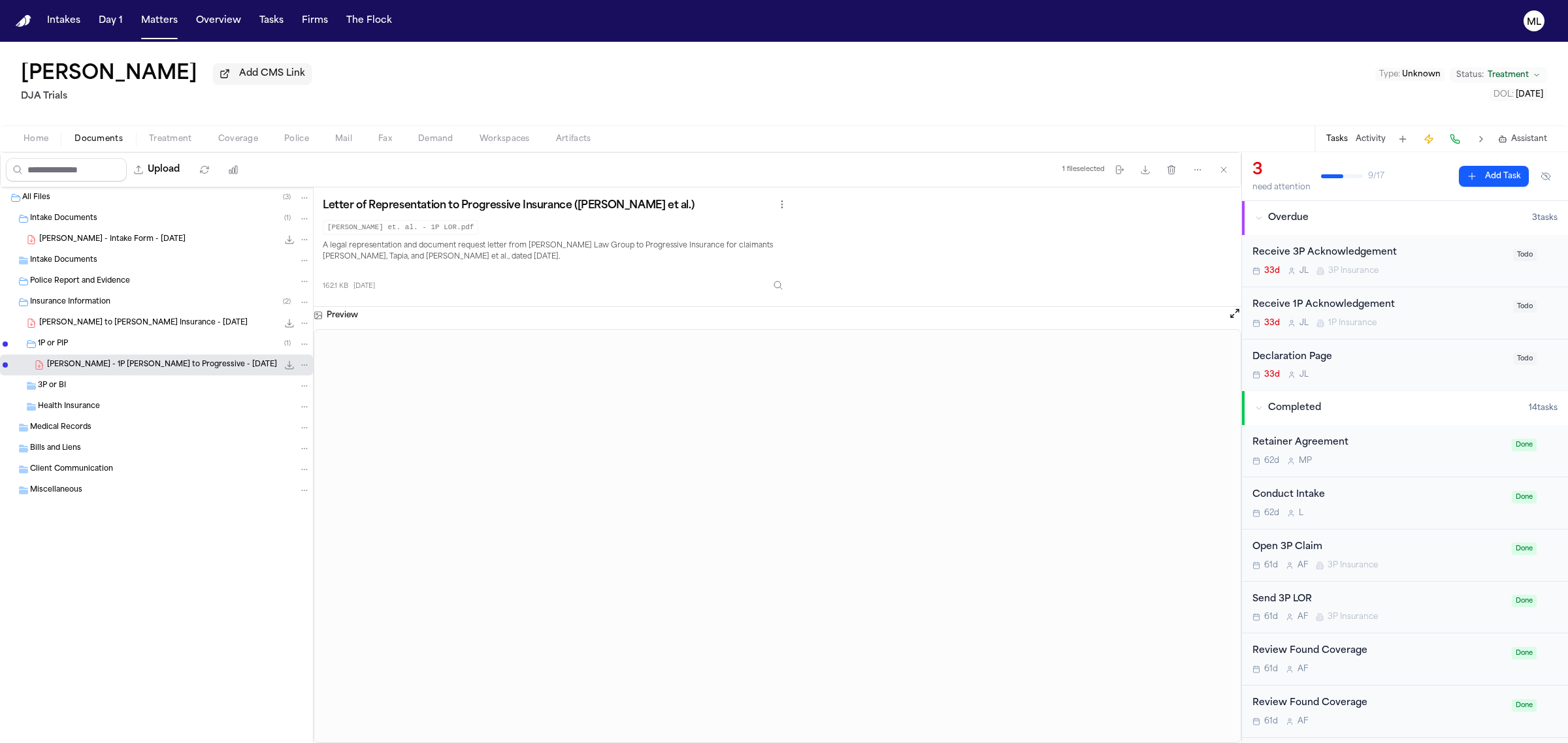
click at [102, 287] on span "Police Report and Evidence" at bounding box center [80, 282] width 100 height 11
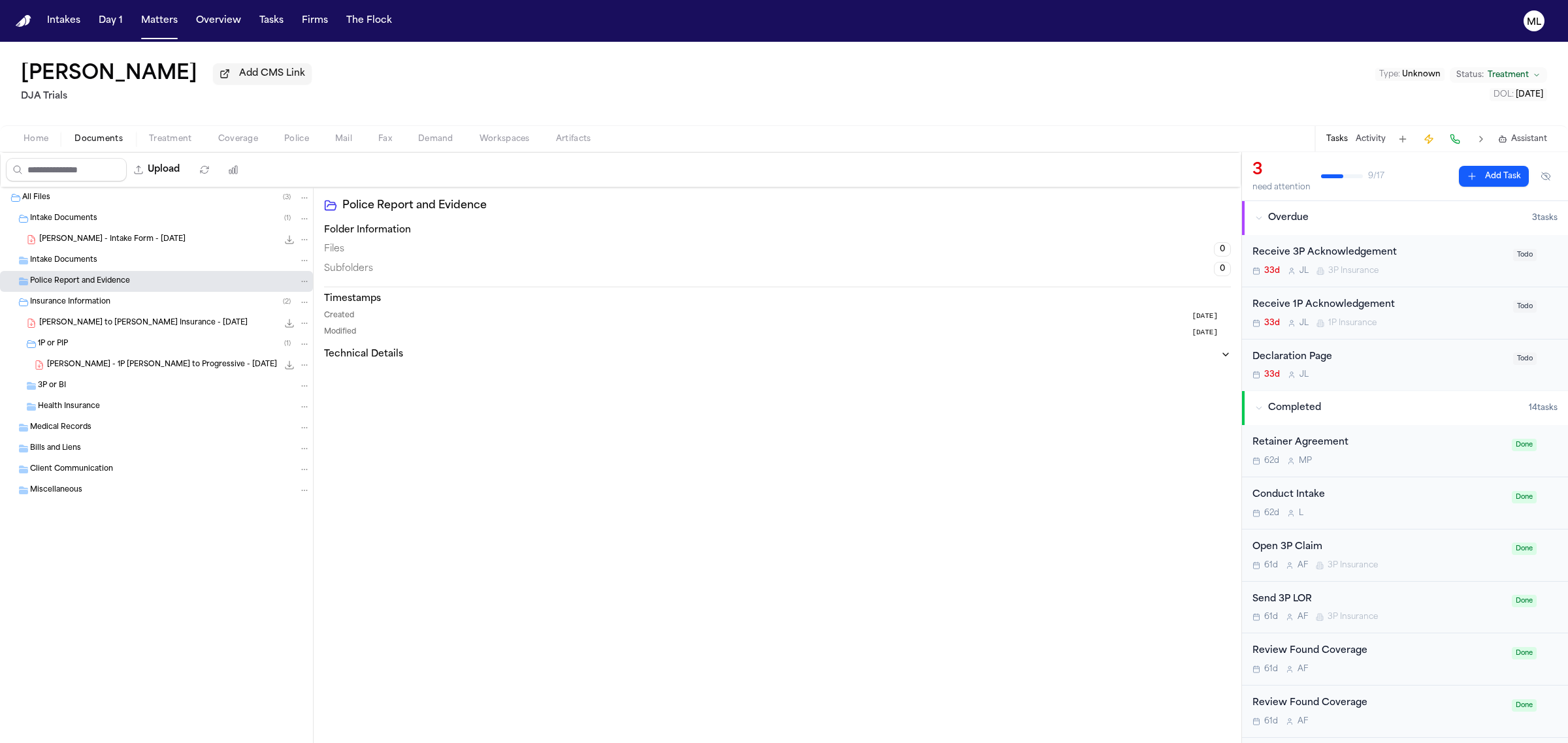
click at [131, 197] on div "All Files ( 3 )" at bounding box center [166, 198] width 288 height 12
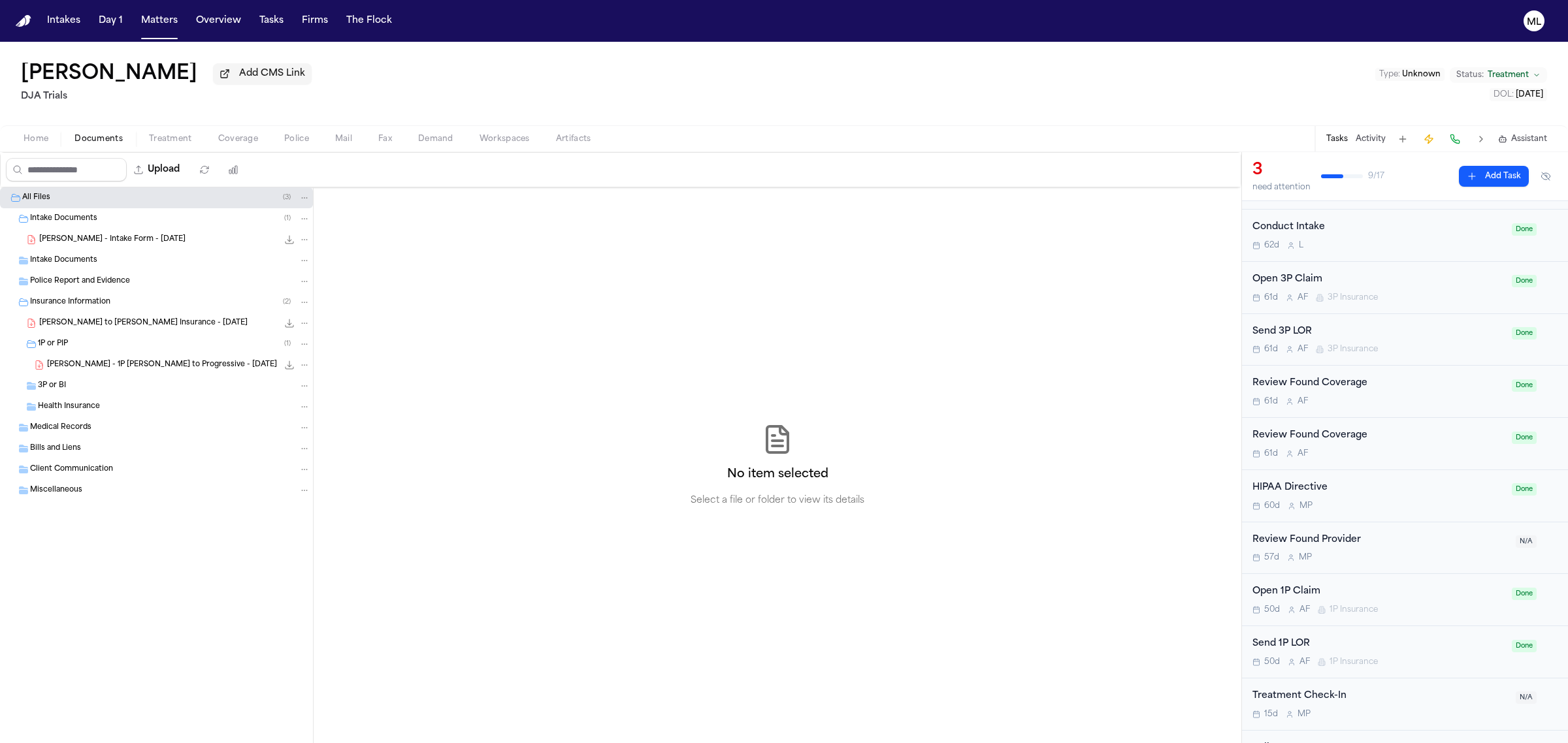
scroll to position [412, 0]
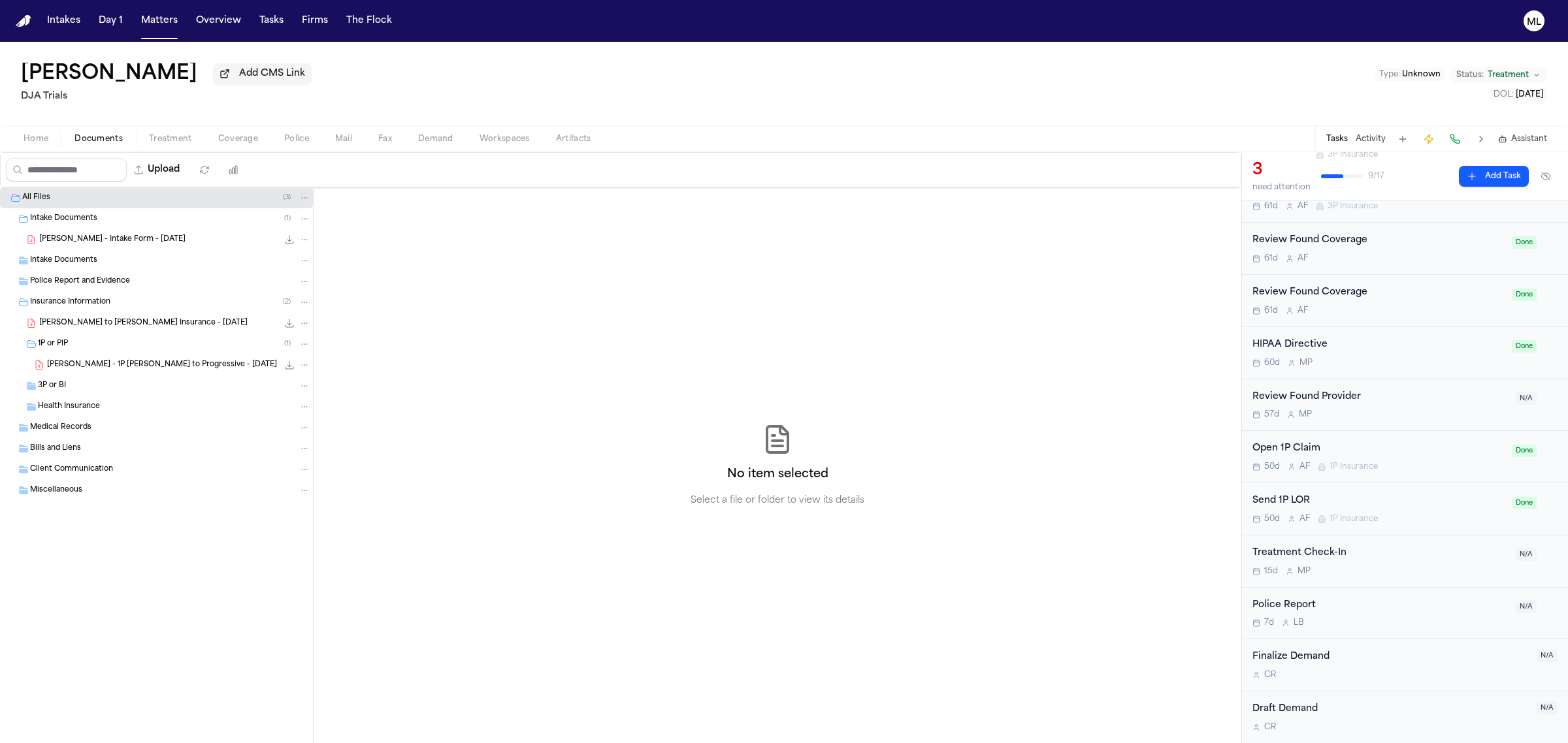
click at [1393, 605] on div "Police Report" at bounding box center [1380, 605] width 256 height 15
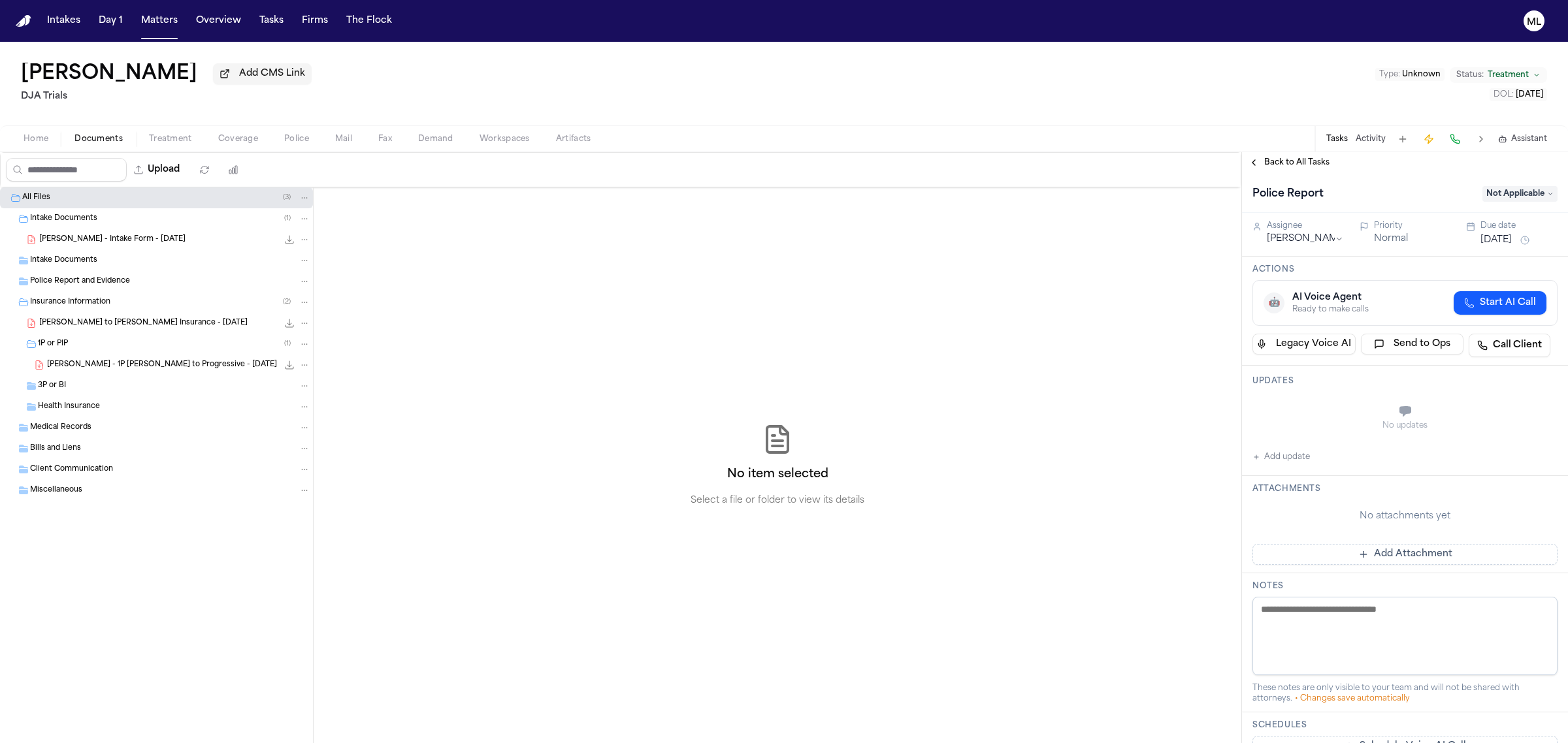
click at [148, 239] on span "S. Chavez - Intake Form - 7.3.25" at bounding box center [112, 240] width 146 height 11
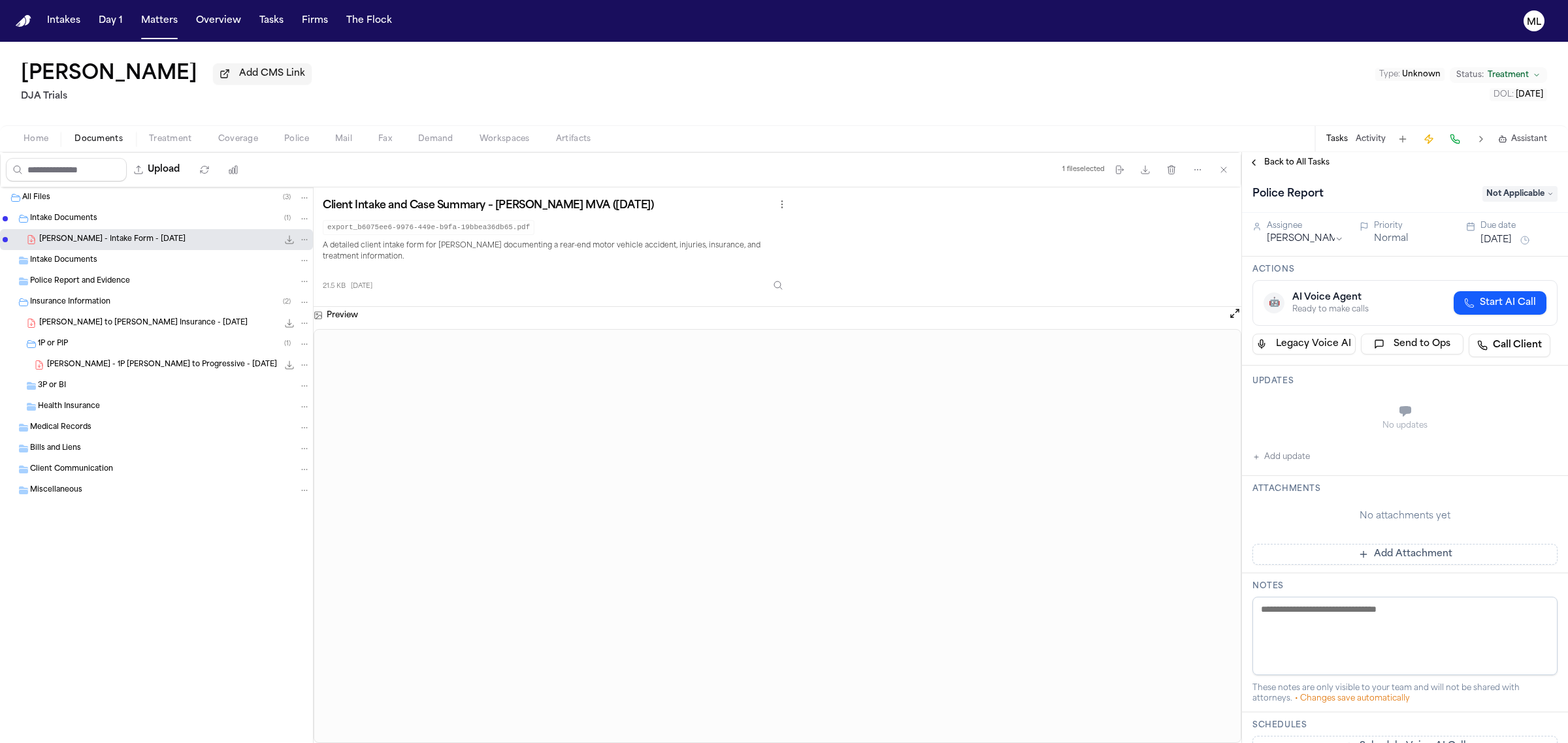
click at [1291, 165] on span "Back to All Tasks" at bounding box center [1297, 163] width 65 height 11
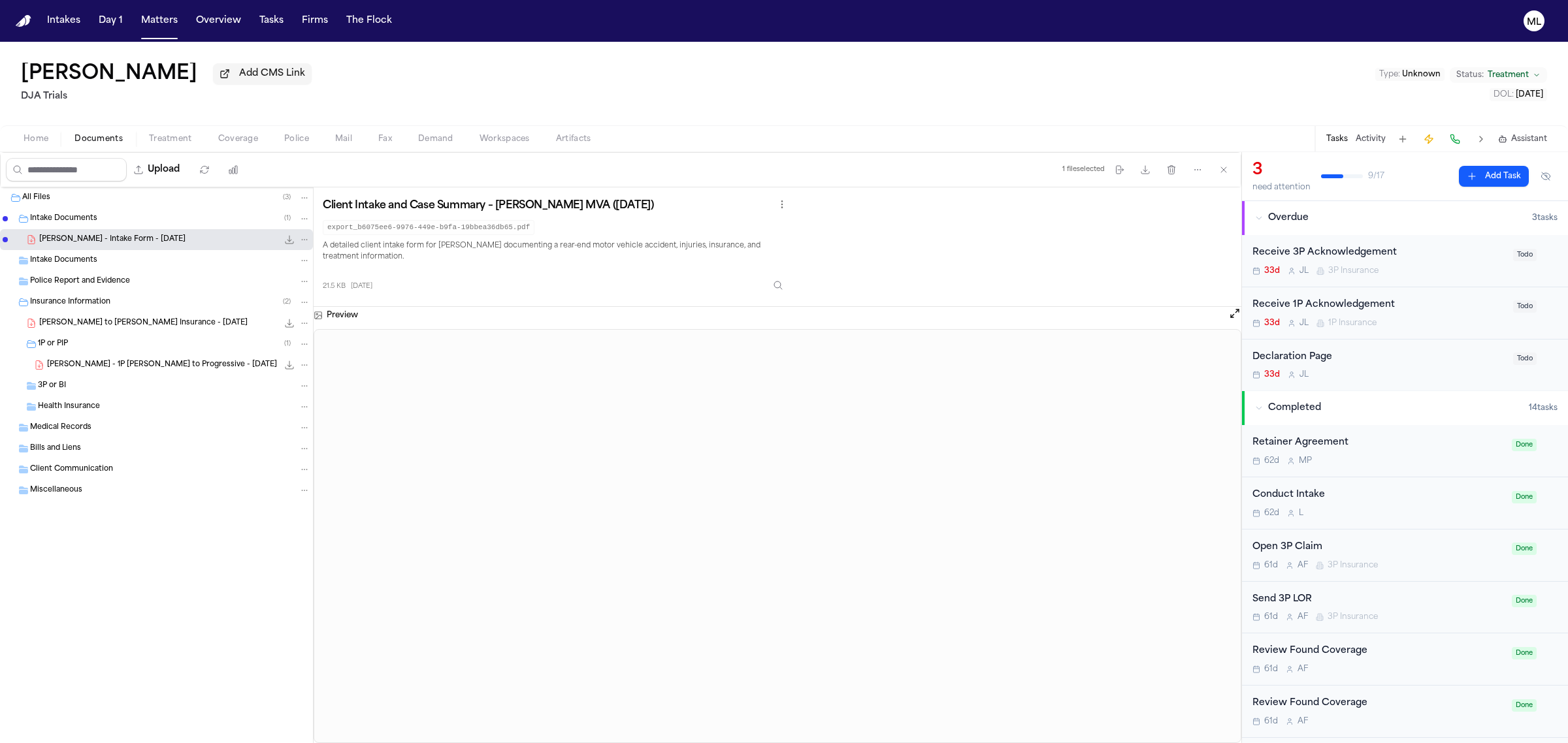
click at [1458, 262] on div "Receive 3P Acknowledgement 33d J L 3P Insurance" at bounding box center [1378, 261] width 253 height 31
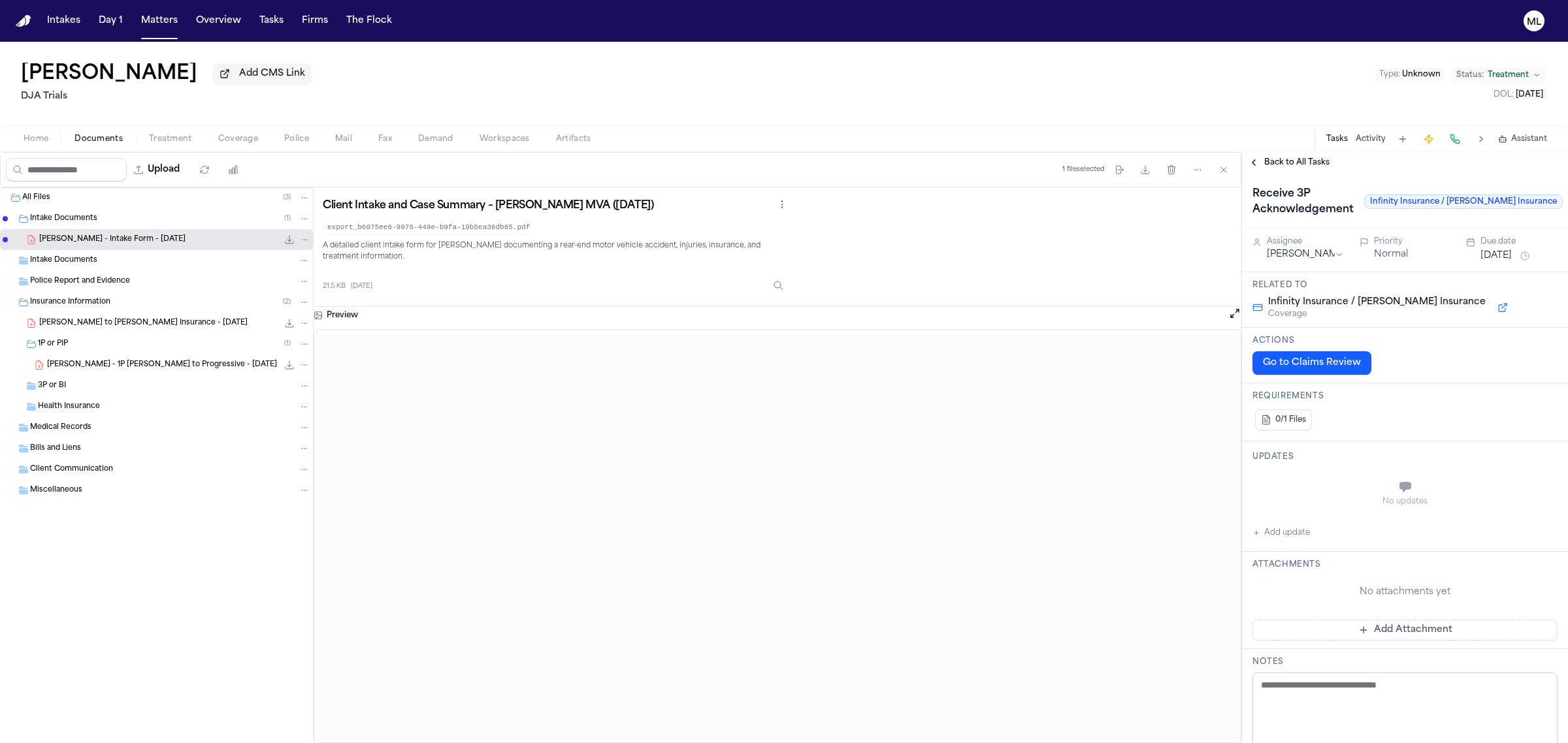
click at [1489, 256] on button "Aug 7, 2025" at bounding box center [1496, 256] width 31 height 13
click at [1489, 356] on button "10" at bounding box center [1486, 358] width 21 height 21
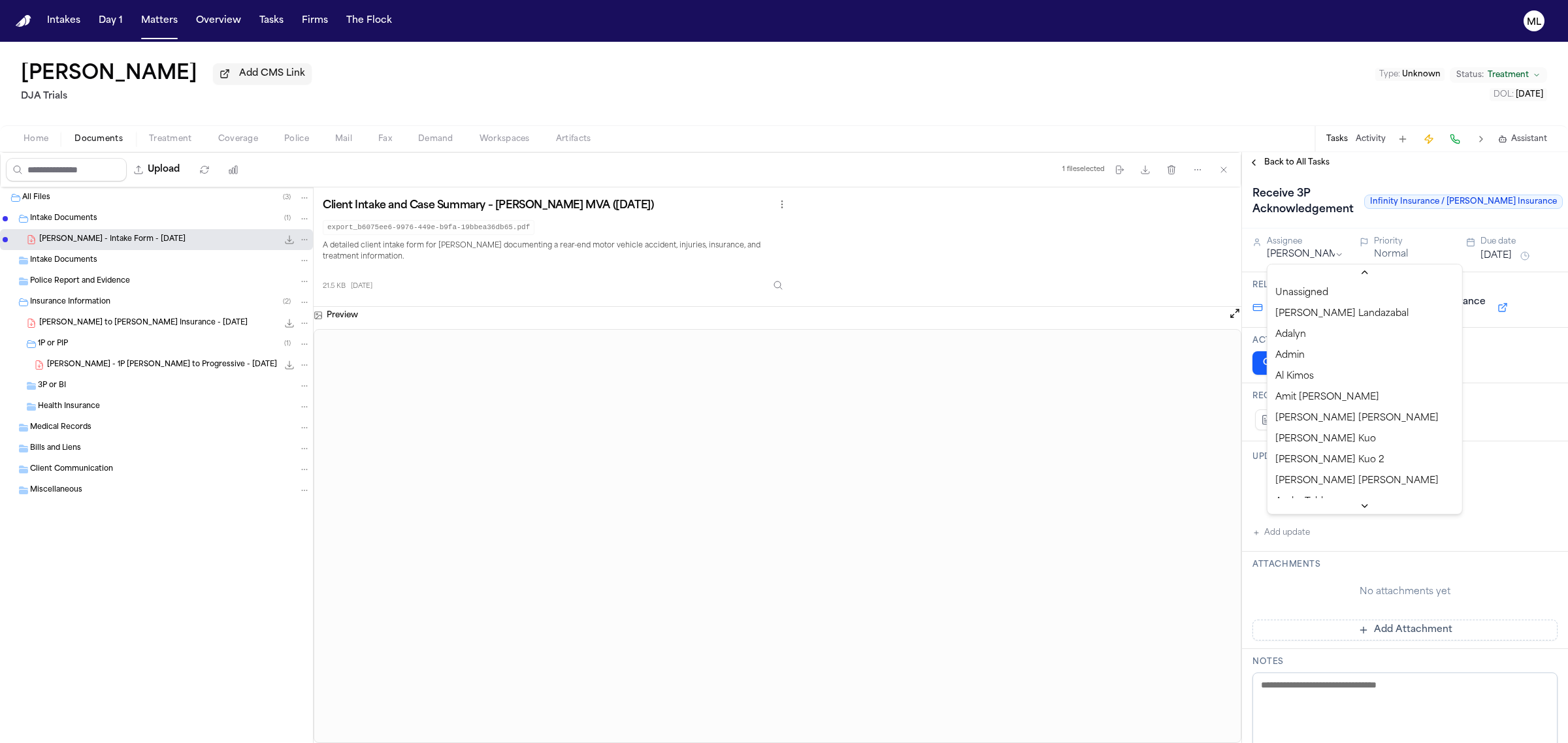
click at [1304, 249] on html "Intakes Day 1 Matters Overview Tasks Firms The Flock ML Sonia Chavez Add CMS Li…" at bounding box center [784, 371] width 1568 height 743
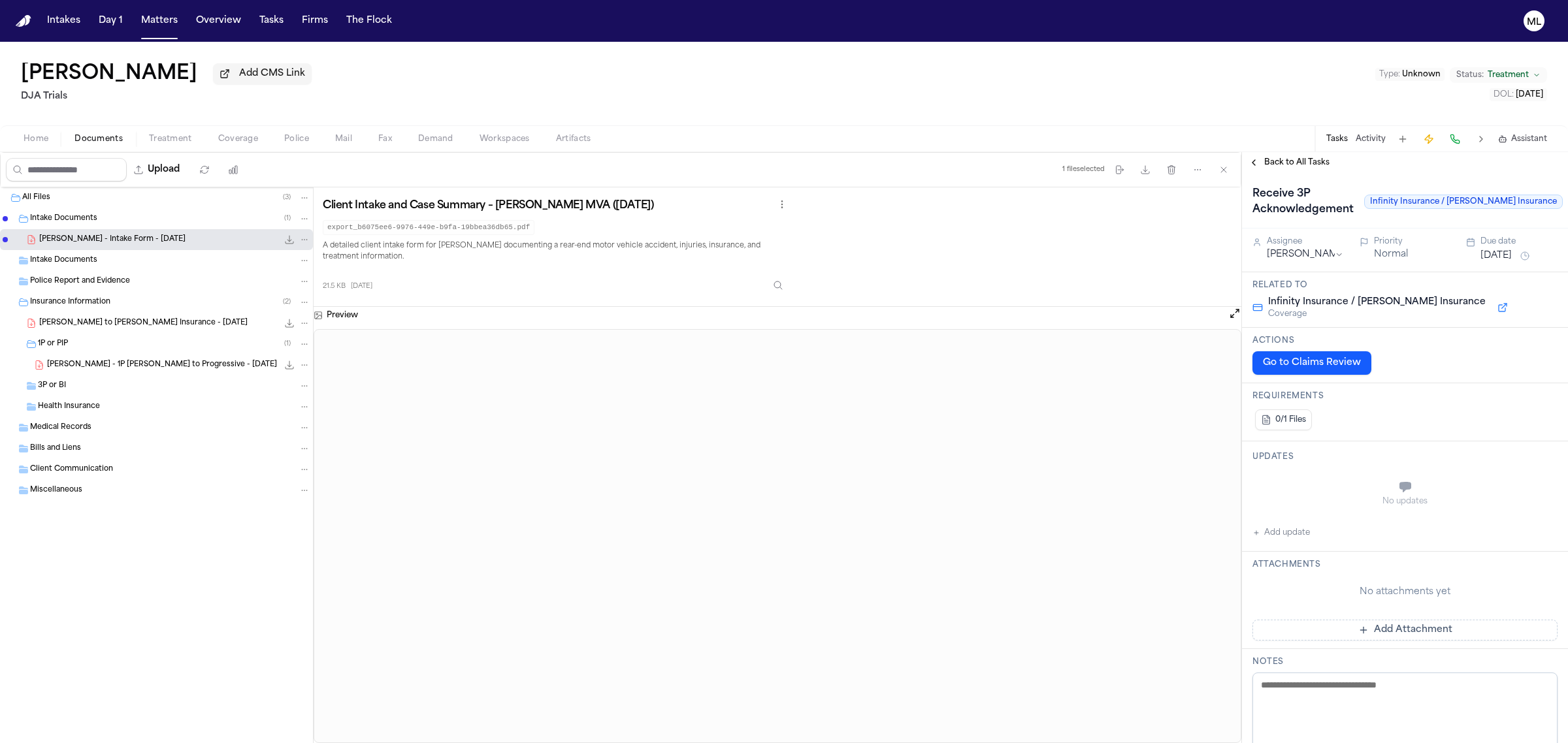
click at [1302, 159] on span "Back to All Tasks" at bounding box center [1297, 163] width 65 height 11
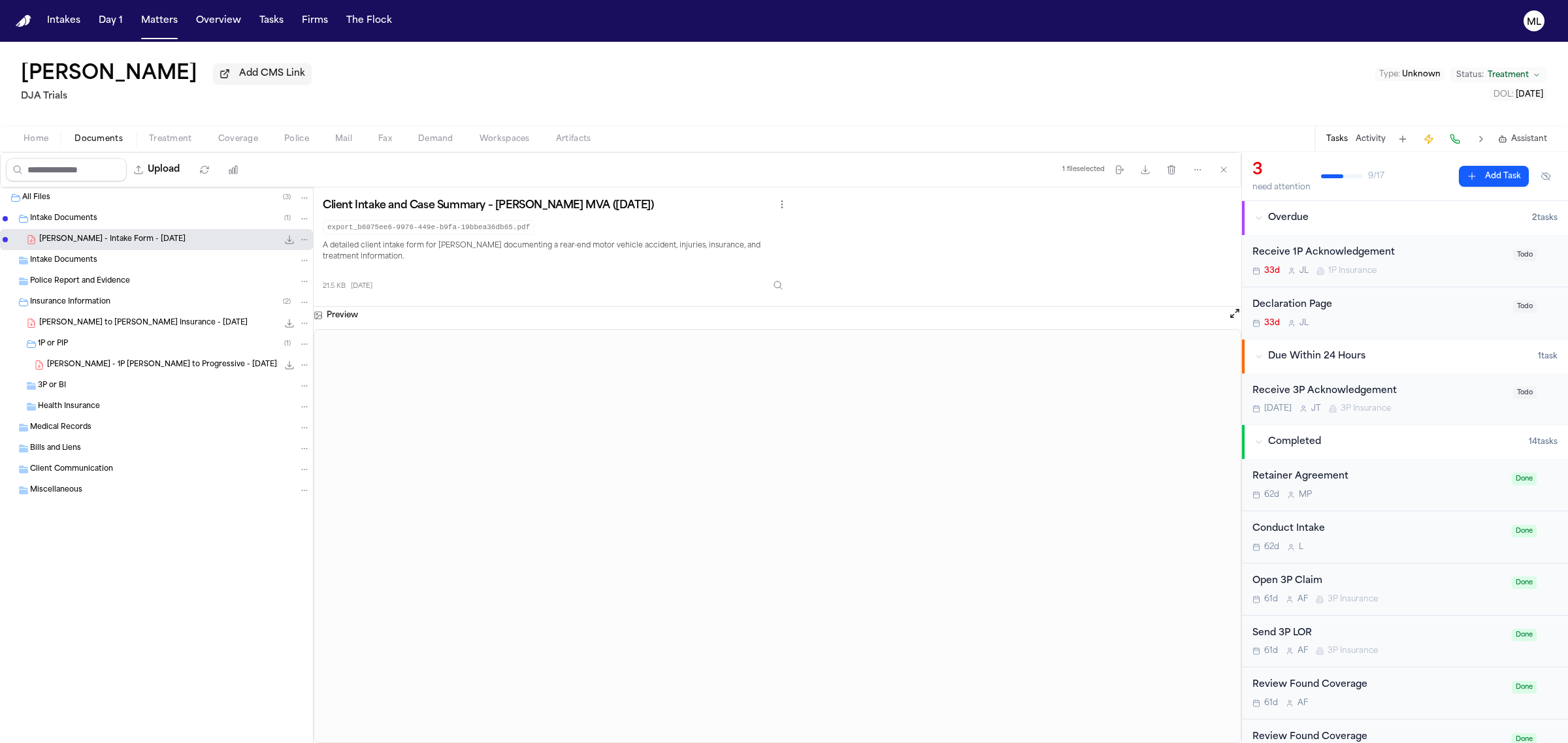
click at [1429, 269] on div "33d J L 1P Insurance" at bounding box center [1378, 271] width 253 height 11
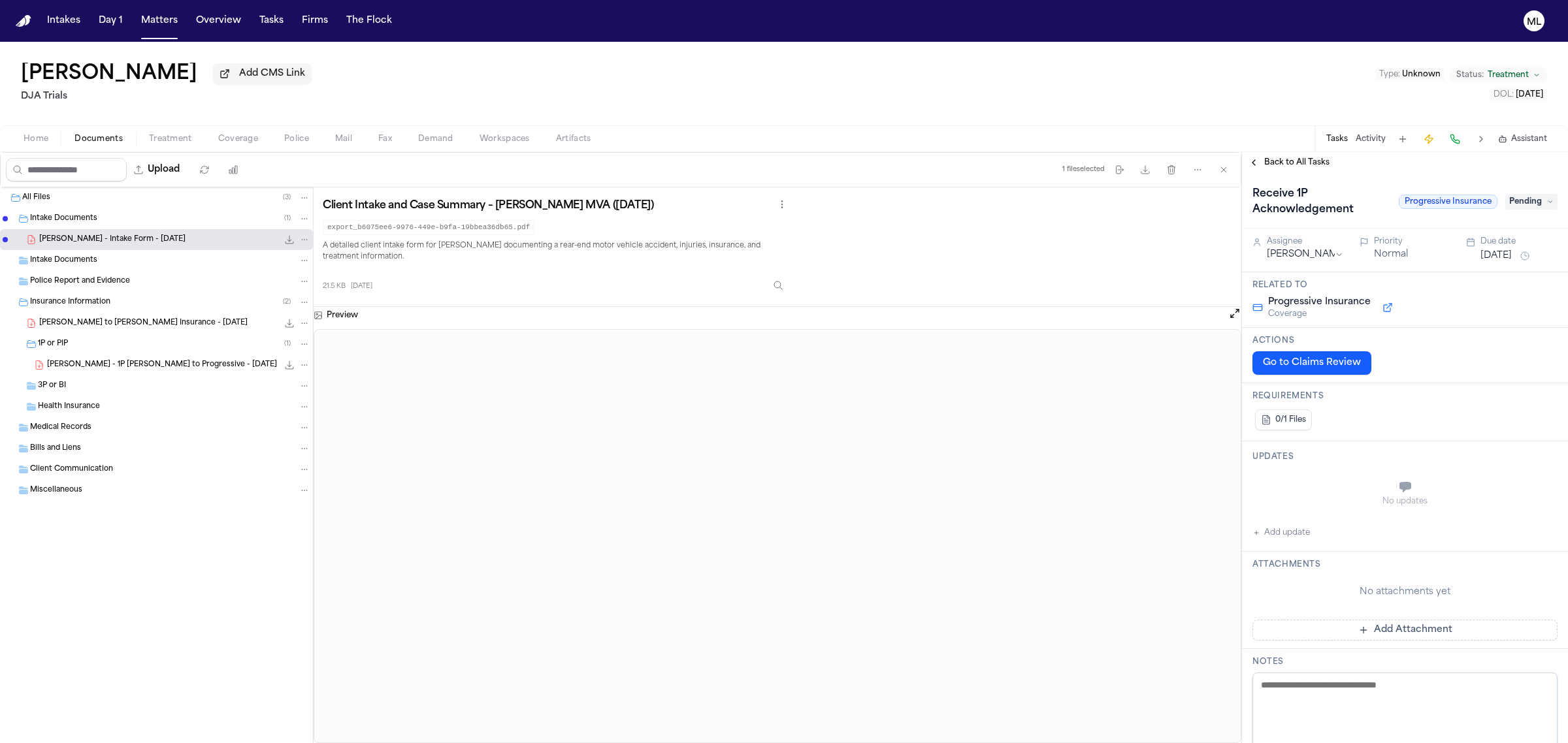
click at [1498, 254] on button "Aug 7, 2025" at bounding box center [1496, 256] width 31 height 13
click at [1489, 358] on button "10" at bounding box center [1486, 358] width 21 height 21
click at [1265, 252] on div "Assignee Julie Lopez" at bounding box center [1298, 250] width 91 height 27
click at [1276, 250] on html "Intakes Day 1 Matters Overview Tasks Firms The Flock ML Sonia Chavez Add CMS Li…" at bounding box center [784, 371] width 1568 height 743
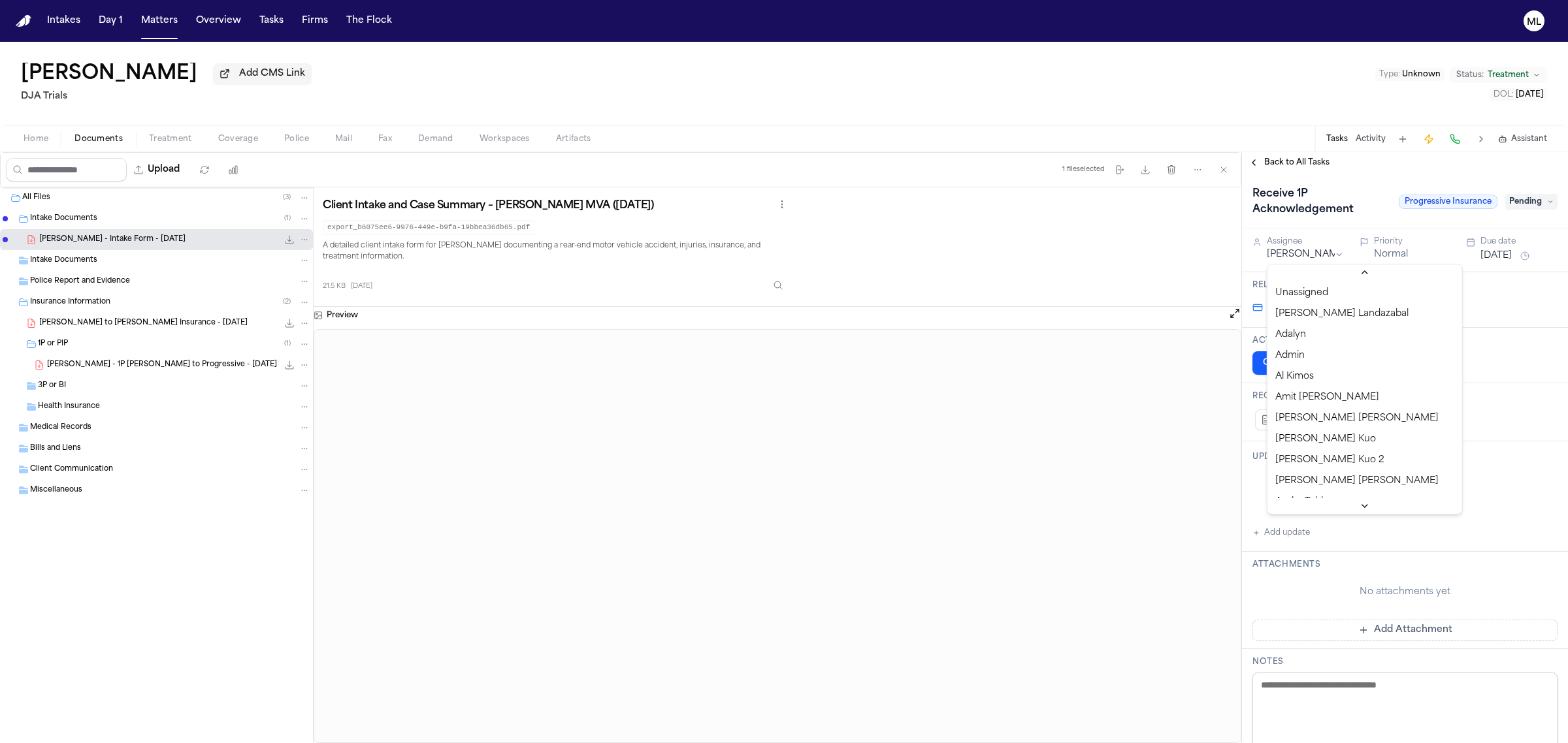
scroll to position [474, 0]
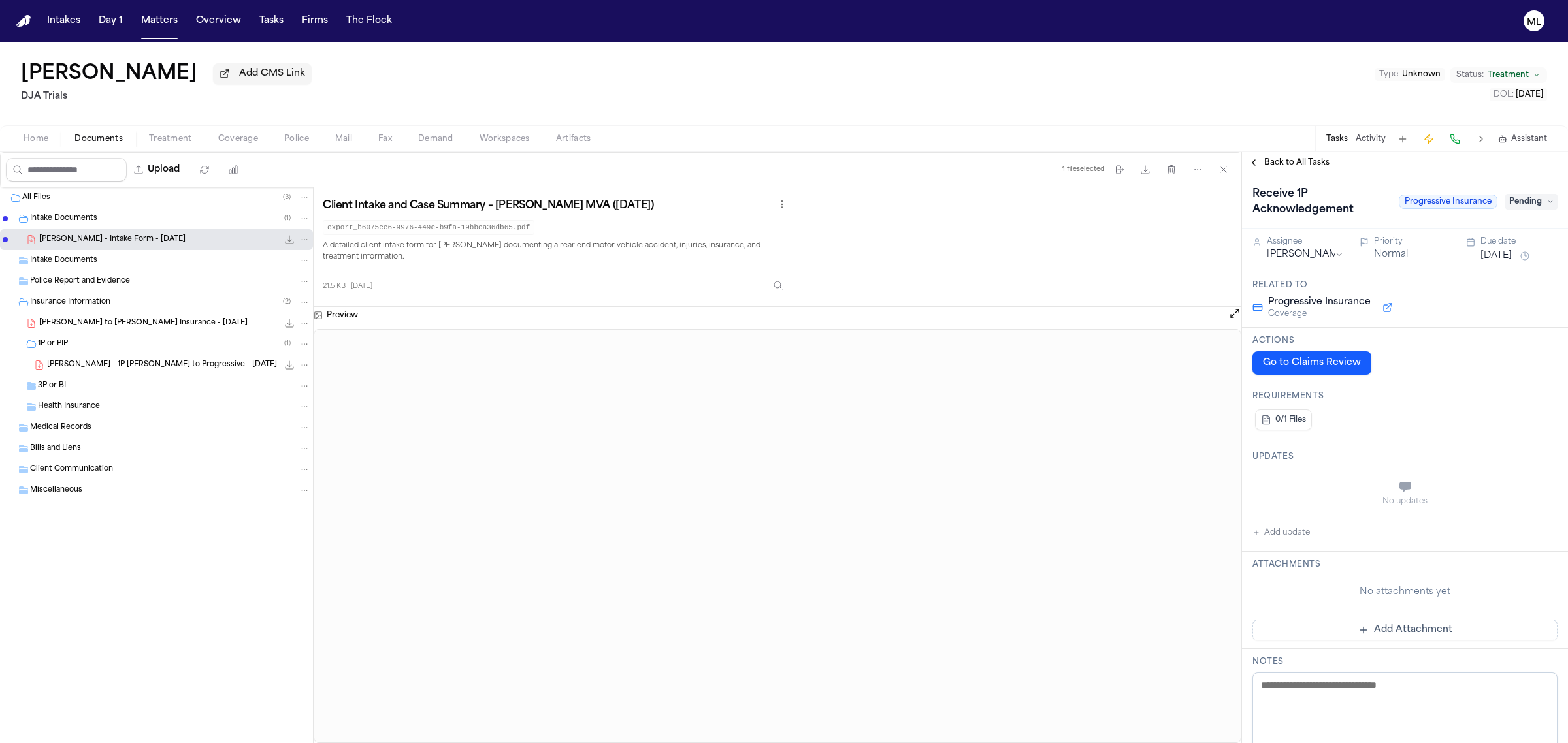
click at [1281, 166] on span "Back to All Tasks" at bounding box center [1297, 163] width 65 height 11
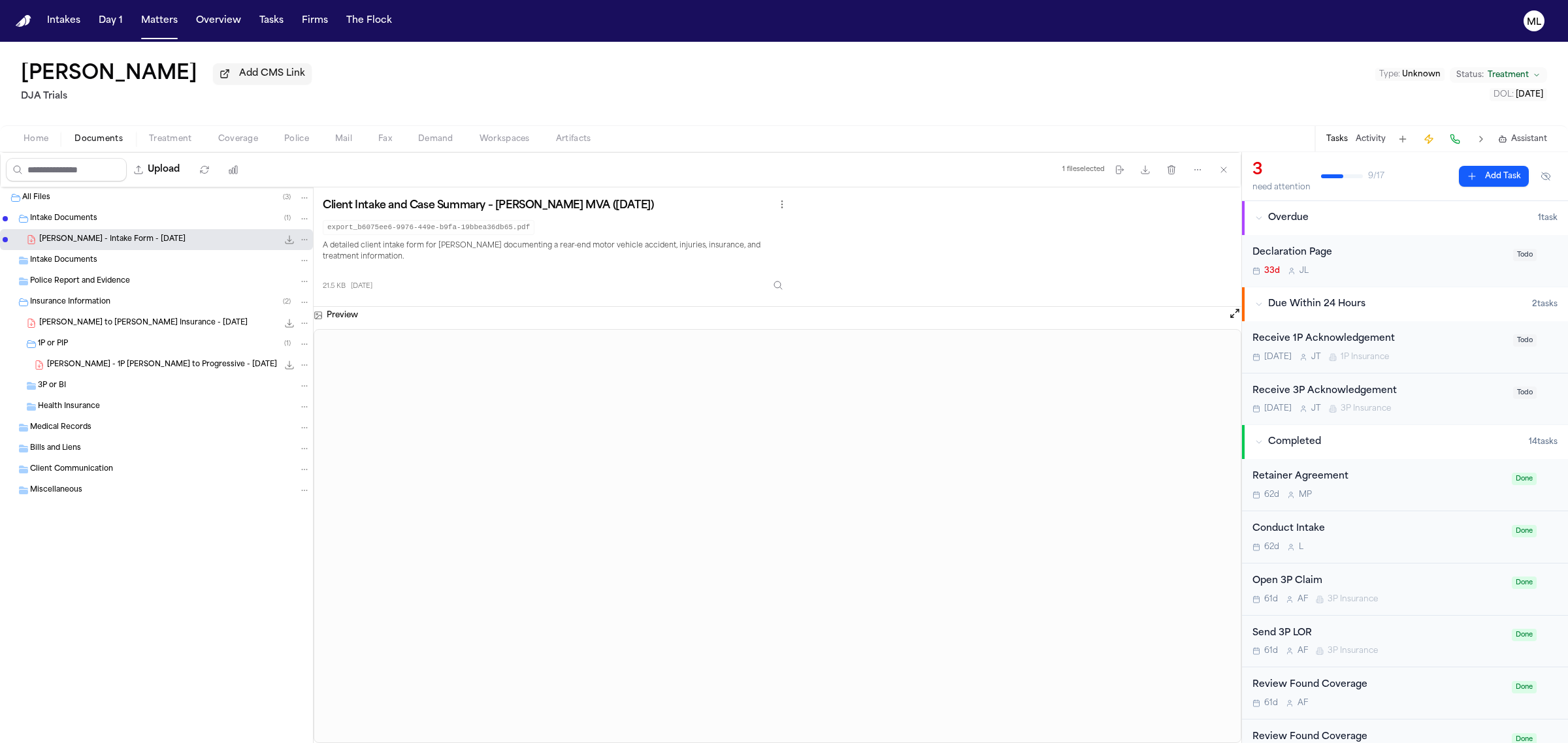
click at [1372, 262] on div "Declaration Page 33d J L" at bounding box center [1378, 261] width 253 height 31
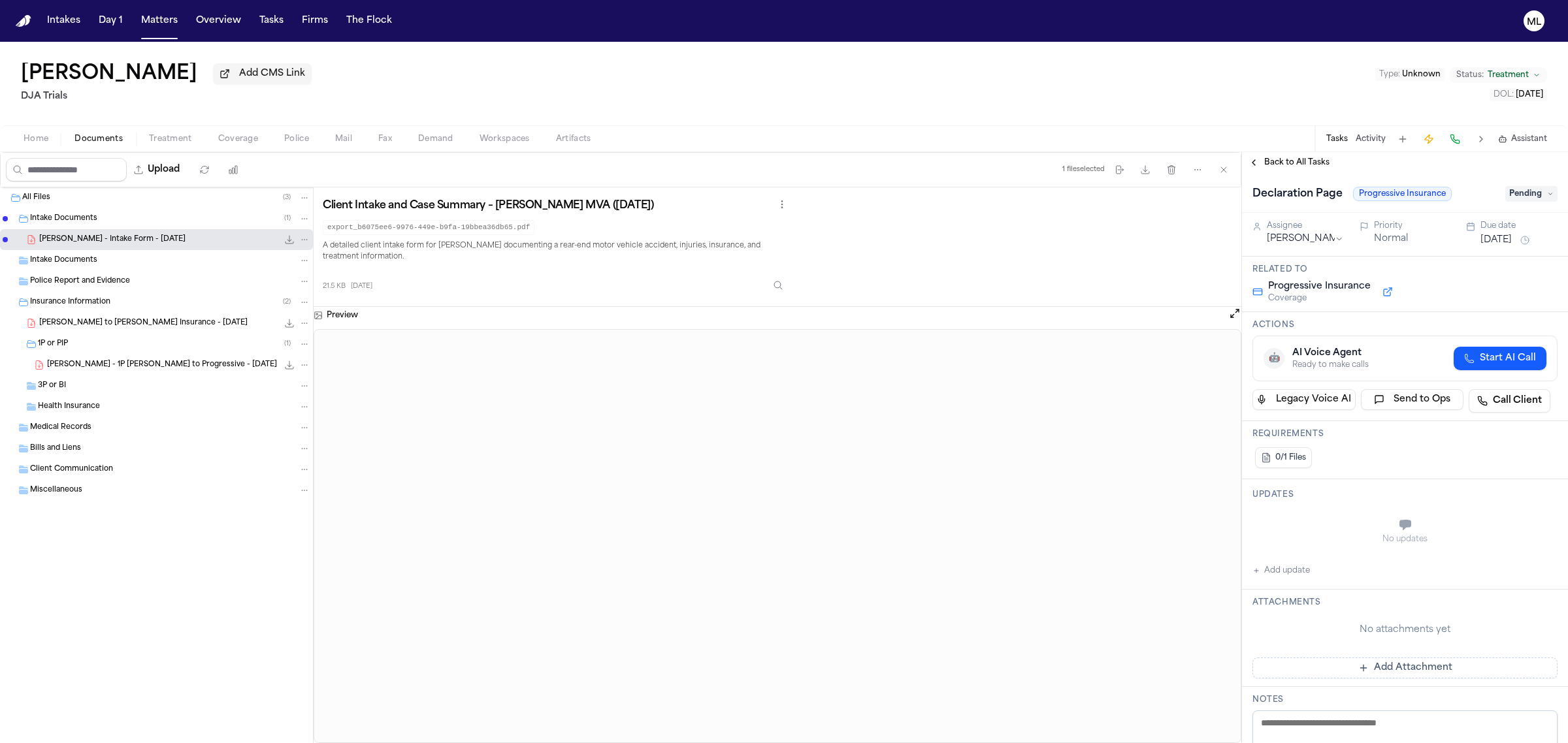
click at [1501, 242] on button "Aug 7, 2025" at bounding box center [1496, 240] width 31 height 13
click at [1487, 344] on button "10" at bounding box center [1486, 343] width 21 height 21
click at [1317, 235] on html "Intakes Day 1 Matters Overview Tasks Firms The Flock ML Sonia Chavez Add CMS Li…" at bounding box center [784, 371] width 1568 height 743
click at [1296, 170] on div "Back to All Tasks" at bounding box center [1405, 162] width 326 height 21
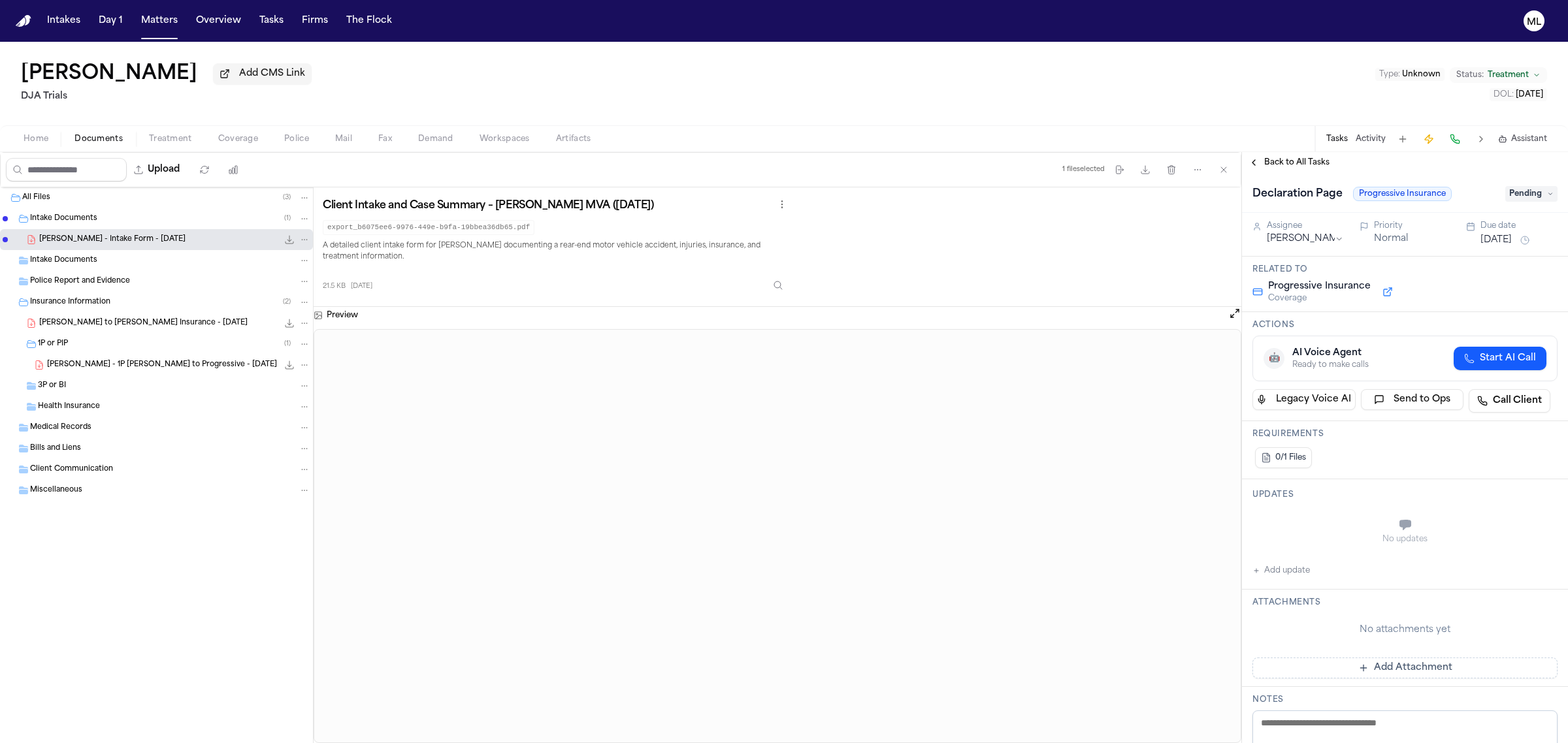
click at [1297, 164] on span "Back to All Tasks" at bounding box center [1297, 163] width 65 height 11
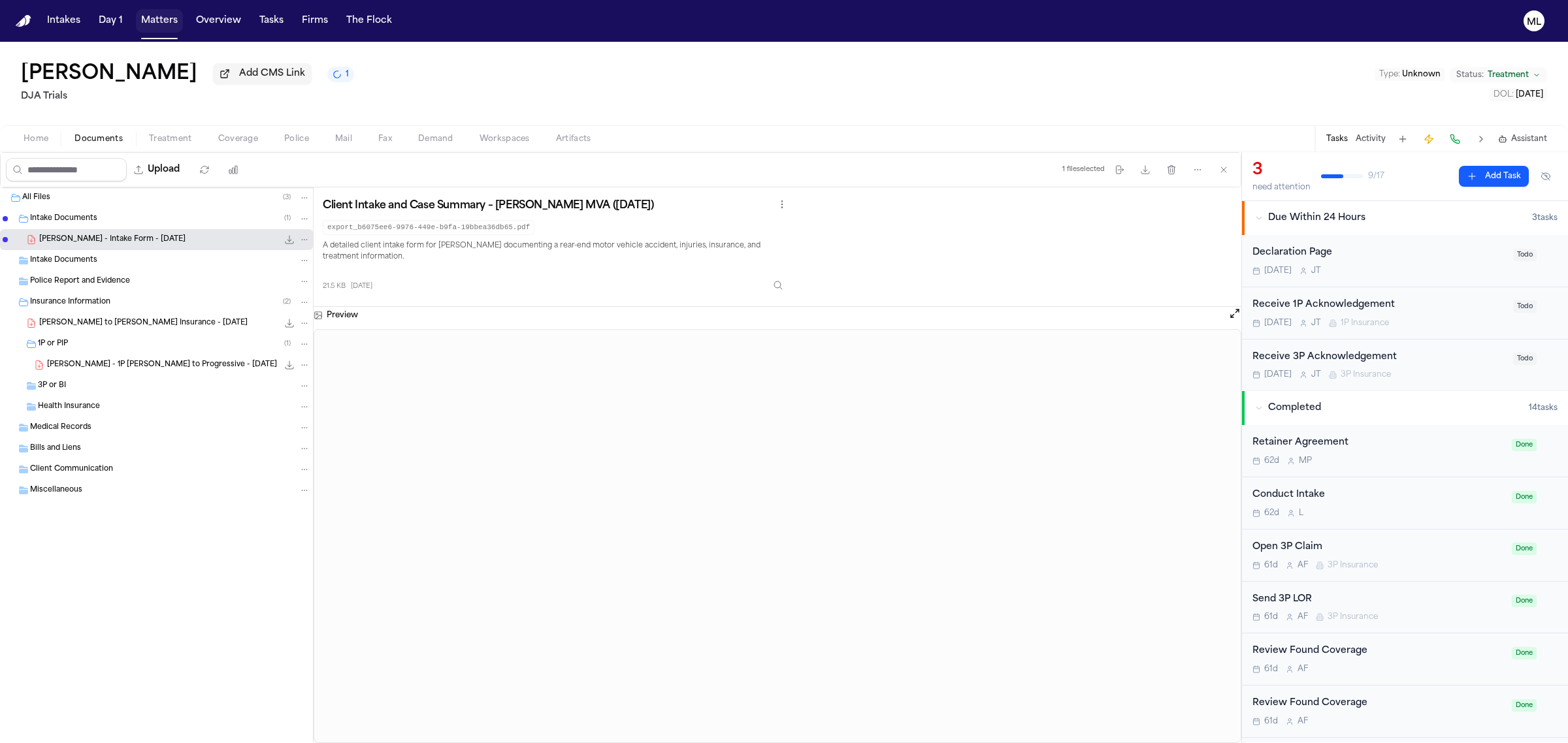
click at [157, 16] on button "Matters" at bounding box center [159, 21] width 47 height 23
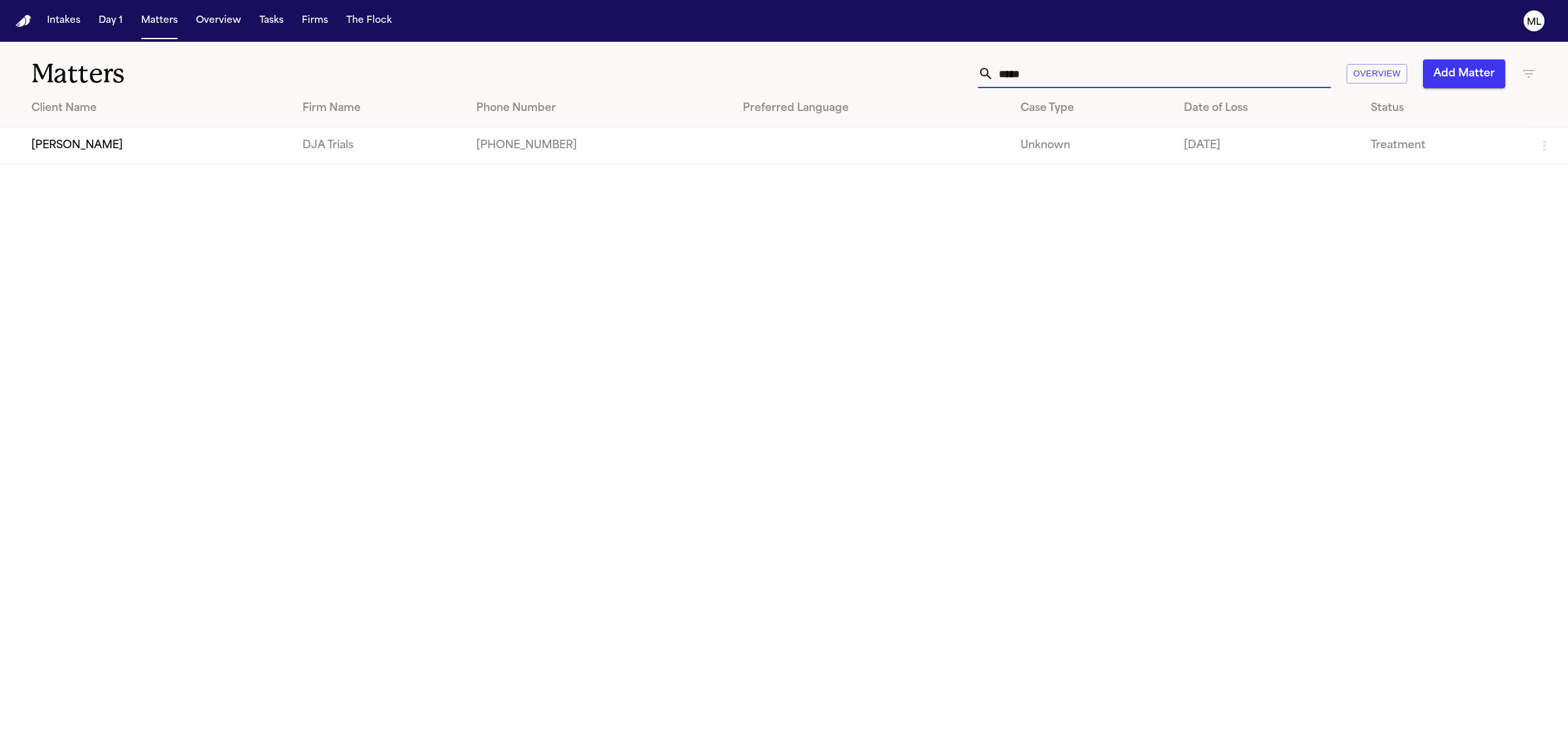
drag, startPoint x: 1090, startPoint y: 73, endPoint x: 968, endPoint y: 78, distance: 122.1
click at [968, 78] on div "***** Overview Add Matter" at bounding box center [1010, 73] width 1054 height 29
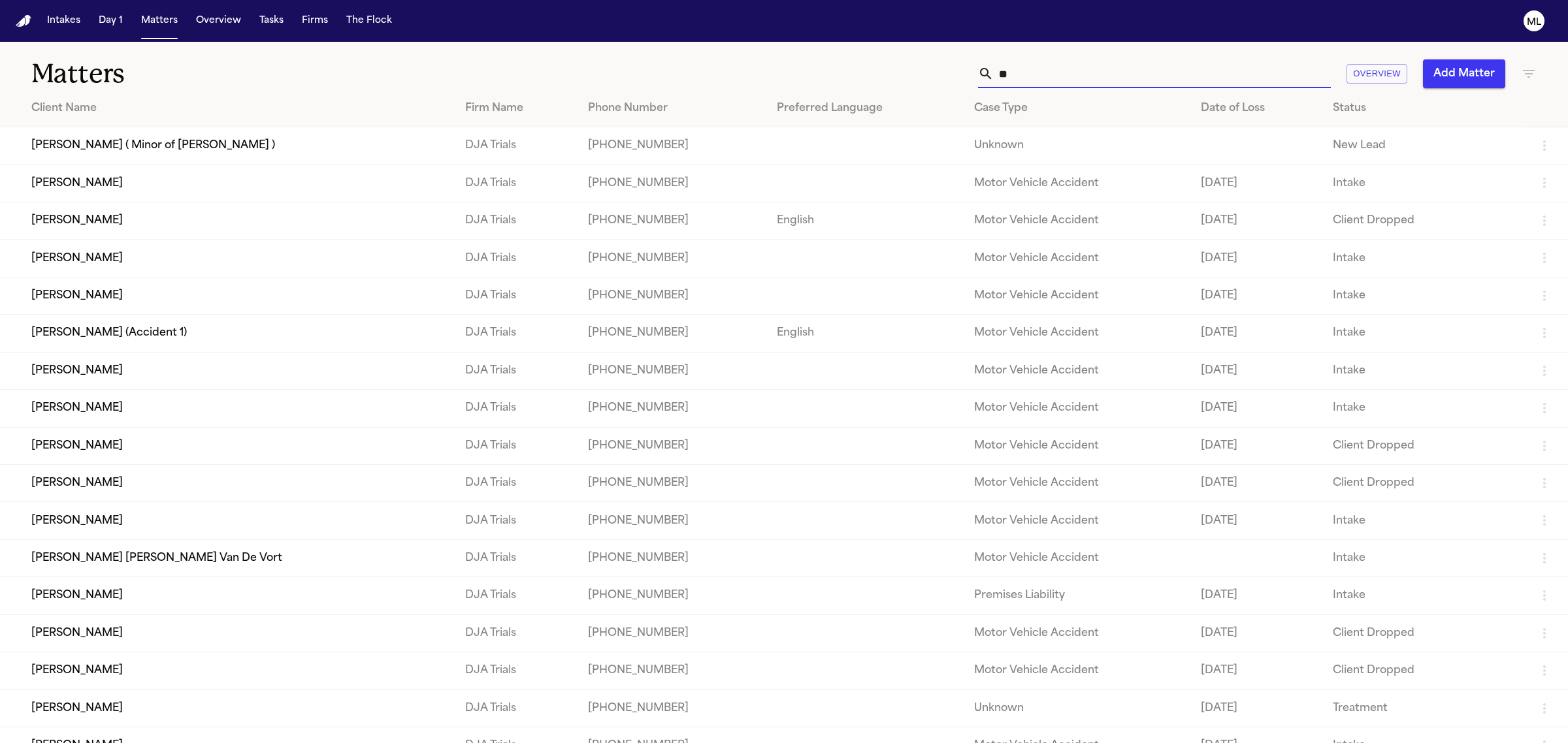
type input "*"
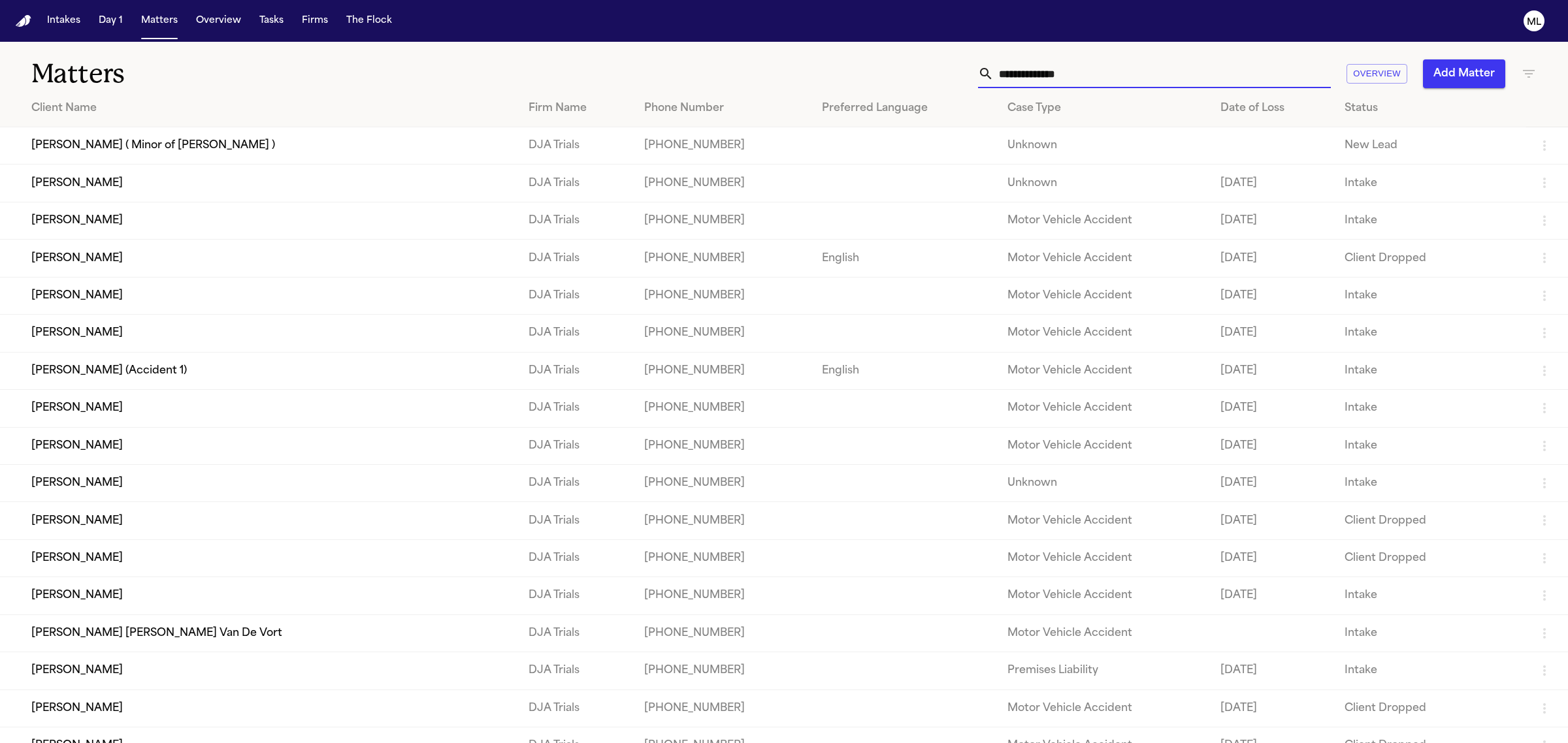
click at [1055, 75] on input "text" at bounding box center [1162, 73] width 337 height 29
click at [1055, 77] on input "text" at bounding box center [1162, 73] width 337 height 29
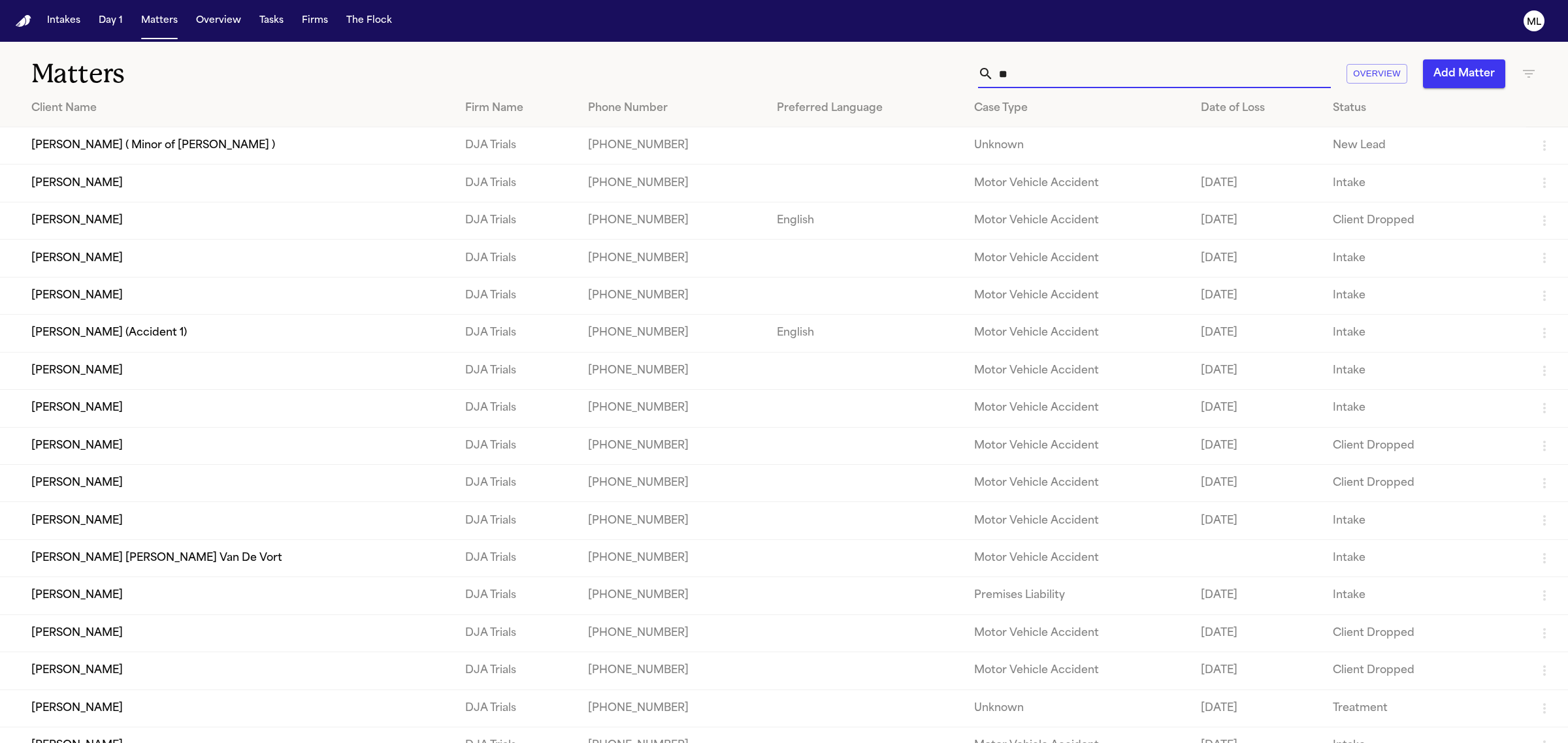
type input "*"
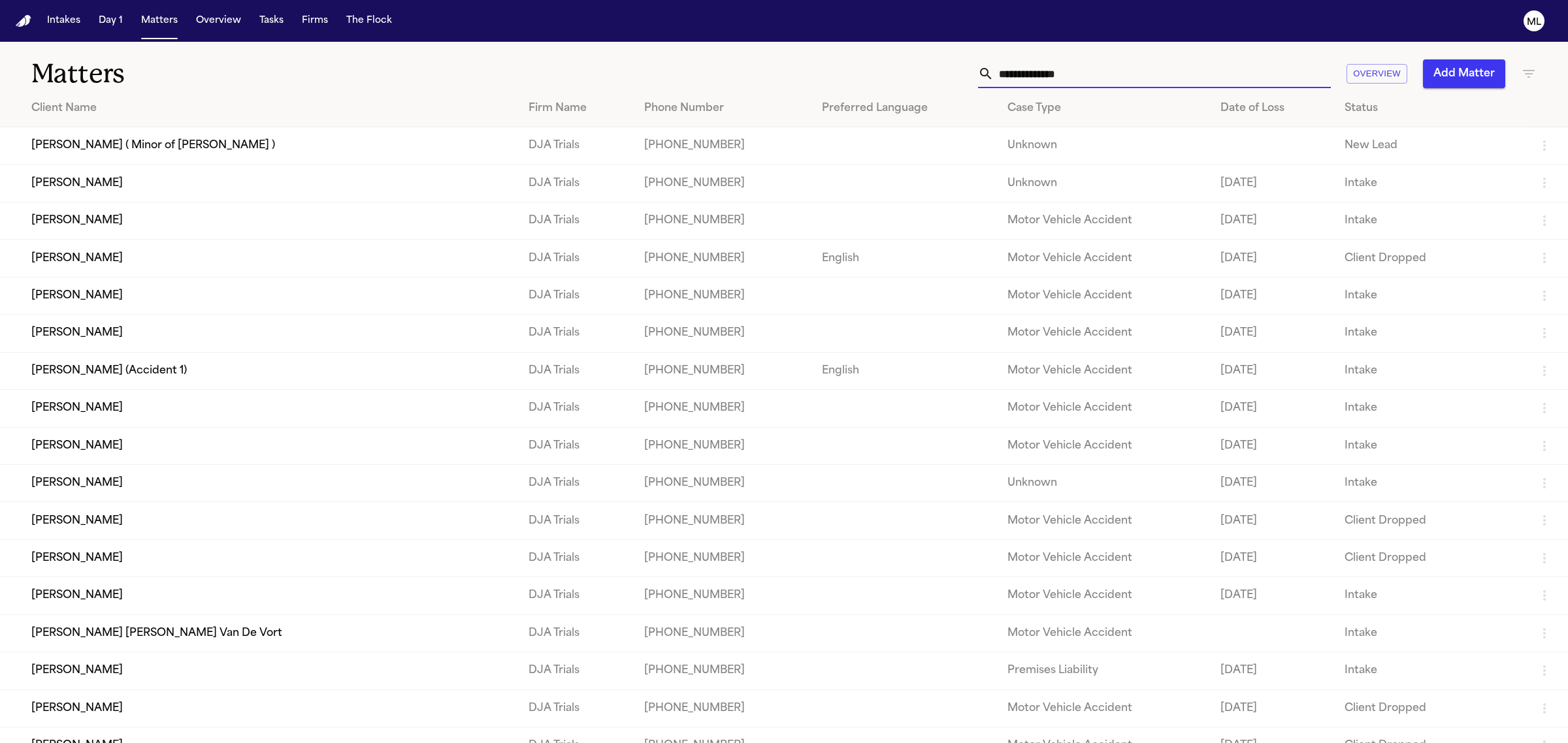
click at [1436, 82] on button "Add Matter" at bounding box center [1464, 73] width 82 height 29
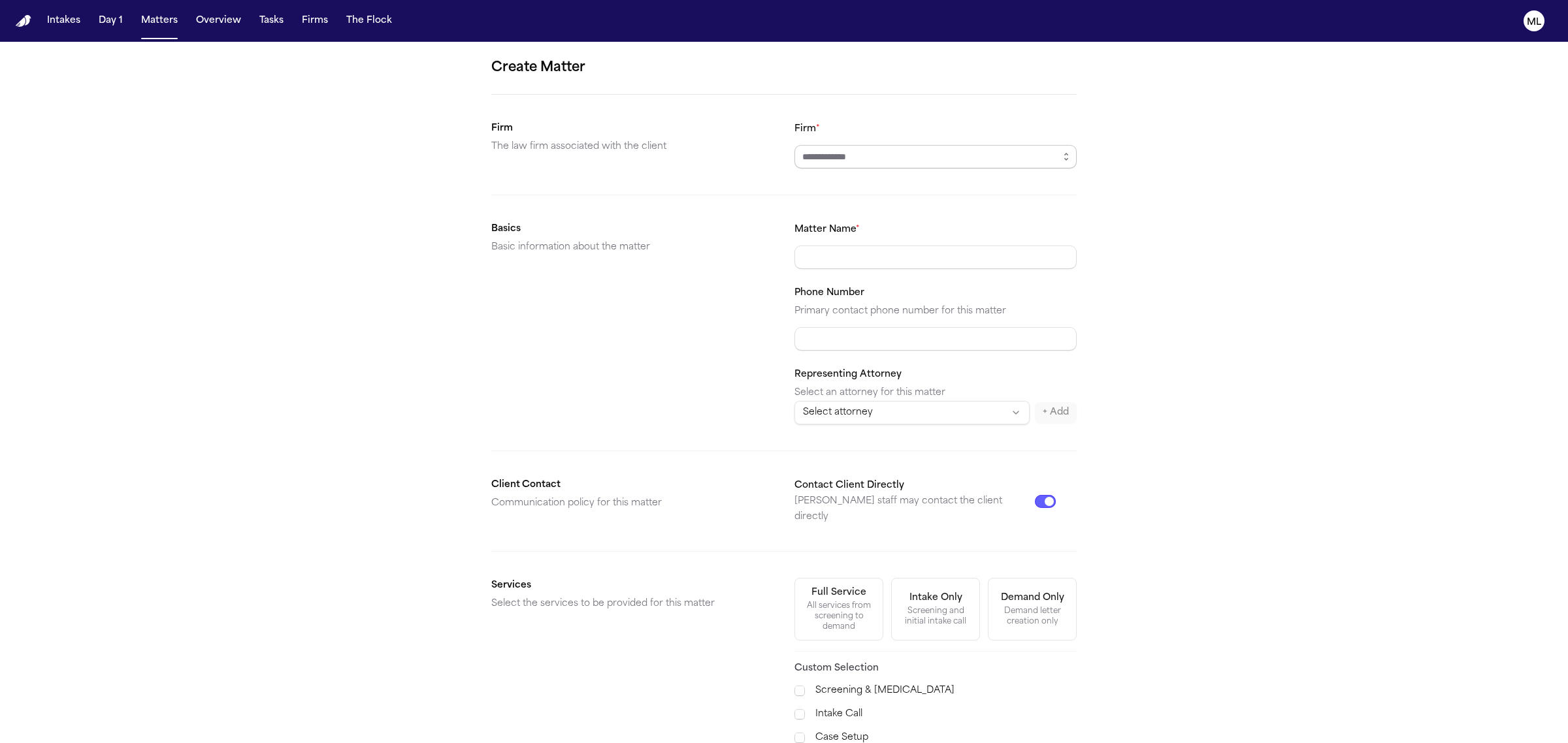
click at [960, 150] on input "Firm *" at bounding box center [936, 156] width 282 height 23
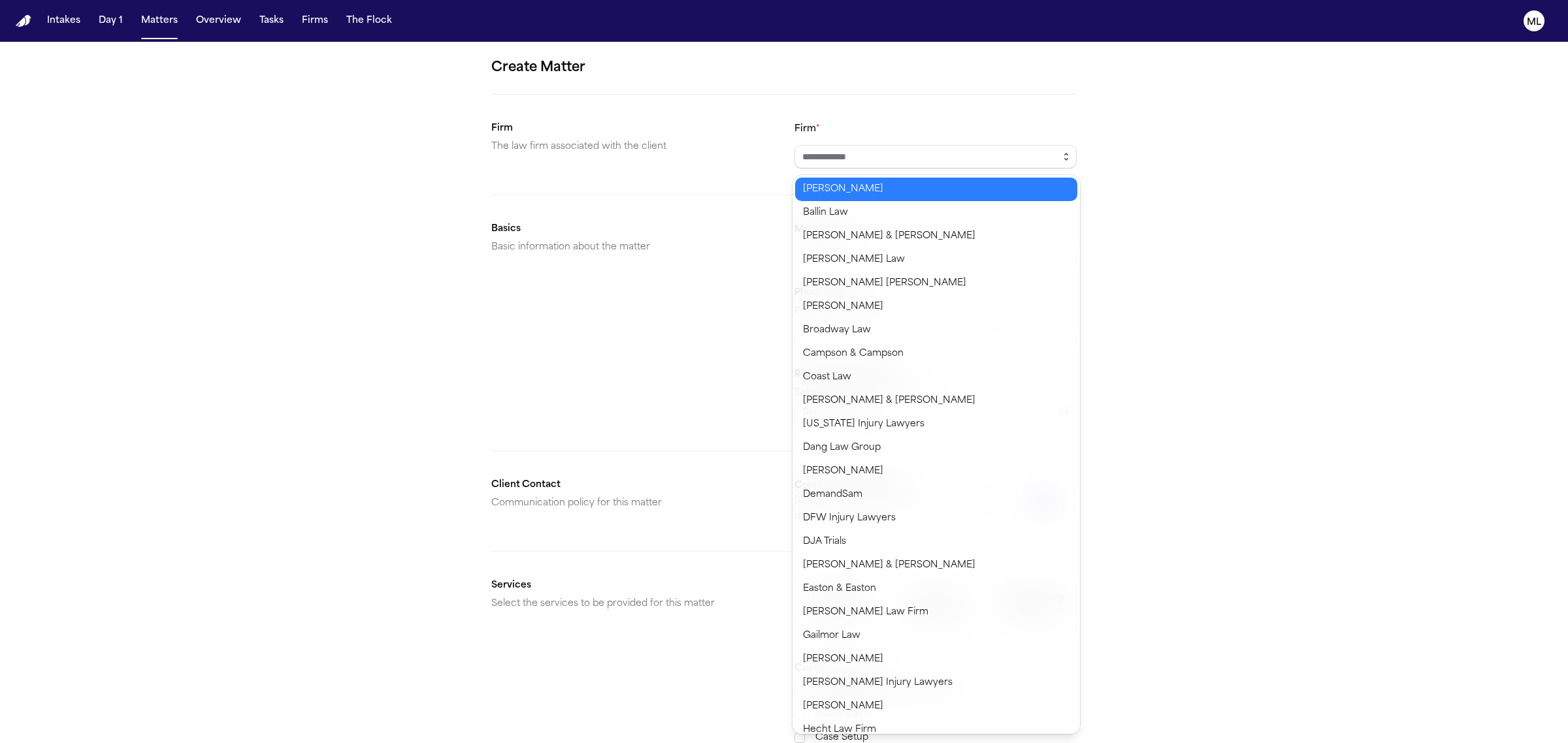
click at [1068, 160] on icon "button" at bounding box center [1066, 157] width 11 height 11
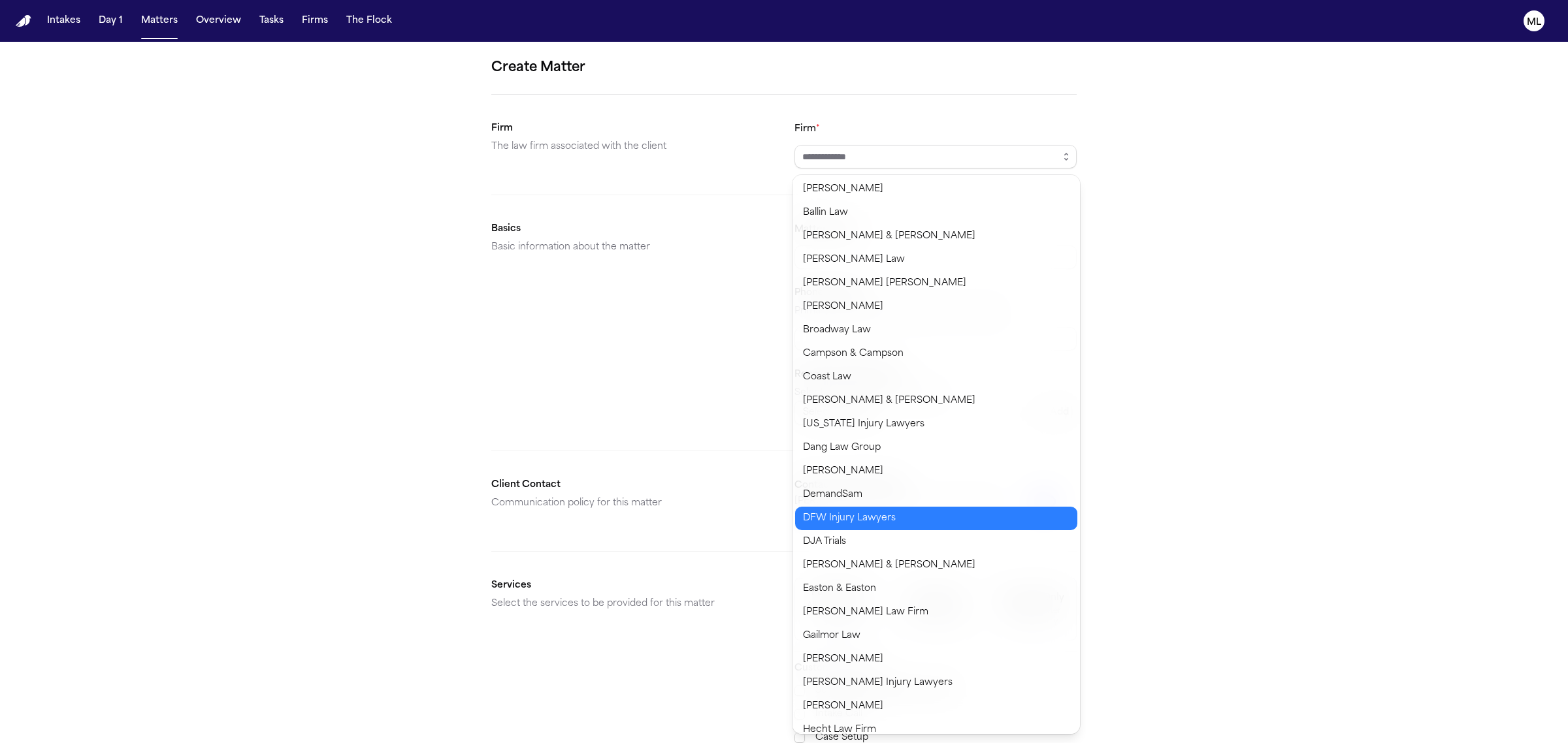
type input "**********"
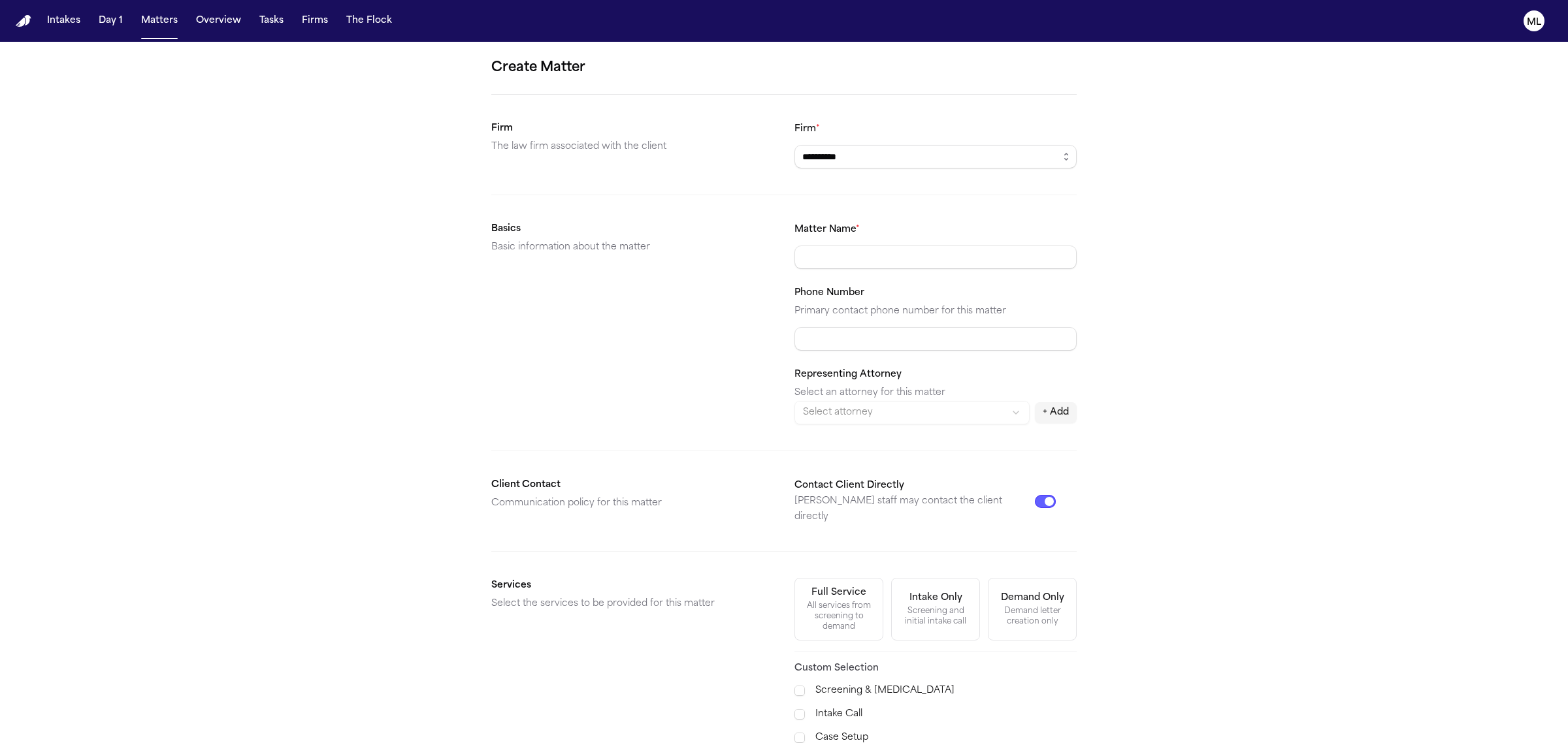
click at [877, 540] on body "**********" at bounding box center [784, 371] width 1568 height 743
click at [867, 258] on input "Matter Name *" at bounding box center [936, 257] width 282 height 23
paste input "**********"
type input "**********"
click at [938, 413] on html "**********" at bounding box center [784, 371] width 1568 height 743
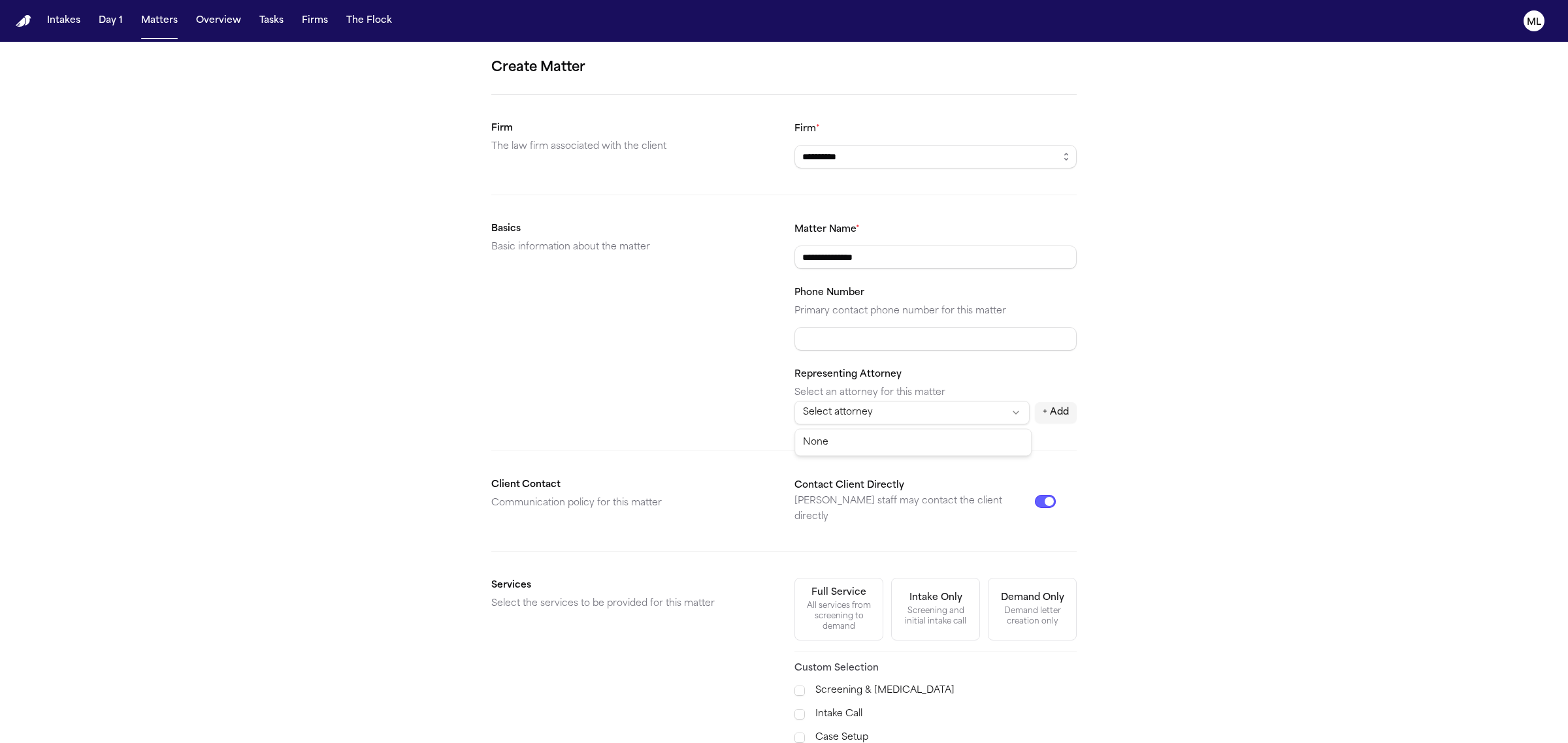
click at [928, 407] on html "**********" at bounding box center [784, 371] width 1568 height 743
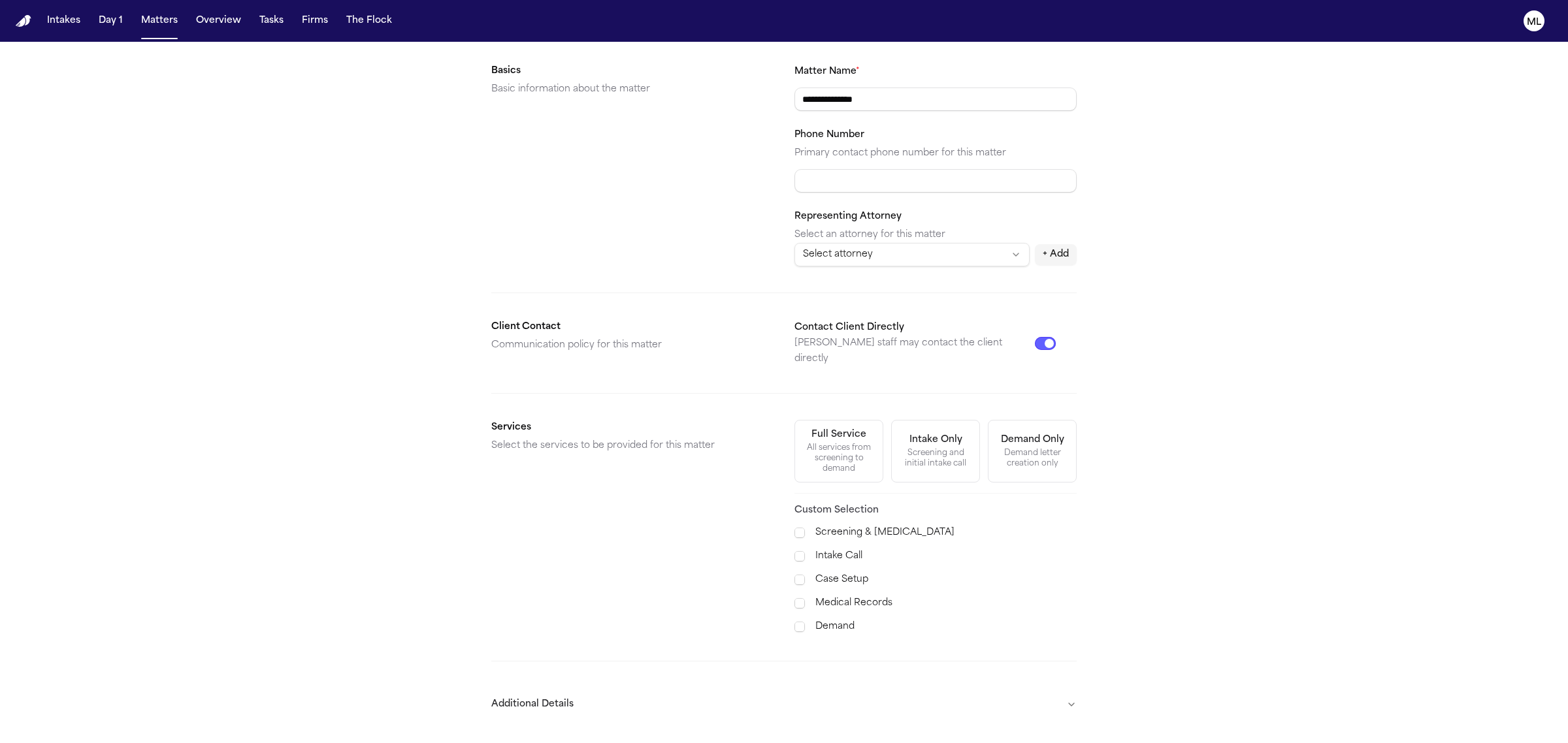
scroll to position [190, 0]
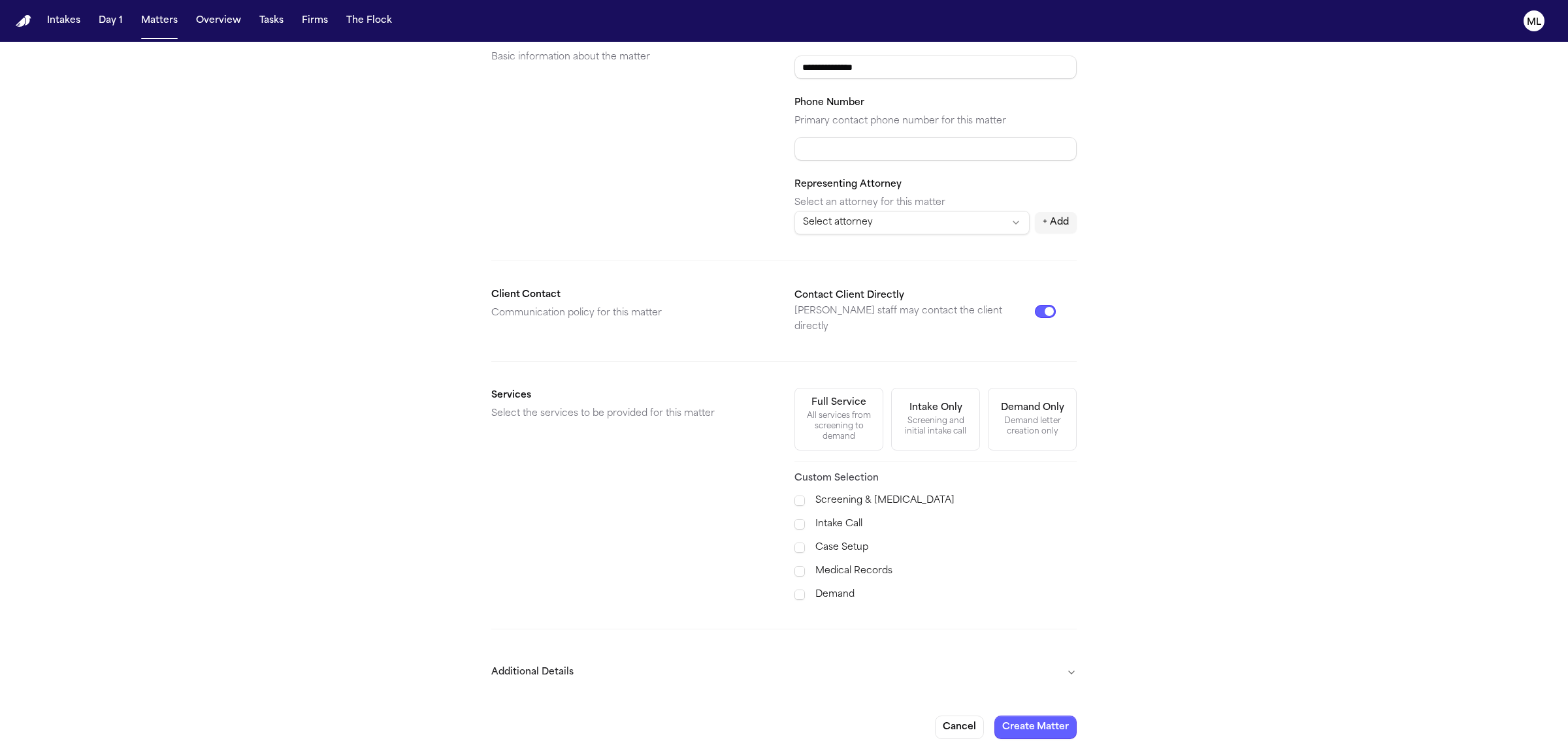
click at [845, 540] on label "Case Setup" at bounding box center [946, 547] width 261 height 15
click at [837, 563] on label "Medical Records" at bounding box center [946, 571] width 261 height 15
click at [833, 587] on label "Demand" at bounding box center [946, 594] width 261 height 15
click at [829, 540] on label "Case Setup" at bounding box center [946, 547] width 261 height 15
click at [1060, 656] on button "Additional Details" at bounding box center [784, 672] width 586 height 34
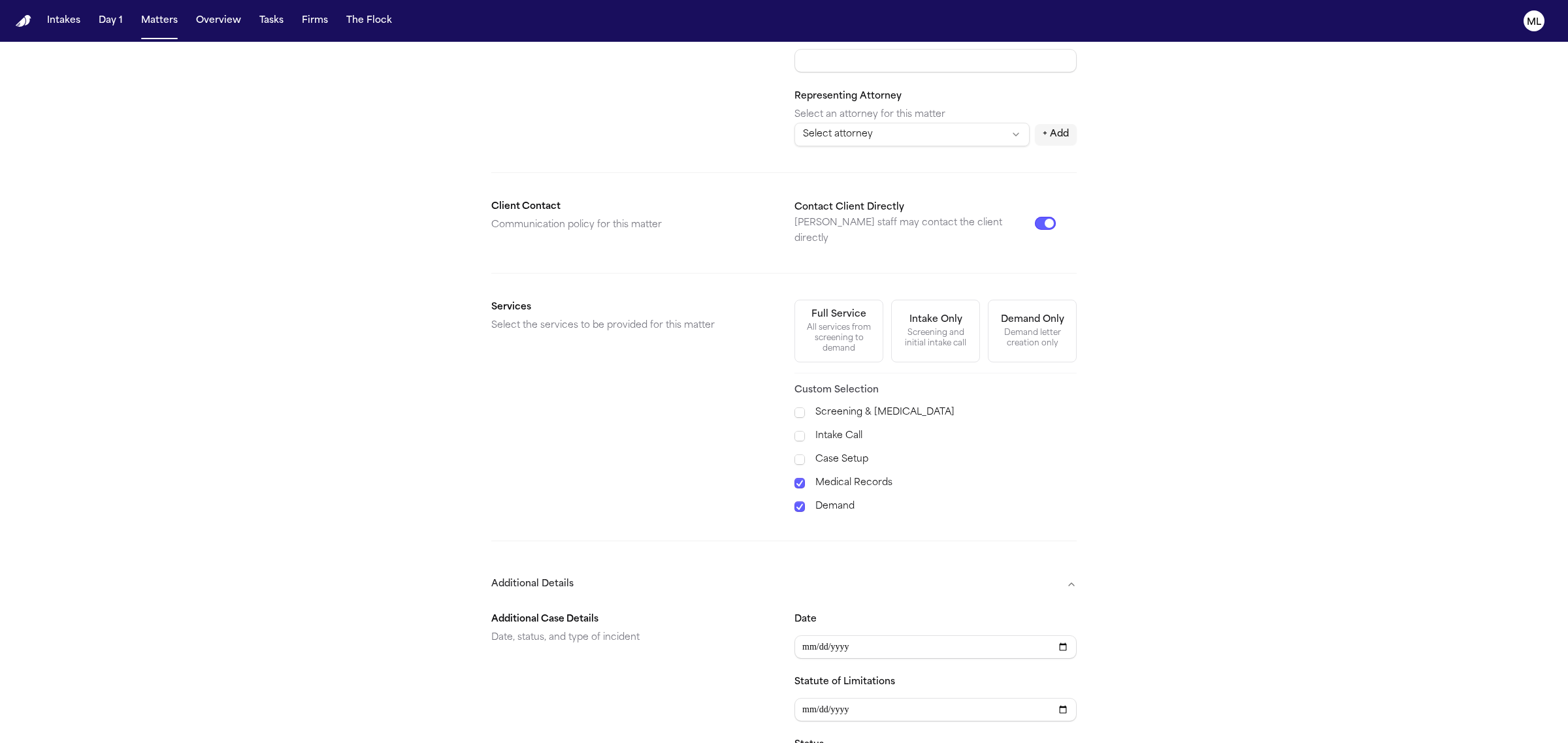
scroll to position [353, 0]
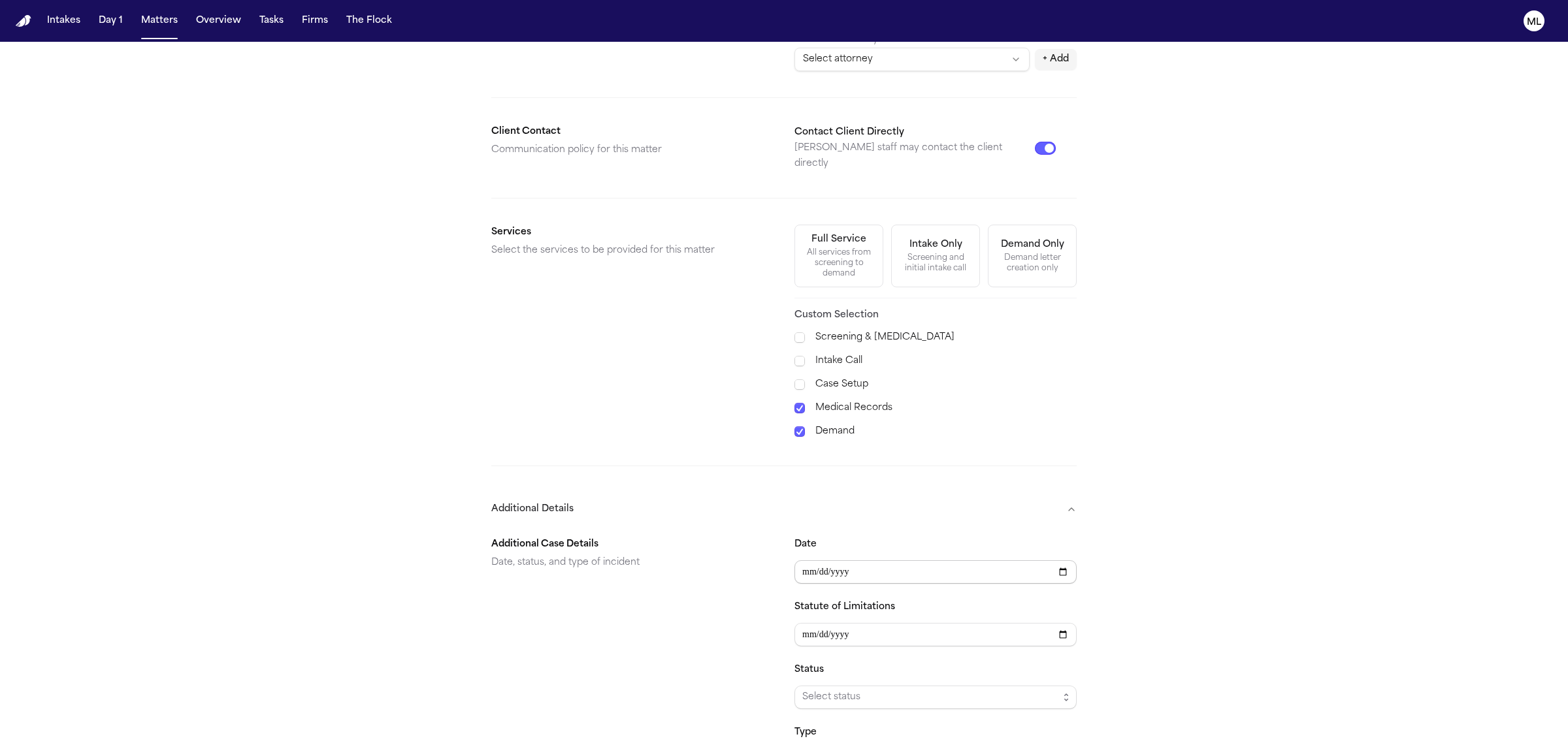
type input "**********"
click at [803, 623] on input "Statute of Limitations" at bounding box center [936, 634] width 282 height 23
type input "**********"
click at [849, 690] on span "Select status" at bounding box center [930, 697] width 256 height 15
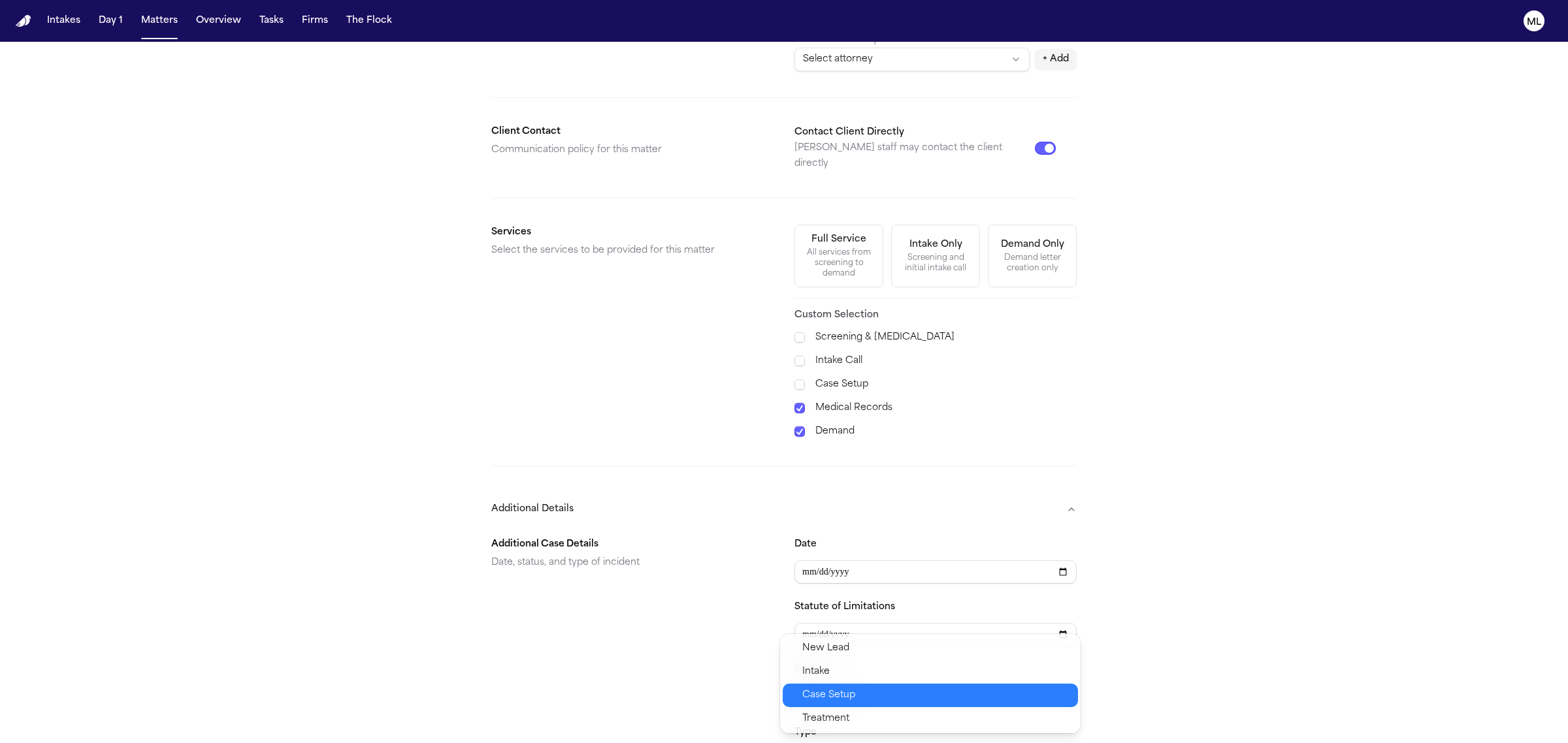
click at [847, 701] on span "Case Setup" at bounding box center [828, 695] width 53 height 15
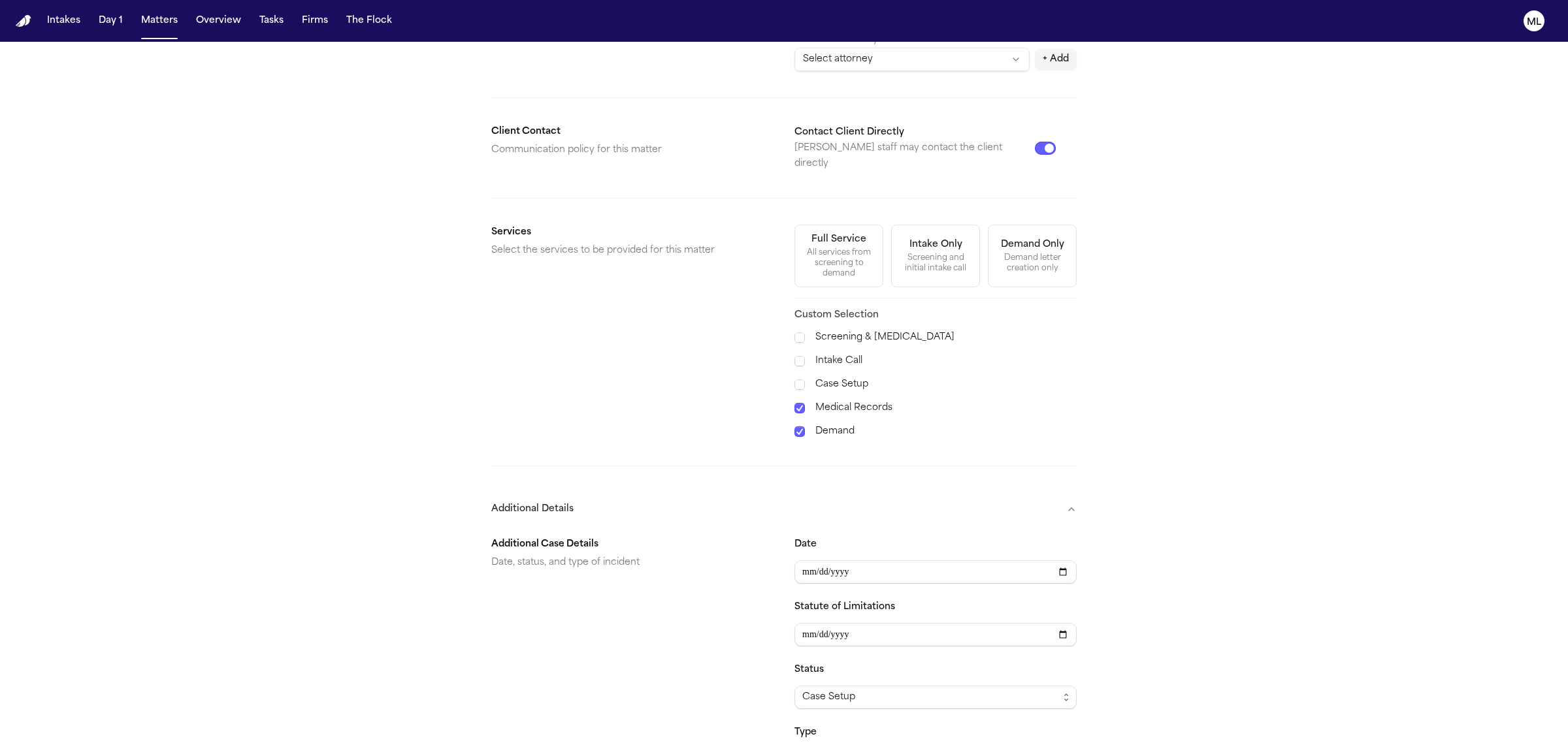
click at [1341, 576] on div "**********" at bounding box center [784, 318] width 1568 height 1259
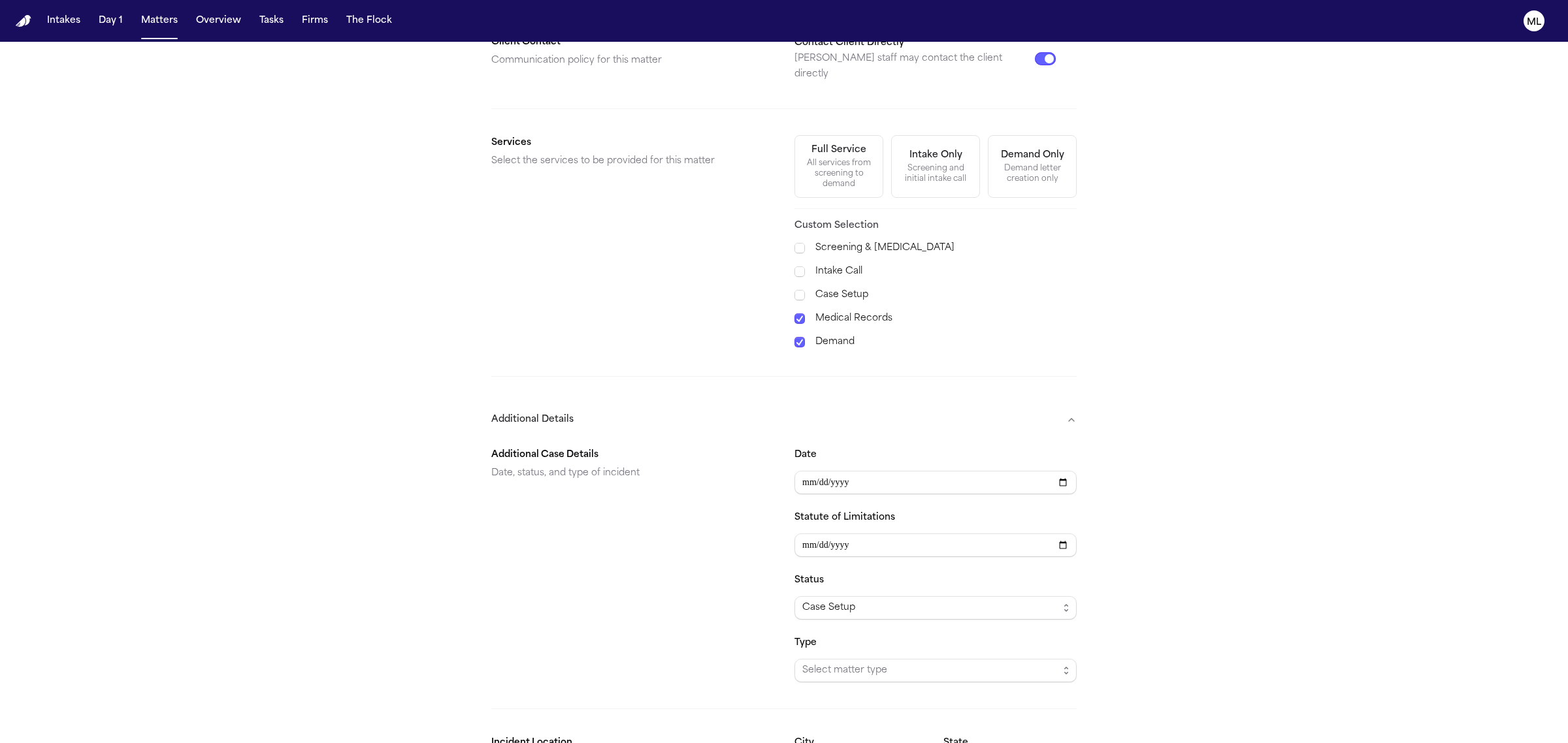
scroll to position [549, 0]
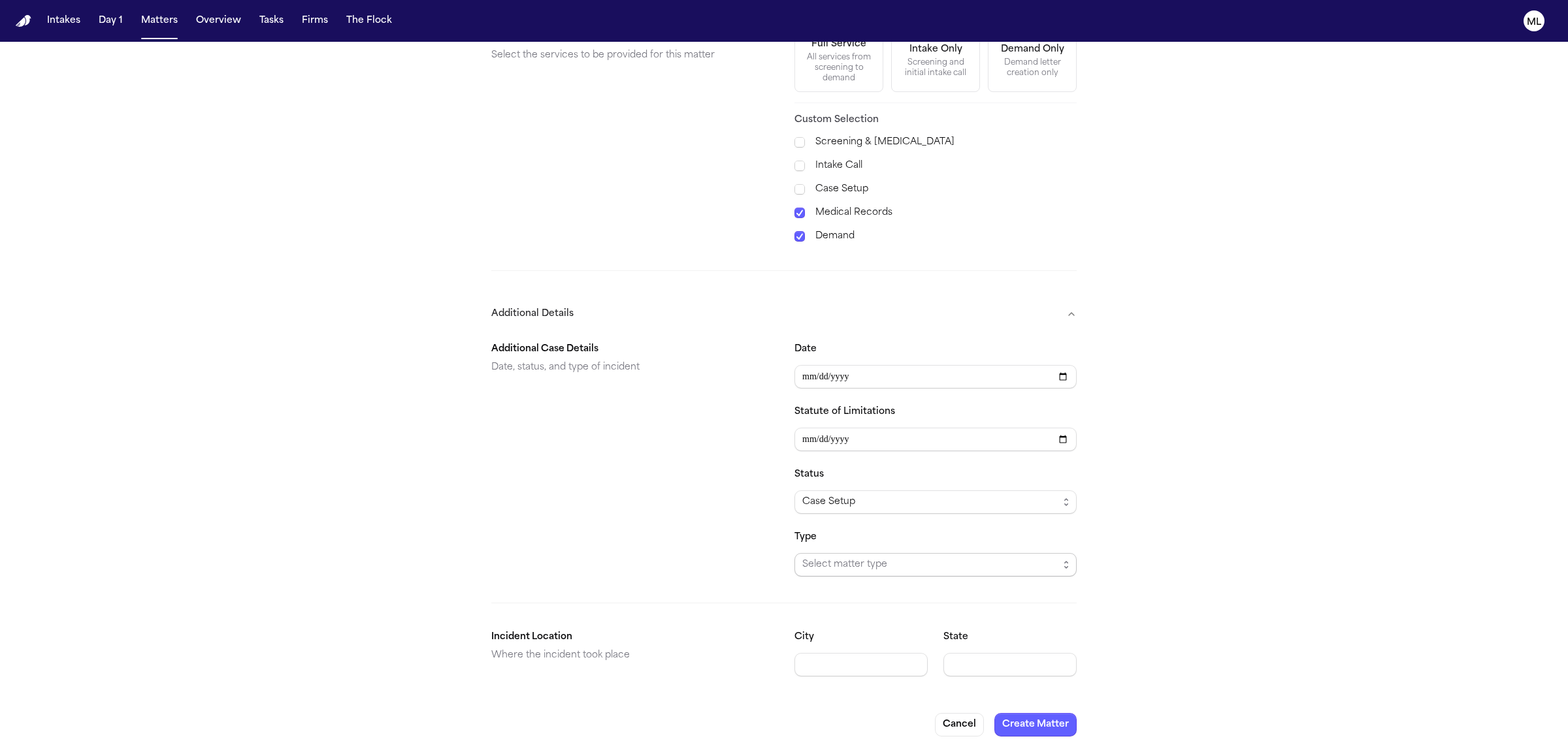
click at [974, 558] on span "Select matter type" at bounding box center [930, 564] width 256 height 15
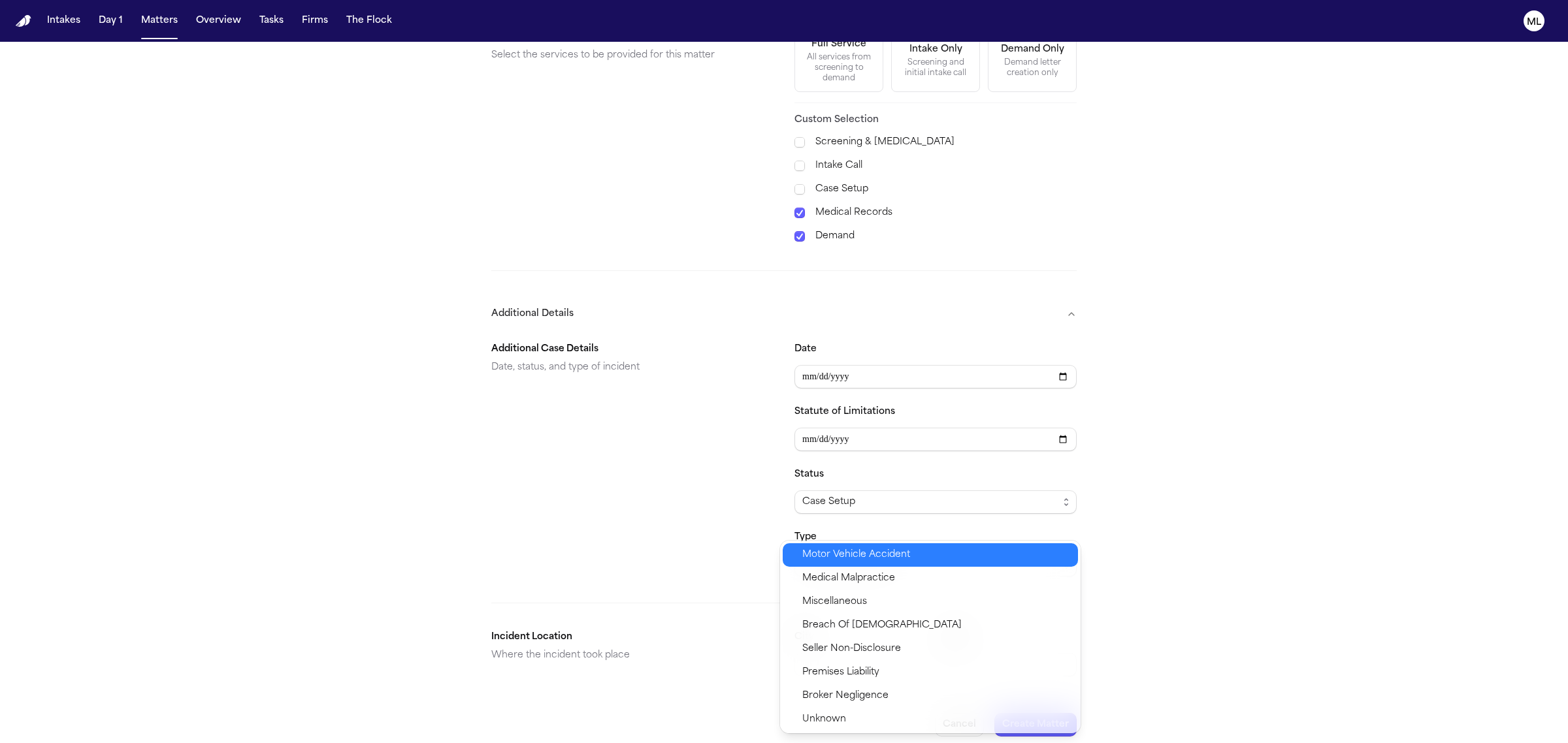
click at [910, 561] on span "Motor Vehicle Accident" at bounding box center [936, 555] width 268 height 15
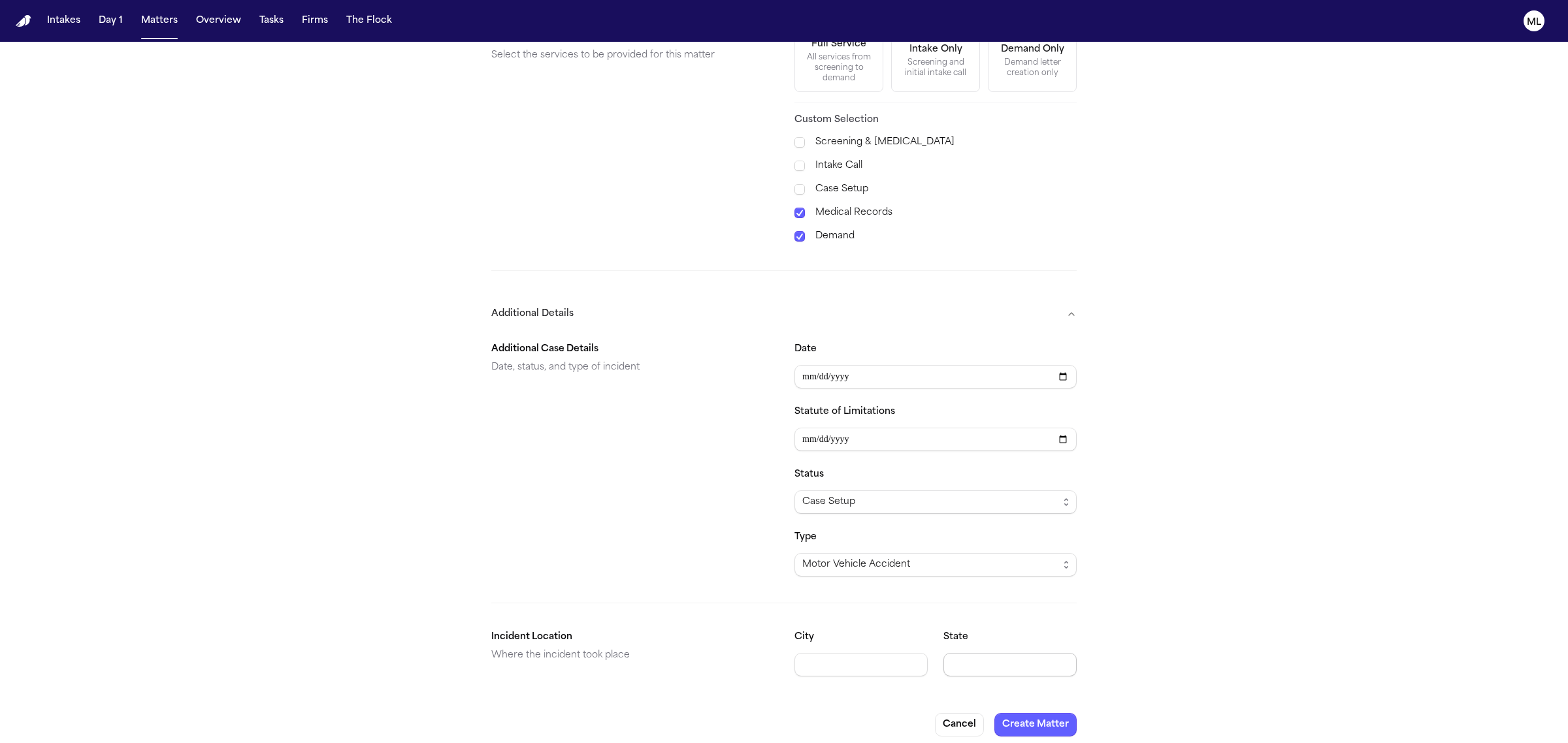
click at [981, 667] on input "State" at bounding box center [1010, 664] width 134 height 23
type input "**"
click at [1027, 716] on button "Create Matter" at bounding box center [1035, 724] width 82 height 23
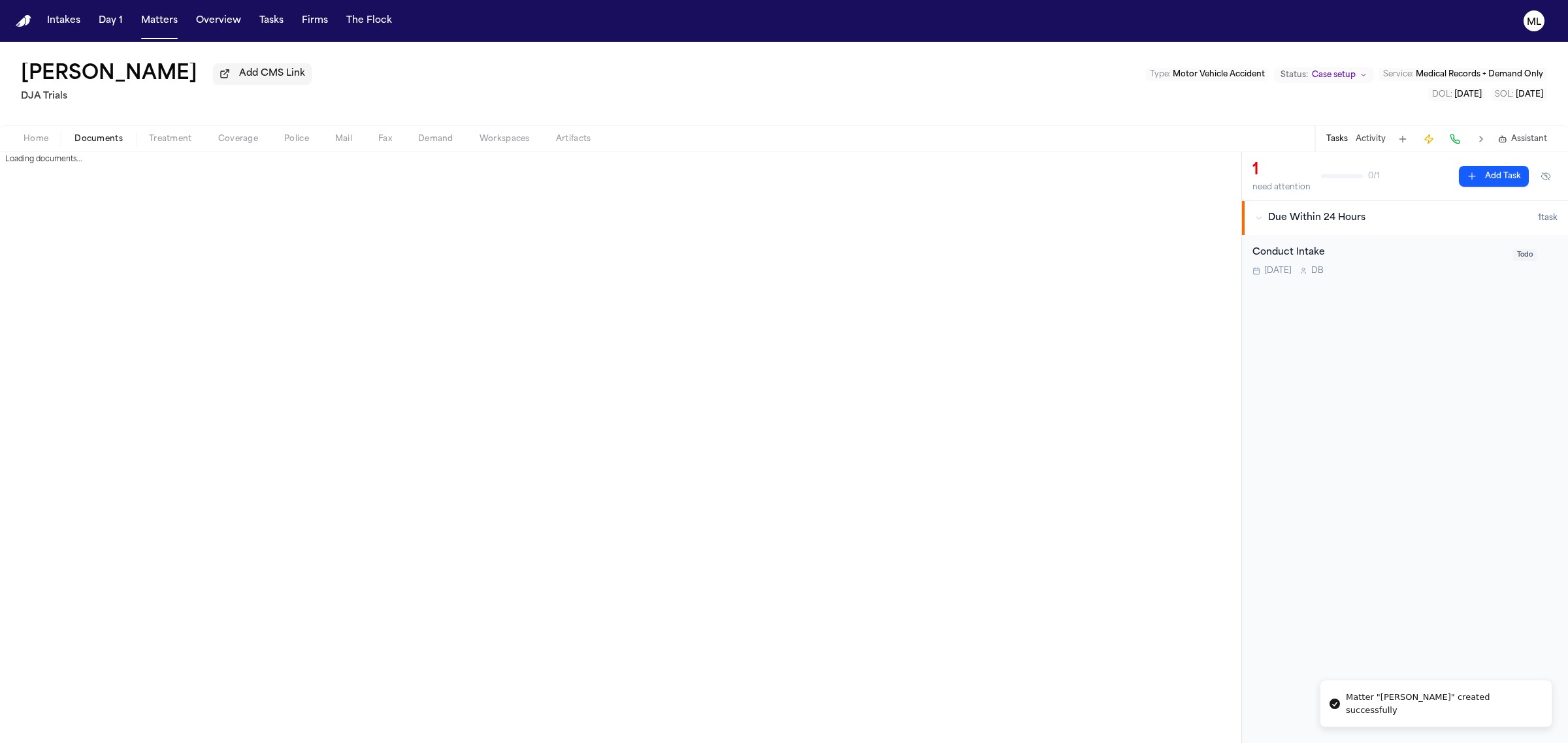
click at [111, 140] on span "Documents" at bounding box center [99, 140] width 48 height 11
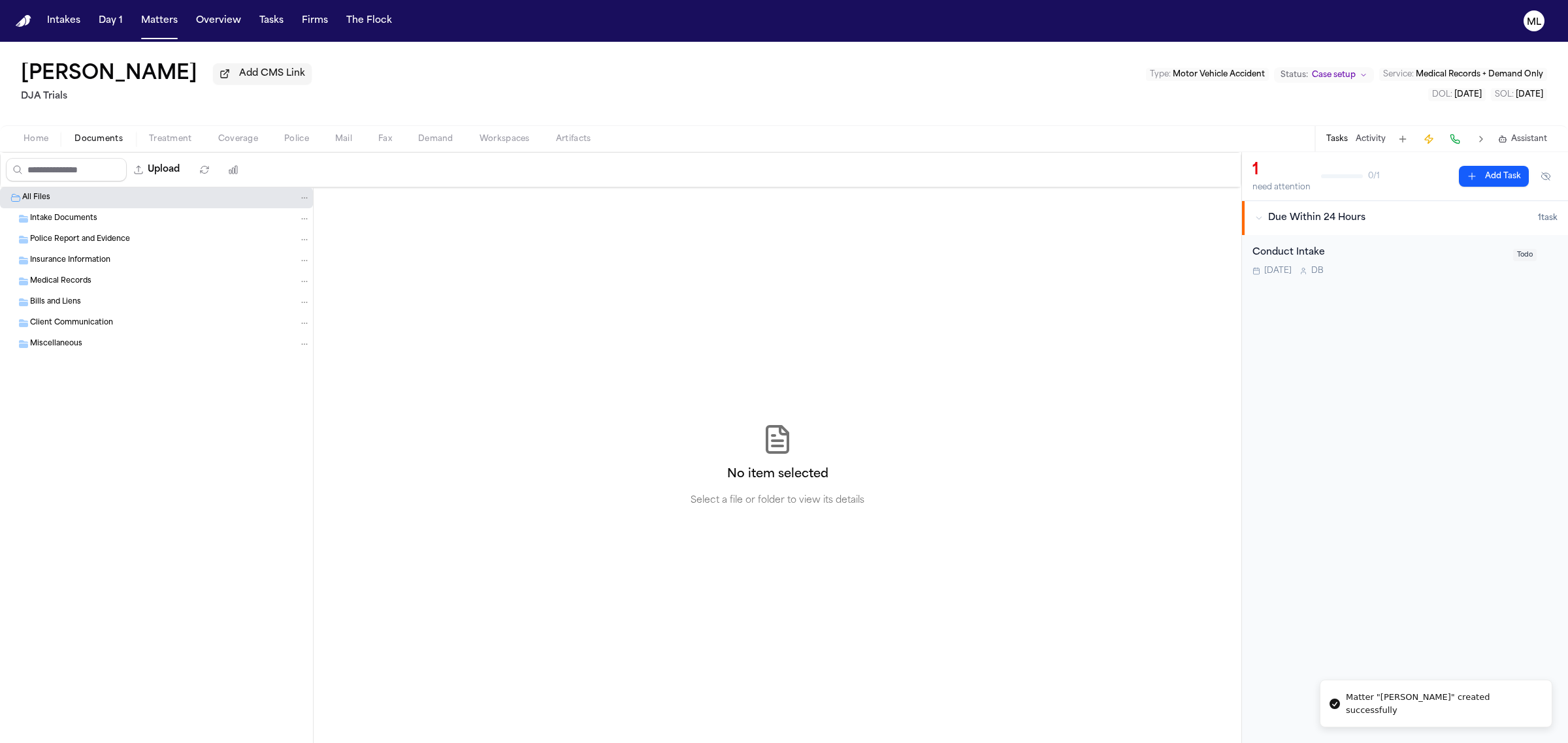
click at [95, 223] on span "Intake Documents" at bounding box center [63, 219] width 67 height 11
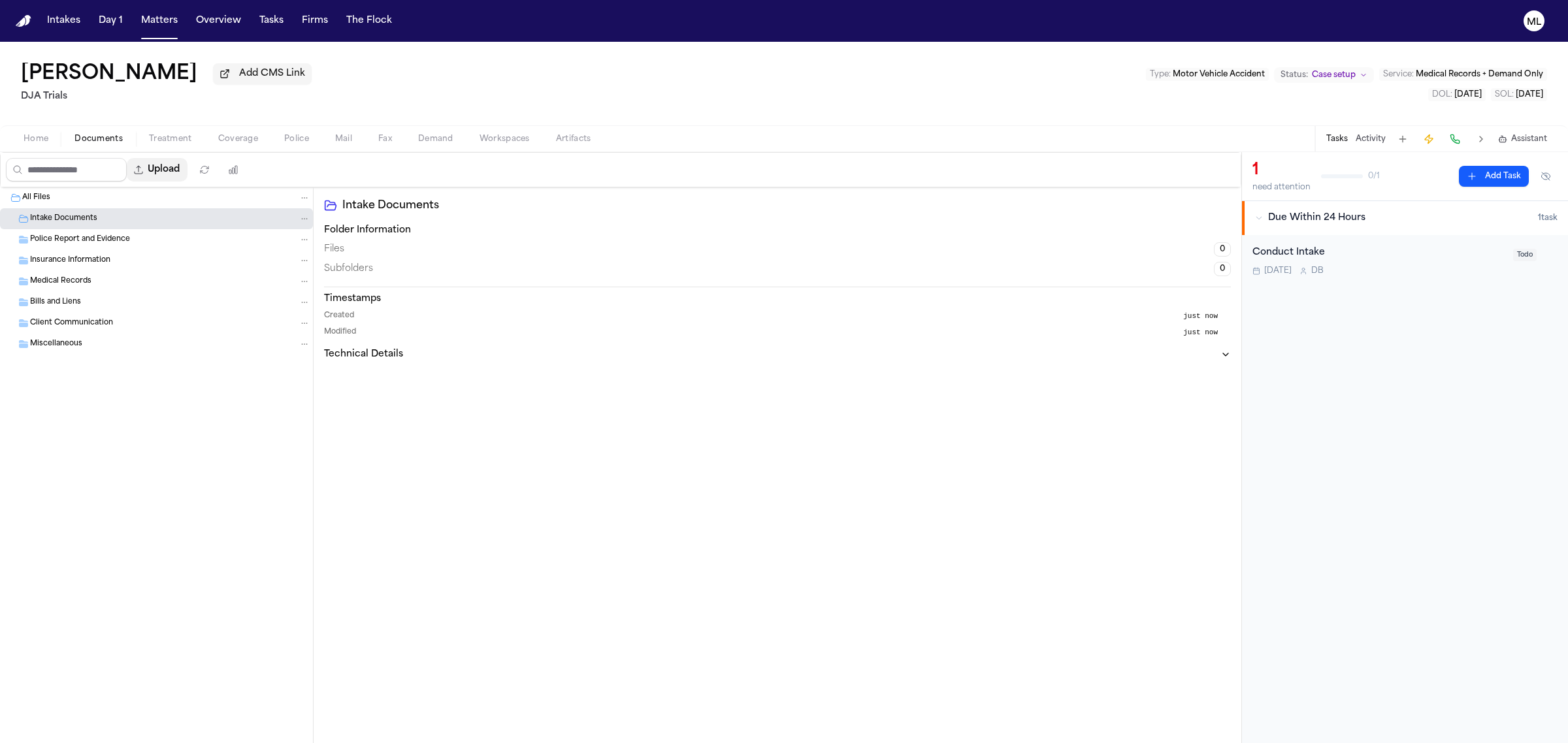
click at [178, 172] on button "Upload" at bounding box center [157, 170] width 61 height 23
select select "**********"
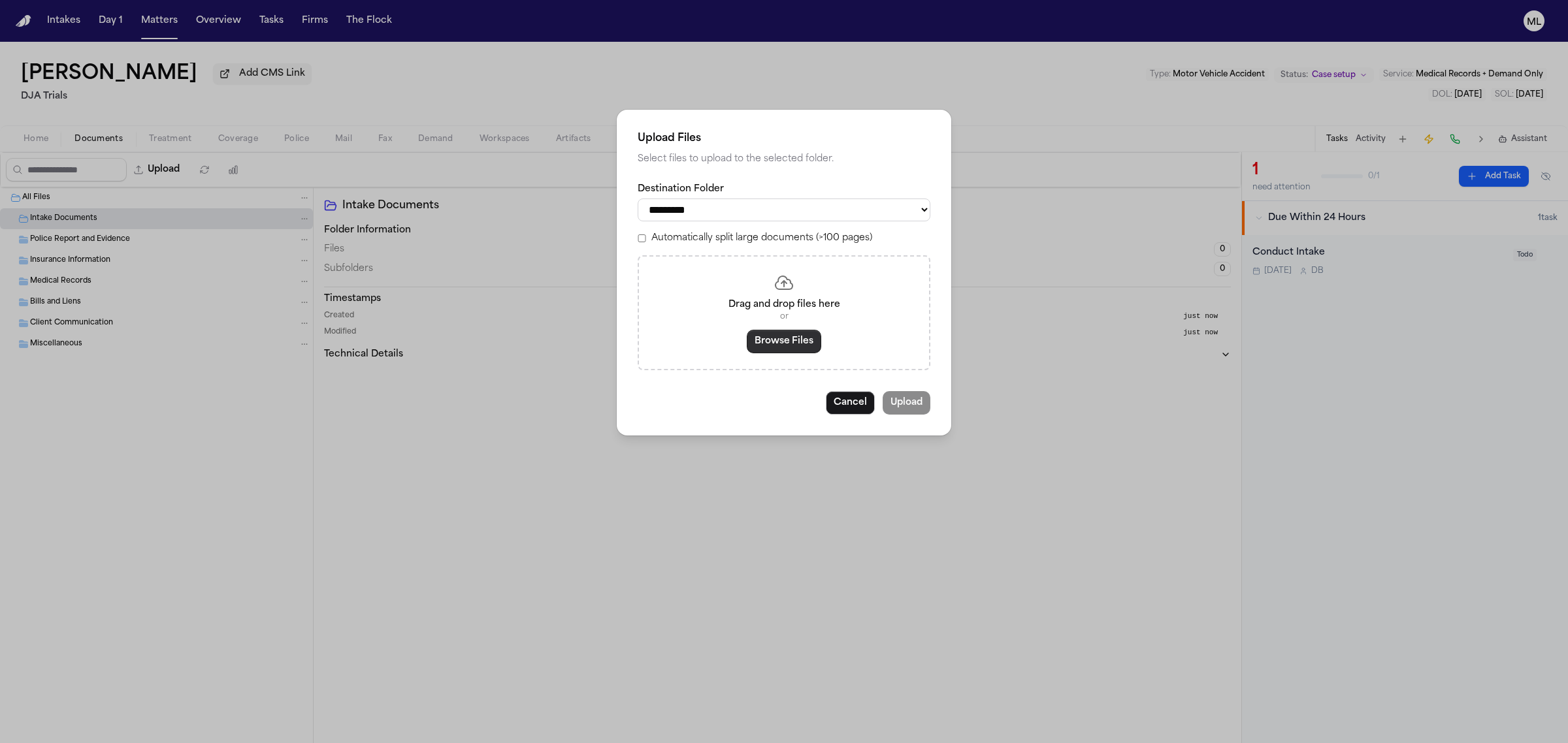
click at [784, 342] on button "Browse Files" at bounding box center [784, 341] width 75 height 23
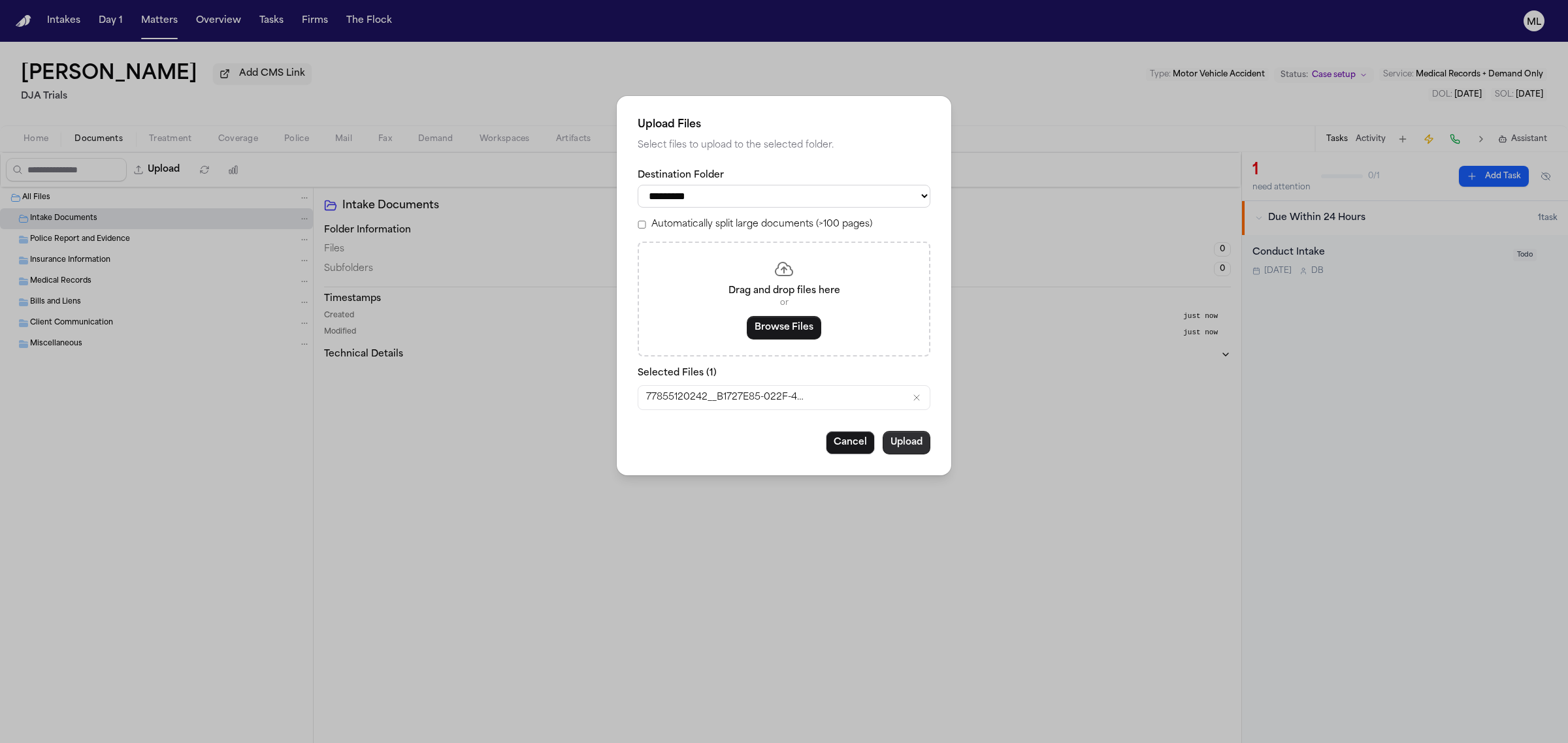
click at [926, 447] on button "Upload" at bounding box center [906, 443] width 47 height 23
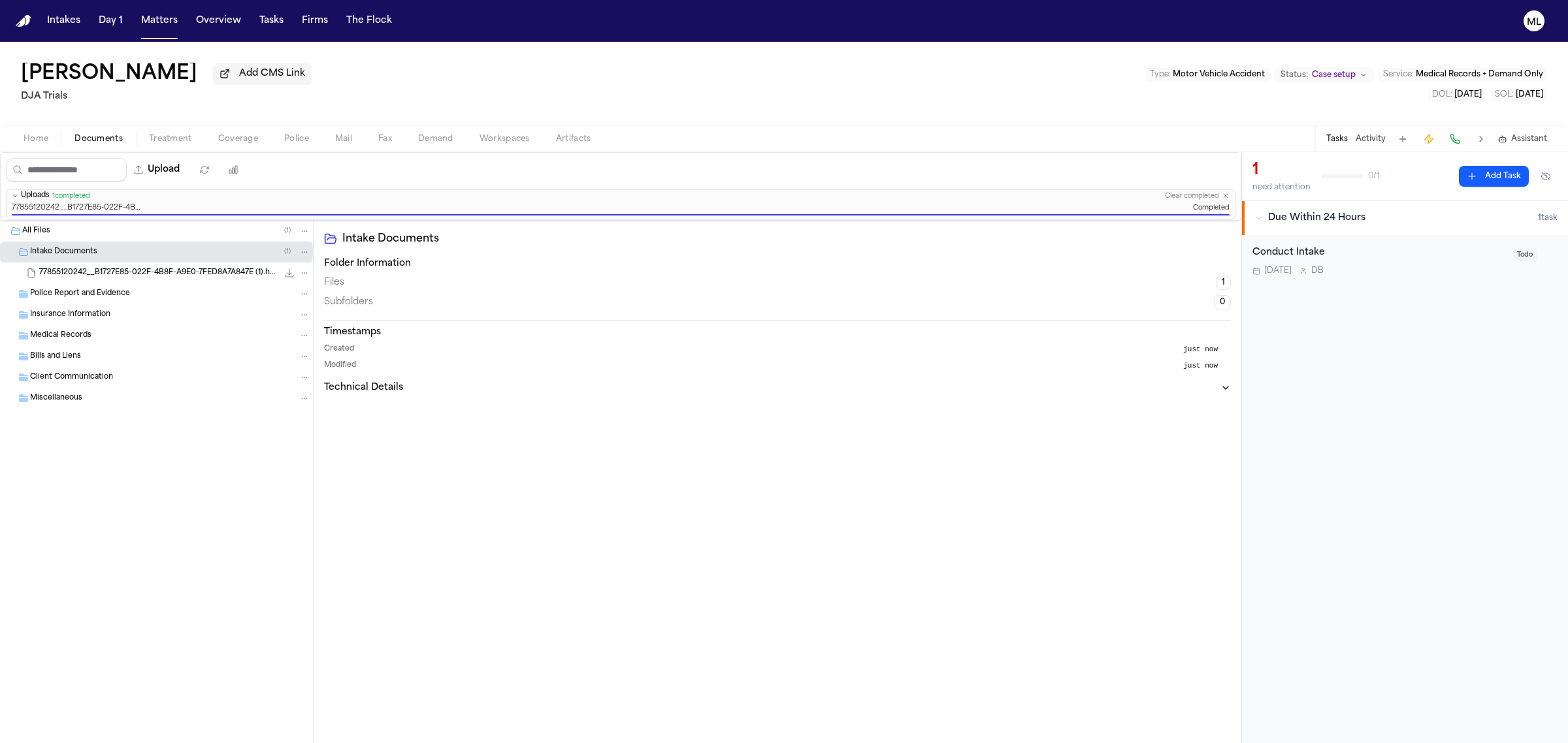
click at [104, 134] on span "Documents" at bounding box center [99, 140] width 48 height 11
click at [170, 160] on button "Upload" at bounding box center [157, 170] width 61 height 23
select select "**********"
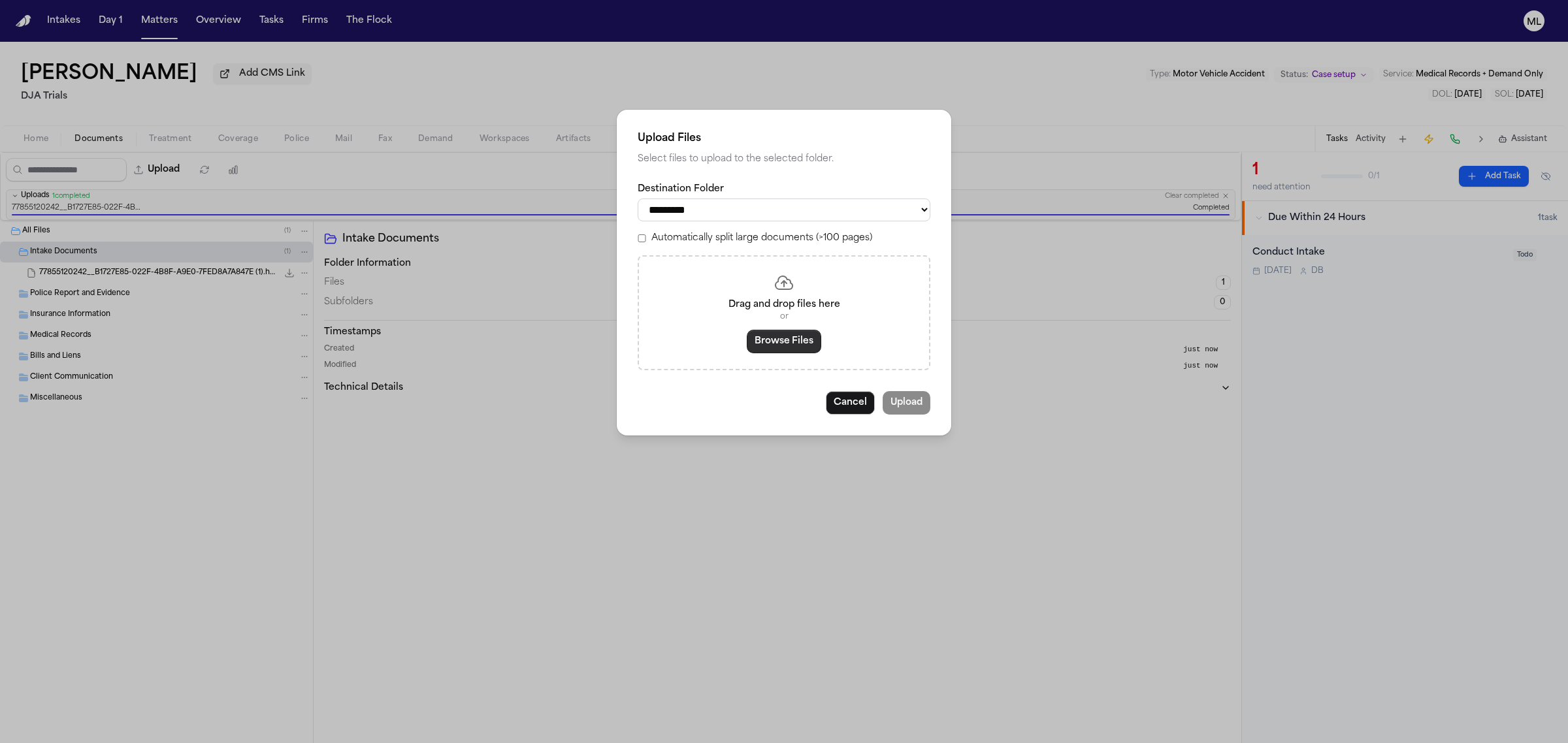
click at [792, 343] on button "Browse Files" at bounding box center [784, 341] width 75 height 23
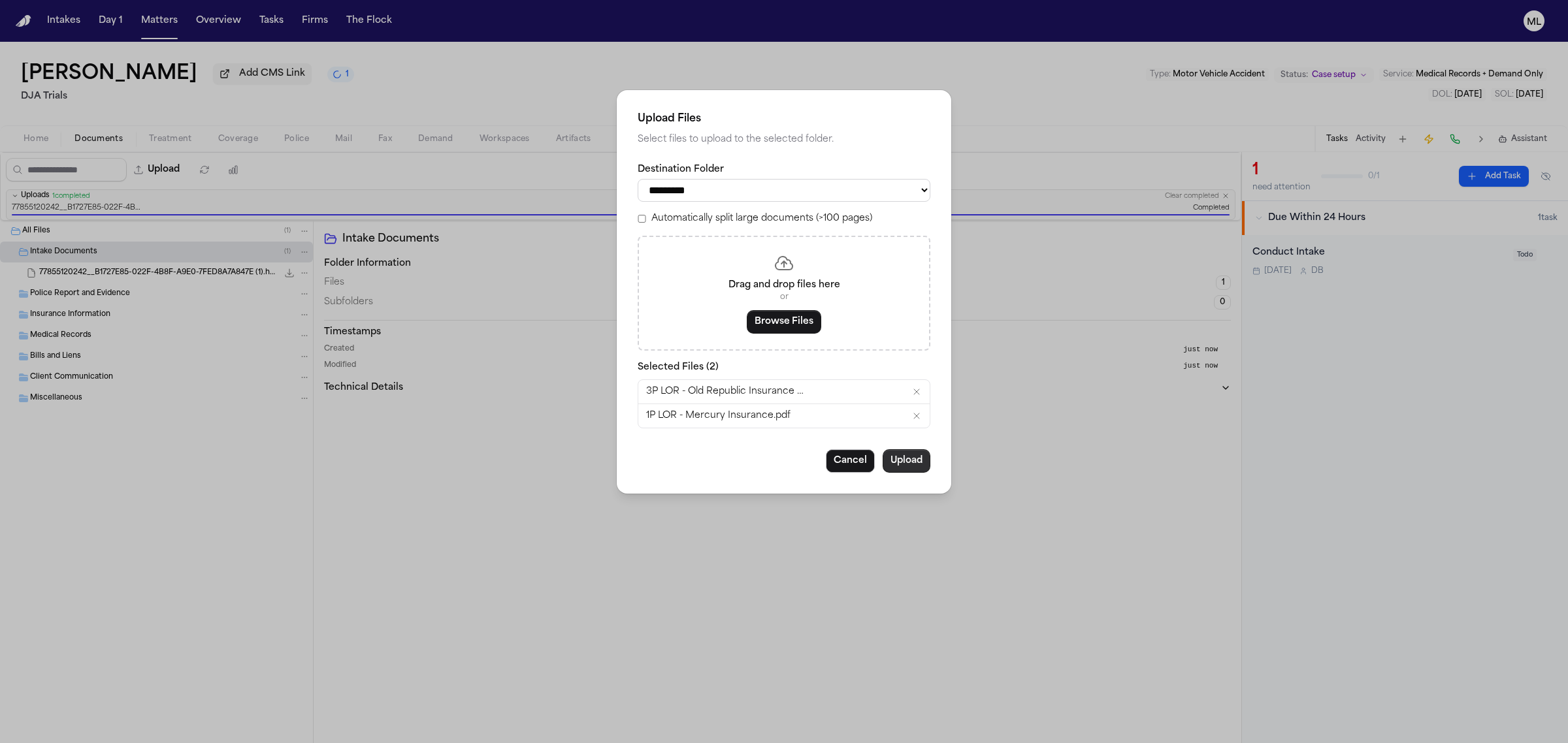
click at [906, 464] on button "Upload" at bounding box center [906, 461] width 47 height 23
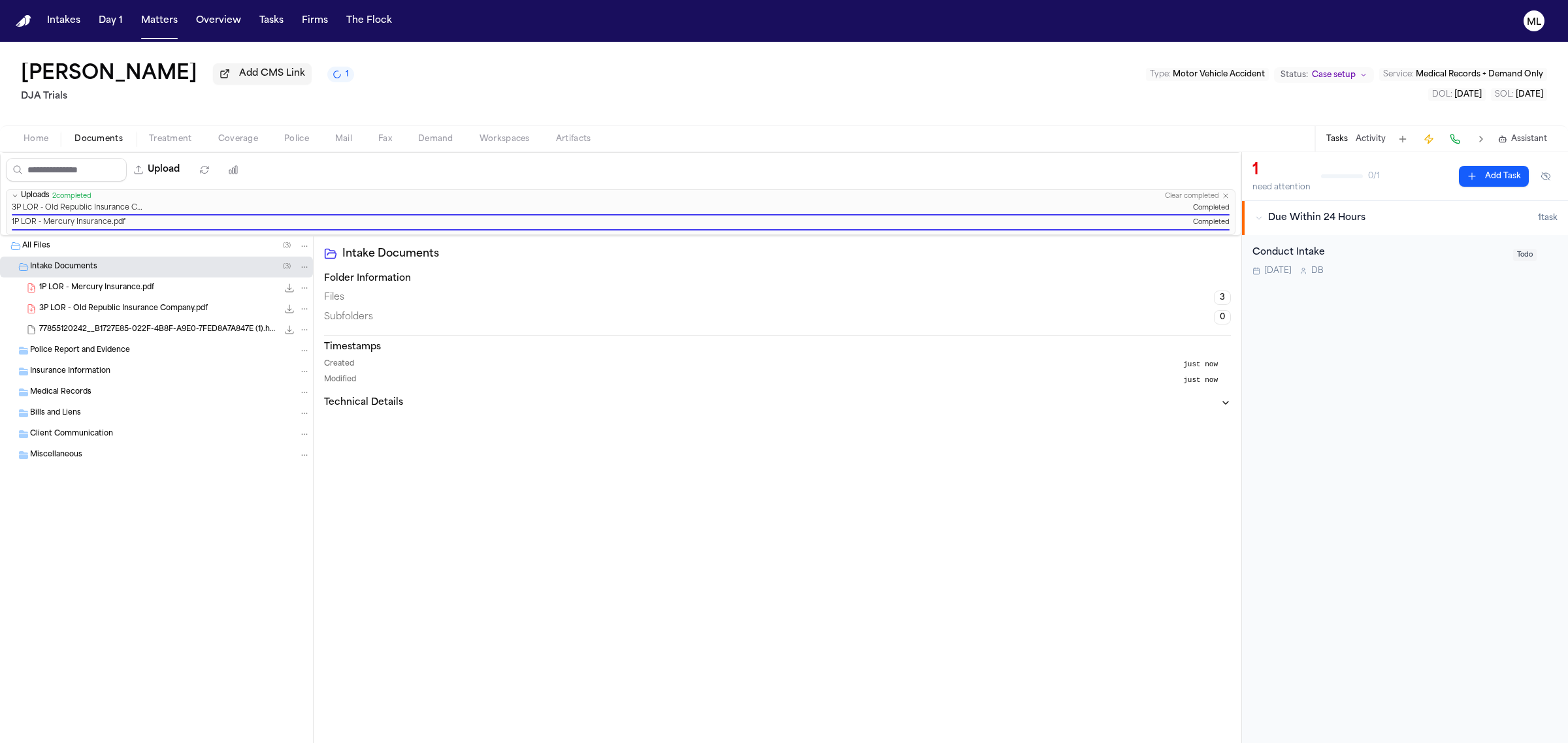
click at [1370, 259] on div "Conduct Intake" at bounding box center [1378, 253] width 253 height 15
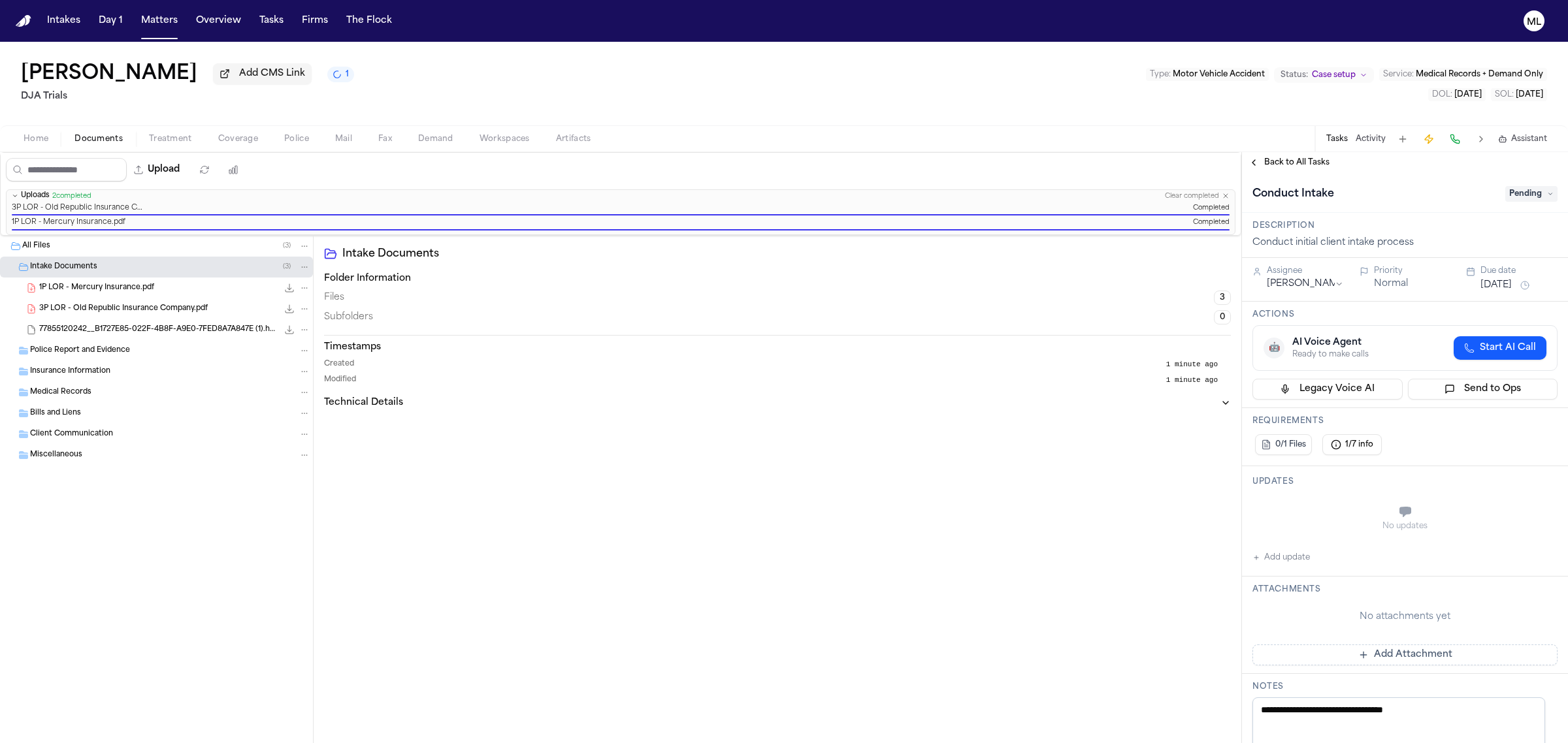
click at [1523, 198] on span "Pending" at bounding box center [1531, 194] width 52 height 15
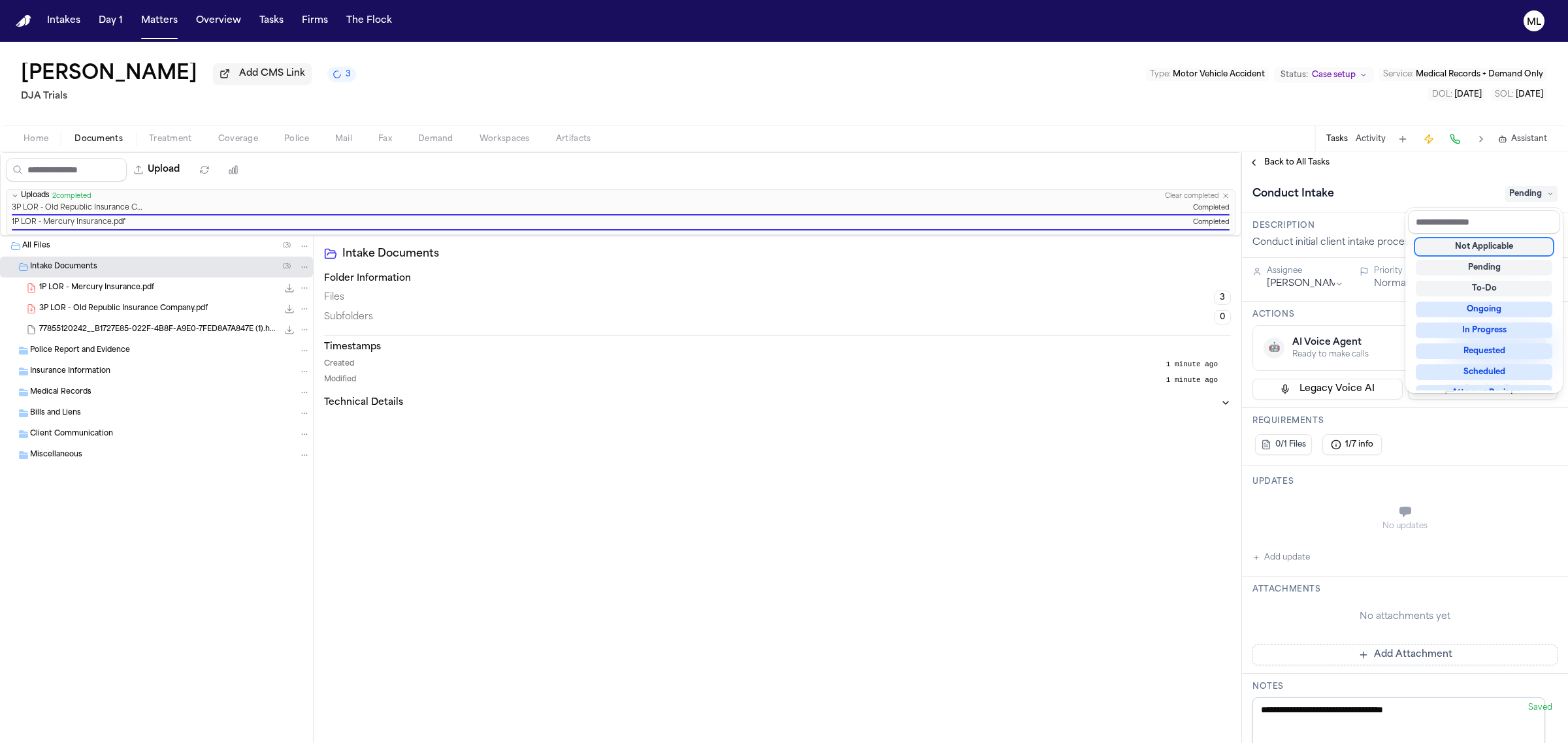
click at [1518, 246] on div "Not Applicable" at bounding box center [1484, 246] width 136 height 15
click at [1282, 160] on div "**********" at bounding box center [1405, 447] width 326 height 591
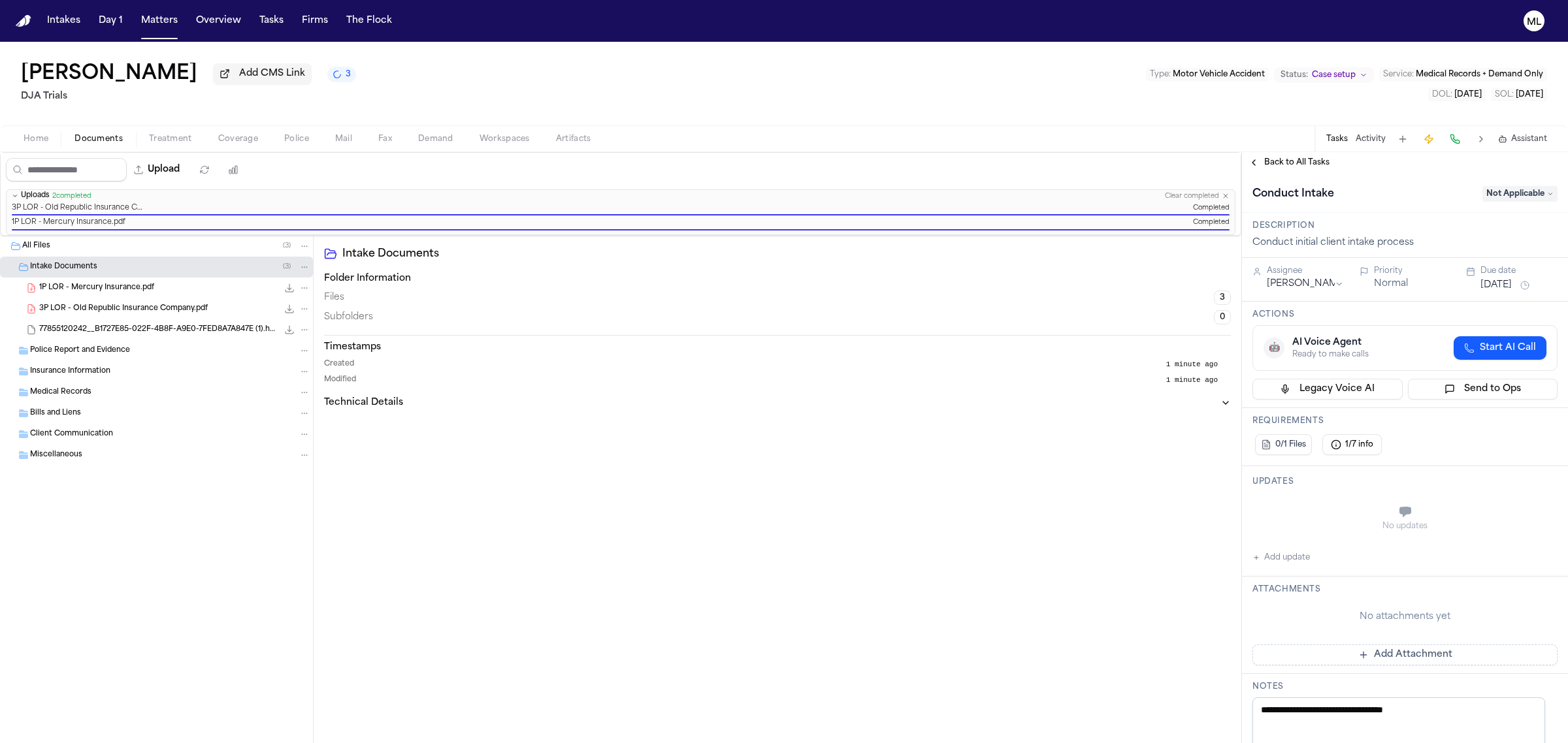
click at [1282, 160] on span "Back to All Tasks" at bounding box center [1297, 163] width 65 height 11
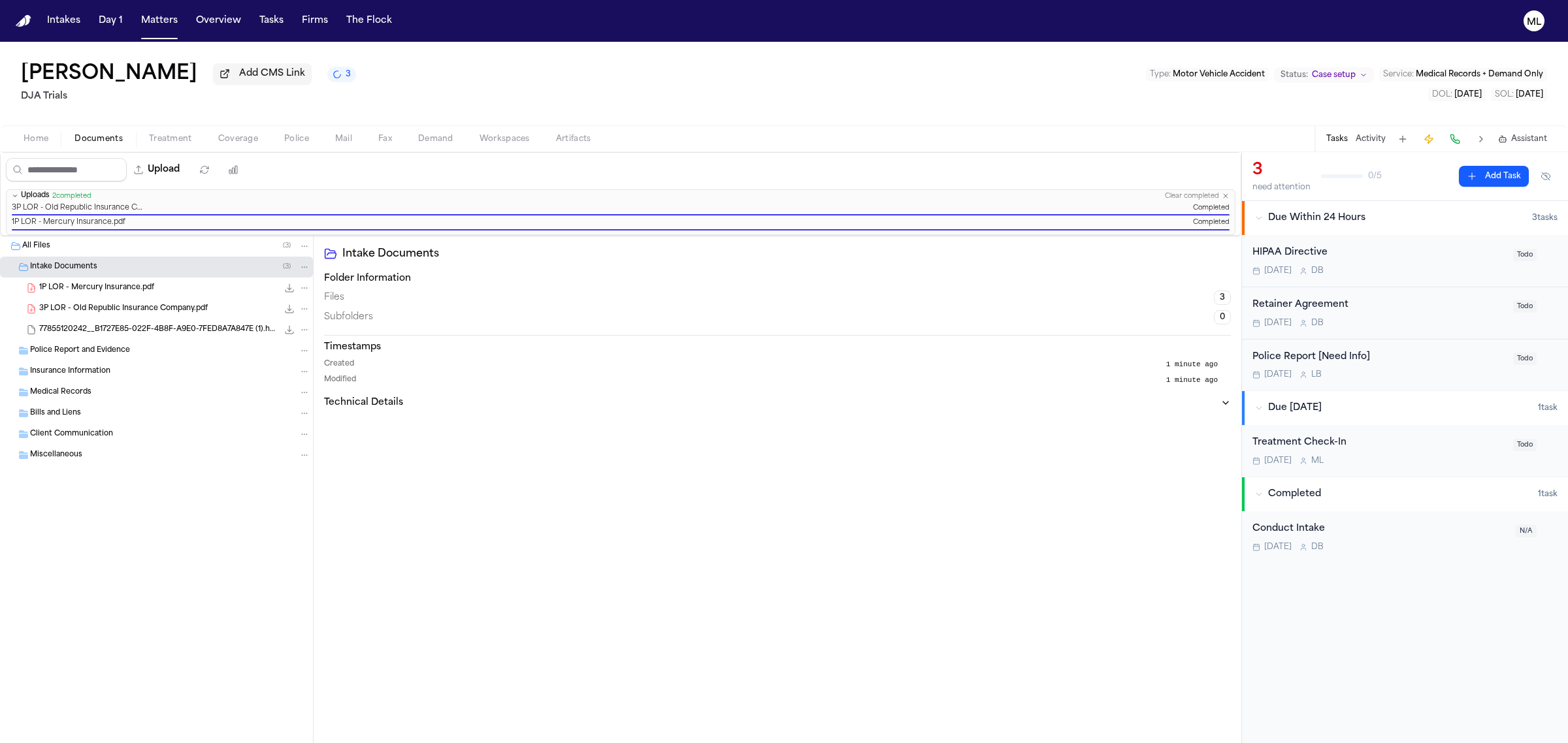
click at [1442, 256] on div "HIPAA Directive" at bounding box center [1378, 253] width 253 height 15
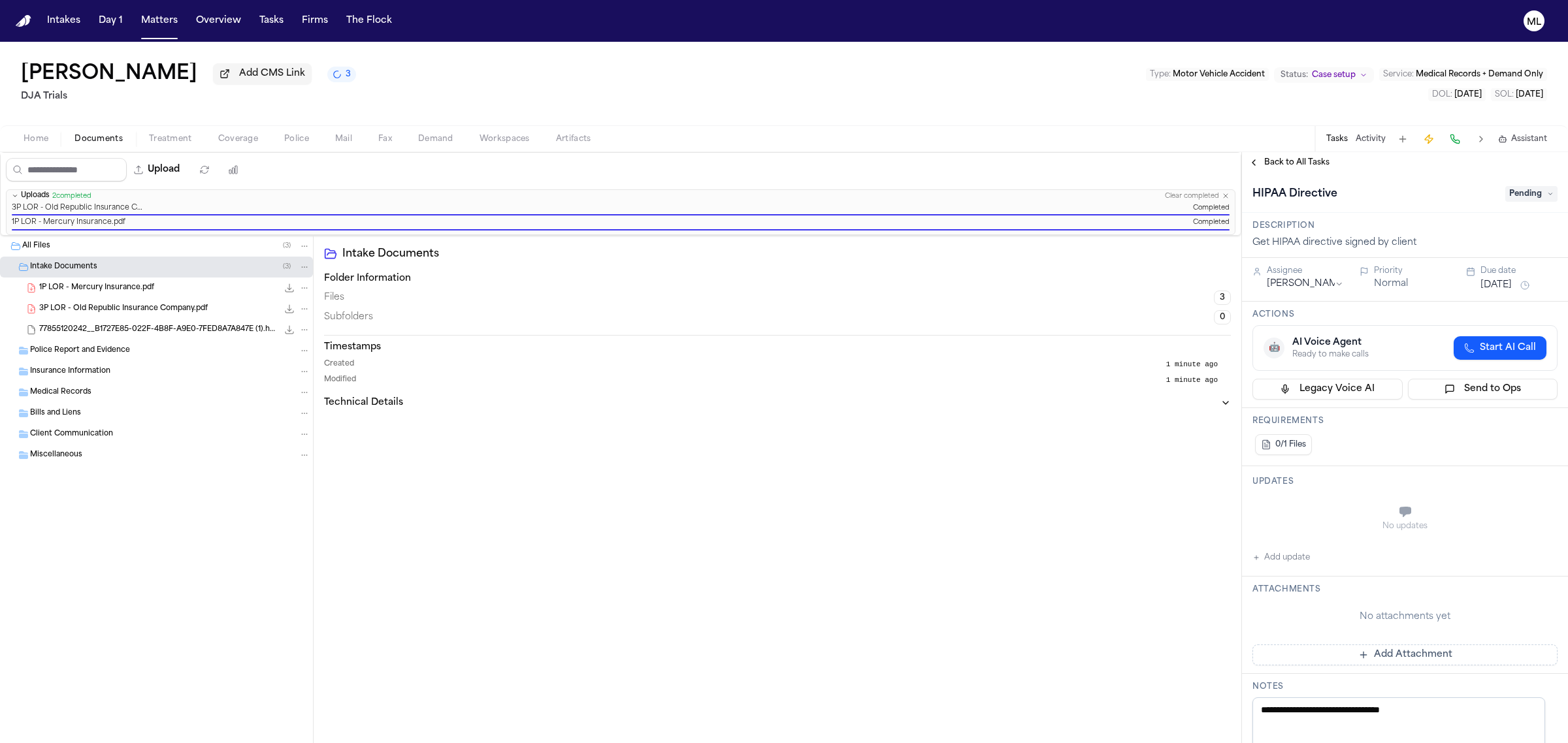
click at [1518, 192] on span "Pending" at bounding box center [1531, 194] width 52 height 15
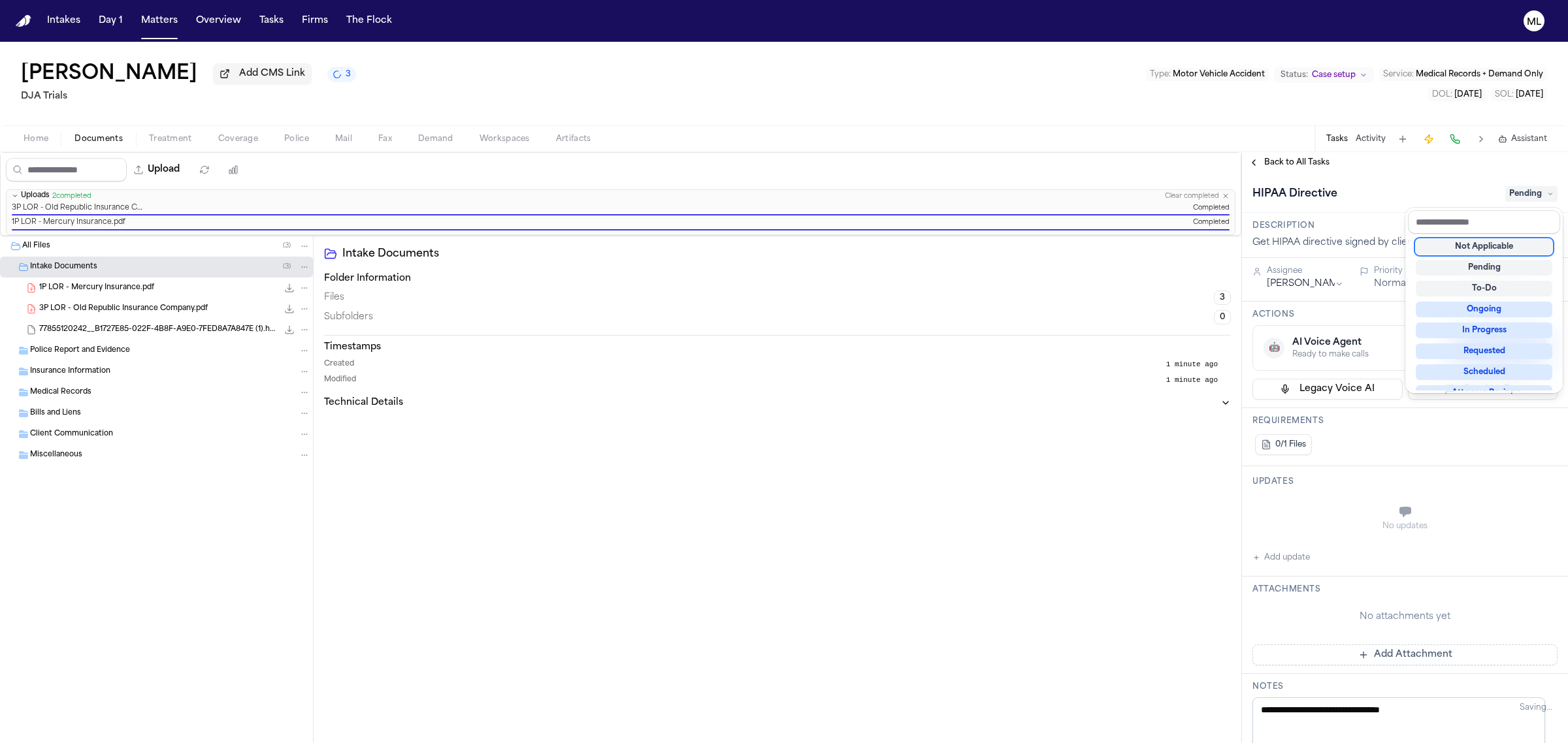
click at [1489, 248] on div "Not Applicable" at bounding box center [1484, 246] width 136 height 15
click at [1304, 161] on div "**********" at bounding box center [1405, 447] width 326 height 591
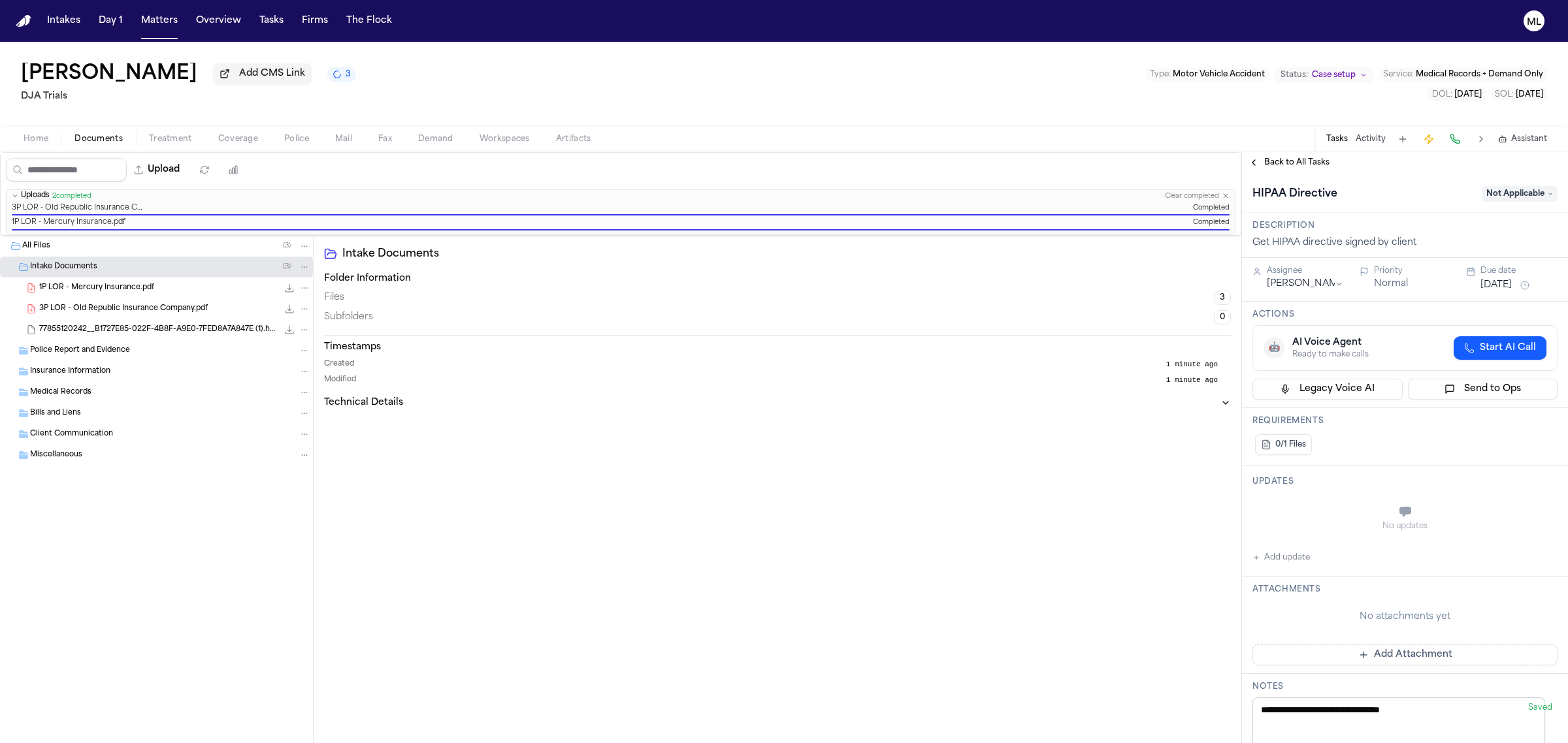
click at [1304, 161] on span "Back to All Tasks" at bounding box center [1297, 163] width 65 height 11
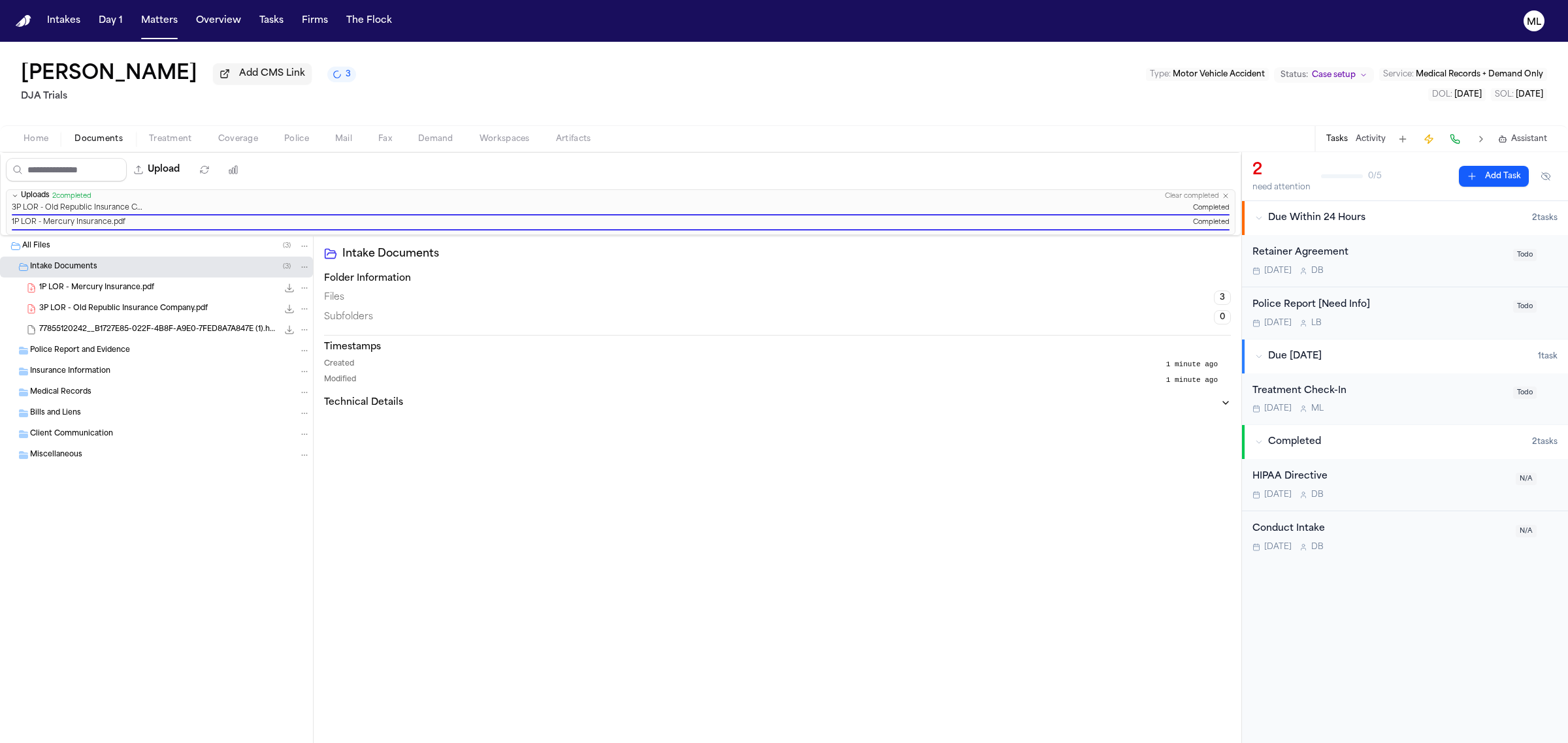
click at [1434, 254] on div "Retainer Agreement" at bounding box center [1378, 253] width 253 height 15
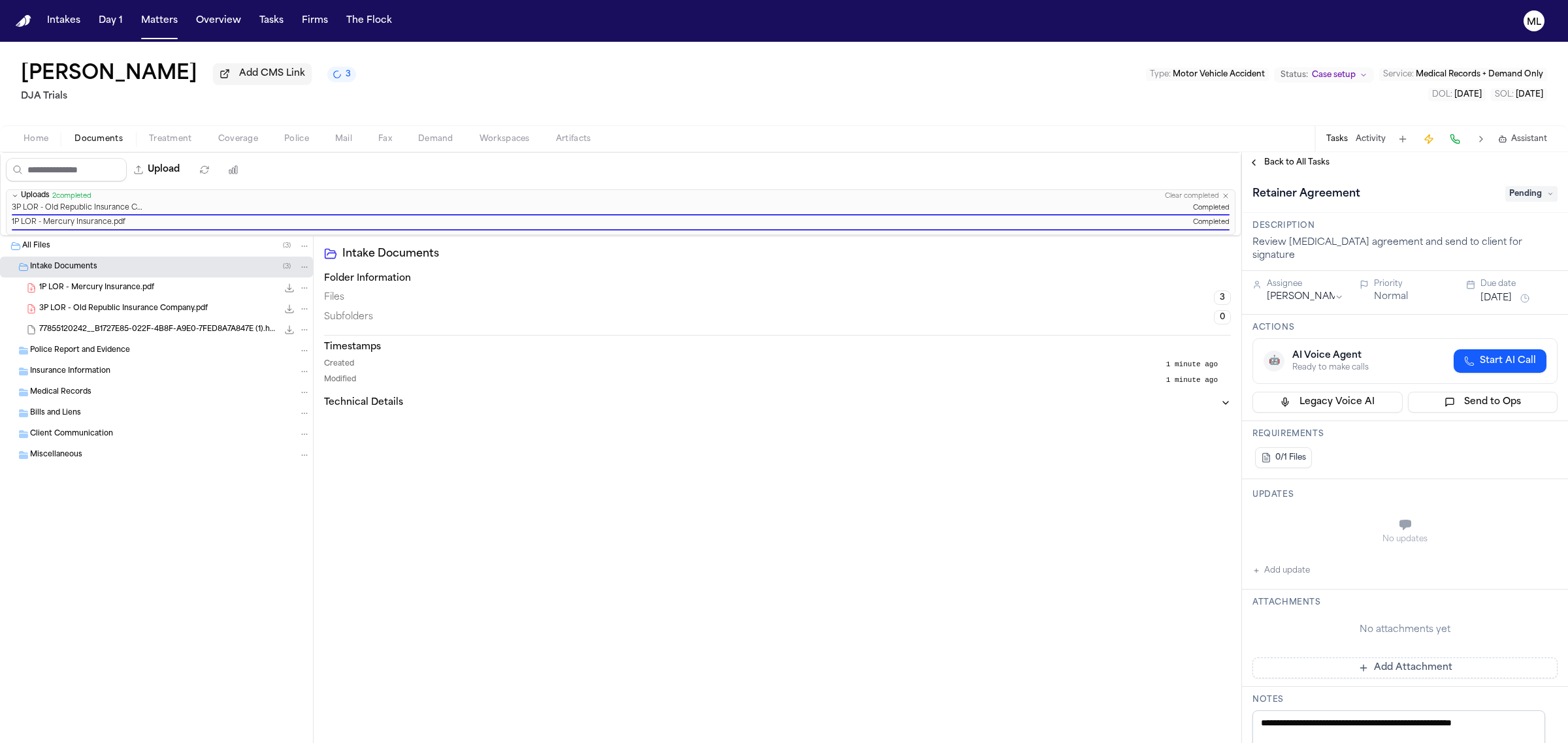
click at [1505, 193] on span "Pending" at bounding box center [1531, 194] width 52 height 15
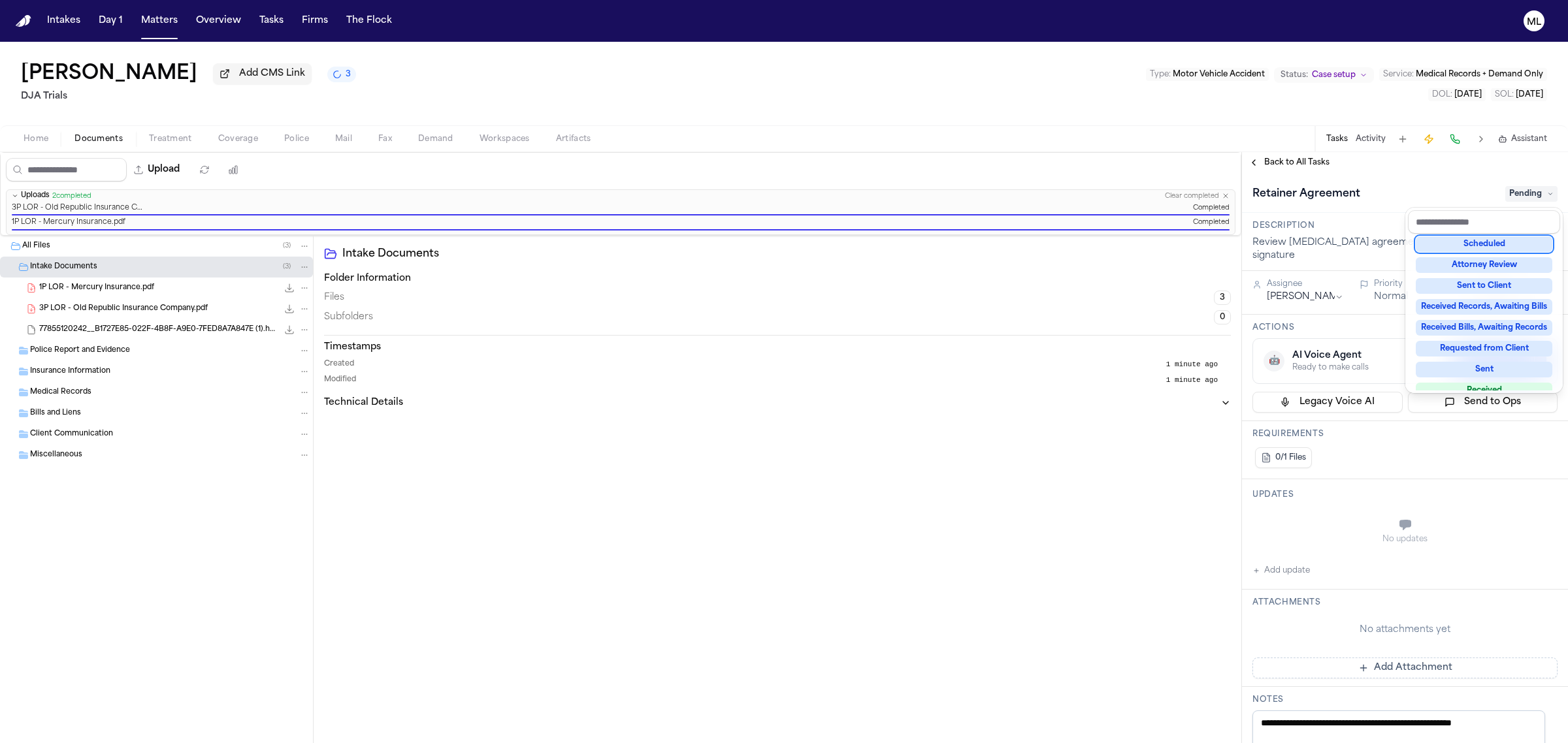
scroll to position [203, 0]
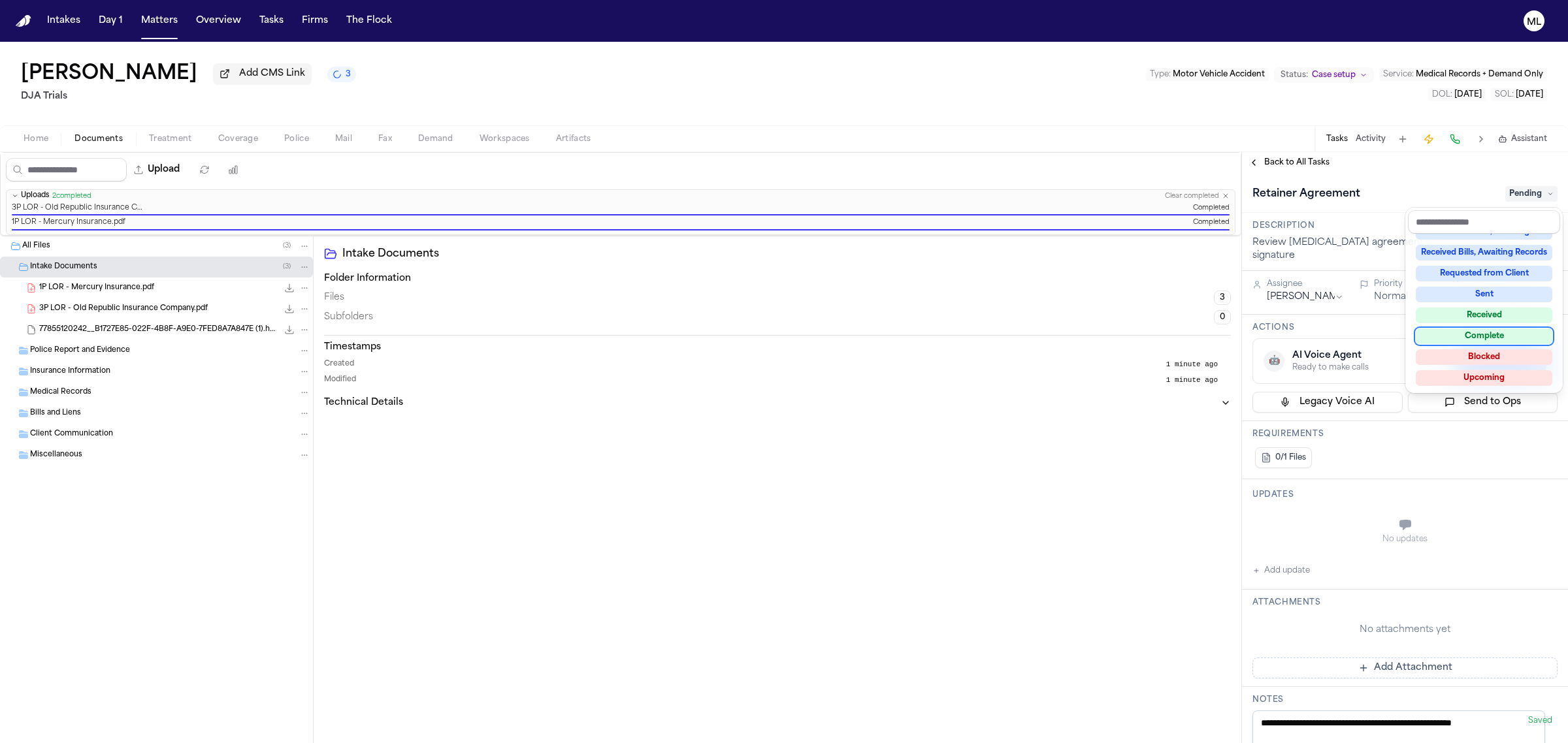
click at [1490, 338] on div "Complete" at bounding box center [1484, 336] width 136 height 15
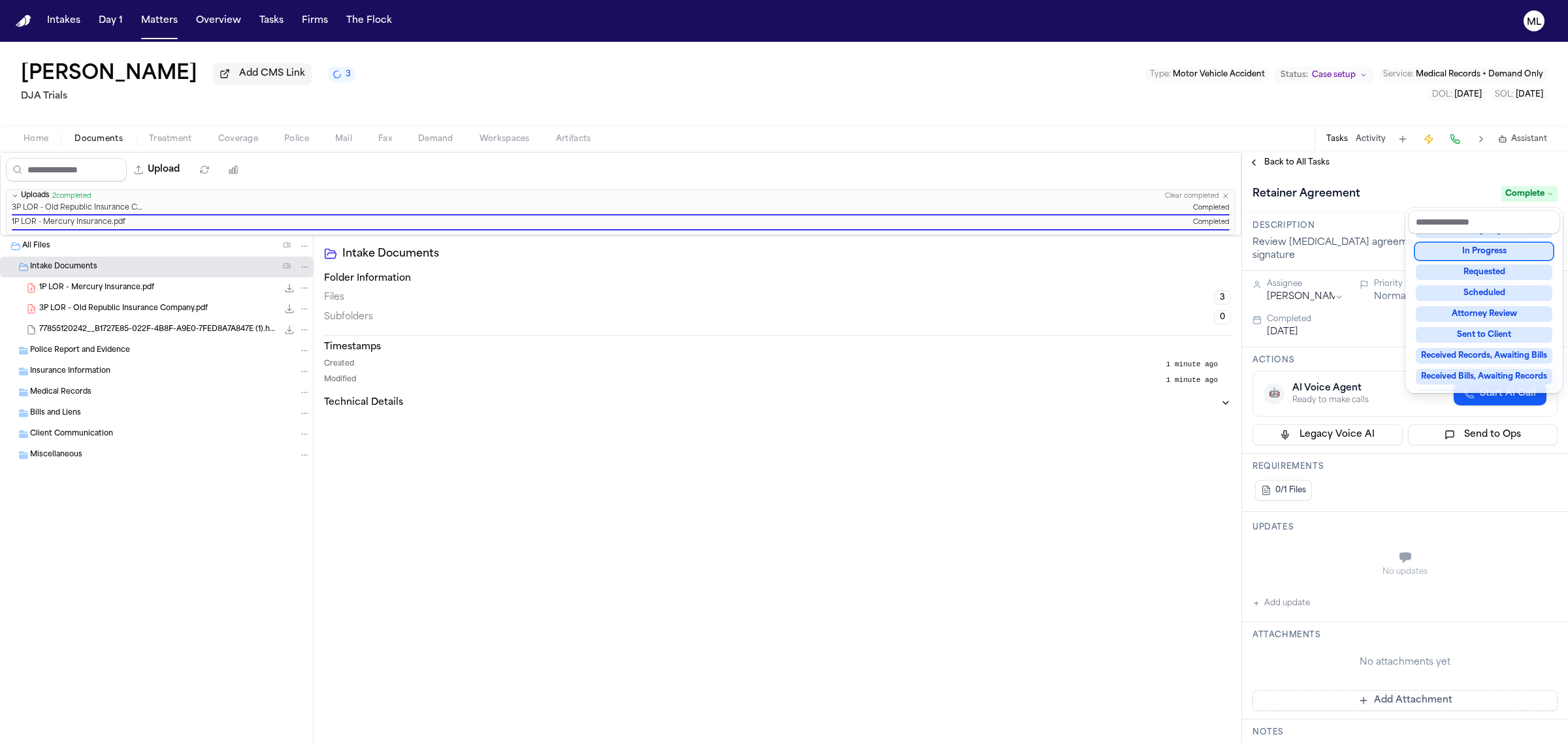
click at [1301, 164] on div "**********" at bounding box center [1405, 447] width 326 height 591
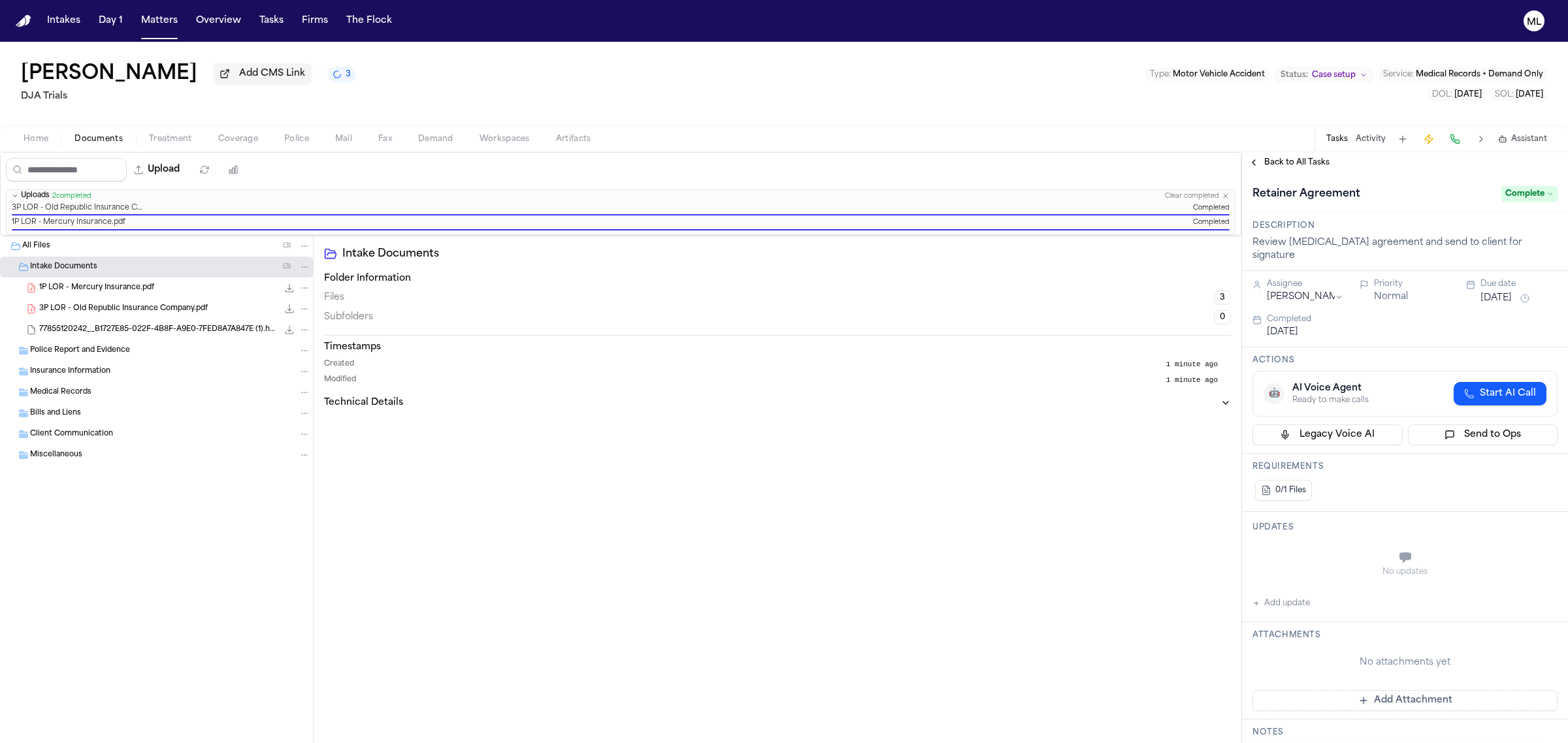
click at [1301, 164] on span "Back to All Tasks" at bounding box center [1297, 163] width 65 height 11
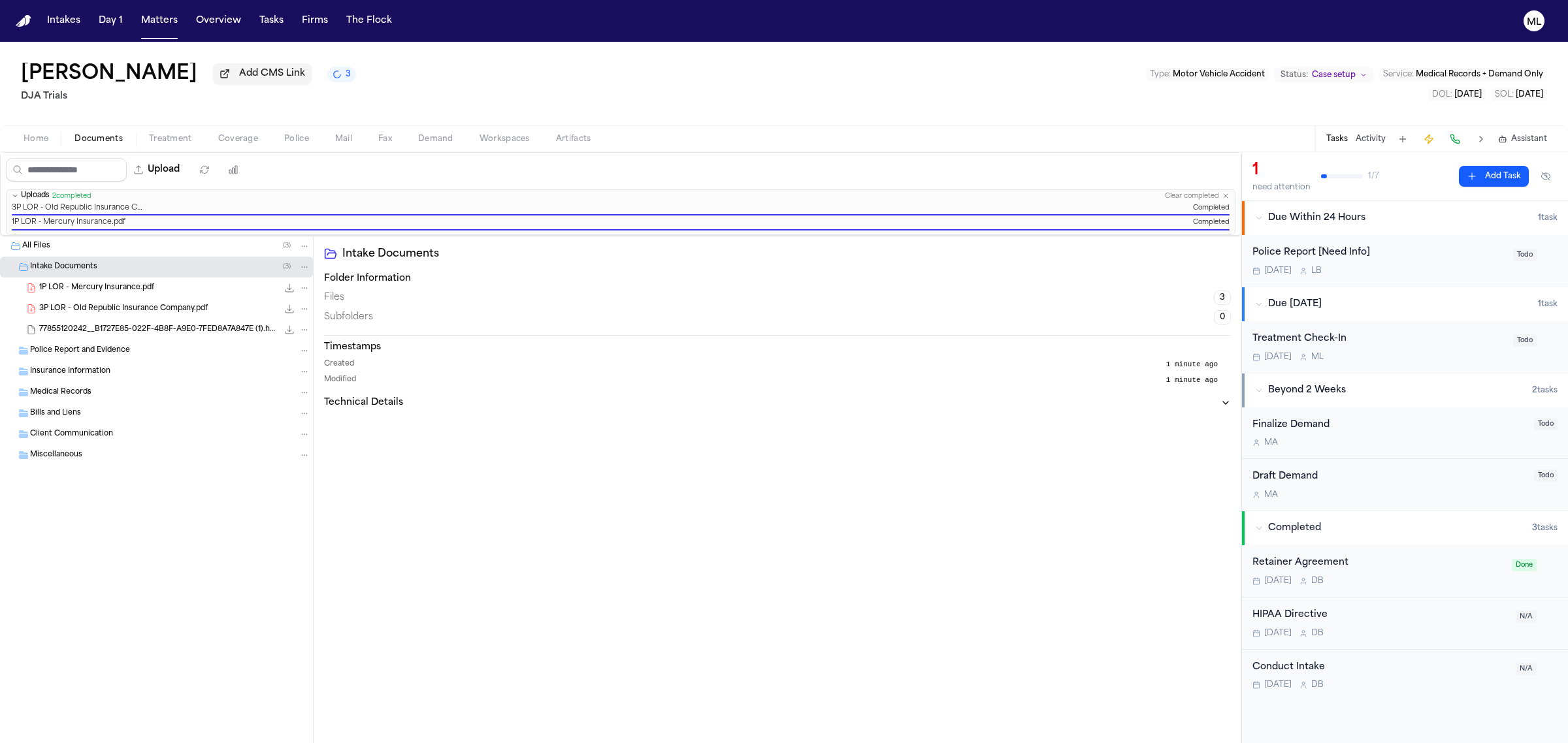
click at [1416, 352] on div "Sep 23 M L" at bounding box center [1378, 357] width 253 height 11
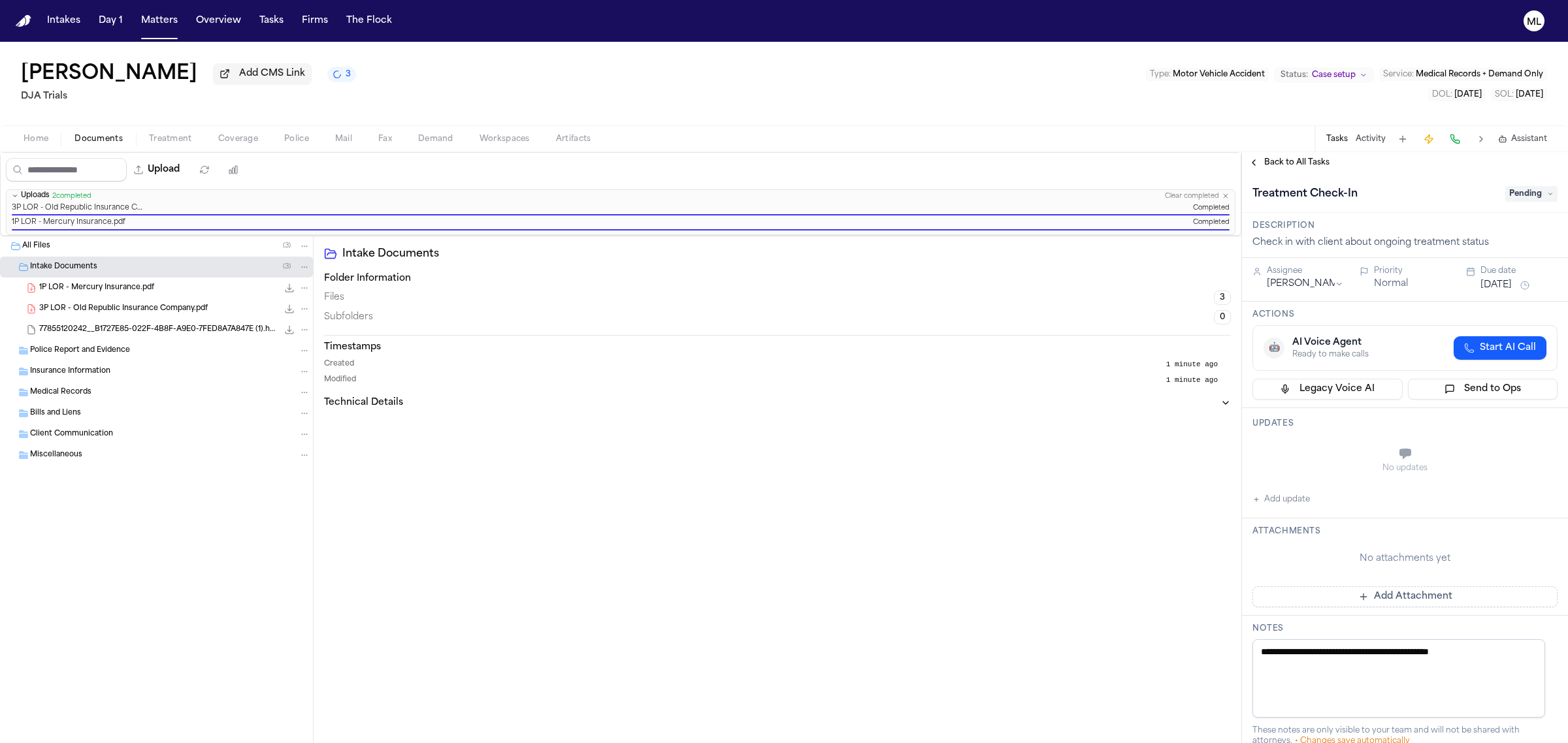
click at [1505, 193] on span "Pending" at bounding box center [1531, 194] width 52 height 15
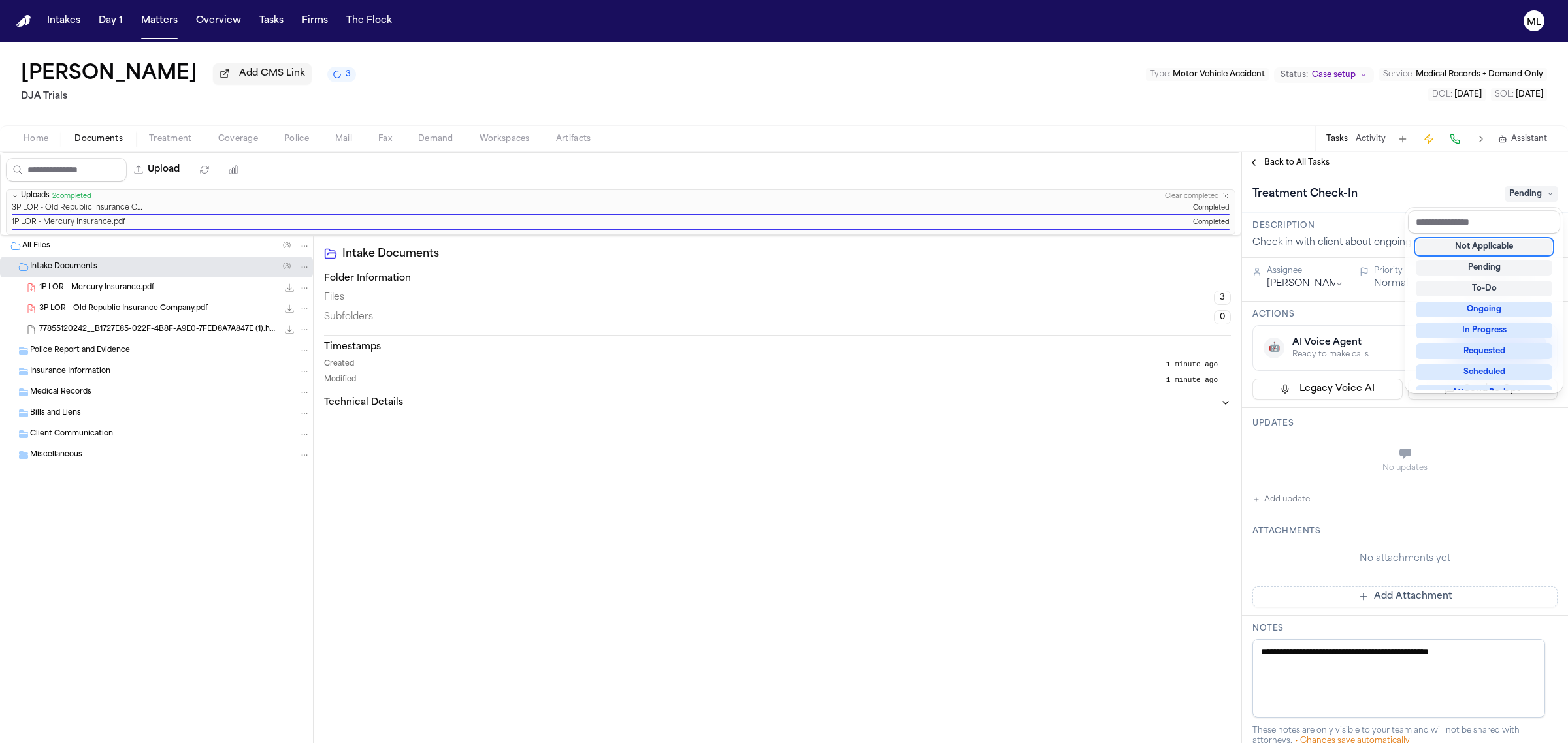
click at [1485, 245] on div "Not Applicable" at bounding box center [1484, 246] width 136 height 15
click at [1294, 166] on div "**********" at bounding box center [1405, 447] width 326 height 591
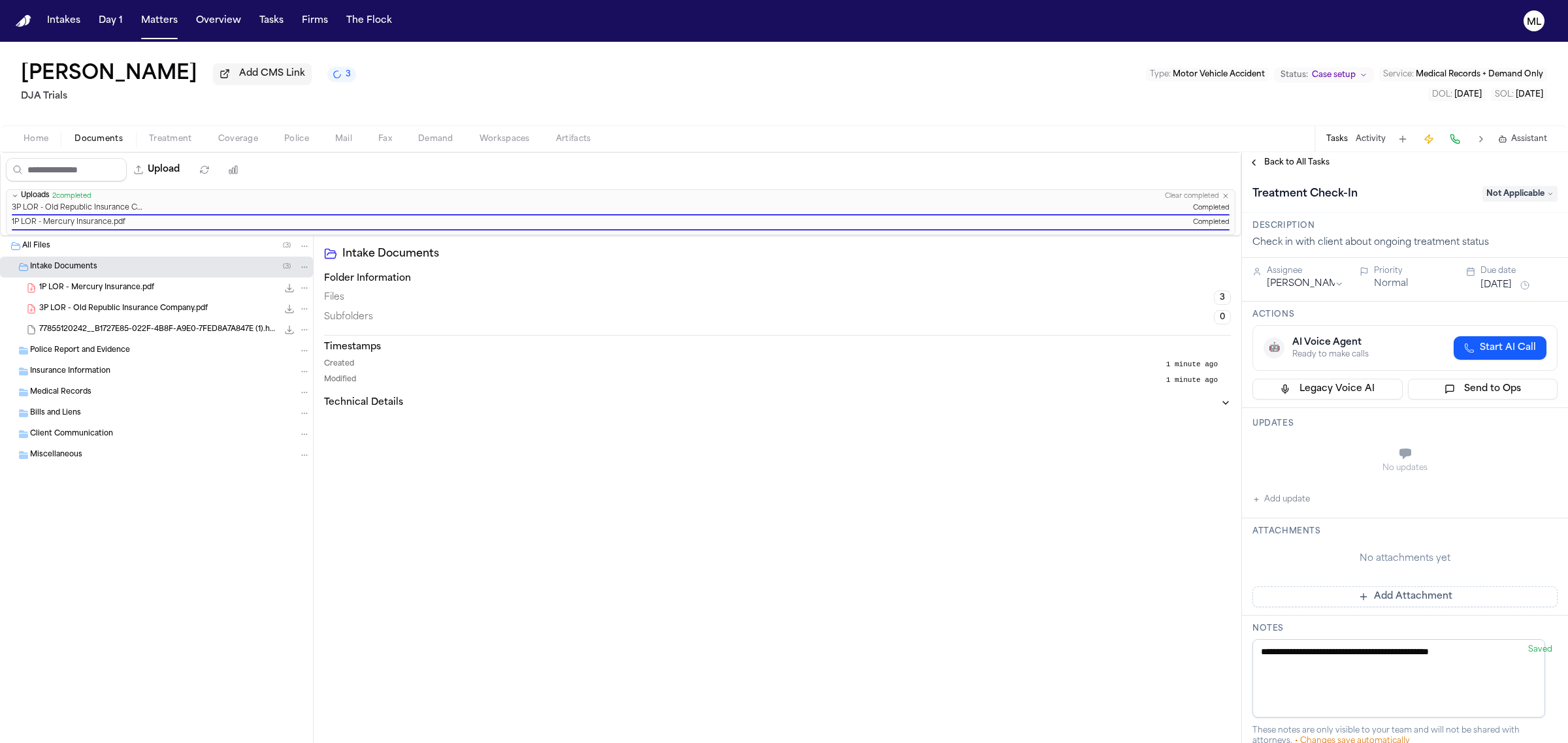
click at [1301, 162] on span "Back to All Tasks" at bounding box center [1297, 163] width 65 height 11
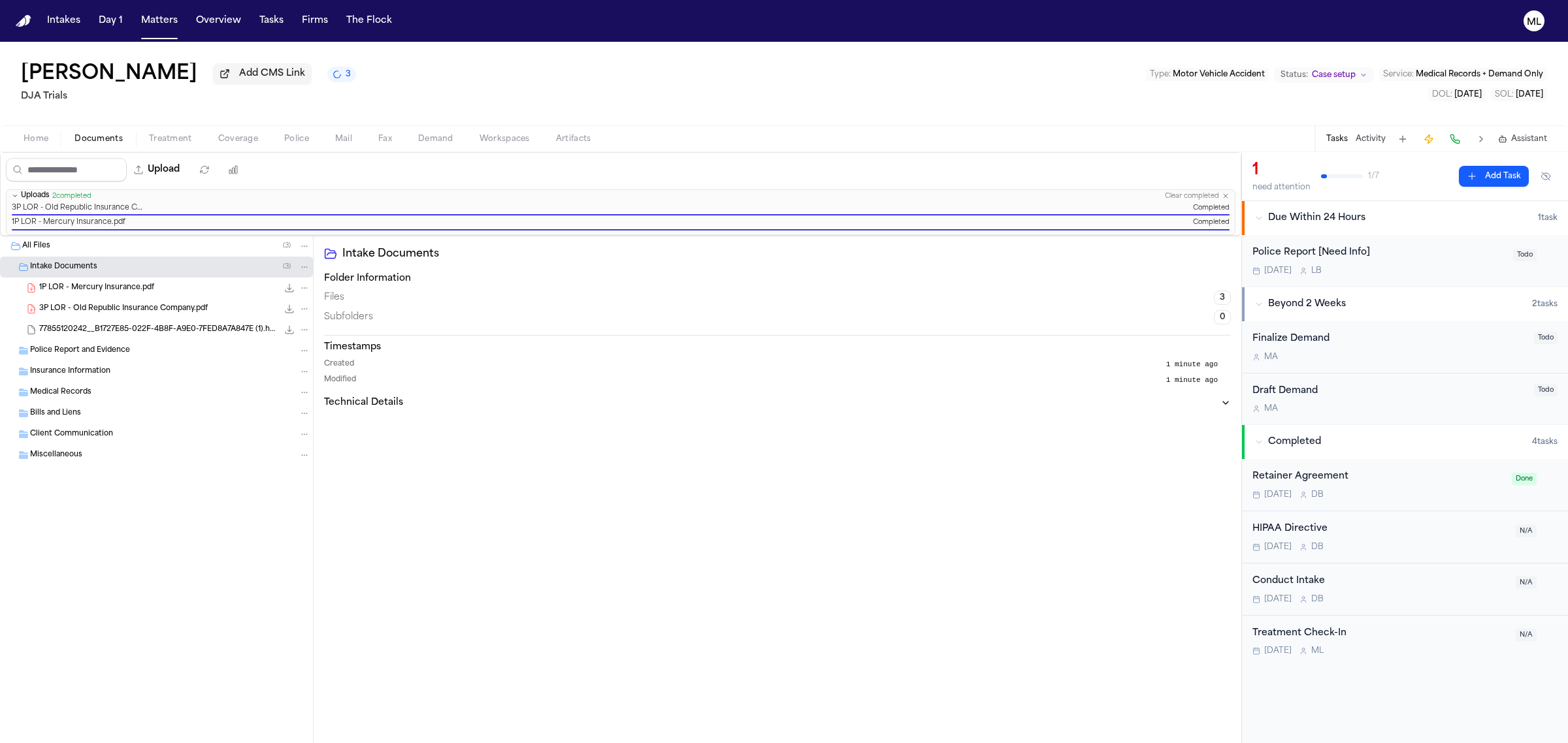
click at [1431, 264] on div "Police Report [Need Info] Tomorrow L B" at bounding box center [1378, 261] width 253 height 31
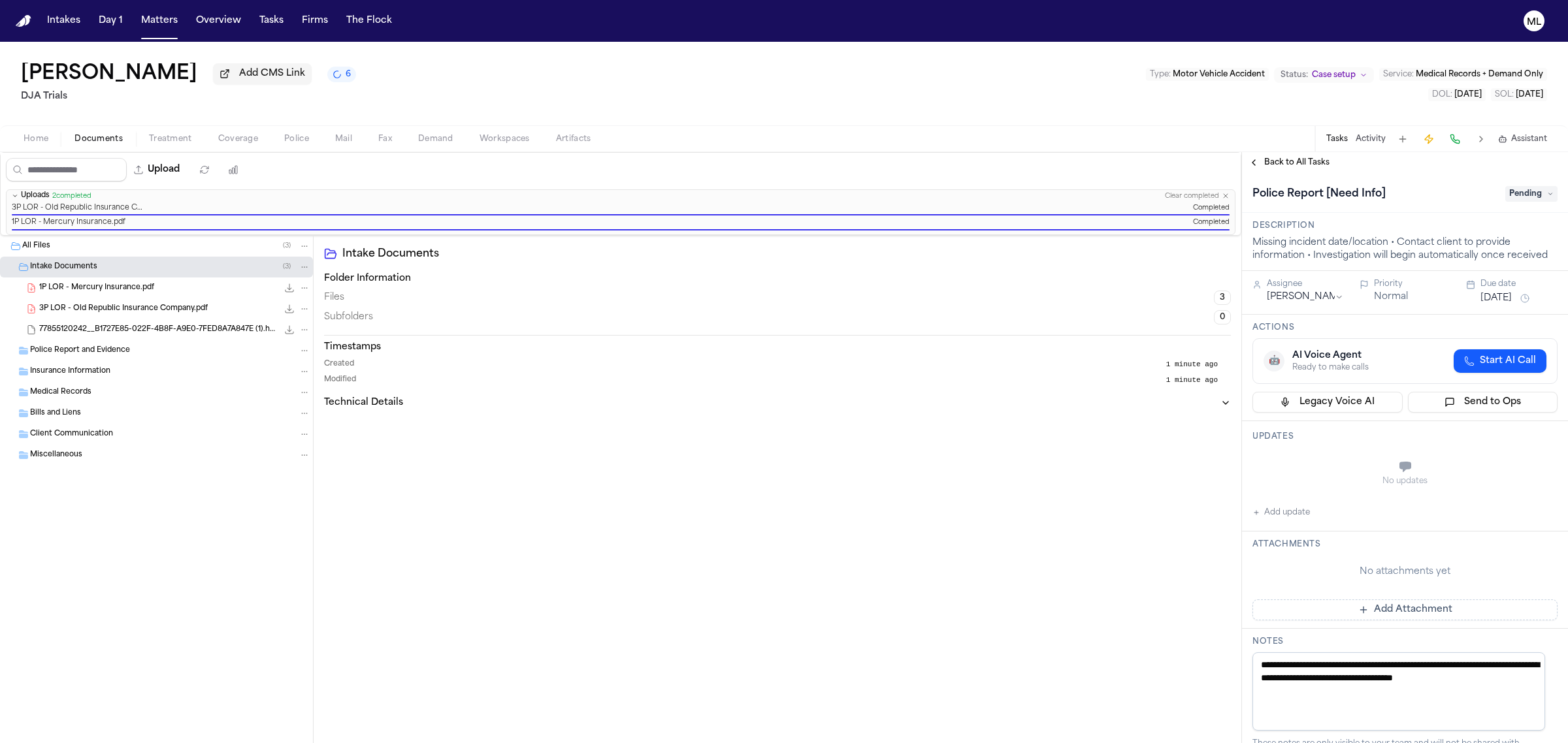
click at [1287, 164] on span "Back to All Tasks" at bounding box center [1297, 163] width 65 height 11
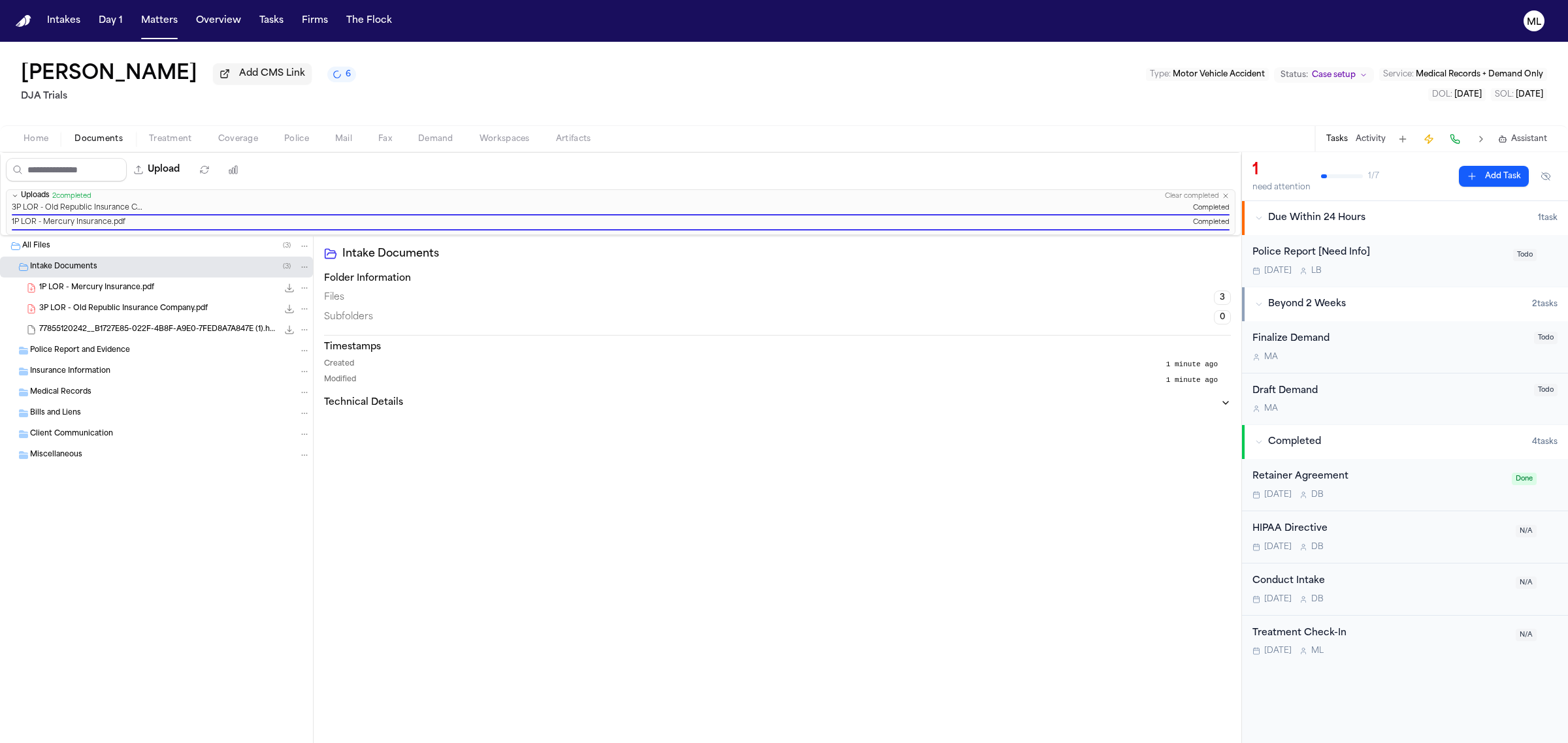
click at [213, 323] on div "77855120242__B1727E85-022F-4B8F-A9E0-7FED8A7A847E (1).heic 1.6 MB • HEIC" at bounding box center [156, 329] width 313 height 21
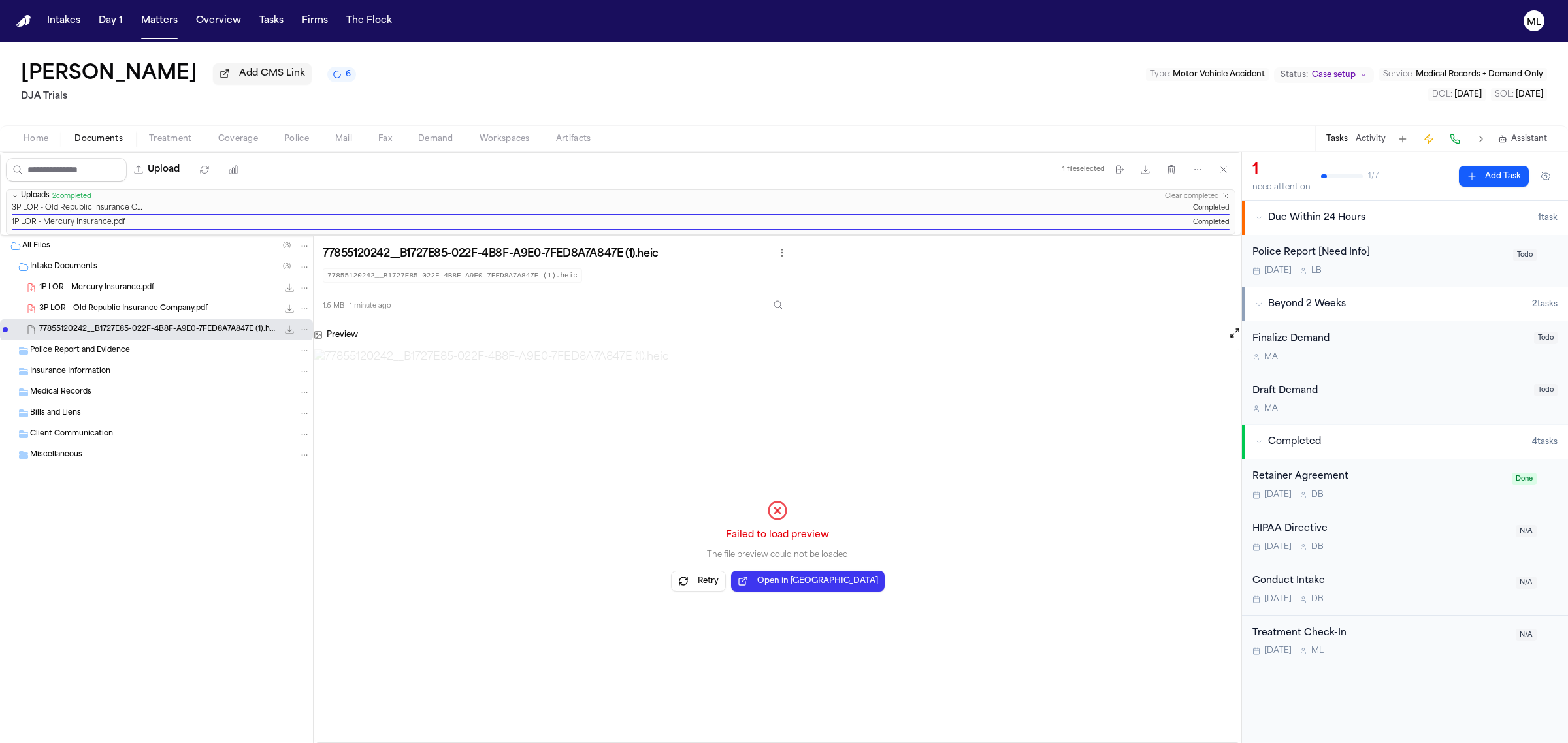
click at [721, 583] on button "Retry" at bounding box center [699, 581] width 55 height 21
click at [304, 330] on icon "File: 77855120242__B1727E85-022F-4B8F-A9E0-7FED8A7A847E (1).heic" at bounding box center [305, 330] width 6 height 1
click at [305, 399] on span "Delete" at bounding box center [302, 403] width 39 height 15
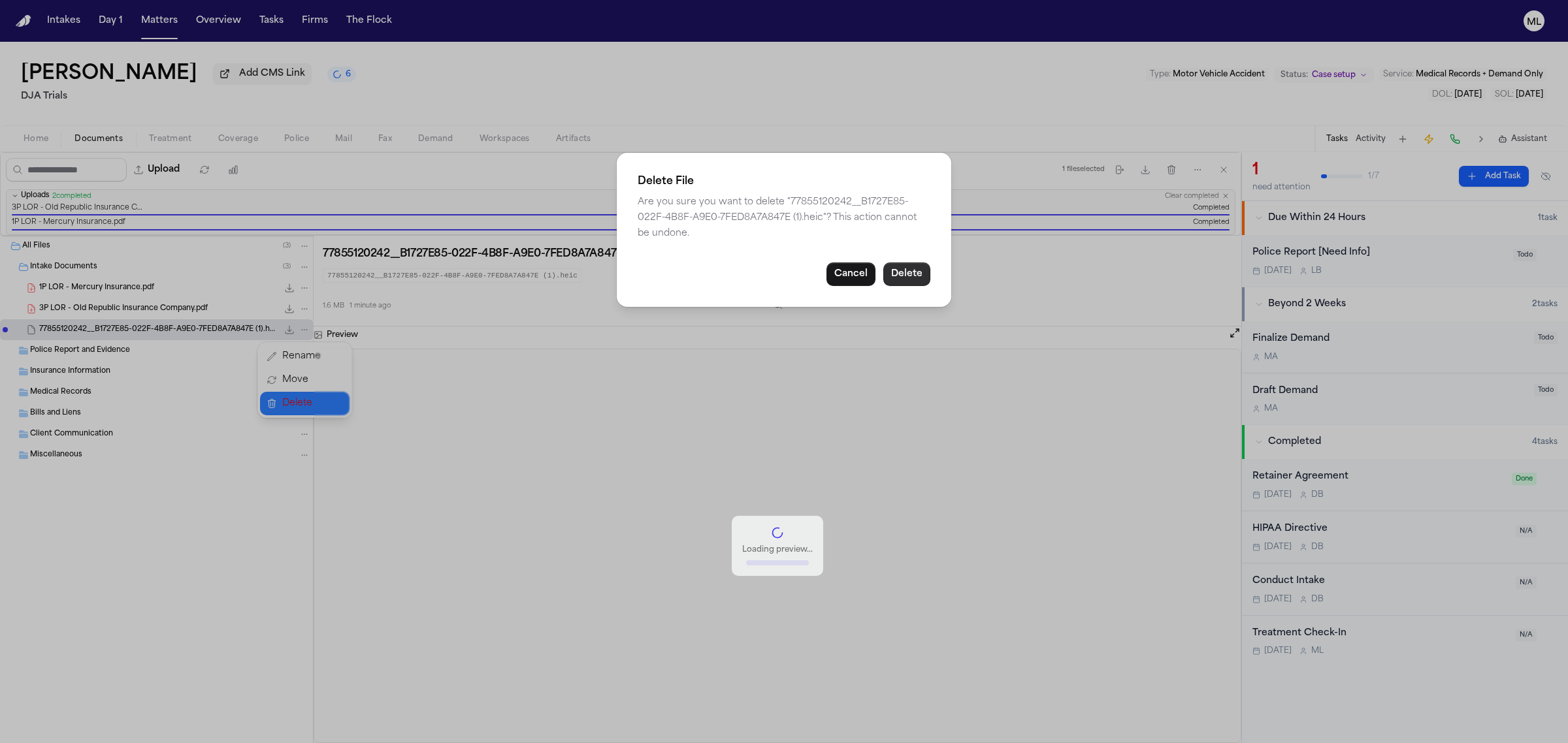
click at [916, 282] on button "Delete" at bounding box center [907, 274] width 47 height 23
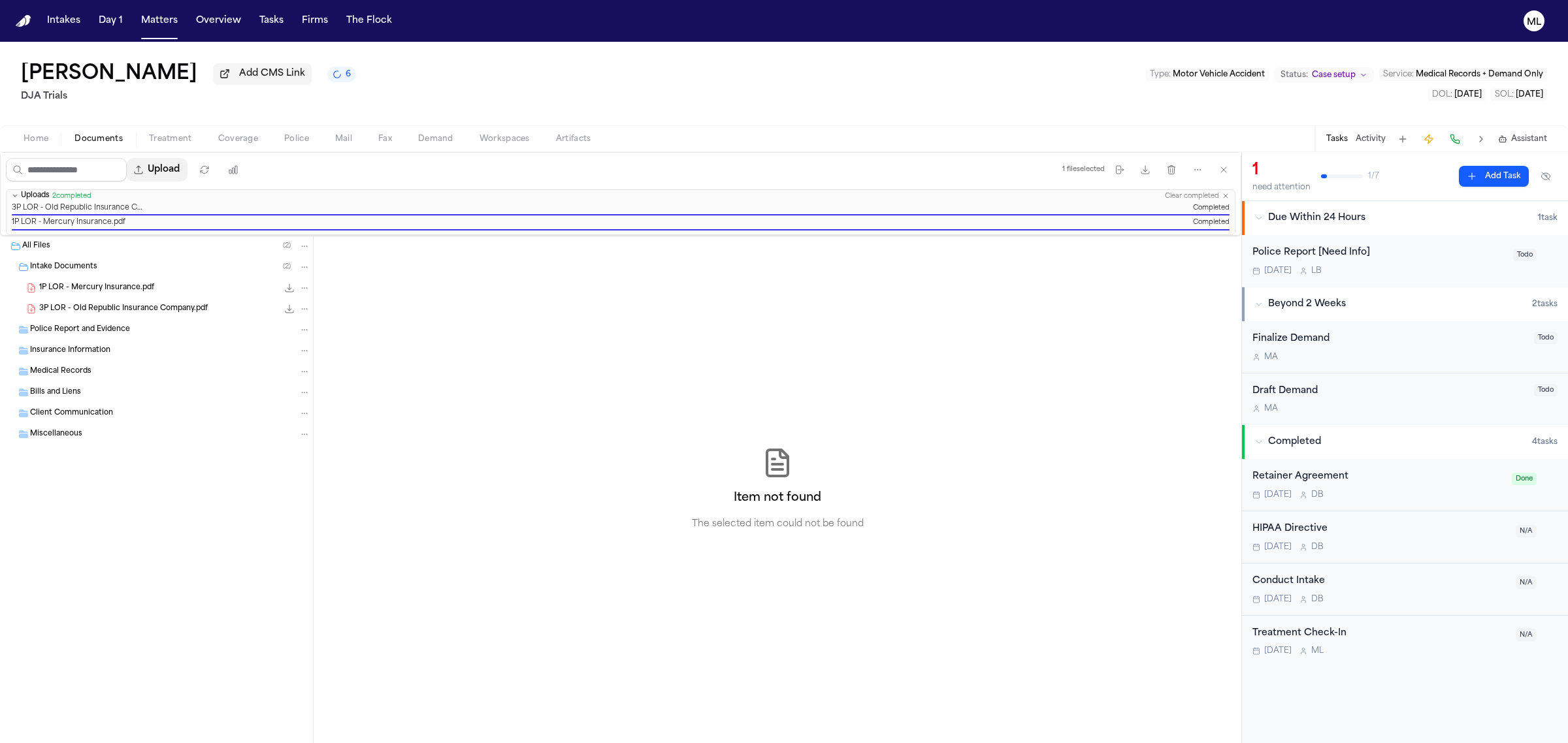
click at [182, 180] on button "Upload" at bounding box center [157, 170] width 61 height 23
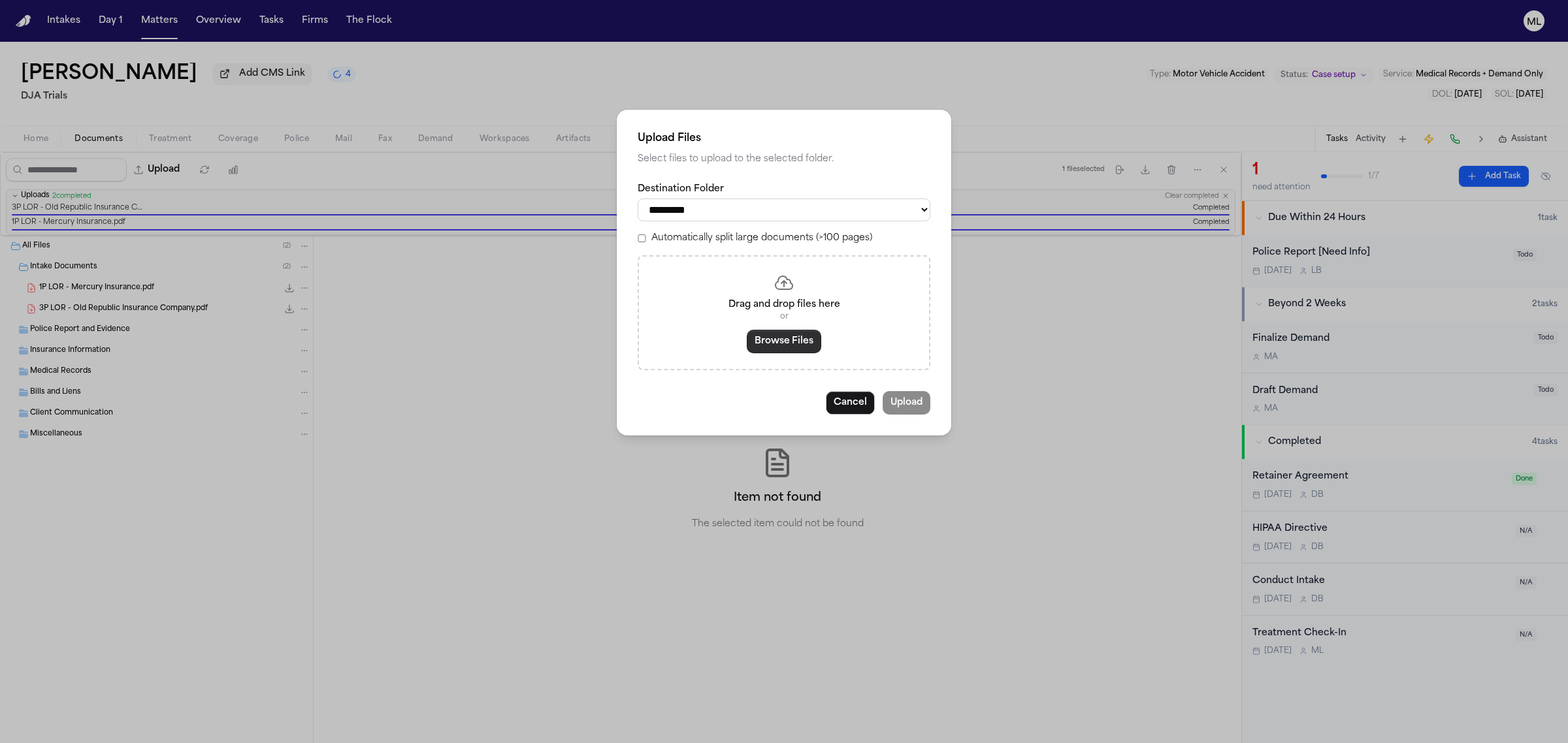
click at [781, 340] on button "Browse Files" at bounding box center [784, 341] width 75 height 23
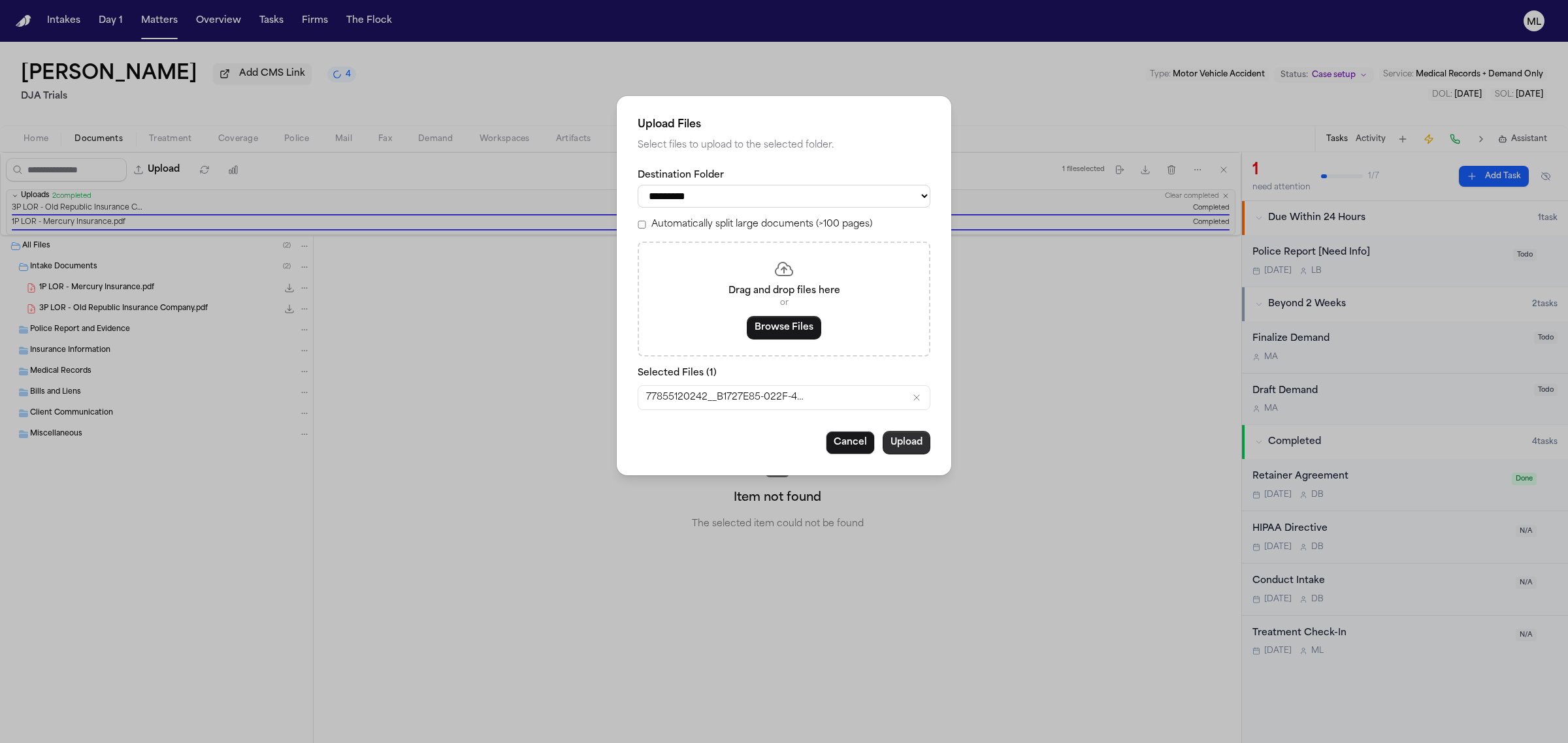
click at [899, 439] on button "Upload" at bounding box center [906, 443] width 47 height 23
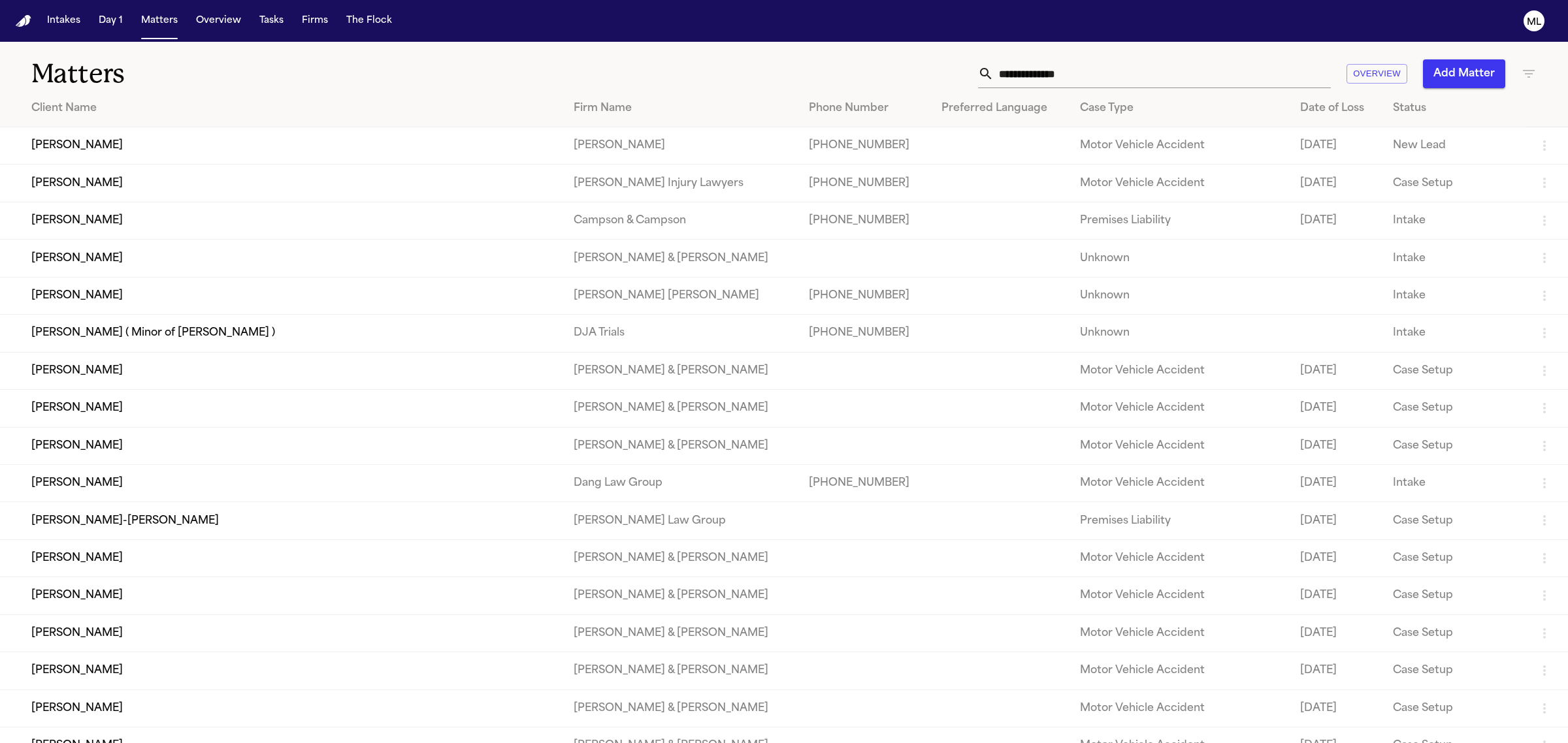
click at [1521, 75] on icon "button" at bounding box center [1528, 73] width 15 height 15
click at [1461, 139] on div "Firm Name" at bounding box center [1457, 142] width 186 height 45
click at [1435, 150] on input "text" at bounding box center [1447, 154] width 166 height 18
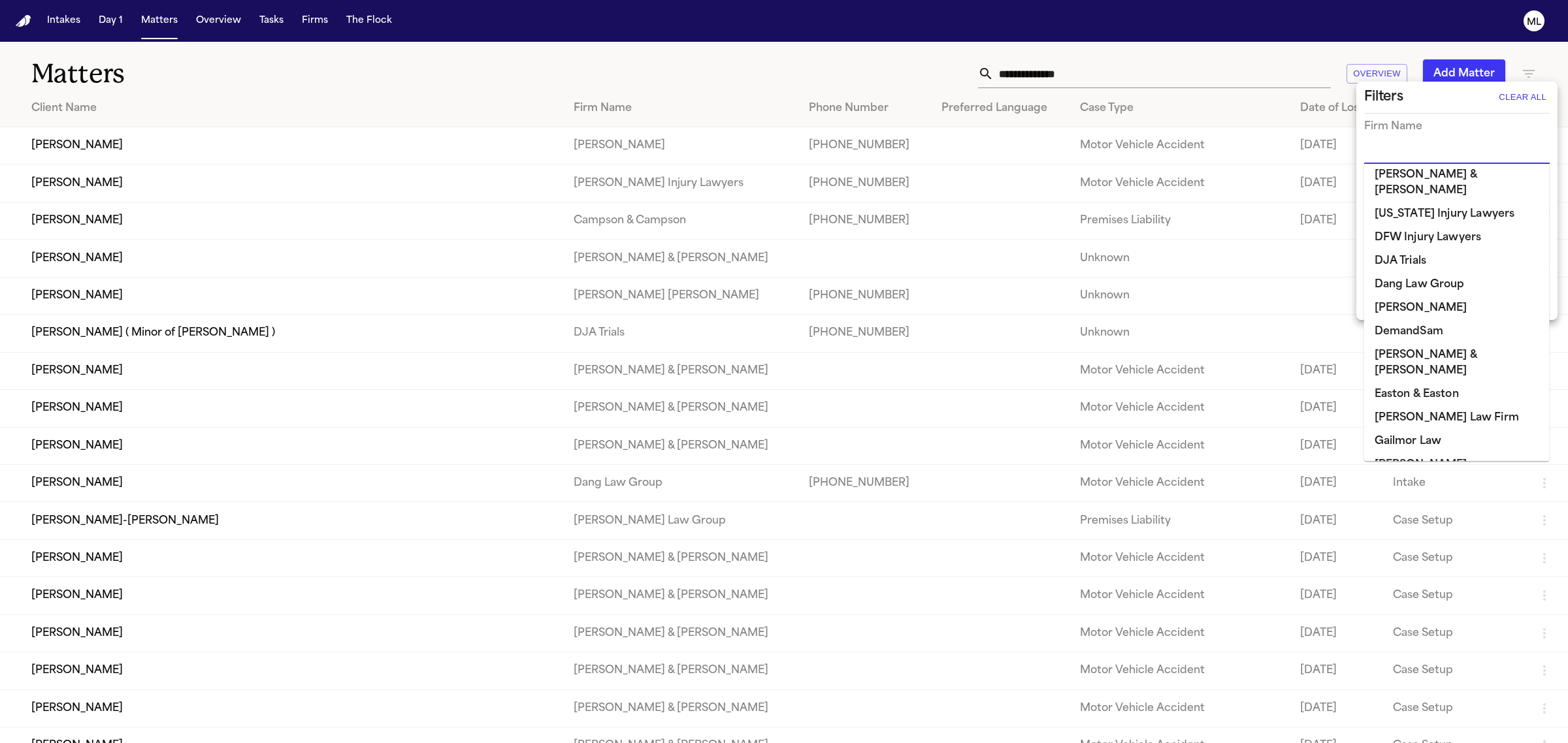
scroll to position [245, 0]
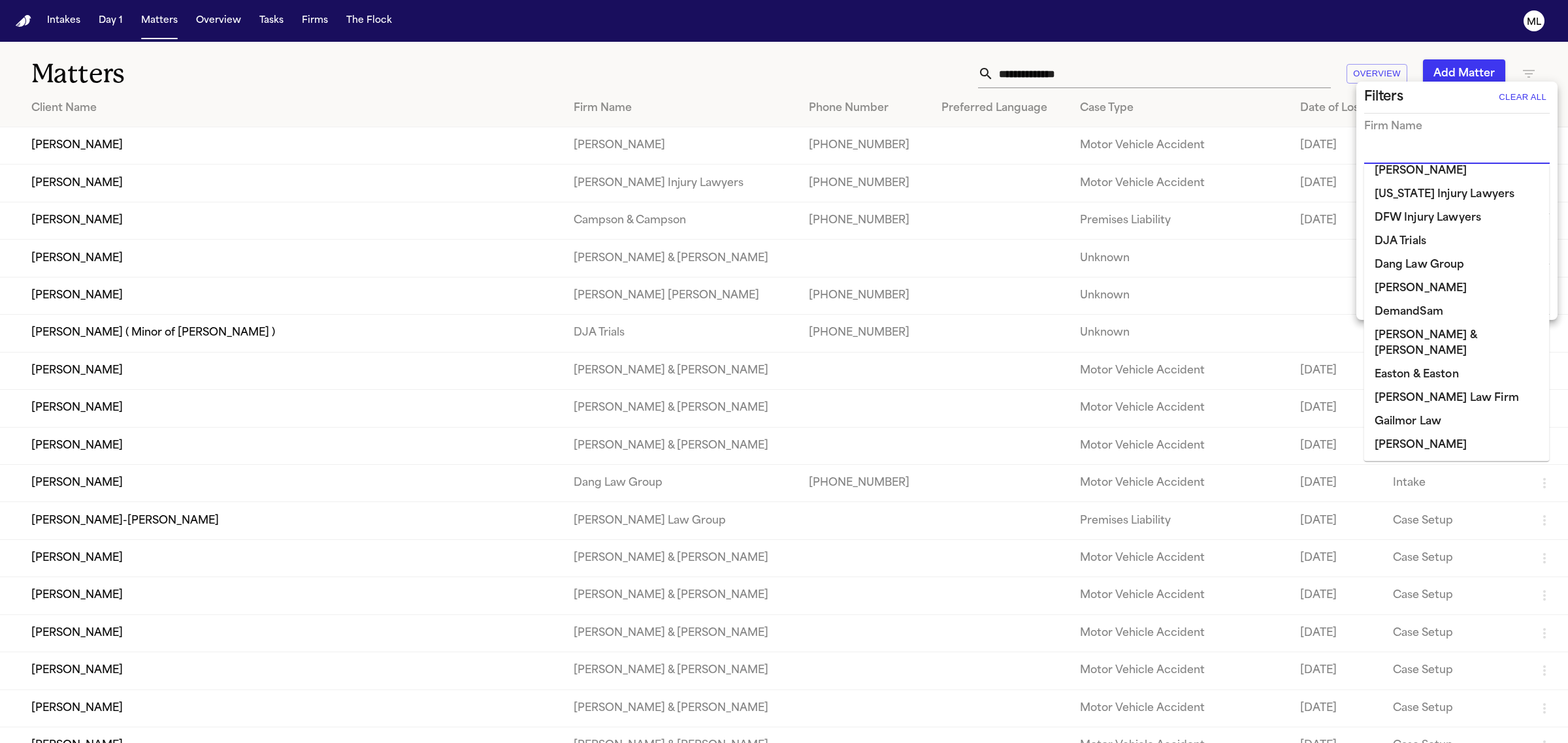
click at [1406, 434] on li "[PERSON_NAME]" at bounding box center [1457, 445] width 186 height 23
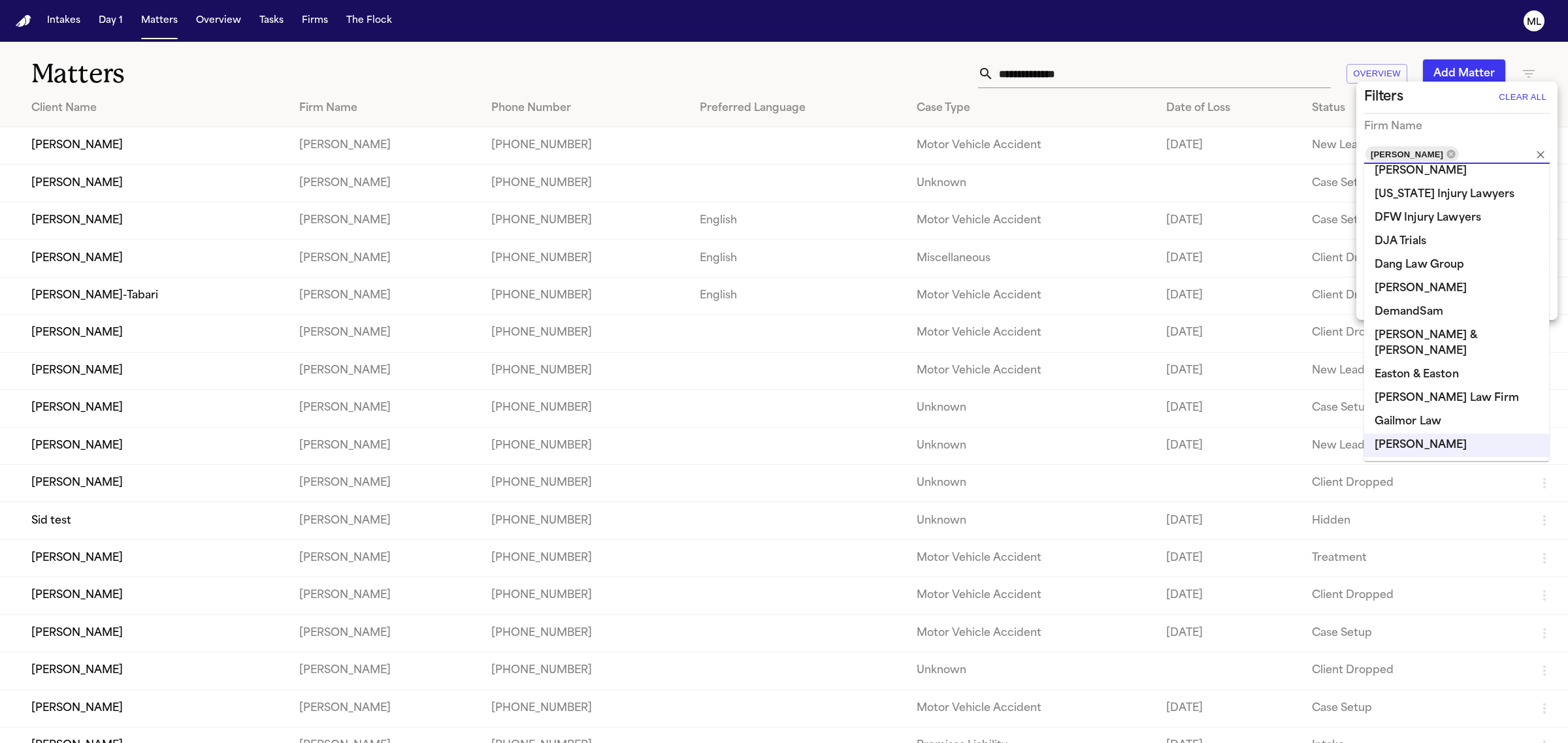
click at [472, 67] on div at bounding box center [784, 371] width 1568 height 743
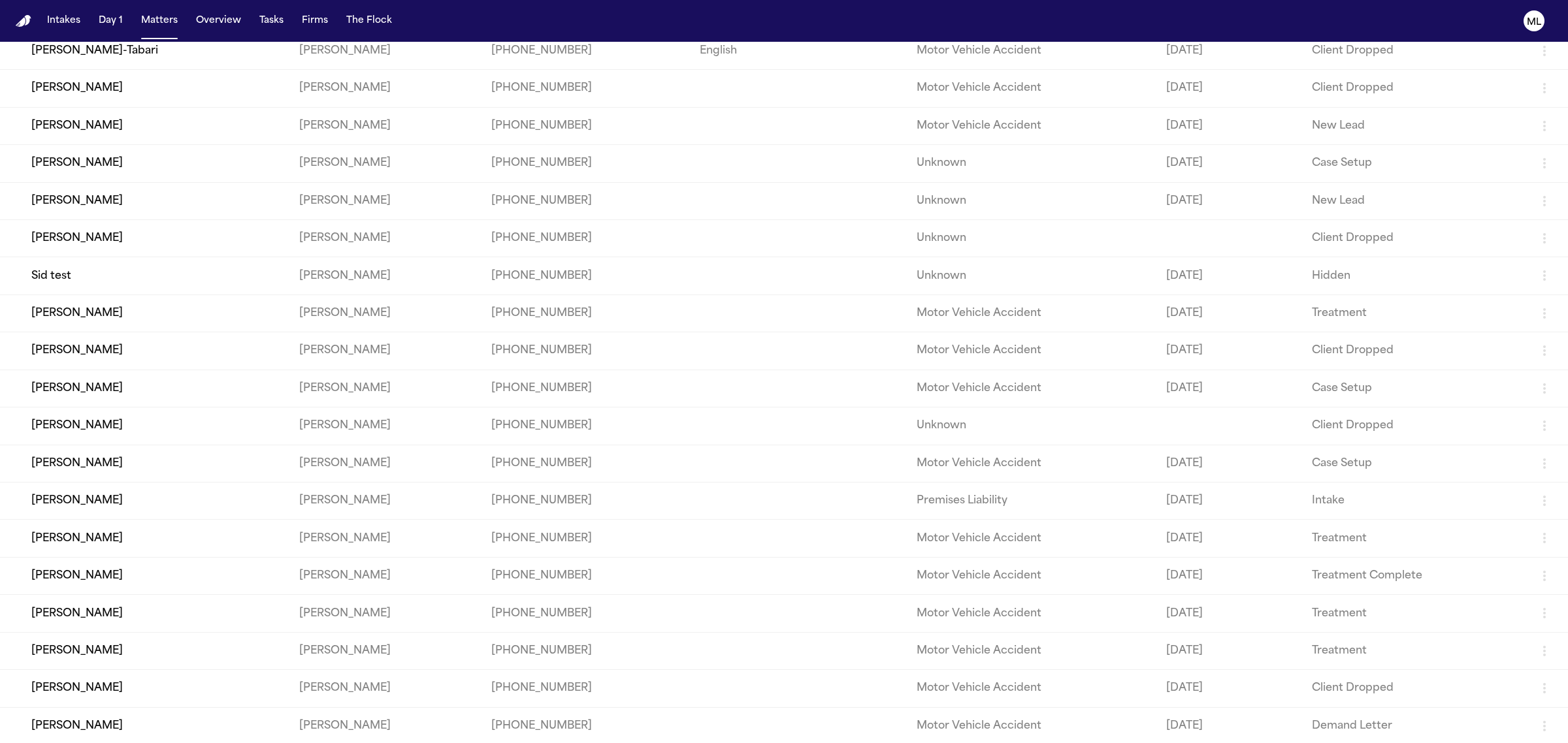
scroll to position [246, 0]
click at [1424, 568] on td "Treatment Complete" at bounding box center [1414, 575] width 225 height 37
click at [201, 568] on td "[PERSON_NAME]" at bounding box center [144, 575] width 288 height 37
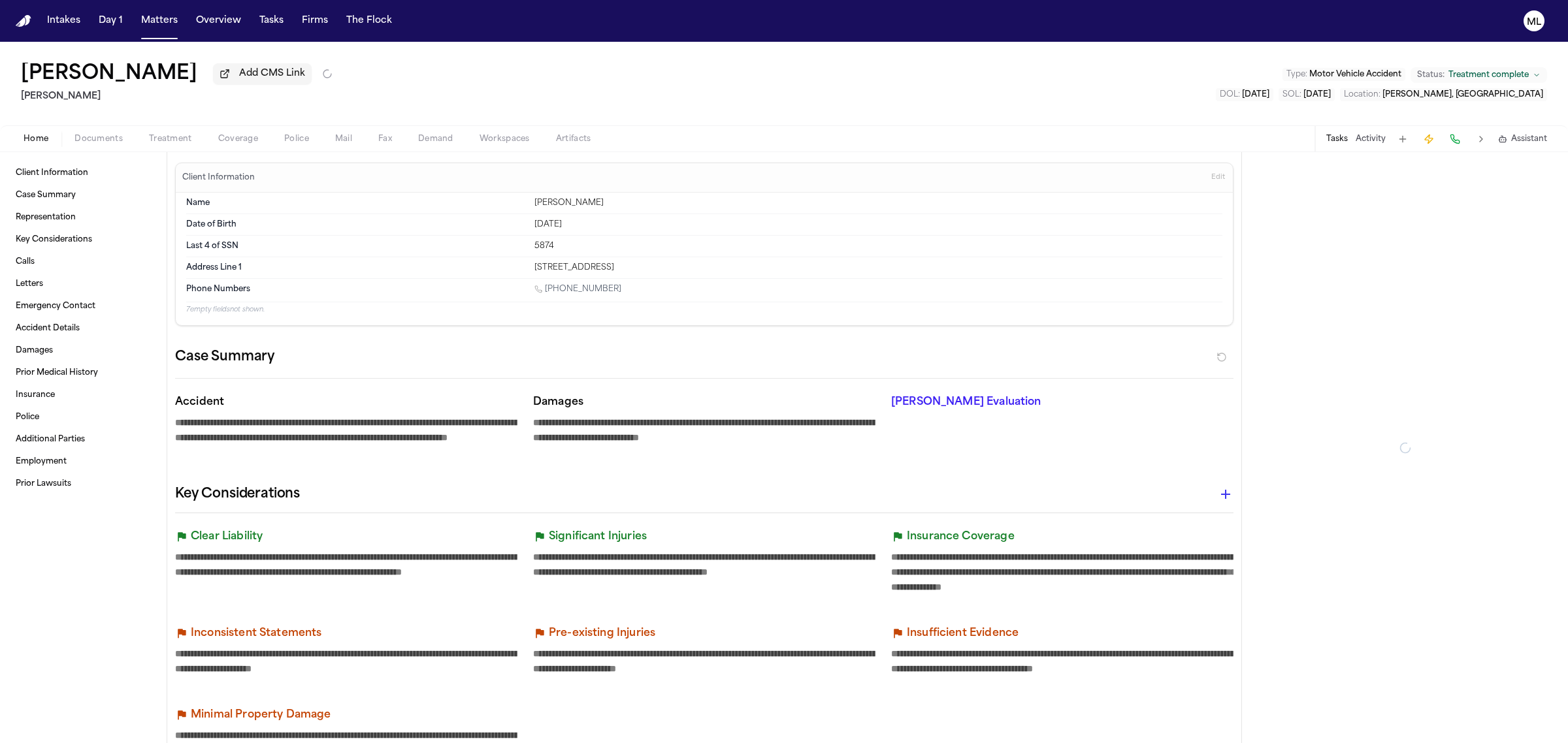
type textarea "*"
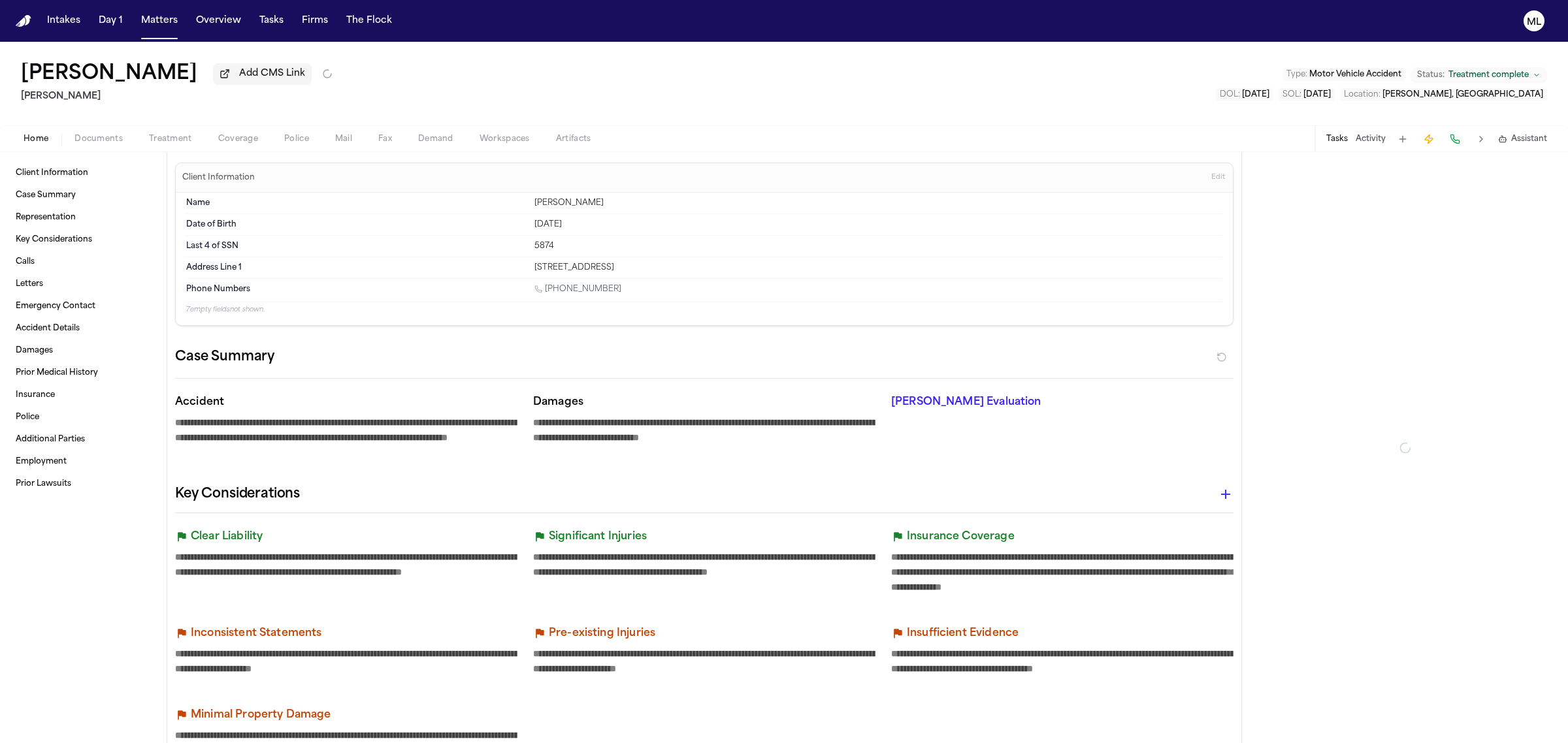
type textarea "*"
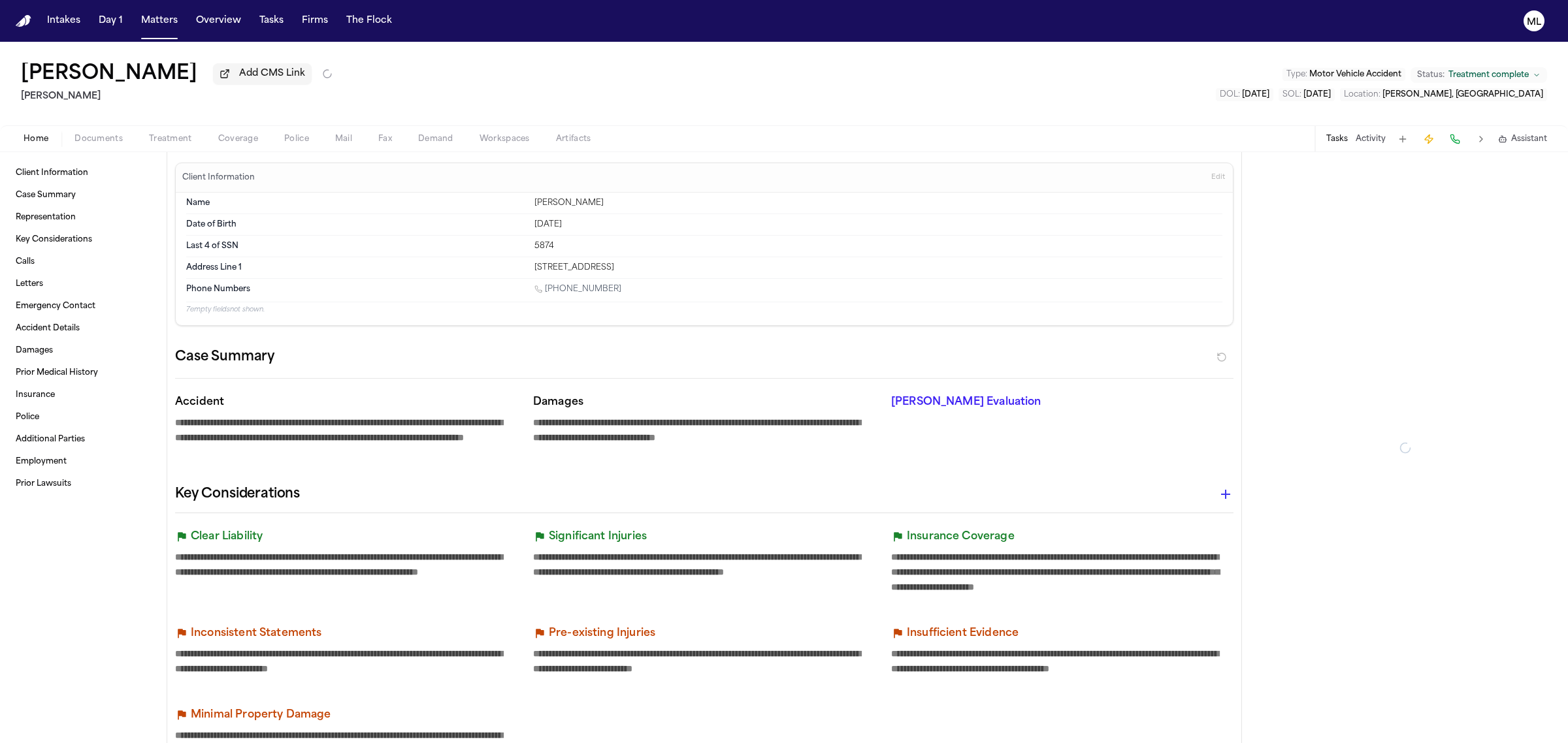
type textarea "*"
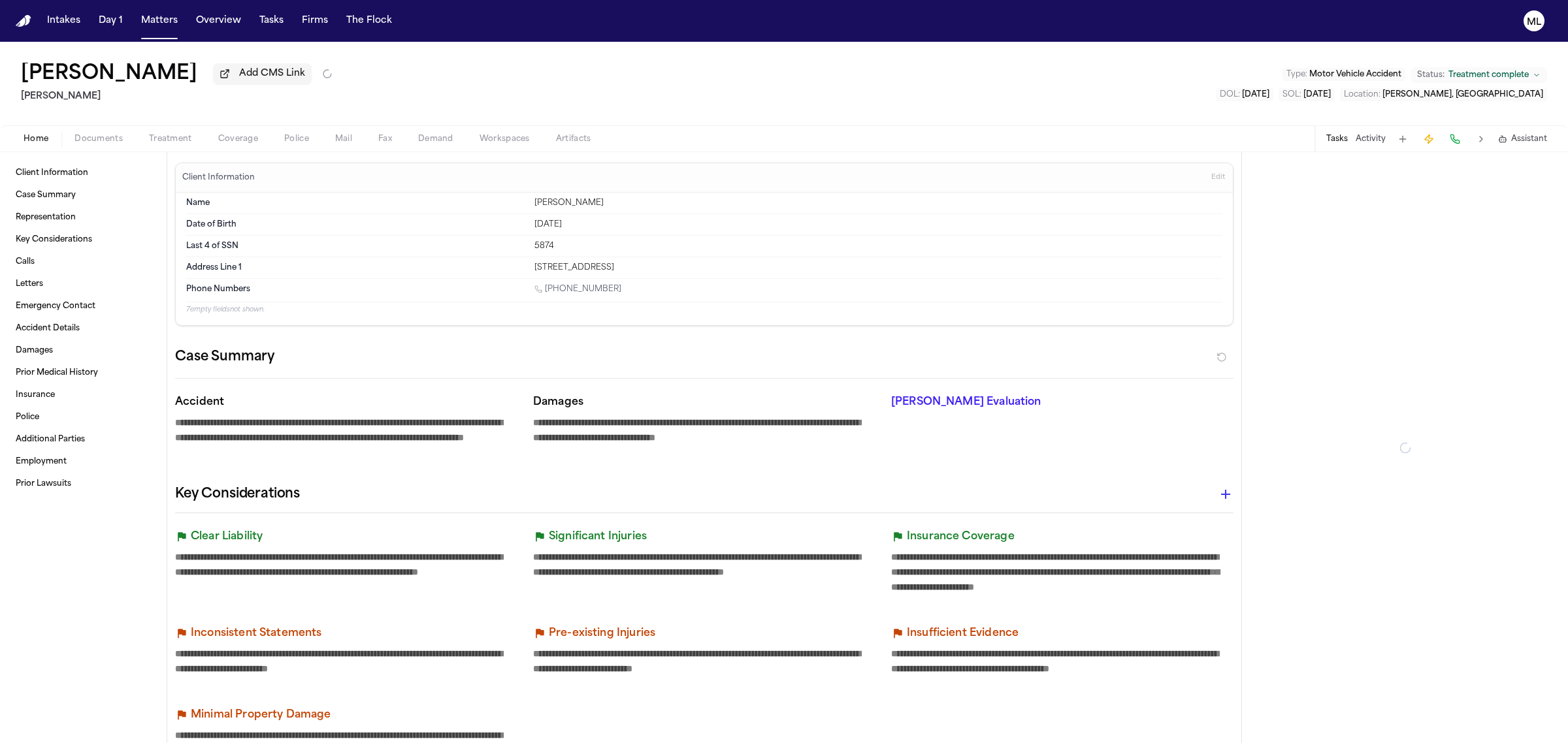
type textarea "*"
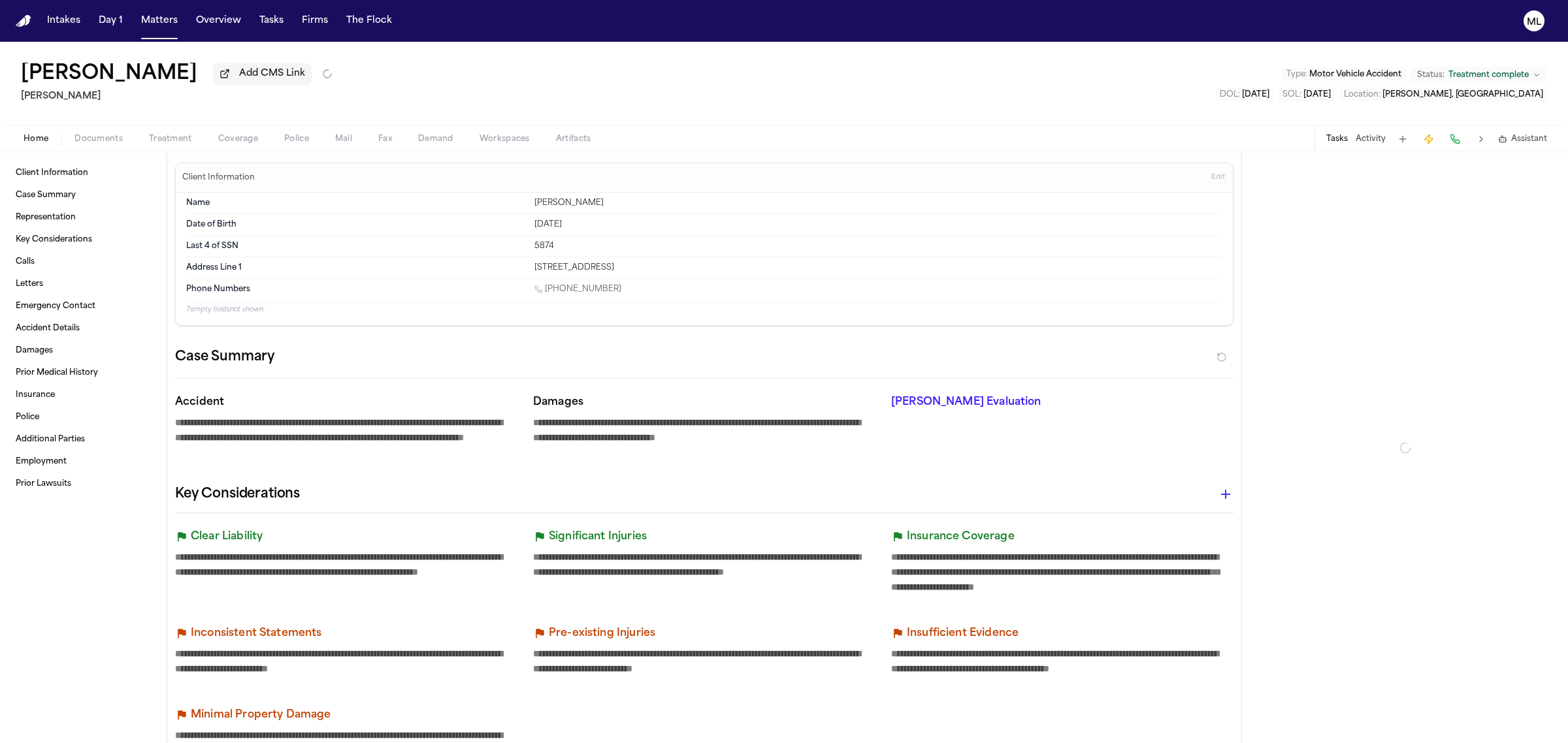
type textarea "*"
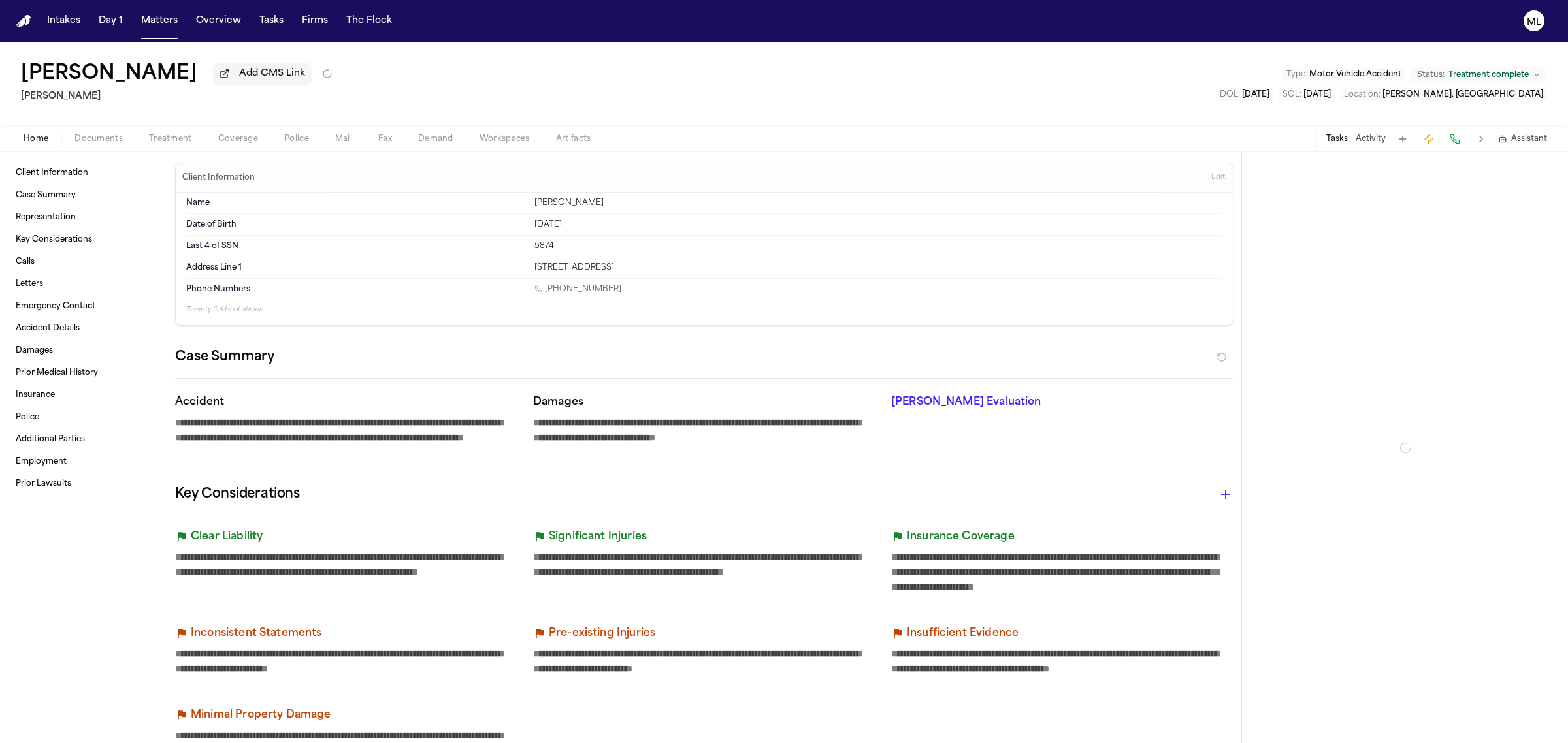
type textarea "*"
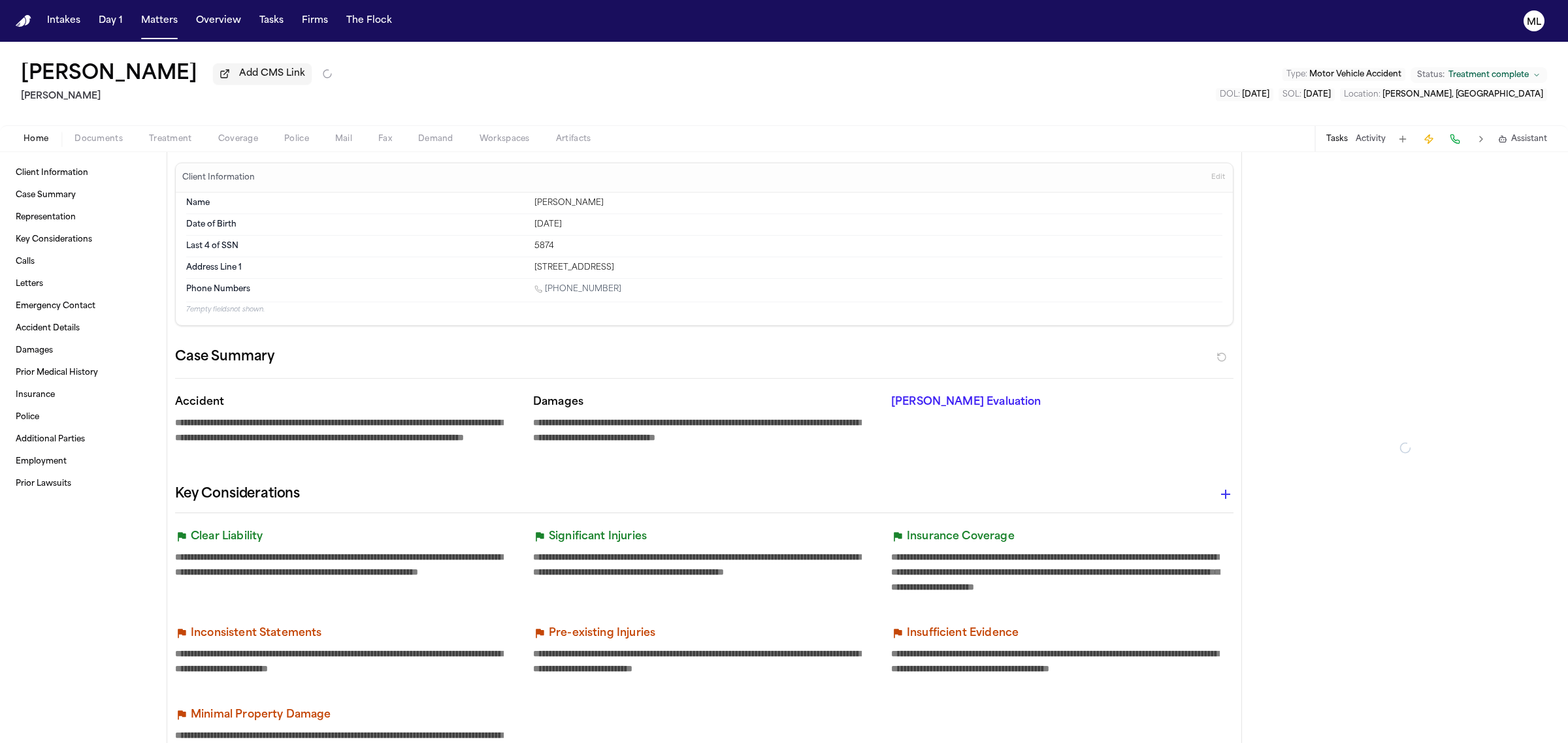
type textarea "*"
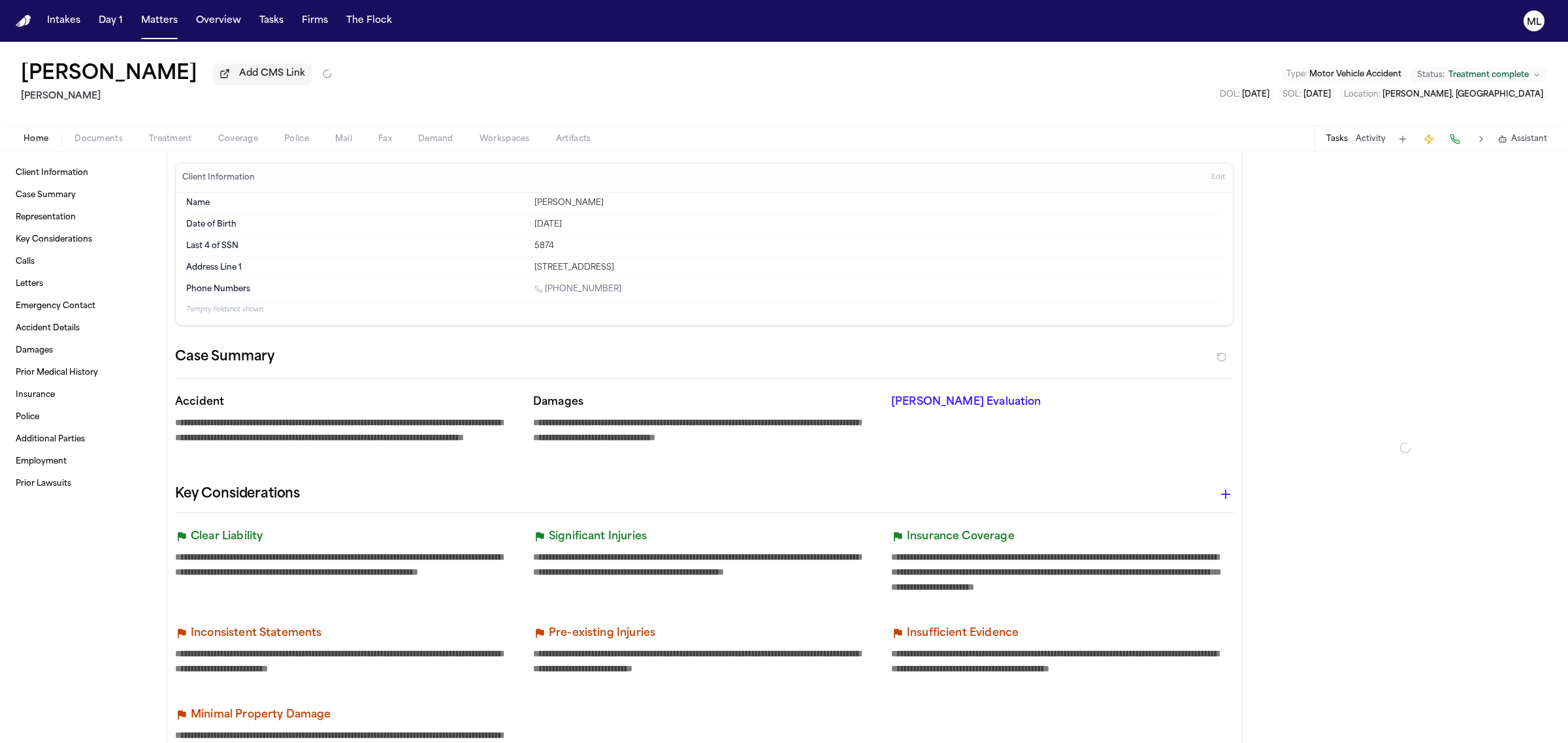
type textarea "*"
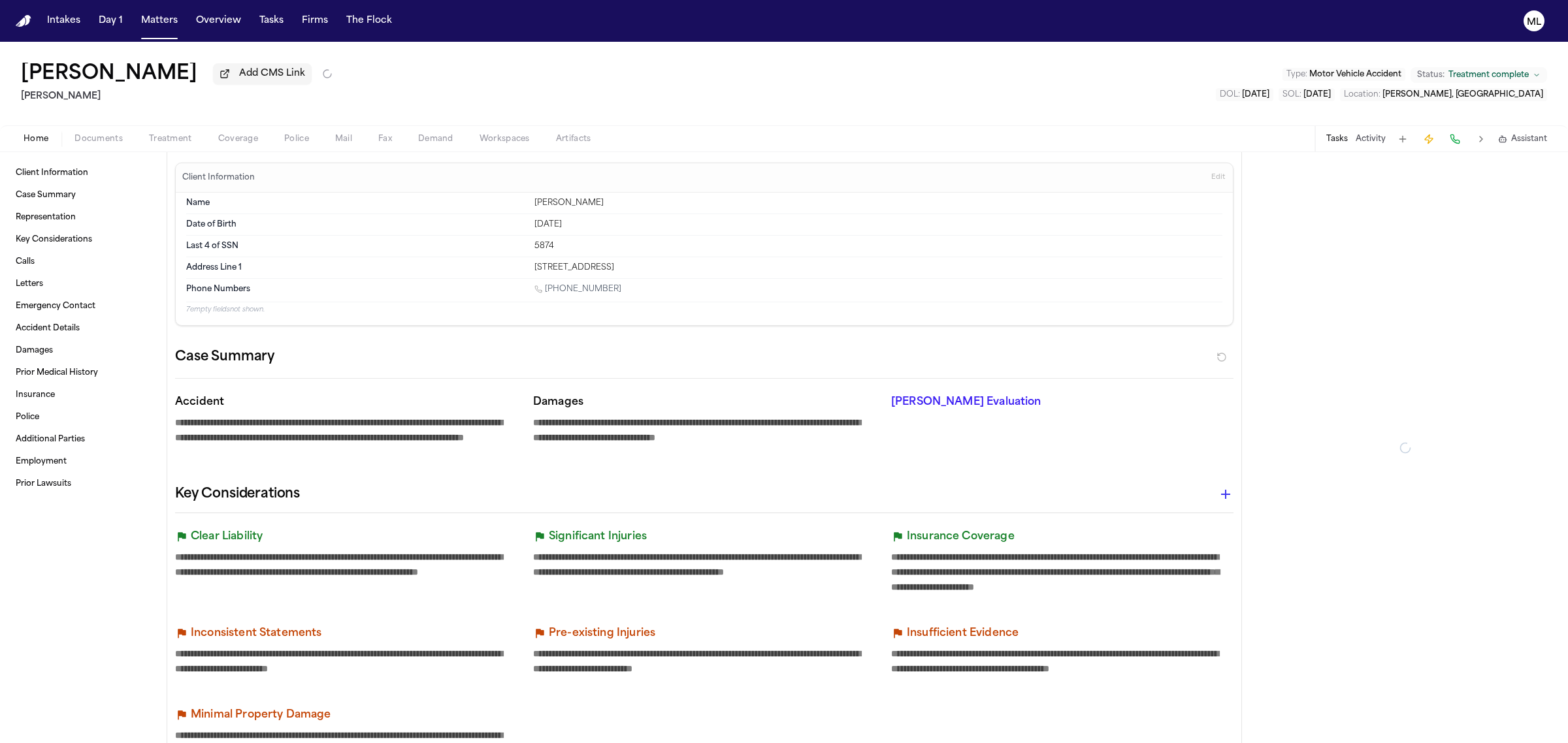
type textarea "*"
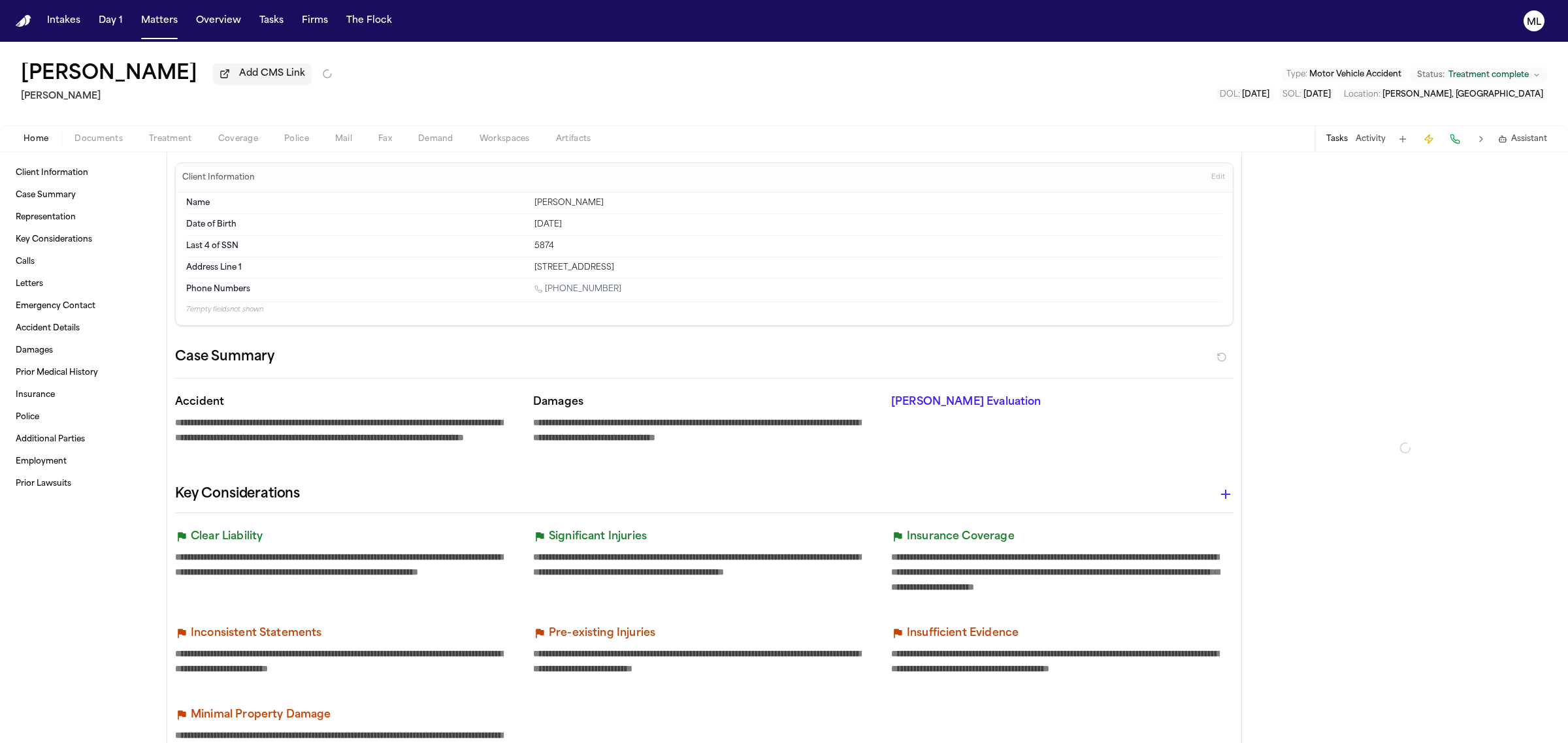
type textarea "*"
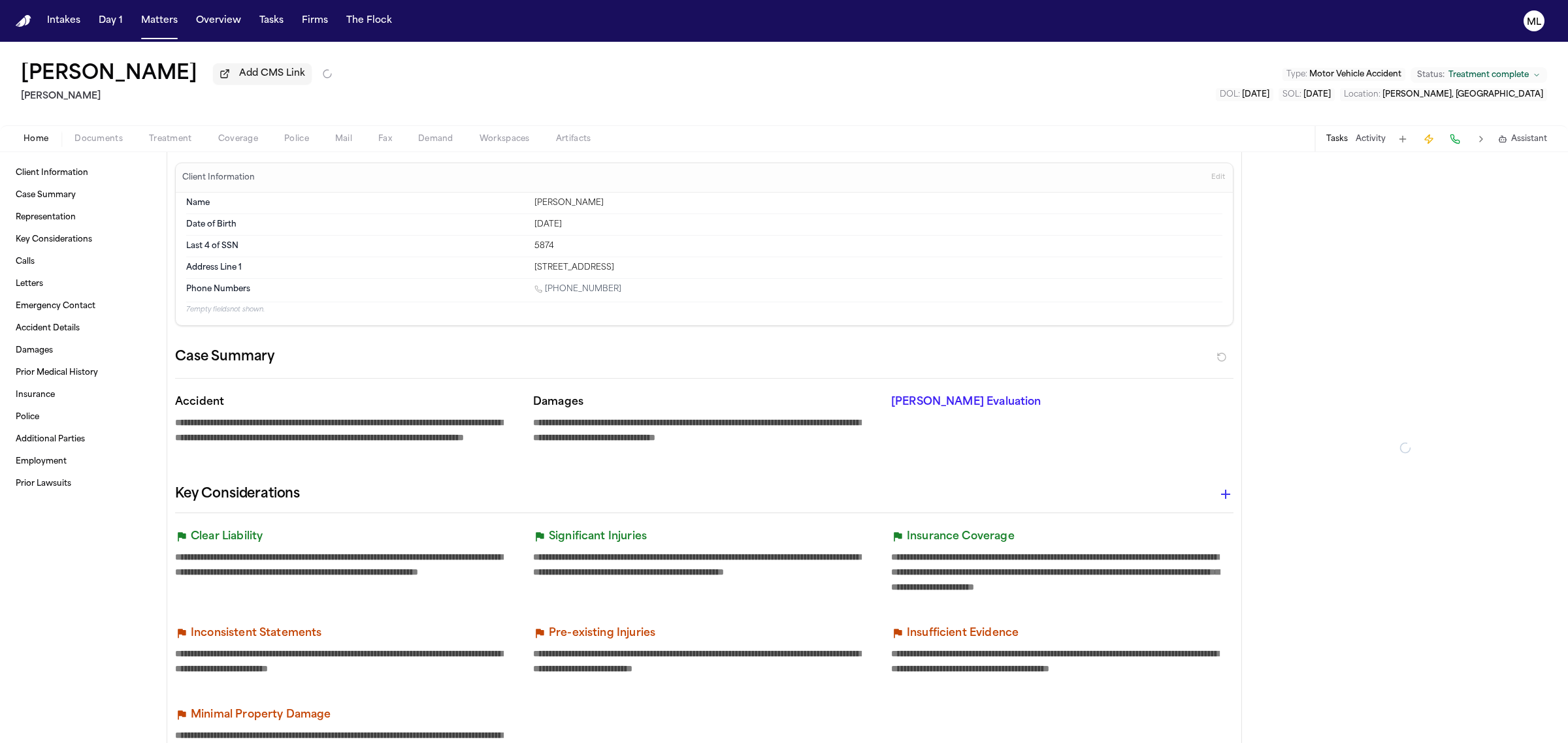
type textarea "*"
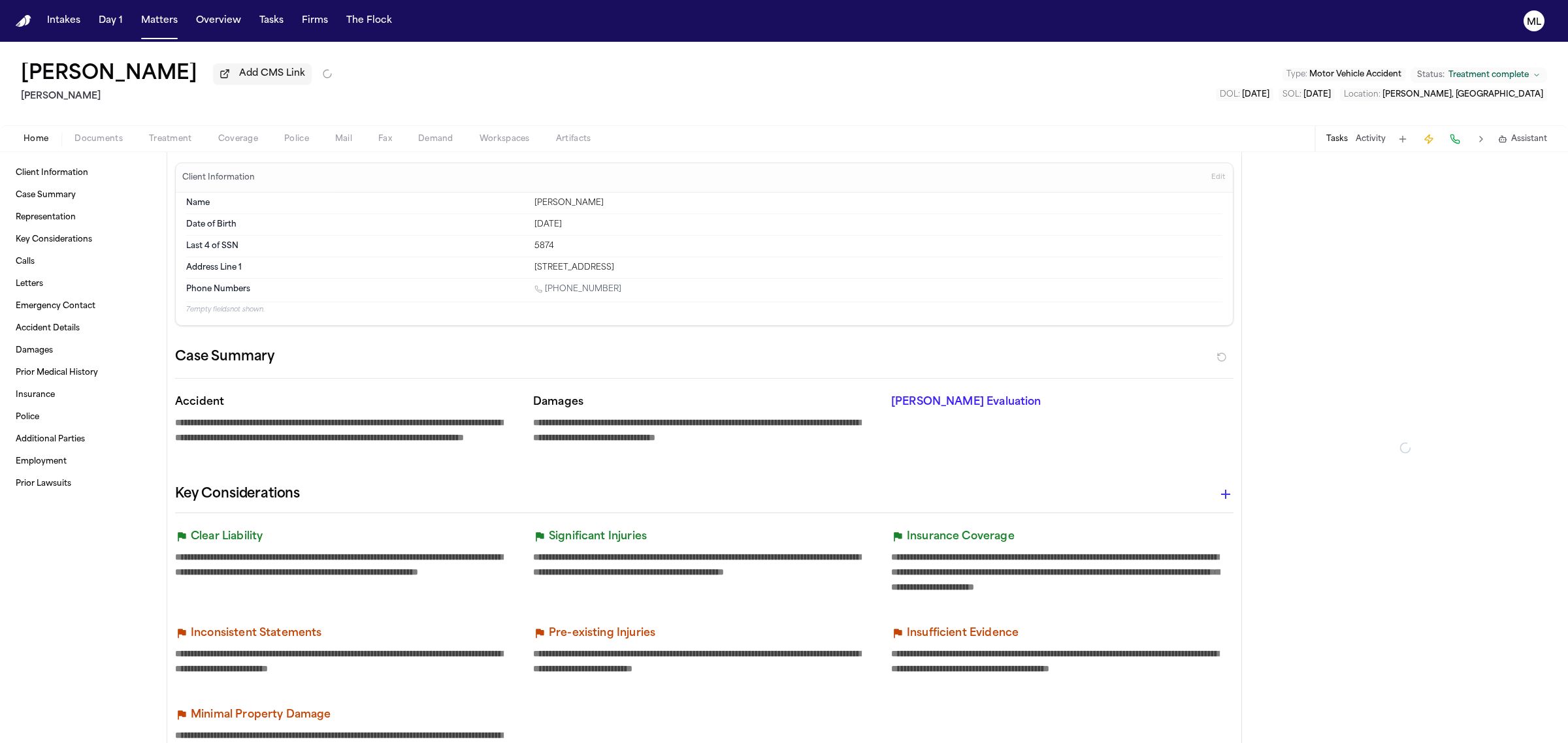
type textarea "*"
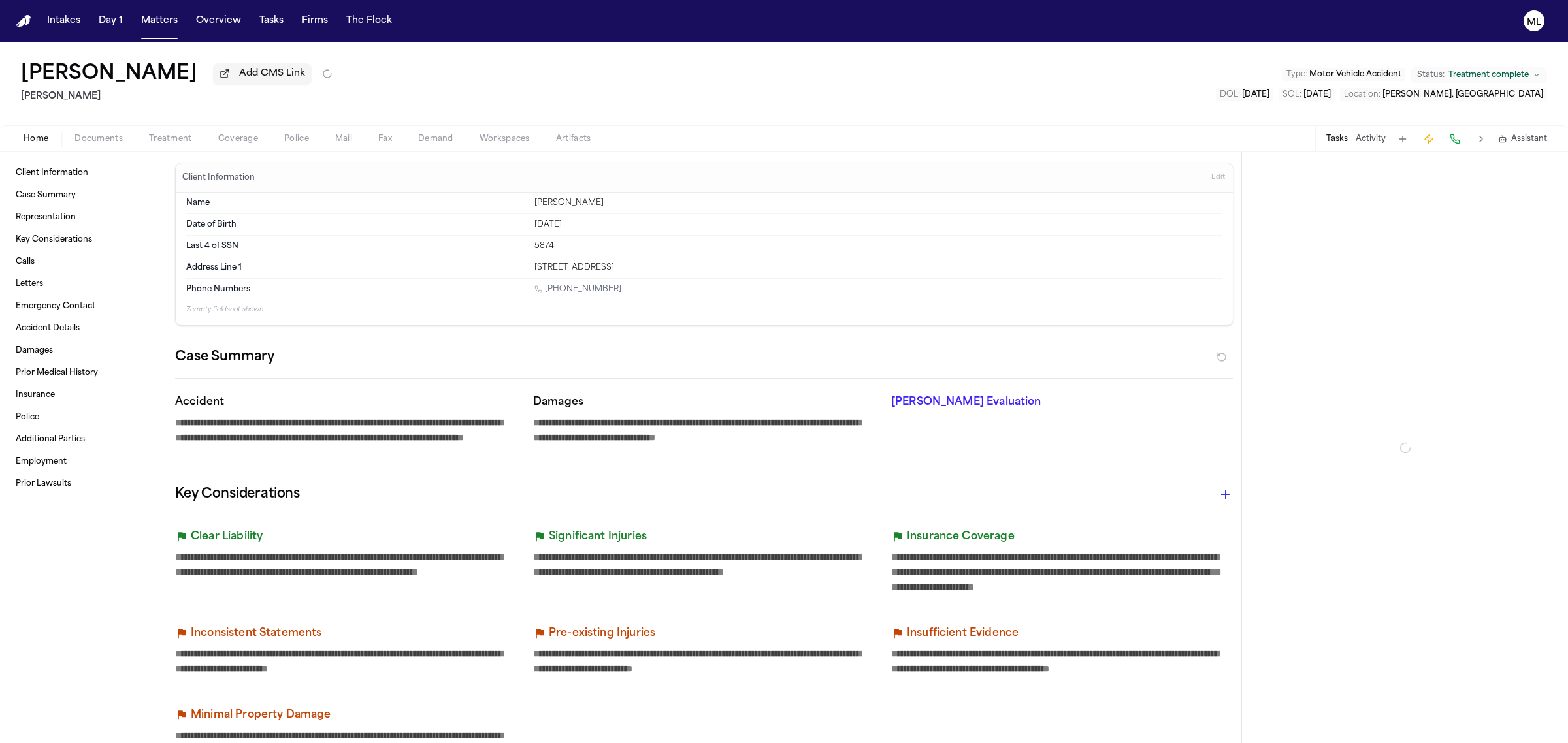
type textarea "*"
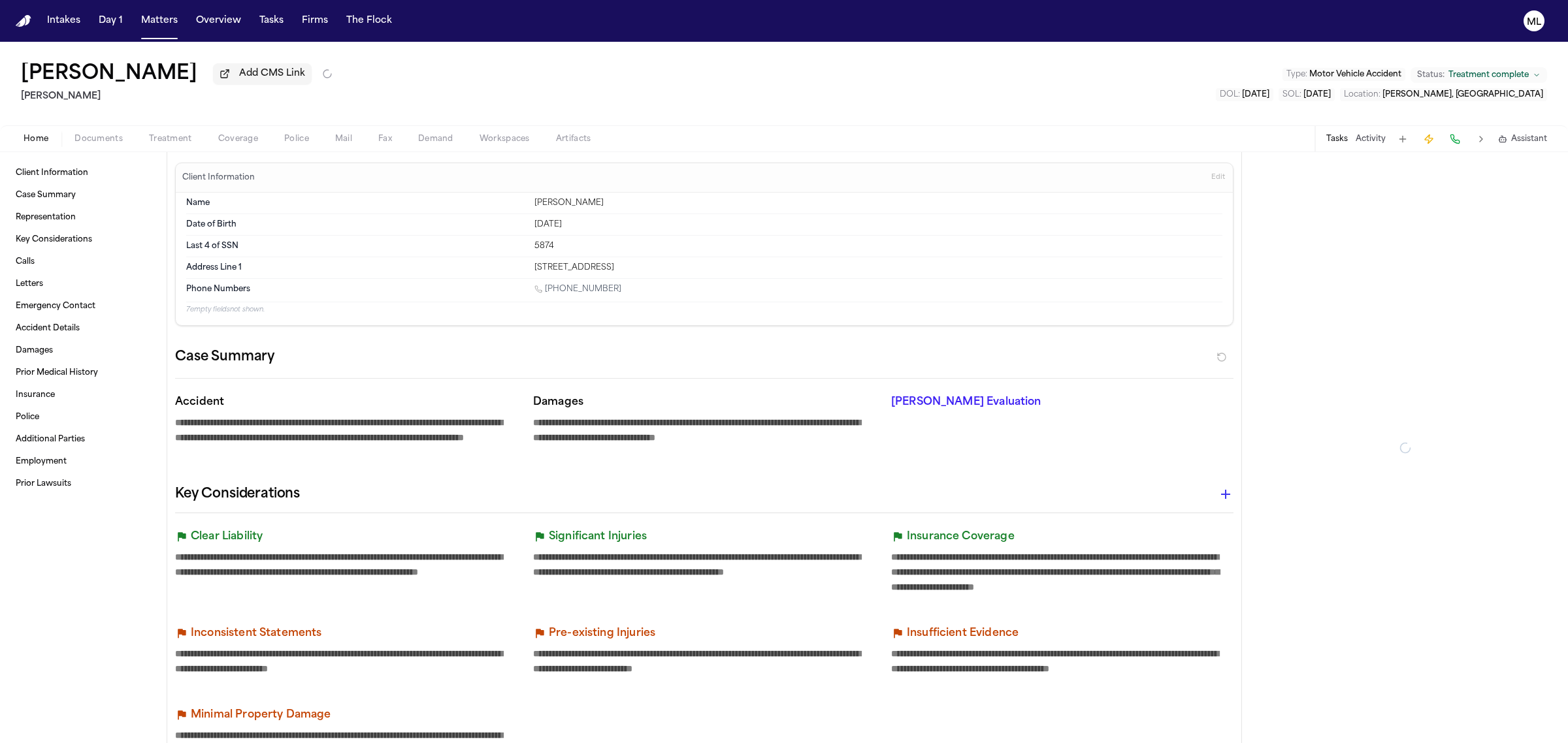
type textarea "*"
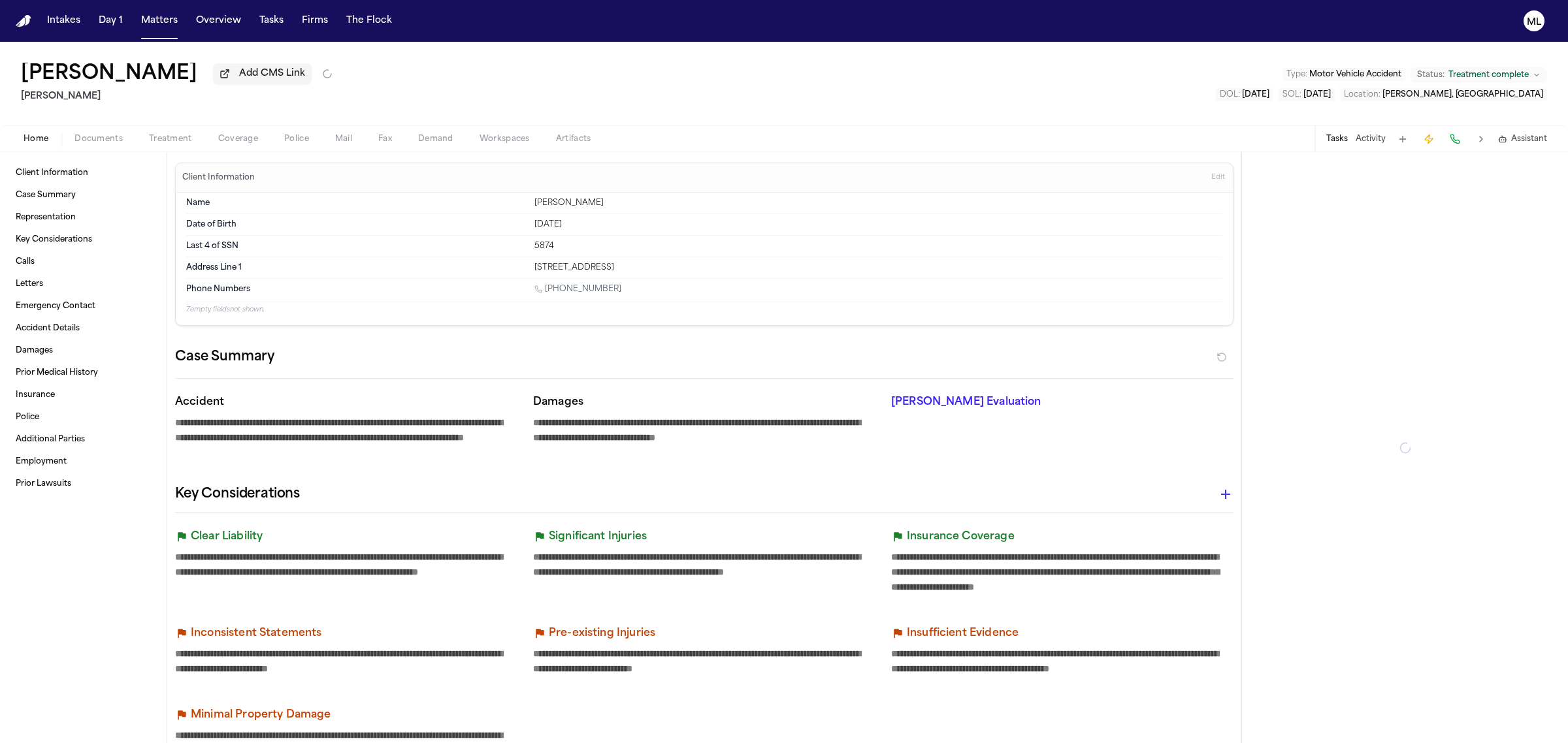
type textarea "*"
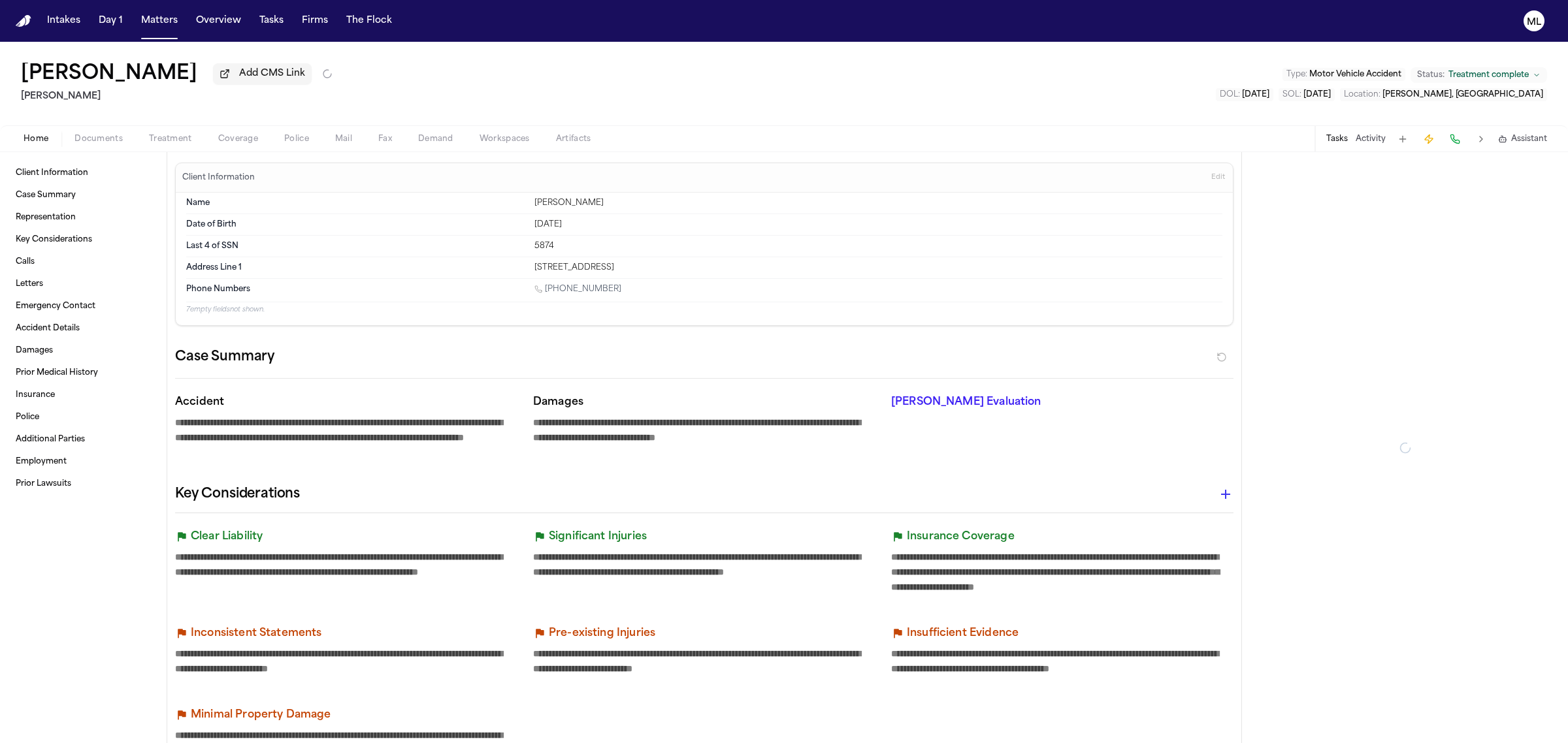
type textarea "*"
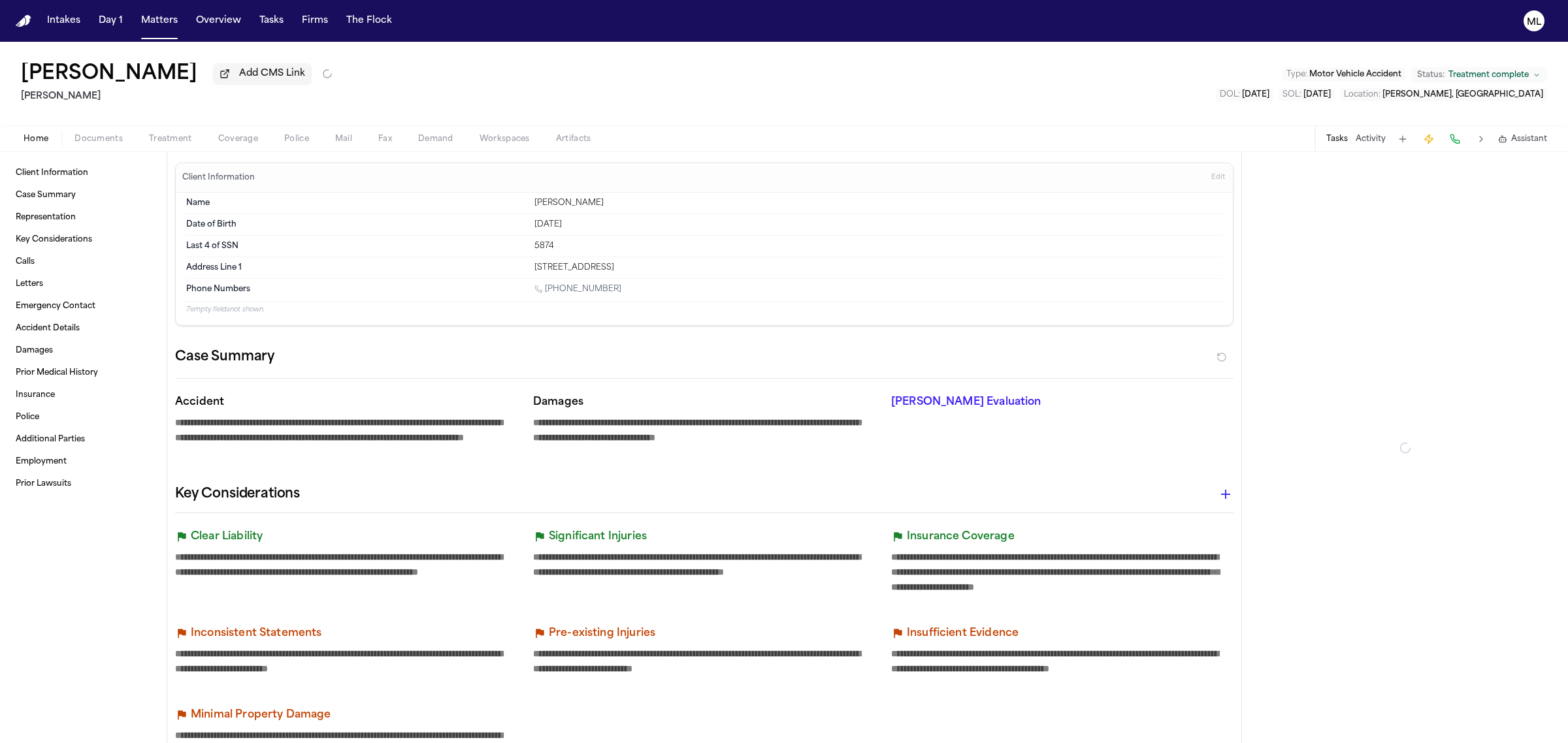
type textarea "*"
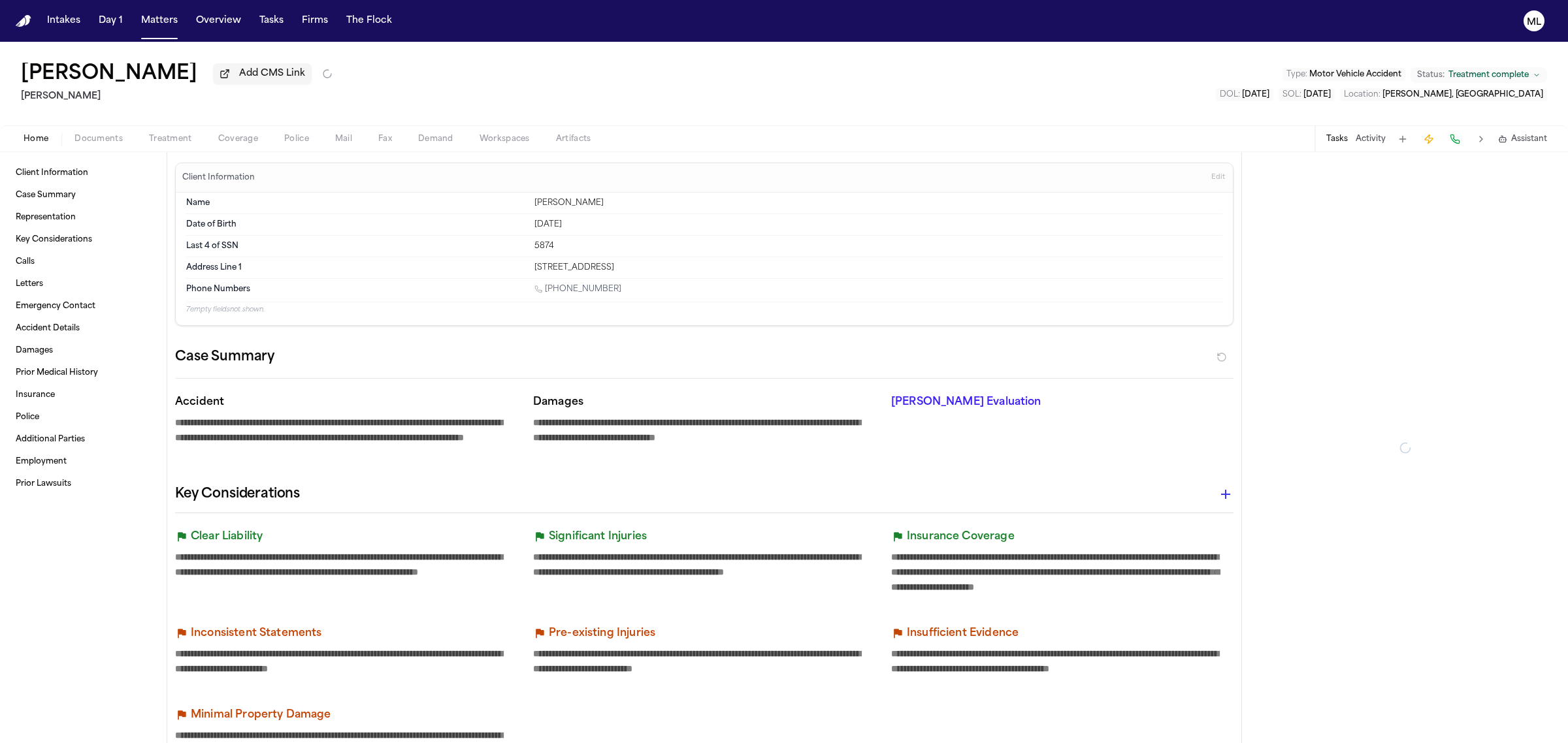
type textarea "*"
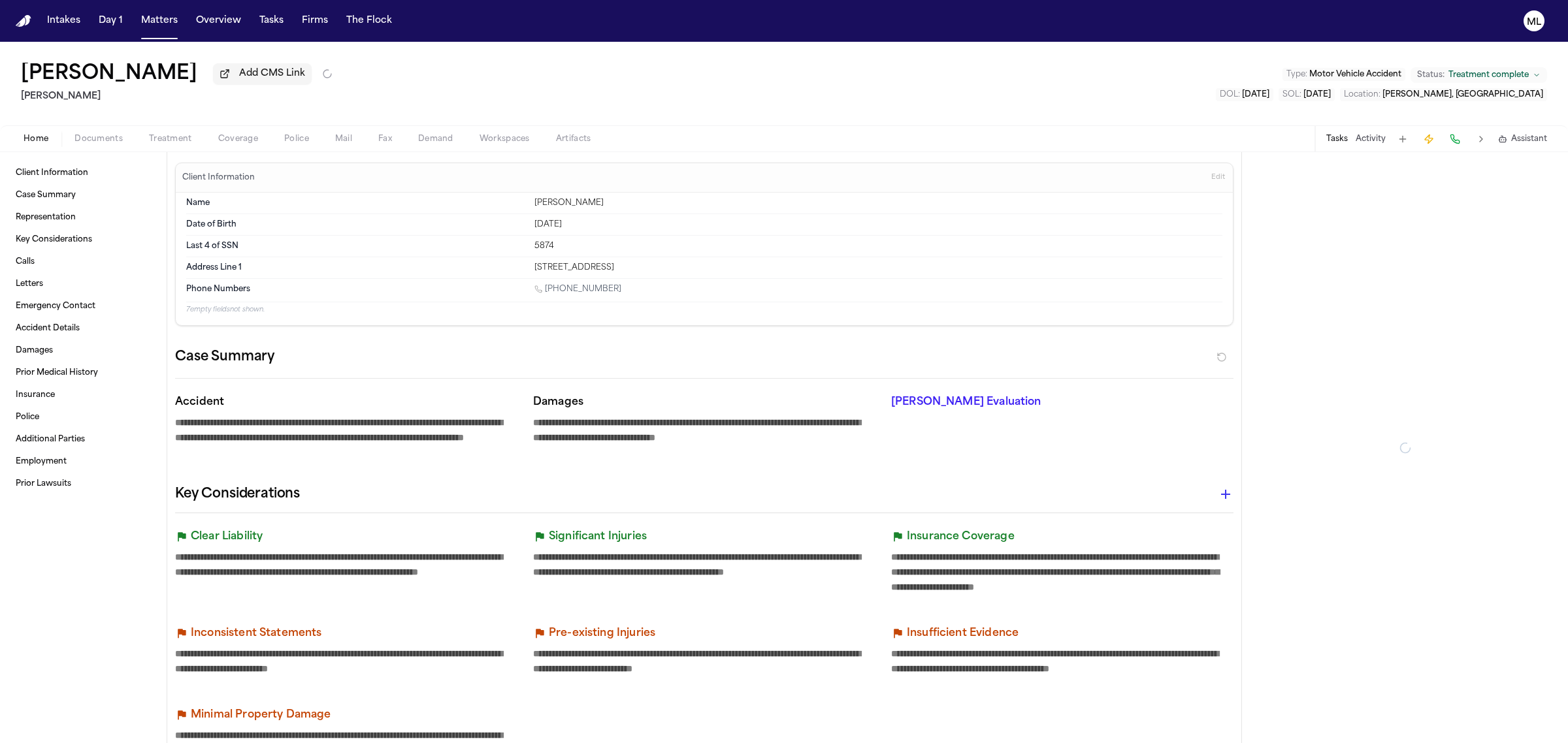
type textarea "*"
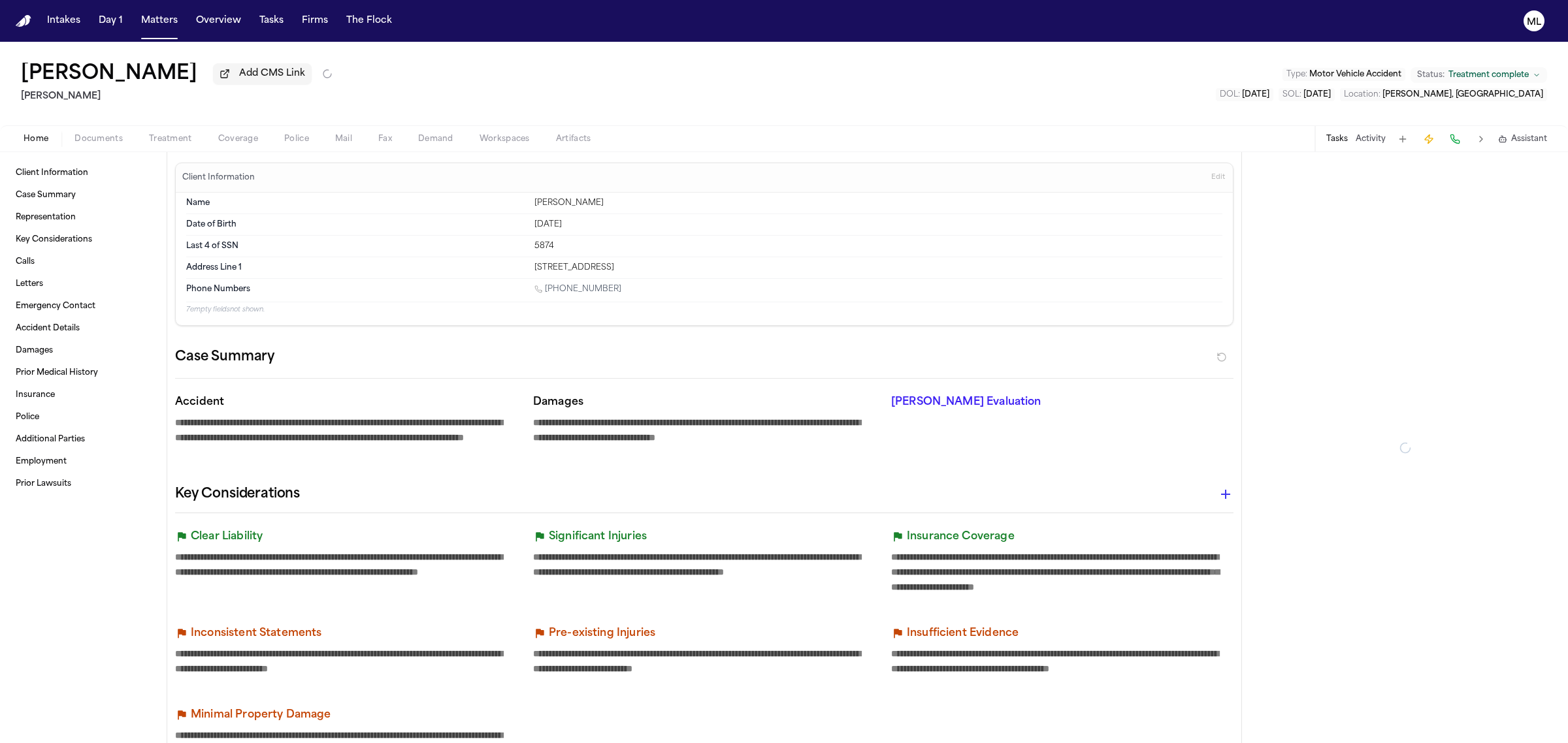
type textarea "*"
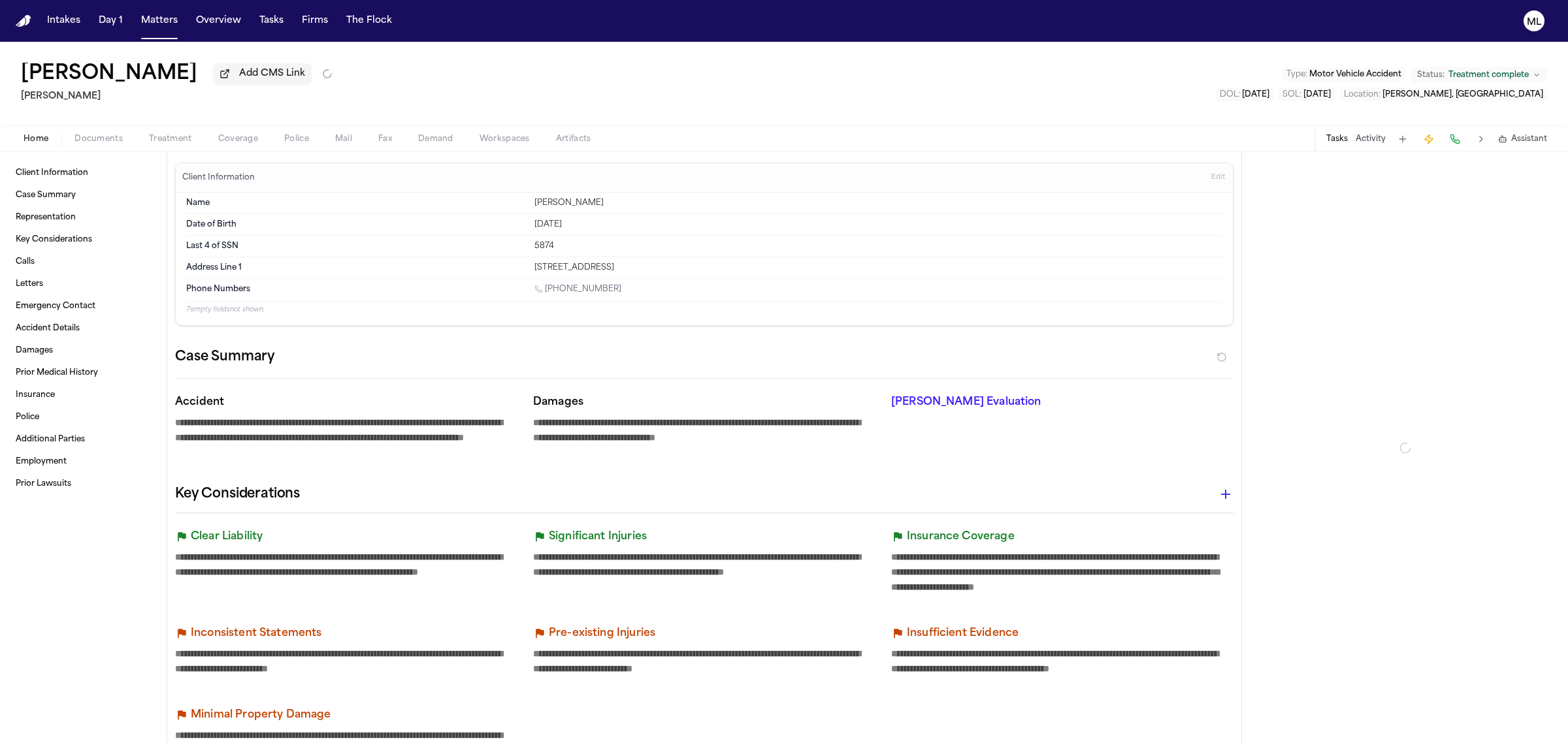
type textarea "*"
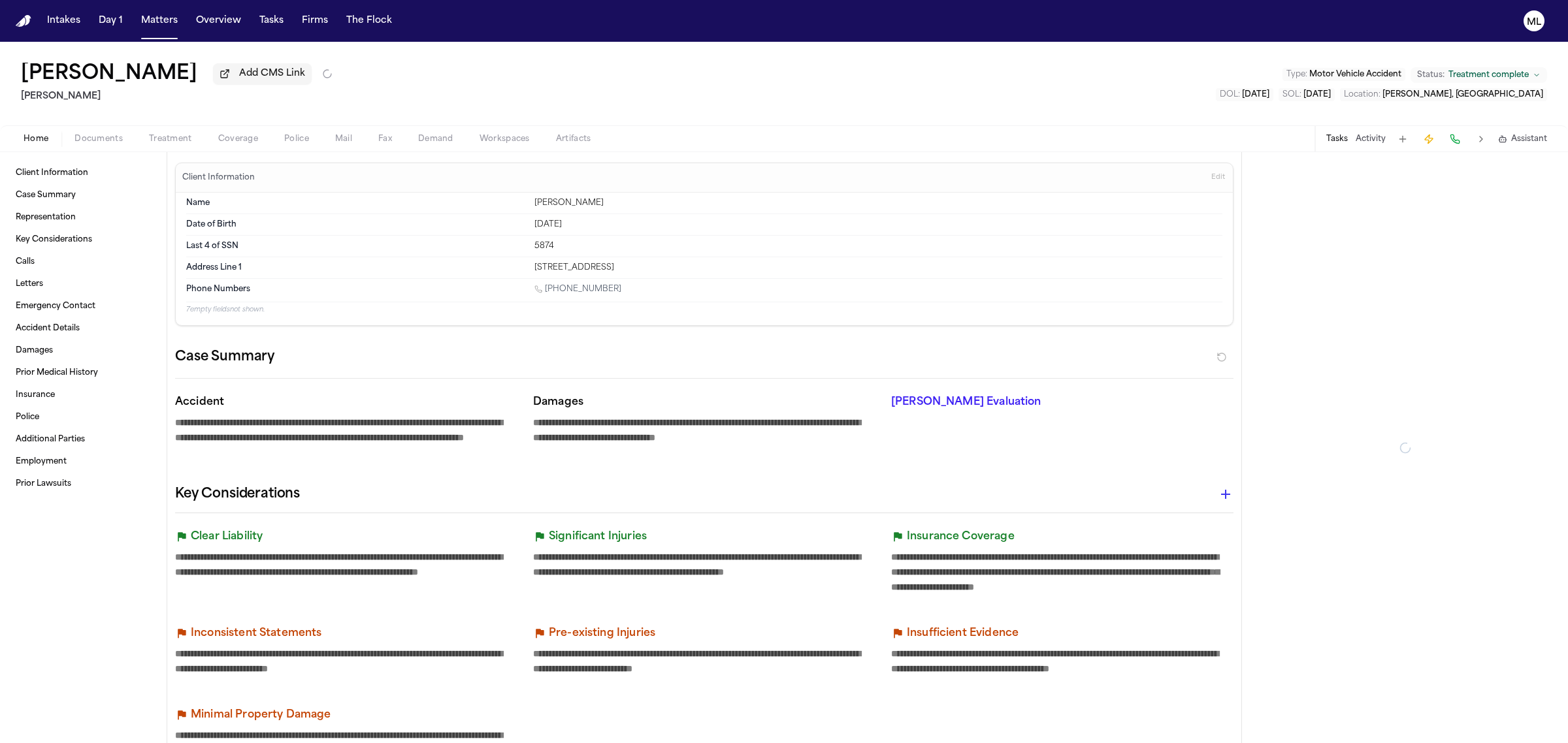
type textarea "*"
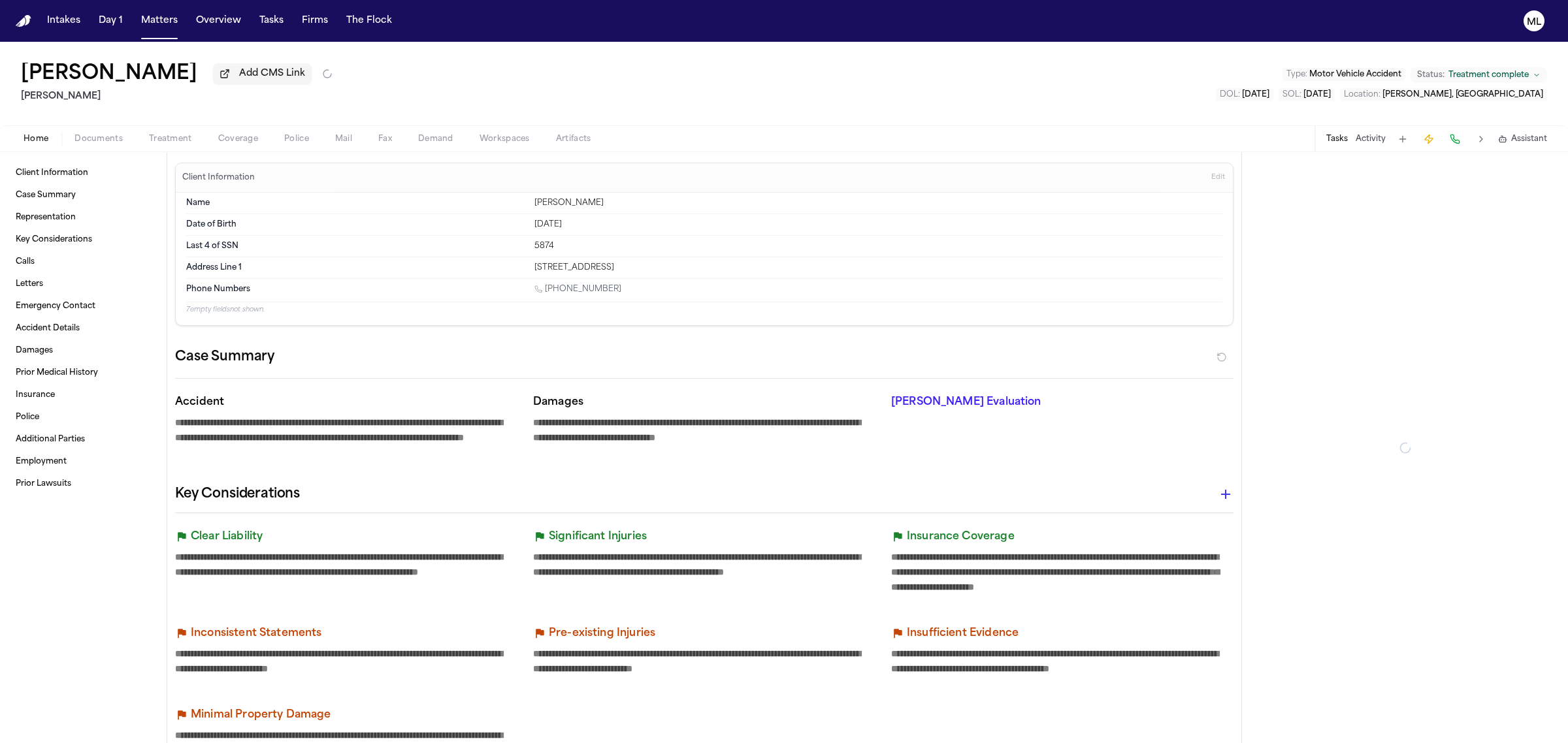
type textarea "*"
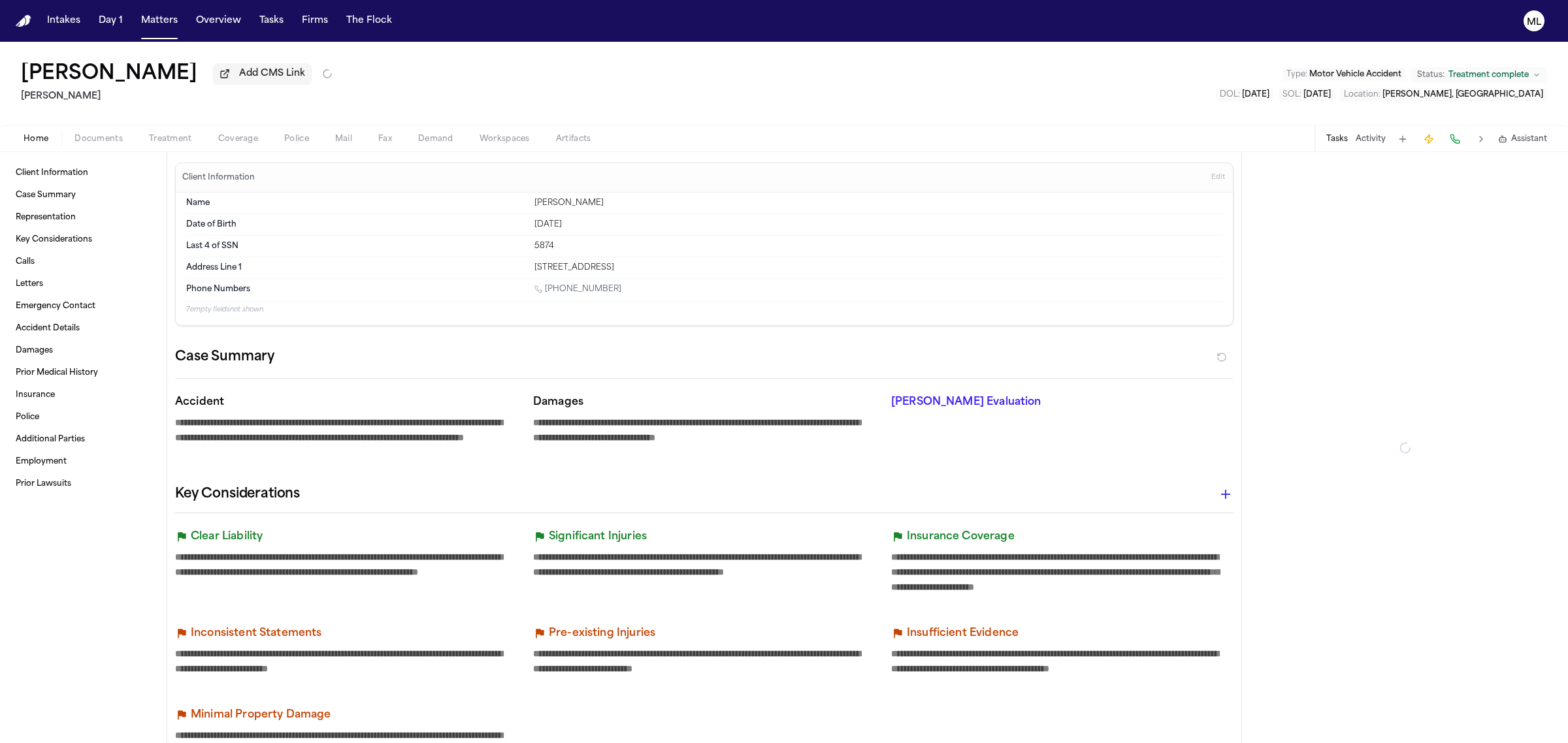
type textarea "*"
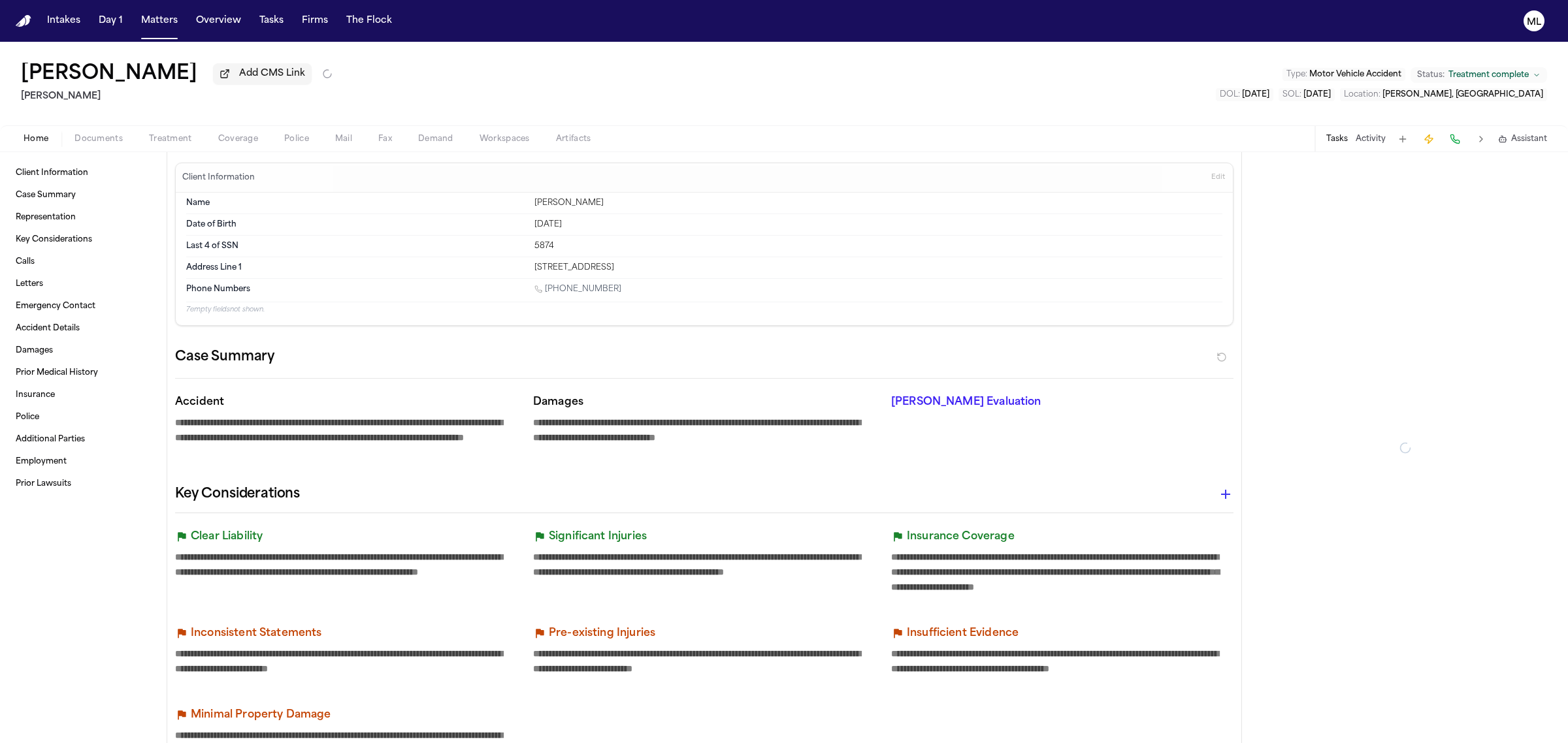
type textarea "*"
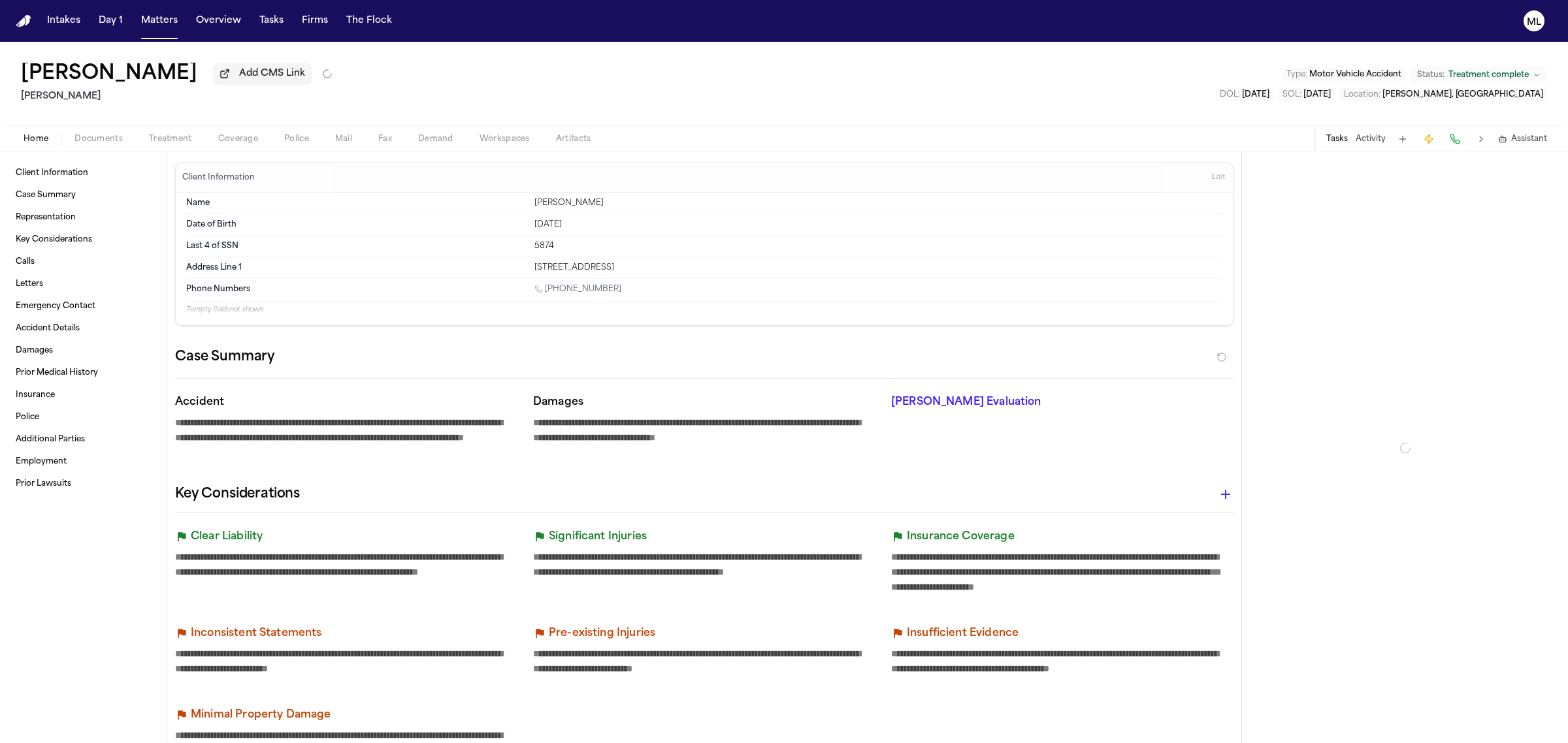
type textarea "*"
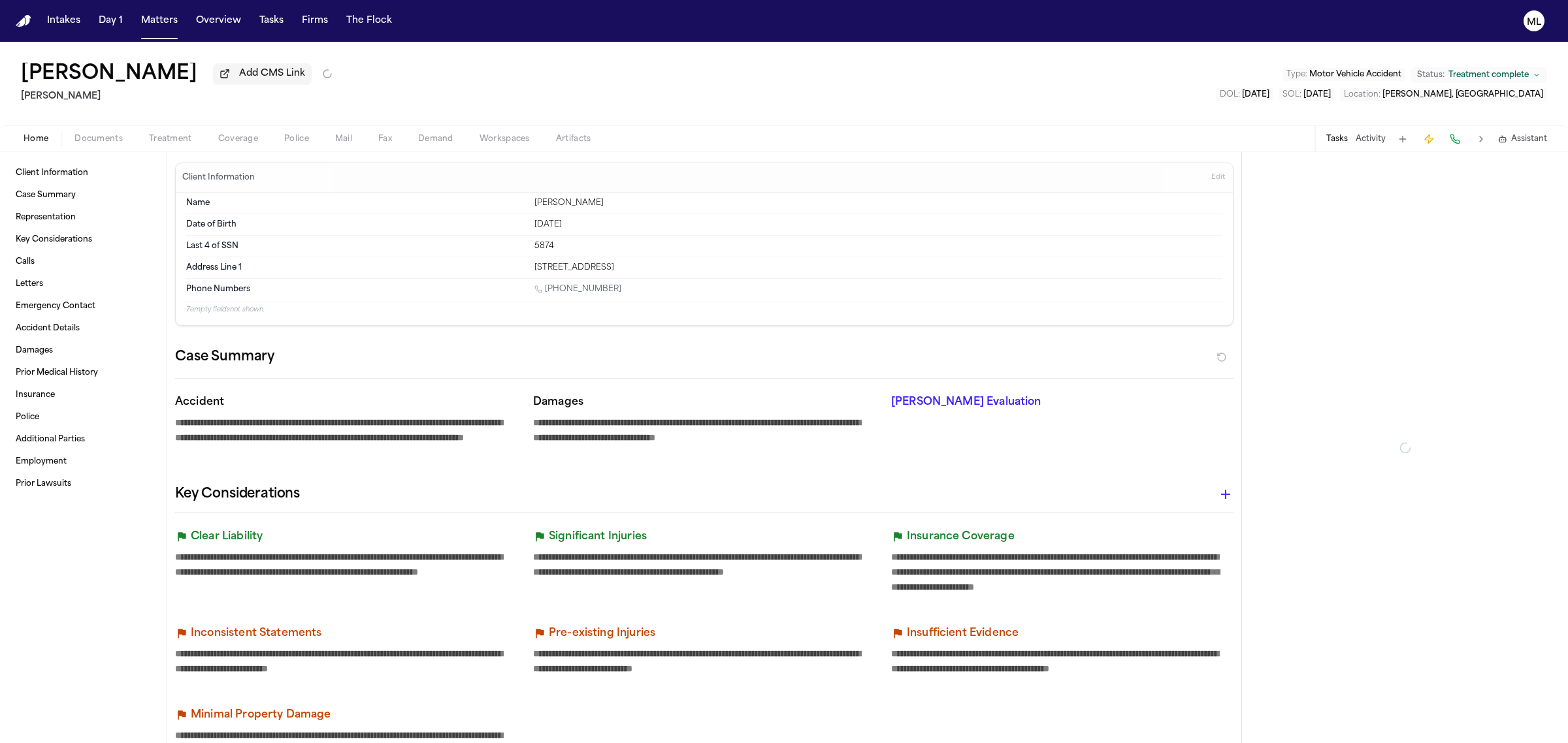
type textarea "*"
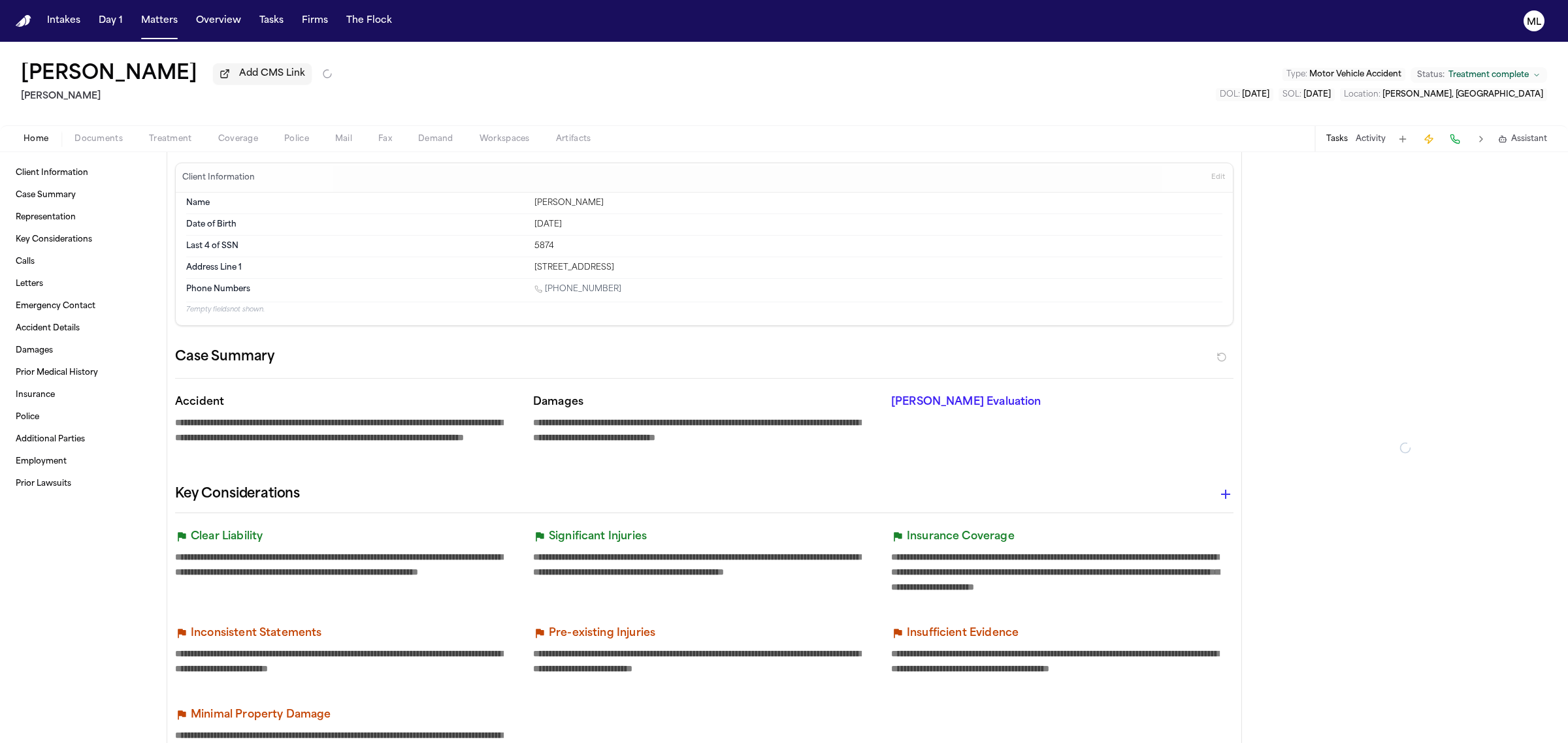
type textarea "*"
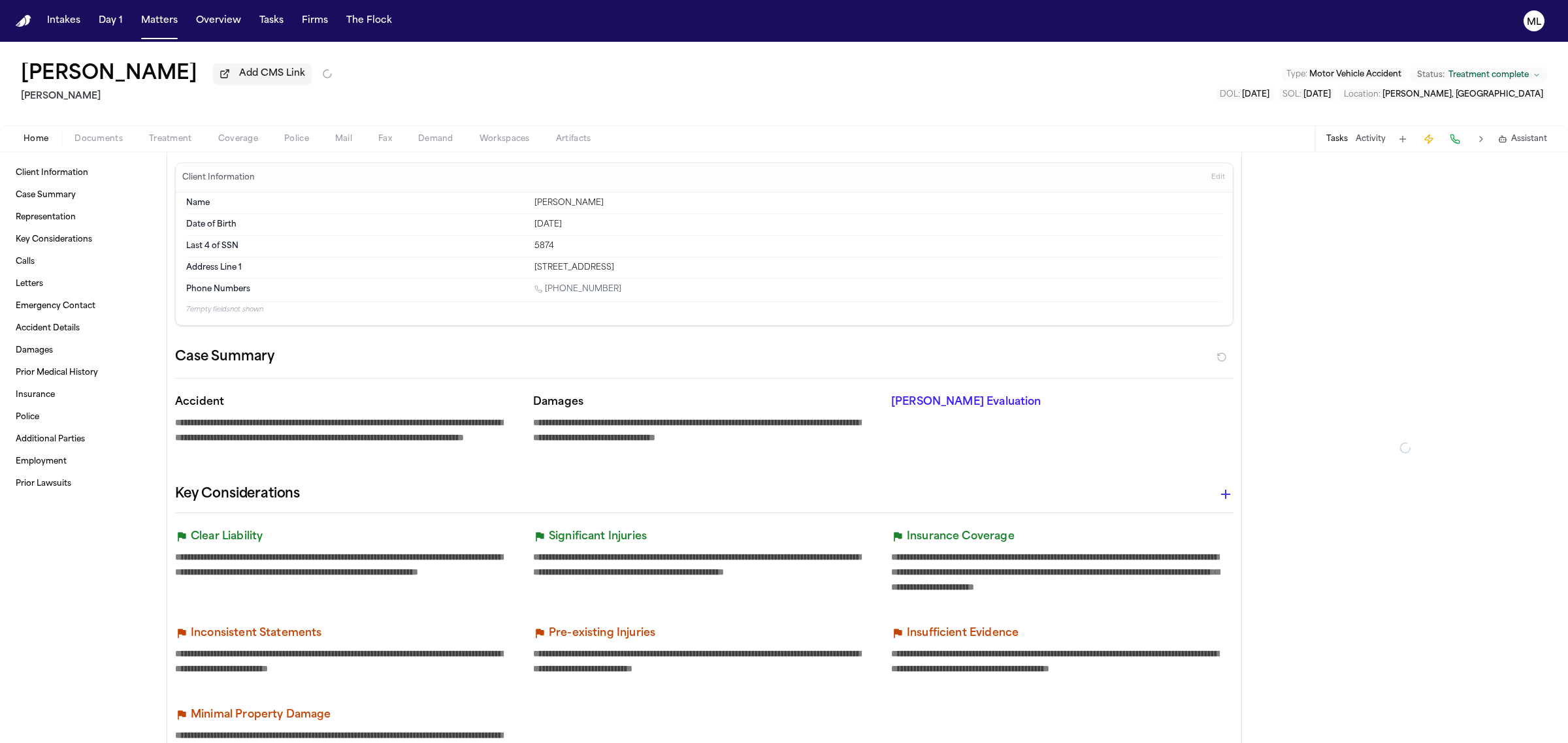
type textarea "*"
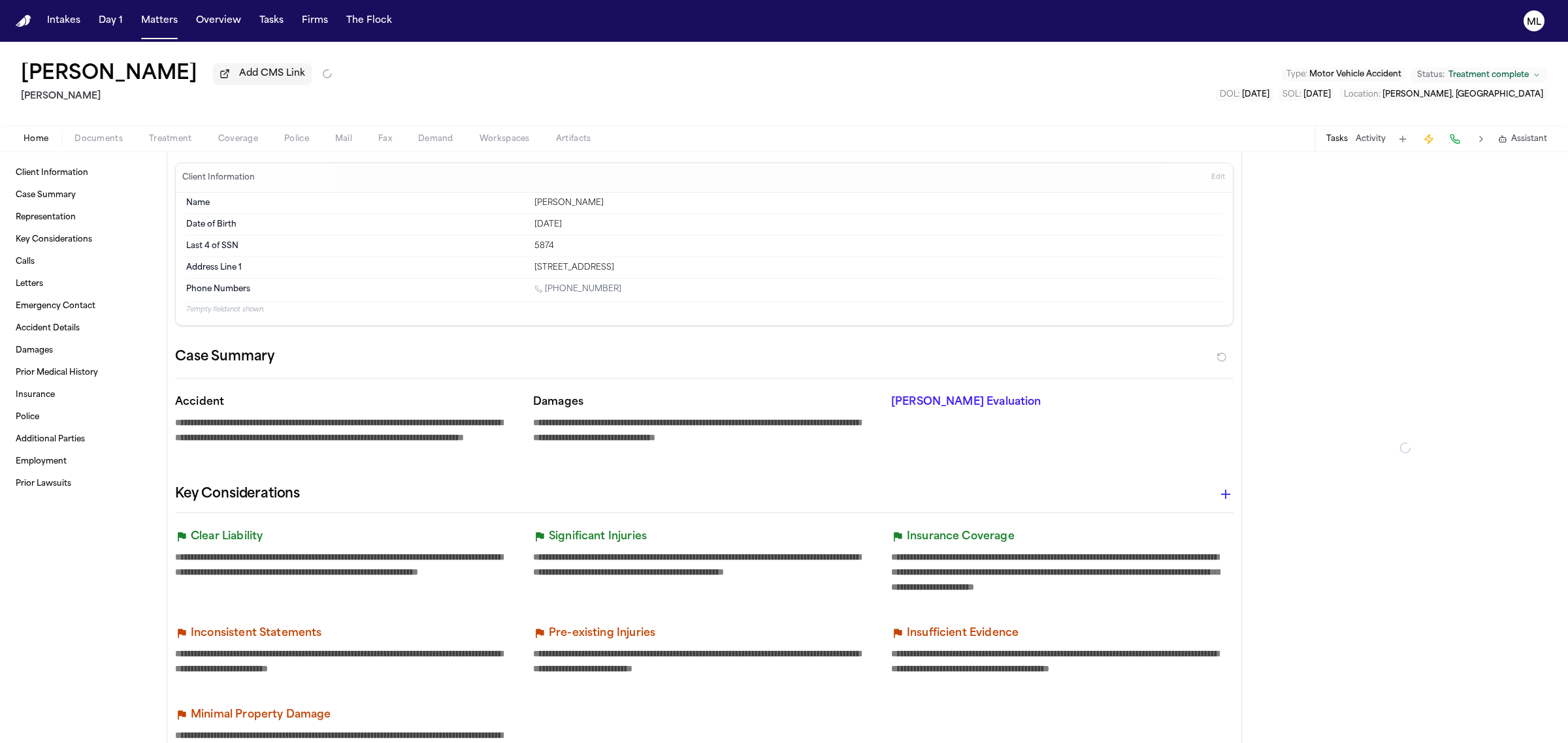
type textarea "*"
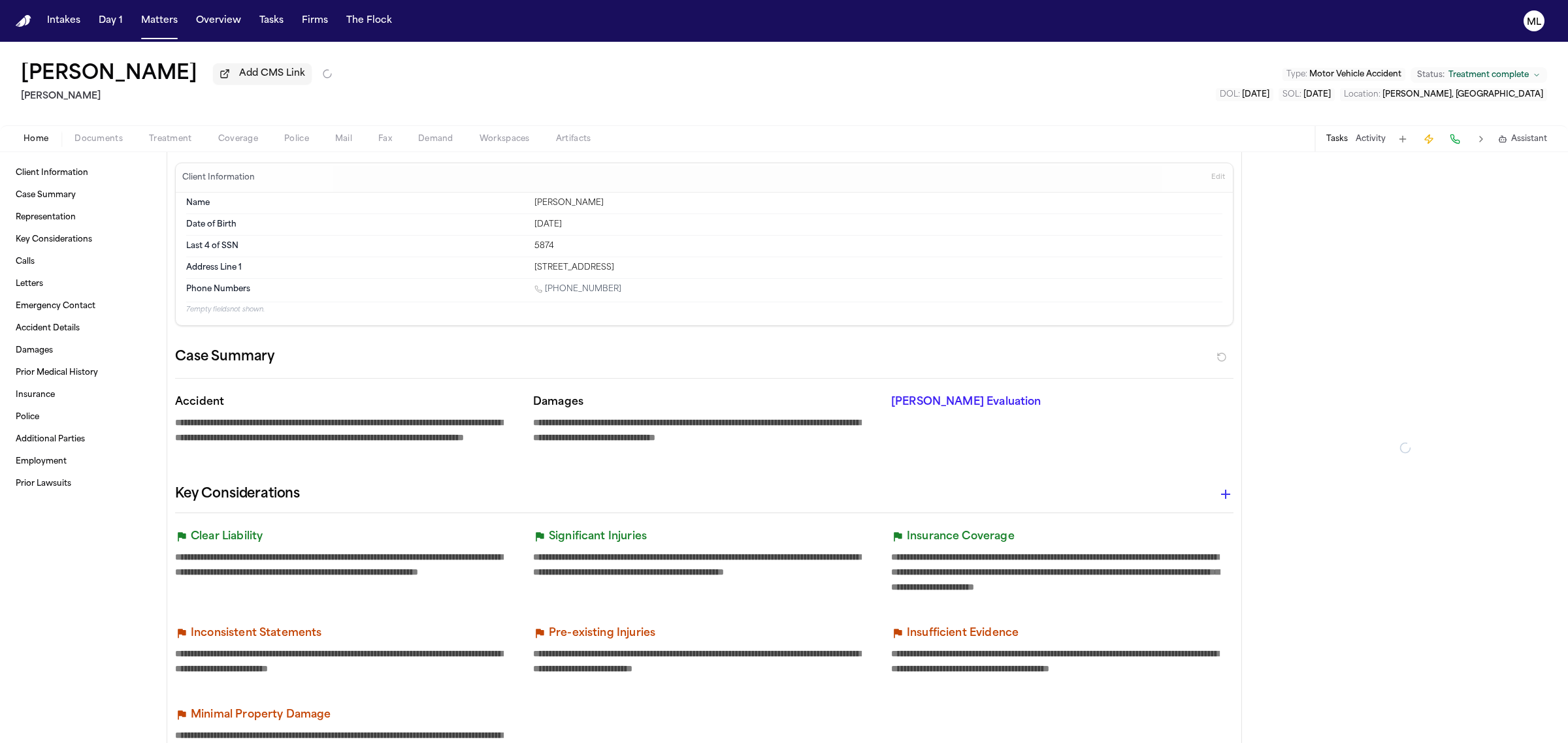
type textarea "*"
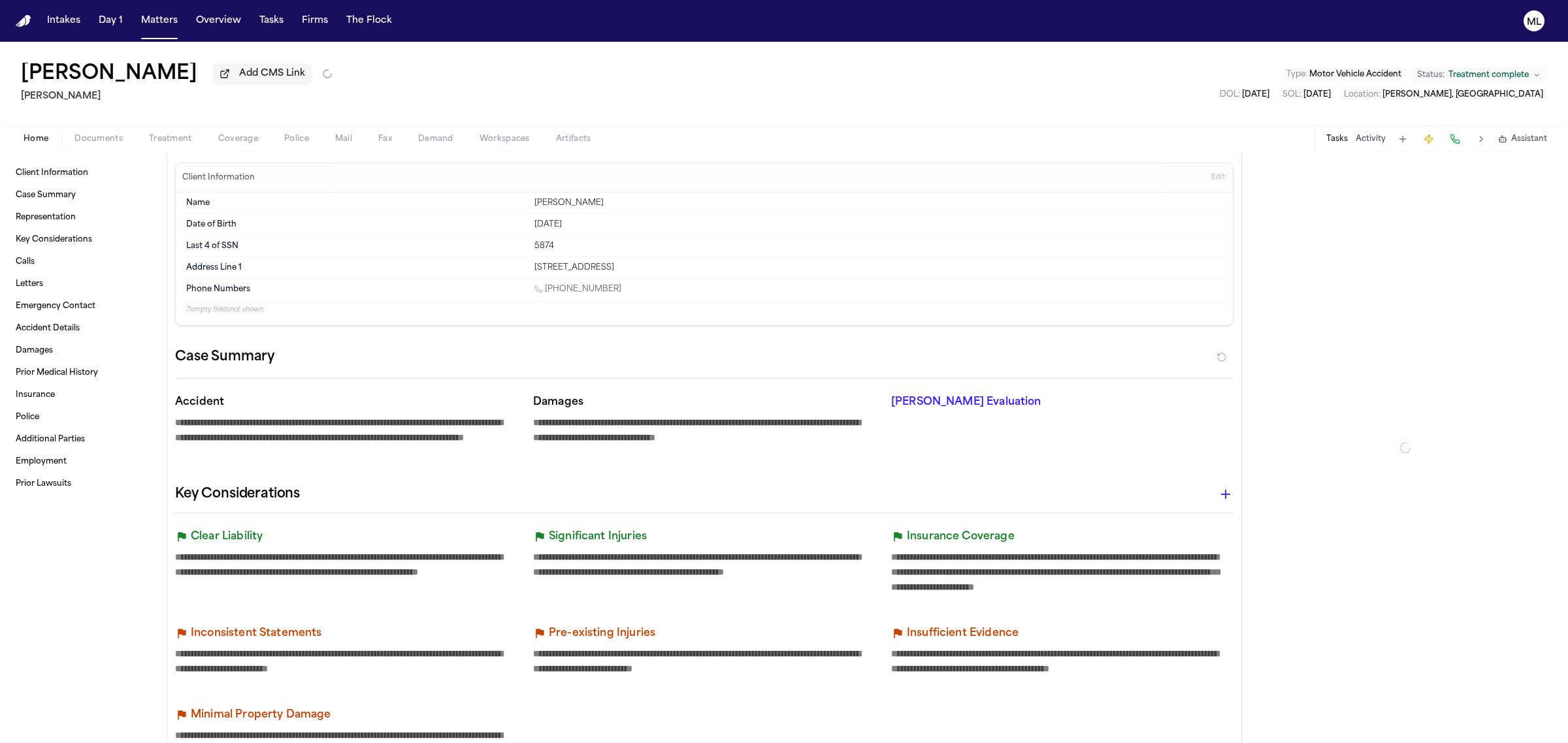
type textarea "*"
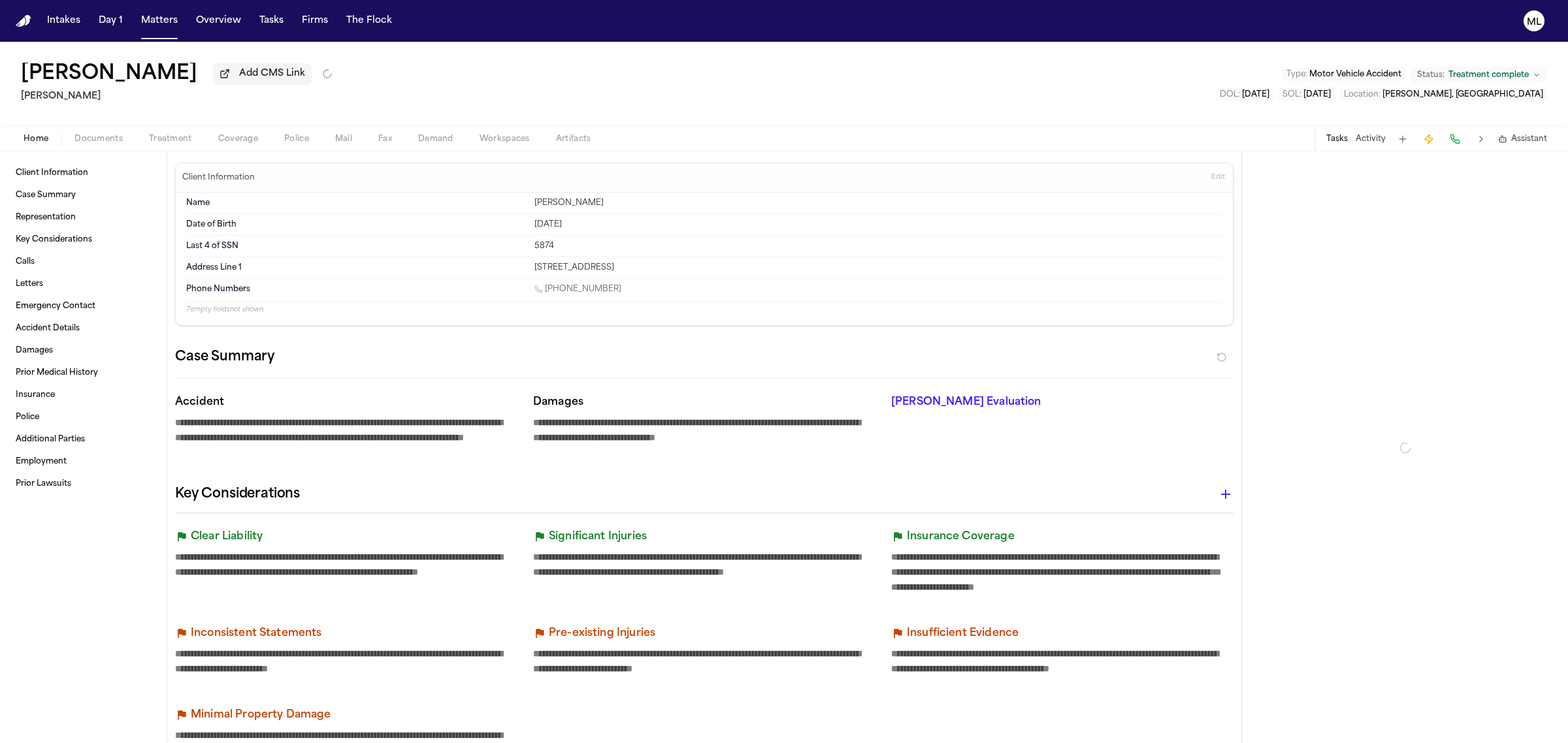
type textarea "*"
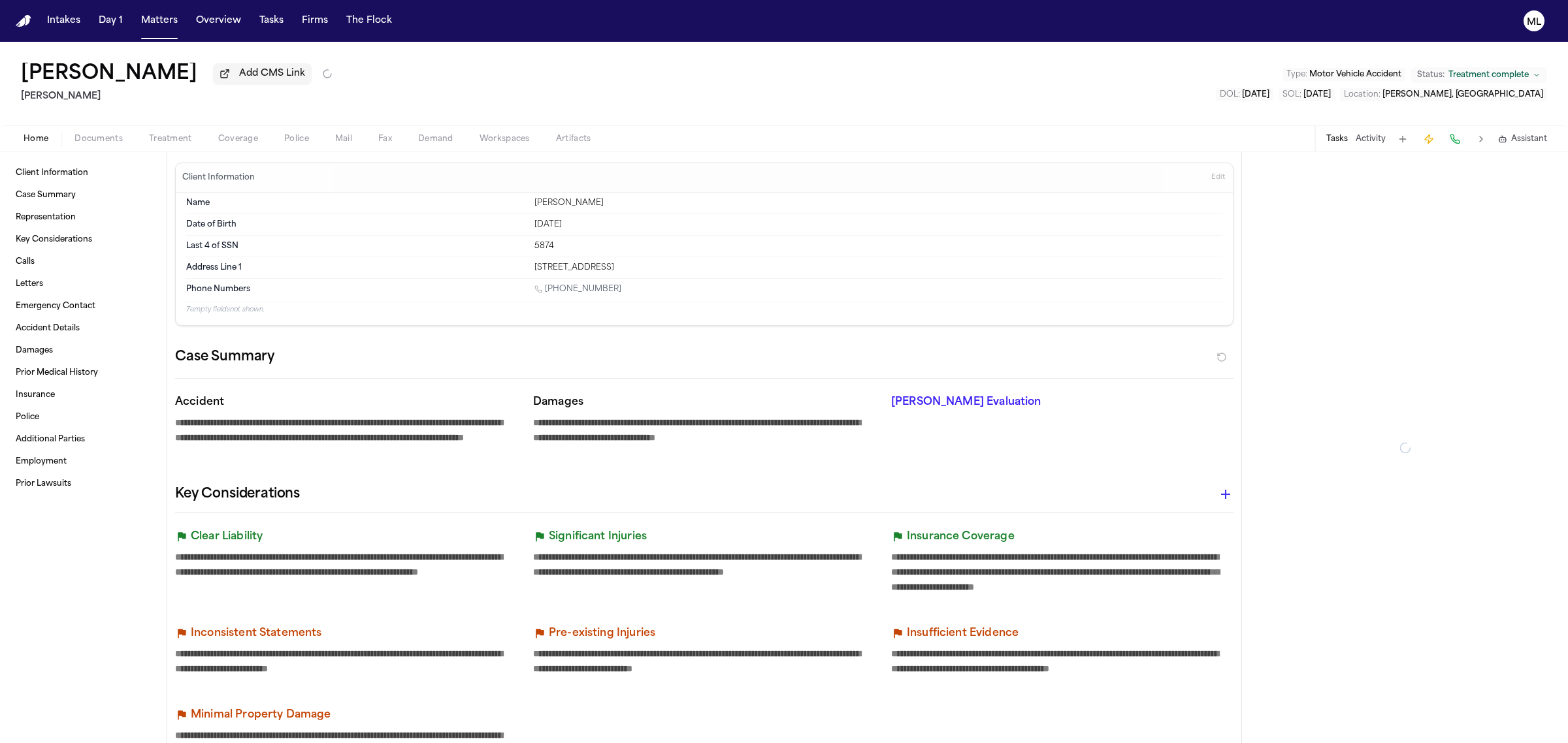
type textarea "*"
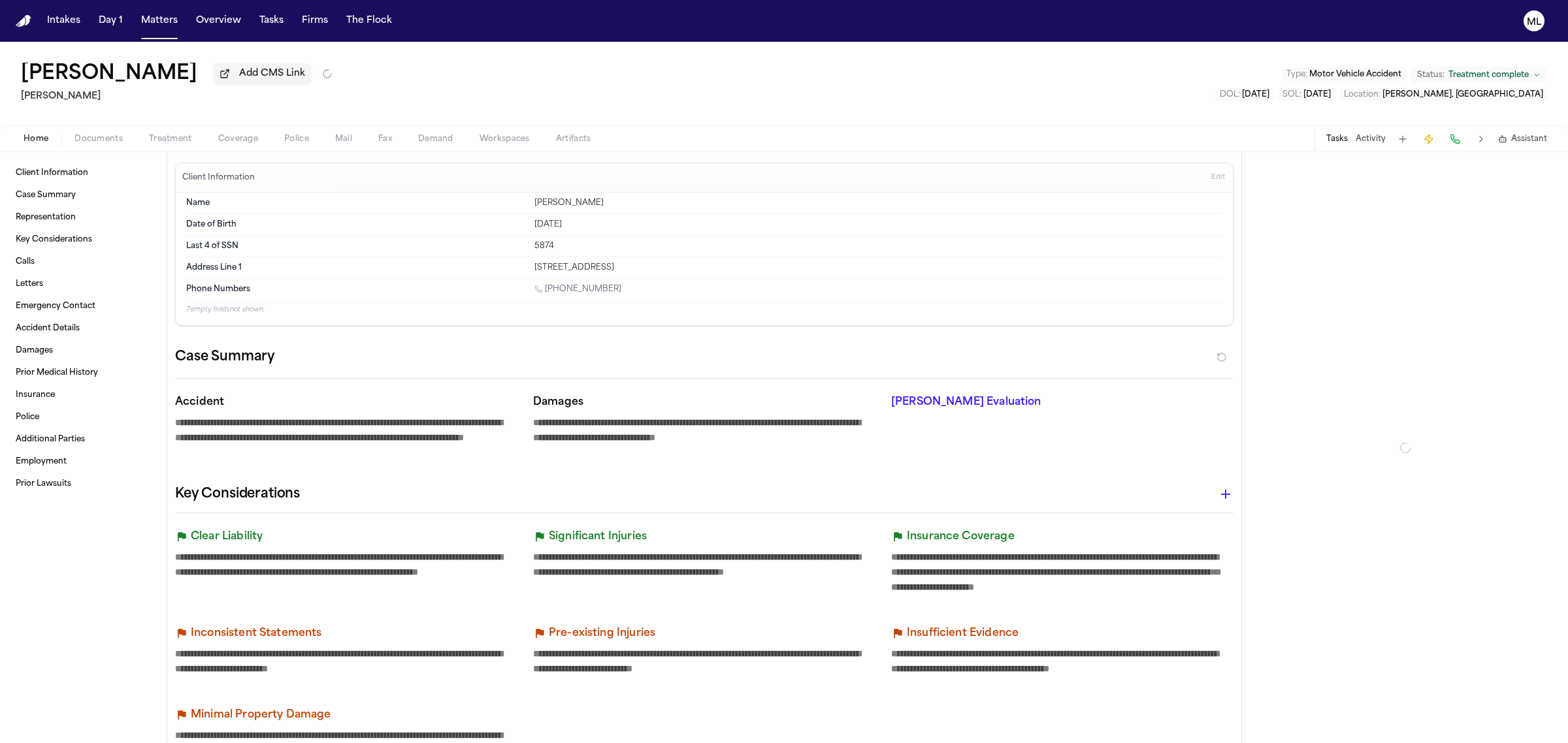
type textarea "*"
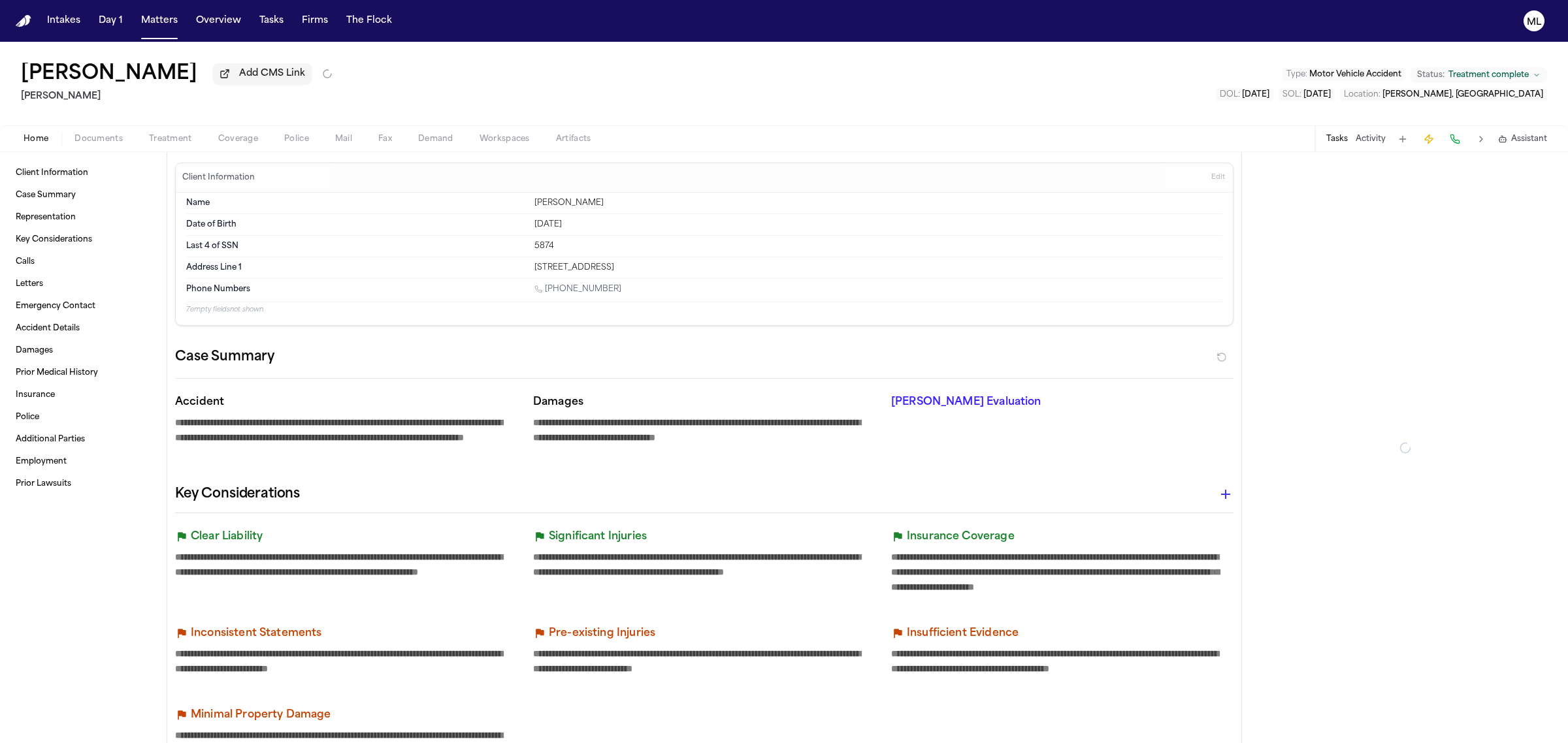
type textarea "*"
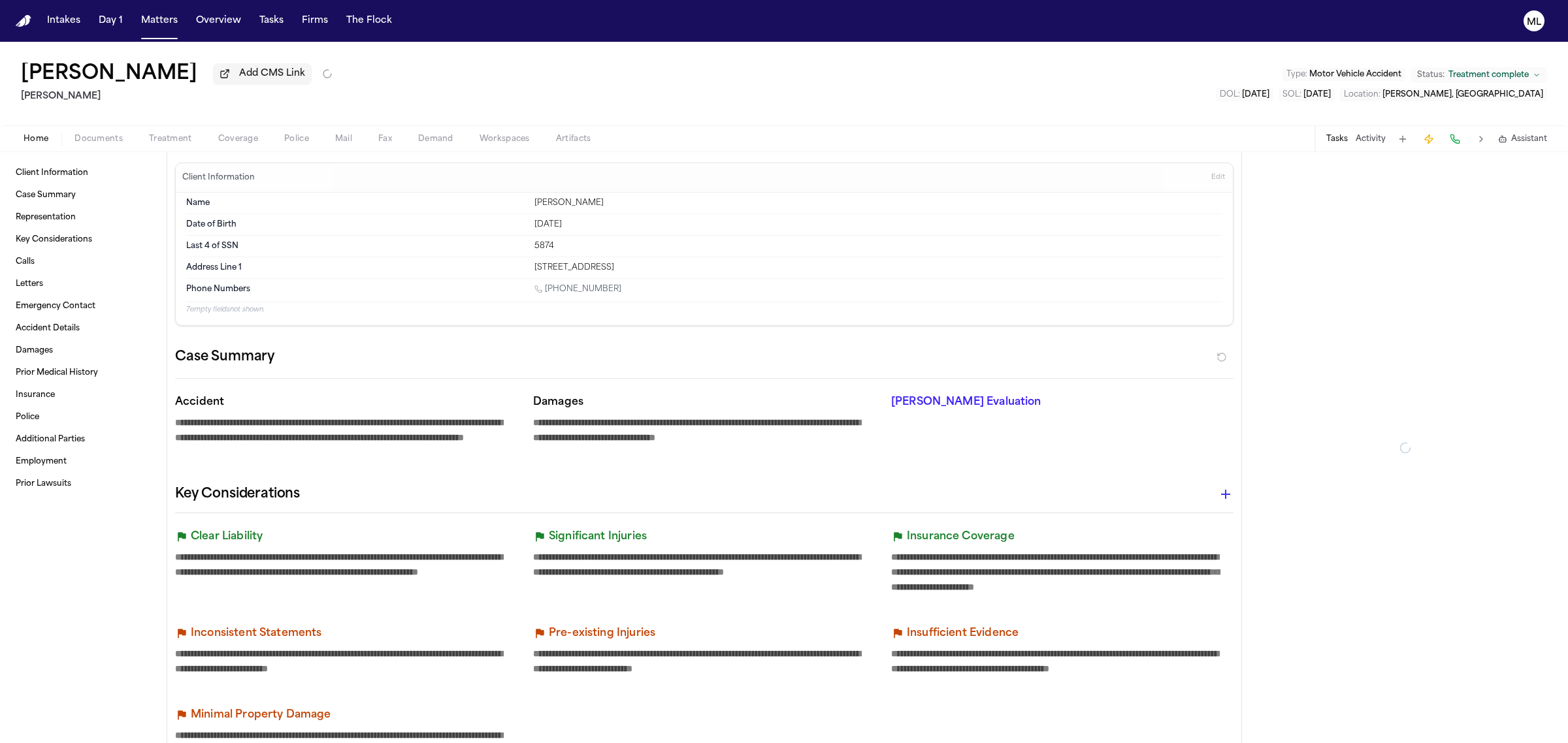
type textarea "*"
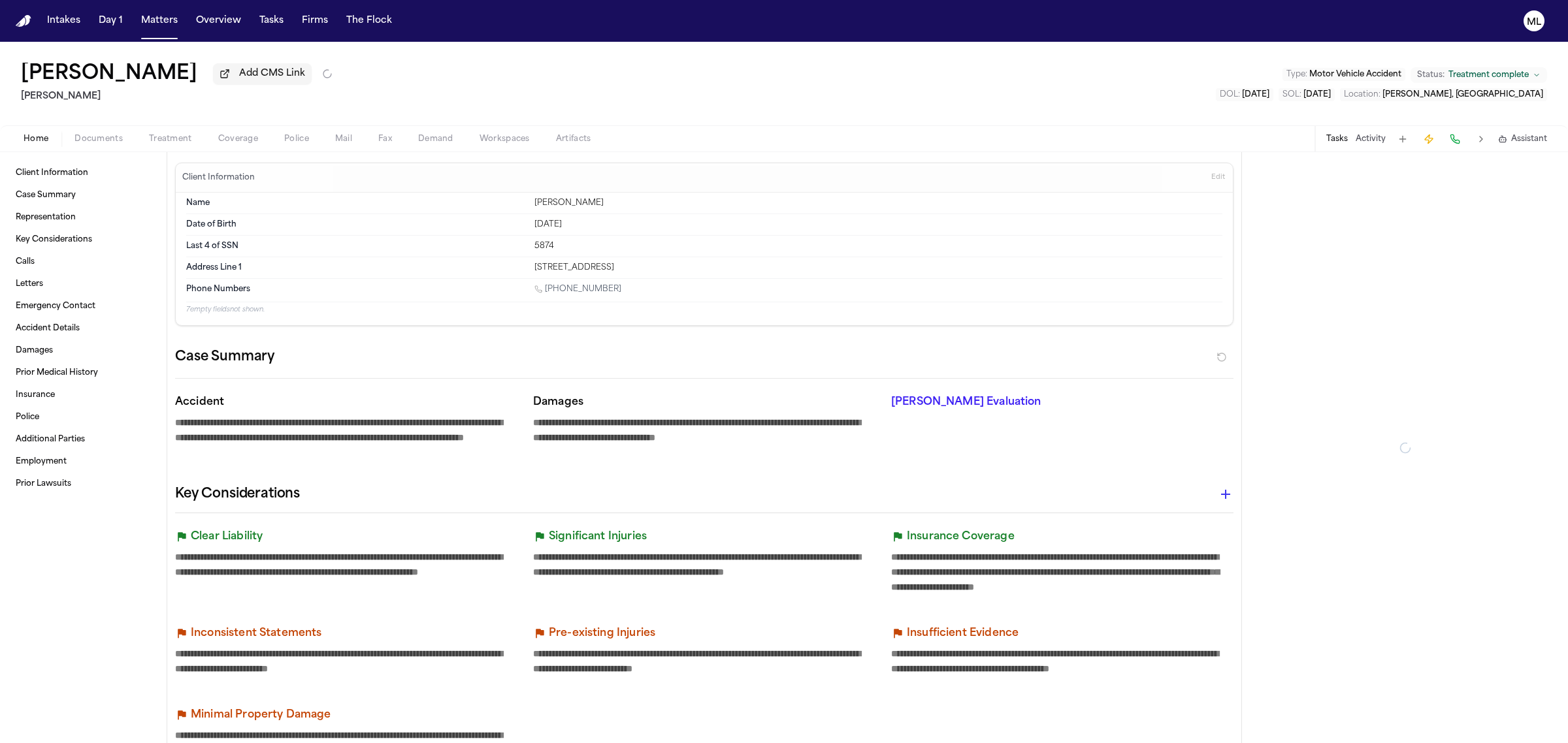
type textarea "*"
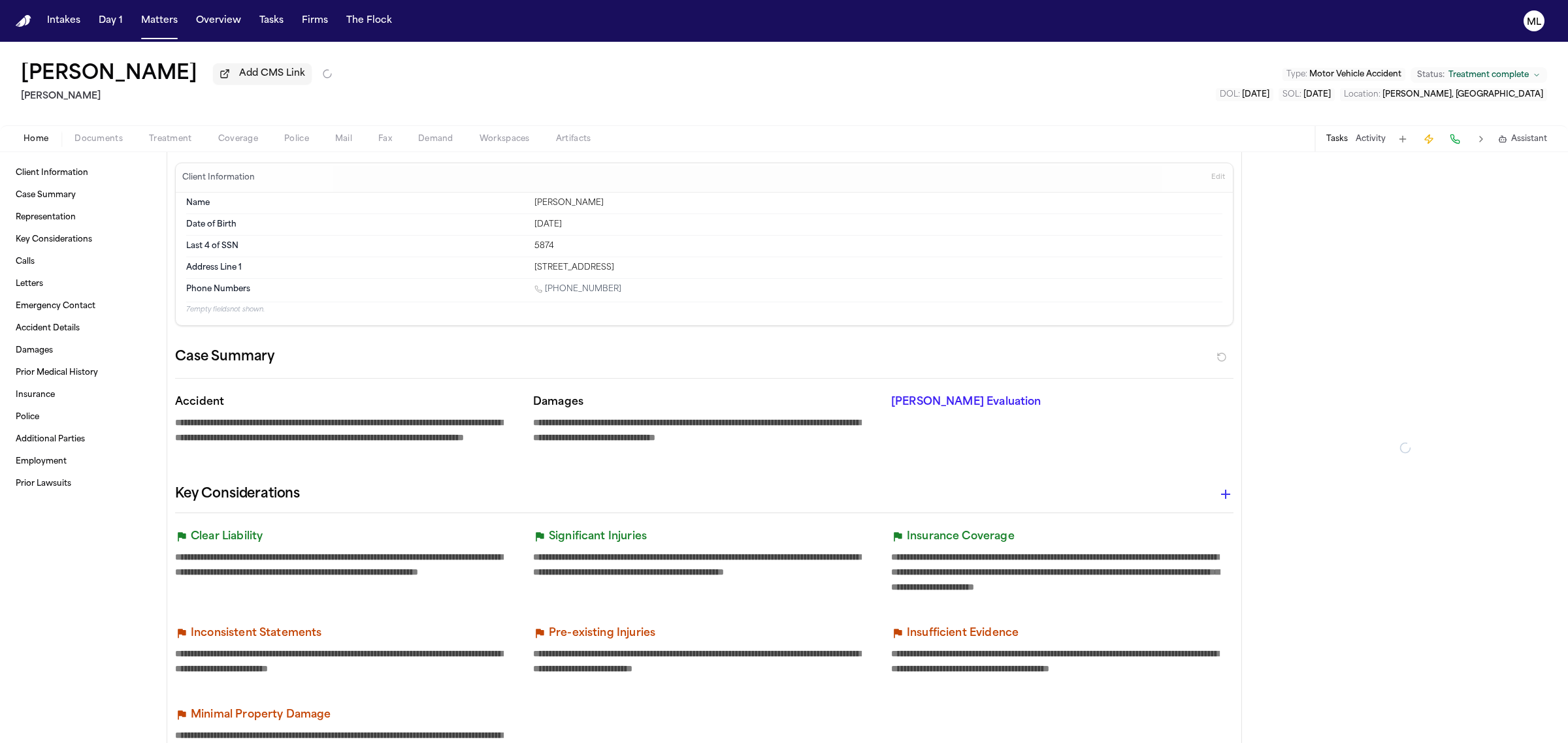
type textarea "*"
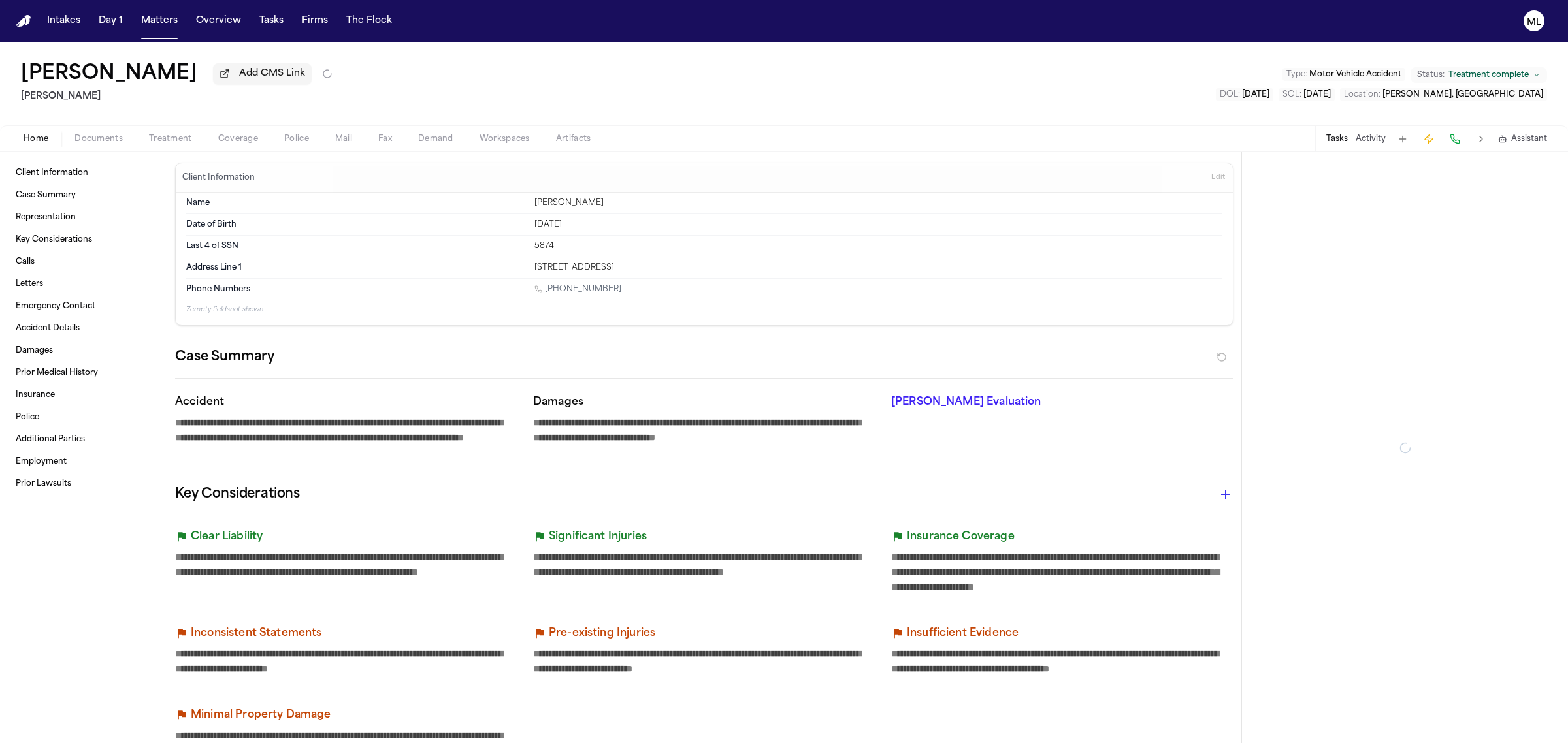
type textarea "*"
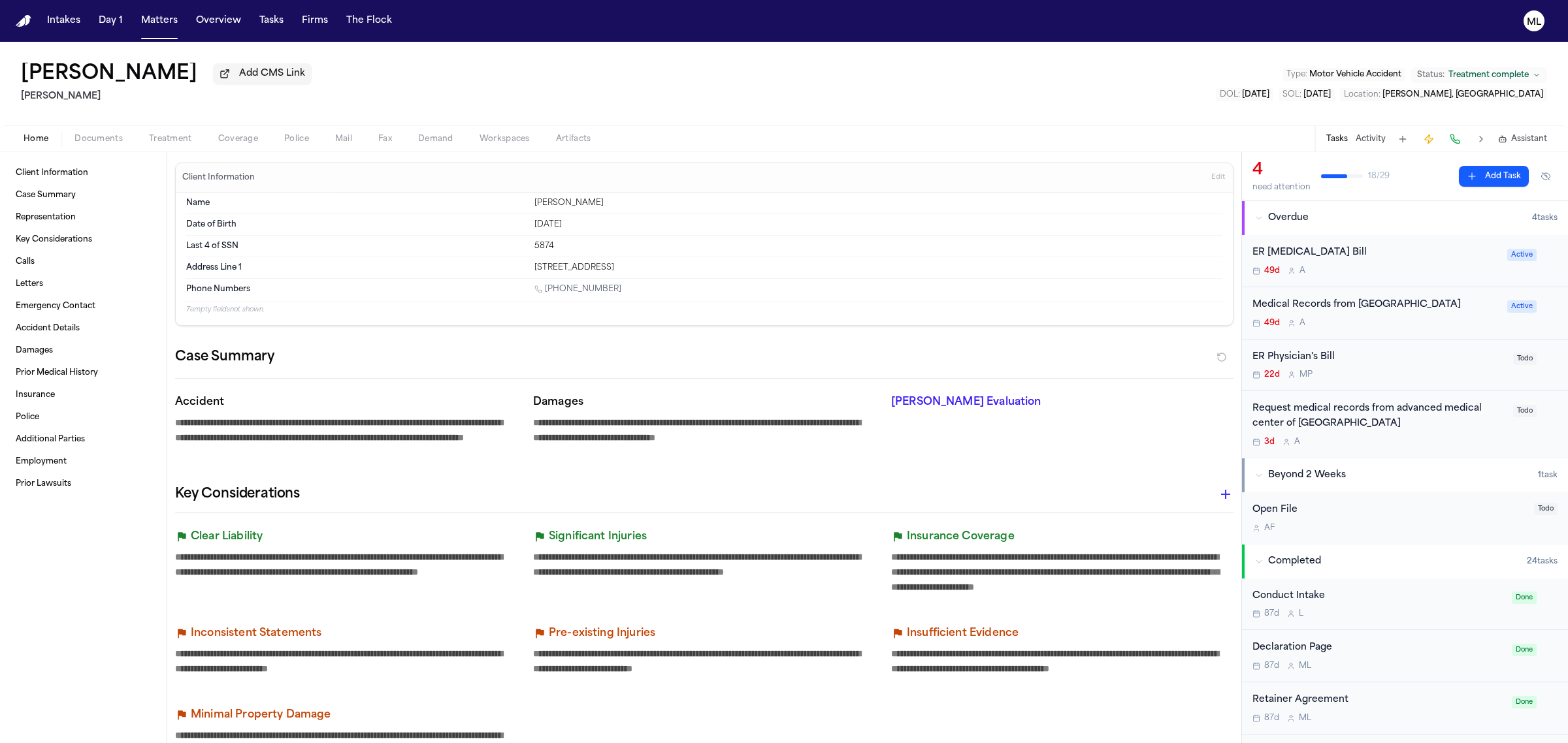
click at [1491, 72] on span "Treatment complete" at bounding box center [1489, 75] width 80 height 11
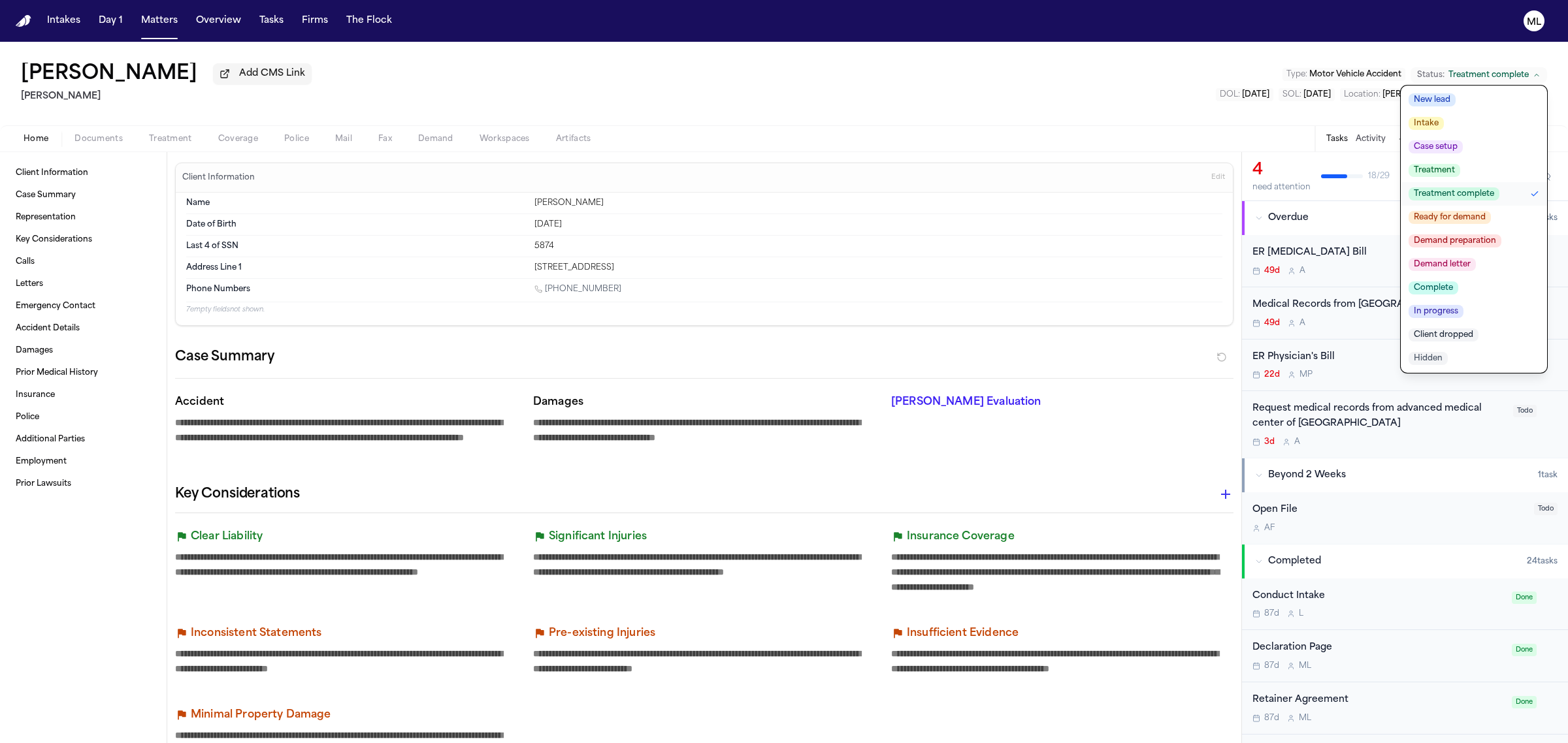
click at [1458, 164] on button "Treatment" at bounding box center [1473, 170] width 146 height 23
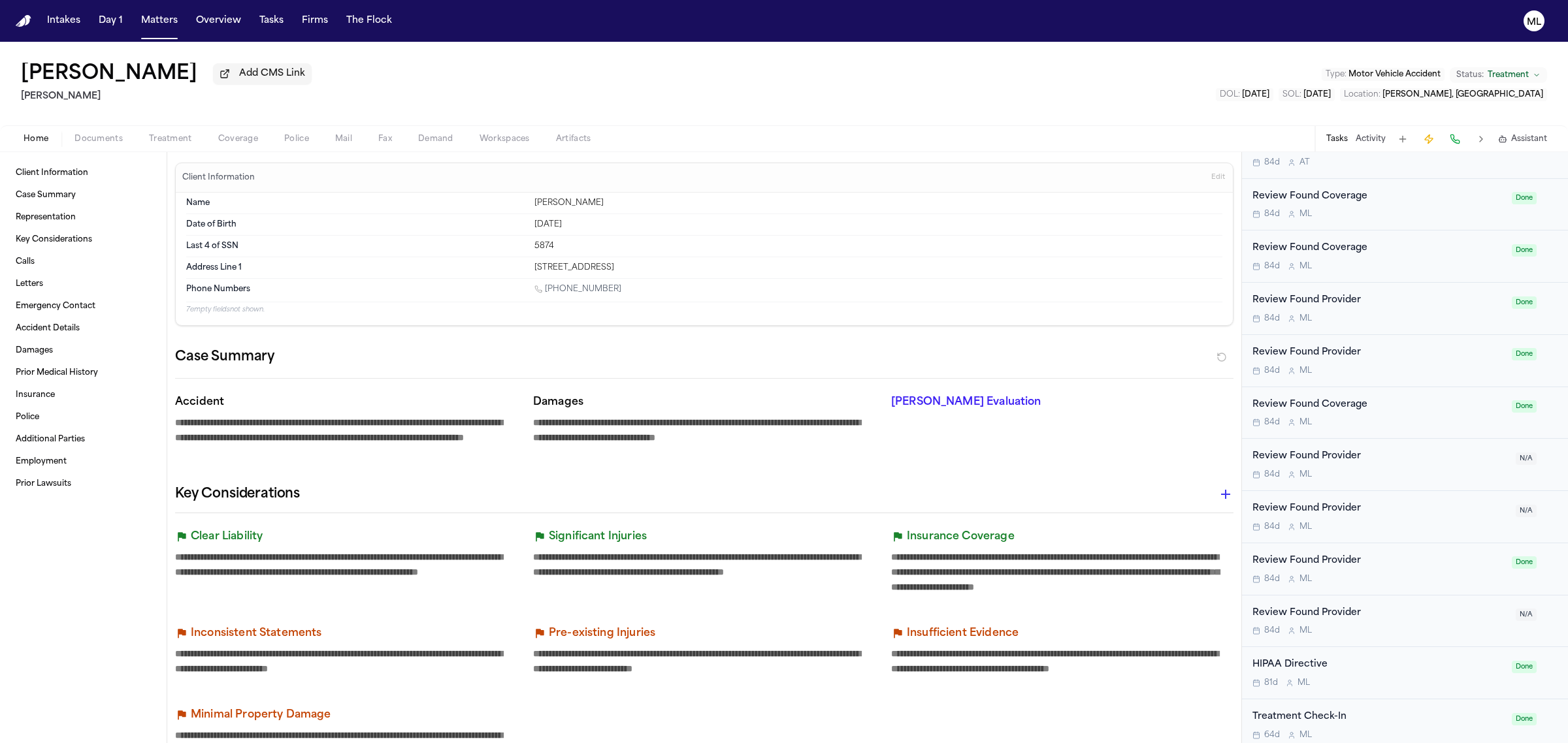
scroll to position [898, 0]
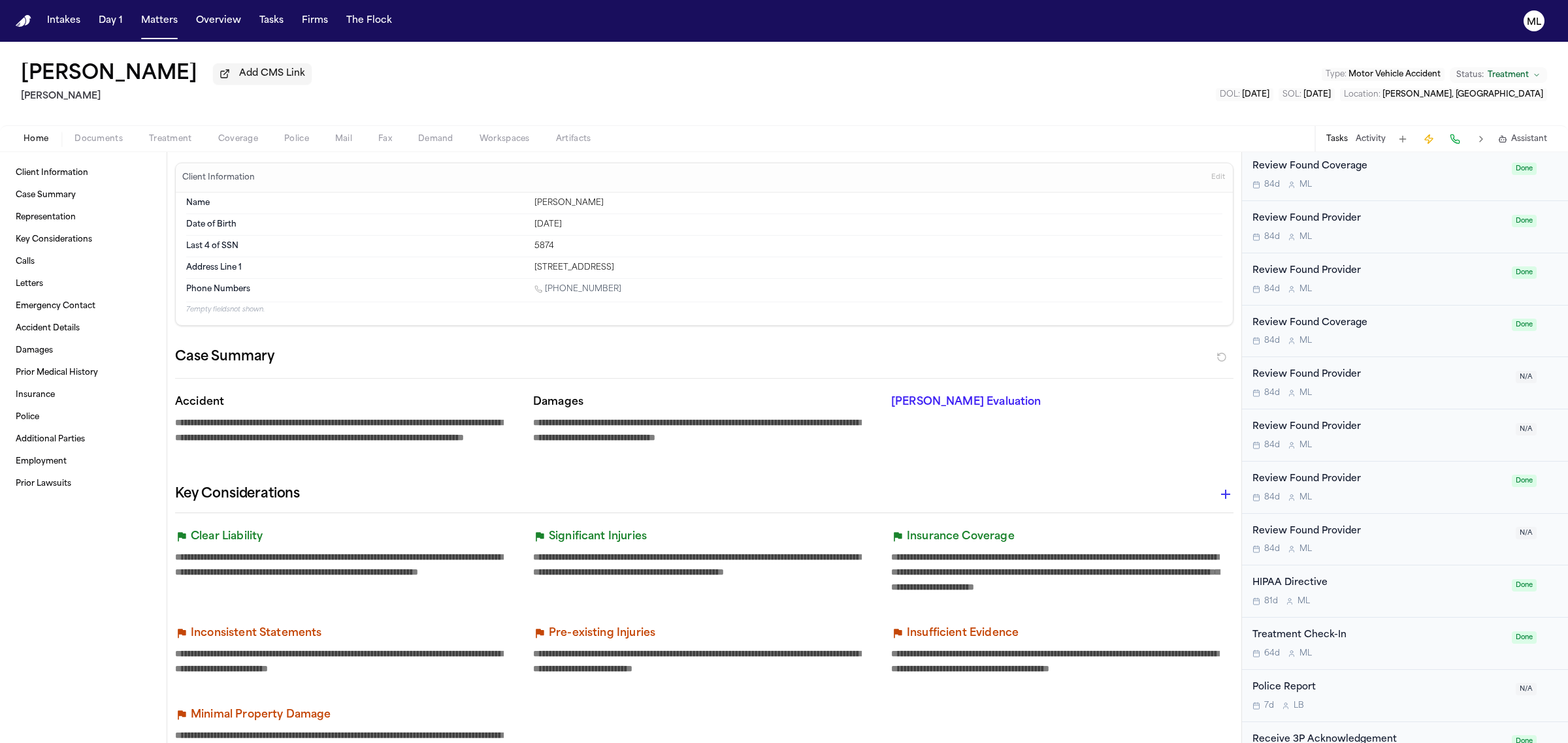
click at [1422, 650] on div "Treatment Check-In 64d M L" at bounding box center [1378, 644] width 252 height 31
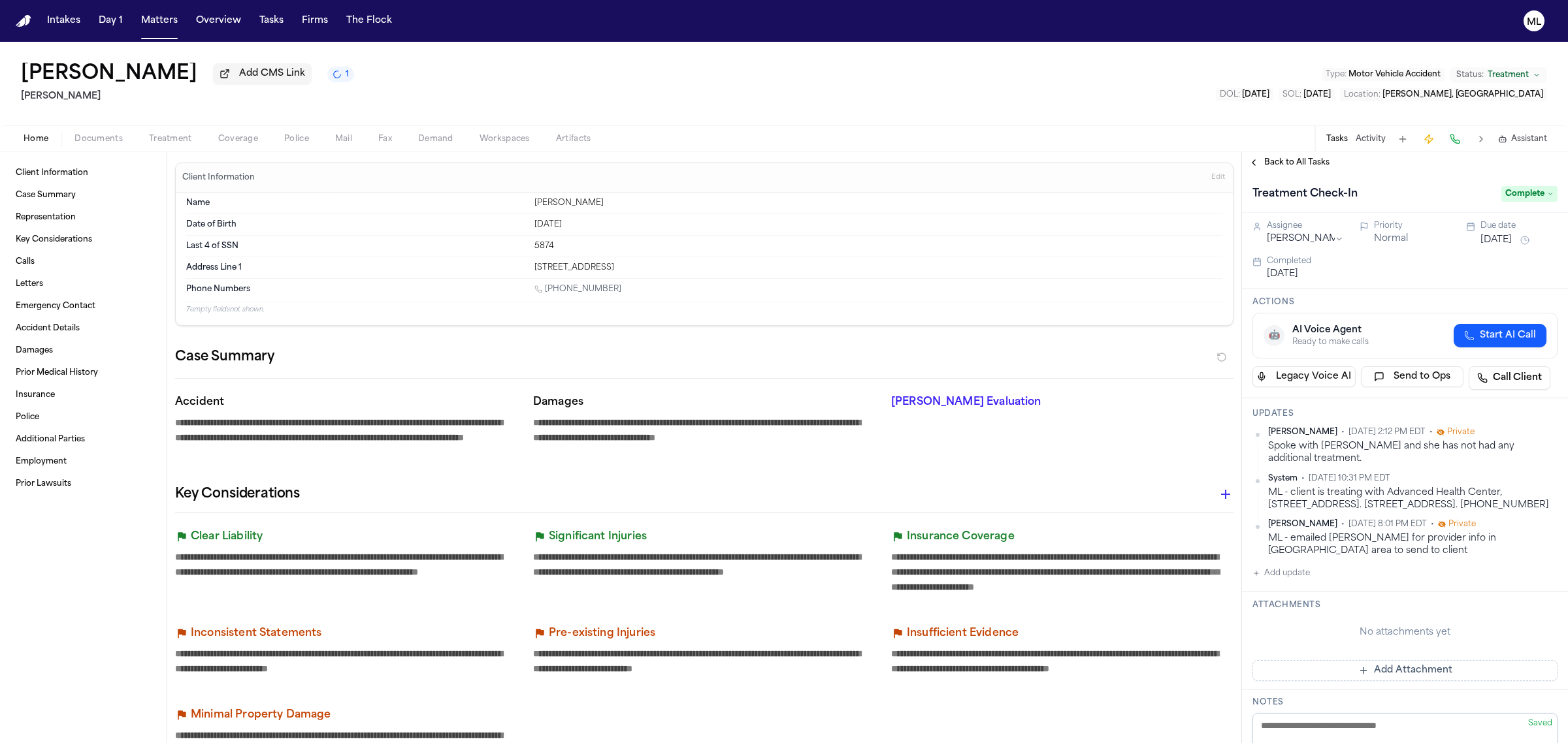
click at [1507, 194] on span "Complete" at bounding box center [1529, 194] width 56 height 15
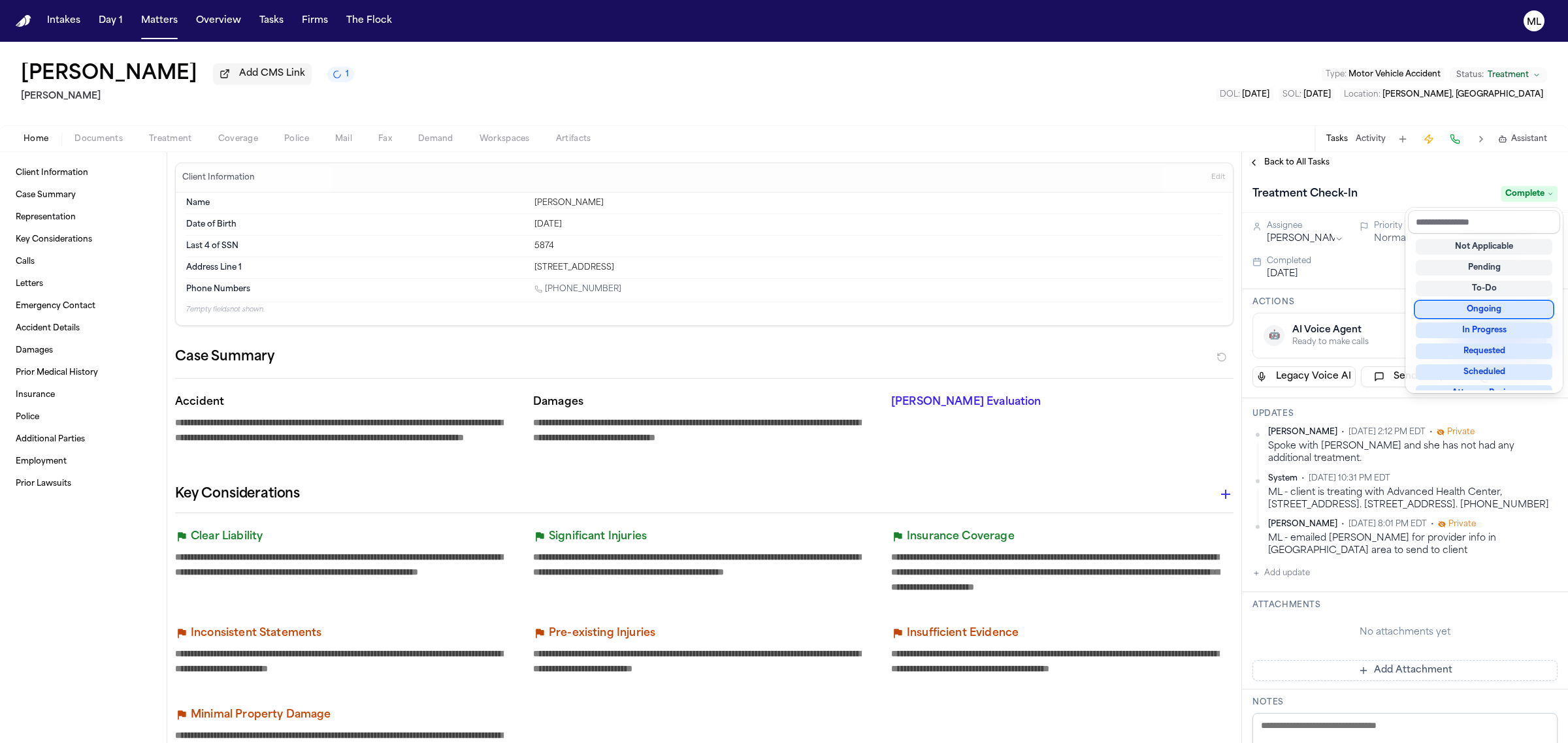
click at [1471, 306] on div "Ongoing" at bounding box center [1484, 309] width 136 height 15
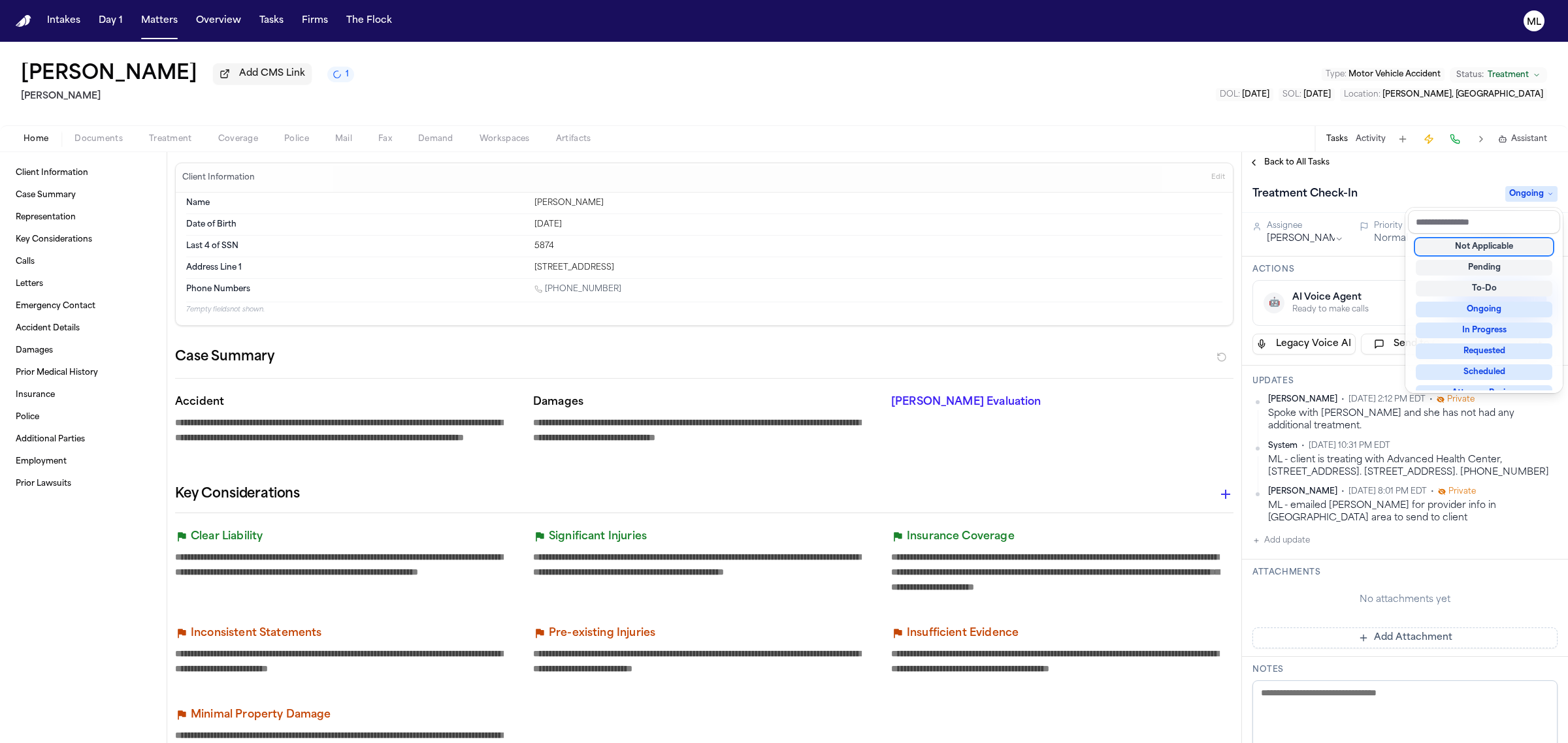
click at [1431, 178] on div "Treatment Check-In Ongoing" at bounding box center [1405, 193] width 326 height 40
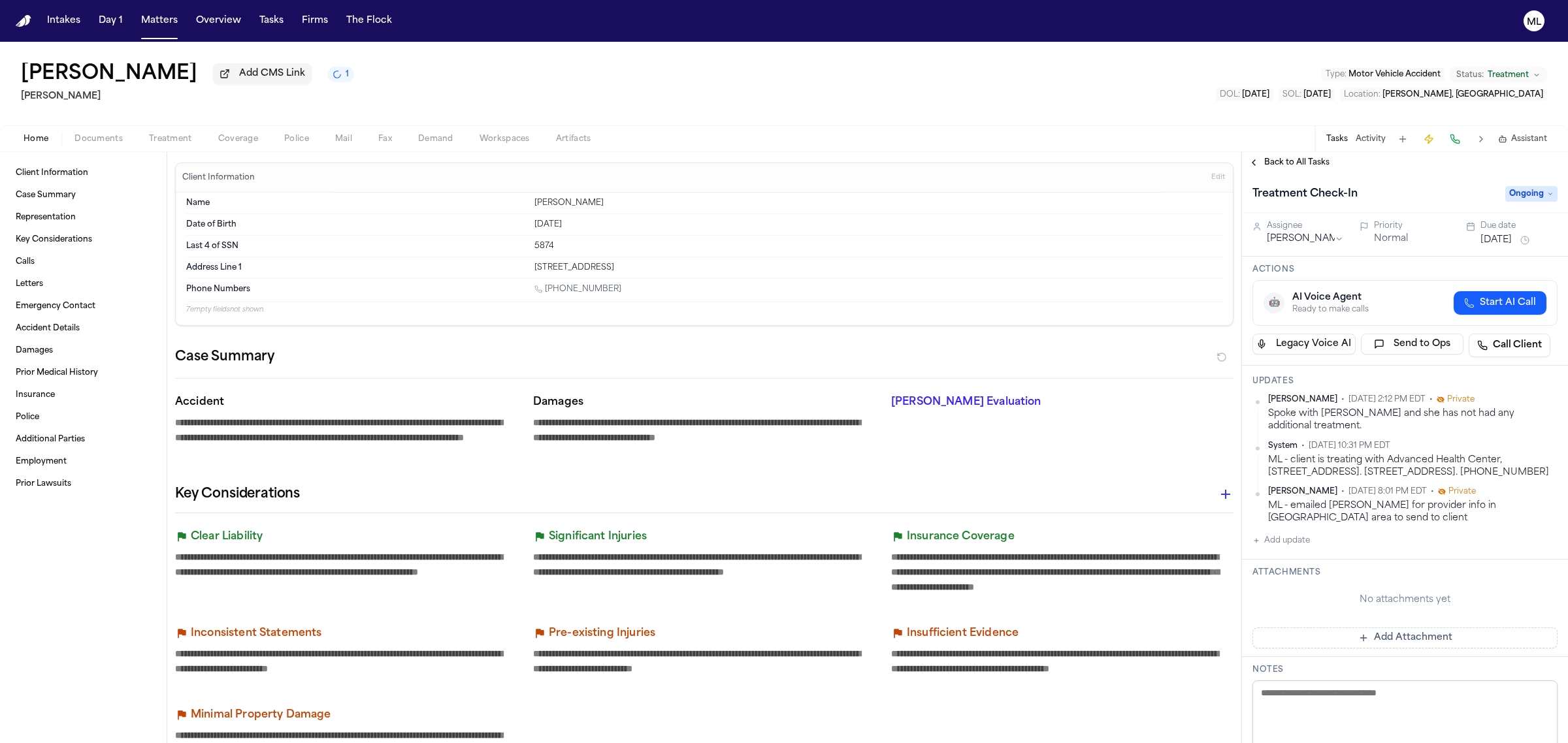
click at [1488, 238] on button "Jul 7, 2025" at bounding box center [1496, 240] width 31 height 13
click at [1508, 338] on button "11" at bounding box center [1507, 343] width 21 height 21
click at [1292, 158] on span "Back to All Tasks" at bounding box center [1297, 163] width 65 height 11
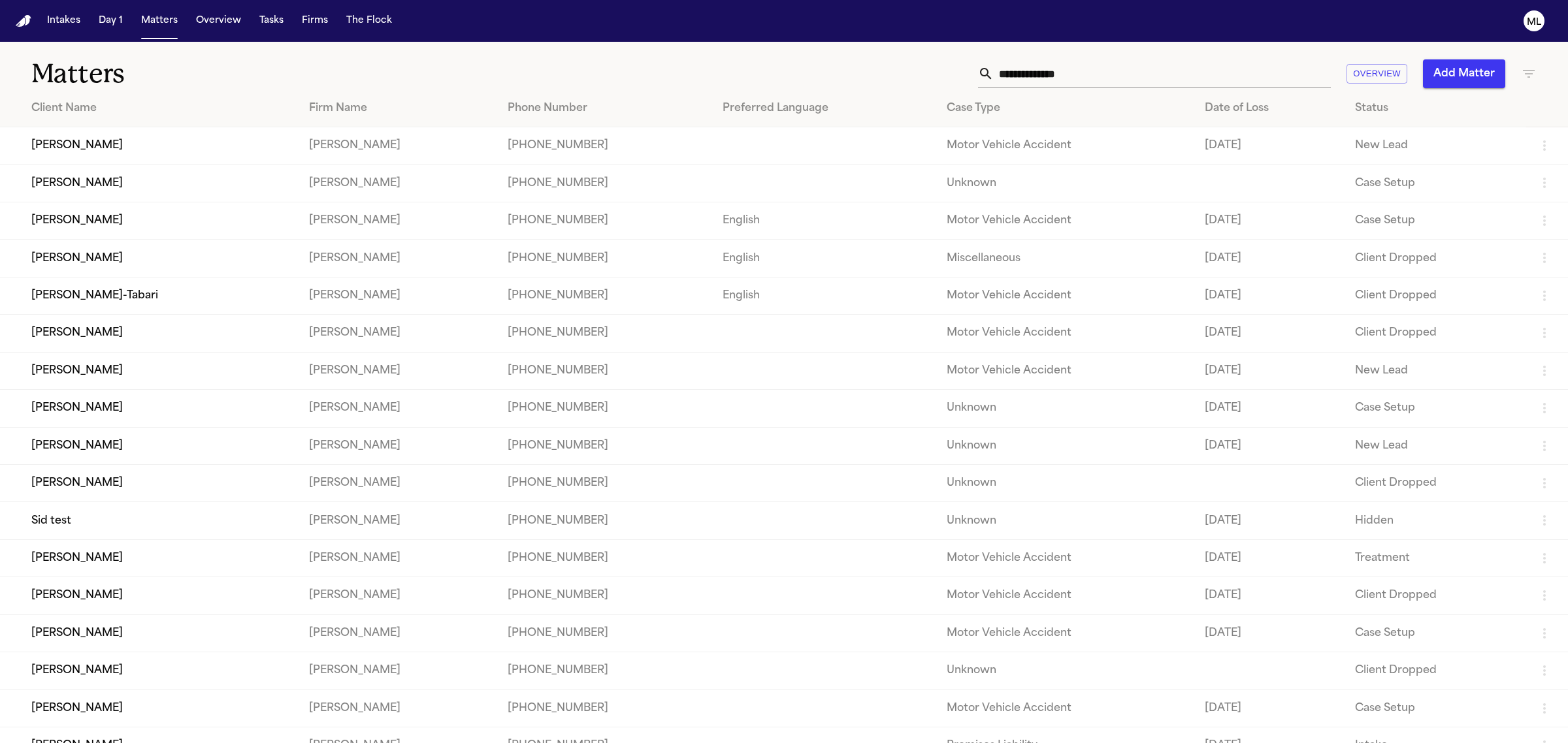
click at [184, 413] on td "[PERSON_NAME]" at bounding box center [149, 409] width 299 height 37
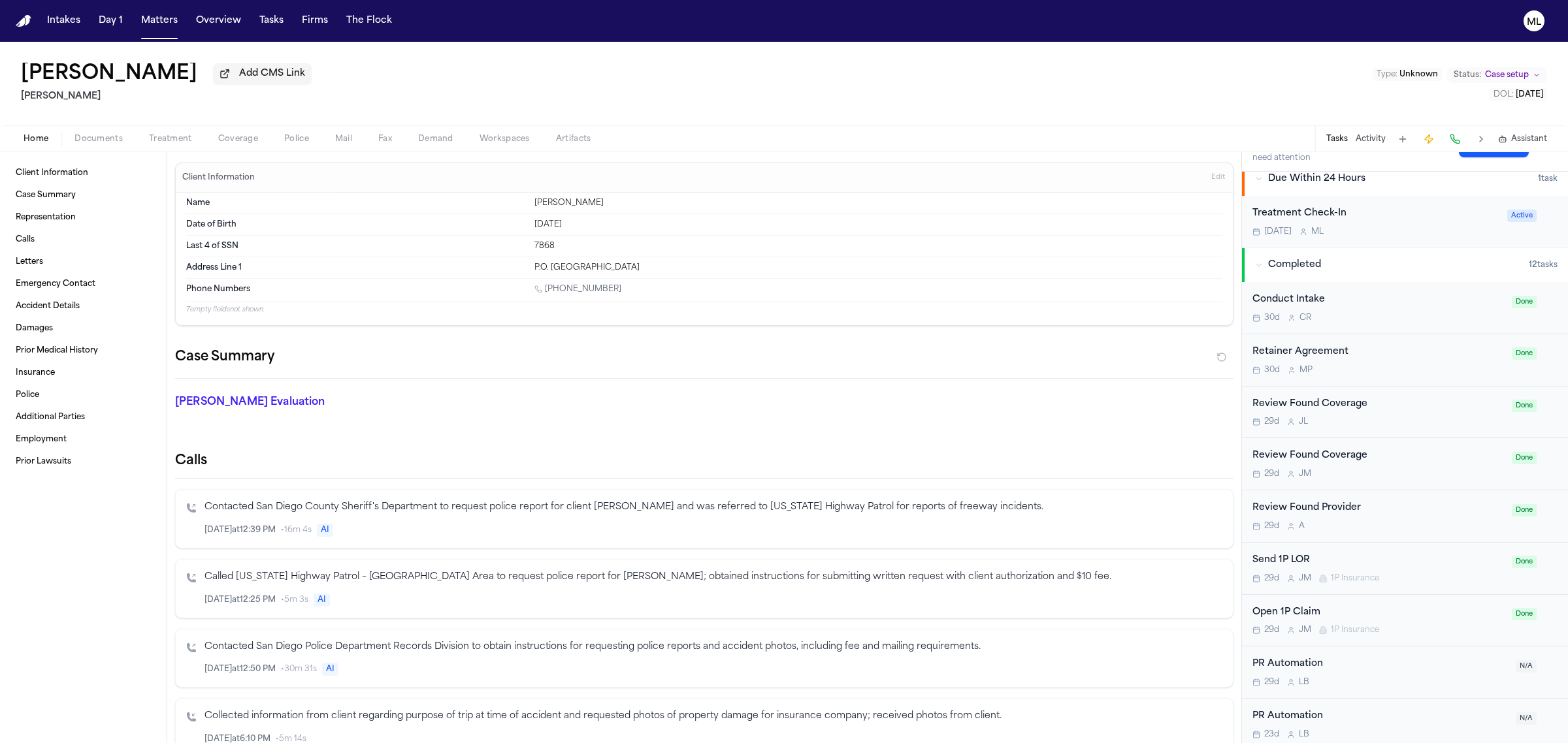
scroll to position [707, 0]
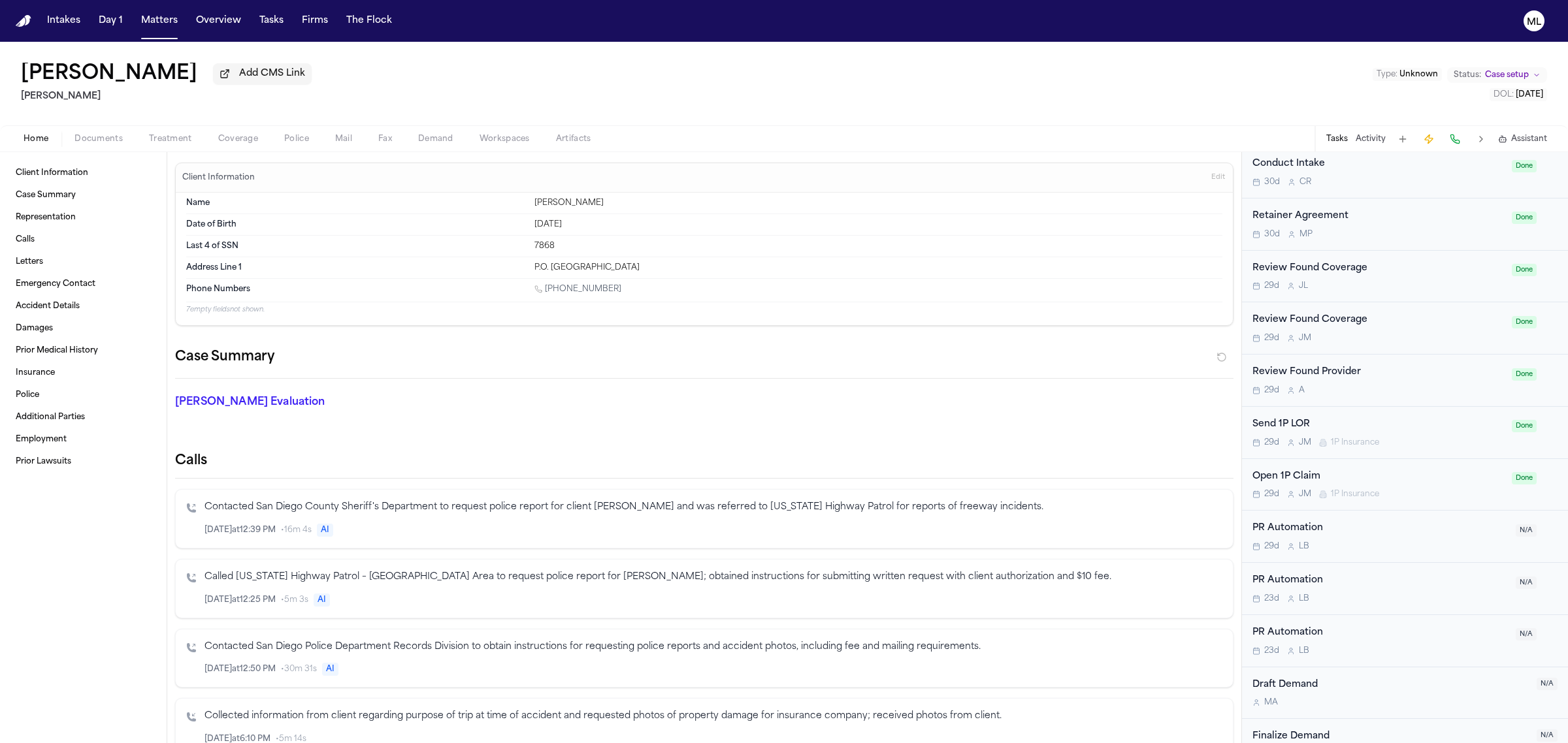
click at [112, 135] on span "Documents" at bounding box center [99, 140] width 48 height 11
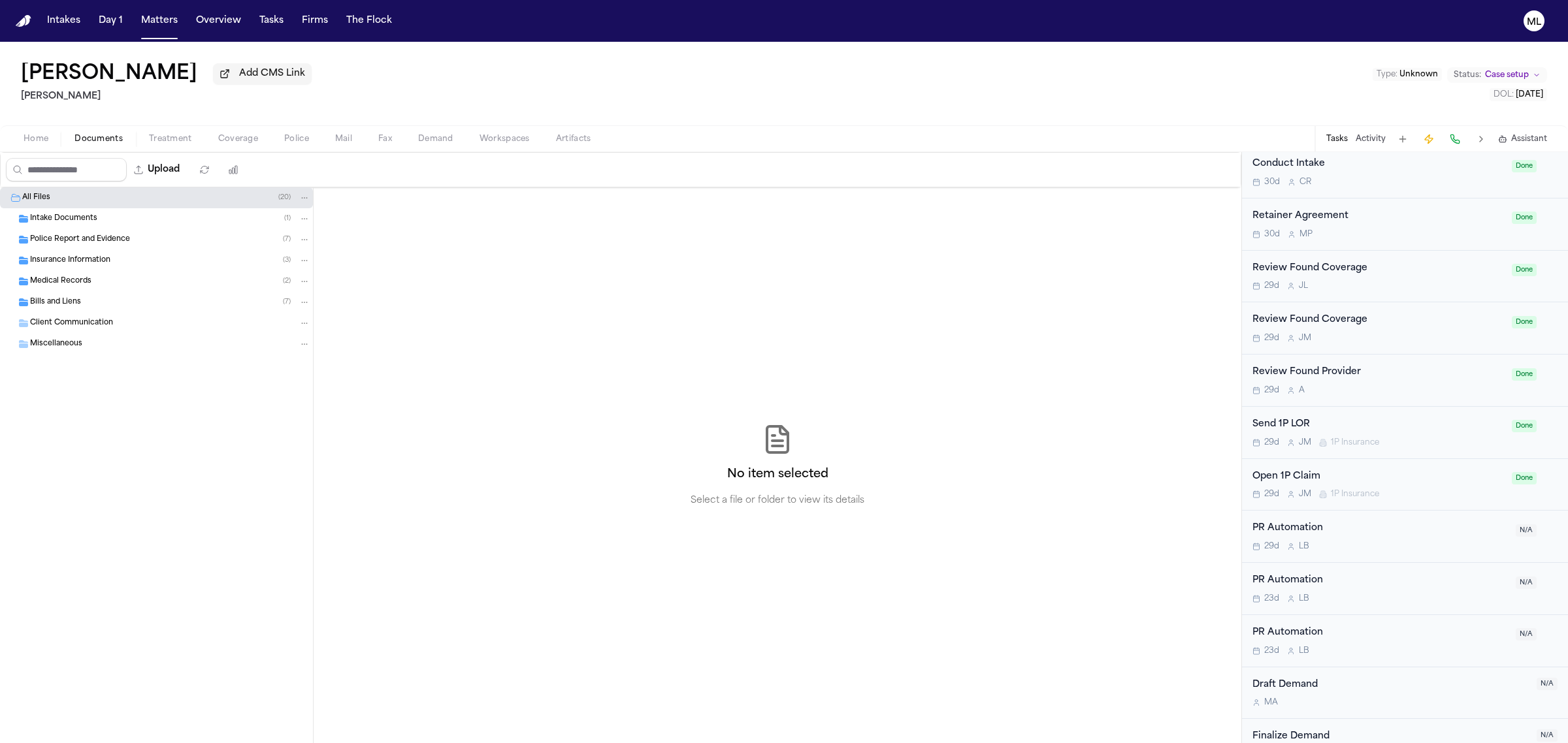
click at [100, 264] on span "Insurance Information" at bounding box center [70, 261] width 80 height 11
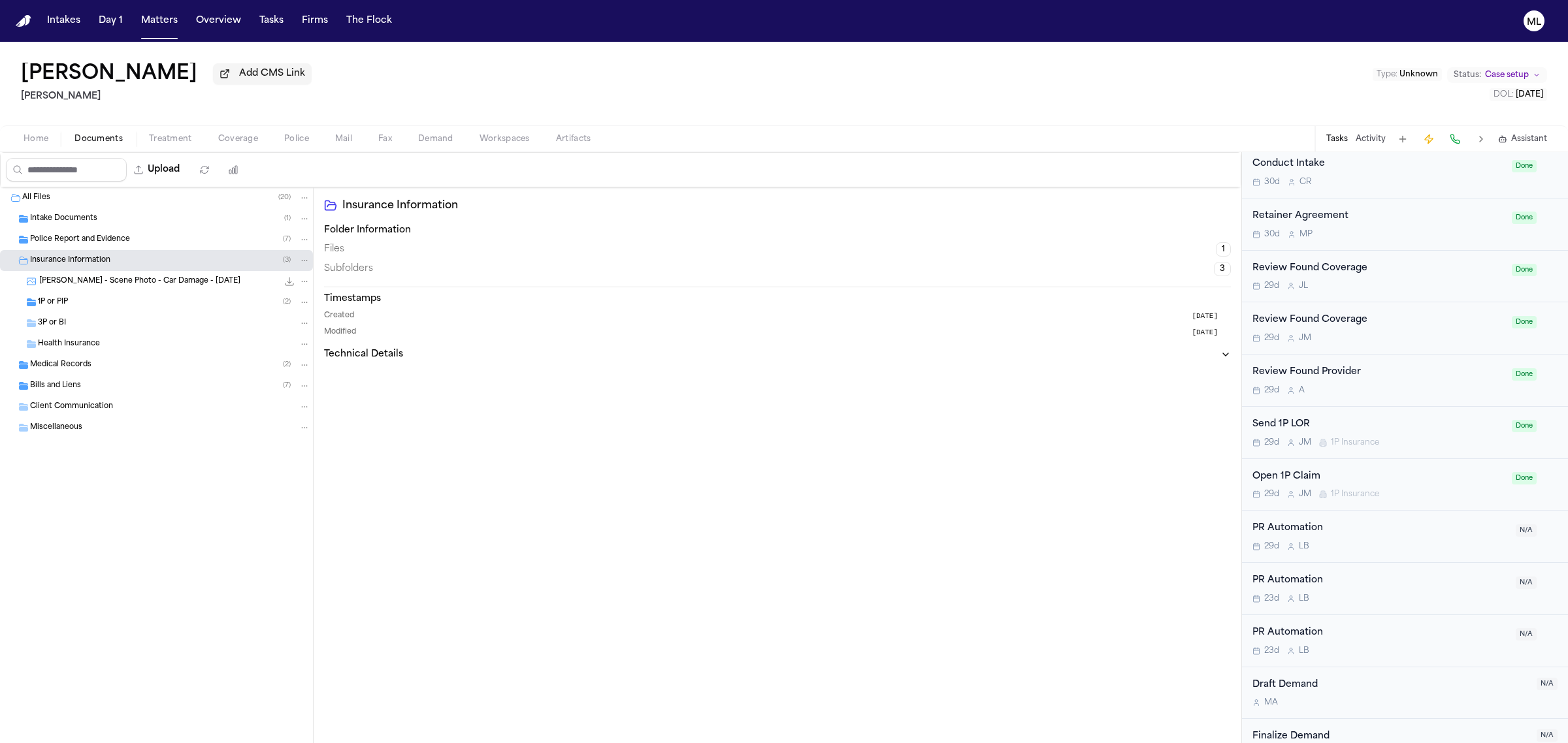
click at [110, 298] on div "1P or PIP ( 2 )" at bounding box center [174, 302] width 272 height 12
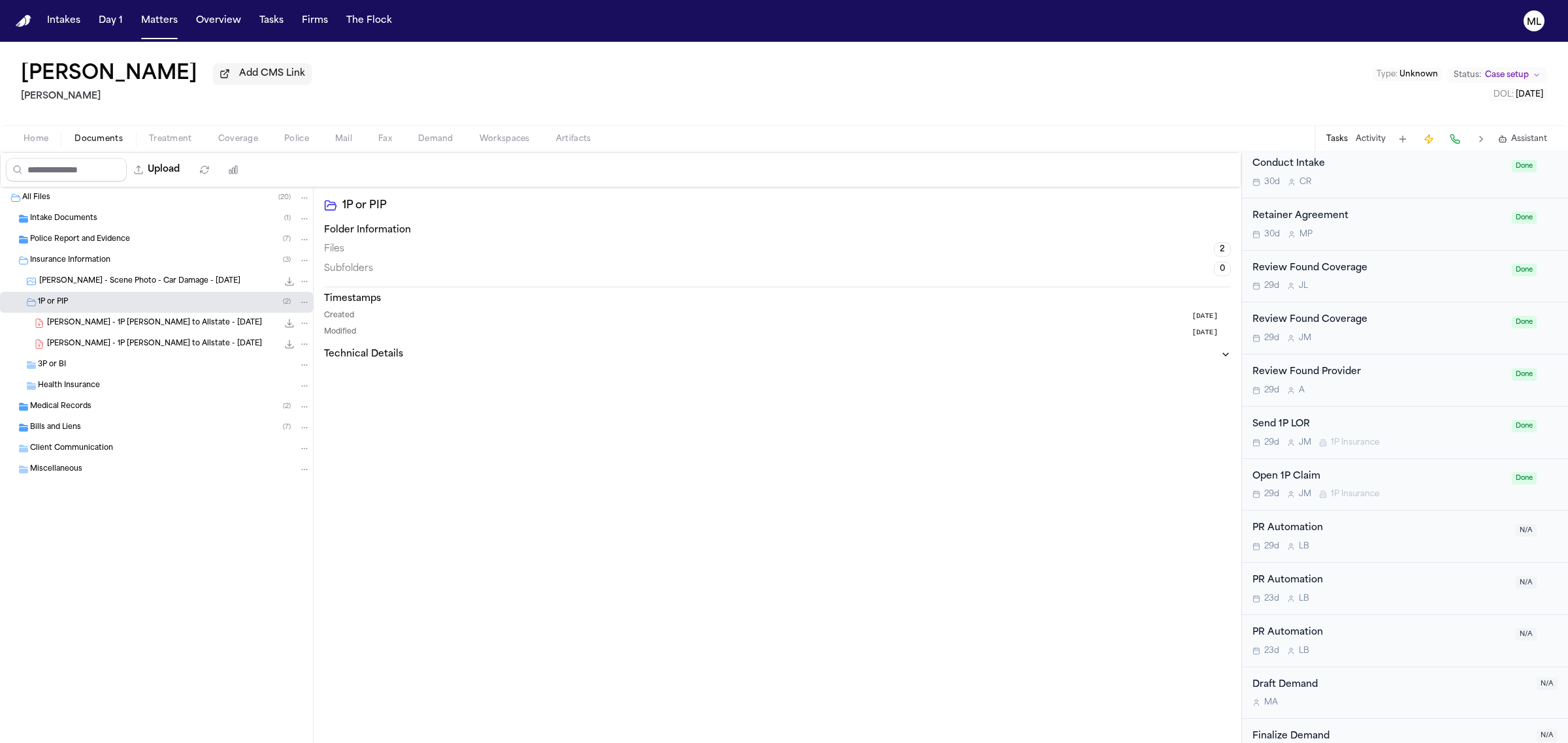
click at [110, 321] on span "[PERSON_NAME] - 1P [PERSON_NAME] to Allstate - [DATE]" at bounding box center [154, 323] width 215 height 11
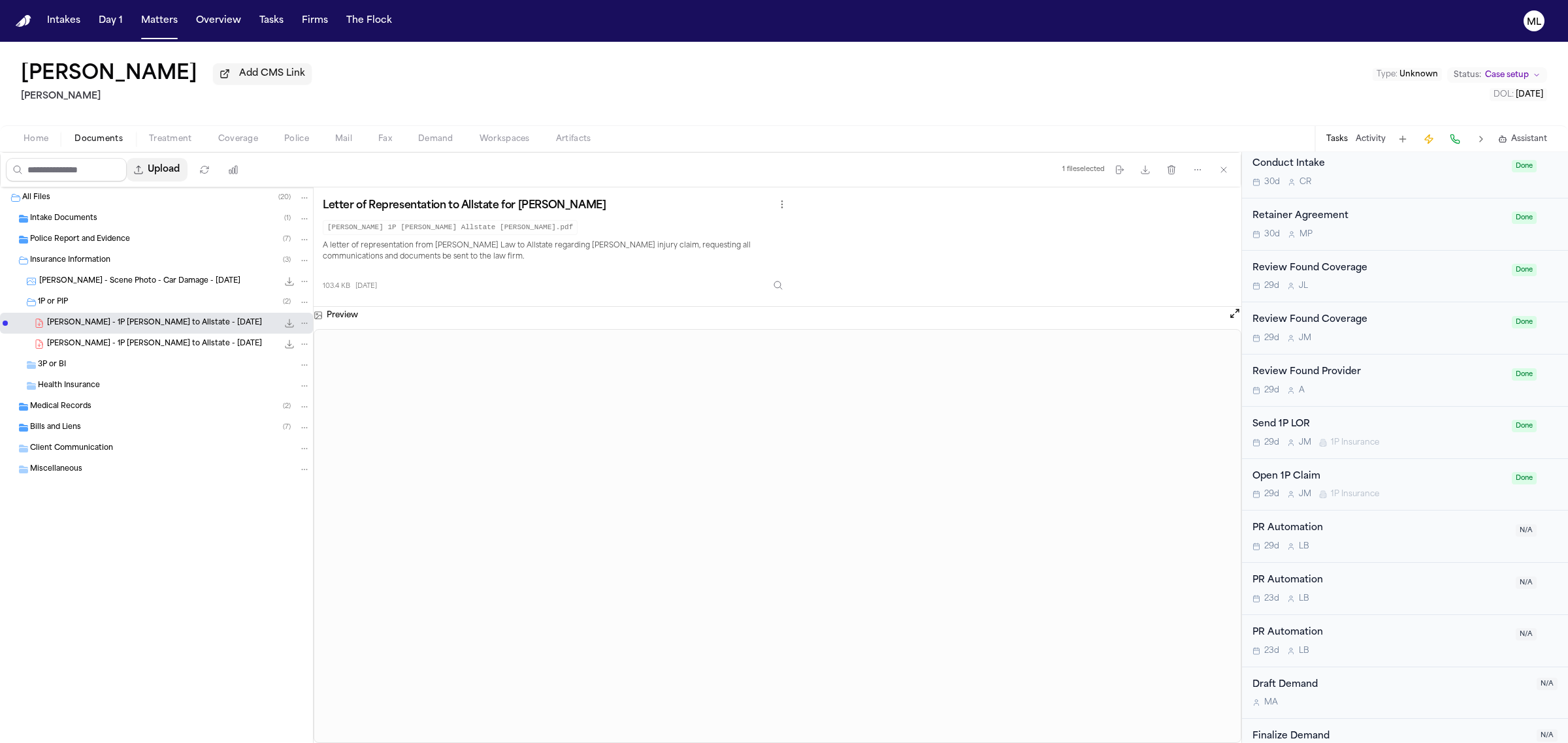
click at [168, 177] on button "Upload" at bounding box center [157, 170] width 61 height 23
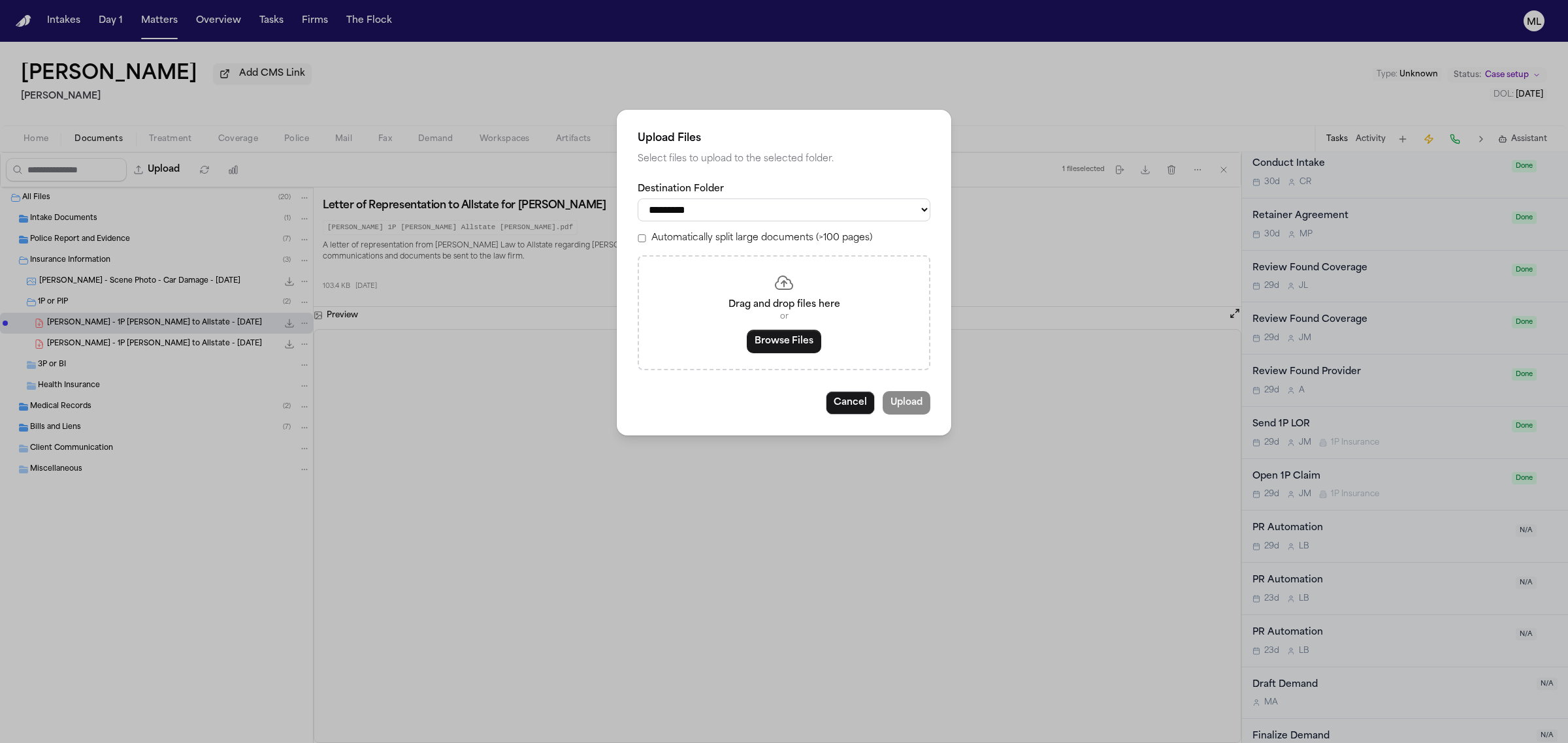
click at [745, 345] on div "Drag and drop files here or Browse Files" at bounding box center [784, 313] width 292 height 115
click at [766, 340] on button "Browse Files" at bounding box center [784, 341] width 75 height 23
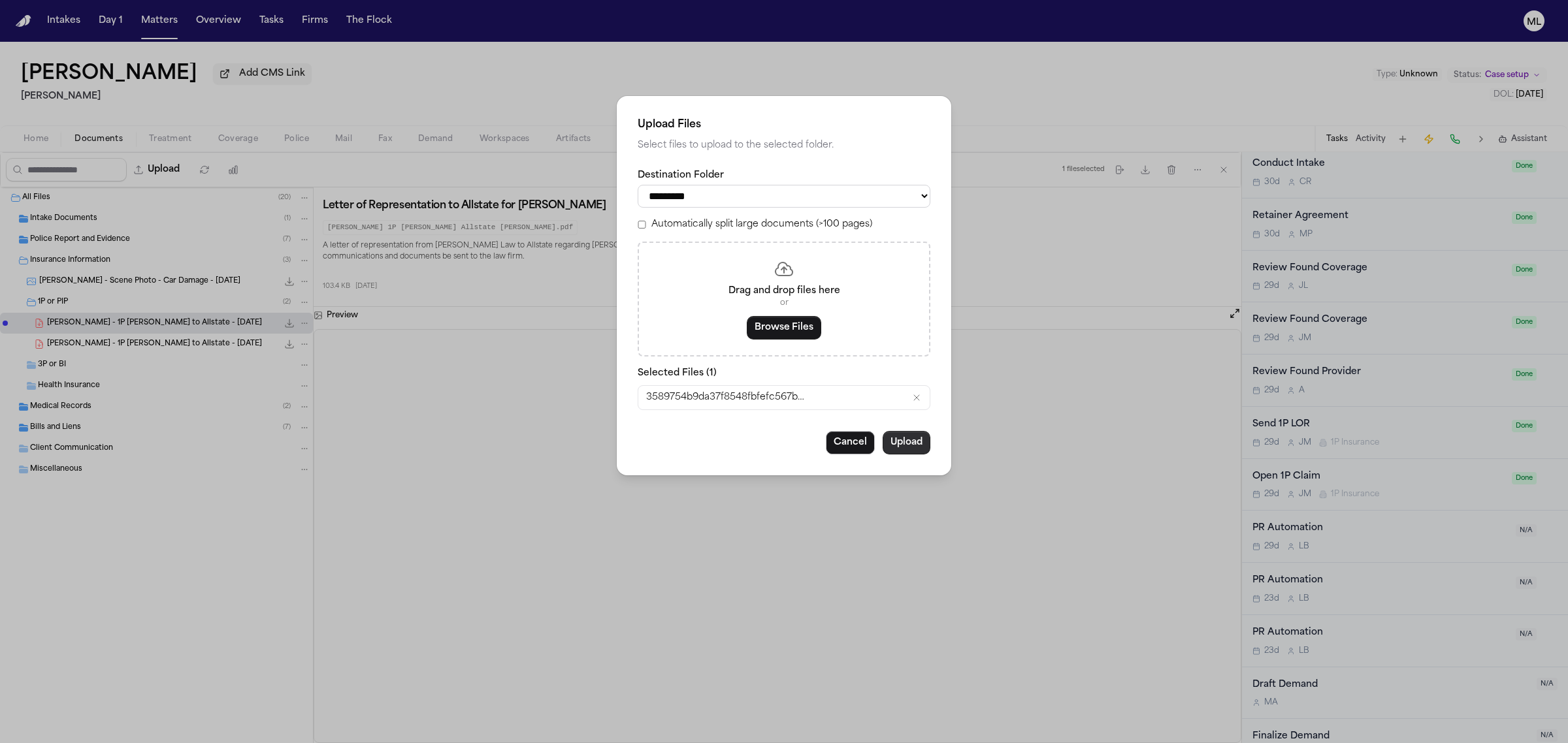
click at [895, 449] on button "Upload" at bounding box center [906, 443] width 47 height 23
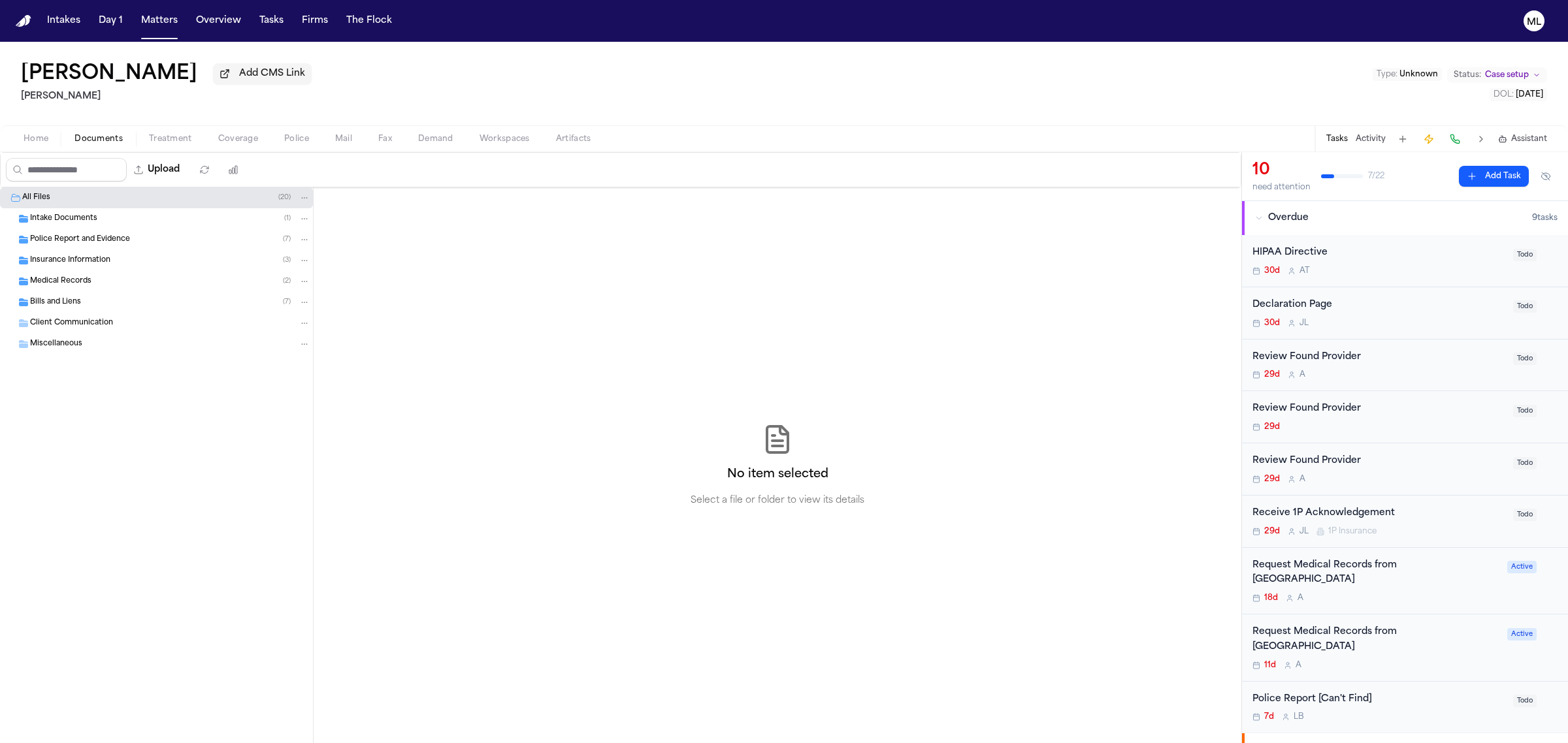
click at [126, 272] on div "Medical Records ( 2 )" at bounding box center [156, 281] width 313 height 21
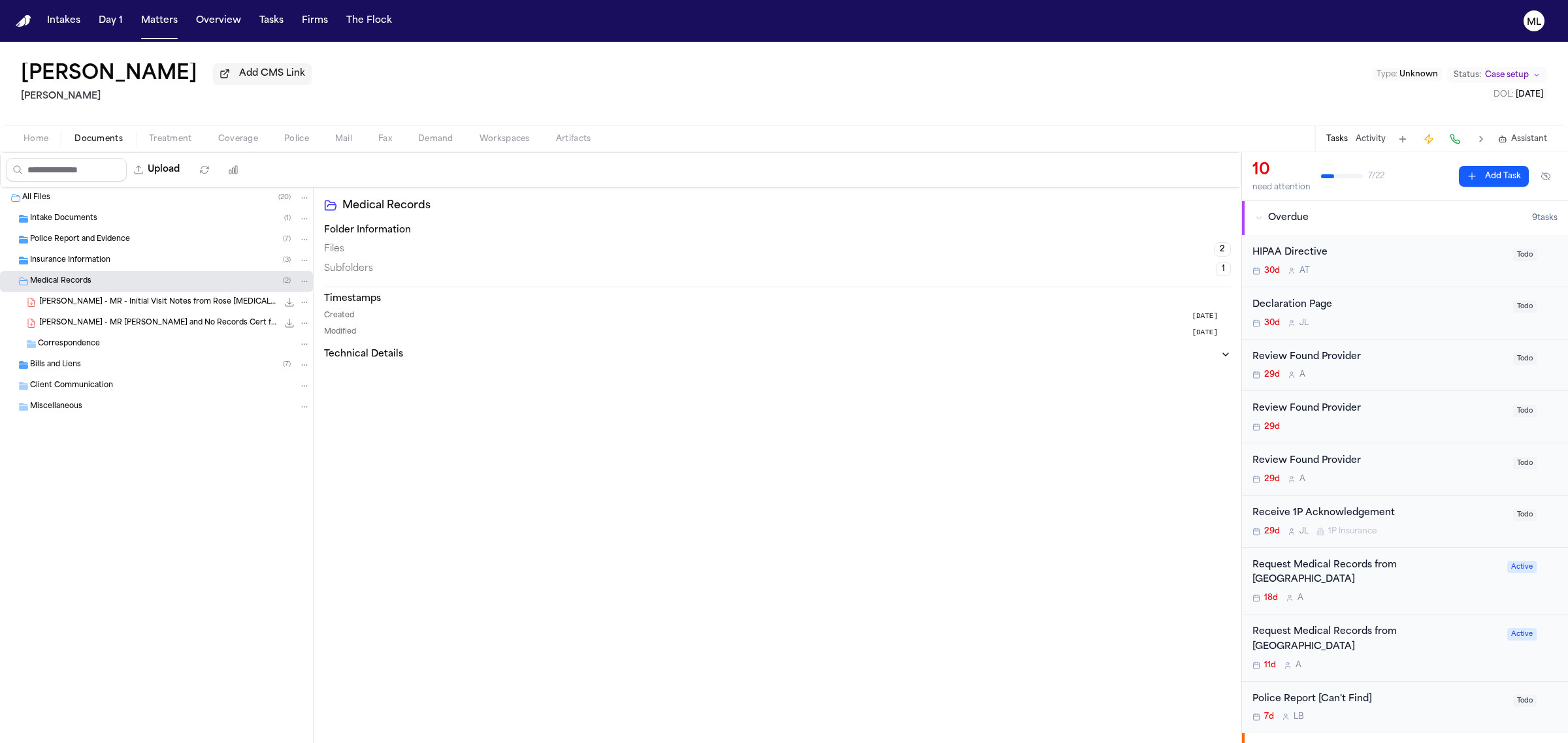
click at [131, 261] on div "Insurance Information ( 3 )" at bounding box center [170, 261] width 280 height 12
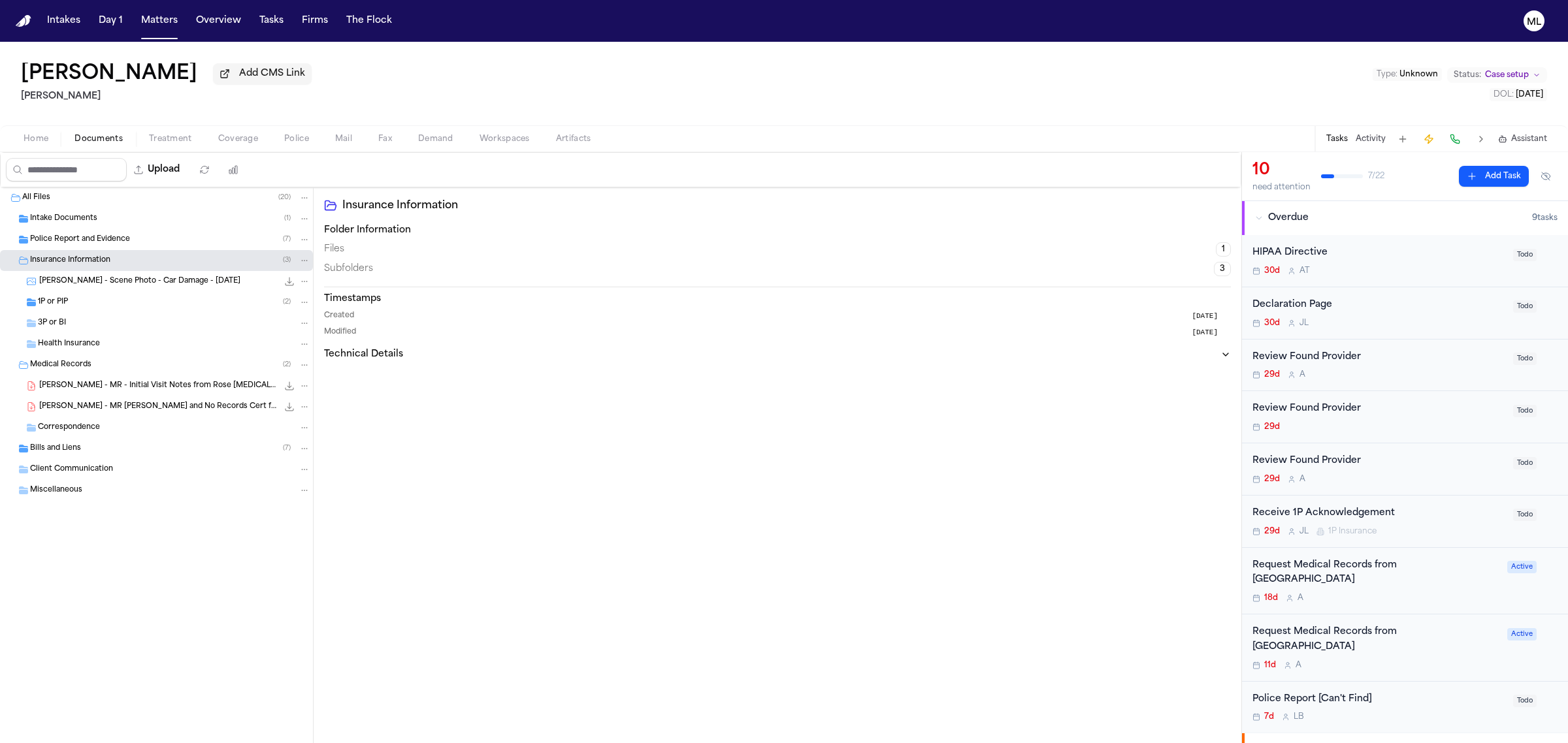
click at [128, 326] on div "3P or BI" at bounding box center [174, 323] width 272 height 12
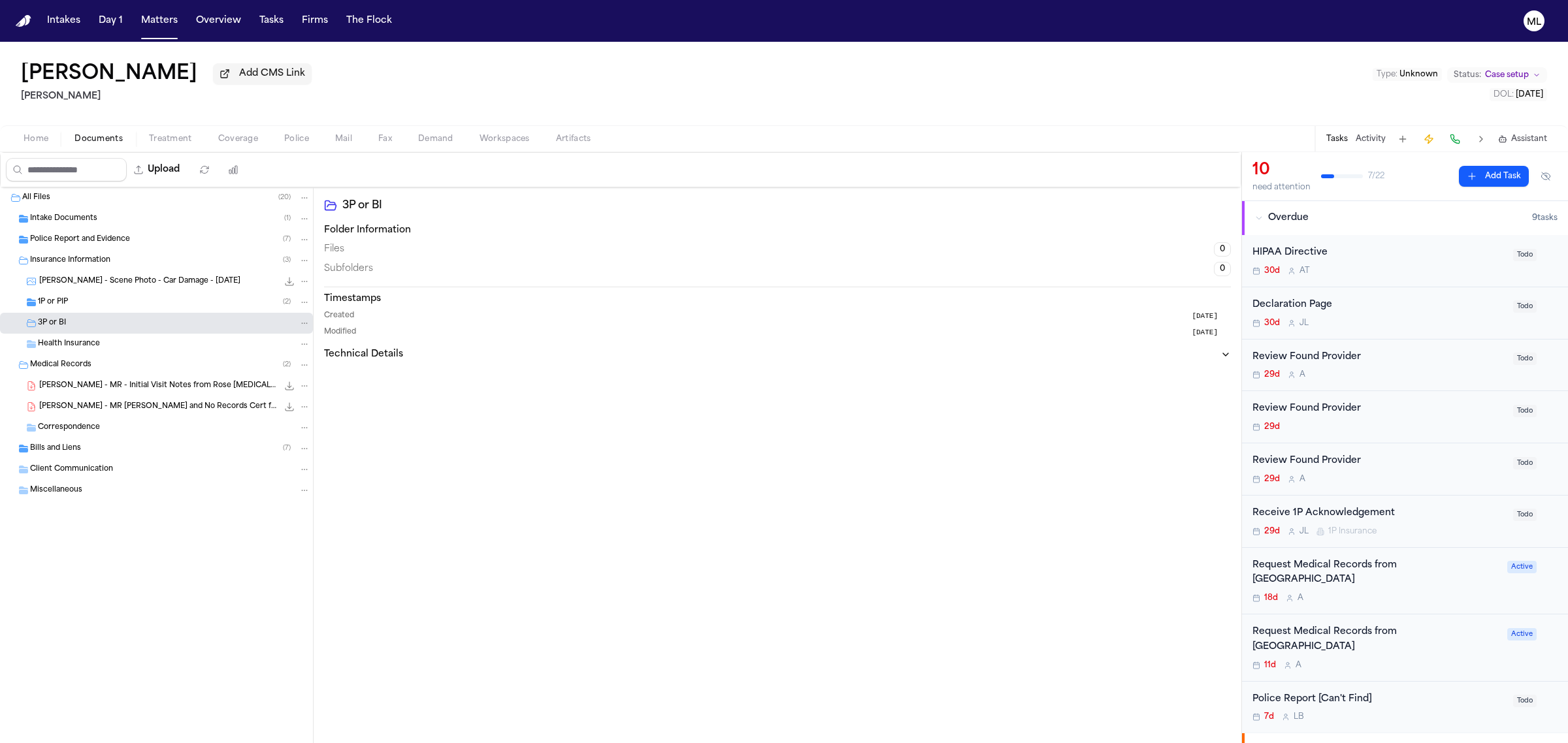
click at [122, 213] on div "Intake Documents ( 1 )" at bounding box center [170, 219] width 280 height 12
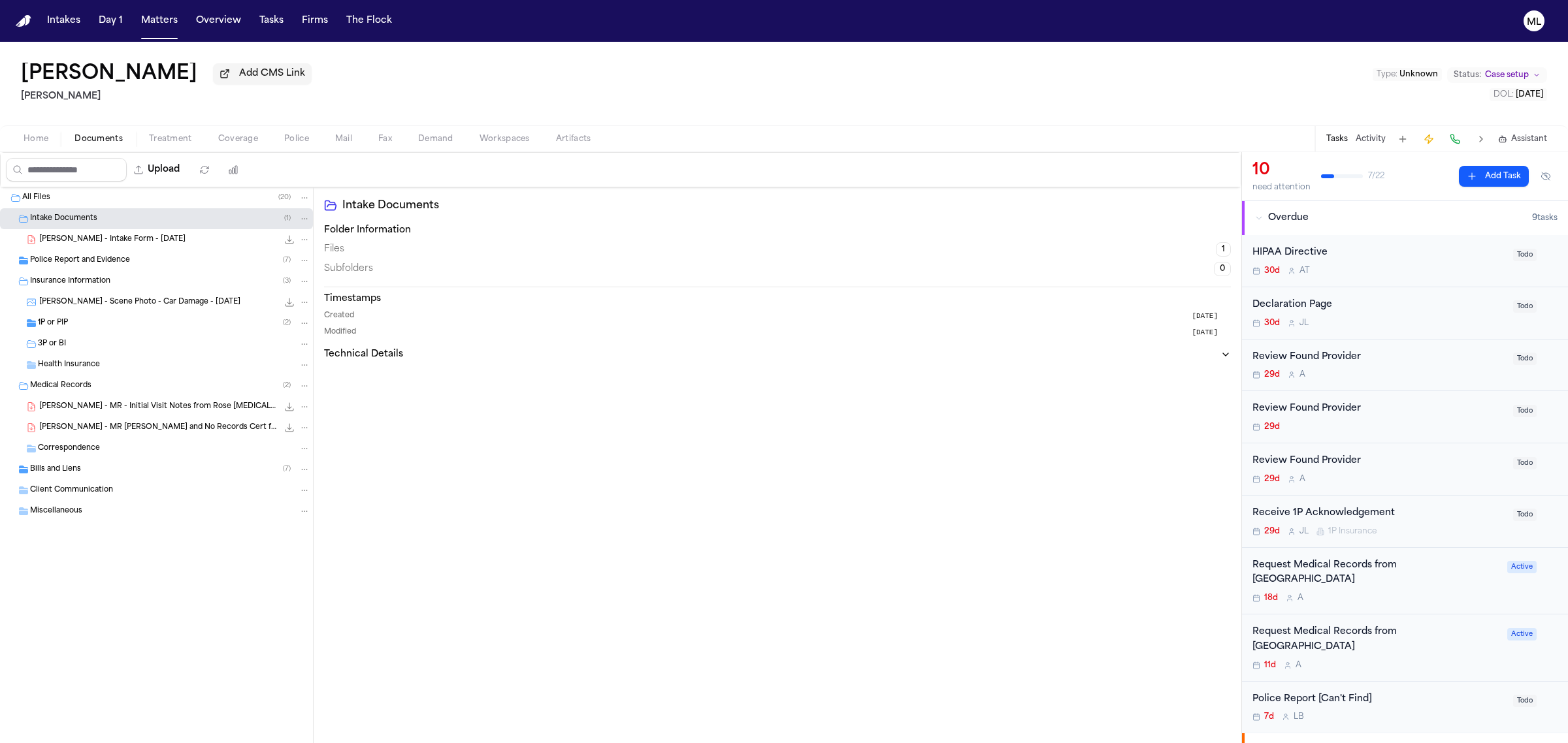
click at [129, 262] on div "Police Report and Evidence ( 7 )" at bounding box center [170, 261] width 280 height 12
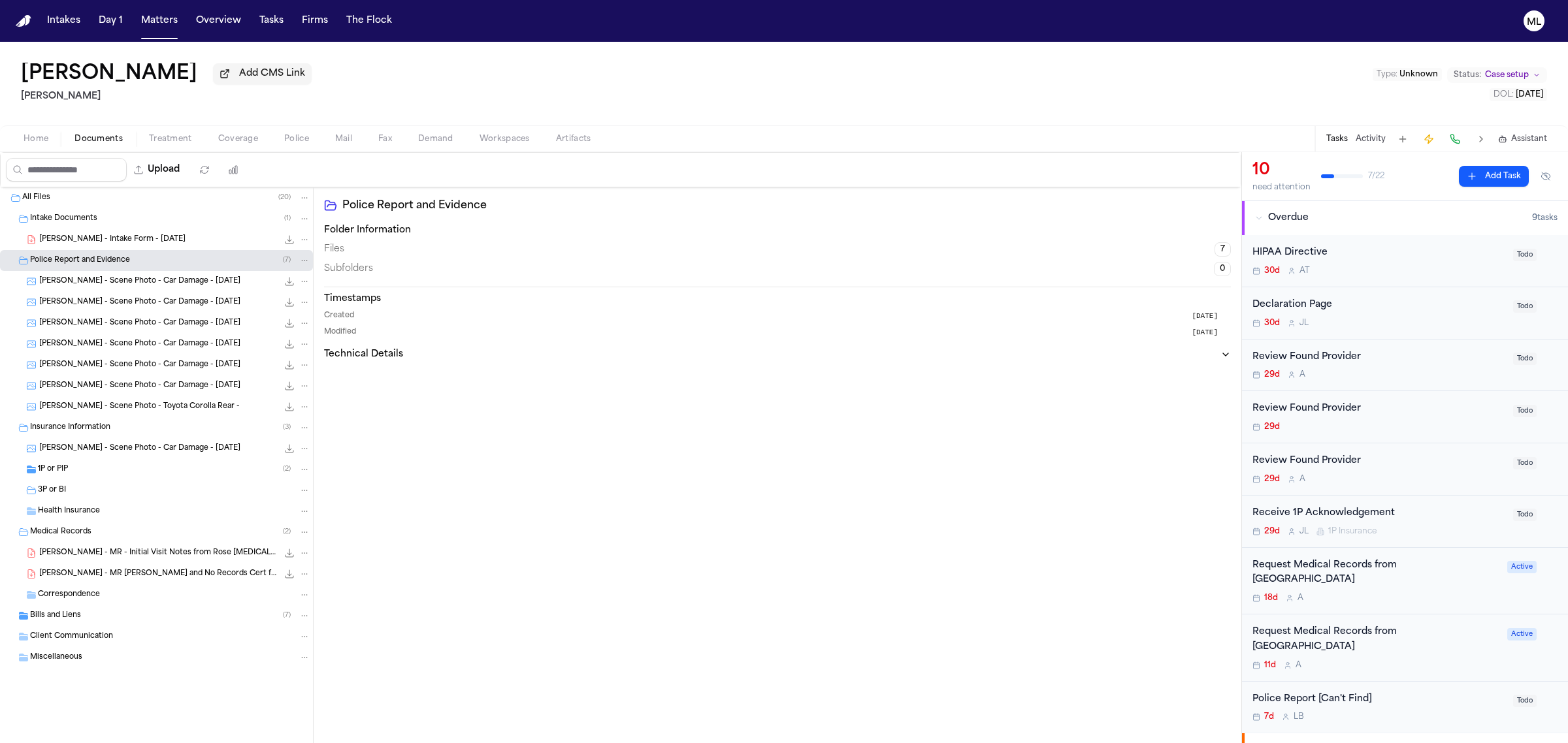
click at [100, 466] on div "1P or PIP ( 2 )" at bounding box center [174, 470] width 272 height 12
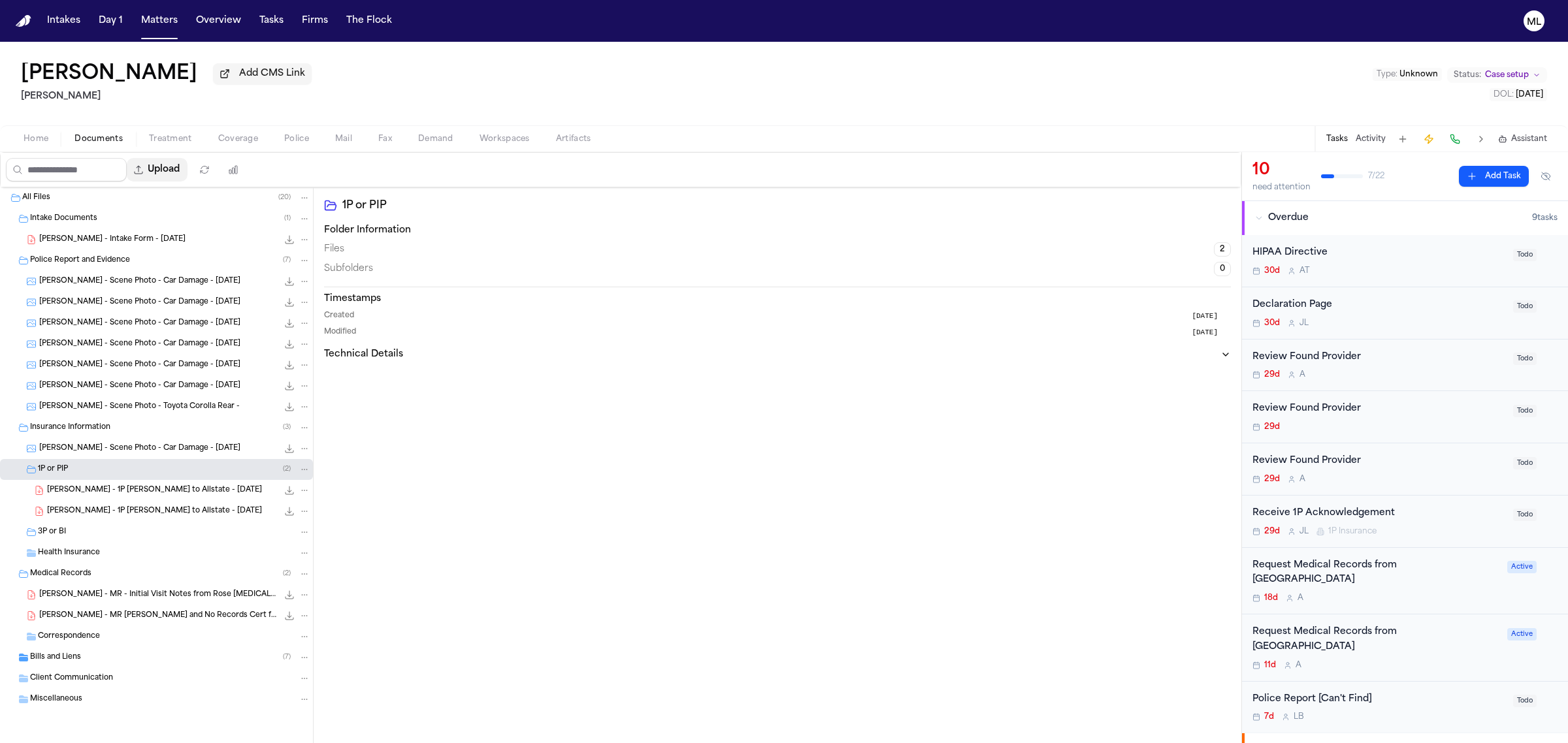
click at [170, 174] on button "Upload" at bounding box center [157, 170] width 61 height 23
select select "**********"
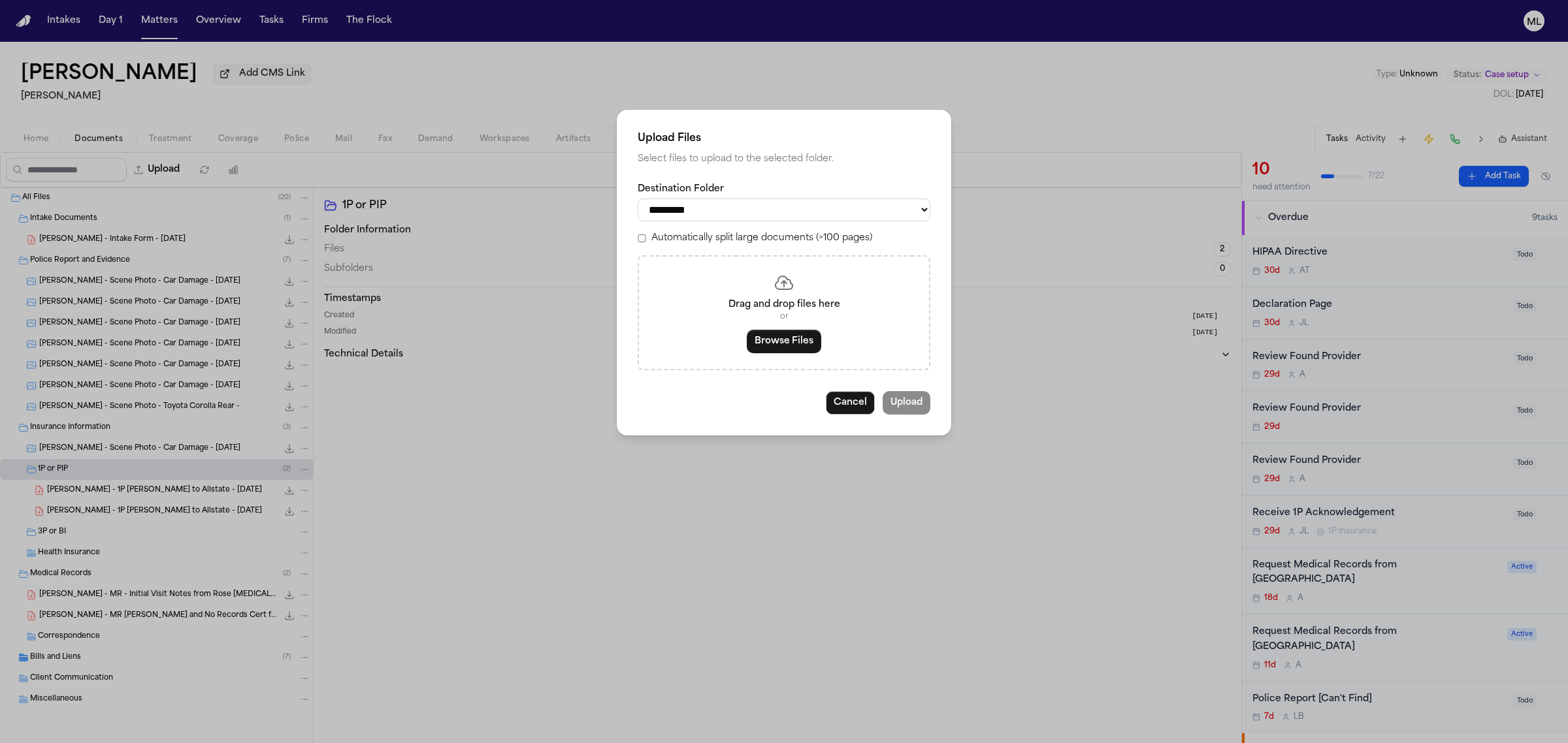
click at [791, 338] on button "Browse Files" at bounding box center [784, 341] width 75 height 23
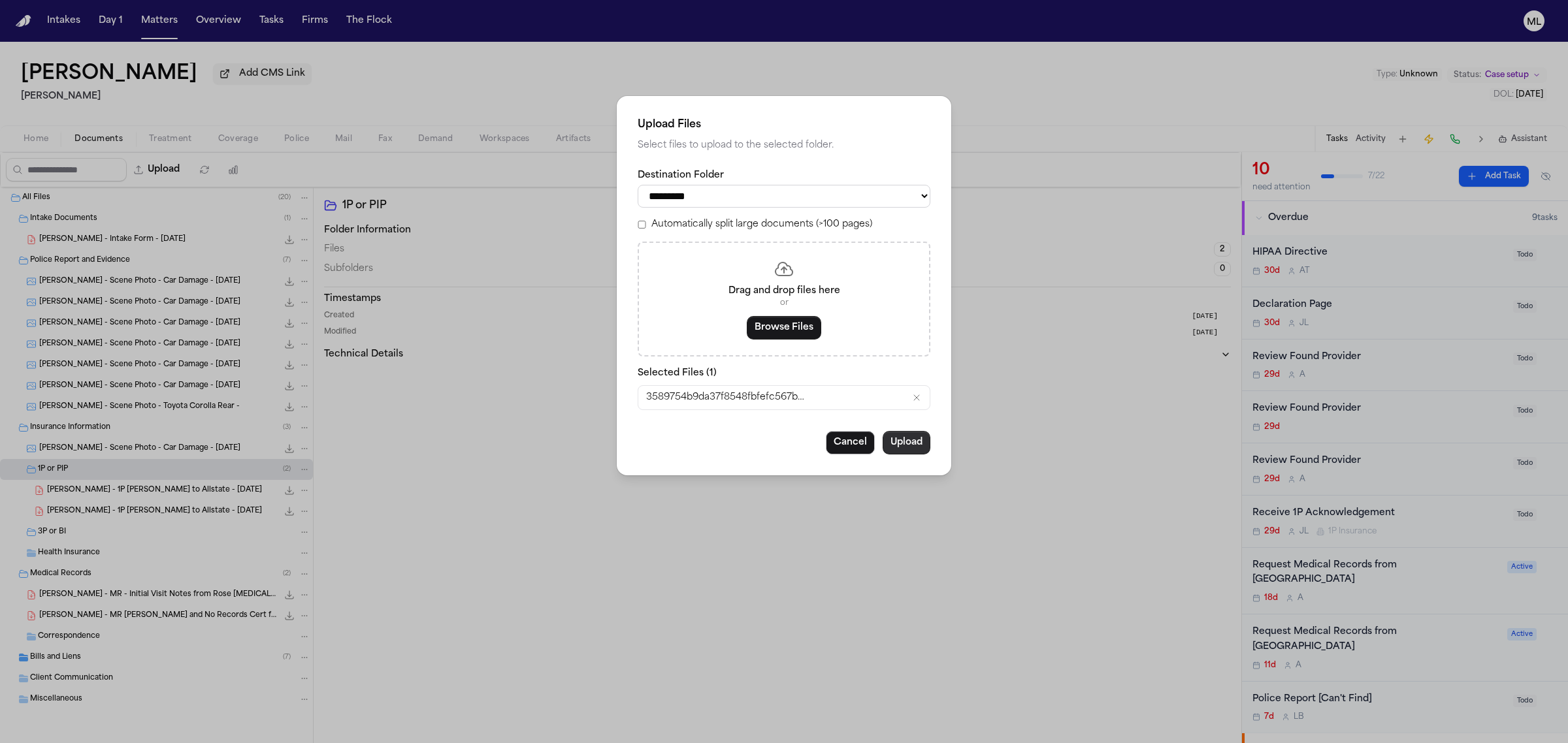
click at [919, 446] on button "Upload" at bounding box center [906, 443] width 47 height 23
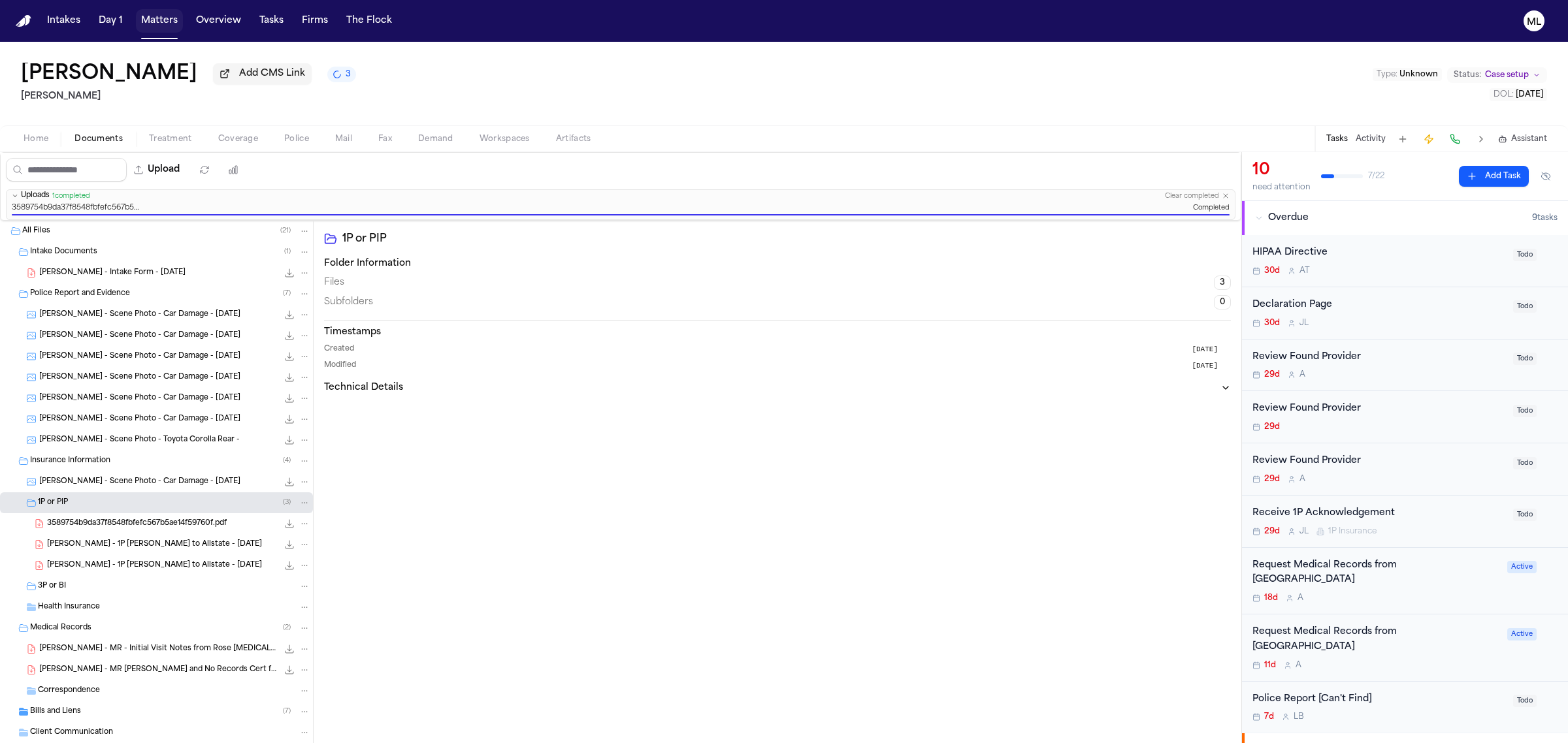
drag, startPoint x: 164, startPoint y: 21, endPoint x: 833, endPoint y: 40, distance: 669.3
click at [164, 21] on button "Matters" at bounding box center [159, 21] width 47 height 23
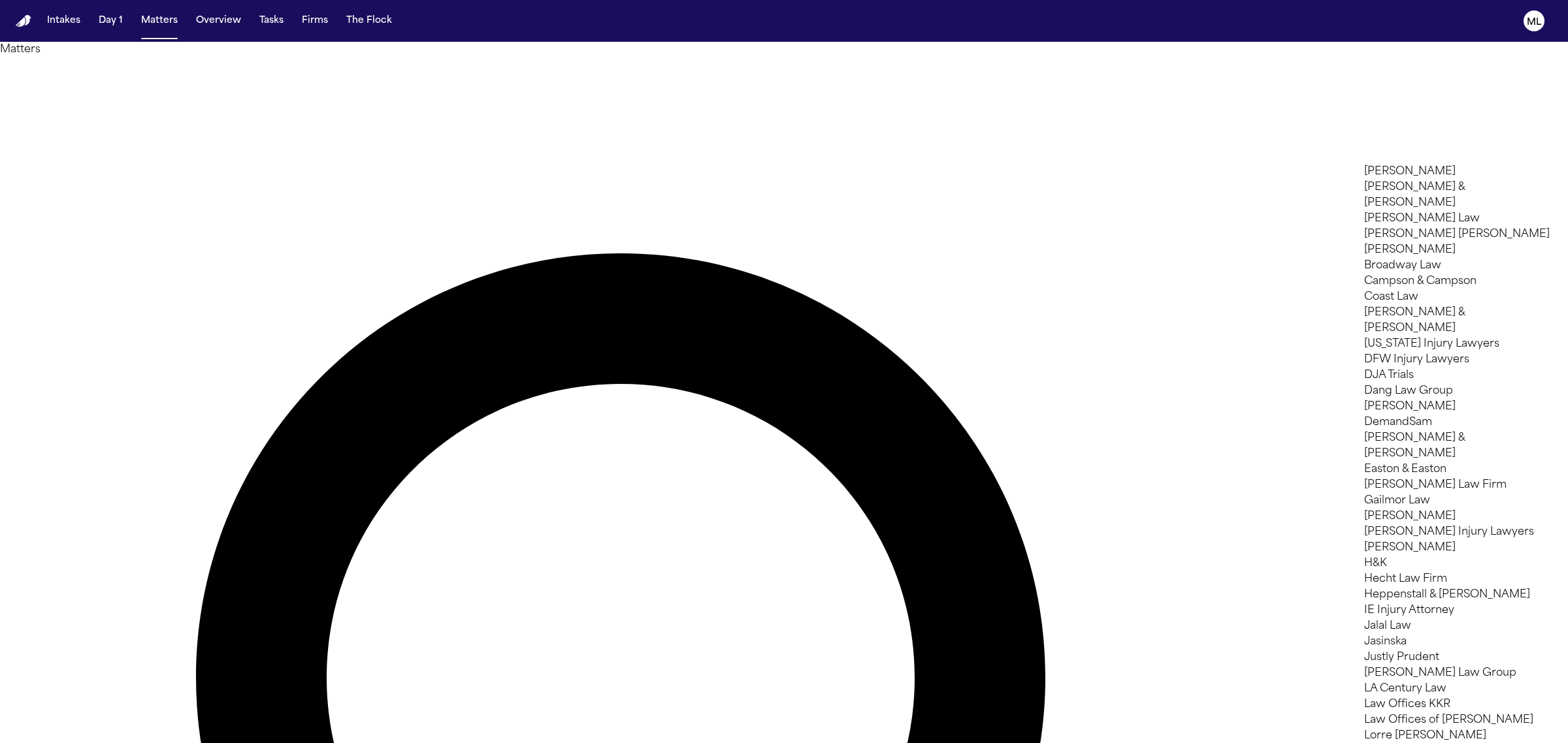
scroll to position [81, 0]
click at [1408, 368] on li "DJA Trials" at bounding box center [1457, 375] width 186 height 15
click at [324, 742] on div at bounding box center [784, 743] width 1568 height 0
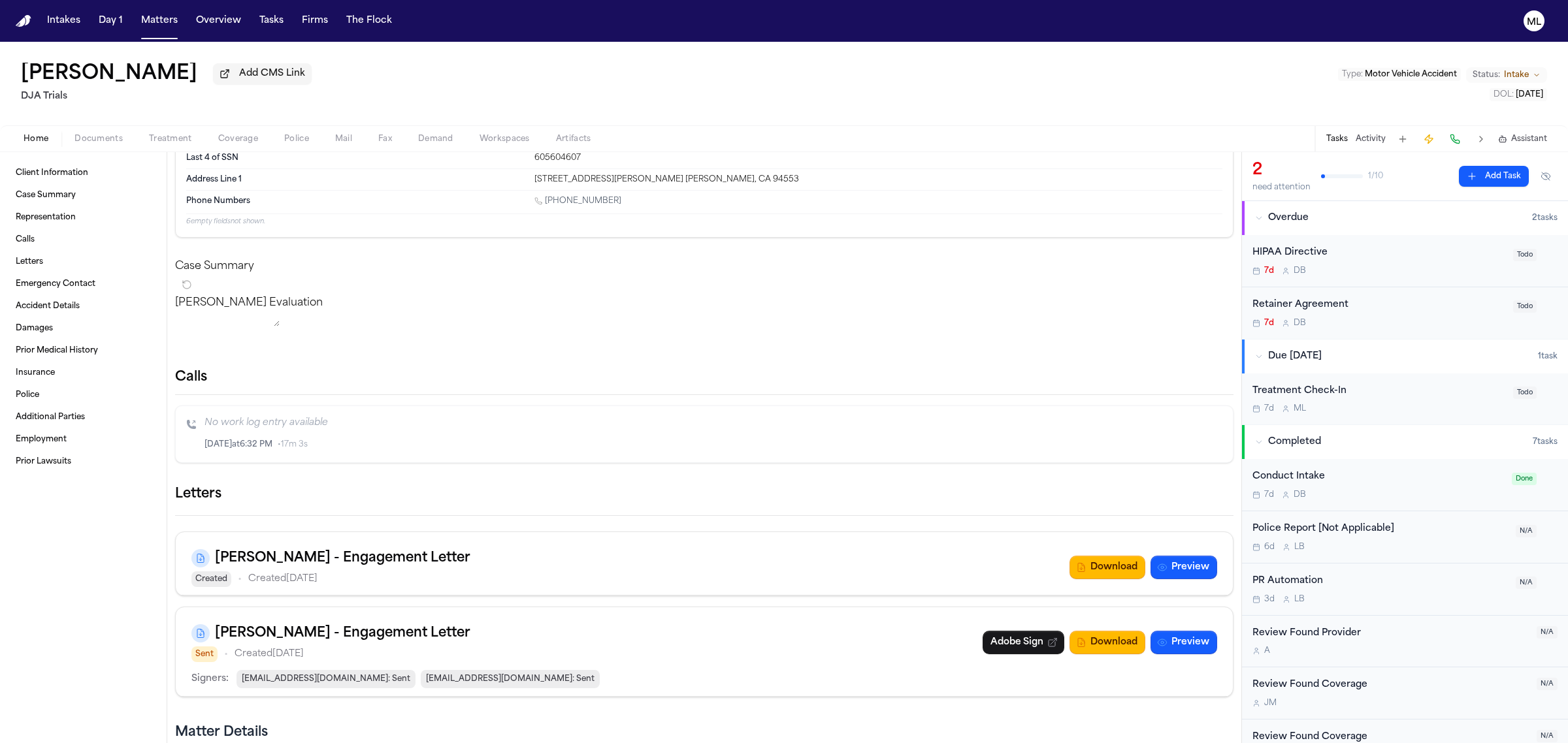
scroll to position [81, 0]
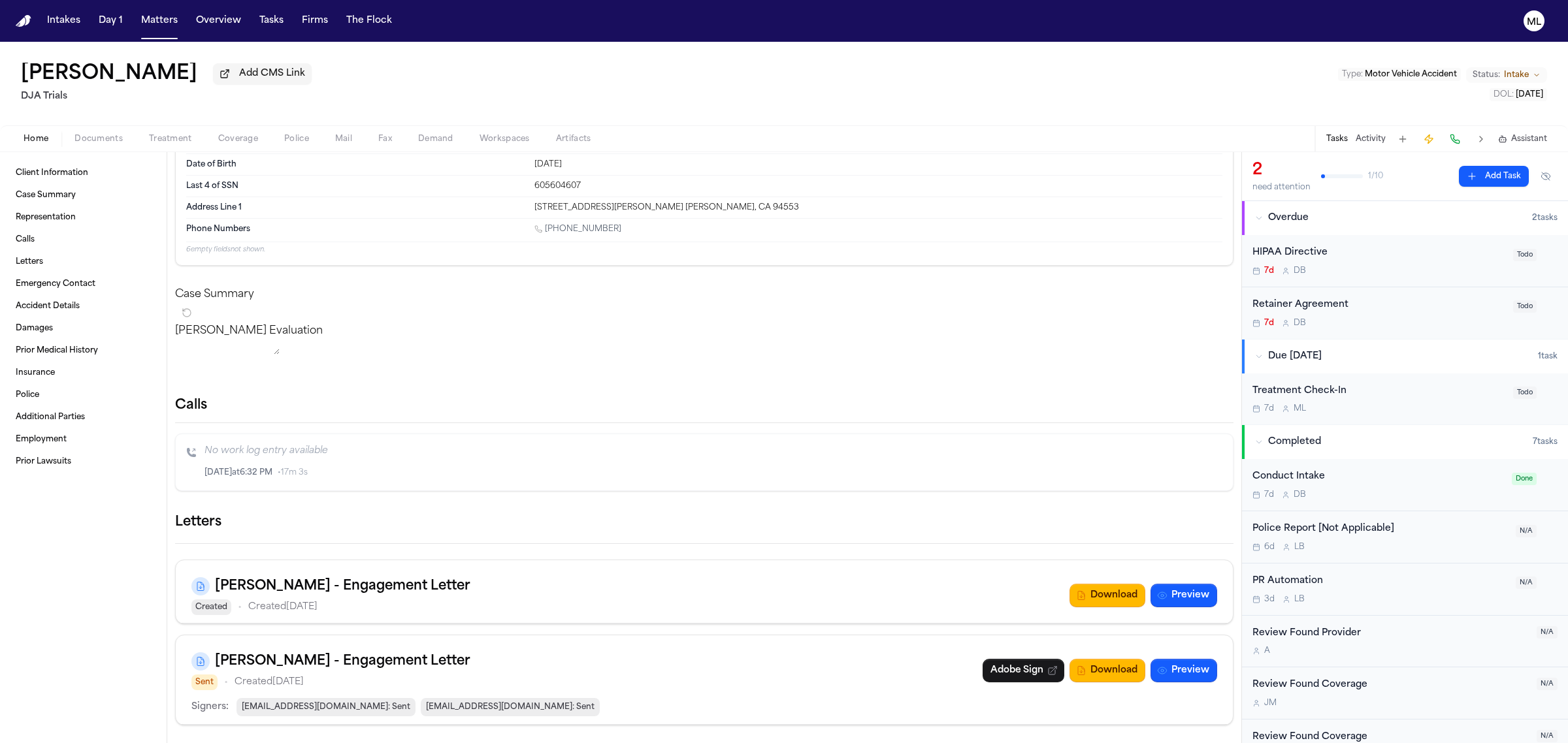
click at [1413, 334] on div "[MEDICAL_DATA] Agreement 7d D B Todo" at bounding box center [1405, 312] width 326 height 51
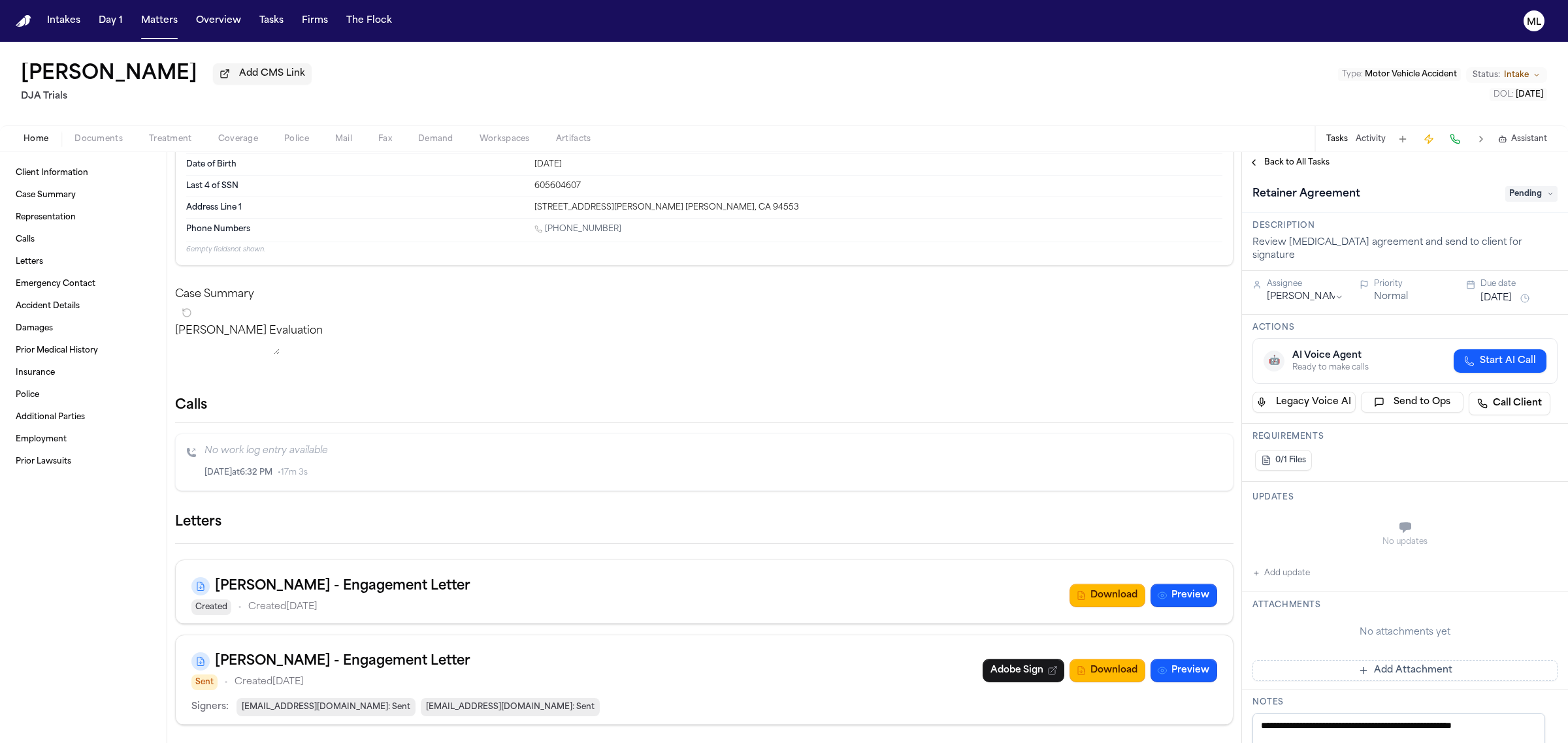
click at [1524, 197] on span "Pending" at bounding box center [1531, 194] width 52 height 15
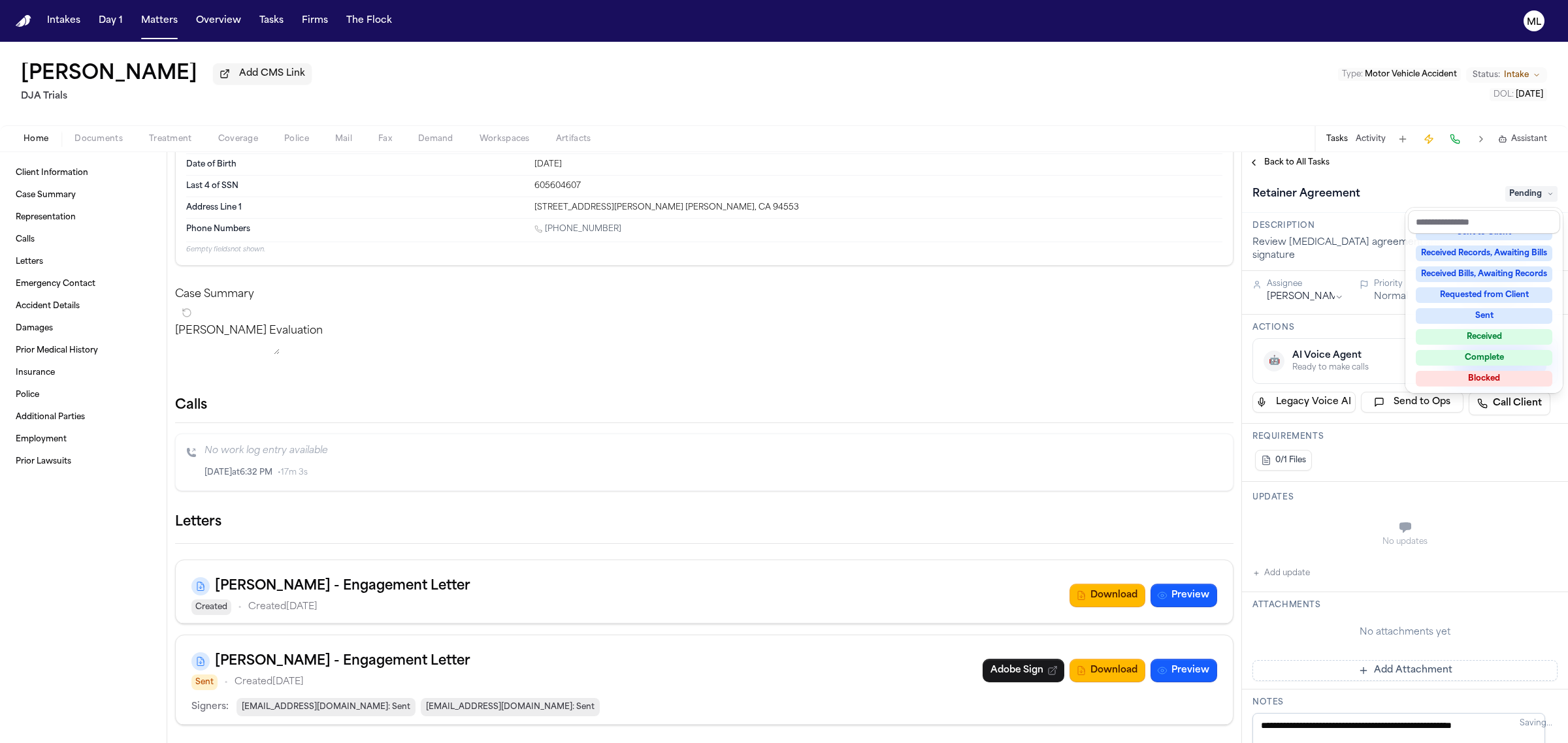
scroll to position [203, 0]
click at [1480, 332] on div "Complete" at bounding box center [1484, 336] width 136 height 15
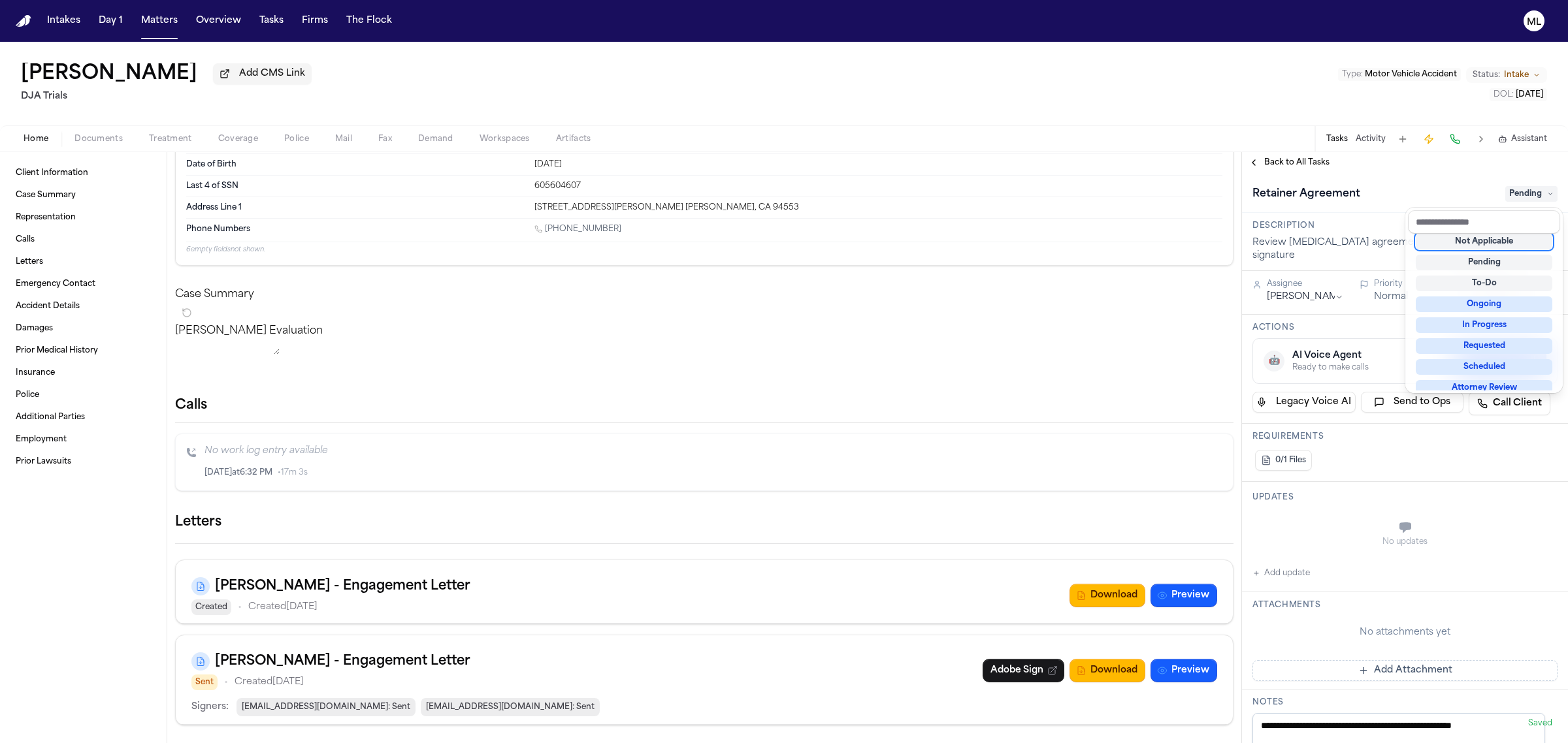
scroll to position [5, 0]
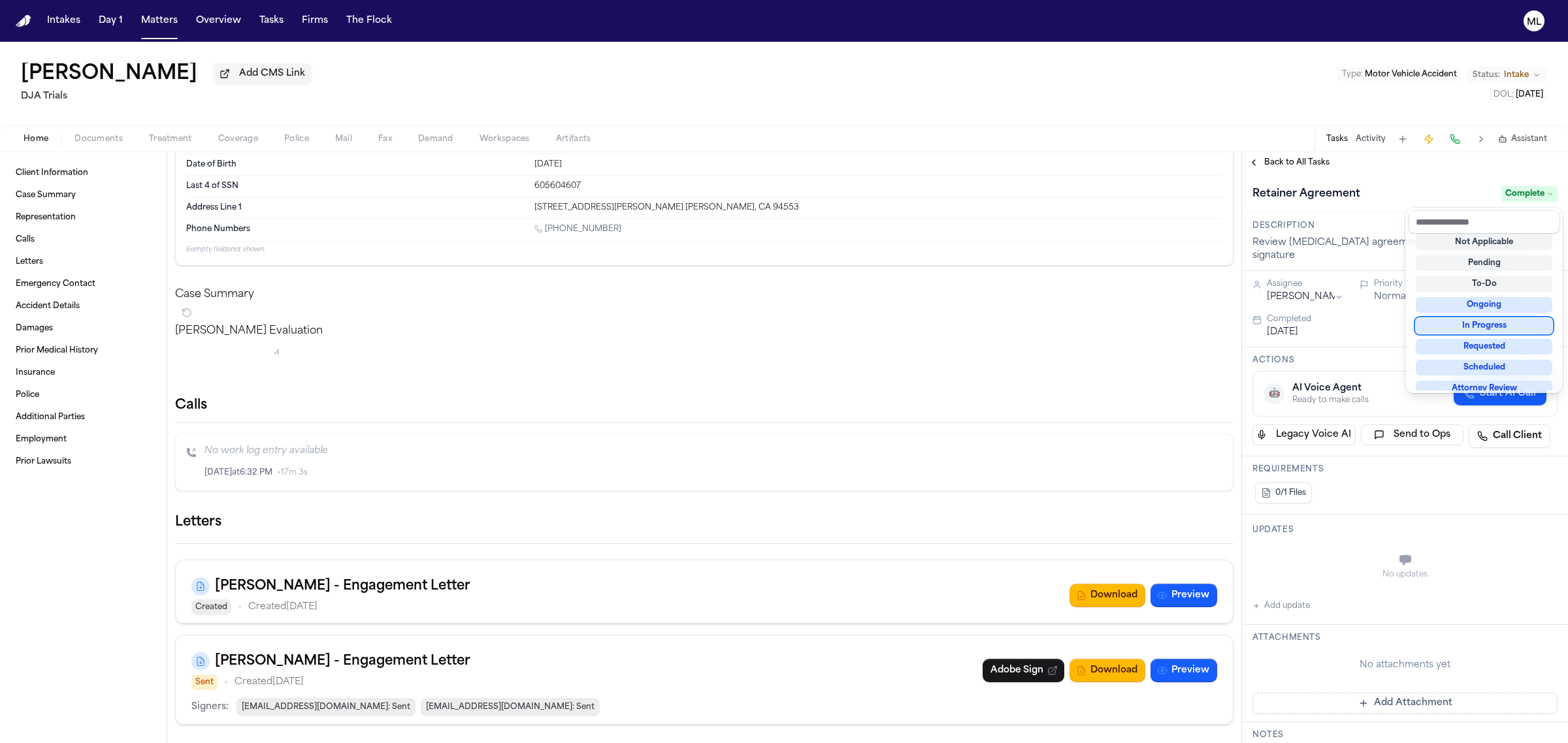
click at [1101, 605] on div "Client Information Case Summary Representation Calls Letters Emergency Contact …" at bounding box center [784, 447] width 1568 height 591
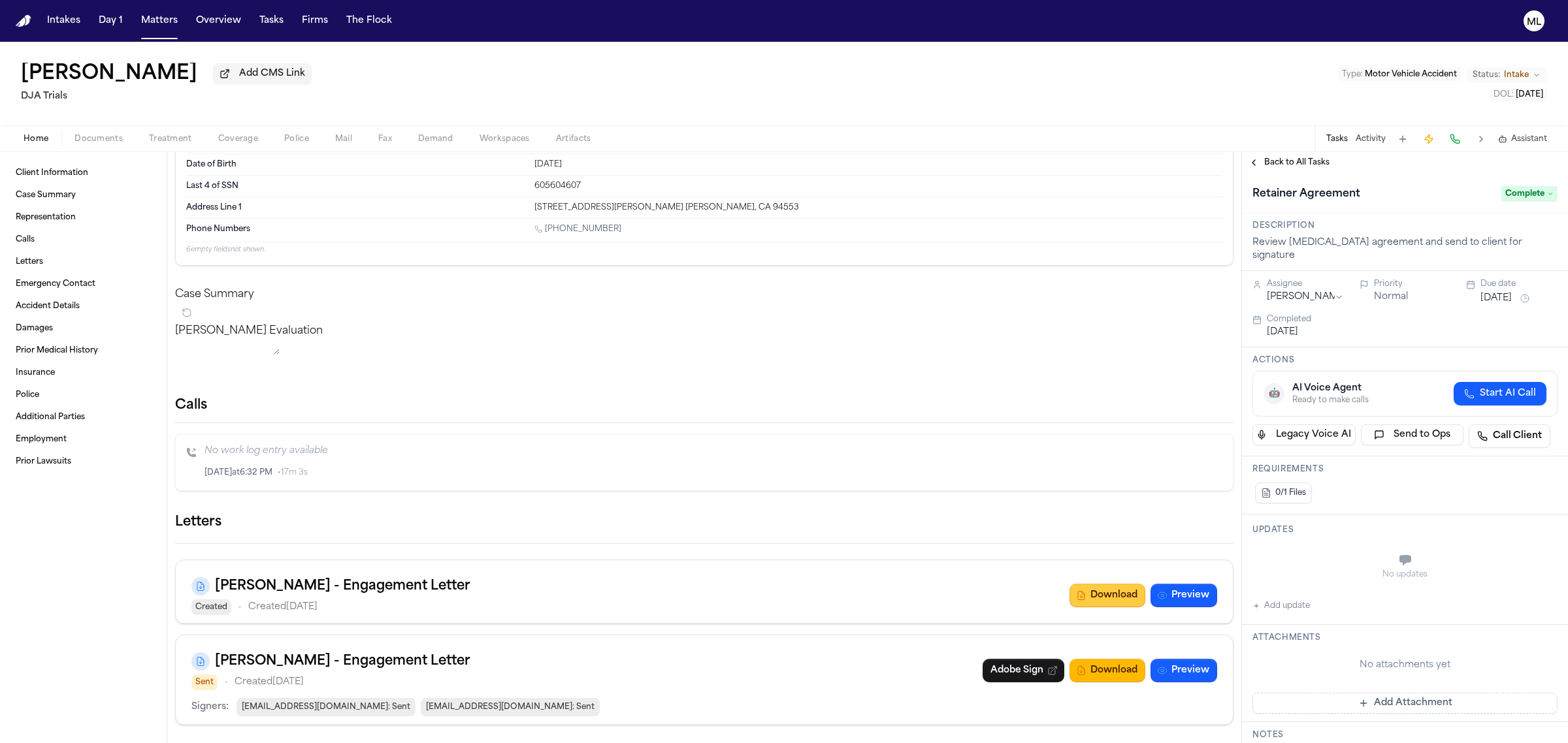
click at [1101, 605] on button "Download" at bounding box center [1107, 595] width 75 height 23
click at [1190, 601] on button "Preview" at bounding box center [1184, 595] width 67 height 23
click at [306, 28] on button "Firms" at bounding box center [315, 21] width 37 height 23
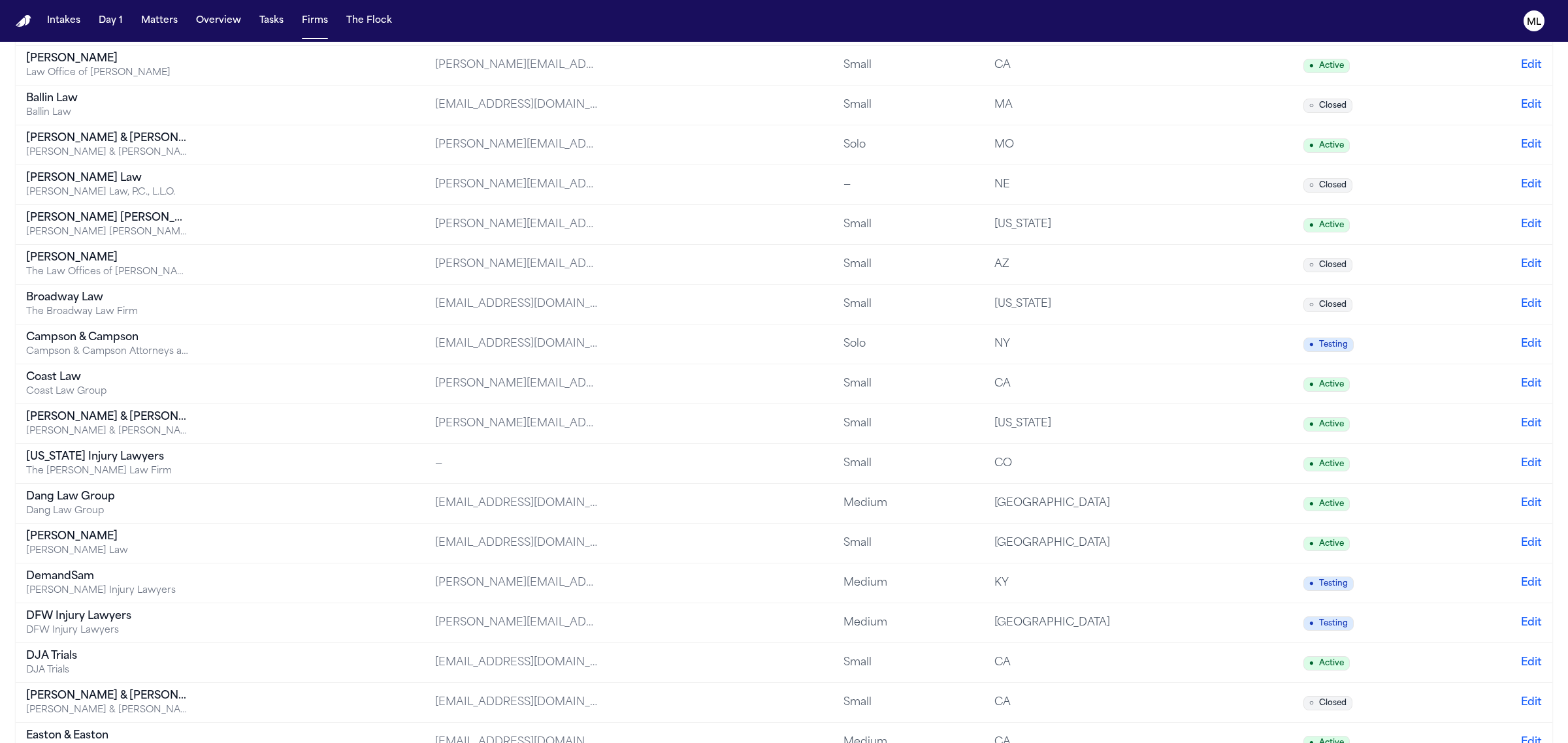
scroll to position [164, 0]
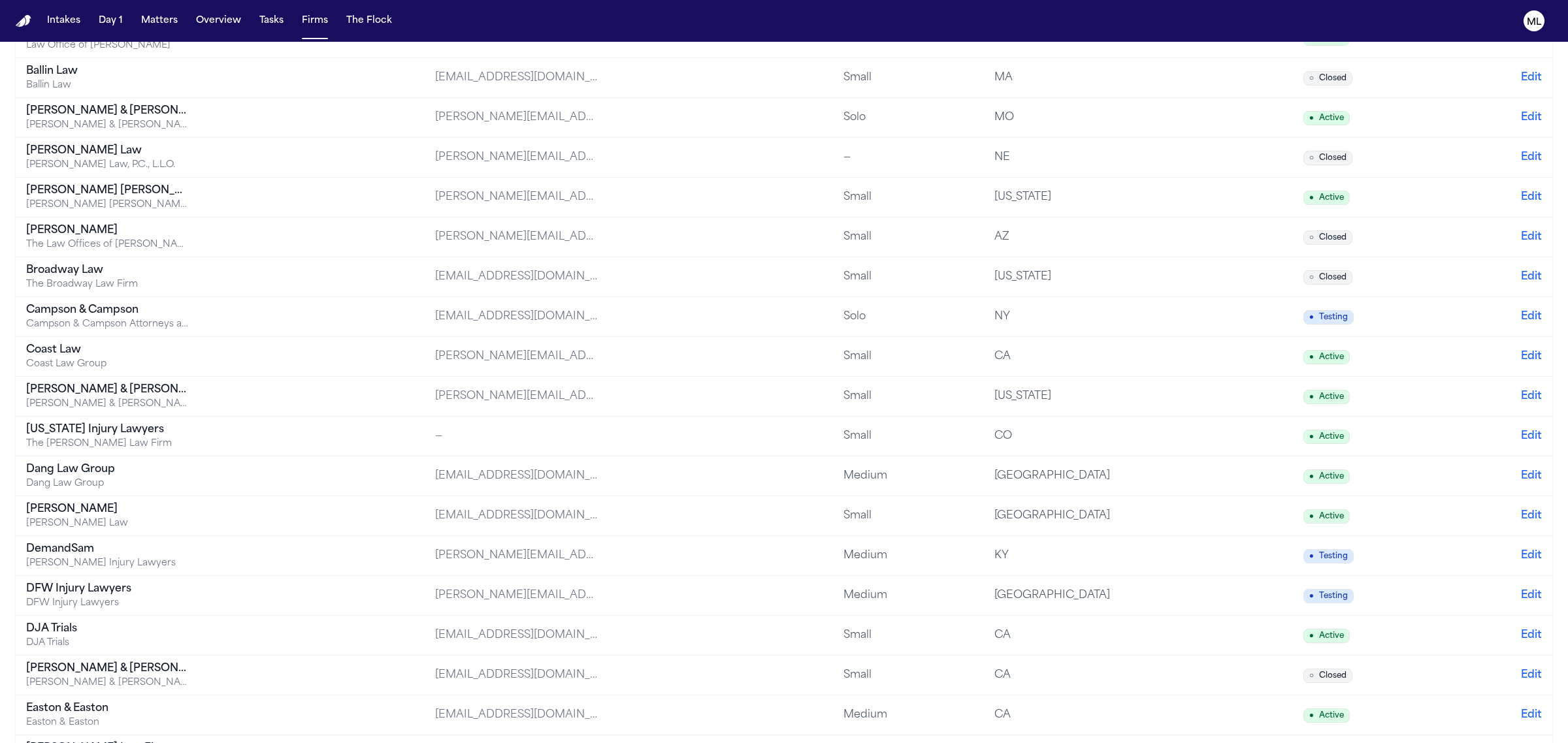
click at [280, 634] on td "DJA Trials DJA Trials" at bounding box center [220, 636] width 409 height 40
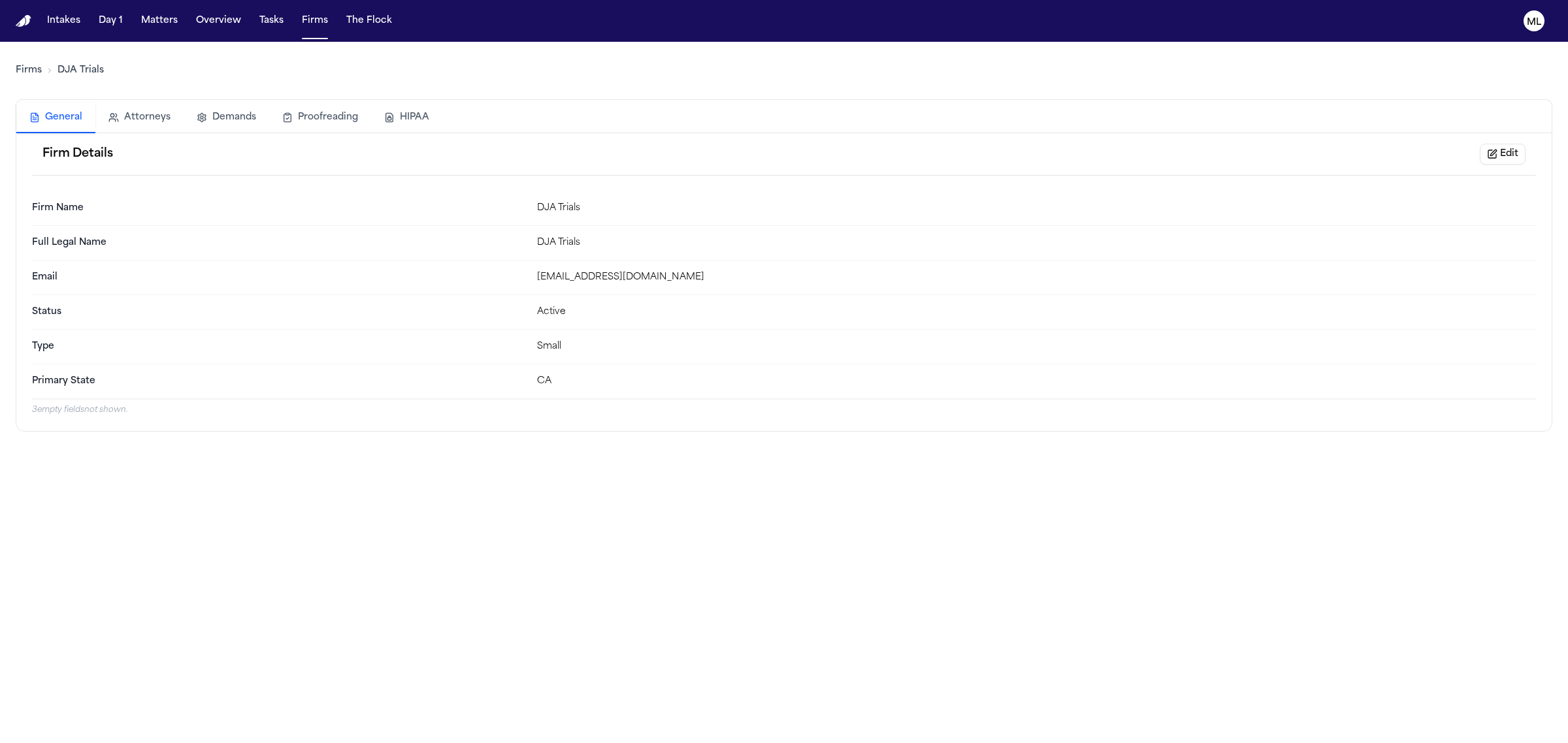
click at [1497, 160] on button "Edit" at bounding box center [1503, 154] width 45 height 21
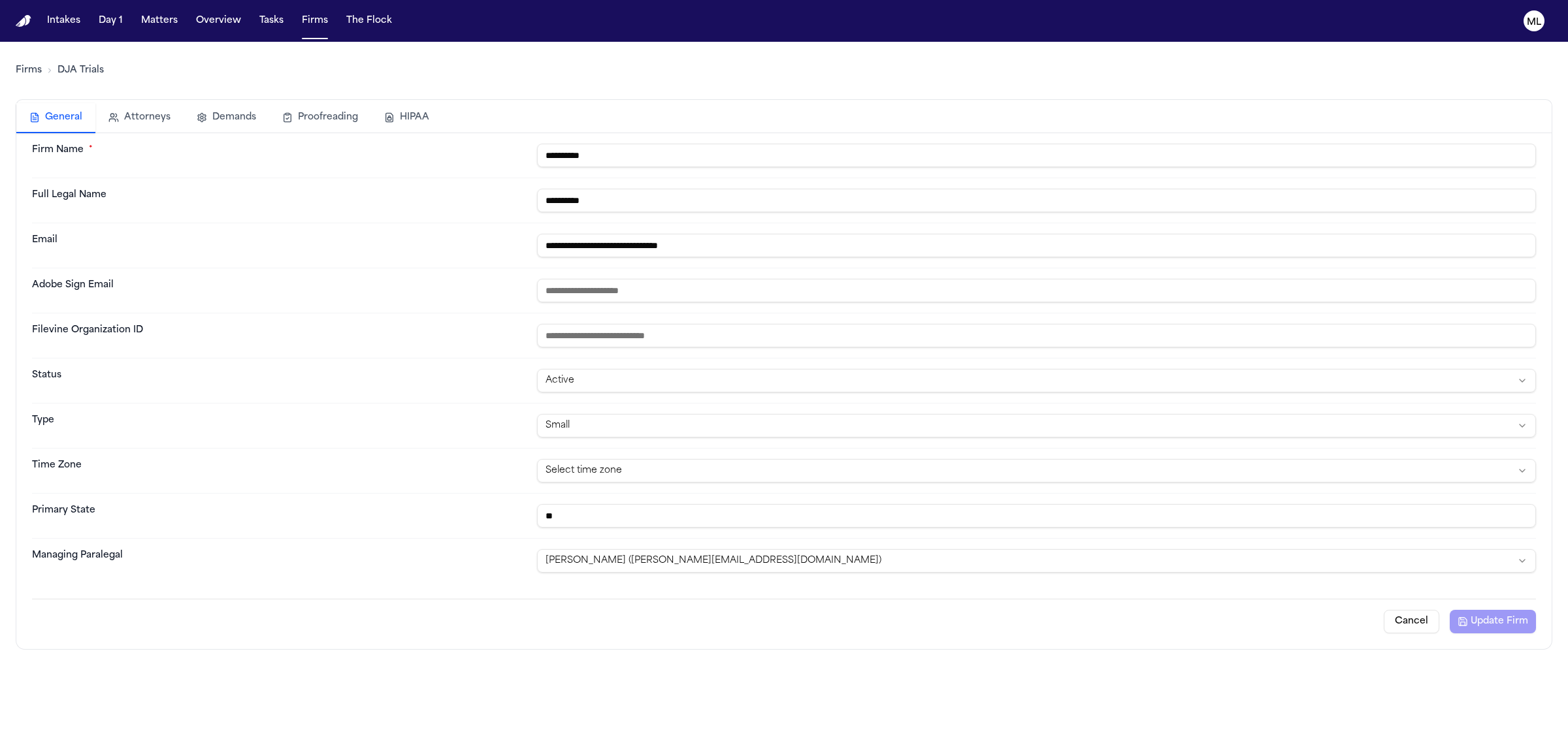
click at [1416, 619] on button "Cancel" at bounding box center [1411, 622] width 55 height 23
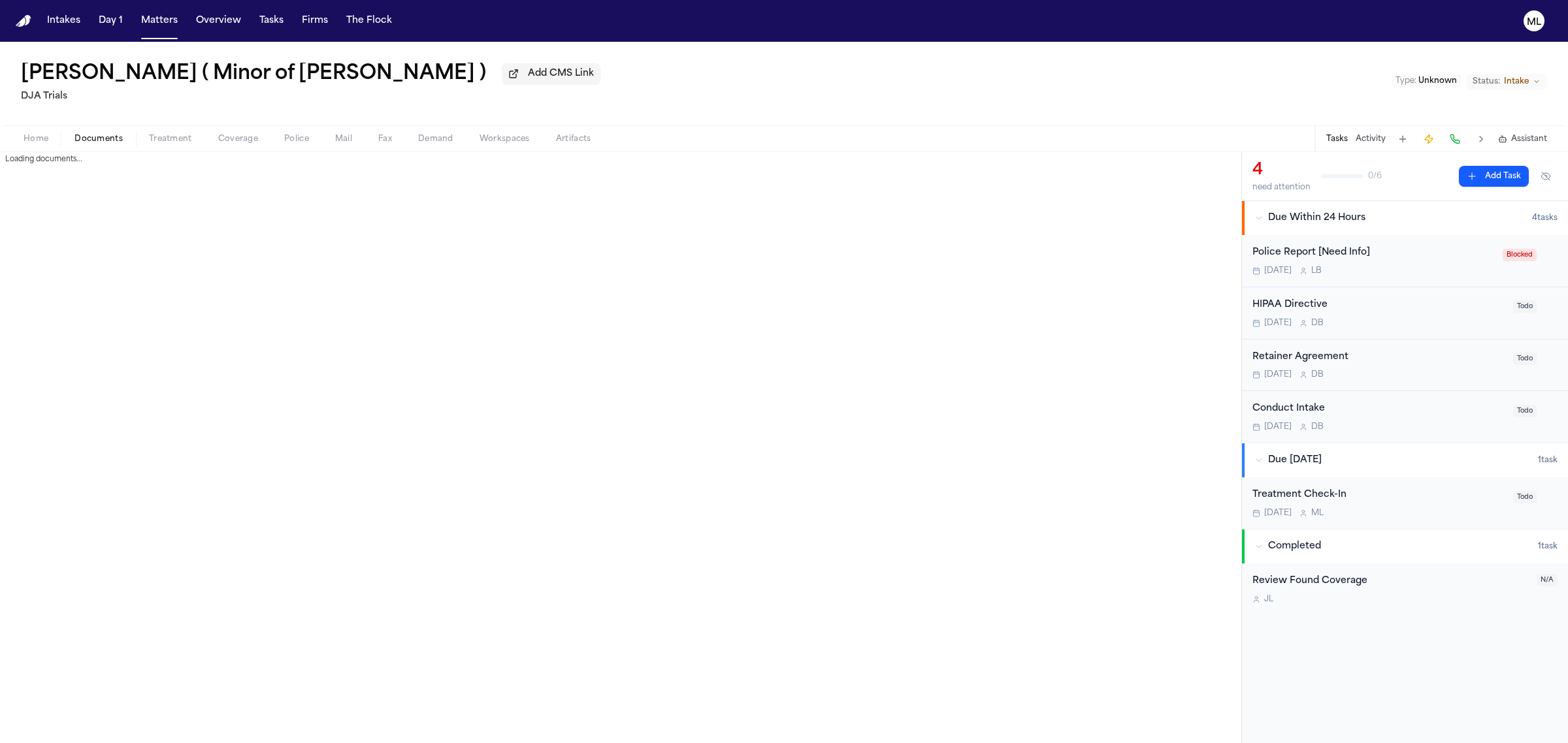
click at [102, 142] on span "Documents" at bounding box center [99, 140] width 48 height 11
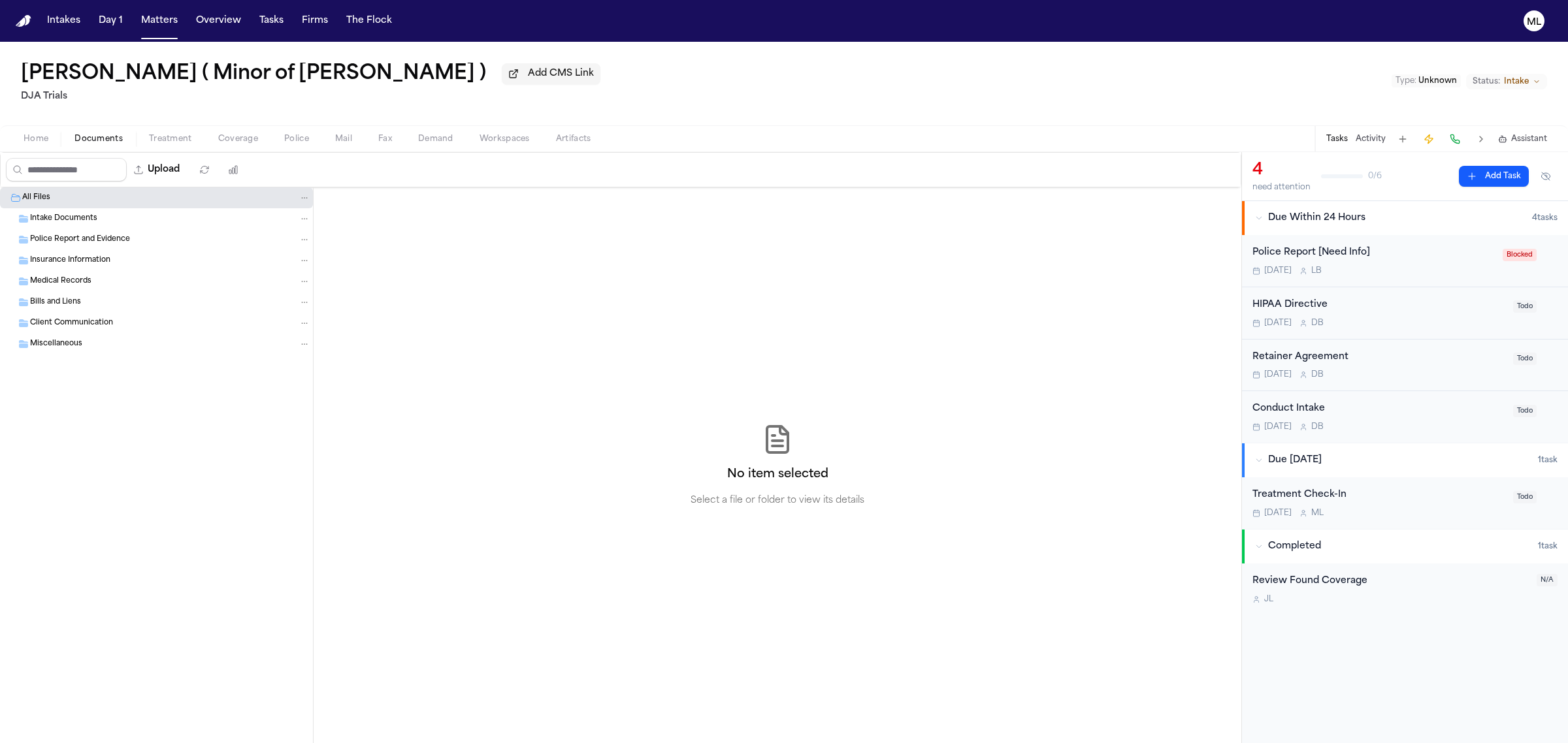
click at [39, 136] on span "Home" at bounding box center [35, 140] width 25 height 11
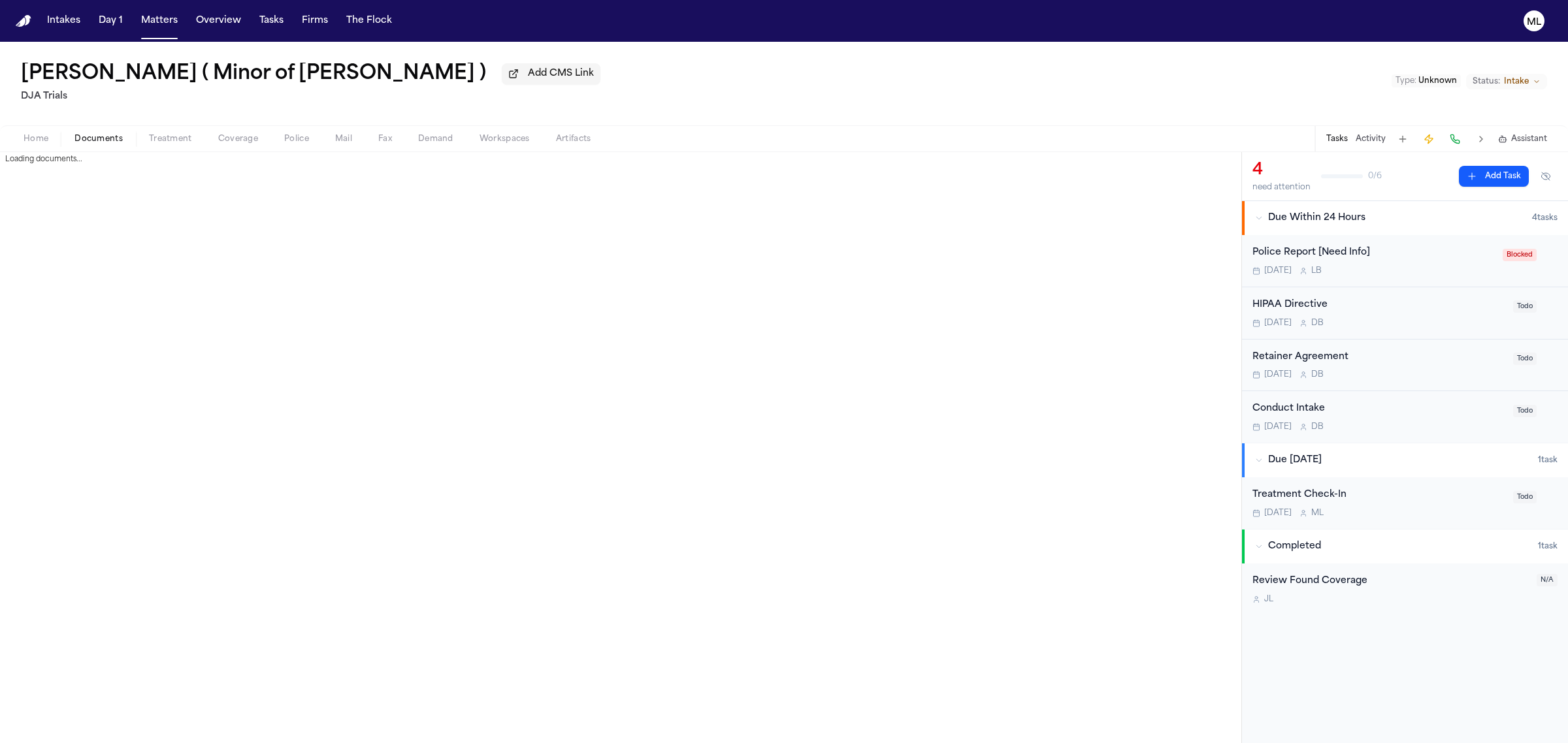
click at [91, 136] on span "Documents" at bounding box center [99, 140] width 48 height 11
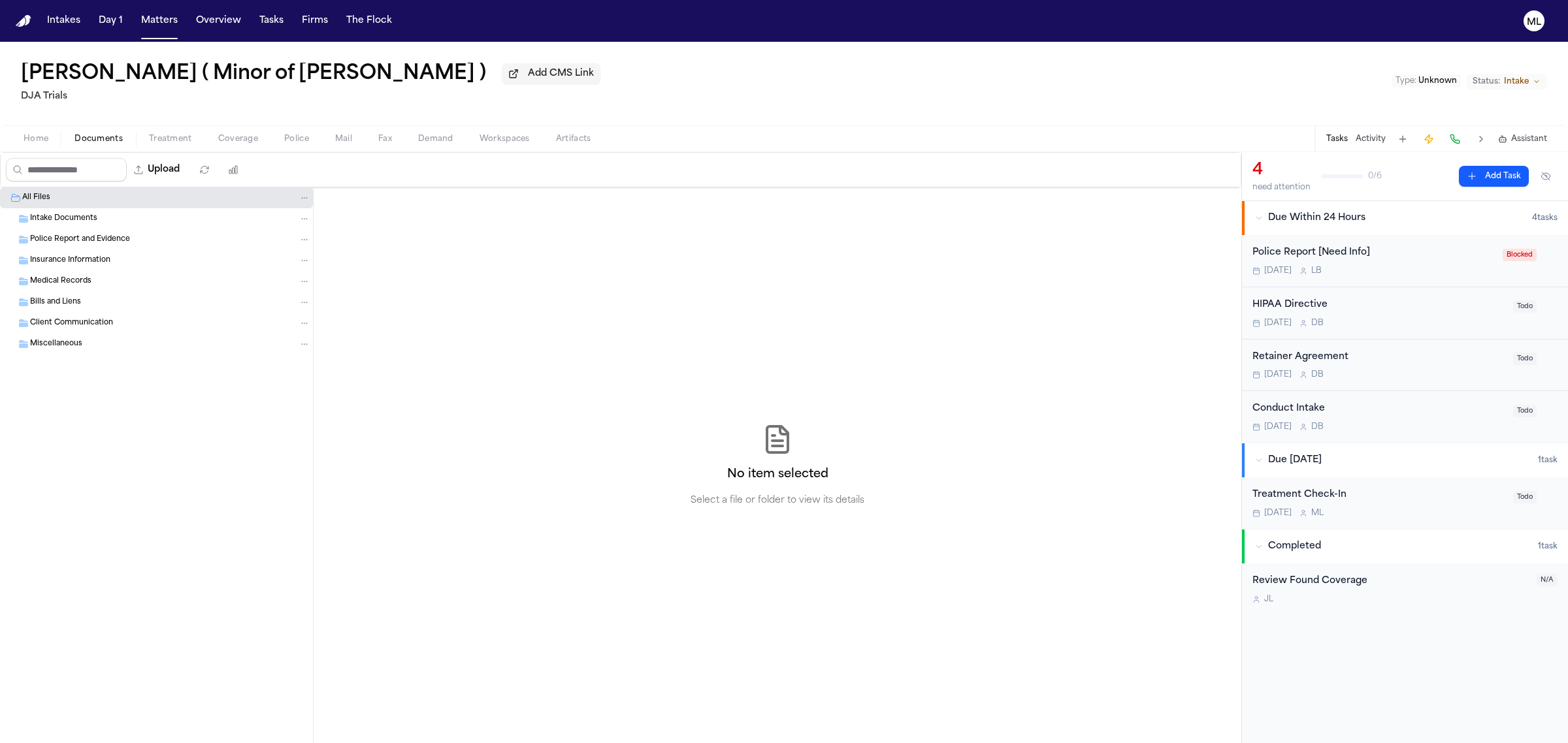
click at [79, 222] on span "Intake Documents" at bounding box center [63, 219] width 67 height 11
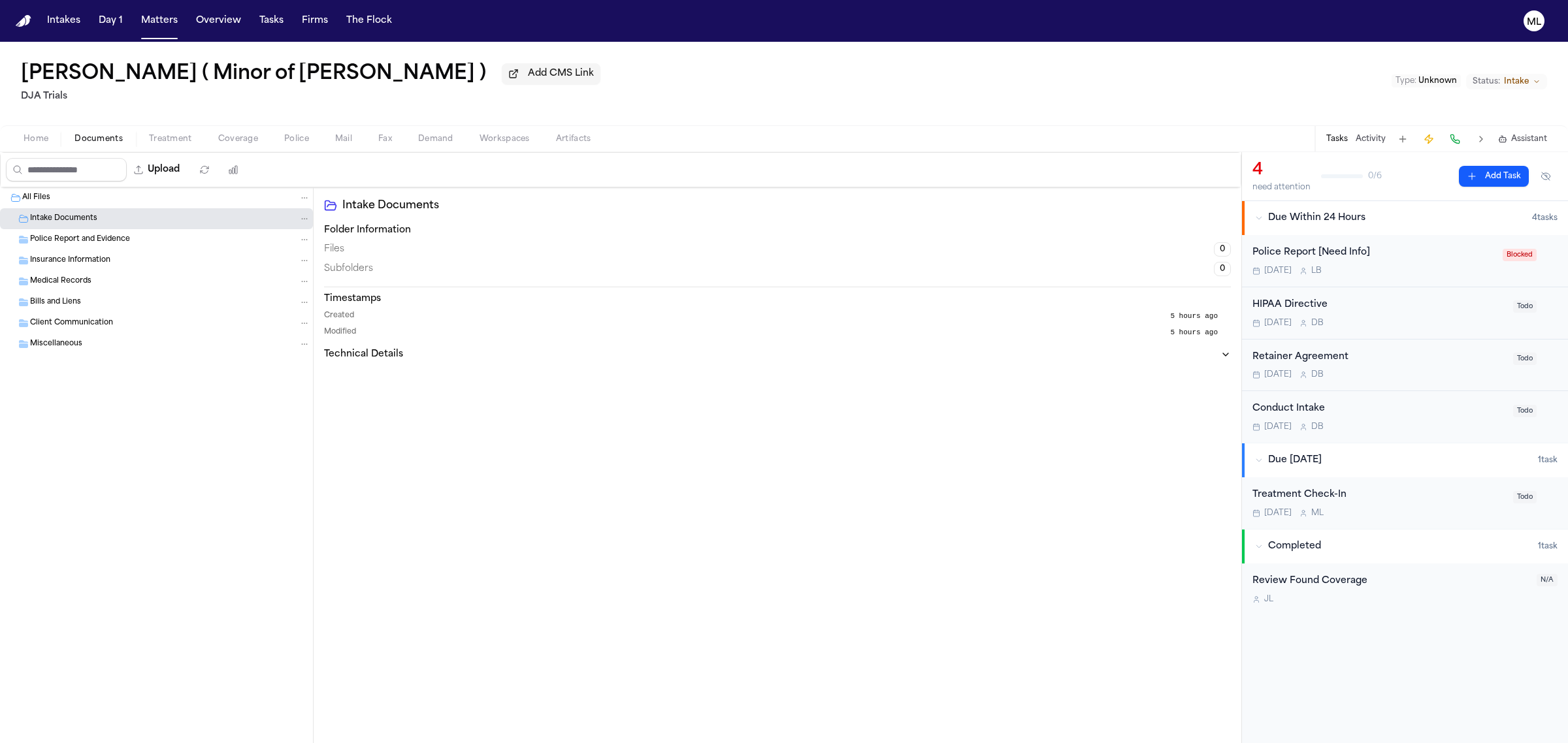
click at [31, 142] on span "Home" at bounding box center [35, 140] width 25 height 11
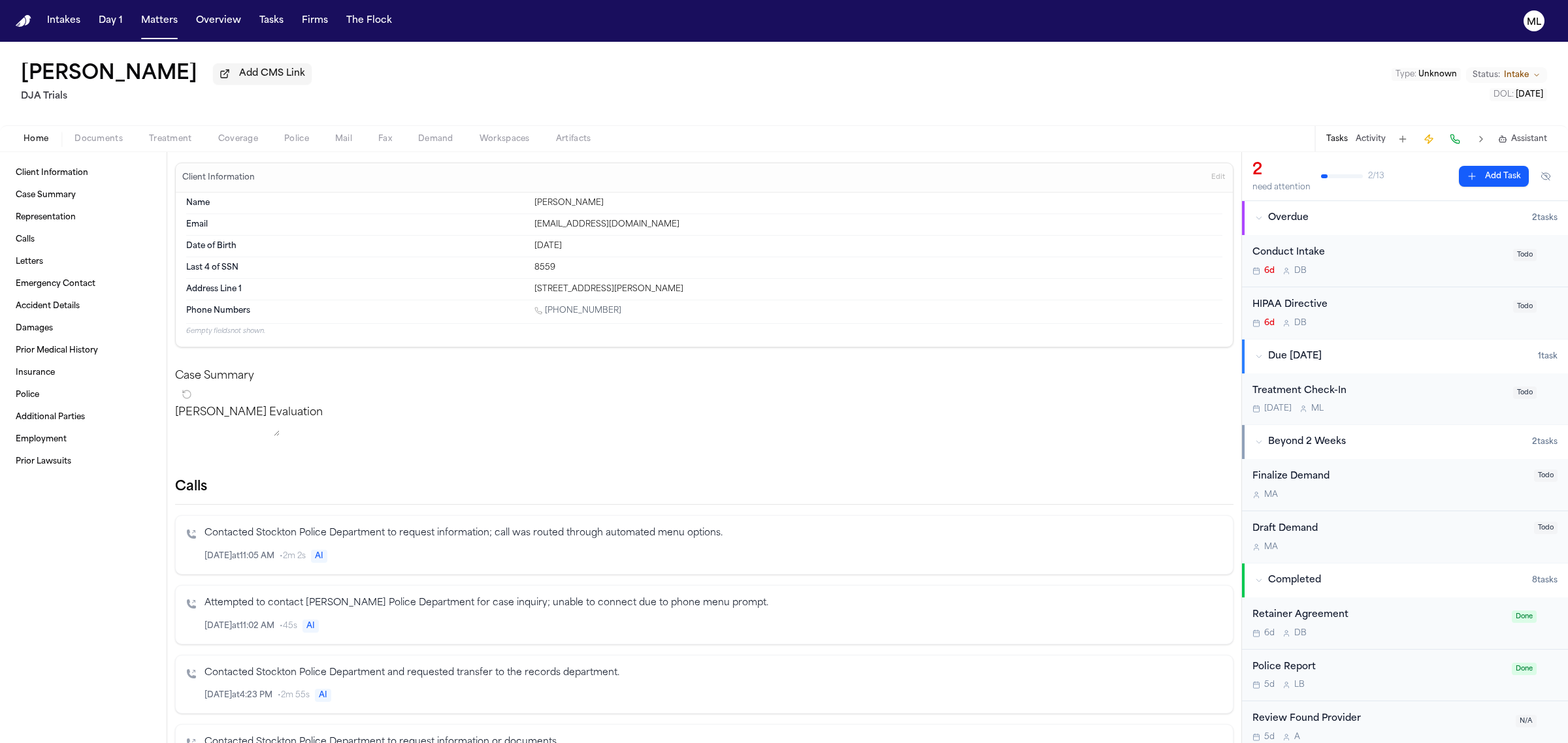
click at [1375, 270] on div "6d D B" at bounding box center [1378, 271] width 253 height 11
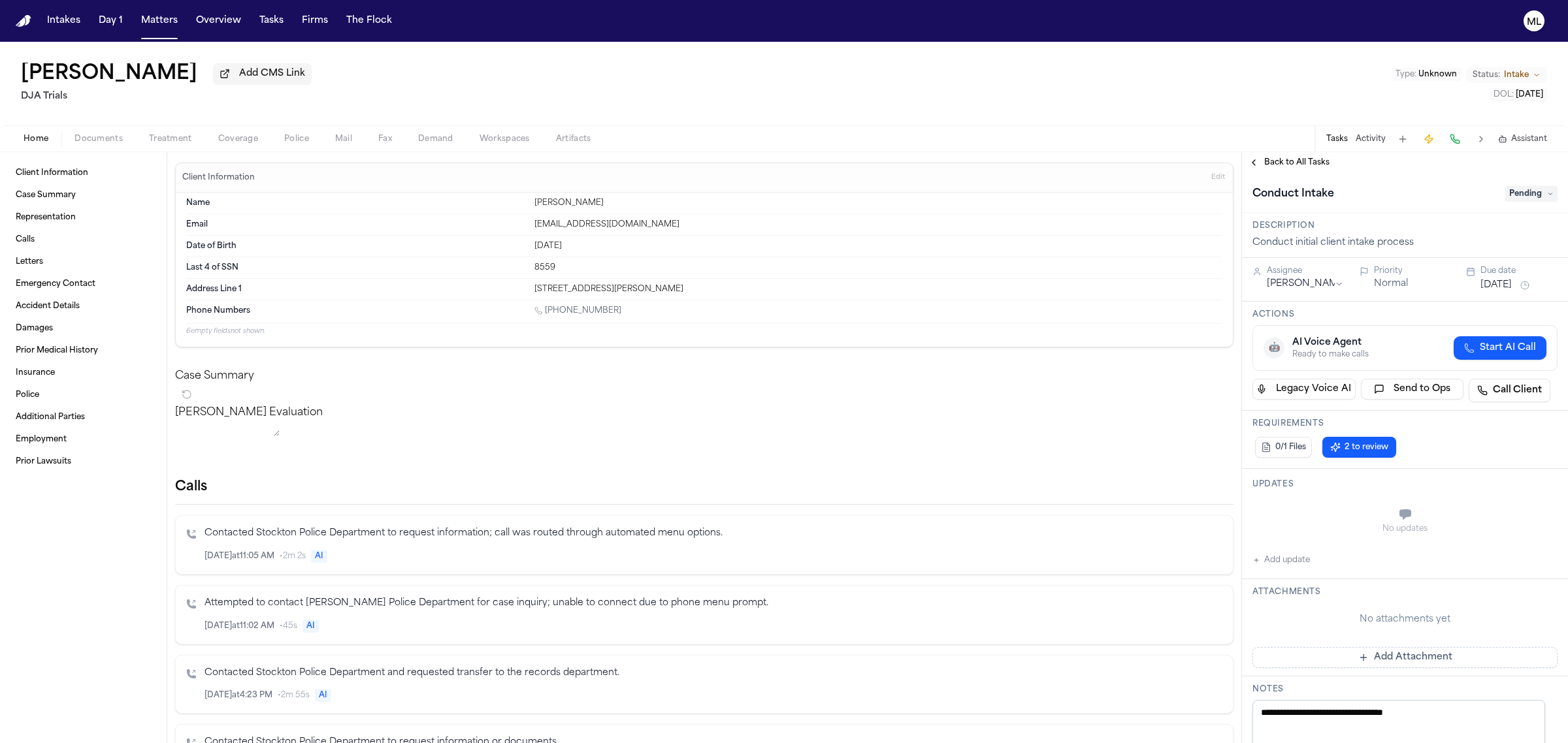
click at [1514, 194] on span "Pending" at bounding box center [1531, 194] width 52 height 15
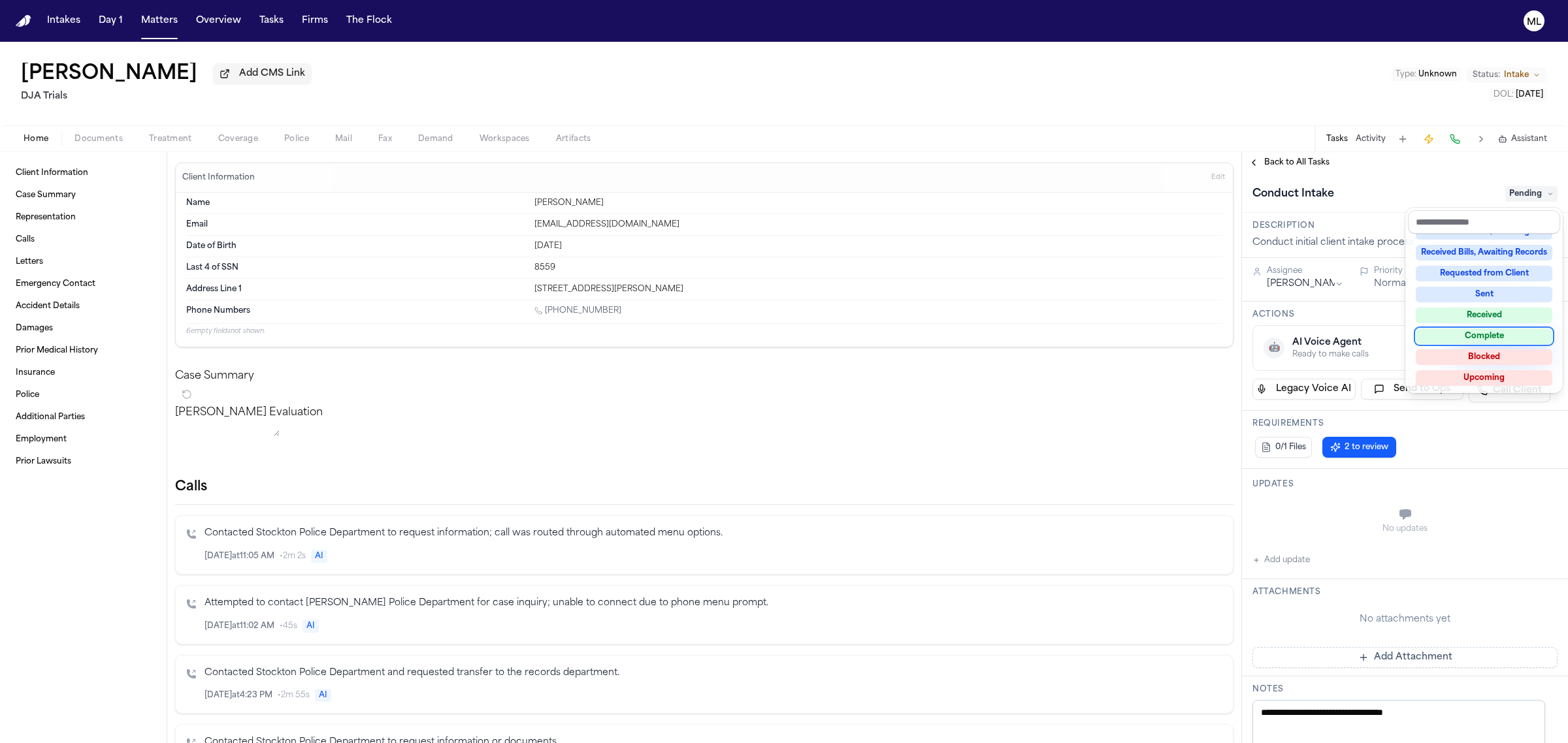
click at [1482, 332] on div "Complete" at bounding box center [1484, 336] width 136 height 15
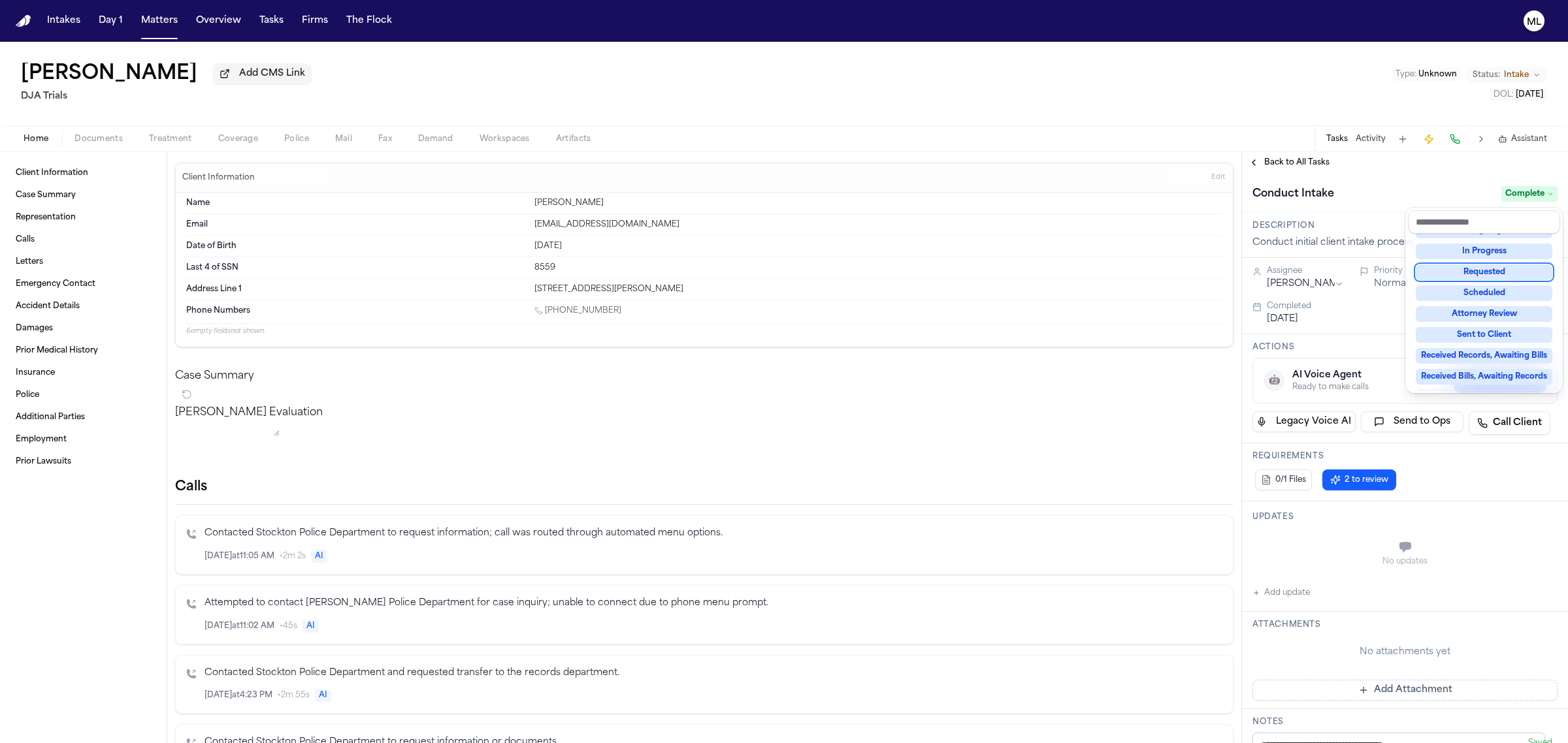
click at [1298, 162] on div "**********" at bounding box center [1405, 447] width 326 height 591
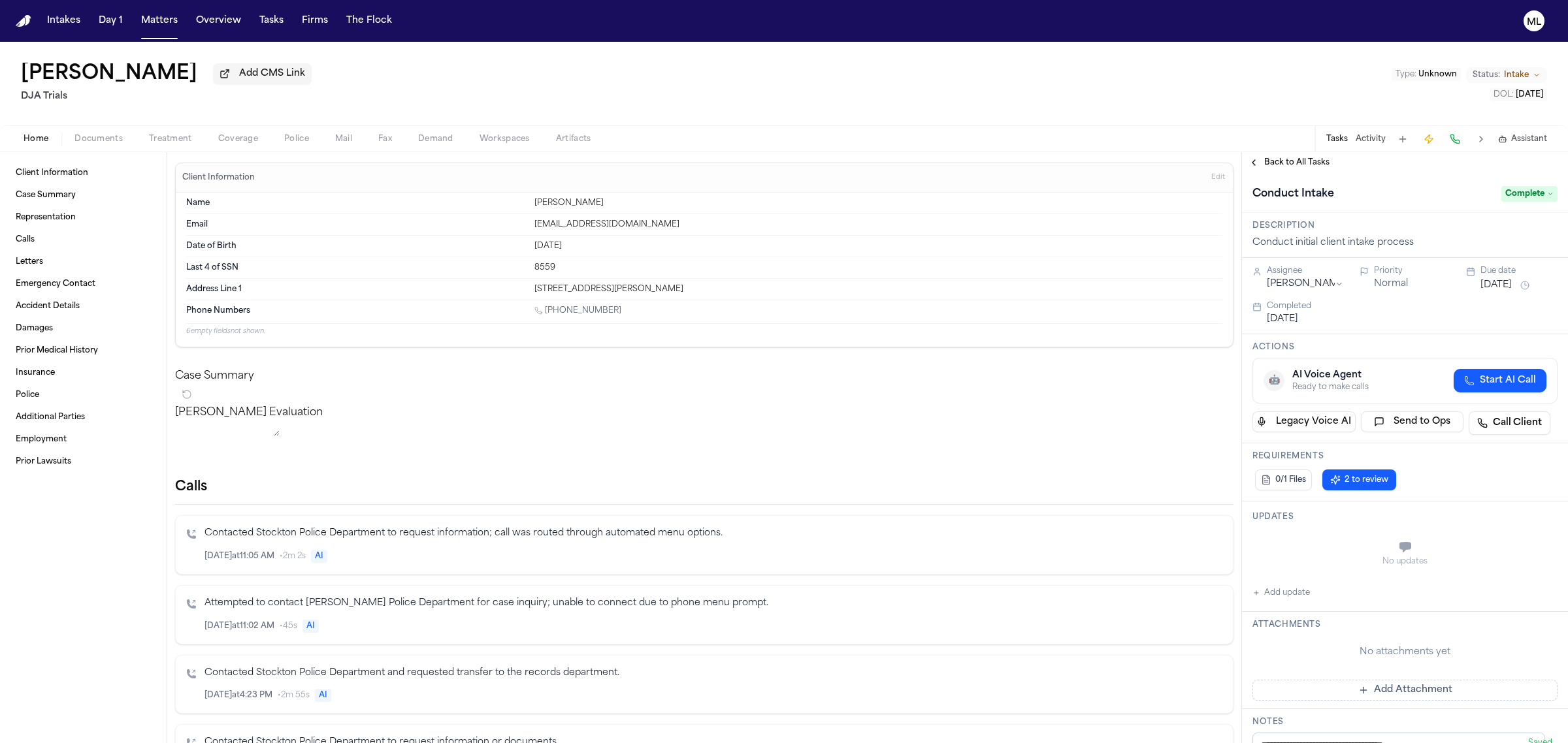
click at [1298, 162] on span "Back to All Tasks" at bounding box center [1297, 163] width 65 height 11
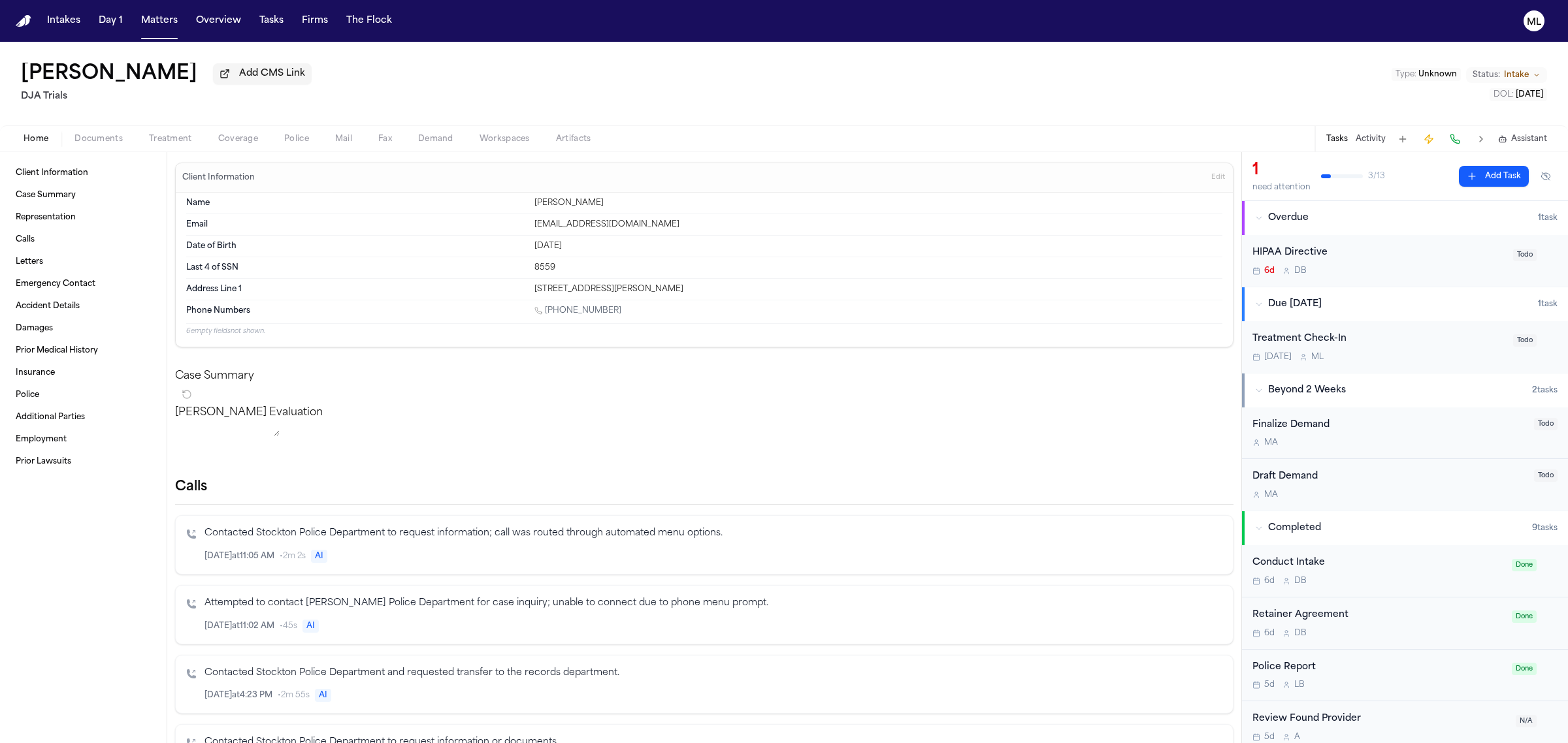
click at [1418, 258] on div "HIPAA Directive" at bounding box center [1378, 253] width 253 height 15
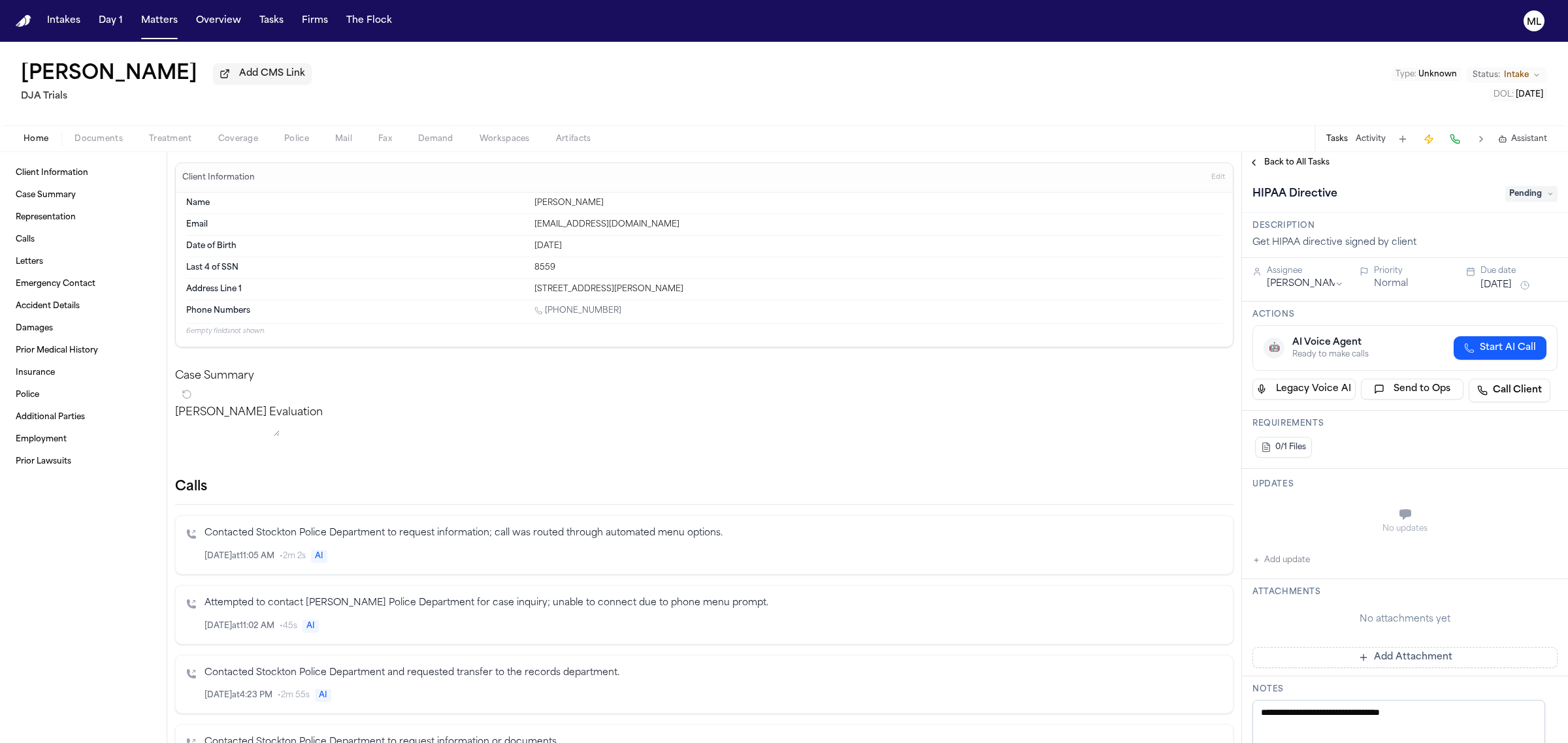
click at [122, 141] on button "Documents" at bounding box center [99, 139] width 75 height 15
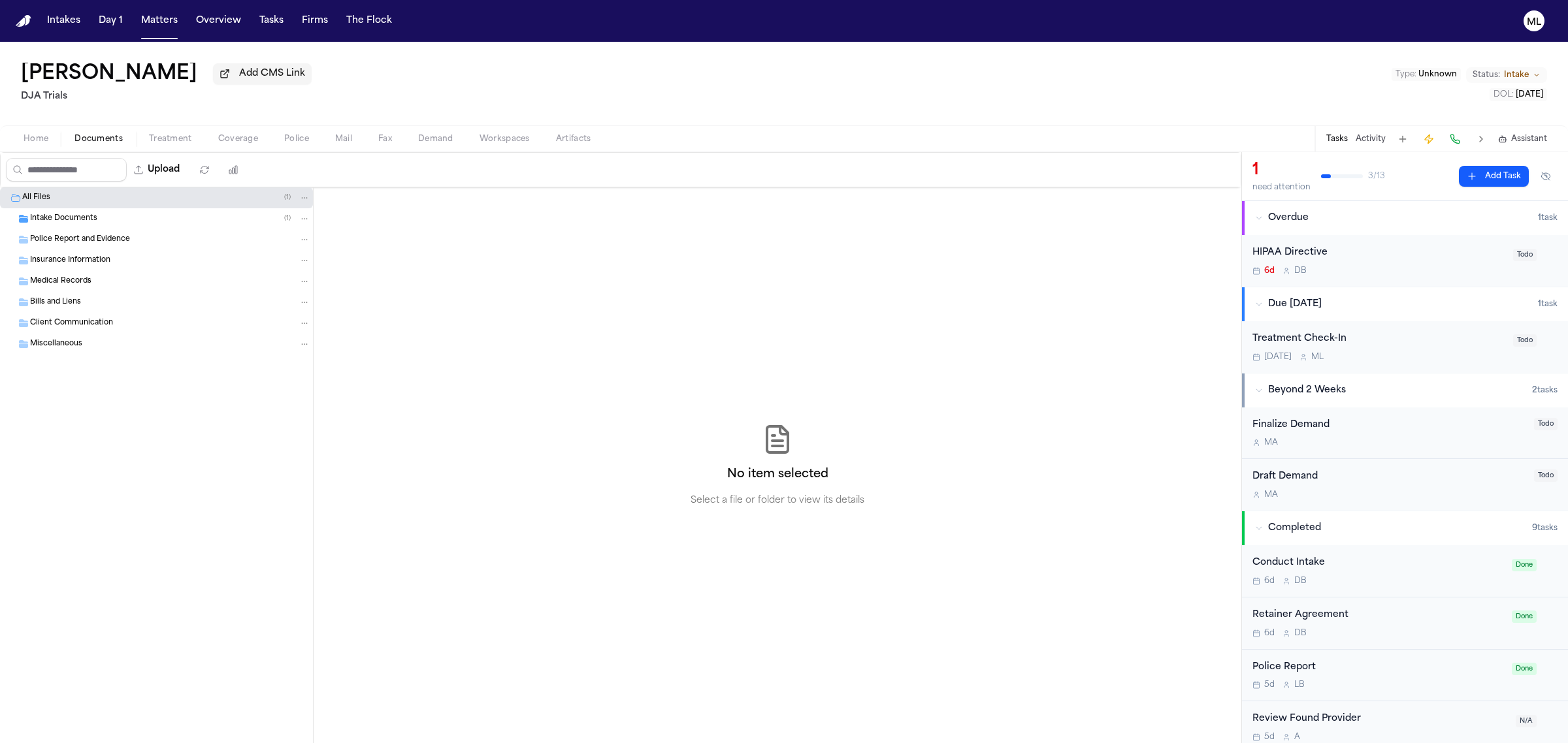
click at [109, 211] on div "Intake Documents ( 1 )" at bounding box center [156, 218] width 313 height 21
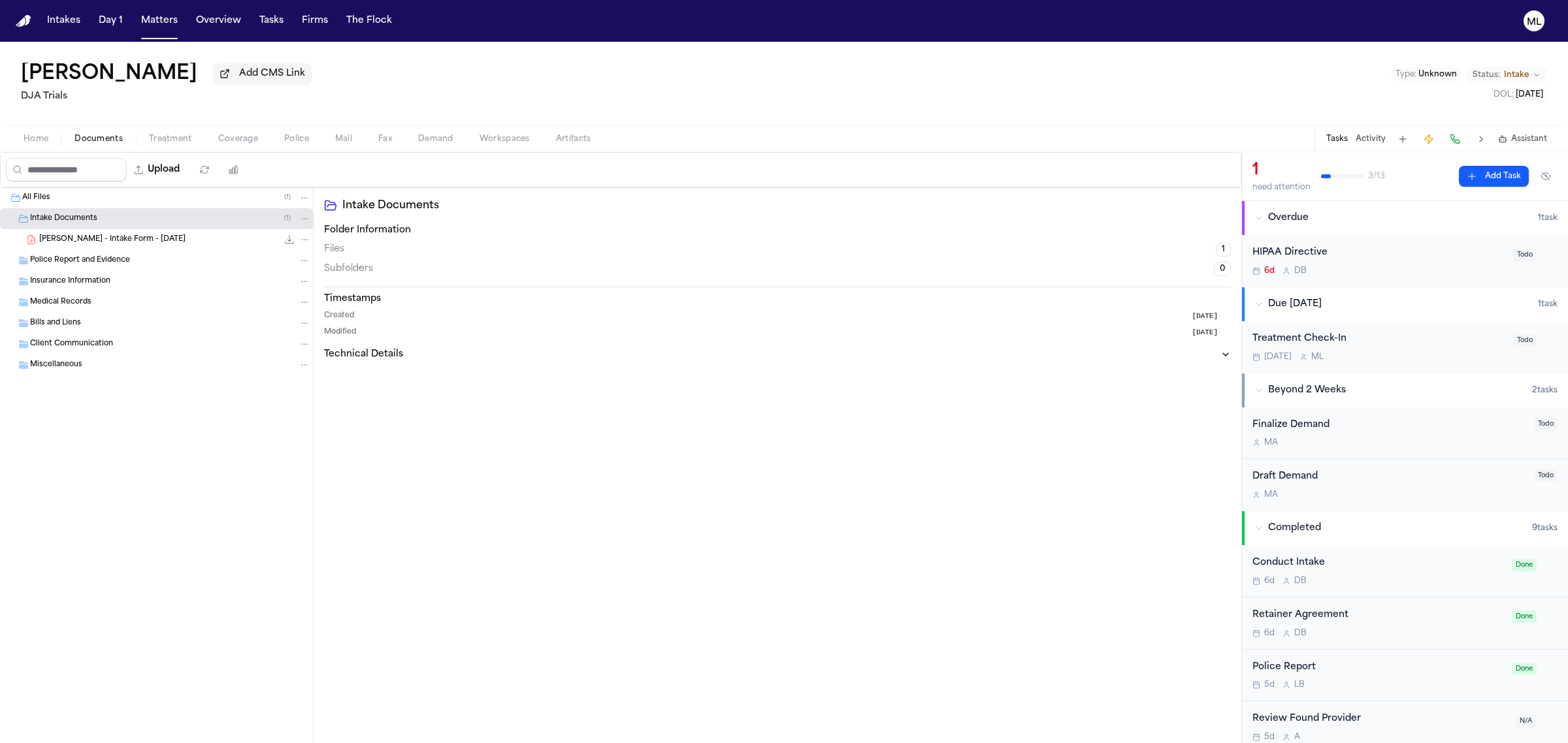
click at [110, 236] on span "[PERSON_NAME] - Intake Form - [DATE]" at bounding box center [112, 240] width 146 height 11
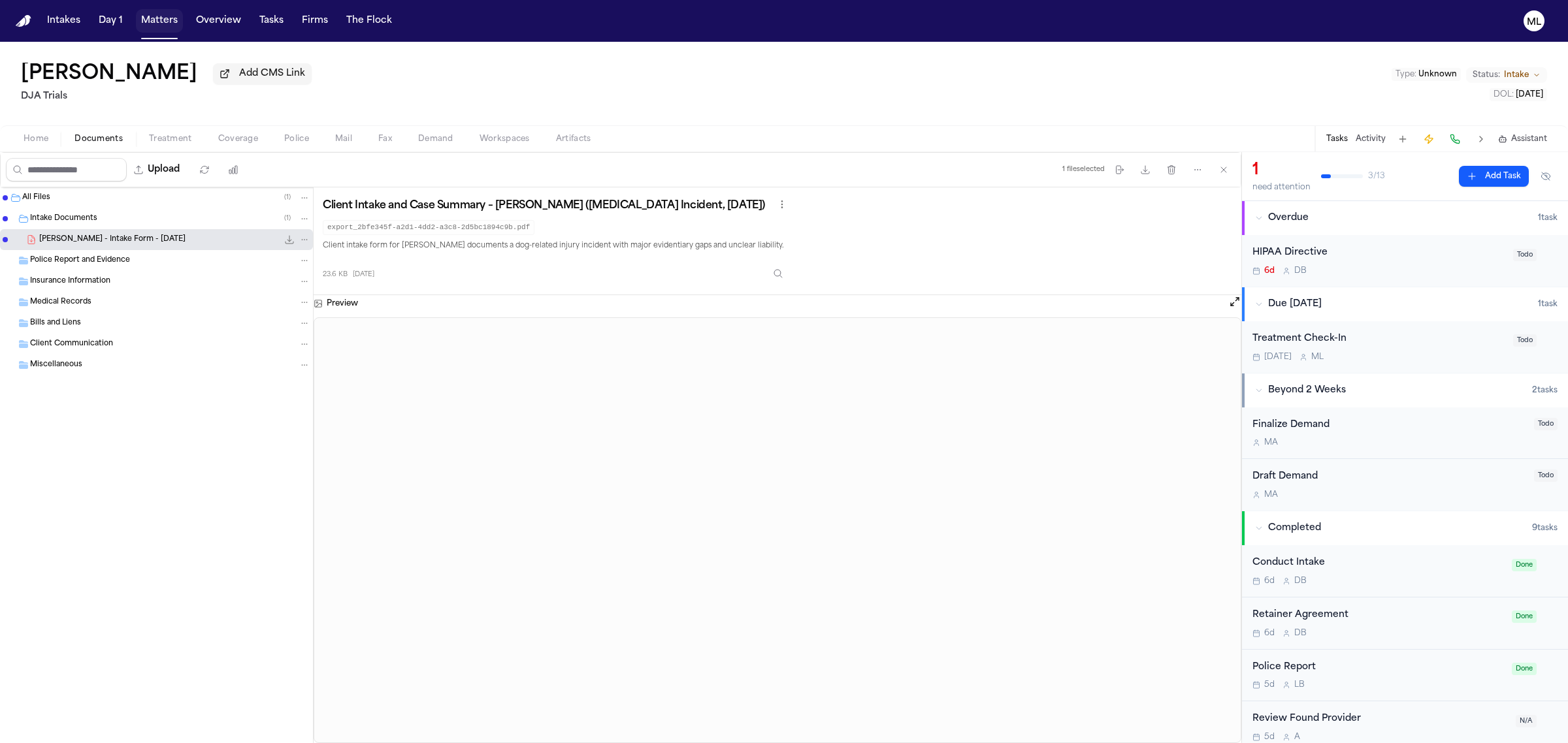
click at [165, 23] on button "Matters" at bounding box center [159, 21] width 47 height 23
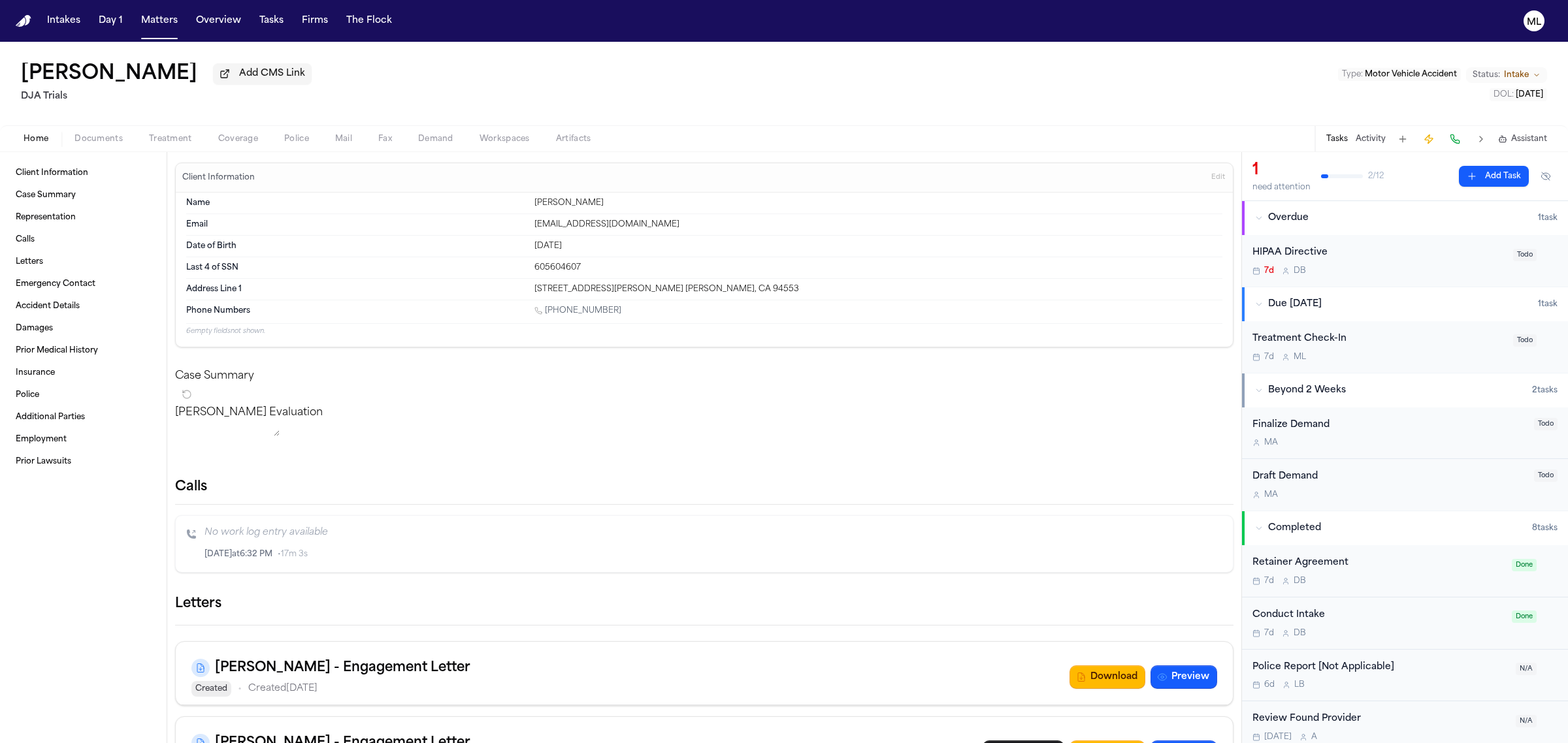
click at [93, 142] on span "Documents" at bounding box center [99, 140] width 48 height 11
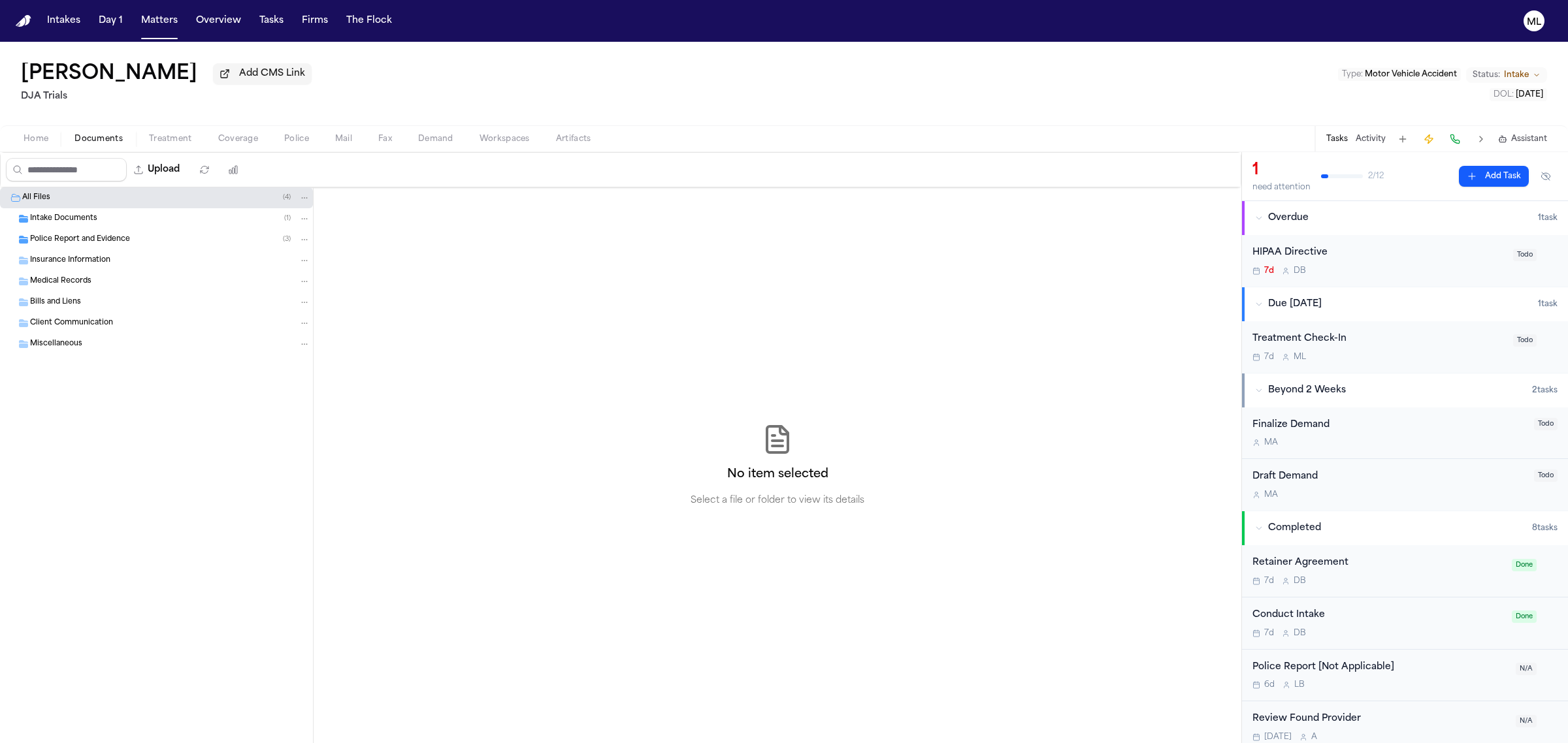
click at [73, 224] on span "Intake Documents" at bounding box center [63, 219] width 67 height 11
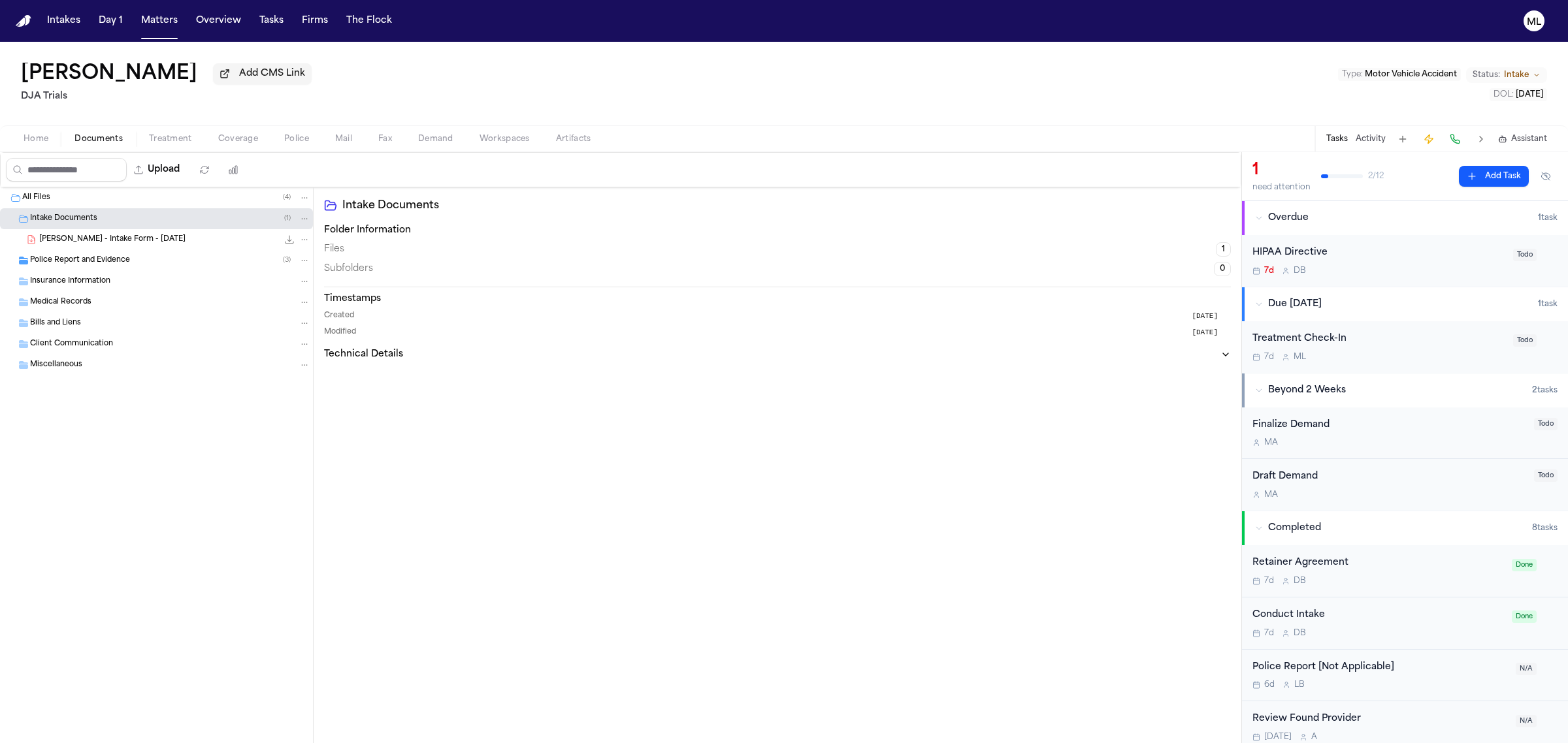
click at [122, 240] on span "C. Aaronson - Intake Form - 9.2.25" at bounding box center [112, 240] width 146 height 11
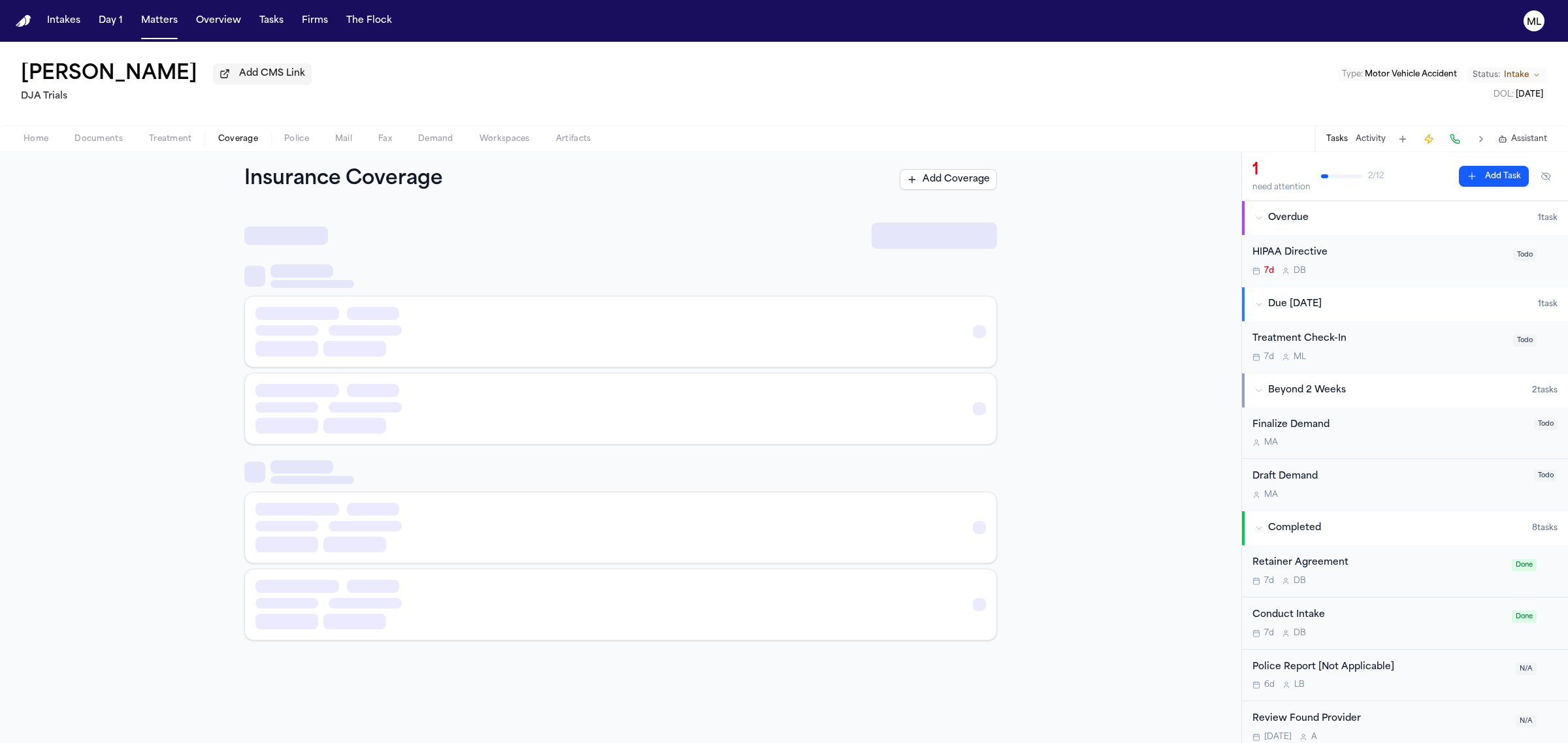
click at [237, 136] on span "Coverage" at bounding box center [238, 140] width 40 height 11
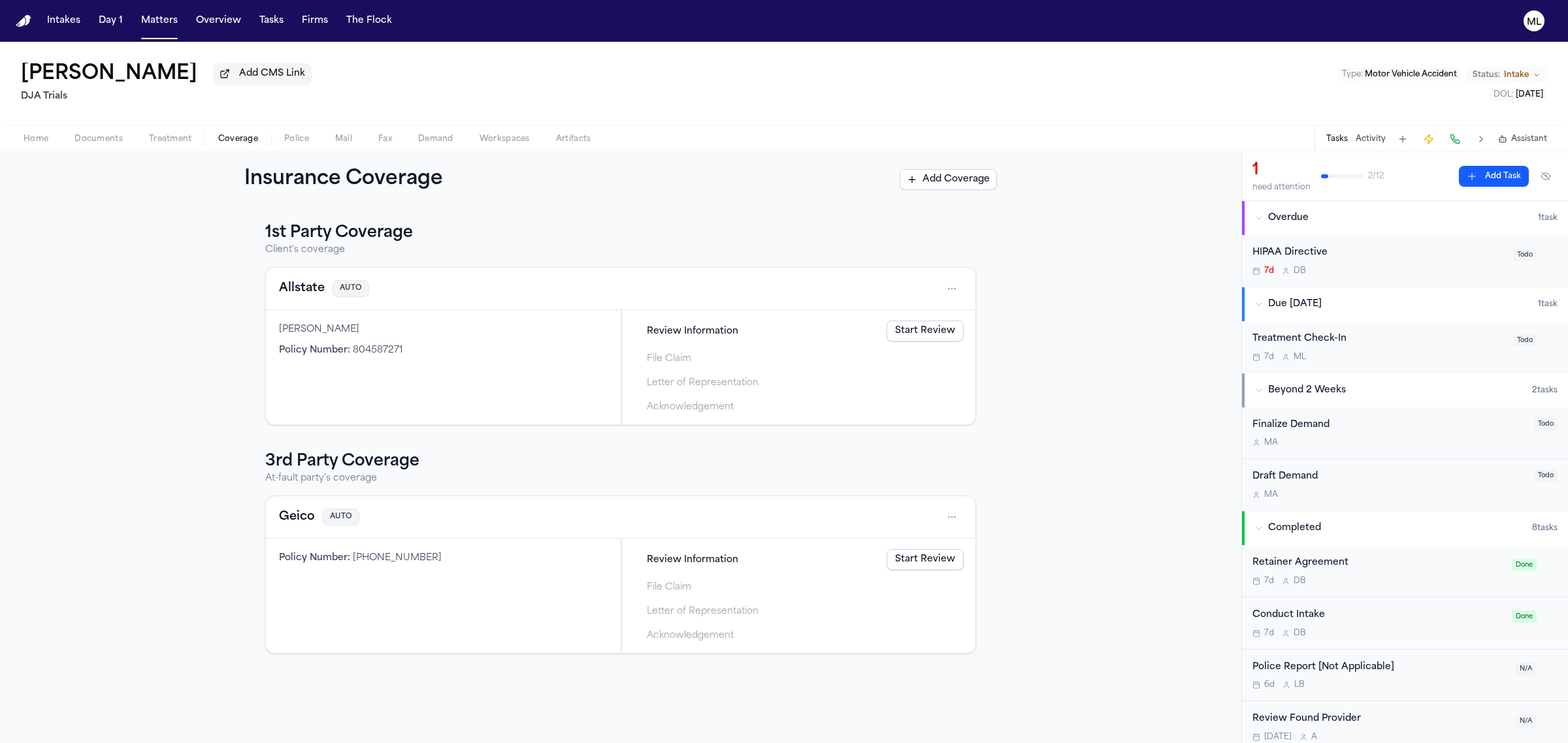
click at [114, 136] on span "Documents" at bounding box center [99, 140] width 48 height 11
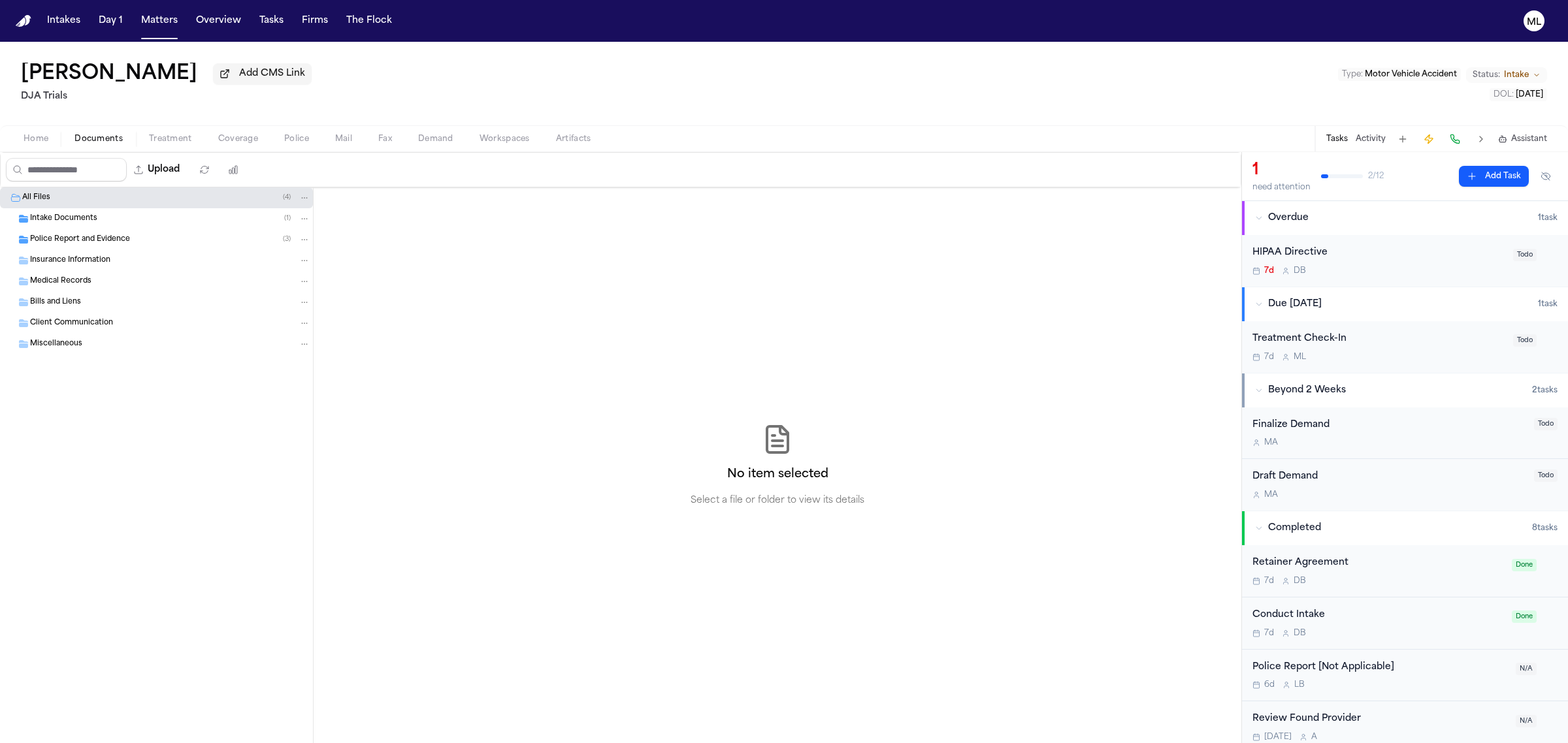
click at [108, 239] on span "Police Report and Evidence" at bounding box center [80, 240] width 100 height 11
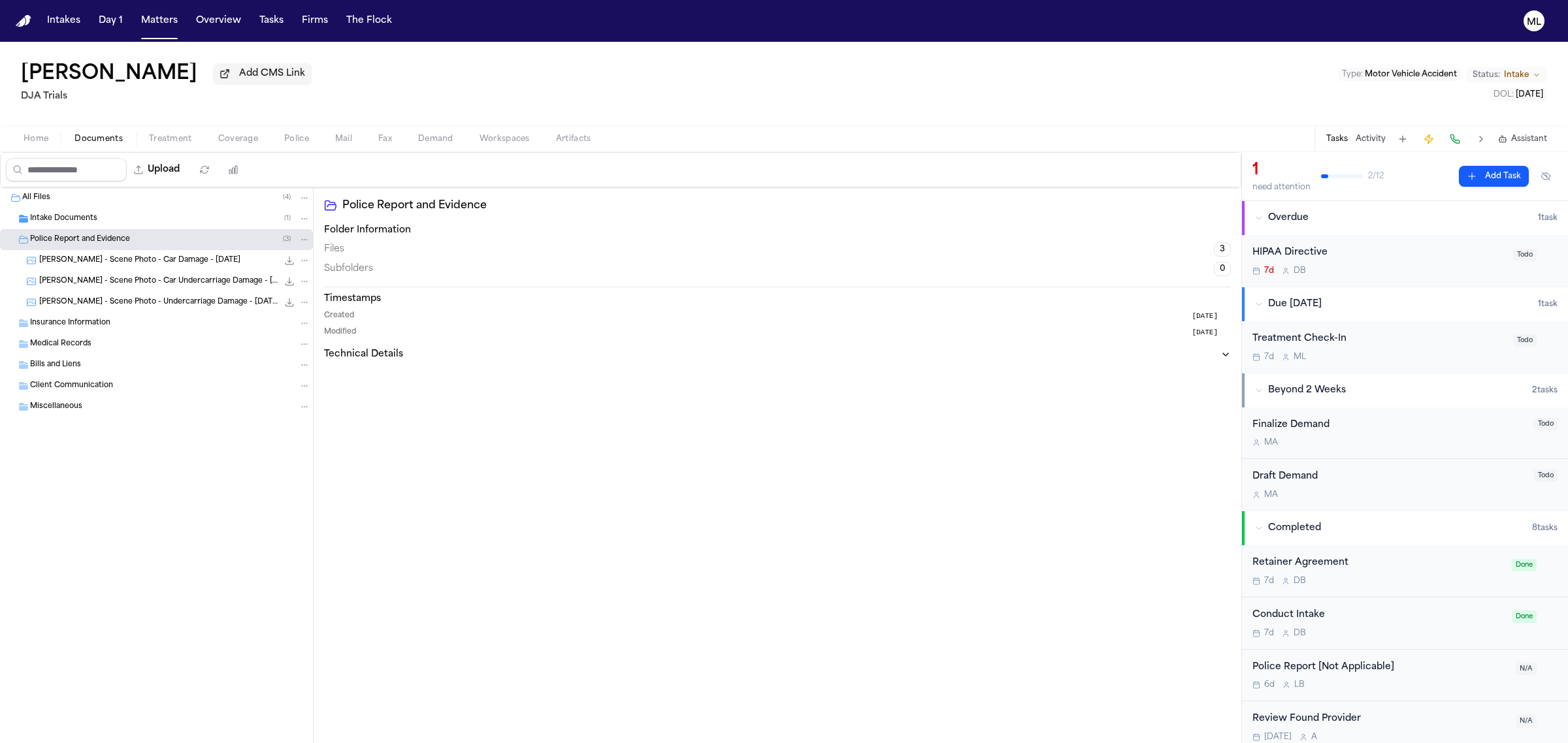
click at [109, 217] on div "Intake Documents ( 1 )" at bounding box center [170, 219] width 280 height 12
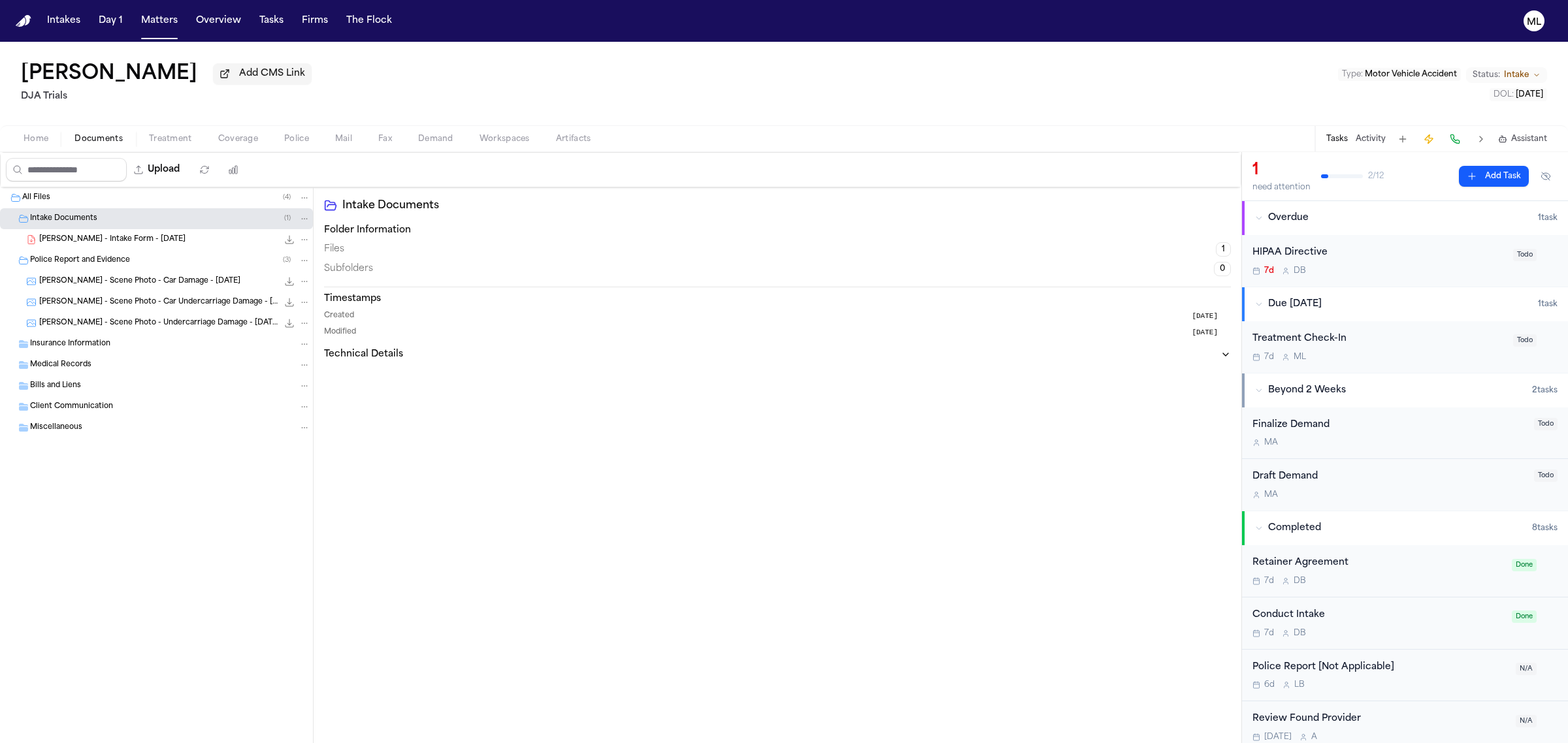
click at [112, 235] on span "C. Aaronson - Intake Form - 9.2.25" at bounding box center [112, 240] width 146 height 11
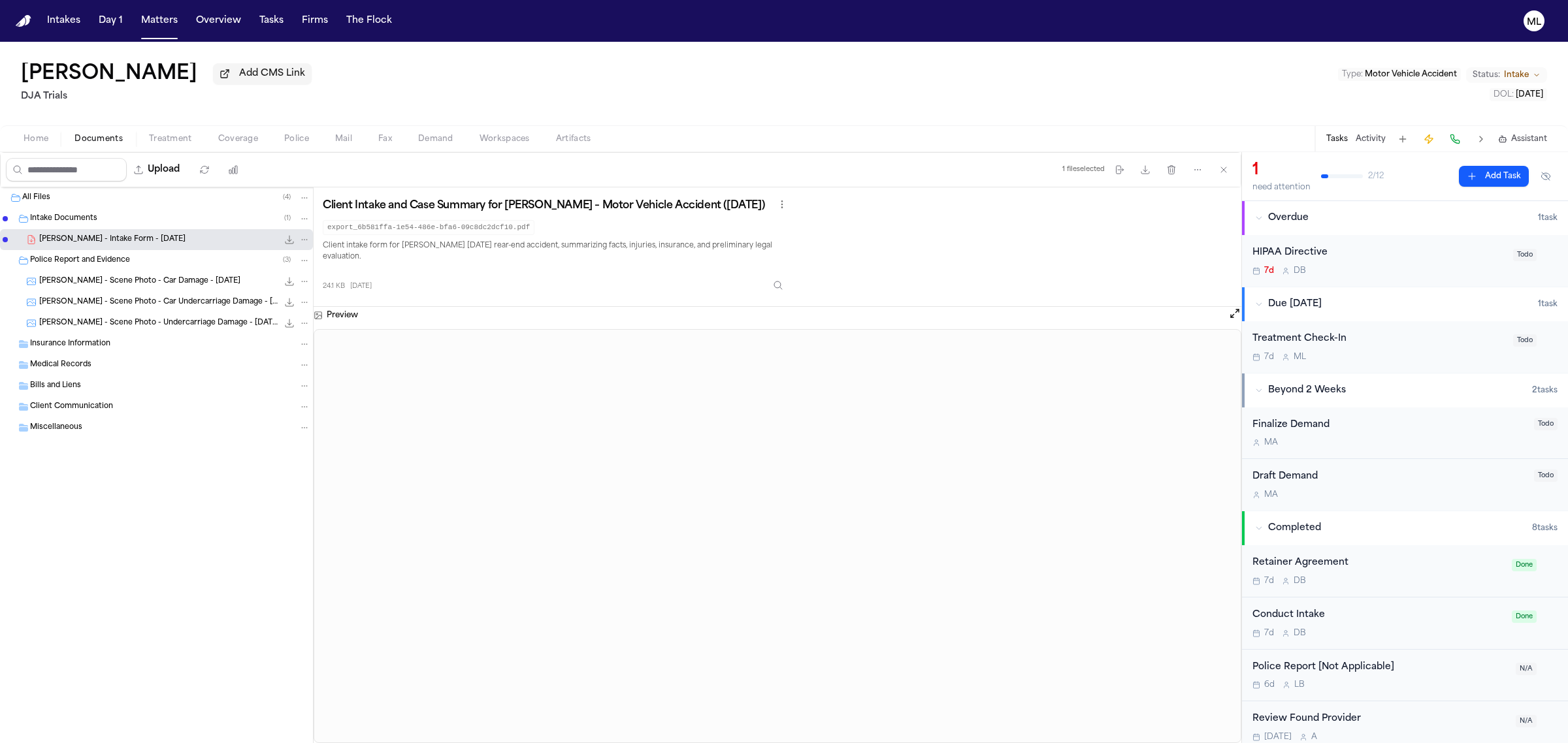
click at [230, 136] on span "Coverage" at bounding box center [238, 140] width 40 height 11
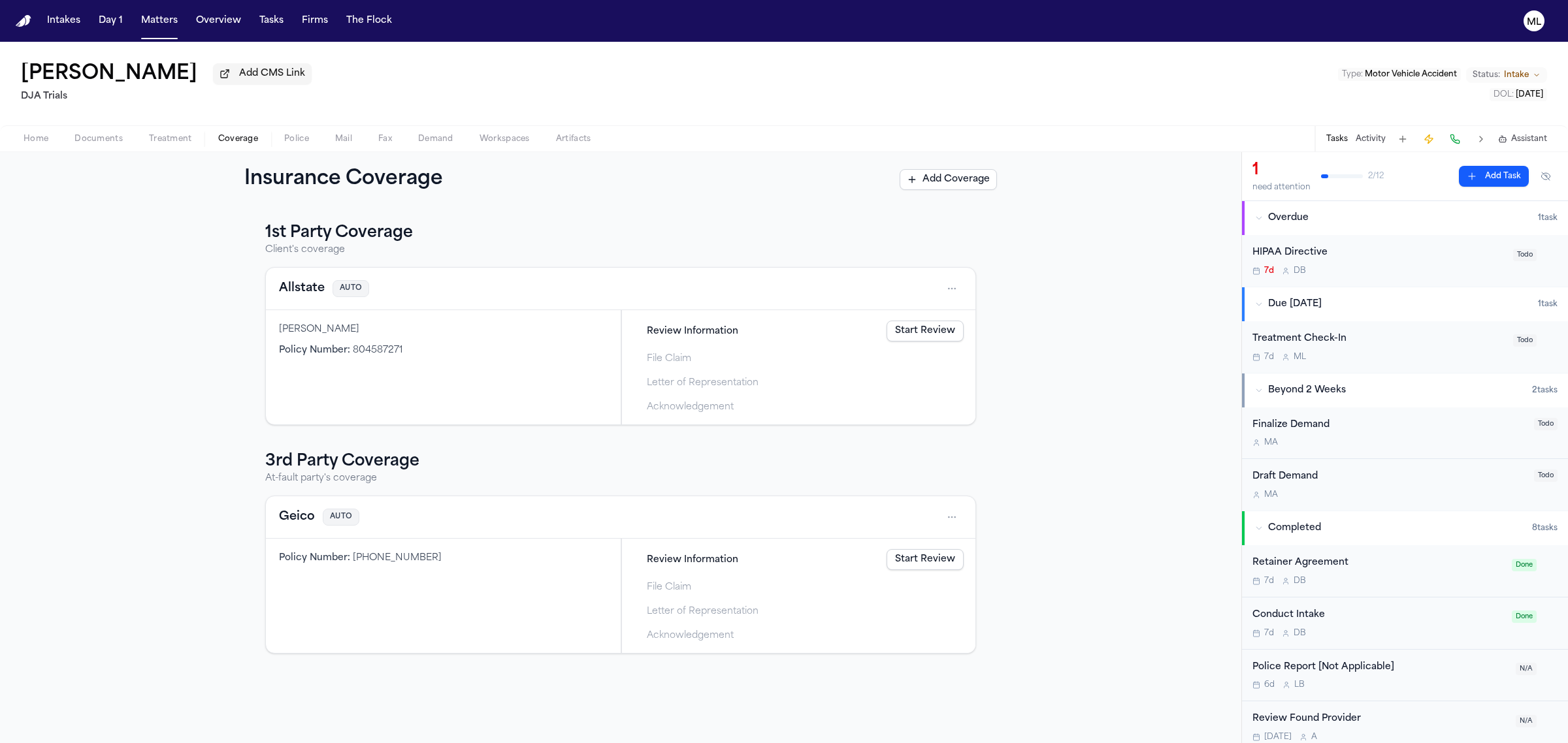
click at [926, 325] on link "Start Review" at bounding box center [925, 330] width 77 height 21
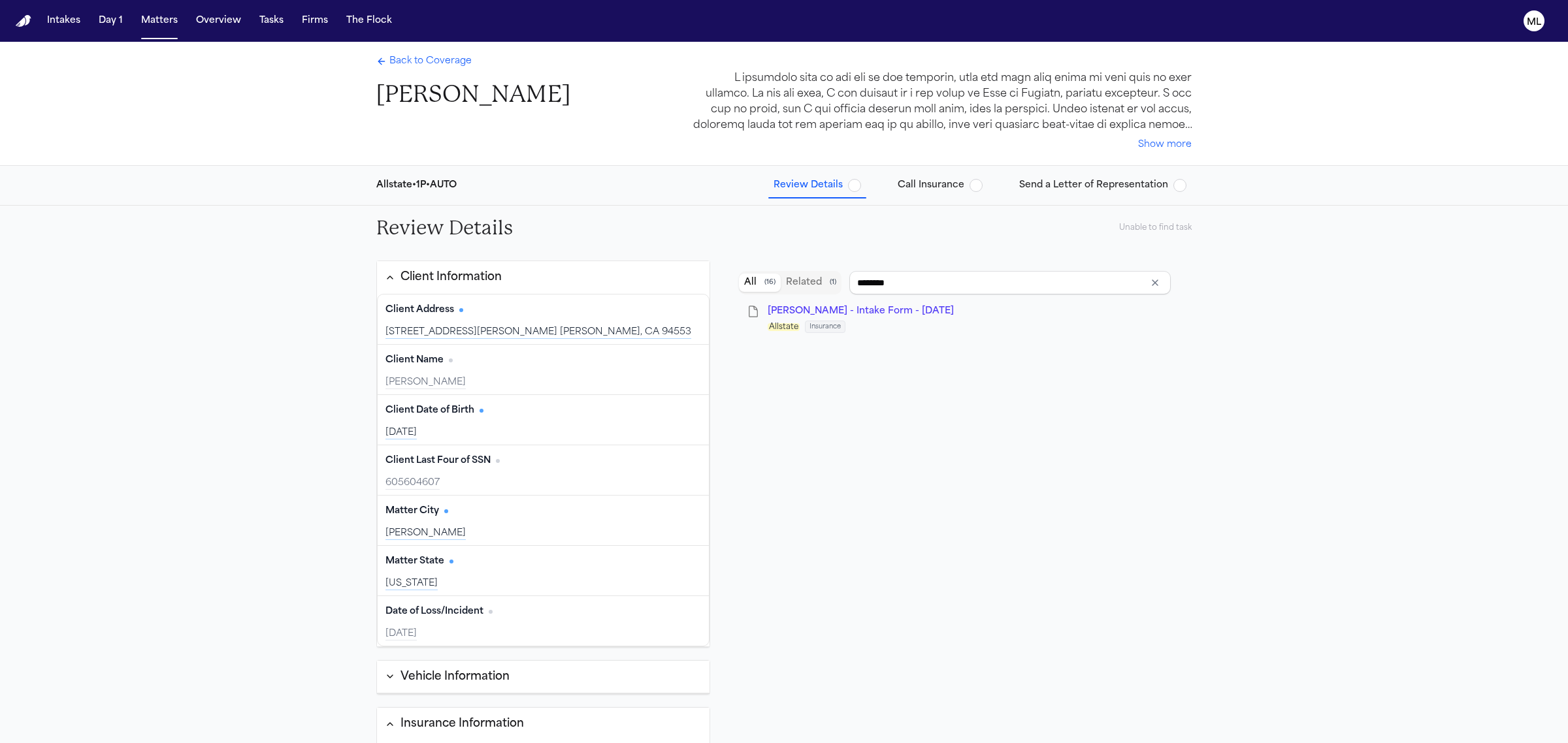
type input "**********"
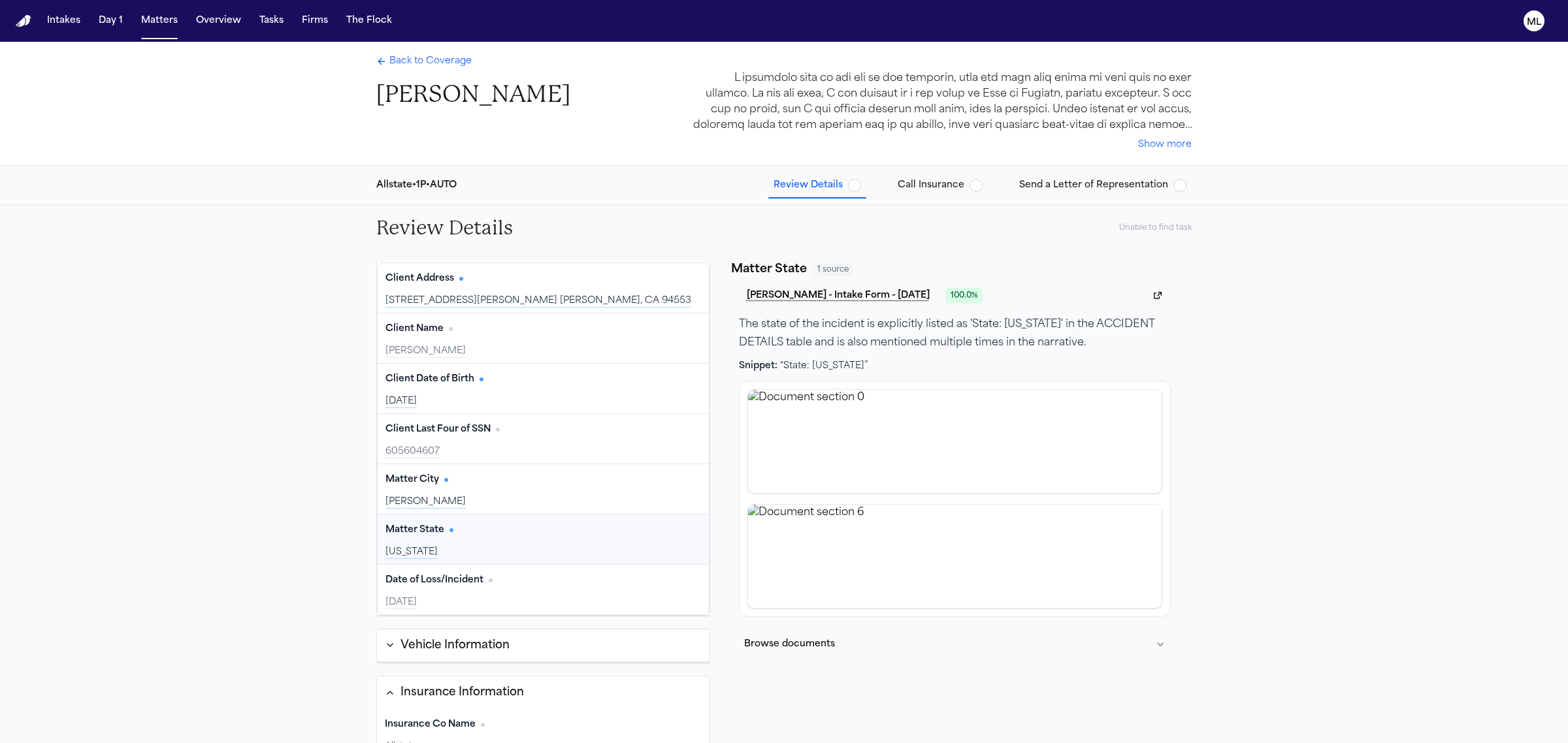
click at [857, 184] on span "button" at bounding box center [855, 186] width 13 height 13
click at [861, 186] on span "button" at bounding box center [855, 186] width 13 height 13
click at [447, 63] on span "Back to Coverage" at bounding box center [430, 61] width 82 height 13
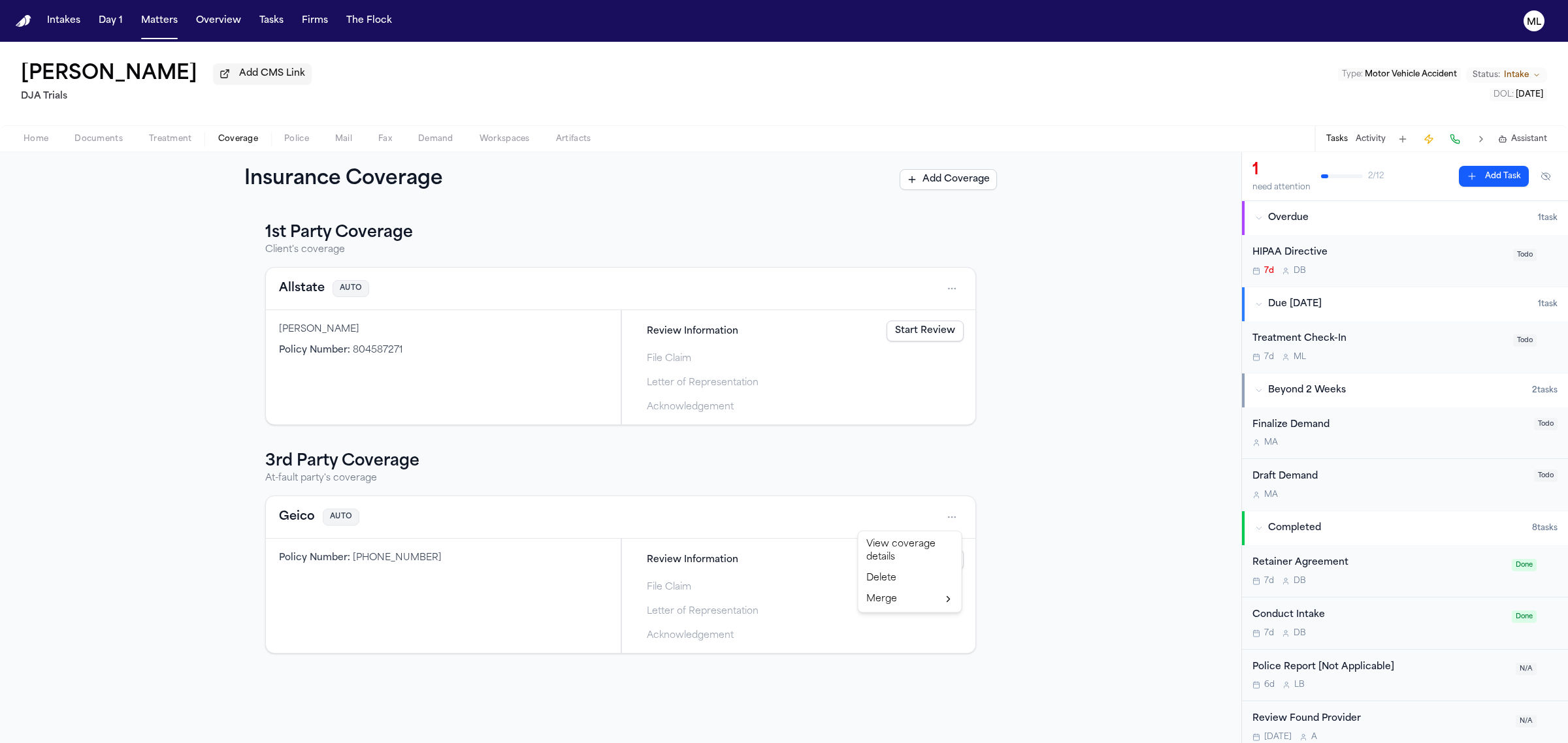
click at [958, 523] on html "Intakes Day 1 Matters Overview Tasks Firms The Flock ML Caitlyn Aaronson Add CM…" at bounding box center [784, 371] width 1568 height 743
click at [818, 516] on html "Intakes Day 1 Matters Overview Tasks Firms The Flock ML Caitlyn Aaronson Add CM…" at bounding box center [784, 371] width 1568 height 743
click at [1493, 92] on span "DOL :" at bounding box center [1503, 95] width 20 height 8
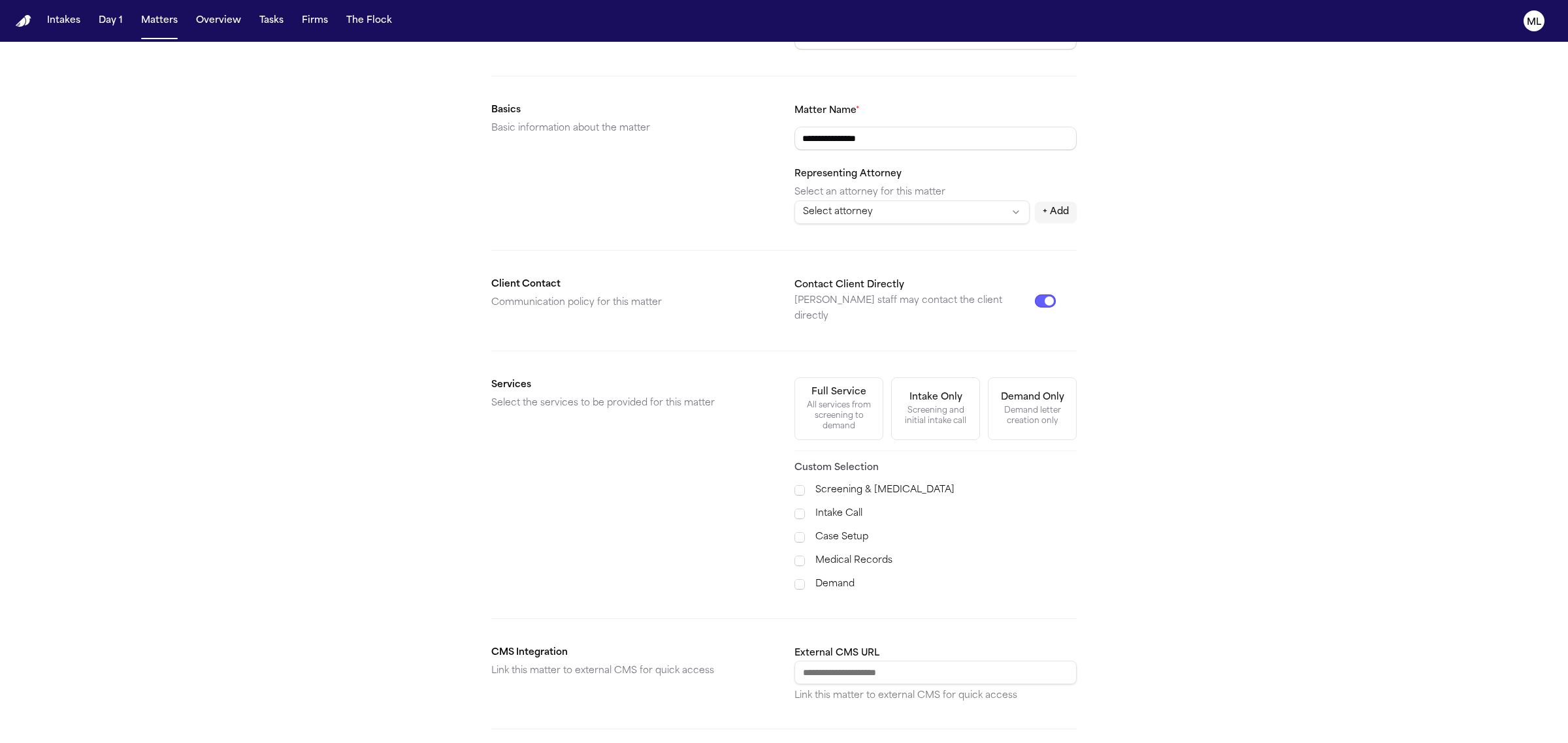
scroll to position [250, 0]
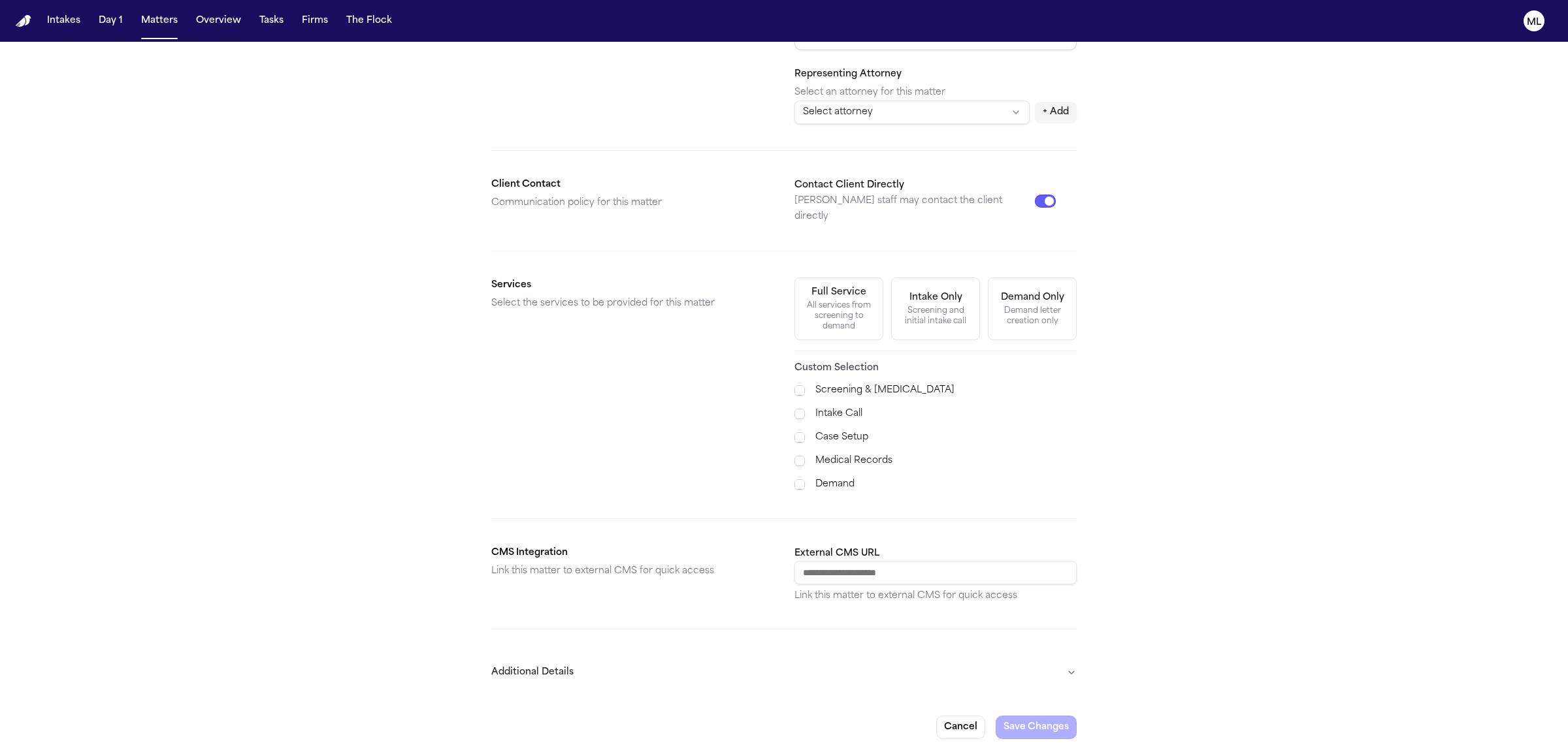
click at [573, 661] on button "Additional Details" at bounding box center [784, 672] width 586 height 34
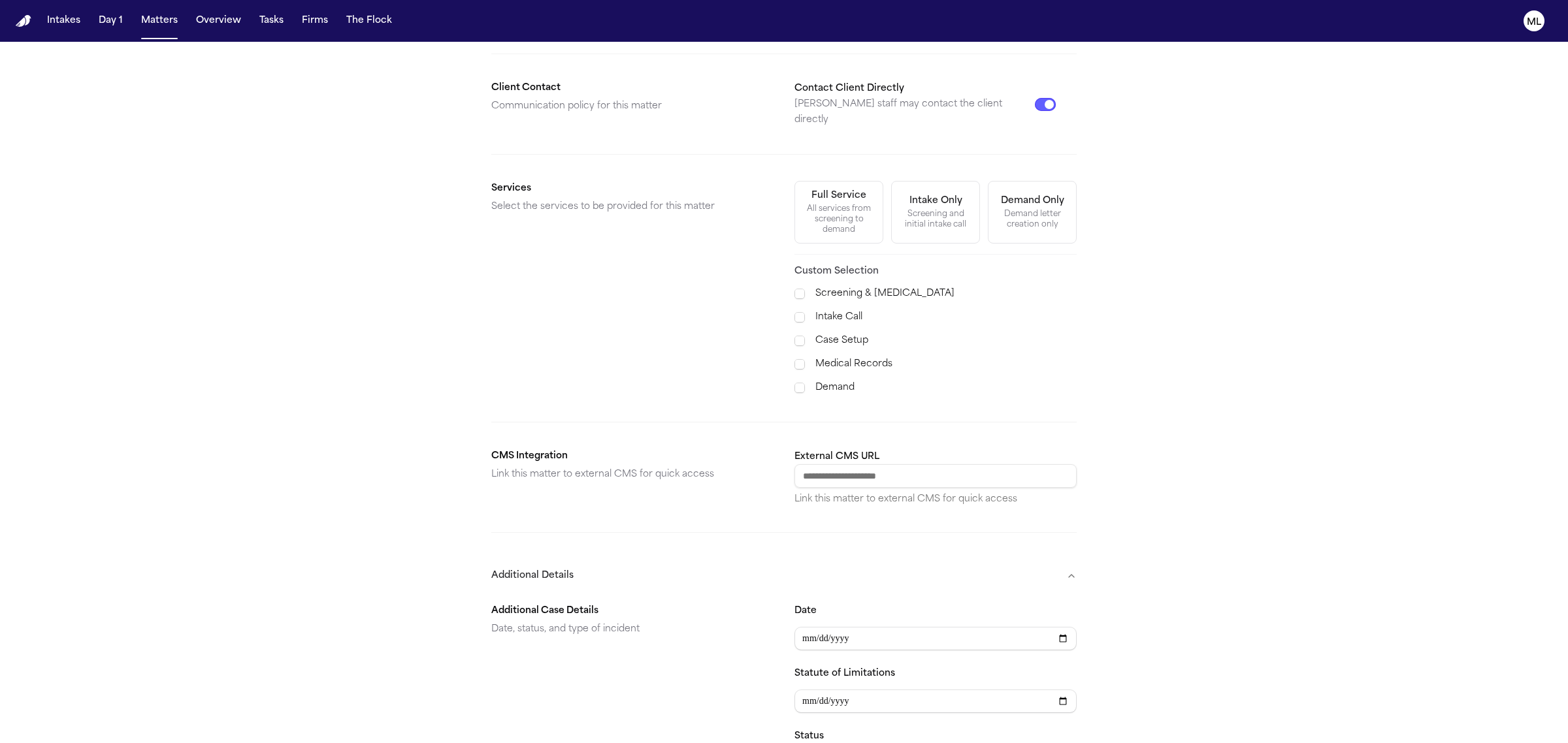
scroll to position [495, 0]
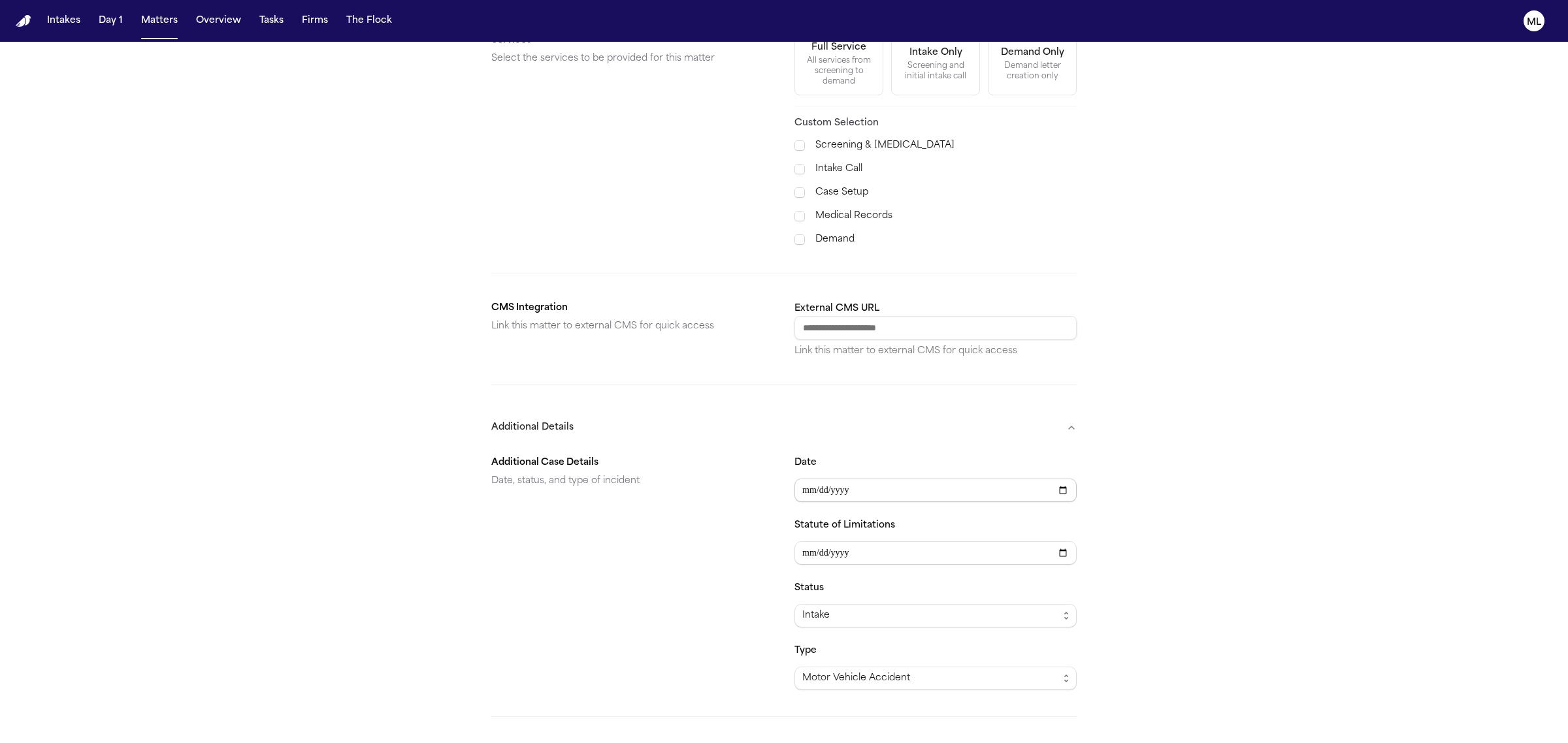
click at [845, 484] on input "**********" at bounding box center [936, 490] width 282 height 23
click at [831, 479] on input "**********" at bounding box center [936, 490] width 282 height 23
click at [821, 479] on input "**********" at bounding box center [936, 490] width 282 height 23
click at [1066, 479] on input "**********" at bounding box center [936, 490] width 282 height 23
type input "**********"
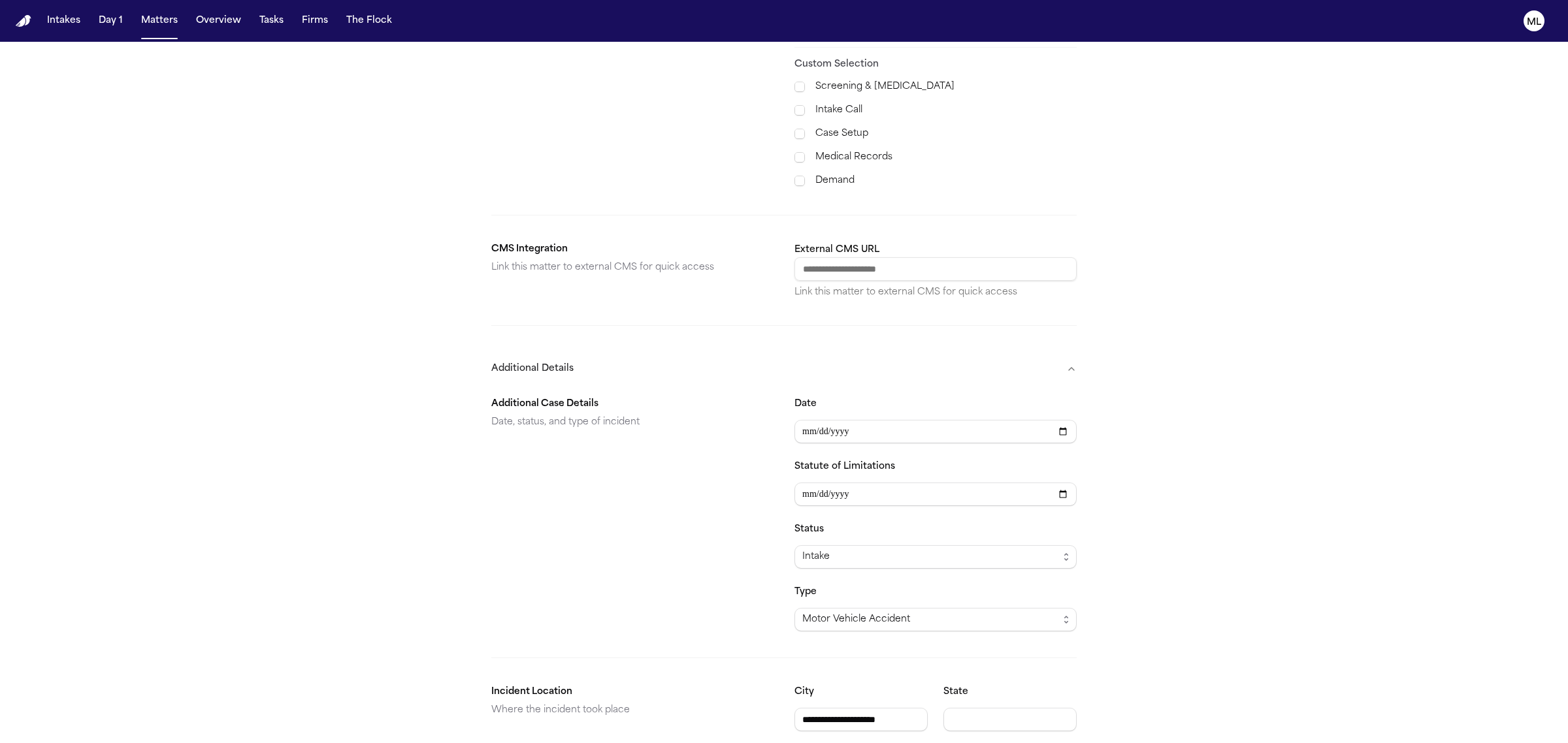
scroll to position [608, 0]
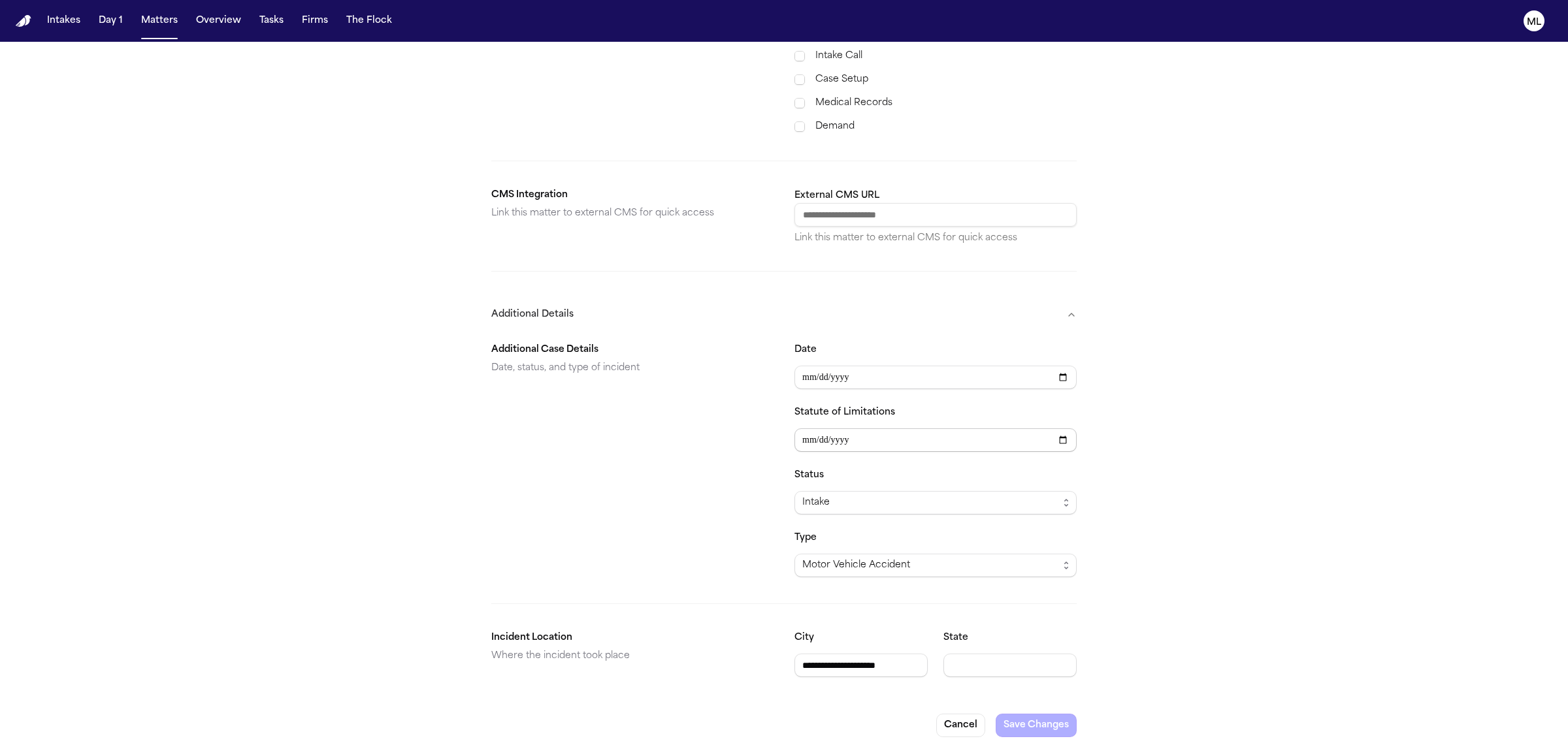
click at [837, 429] on input "Statute of Limitations" at bounding box center [936, 440] width 282 height 23
type input "**********"
click at [1171, 343] on div "**********" at bounding box center [784, 93] width 1568 height 1319
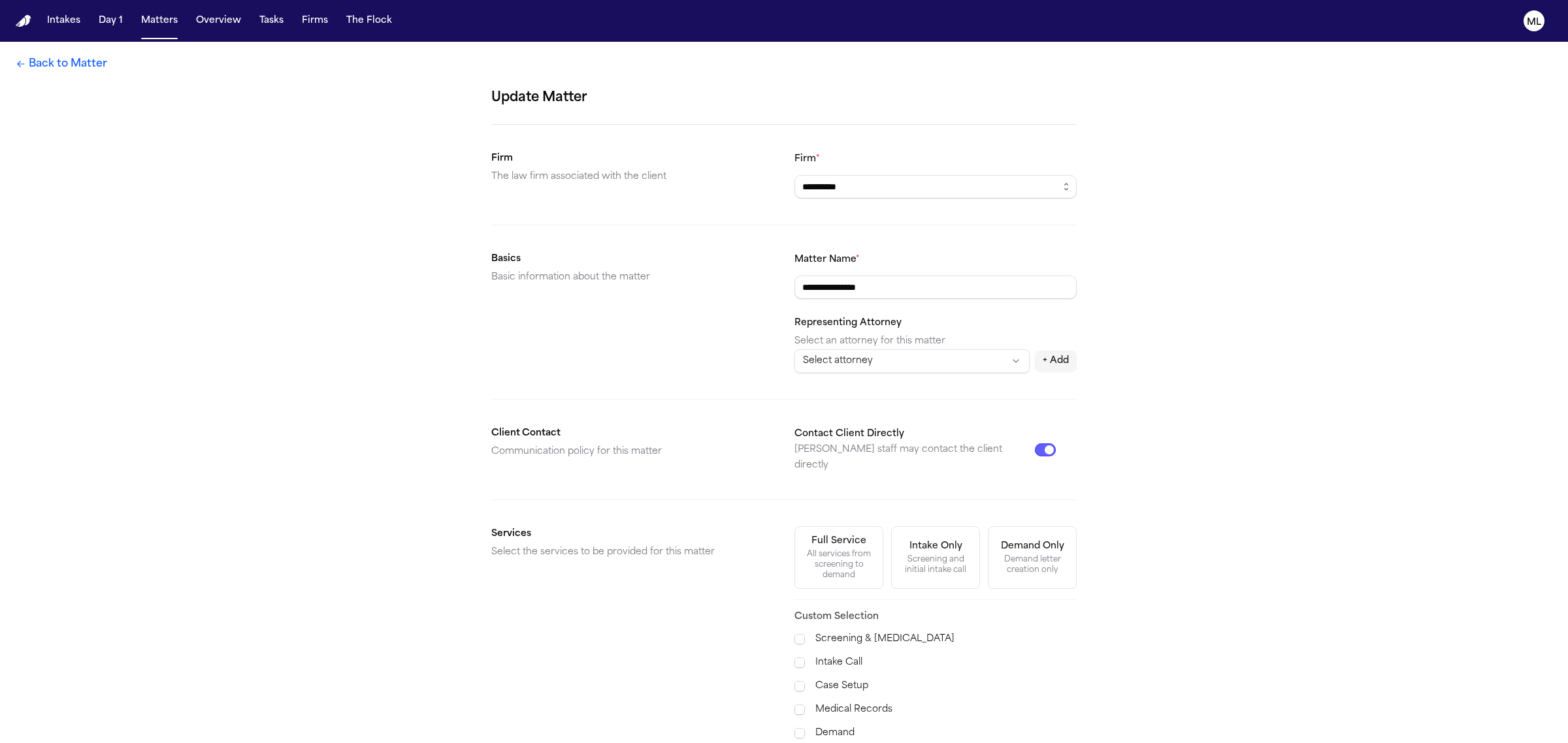
scroll to position [0, 0]
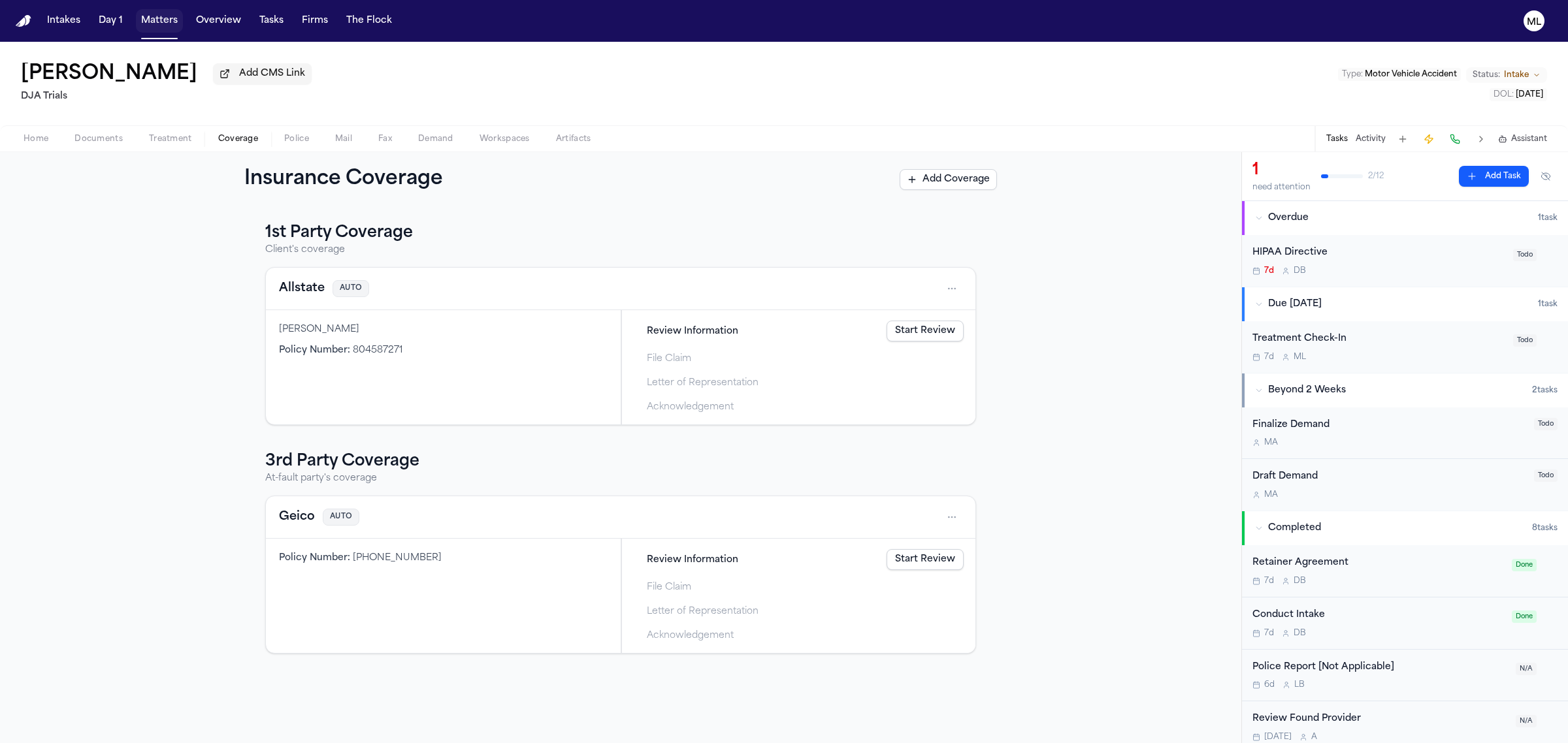
click at [168, 23] on button "Matters" at bounding box center [159, 21] width 47 height 23
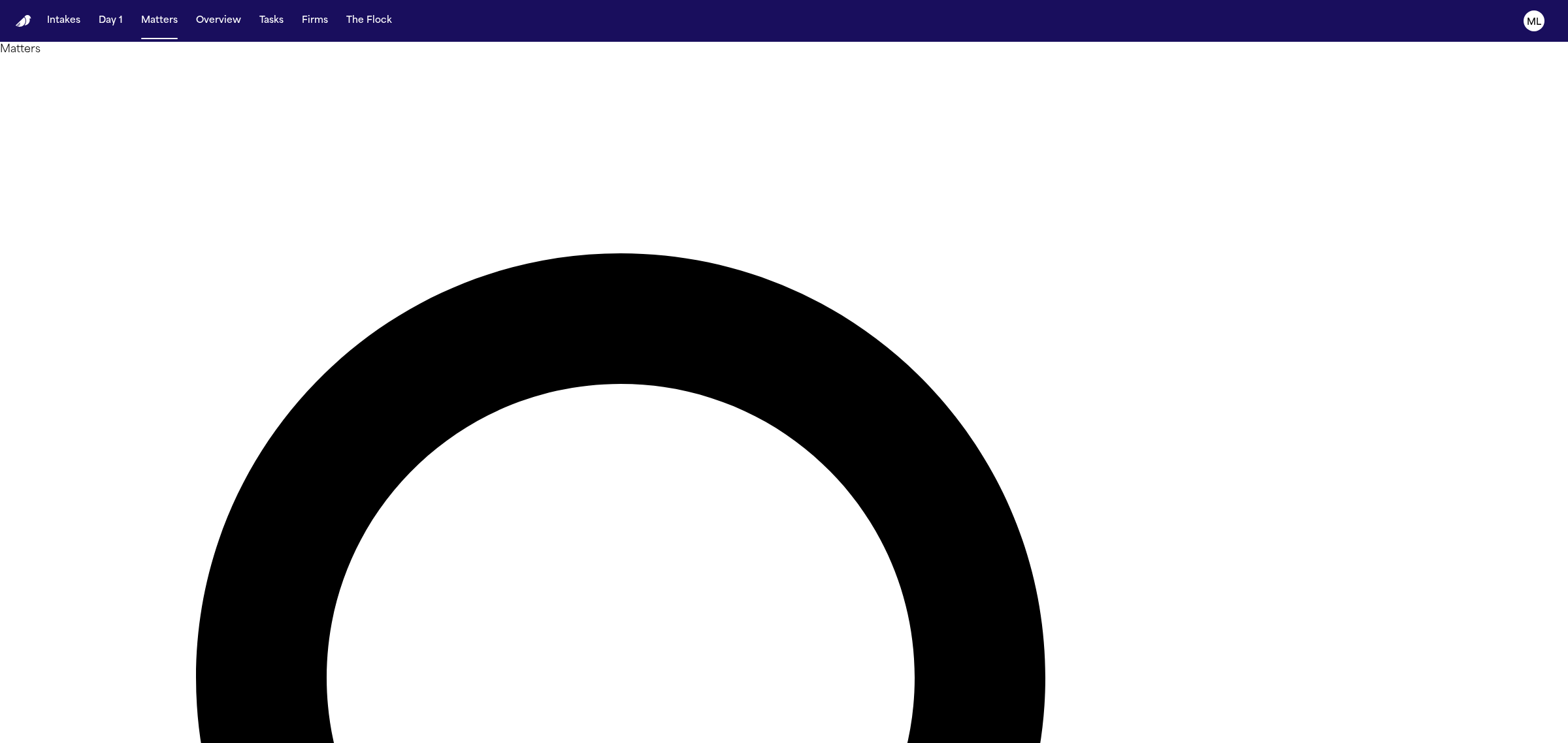
drag, startPoint x: 1117, startPoint y: 76, endPoint x: 980, endPoint y: 79, distance: 137.0
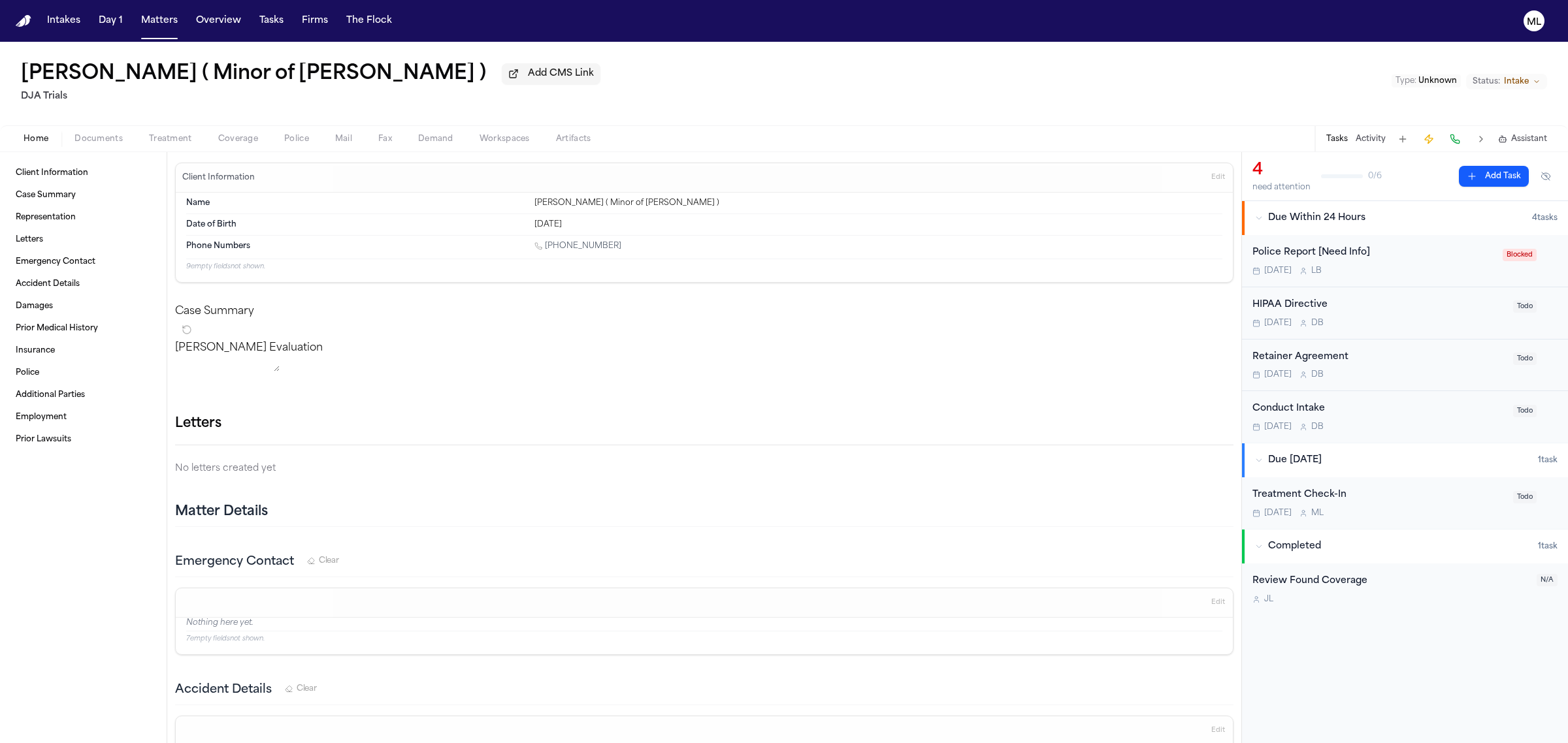
click at [1515, 85] on span "Intake" at bounding box center [1516, 81] width 25 height 11
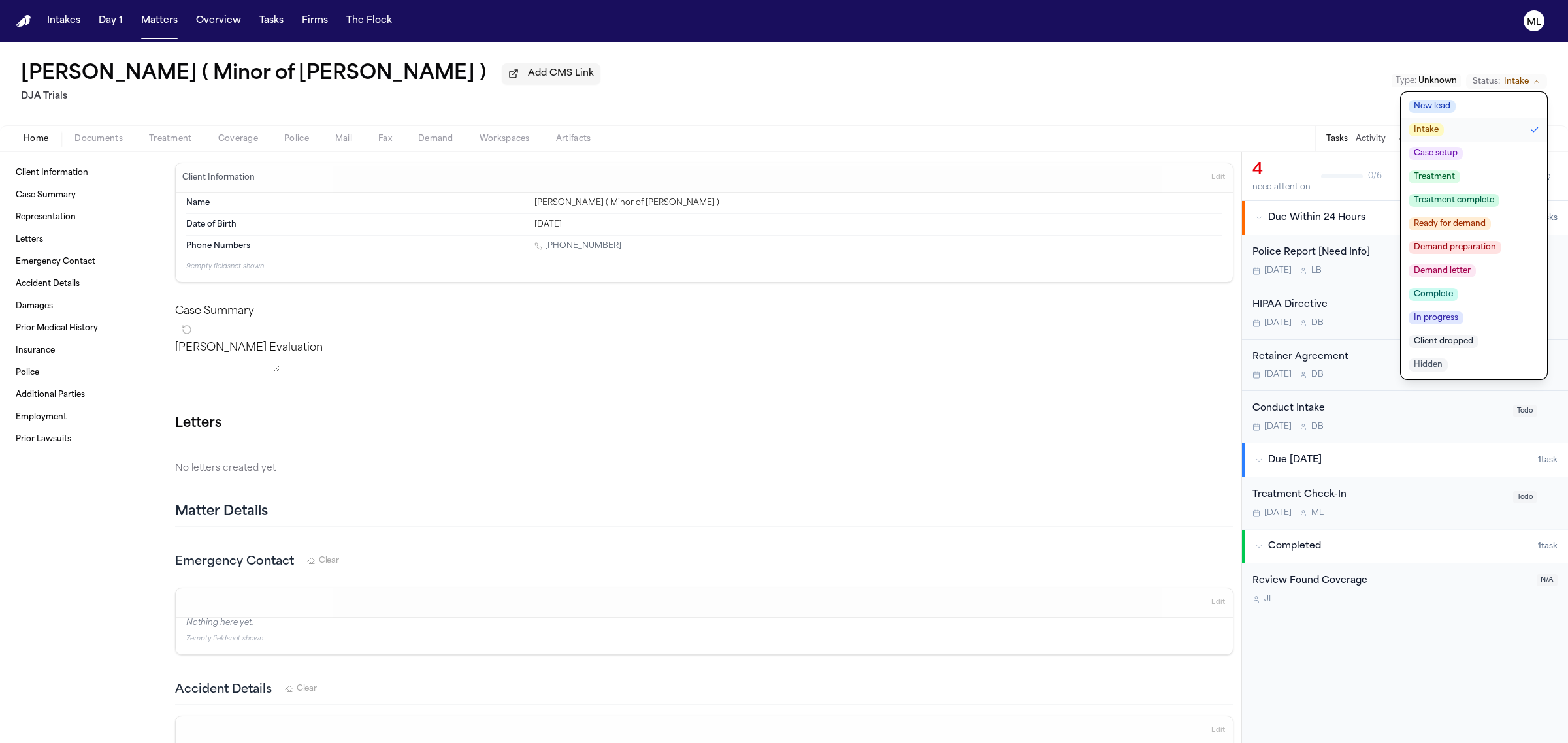
click at [1484, 102] on button "New lead" at bounding box center [1473, 106] width 146 height 23
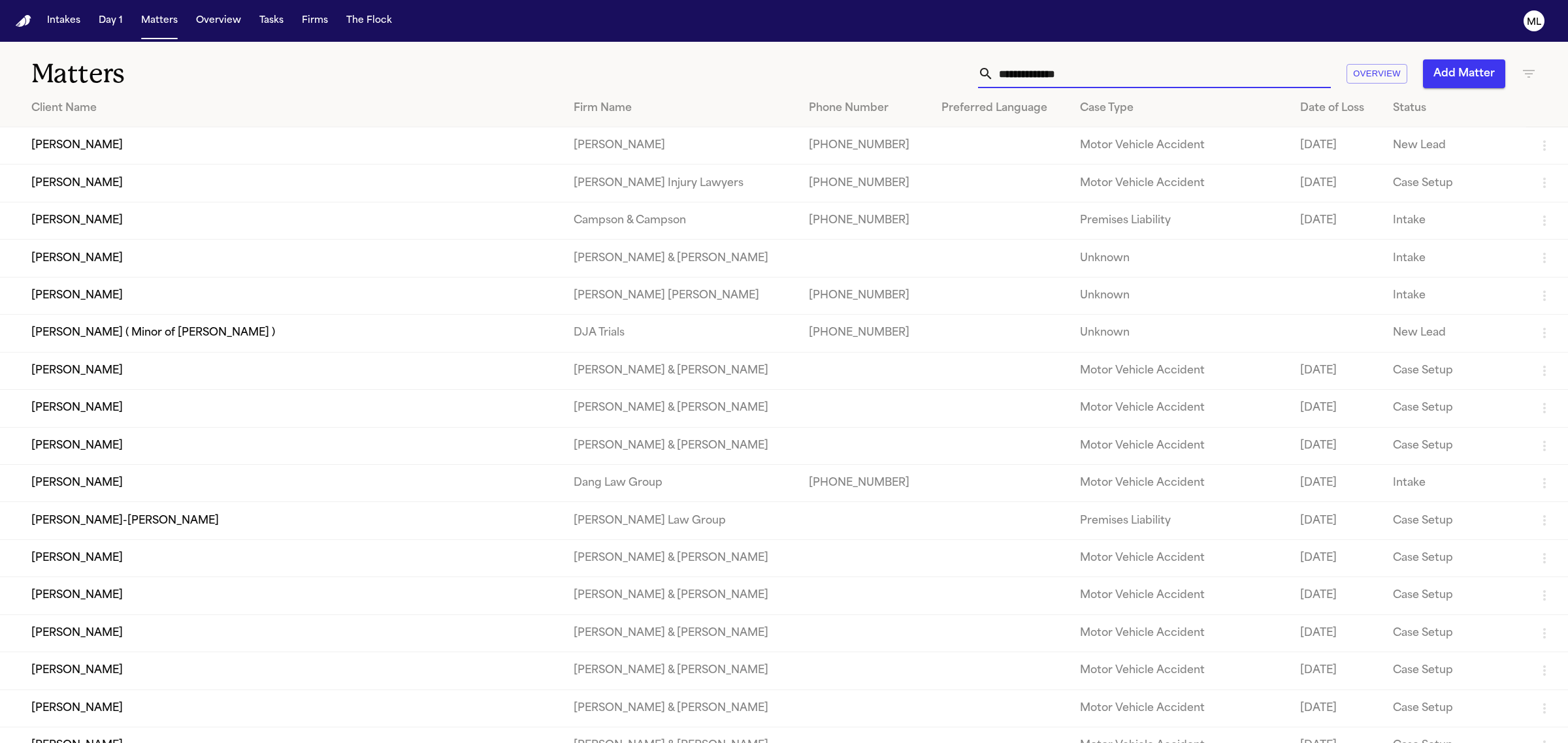
click at [1151, 70] on input "text" at bounding box center [1162, 73] width 337 height 29
click at [1526, 69] on icon "button" at bounding box center [1528, 73] width 15 height 15
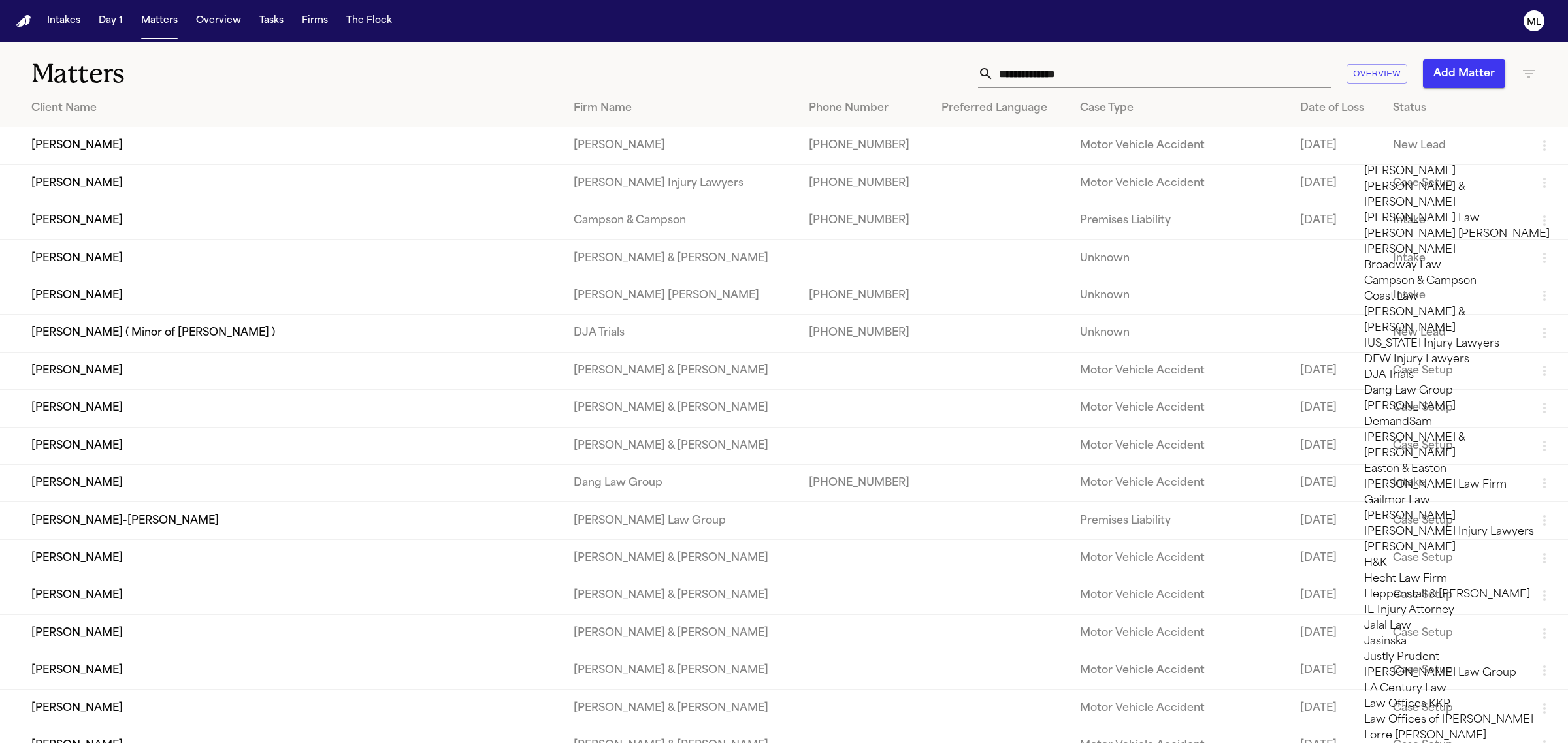
click at [1413, 383] on li "DJA Trials" at bounding box center [1457, 375] width 186 height 15
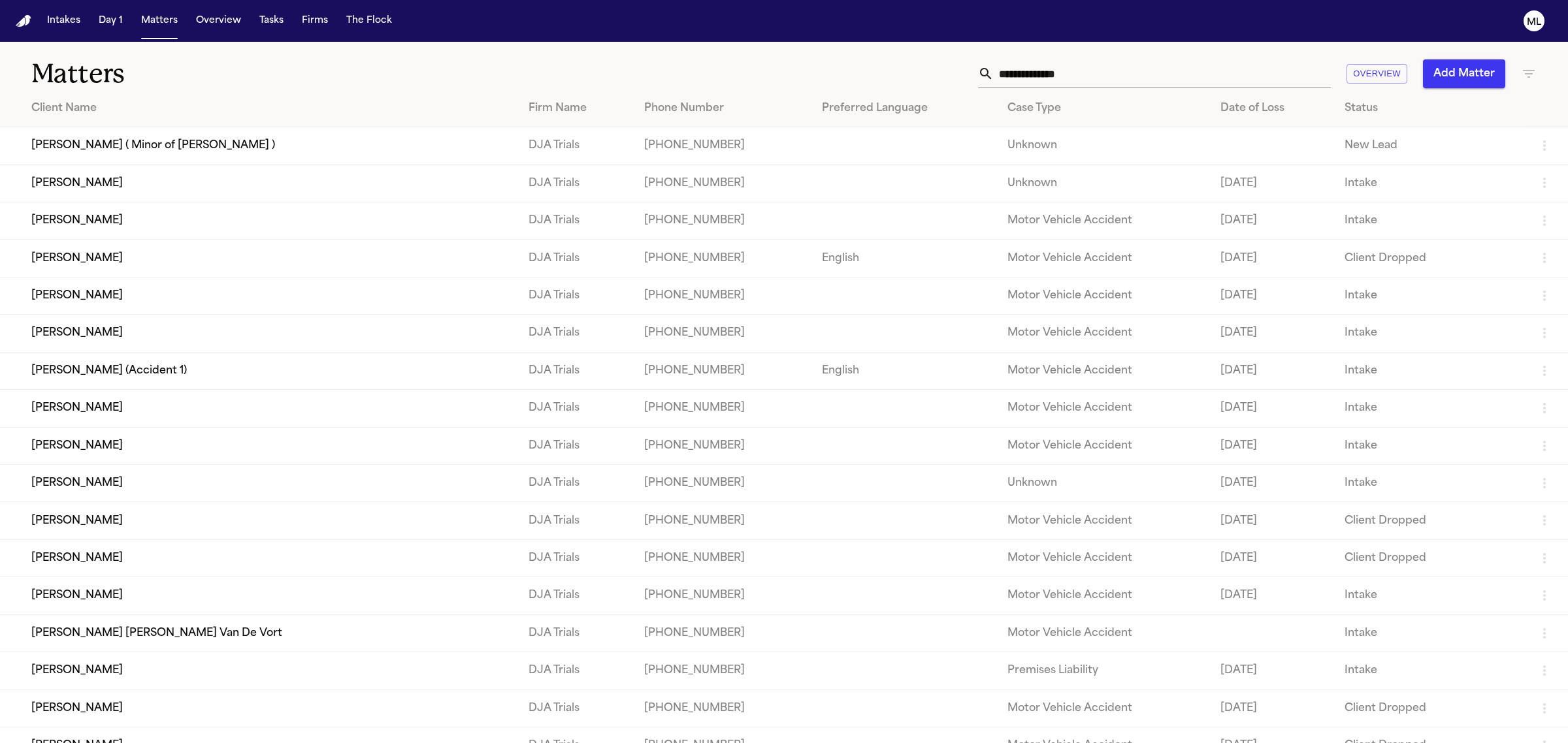
click at [668, 742] on div at bounding box center [784, 743] width 1568 height 0
click at [435, 294] on td "[PERSON_NAME]" at bounding box center [259, 296] width 518 height 37
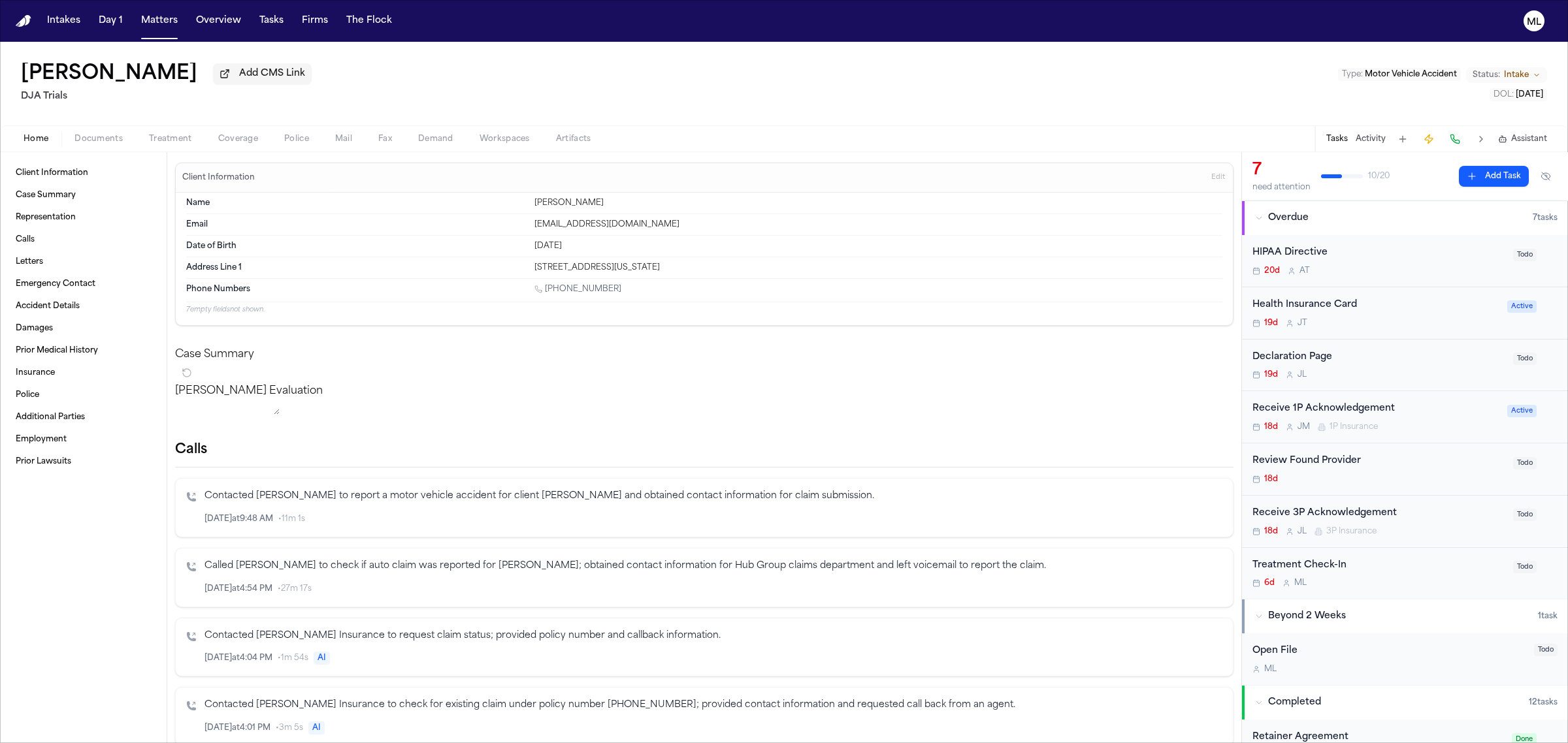
click at [111, 135] on span "Documents" at bounding box center [99, 140] width 48 height 11
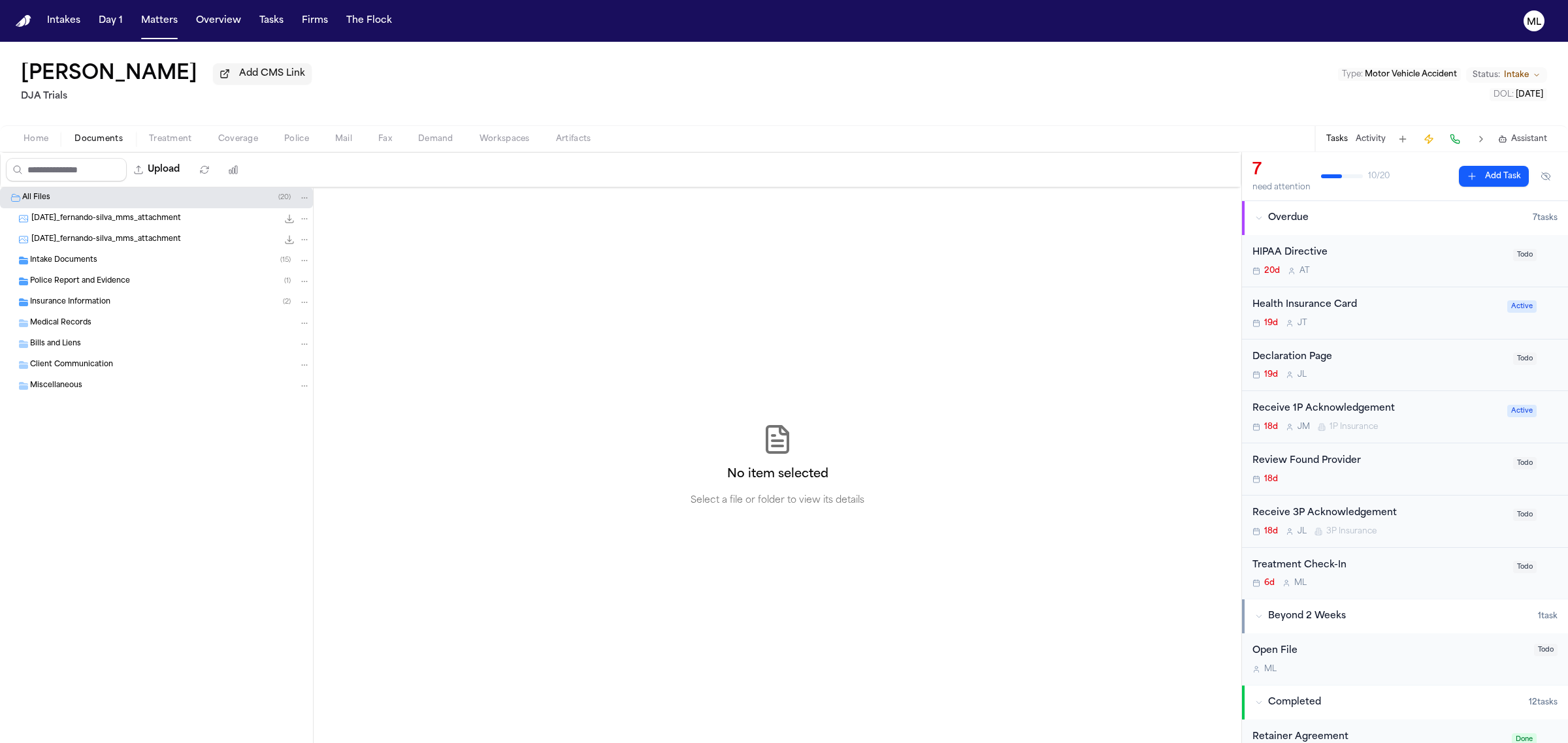
click at [78, 298] on span "Insurance Information" at bounding box center [70, 302] width 80 height 11
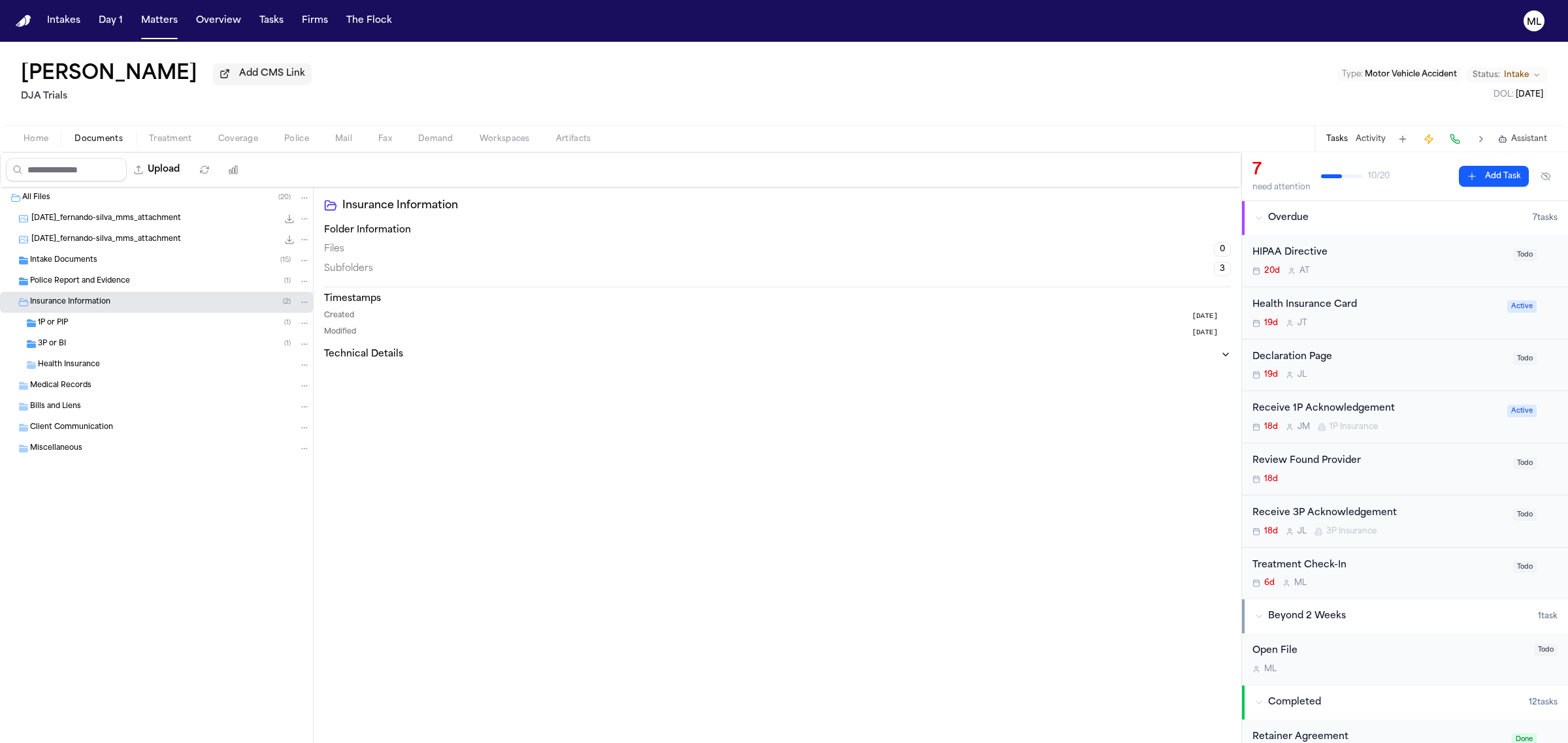
click at [79, 317] on div "1P or PIP ( 1 )" at bounding box center [174, 323] width 272 height 12
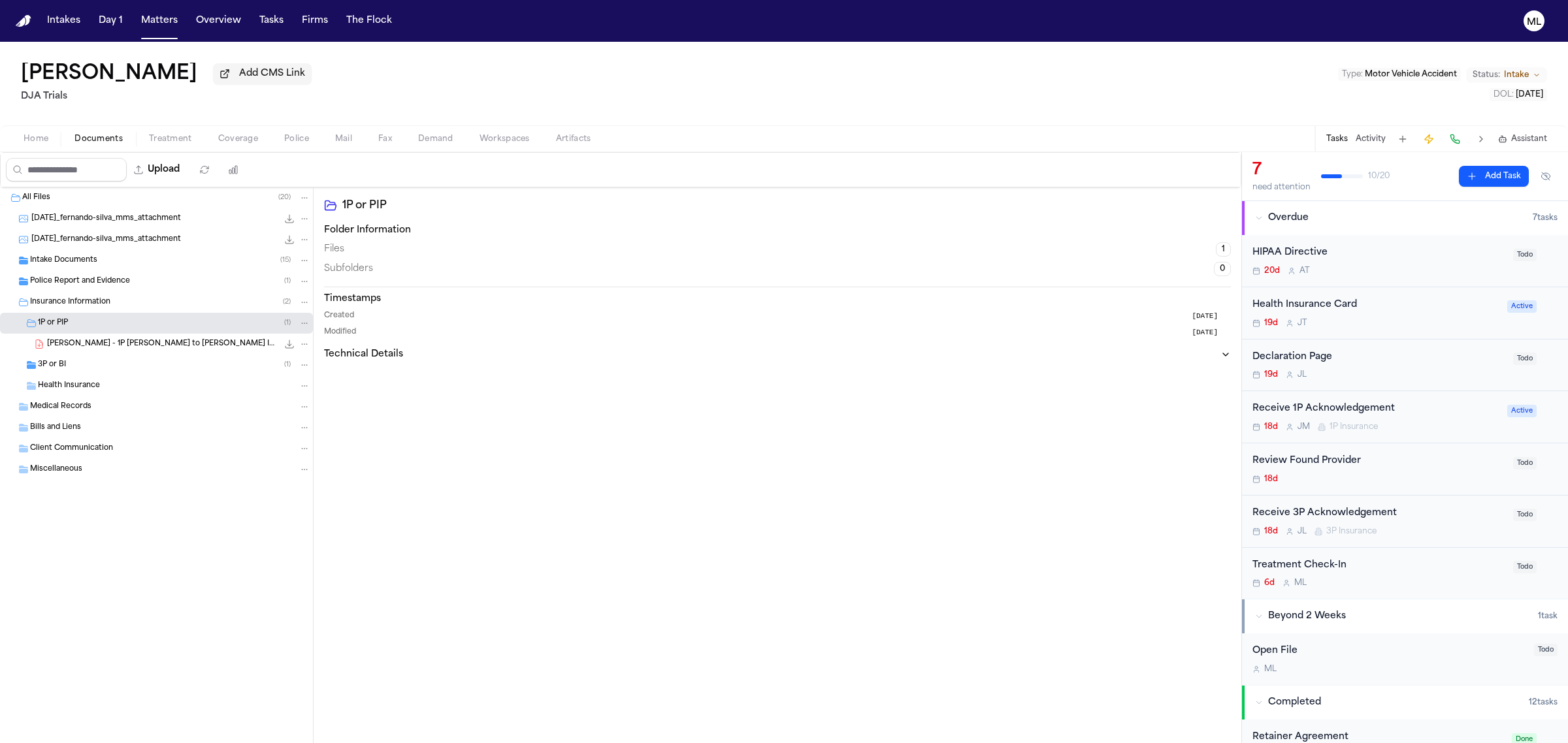
click at [106, 373] on div "3P or BI ( 1 )" at bounding box center [156, 364] width 313 height 21
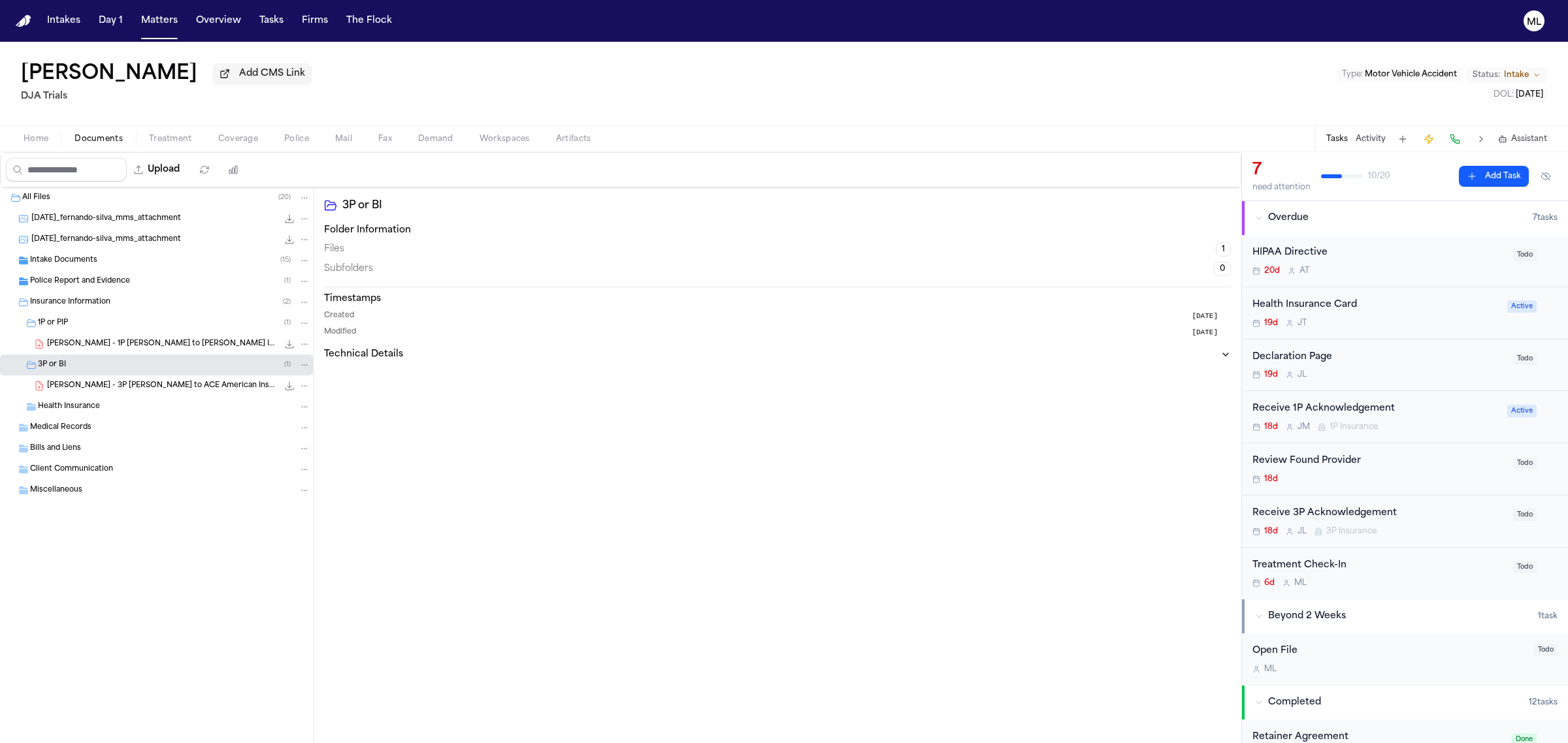
click at [288, 344] on icon "File: F. Silva - 1P LOR to Fred Loya Insurance - 9.3.25" at bounding box center [290, 344] width 11 height 11
click at [135, 287] on div "Police Report and Evidence ( 1 )" at bounding box center [170, 282] width 280 height 12
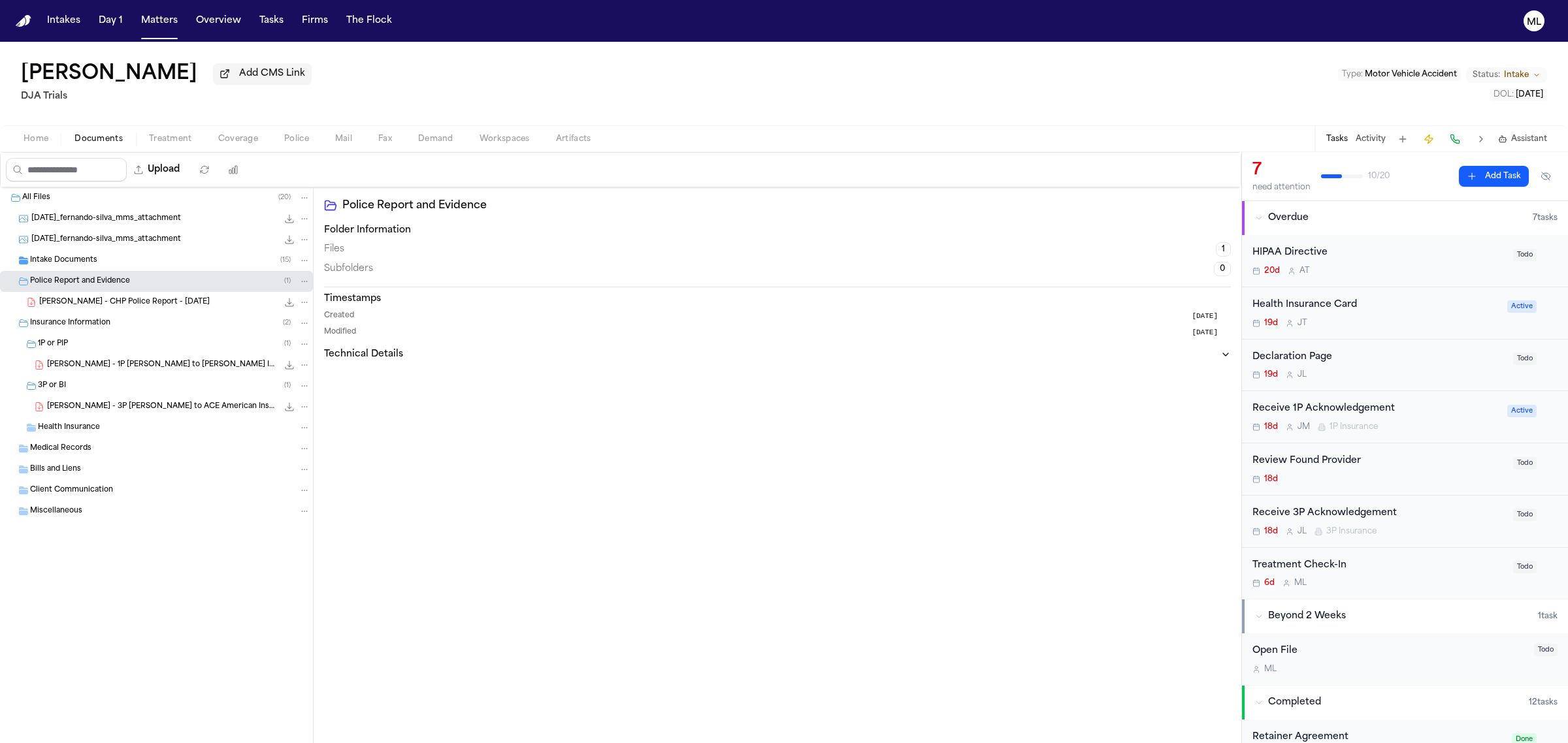
click at [155, 301] on span "[PERSON_NAME] - CHP Police Report - [DATE]" at bounding box center [124, 302] width 170 height 11
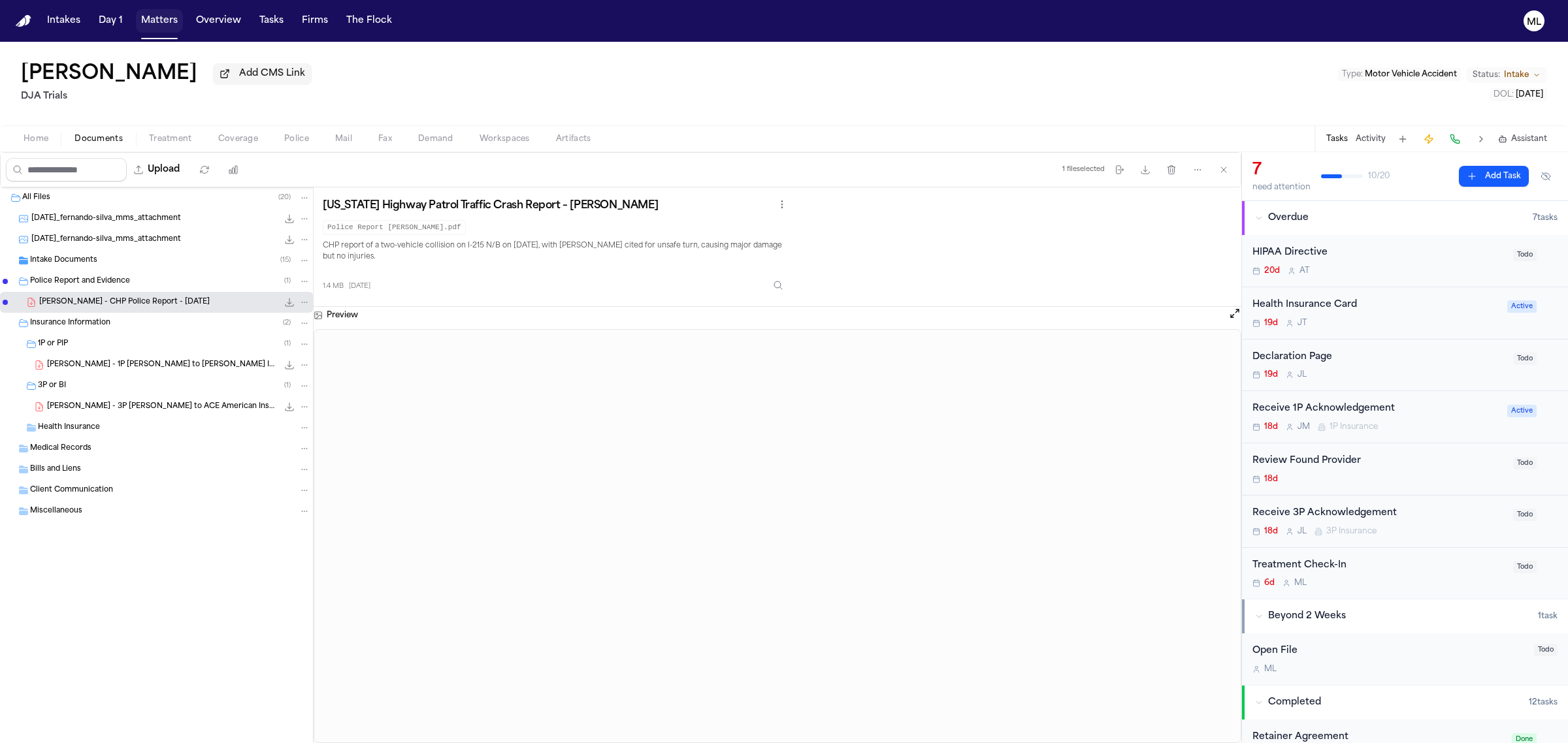
click at [164, 17] on button "Matters" at bounding box center [159, 21] width 47 height 23
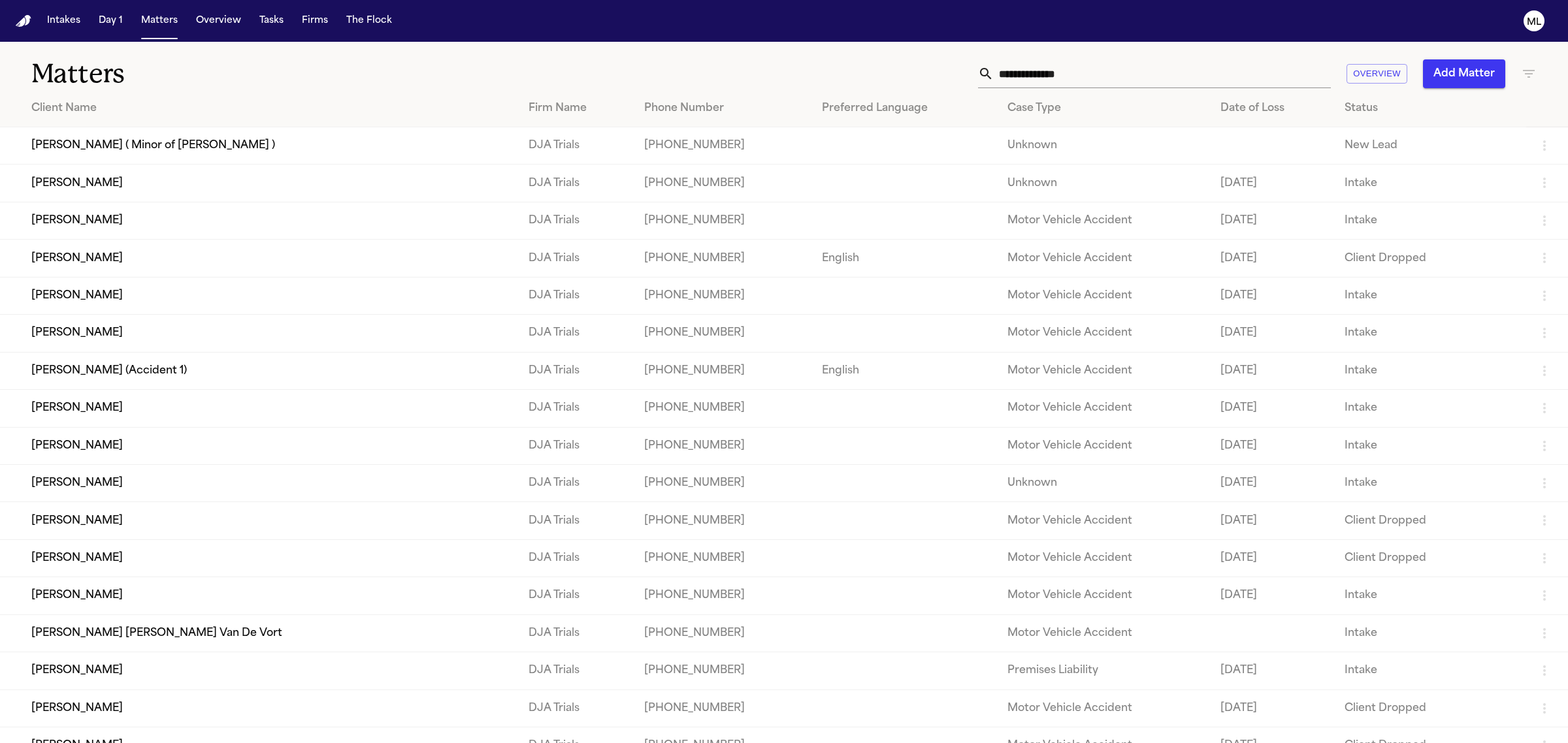
click at [1075, 76] on input "text" at bounding box center [1162, 73] width 337 height 29
click at [97, 406] on td "[PERSON_NAME]" at bounding box center [259, 409] width 518 height 37
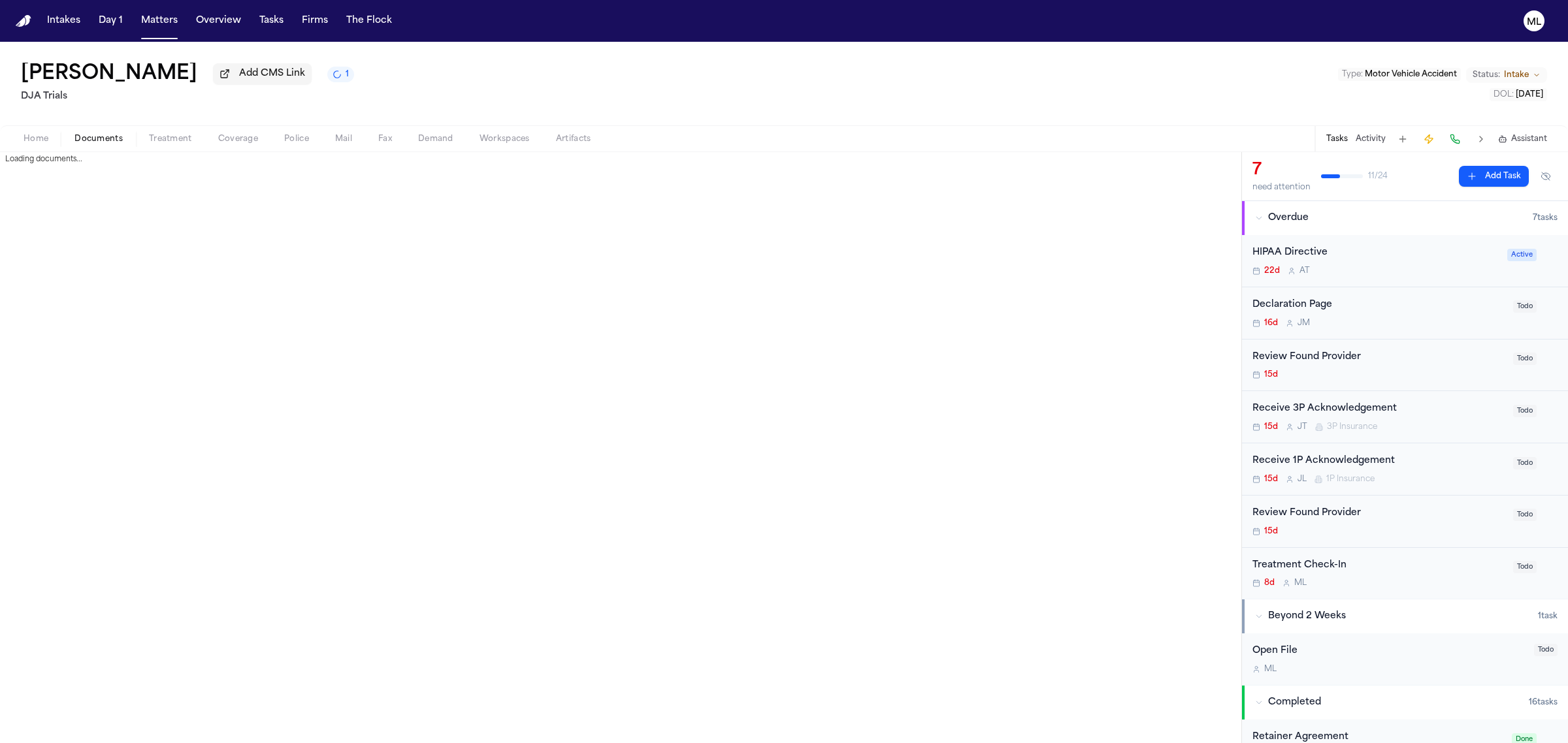
click at [122, 141] on span "Documents" at bounding box center [99, 140] width 48 height 11
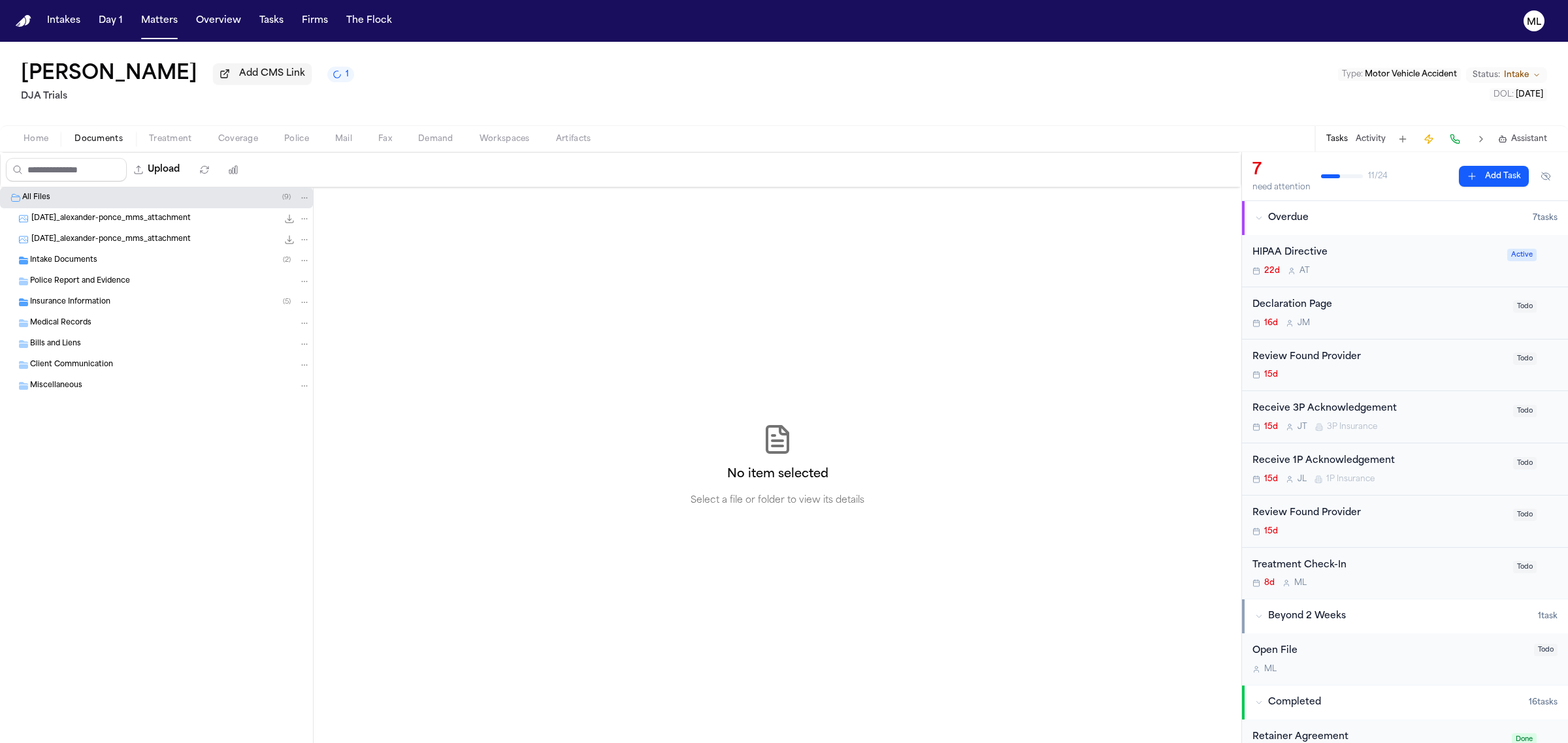
click at [114, 292] on div "Insurance Information ( 5 )" at bounding box center [156, 302] width 313 height 21
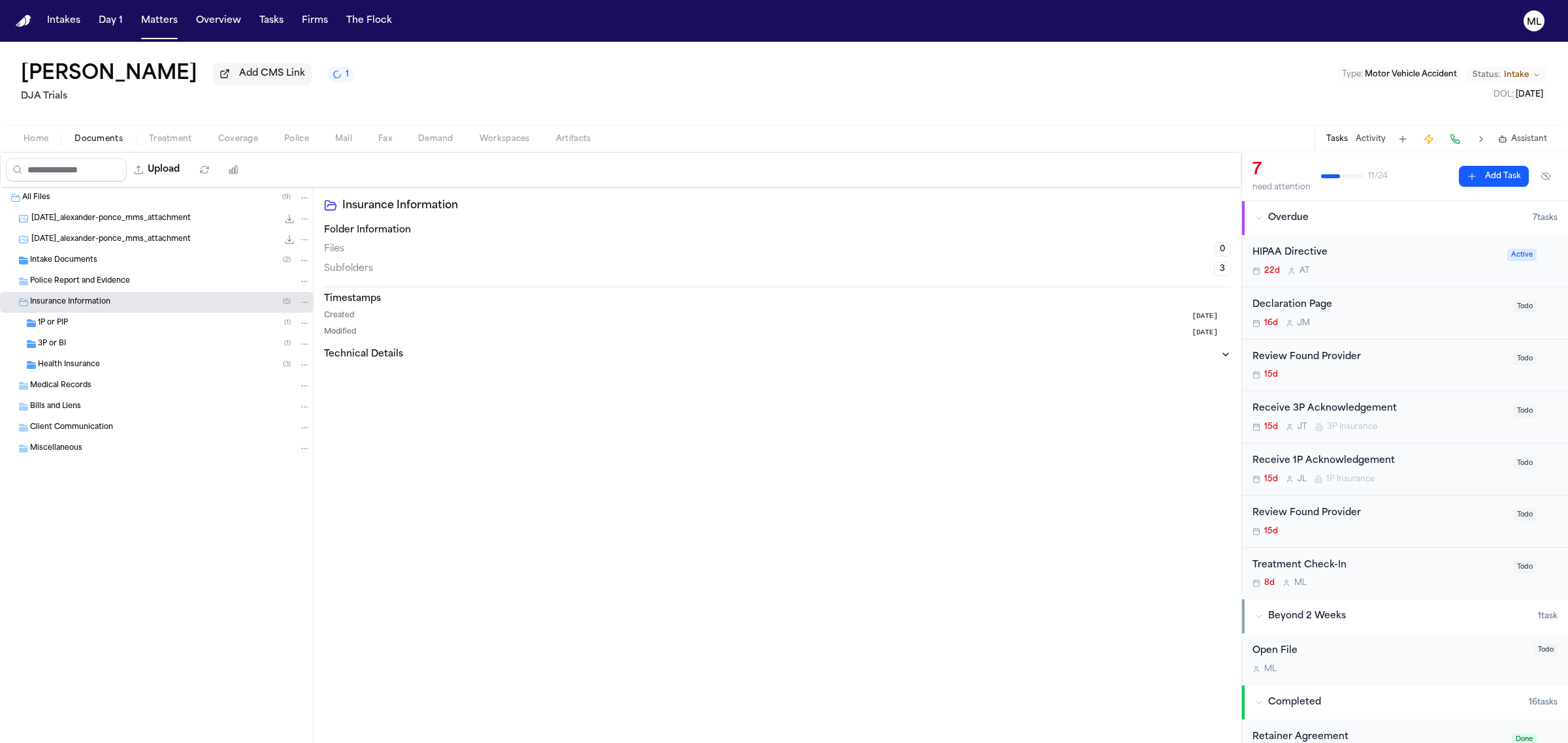
click at [121, 323] on div "1P or PIP ( 1 )" at bounding box center [174, 323] width 272 height 12
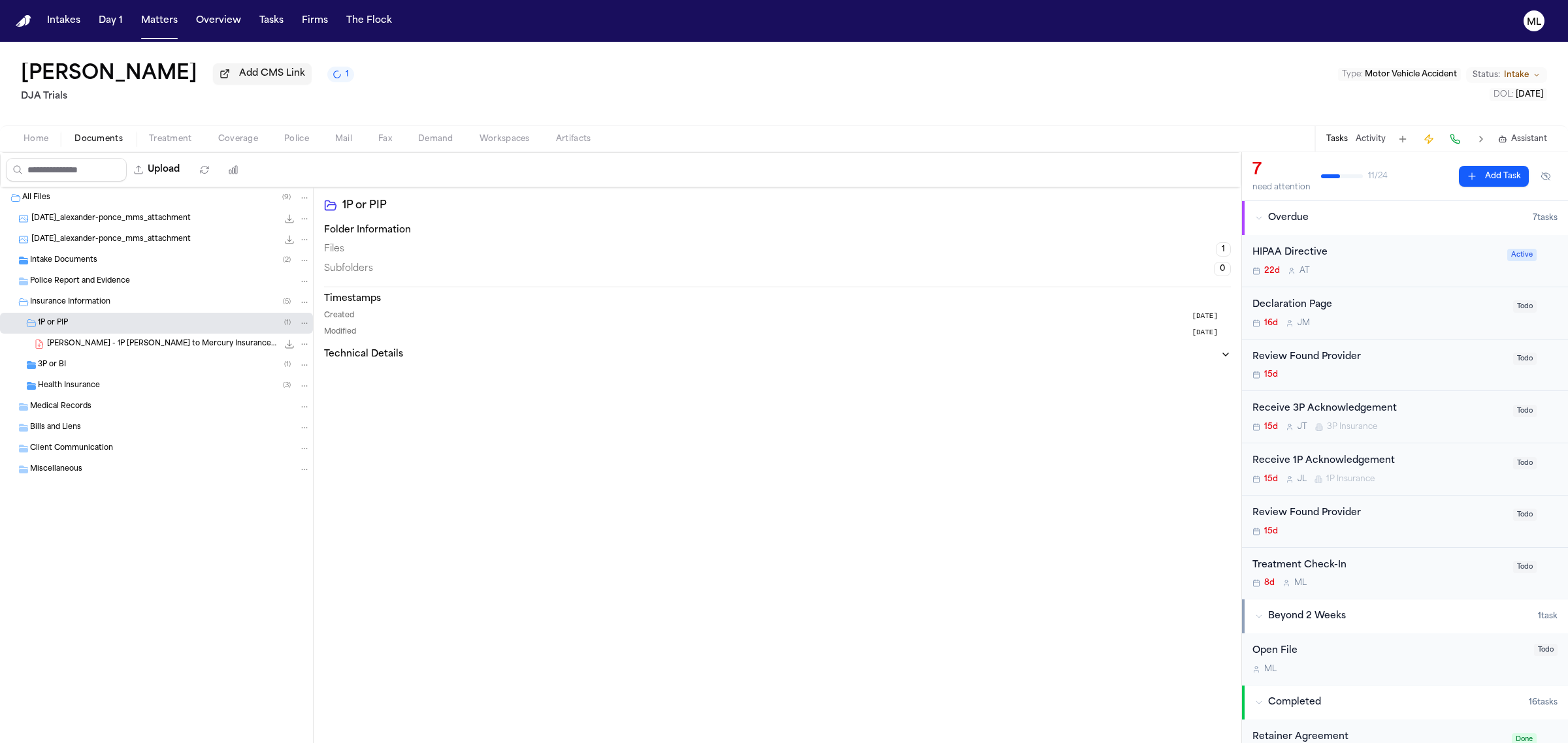
click at [152, 342] on span "[PERSON_NAME] - 1P [PERSON_NAME] to Mercury Insurance - [DATE]" at bounding box center [162, 344] width 230 height 11
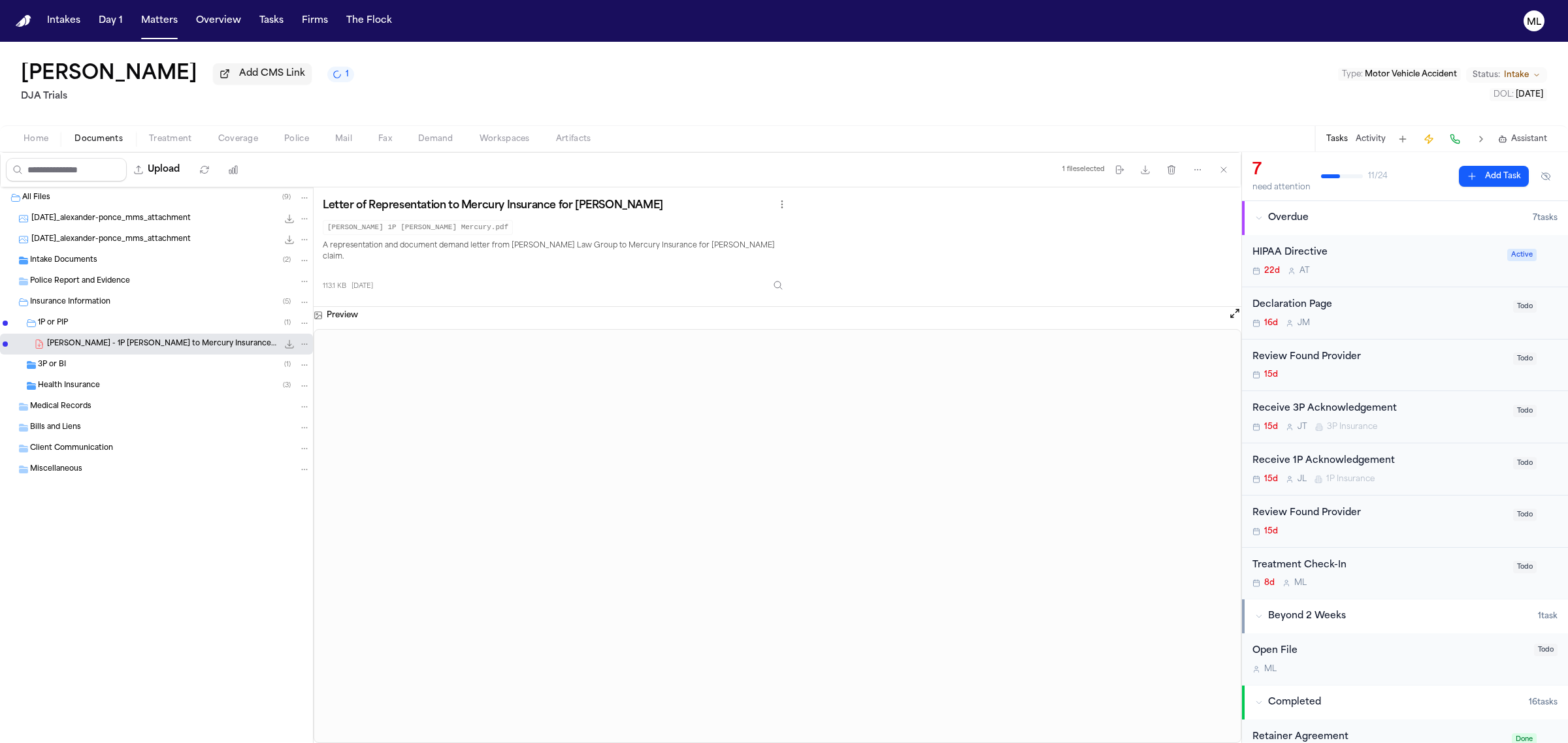
click at [123, 367] on div "3P or BI ( 1 )" at bounding box center [174, 365] width 272 height 12
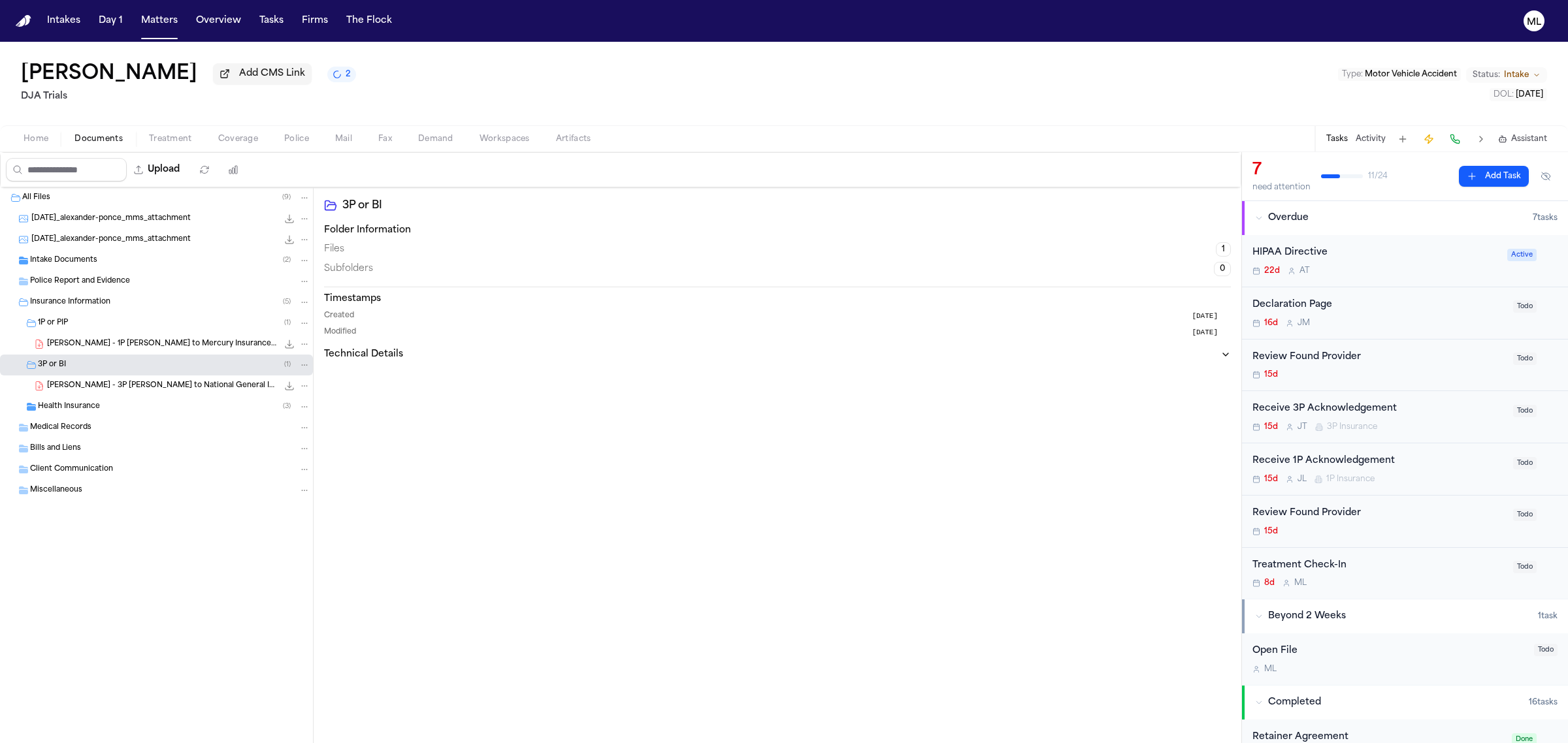
click at [203, 380] on div "[PERSON_NAME] - 3P [PERSON_NAME] to National General Insurance - [DATE] 120.5 K…" at bounding box center [178, 386] width 263 height 13
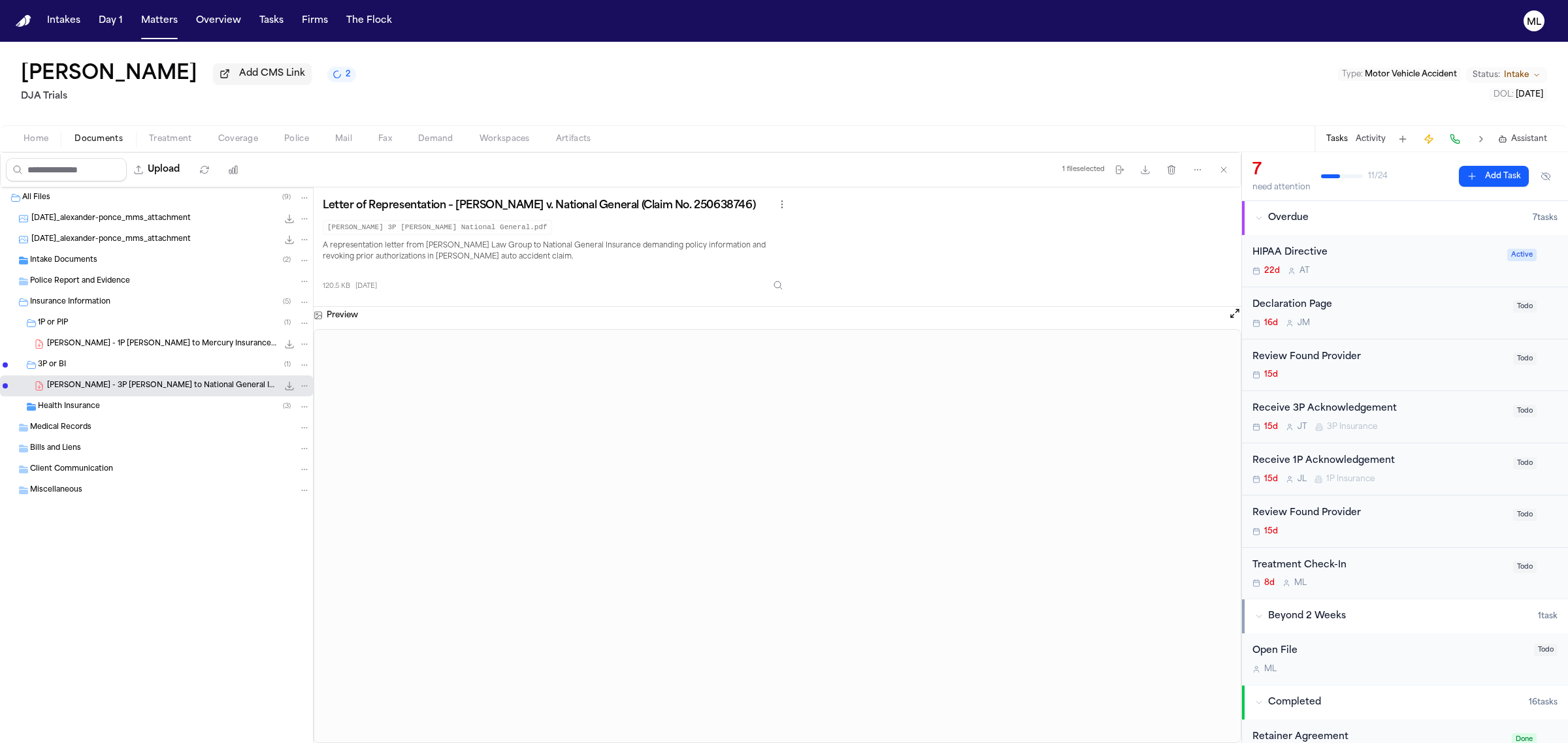
click at [1403, 573] on div "Treatment Check-In" at bounding box center [1378, 565] width 253 height 15
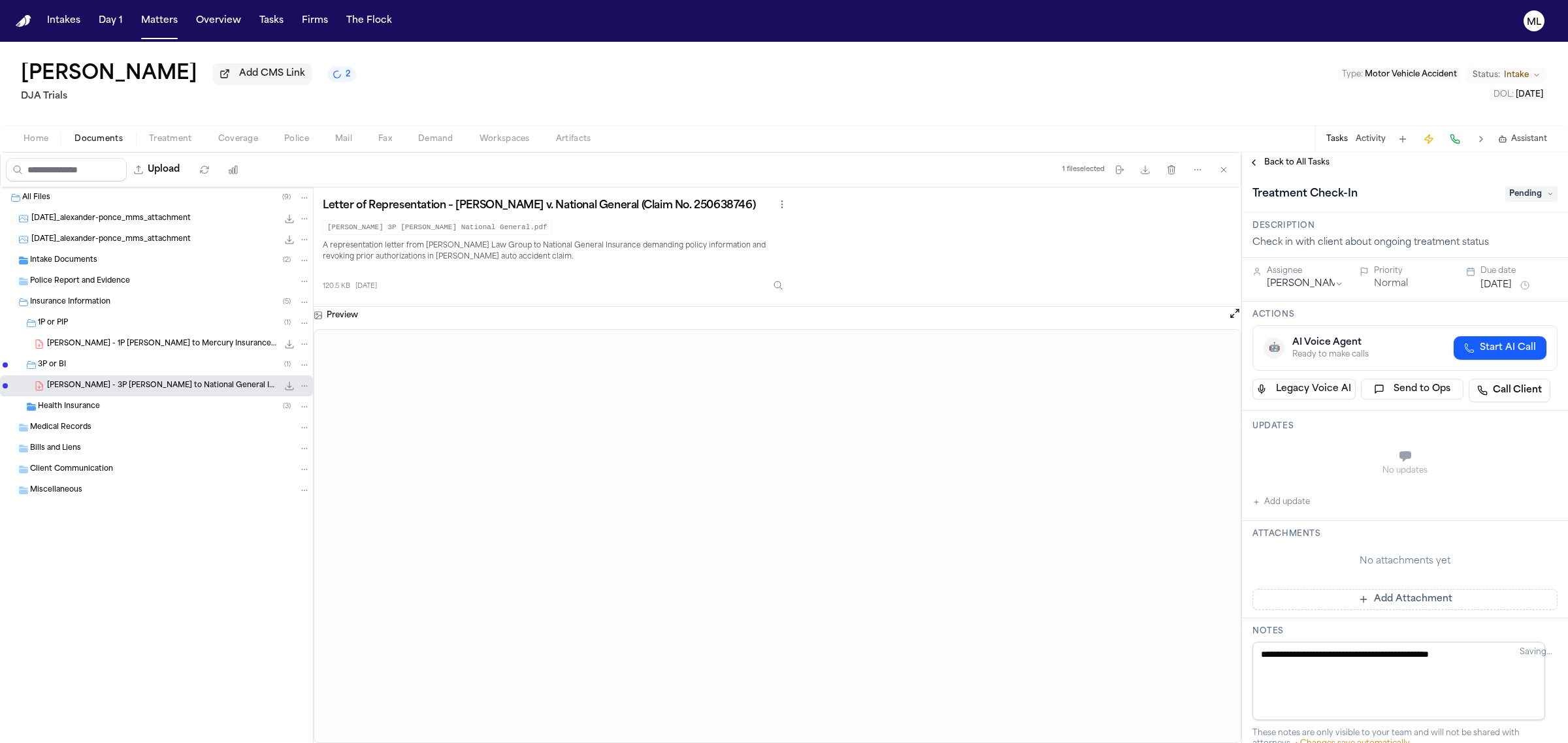
click at [1508, 198] on span "Pending" at bounding box center [1531, 194] width 52 height 15
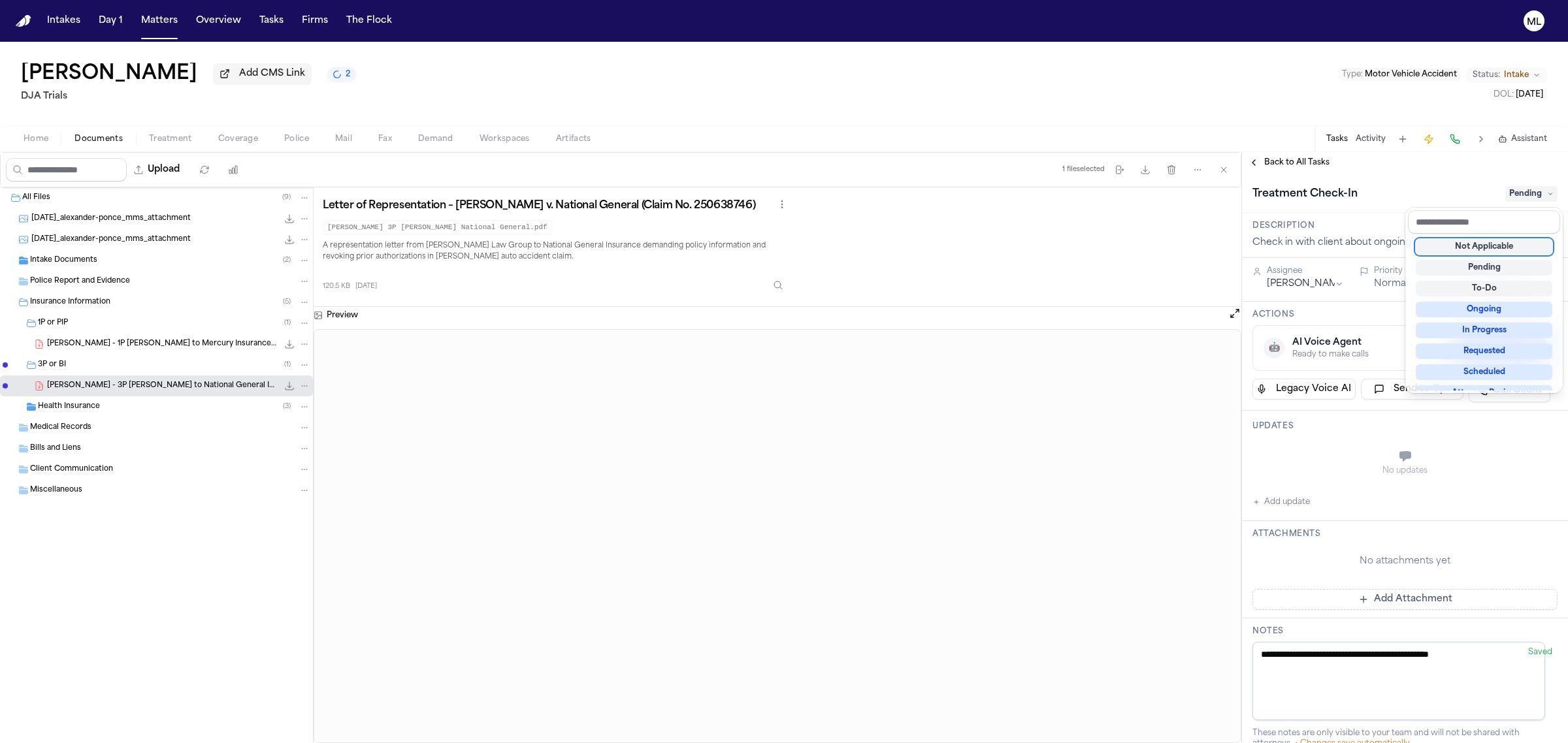
click at [1491, 246] on div "Not Applicable" at bounding box center [1484, 246] width 136 height 15
click at [1284, 158] on div "**********" at bounding box center [1405, 447] width 326 height 591
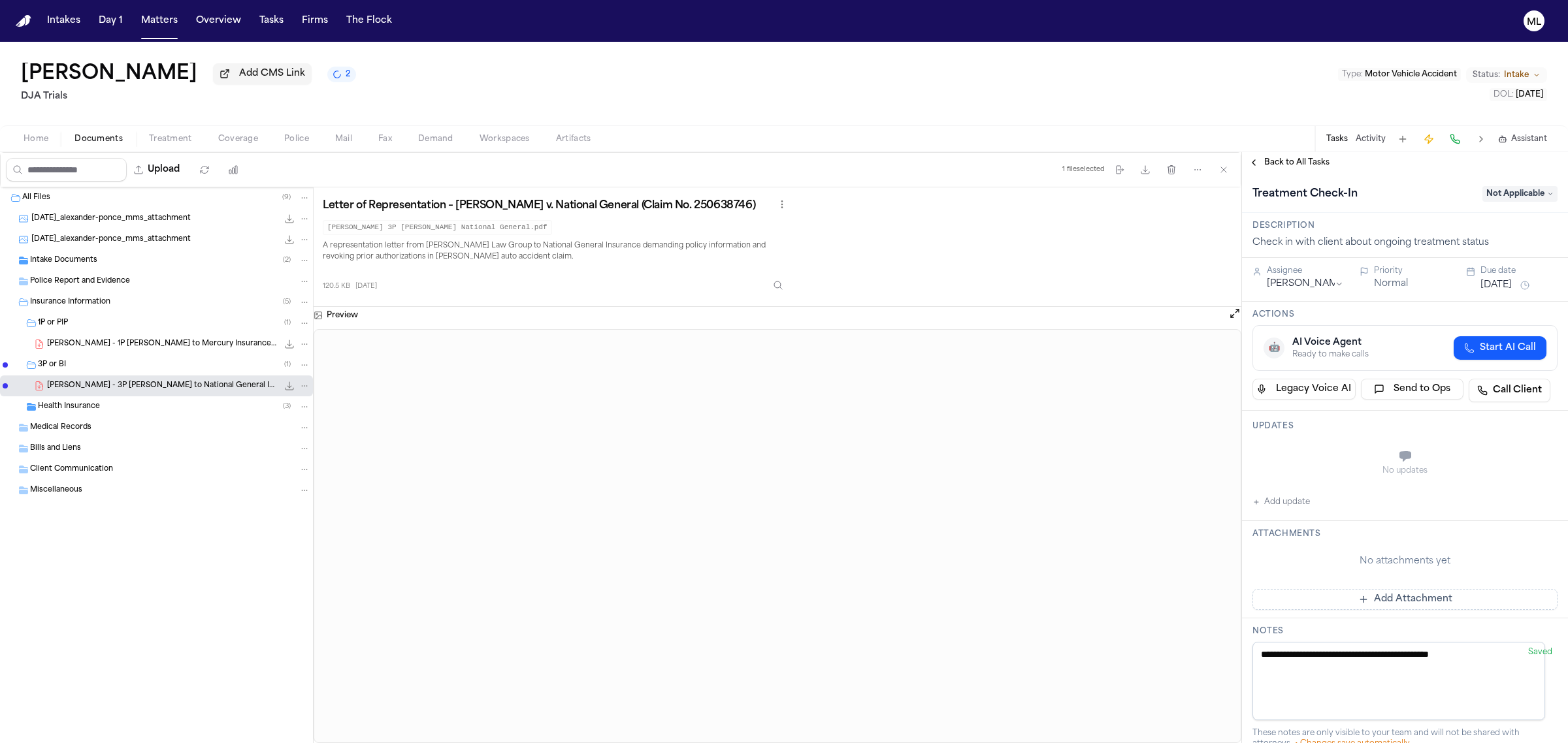
click at [1284, 158] on span "Back to All Tasks" at bounding box center [1297, 163] width 65 height 11
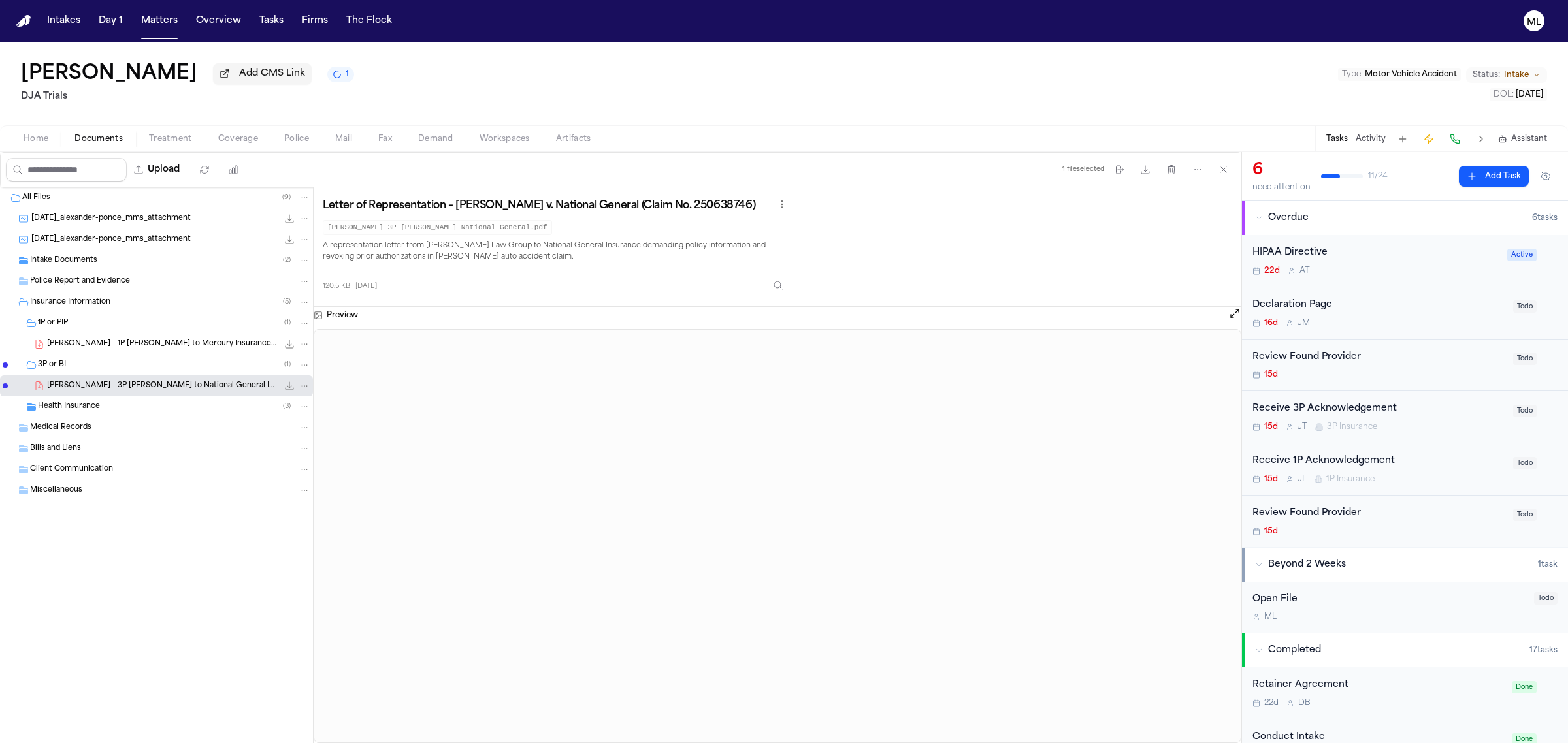
click at [1472, 477] on div "15d [PERSON_NAME] 1P Insurance" at bounding box center [1378, 479] width 253 height 11
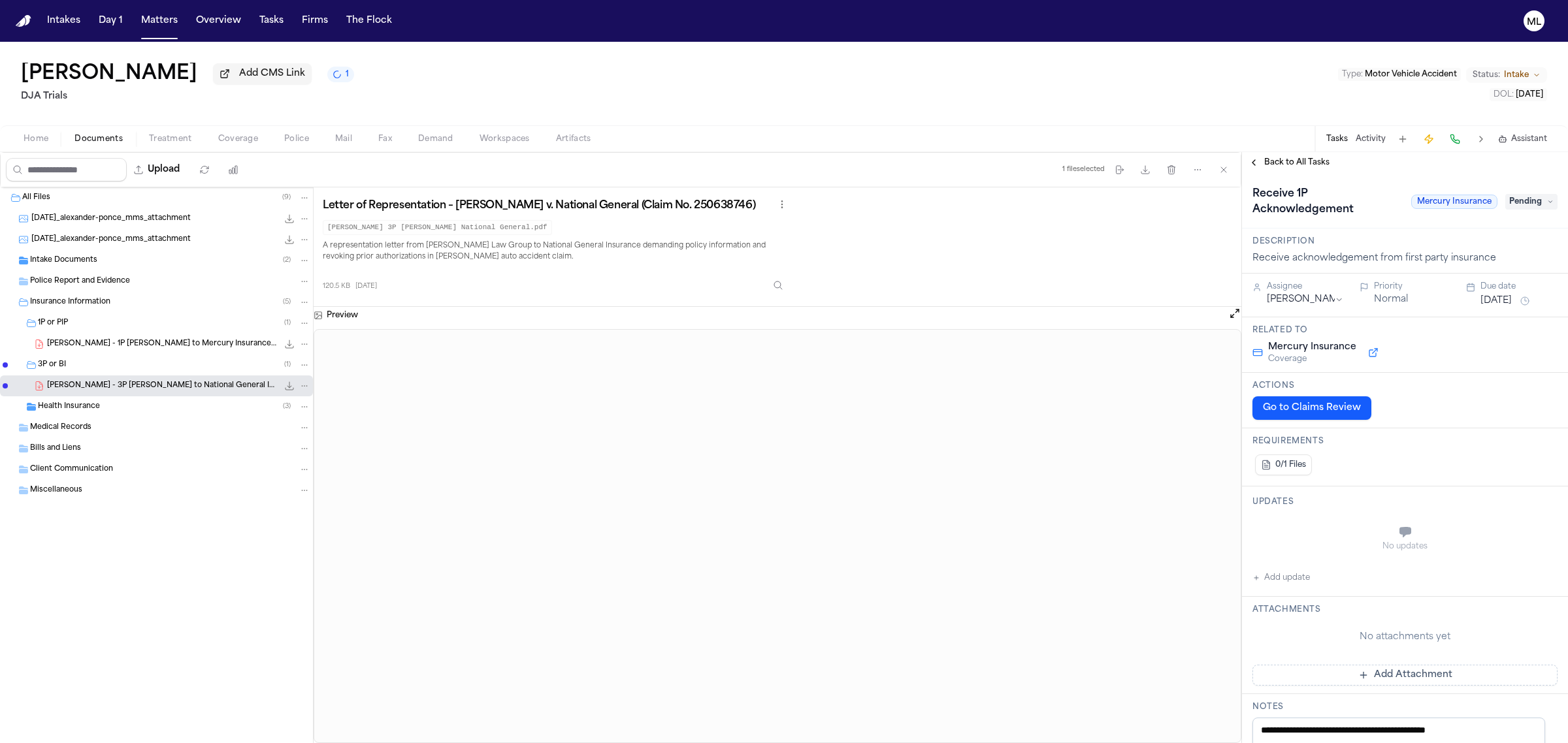
click at [1388, 677] on button "Add Attachment" at bounding box center [1404, 675] width 305 height 21
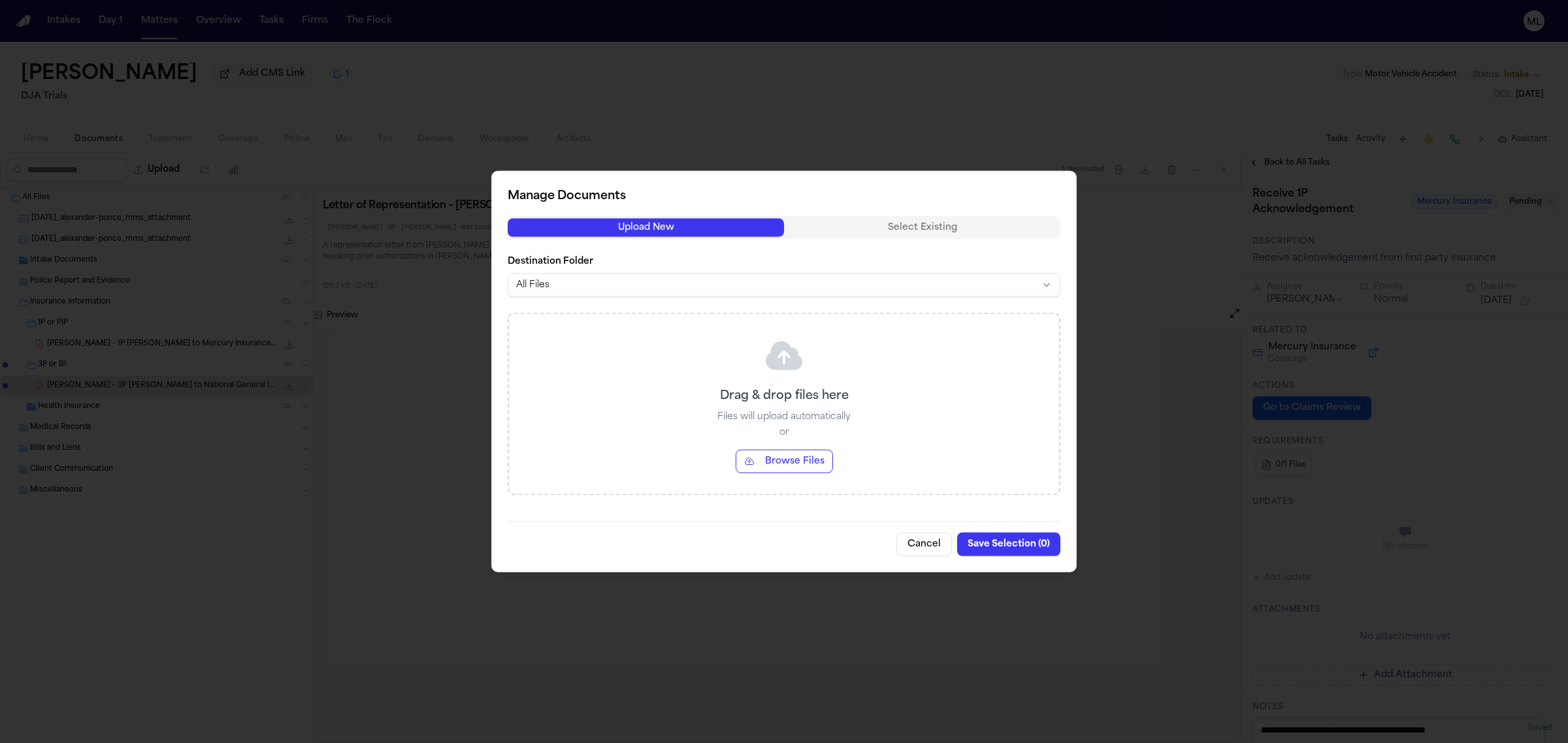
click at [813, 467] on button "Browse Files" at bounding box center [785, 461] width 97 height 23
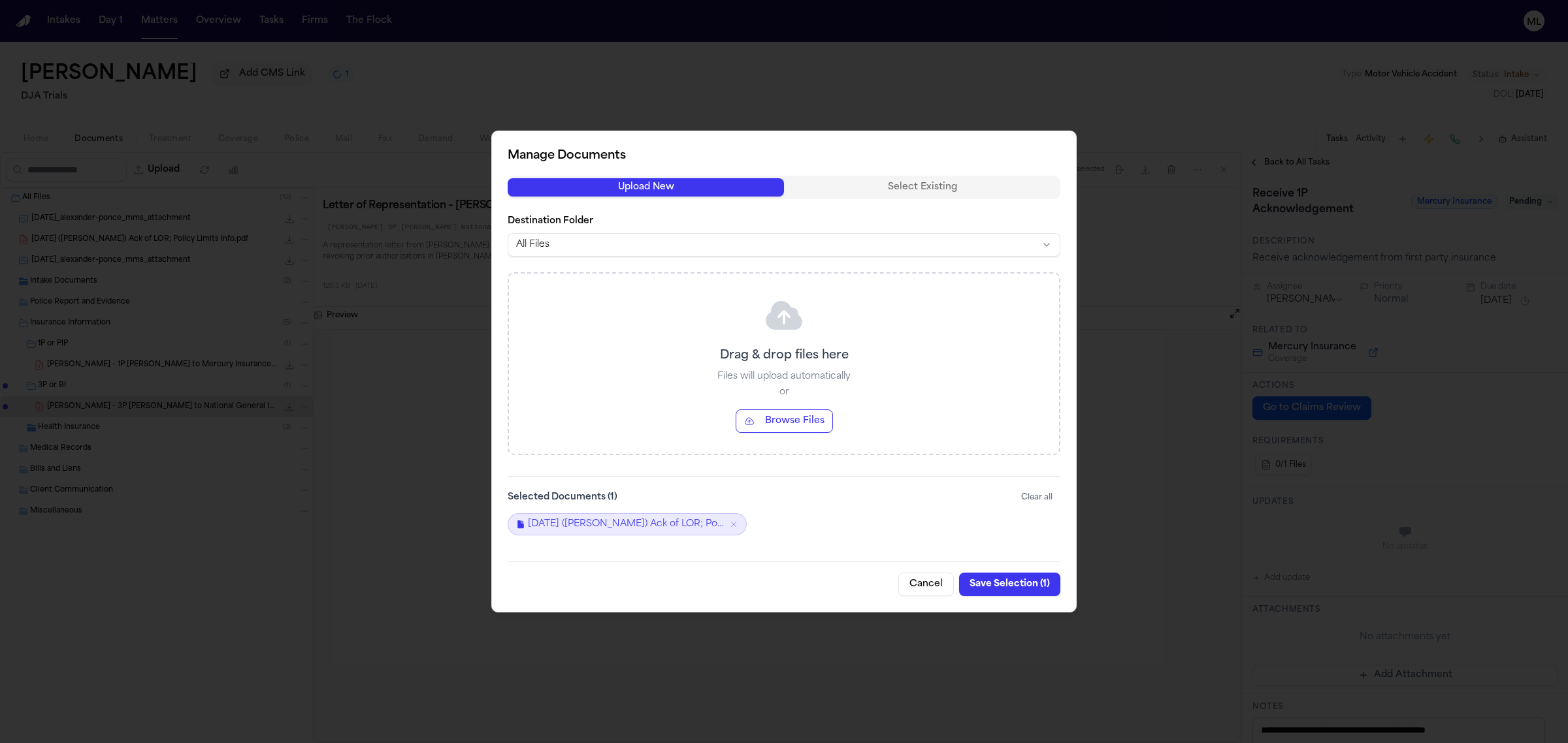
click at [1008, 602] on div "Manage Documents Upload New Select Existing Destination Folder All Files Drag &…" at bounding box center [784, 372] width 586 height 482
click at [996, 583] on button "Save Selection ( 1 )" at bounding box center [1010, 584] width 102 height 23
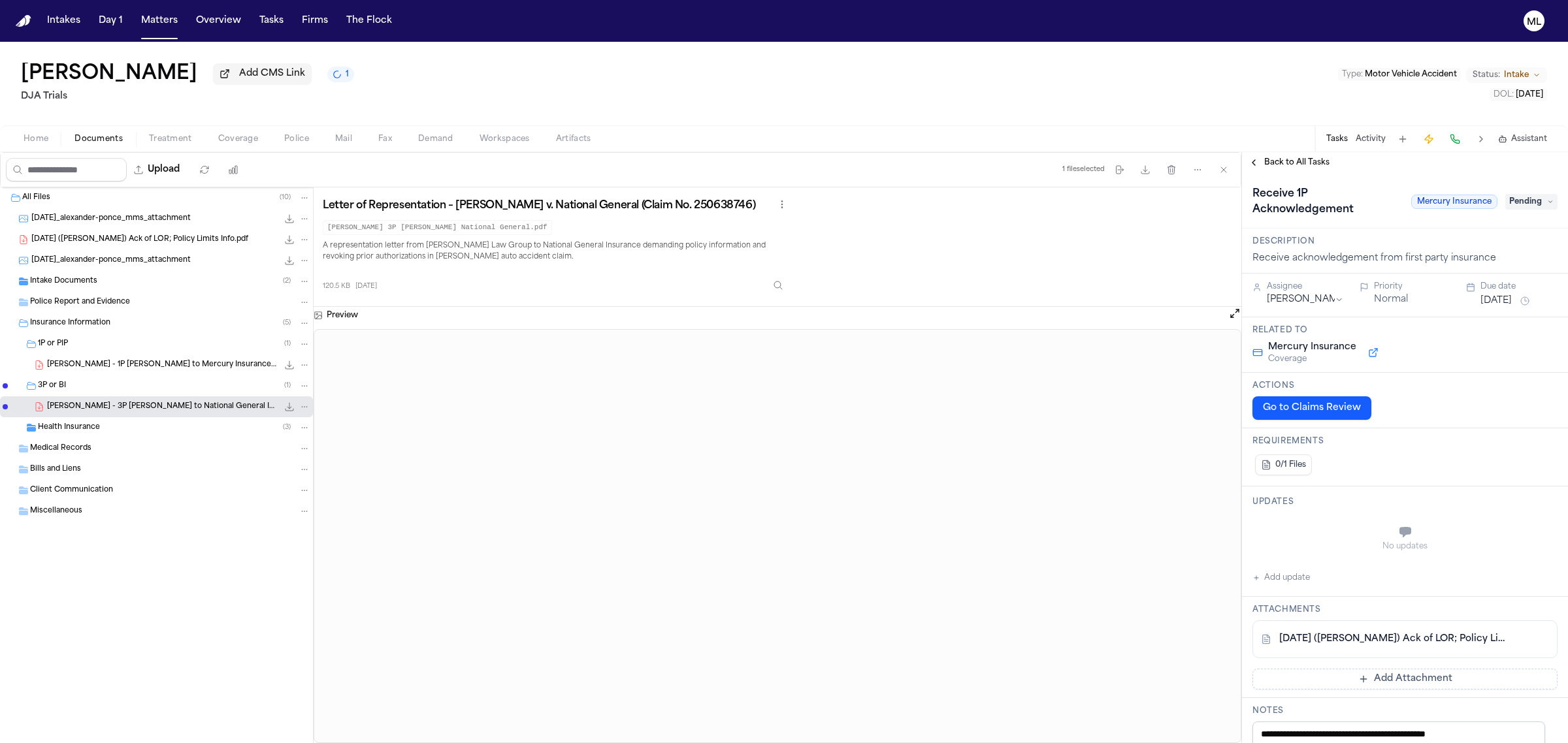
click at [238, 136] on span "Coverage" at bounding box center [238, 140] width 40 height 11
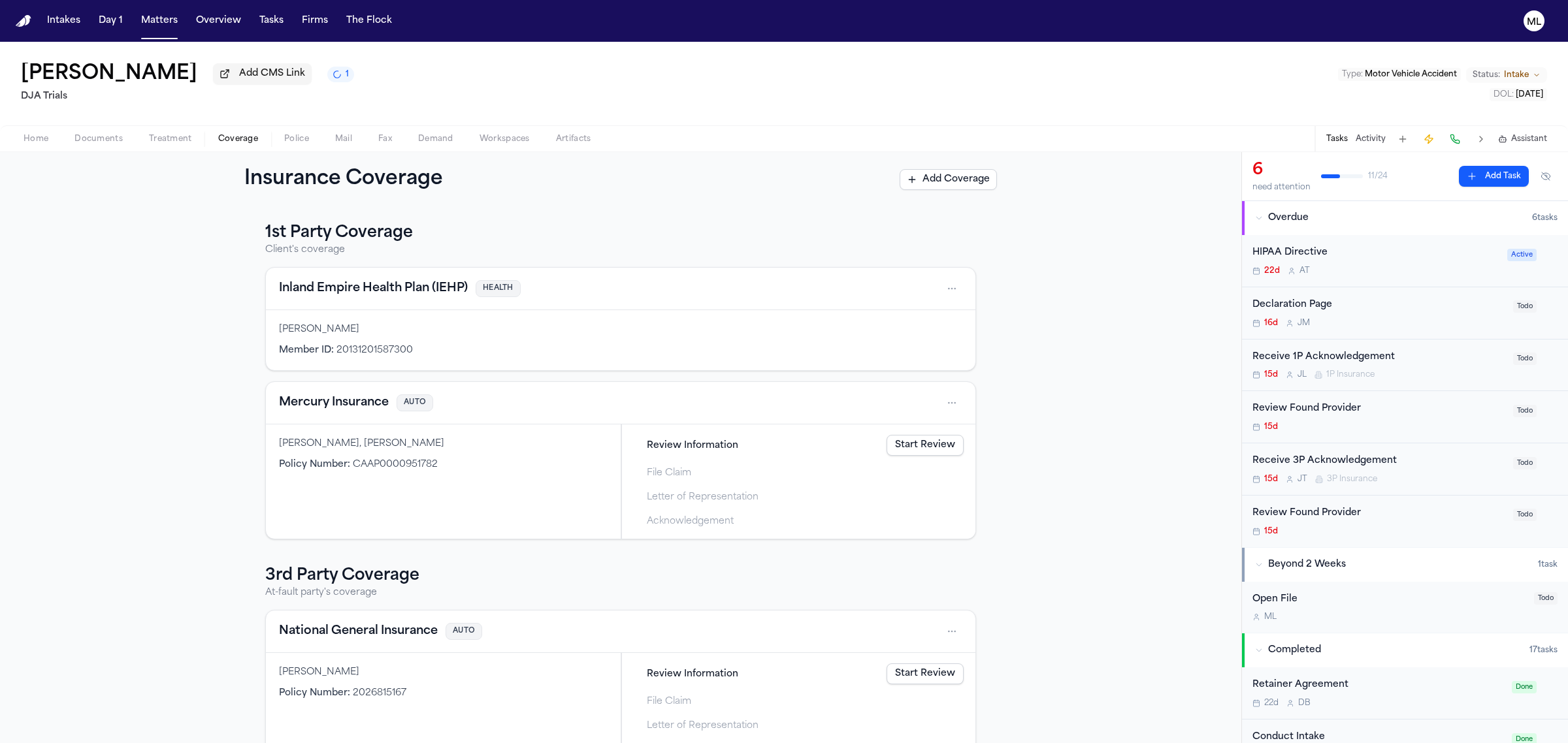
click at [432, 446] on div "[PERSON_NAME], [PERSON_NAME]" at bounding box center [443, 444] width 329 height 13
click at [347, 403] on button "Mercury Insurance" at bounding box center [334, 403] width 110 height 18
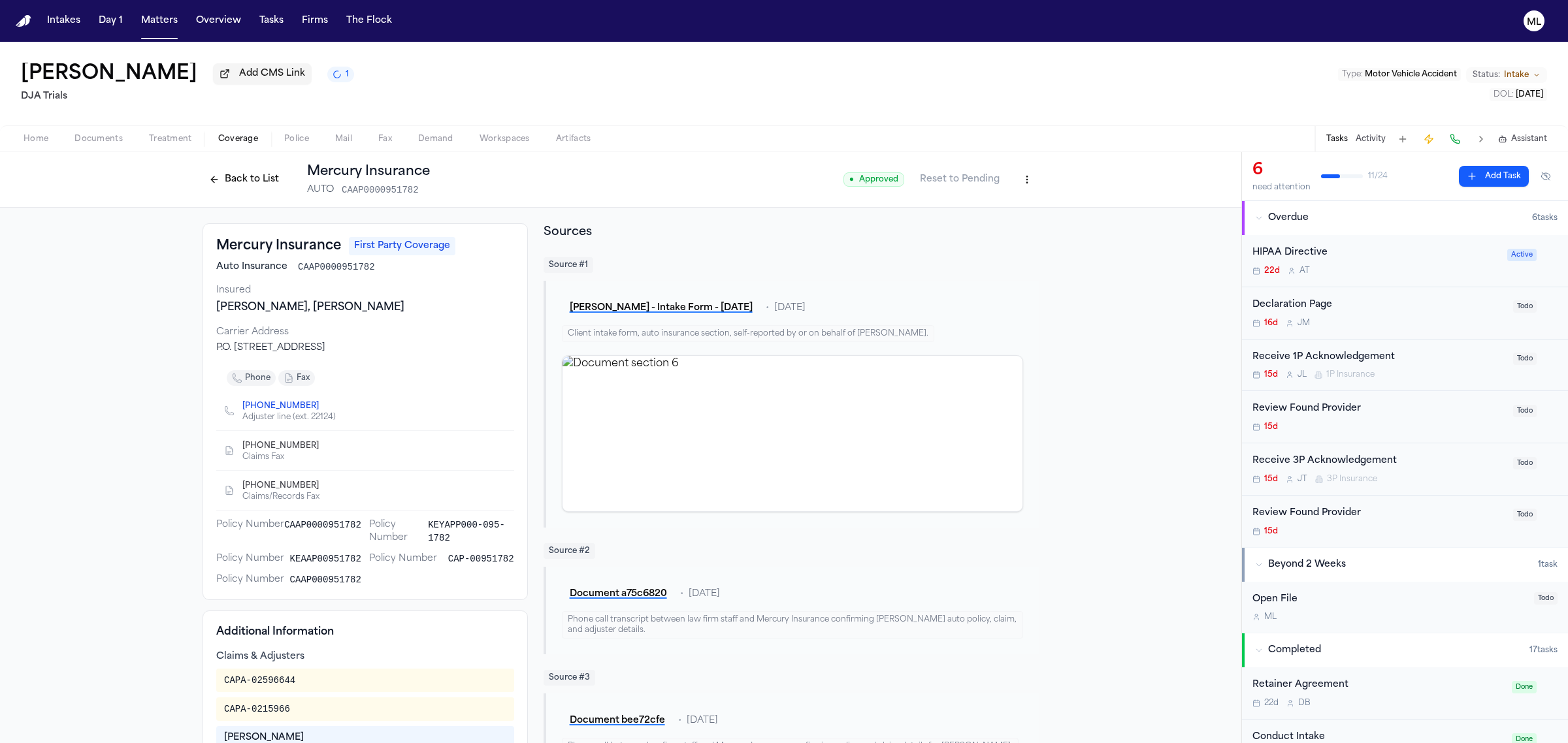
click at [1016, 187] on html "Intakes Day 1 Matters Overview Tasks Firms The Flock ML Alexander Ponce Add CMS…" at bounding box center [784, 371] width 1568 height 743
click at [991, 202] on div "Edit Coverage" at bounding box center [975, 208] width 110 height 21
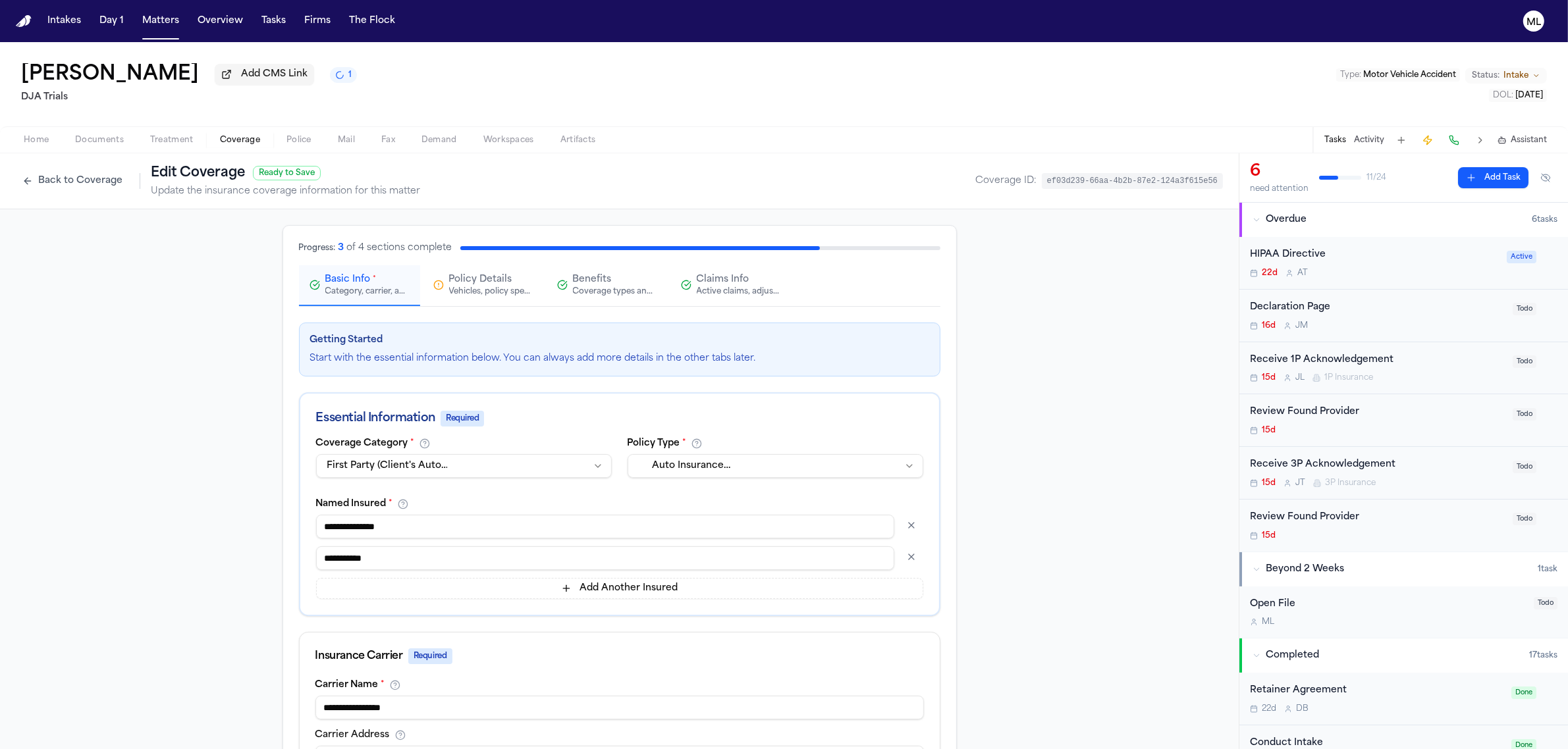
click at [713, 284] on span "Claims Info" at bounding box center [723, 280] width 53 height 13
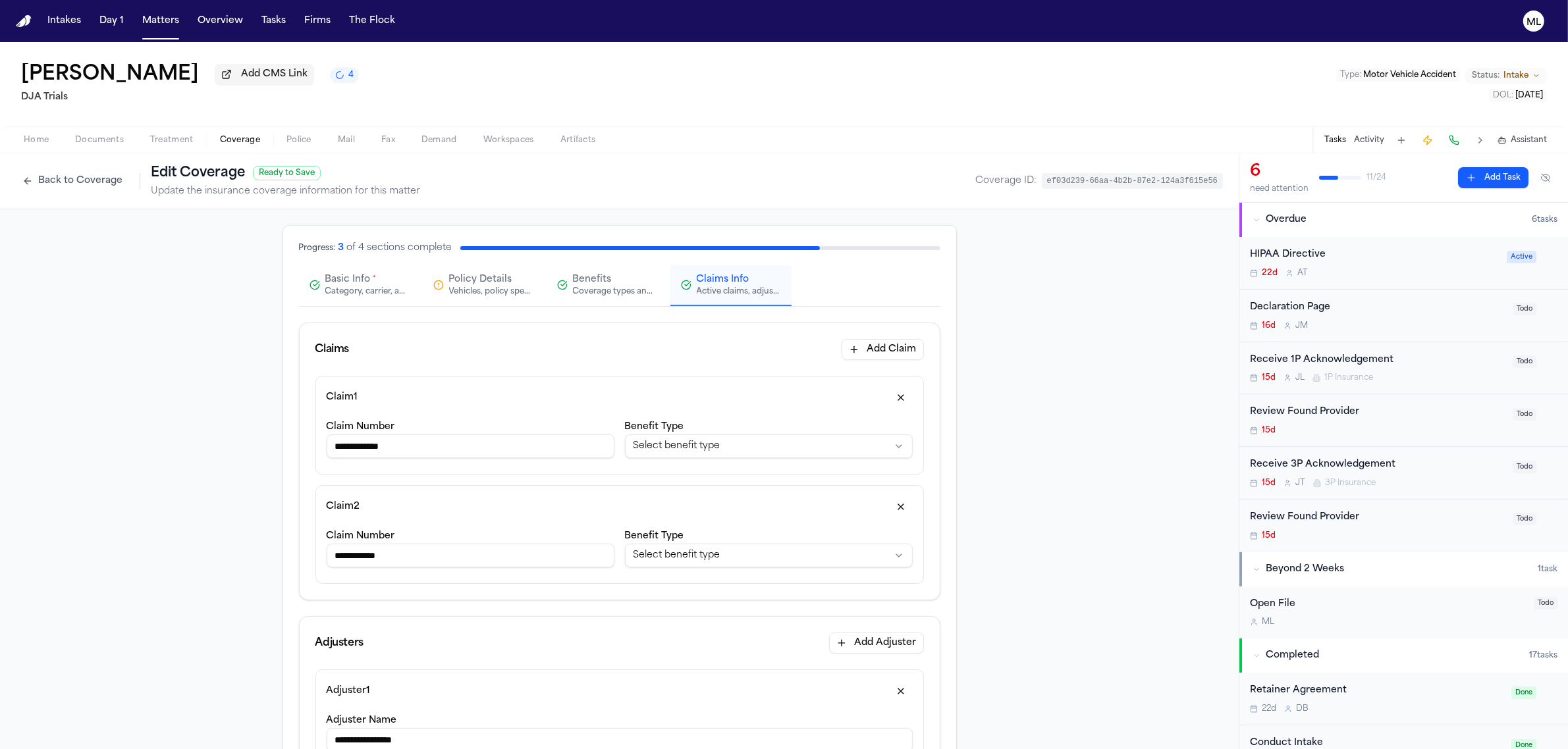
click at [603, 290] on div "Coverage types and limits" at bounding box center [615, 292] width 84 height 11
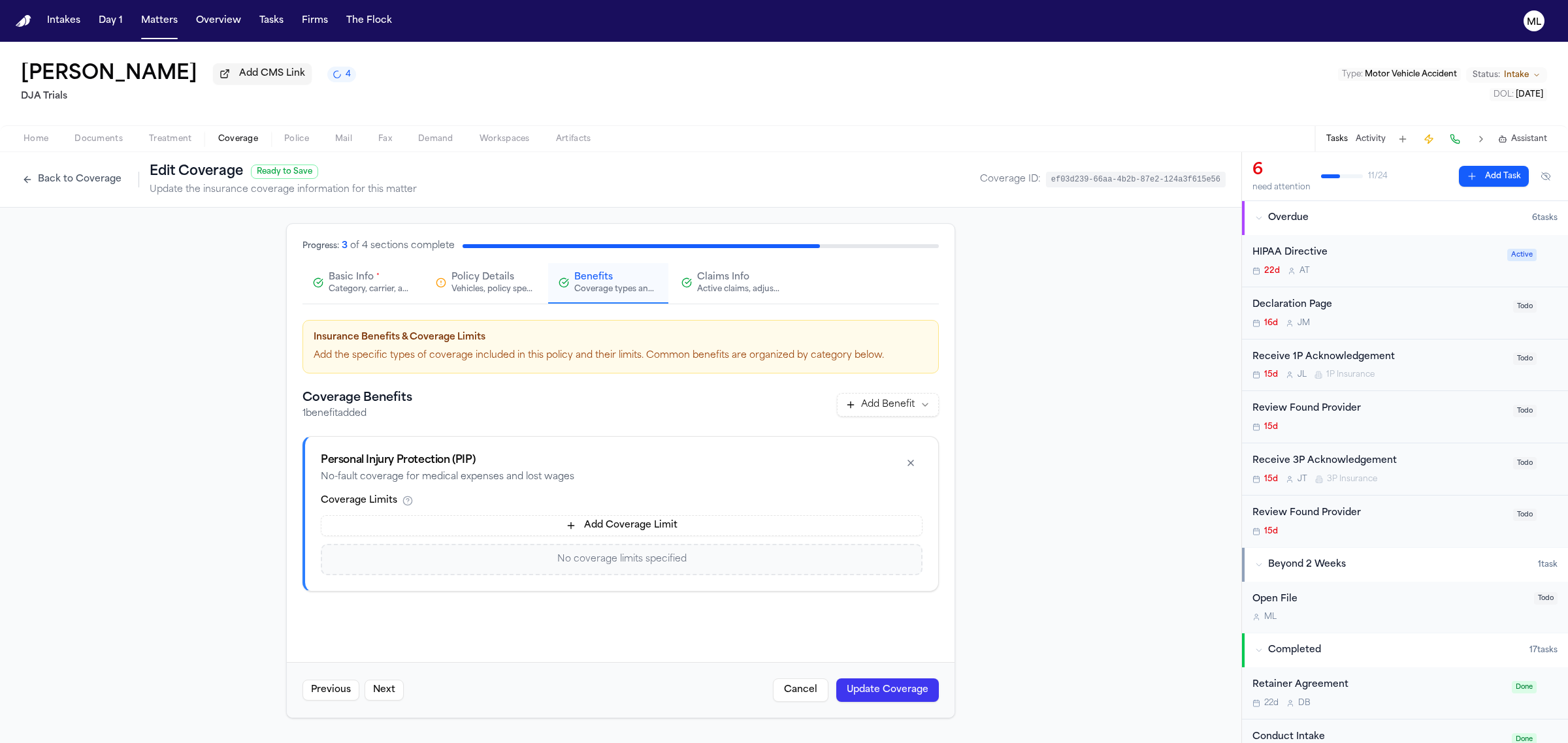
click at [606, 515] on button "Add Coverage Limit" at bounding box center [621, 525] width 602 height 21
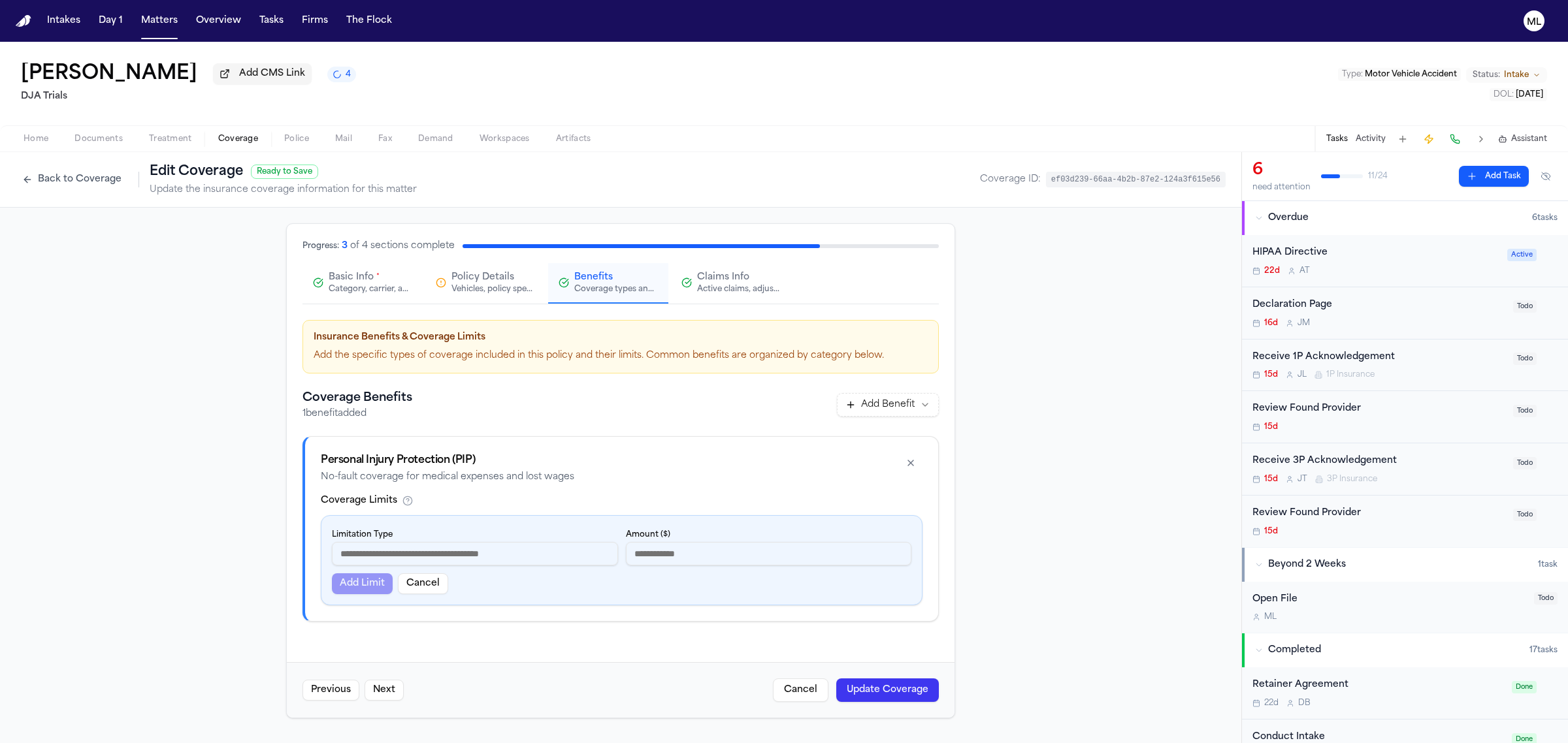
click at [546, 557] on input at bounding box center [475, 553] width 286 height 23
type input "******"
type input "**"
click at [890, 684] on button "Update Coverage" at bounding box center [888, 690] width 103 height 23
click at [684, 565] on input "number" at bounding box center [769, 553] width 286 height 23
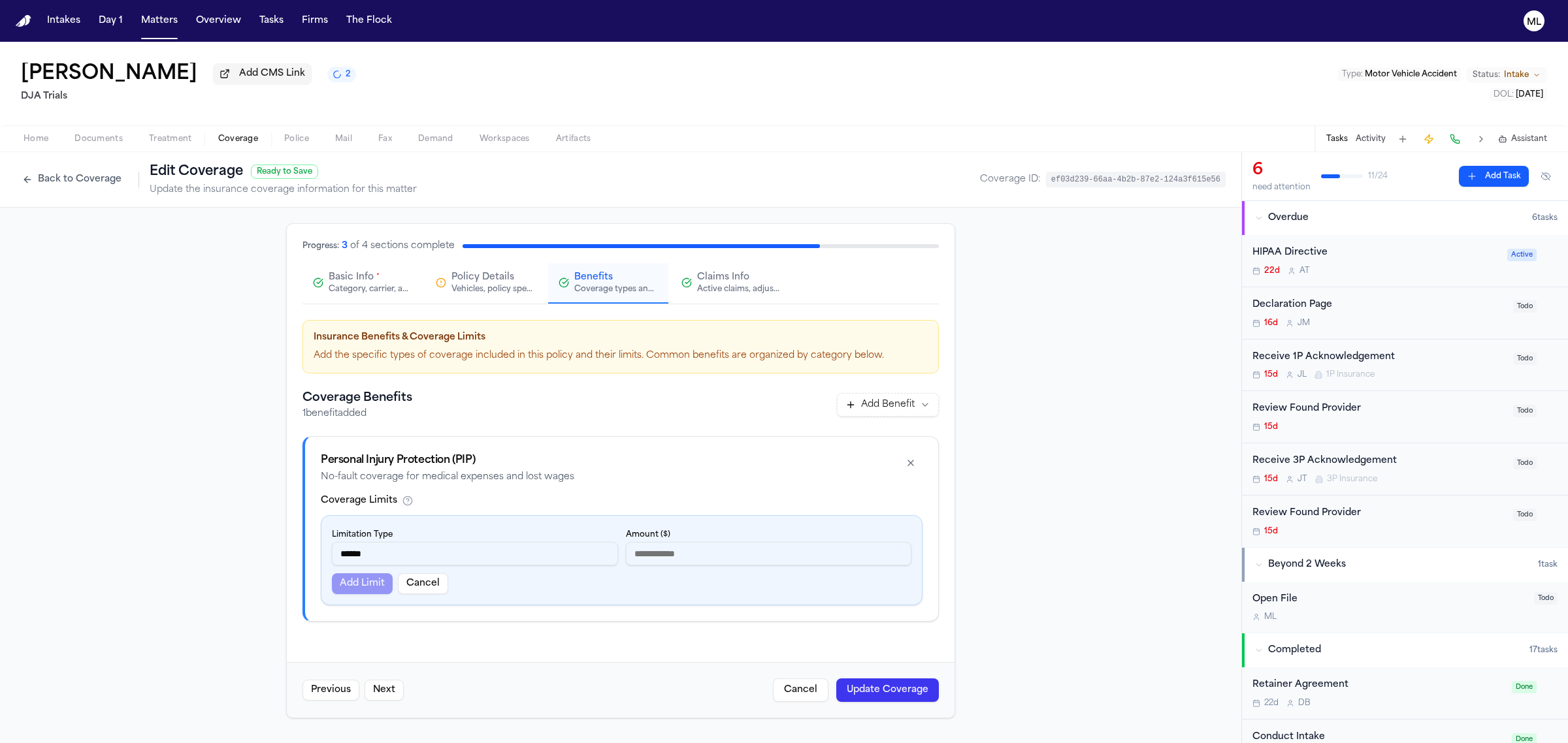
click at [651, 557] on input "number" at bounding box center [769, 553] width 286 height 23
type input "*****"
click at [859, 688] on button "Update Coverage" at bounding box center [888, 690] width 103 height 23
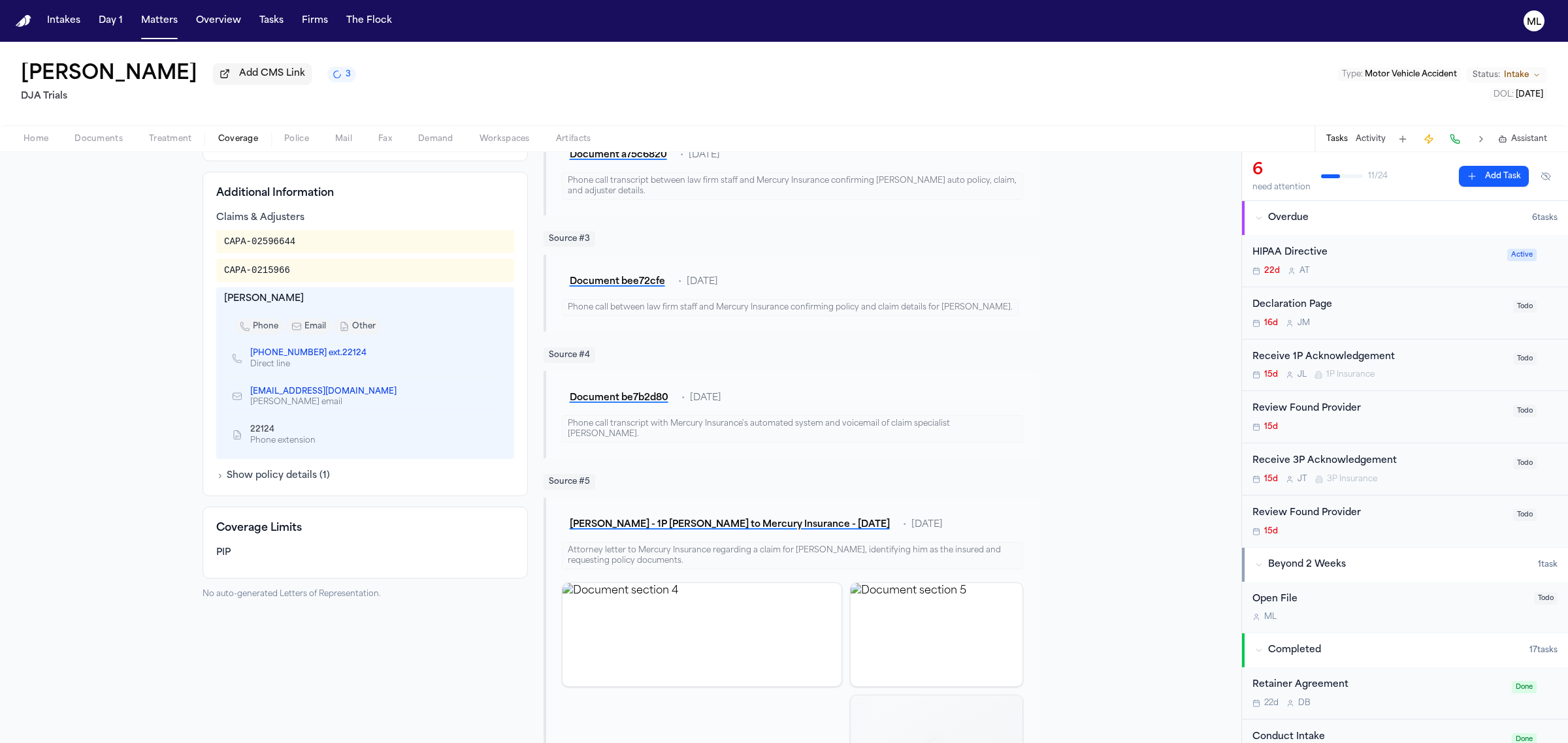
scroll to position [490, 0]
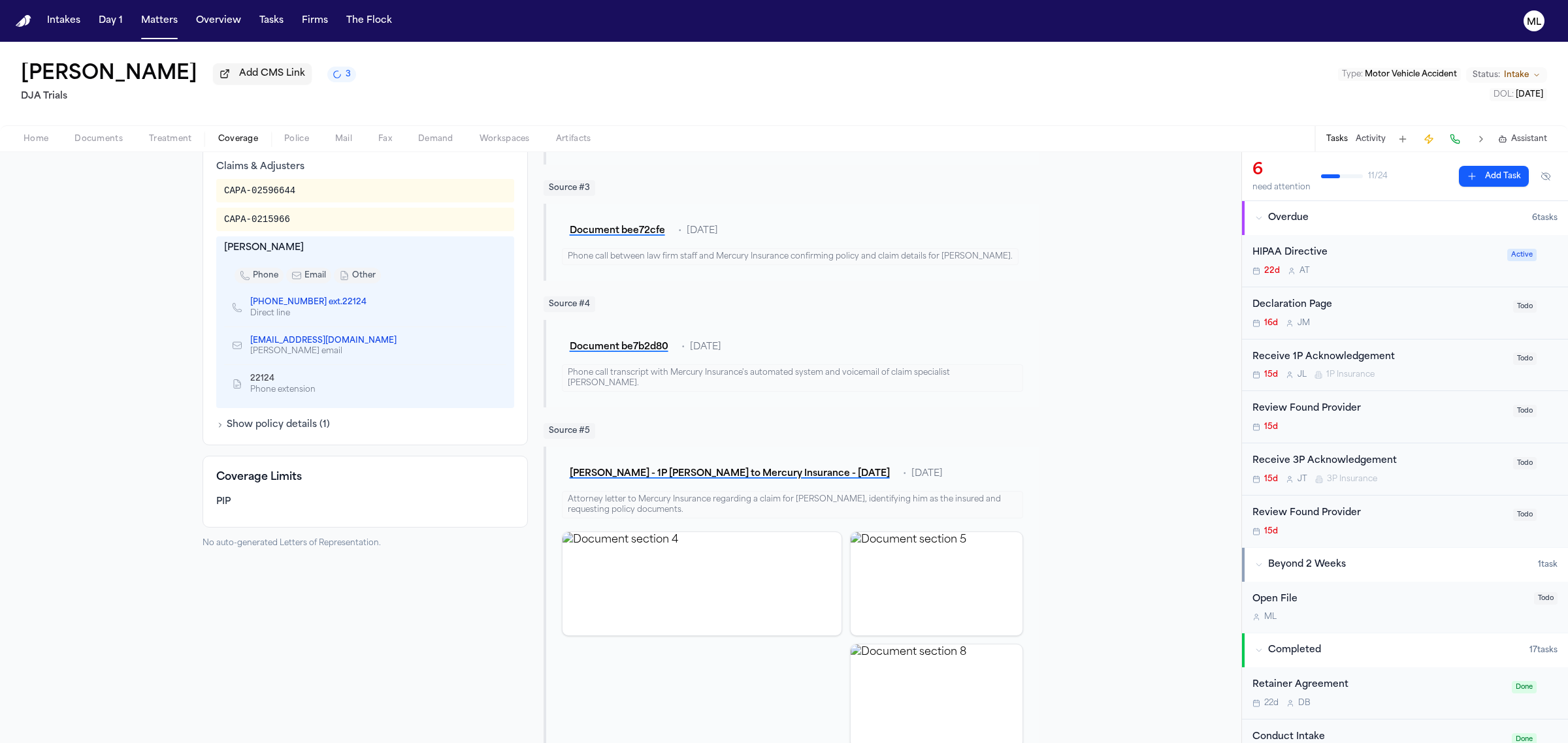
click at [281, 423] on button "Show policy details ( 1 )" at bounding box center [273, 425] width 114 height 13
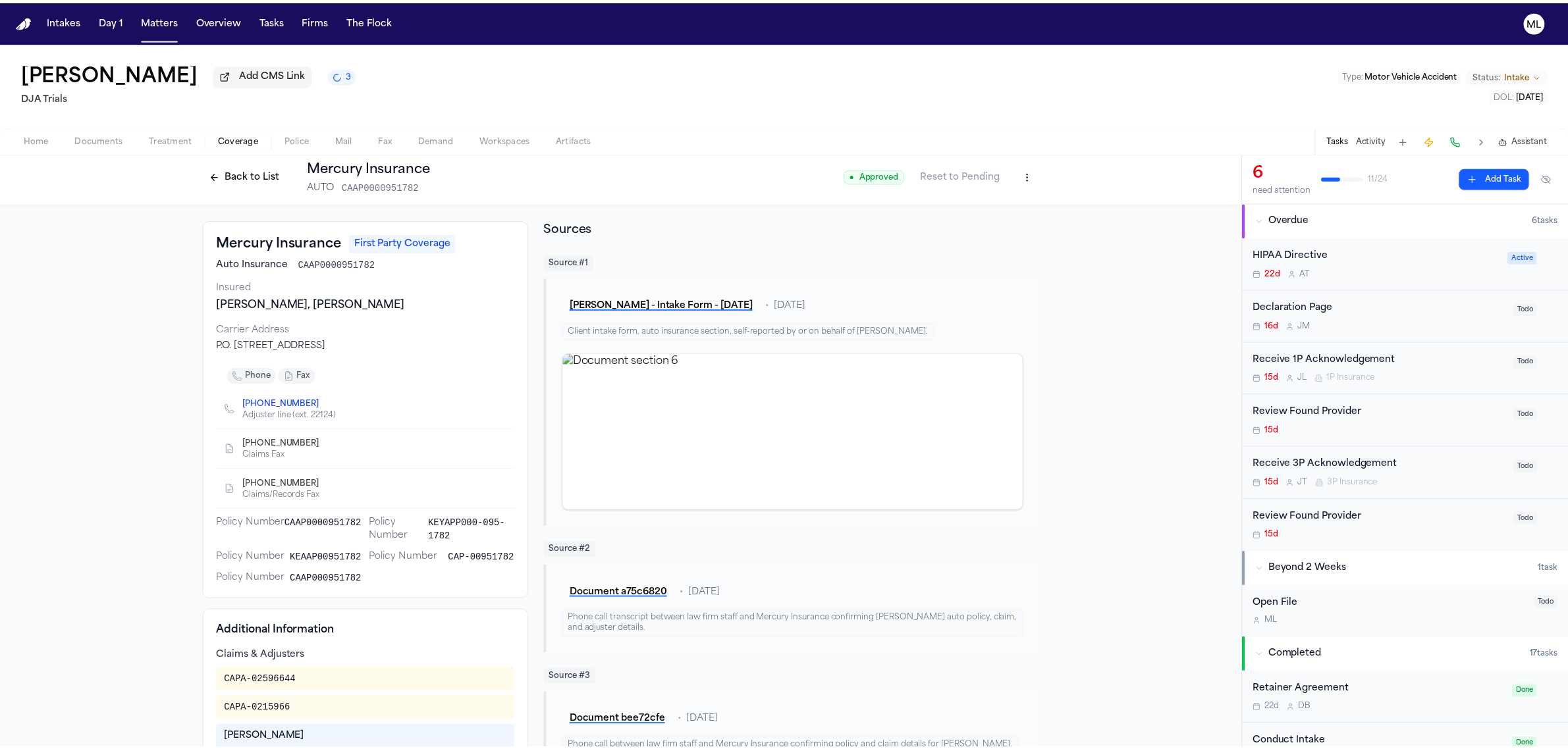
scroll to position [0, 0]
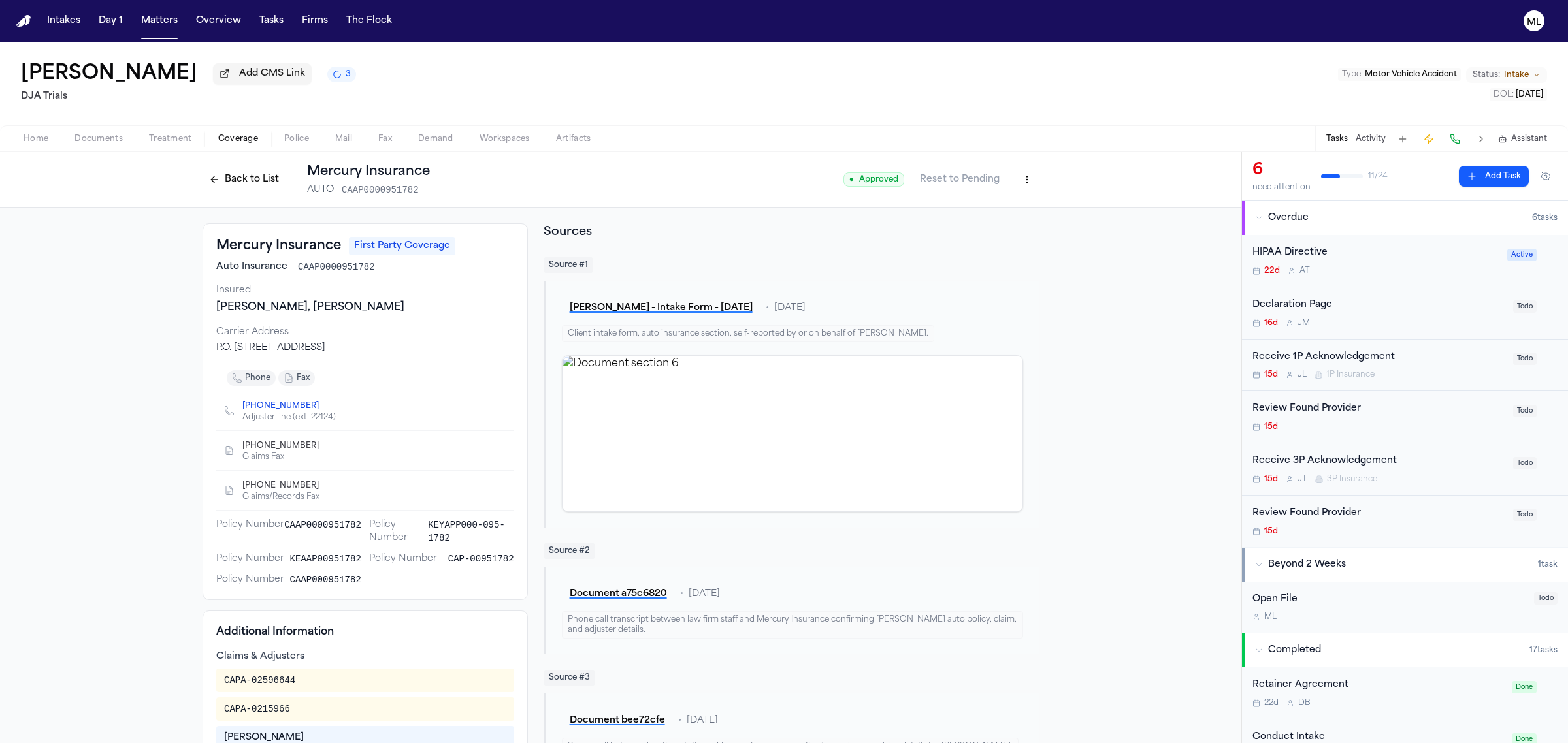
click at [1017, 178] on html "Intakes Day 1 Matters Overview Tasks Firms The Flock ML [PERSON_NAME] Add CMS L…" at bounding box center [784, 371] width 1568 height 743
click at [988, 203] on div "Edit Coverage" at bounding box center [975, 208] width 110 height 21
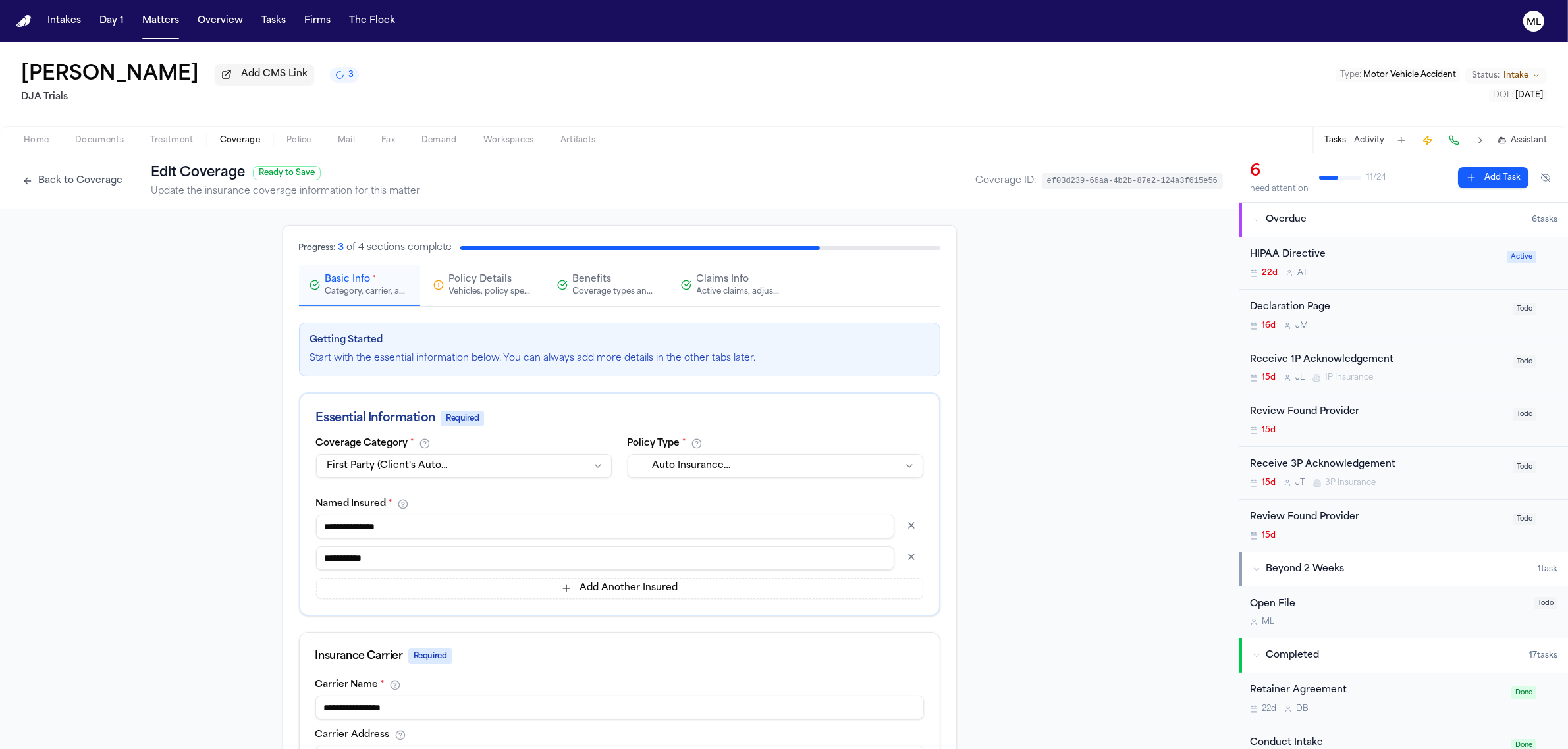
click at [476, 280] on span "Policy Details" at bounding box center [481, 280] width 63 height 13
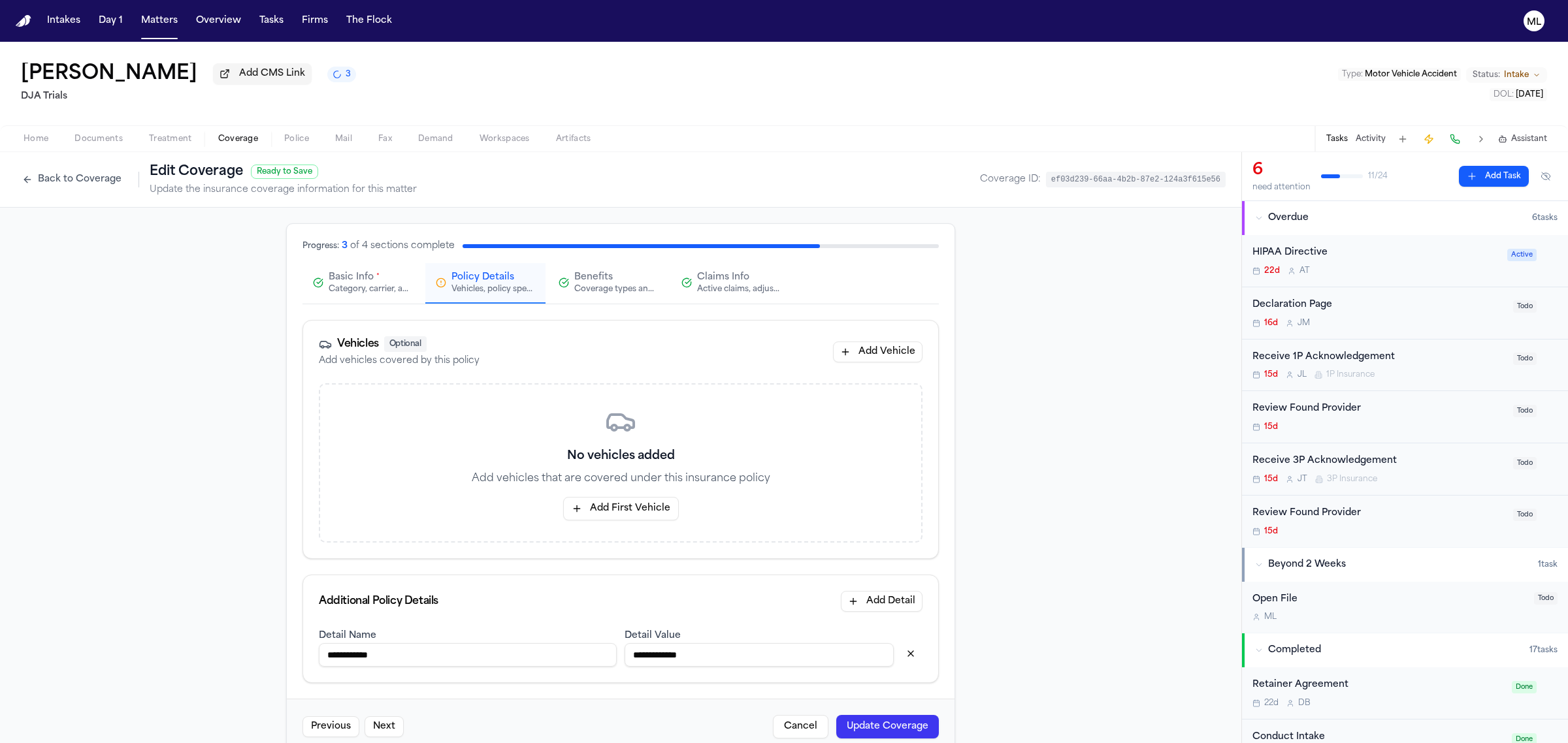
scroll to position [27, 0]
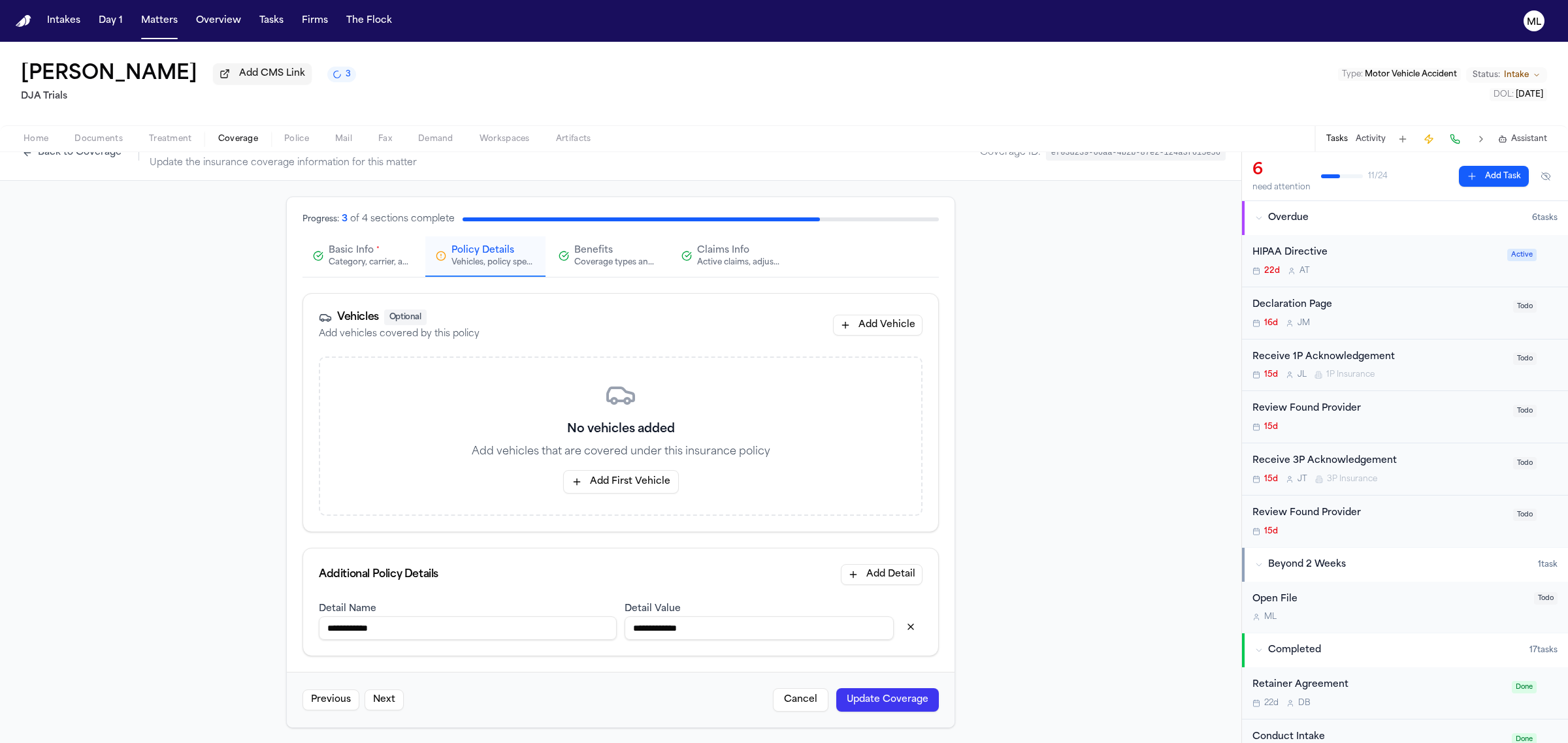
click at [585, 248] on span "Benefits" at bounding box center [594, 251] width 39 height 13
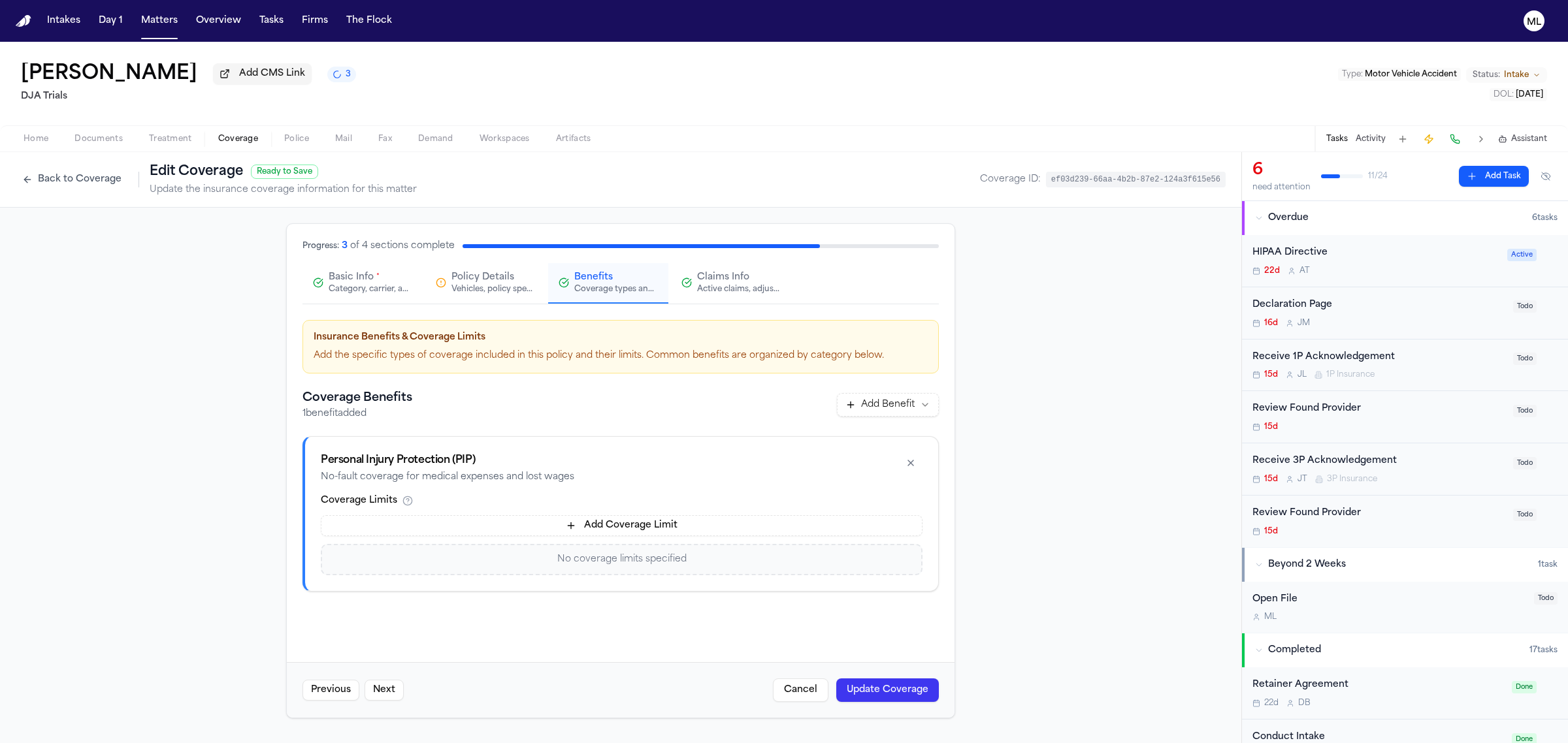
click at [913, 465] on button "button" at bounding box center [910, 463] width 23 height 21
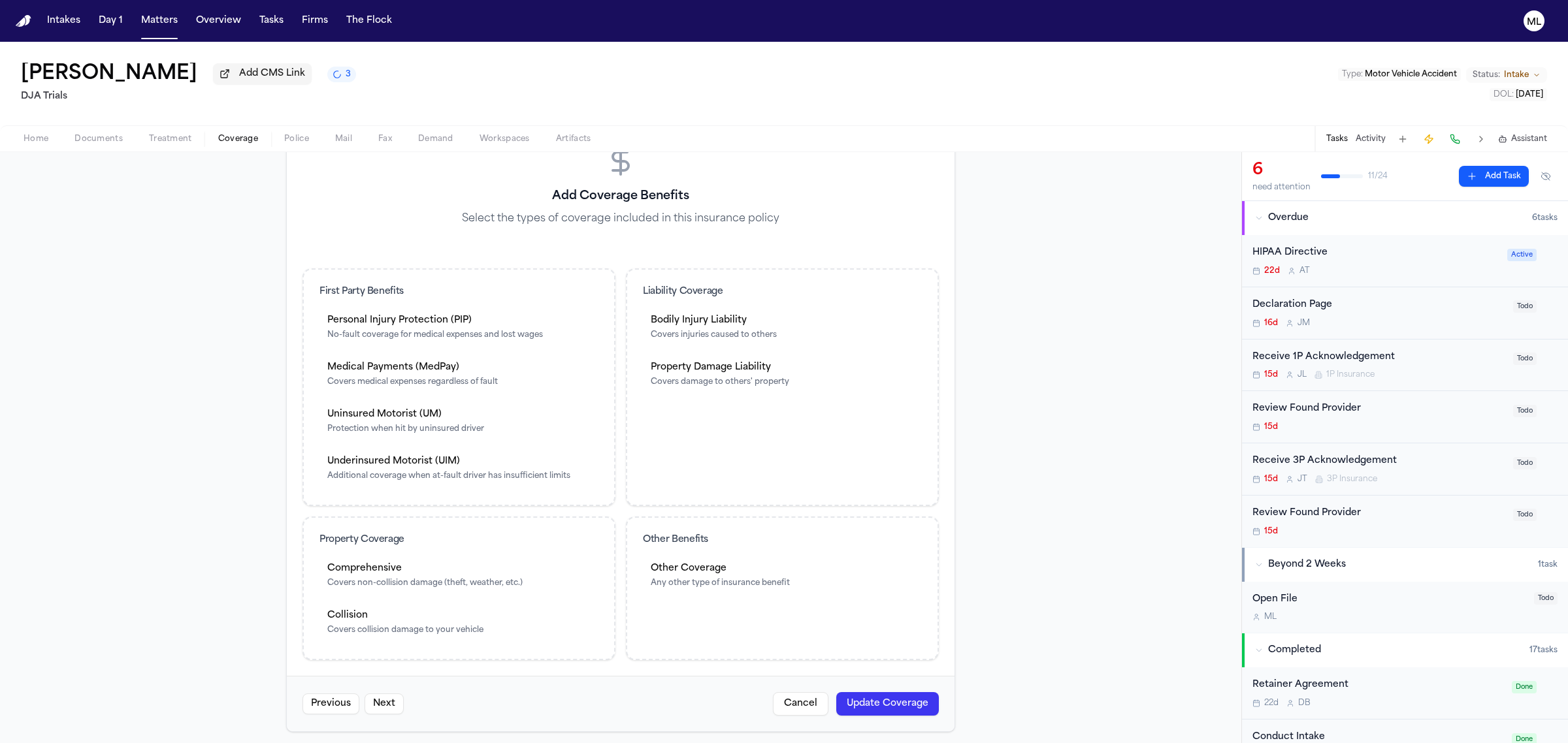
scroll to position [262, 0]
click at [376, 304] on button "Personal Injury Protection (PIP) No-fault coverage for medical expenses and los…" at bounding box center [459, 324] width 279 height 42
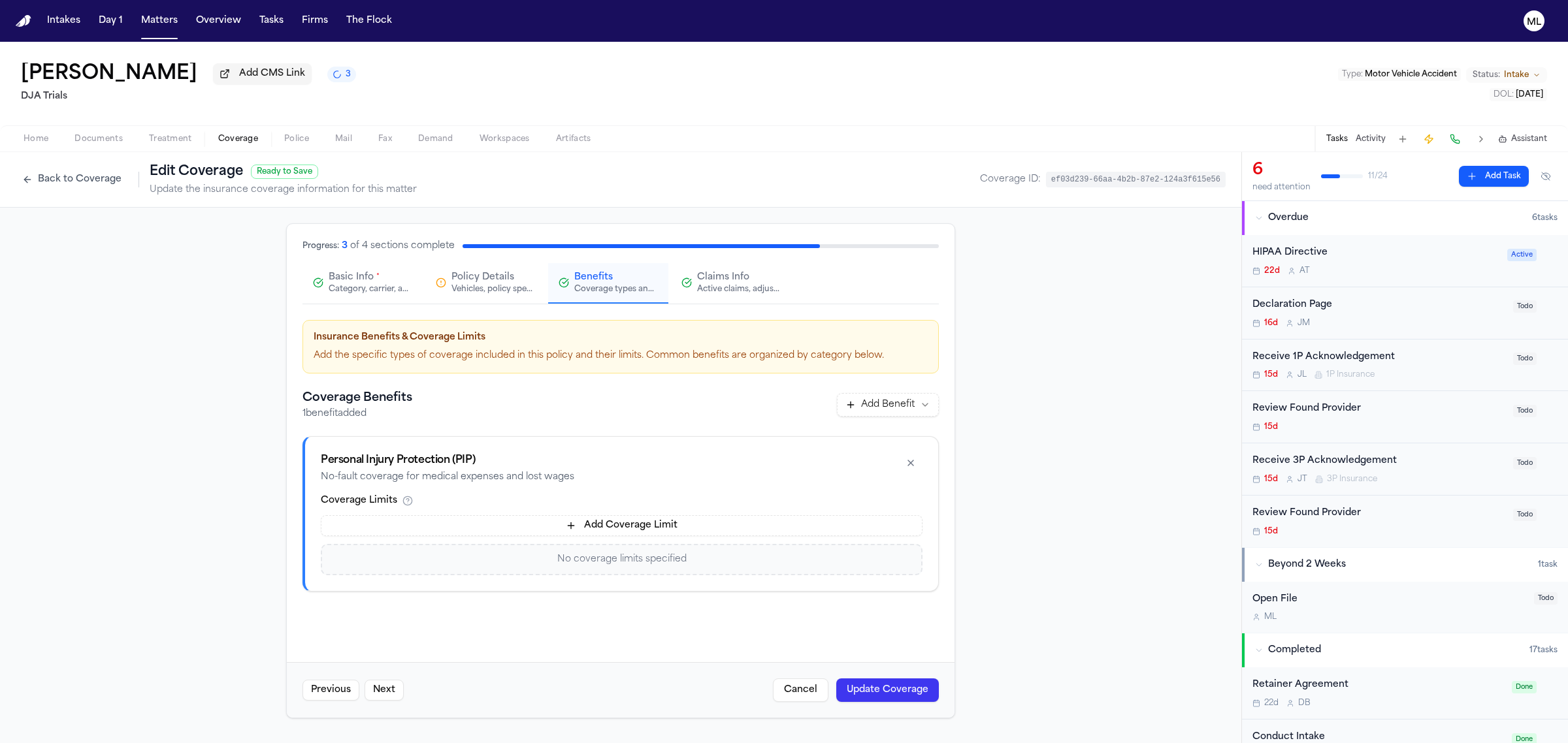
click at [906, 464] on button "button" at bounding box center [910, 463] width 23 height 21
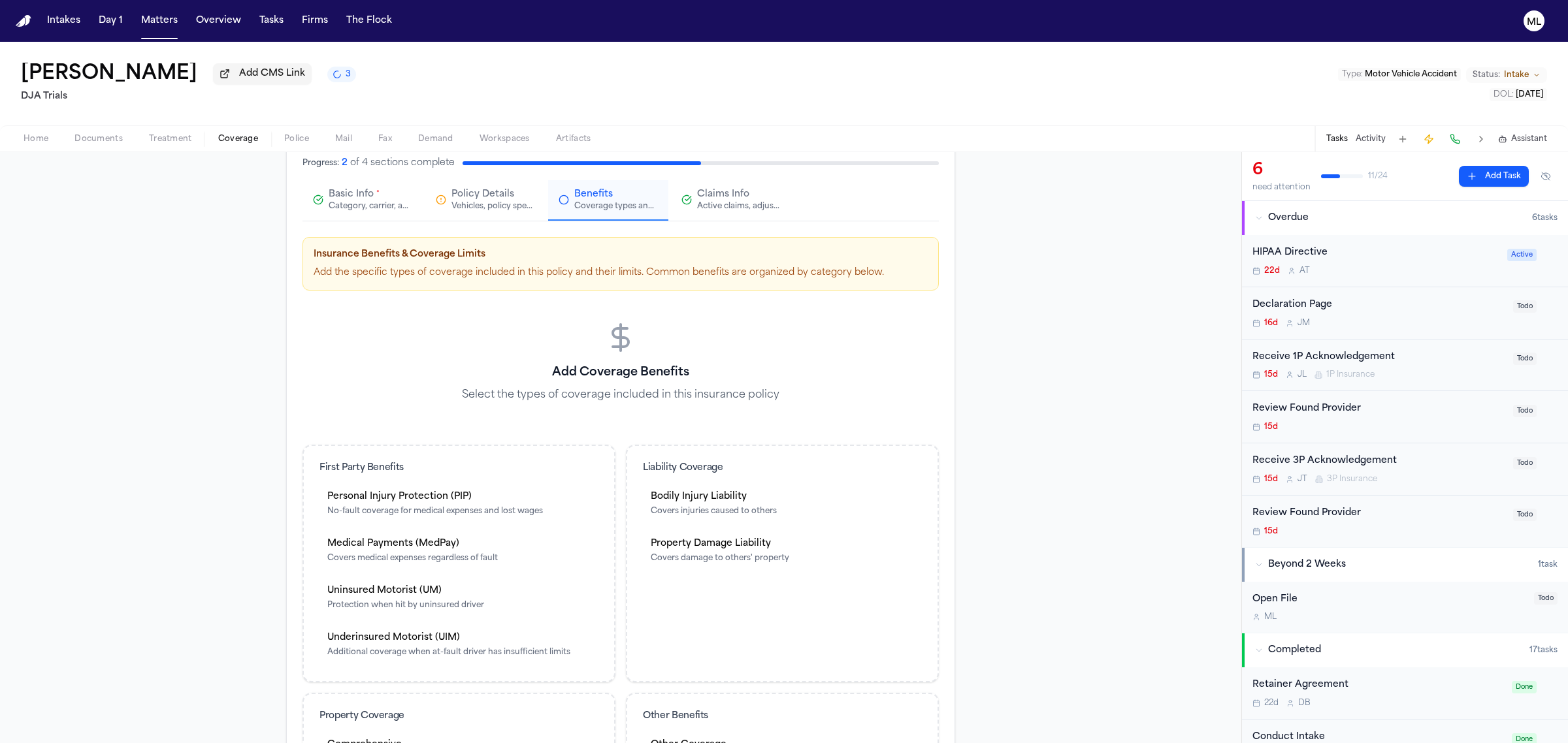
scroll to position [164, 0]
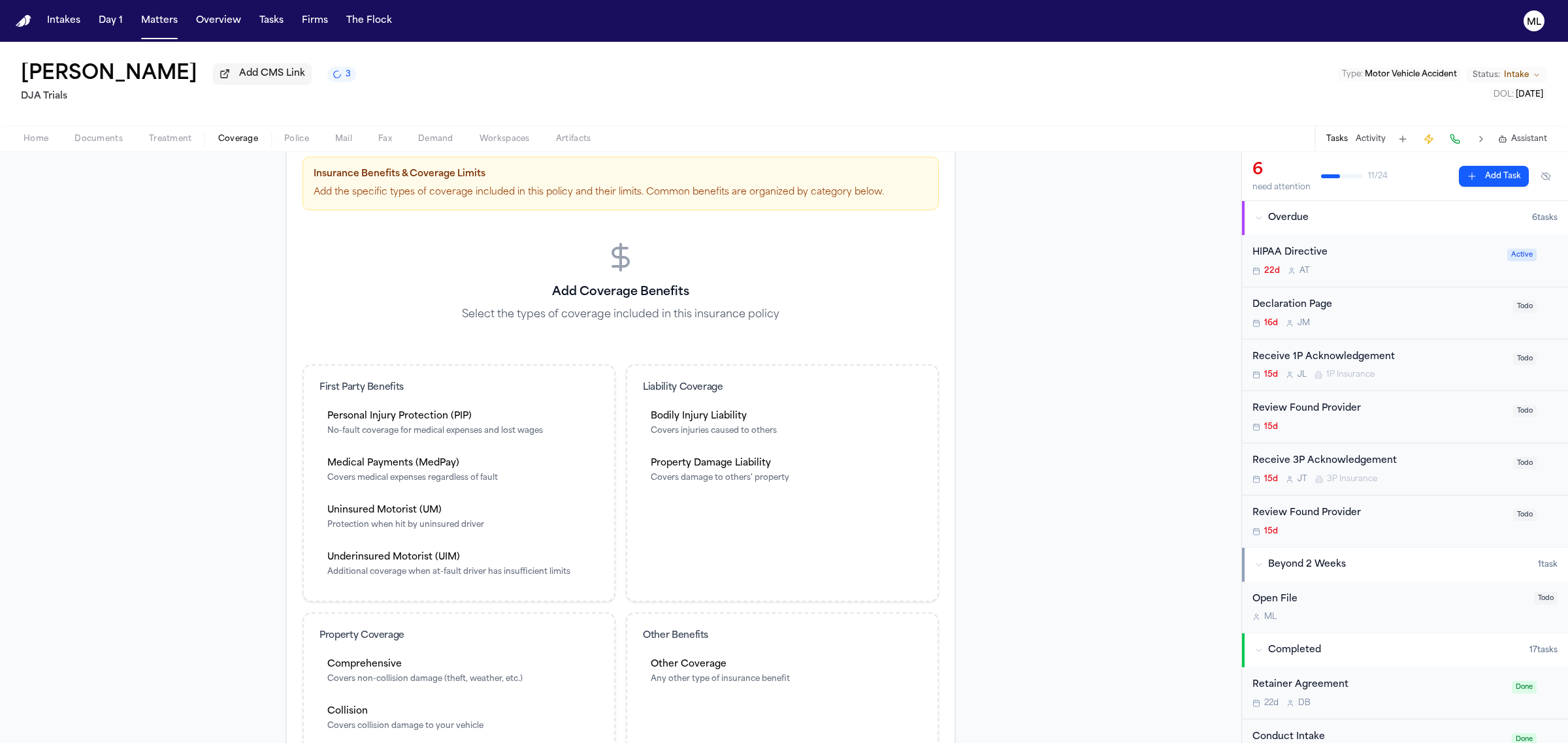
click at [442, 510] on div "Uninsured Motorist (UM)" at bounding box center [405, 511] width 157 height 13
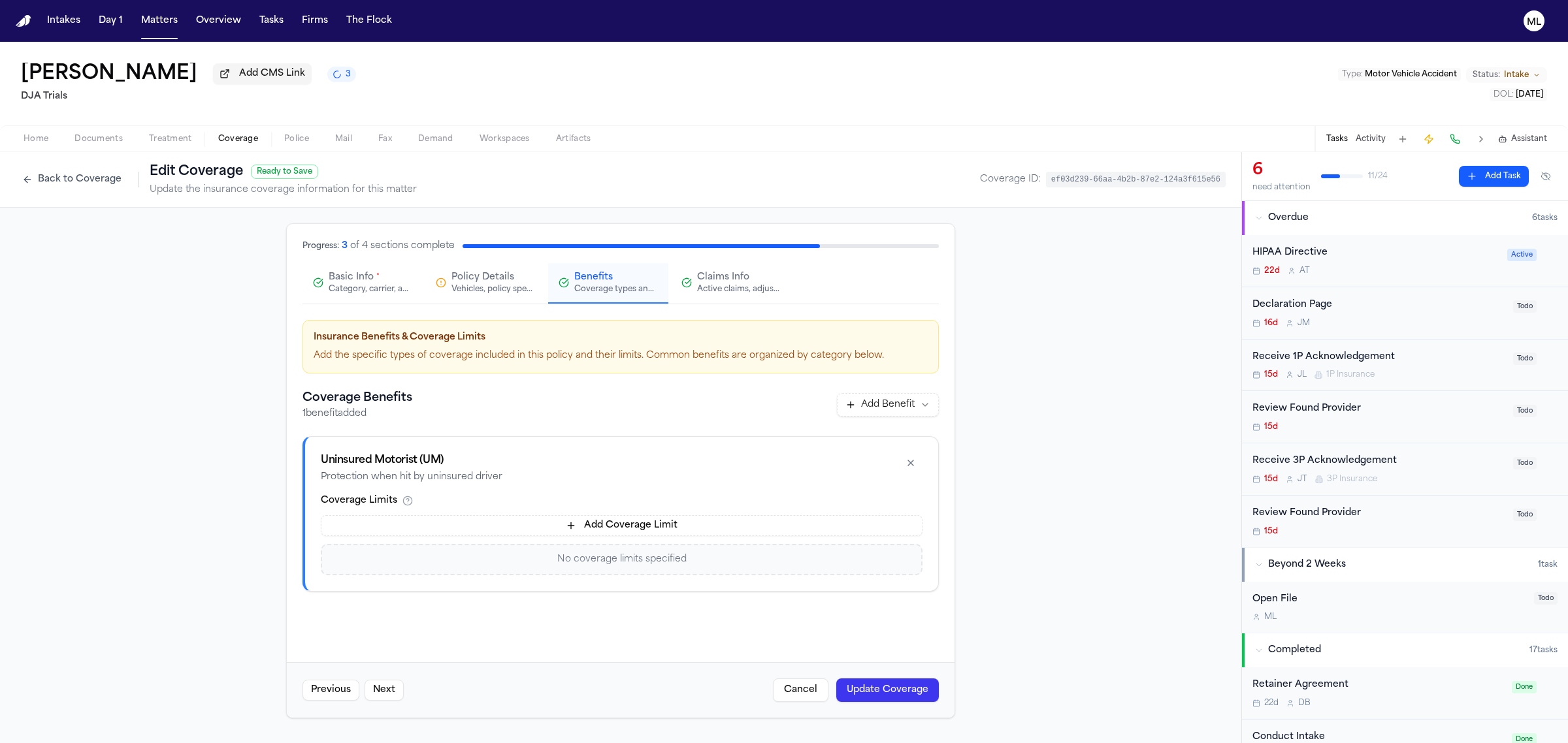
scroll to position [0, 0]
click at [638, 521] on button "Add Coverage Limit" at bounding box center [621, 525] width 602 height 21
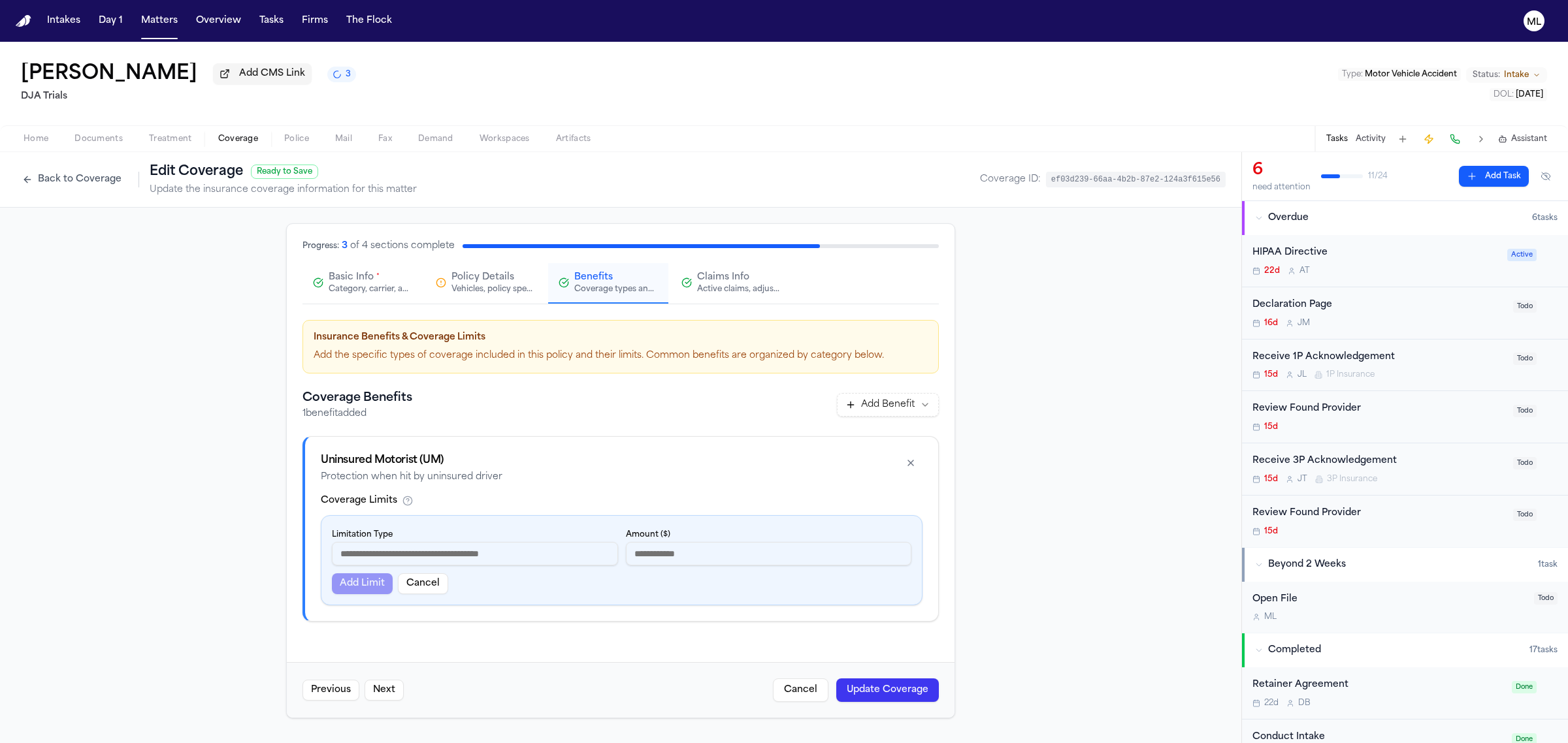
click at [530, 550] on input at bounding box center [475, 553] width 286 height 23
type input "*****"
click at [355, 583] on div "Add Limit Cancel" at bounding box center [622, 583] width 580 height 21
click at [666, 568] on div "Limitation Type ***** Amount ($) Add Limit Cancel" at bounding box center [621, 560] width 600 height 89
click at [674, 551] on input "number" at bounding box center [769, 553] width 286 height 23
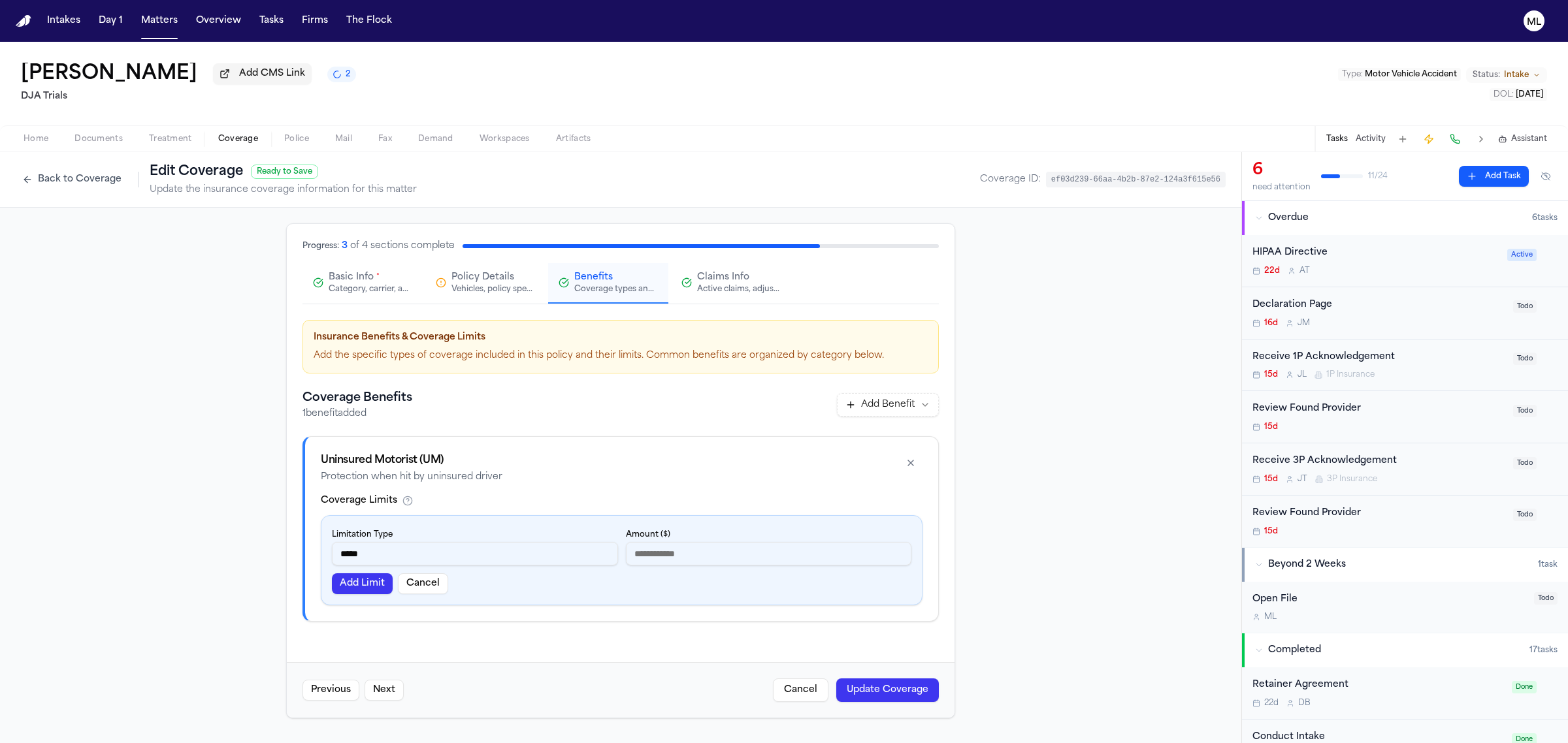
type input "*"
click at [393, 581] on div "Add Limit Cancel" at bounding box center [622, 583] width 580 height 21
click at [381, 581] on button "Add Limit" at bounding box center [362, 583] width 61 height 21
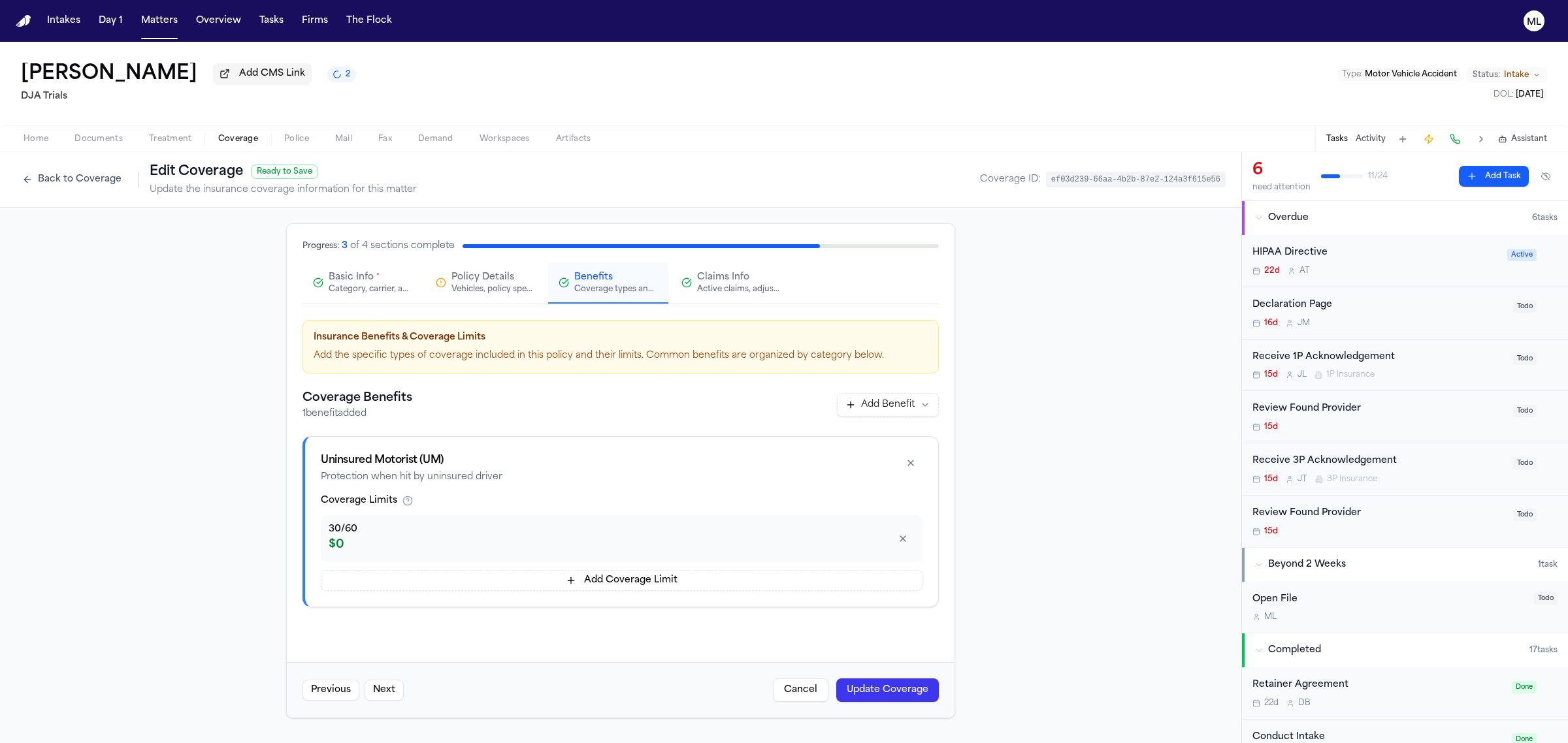
click at [1437, 371] on div "15d J L 1P Insurance" at bounding box center [1378, 375] width 253 height 11
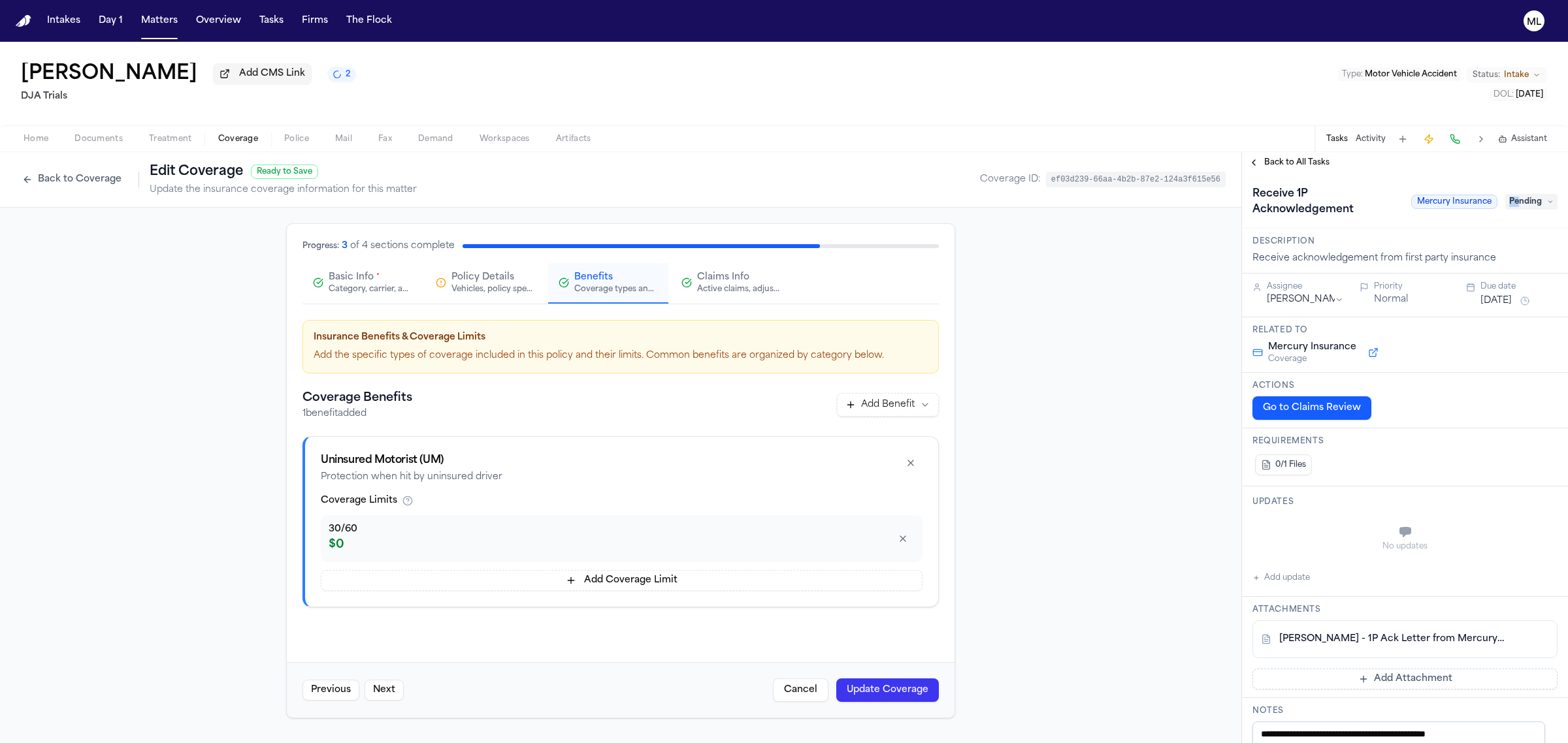
drag, startPoint x: 1498, startPoint y: 195, endPoint x: 1505, endPoint y: 196, distance: 7.1
click at [1505, 196] on span "Pending" at bounding box center [1531, 202] width 52 height 15
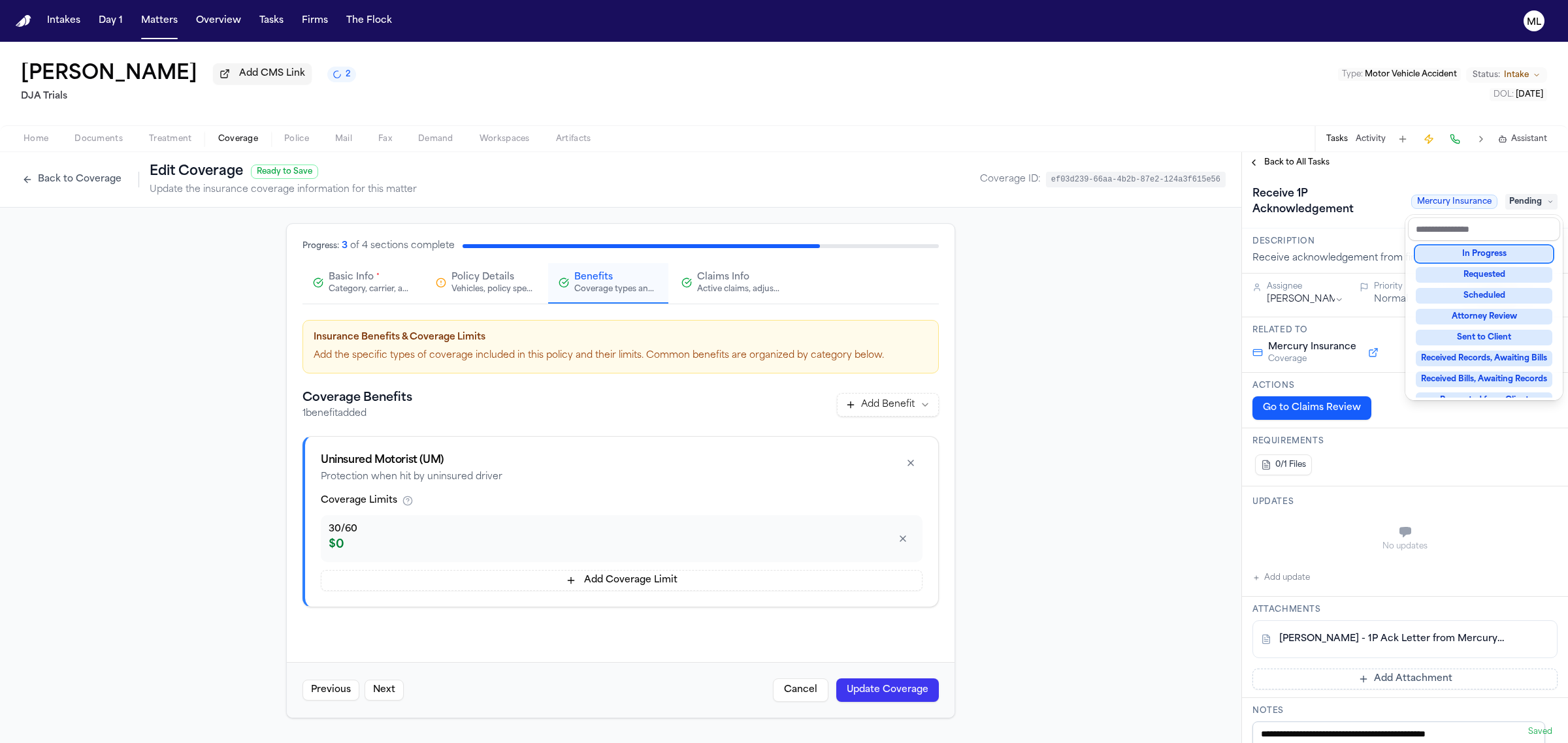
scroll to position [164, 0]
click at [1488, 377] on div "Complete" at bounding box center [1484, 383] width 136 height 15
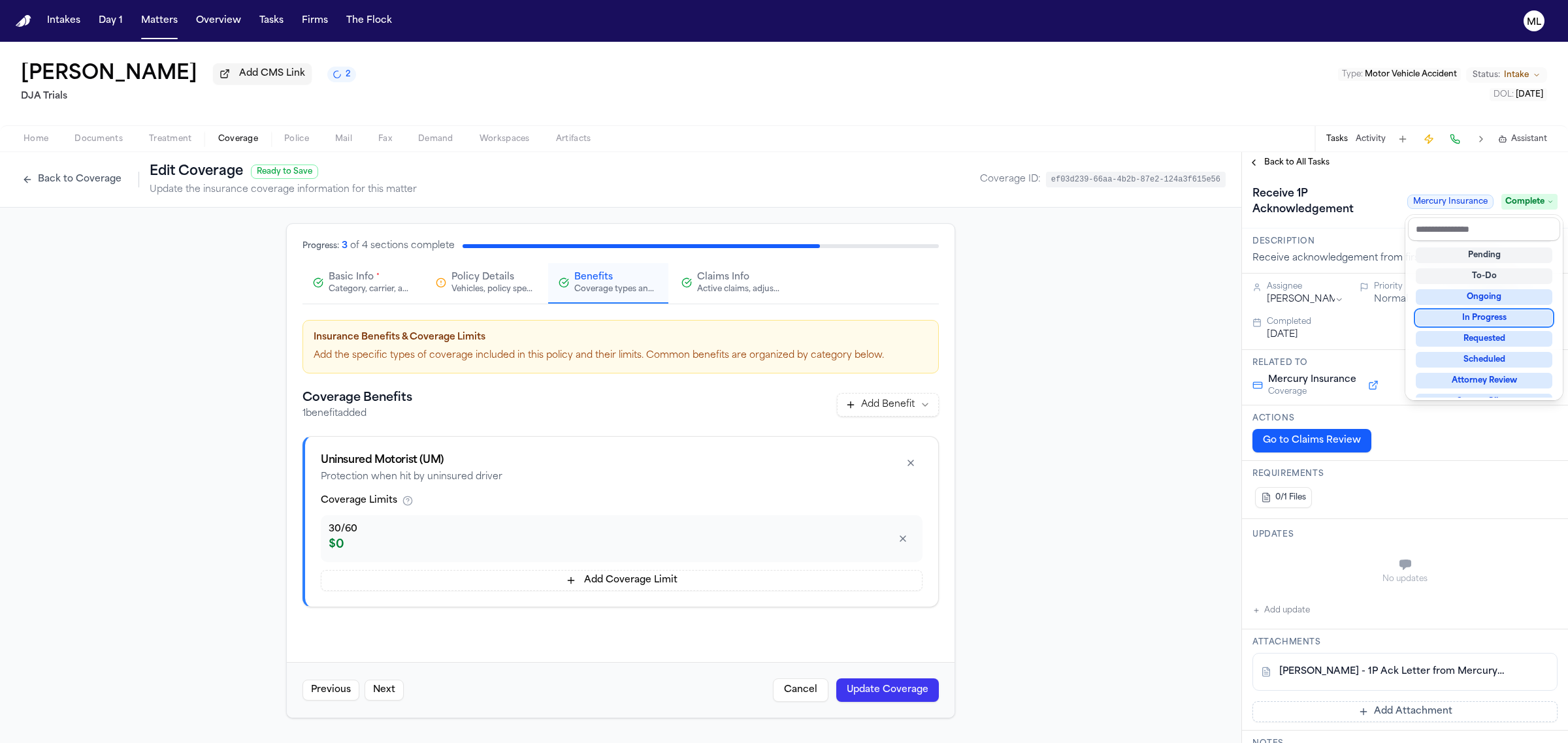
click at [1291, 159] on div "**********" at bounding box center [1405, 447] width 326 height 591
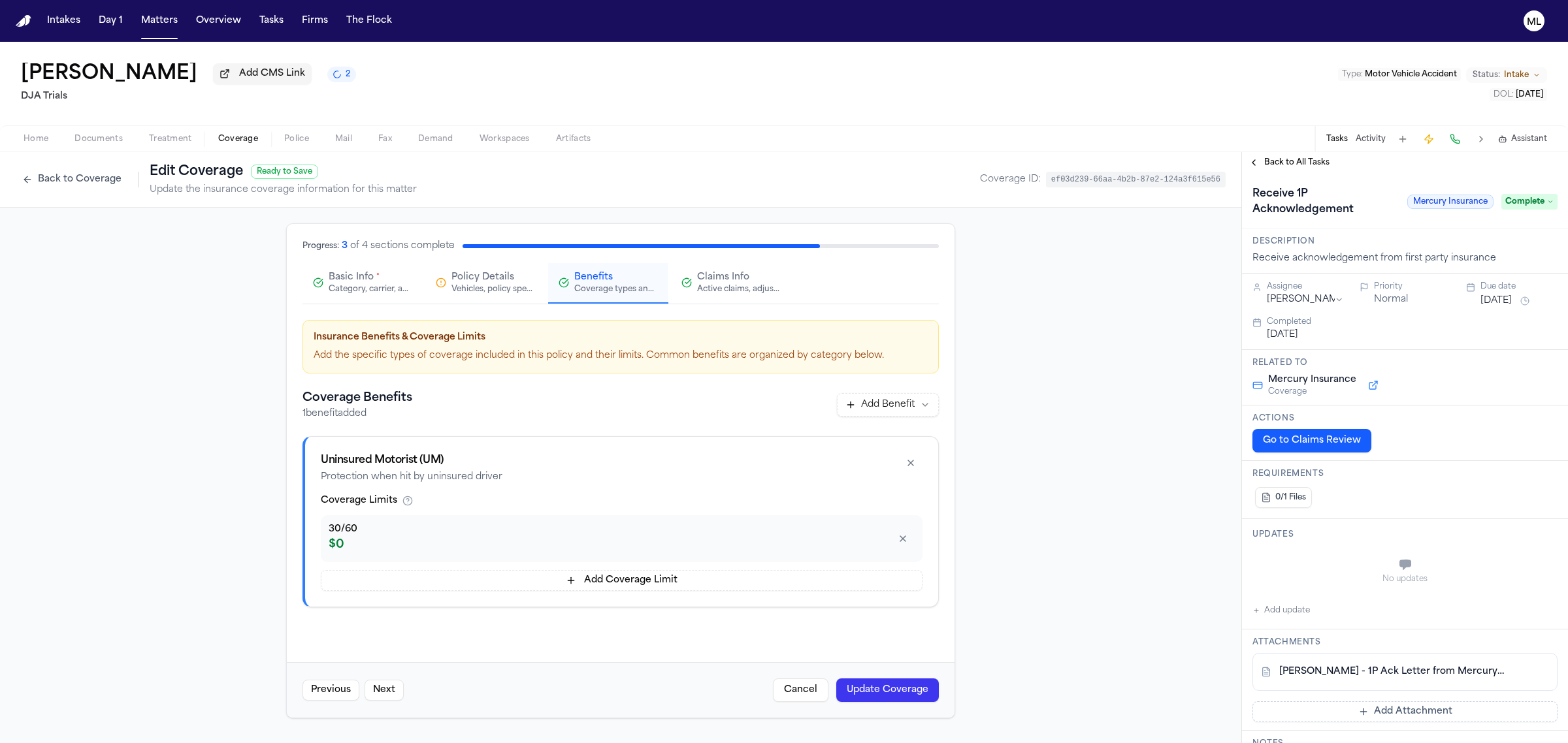
click at [1291, 159] on span "Back to All Tasks" at bounding box center [1297, 163] width 65 height 11
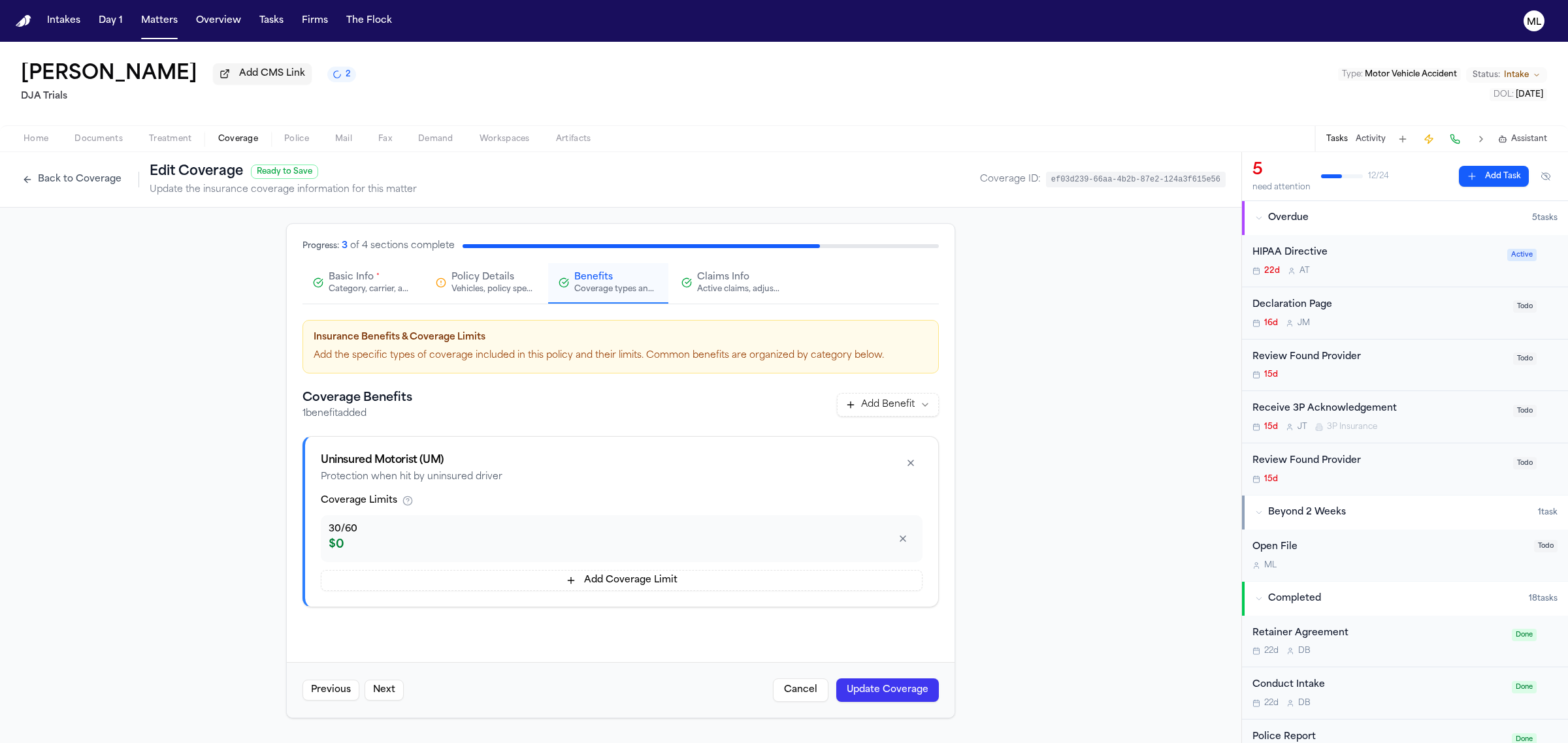
click at [1456, 425] on div "15d J T 3P Insurance" at bounding box center [1378, 427] width 253 height 11
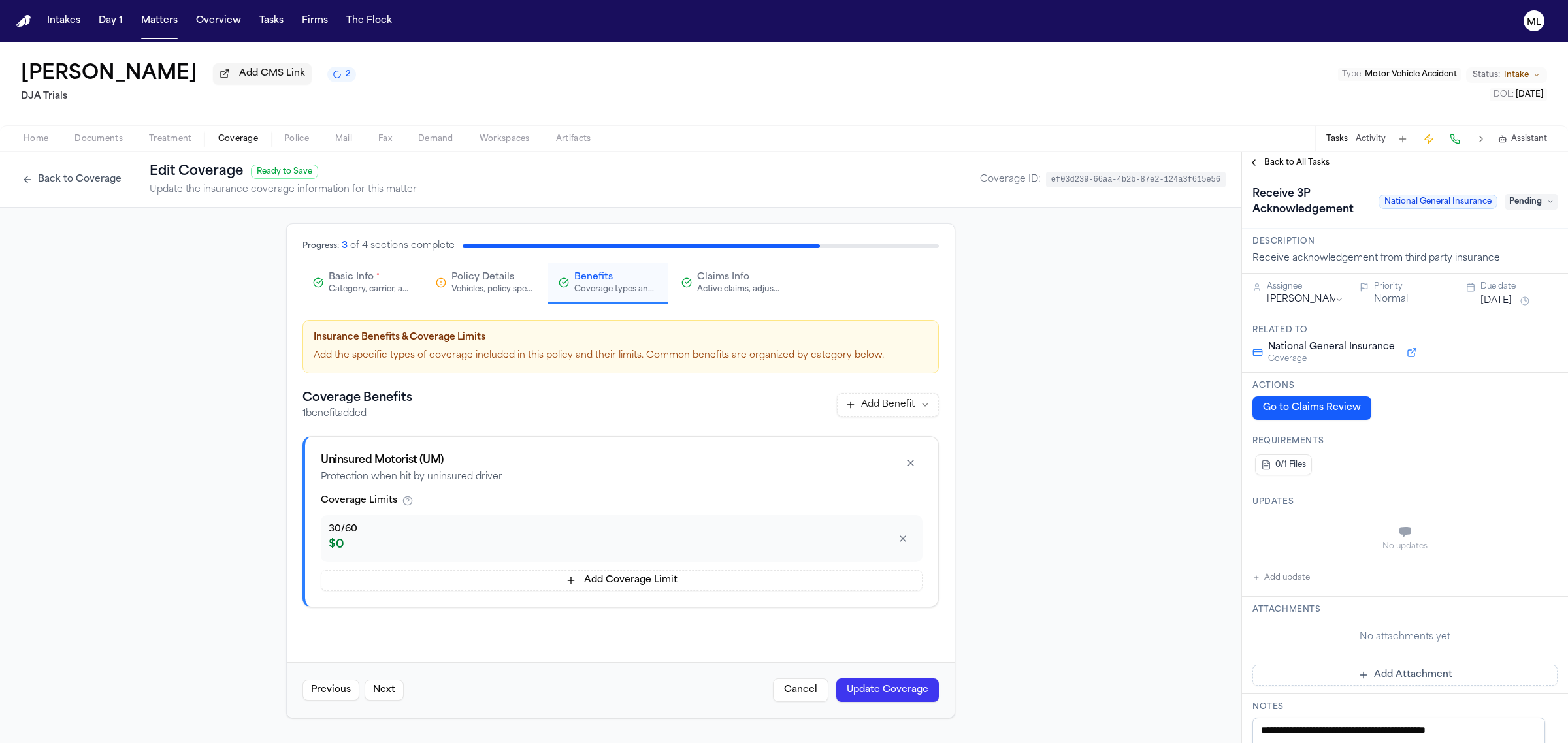
click at [1503, 302] on button "Aug 25, 2025" at bounding box center [1496, 301] width 31 height 13
click at [1490, 404] on button "10" at bounding box center [1486, 403] width 21 height 21
click at [1310, 162] on span "Back to All Tasks" at bounding box center [1297, 163] width 65 height 11
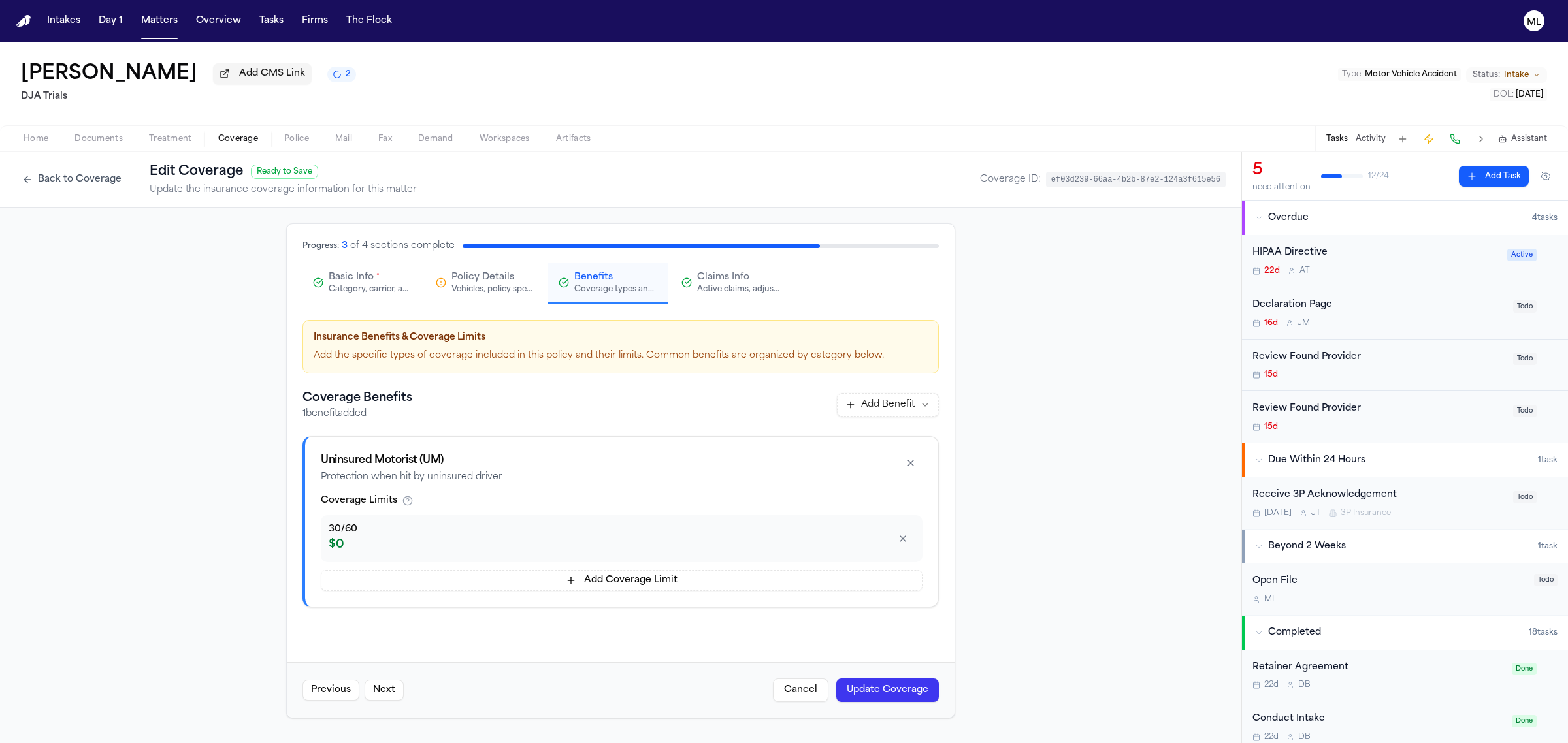
click at [1428, 318] on div "16d J M" at bounding box center [1378, 323] width 253 height 11
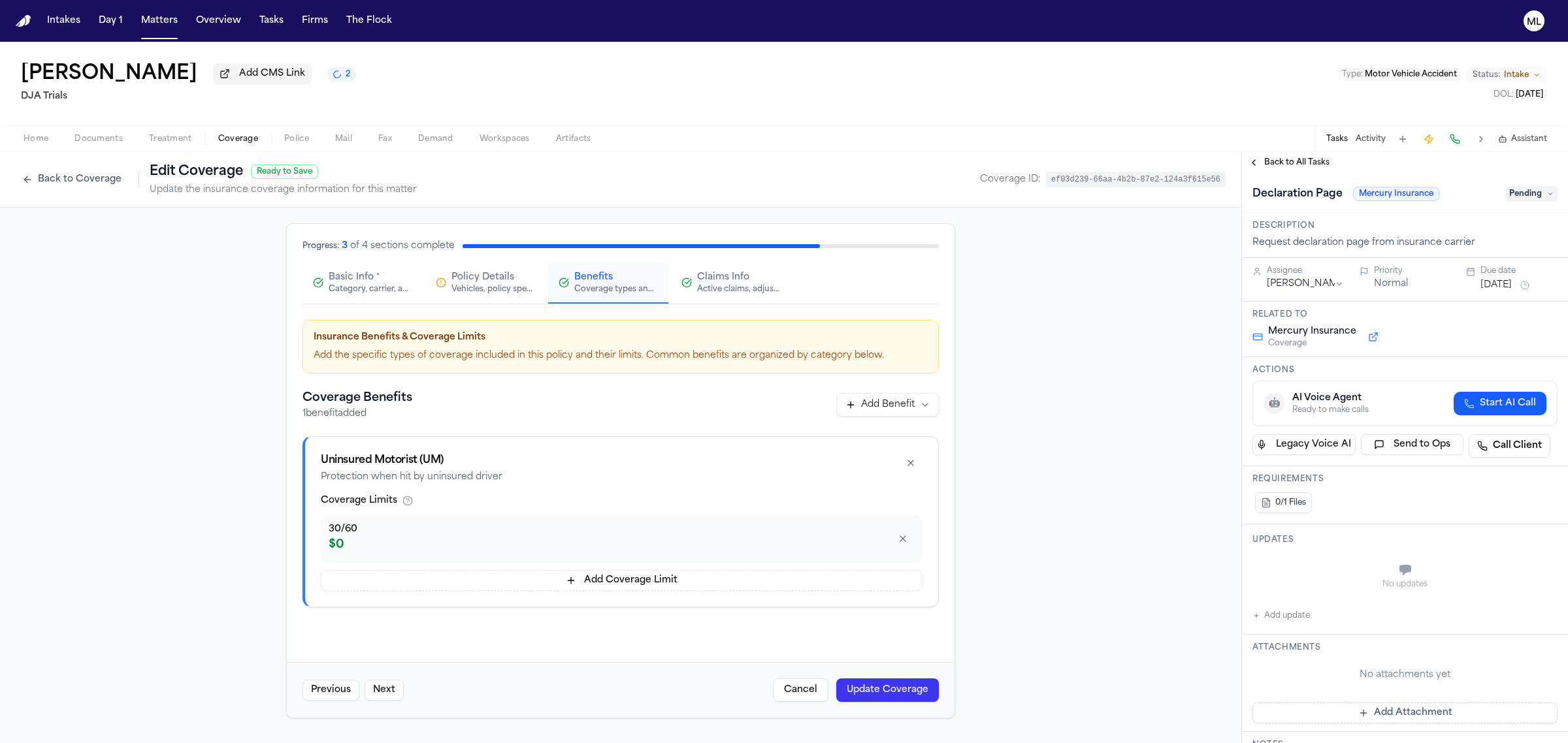
click at [1505, 285] on button "Aug 24, 2025" at bounding box center [1496, 286] width 31 height 13
click at [1503, 283] on button "Aug 24, 2025" at bounding box center [1496, 286] width 31 height 13
click at [1509, 196] on span "Pending" at bounding box center [1531, 194] width 52 height 15
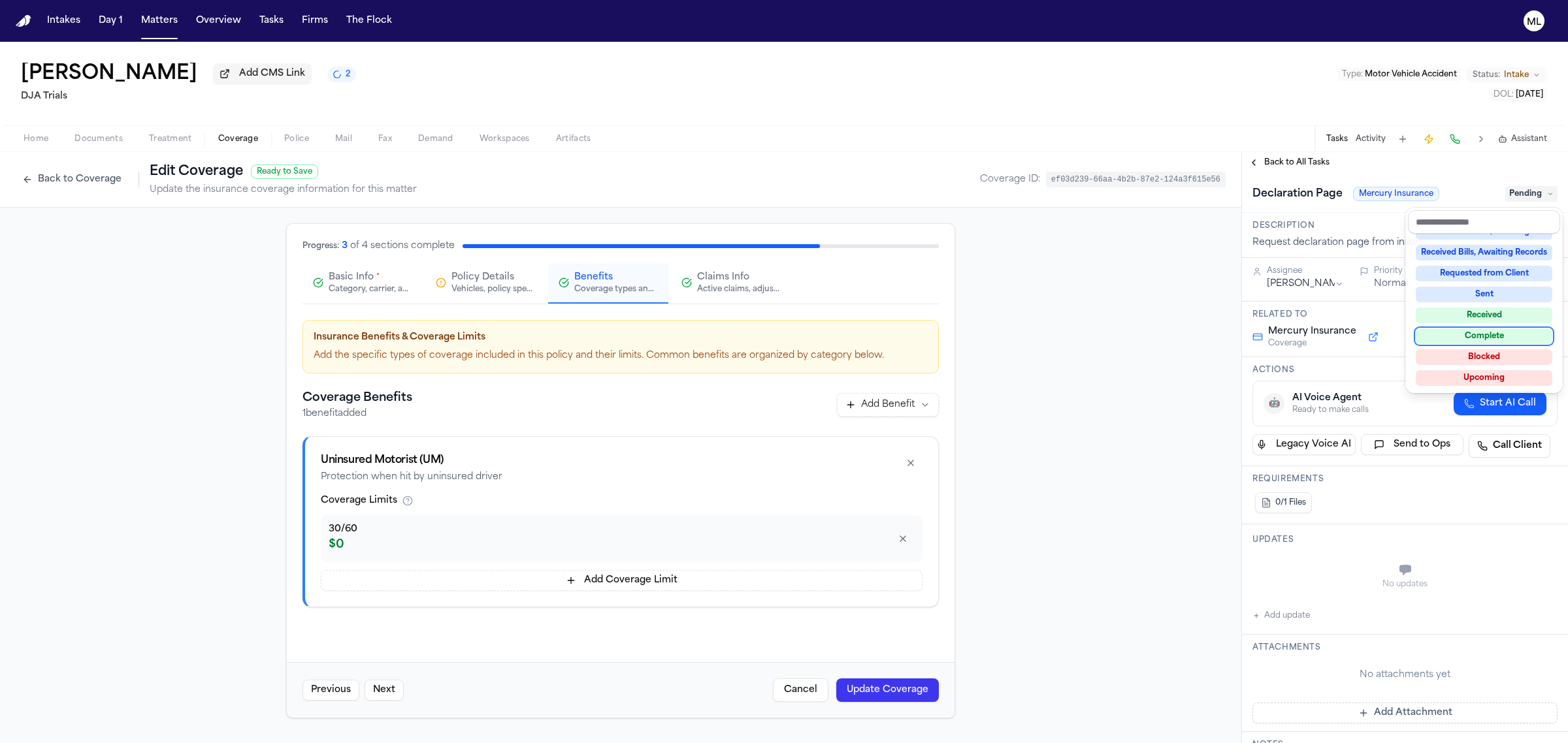
click at [1507, 338] on div "Complete" at bounding box center [1484, 336] width 136 height 15
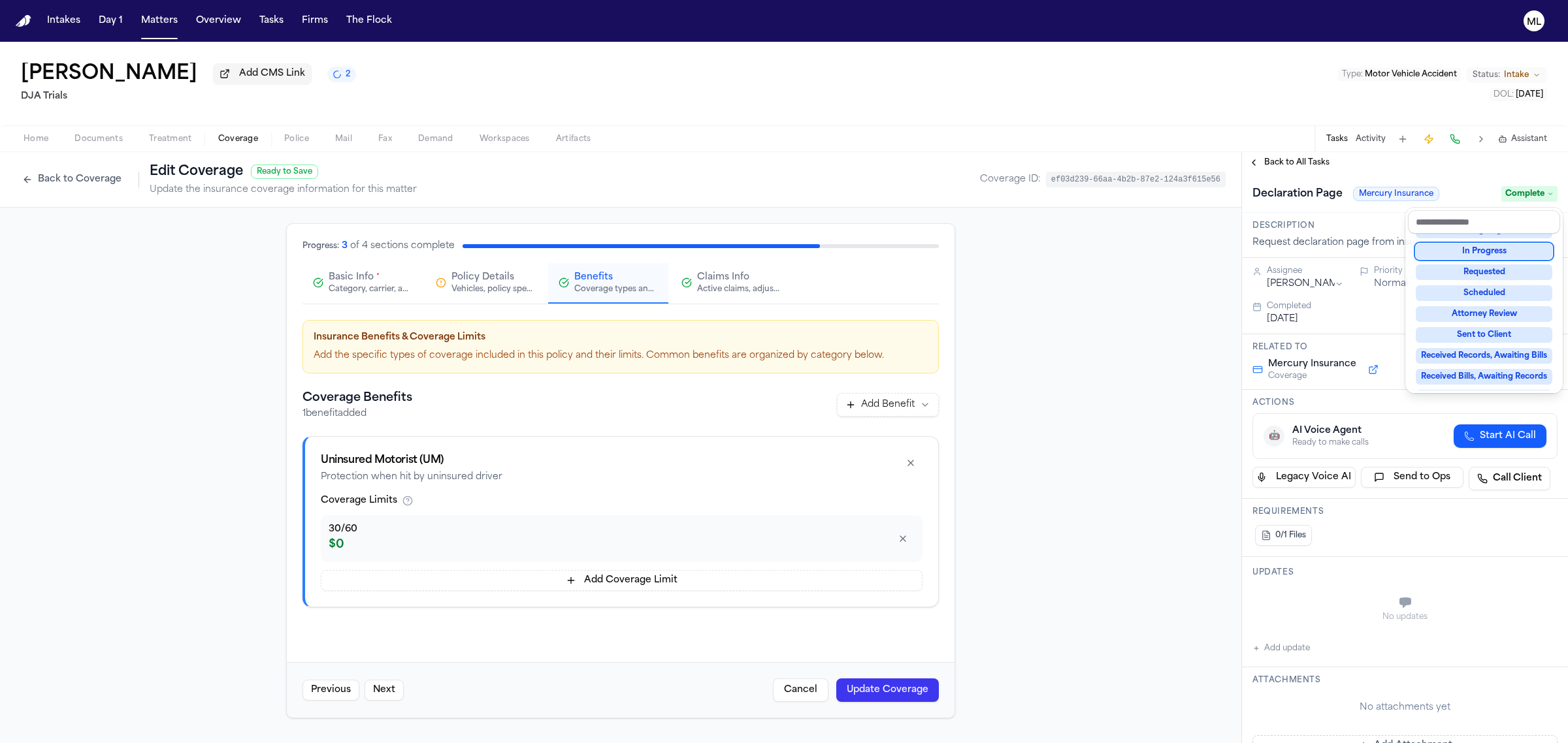
click at [1311, 165] on div "**********" at bounding box center [1405, 447] width 326 height 591
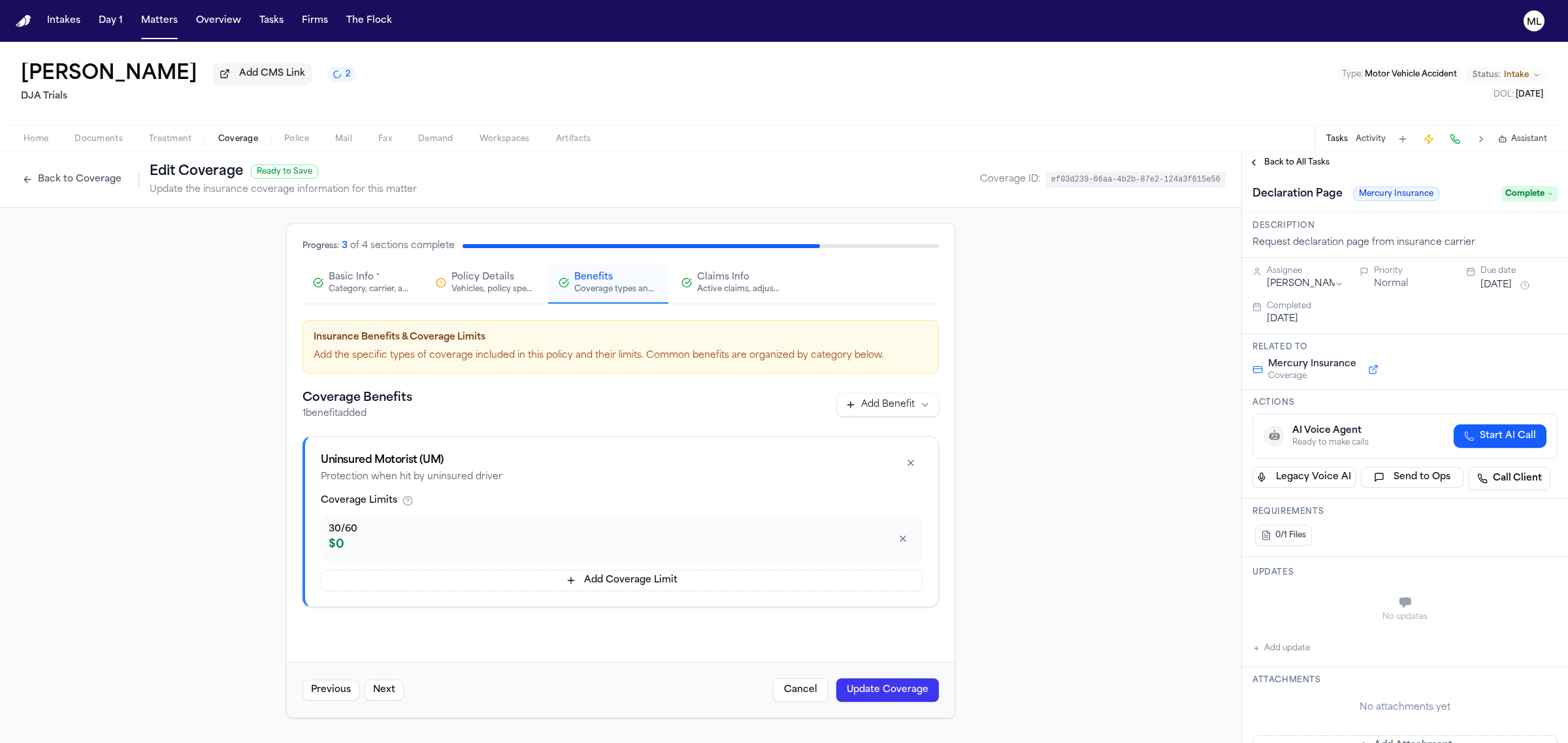
click at [1311, 165] on span "Back to All Tasks" at bounding box center [1297, 163] width 65 height 11
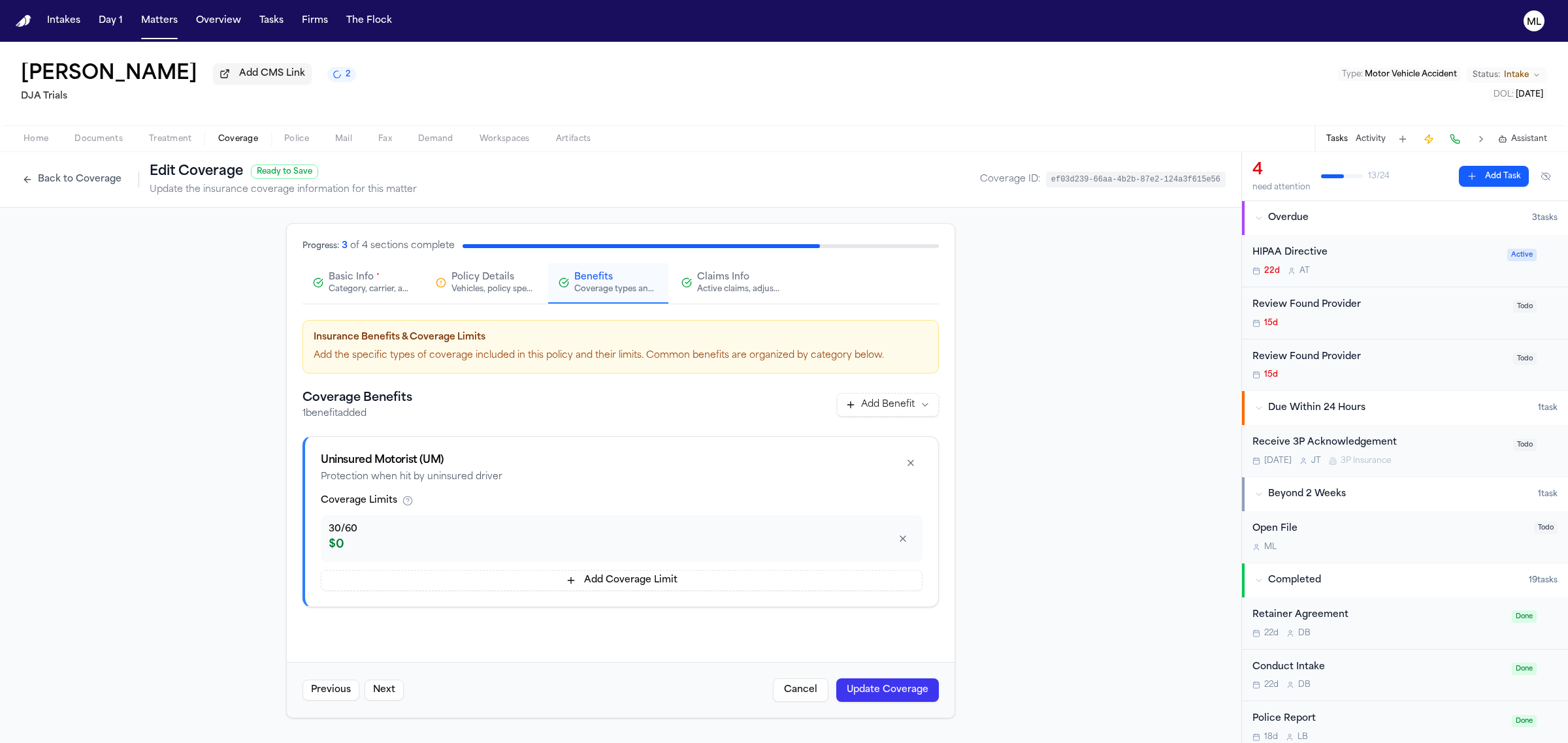
click at [1442, 312] on div "Review Found Provider" at bounding box center [1378, 305] width 253 height 15
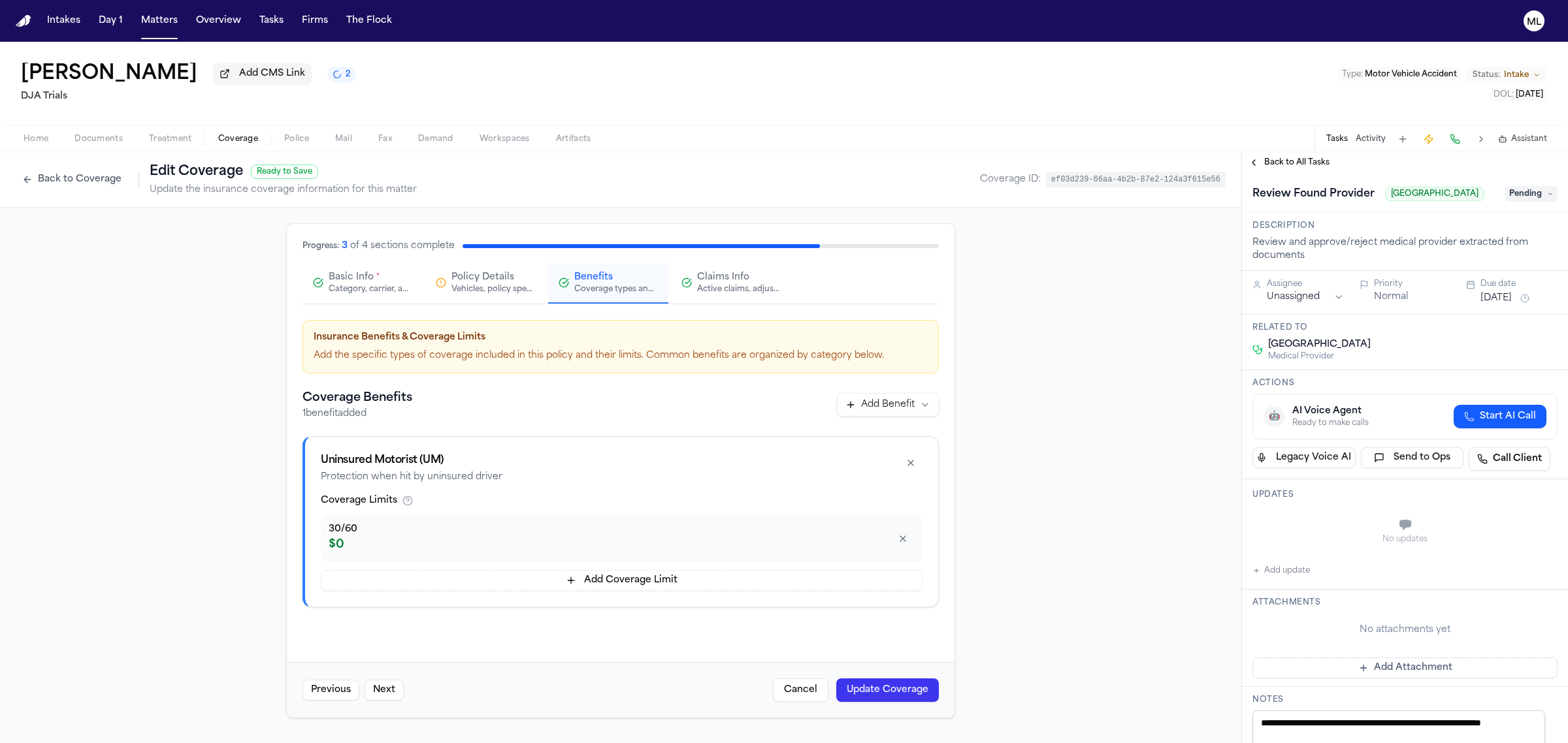
click at [1523, 202] on span "Pending" at bounding box center [1531, 194] width 52 height 15
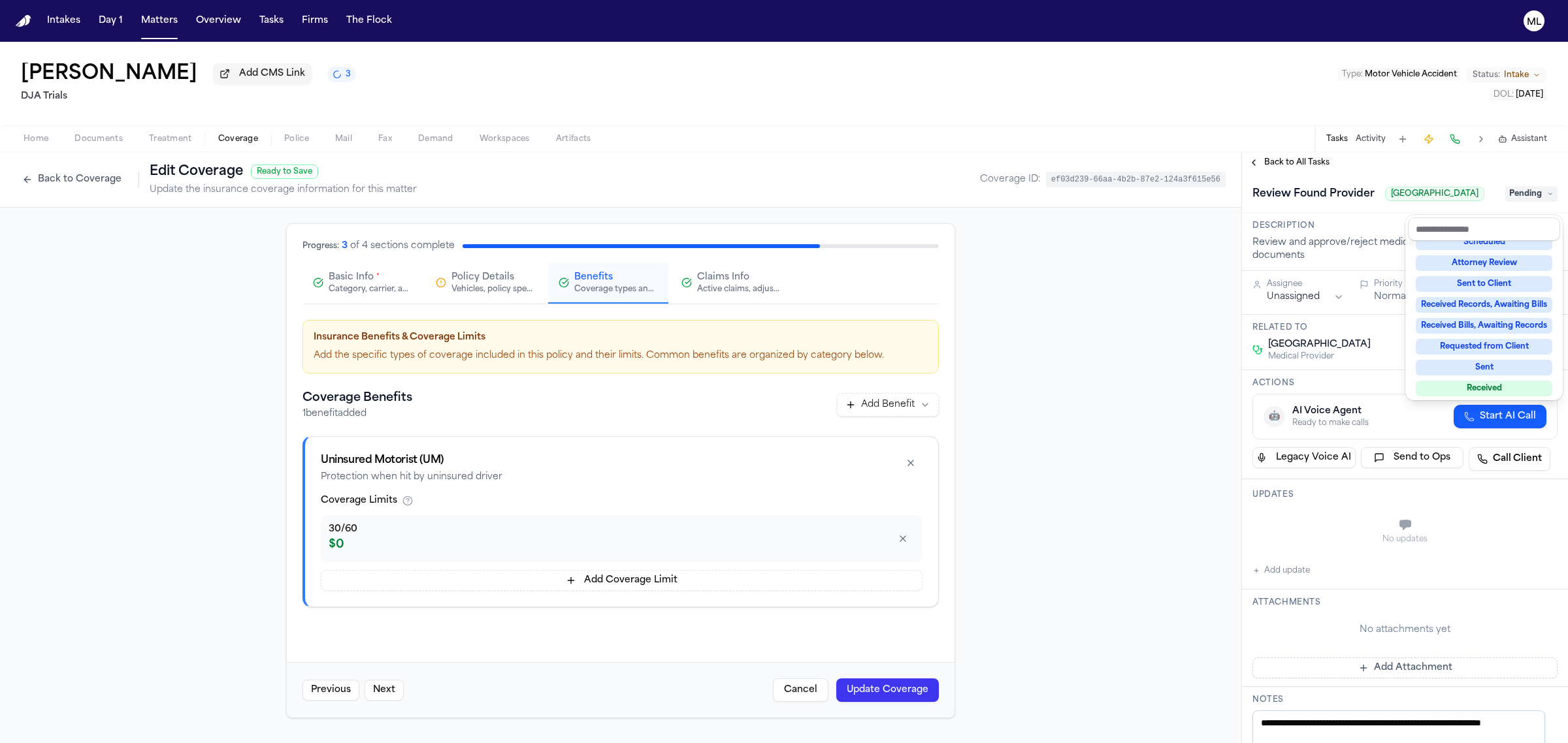
scroll to position [203, 0]
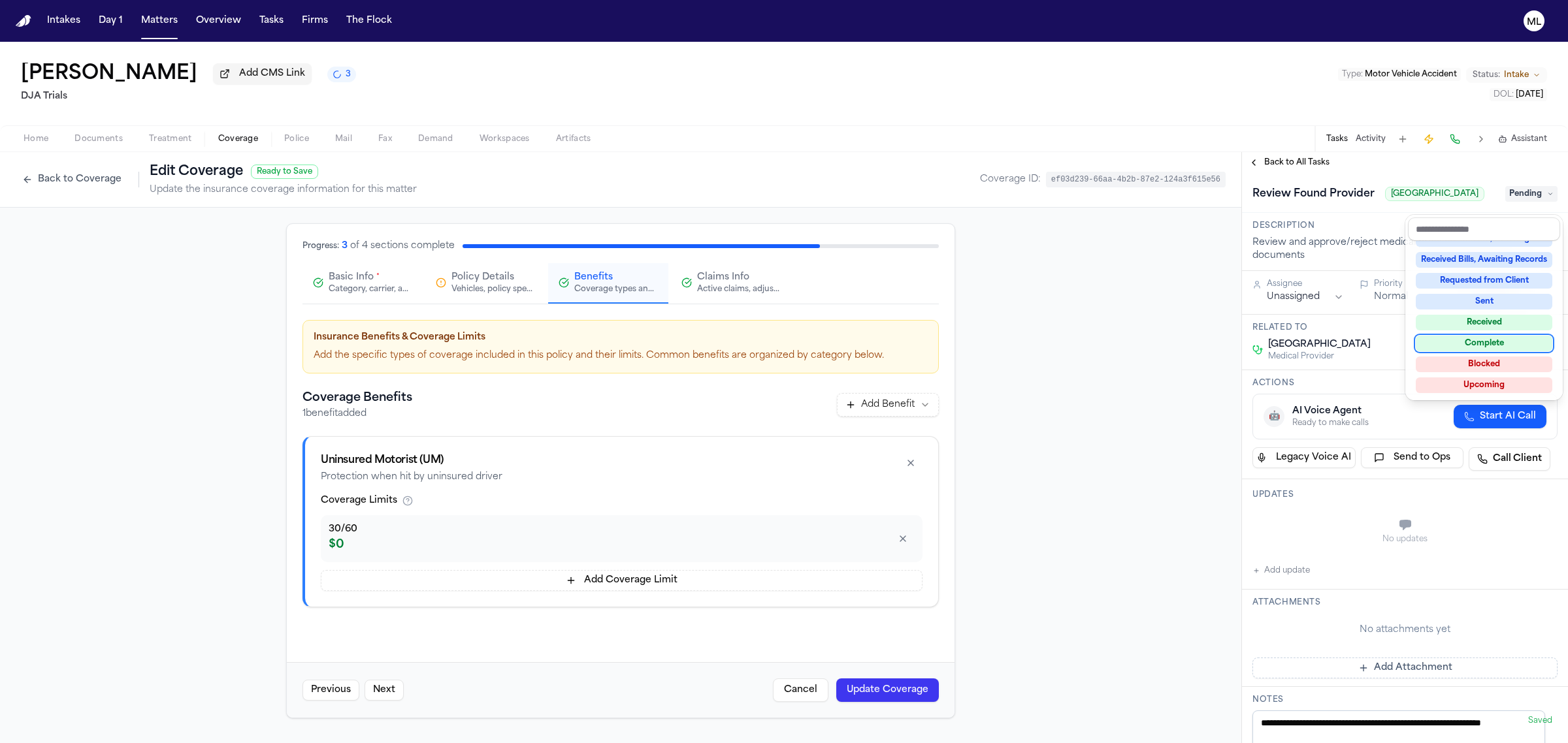
click at [1505, 338] on div "Complete" at bounding box center [1484, 343] width 136 height 15
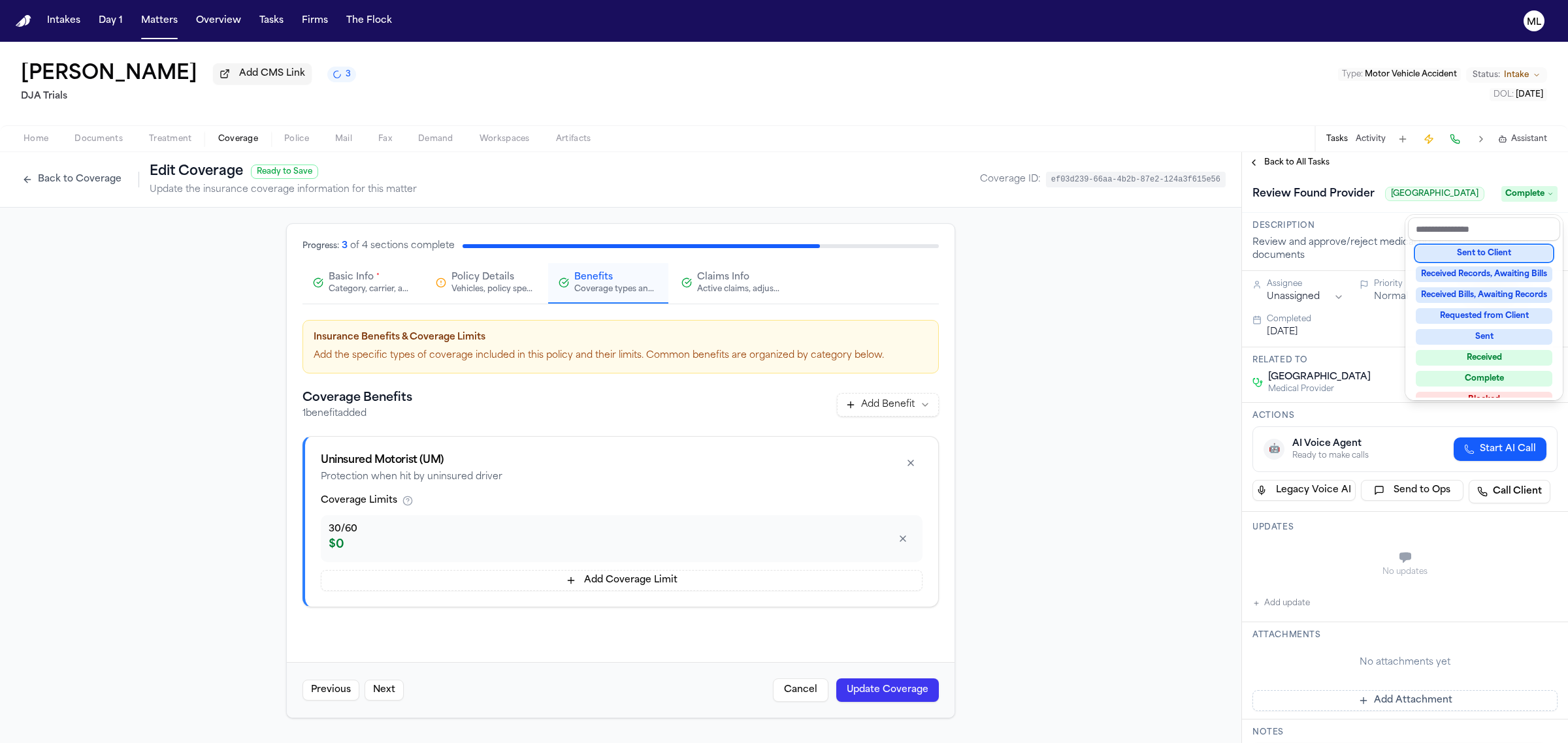
click at [1308, 164] on div "**********" at bounding box center [1405, 447] width 326 height 591
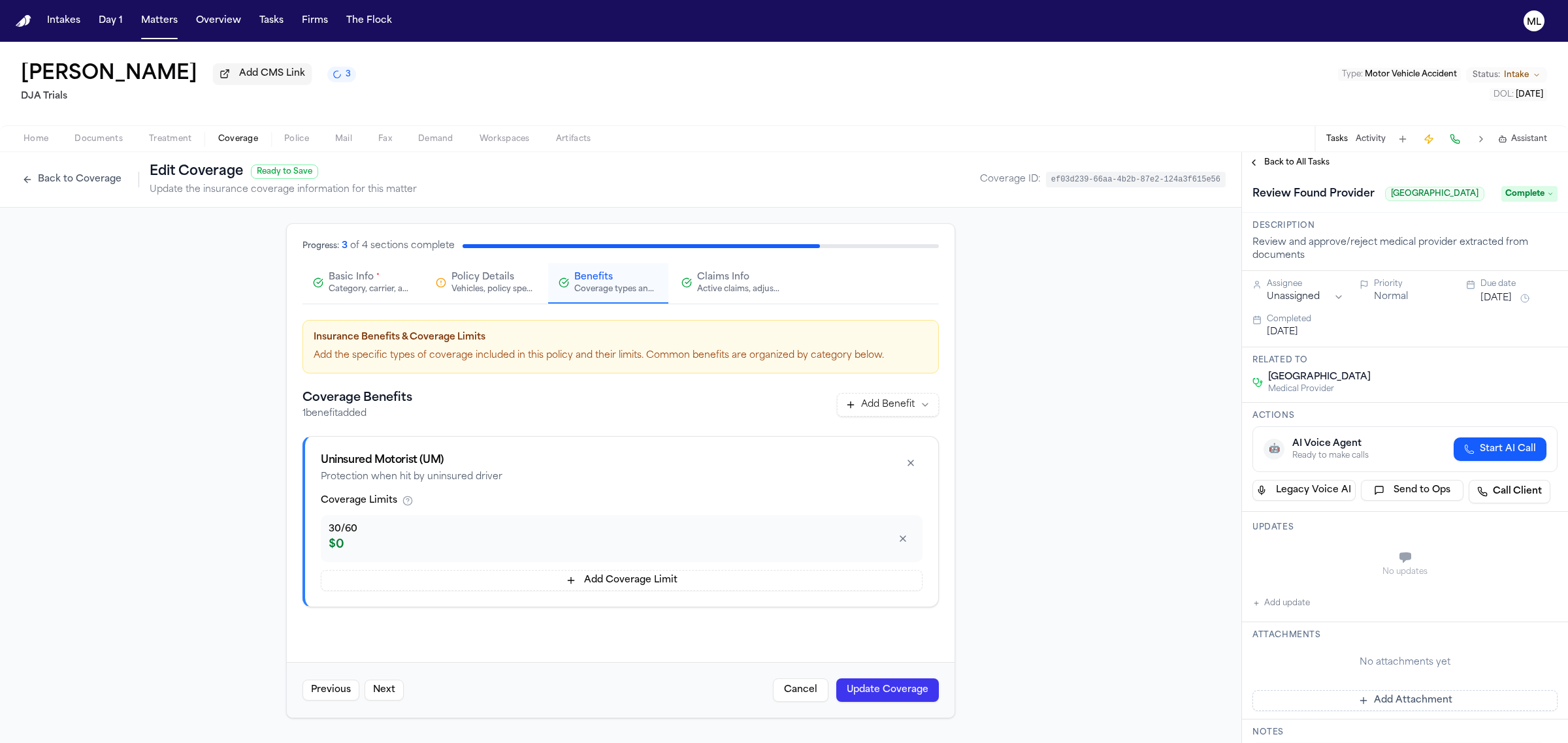
click at [1308, 164] on span "Back to All Tasks" at bounding box center [1297, 163] width 65 height 11
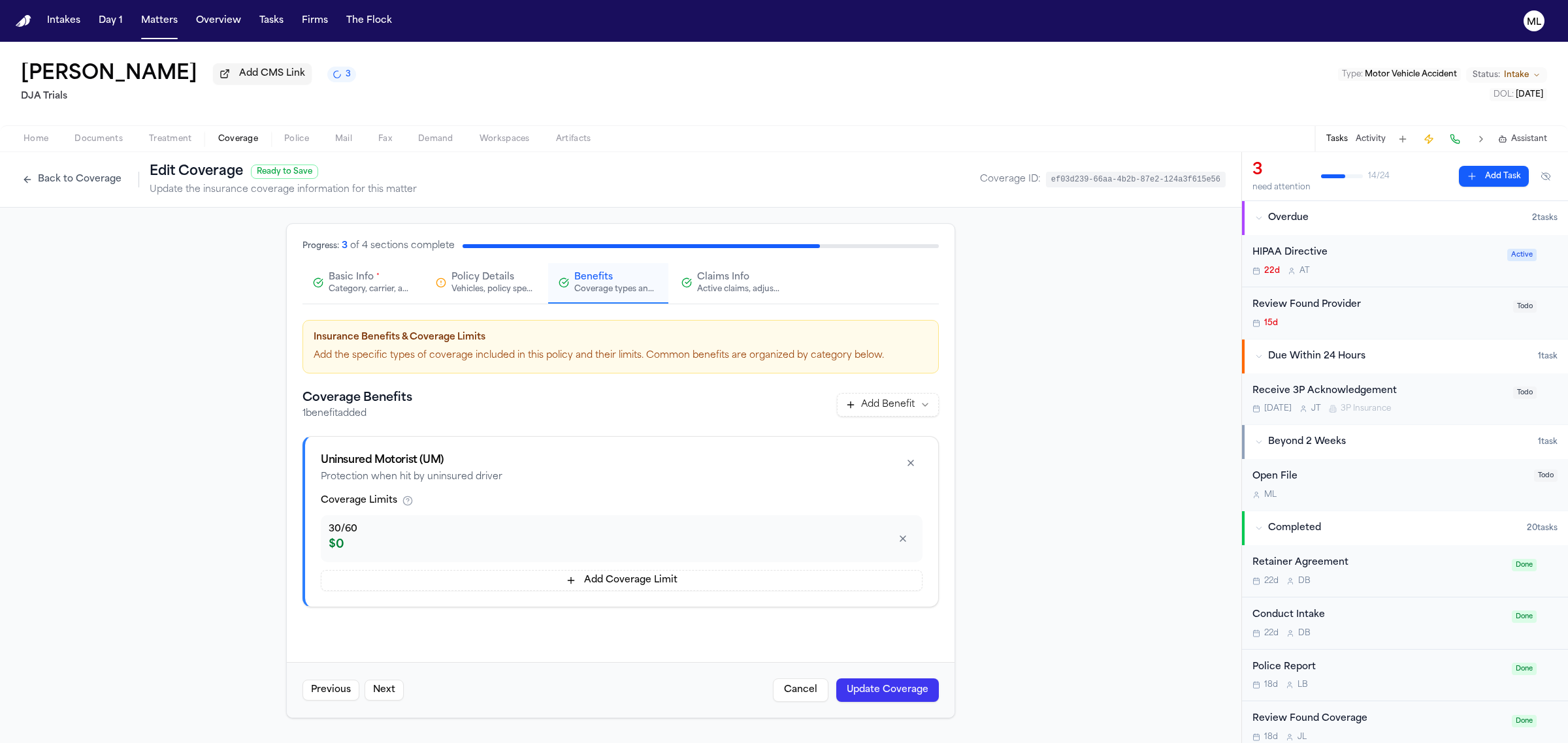
click at [1513, 302] on span "Todo" at bounding box center [1525, 306] width 23 height 13
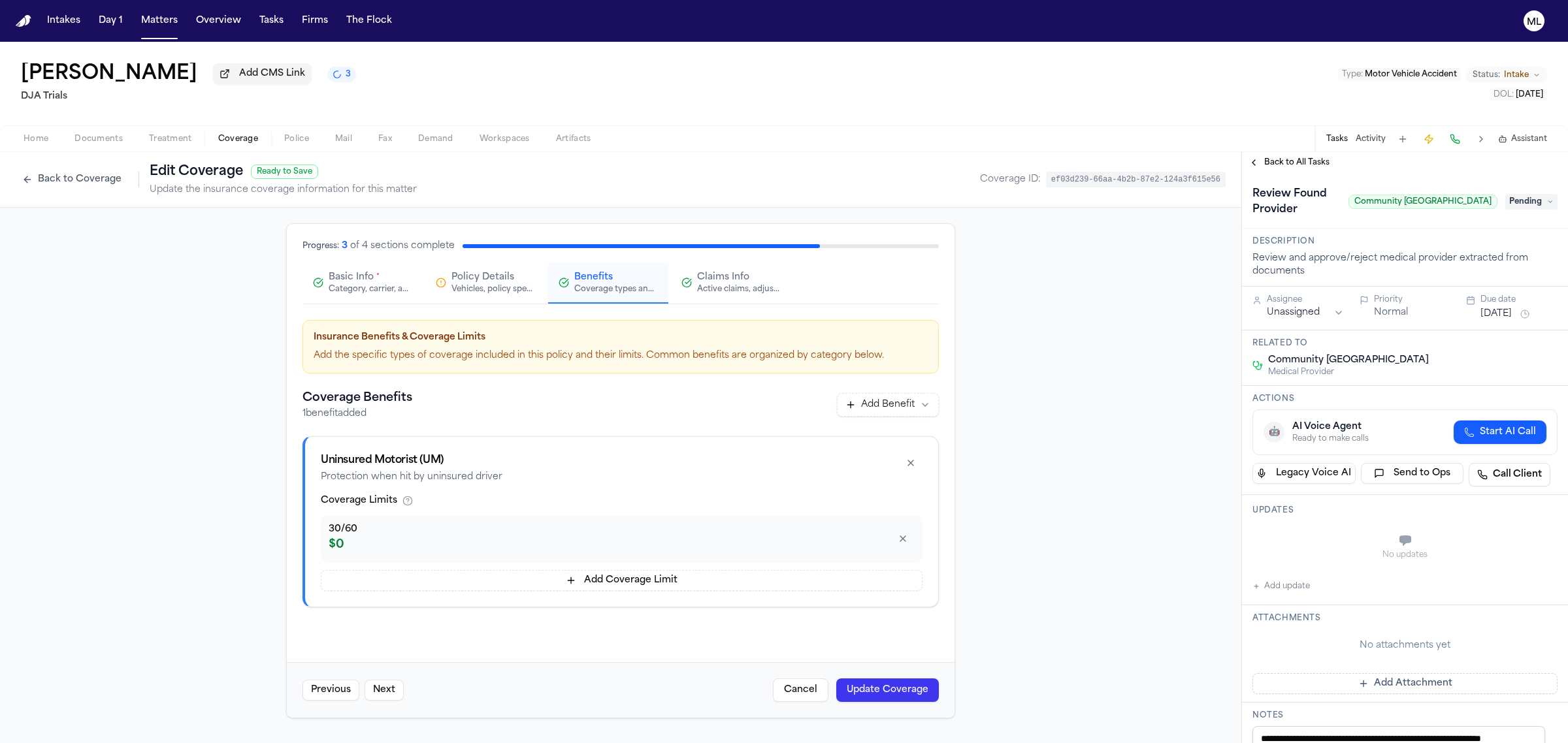
click at [1511, 208] on span "Pending" at bounding box center [1531, 202] width 52 height 15
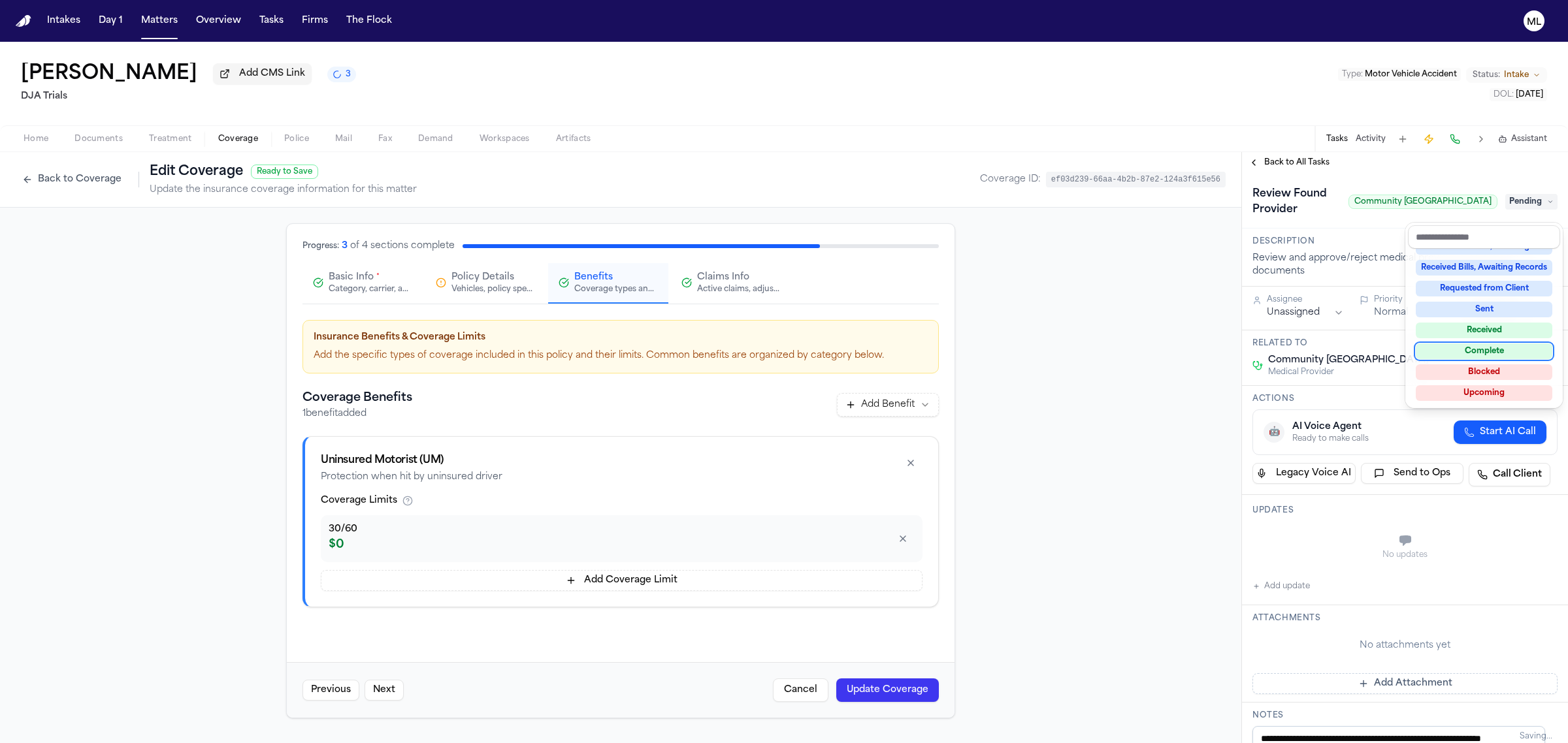
click at [1497, 345] on div "Complete" at bounding box center [1484, 351] width 136 height 15
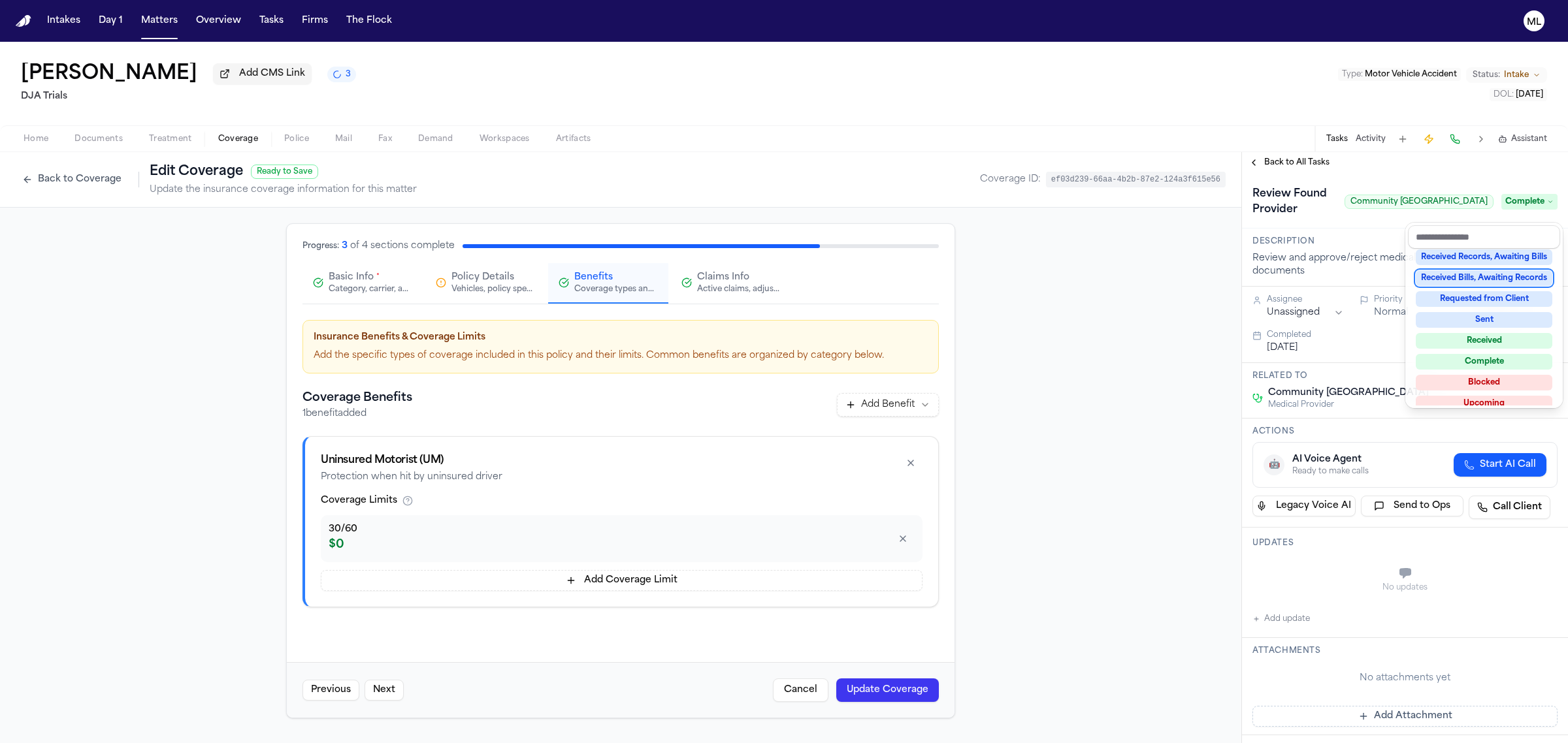
click at [1299, 164] on div "**********" at bounding box center [1405, 447] width 326 height 591
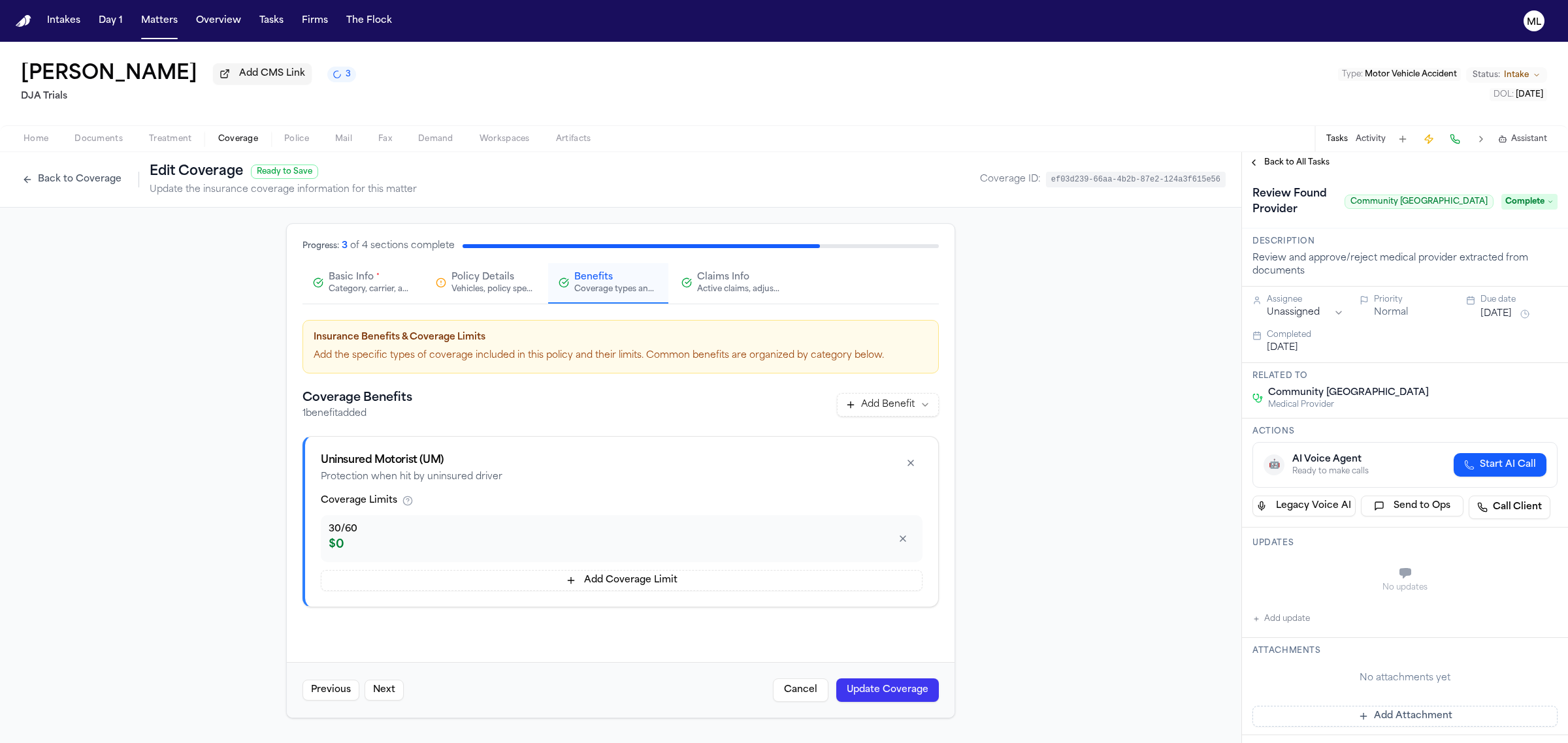
click at [1299, 164] on span "Back to All Tasks" at bounding box center [1297, 163] width 65 height 11
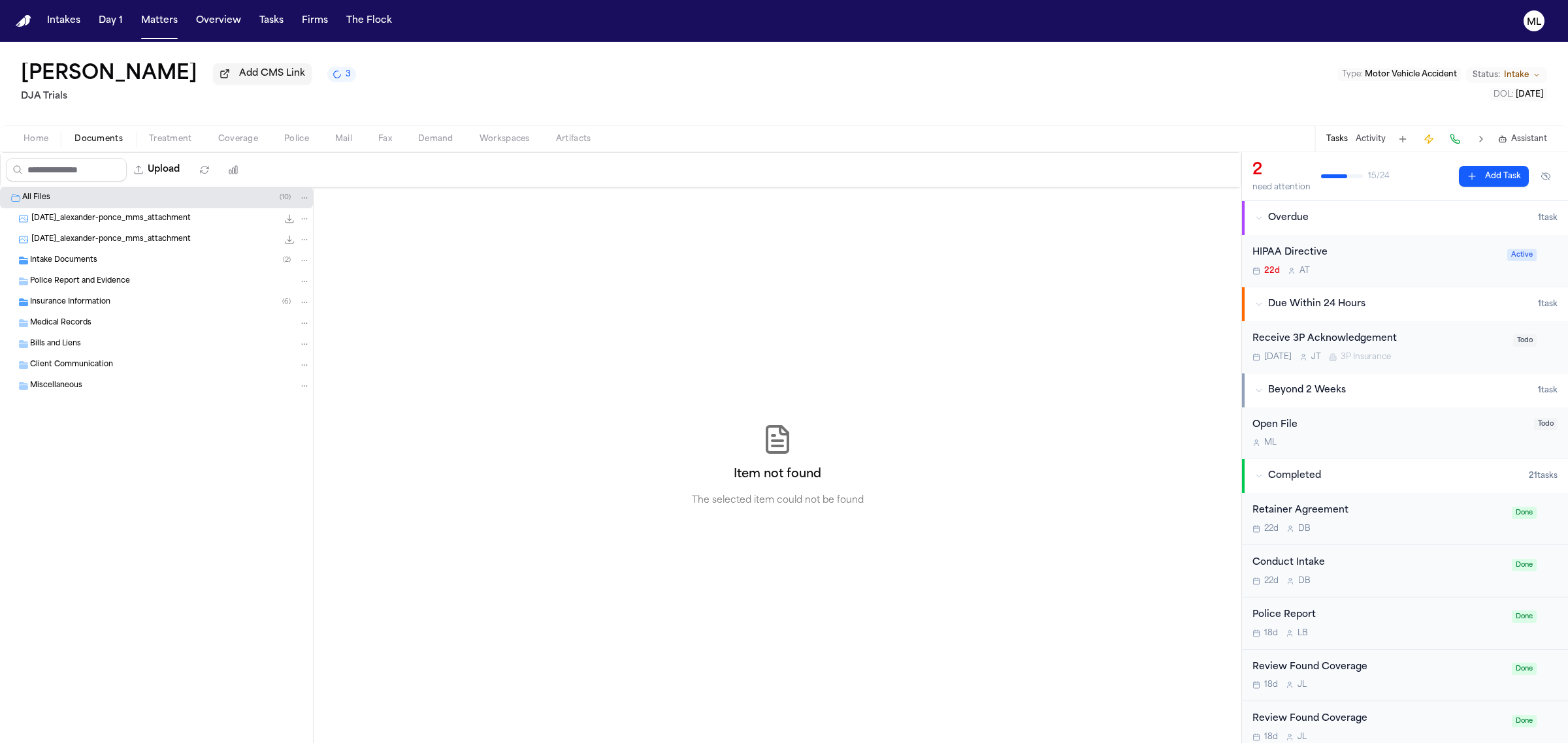
click at [116, 136] on span "Documents" at bounding box center [99, 140] width 48 height 11
click at [63, 259] on span "Intake Documents" at bounding box center [63, 261] width 67 height 11
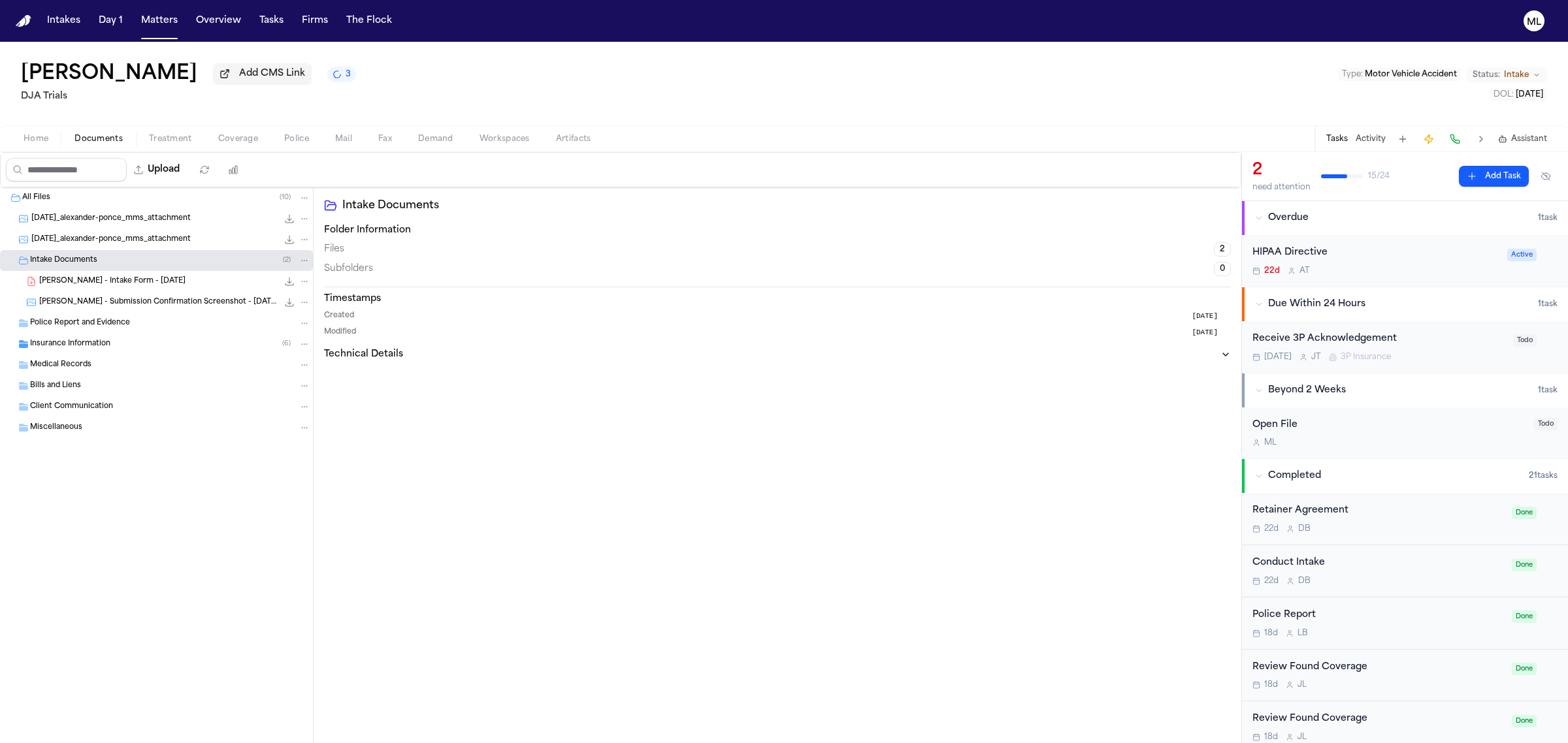
click at [108, 285] on span "A. Ponce - Intake Form - 8.7.25" at bounding box center [112, 282] width 146 height 11
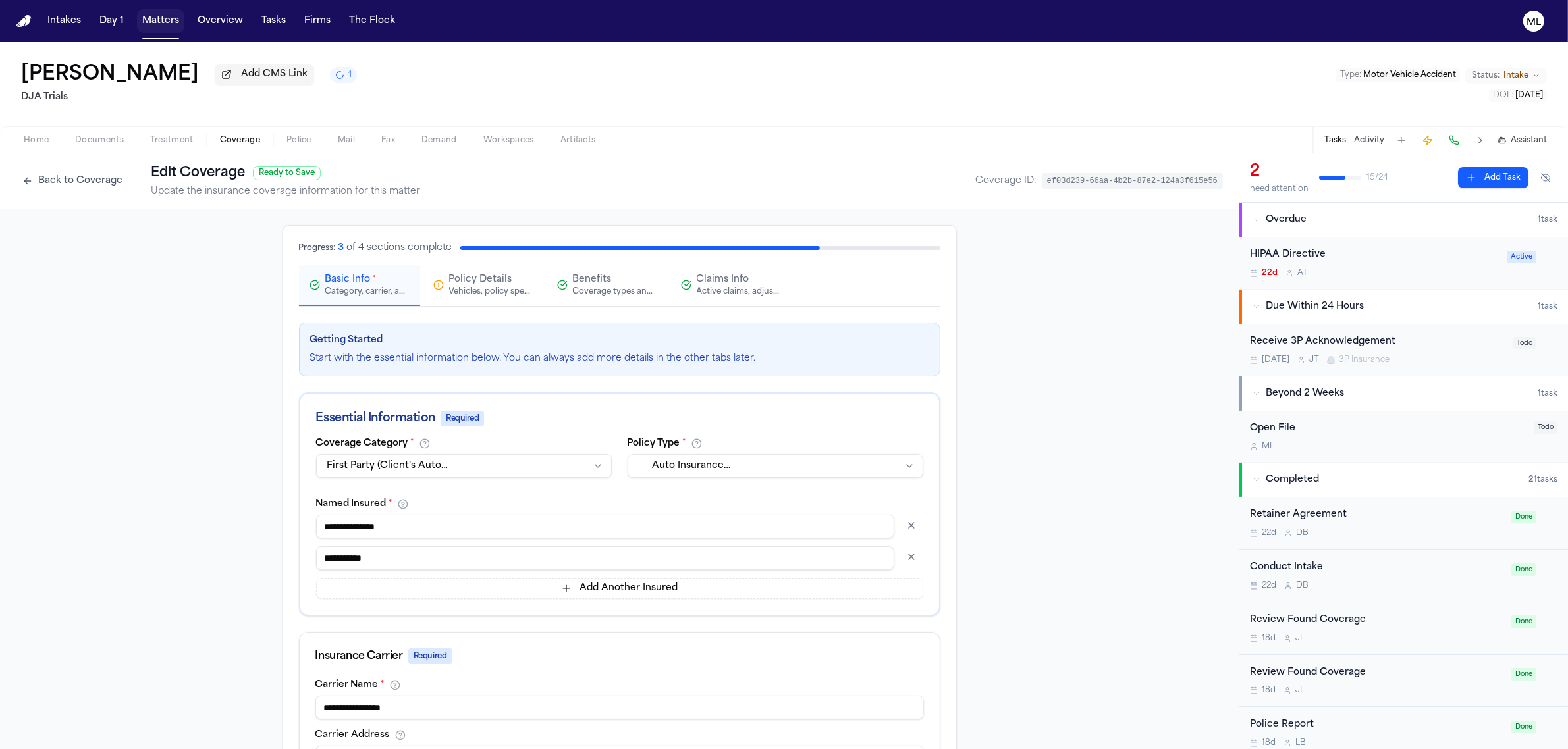
click at [140, 20] on button "Matters" at bounding box center [160, 21] width 47 height 24
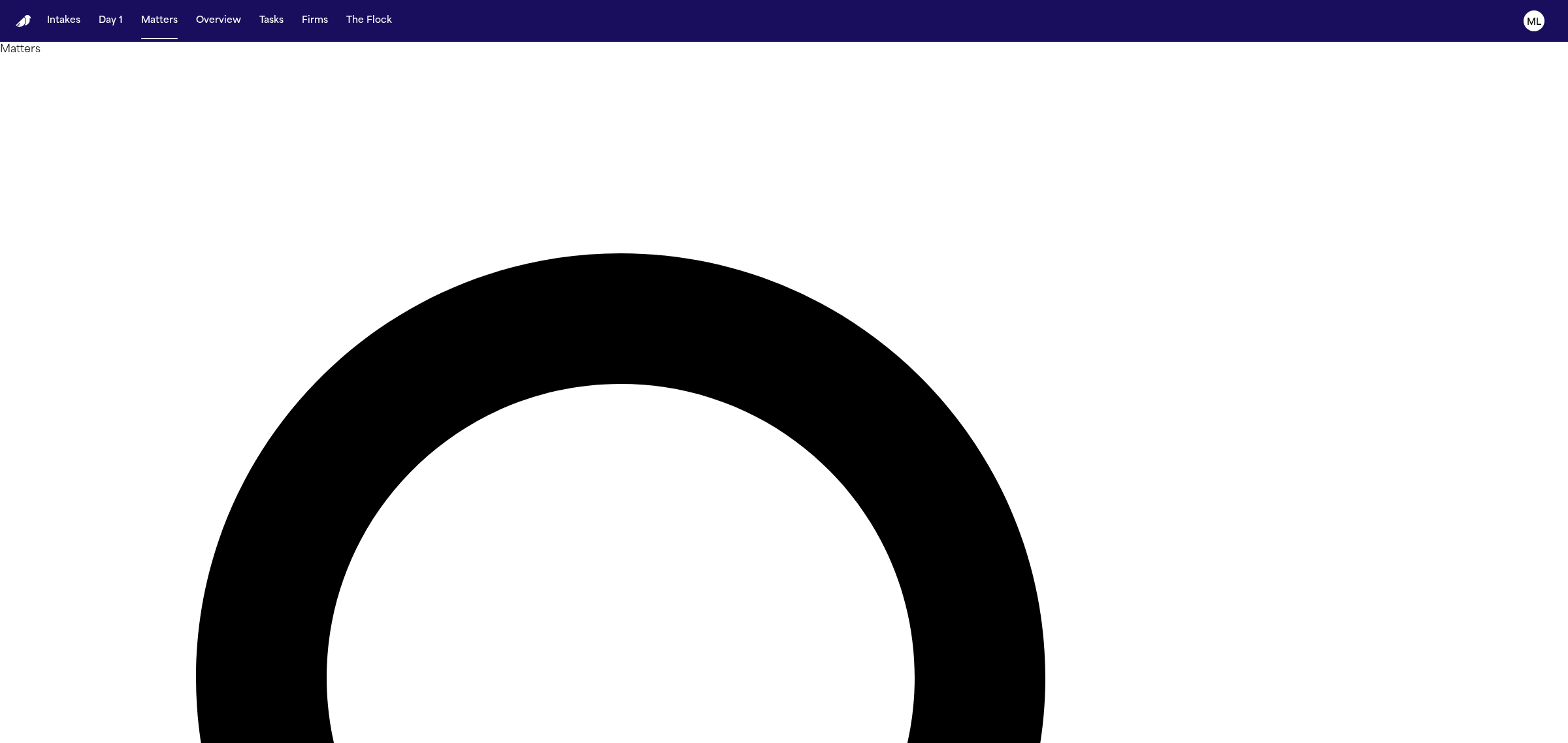
type input "***"
drag, startPoint x: 1029, startPoint y: 79, endPoint x: 978, endPoint y: 79, distance: 51.0
type input "******"
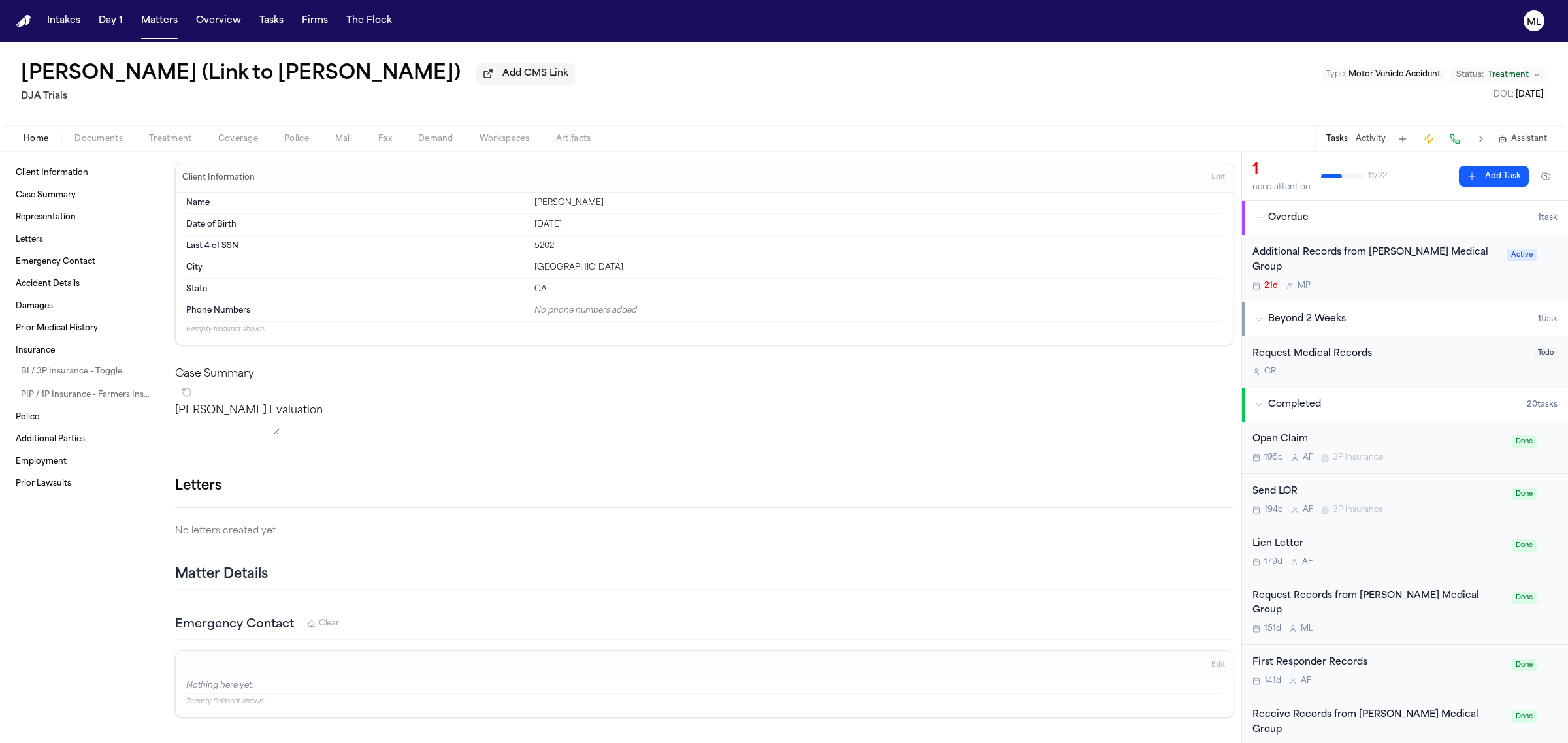
click at [108, 136] on span "Documents" at bounding box center [99, 140] width 48 height 11
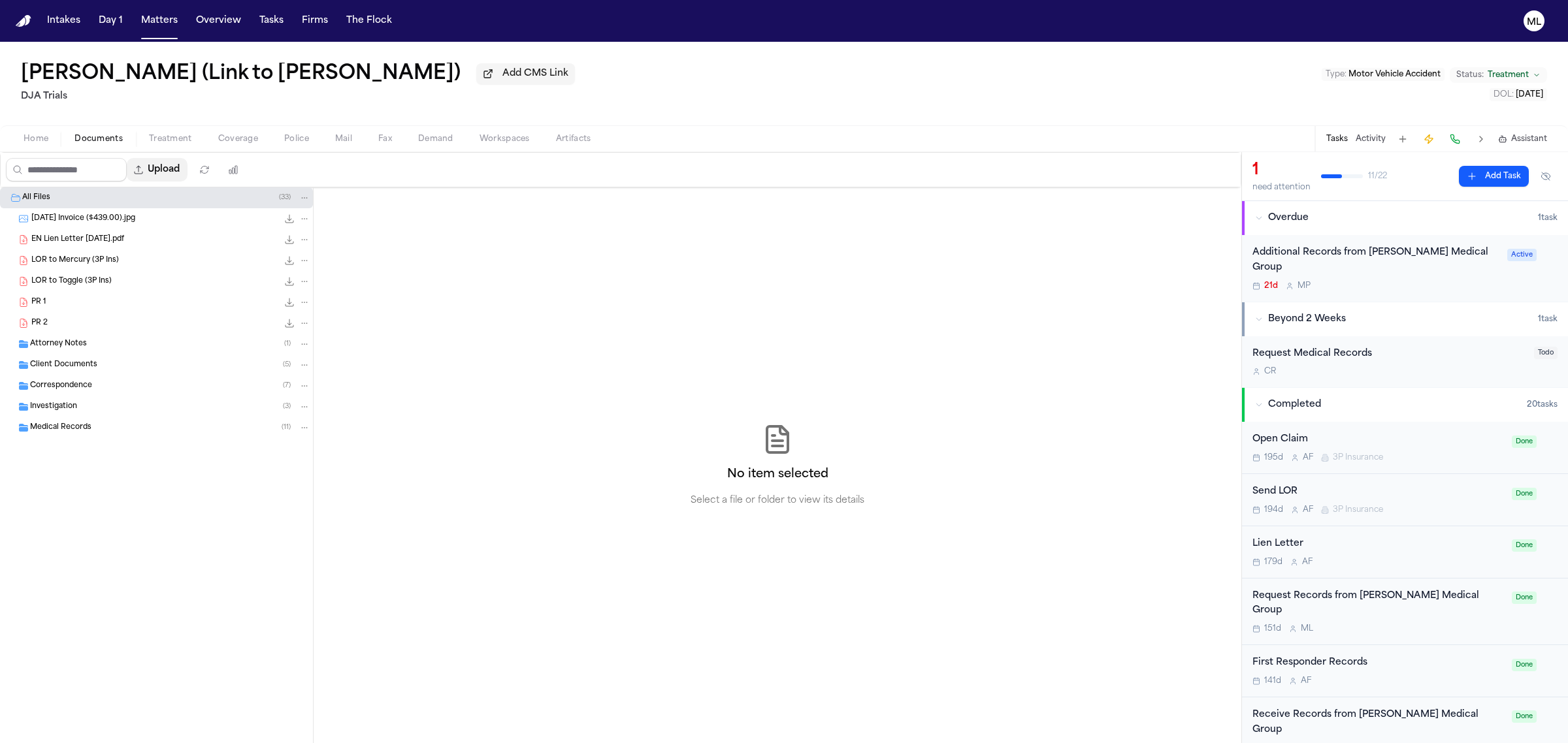
click at [188, 166] on button "Upload" at bounding box center [157, 170] width 61 height 23
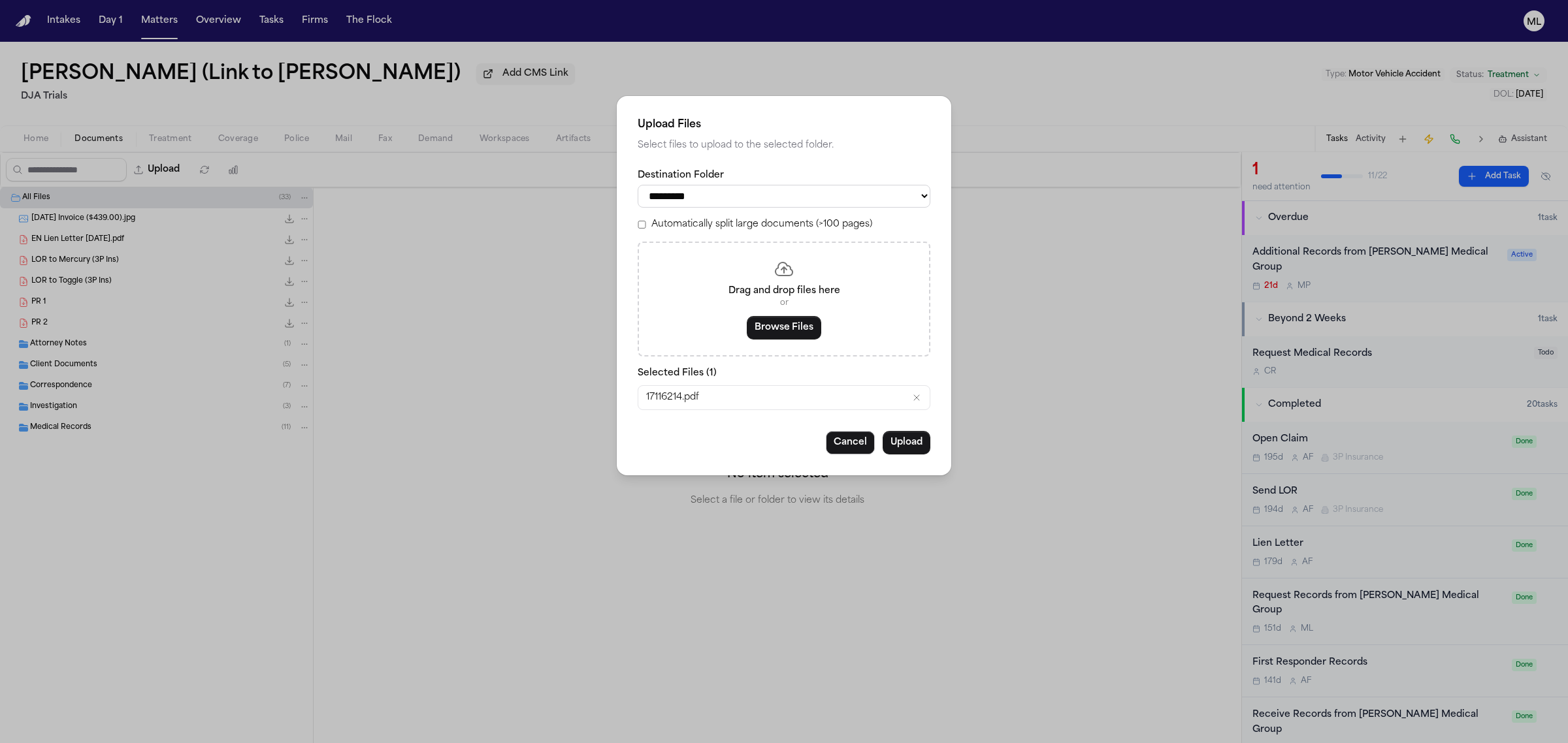
drag, startPoint x: 788, startPoint y: 113, endPoint x: 704, endPoint y: 122, distance: 84.5
click at [704, 122] on div "**********" at bounding box center [783, 286] width 335 height 379
click at [742, 196] on select "**********" at bounding box center [784, 196] width 292 height 23
click at [745, 196] on select "**********" at bounding box center [784, 196] width 292 height 23
click at [847, 439] on button "Cancel" at bounding box center [850, 443] width 49 height 23
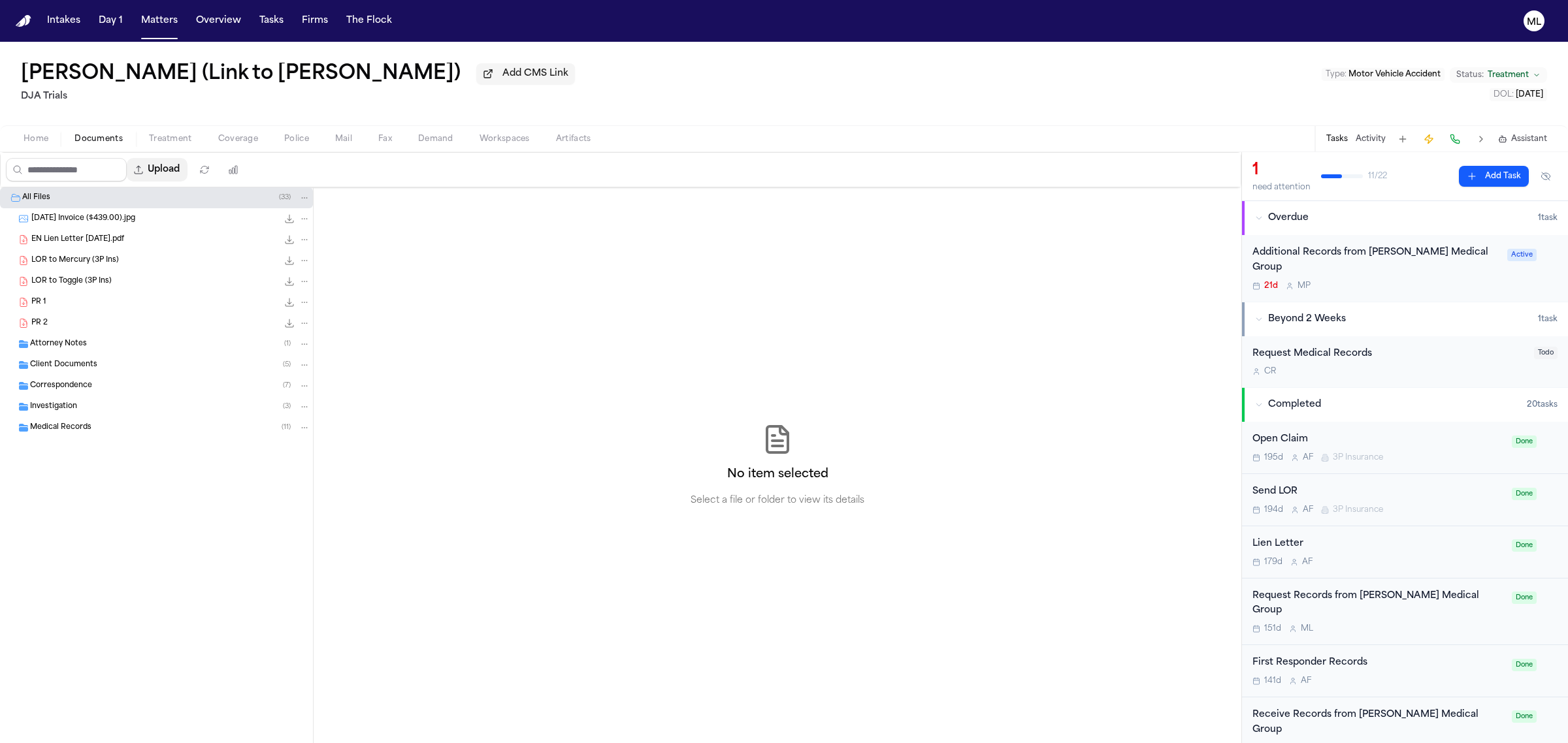
click at [188, 175] on button "Upload" at bounding box center [157, 170] width 61 height 23
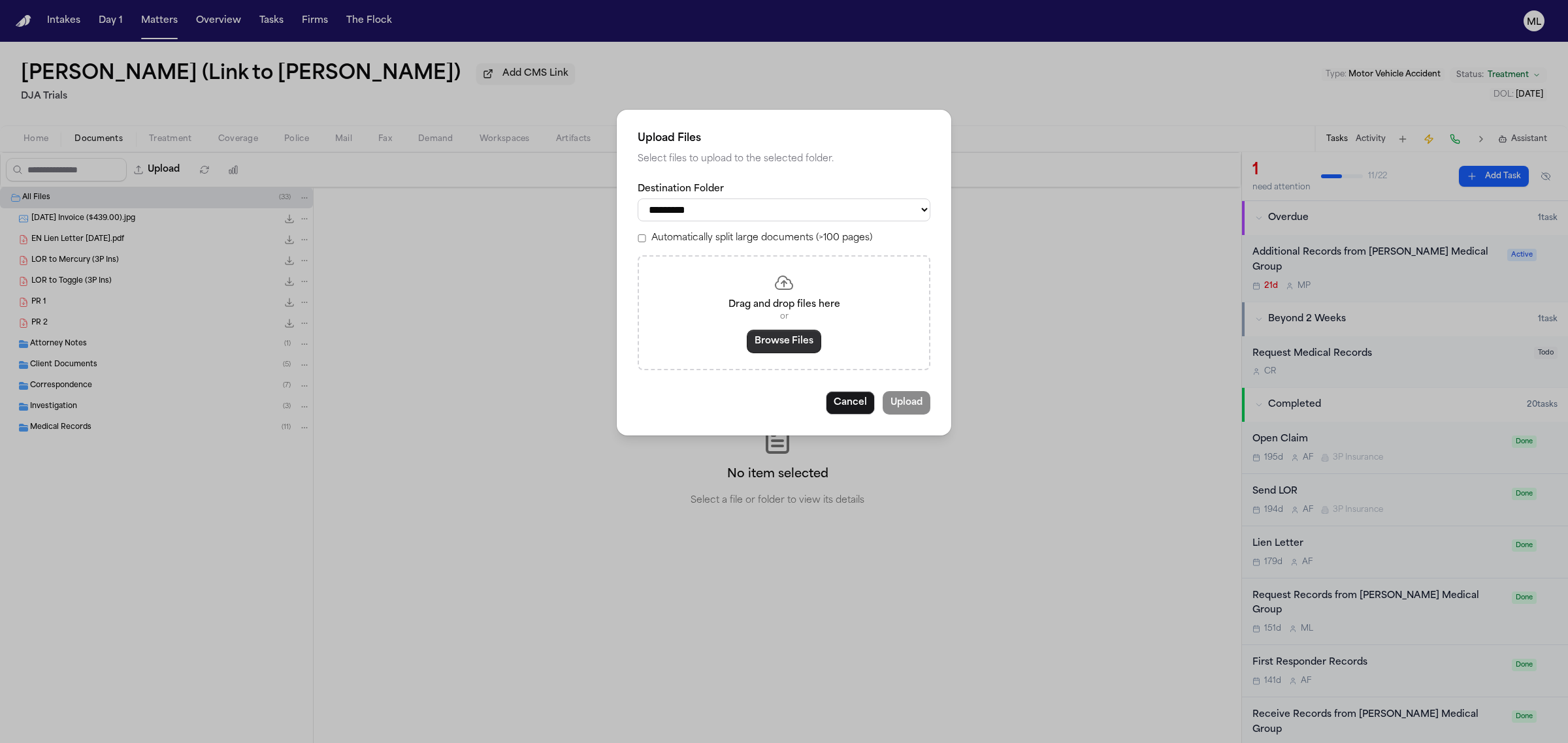
click at [775, 337] on button "Browse Files" at bounding box center [784, 341] width 75 height 23
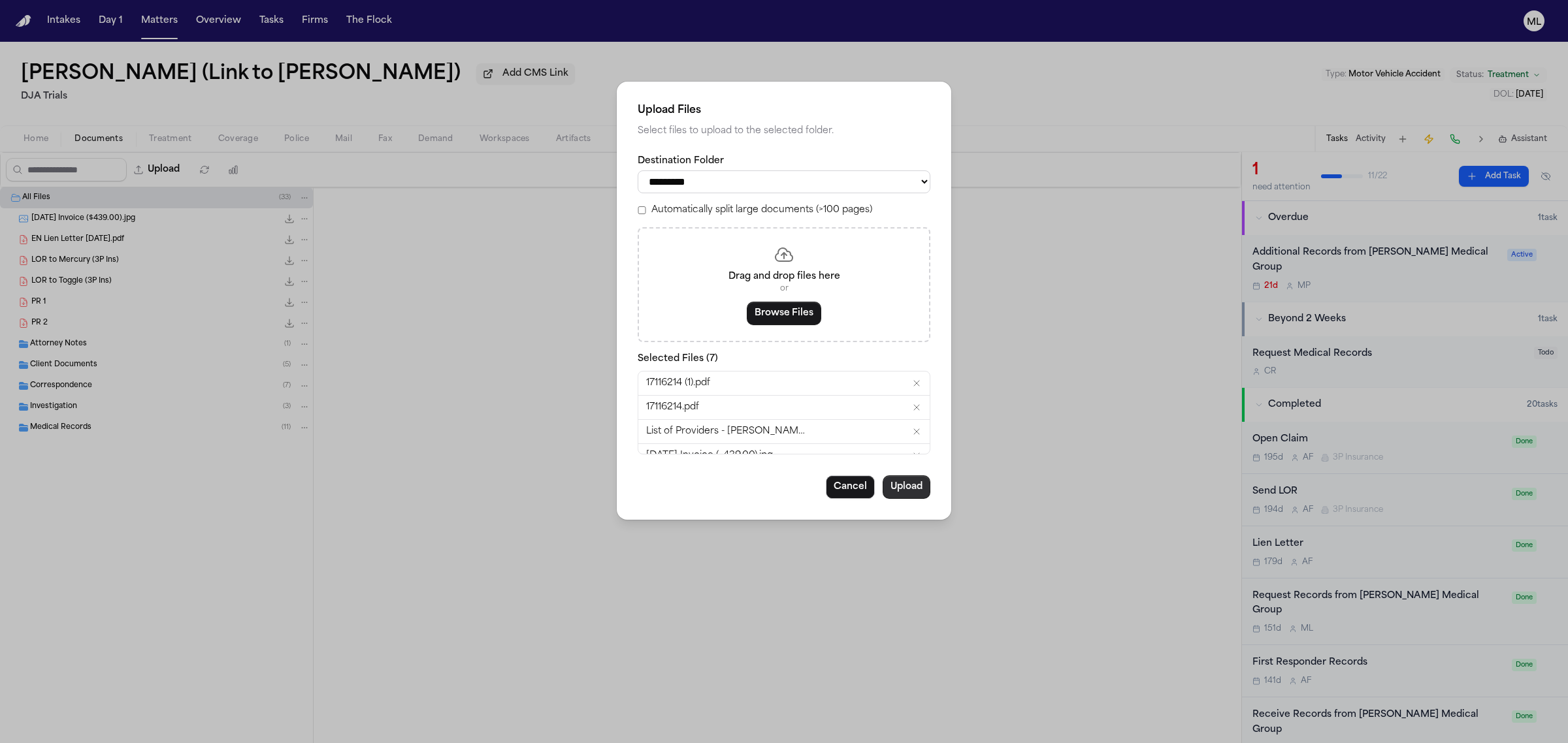
click at [918, 492] on button "Upload" at bounding box center [906, 487] width 47 height 23
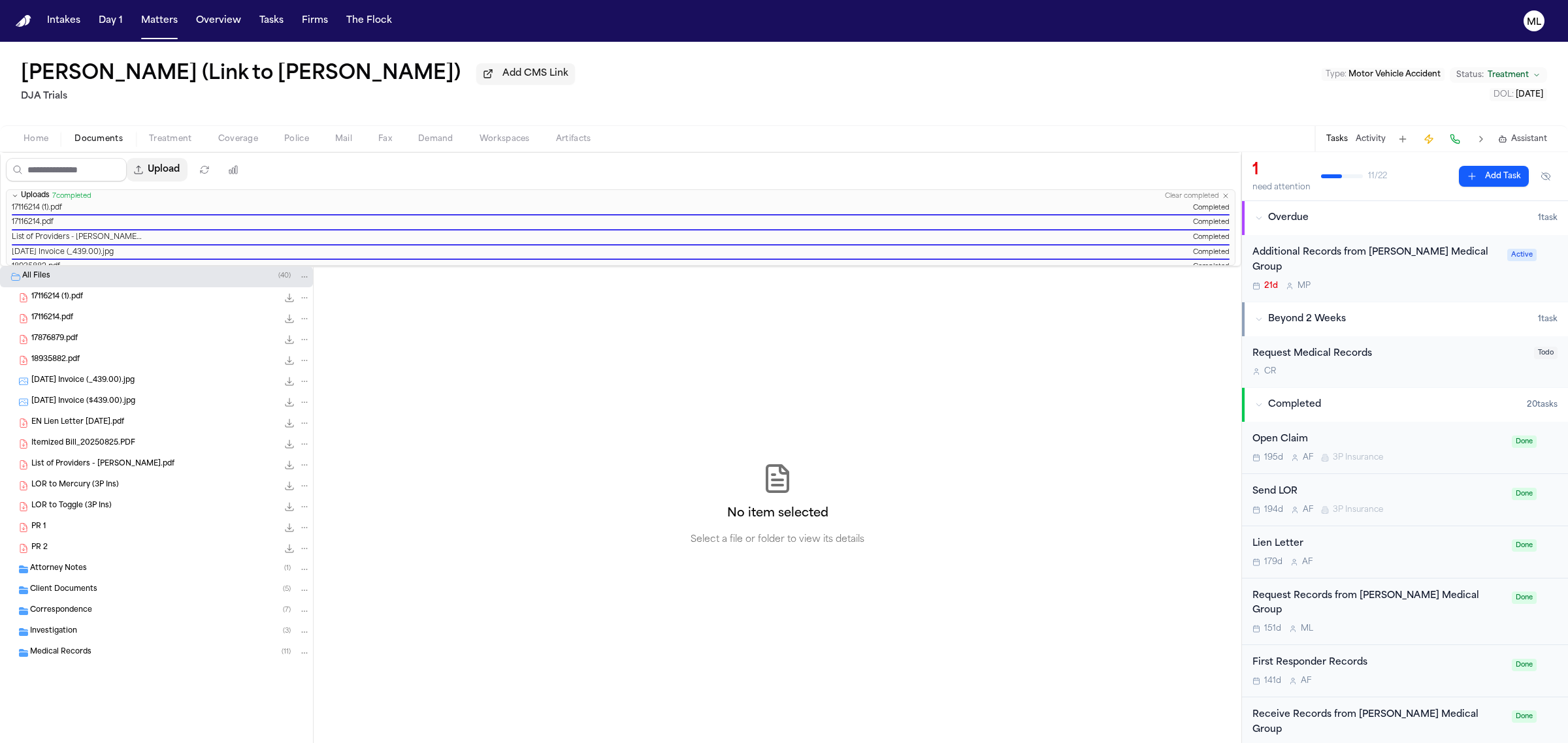
click at [170, 164] on button "Upload" at bounding box center [157, 170] width 61 height 23
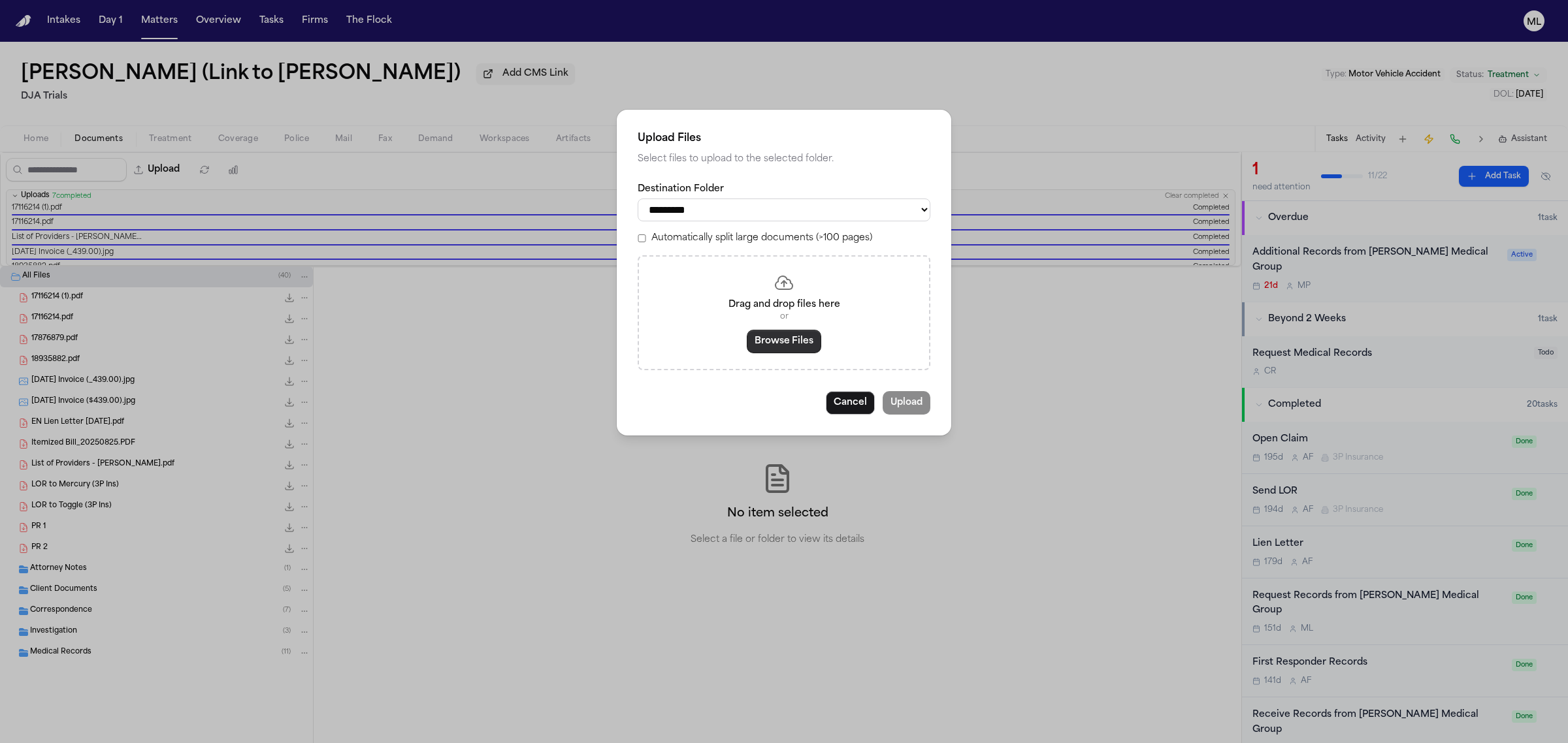
click at [765, 337] on button "Browse Files" at bounding box center [784, 341] width 75 height 23
click at [771, 340] on button "Browse Files" at bounding box center [784, 341] width 75 height 23
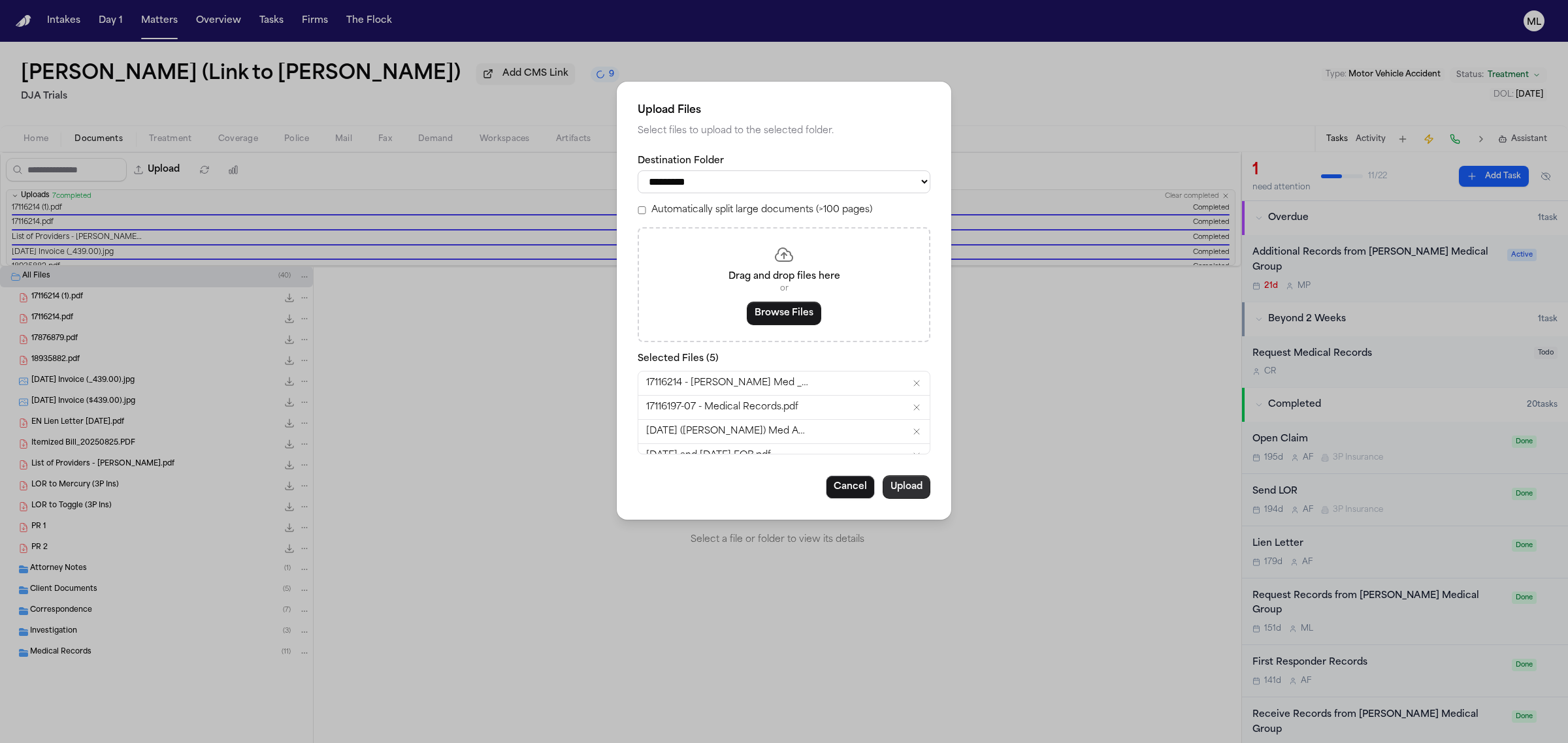
click at [900, 479] on button "Upload" at bounding box center [906, 487] width 47 height 23
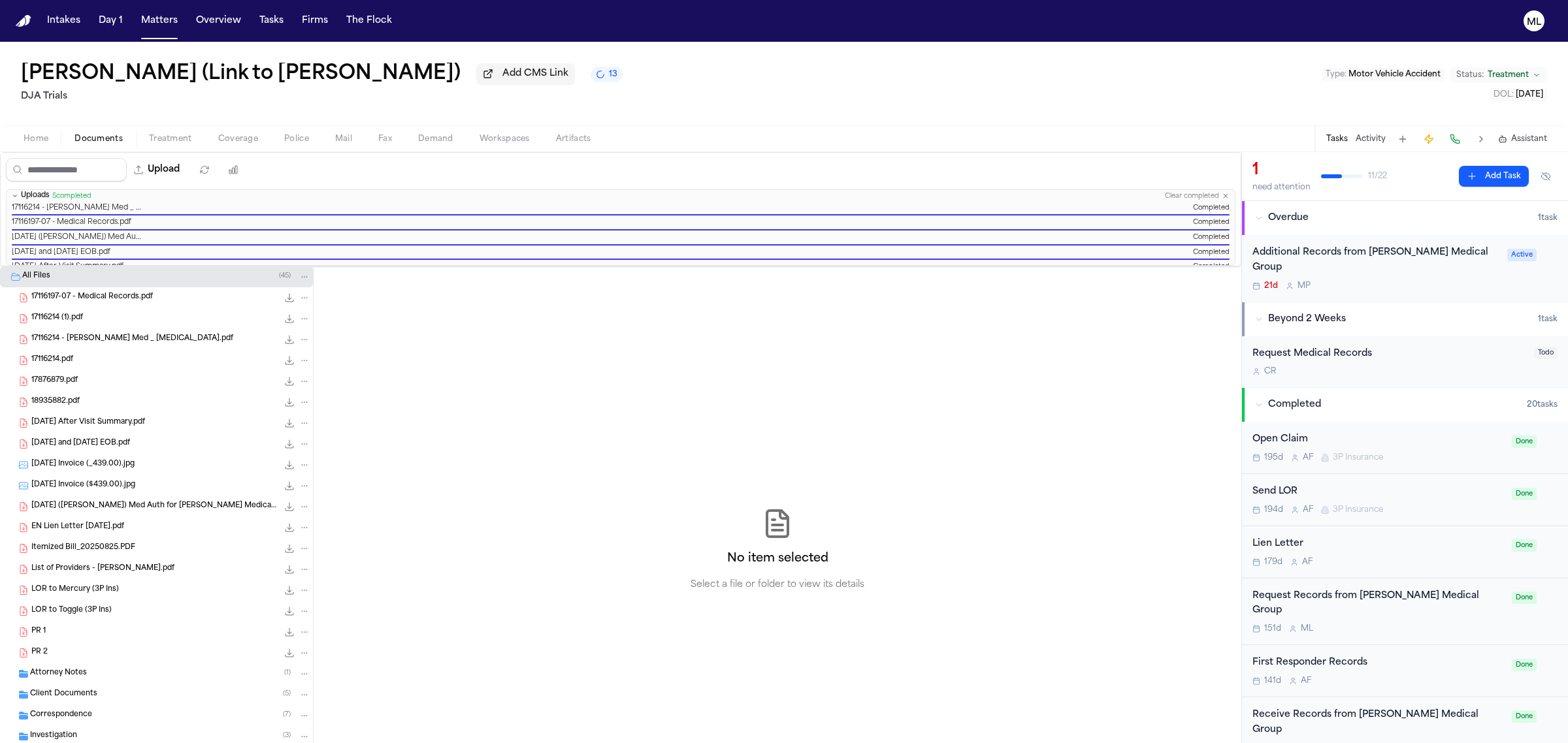
click at [41, 138] on span "Home" at bounding box center [35, 140] width 25 height 11
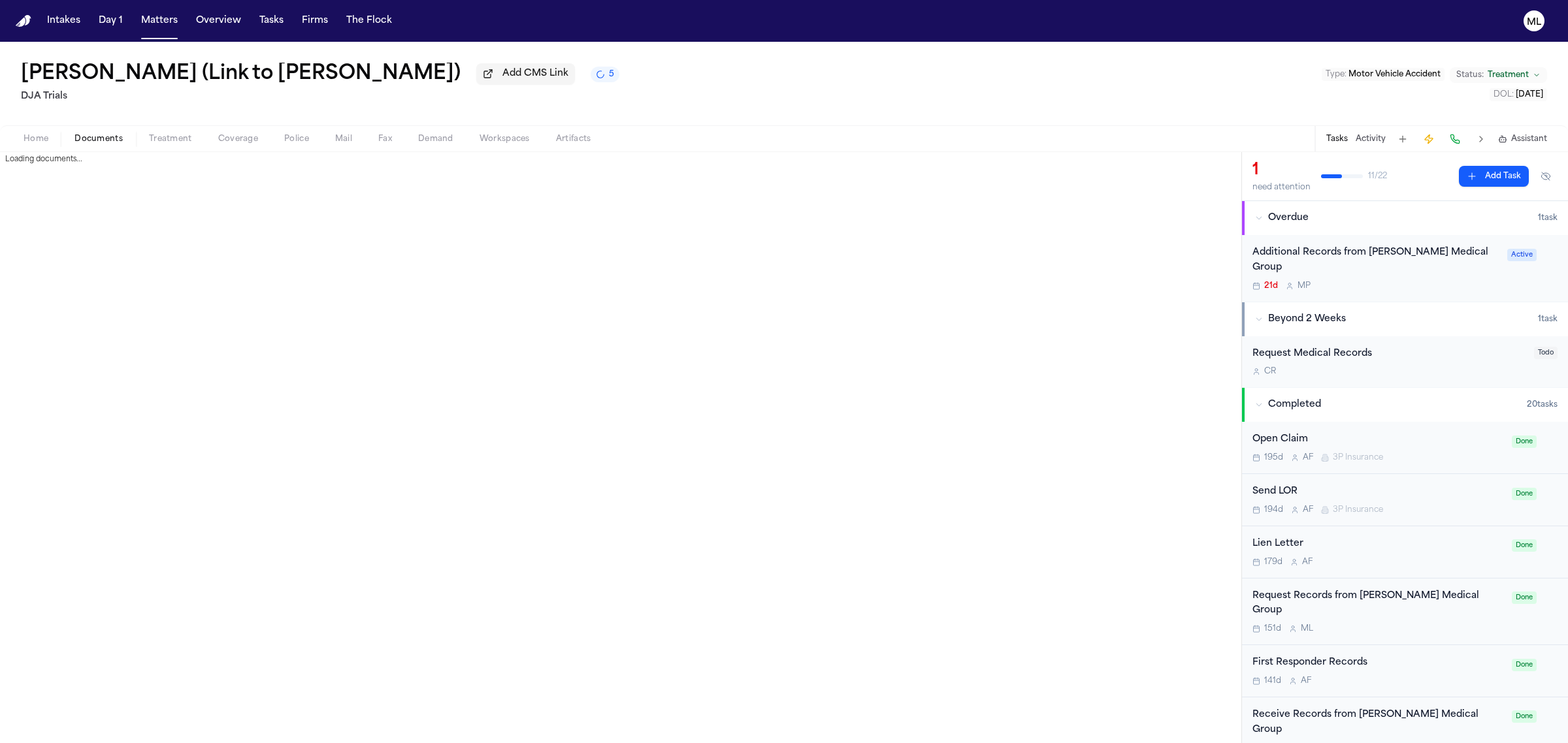
click at [108, 135] on span "Documents" at bounding box center [99, 140] width 48 height 11
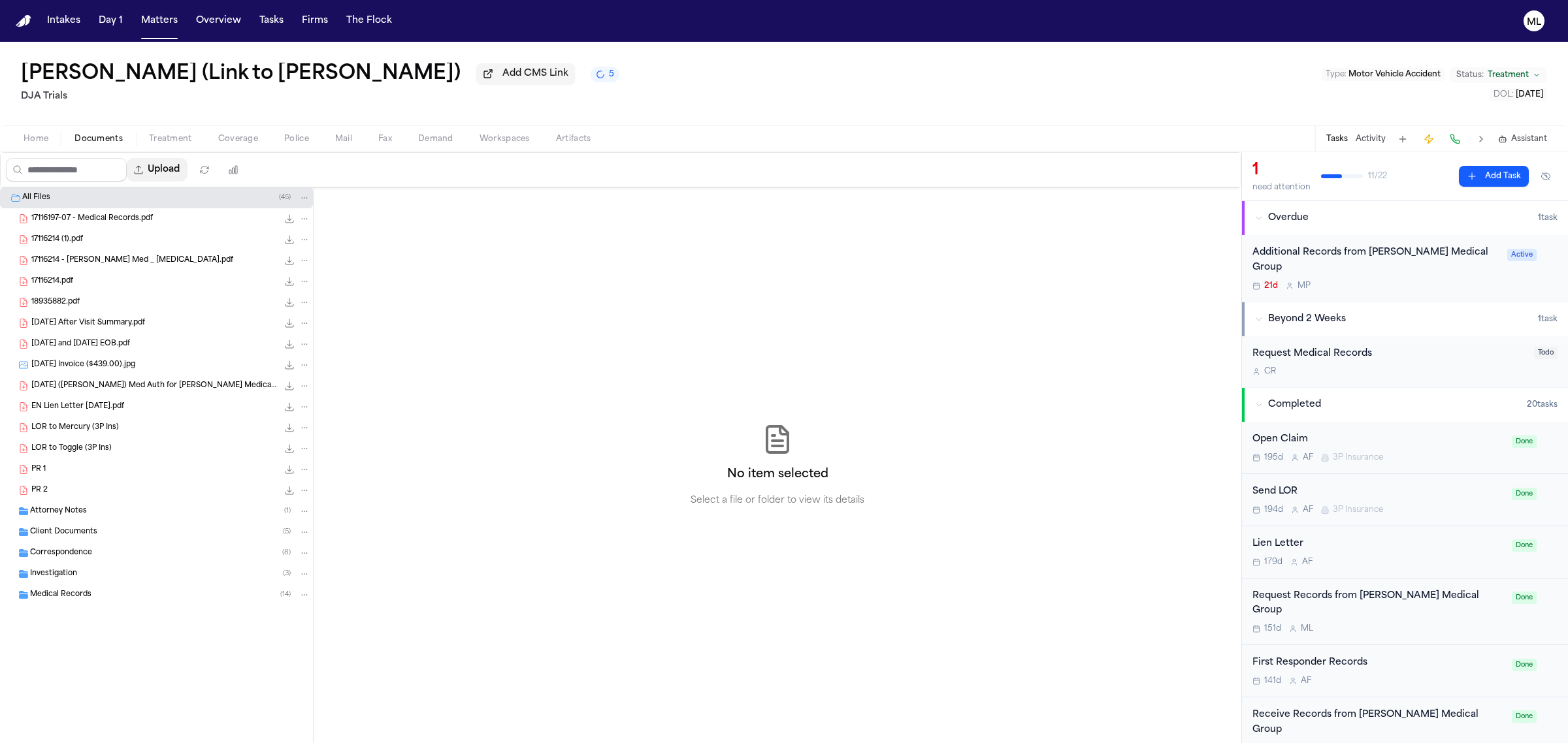
click at [175, 162] on button "Upload" at bounding box center [157, 170] width 61 height 23
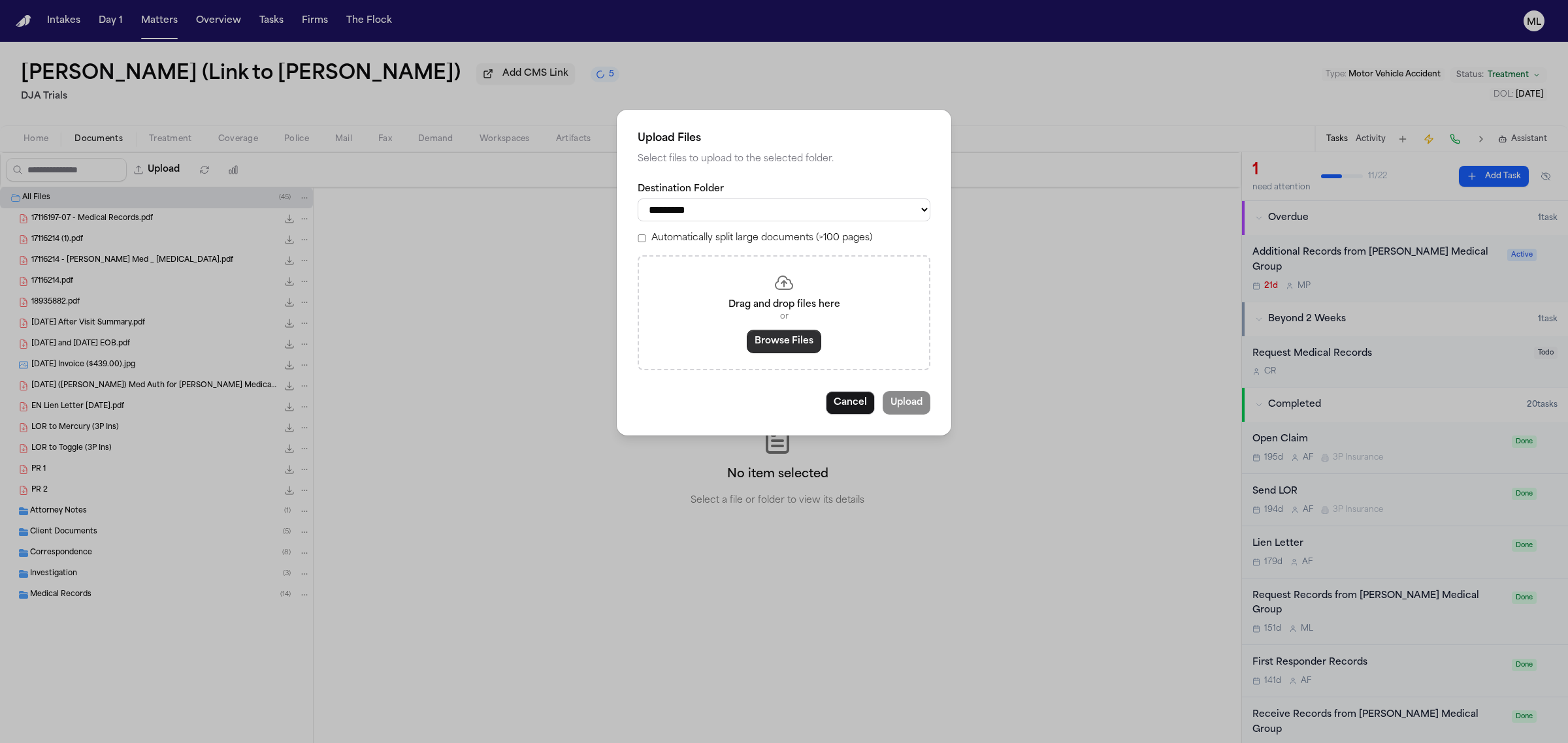
click at [798, 338] on button "Browse Files" at bounding box center [784, 341] width 75 height 23
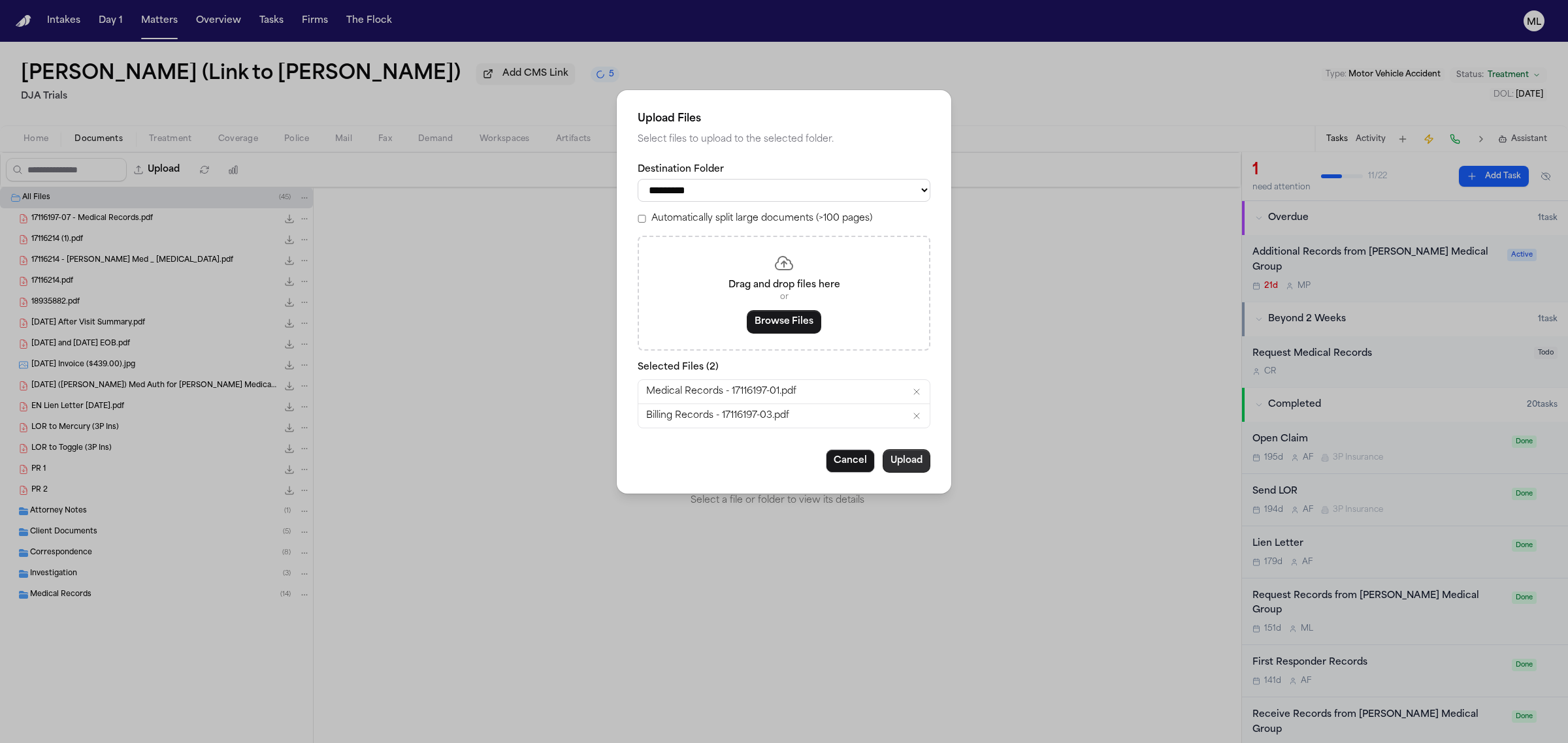
click at [910, 461] on button "Upload" at bounding box center [906, 461] width 47 height 23
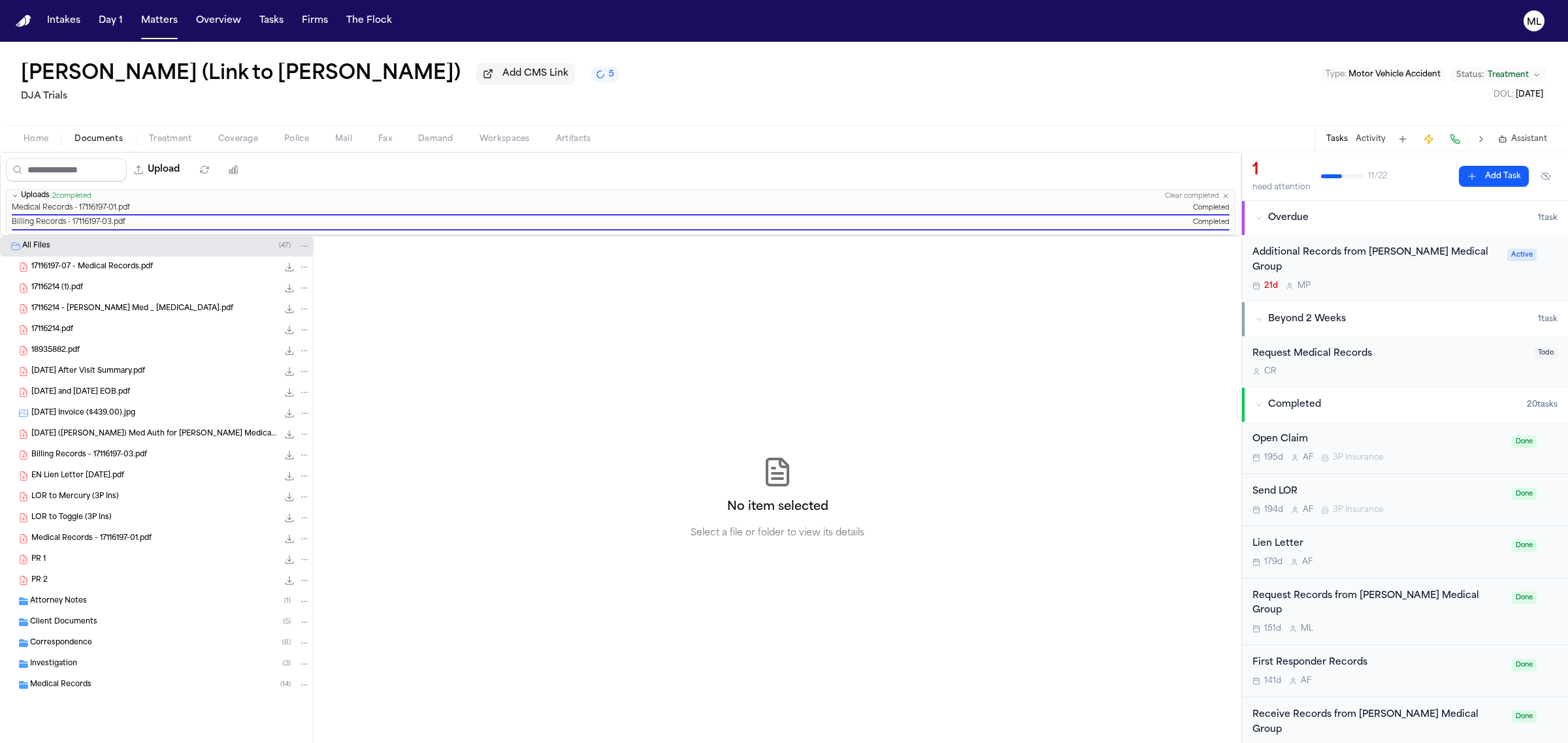
click at [299, 268] on button "File: 17116197-07 - Medical Records.pdf" at bounding box center [305, 267] width 12 height 12
click at [290, 338] on span "Delete" at bounding box center [302, 340] width 39 height 15
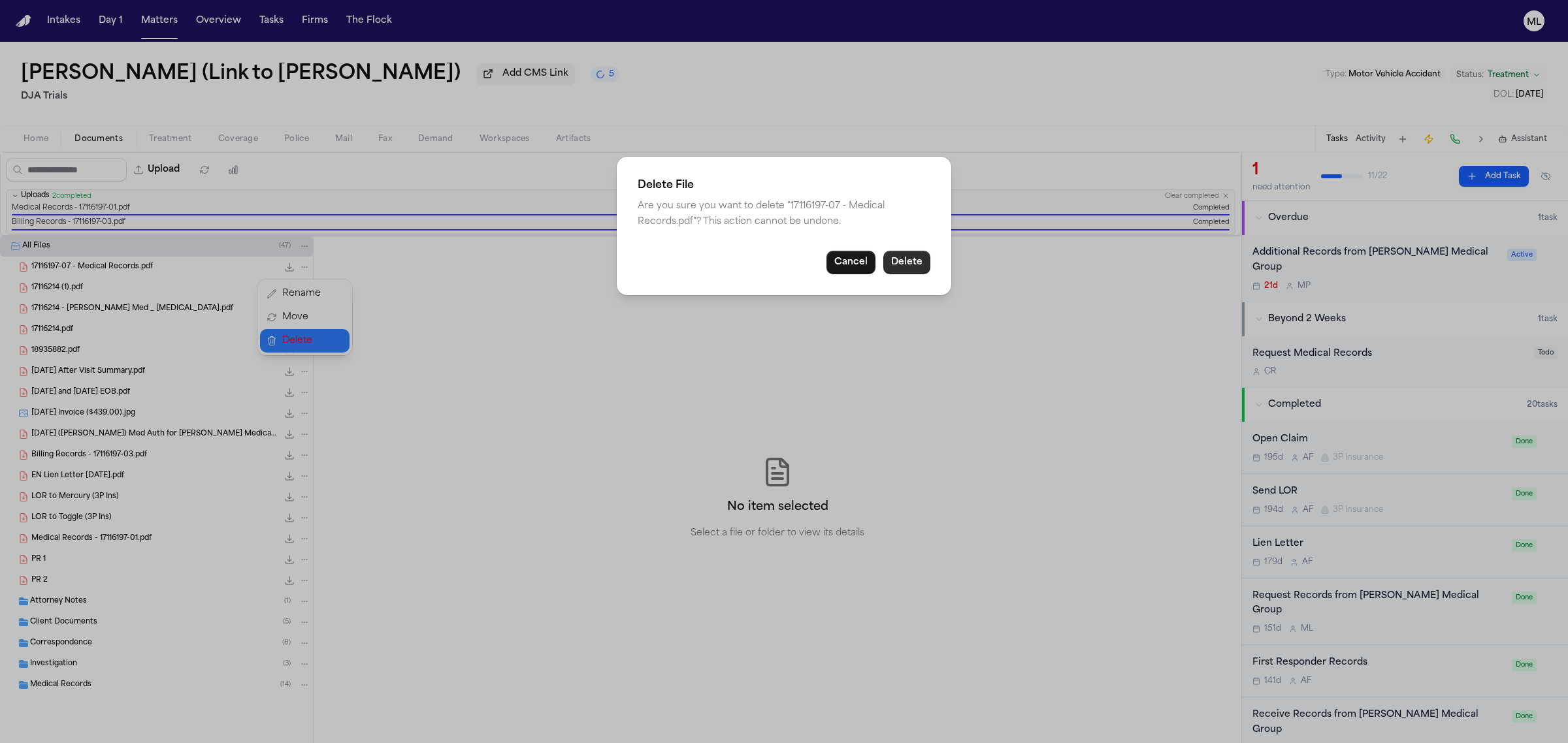
click at [919, 266] on button "Delete" at bounding box center [907, 262] width 47 height 23
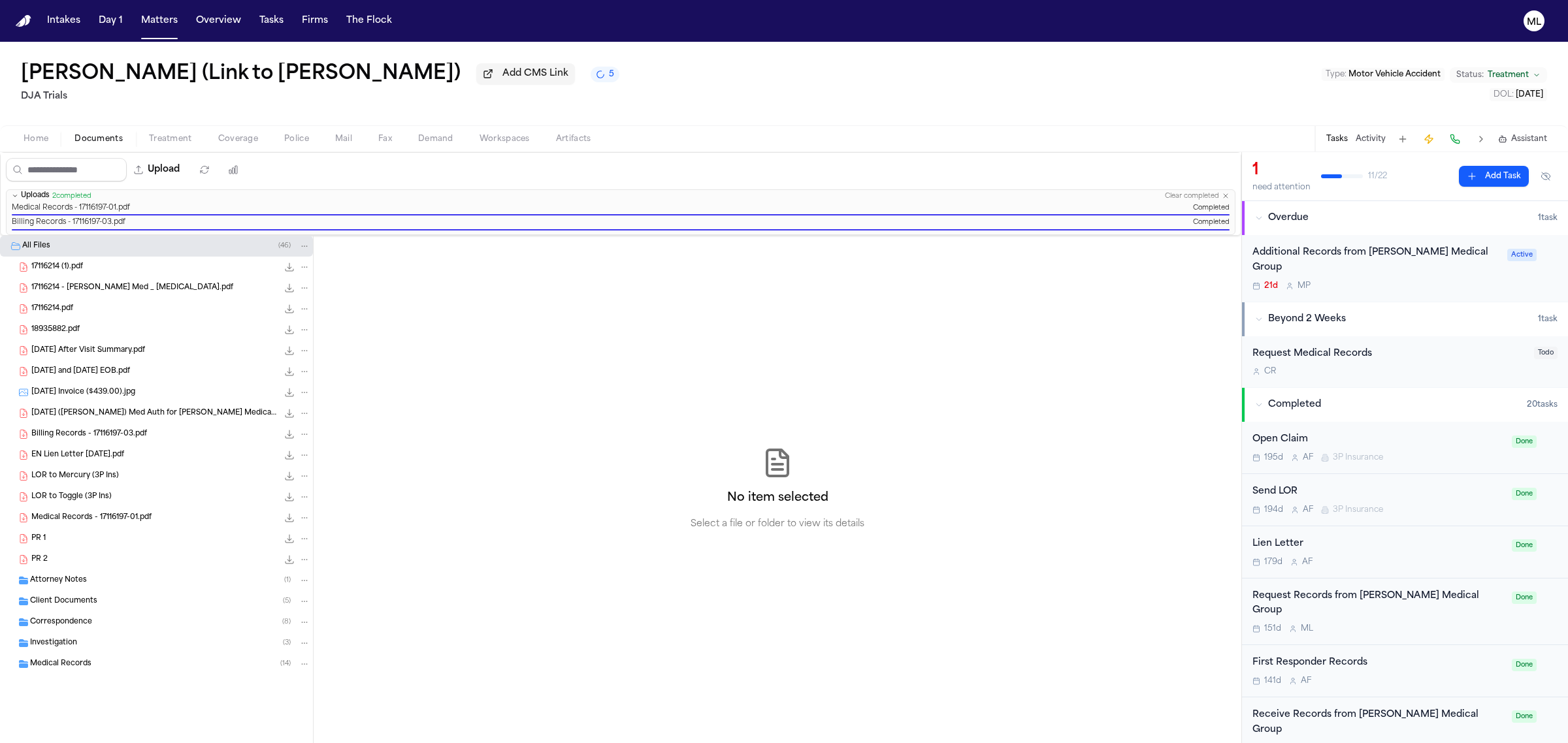
click at [184, 515] on div "Medical Records - 17116197-01.pdf 988.8 KB • PDF" at bounding box center [171, 518] width 279 height 13
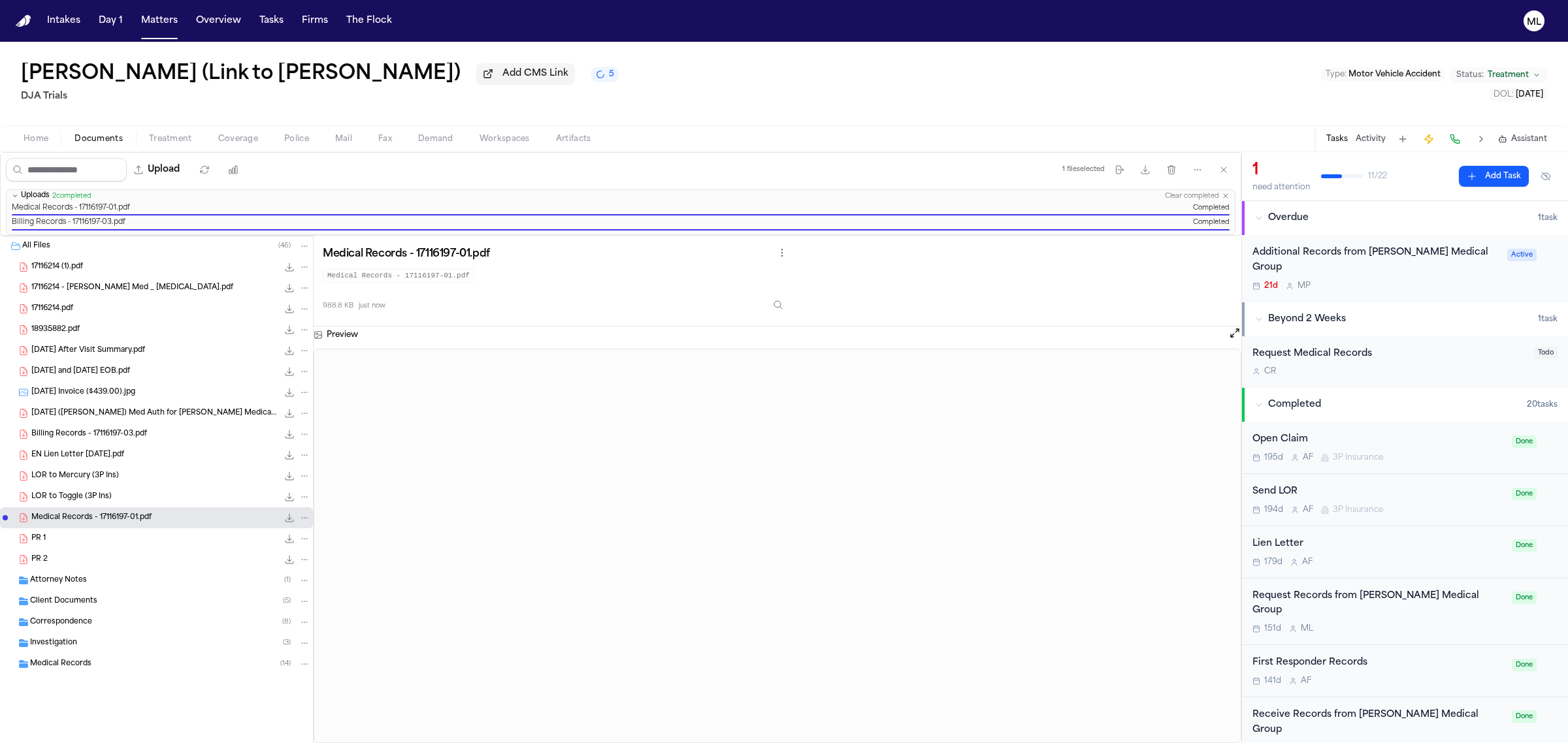
click at [305, 521] on icon "File: Medical Records - 17116197-01.pdf" at bounding box center [305, 518] width 9 height 9
click at [295, 589] on span "Delete" at bounding box center [302, 591] width 39 height 15
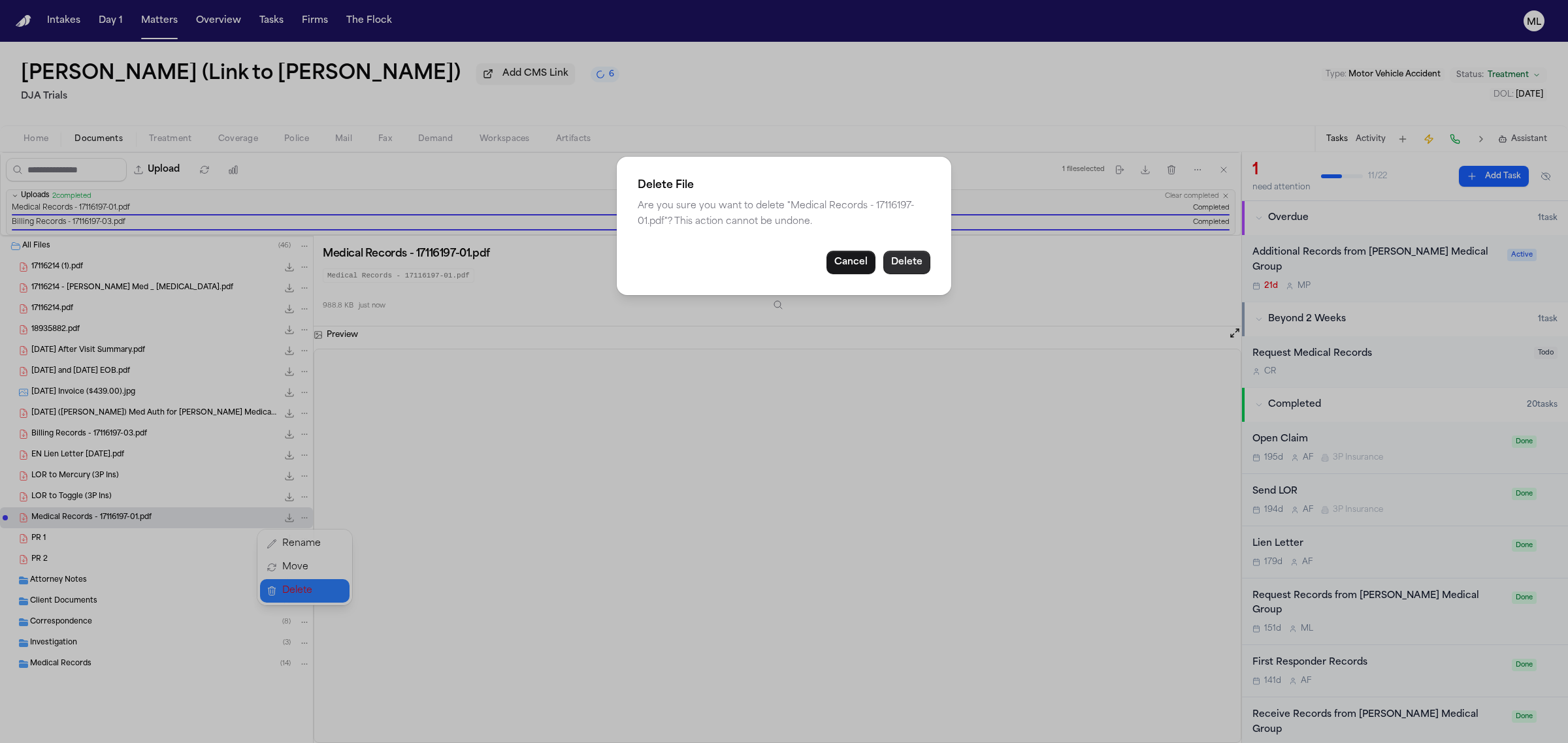
click at [903, 265] on button "Delete" at bounding box center [907, 262] width 47 height 23
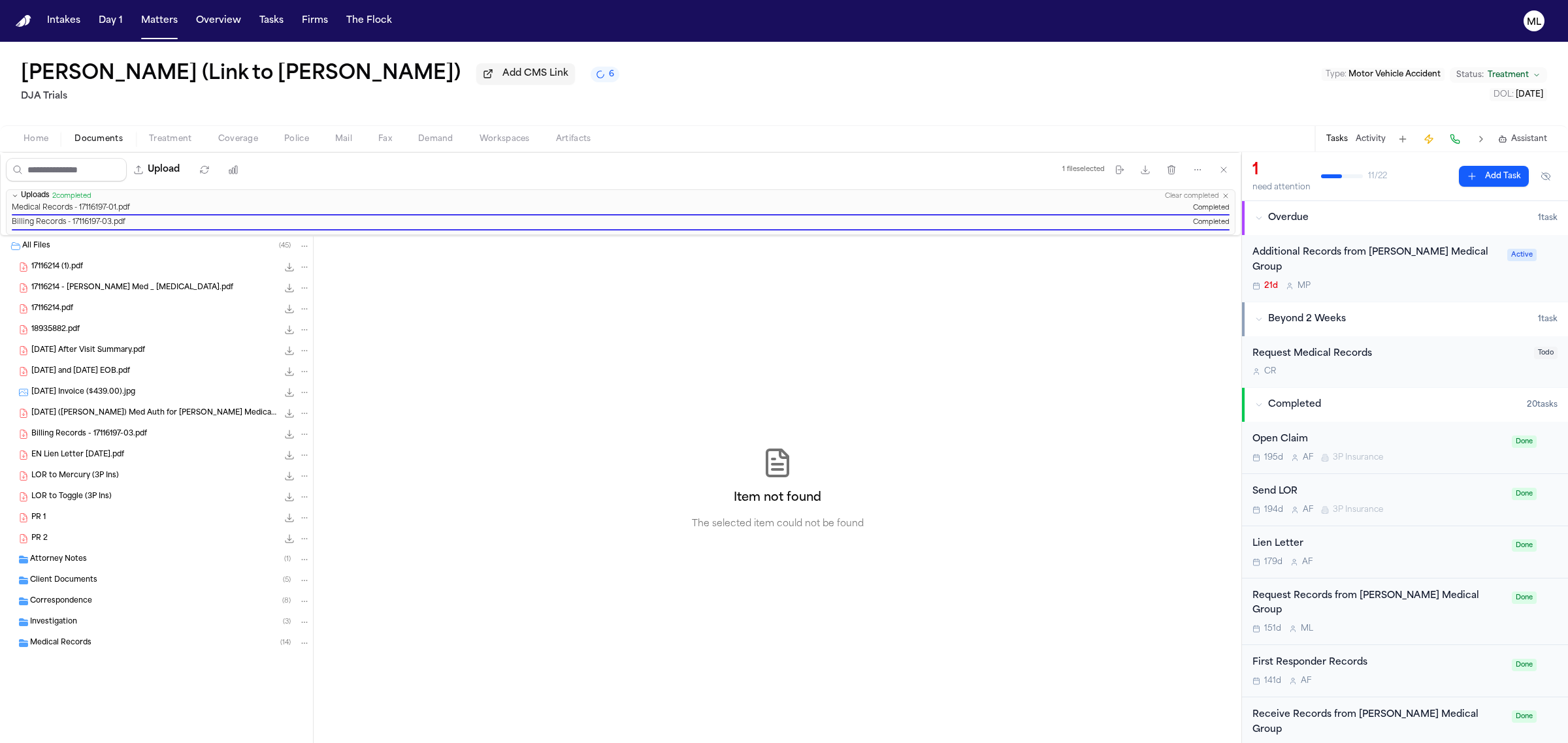
click at [305, 435] on icon "File: Billing Records - 17116197-03.pdf" at bounding box center [305, 435] width 6 height 1
click at [166, 436] on div "Billing Records - 17116197-03.pdf 115.9 KB • PDF" at bounding box center [171, 435] width 279 height 13
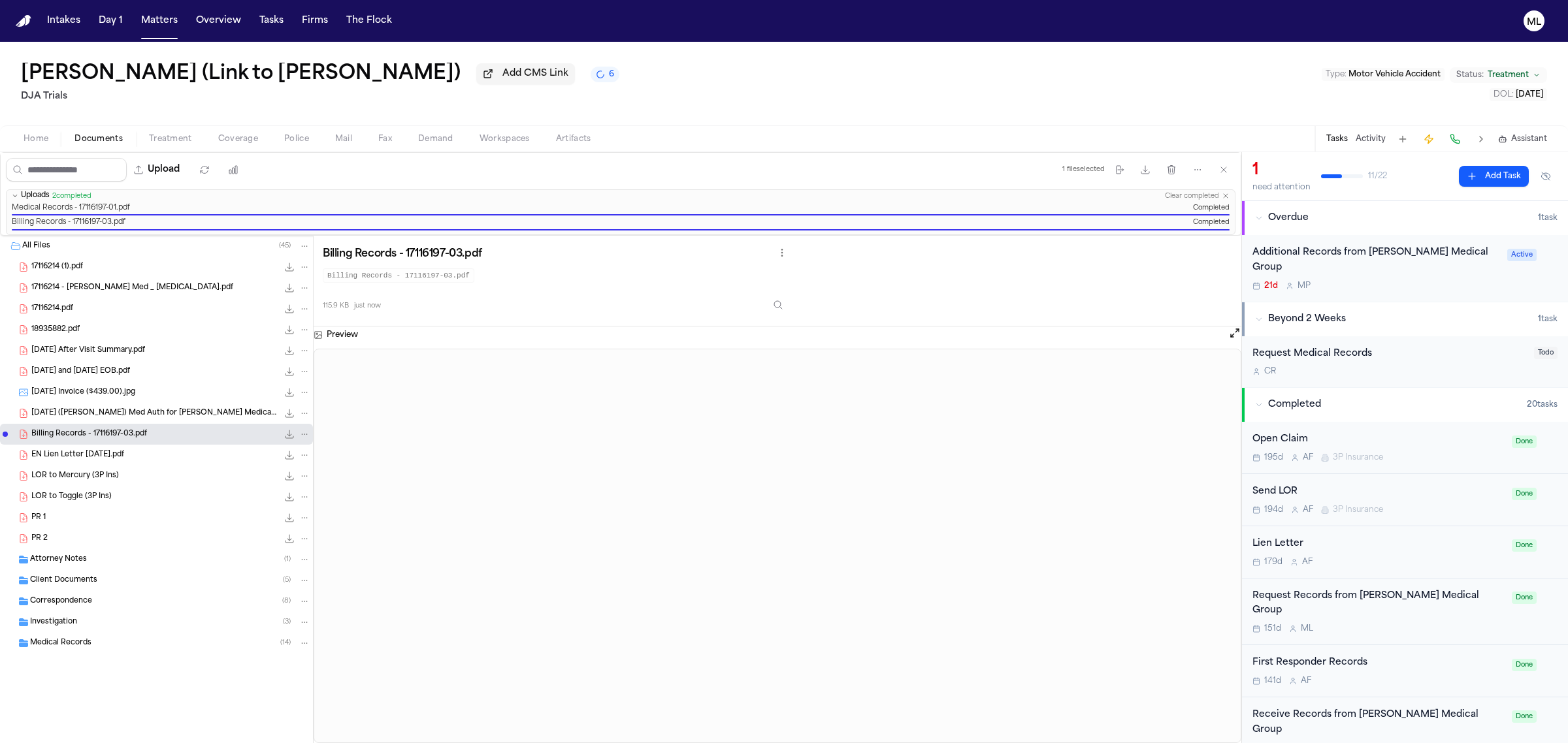
click at [301, 433] on icon "File: Billing Records - 17116197-03.pdf" at bounding box center [305, 435] width 9 height 9
click at [297, 504] on span "Delete" at bounding box center [302, 507] width 39 height 15
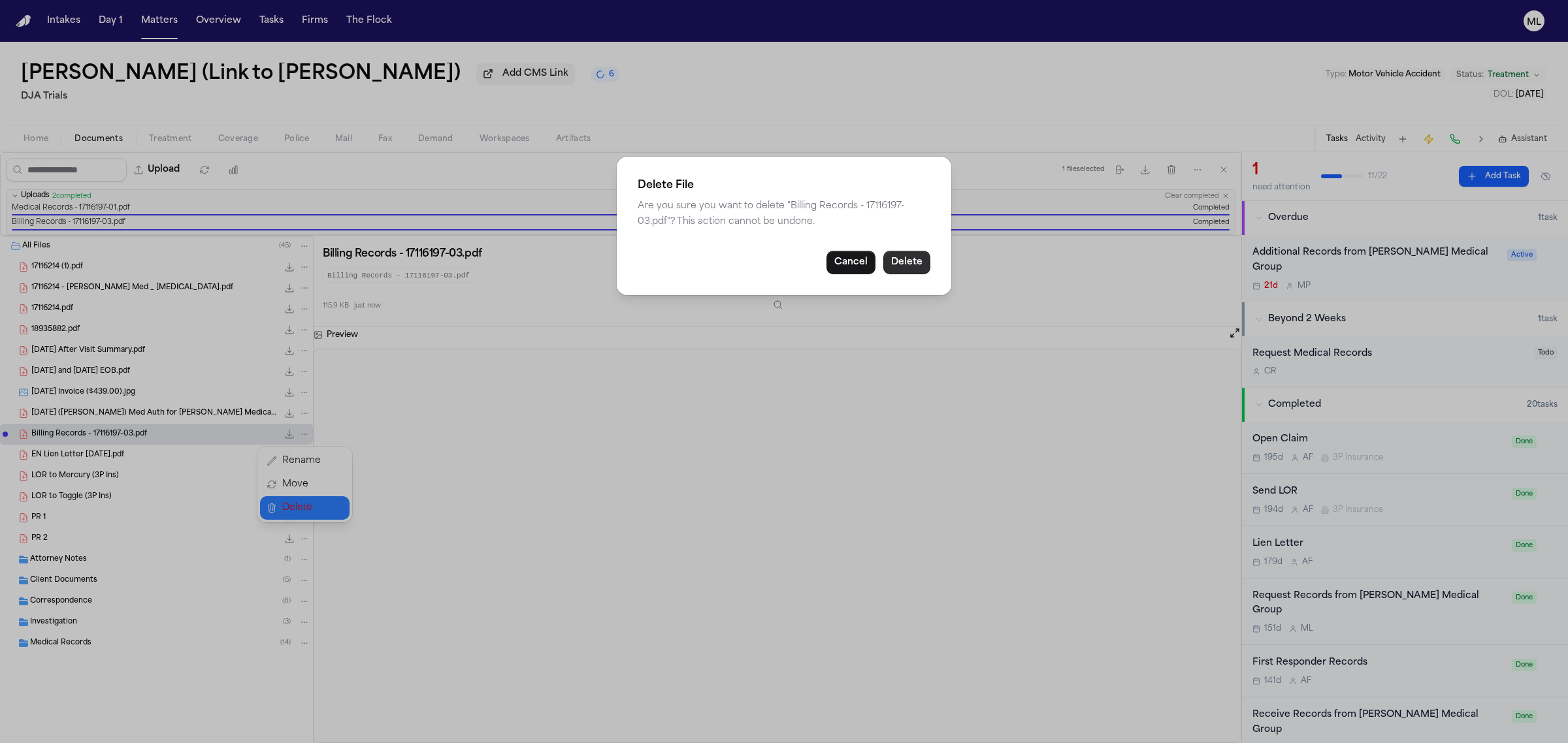
click at [910, 260] on button "Delete" at bounding box center [907, 262] width 47 height 23
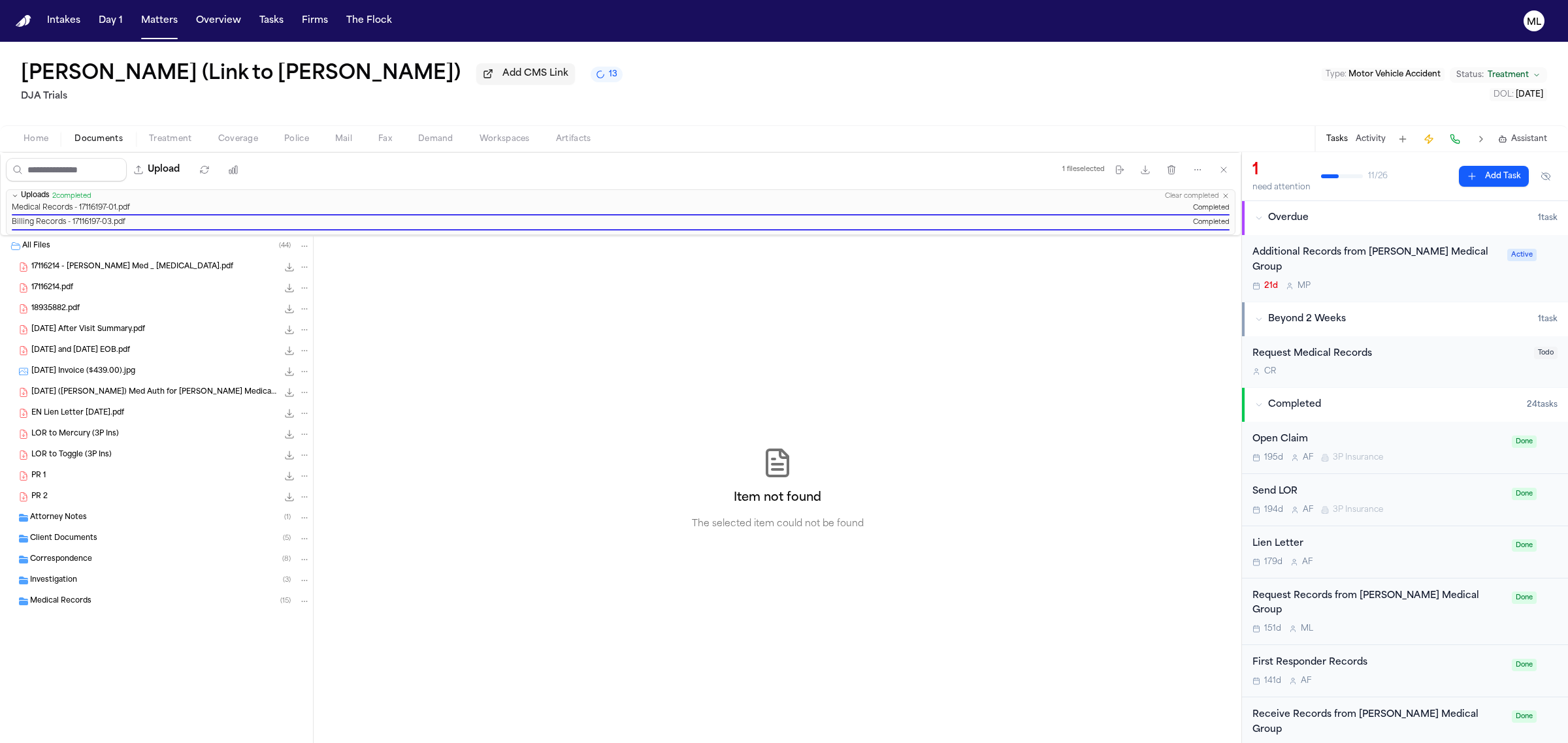
click at [1527, 138] on span "Assistant" at bounding box center [1529, 140] width 36 height 11
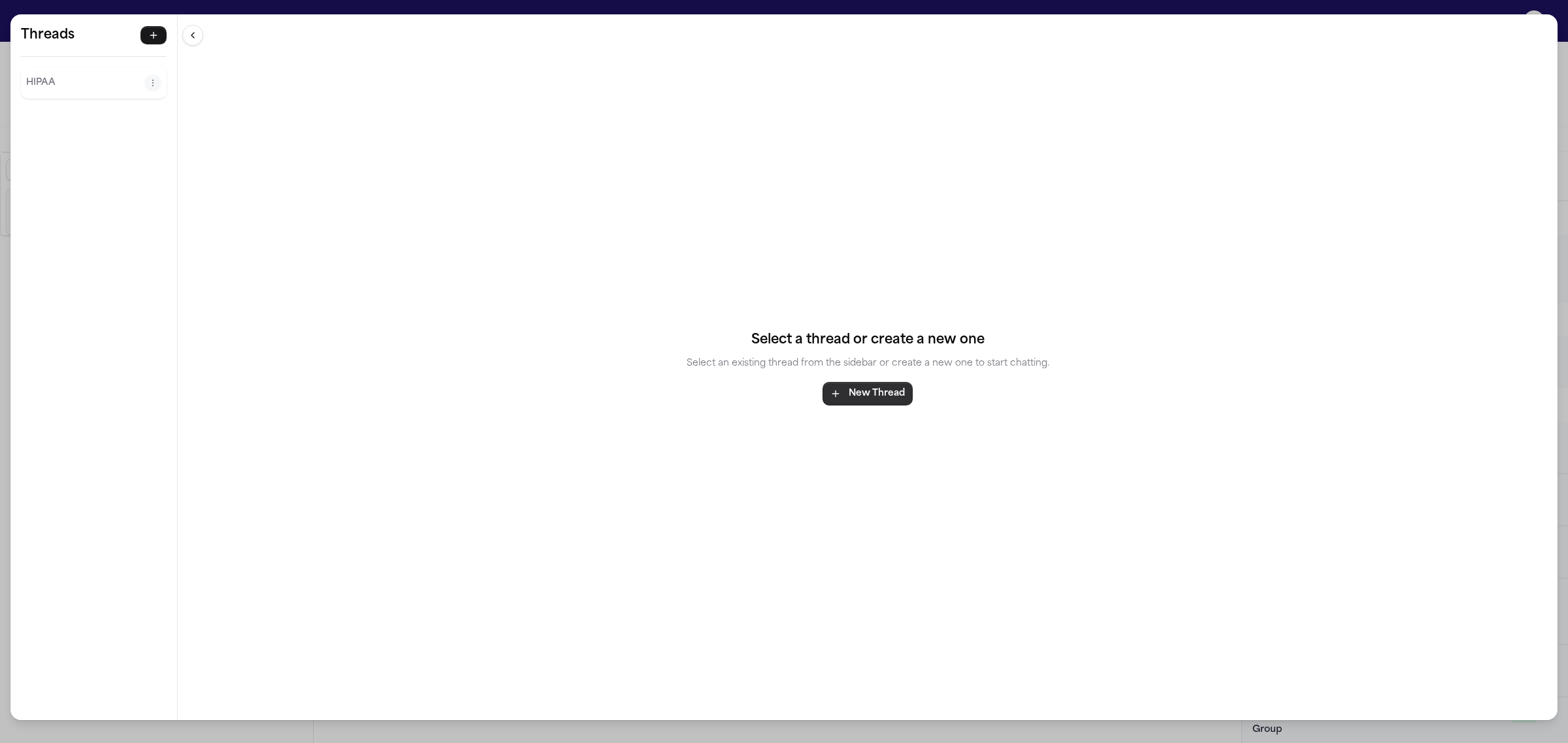
click at [850, 399] on button "New Thread" at bounding box center [867, 393] width 90 height 23
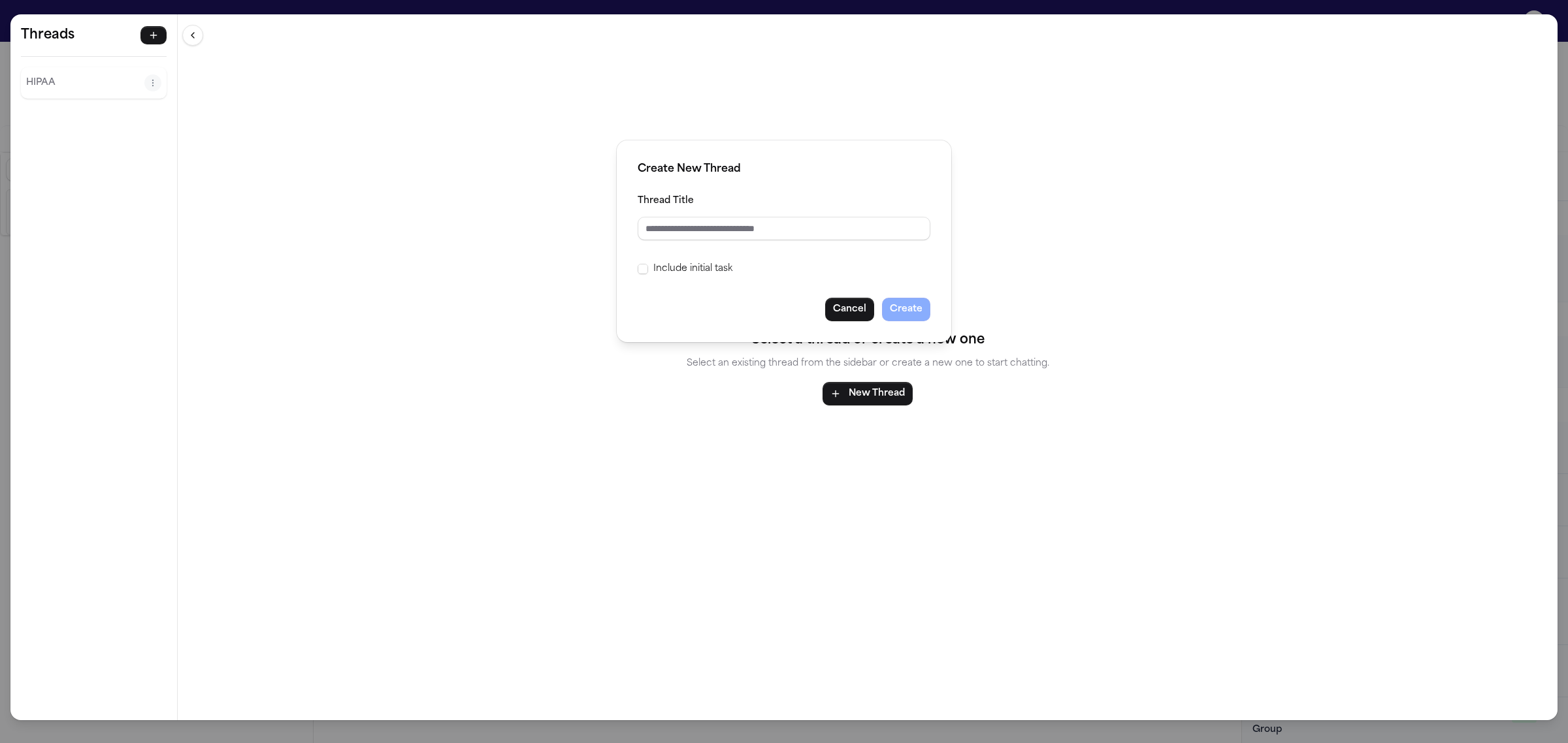
click at [679, 266] on label "Include initial task" at bounding box center [693, 268] width 79 height 15
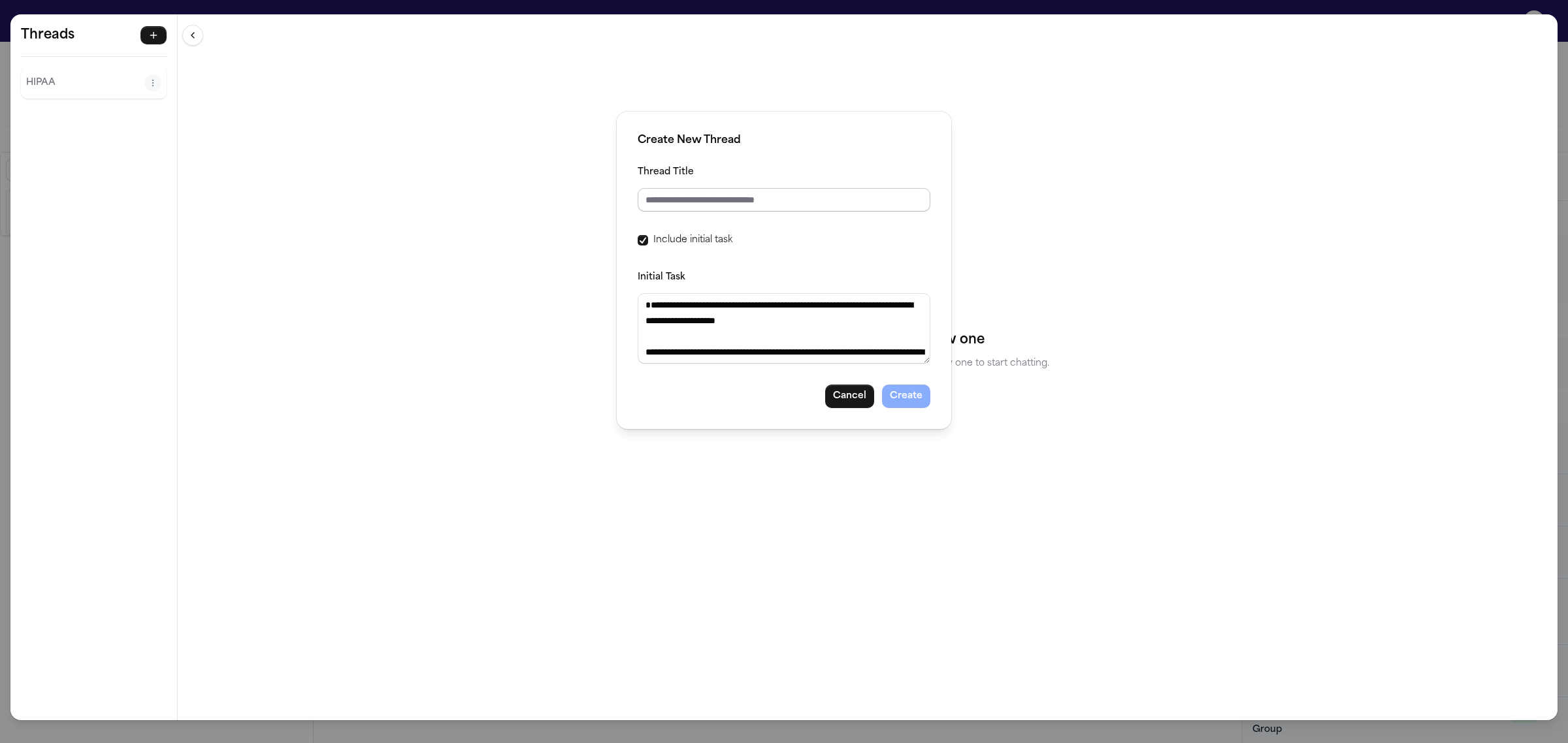
click at [774, 196] on input "Thread Title" at bounding box center [784, 200] width 292 height 23
type input "*"
type input "**********"
click at [910, 392] on button "Create" at bounding box center [906, 396] width 48 height 23
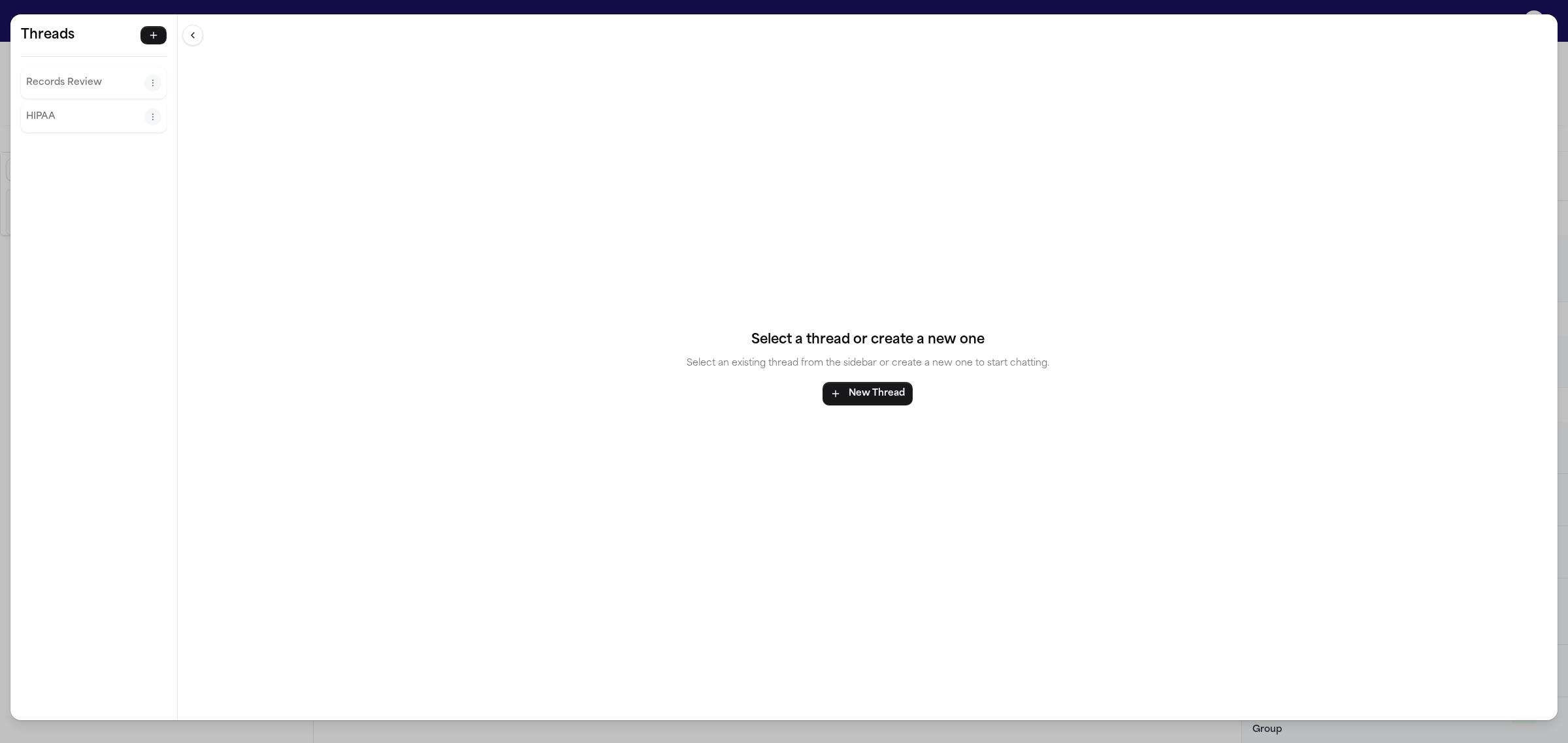
click at [91, 83] on p "Records Review" at bounding box center [85, 83] width 118 height 15
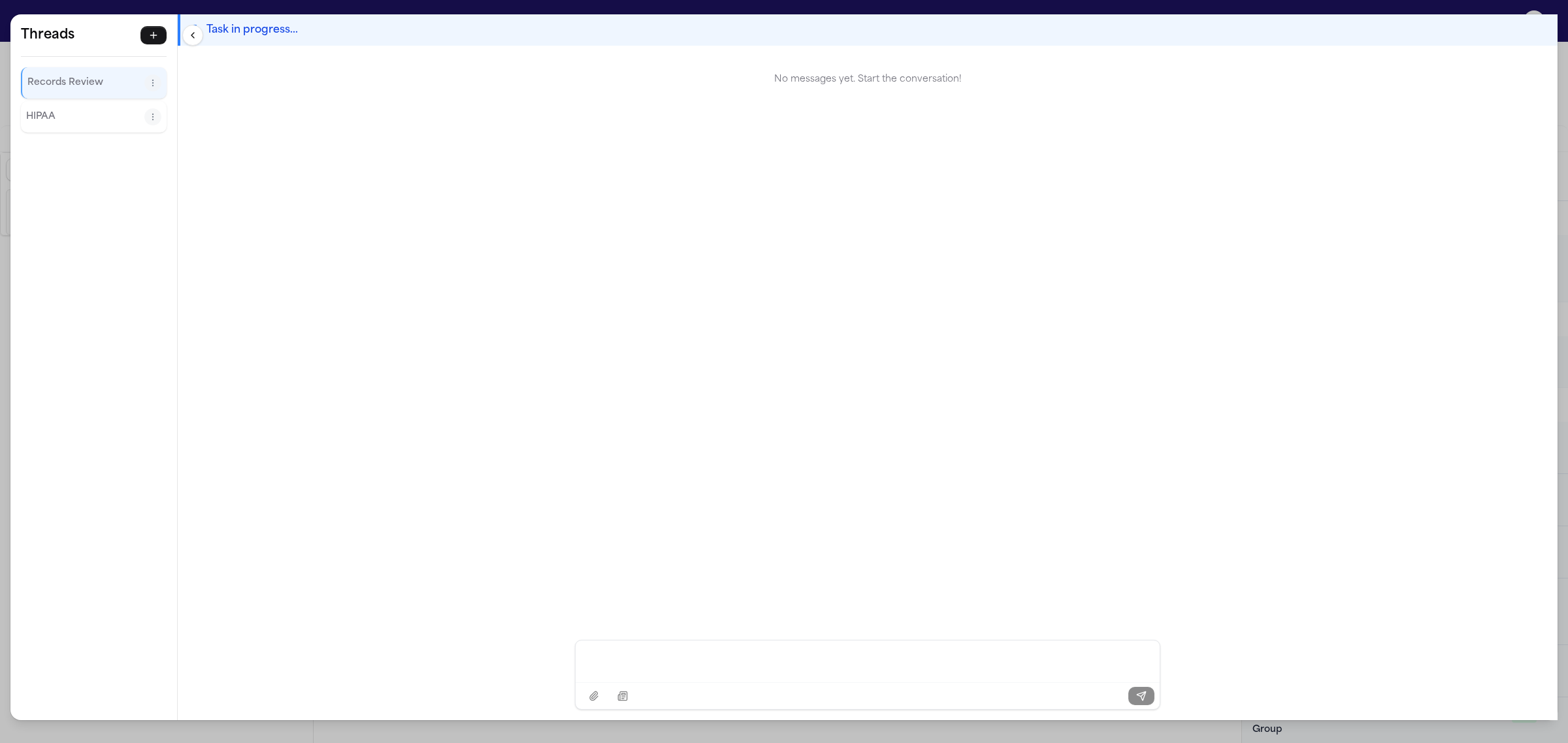
click at [4, 8] on div "Threads Records Review HIPAA Threads Records Review HIPAA Task in progress... N…" at bounding box center [784, 371] width 1568 height 743
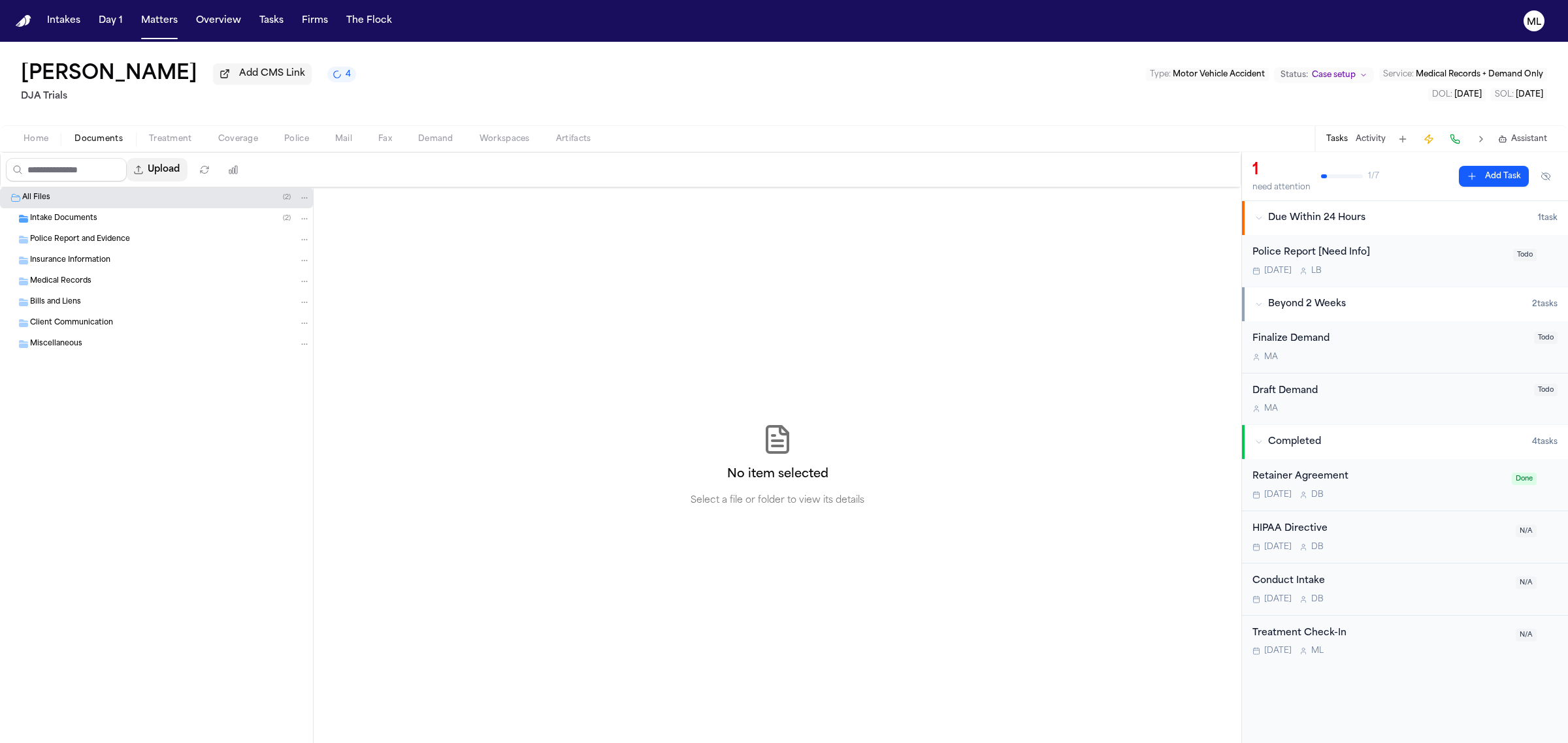
click at [182, 168] on button "Upload" at bounding box center [157, 170] width 61 height 23
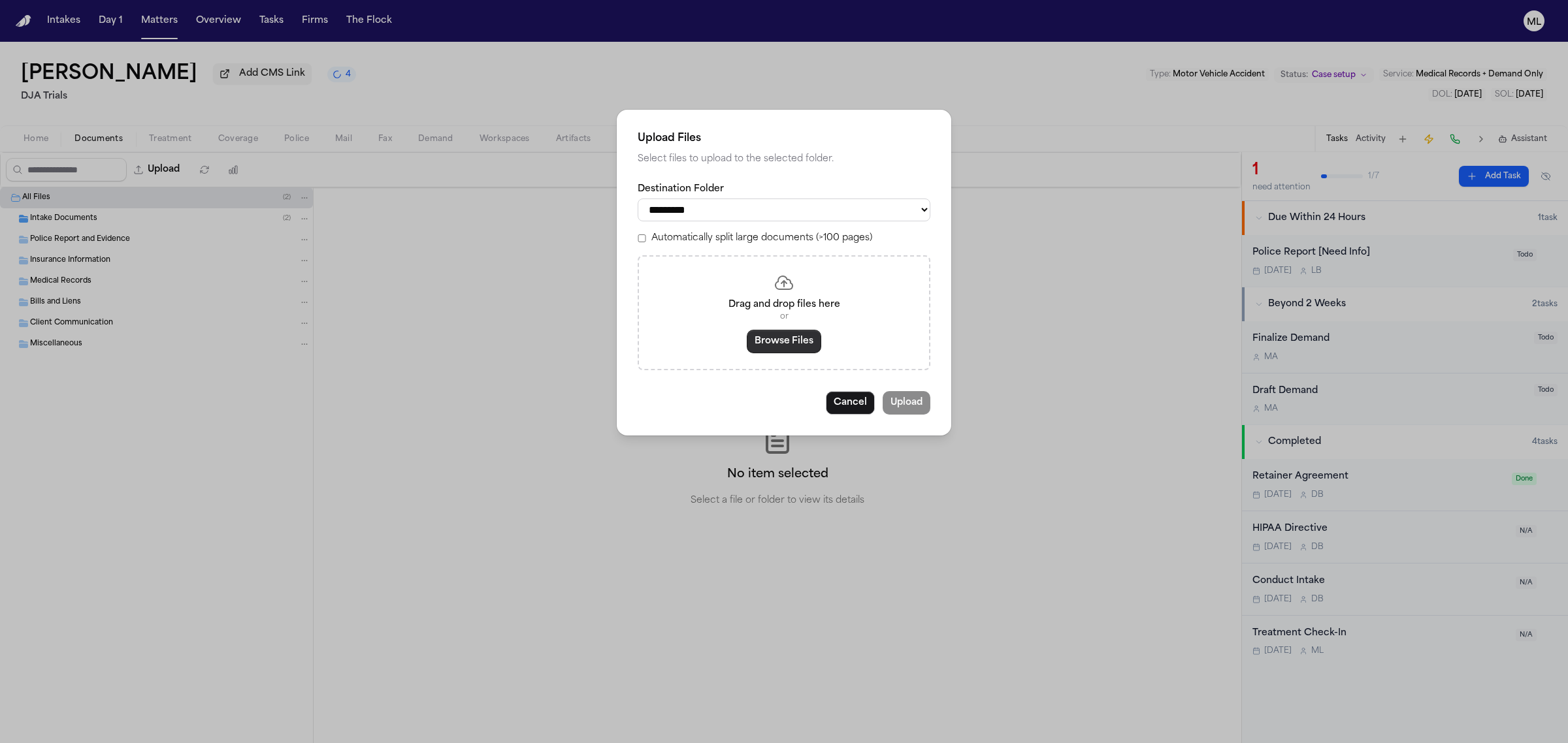
click at [785, 338] on button "Browse Files" at bounding box center [784, 341] width 75 height 23
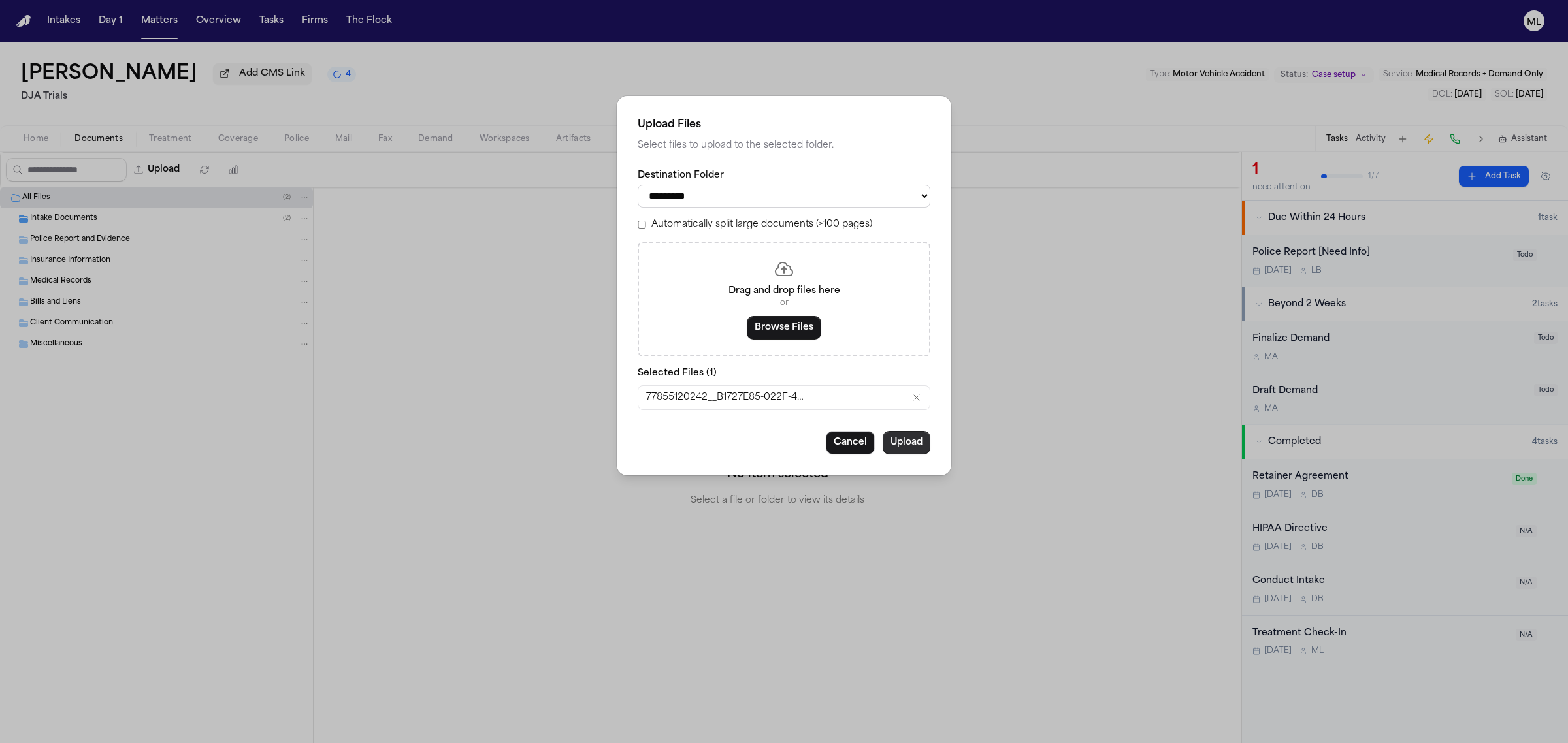
click at [913, 445] on button "Upload" at bounding box center [906, 443] width 47 height 23
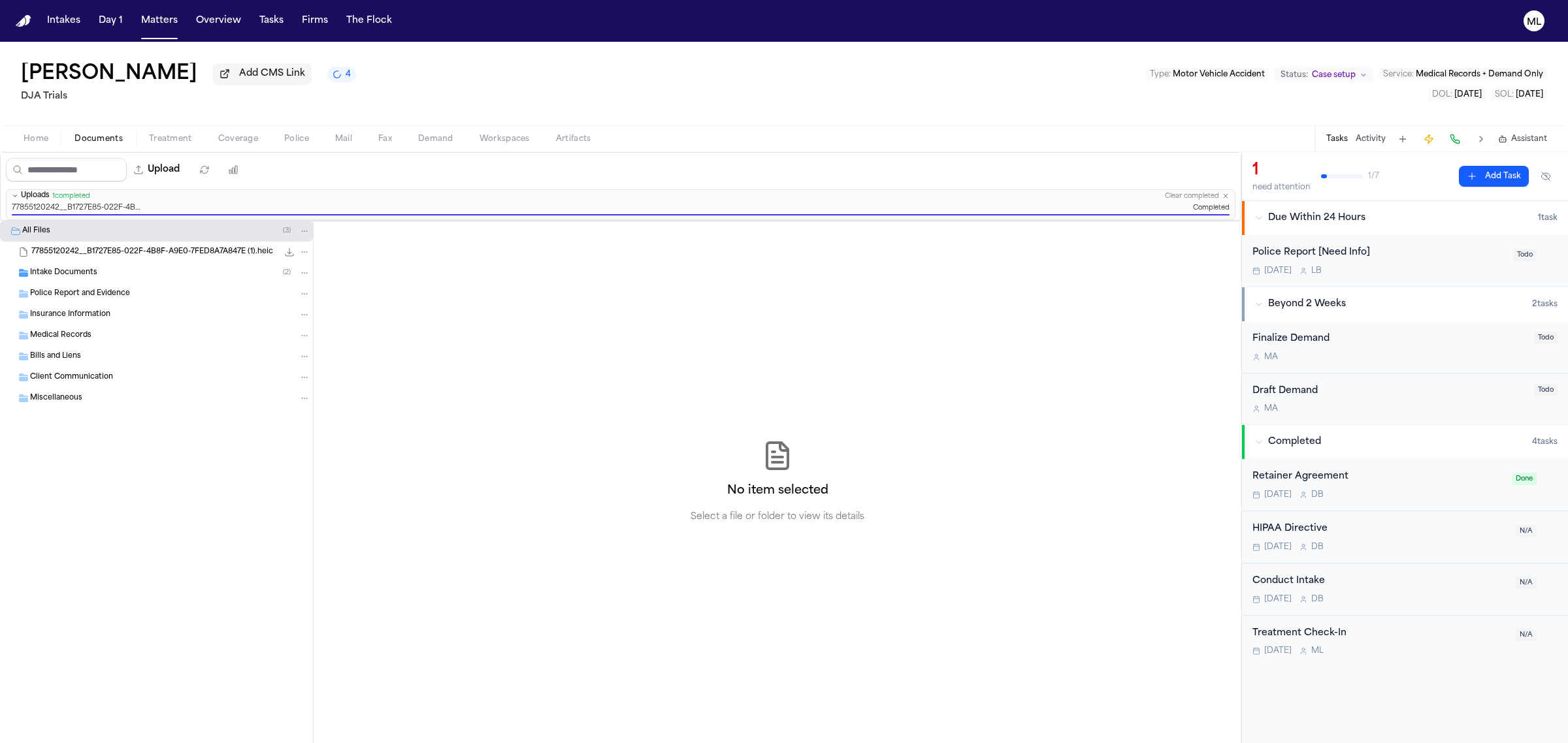
click at [63, 270] on span "Intake Documents" at bounding box center [63, 273] width 67 height 11
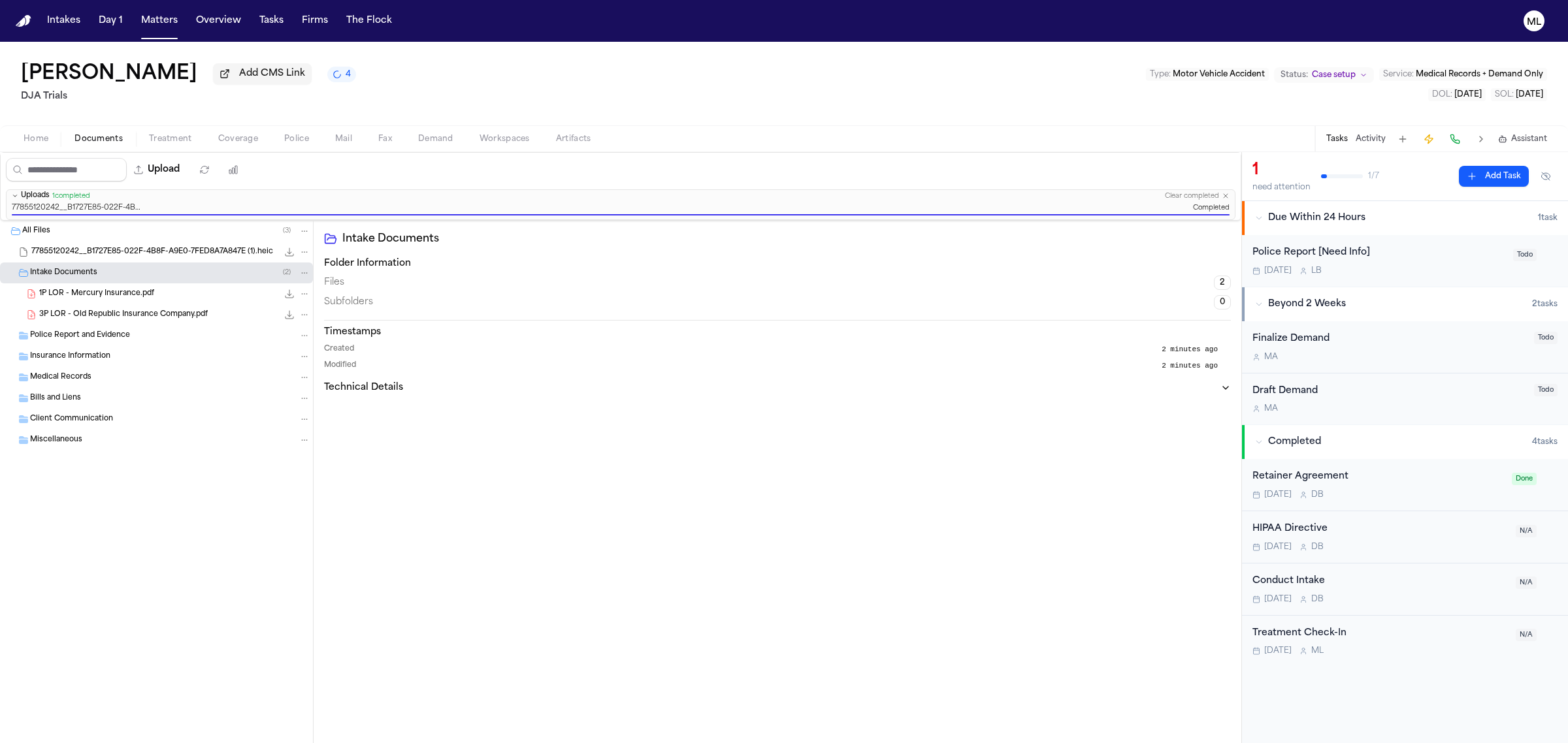
click at [161, 256] on span "77855120242__B1727E85-022F-4B8F-A9E0-7FED8A7A847E (1).heic" at bounding box center [152, 252] width 242 height 11
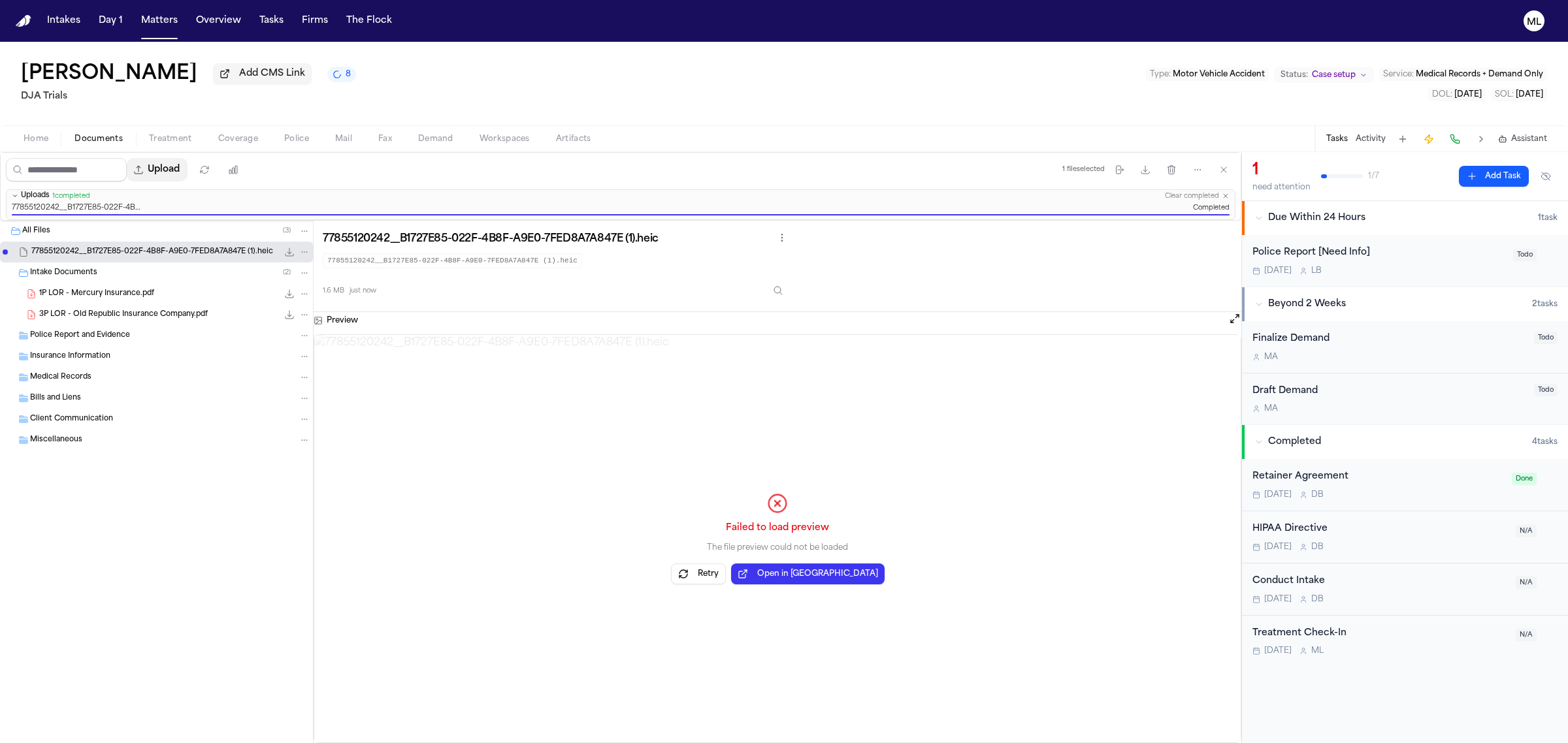
click at [170, 170] on button "Upload" at bounding box center [157, 170] width 61 height 23
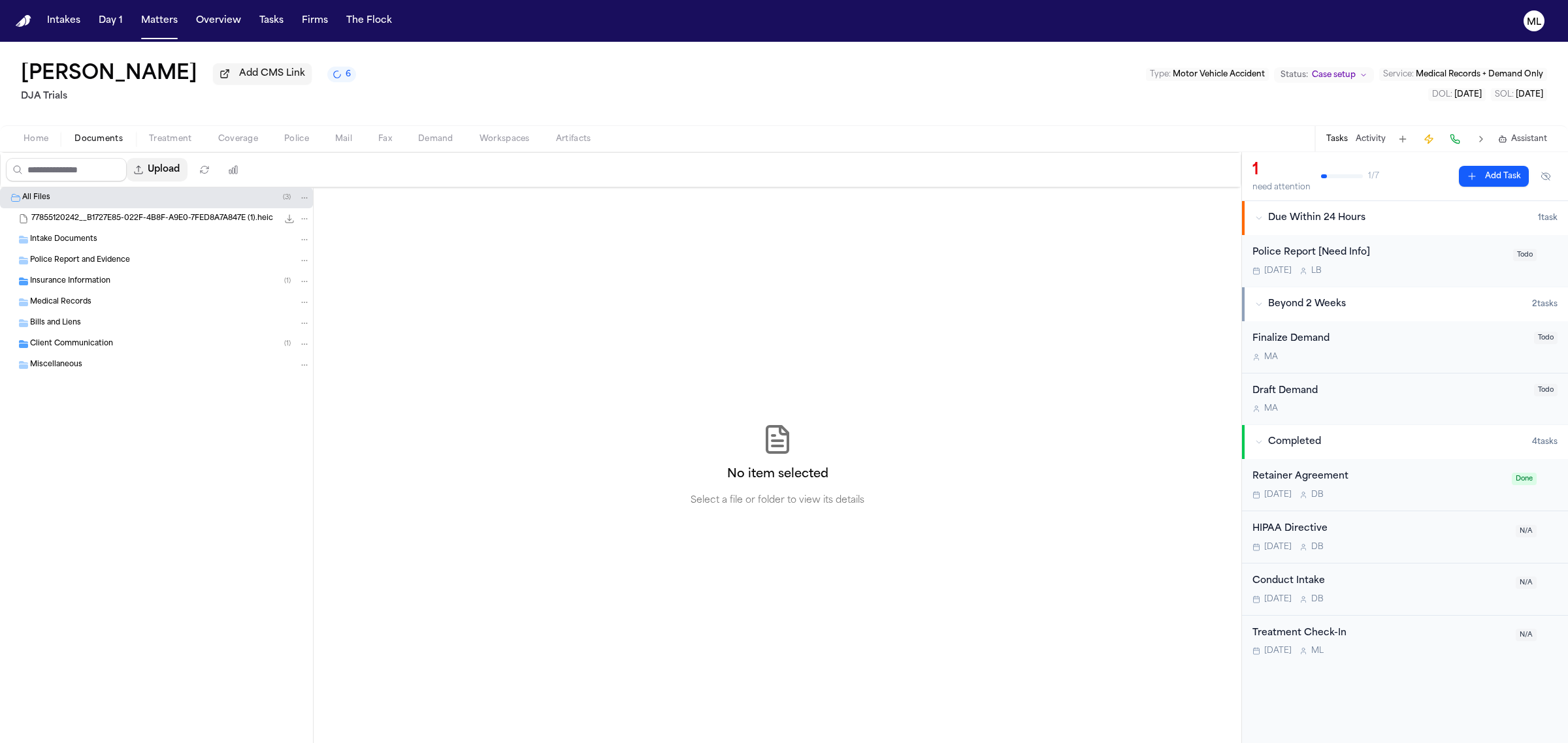
click at [172, 177] on button "Upload" at bounding box center [157, 170] width 61 height 23
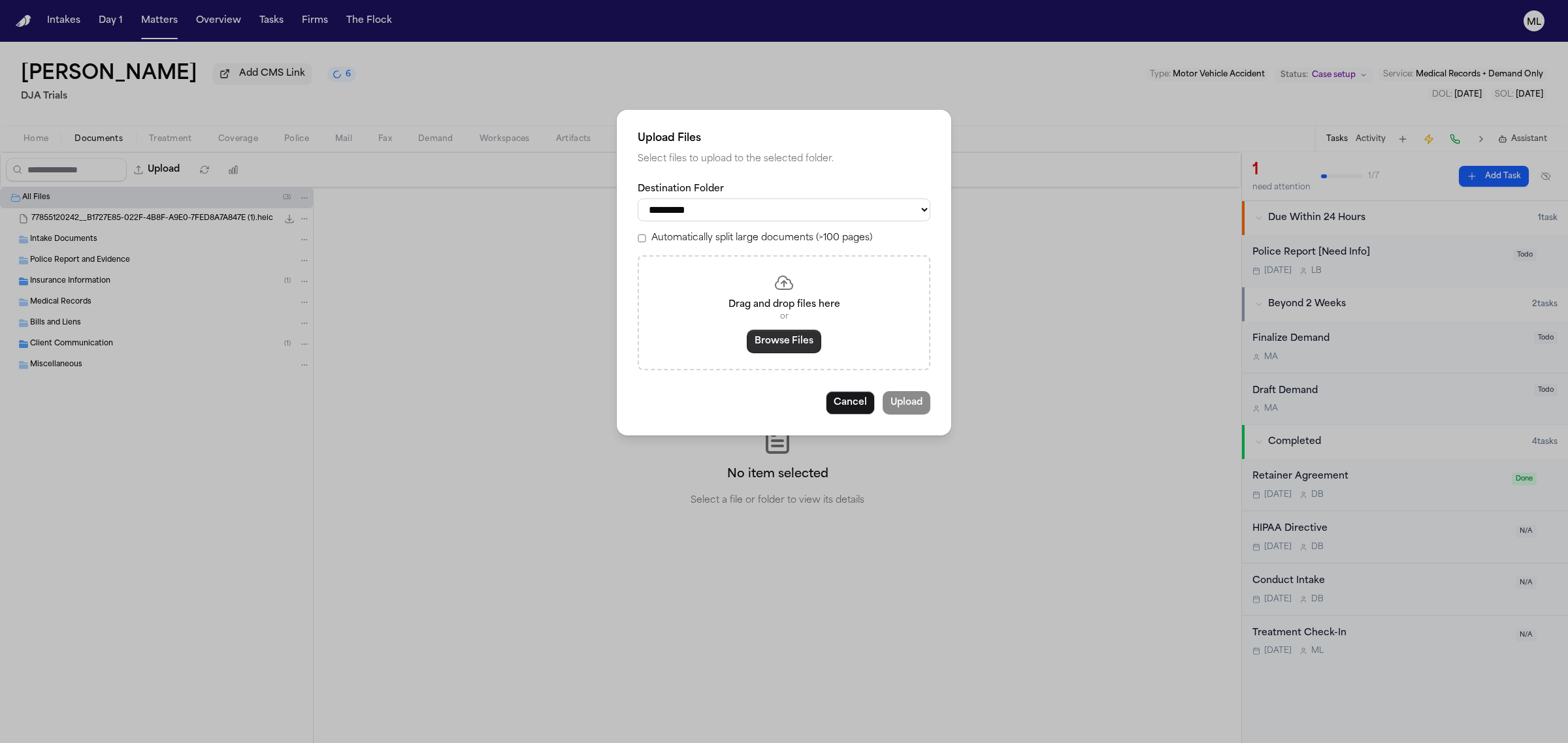
click at [767, 346] on button "Browse Files" at bounding box center [784, 341] width 75 height 23
click at [797, 348] on button "Browse Files" at bounding box center [784, 341] width 75 height 23
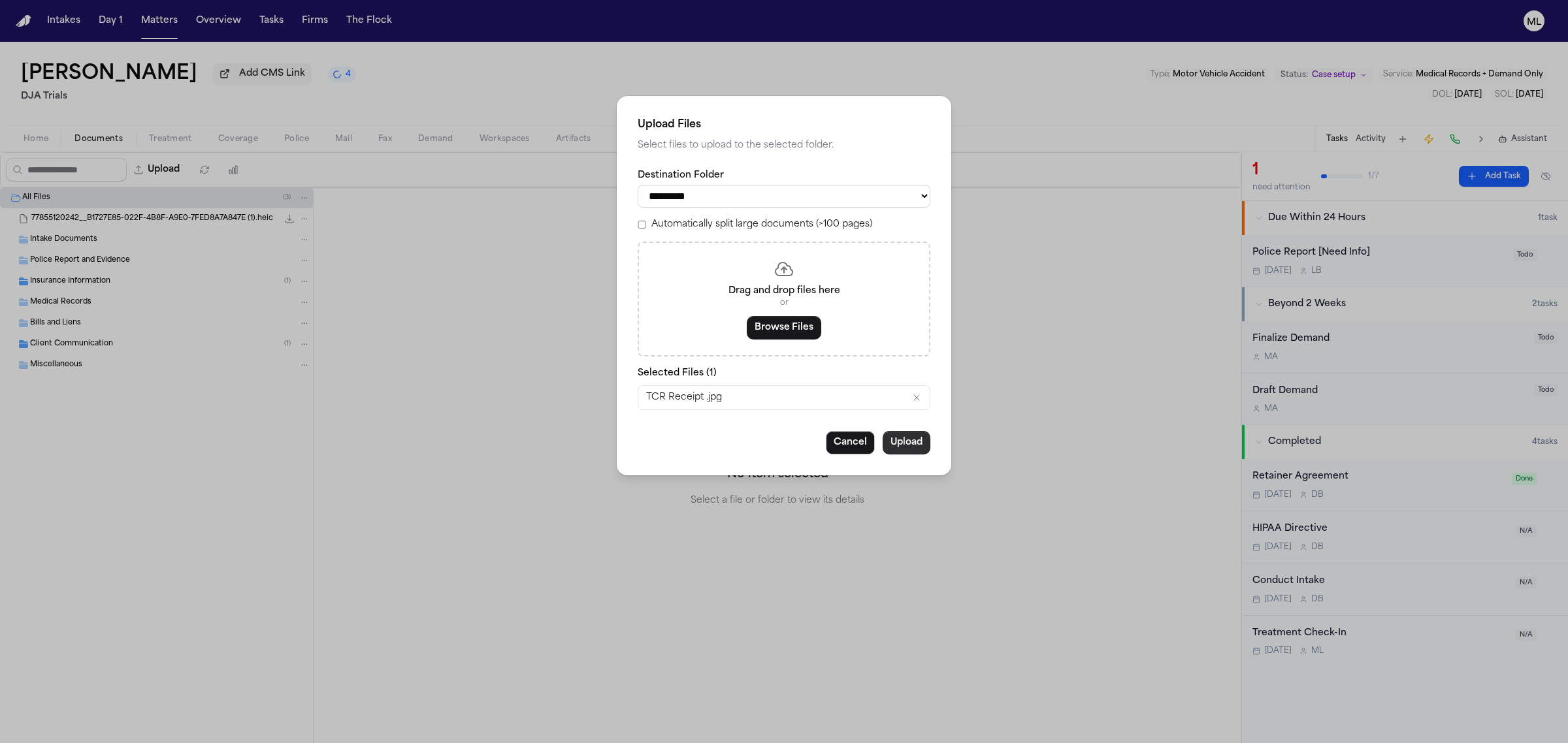
click at [912, 444] on button "Upload" at bounding box center [906, 443] width 47 height 23
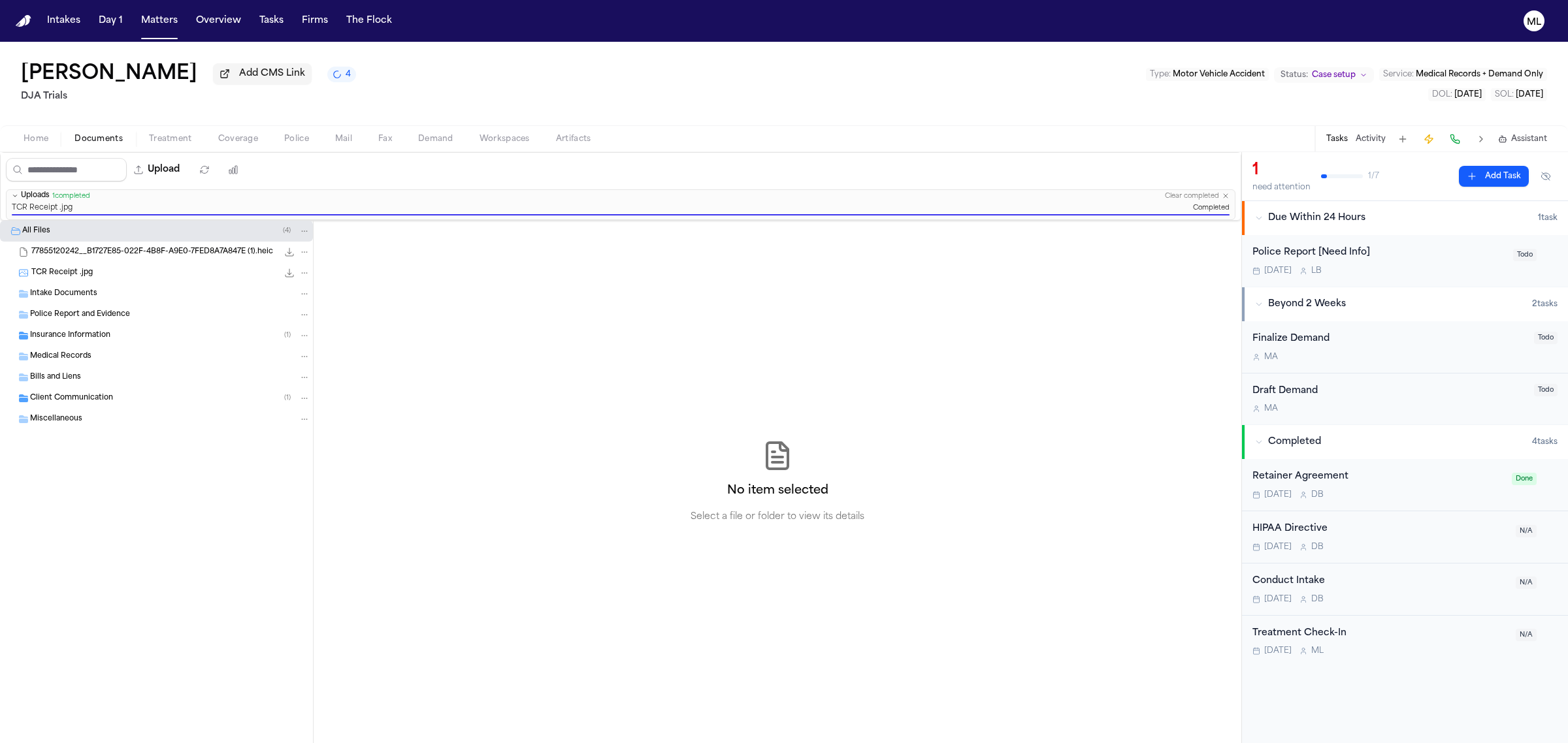
click at [134, 278] on div "TCR Receipt .jpg 54.2 KB • JPG" at bounding box center [171, 273] width 279 height 13
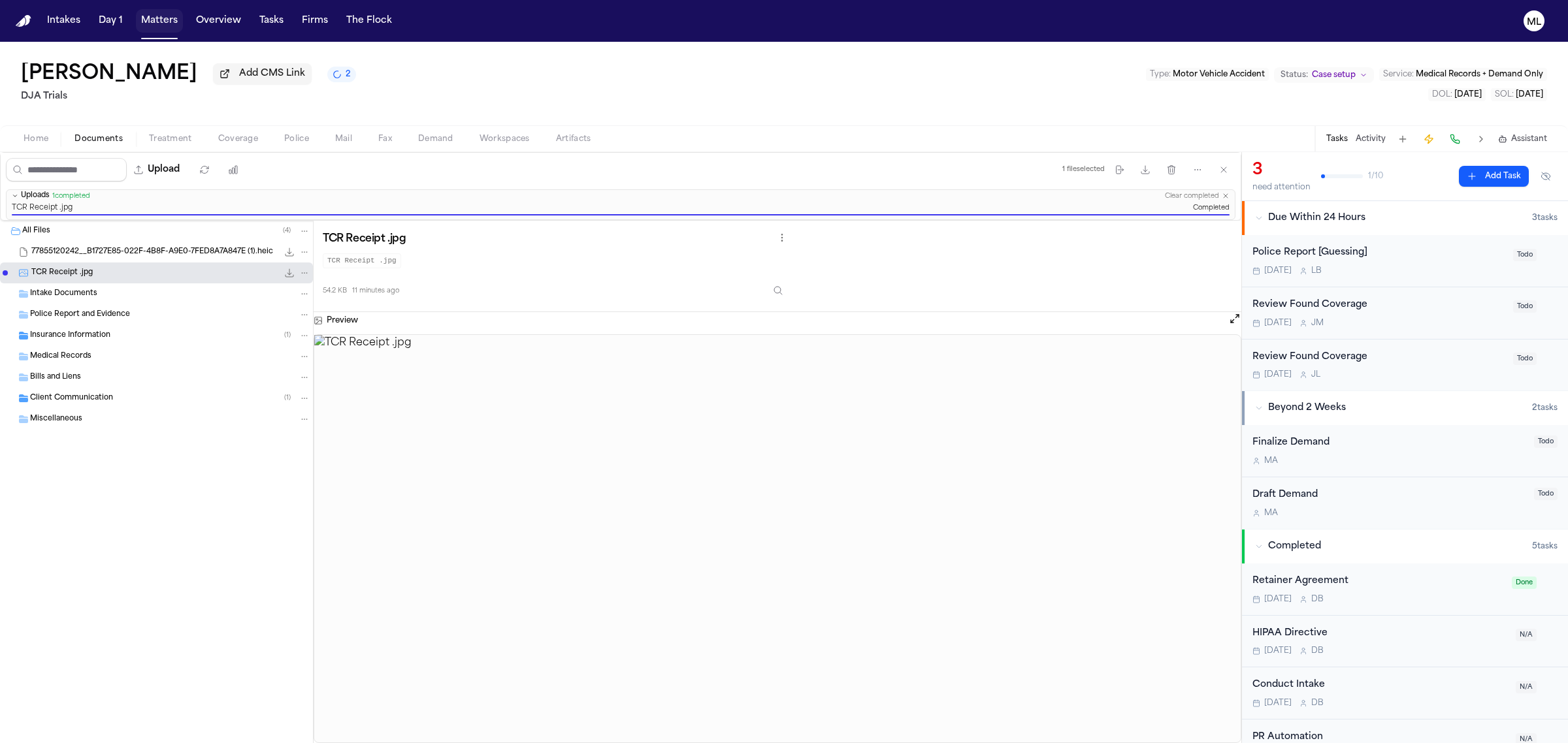
drag, startPoint x: 151, startPoint y: 21, endPoint x: 213, endPoint y: 28, distance: 62.4
click at [151, 21] on button "Matters" at bounding box center [159, 21] width 47 height 23
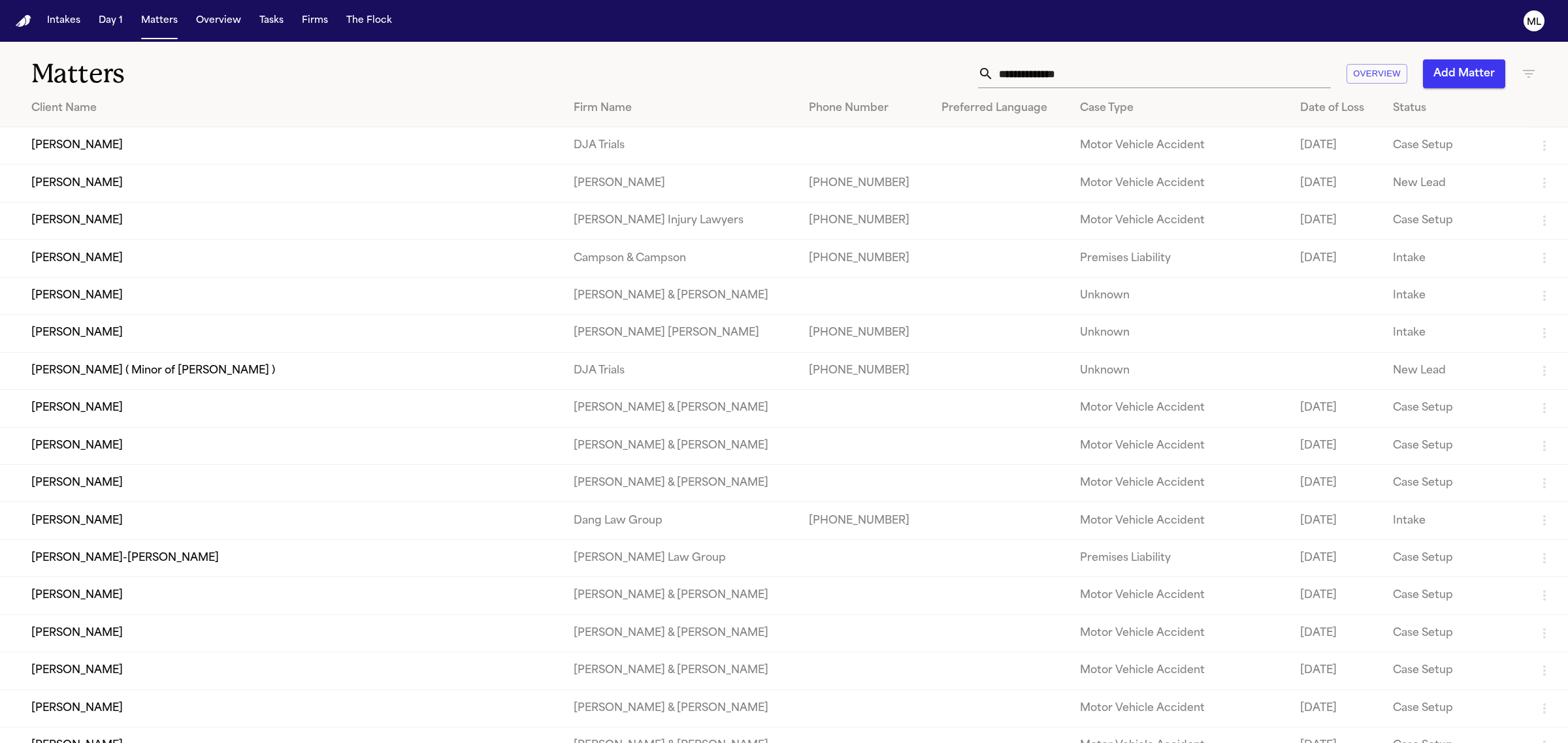
click at [1049, 66] on input "text" at bounding box center [1162, 73] width 337 height 29
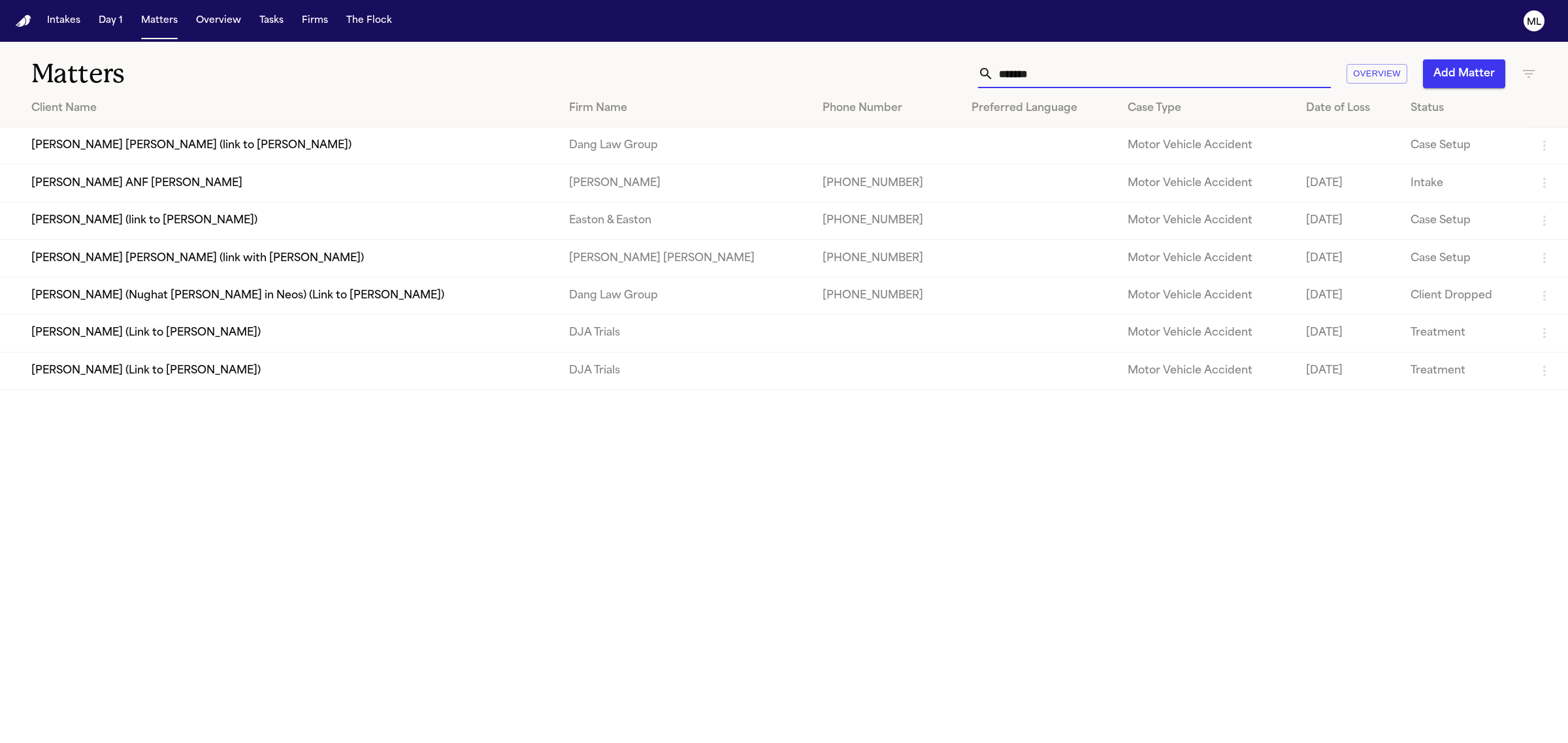
type input "*******"
click at [167, 373] on td "[PERSON_NAME] (Link to [PERSON_NAME])" at bounding box center [279, 370] width 558 height 37
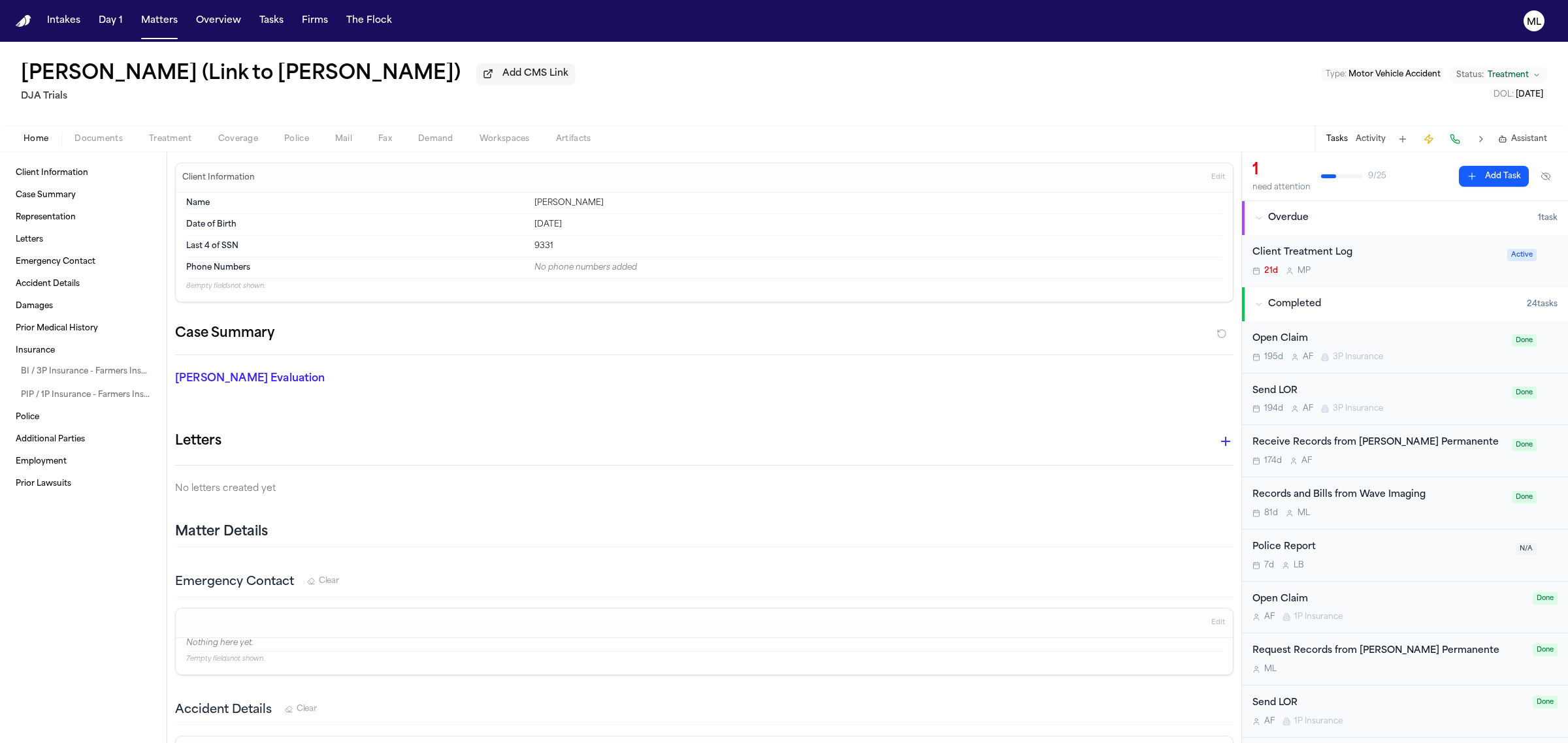
click at [110, 140] on span "Documents" at bounding box center [99, 140] width 48 height 11
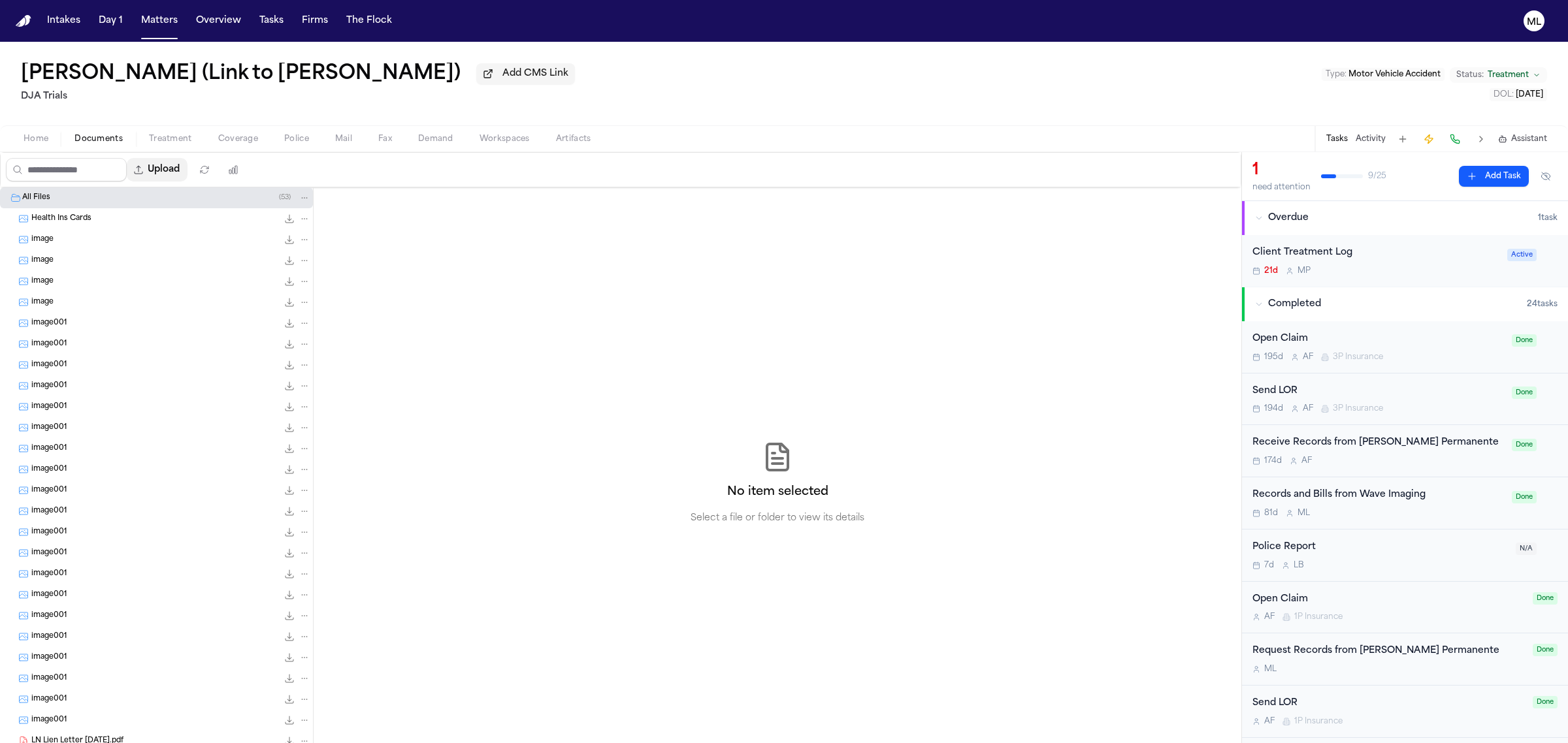
click at [180, 170] on button "Upload" at bounding box center [157, 170] width 61 height 23
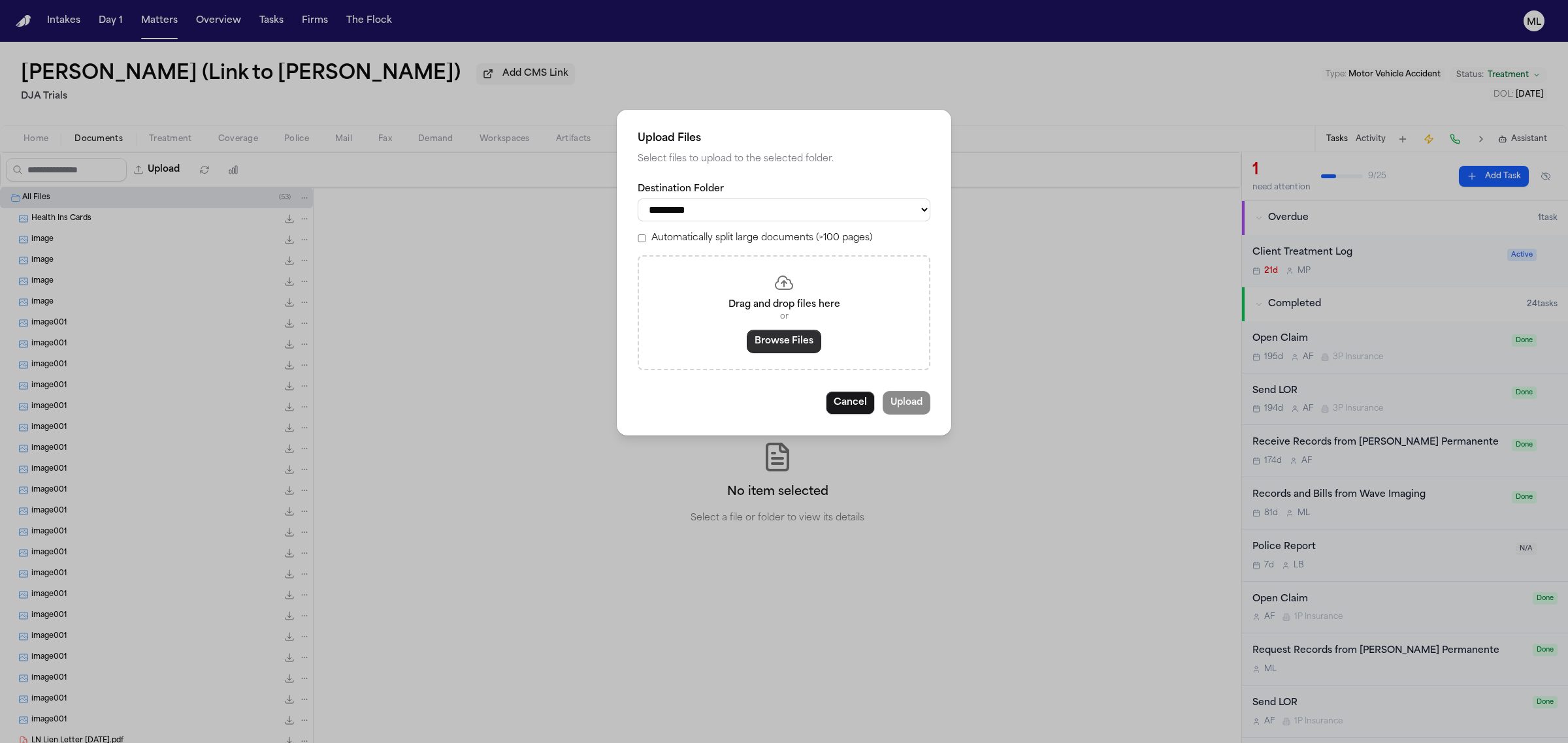
click at [785, 340] on button "Browse Files" at bounding box center [784, 341] width 75 height 23
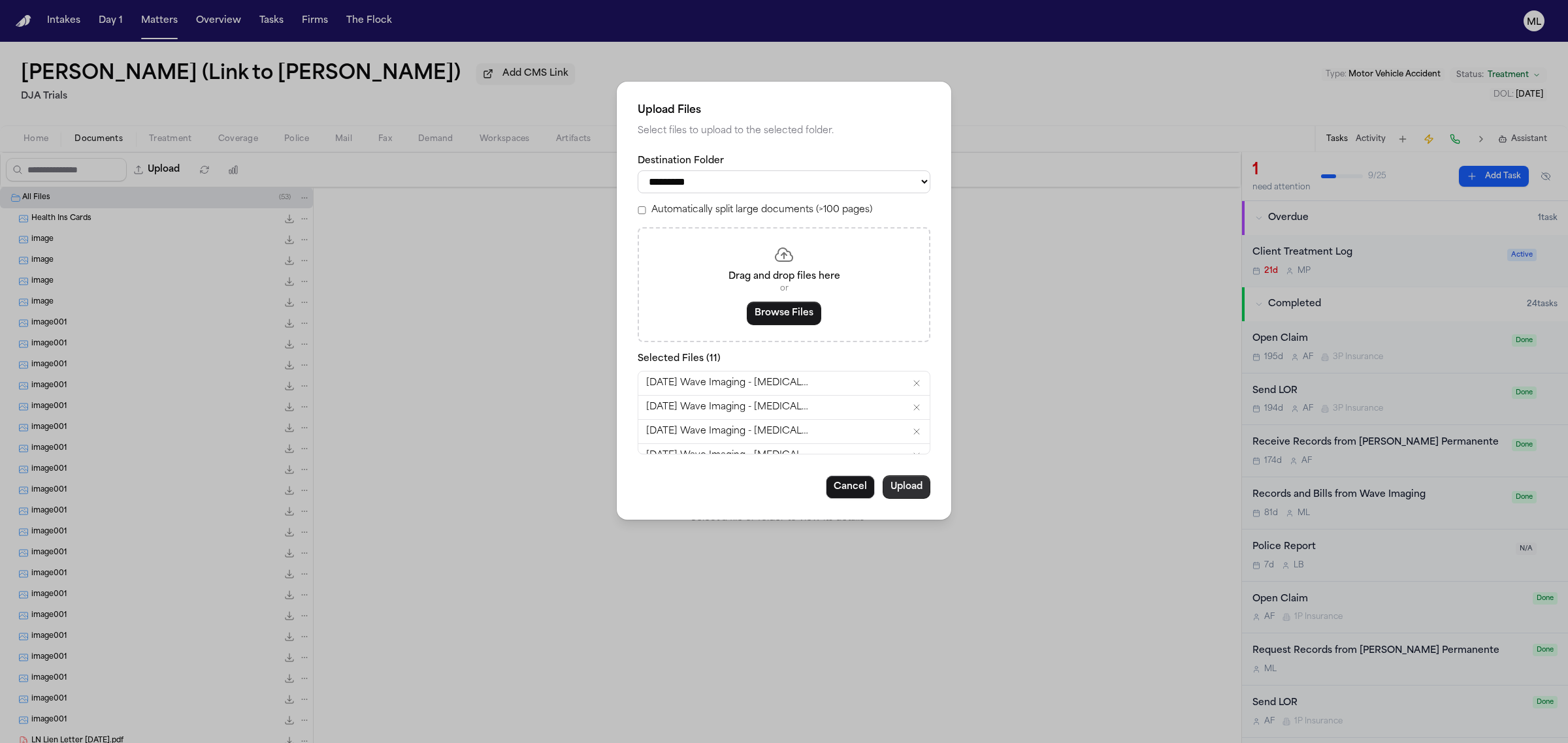
click at [918, 487] on button "Upload" at bounding box center [906, 487] width 47 height 23
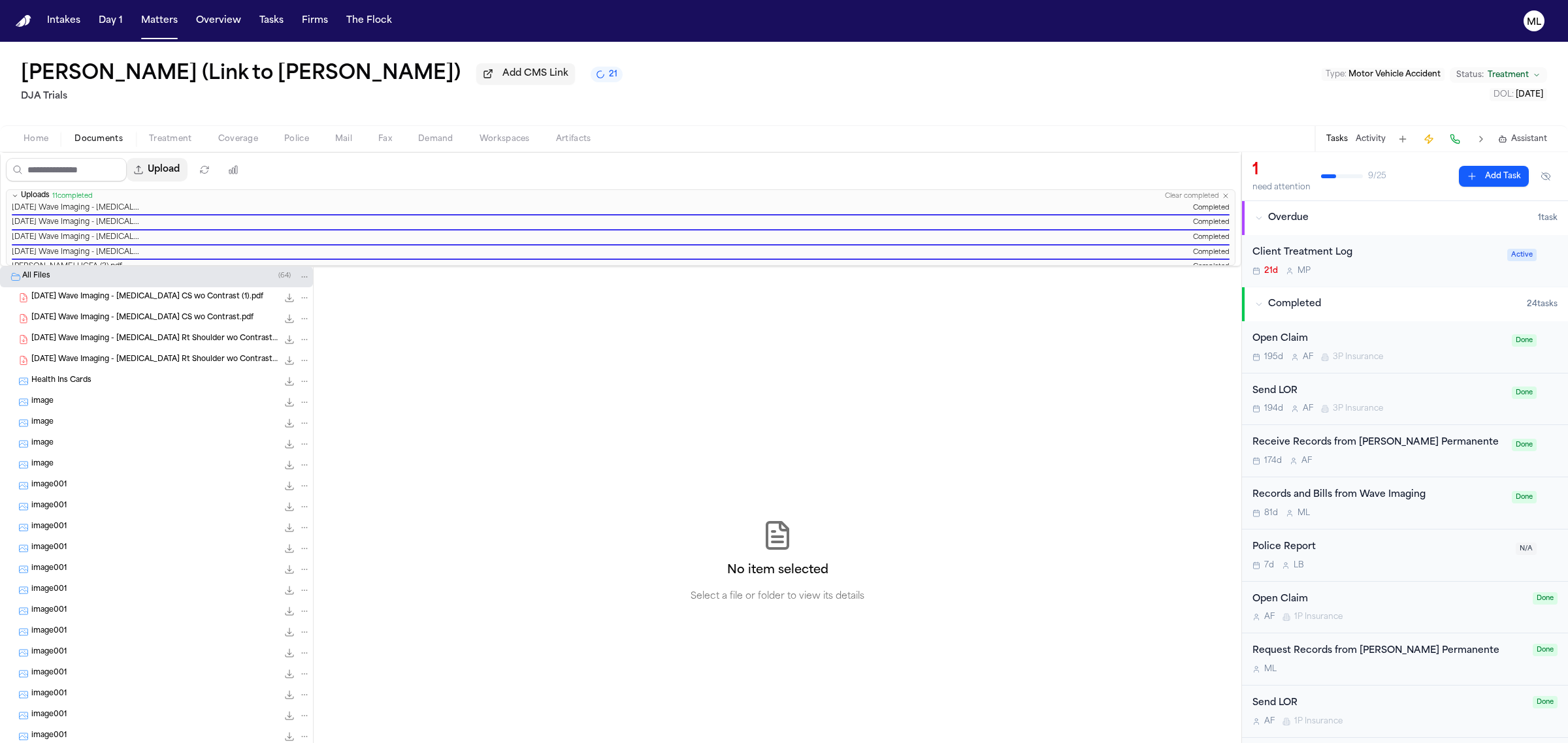
click at [170, 167] on button "Upload" at bounding box center [157, 170] width 61 height 23
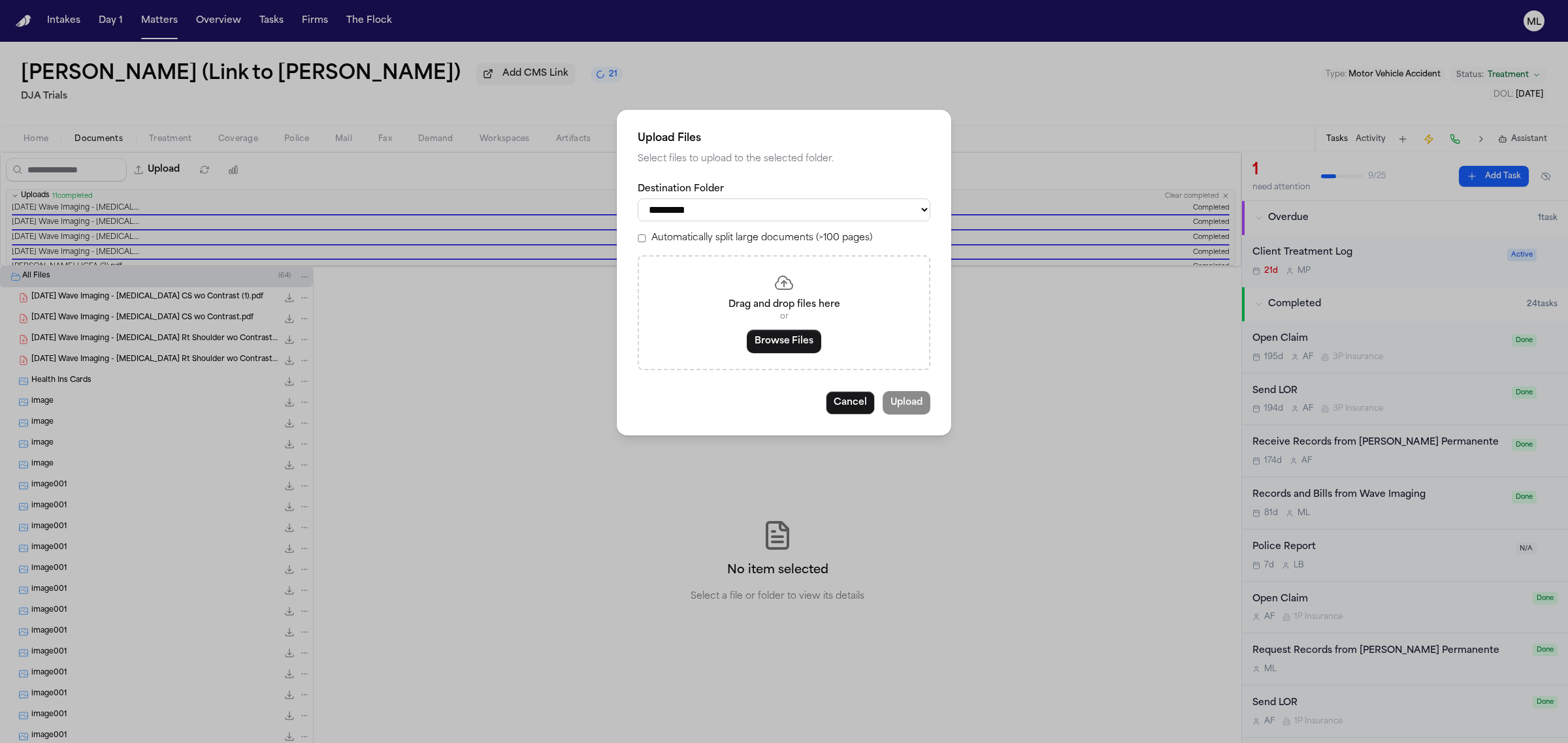
click at [781, 328] on div "Drag and drop files here or Browse Files" at bounding box center [784, 313] width 292 height 115
click at [778, 338] on button "Browse Files" at bounding box center [784, 341] width 75 height 23
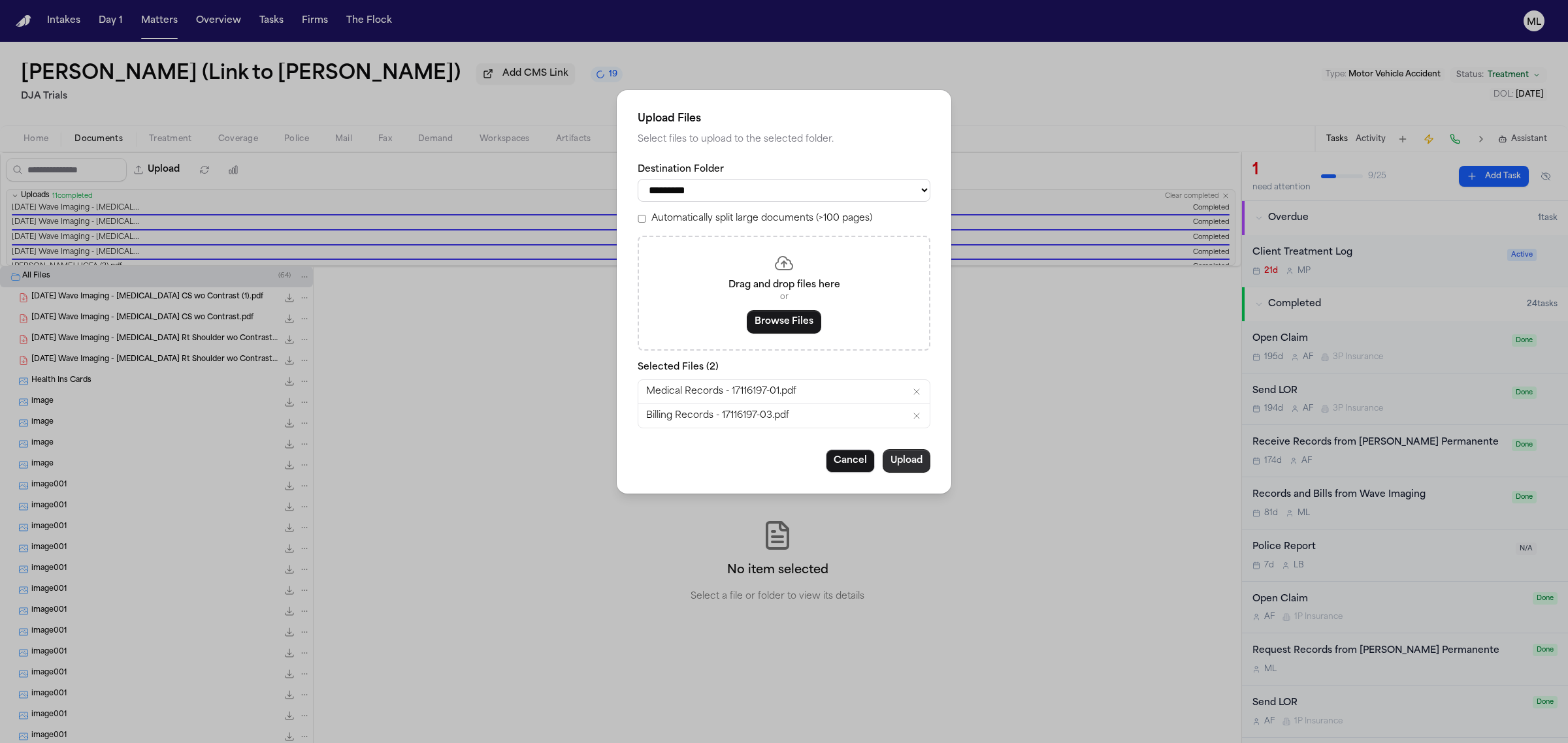
click at [925, 462] on button "Upload" at bounding box center [906, 461] width 47 height 23
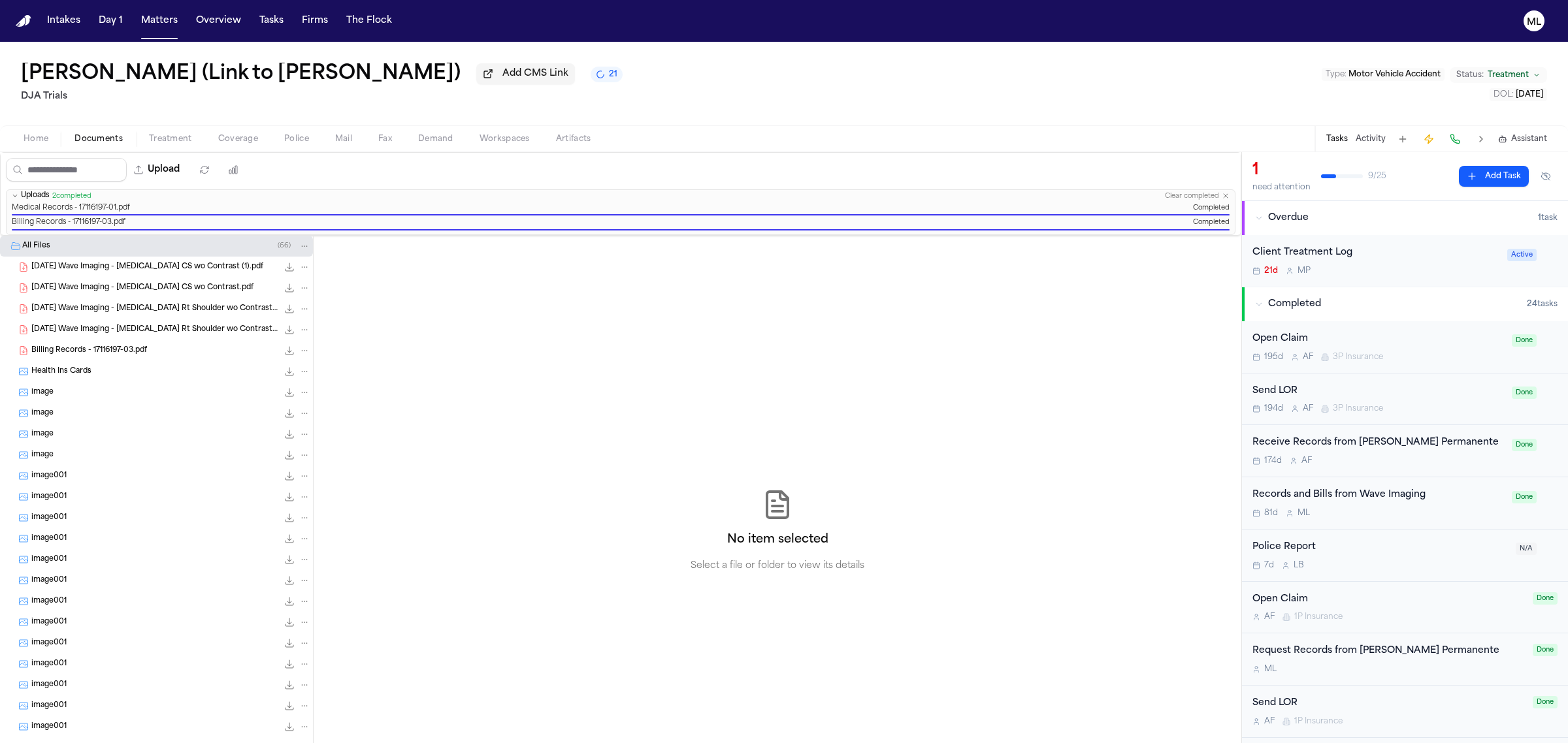
click at [590, 75] on button "21" at bounding box center [606, 74] width 32 height 15
click at [672, 63] on div "[PERSON_NAME] (Link to [PERSON_NAME]) Add CMS Link 19 DJA Trials Type : Motor V…" at bounding box center [784, 83] width 1568 height 83
click at [1514, 134] on span "Assistant" at bounding box center [1529, 140] width 36 height 11
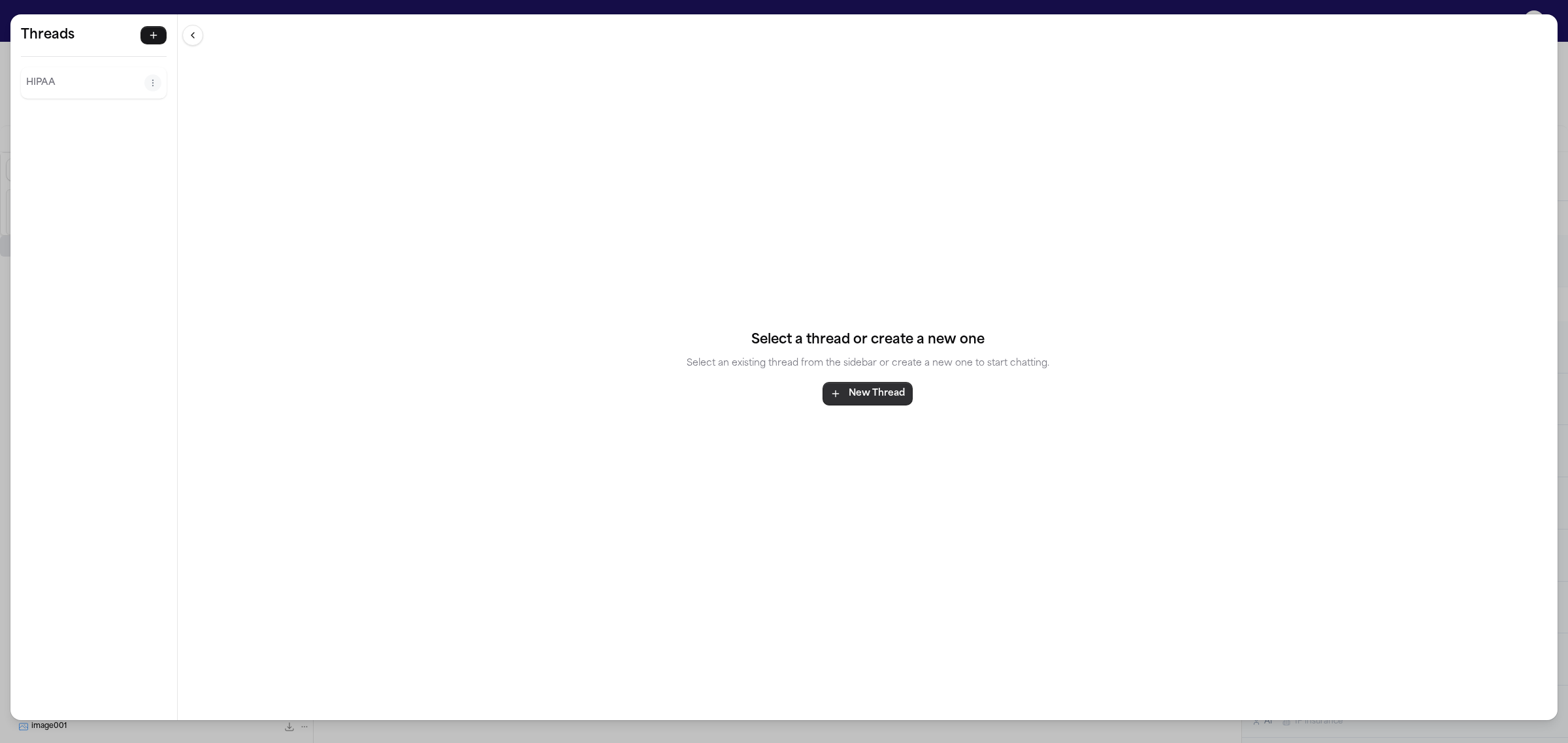
click at [888, 395] on button "New Thread" at bounding box center [867, 393] width 90 height 23
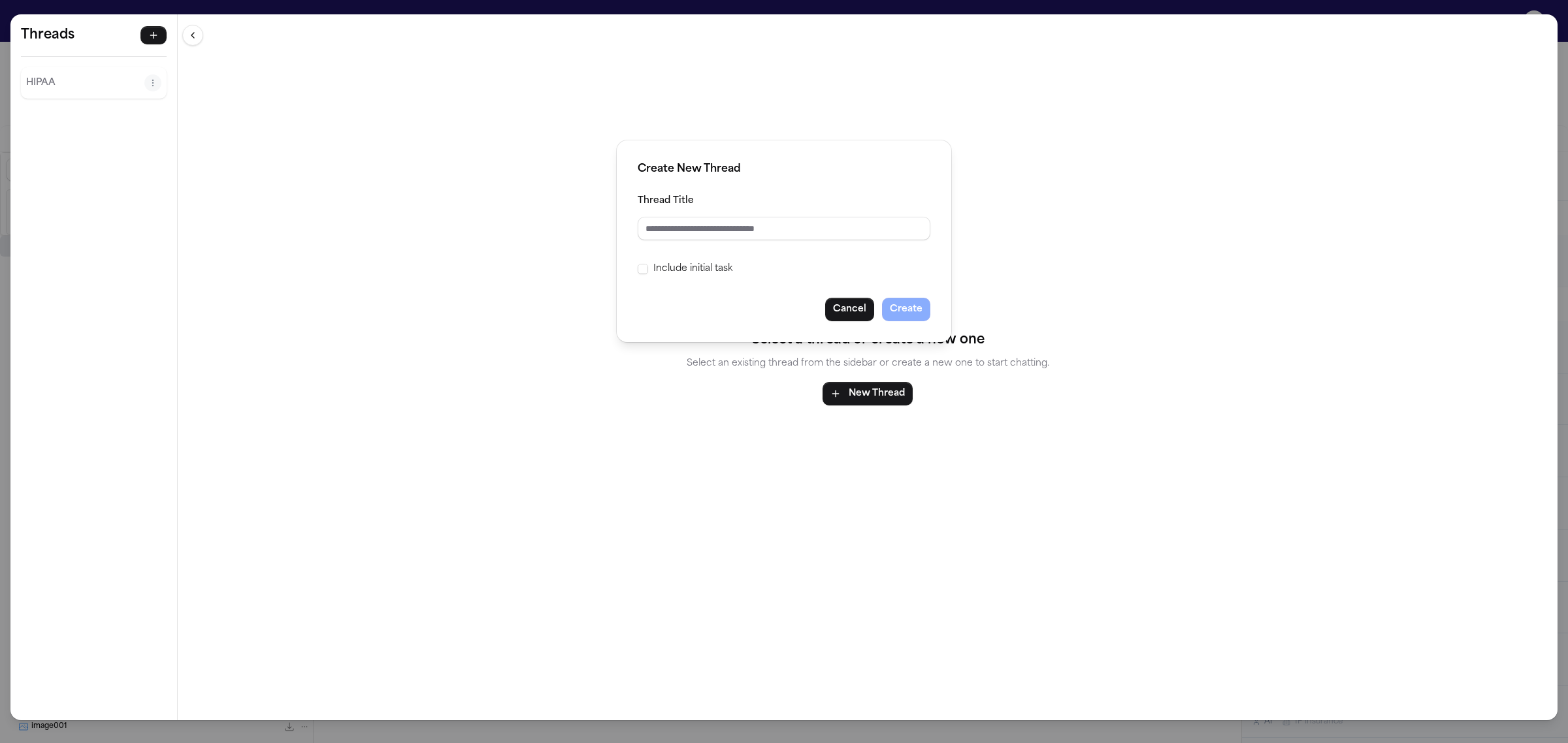
click at [701, 269] on label "Include initial task" at bounding box center [693, 268] width 79 height 15
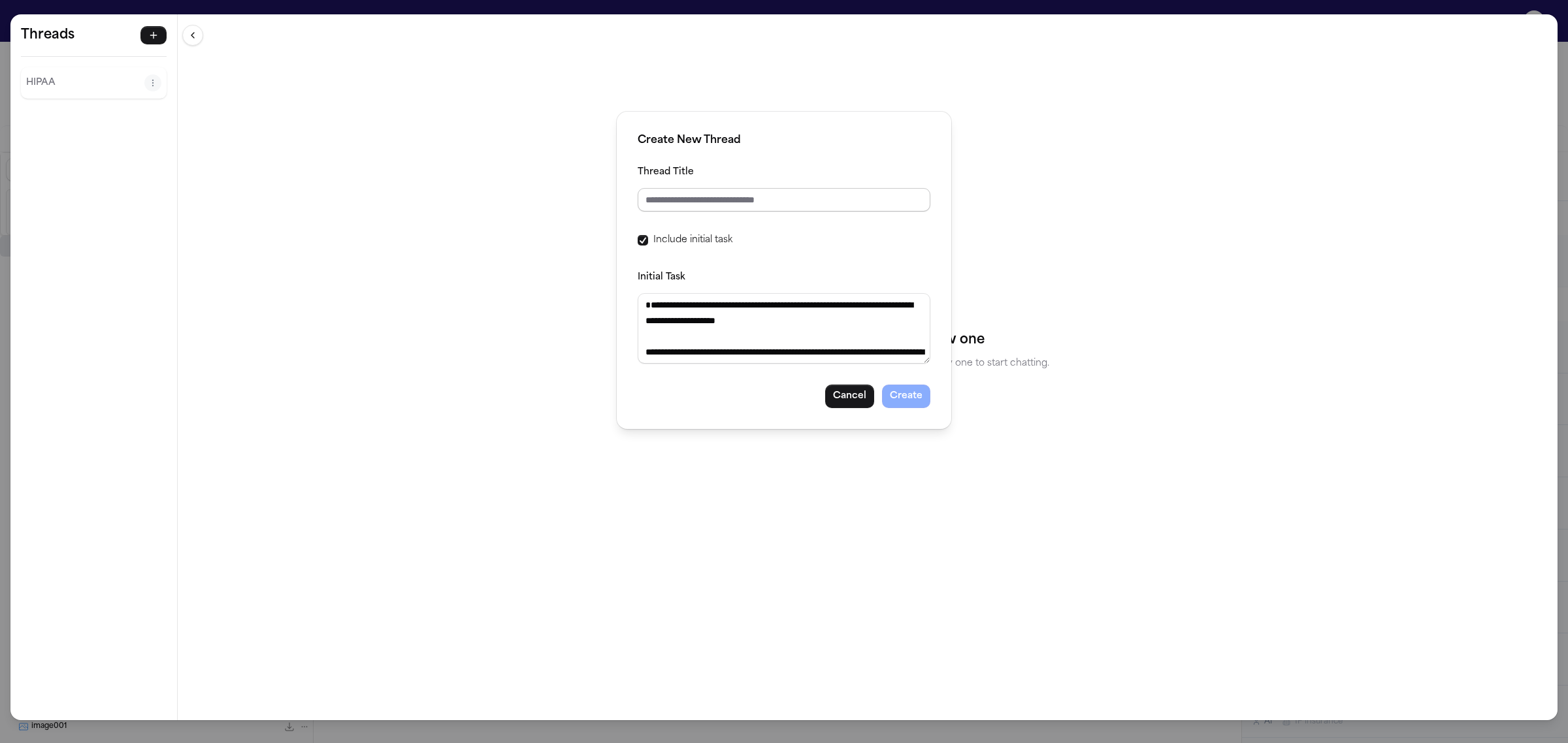
click at [714, 193] on input "Thread Title" at bounding box center [784, 200] width 292 height 23
type input "**********"
click at [900, 397] on button "Create" at bounding box center [906, 396] width 48 height 23
